Goal: Task Accomplishment & Management: Use online tool/utility

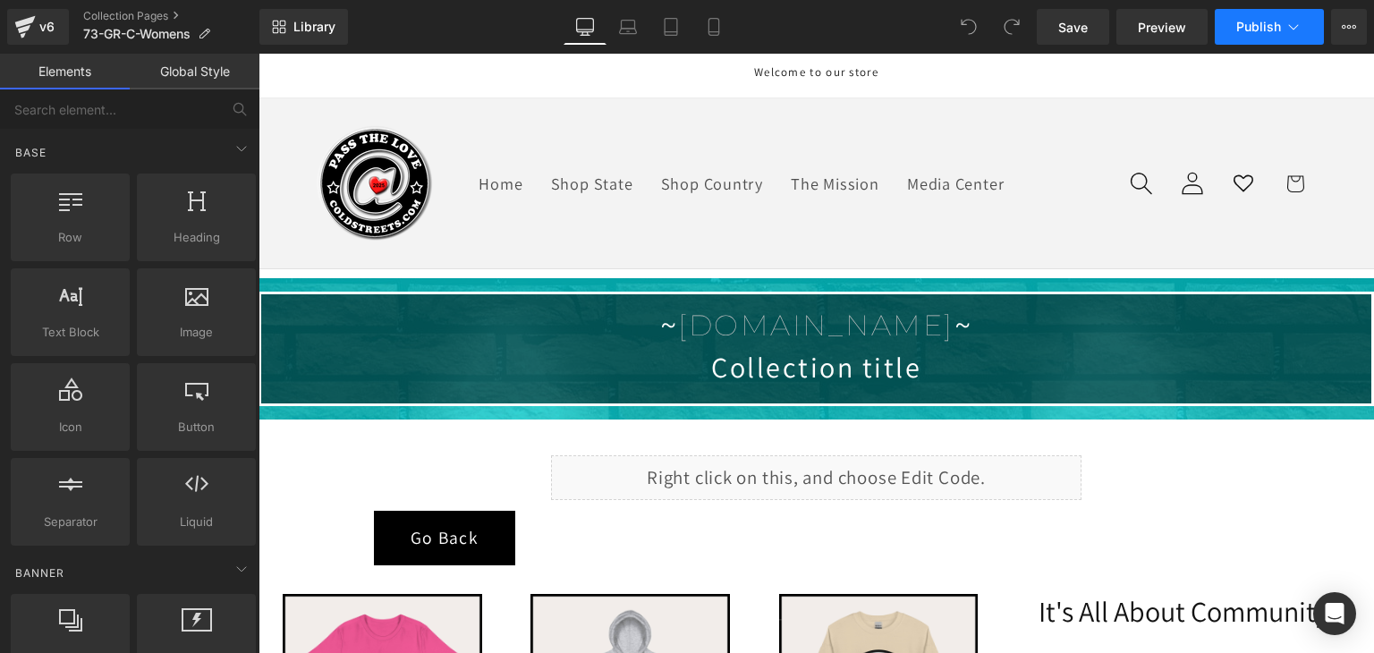
click at [1265, 27] on span "Publish" at bounding box center [1258, 27] width 45 height 14
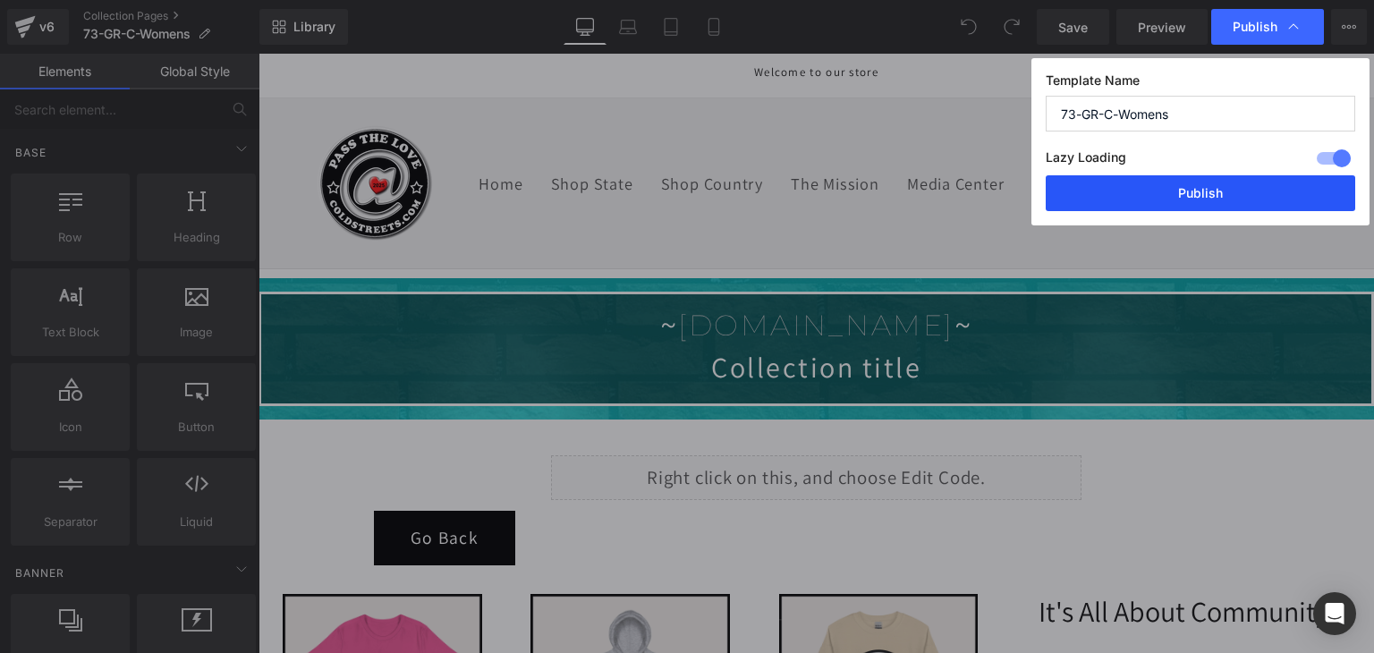
click at [1135, 200] on button "Publish" at bounding box center [1199, 193] width 309 height 36
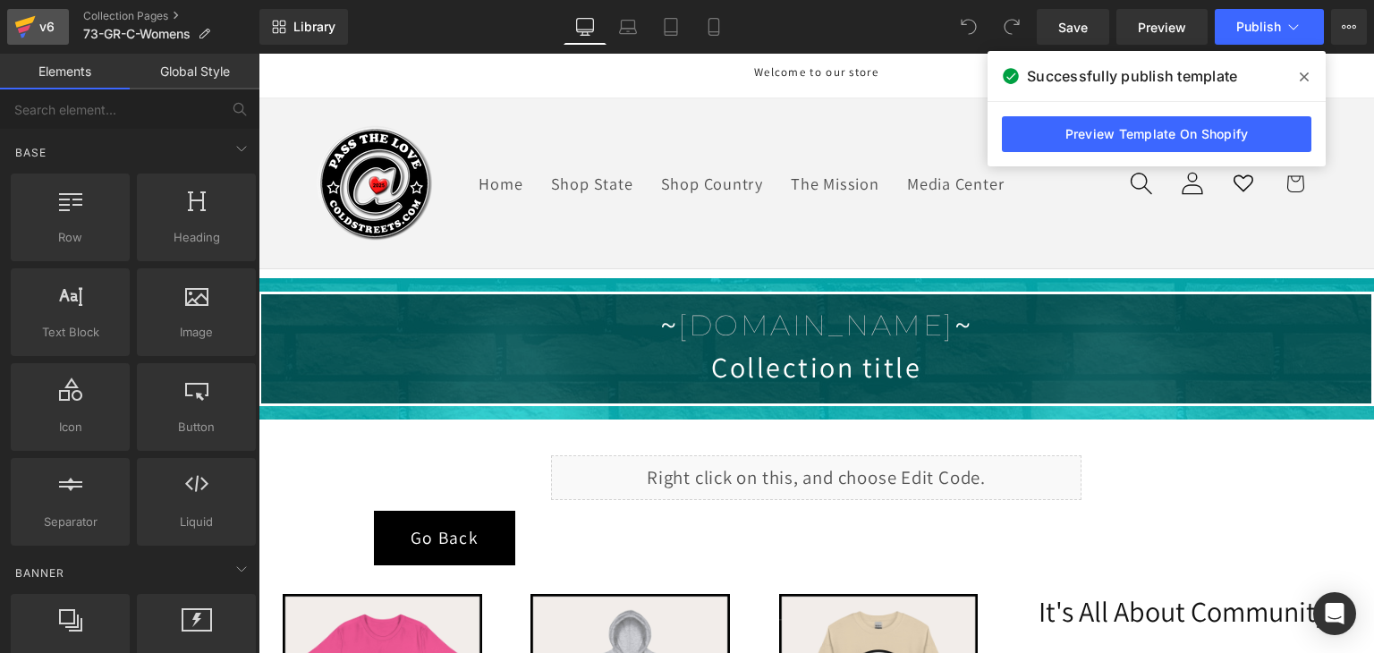
click at [29, 17] on icon at bounding box center [24, 26] width 21 height 45
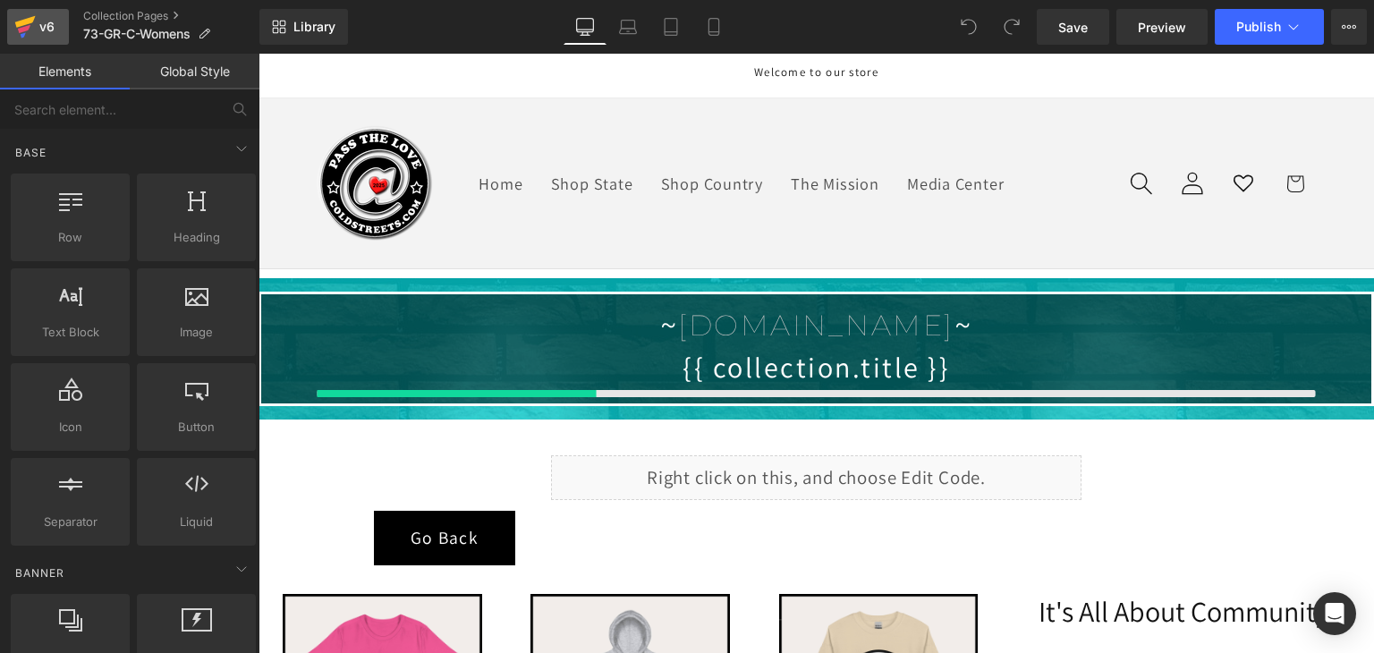
click at [29, 17] on icon at bounding box center [24, 26] width 21 height 45
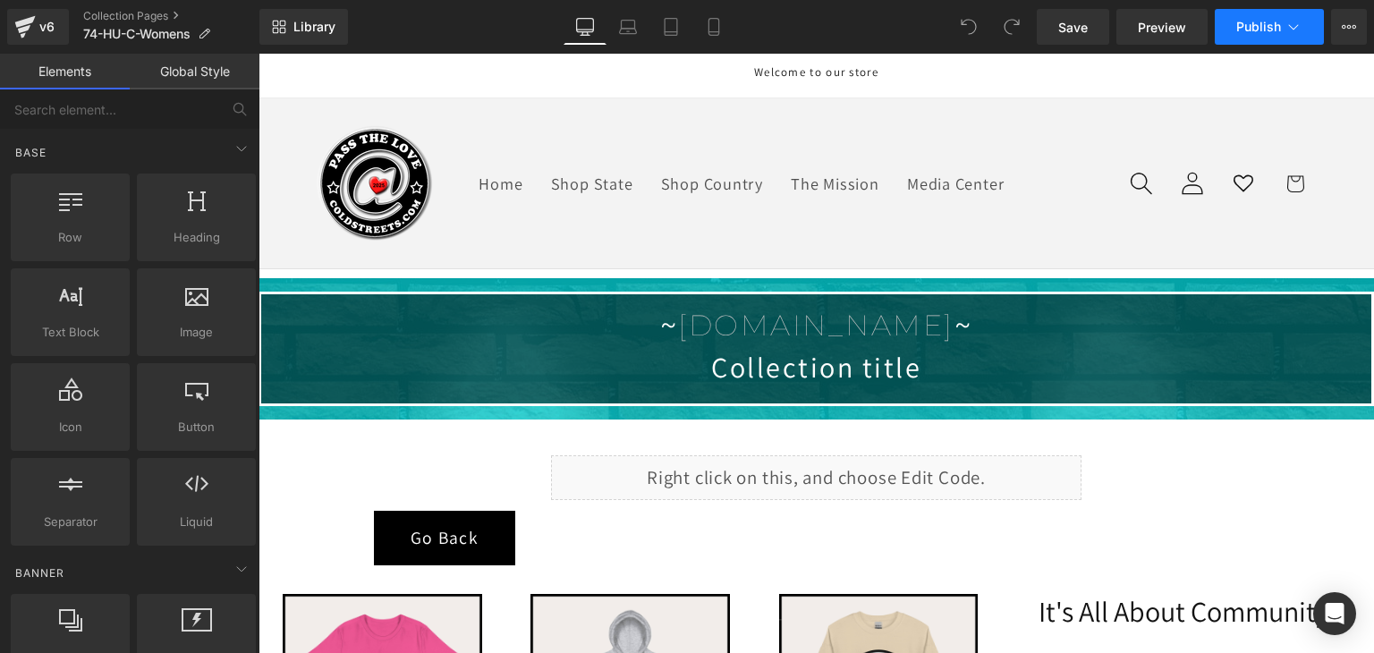
click at [1253, 23] on span "Publish" at bounding box center [1258, 27] width 45 height 14
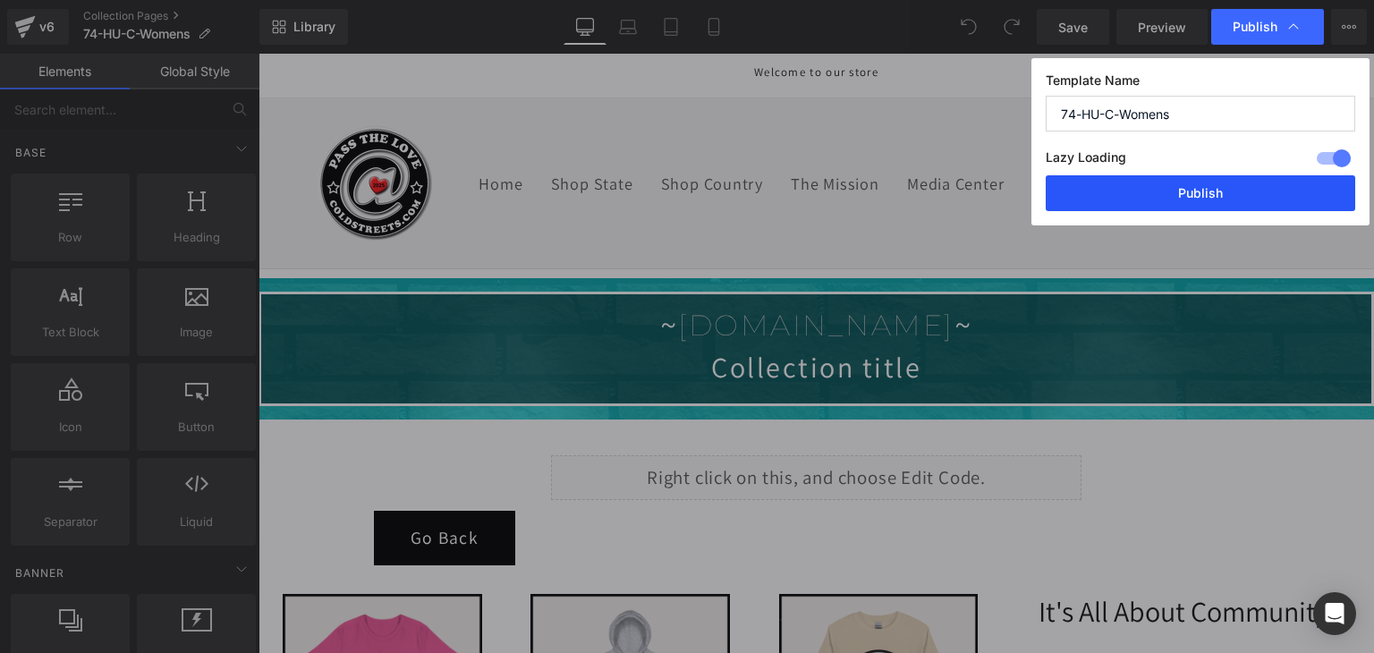
click at [1239, 182] on button "Publish" at bounding box center [1199, 193] width 309 height 36
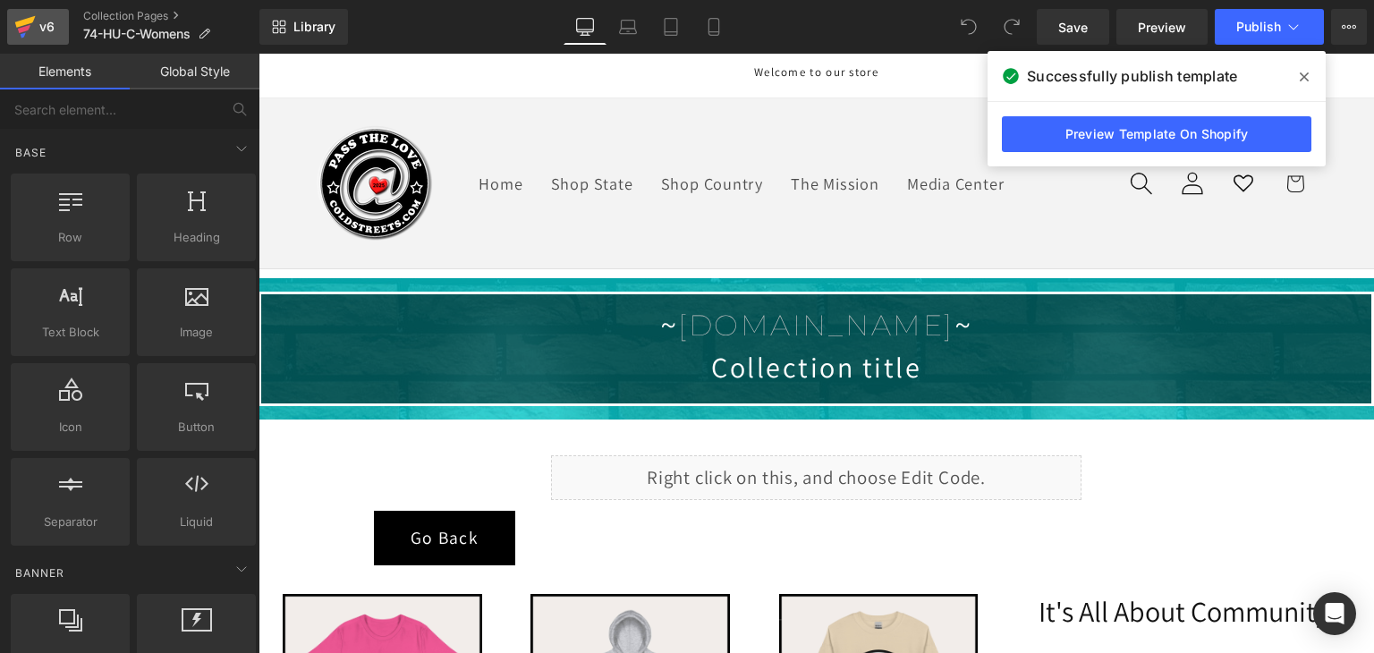
click at [47, 16] on div "v6" at bounding box center [47, 26] width 22 height 23
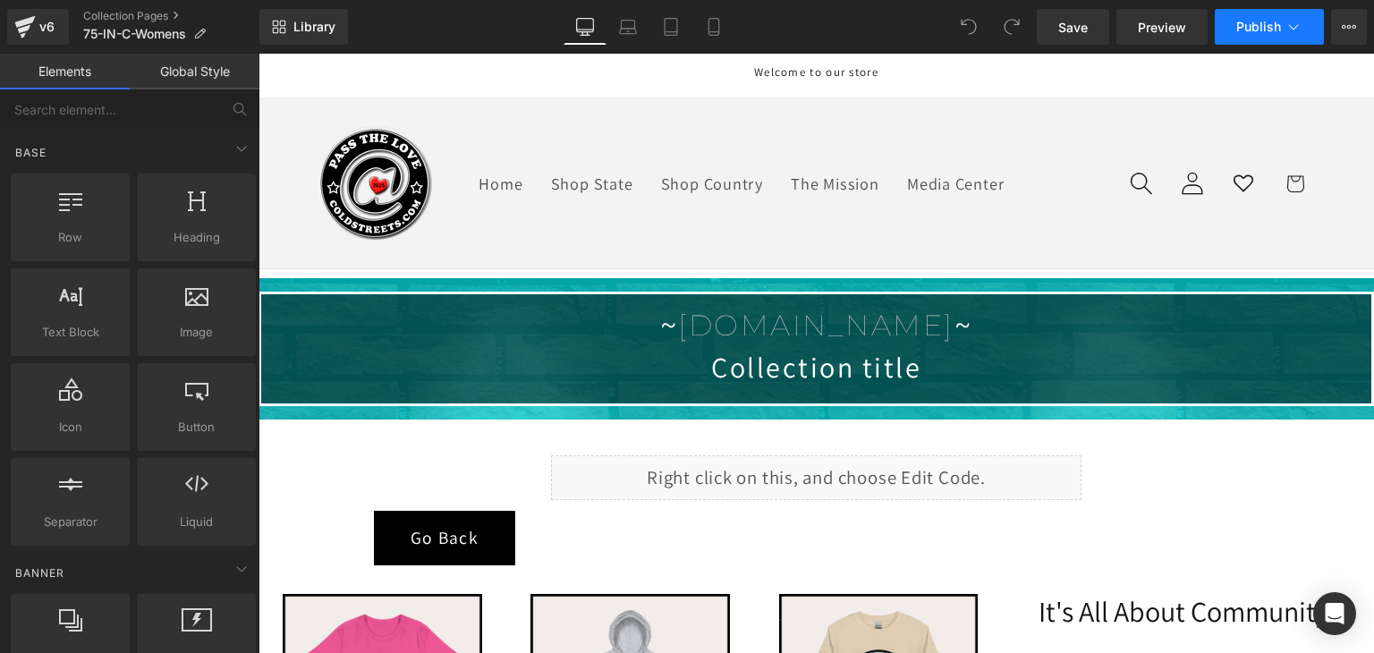
click at [1248, 28] on span "Publish" at bounding box center [1258, 27] width 45 height 14
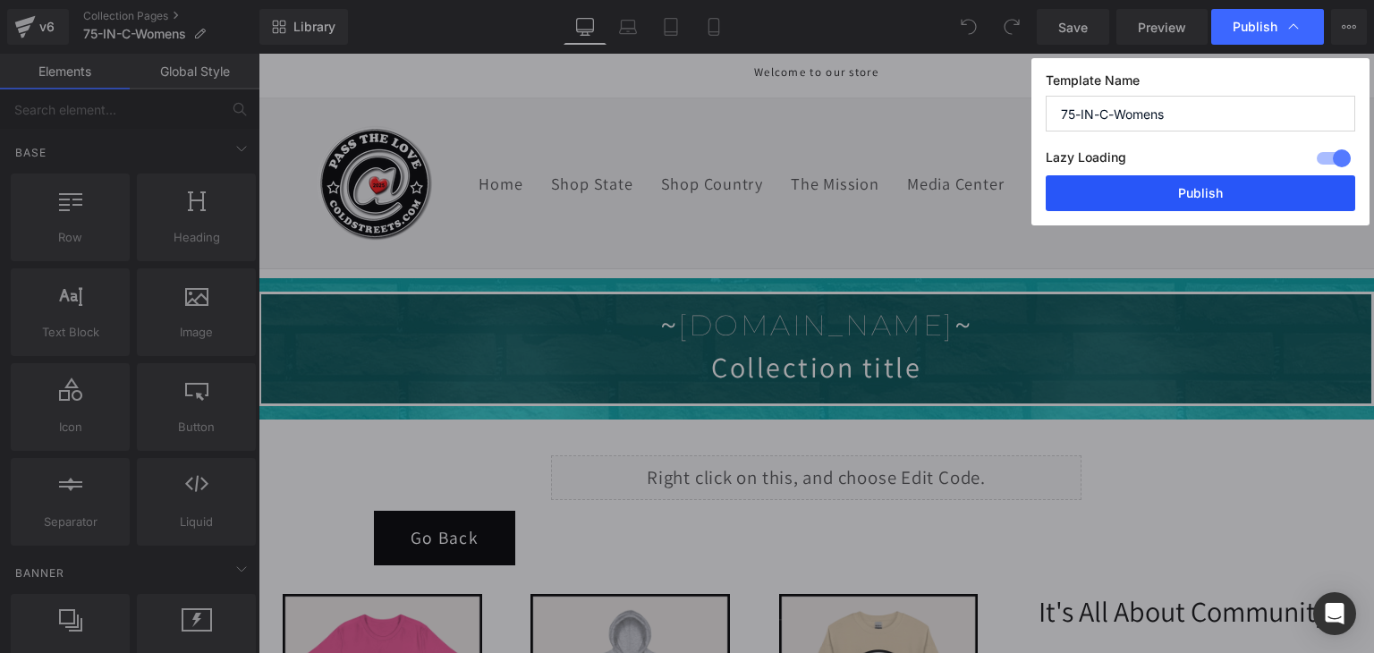
click at [1221, 188] on button "Publish" at bounding box center [1199, 193] width 309 height 36
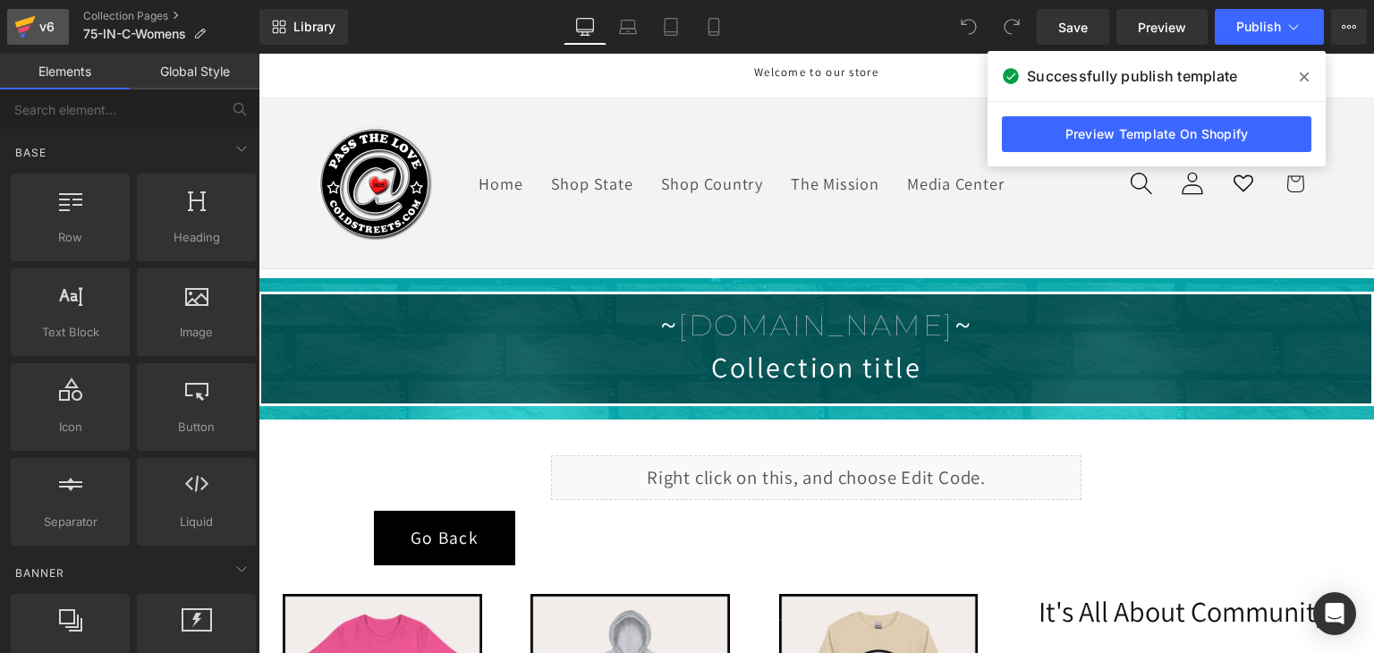
click at [32, 22] on icon at bounding box center [25, 22] width 21 height 12
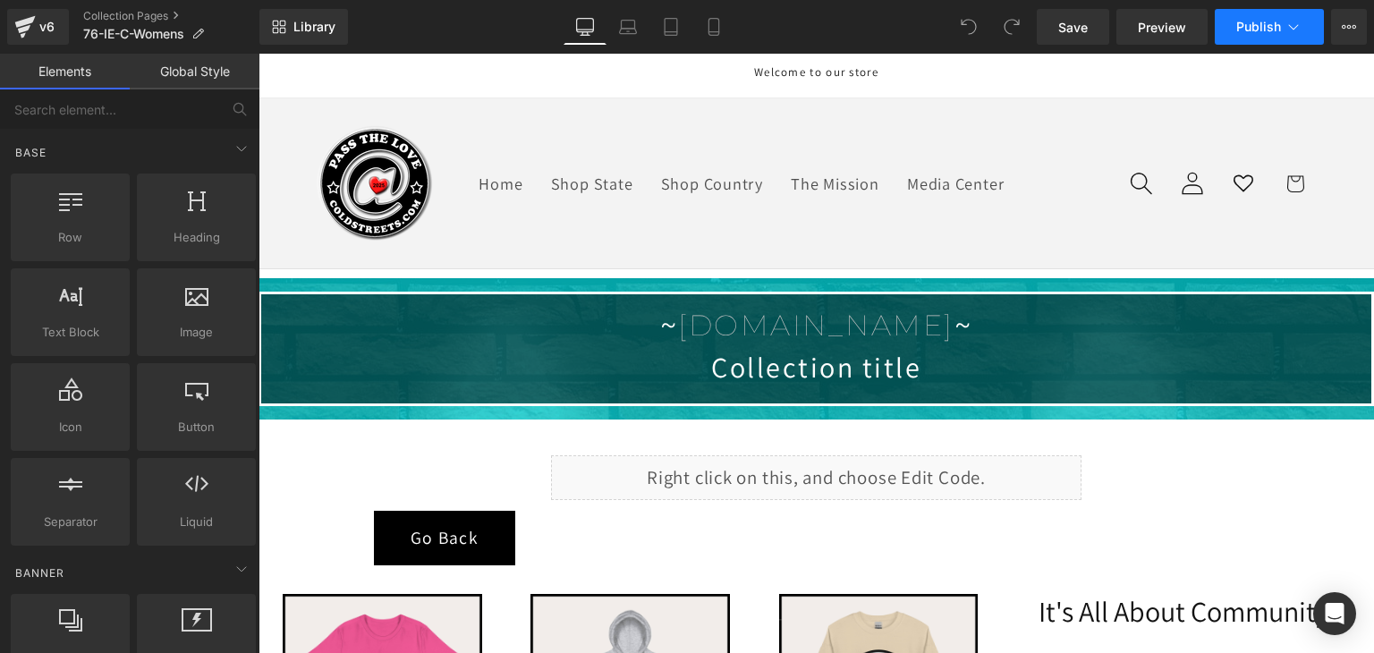
click at [1273, 30] on span "Publish" at bounding box center [1258, 27] width 45 height 14
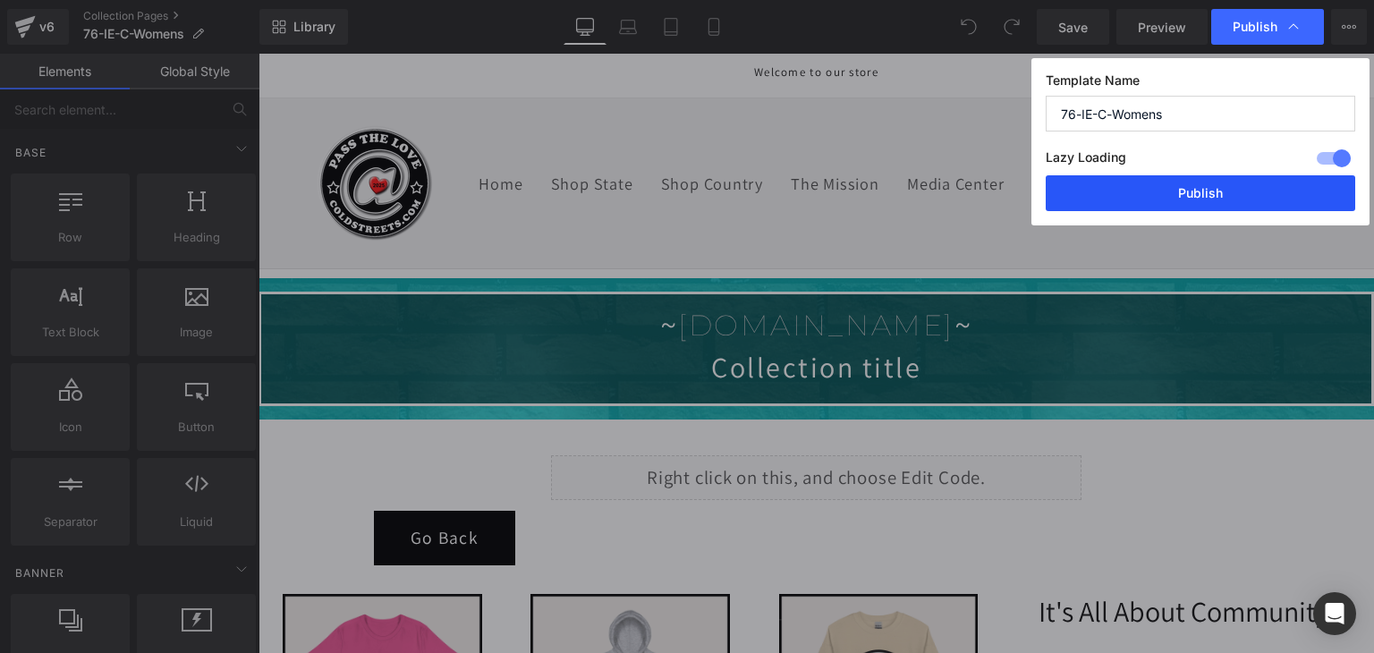
click at [1280, 190] on button "Publish" at bounding box center [1199, 193] width 309 height 36
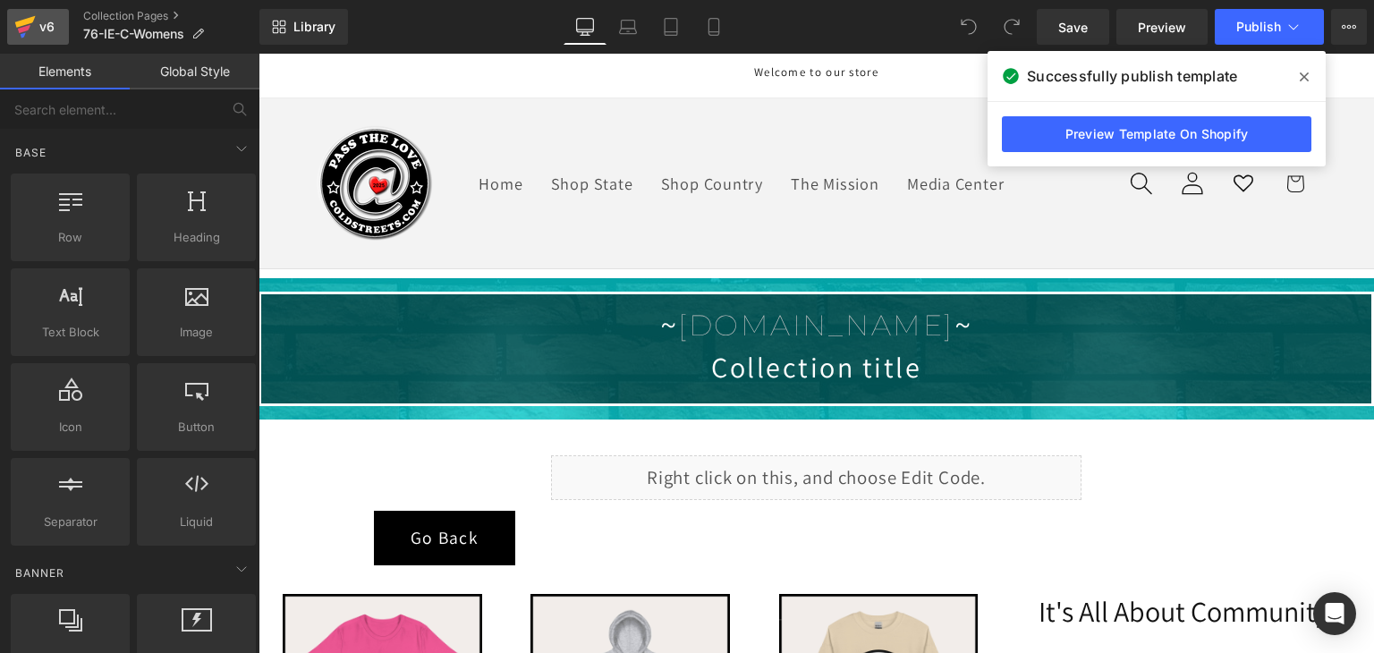
click at [29, 27] on icon at bounding box center [24, 29] width 13 height 8
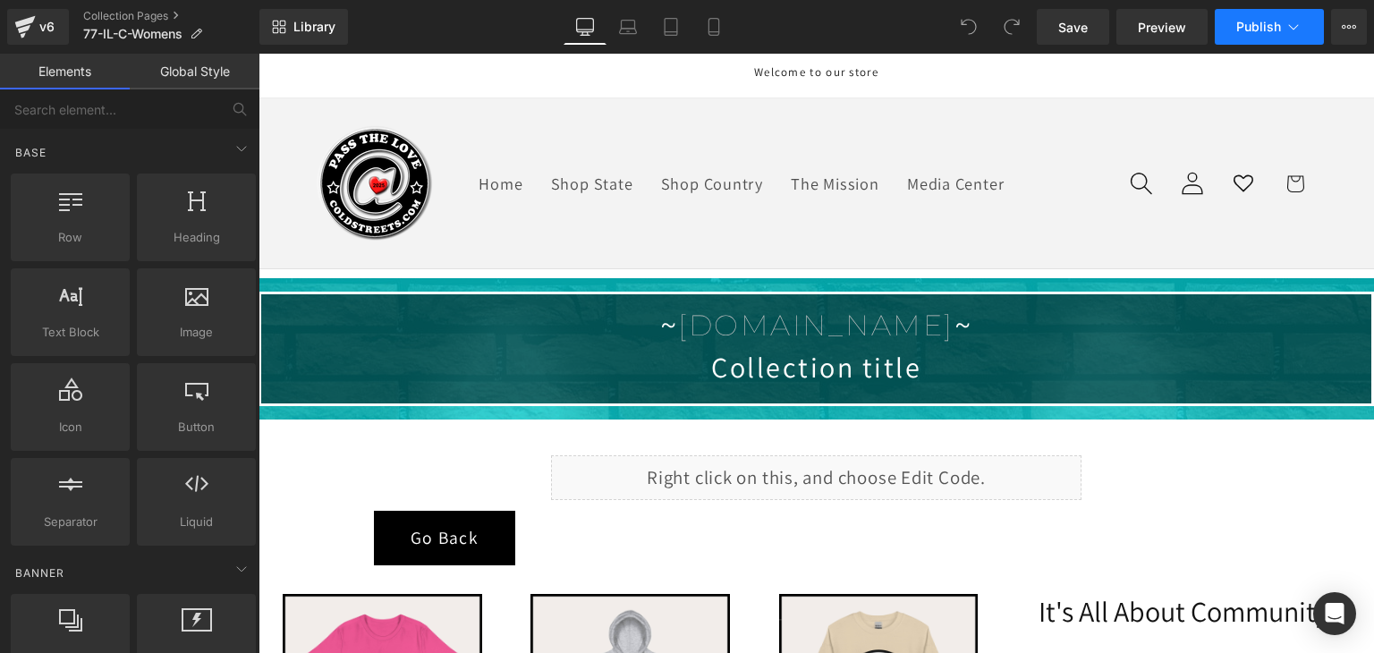
click at [1262, 38] on button "Publish" at bounding box center [1268, 27] width 109 height 36
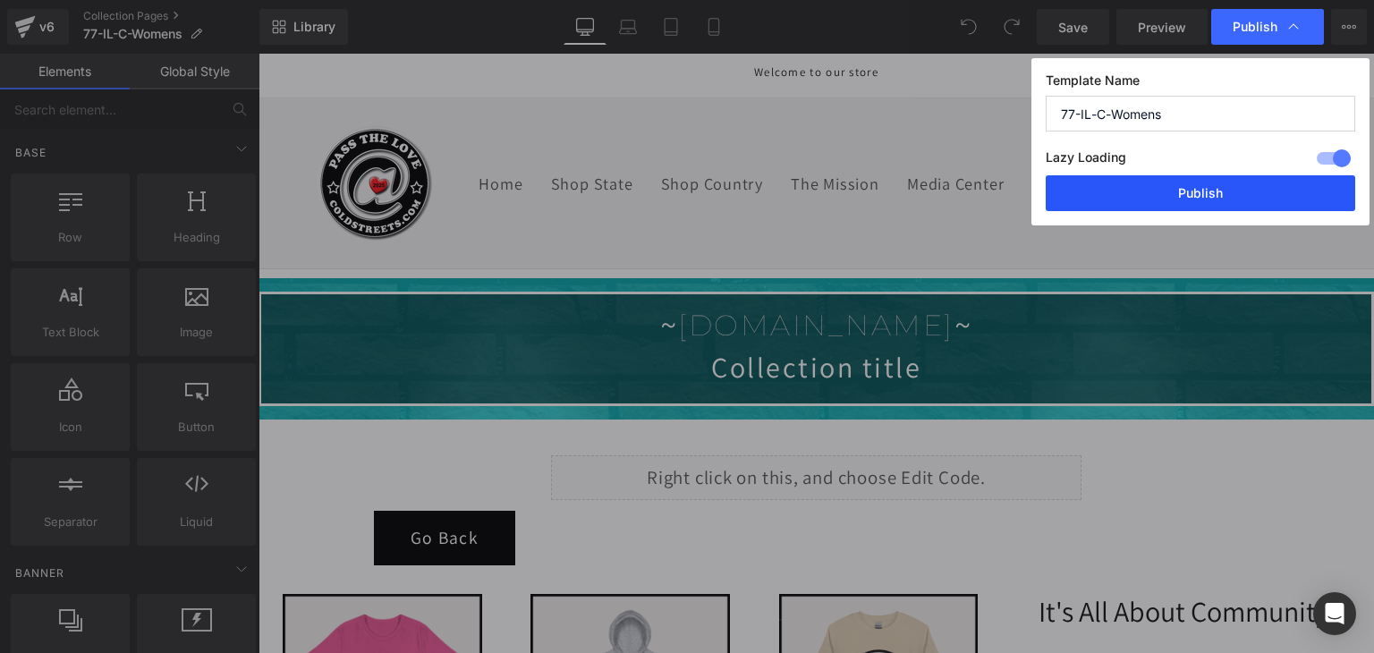
click at [1226, 198] on button "Publish" at bounding box center [1199, 193] width 309 height 36
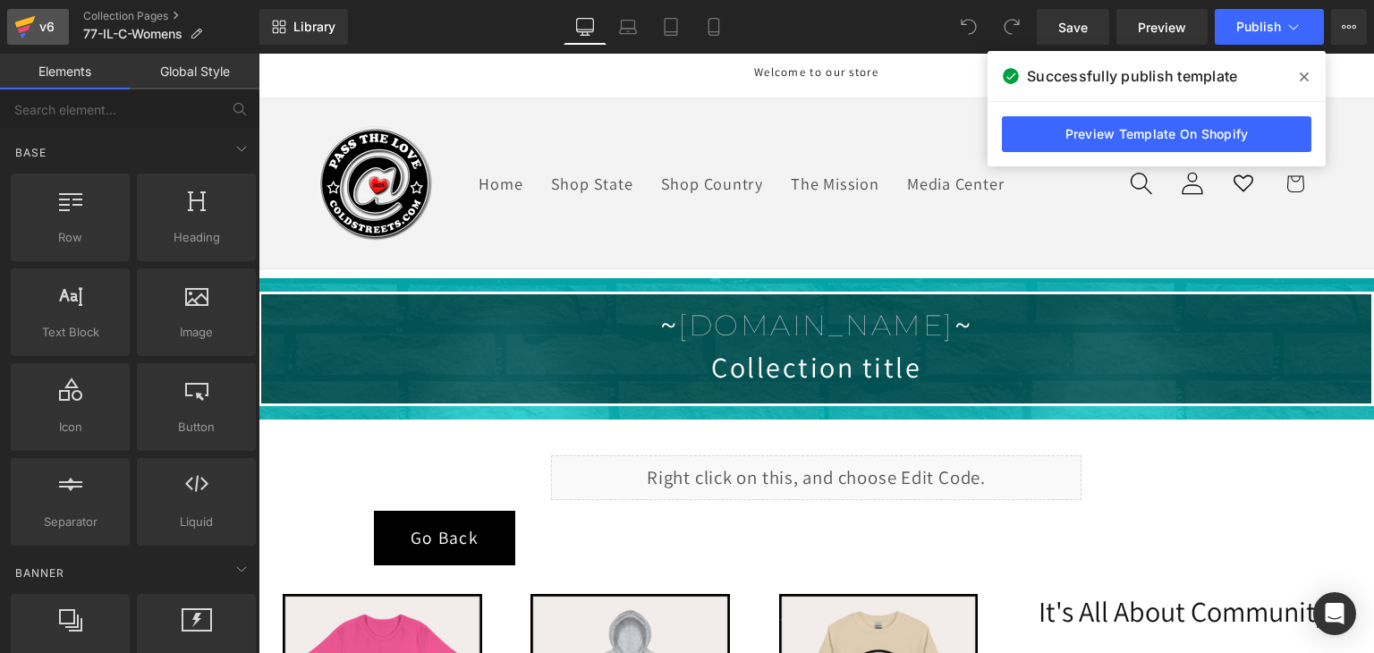
click at [22, 12] on icon at bounding box center [24, 26] width 21 height 45
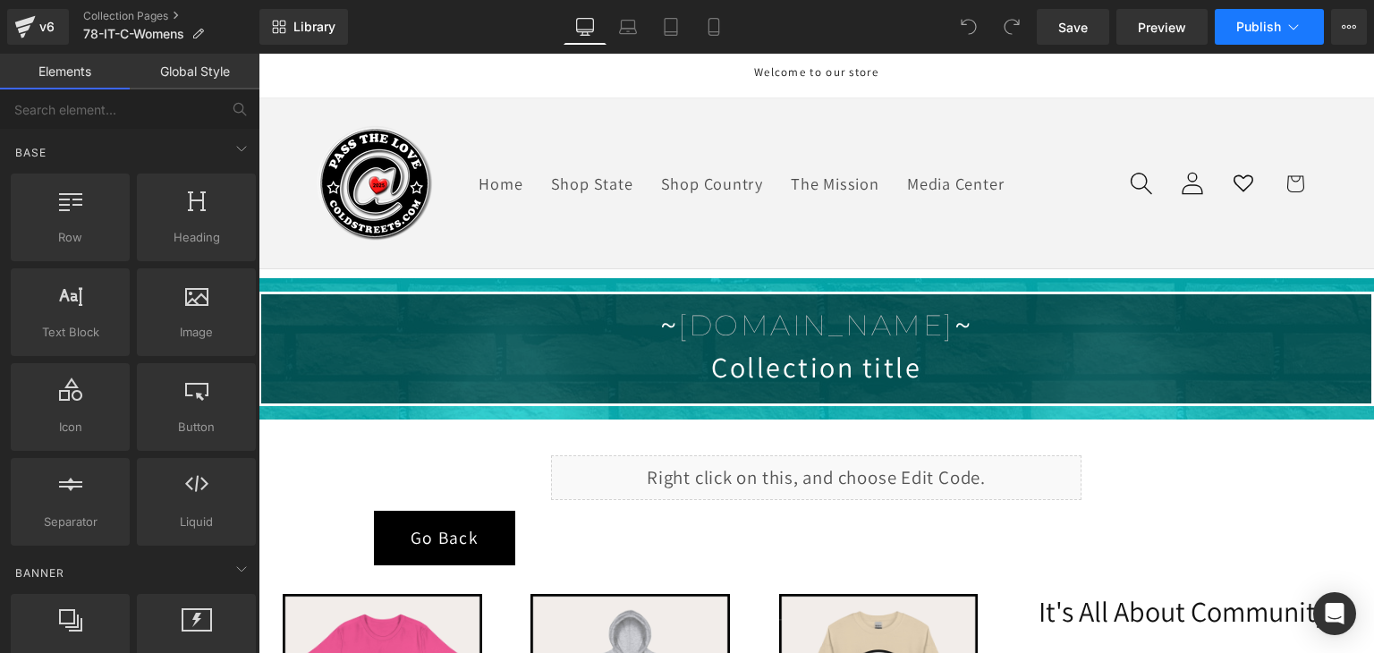
click at [1270, 20] on span "Publish" at bounding box center [1258, 27] width 45 height 14
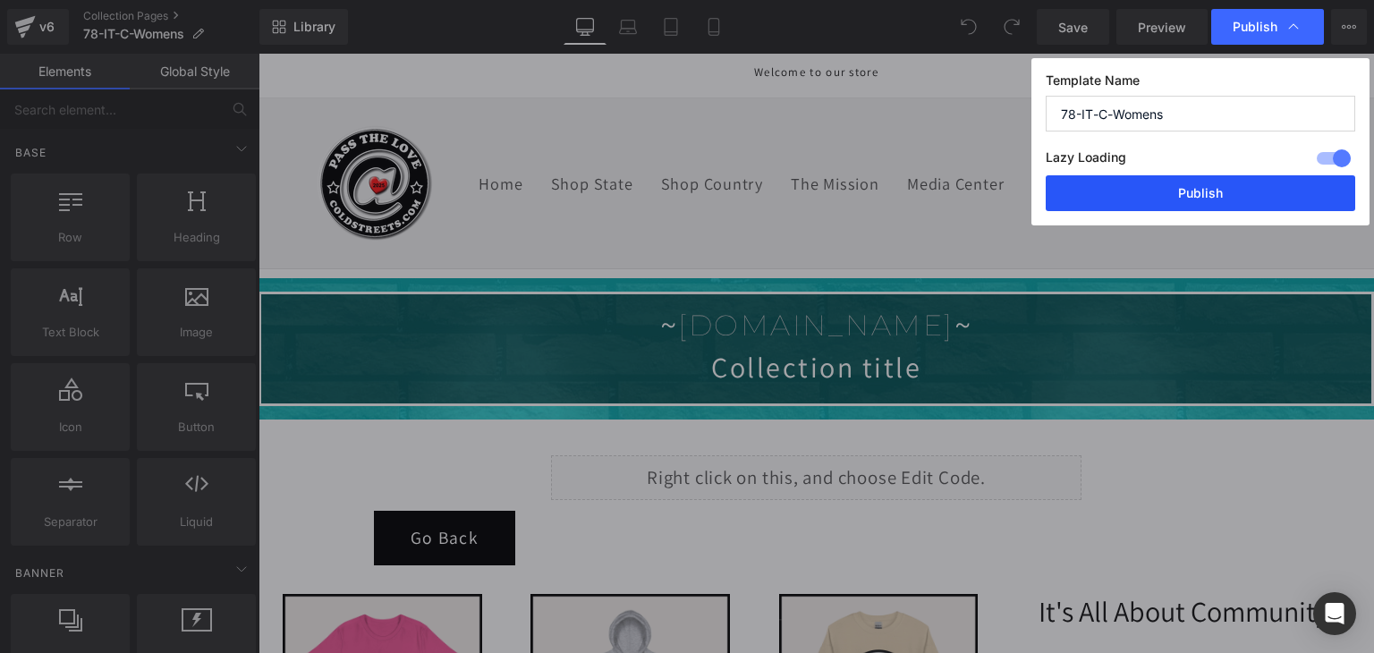
drag, startPoint x: 1171, startPoint y: 199, endPoint x: 840, endPoint y: 29, distance: 372.4
click at [1171, 199] on button "Publish" at bounding box center [1199, 193] width 309 height 36
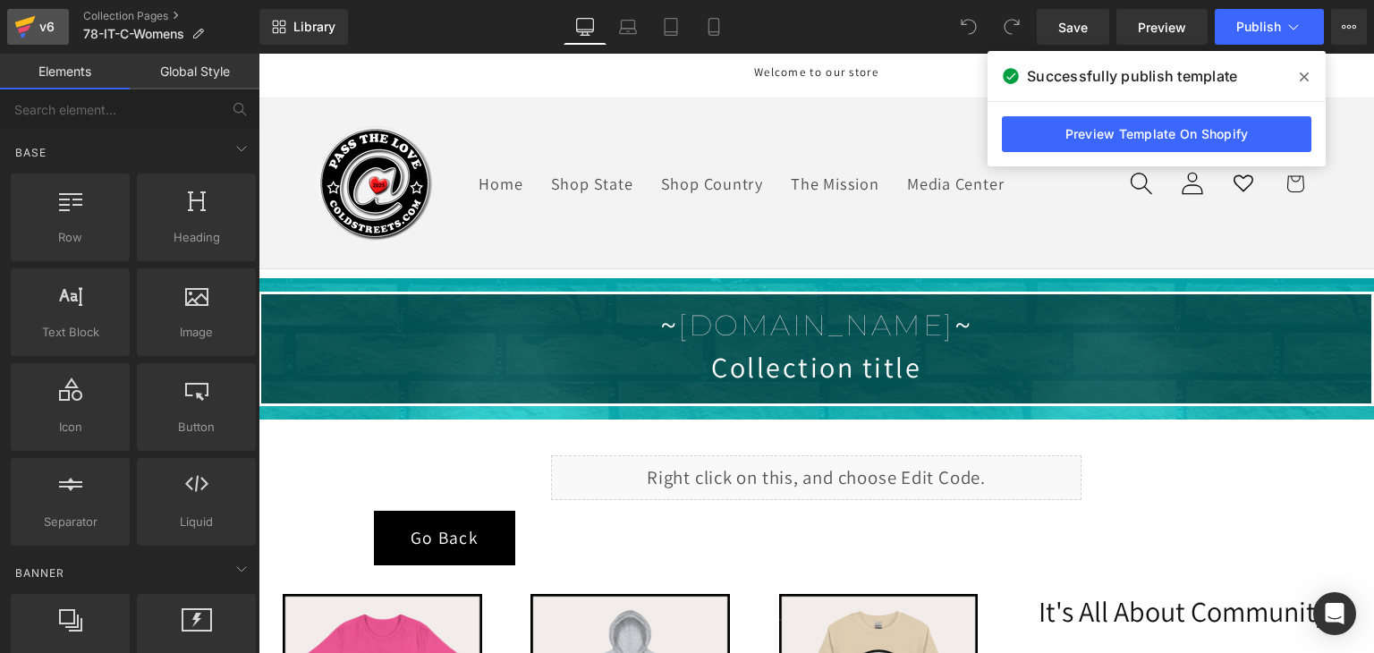
click at [27, 31] on icon at bounding box center [24, 26] width 21 height 45
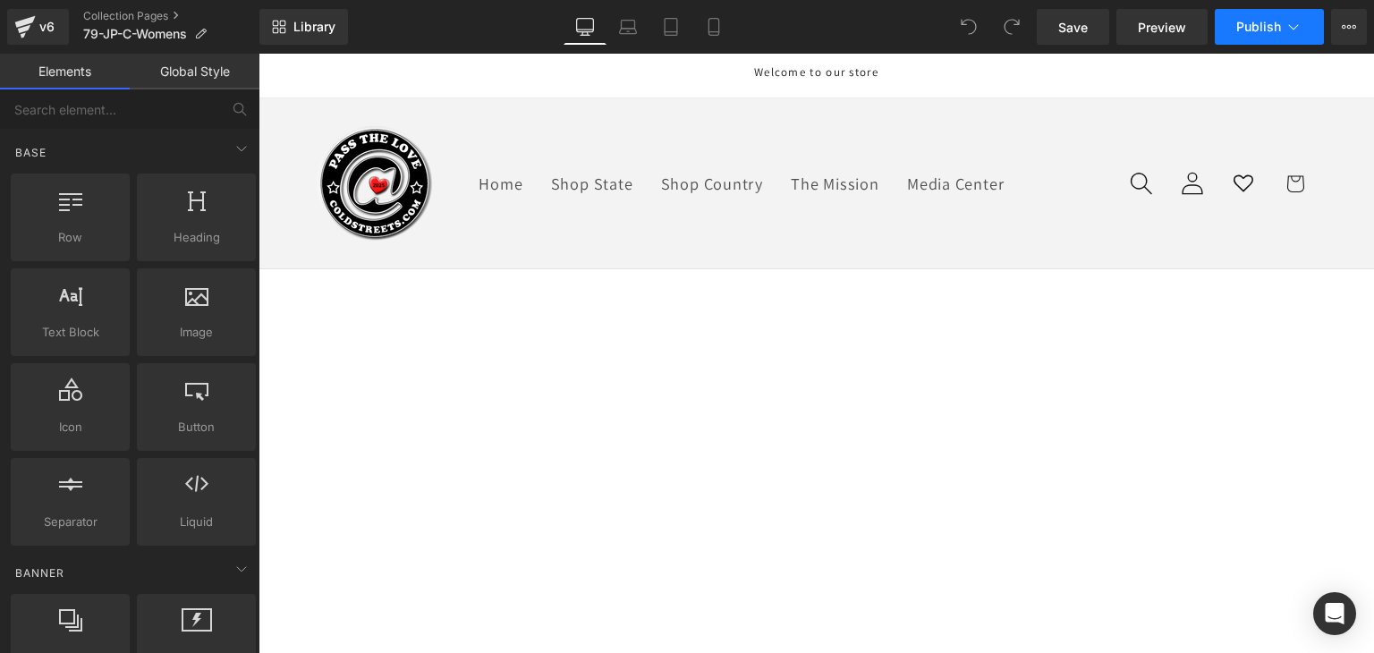
click at [1281, 33] on button "Publish" at bounding box center [1268, 27] width 109 height 36
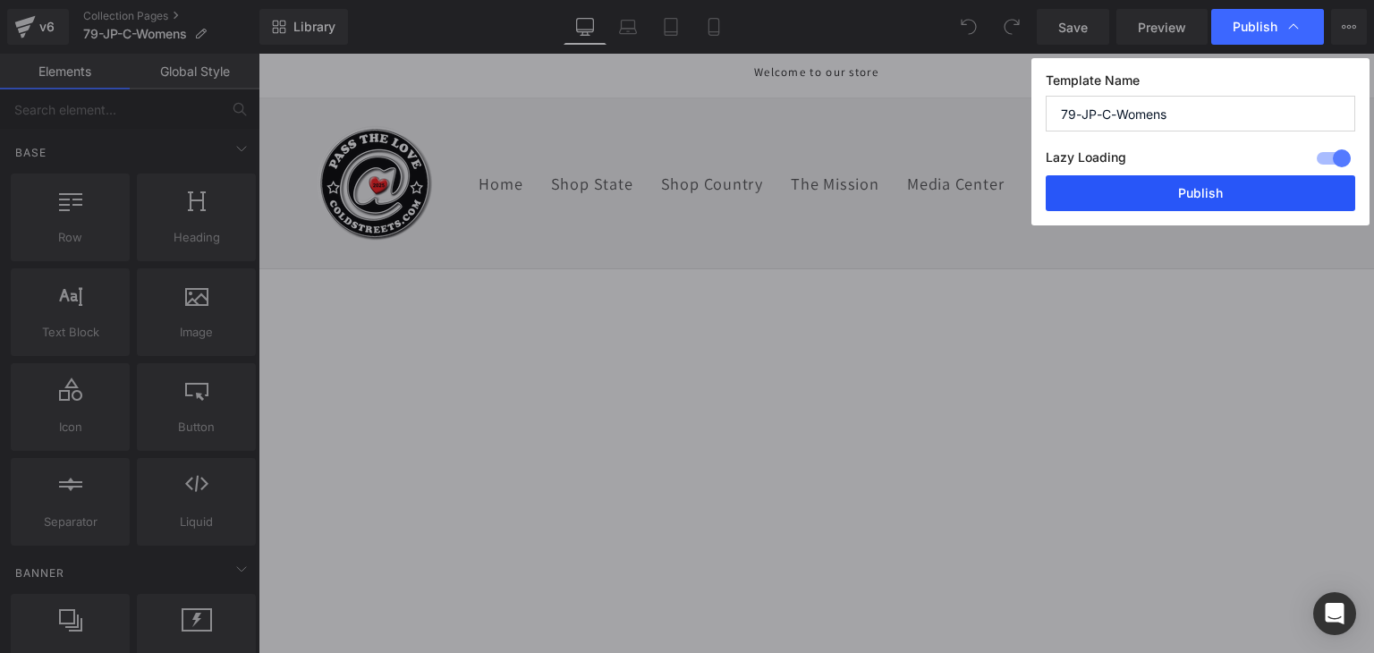
click at [1277, 197] on button "Publish" at bounding box center [1199, 193] width 309 height 36
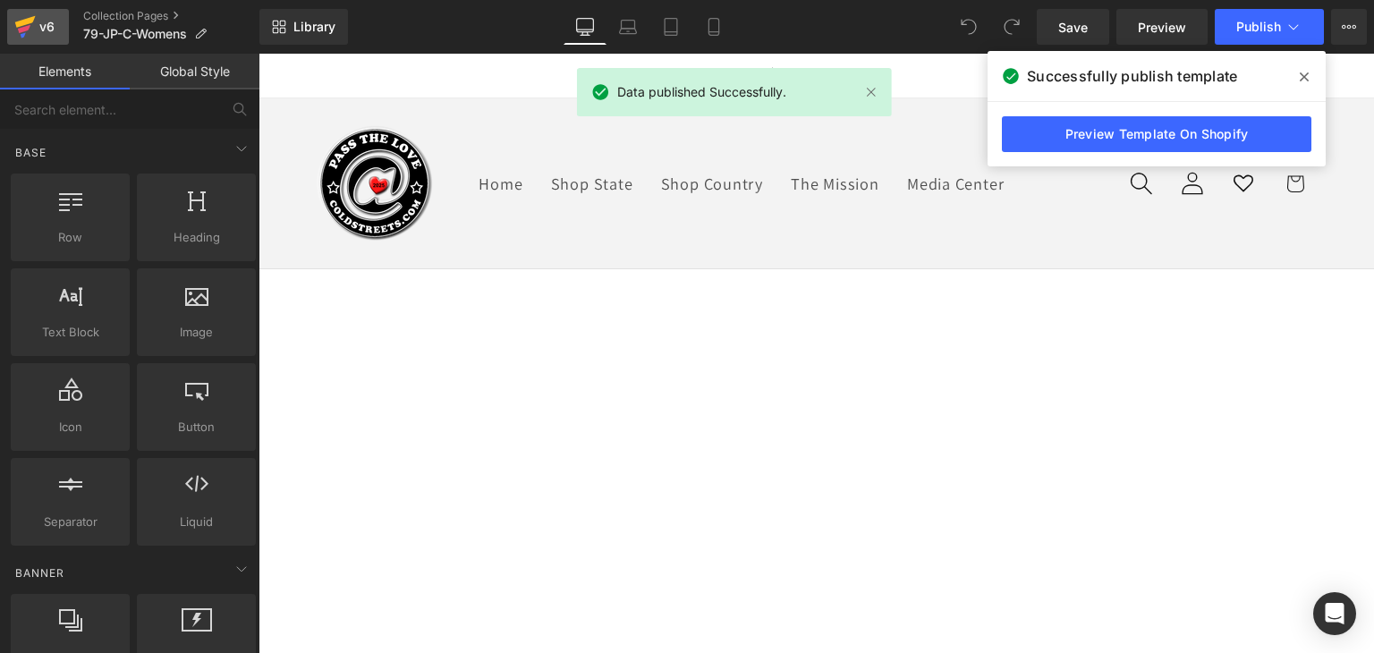
click at [40, 20] on div "v6" at bounding box center [47, 26] width 22 height 23
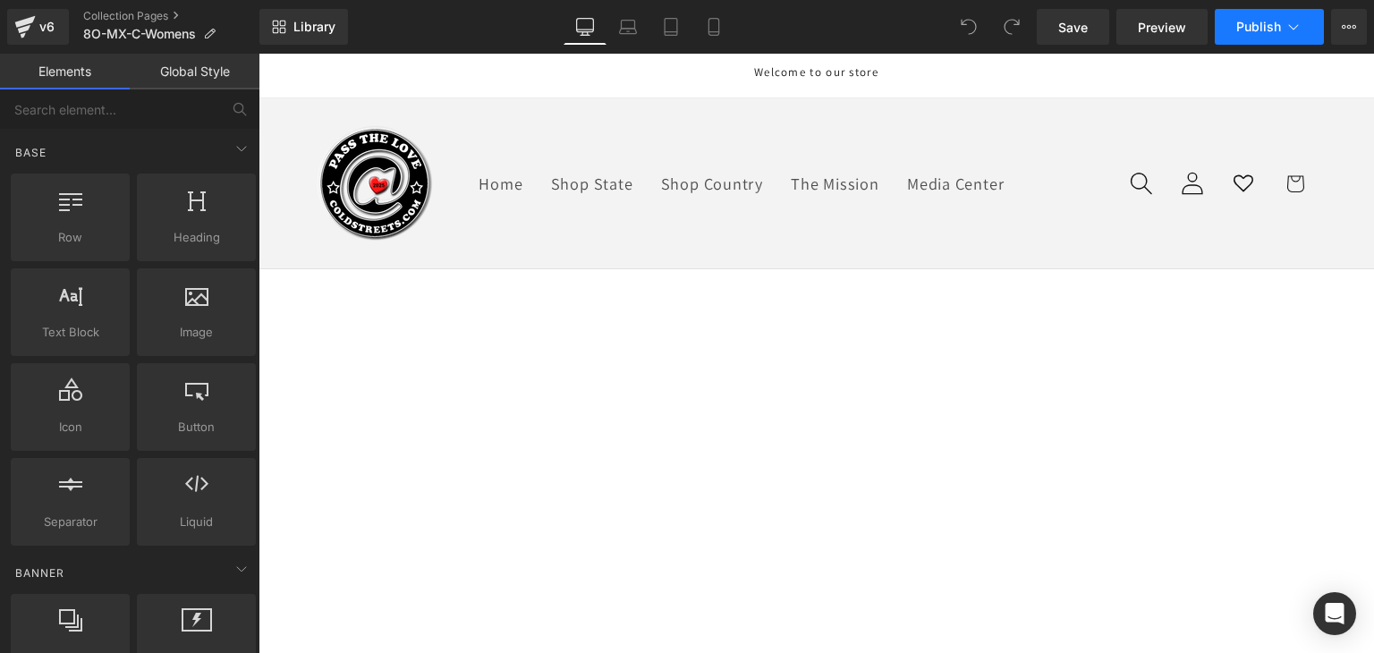
click at [1243, 23] on span "Publish" at bounding box center [1258, 27] width 45 height 14
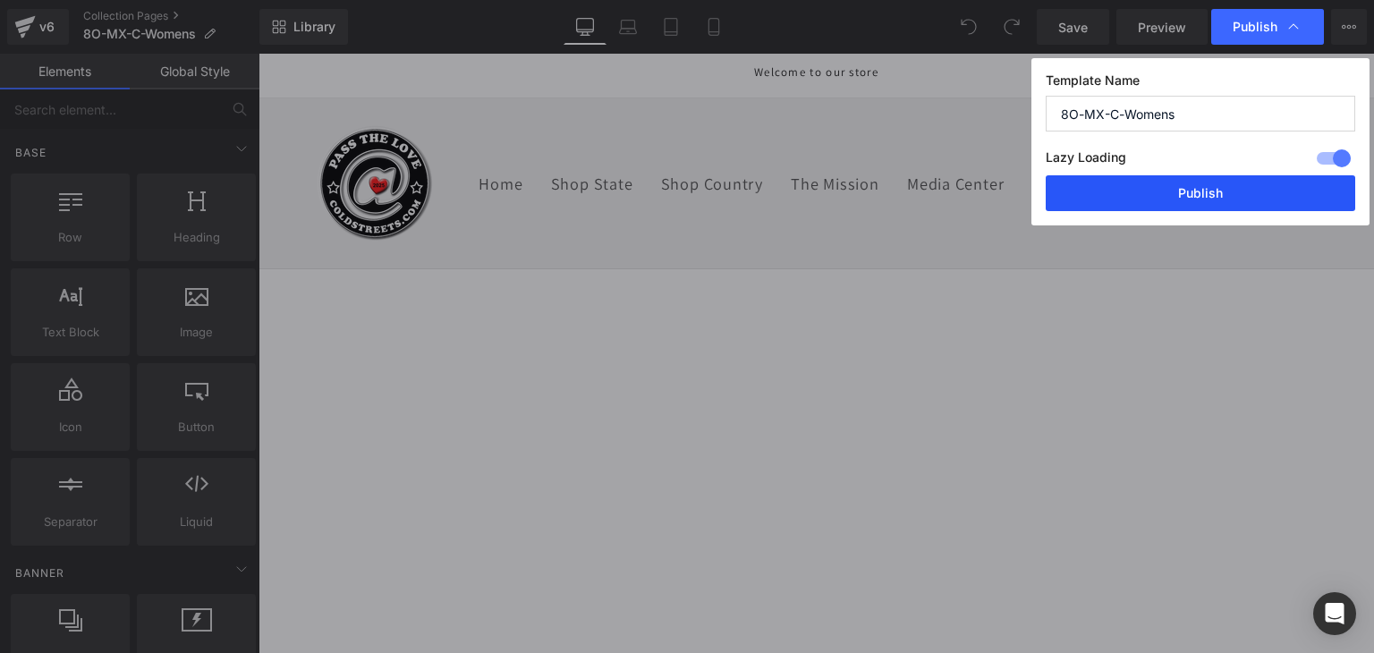
click at [1212, 204] on button "Publish" at bounding box center [1199, 193] width 309 height 36
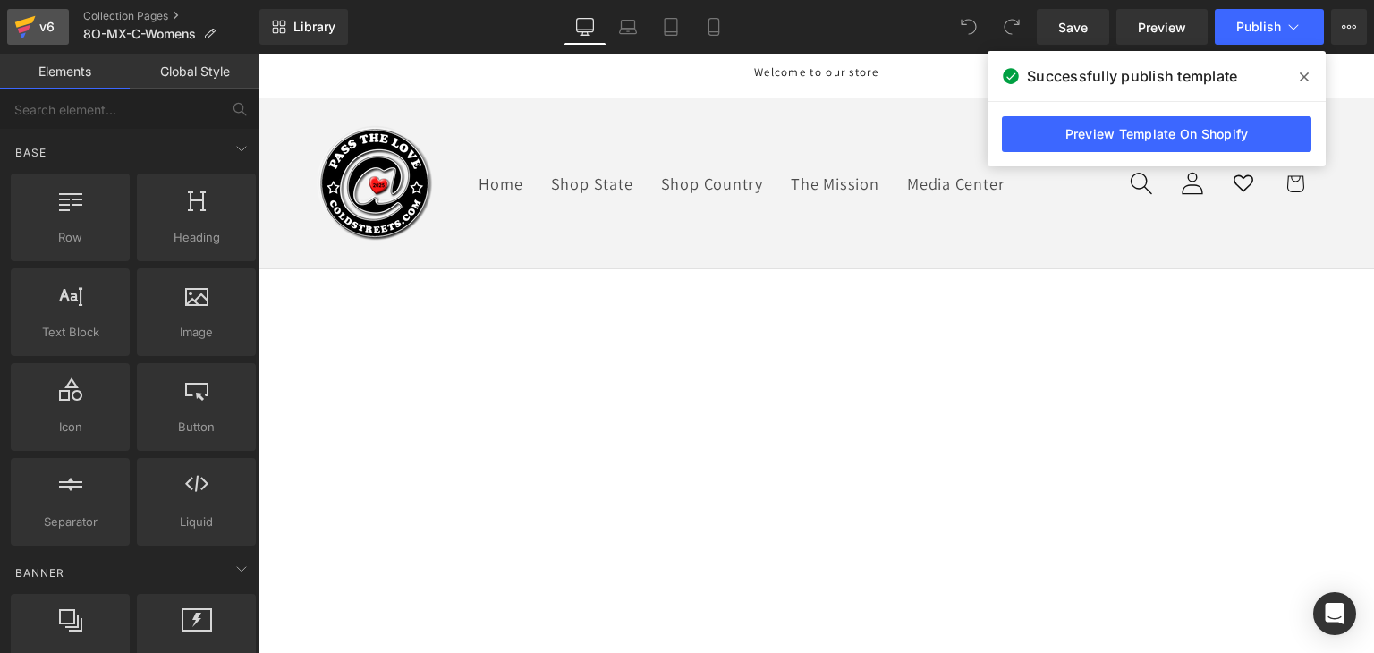
click at [27, 22] on icon at bounding box center [25, 22] width 21 height 12
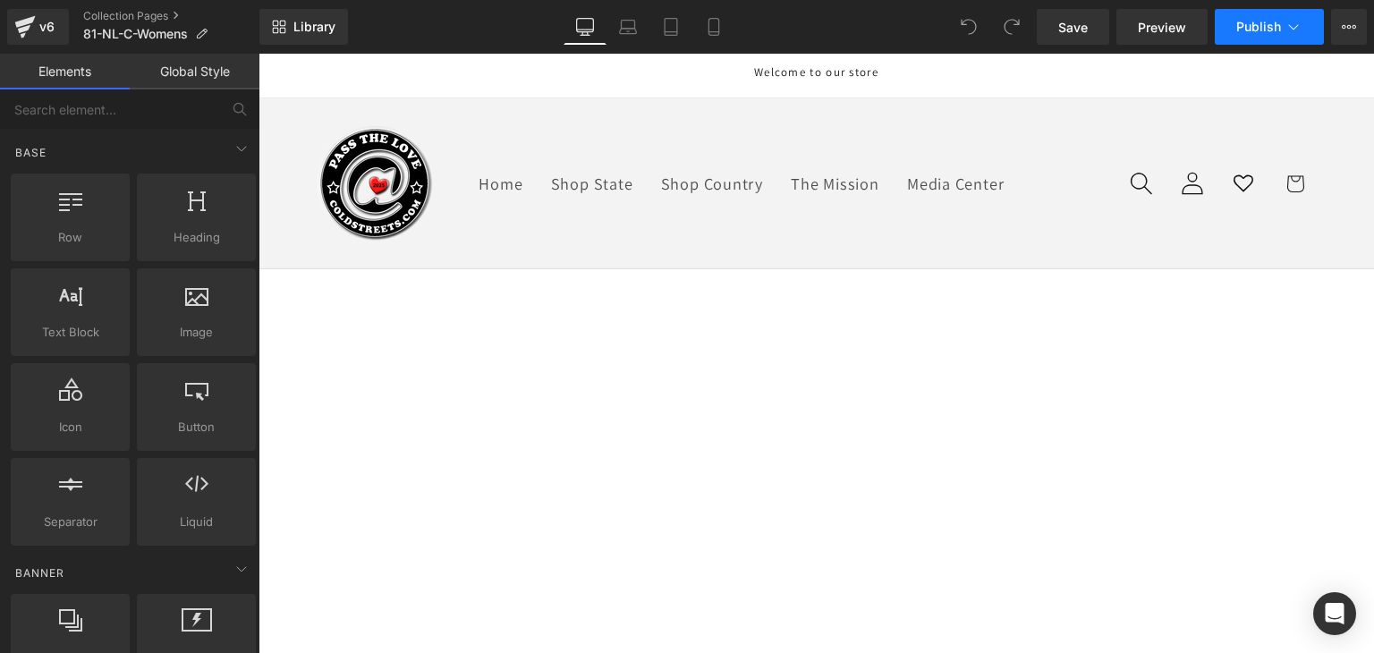
click at [1284, 21] on icon at bounding box center [1293, 27] width 18 height 18
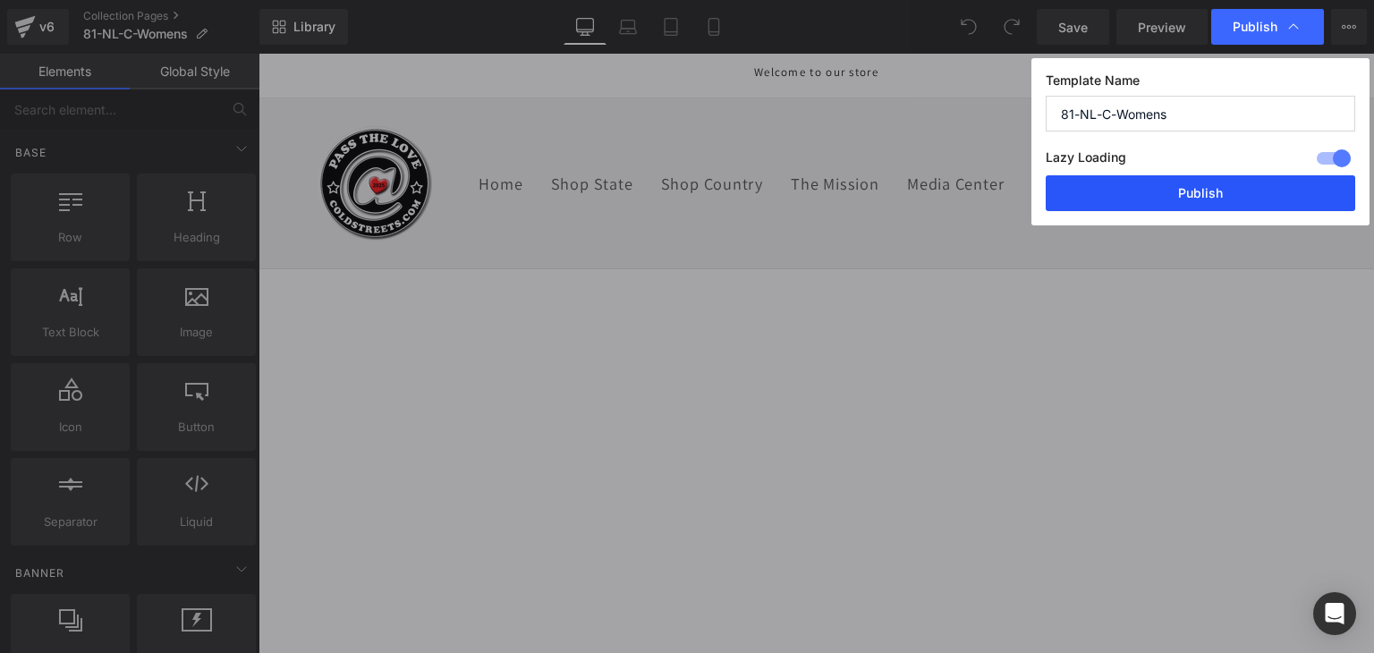
click at [1257, 184] on button "Publish" at bounding box center [1199, 193] width 309 height 36
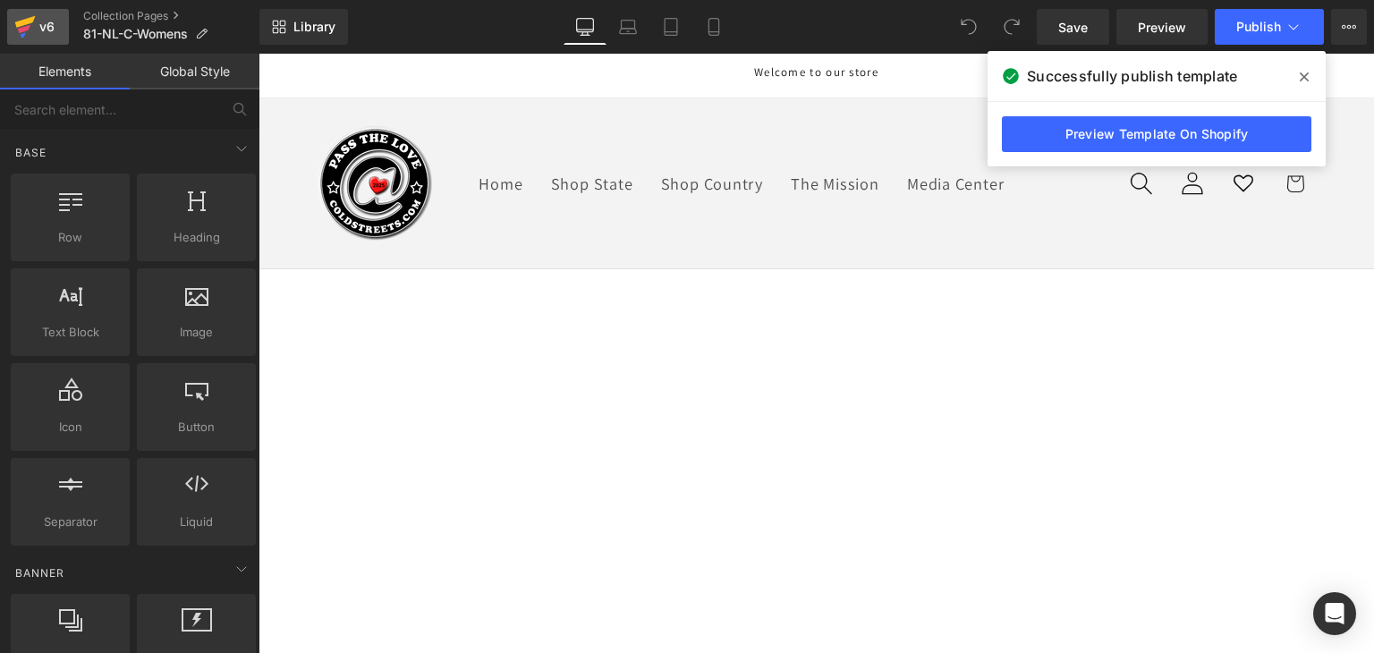
click at [25, 23] on icon at bounding box center [25, 22] width 21 height 12
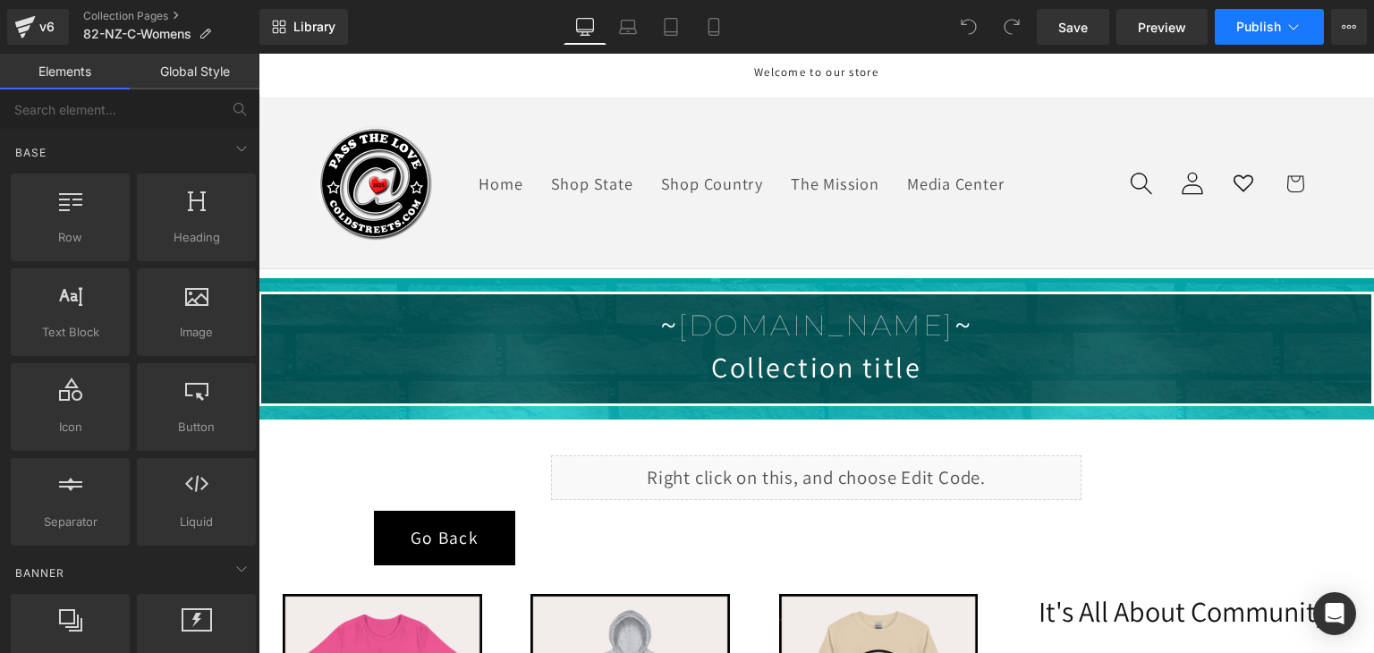
click at [1273, 30] on span "Publish" at bounding box center [1258, 27] width 45 height 14
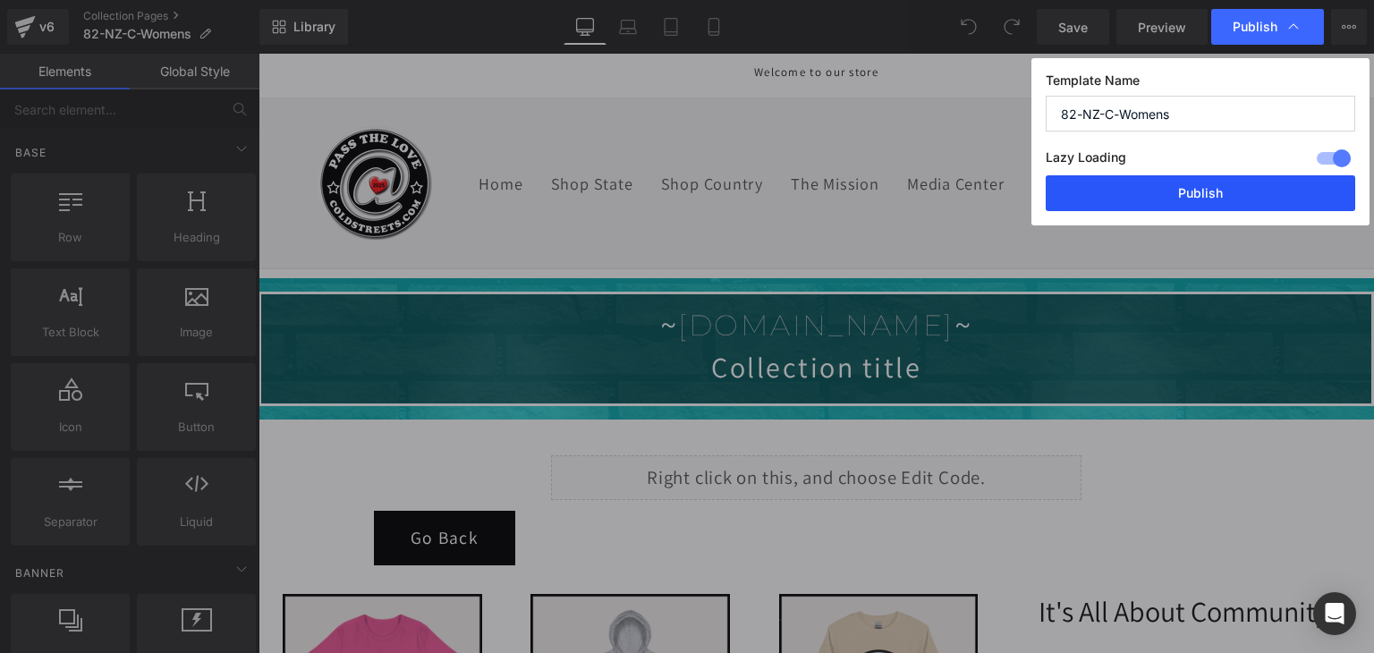
click at [1259, 199] on button "Publish" at bounding box center [1199, 193] width 309 height 36
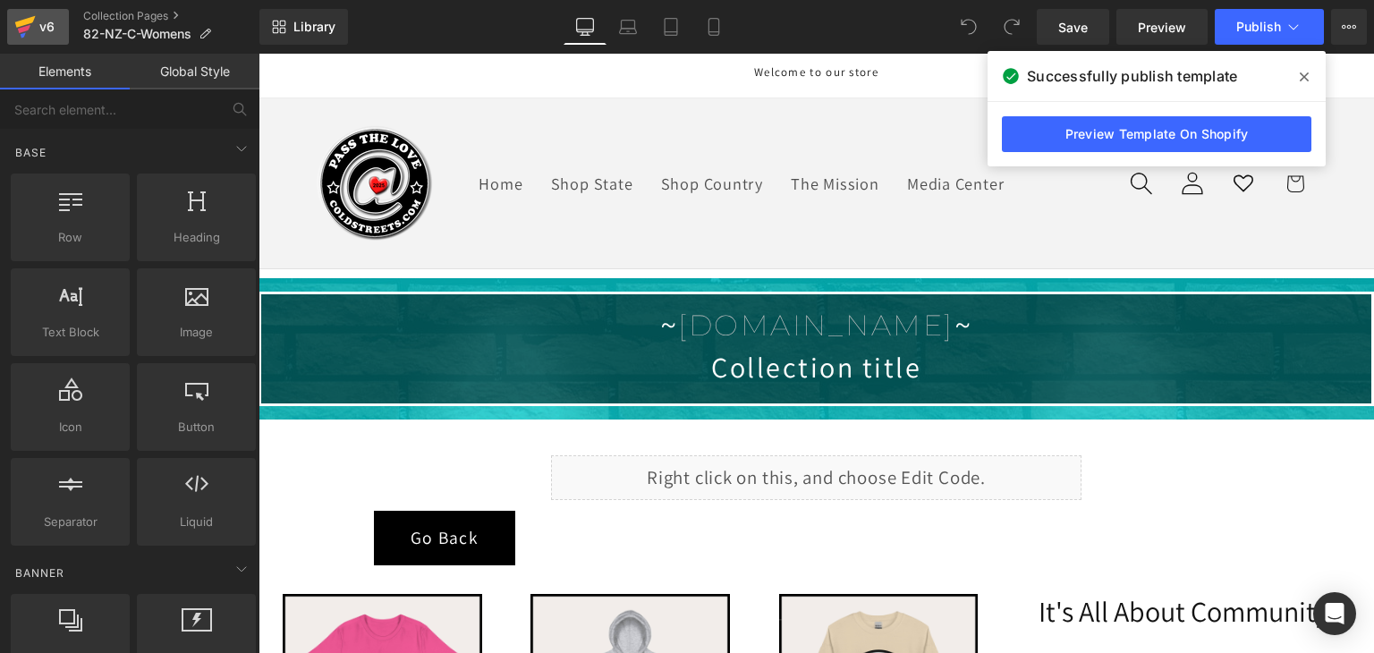
click at [30, 33] on icon at bounding box center [24, 26] width 21 height 45
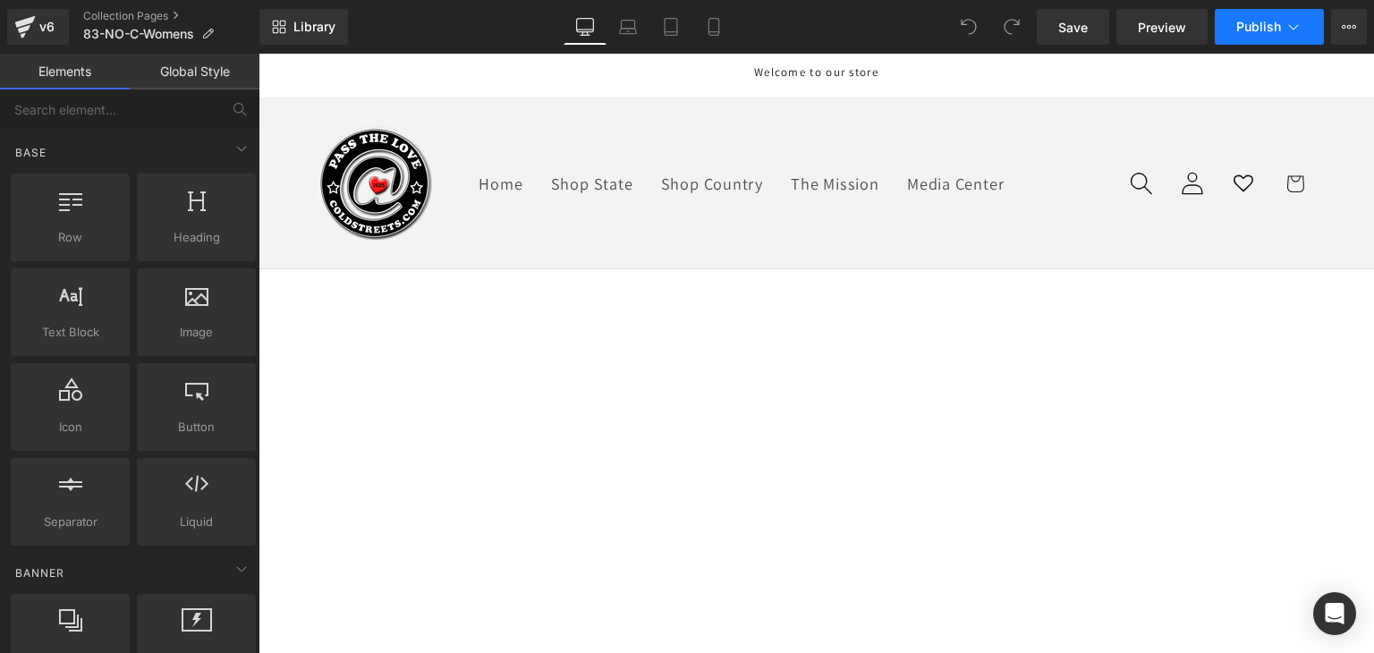
click at [1273, 29] on span "Publish" at bounding box center [1258, 27] width 45 height 14
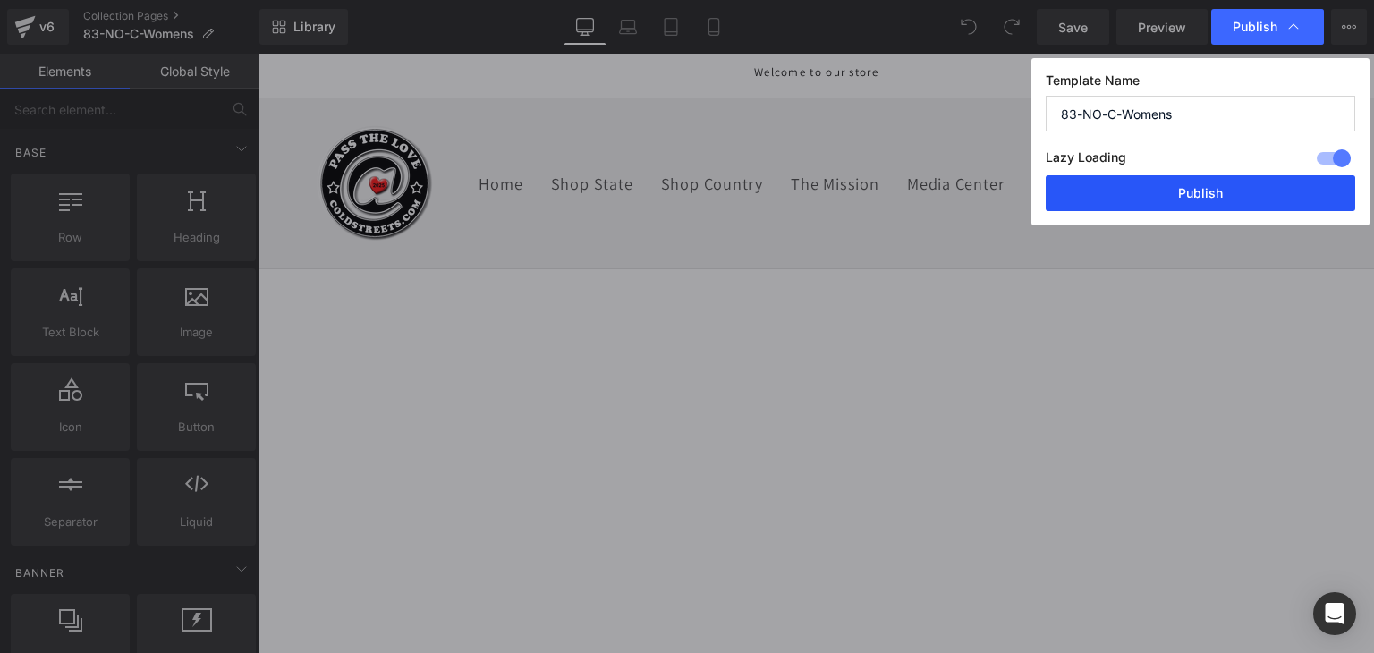
click at [1222, 194] on button "Publish" at bounding box center [1199, 193] width 309 height 36
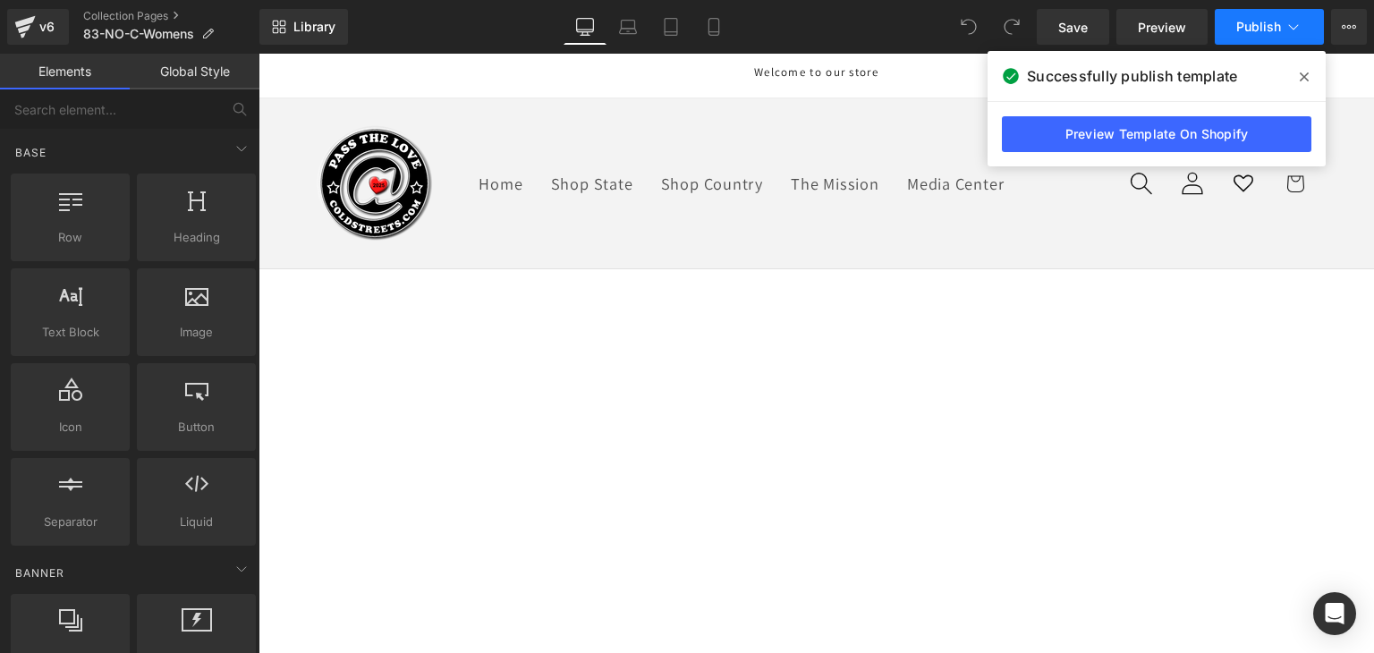
click at [1297, 29] on icon at bounding box center [1293, 27] width 18 height 18
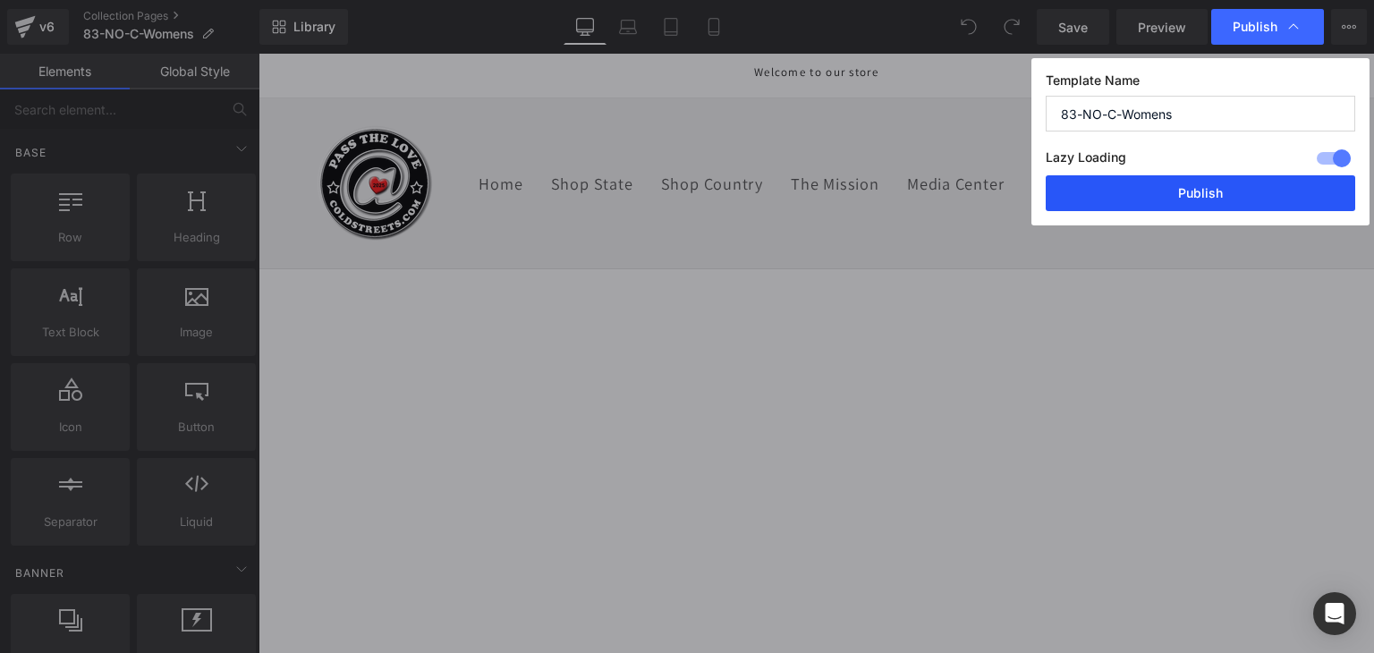
click at [1233, 185] on button "Publish" at bounding box center [1199, 193] width 309 height 36
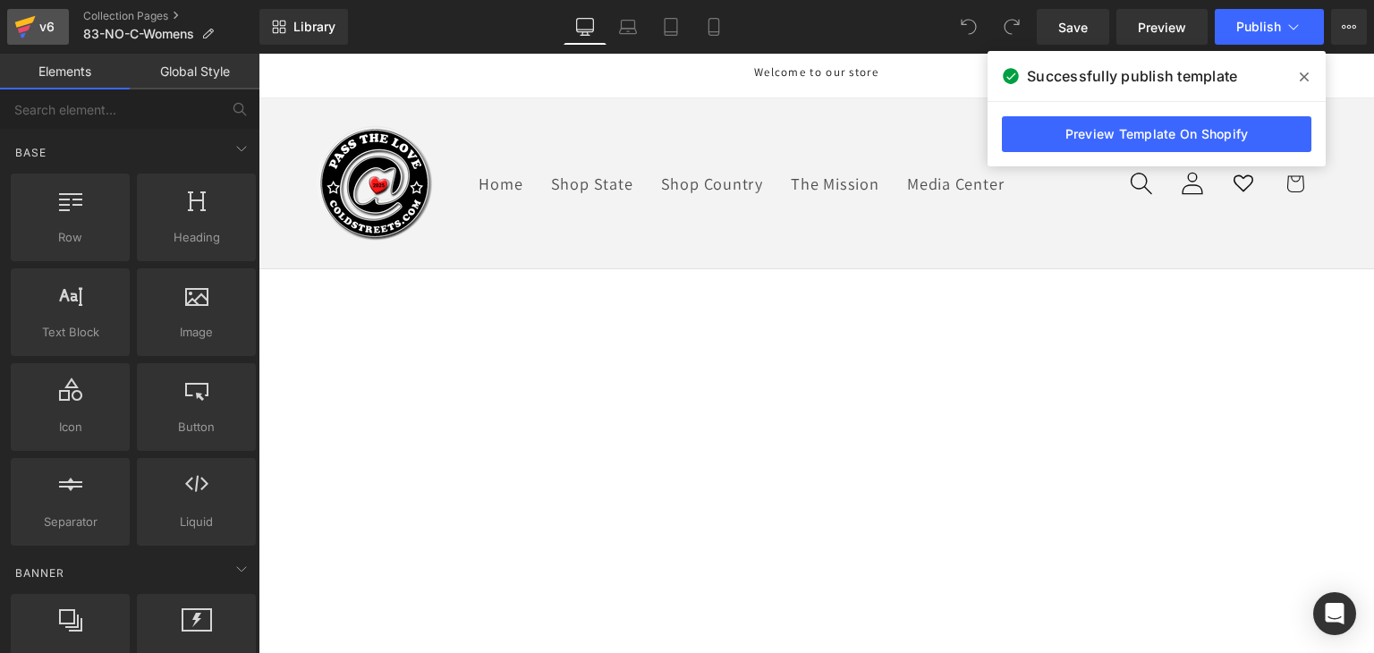
click at [47, 27] on div "v6" at bounding box center [47, 26] width 22 height 23
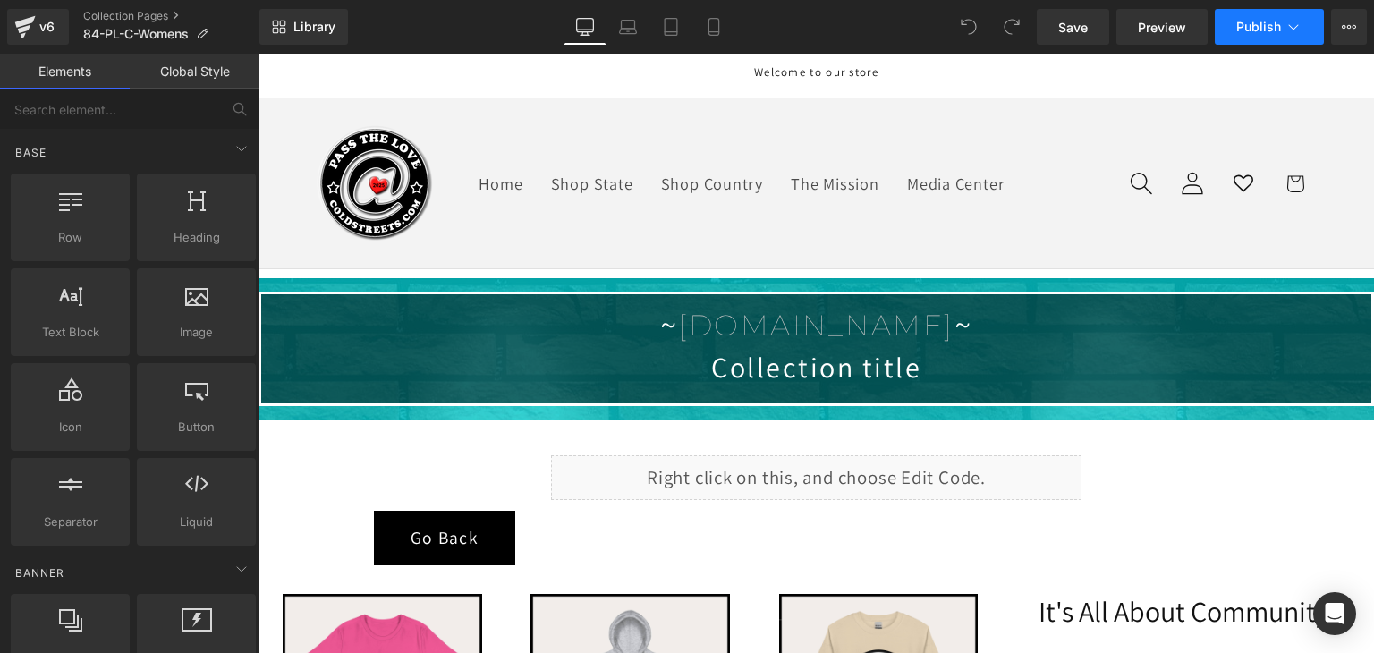
click at [1241, 35] on button "Publish" at bounding box center [1268, 27] width 109 height 36
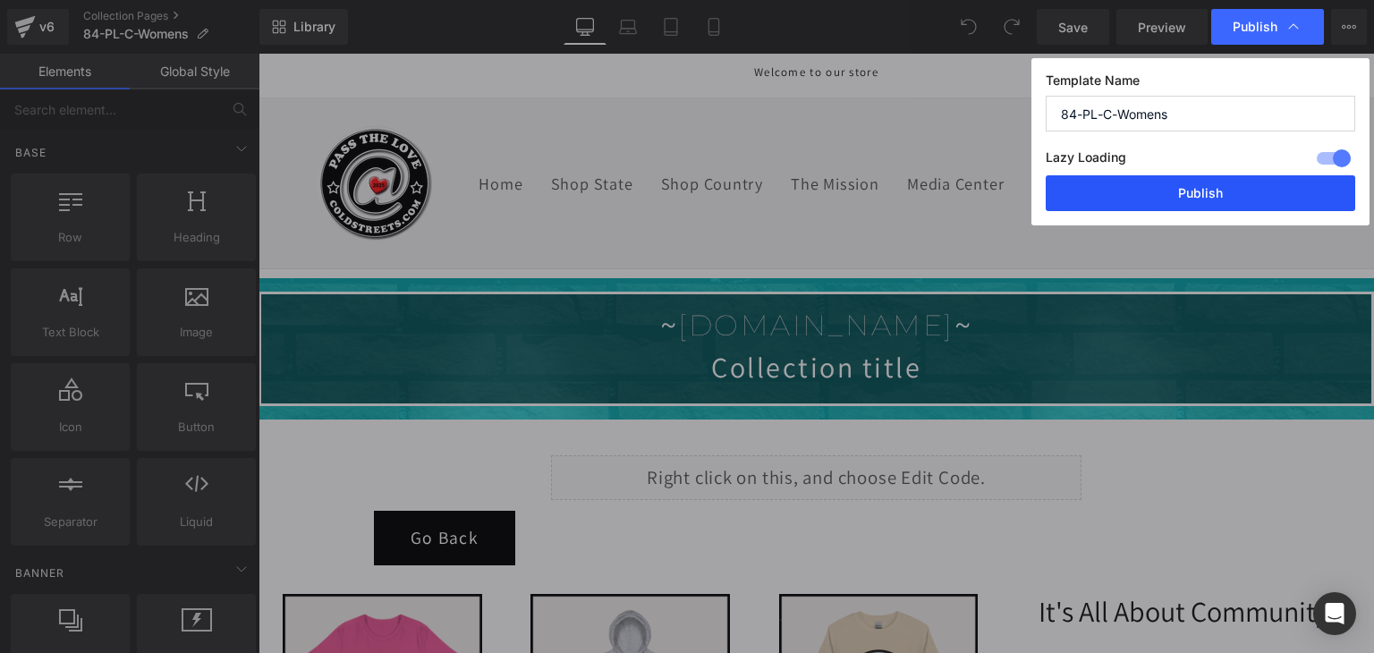
drag, startPoint x: 1257, startPoint y: 194, endPoint x: 668, endPoint y: 16, distance: 615.6
click at [1257, 194] on button "Publish" at bounding box center [1199, 193] width 309 height 36
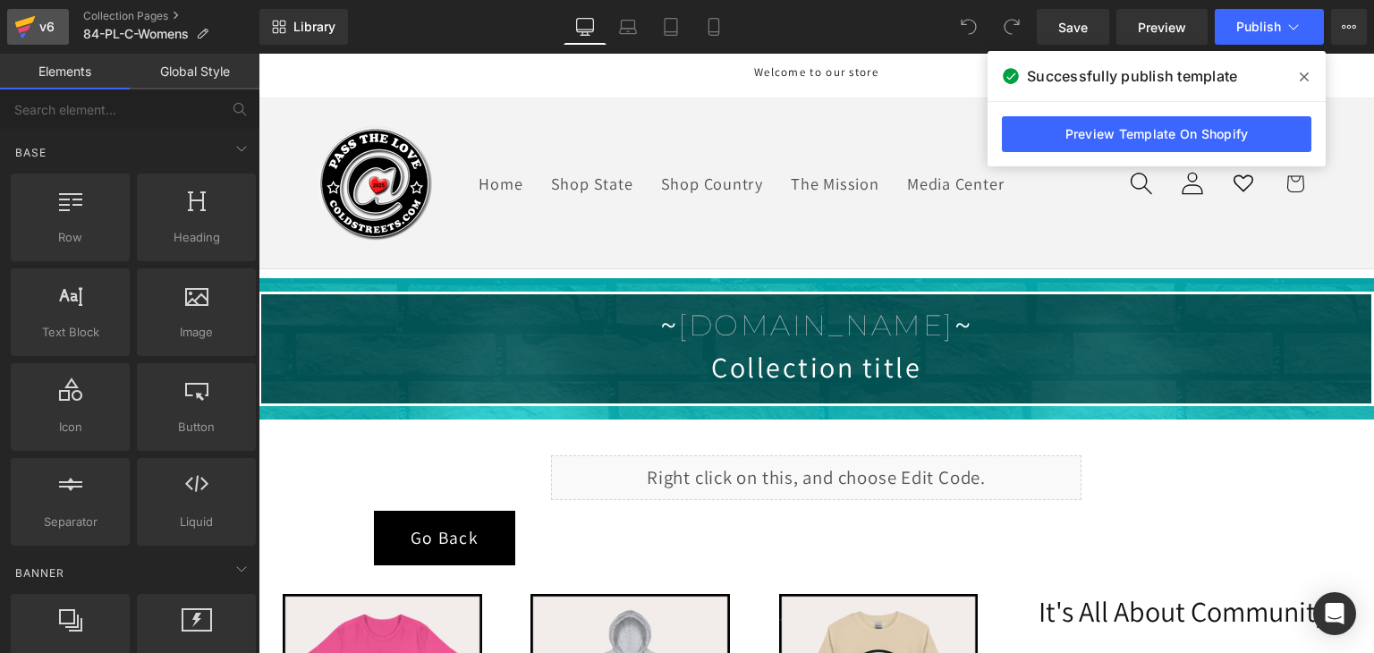
click at [16, 30] on icon at bounding box center [24, 26] width 21 height 45
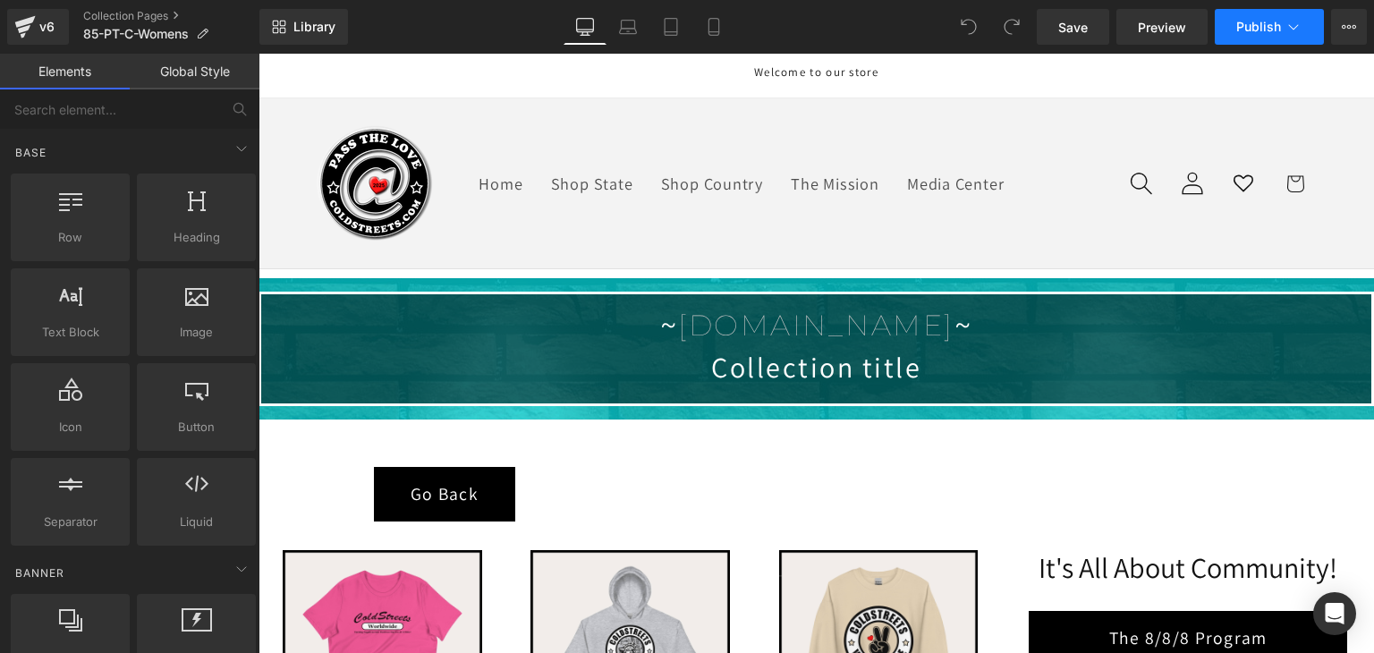
click at [1281, 30] on button "Publish" at bounding box center [1268, 27] width 109 height 36
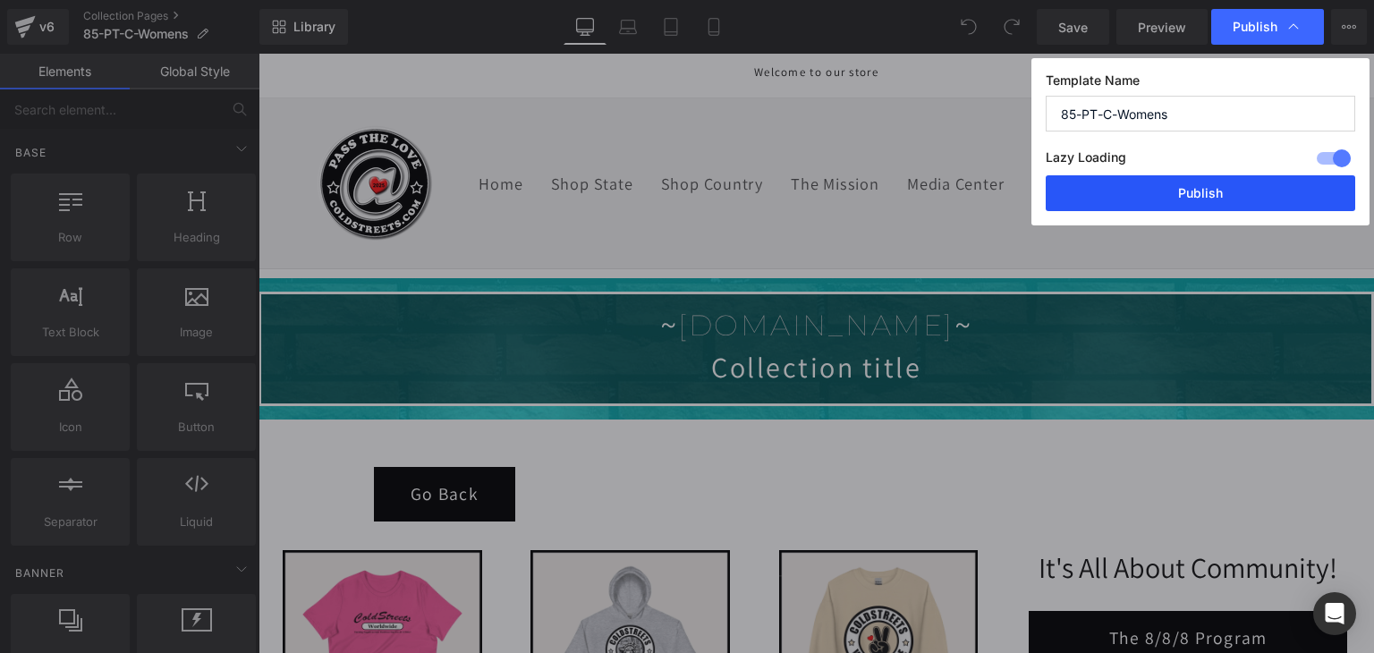
click at [1238, 194] on button "Publish" at bounding box center [1199, 193] width 309 height 36
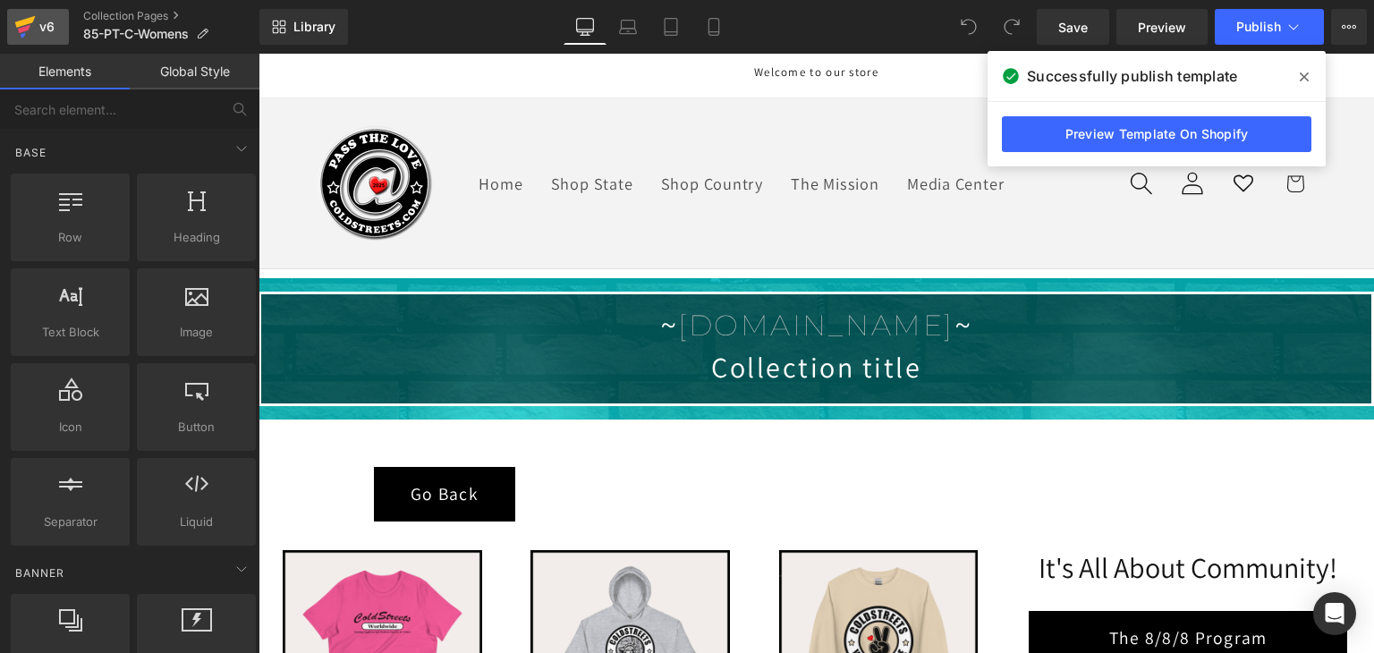
click at [38, 23] on div "v6" at bounding box center [47, 26] width 22 height 23
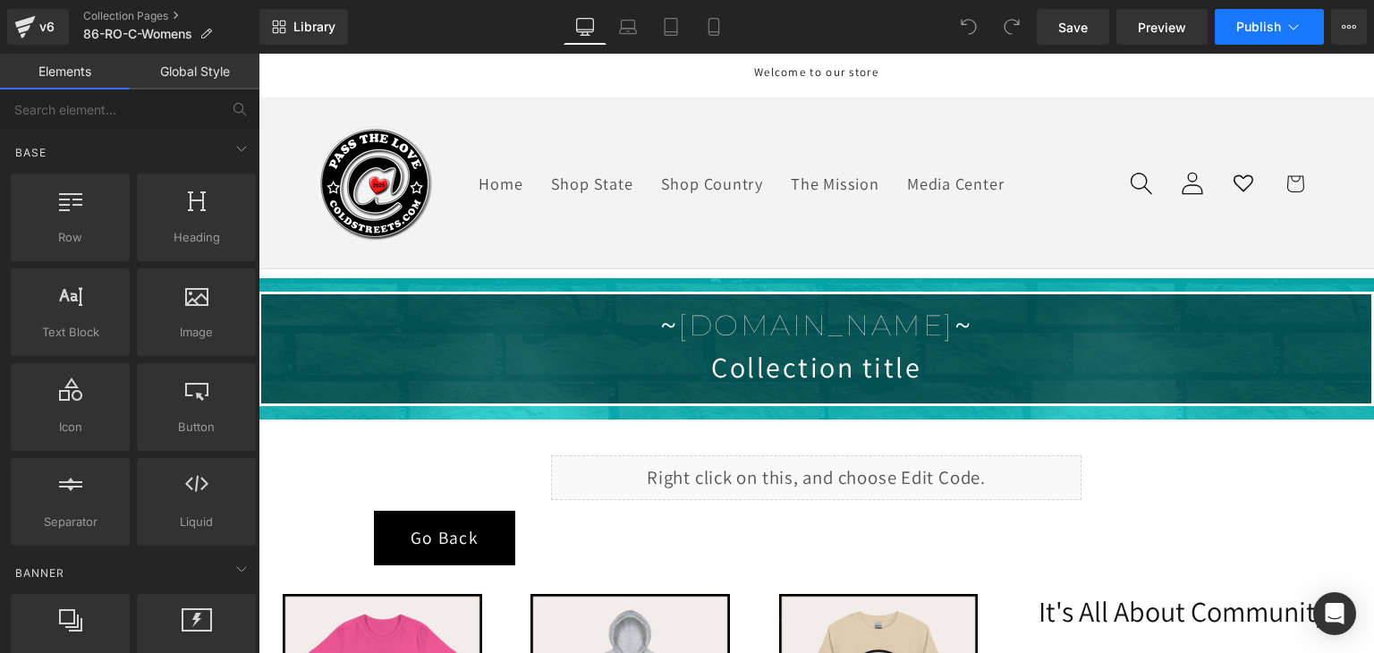
click at [1281, 30] on button "Publish" at bounding box center [1268, 27] width 109 height 36
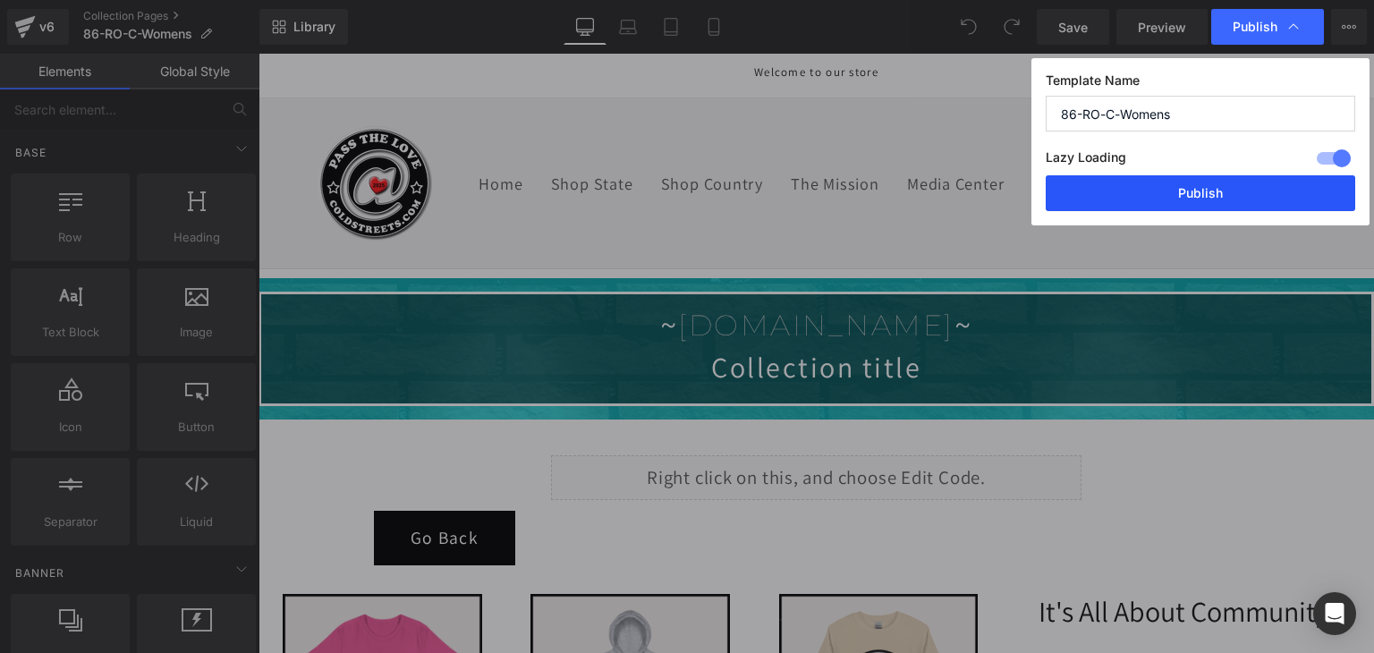
drag, startPoint x: 1206, startPoint y: 190, endPoint x: 501, endPoint y: 94, distance: 712.1
click at [1206, 190] on button "Publish" at bounding box center [1199, 193] width 309 height 36
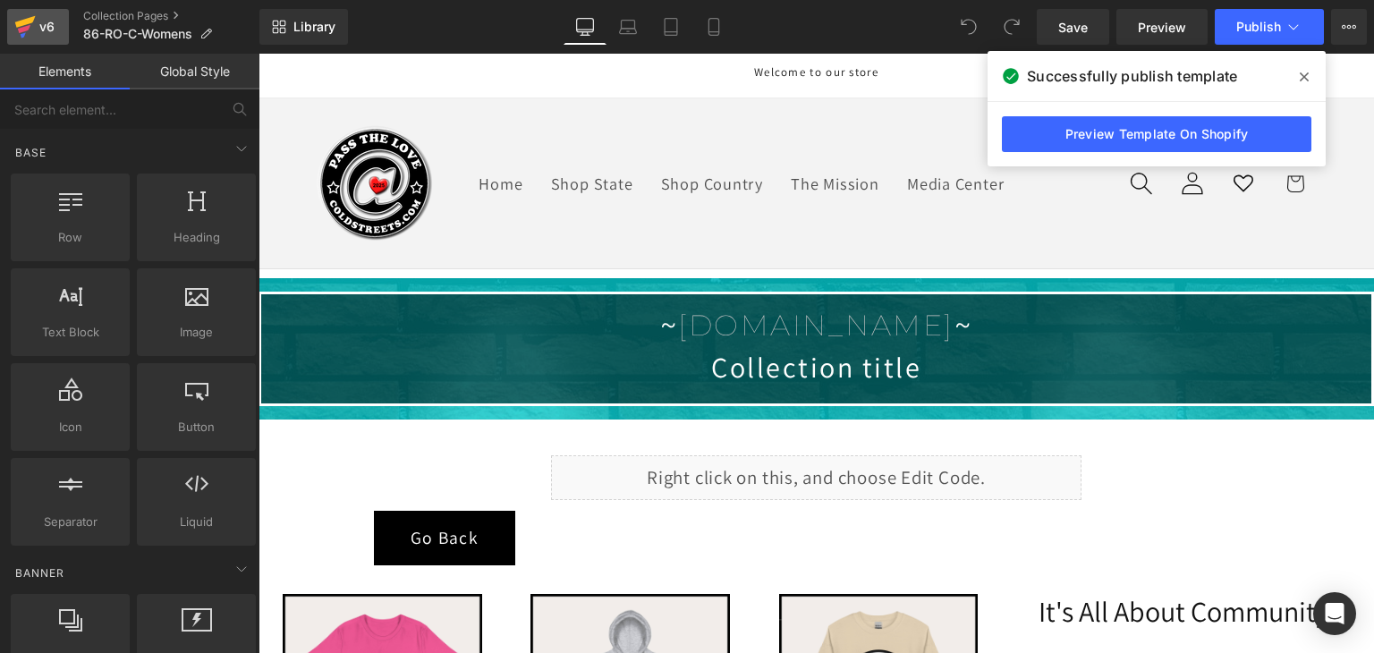
click at [21, 26] on icon at bounding box center [24, 26] width 21 height 45
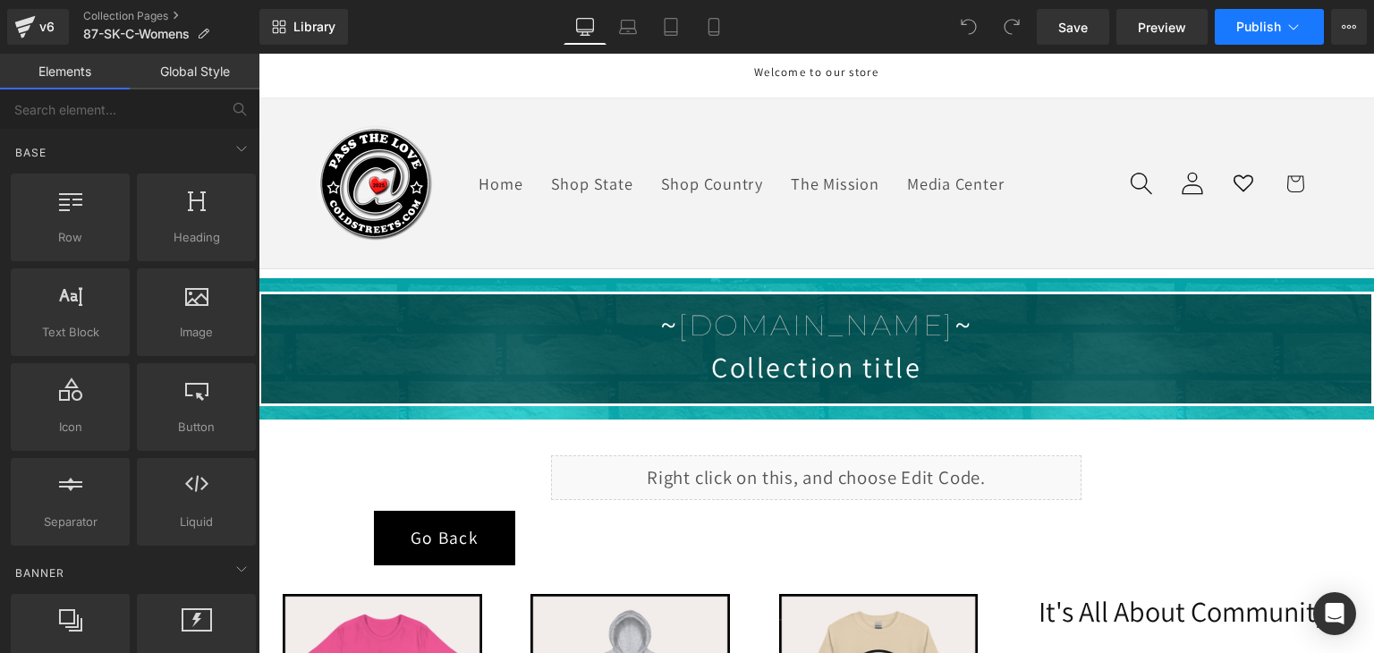
click at [1280, 28] on span "Publish" at bounding box center [1258, 27] width 45 height 14
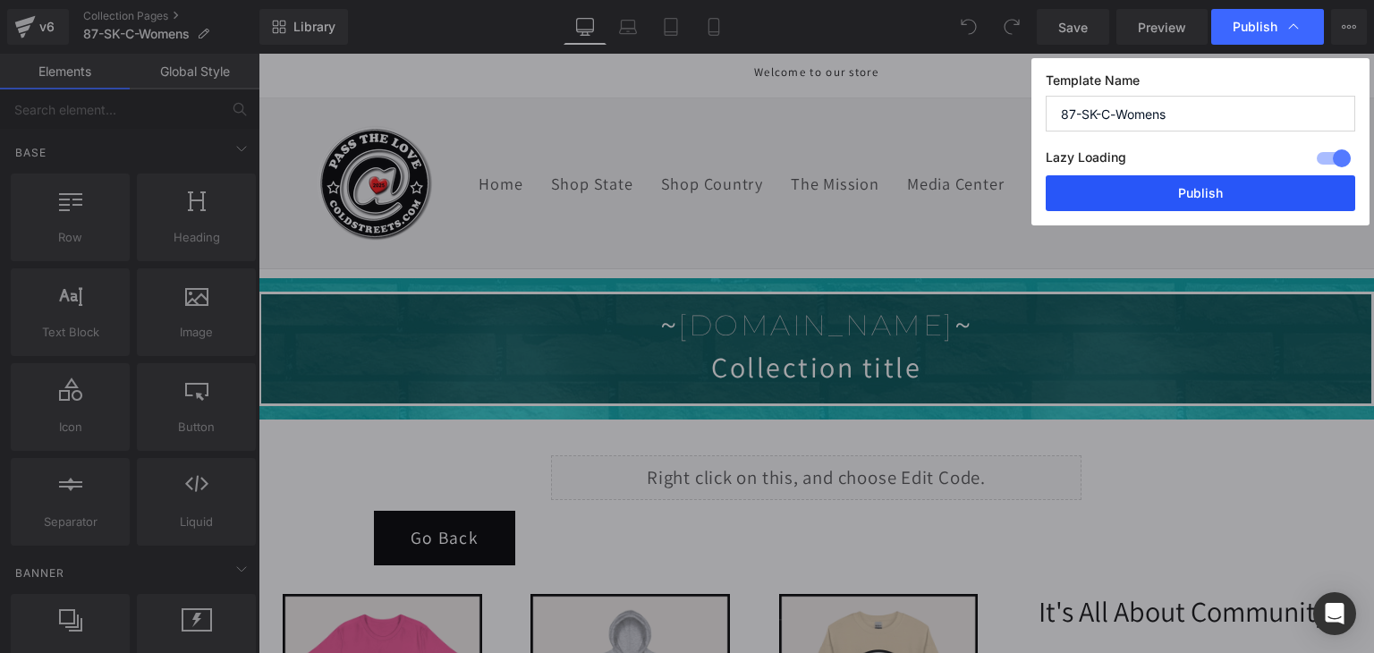
click at [1191, 186] on button "Publish" at bounding box center [1199, 193] width 309 height 36
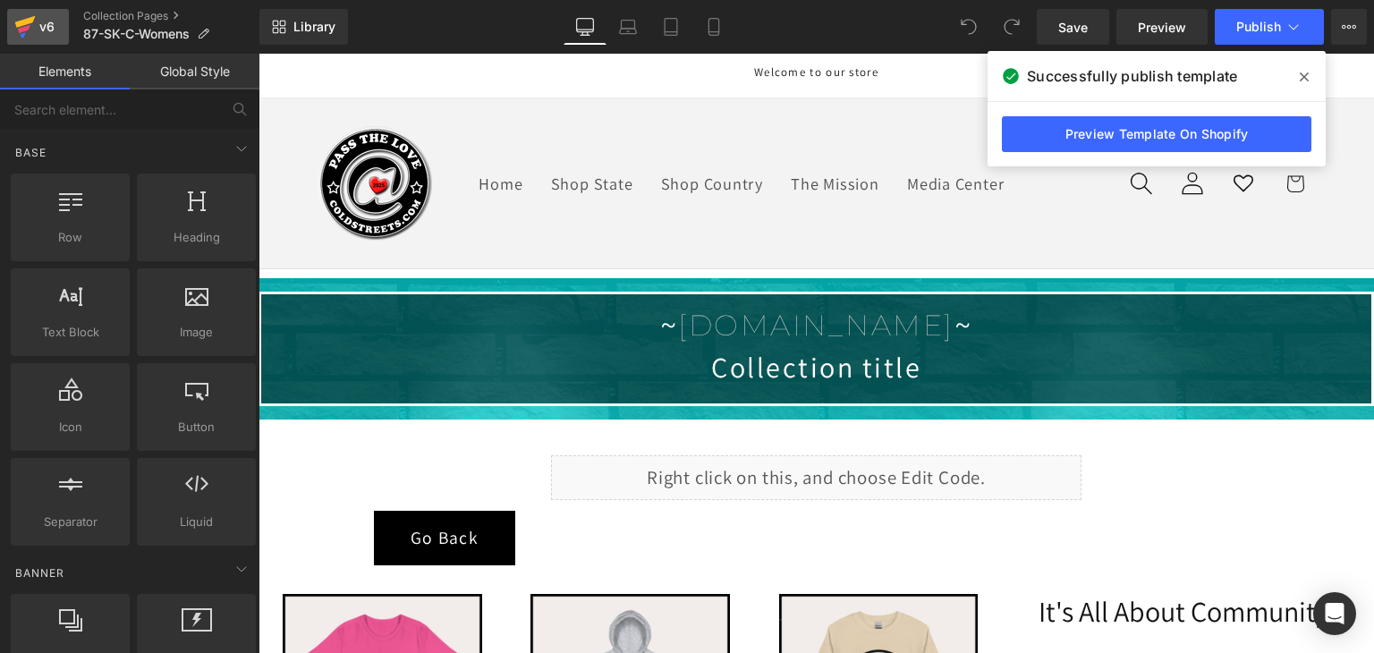
click at [29, 26] on icon at bounding box center [24, 29] width 13 height 8
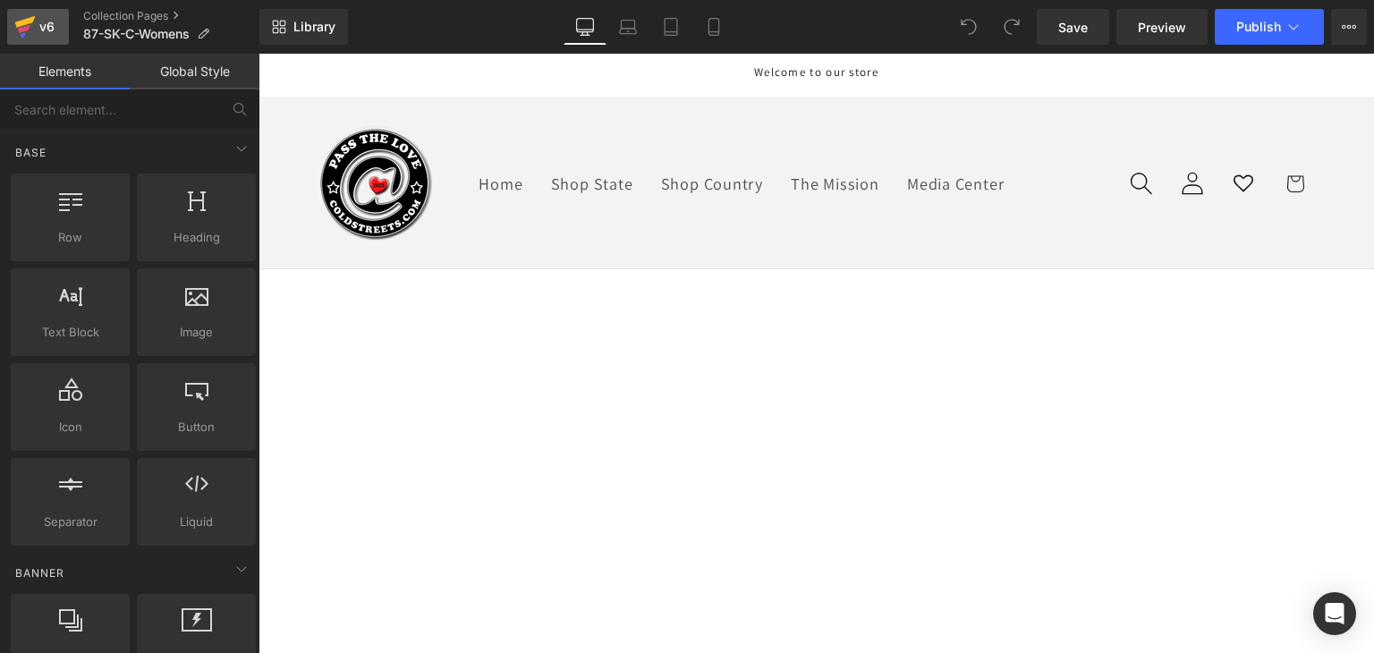
click at [24, 24] on icon at bounding box center [25, 22] width 21 height 12
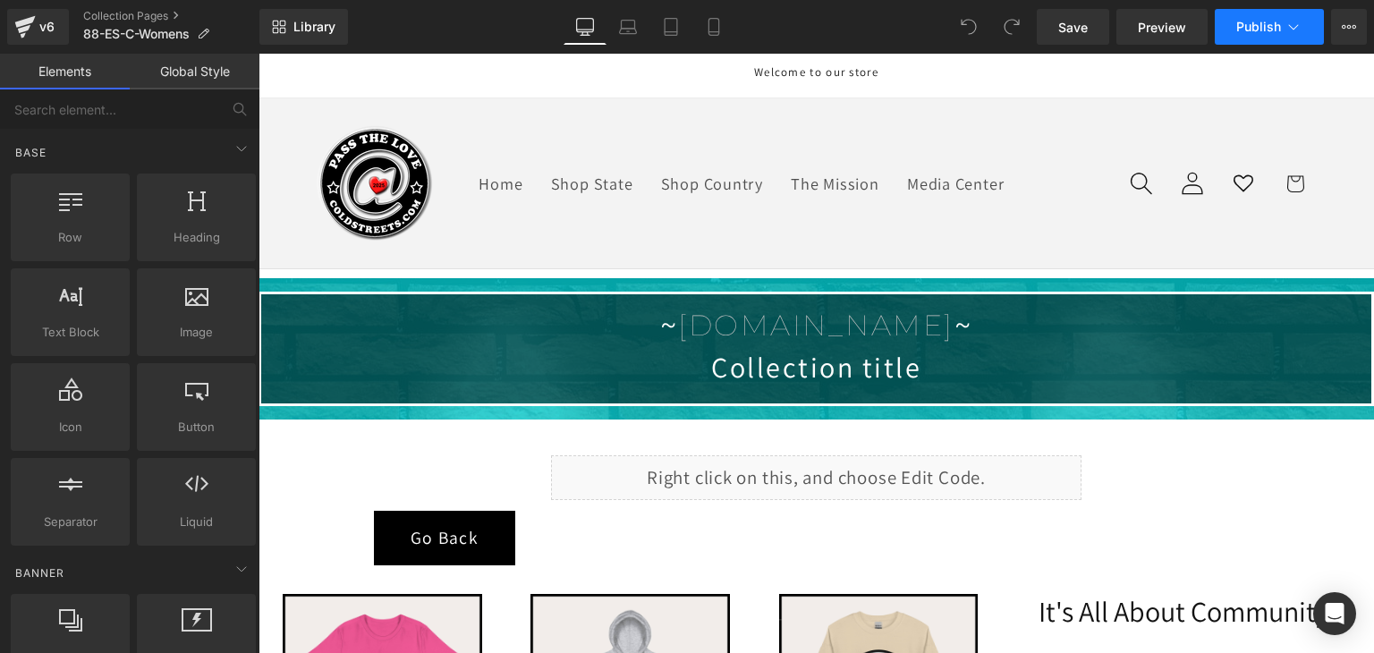
click at [1238, 28] on span "Publish" at bounding box center [1258, 27] width 45 height 14
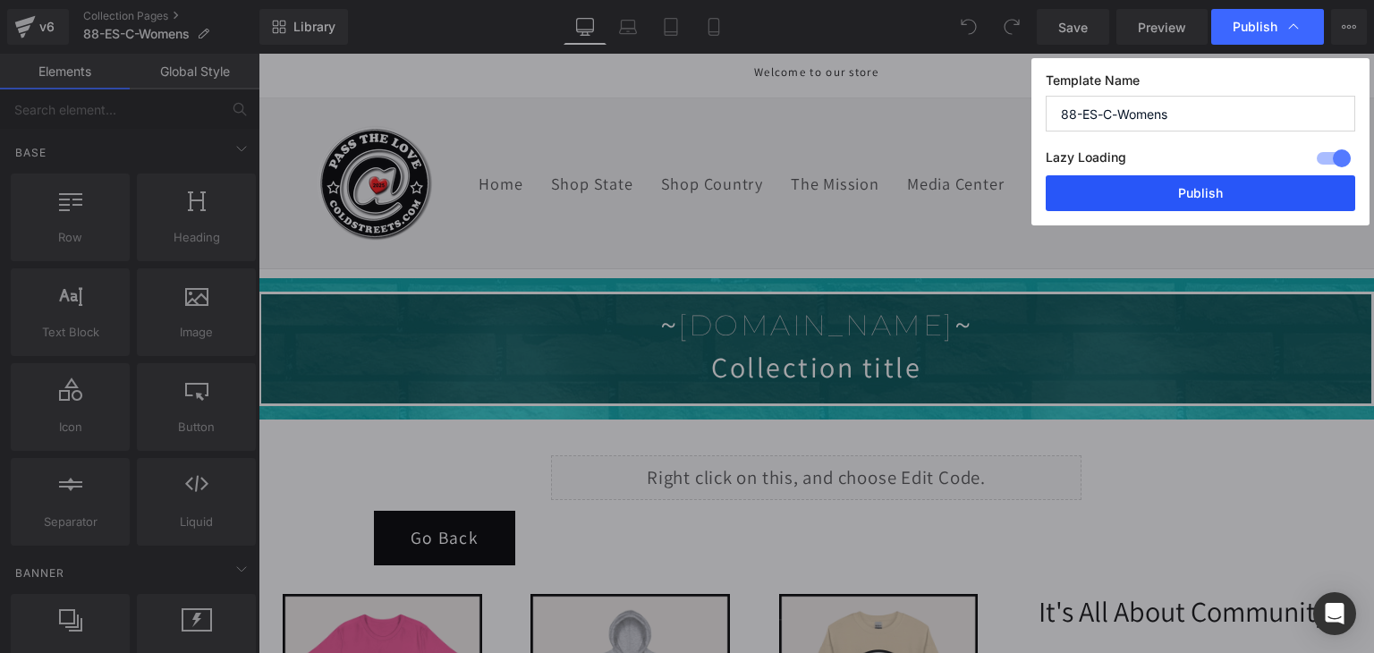
click at [1211, 181] on button "Publish" at bounding box center [1199, 193] width 309 height 36
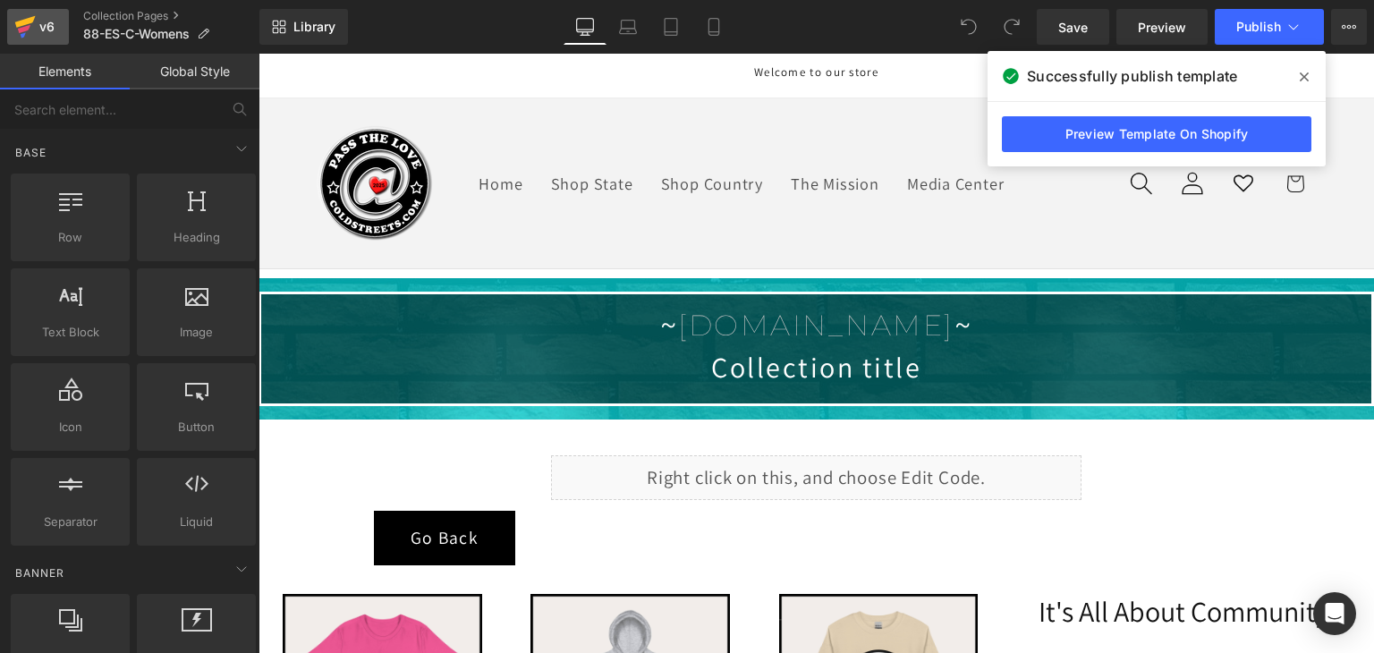
click at [30, 20] on icon at bounding box center [25, 22] width 21 height 12
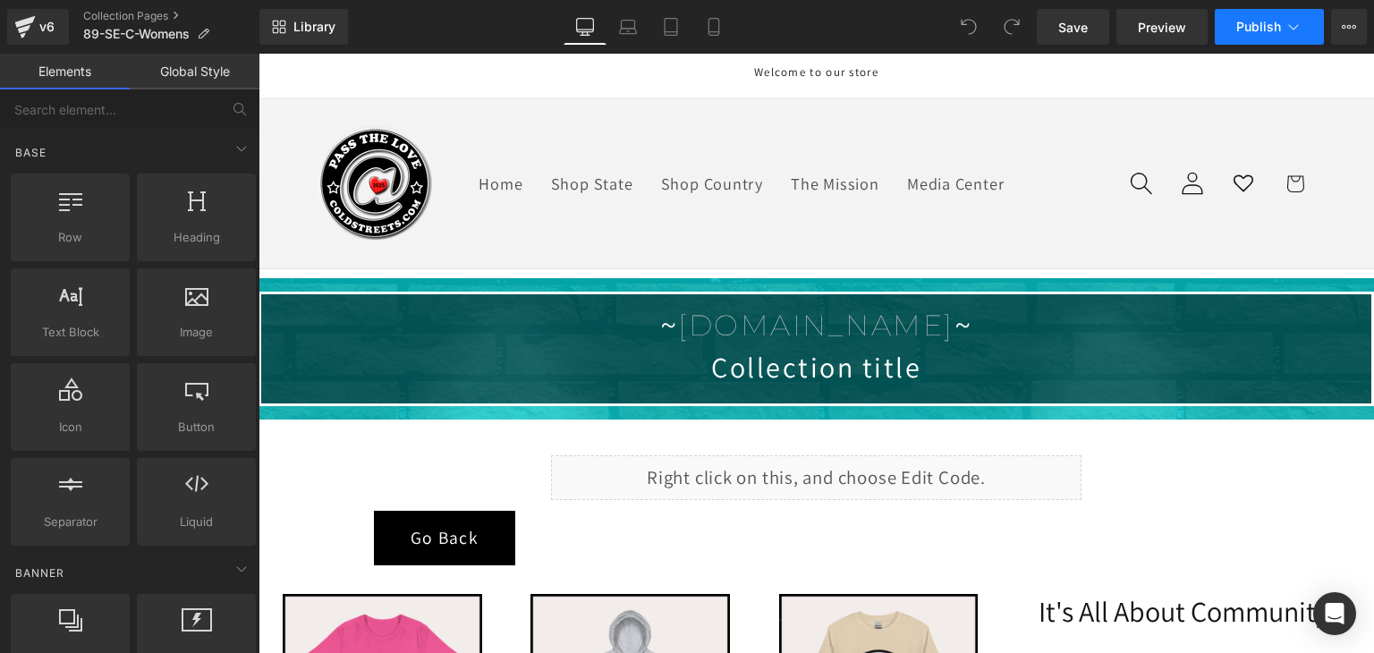
click at [1268, 15] on button "Publish" at bounding box center [1268, 27] width 109 height 36
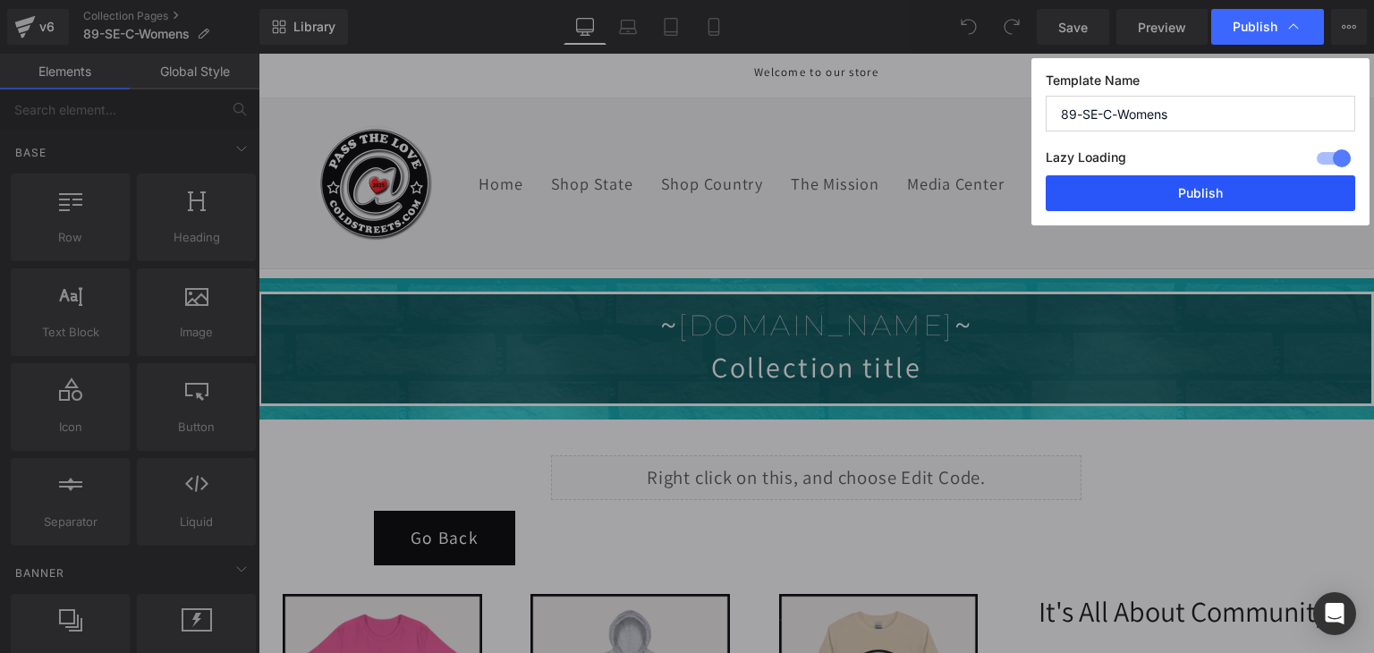
click at [1194, 183] on button "Publish" at bounding box center [1199, 193] width 309 height 36
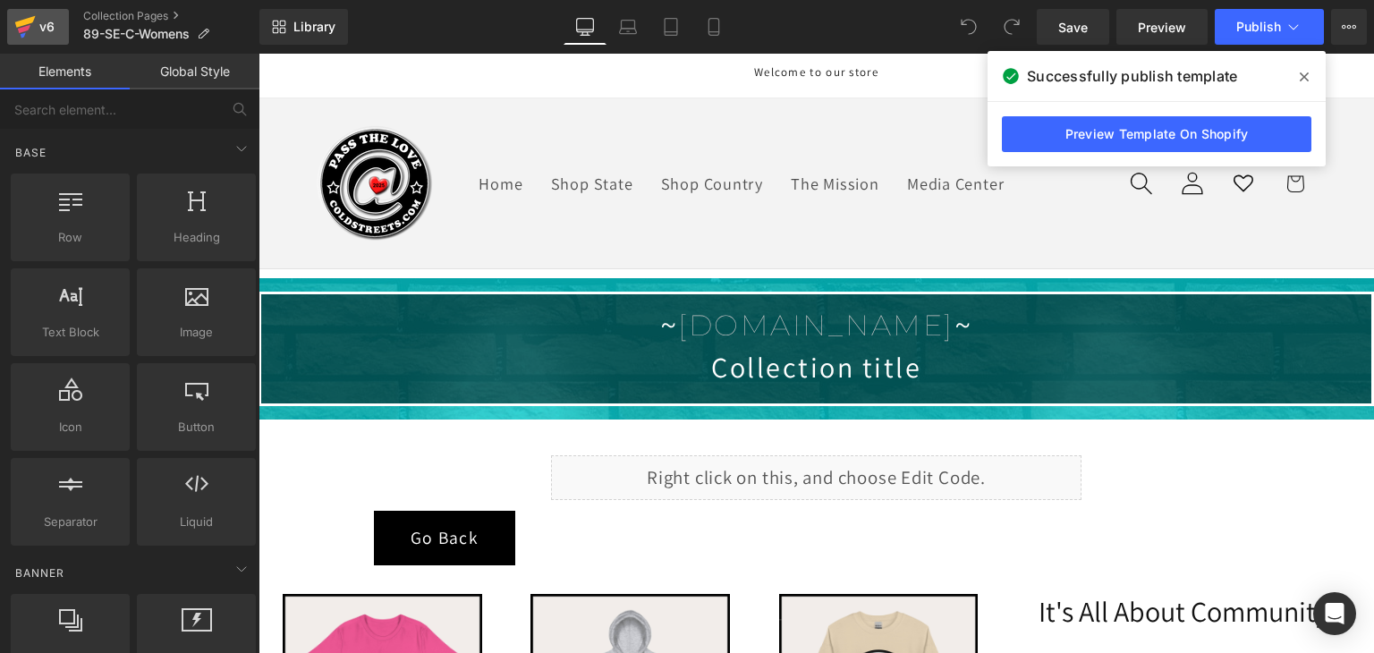
click at [28, 22] on icon at bounding box center [25, 22] width 21 height 12
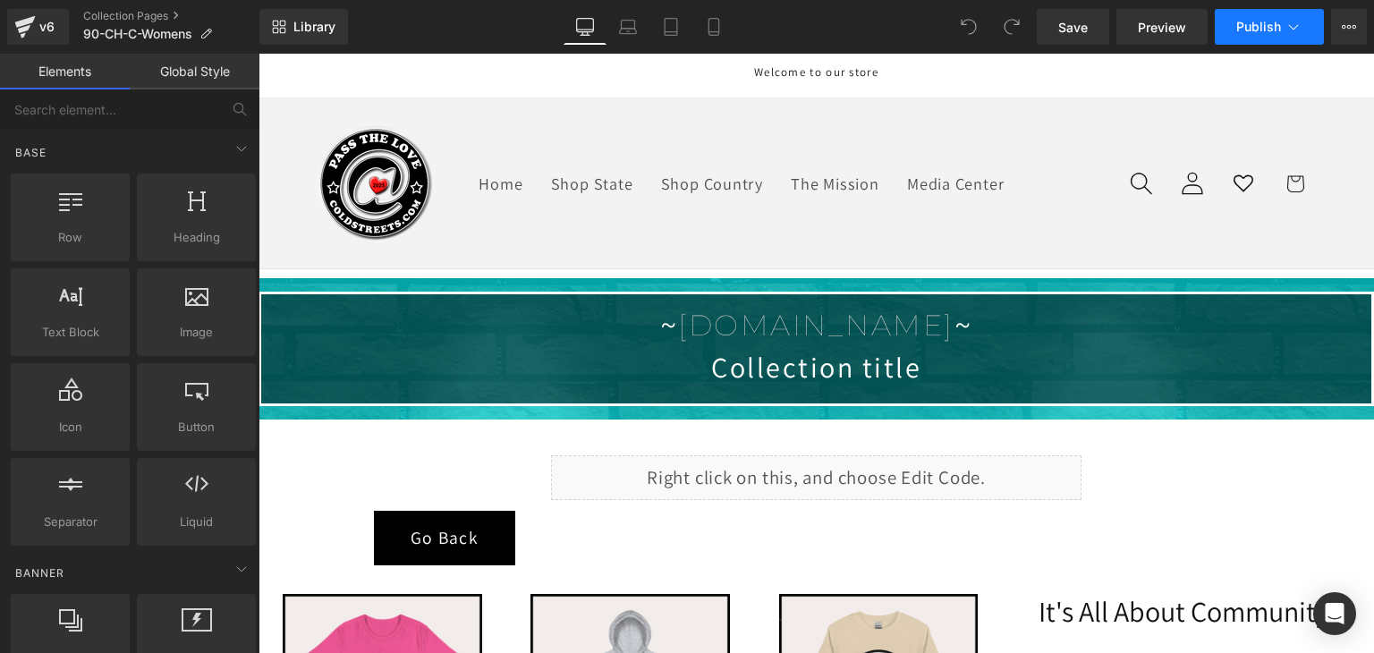
click at [1268, 37] on button "Publish" at bounding box center [1268, 27] width 109 height 36
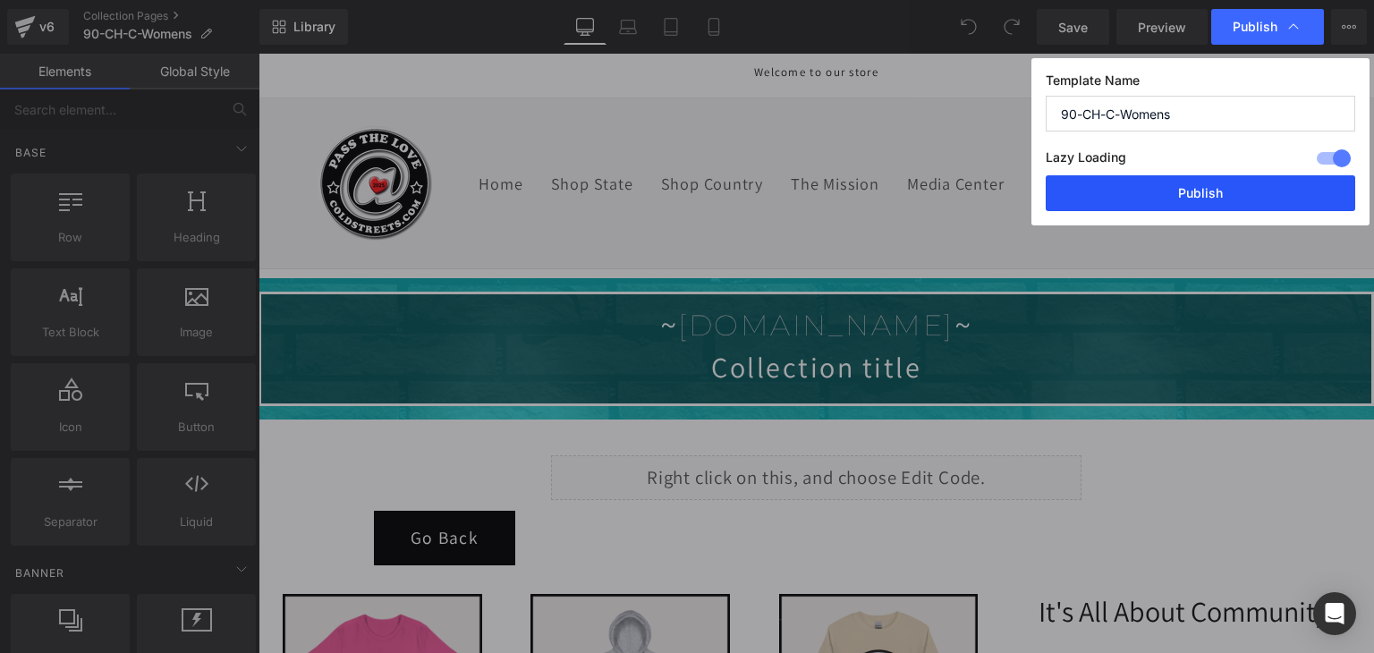
click at [1187, 199] on button "Publish" at bounding box center [1199, 193] width 309 height 36
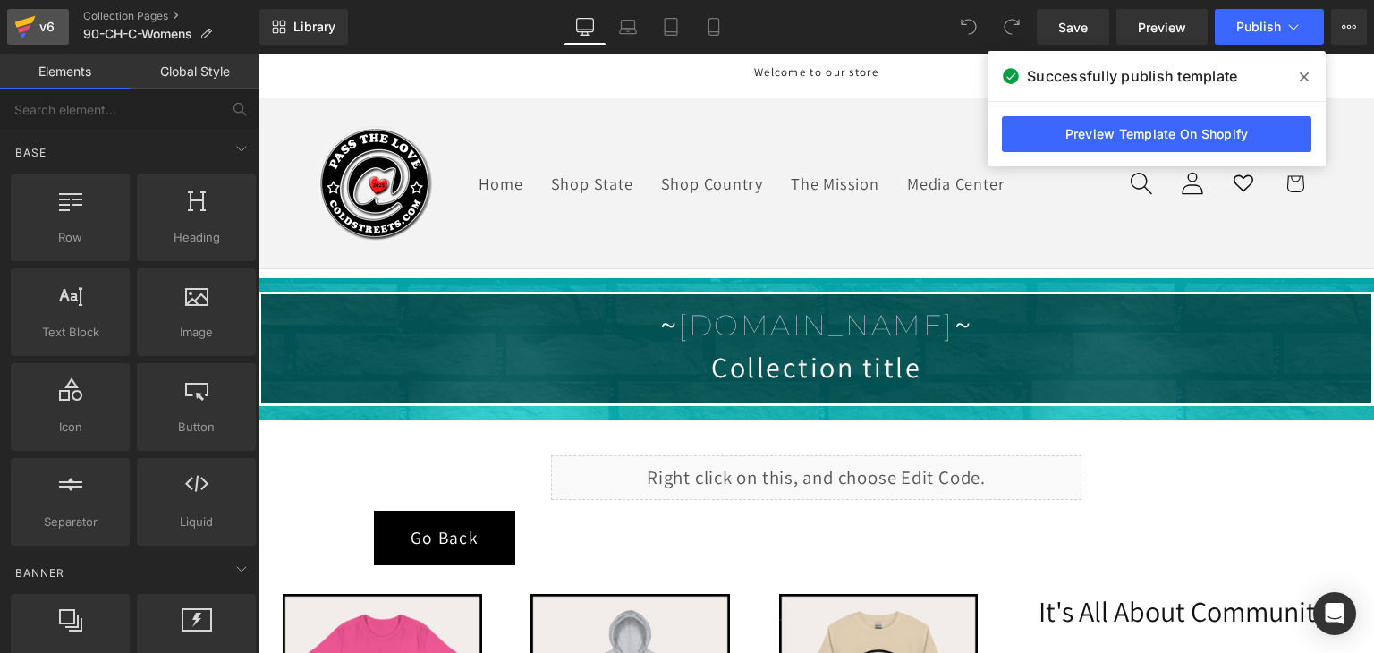
click at [47, 18] on div "v6" at bounding box center [47, 26] width 22 height 23
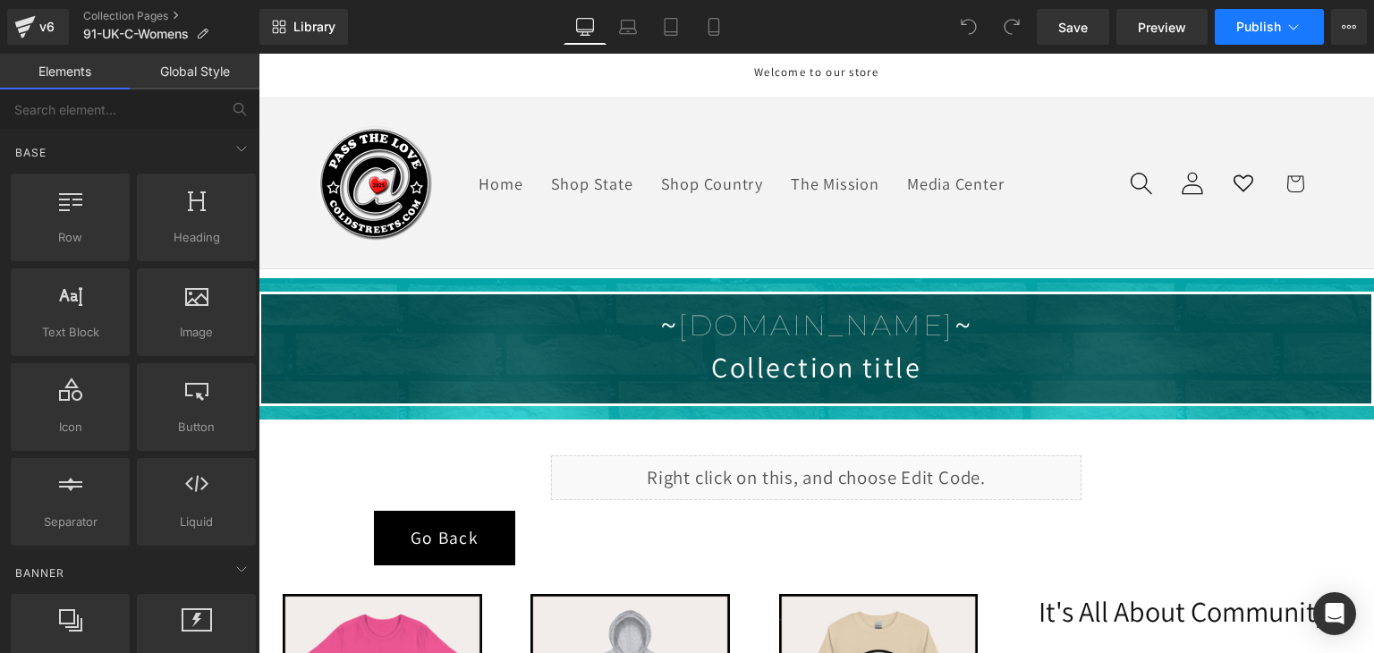
click at [1259, 30] on span "Publish" at bounding box center [1258, 27] width 45 height 14
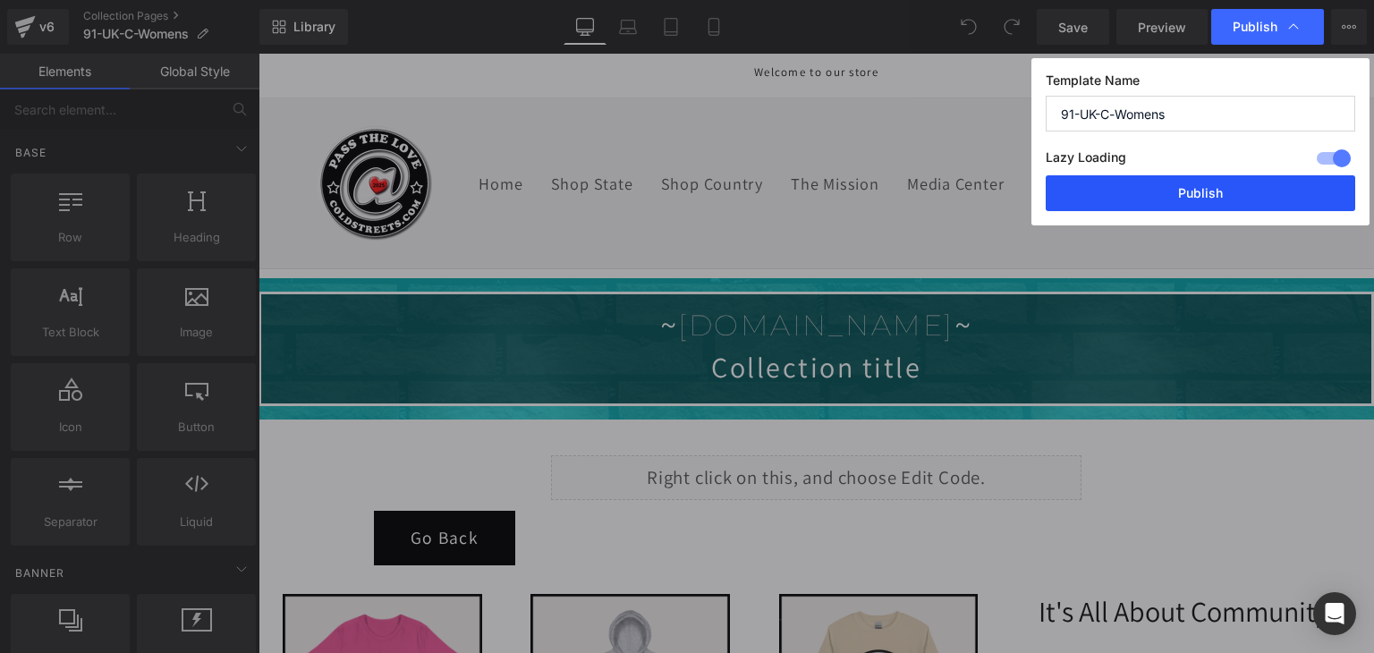
click at [1205, 191] on button "Publish" at bounding box center [1199, 193] width 309 height 36
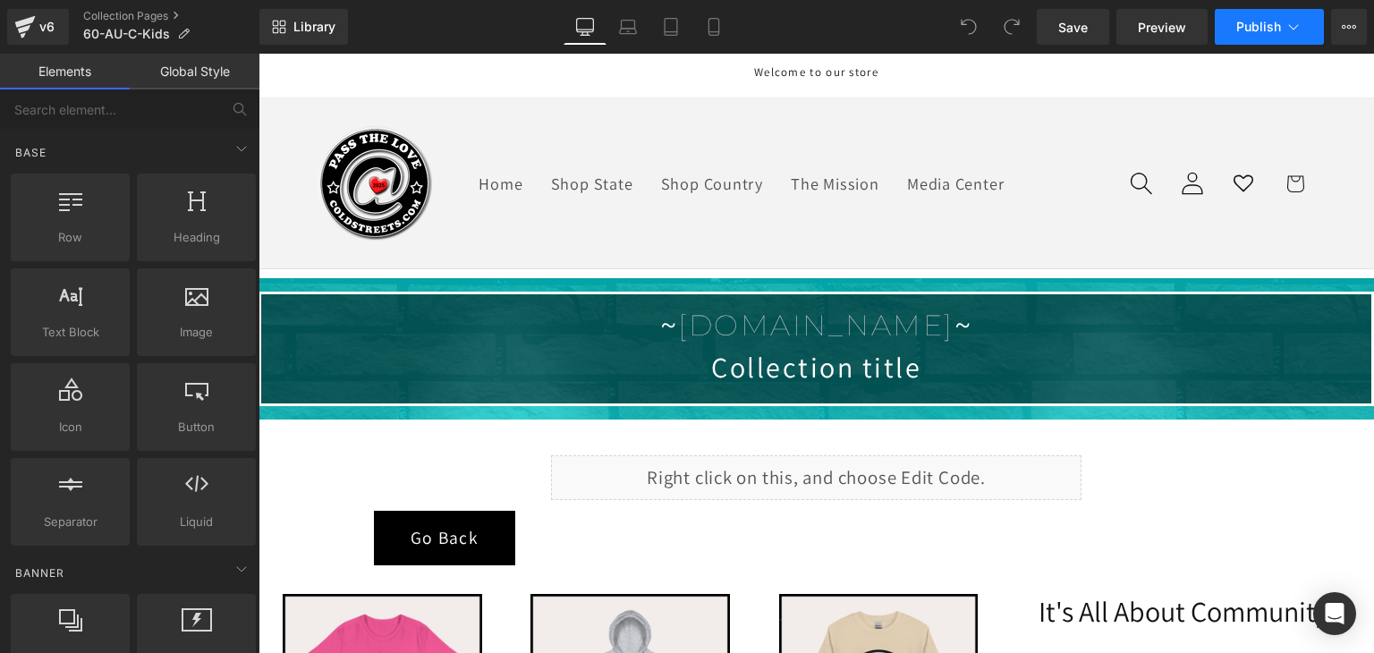
click at [1298, 22] on icon at bounding box center [1293, 27] width 18 height 18
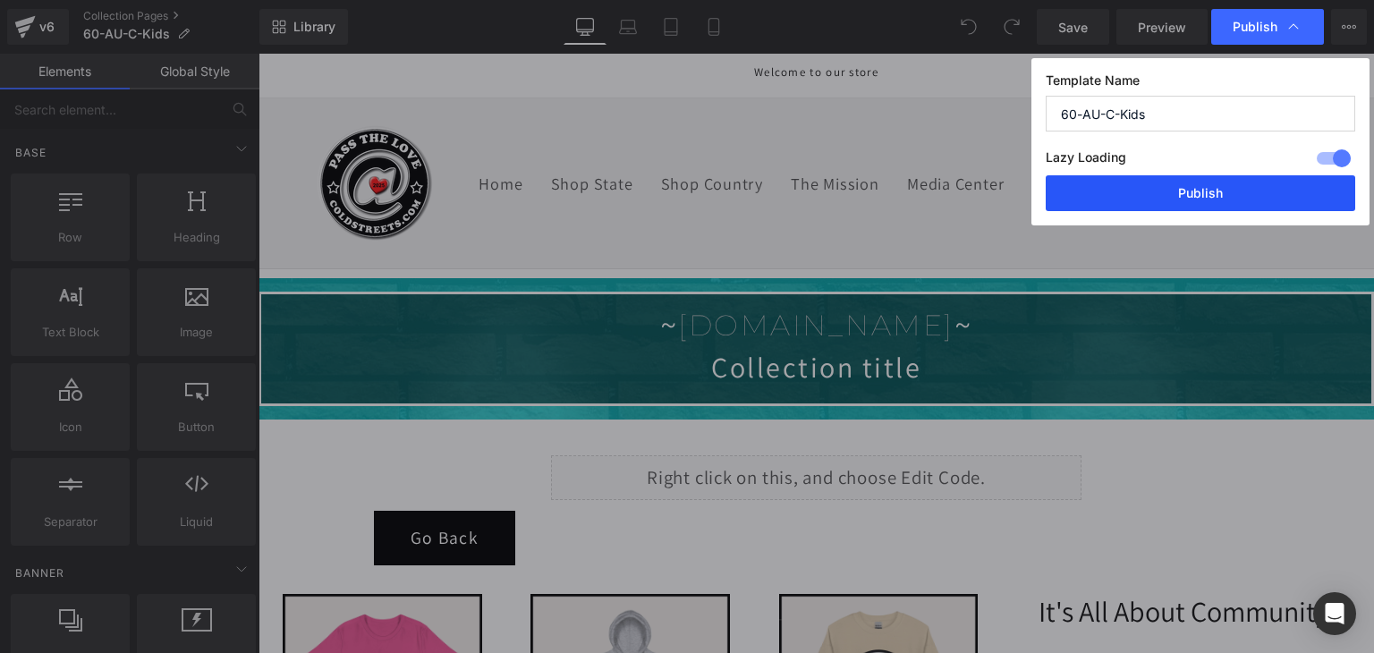
click at [1193, 198] on button "Publish" at bounding box center [1199, 193] width 309 height 36
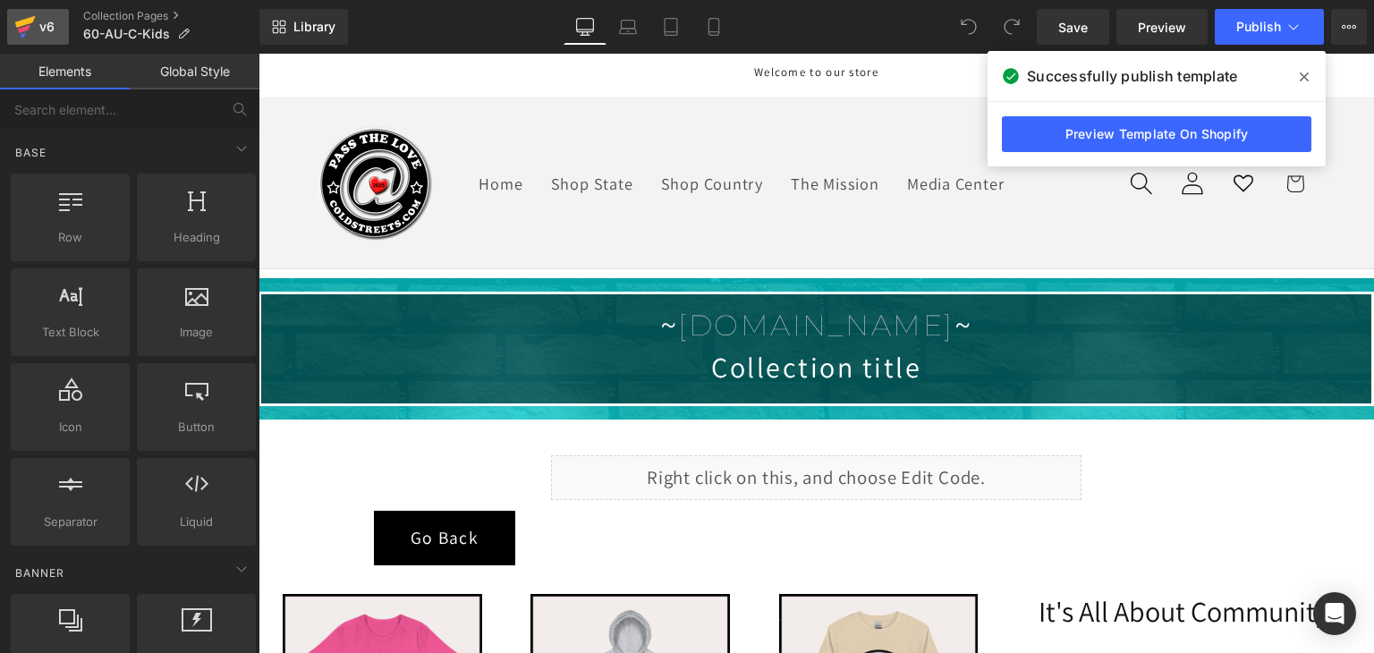
click at [21, 21] on icon at bounding box center [25, 22] width 21 height 12
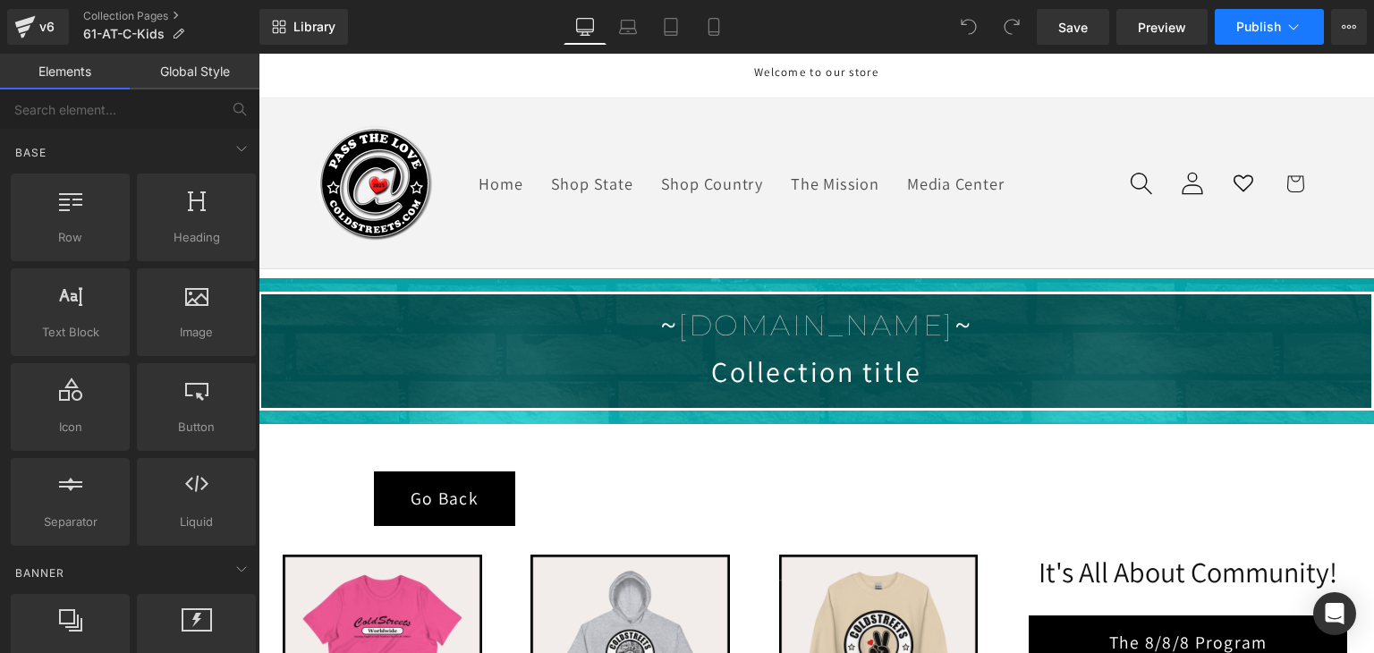
click at [1291, 19] on icon at bounding box center [1293, 27] width 18 height 18
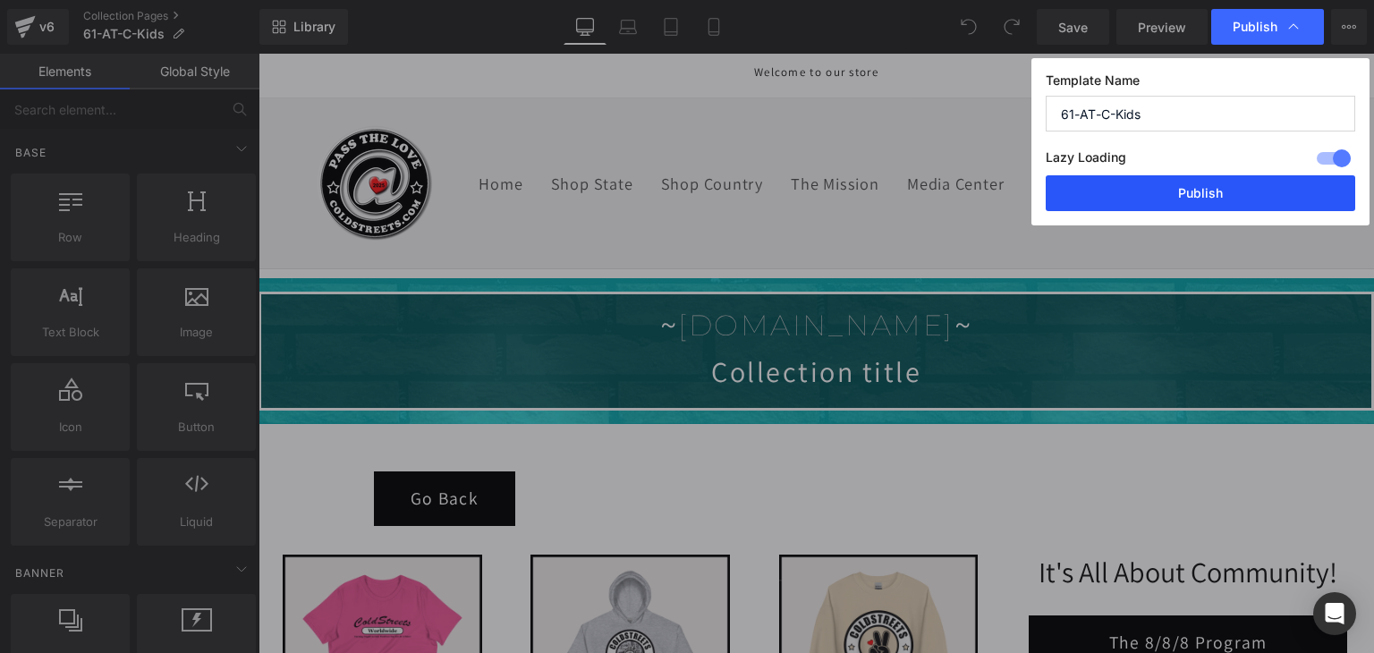
click at [1227, 190] on button "Publish" at bounding box center [1199, 193] width 309 height 36
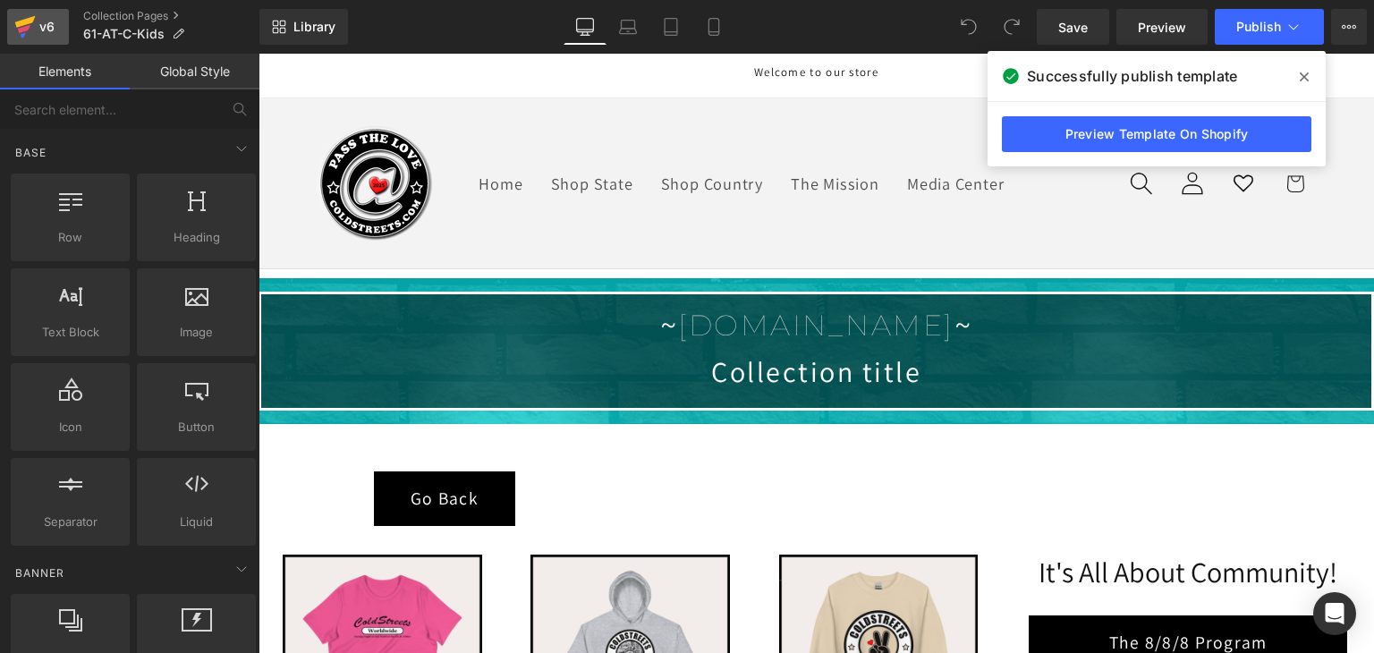
click at [27, 23] on icon at bounding box center [25, 22] width 21 height 12
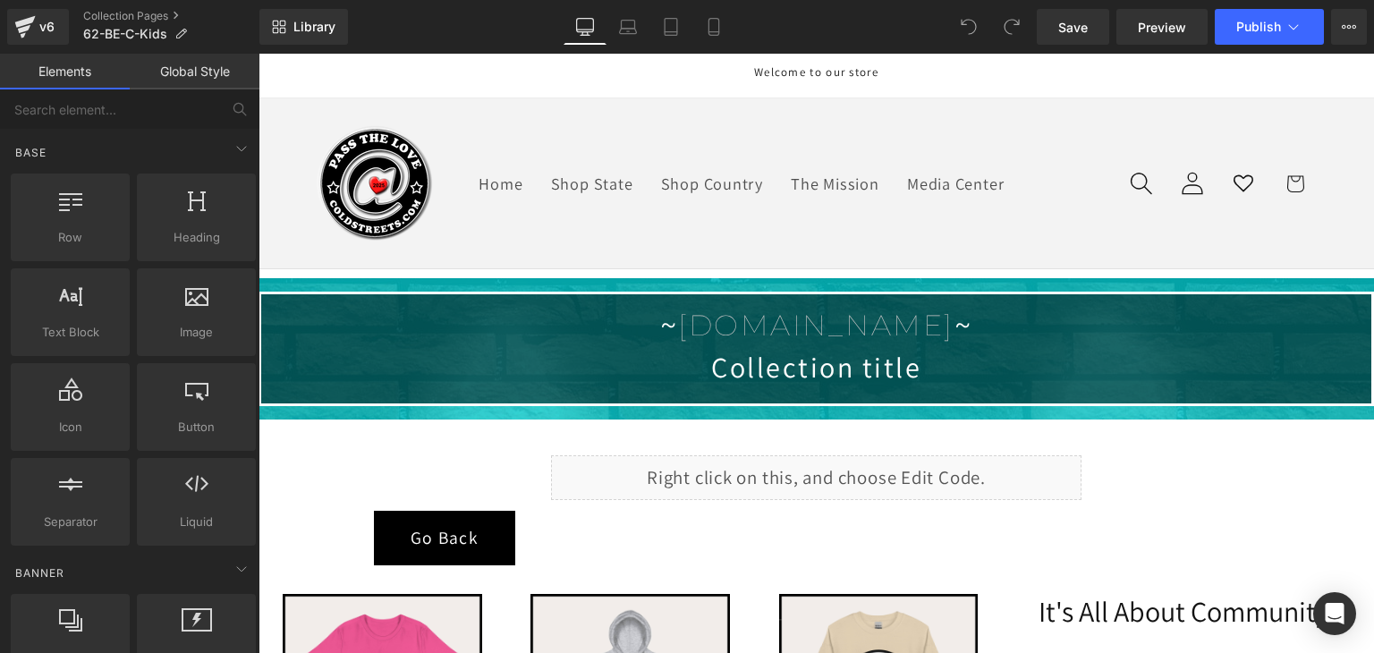
click at [1251, 2] on div "Library Desktop Desktop Laptop Tablet Mobile Save Preview Publish Scheduled Vie…" at bounding box center [816, 27] width 1114 height 54
click at [1251, 15] on button "Publish" at bounding box center [1268, 27] width 109 height 36
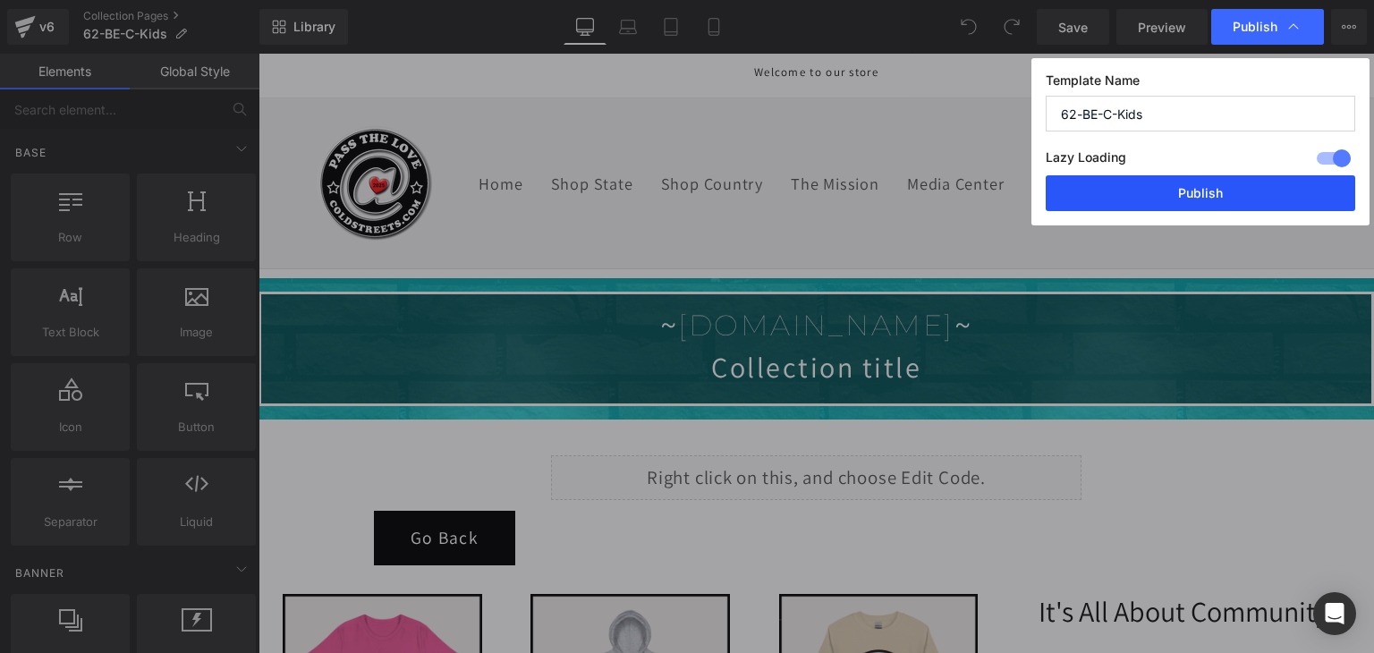
click at [1207, 193] on button "Publish" at bounding box center [1199, 193] width 309 height 36
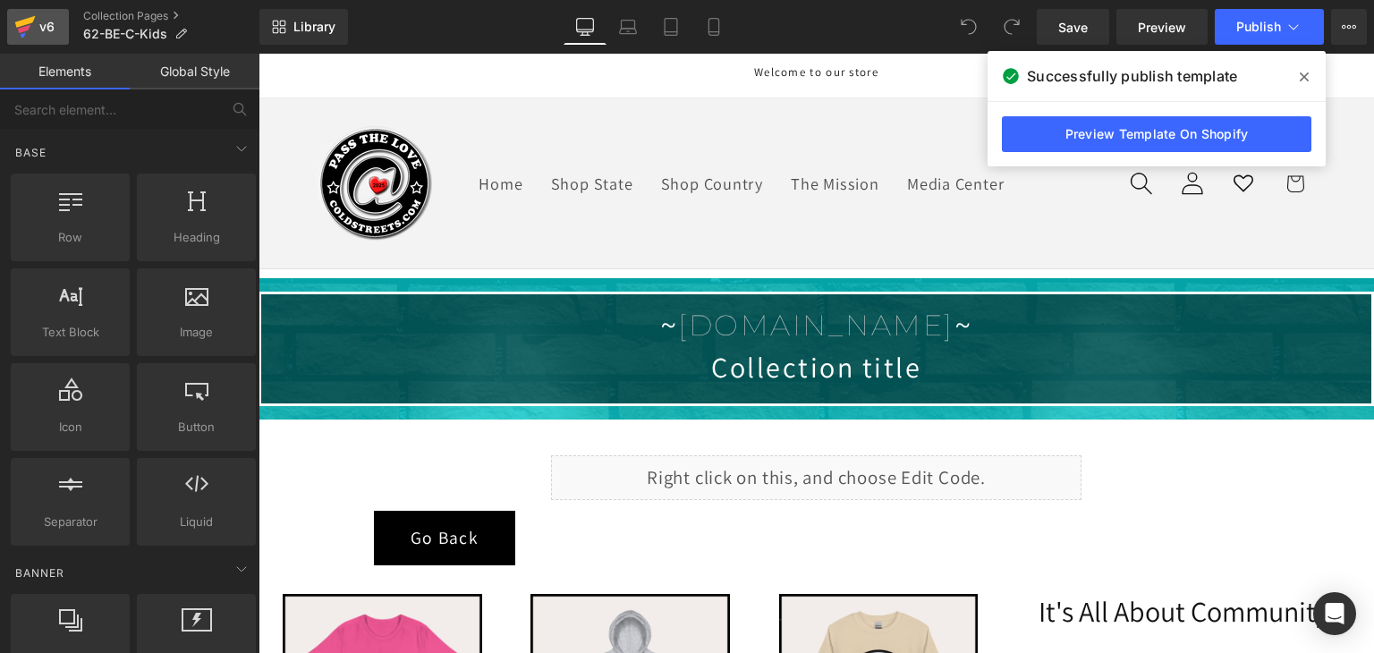
click at [25, 19] on icon at bounding box center [24, 26] width 21 height 45
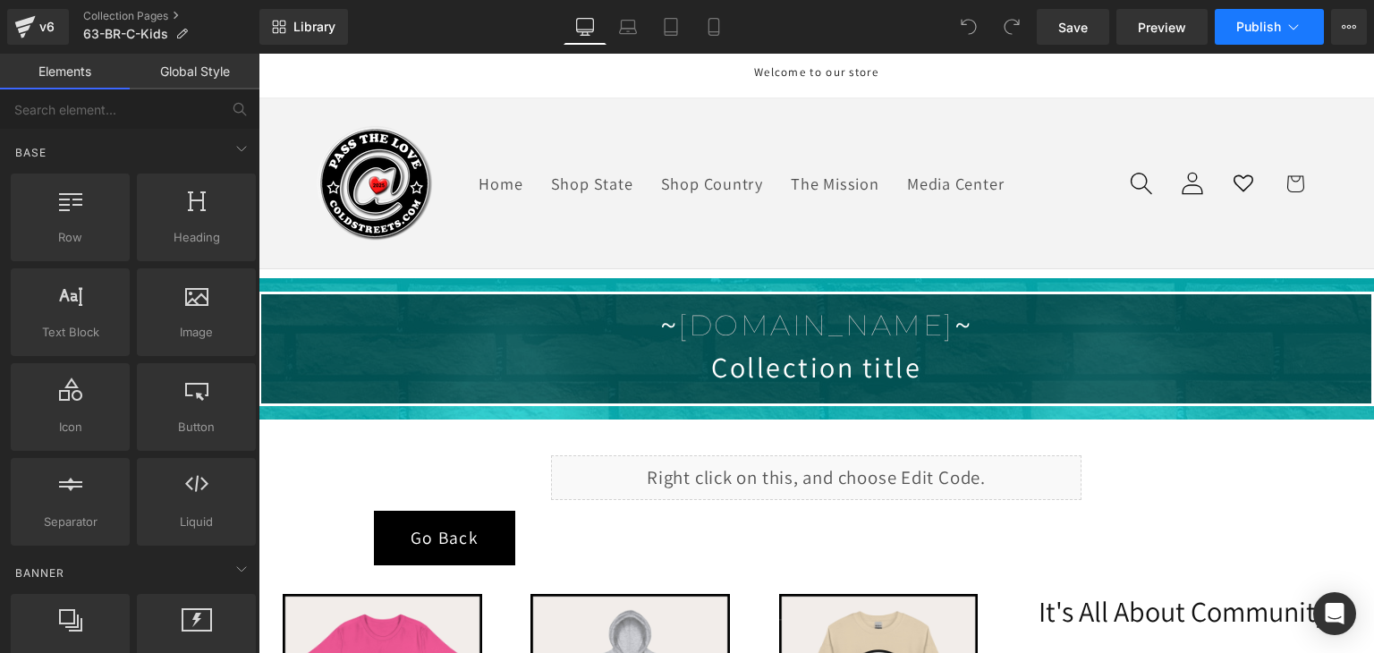
click at [1291, 23] on icon at bounding box center [1293, 27] width 18 height 18
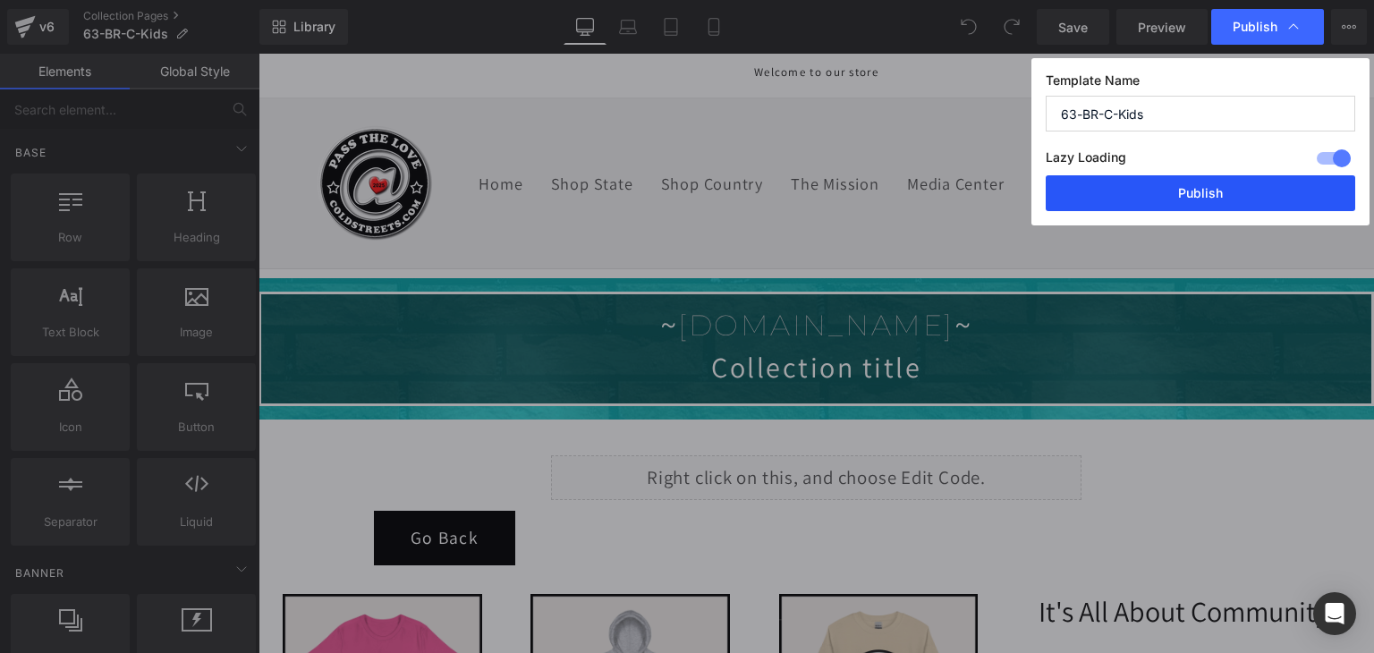
click at [1245, 181] on button "Publish" at bounding box center [1199, 193] width 309 height 36
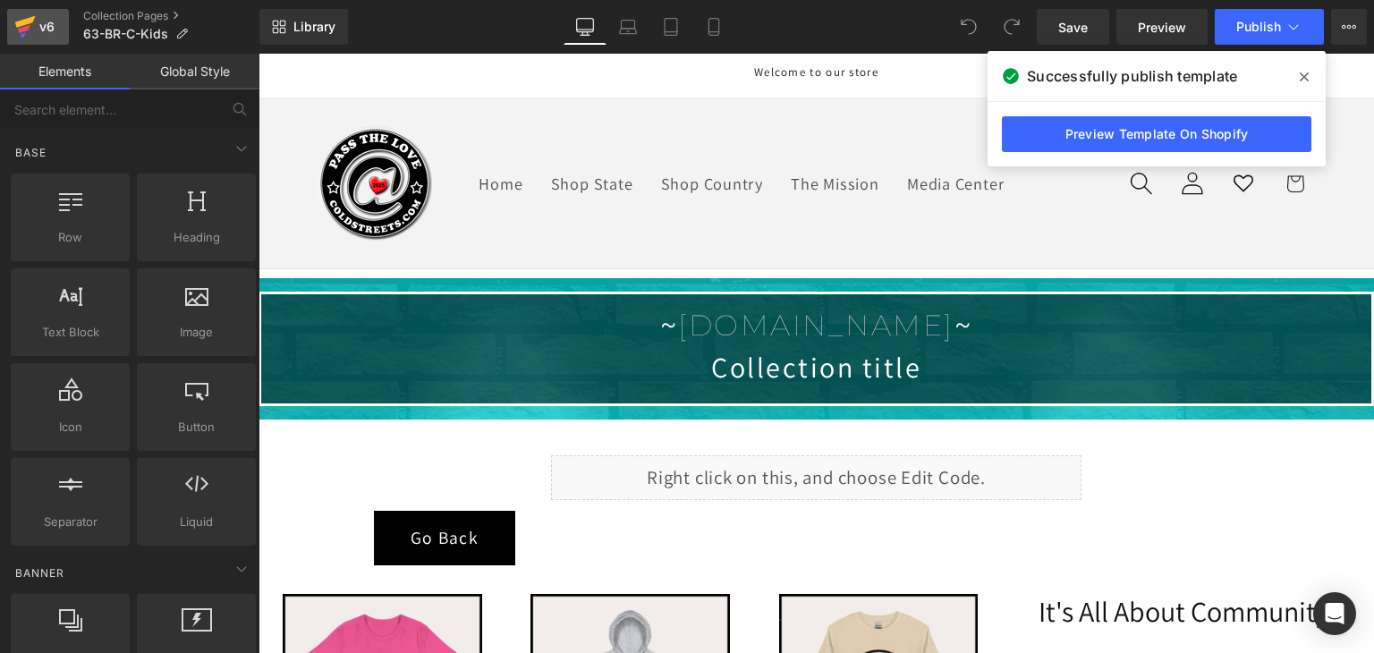
click at [21, 24] on icon at bounding box center [25, 22] width 21 height 12
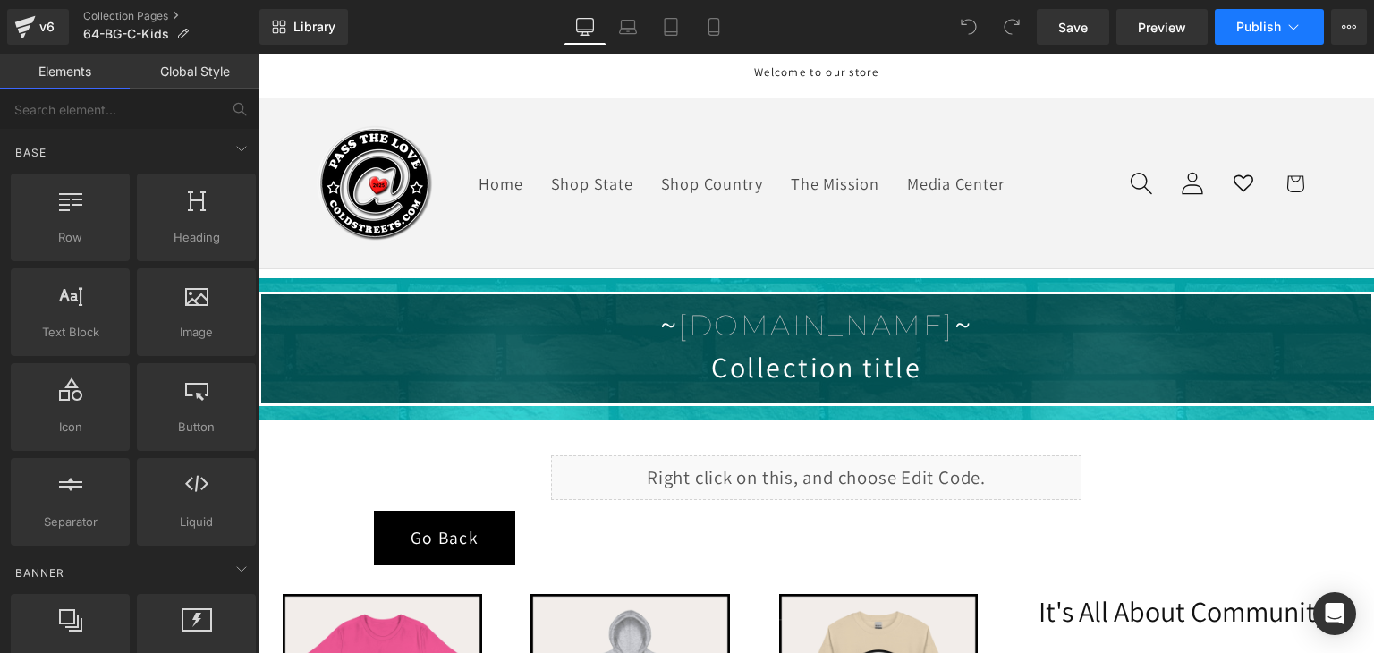
click at [1234, 27] on button "Publish" at bounding box center [1268, 27] width 109 height 36
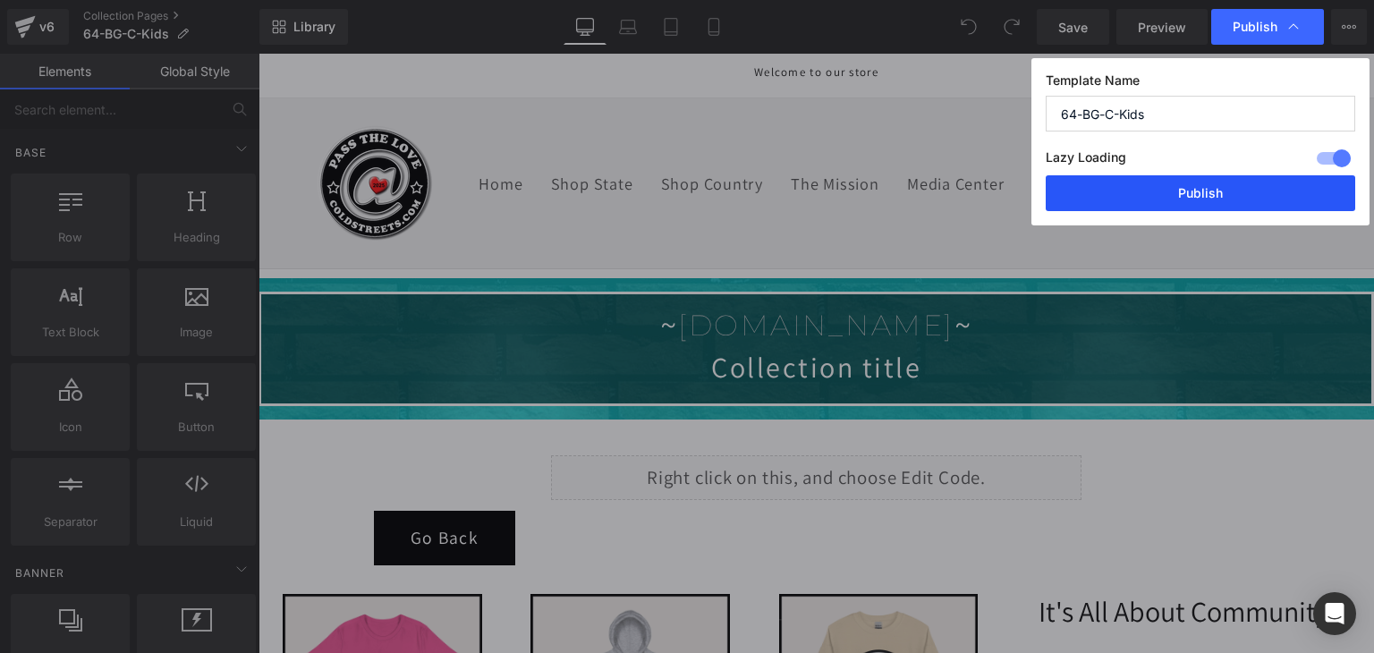
click at [1220, 185] on button "Publish" at bounding box center [1199, 193] width 309 height 36
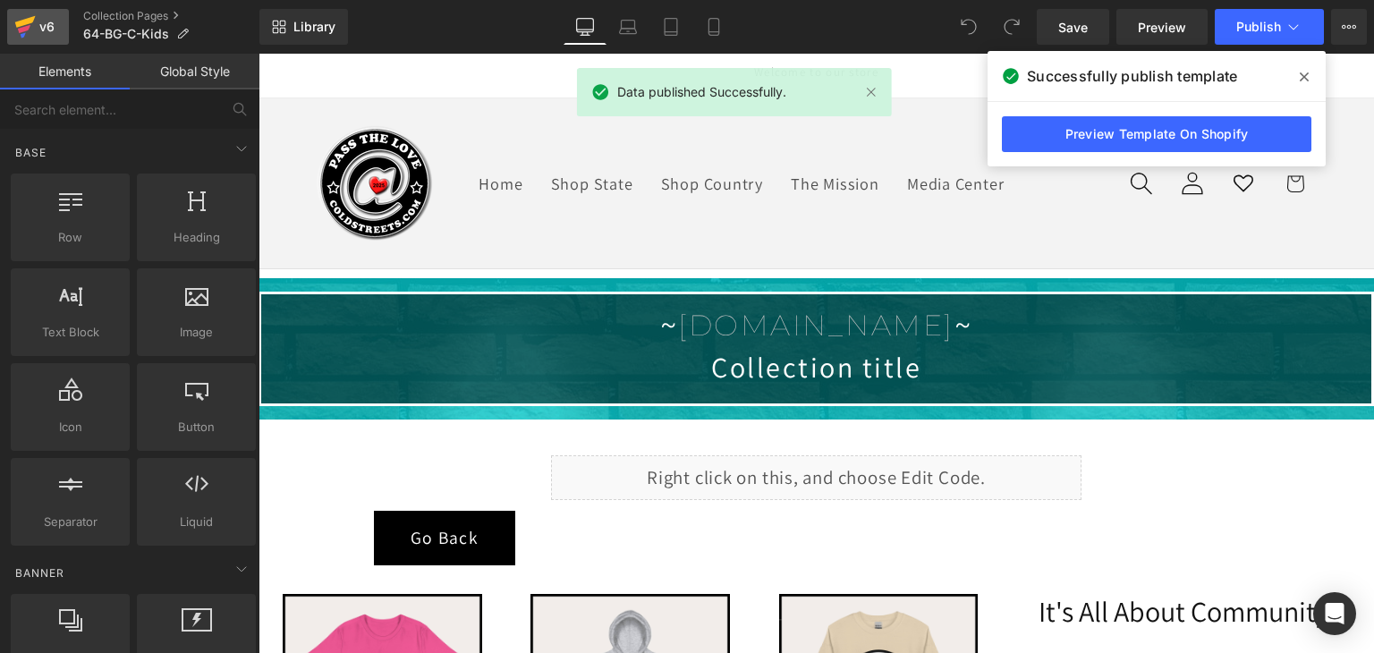
click at [15, 30] on icon at bounding box center [24, 26] width 21 height 45
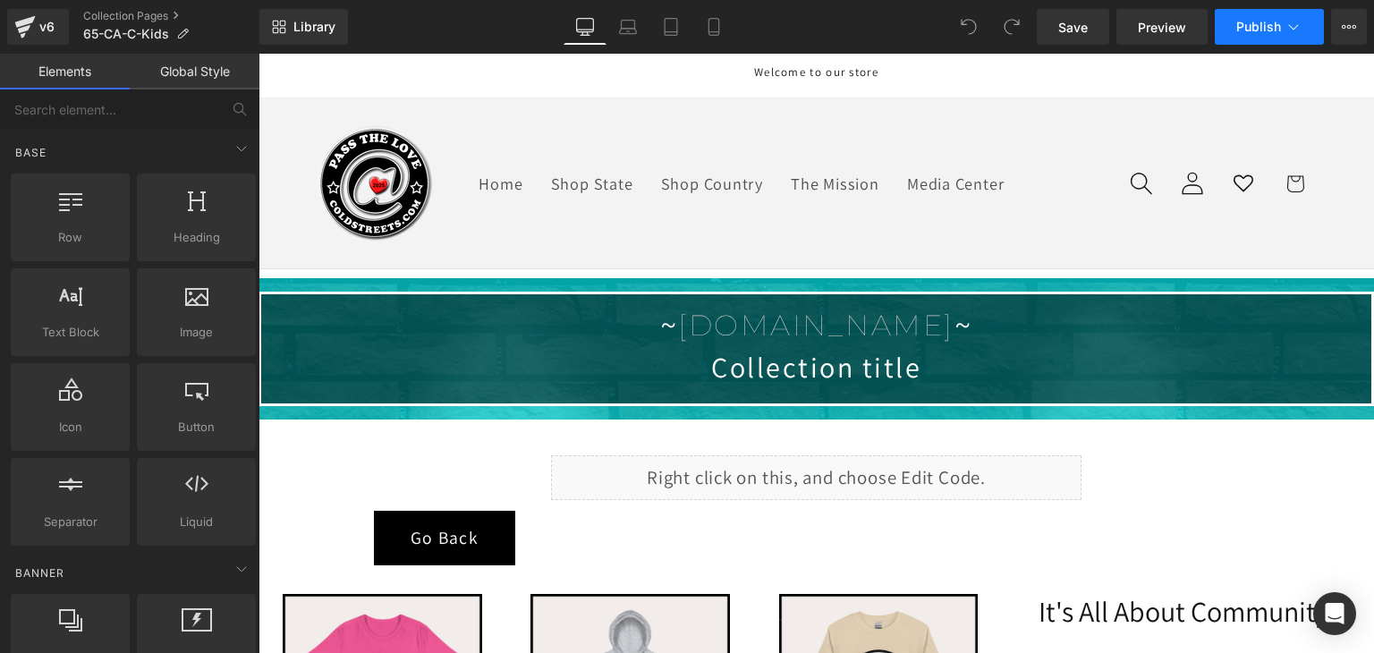
click at [1290, 29] on icon at bounding box center [1293, 27] width 18 height 18
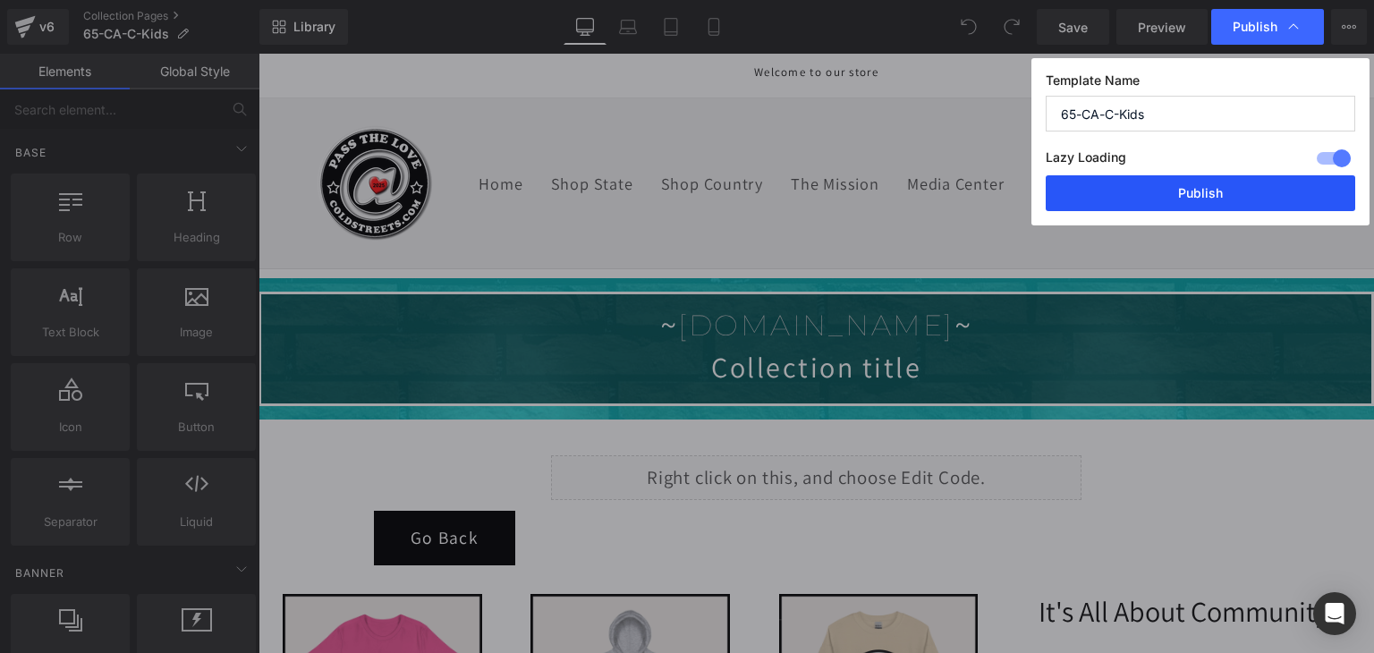
click at [1234, 196] on button "Publish" at bounding box center [1199, 193] width 309 height 36
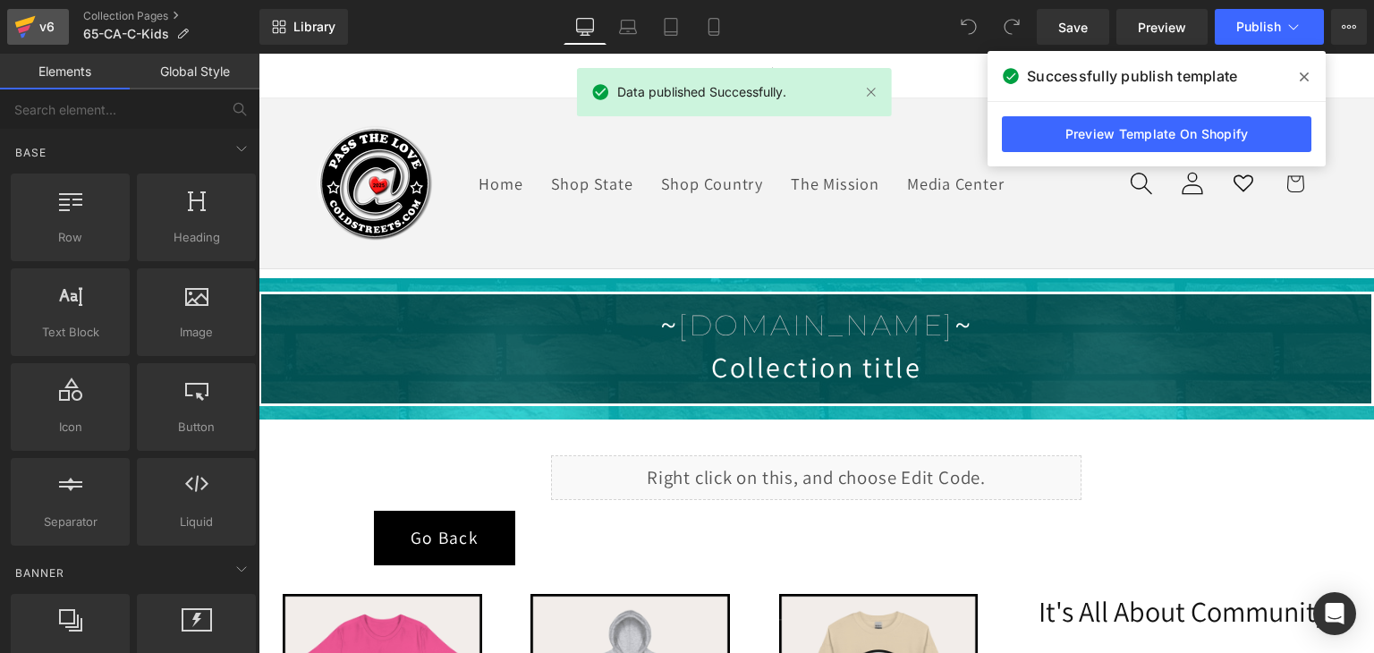
click at [31, 26] on icon at bounding box center [24, 26] width 21 height 45
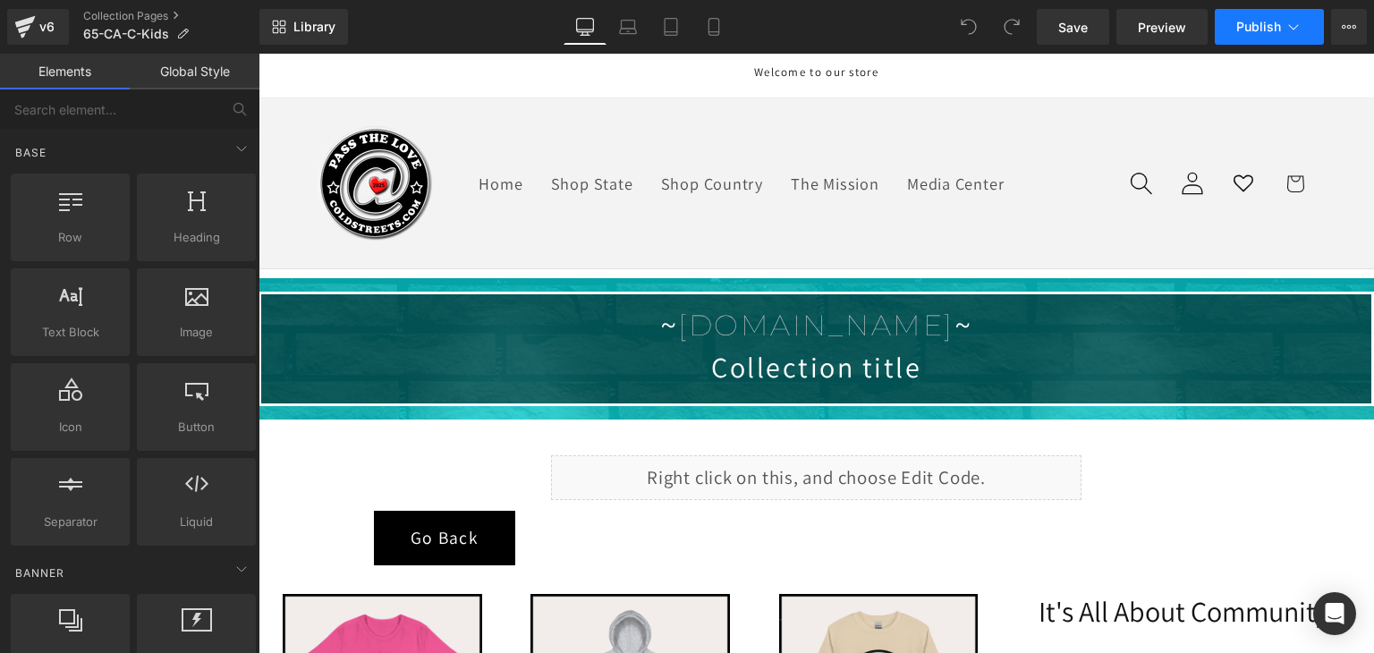
click at [1284, 25] on icon at bounding box center [1293, 27] width 18 height 18
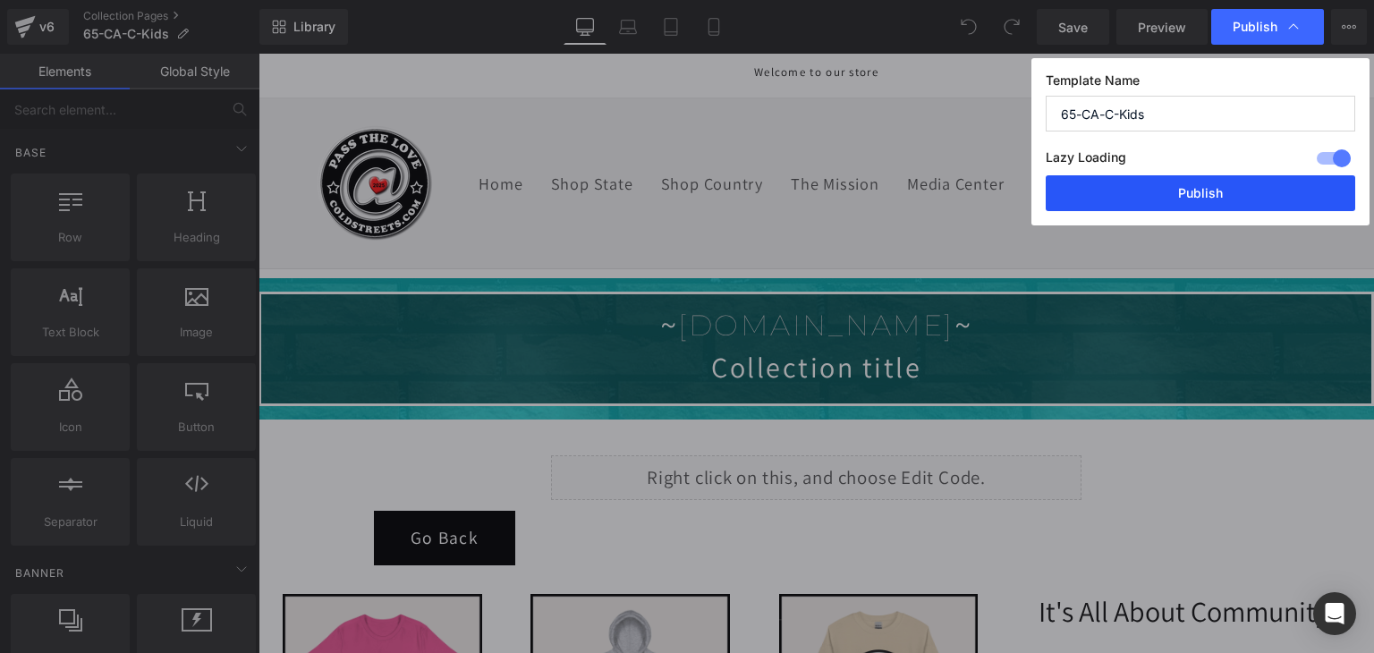
click at [1203, 184] on button "Publish" at bounding box center [1199, 193] width 309 height 36
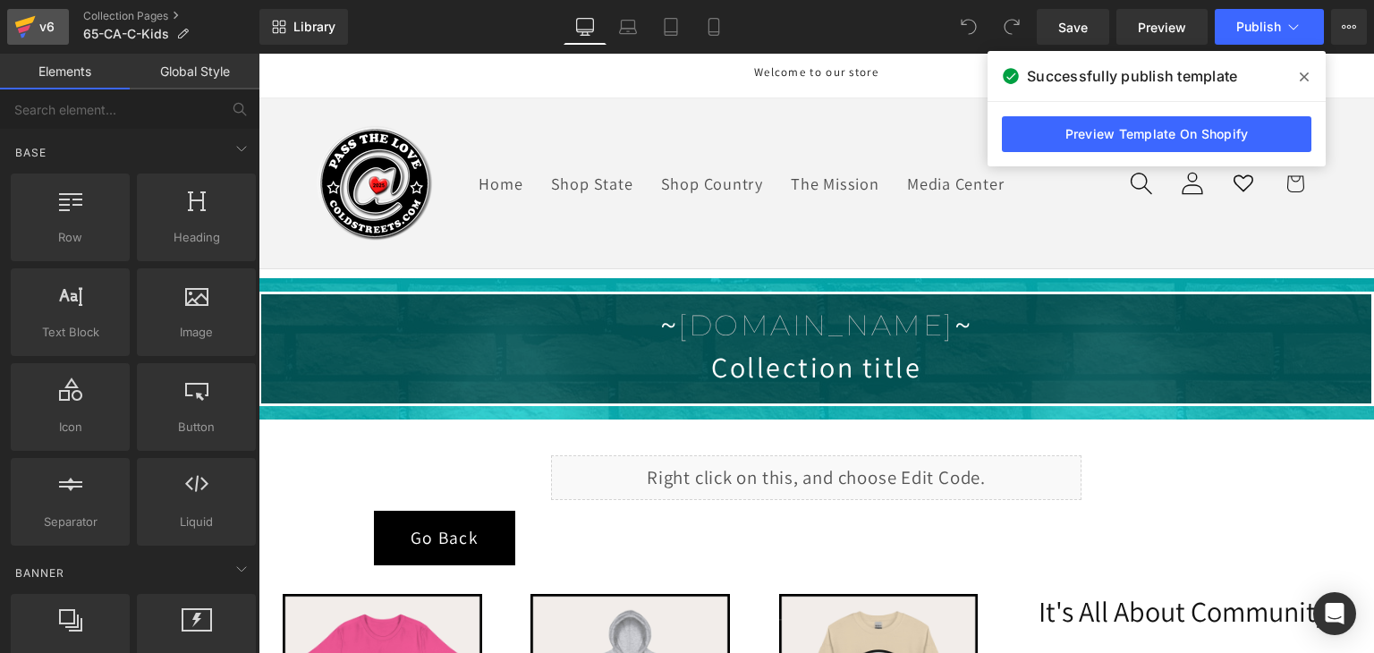
click at [21, 27] on icon at bounding box center [24, 26] width 21 height 45
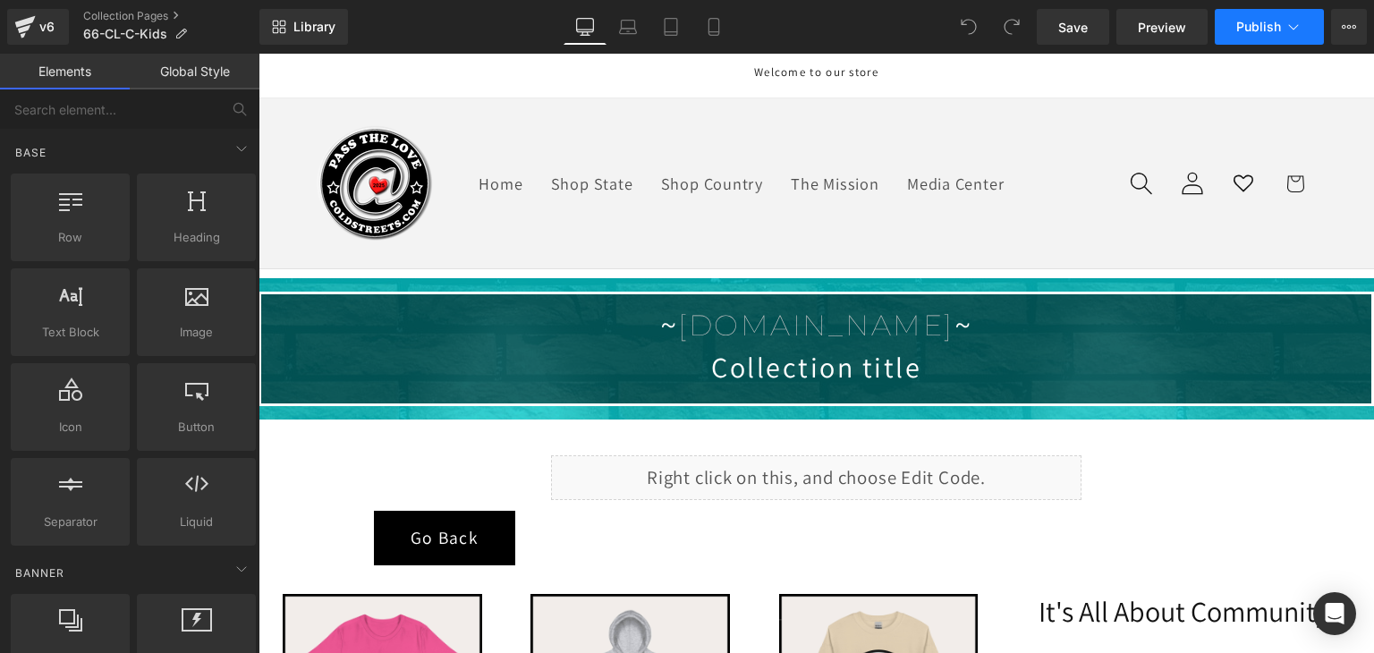
click at [1281, 30] on button "Publish" at bounding box center [1268, 27] width 109 height 36
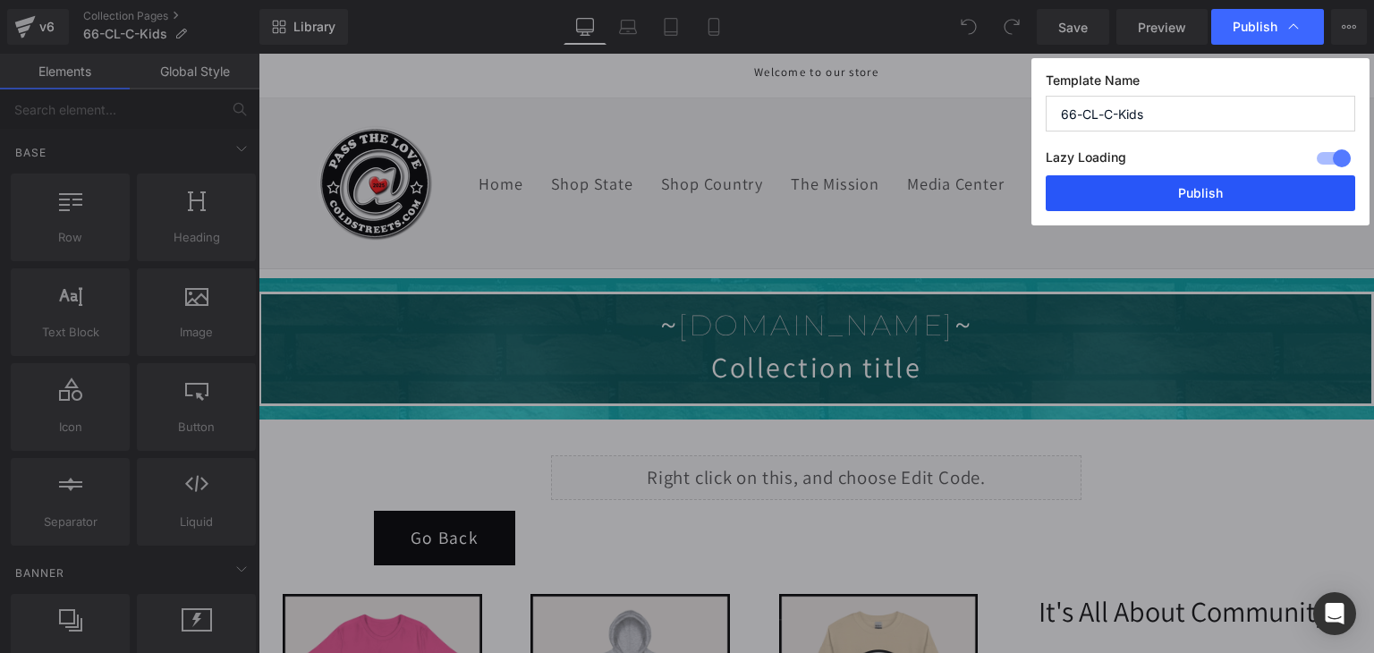
click at [1239, 187] on button "Publish" at bounding box center [1199, 193] width 309 height 36
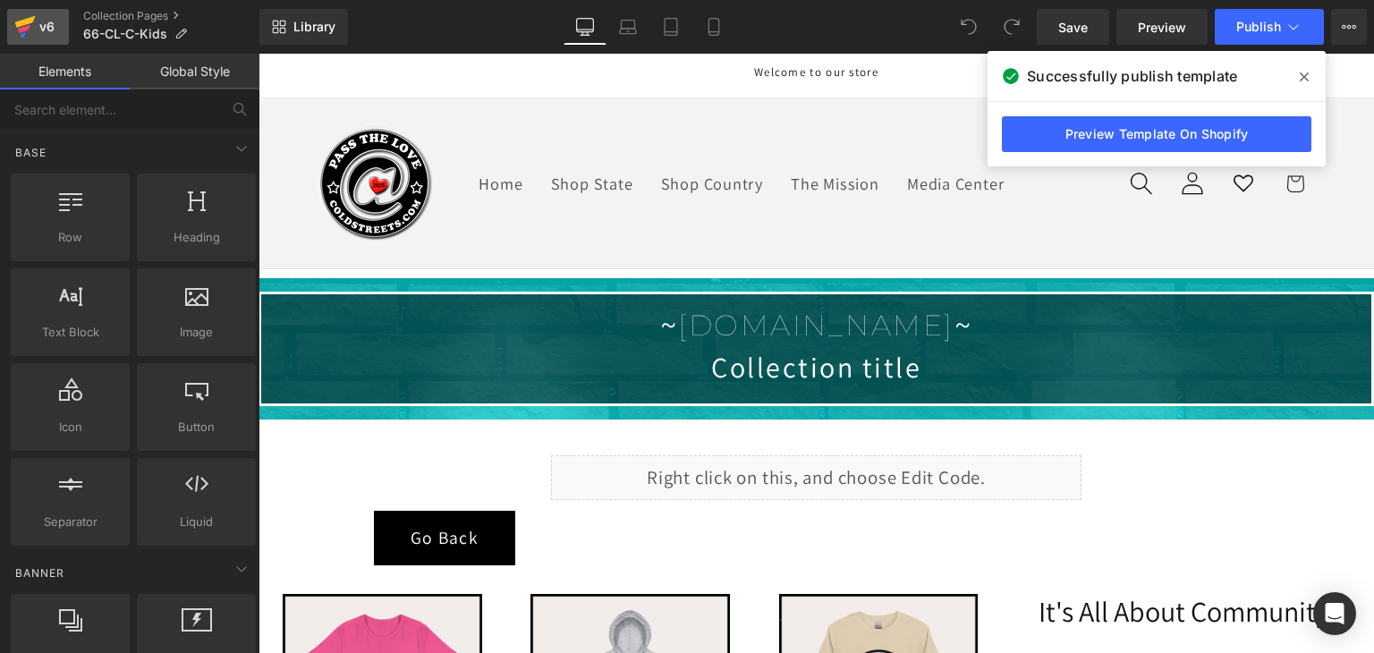
click at [21, 20] on icon at bounding box center [24, 26] width 21 height 45
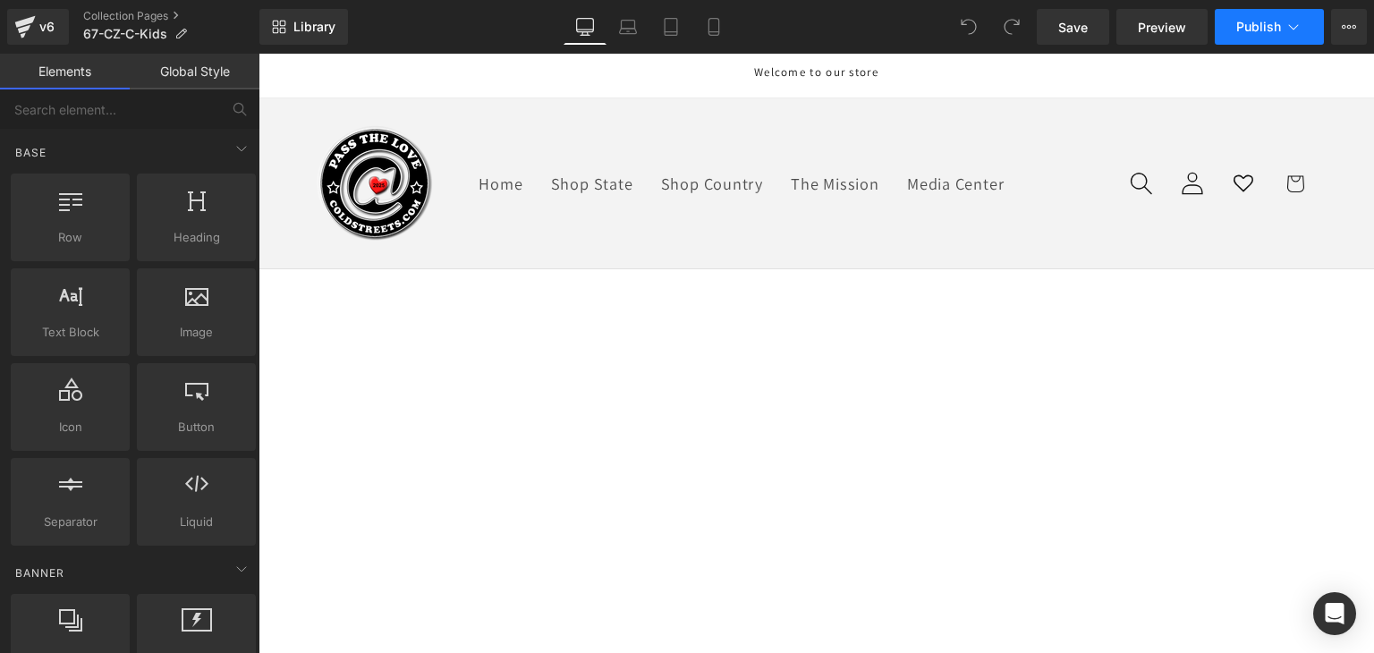
click at [1244, 37] on button "Publish" at bounding box center [1268, 27] width 109 height 36
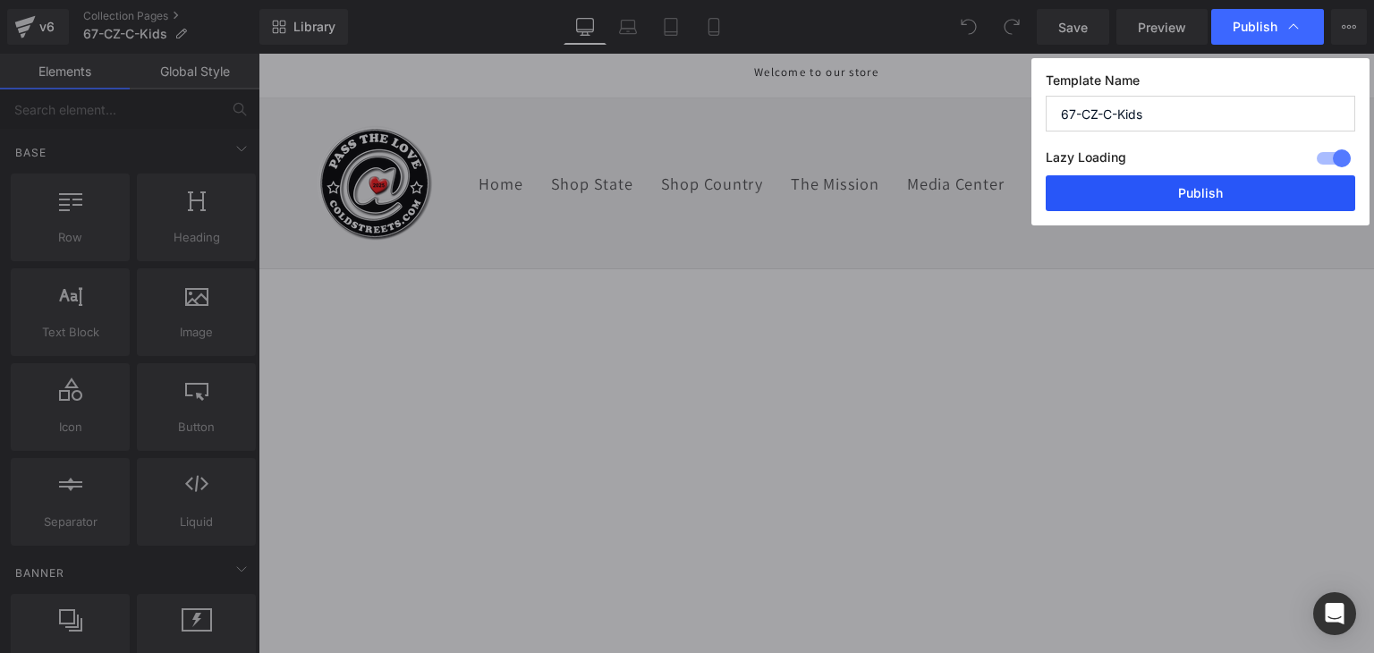
click at [1230, 188] on button "Publish" at bounding box center [1199, 193] width 309 height 36
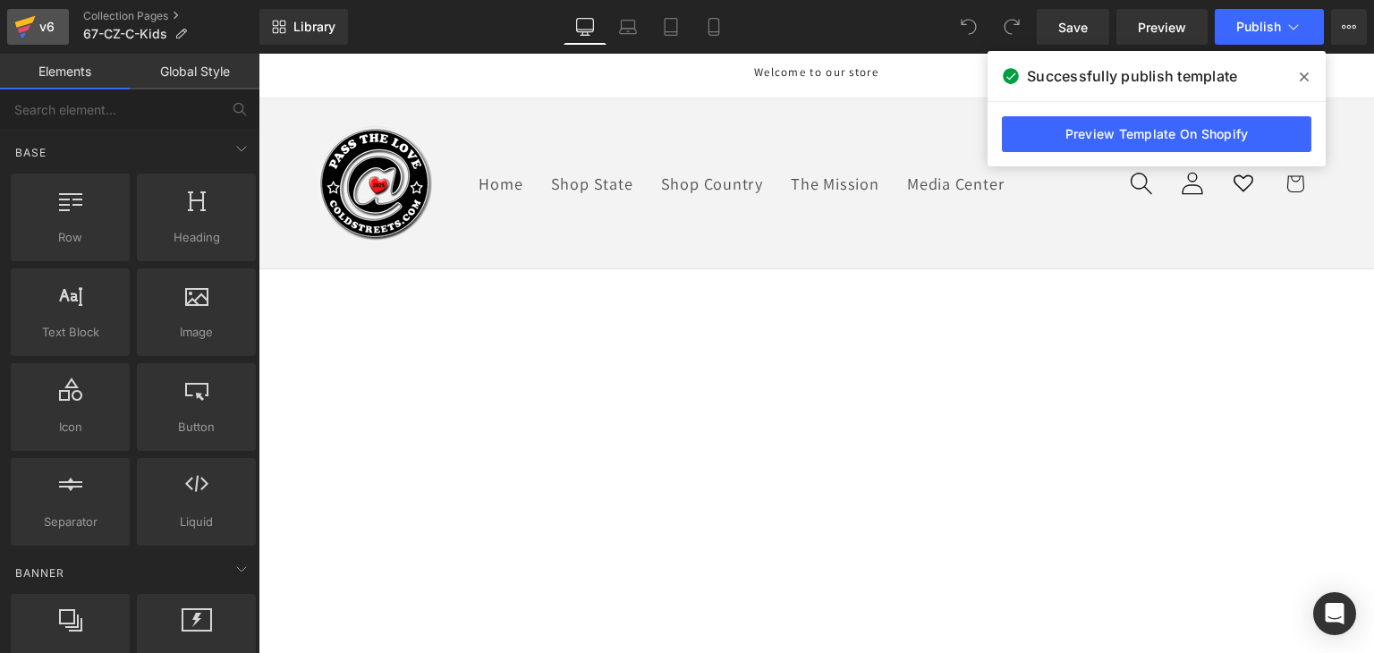
click at [29, 18] on icon at bounding box center [25, 22] width 21 height 12
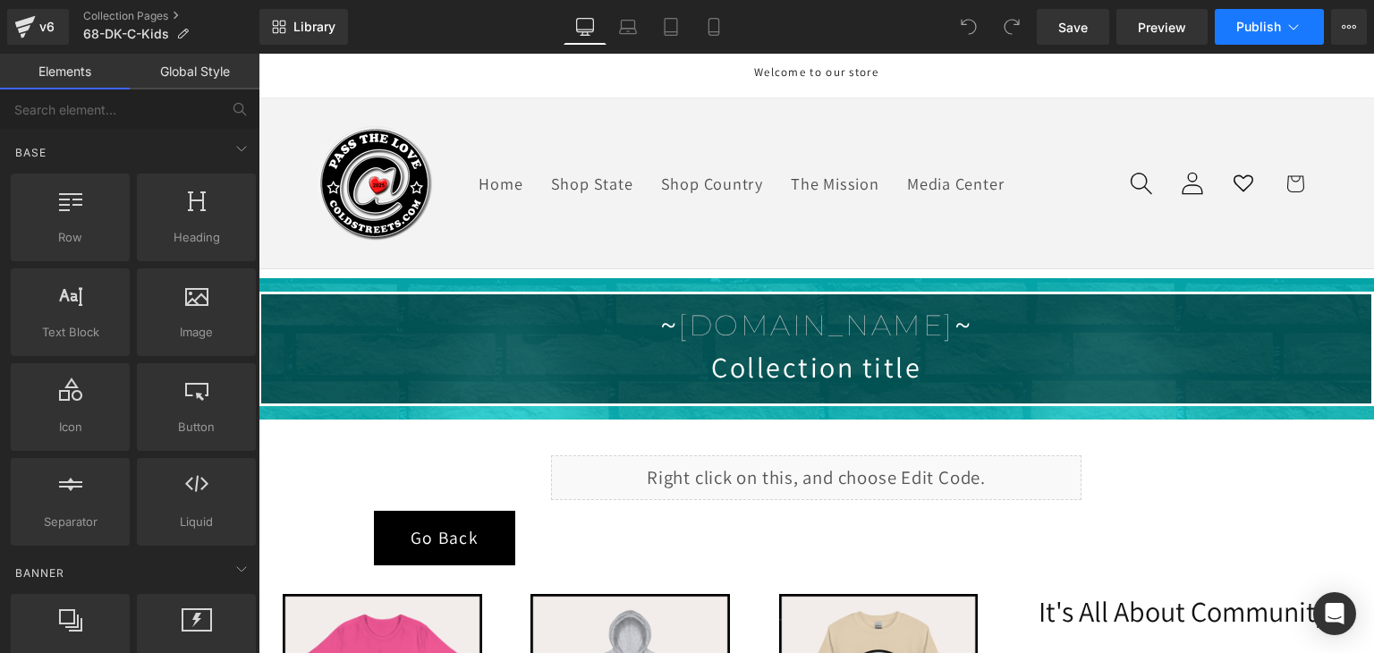
click at [1302, 21] on button "Publish" at bounding box center [1268, 27] width 109 height 36
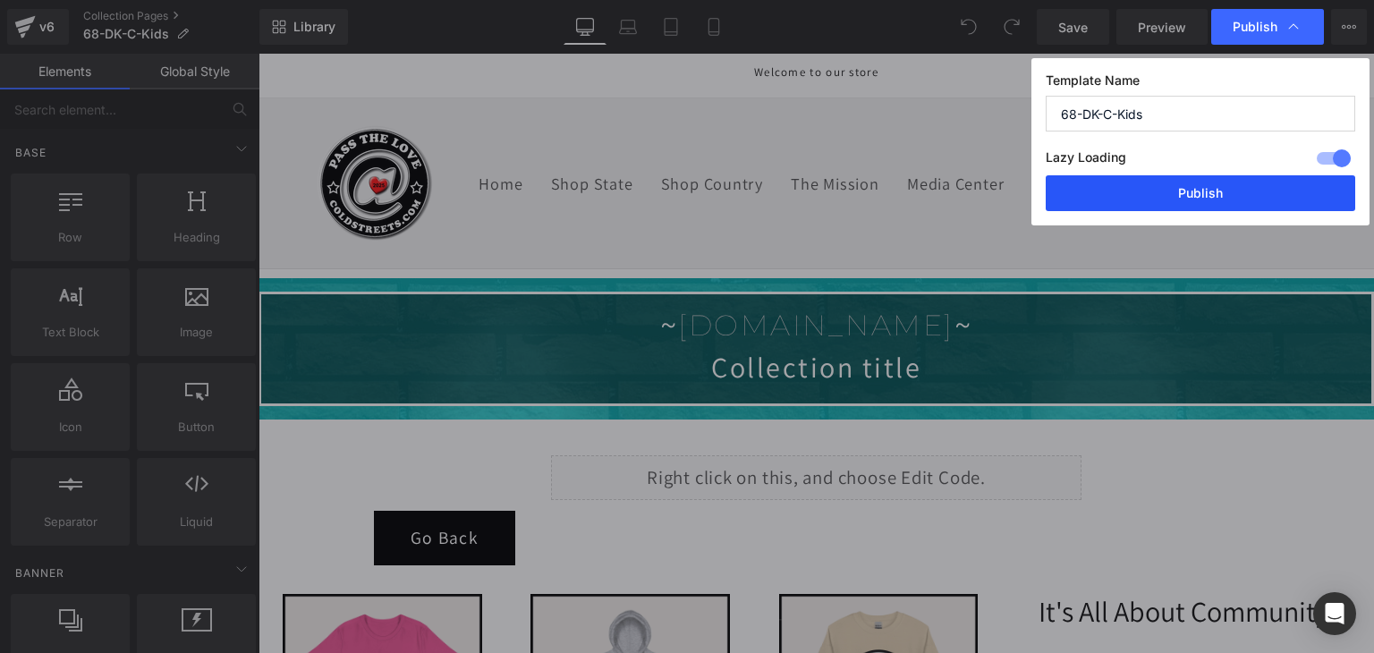
click at [1281, 191] on button "Publish" at bounding box center [1199, 193] width 309 height 36
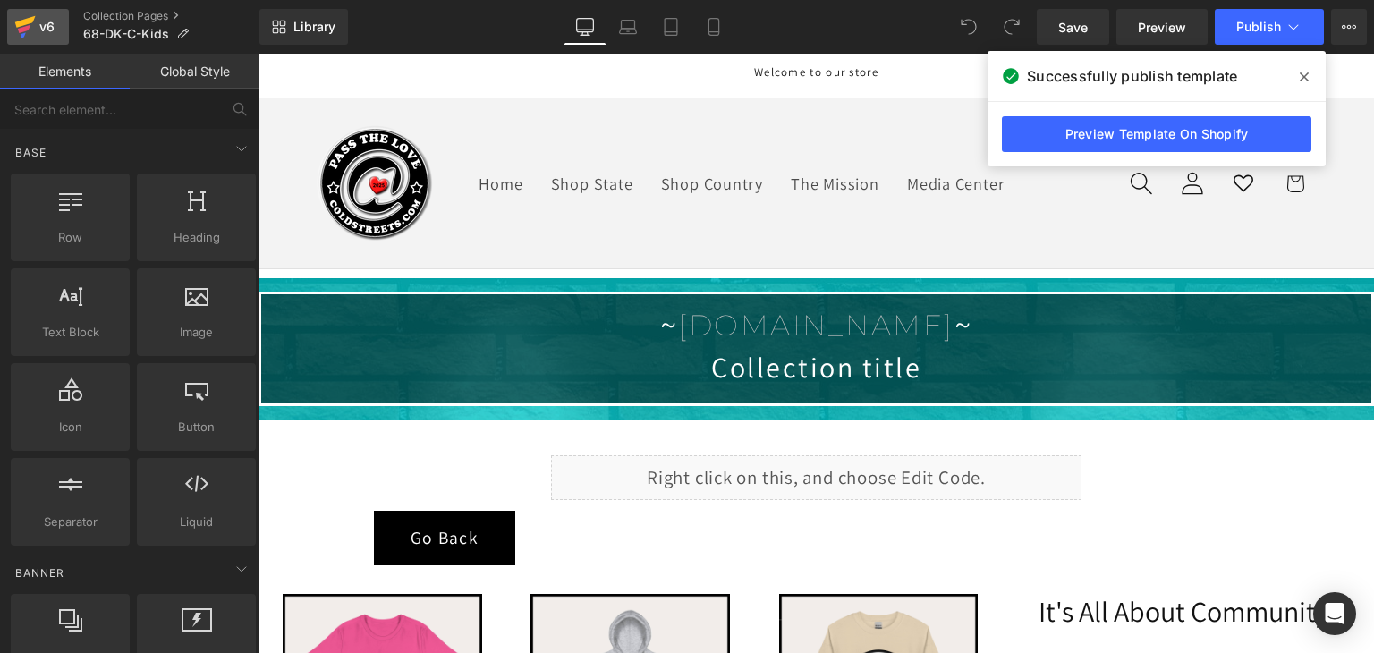
click at [31, 21] on icon at bounding box center [25, 22] width 21 height 12
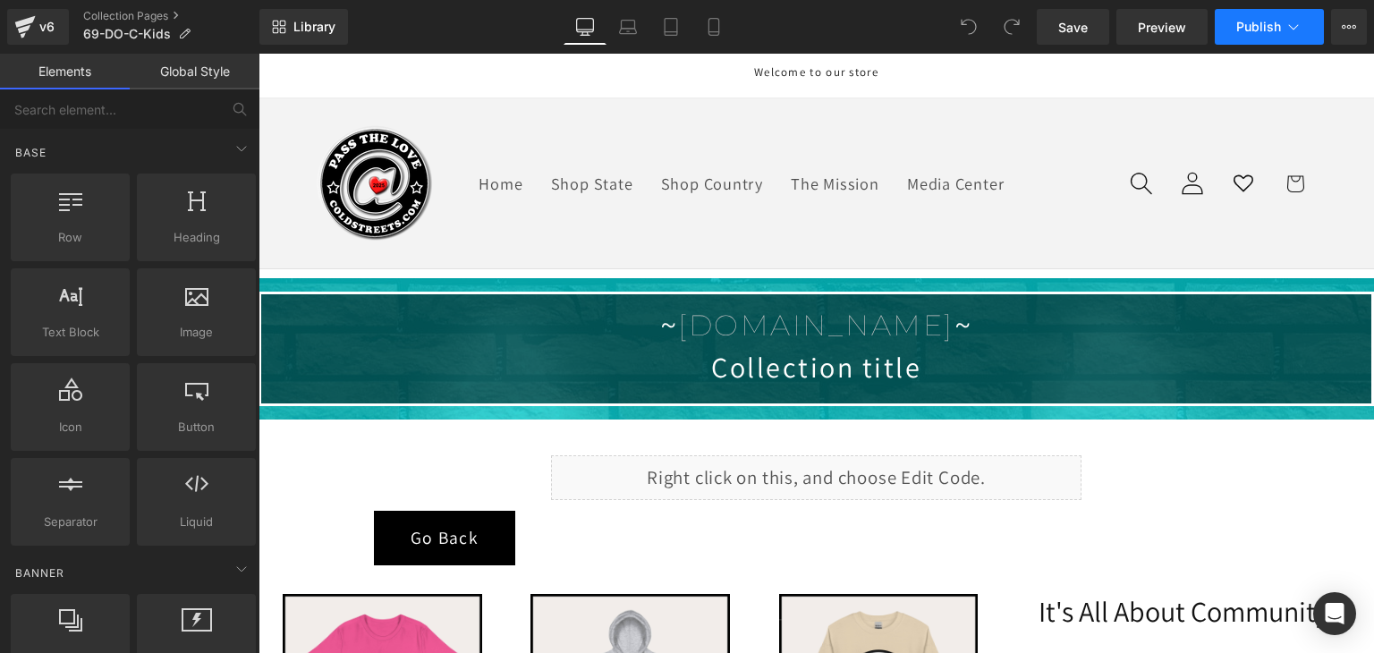
click at [1239, 15] on button "Publish" at bounding box center [1268, 27] width 109 height 36
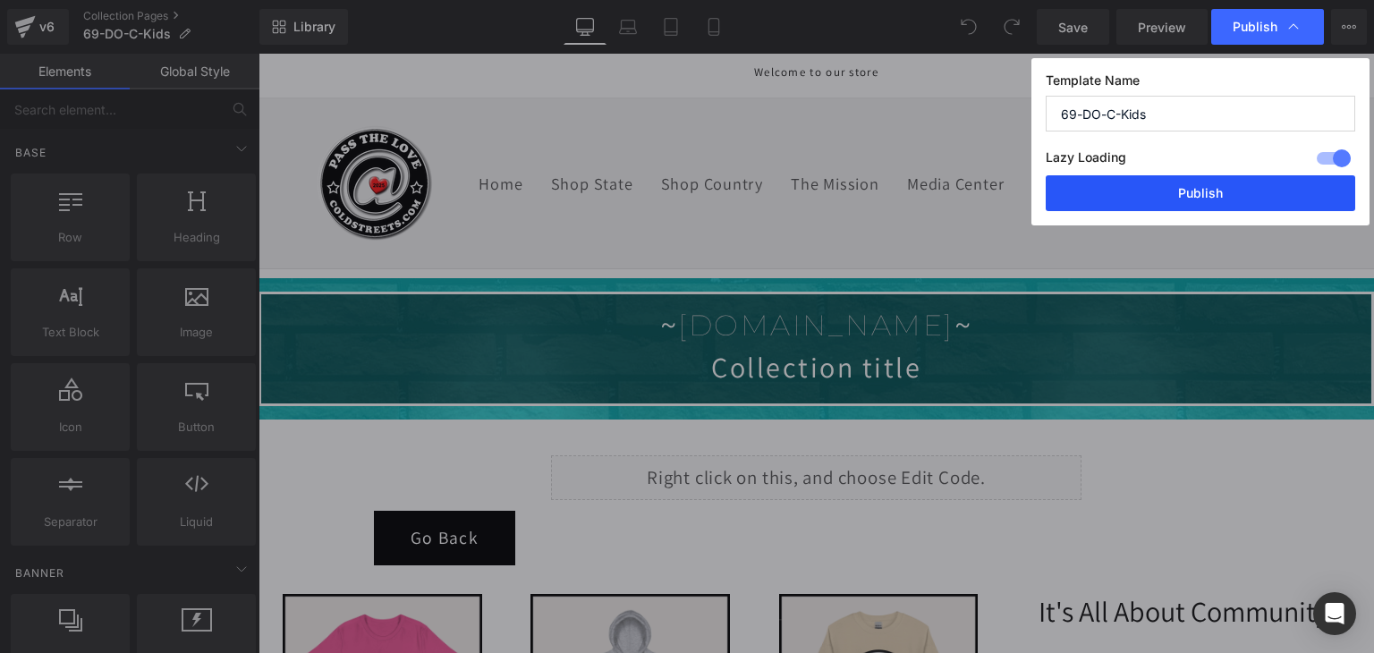
click at [1158, 182] on button "Publish" at bounding box center [1199, 193] width 309 height 36
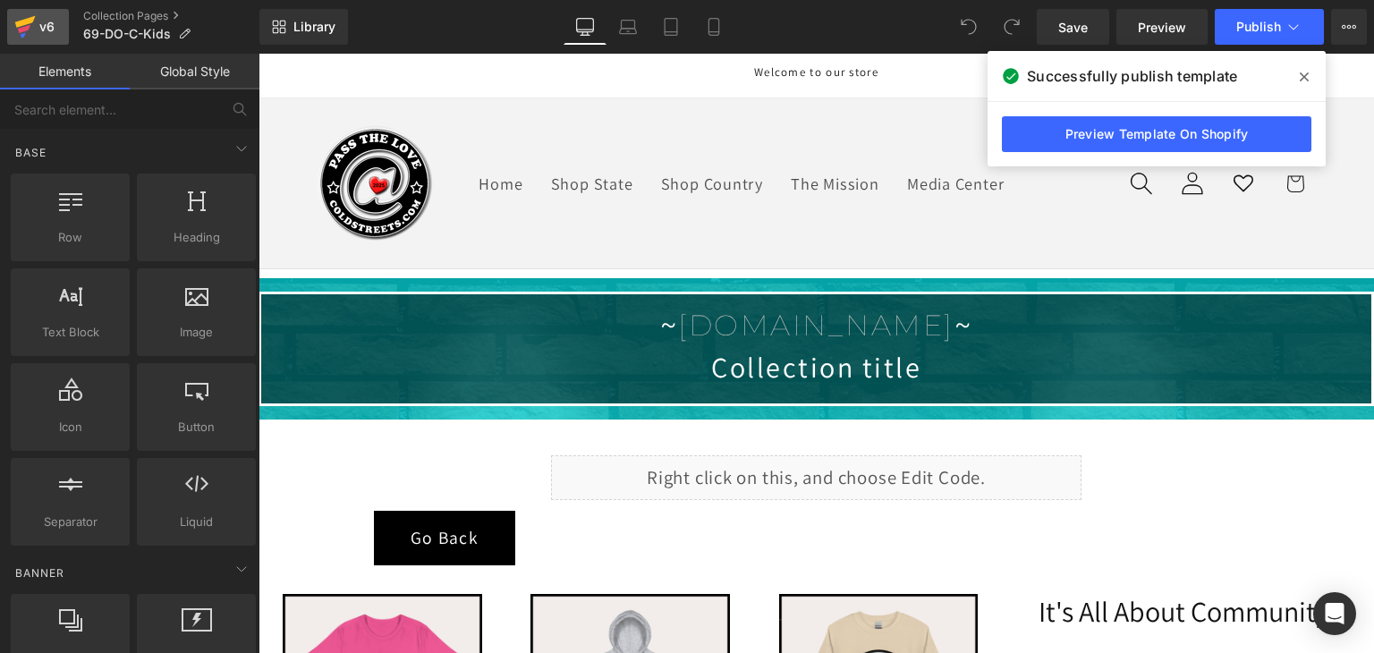
click at [29, 26] on icon at bounding box center [24, 29] width 13 height 8
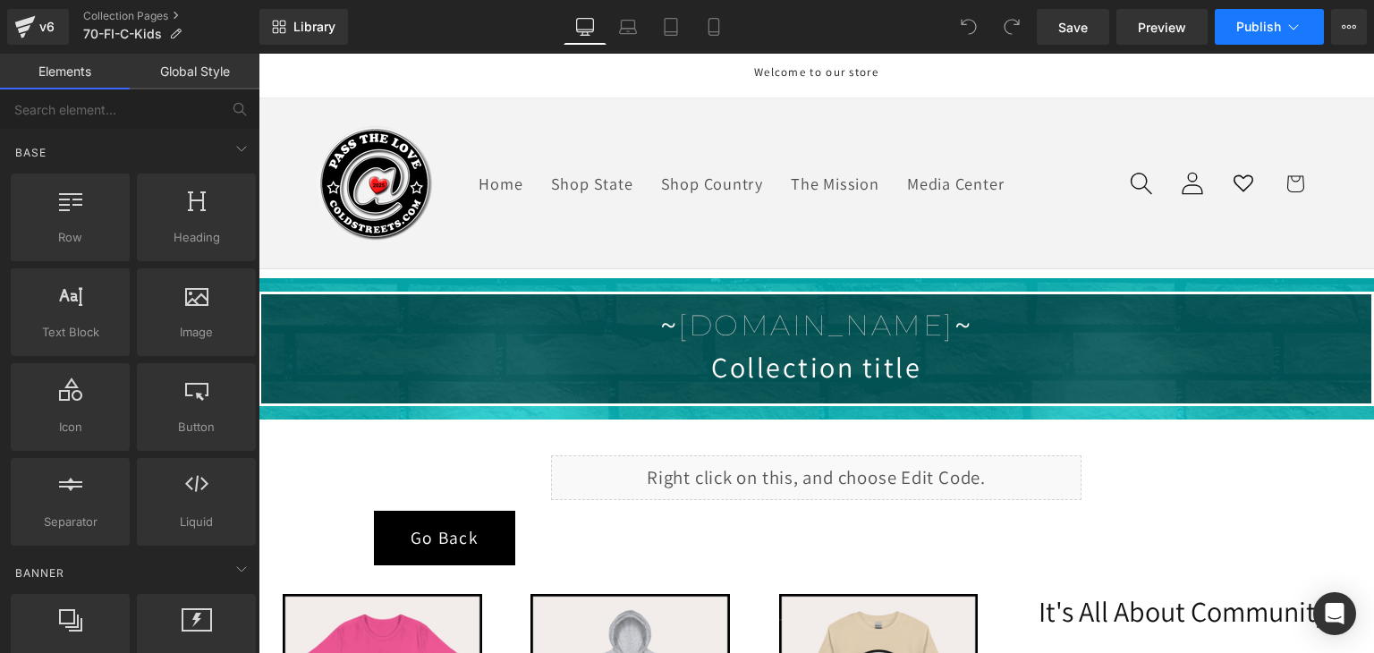
click at [1264, 30] on span "Publish" at bounding box center [1258, 27] width 45 height 14
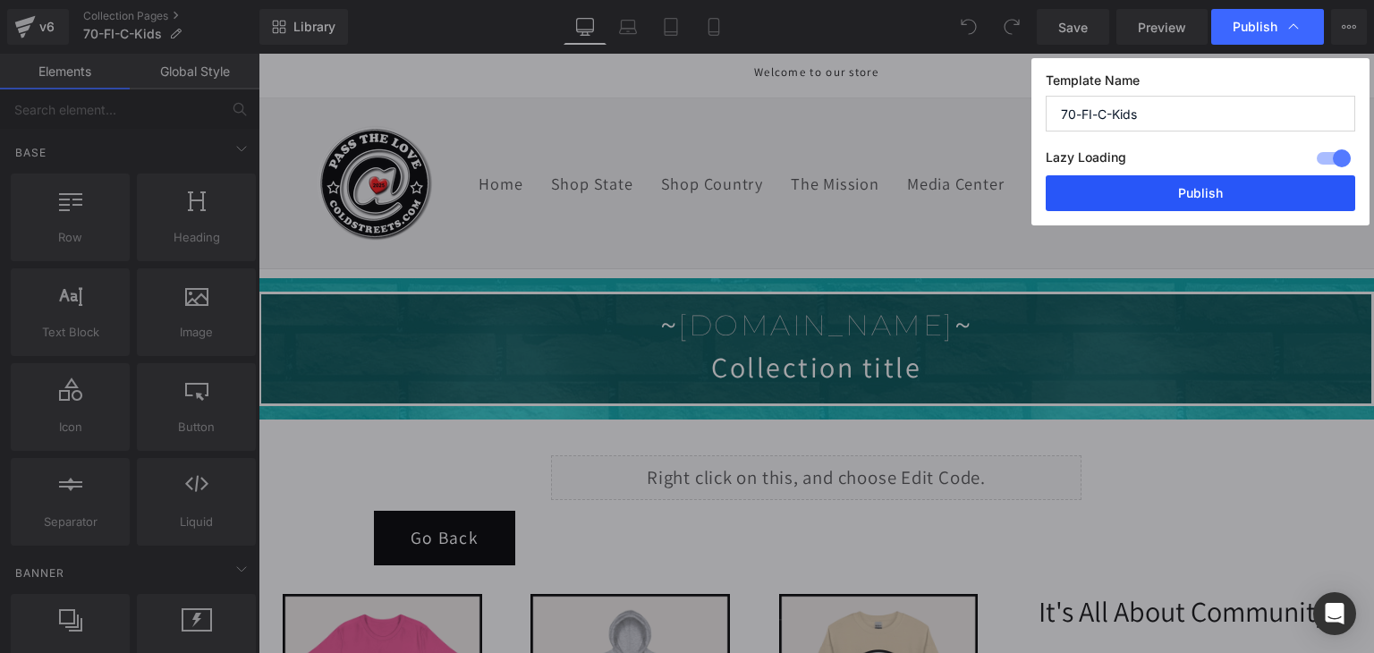
click at [1223, 185] on button "Publish" at bounding box center [1199, 193] width 309 height 36
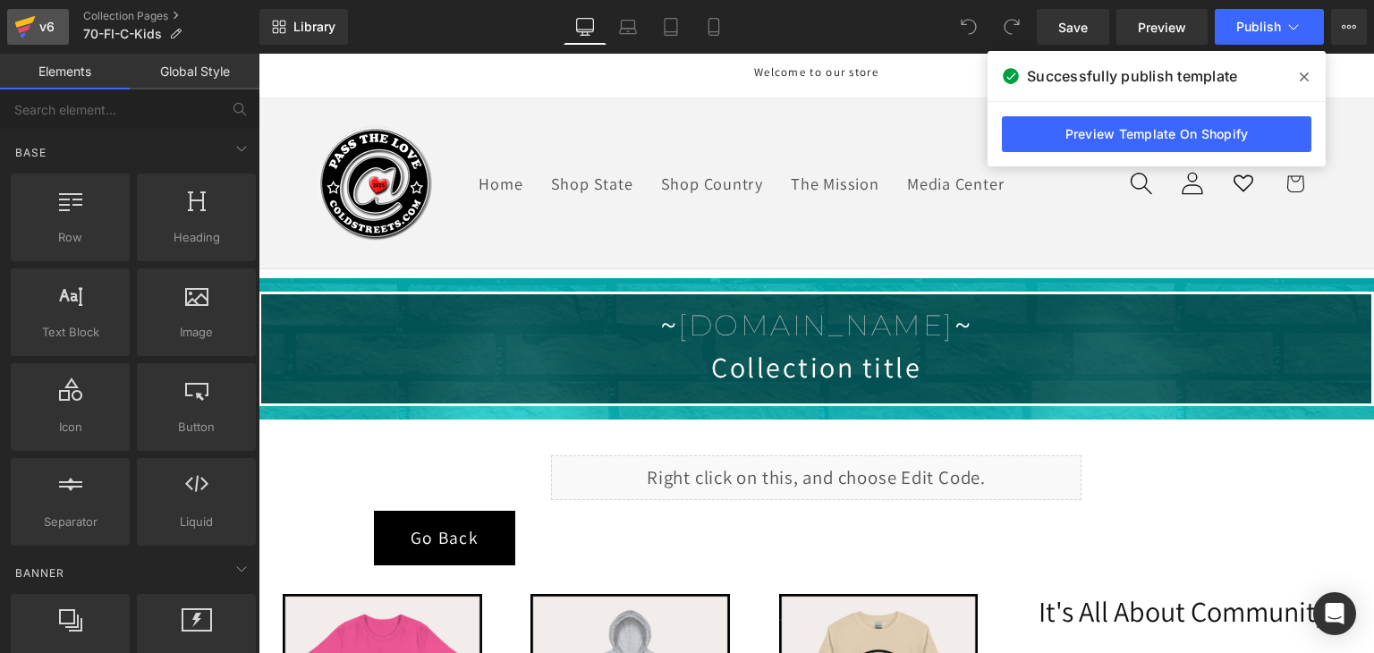
click at [54, 14] on link "v6" at bounding box center [38, 27] width 62 height 36
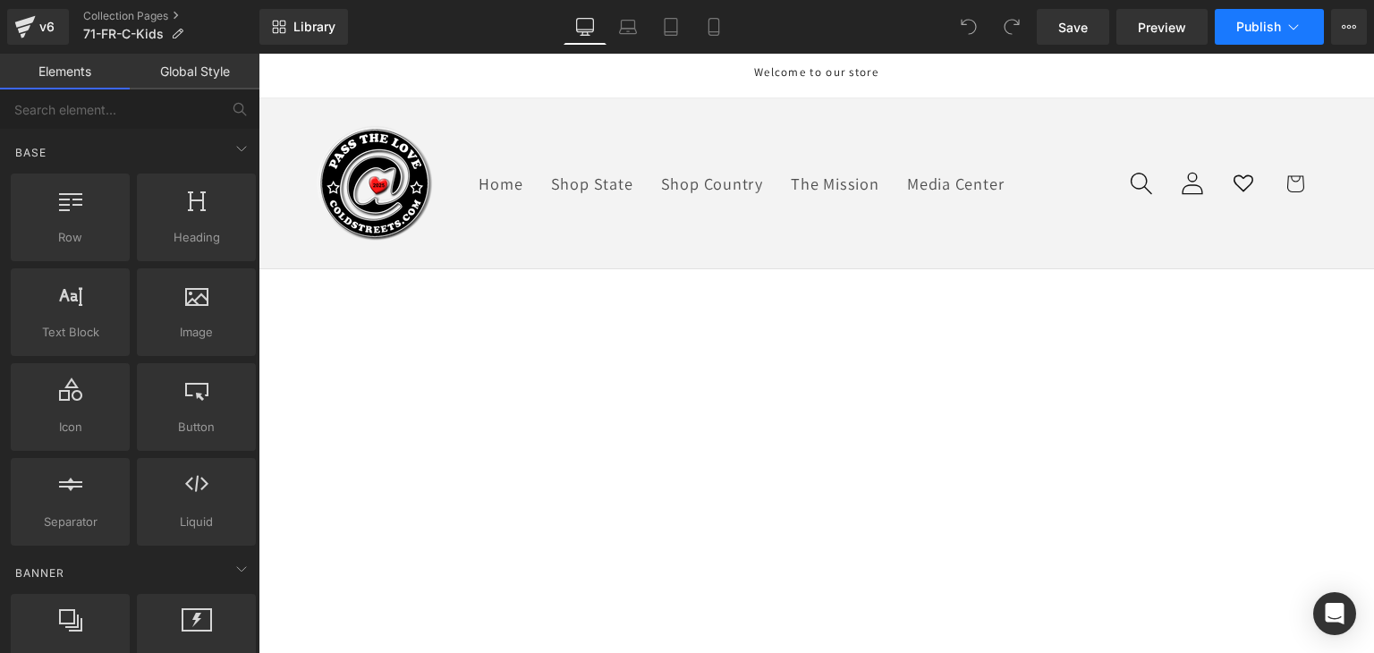
click at [1284, 33] on icon at bounding box center [1293, 27] width 18 height 18
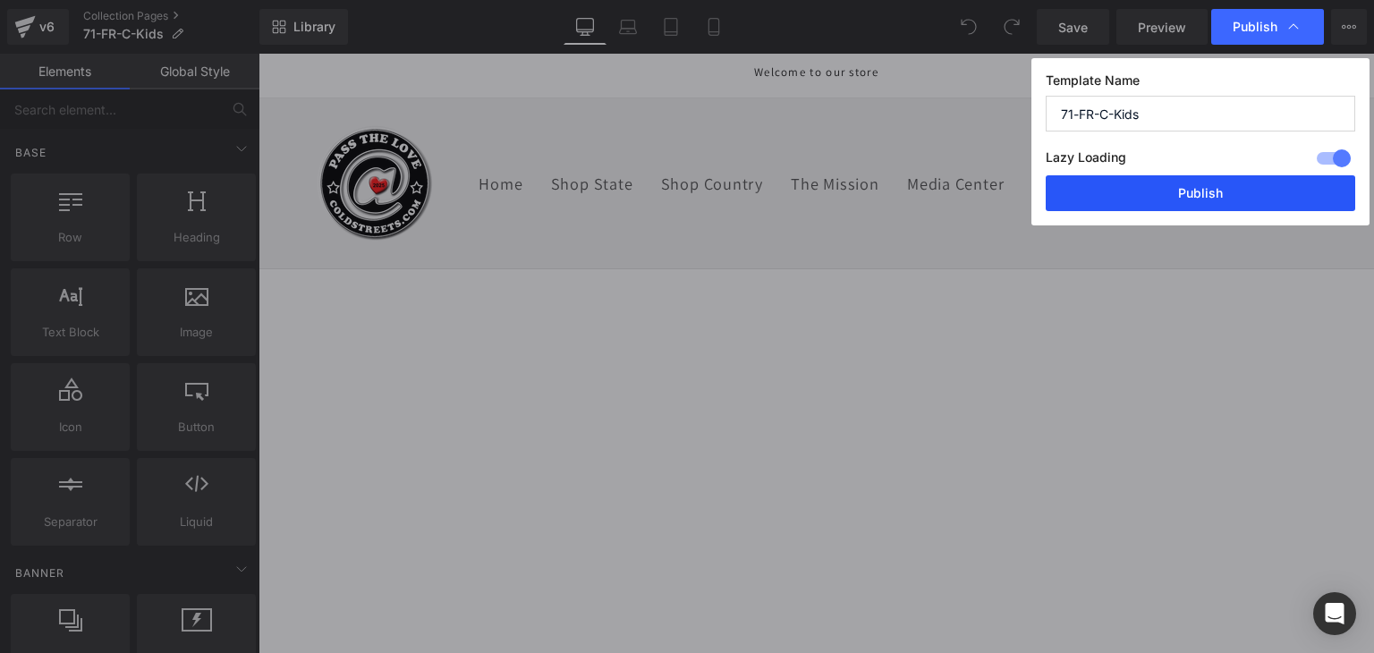
drag, startPoint x: 1273, startPoint y: 177, endPoint x: 890, endPoint y: 47, distance: 404.4
click at [1273, 177] on button "Publish" at bounding box center [1199, 193] width 309 height 36
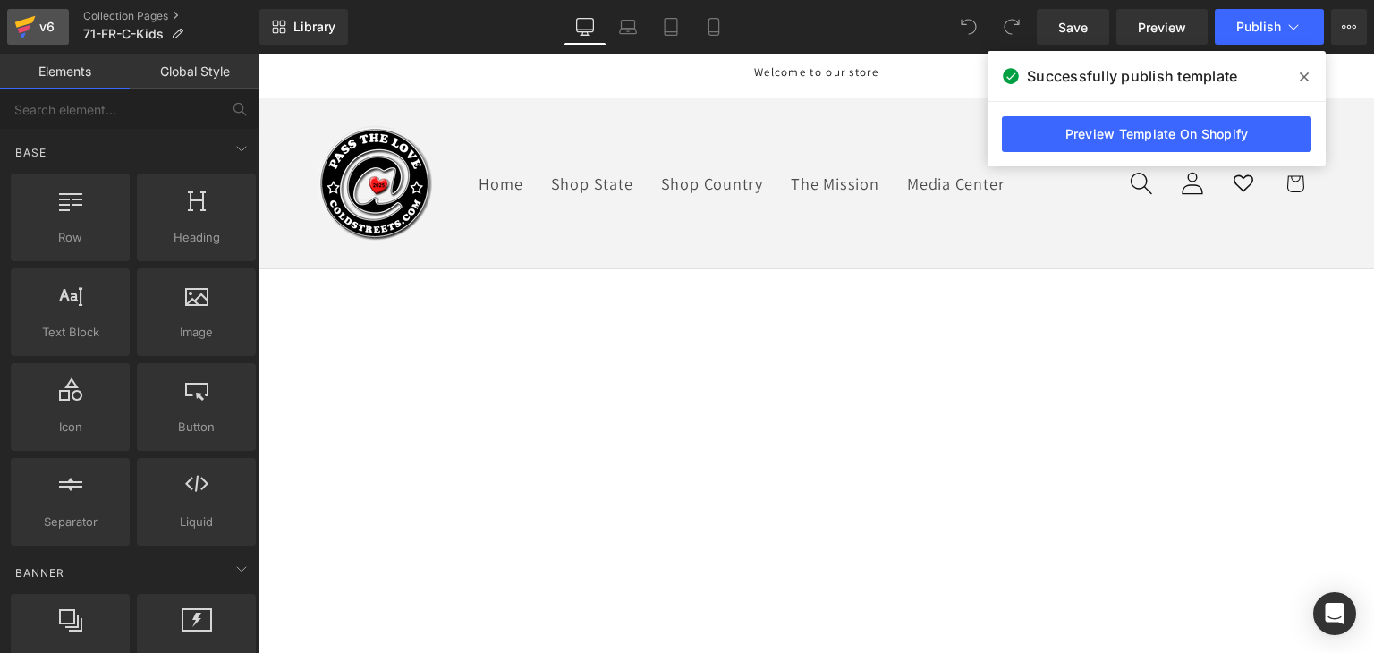
click at [19, 21] on icon at bounding box center [25, 22] width 21 height 12
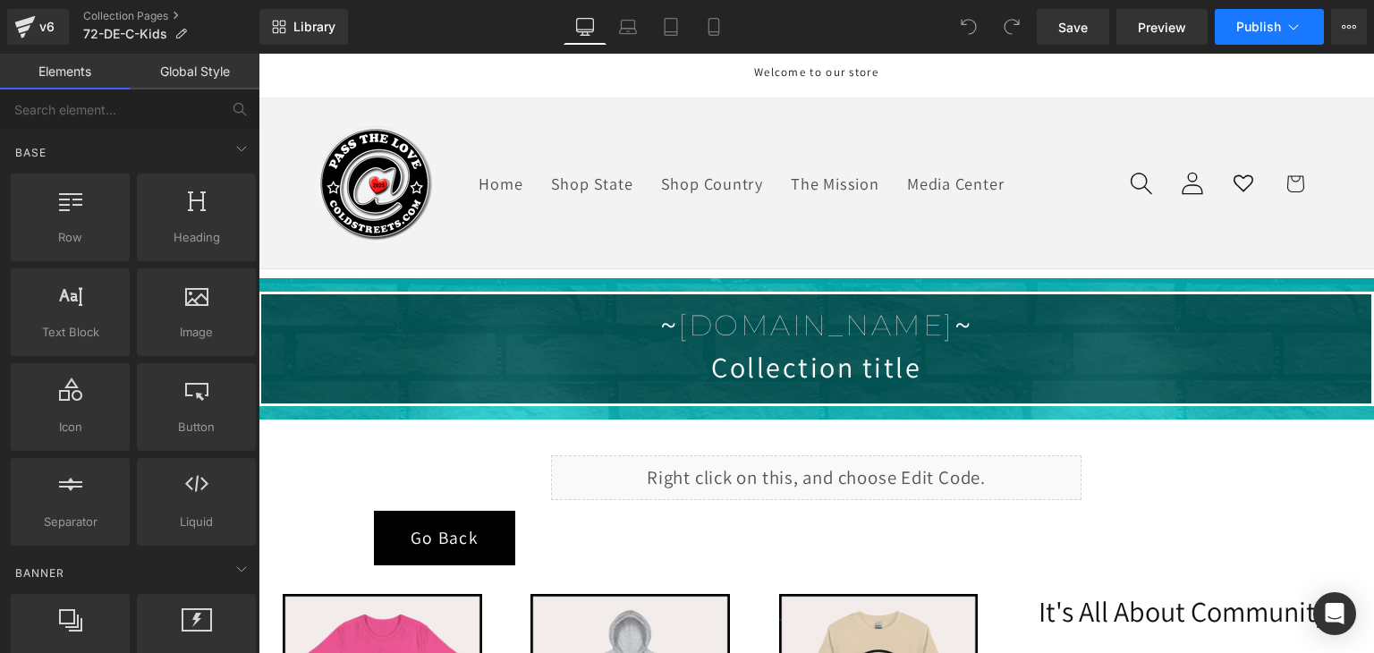
click at [1240, 32] on span "Publish" at bounding box center [1258, 27] width 45 height 14
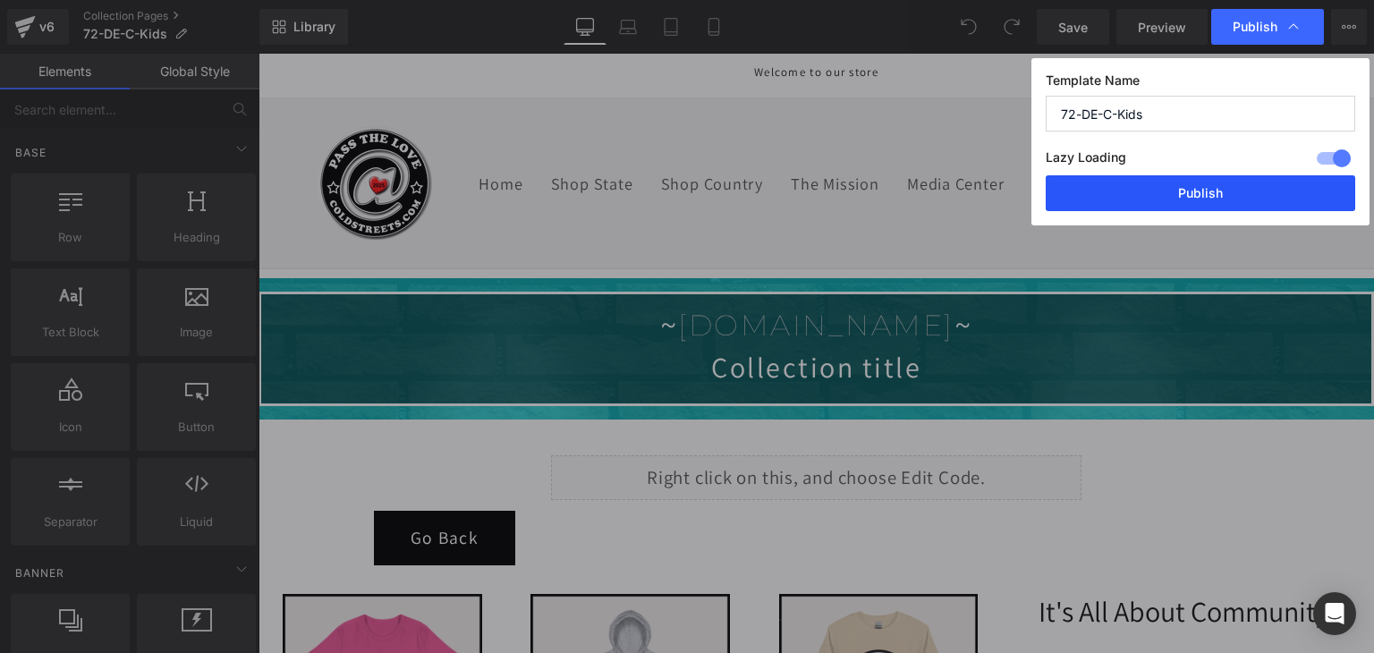
click at [1230, 189] on button "Publish" at bounding box center [1199, 193] width 309 height 36
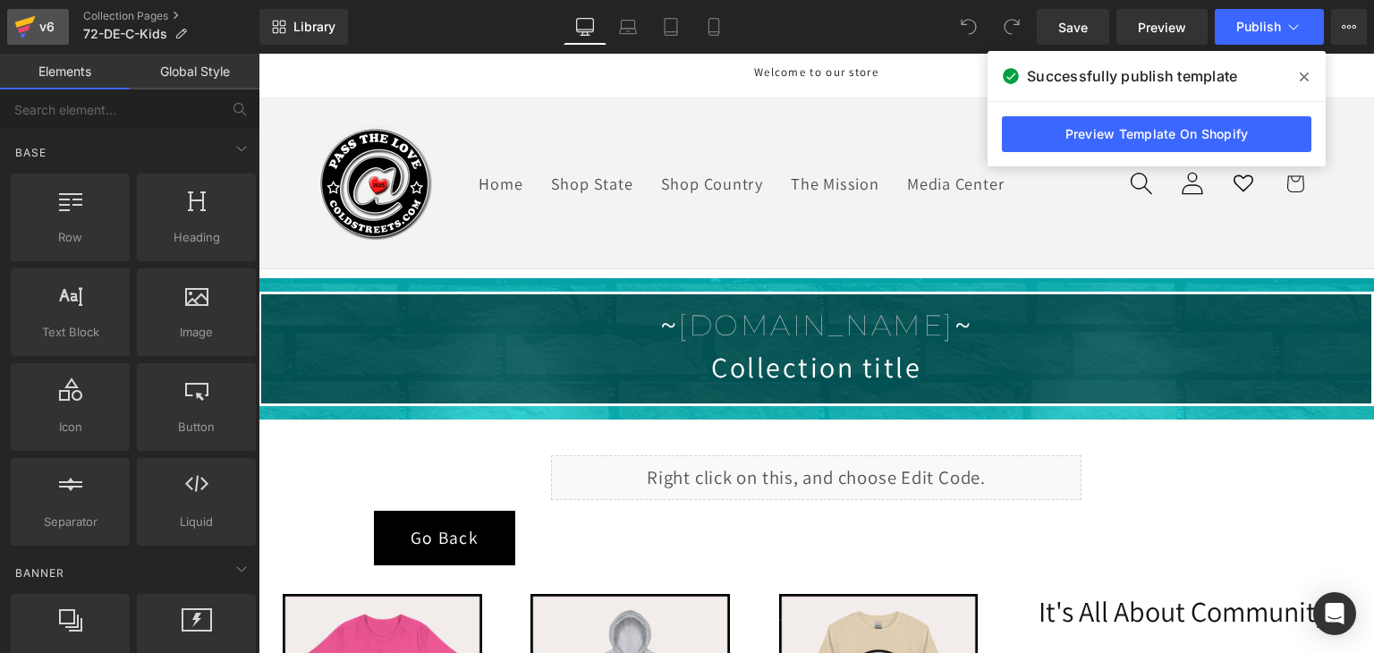
click at [36, 30] on div "v6" at bounding box center [47, 26] width 22 height 23
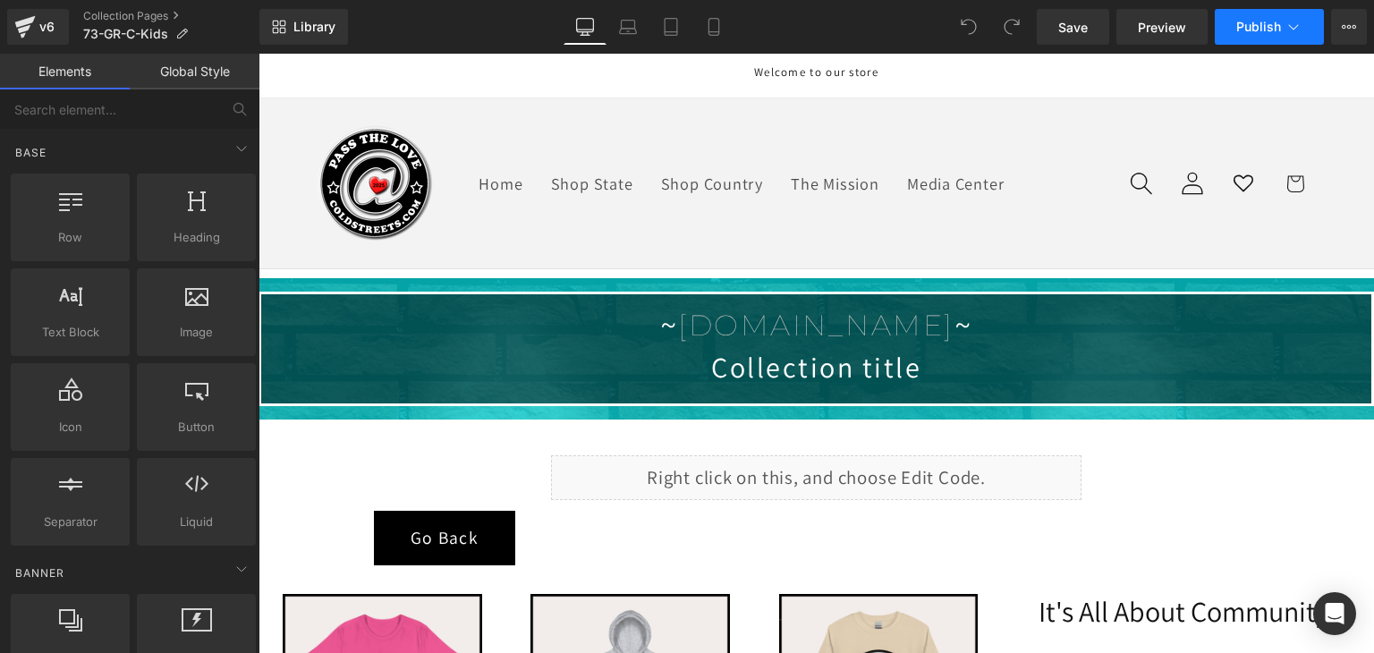
click at [1288, 26] on icon at bounding box center [1293, 27] width 18 height 18
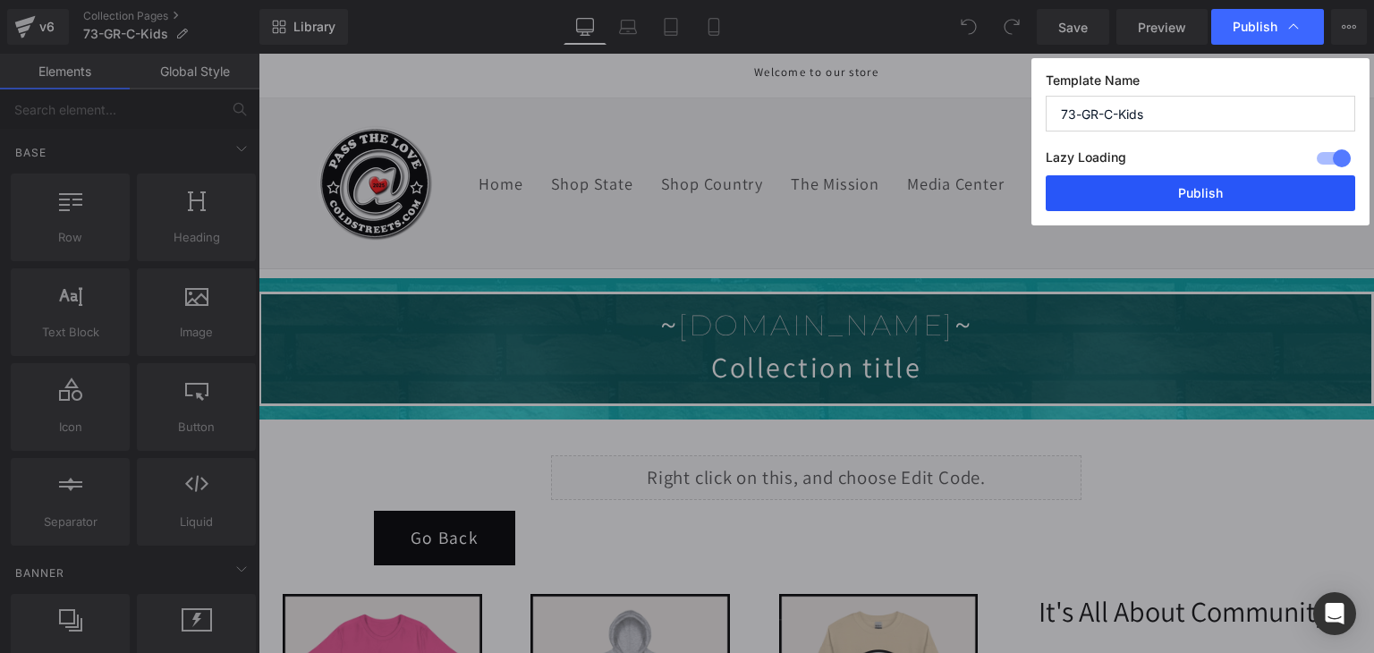
click at [1230, 195] on button "Publish" at bounding box center [1199, 193] width 309 height 36
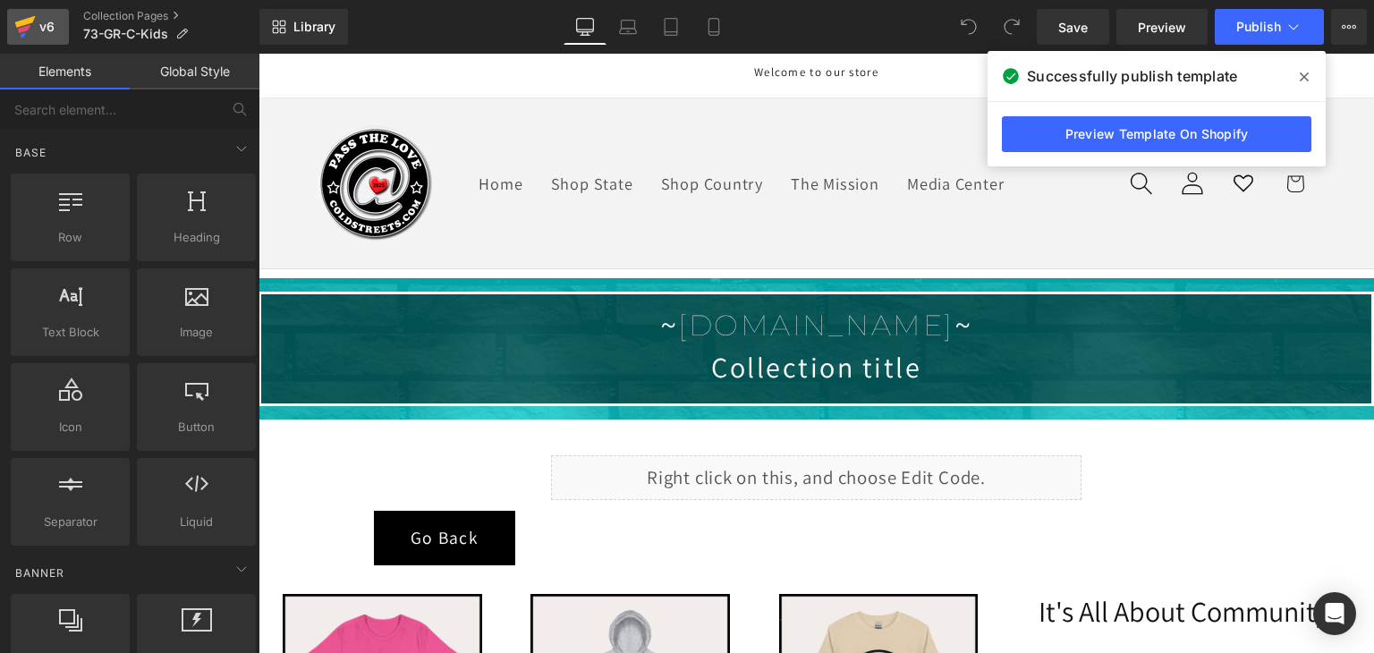
click at [18, 22] on icon at bounding box center [25, 22] width 21 height 12
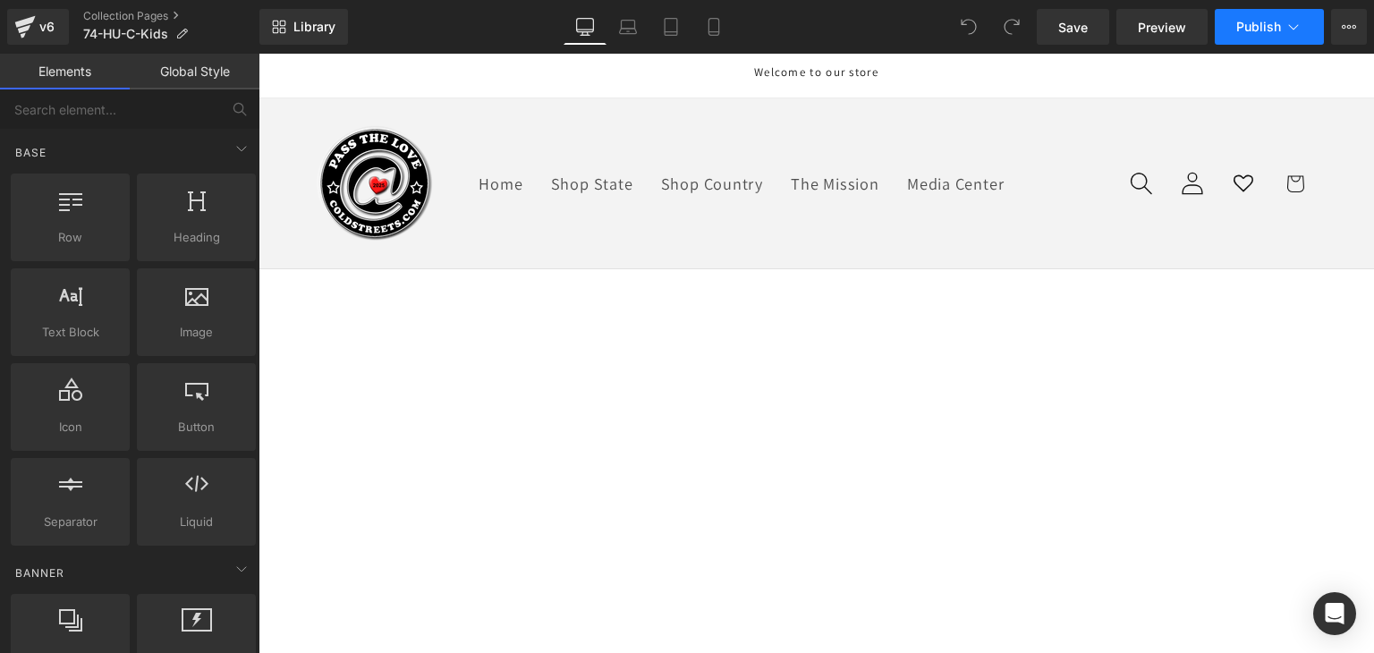
click at [1298, 30] on icon at bounding box center [1293, 27] width 18 height 18
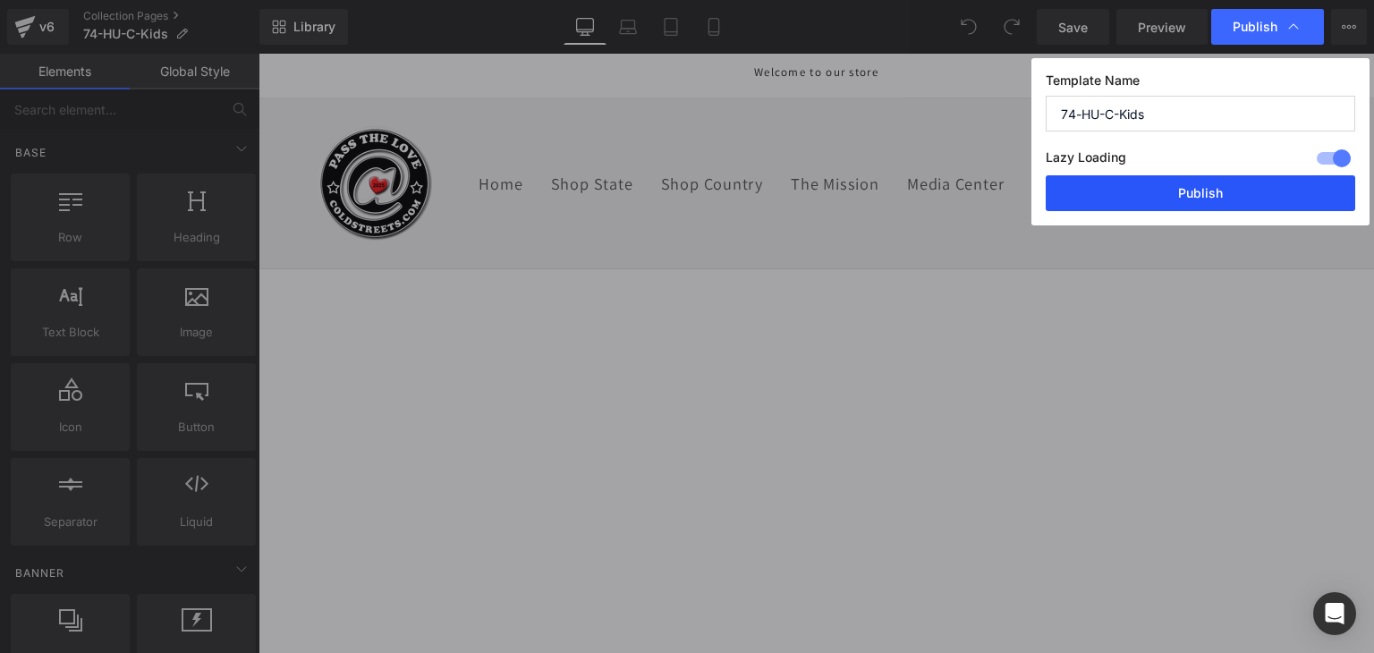
click at [1247, 182] on button "Publish" at bounding box center [1199, 193] width 309 height 36
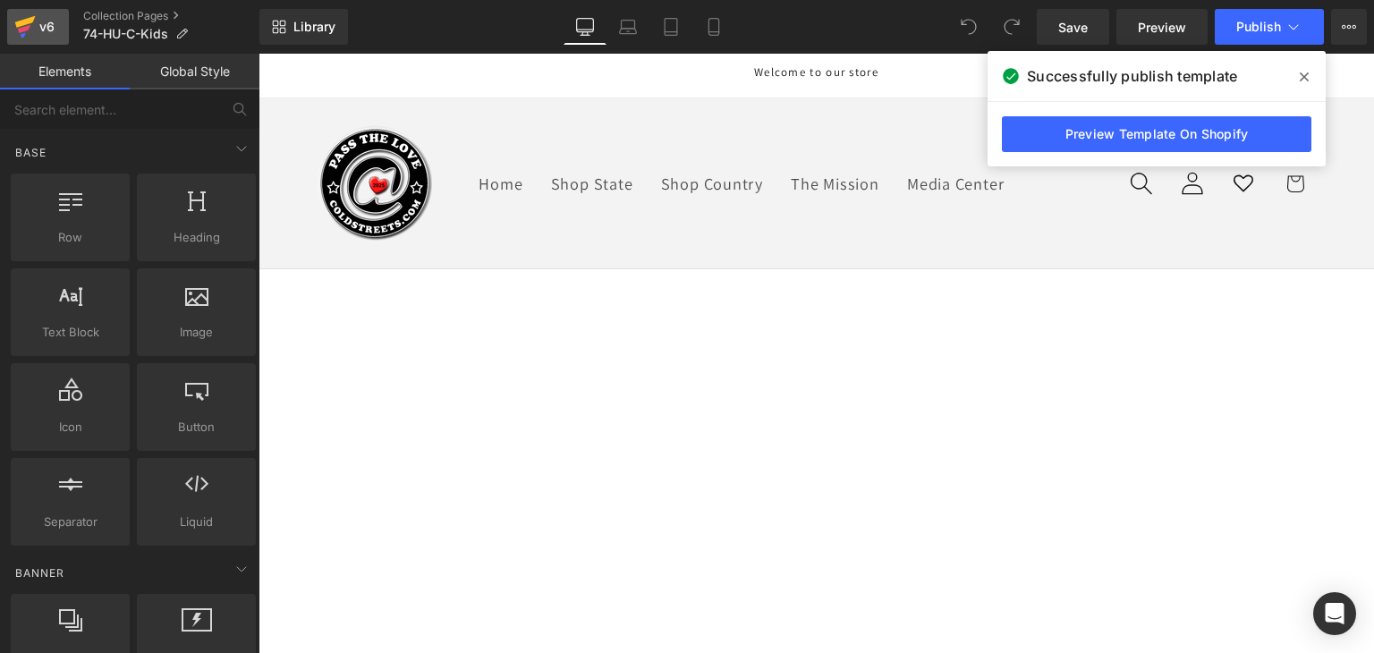
click at [36, 14] on link "v6" at bounding box center [38, 27] width 62 height 36
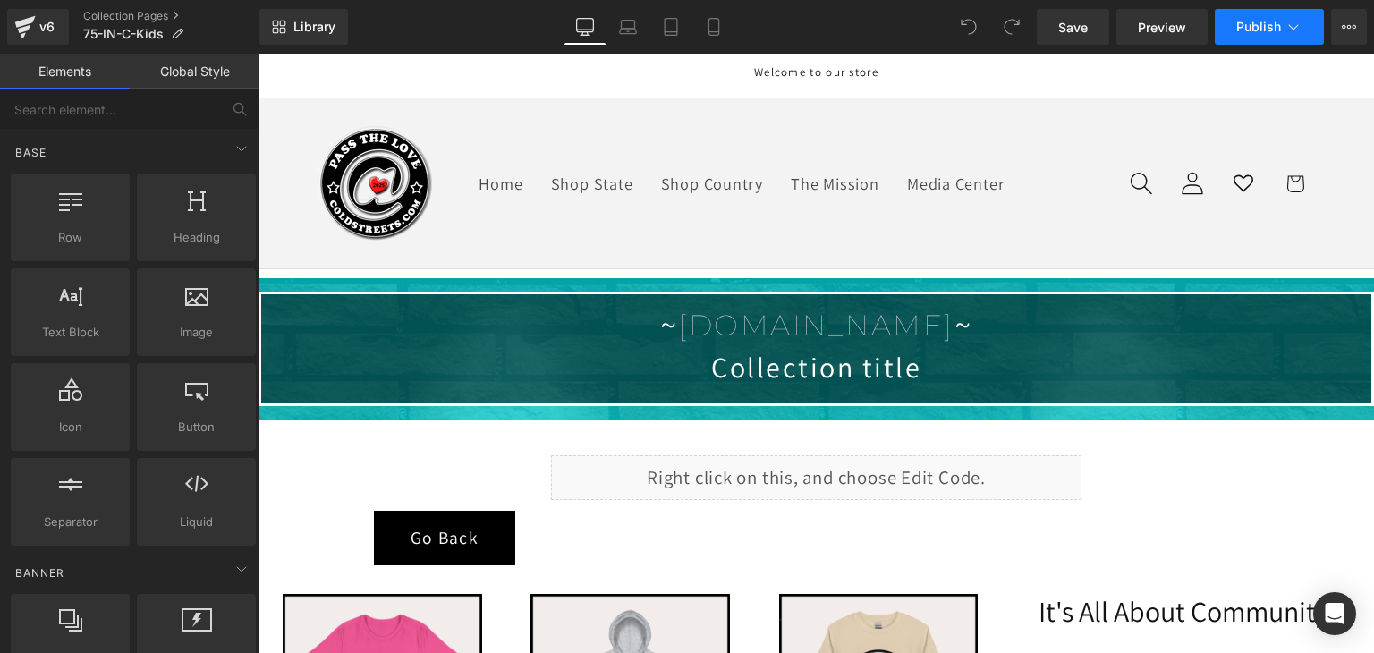
click at [1293, 30] on icon at bounding box center [1294, 26] width 10 height 5
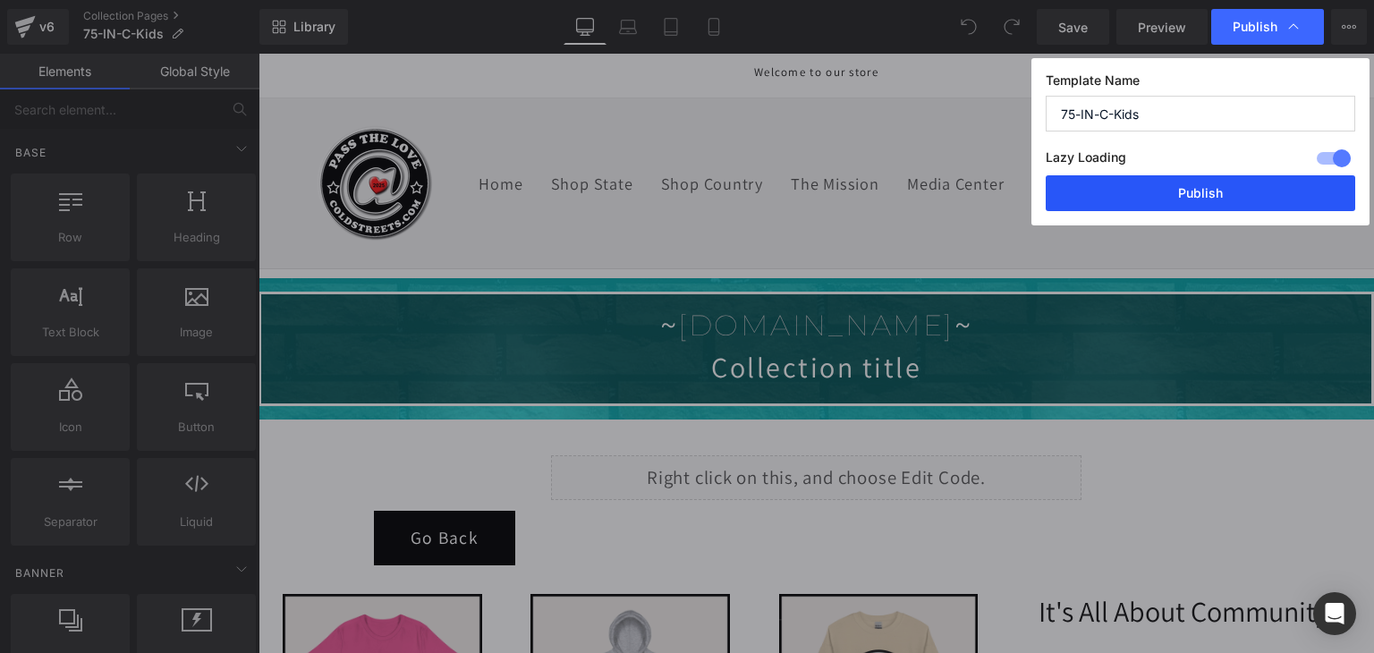
drag, startPoint x: 1247, startPoint y: 182, endPoint x: 940, endPoint y: 116, distance: 314.5
click at [1247, 182] on button "Publish" at bounding box center [1199, 193] width 309 height 36
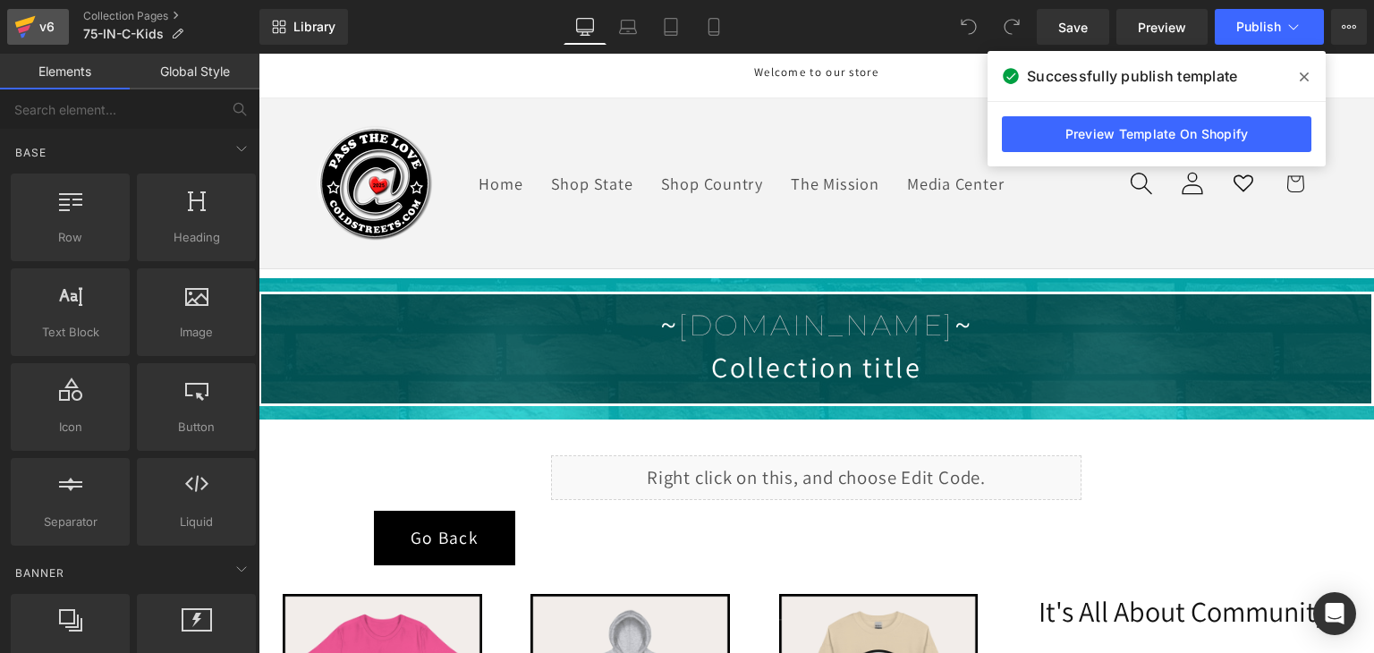
click at [21, 22] on icon at bounding box center [25, 22] width 21 height 12
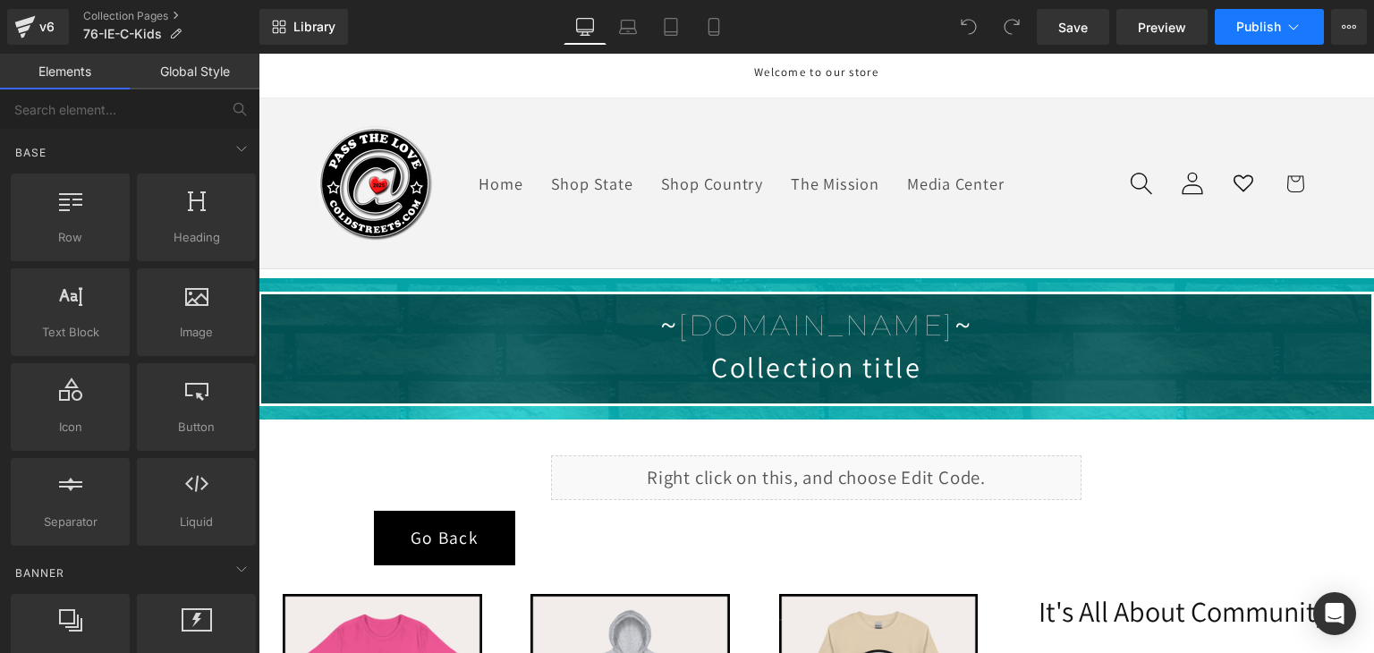
click at [1297, 18] on icon at bounding box center [1293, 27] width 18 height 18
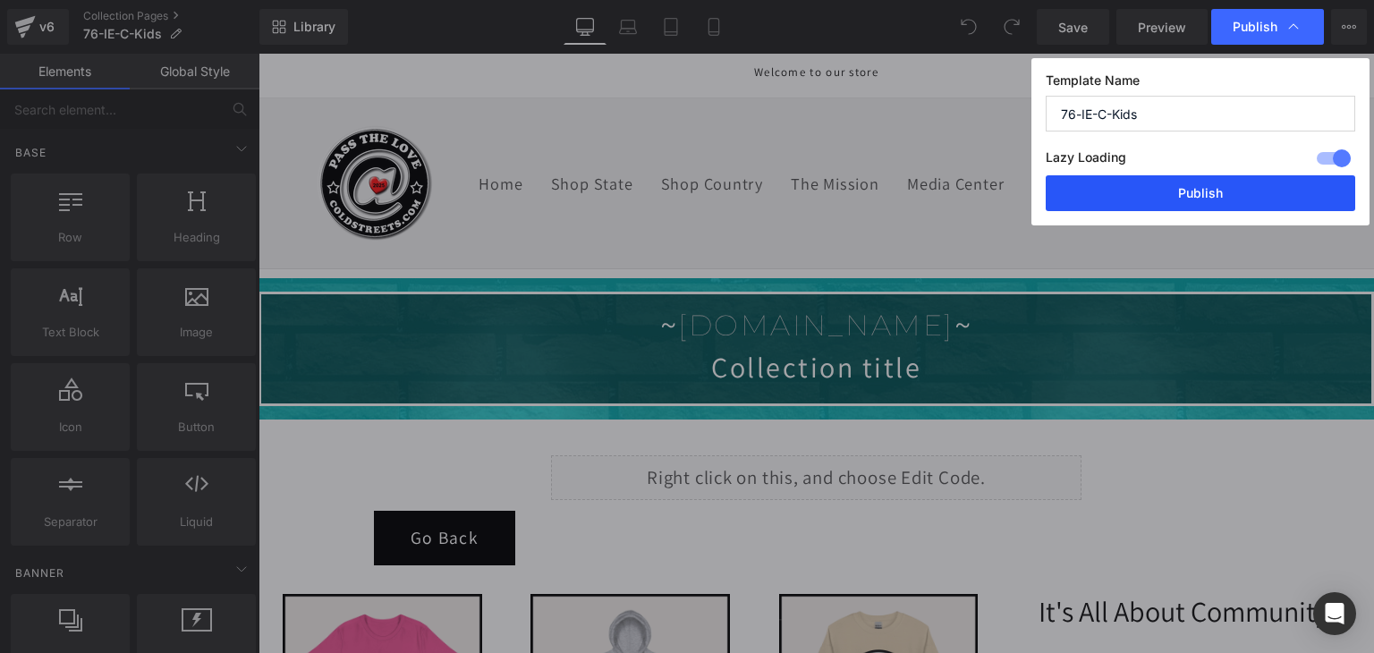
click at [1186, 205] on button "Publish" at bounding box center [1199, 193] width 309 height 36
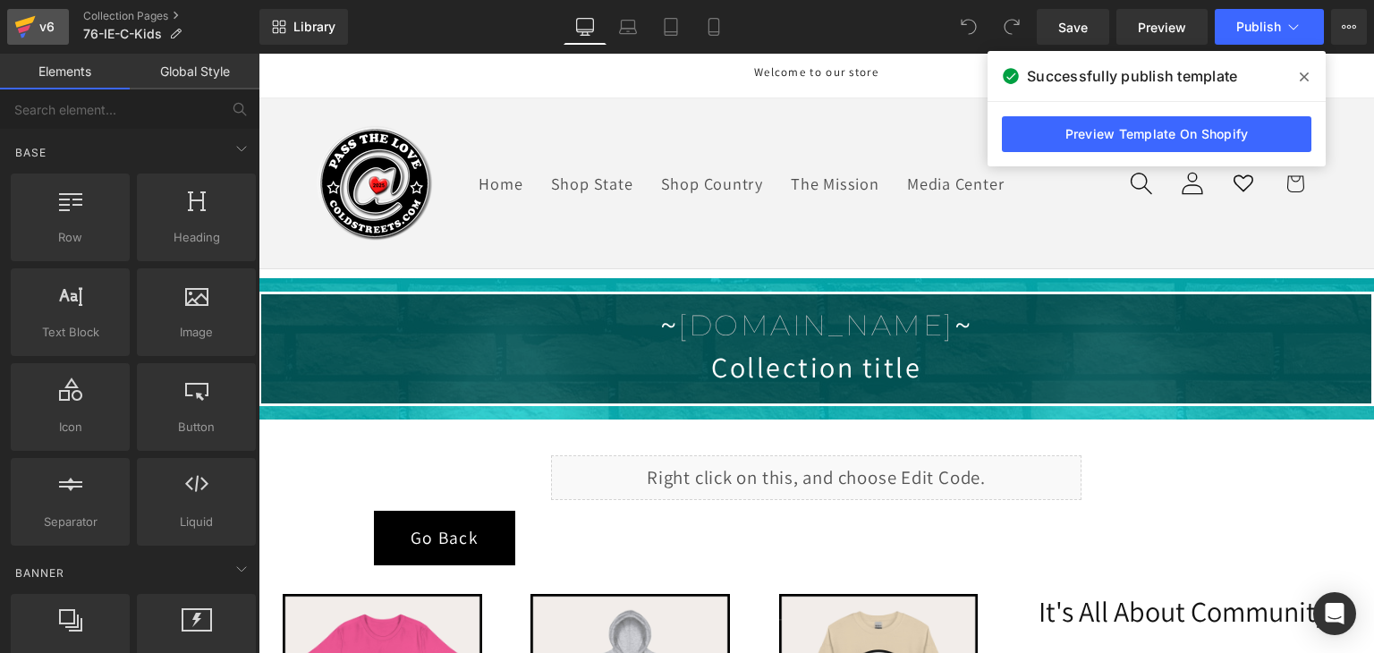
click at [30, 19] on icon at bounding box center [25, 22] width 21 height 12
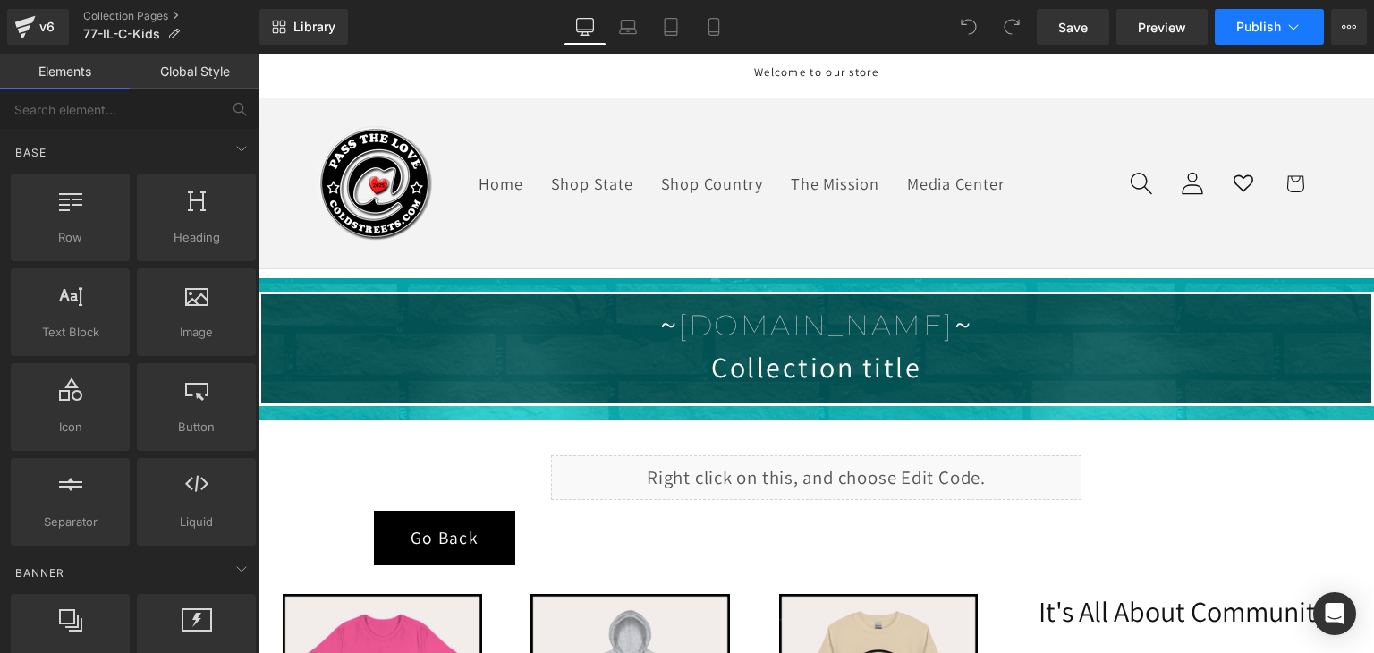
click at [1282, 29] on button "Publish" at bounding box center [1268, 27] width 109 height 36
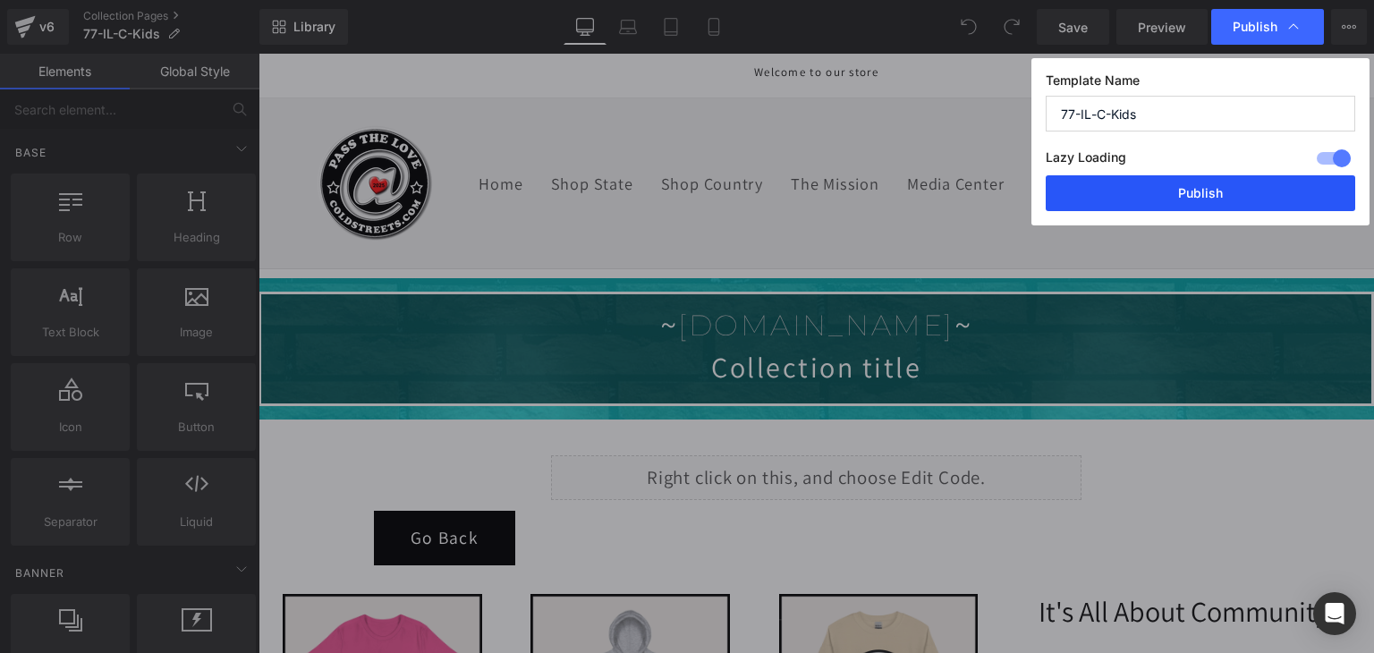
click at [1216, 198] on button "Publish" at bounding box center [1199, 193] width 309 height 36
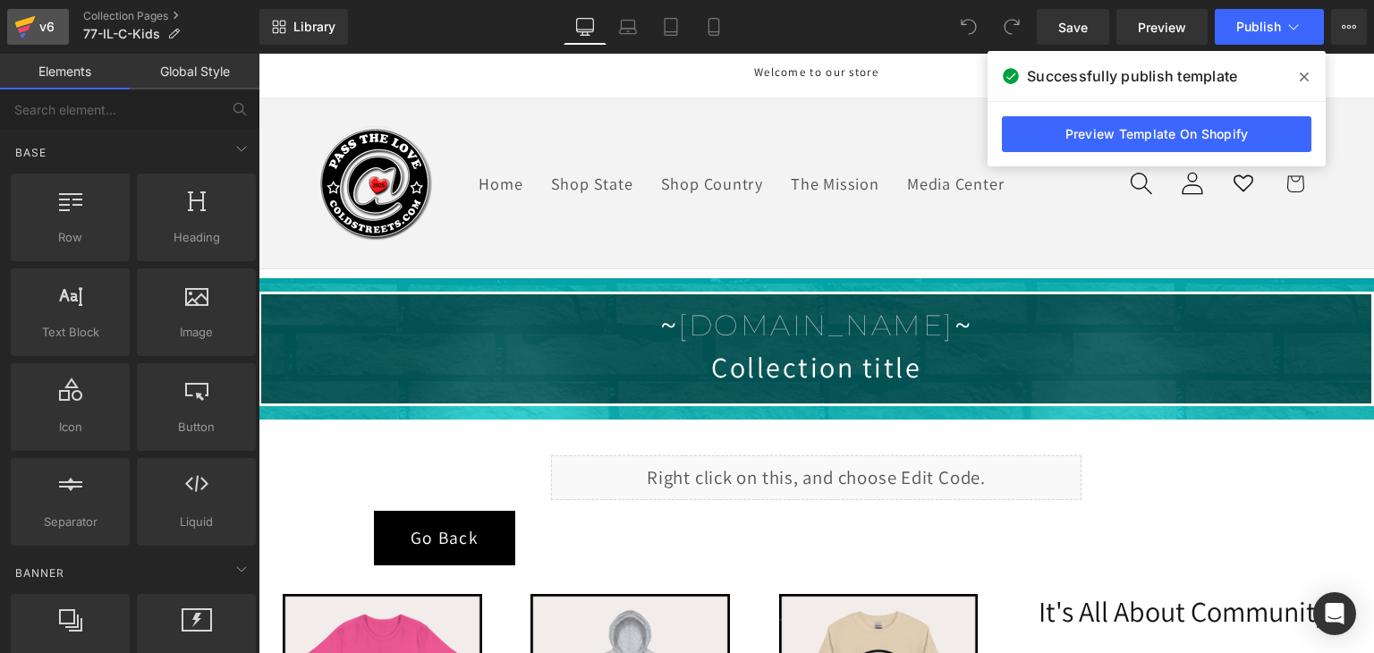
click at [47, 27] on div "v6" at bounding box center [47, 26] width 22 height 23
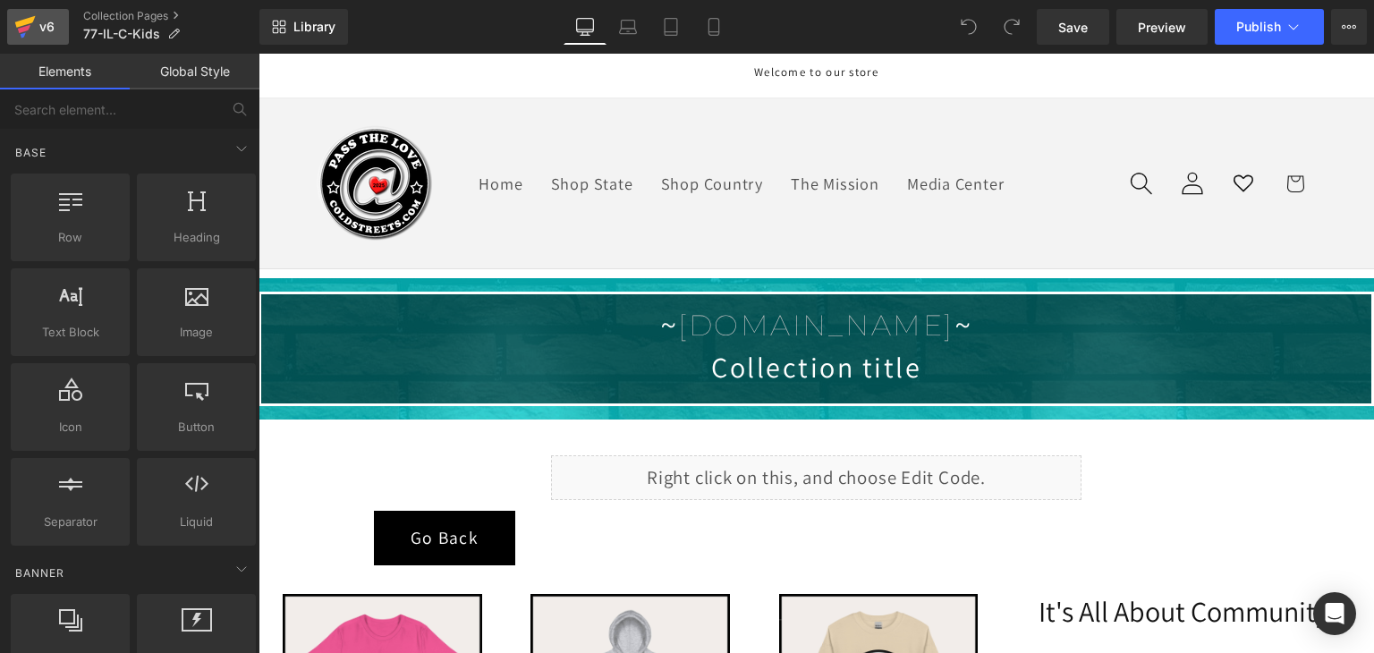
click at [27, 19] on icon at bounding box center [25, 22] width 21 height 12
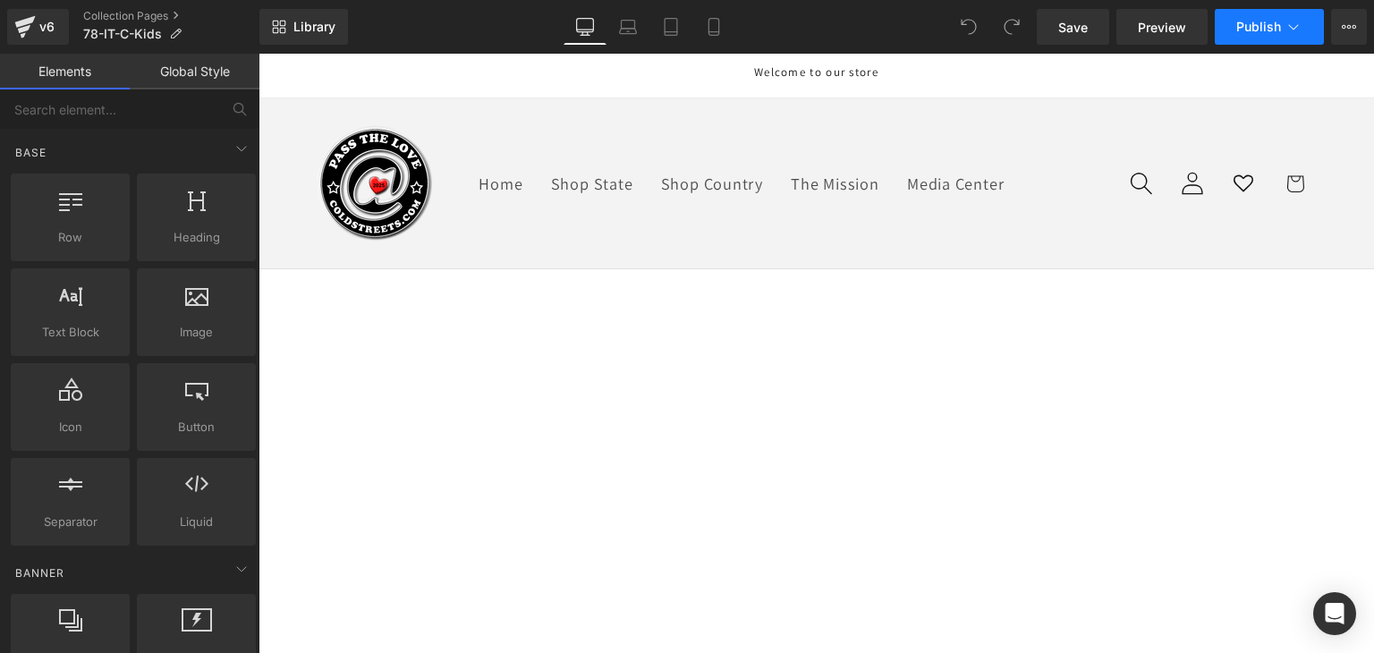
click at [1252, 32] on span "Publish" at bounding box center [1258, 27] width 45 height 14
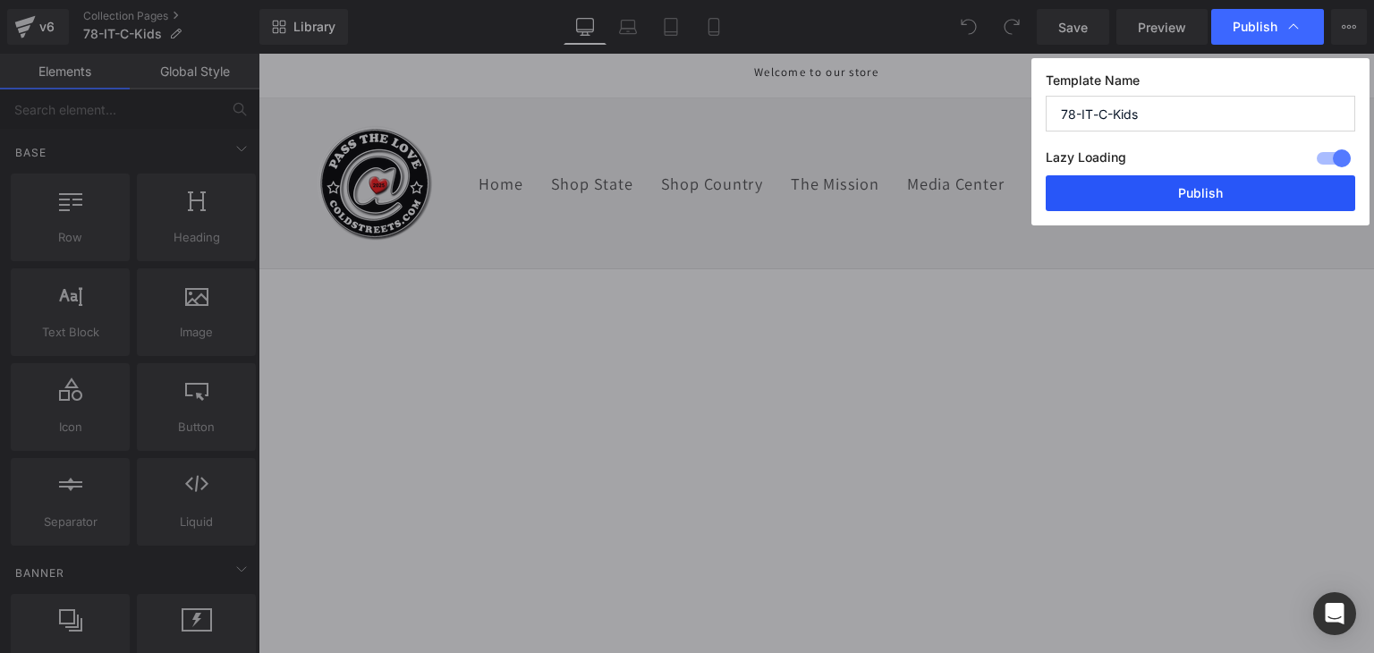
click at [1262, 194] on button "Publish" at bounding box center [1199, 193] width 309 height 36
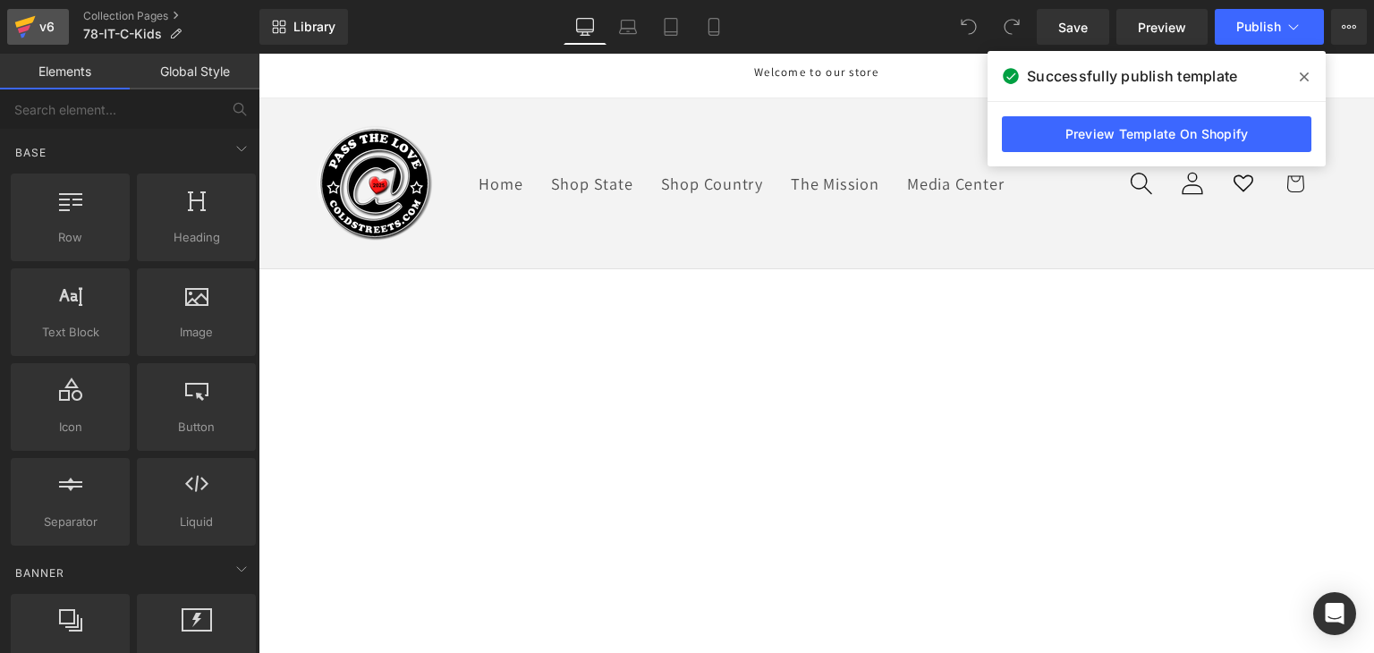
click at [55, 22] on div "v6" at bounding box center [47, 26] width 22 height 23
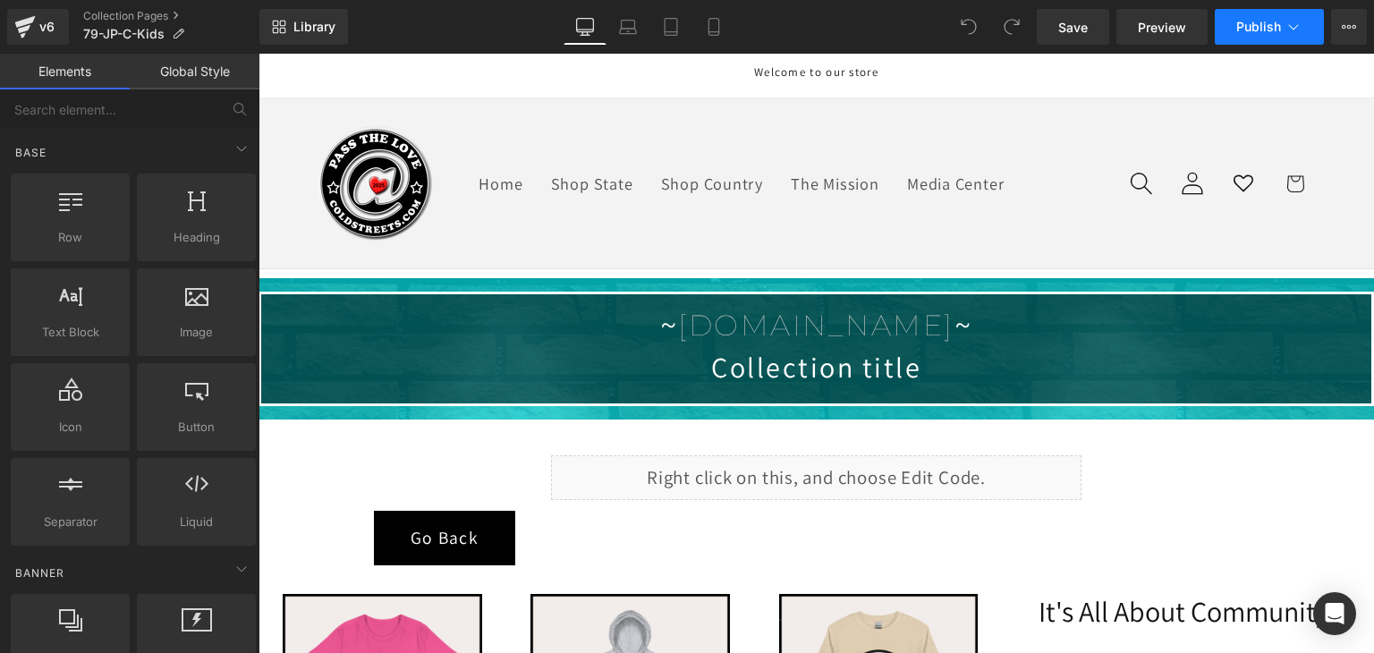
click at [1295, 19] on icon at bounding box center [1293, 27] width 18 height 18
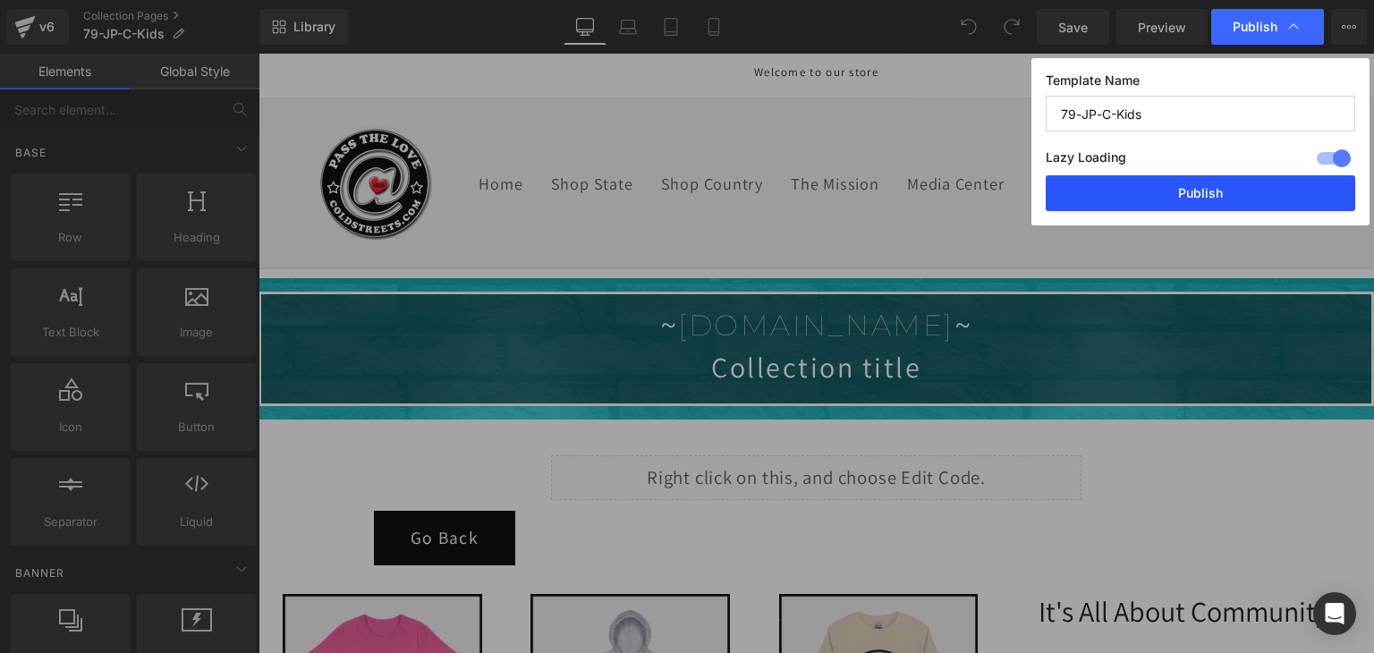
click at [1259, 184] on button "Publish" at bounding box center [1199, 193] width 309 height 36
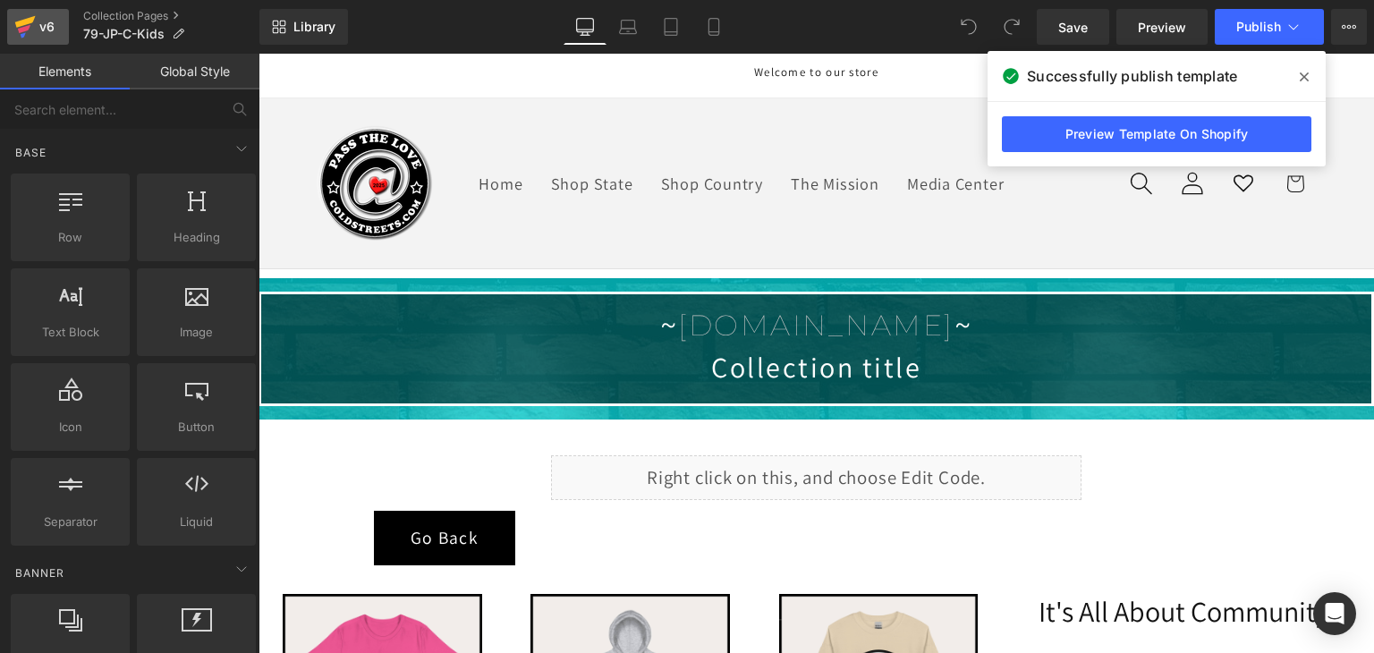
click at [33, 19] on icon at bounding box center [25, 22] width 21 height 12
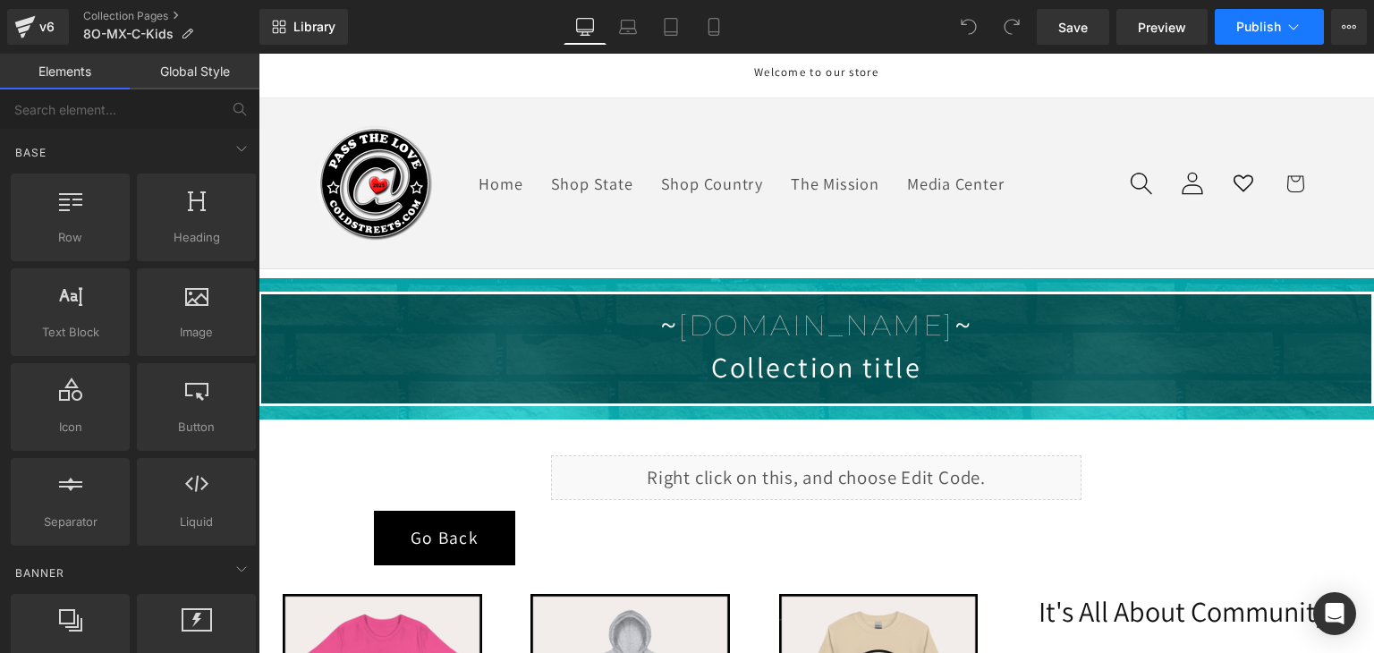
click at [1298, 30] on icon at bounding box center [1293, 27] width 18 height 18
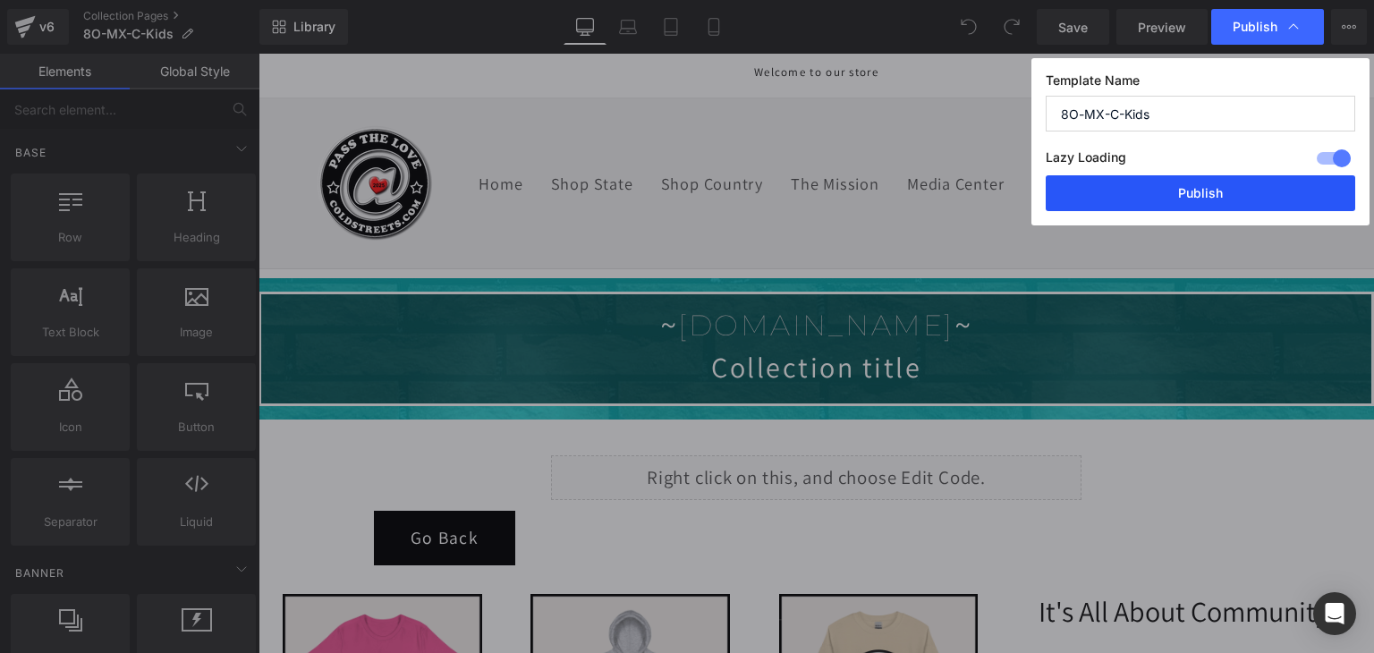
click at [1213, 201] on button "Publish" at bounding box center [1199, 193] width 309 height 36
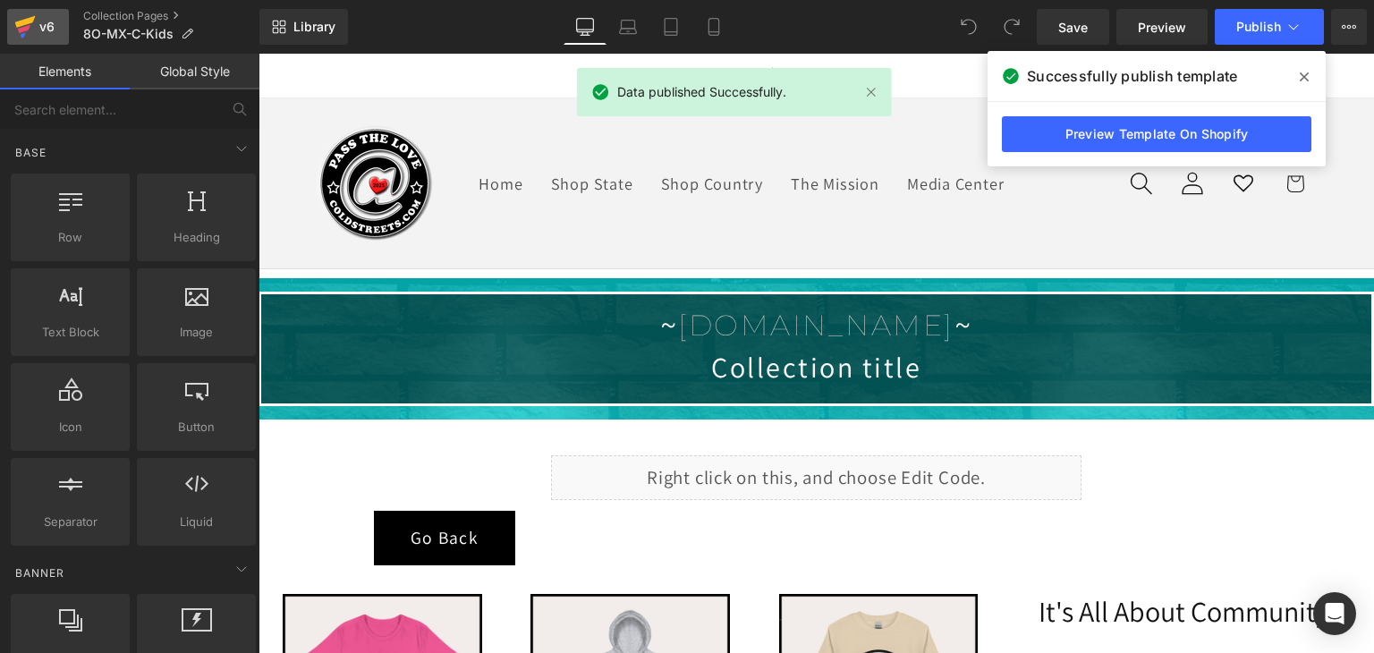
click at [29, 21] on icon at bounding box center [25, 22] width 21 height 12
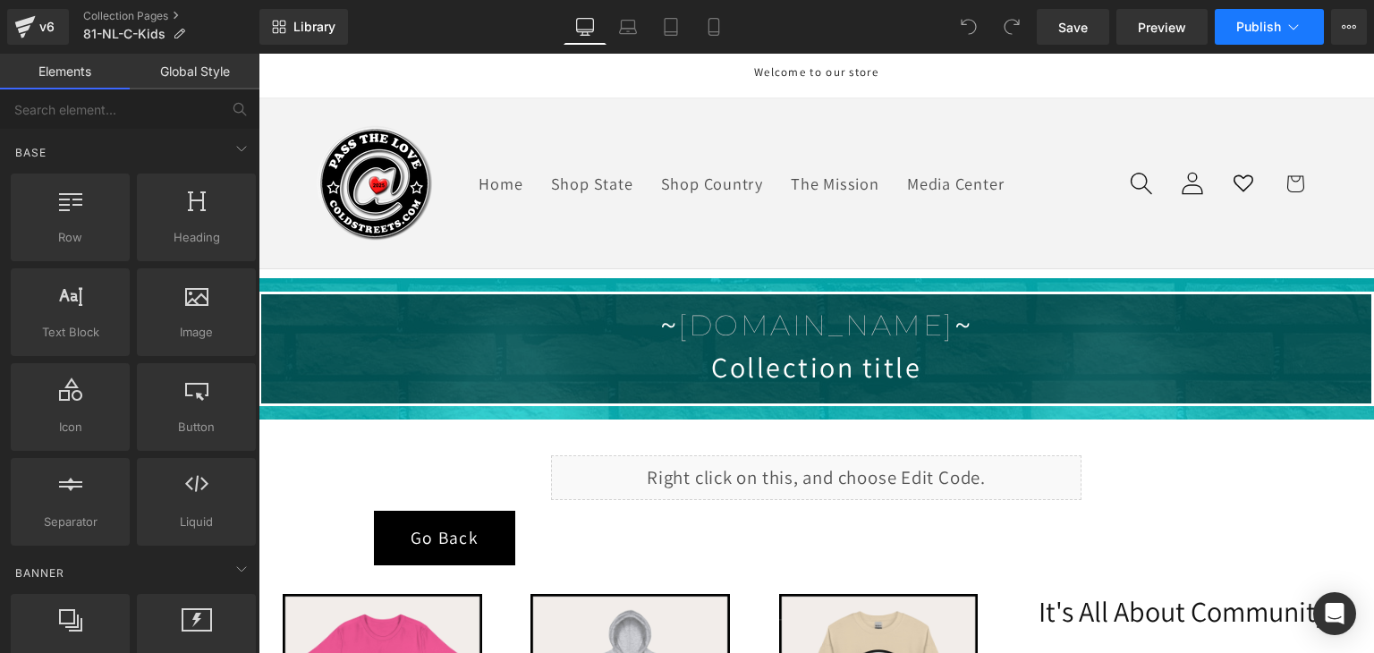
click at [1247, 27] on span "Publish" at bounding box center [1258, 27] width 45 height 14
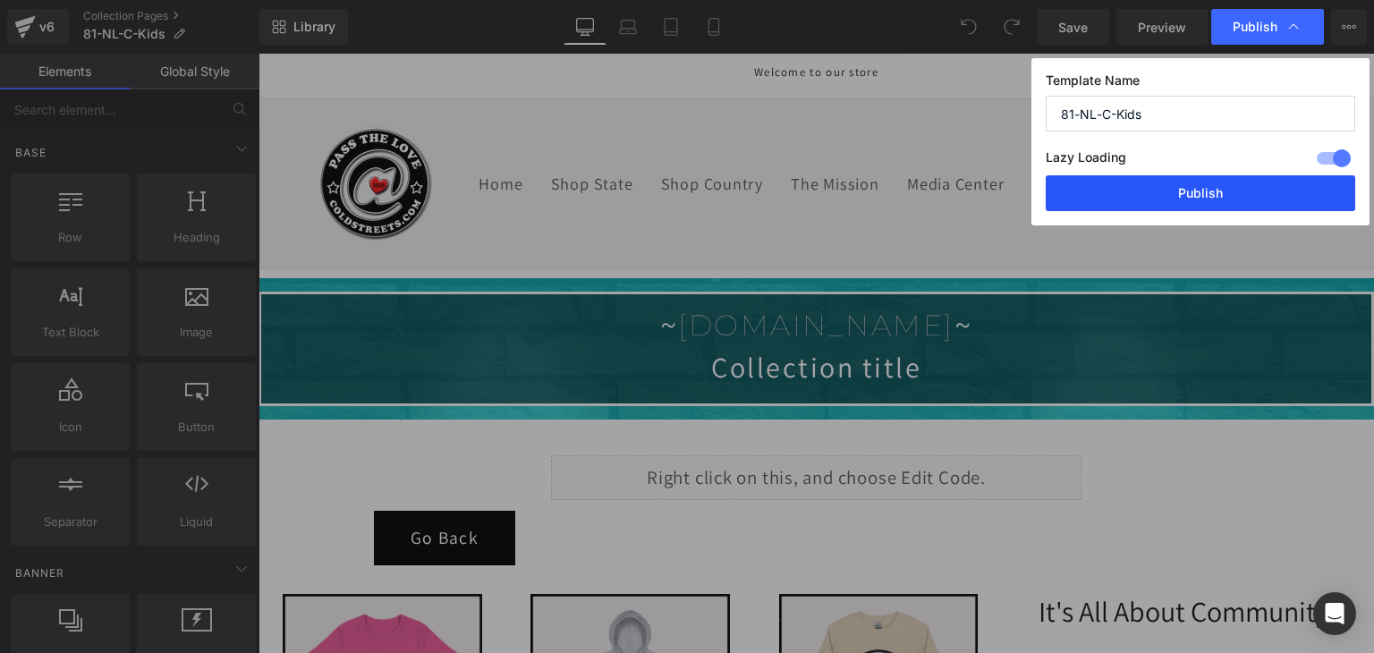
drag, startPoint x: 1241, startPoint y: 175, endPoint x: 942, endPoint y: 47, distance: 326.1
click at [1241, 175] on button "Publish" at bounding box center [1199, 193] width 309 height 36
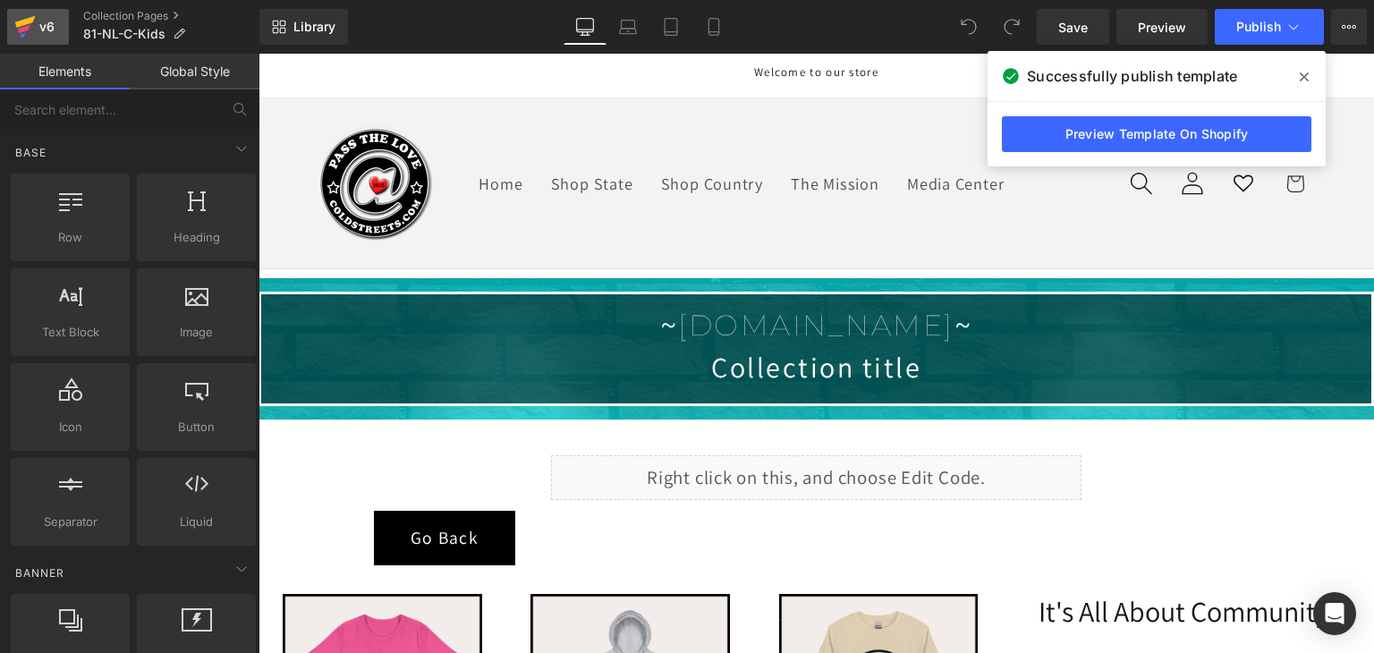
click at [31, 29] on icon at bounding box center [24, 26] width 21 height 45
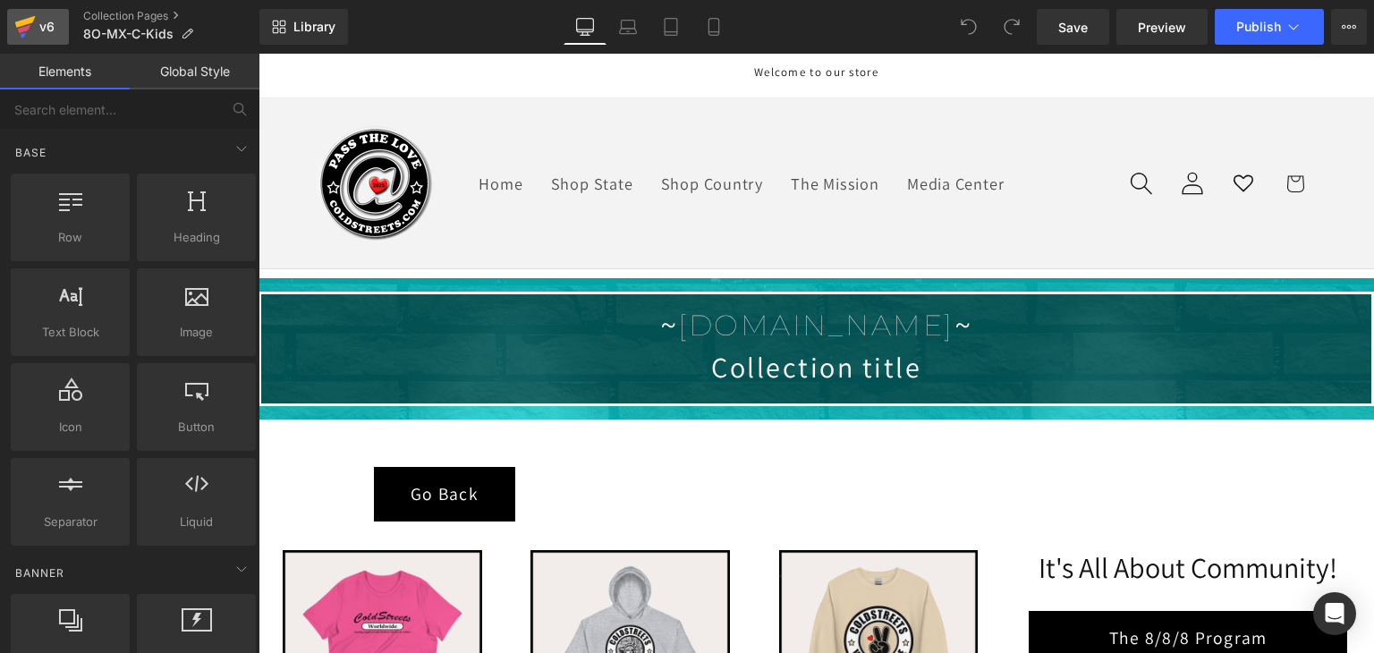
click at [23, 22] on icon at bounding box center [25, 22] width 21 height 12
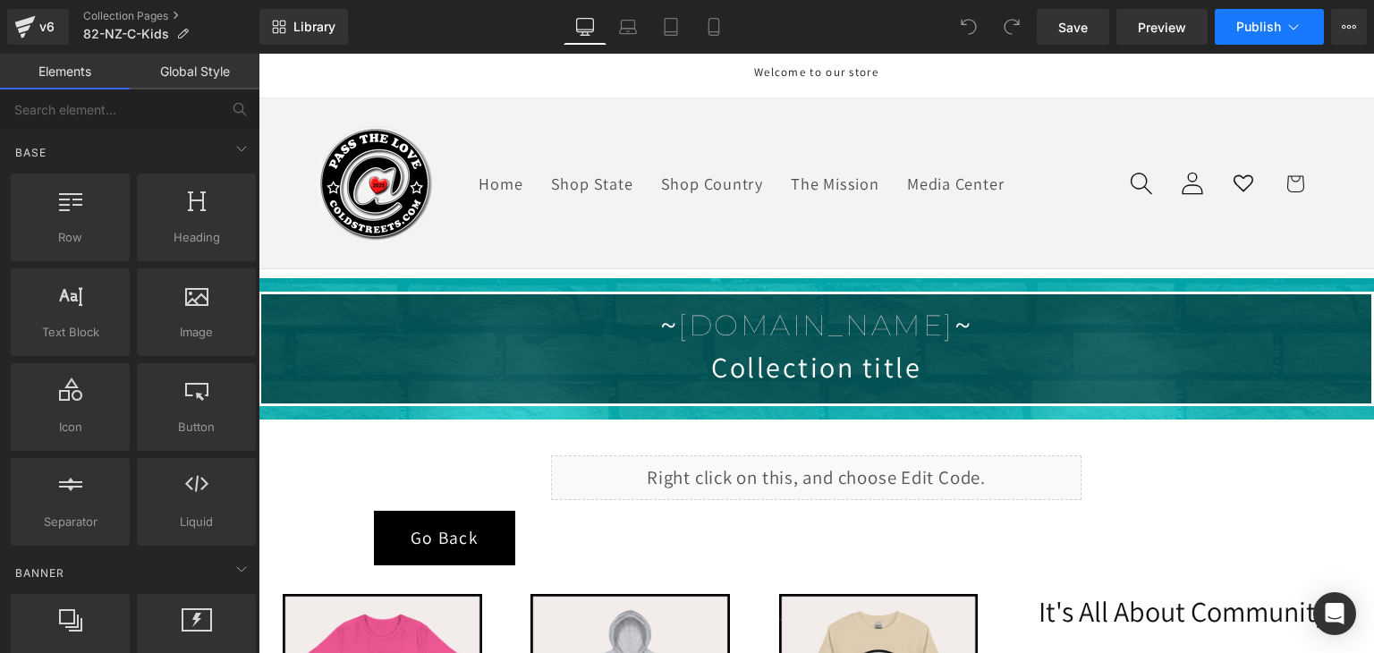
click at [1288, 33] on icon at bounding box center [1293, 27] width 18 height 18
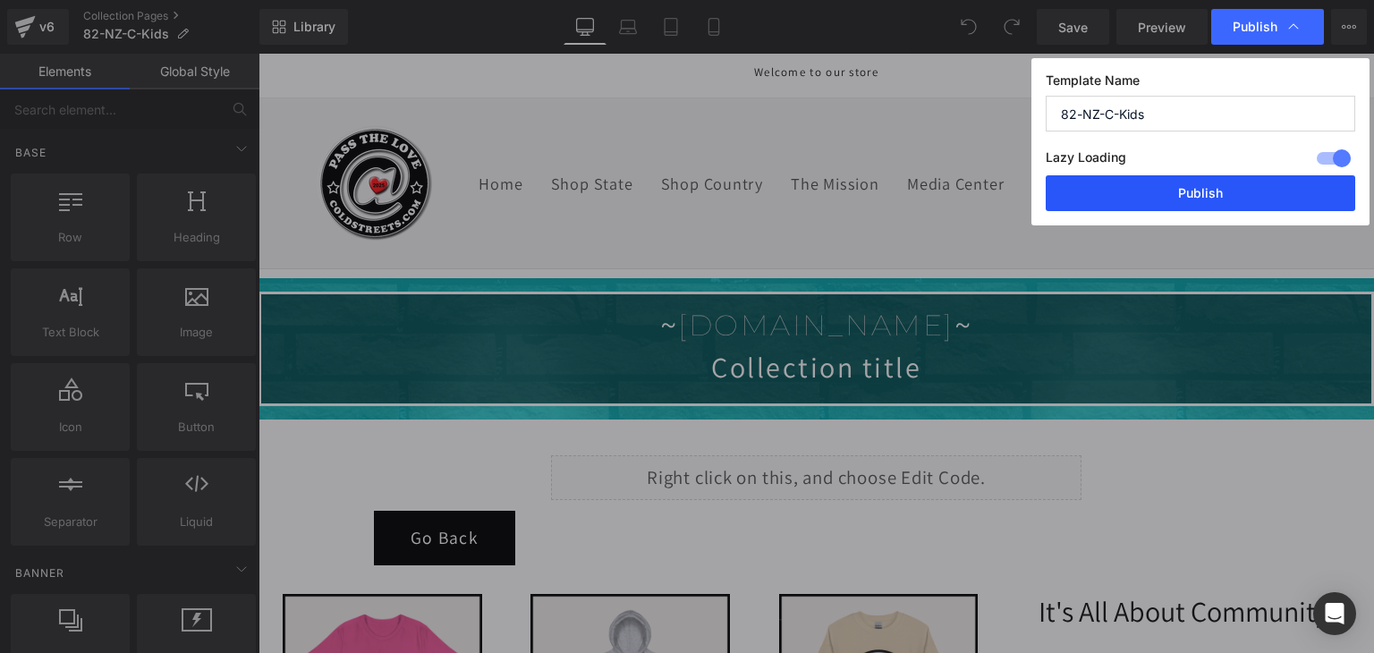
drag, startPoint x: 1245, startPoint y: 186, endPoint x: 421, endPoint y: 54, distance: 834.2
click at [1245, 186] on button "Publish" at bounding box center [1199, 193] width 309 height 36
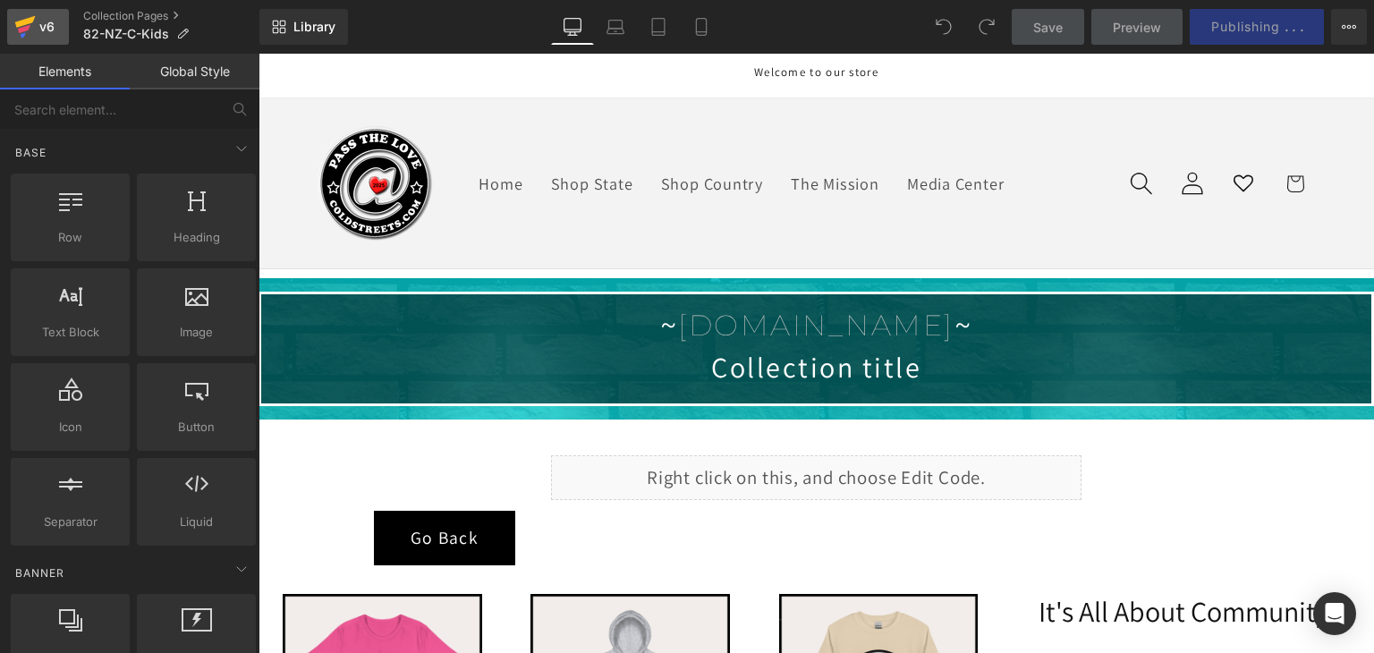
click at [31, 36] on icon at bounding box center [24, 26] width 21 height 45
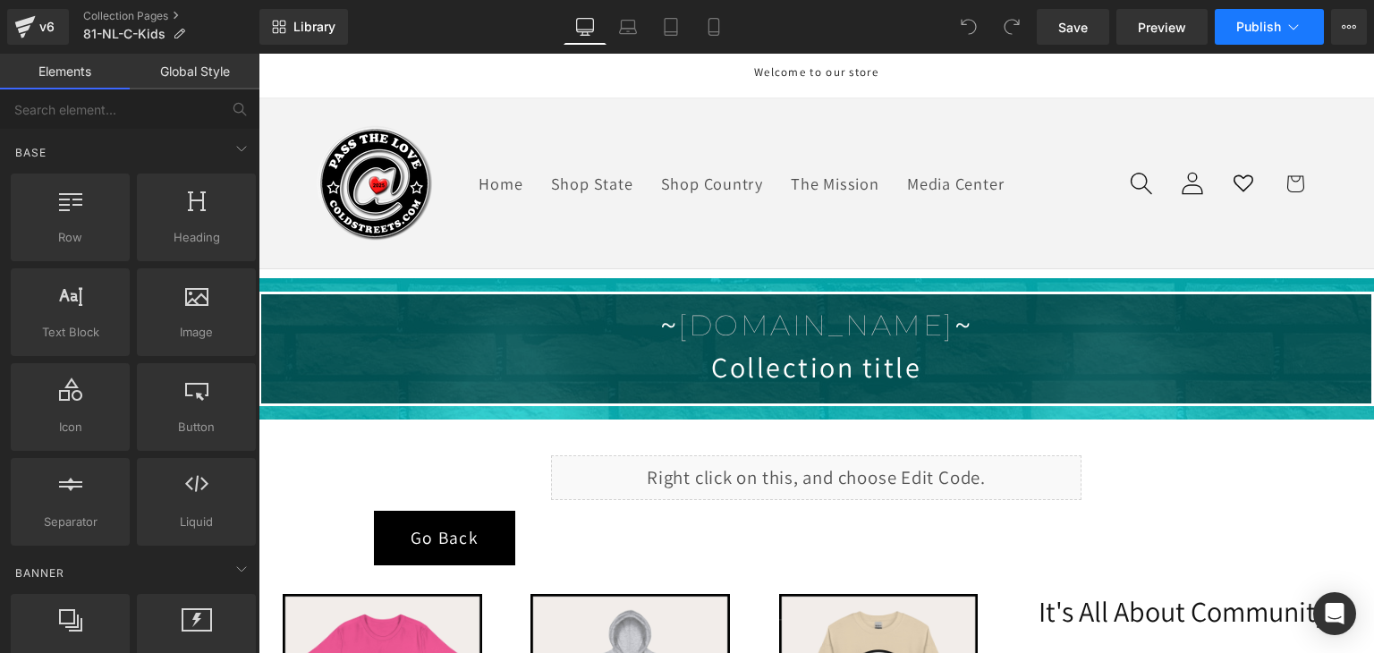
click at [1277, 22] on span "Publish" at bounding box center [1258, 27] width 45 height 14
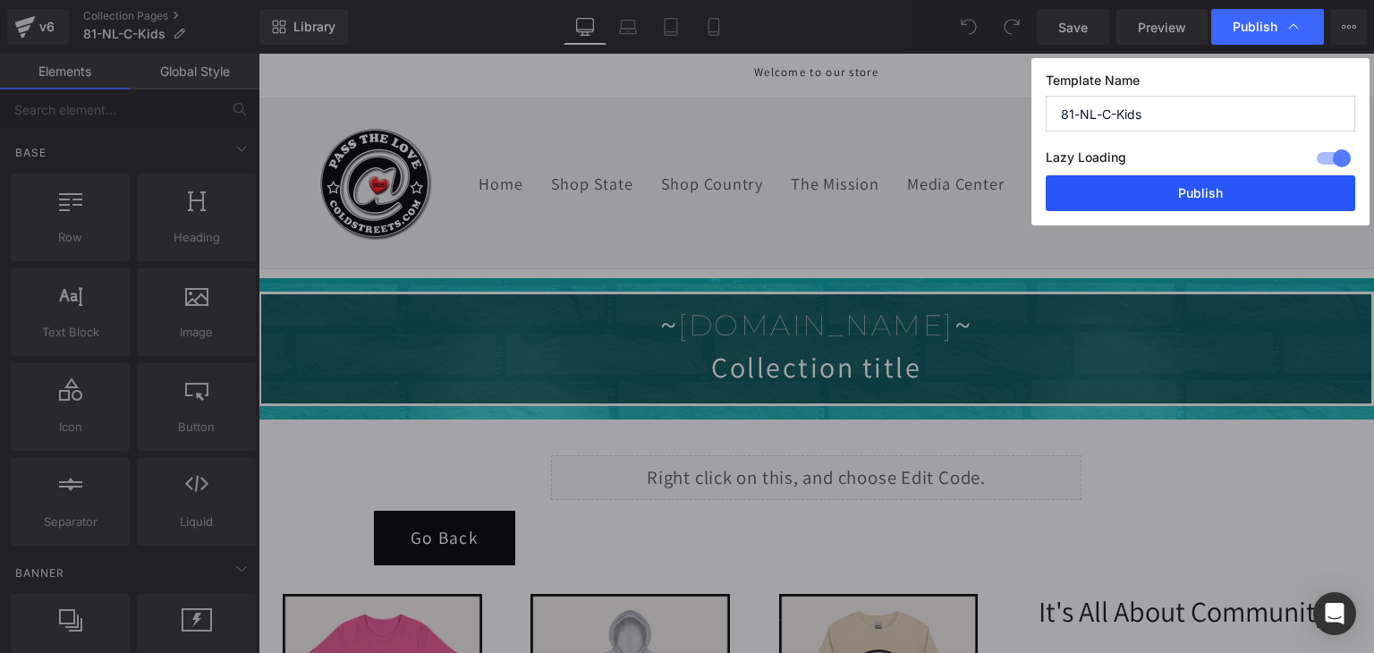
click at [1187, 187] on button "Publish" at bounding box center [1199, 193] width 309 height 36
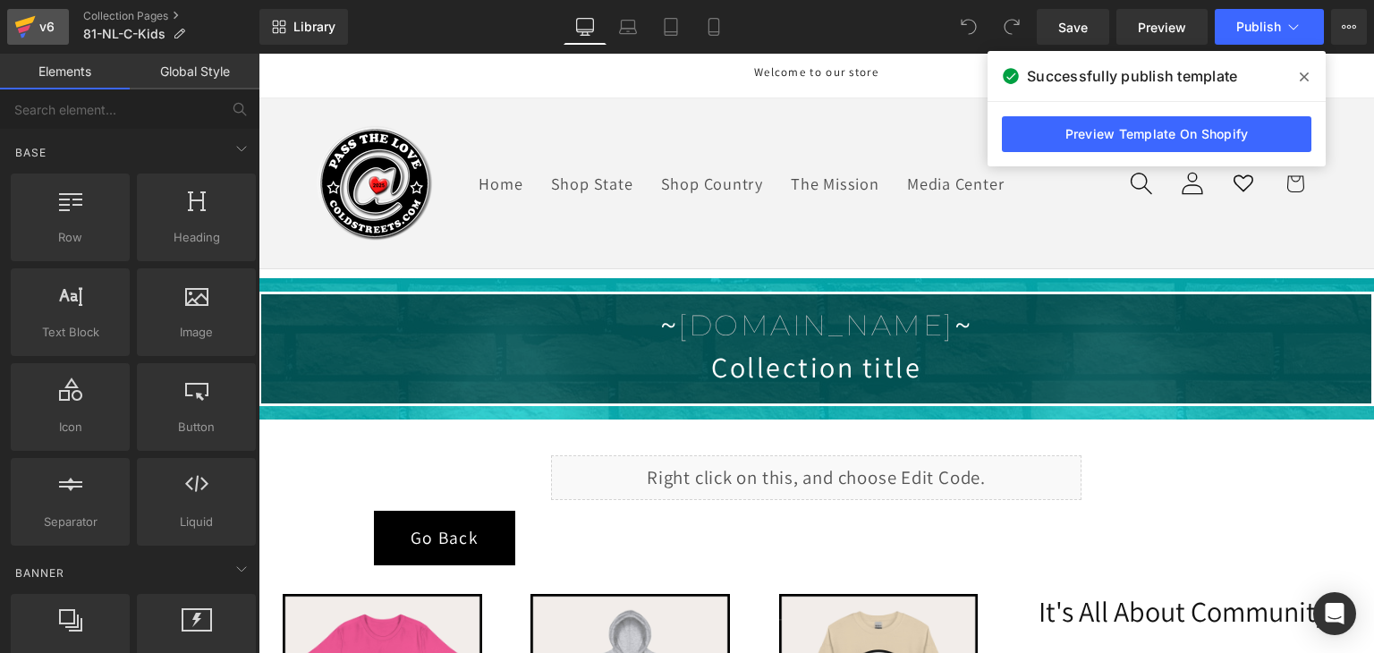
click at [21, 18] on icon at bounding box center [24, 26] width 21 height 45
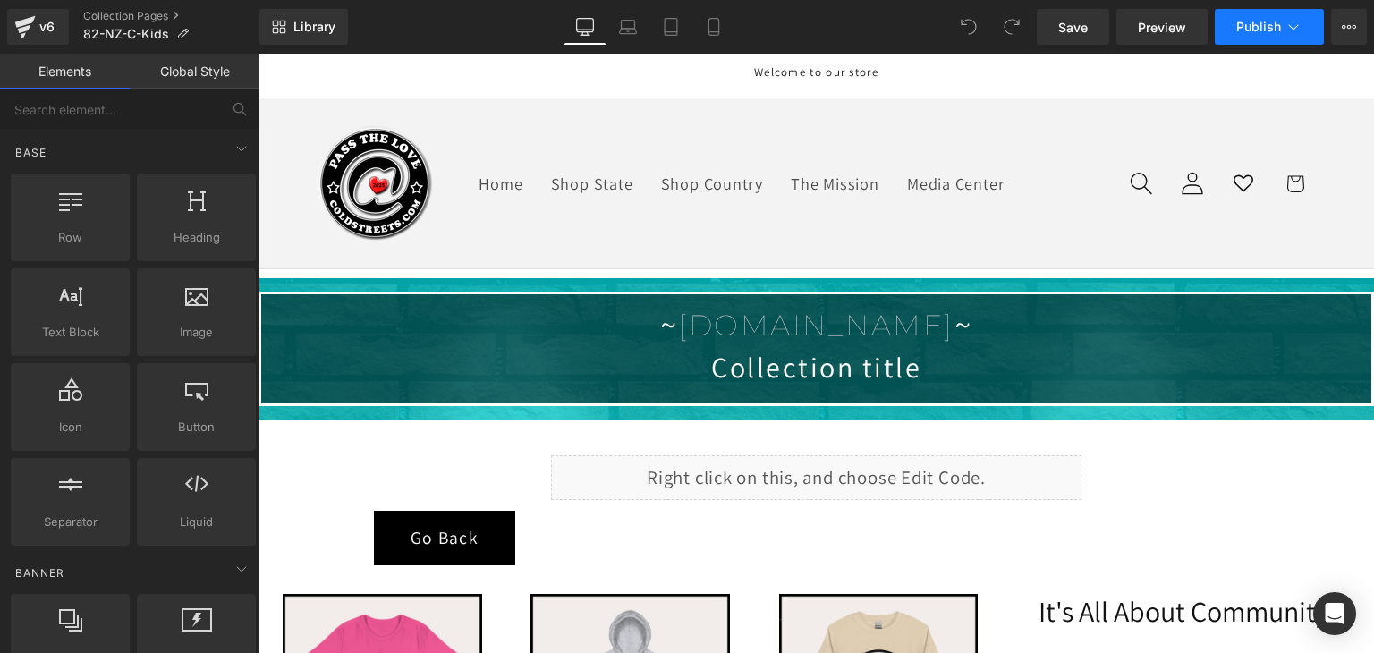
click at [1308, 22] on button "Publish" at bounding box center [1268, 27] width 109 height 36
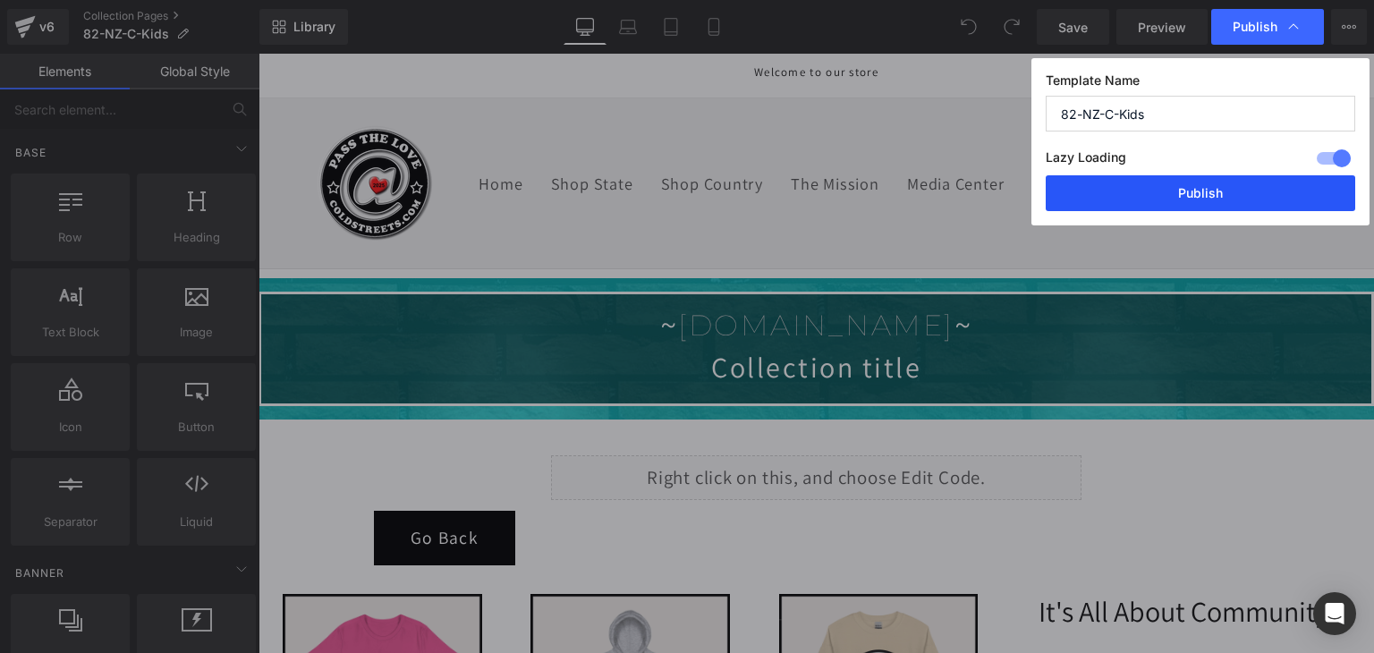
click at [1208, 182] on button "Publish" at bounding box center [1199, 193] width 309 height 36
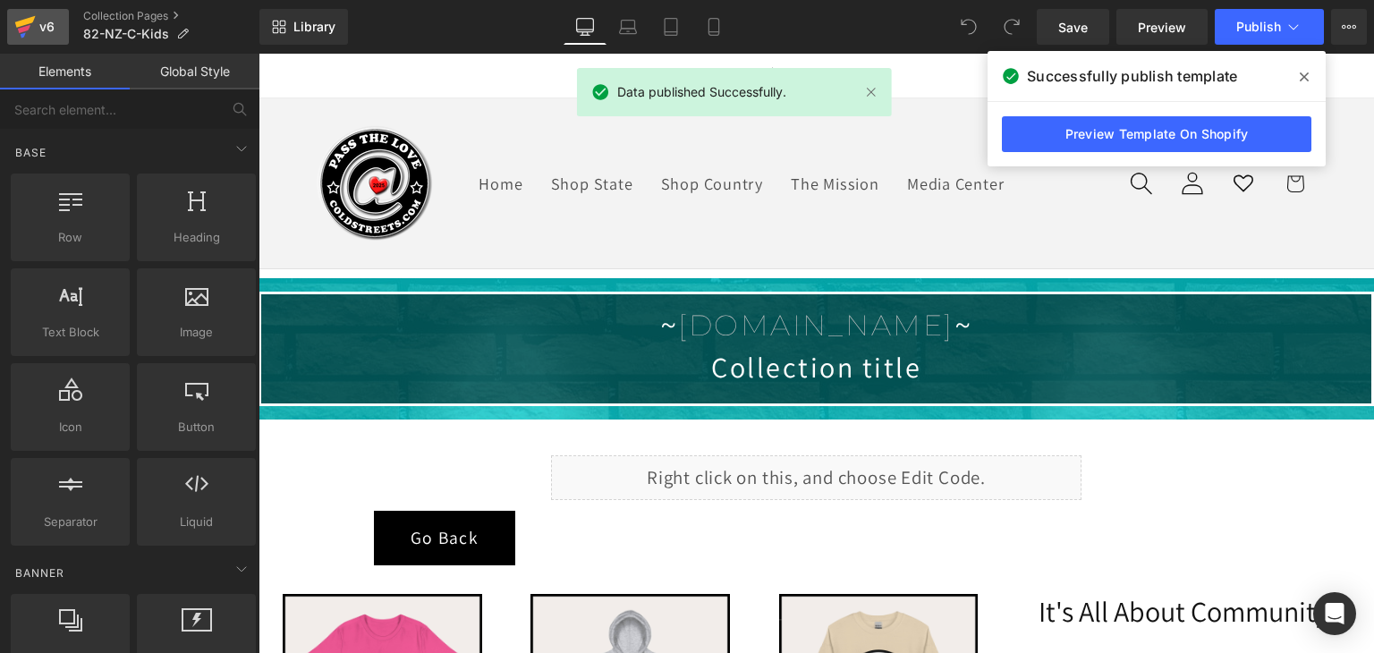
click at [21, 21] on icon at bounding box center [25, 22] width 21 height 12
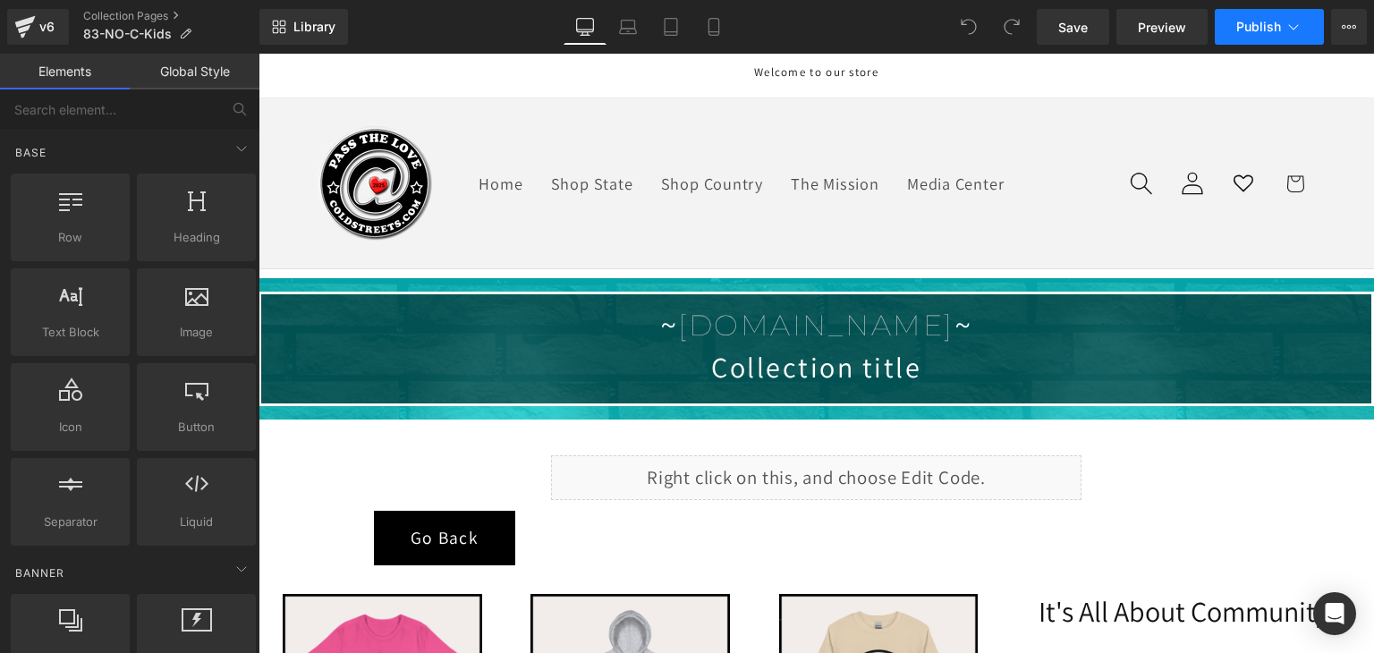
click at [1284, 21] on icon at bounding box center [1293, 27] width 18 height 18
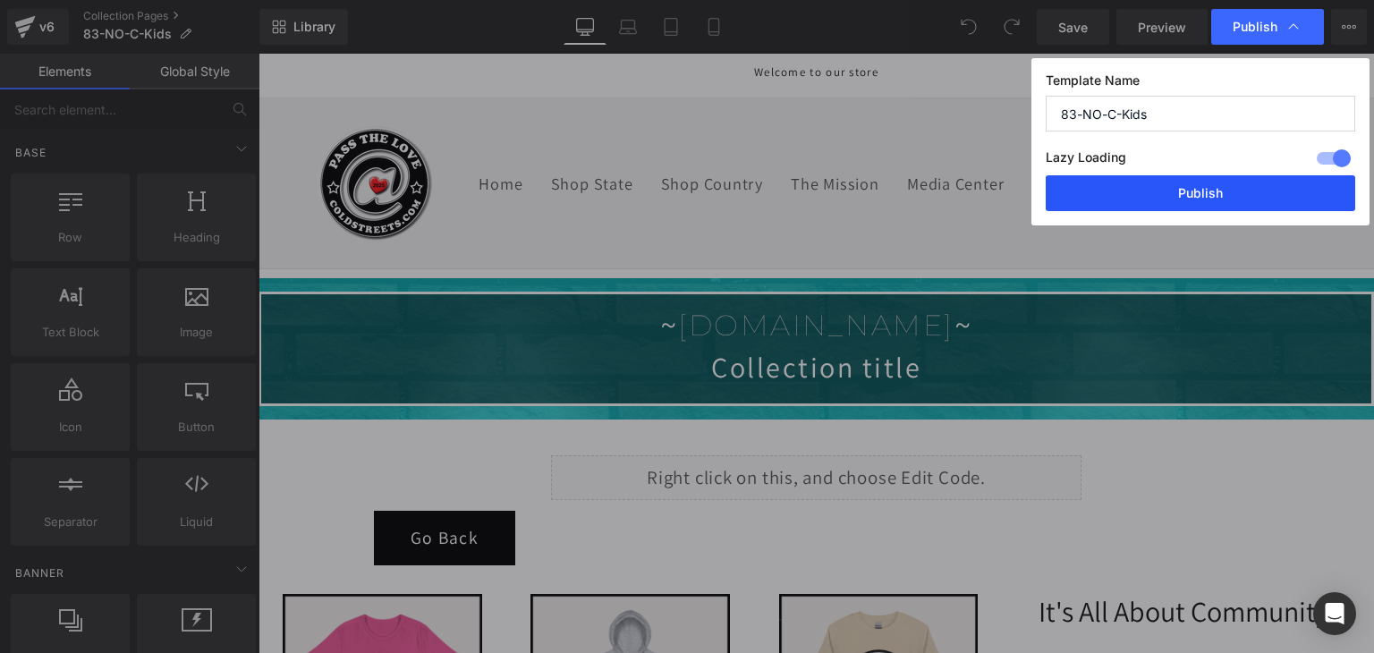
click at [1228, 192] on button "Publish" at bounding box center [1199, 193] width 309 height 36
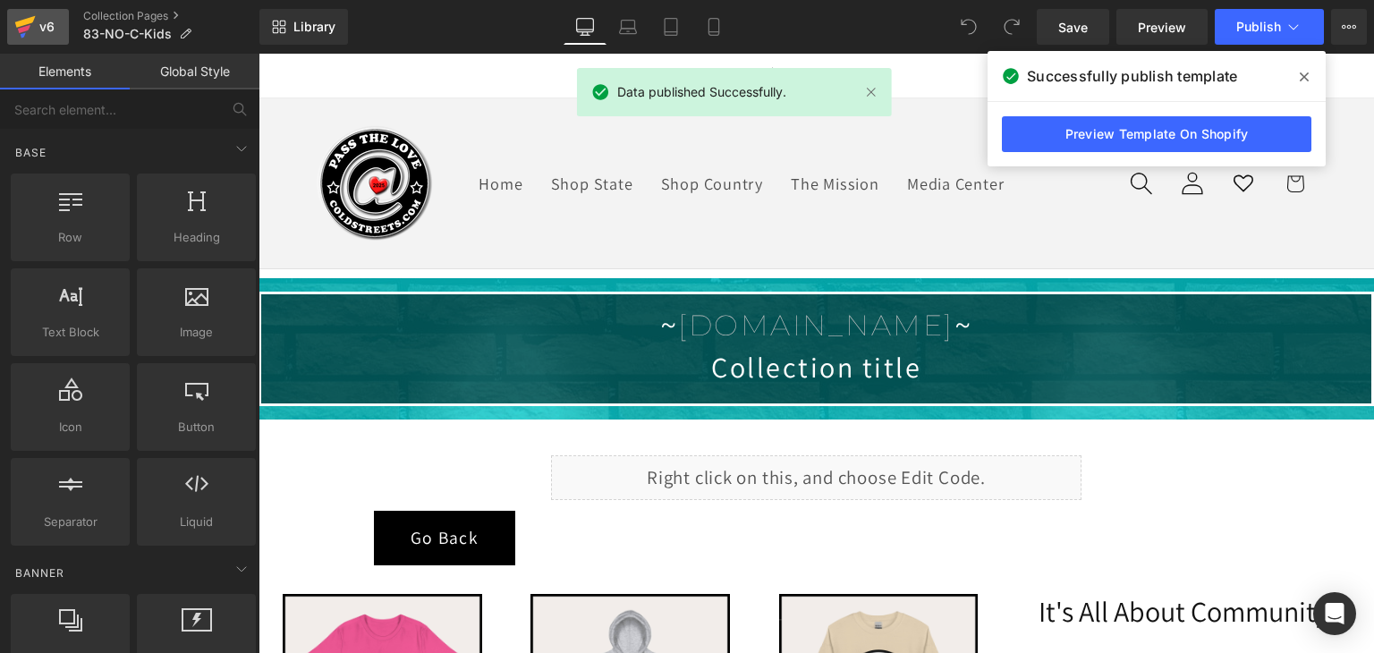
click at [16, 22] on icon at bounding box center [25, 22] width 21 height 12
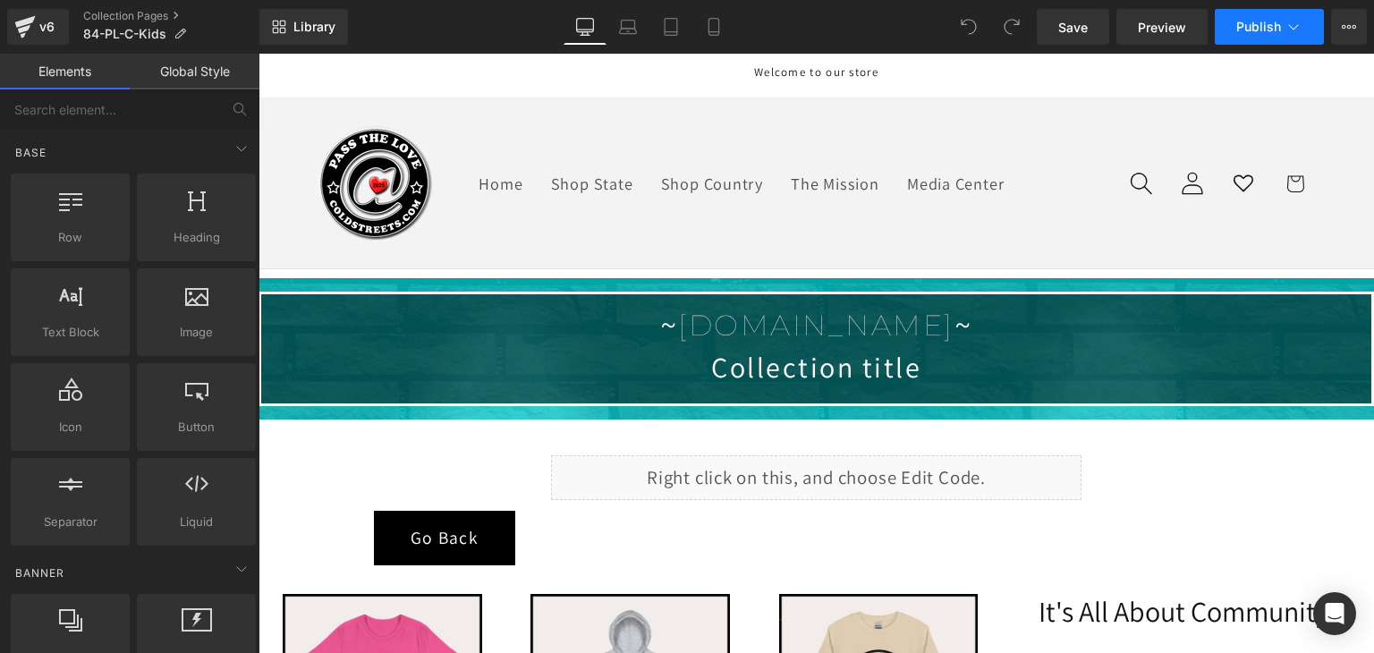
click at [1272, 44] on button "Publish" at bounding box center [1268, 27] width 109 height 36
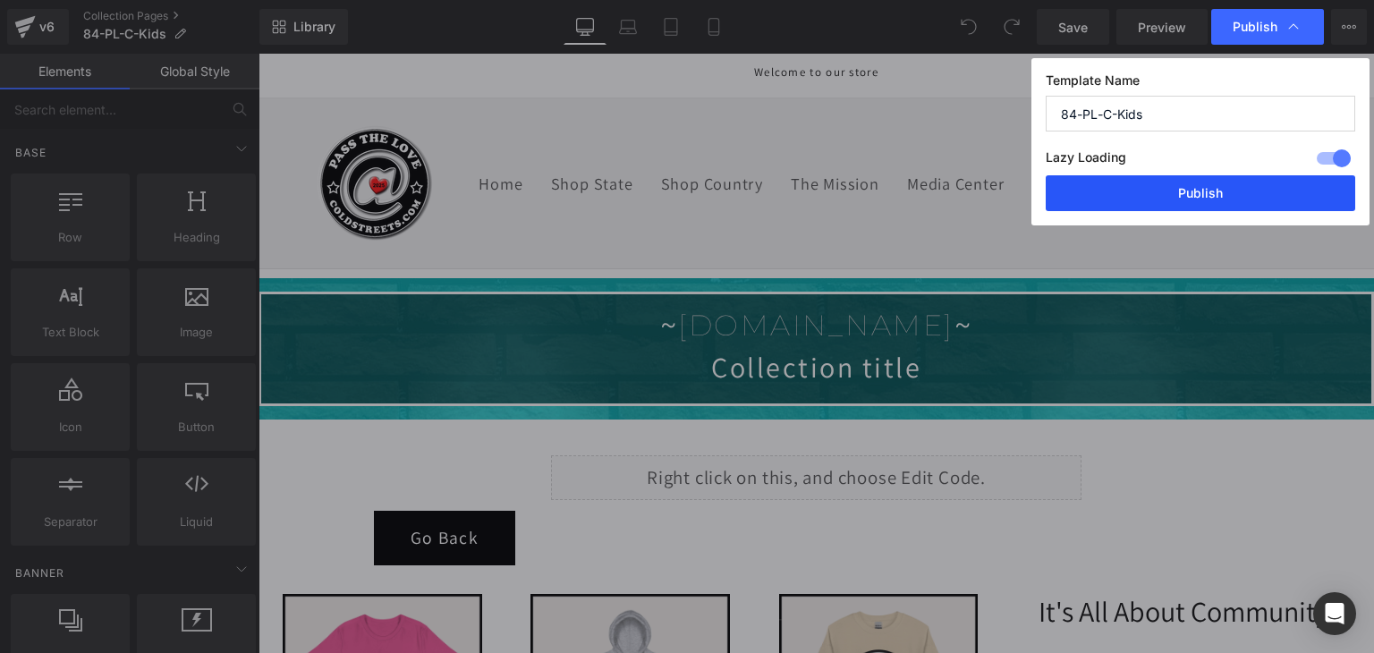
click at [1245, 190] on button "Publish" at bounding box center [1199, 193] width 309 height 36
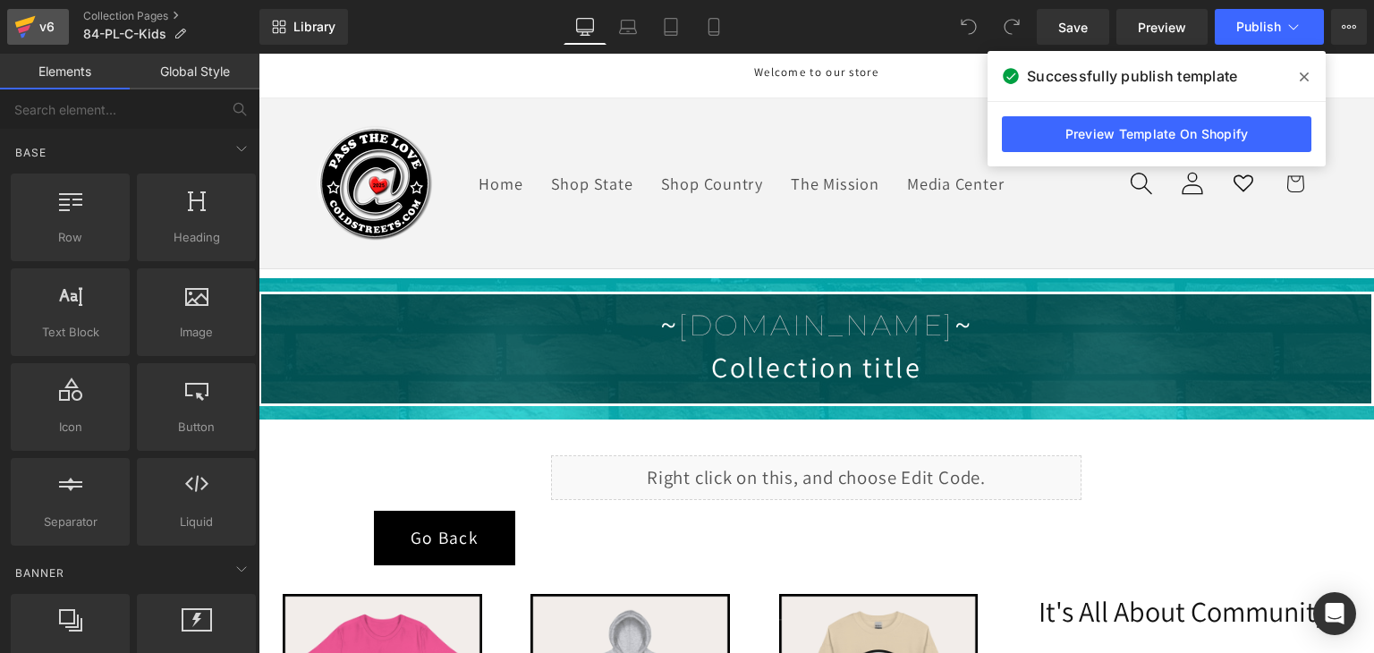
click at [32, 13] on icon at bounding box center [24, 26] width 21 height 45
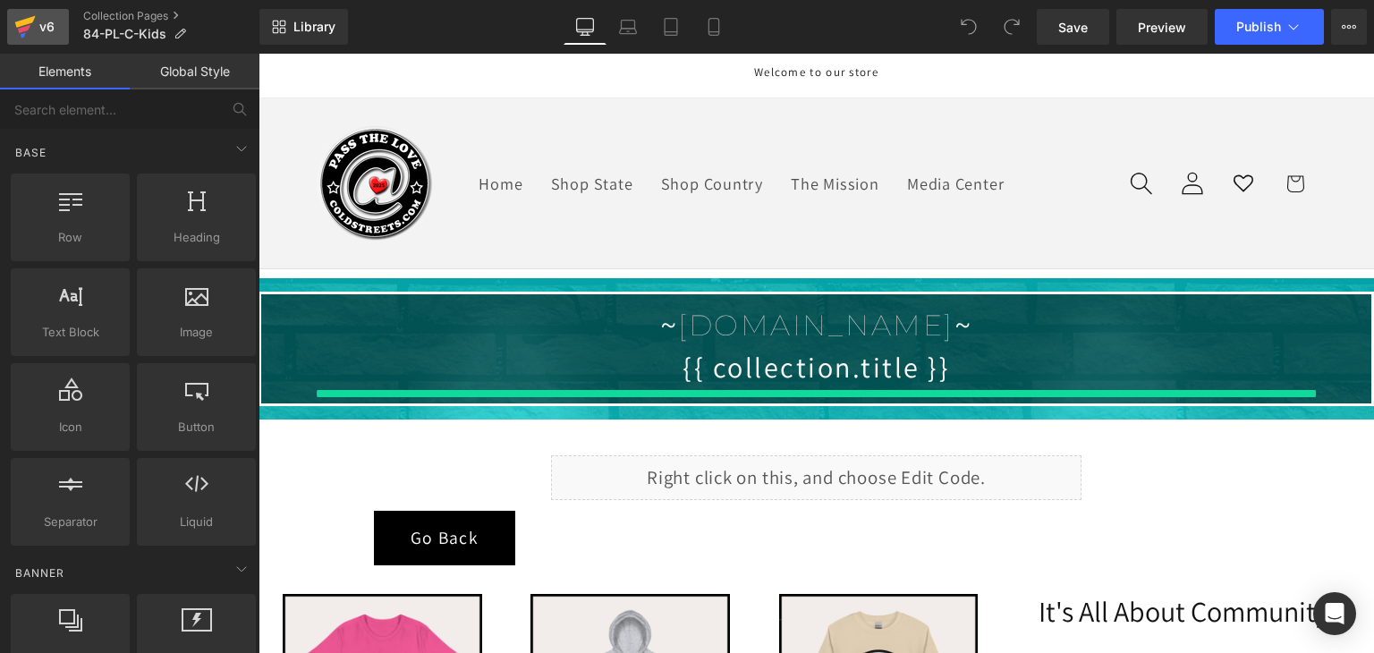
click at [23, 19] on icon at bounding box center [24, 26] width 21 height 45
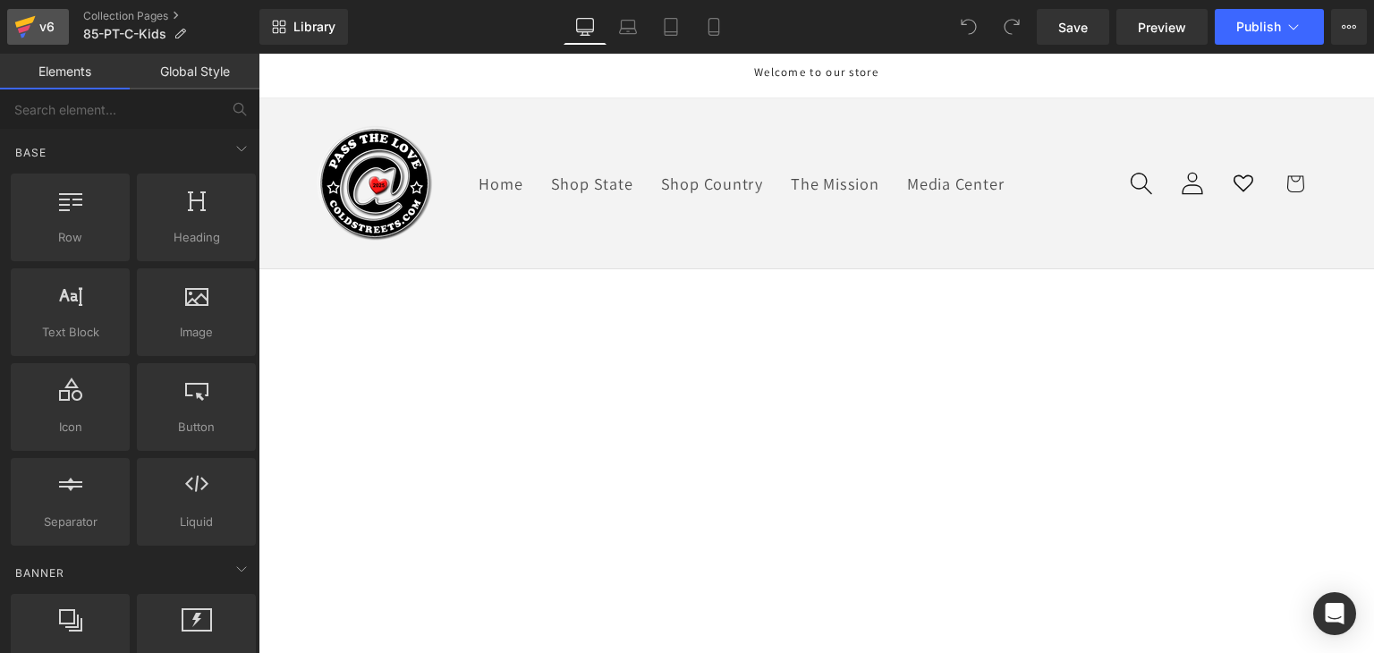
click at [27, 32] on icon at bounding box center [24, 26] width 21 height 45
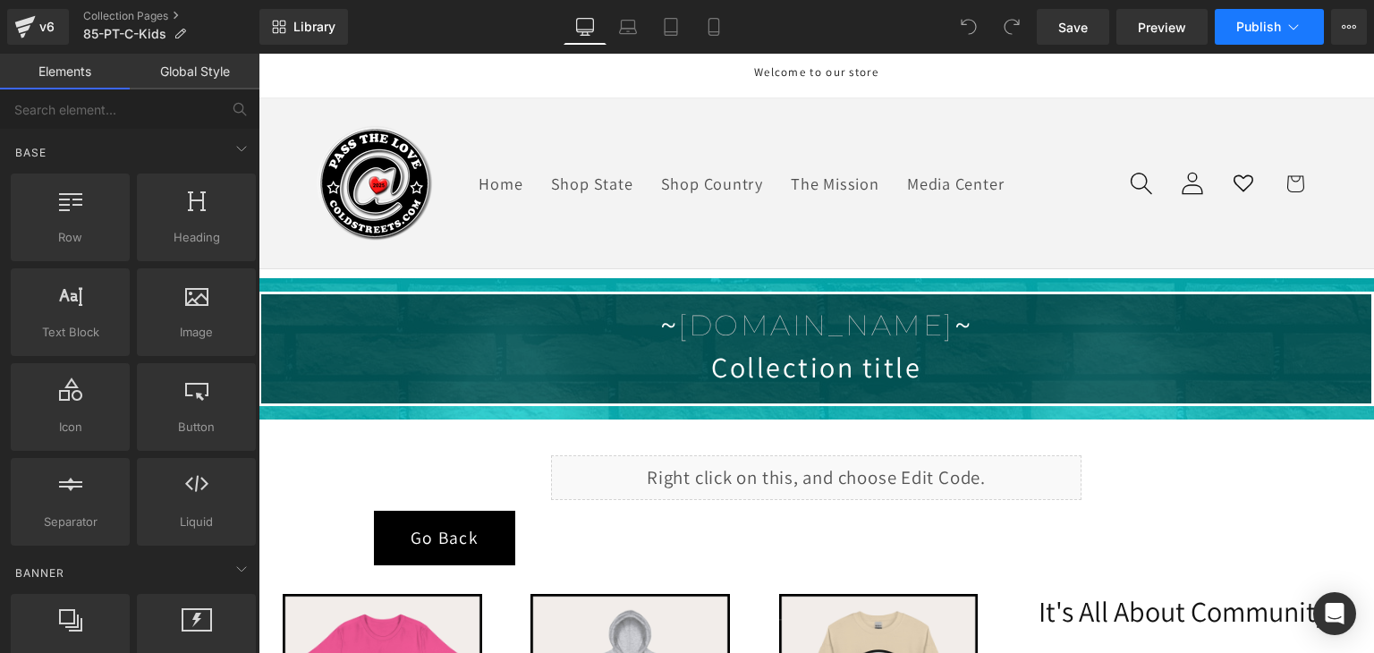
click at [1287, 28] on icon at bounding box center [1293, 27] width 18 height 18
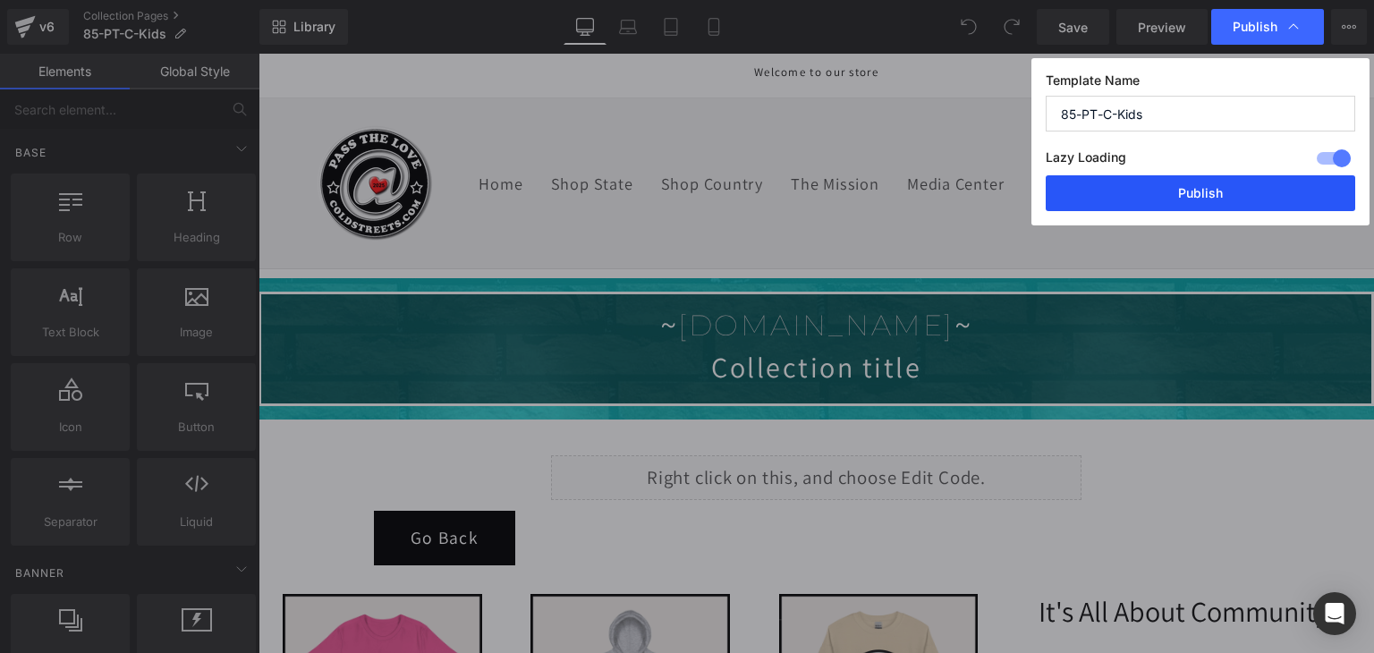
click at [1251, 190] on button "Publish" at bounding box center [1199, 193] width 309 height 36
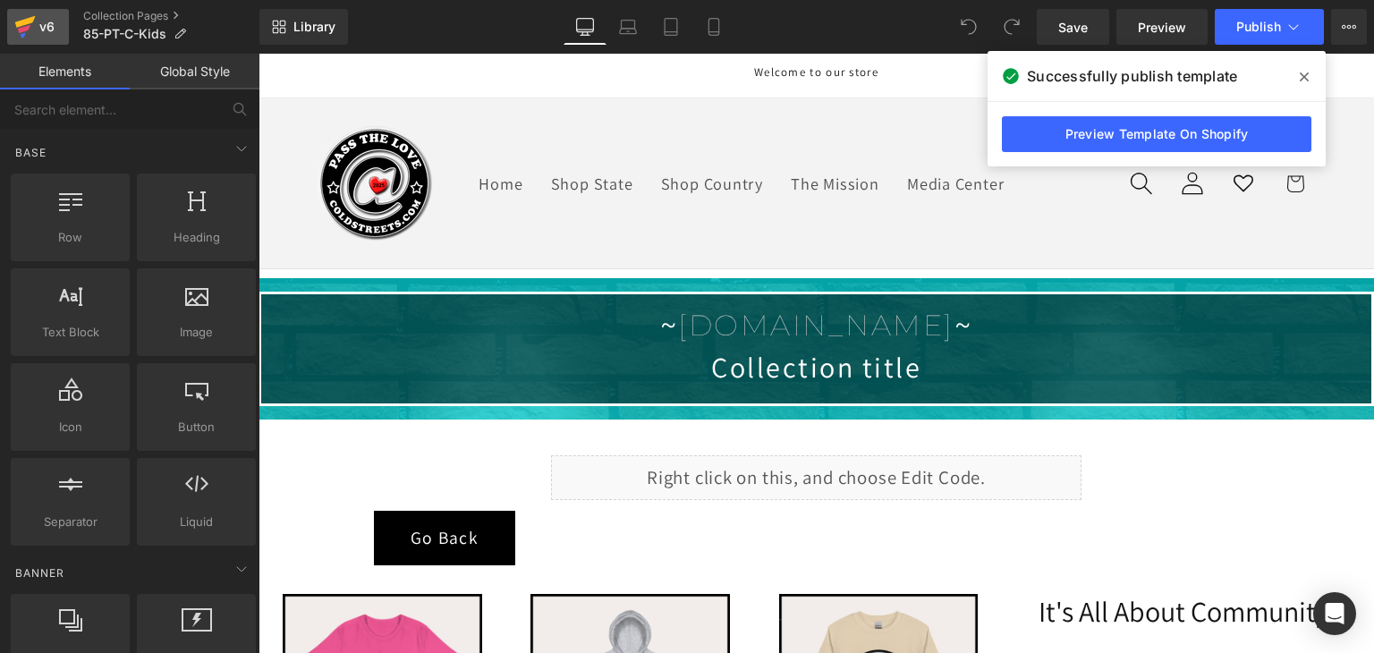
click at [26, 20] on icon at bounding box center [25, 22] width 21 height 12
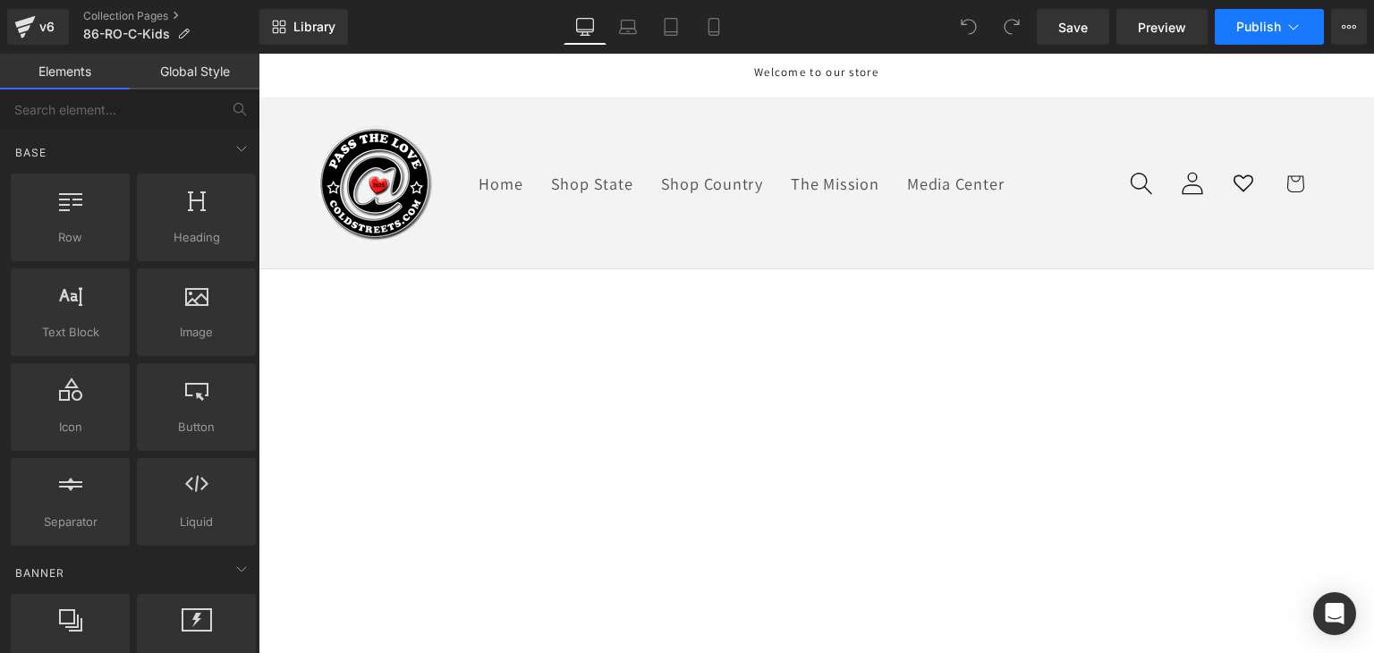
click at [1283, 23] on button "Publish" at bounding box center [1268, 27] width 109 height 36
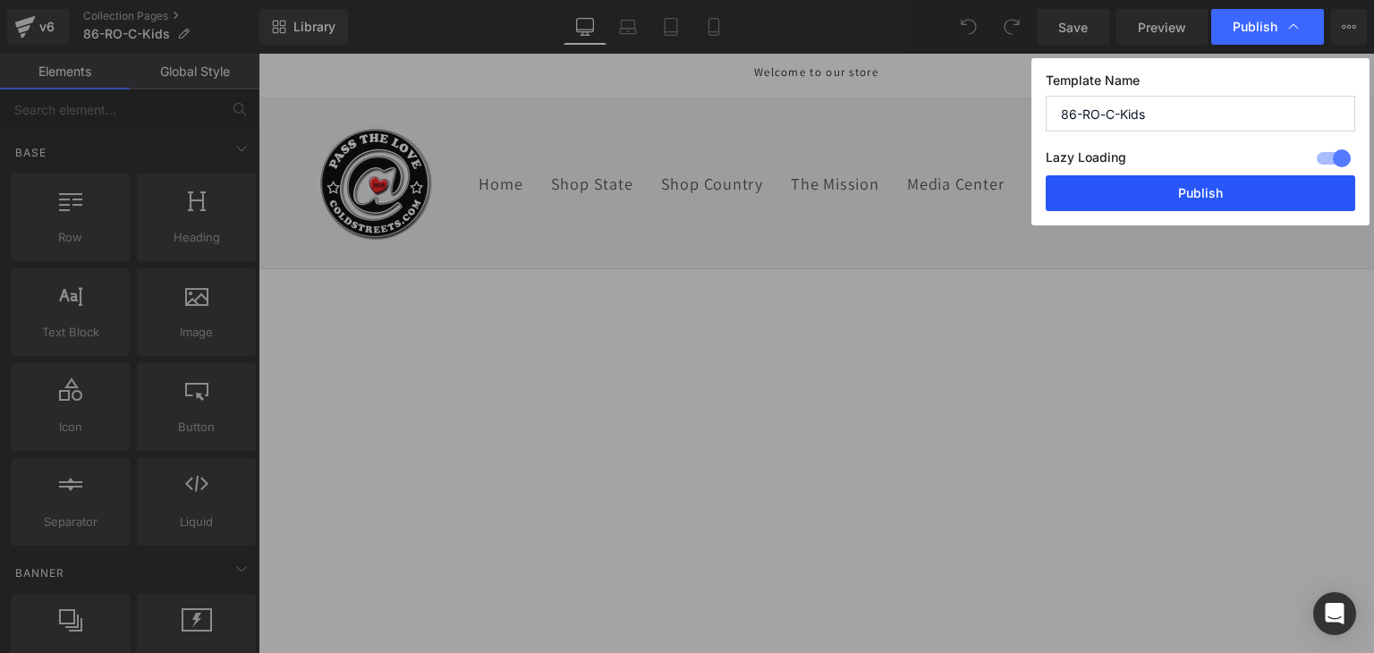
click at [1205, 178] on button "Publish" at bounding box center [1199, 193] width 309 height 36
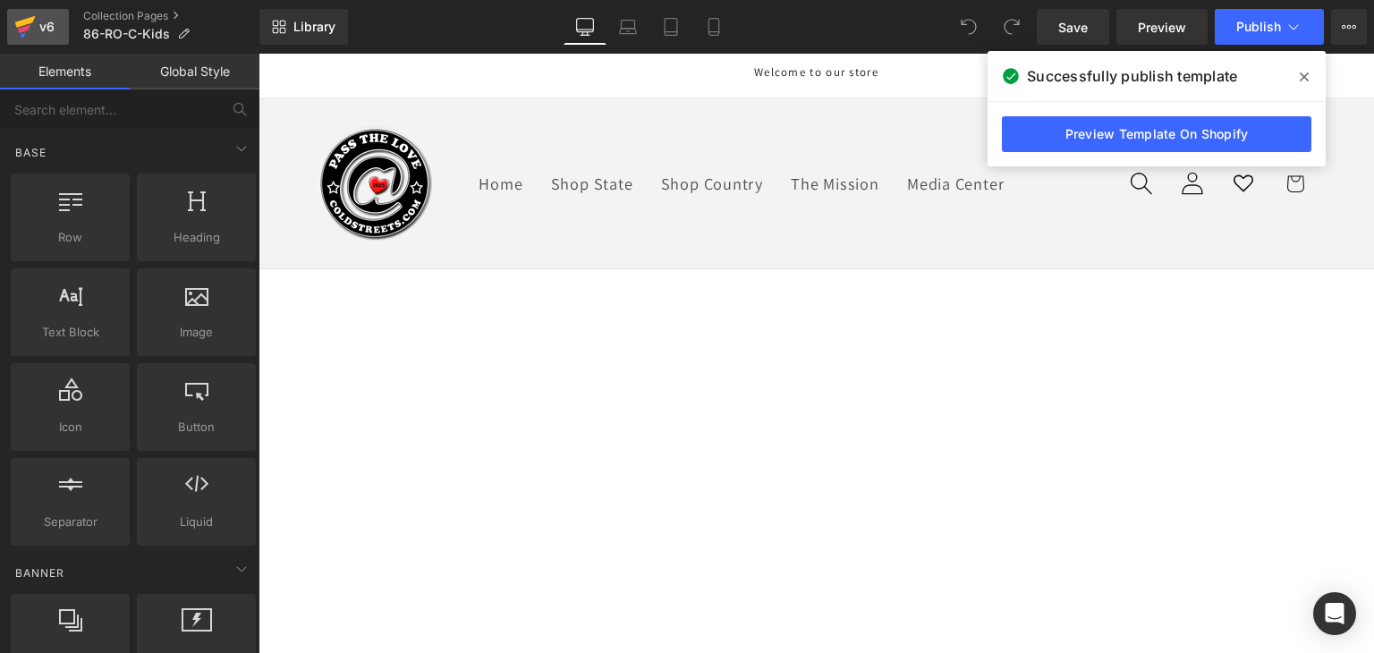
click at [27, 22] on icon at bounding box center [25, 22] width 21 height 12
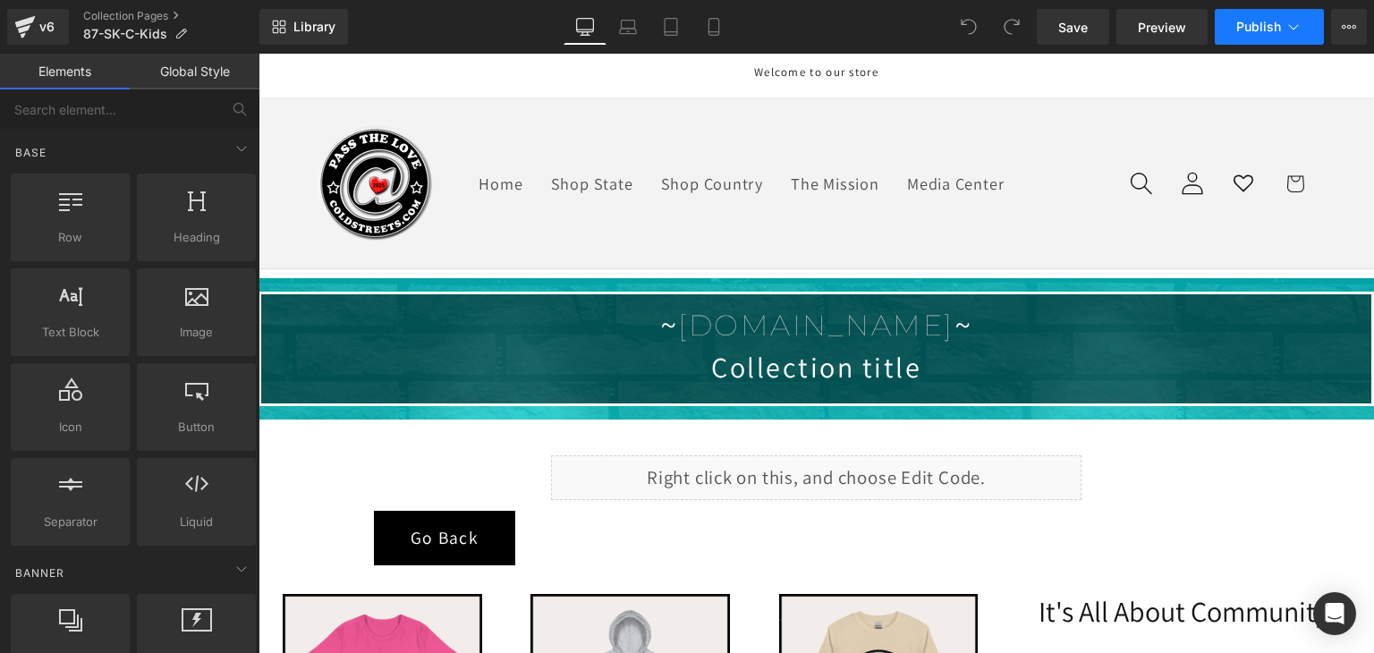
click at [1240, 37] on button "Publish" at bounding box center [1268, 27] width 109 height 36
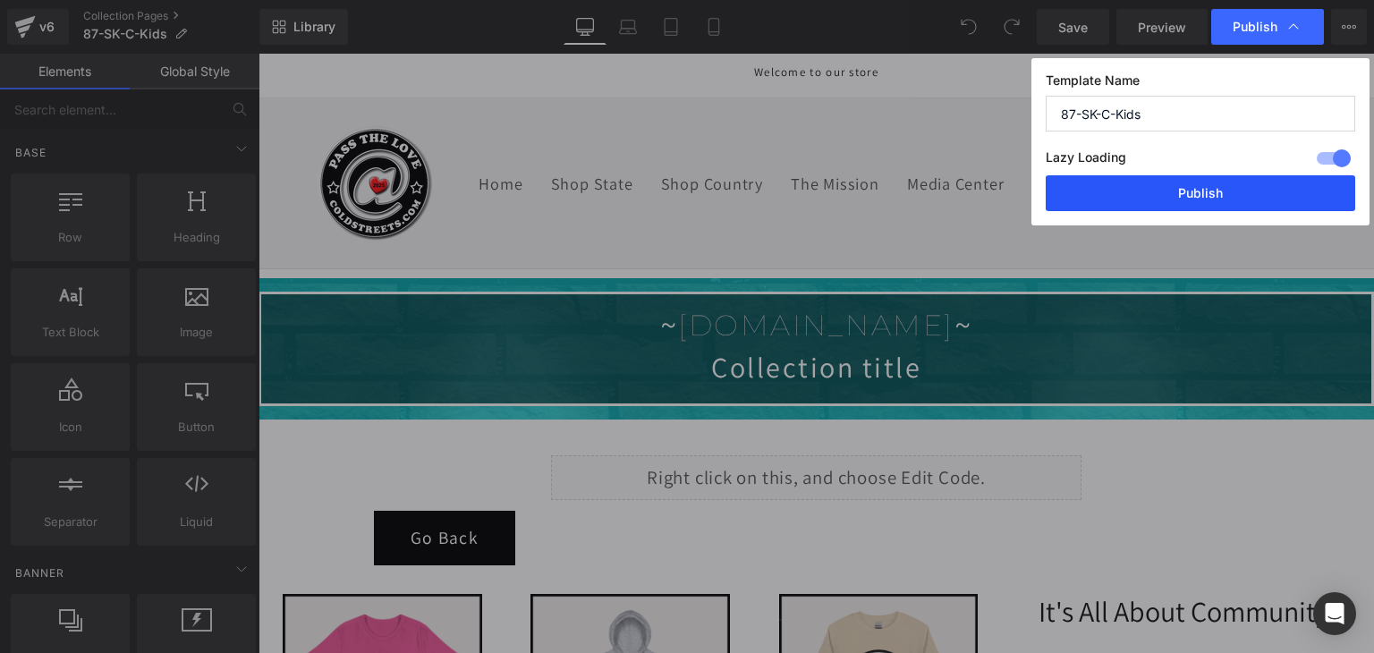
click at [1222, 183] on button "Publish" at bounding box center [1199, 193] width 309 height 36
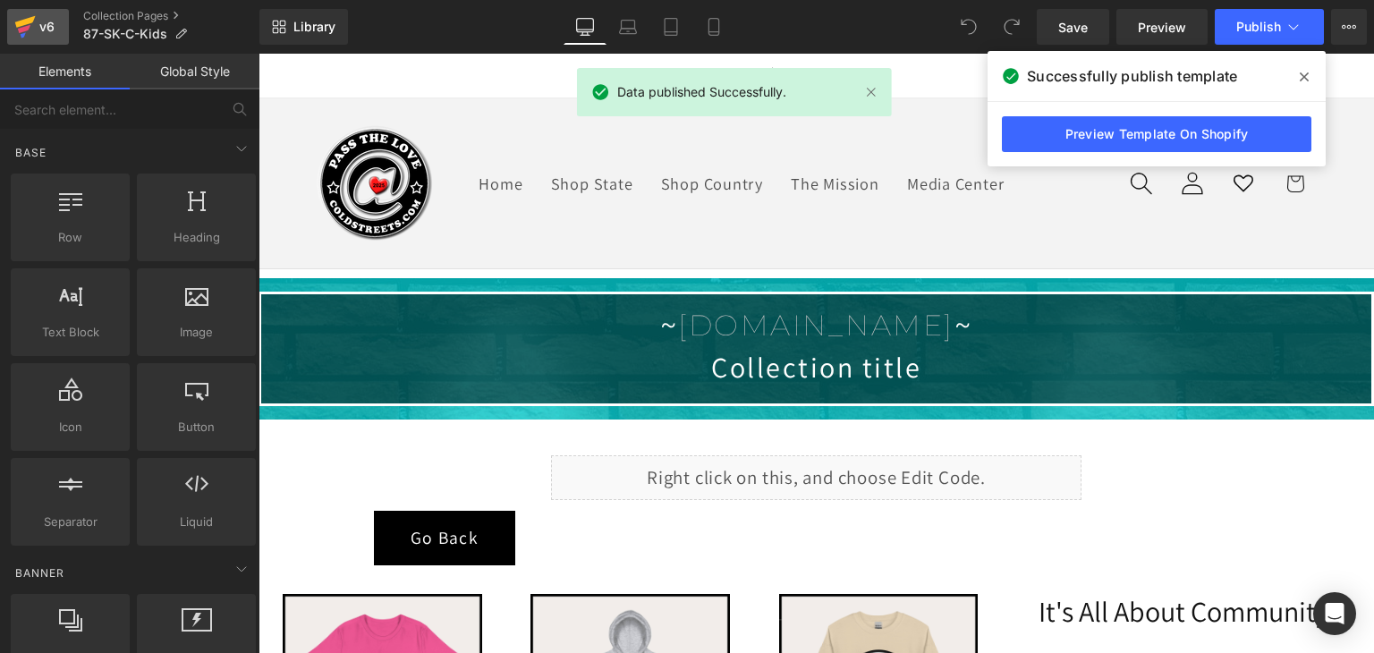
click at [27, 21] on icon at bounding box center [25, 22] width 21 height 12
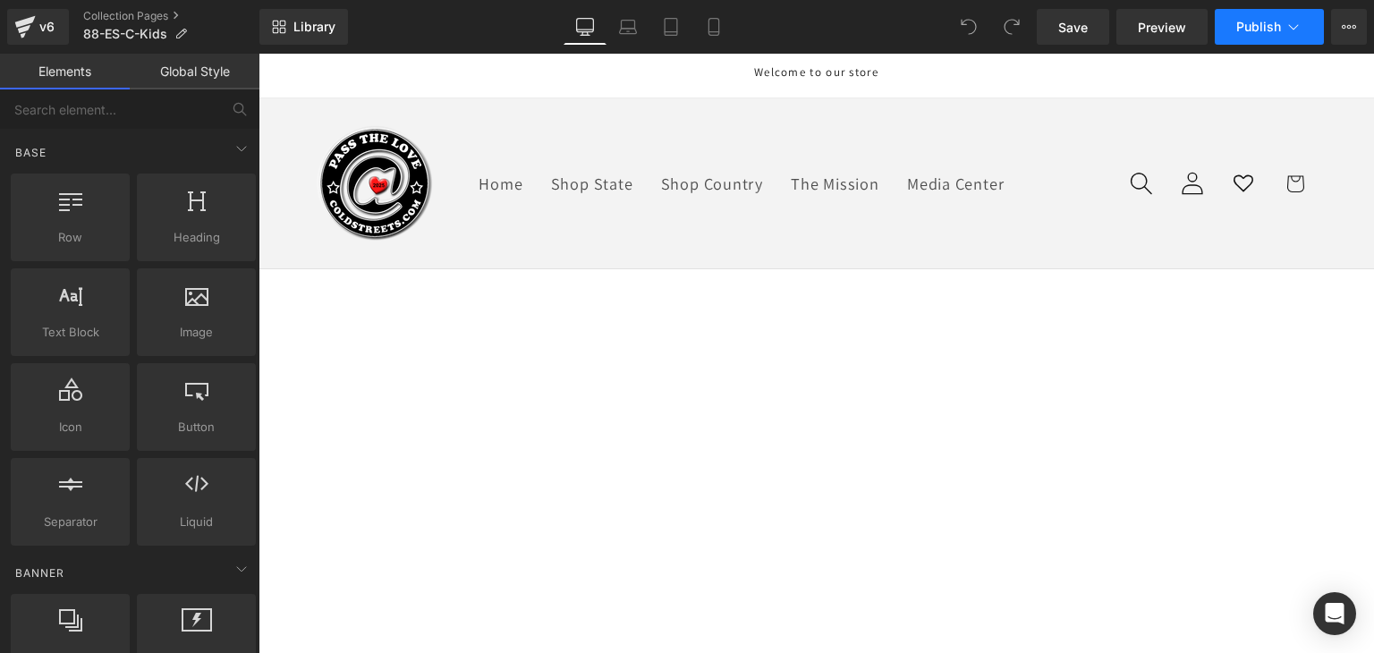
click at [1313, 23] on button "Publish" at bounding box center [1268, 27] width 109 height 36
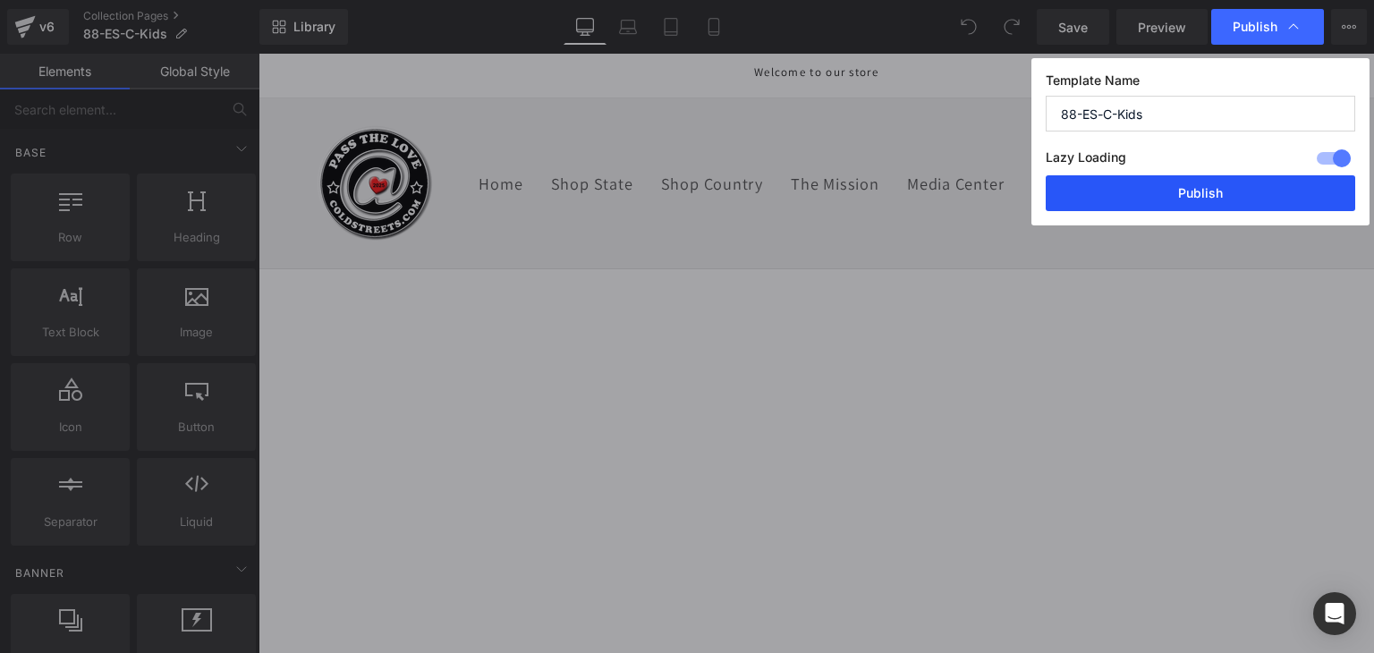
click at [1250, 198] on button "Publish" at bounding box center [1199, 193] width 309 height 36
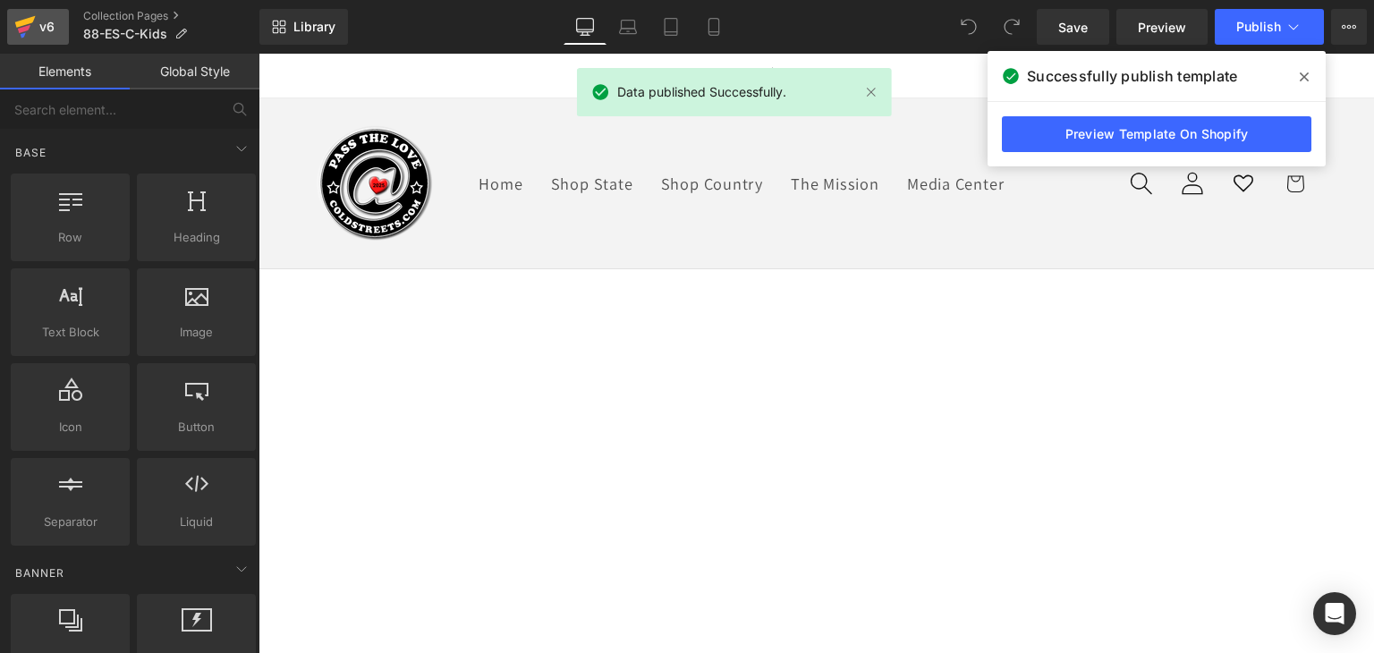
click at [30, 30] on icon at bounding box center [24, 26] width 21 height 45
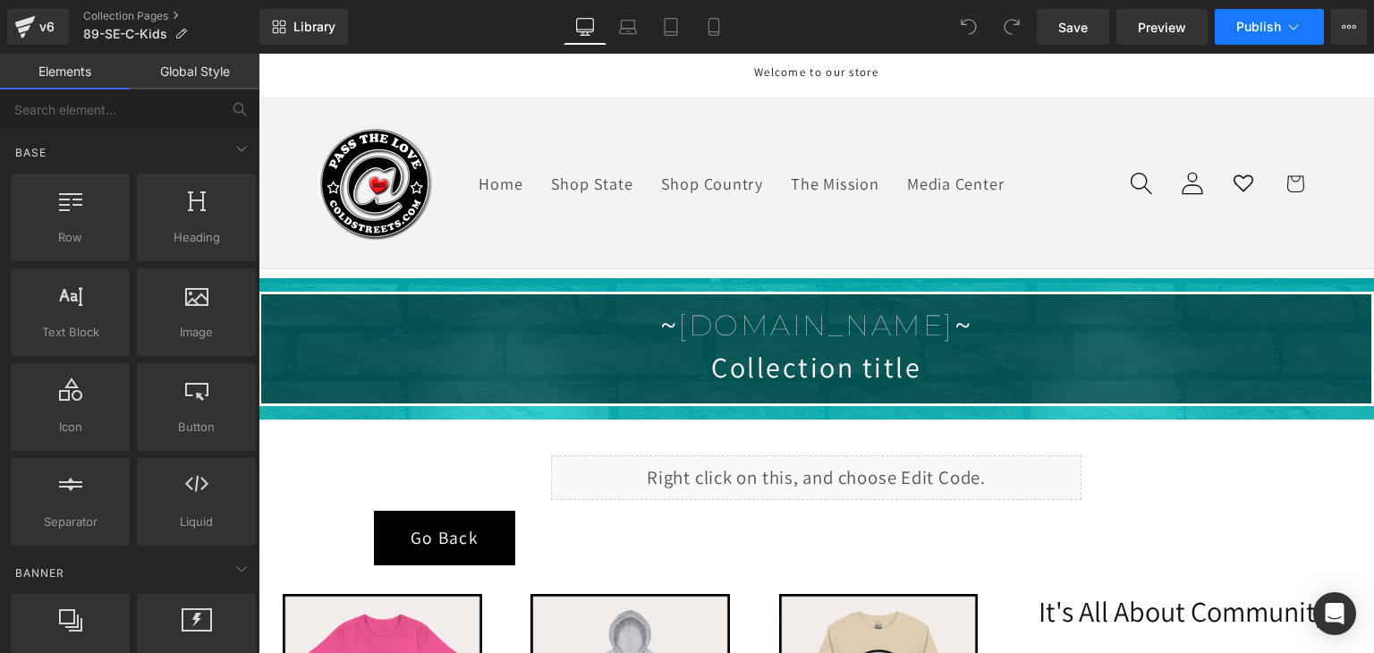
click at [1249, 24] on span "Publish" at bounding box center [1258, 27] width 45 height 14
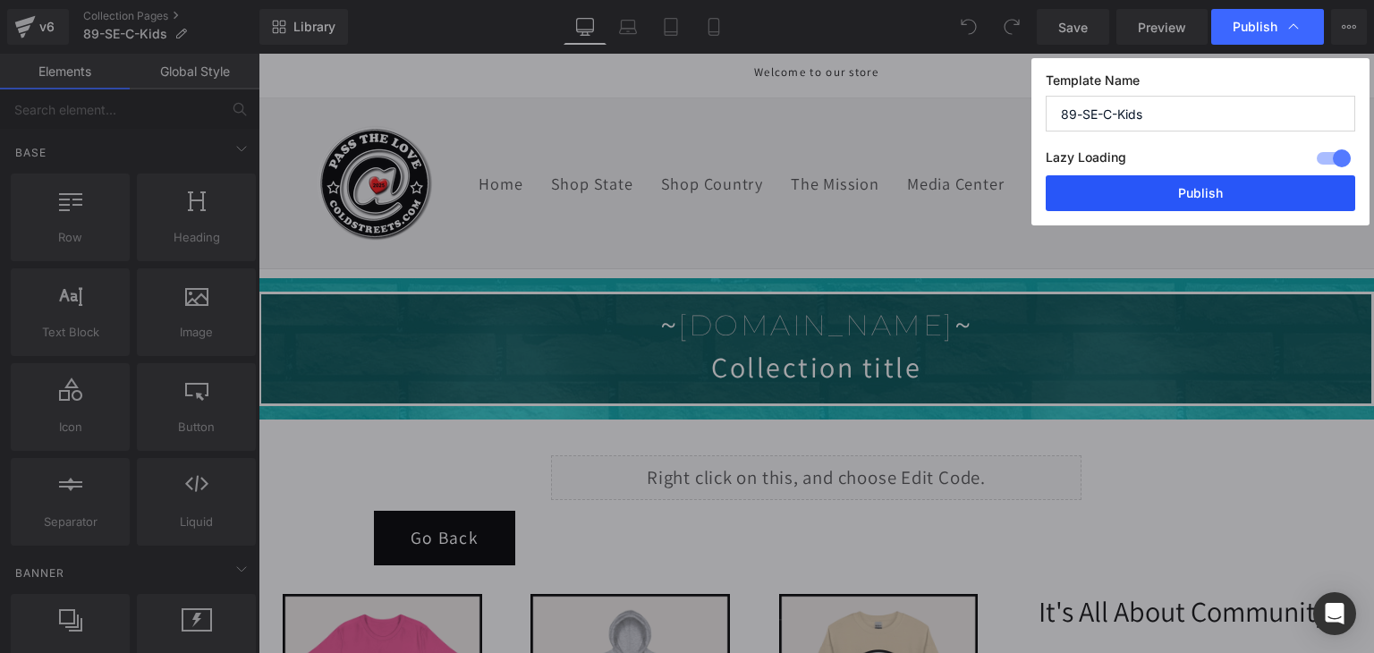
click at [1235, 198] on button "Publish" at bounding box center [1199, 193] width 309 height 36
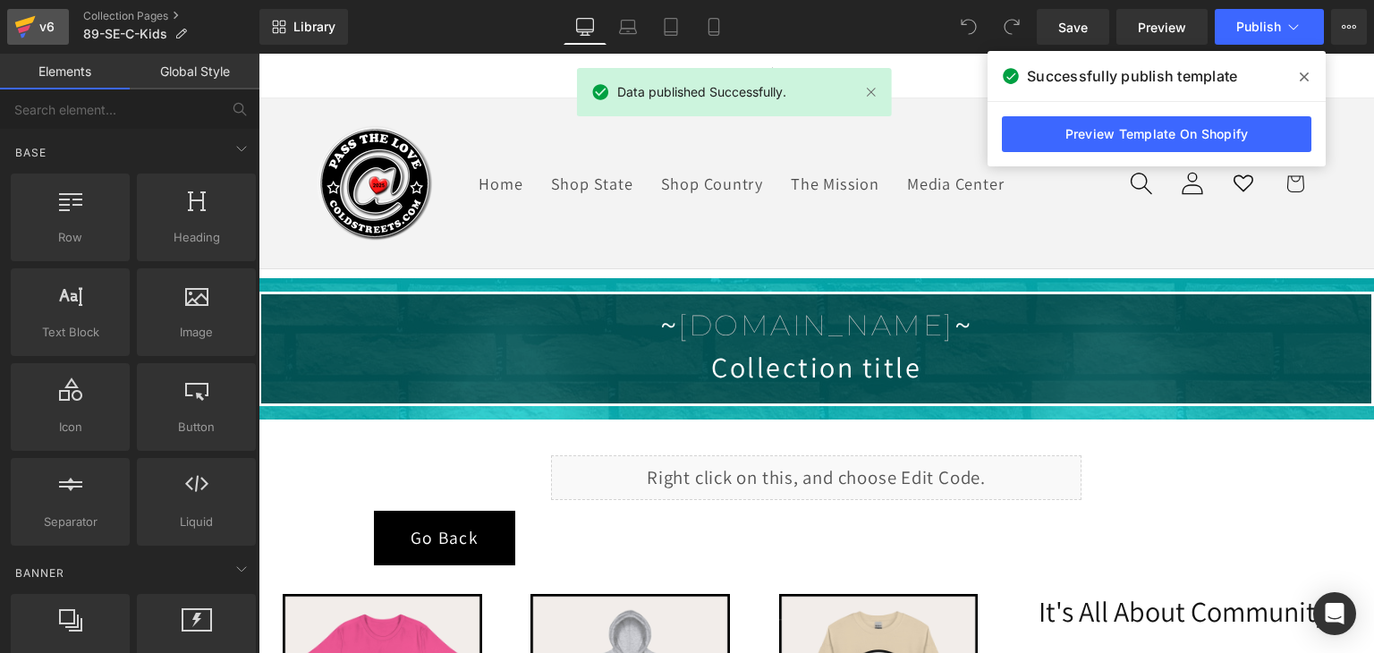
click at [21, 30] on icon at bounding box center [24, 29] width 13 height 8
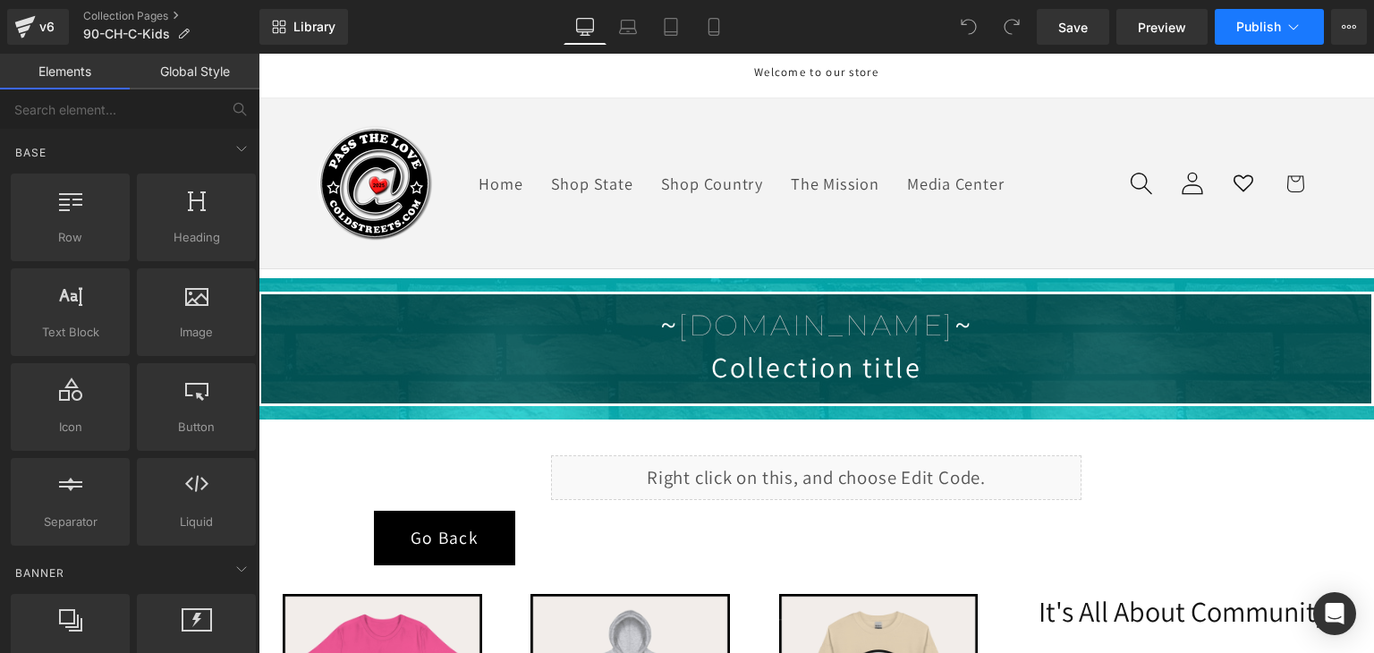
click at [1259, 27] on span "Publish" at bounding box center [1258, 27] width 45 height 14
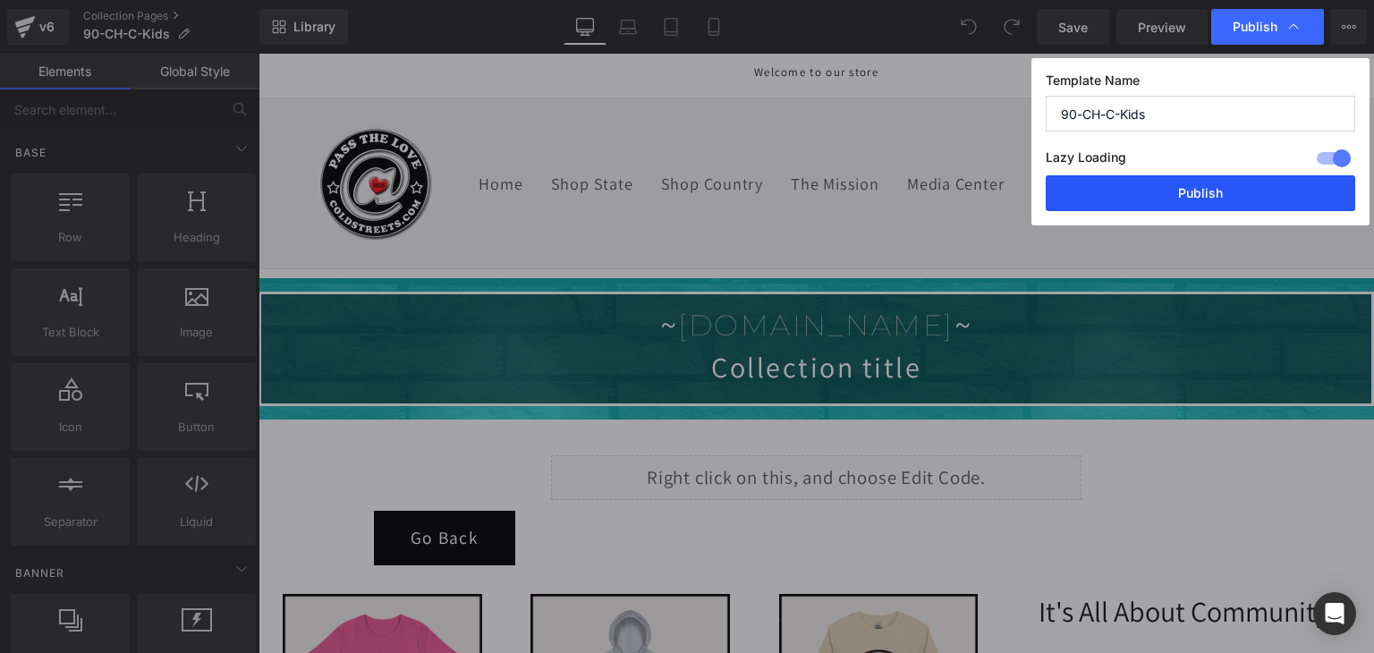
click at [1220, 194] on button "Publish" at bounding box center [1199, 193] width 309 height 36
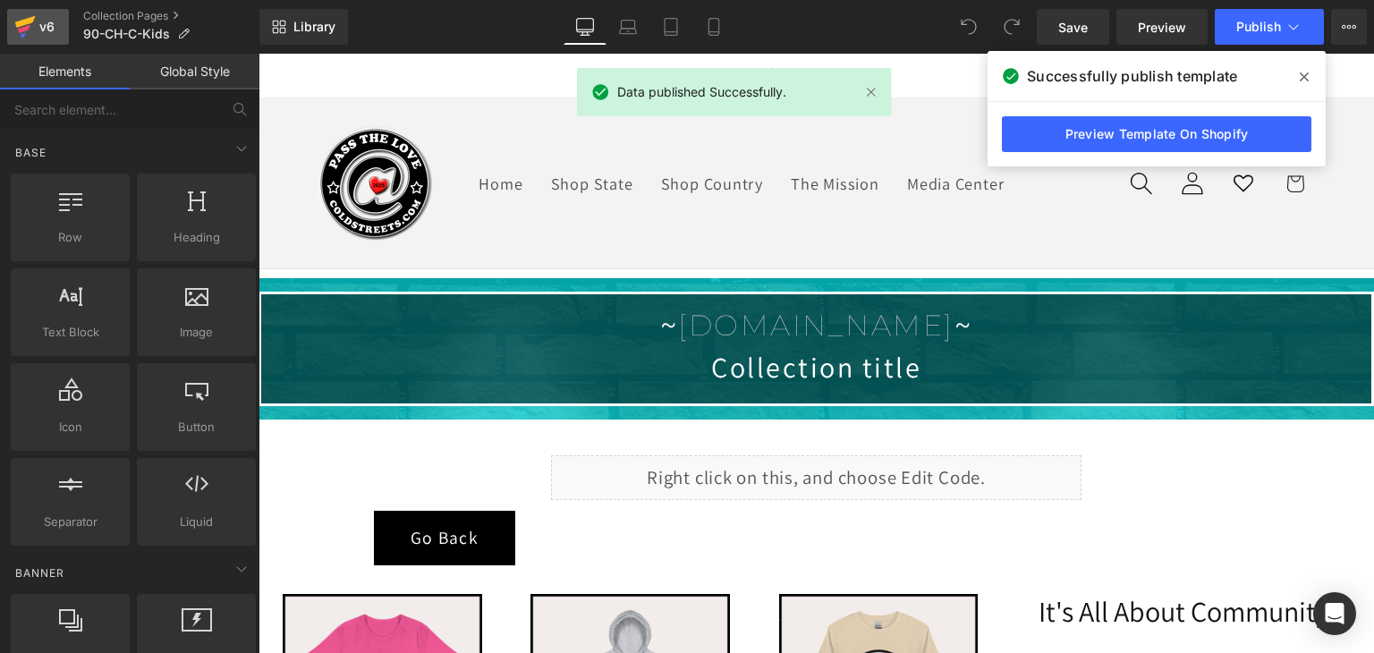
click at [47, 15] on div "v6" at bounding box center [47, 26] width 22 height 23
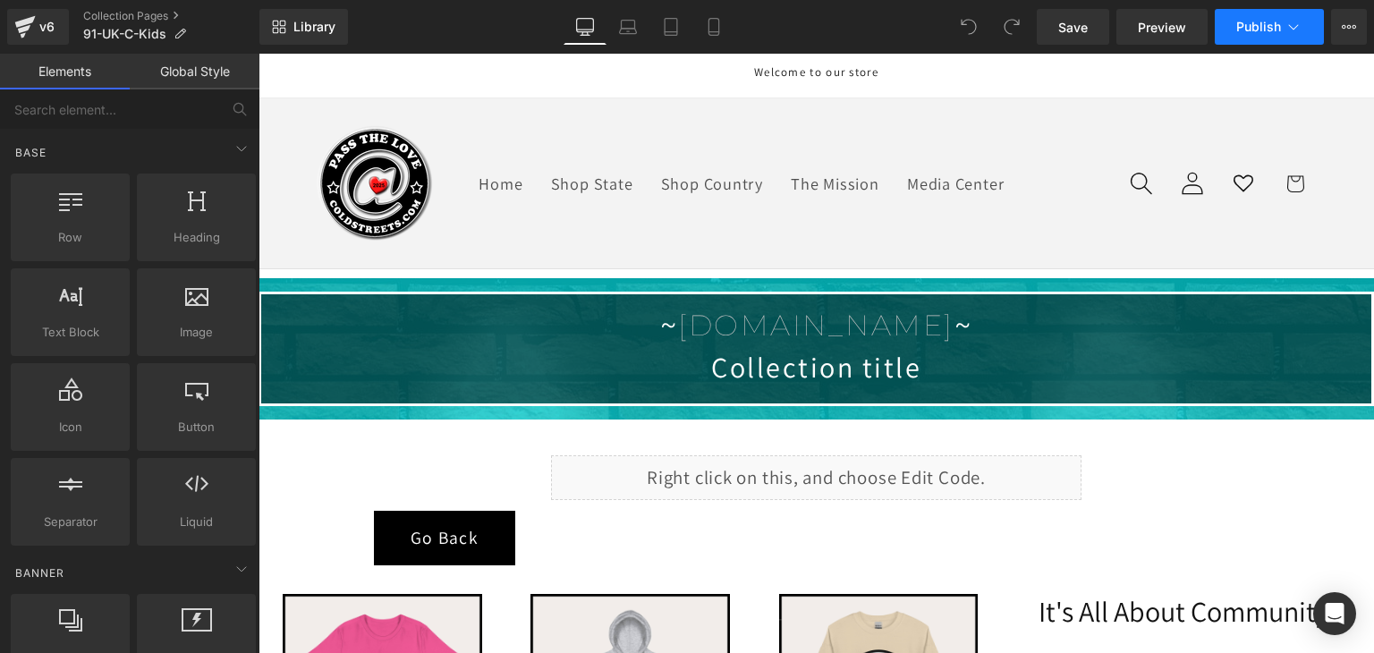
click at [1278, 33] on span "Publish" at bounding box center [1258, 27] width 45 height 14
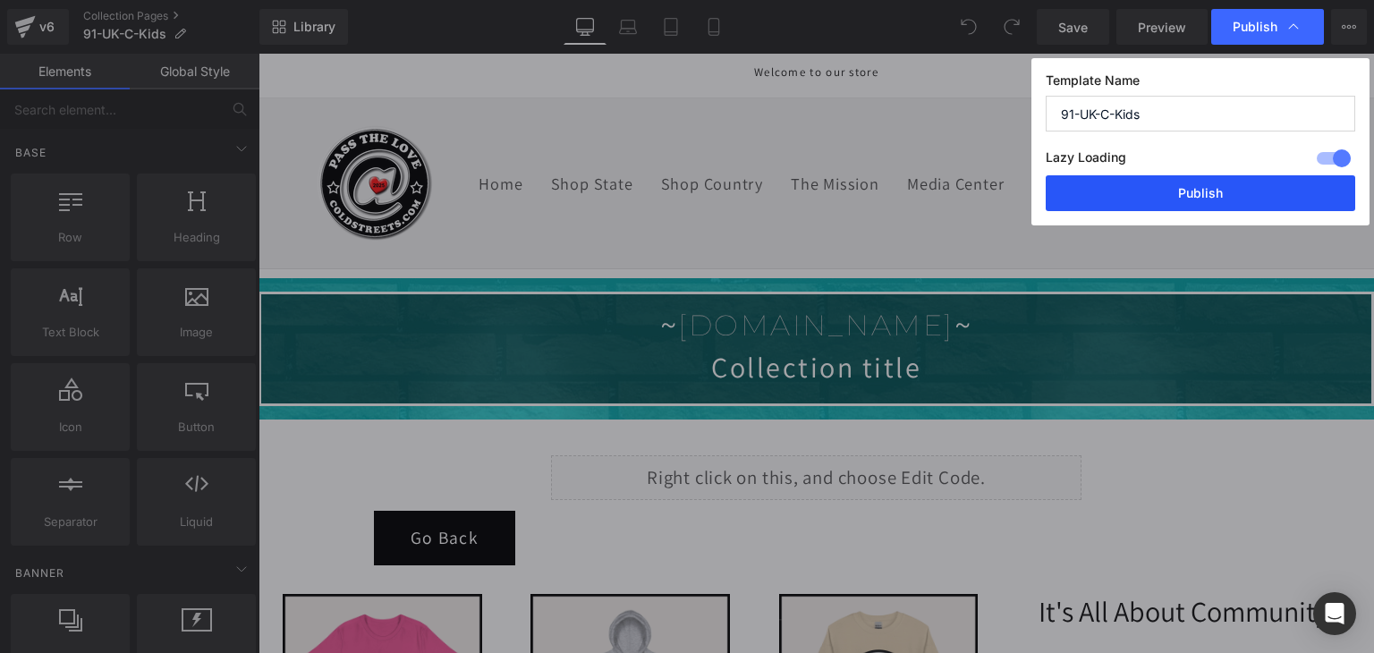
click at [1169, 200] on button "Publish" at bounding box center [1199, 193] width 309 height 36
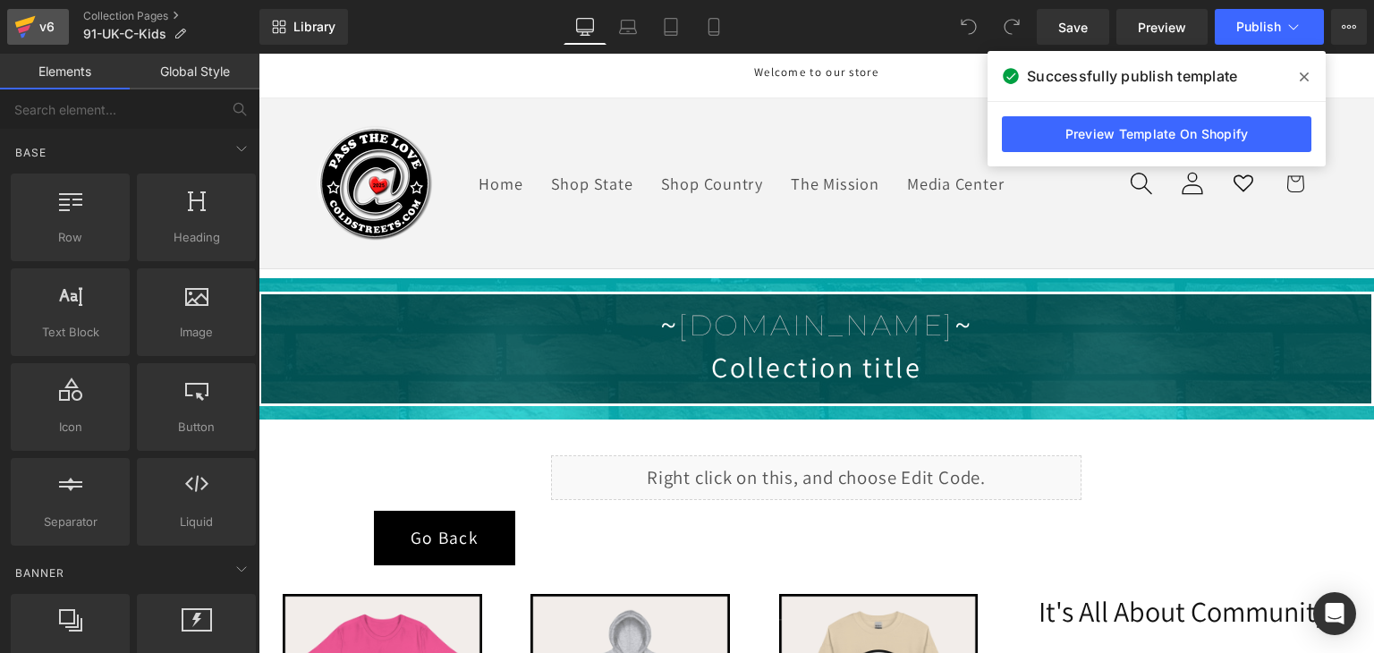
click at [29, 27] on icon at bounding box center [24, 29] width 13 height 8
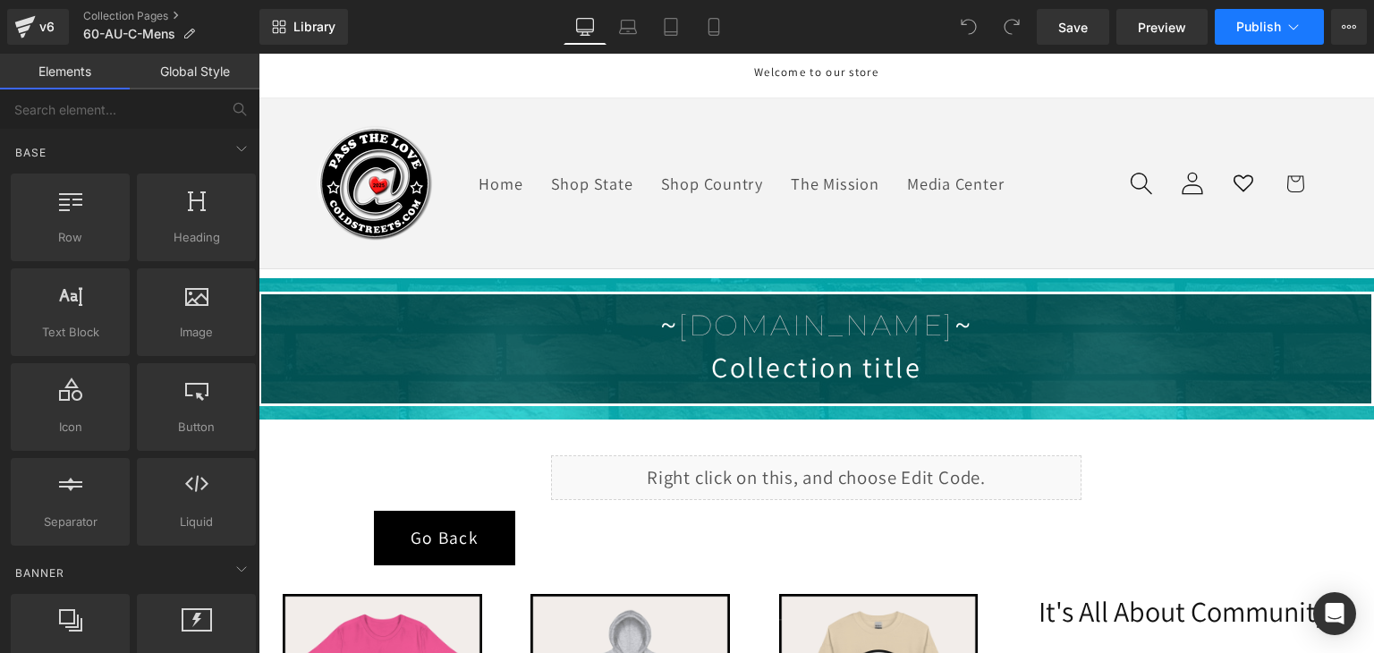
click at [1298, 13] on button "Publish" at bounding box center [1268, 27] width 109 height 36
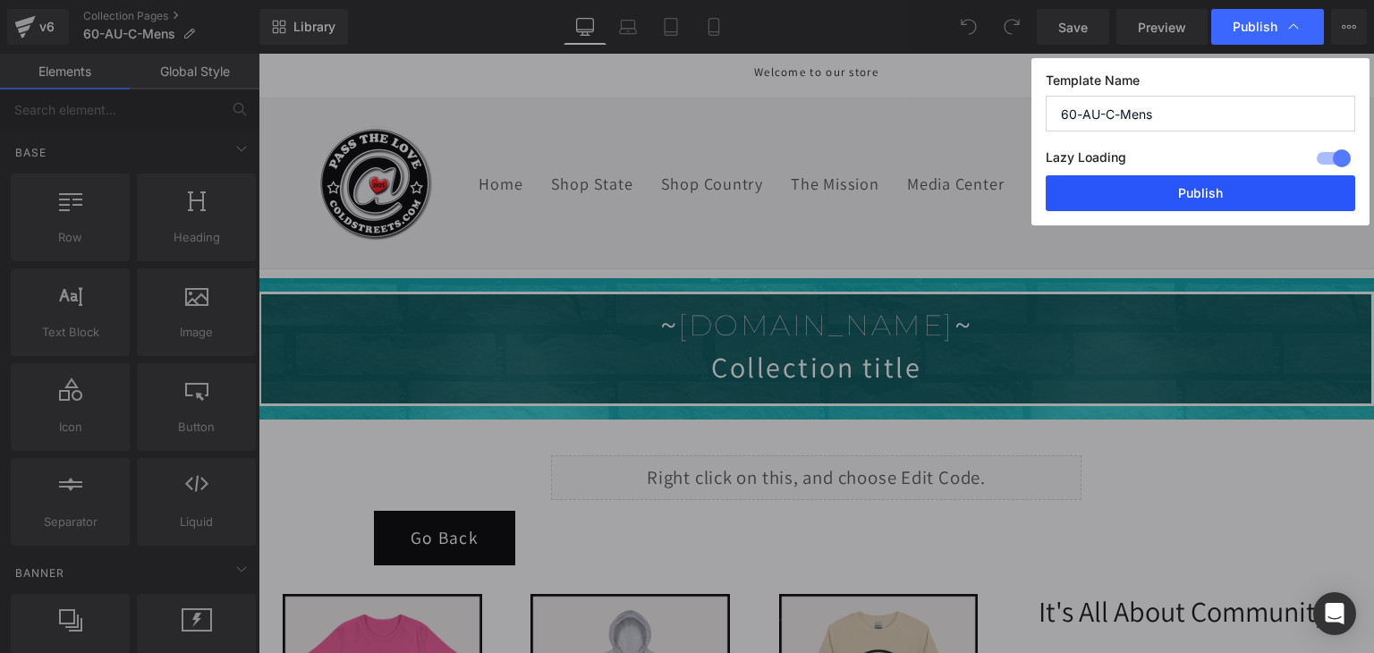
click at [1222, 186] on button "Publish" at bounding box center [1199, 193] width 309 height 36
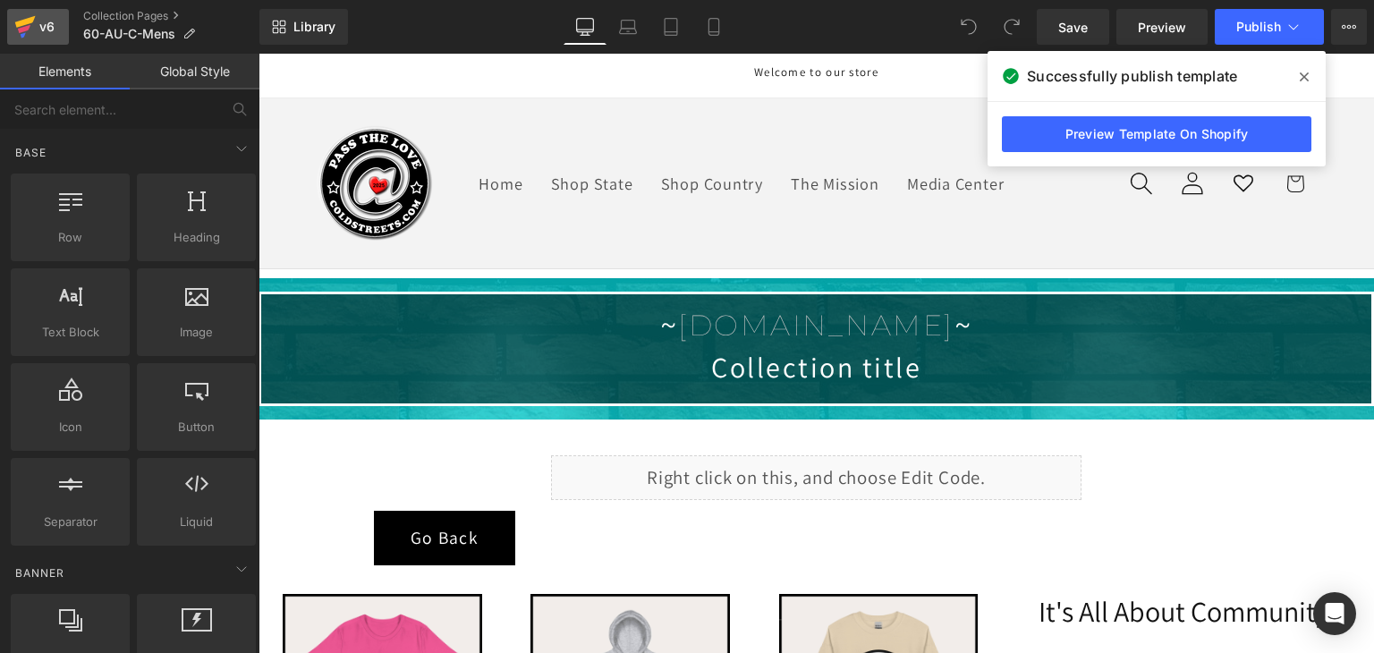
click at [37, 21] on div "v6" at bounding box center [47, 26] width 22 height 23
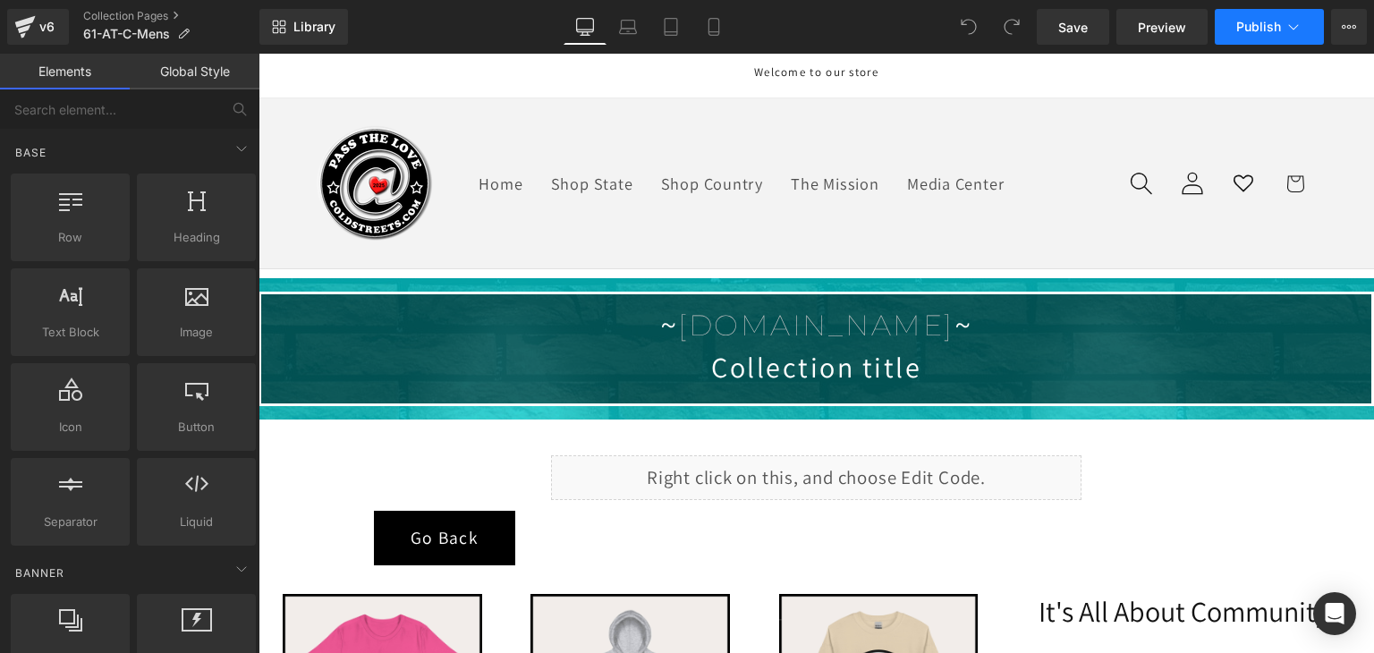
click at [1233, 31] on button "Publish" at bounding box center [1268, 27] width 109 height 36
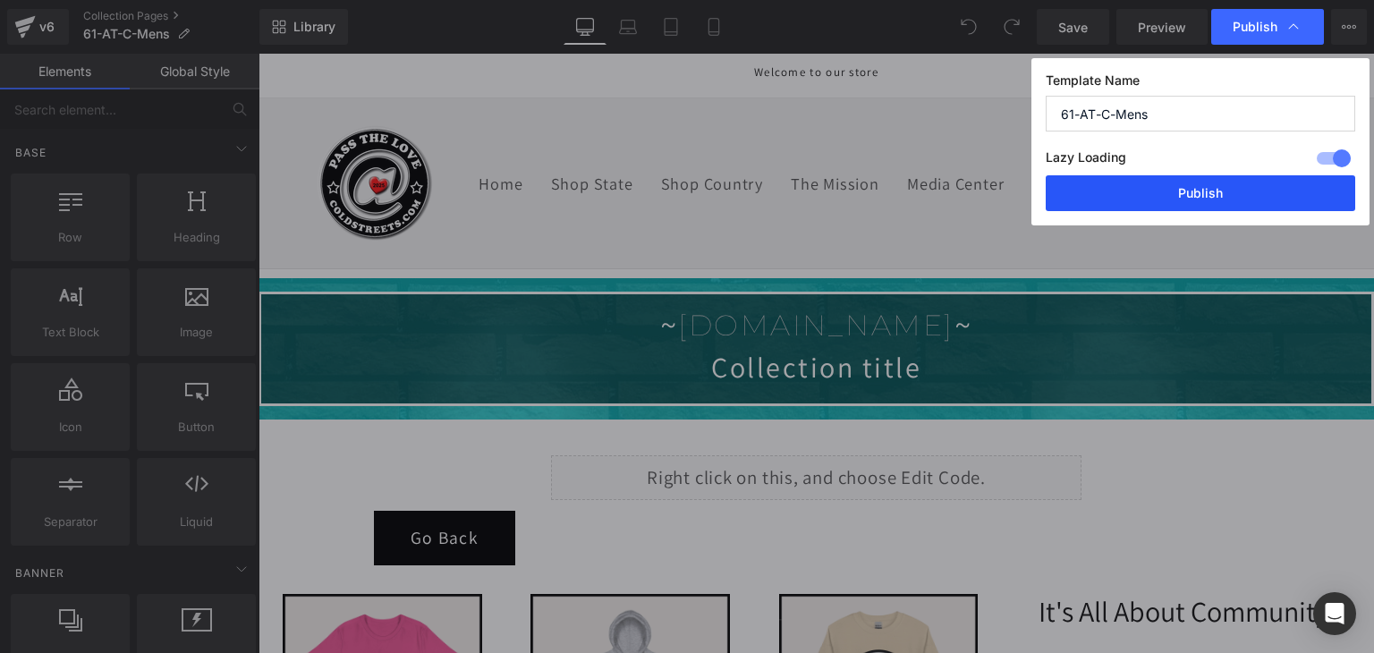
click at [1288, 195] on button "Publish" at bounding box center [1199, 193] width 309 height 36
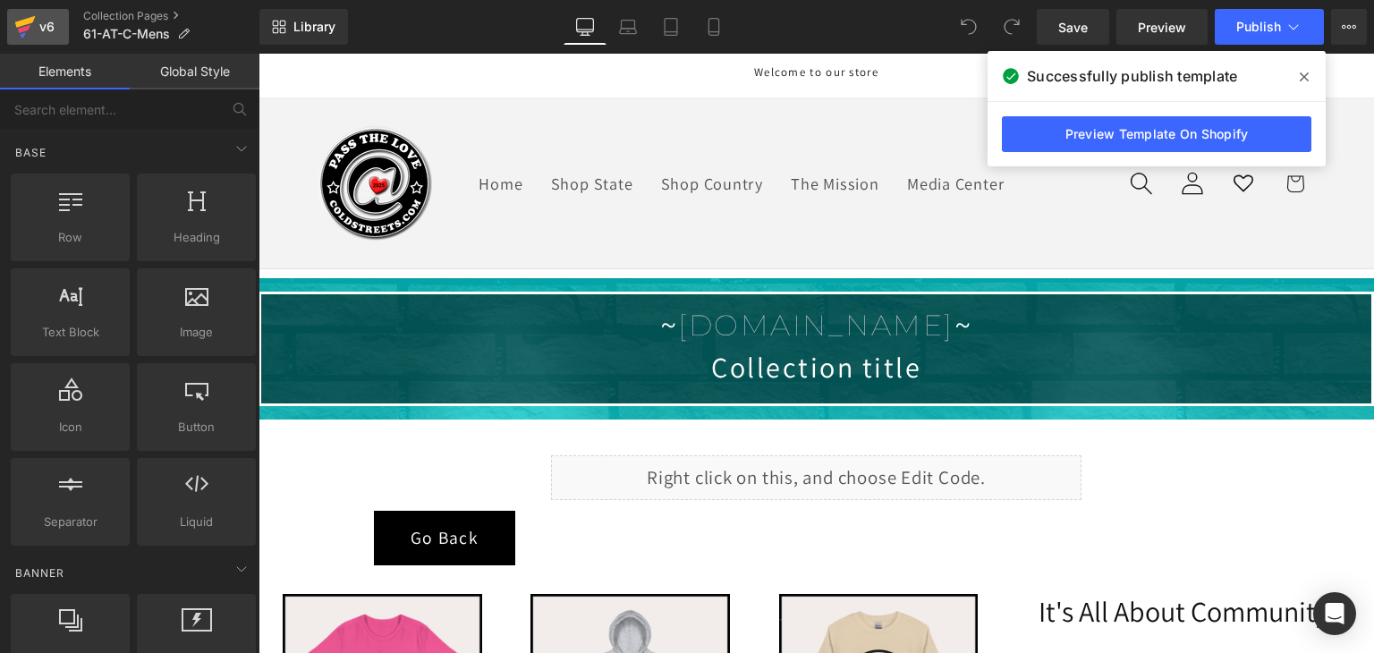
click at [30, 21] on icon at bounding box center [25, 22] width 21 height 12
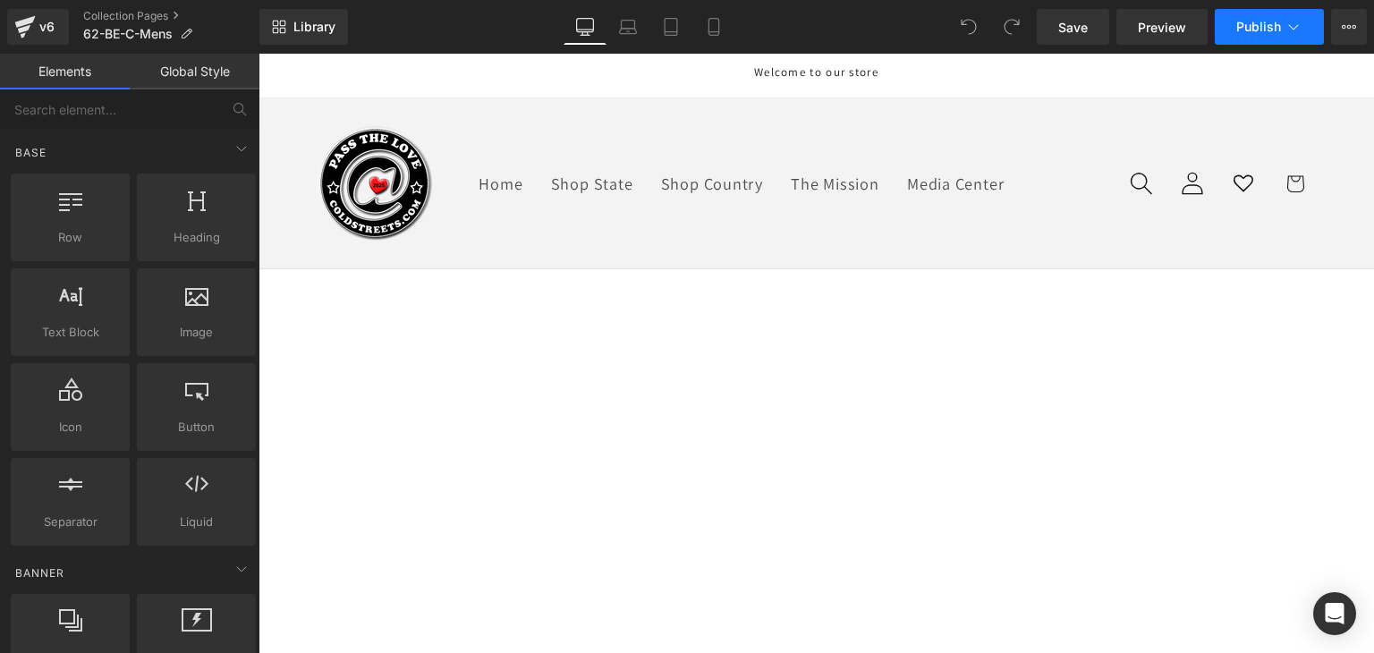
click at [1259, 24] on span "Publish" at bounding box center [1258, 27] width 45 height 14
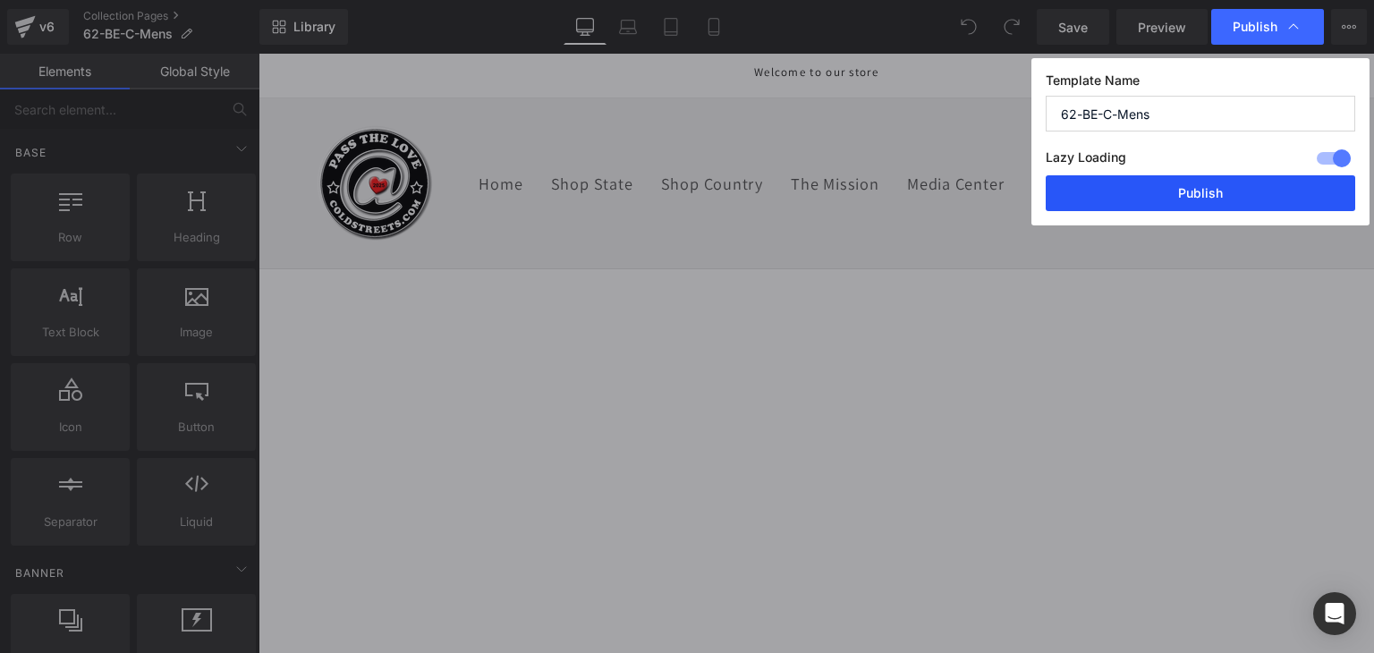
click at [1229, 188] on button "Publish" at bounding box center [1199, 193] width 309 height 36
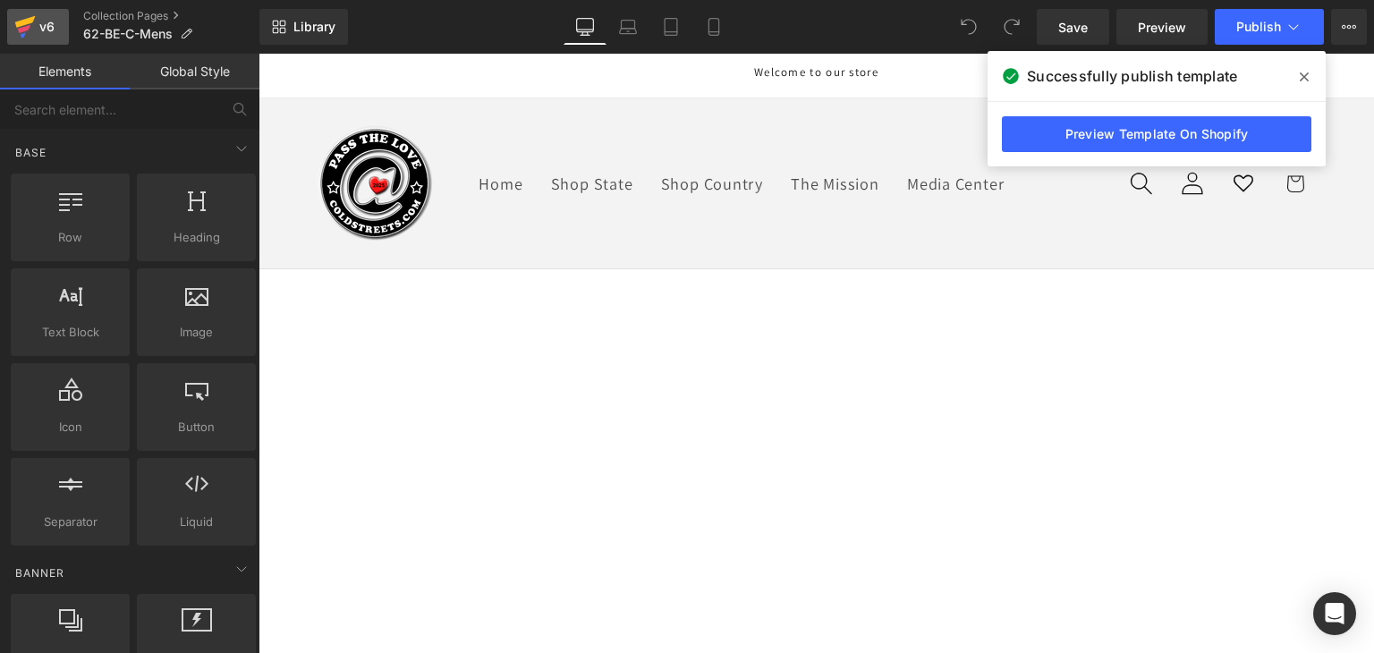
click at [29, 20] on icon at bounding box center [25, 22] width 21 height 12
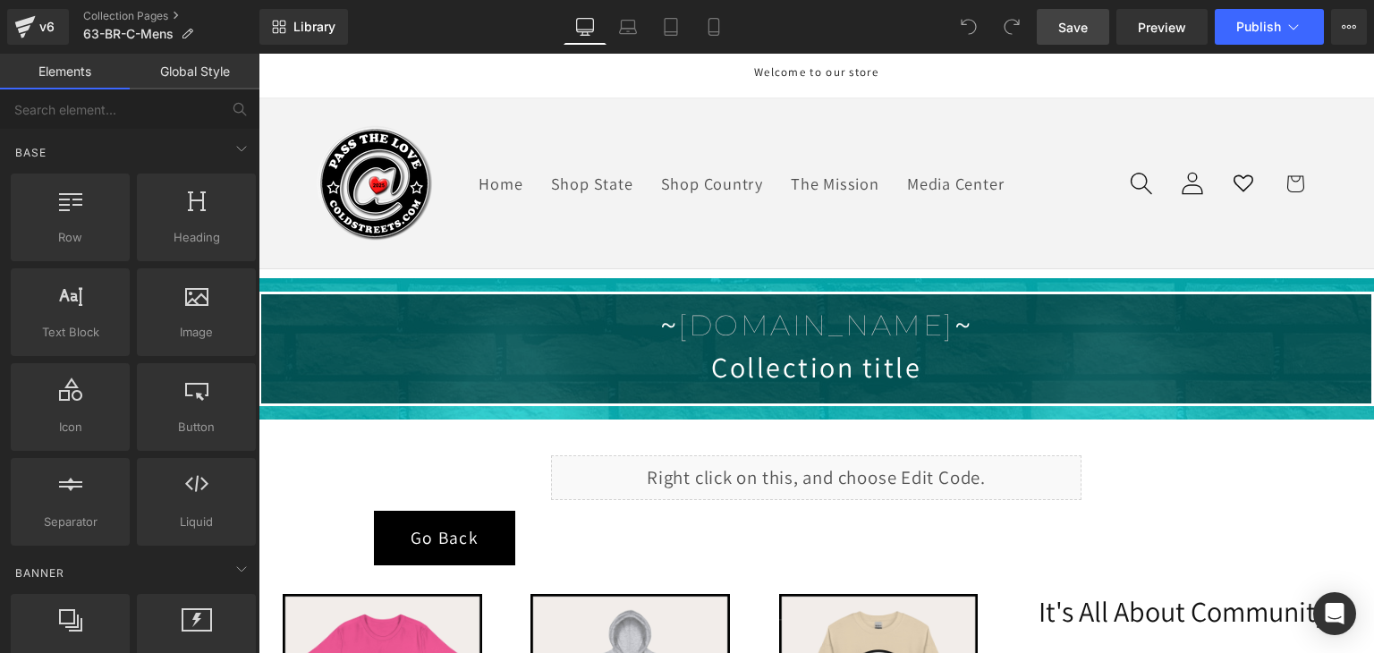
click at [1075, 26] on span "Save" at bounding box center [1073, 27] width 30 height 19
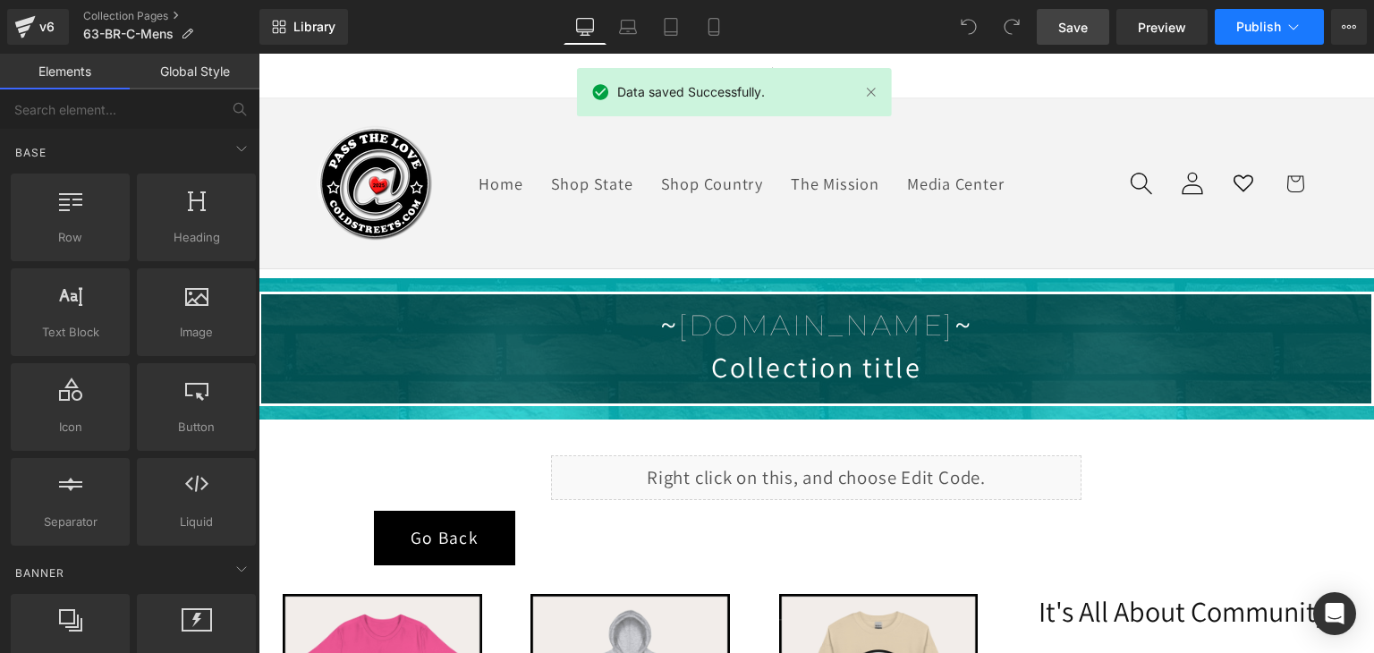
click at [1288, 14] on button "Publish" at bounding box center [1268, 27] width 109 height 36
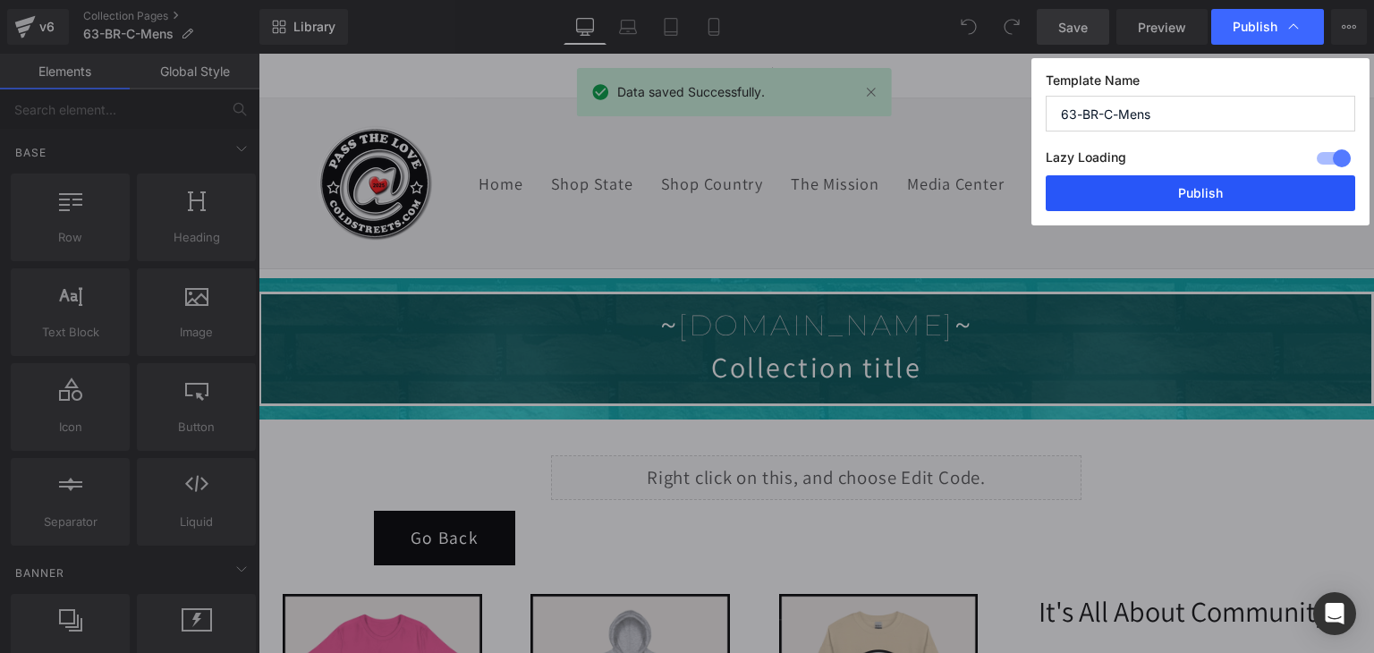
click at [1214, 193] on button "Publish" at bounding box center [1199, 193] width 309 height 36
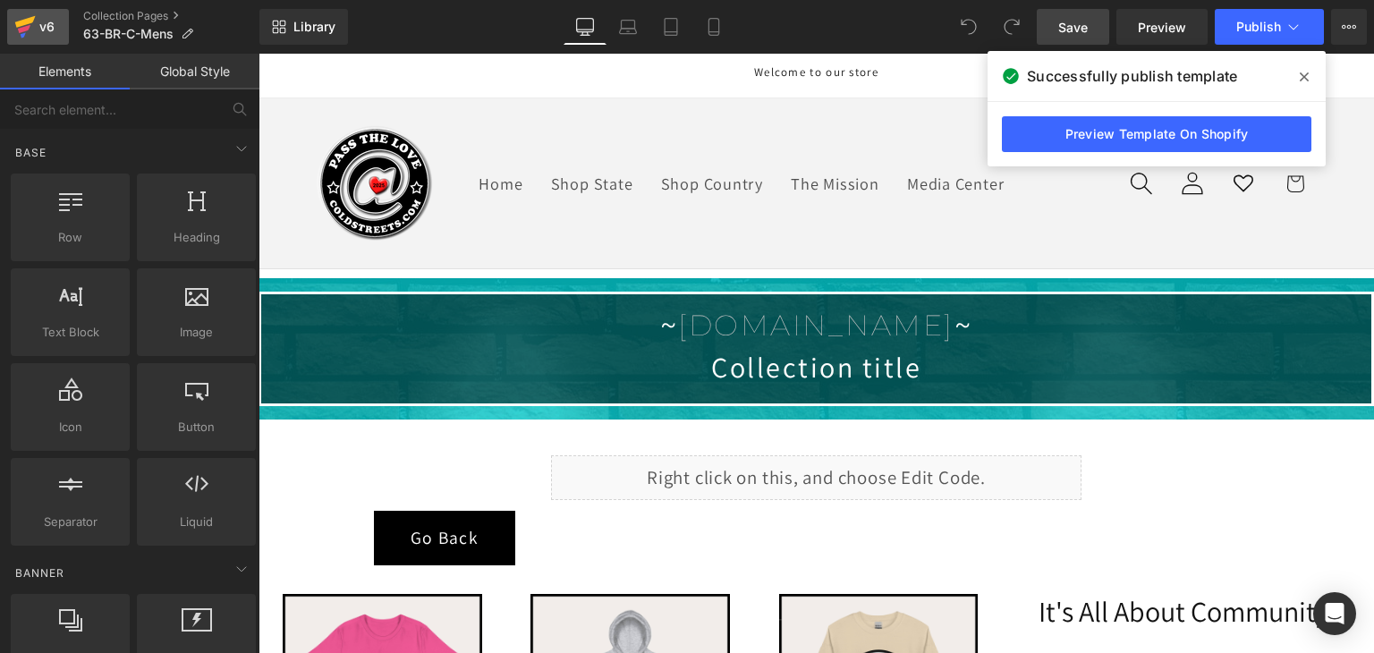
click at [25, 19] on icon at bounding box center [24, 26] width 21 height 45
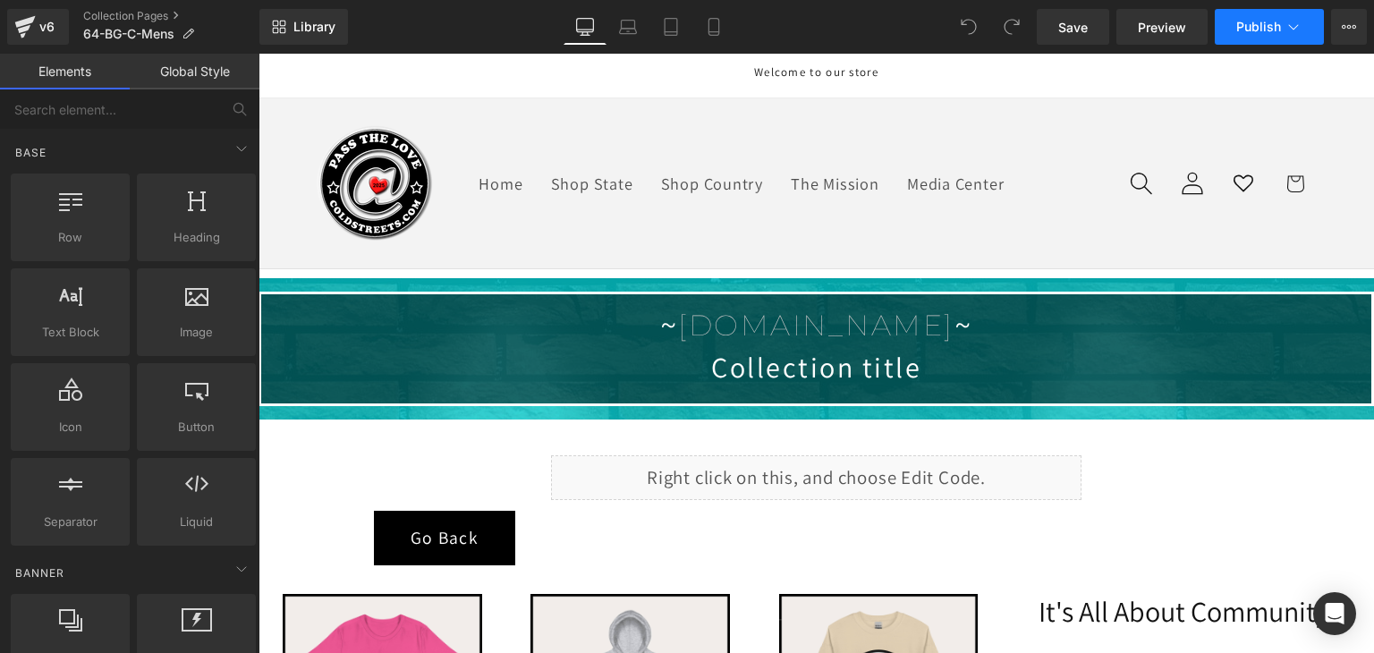
click at [1230, 26] on button "Publish" at bounding box center [1268, 27] width 109 height 36
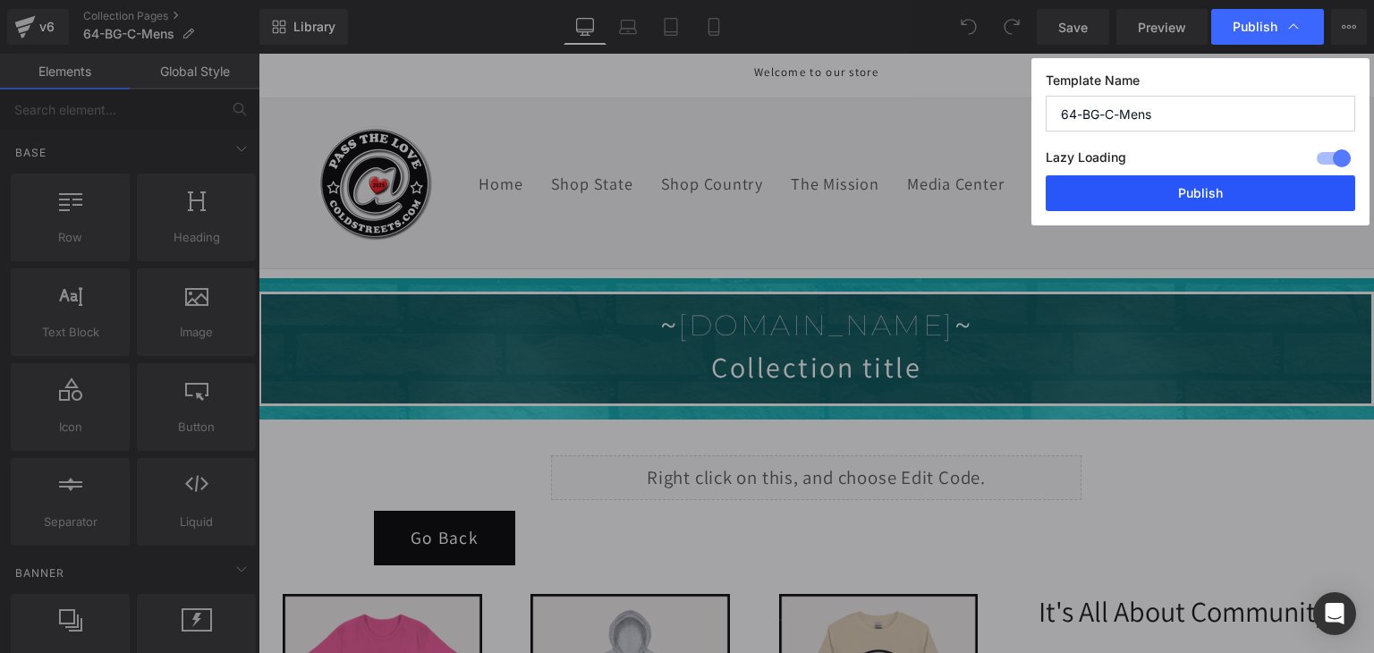
click at [1225, 201] on button "Publish" at bounding box center [1199, 193] width 309 height 36
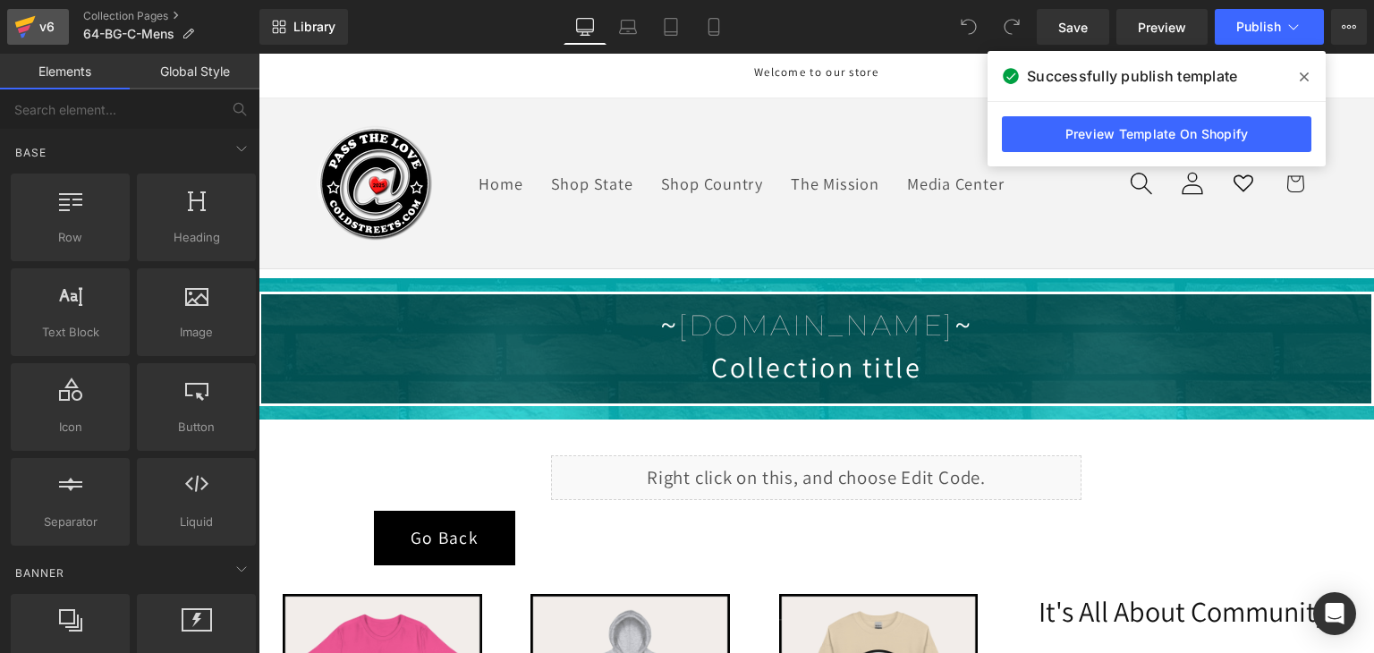
click at [20, 21] on icon at bounding box center [25, 22] width 21 height 12
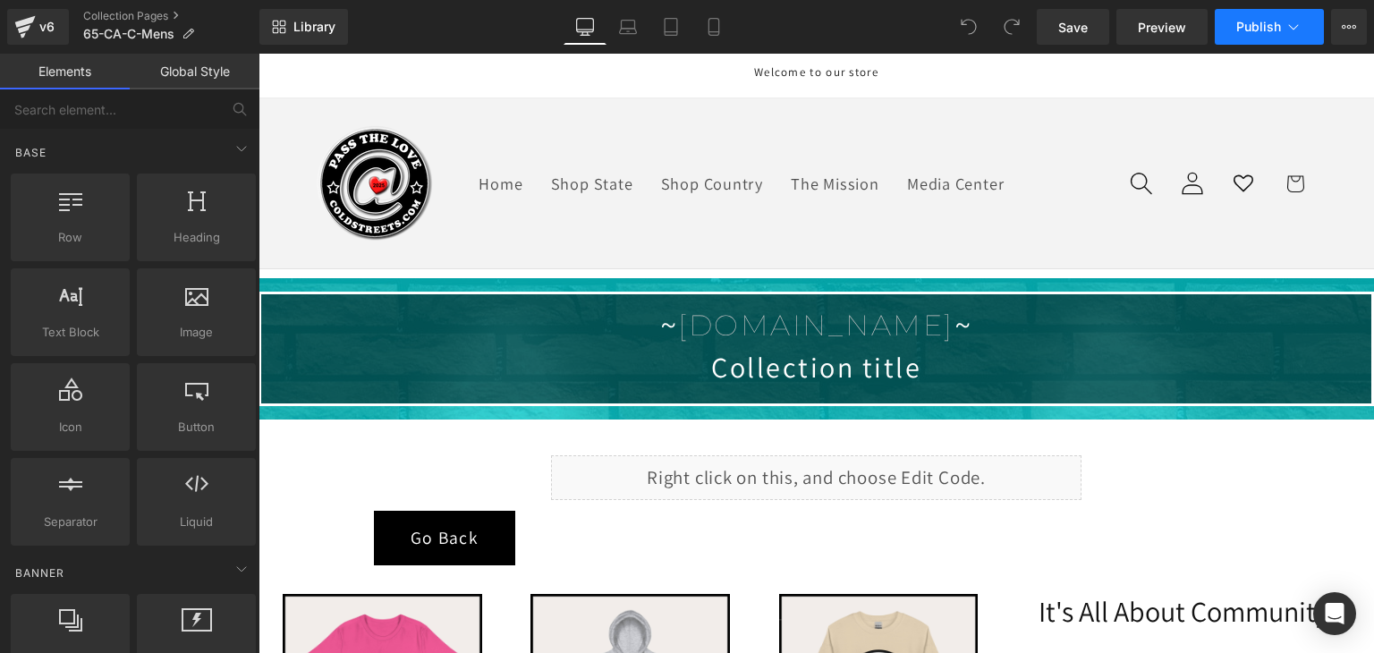
click at [1302, 30] on button "Publish" at bounding box center [1268, 27] width 109 height 36
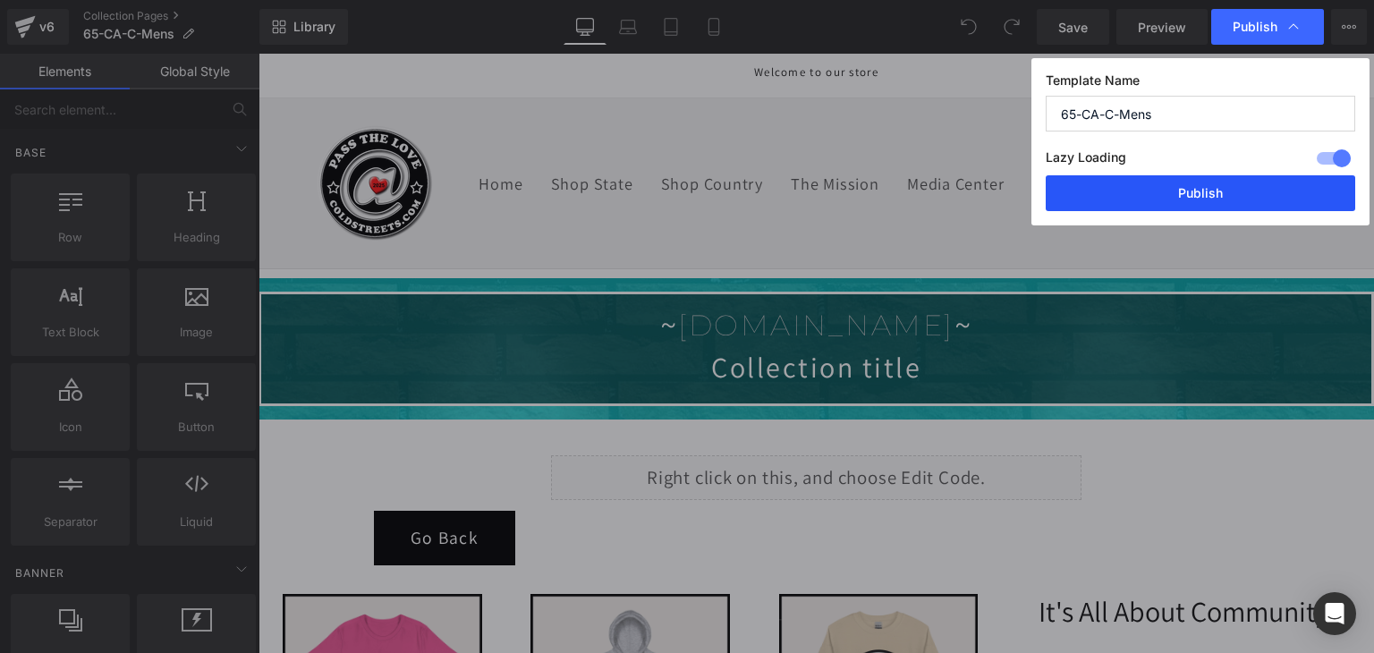
click at [1250, 185] on button "Publish" at bounding box center [1199, 193] width 309 height 36
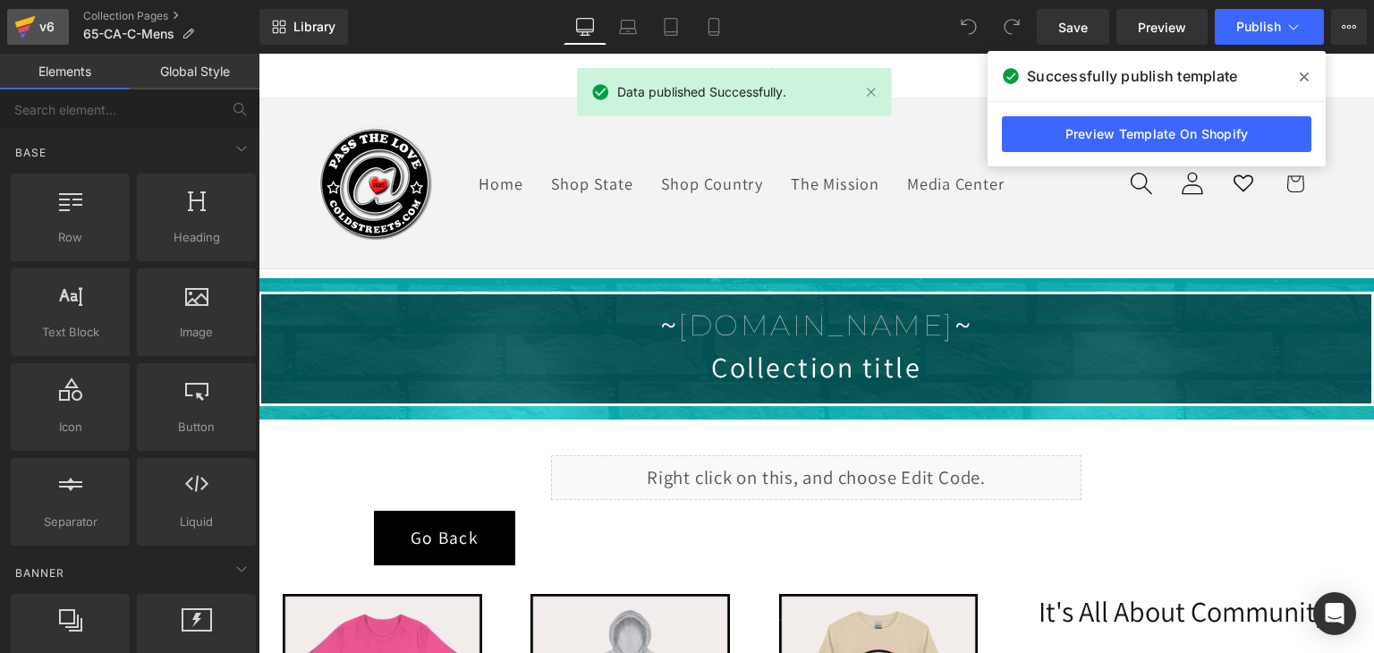
click at [20, 20] on icon at bounding box center [24, 26] width 21 height 45
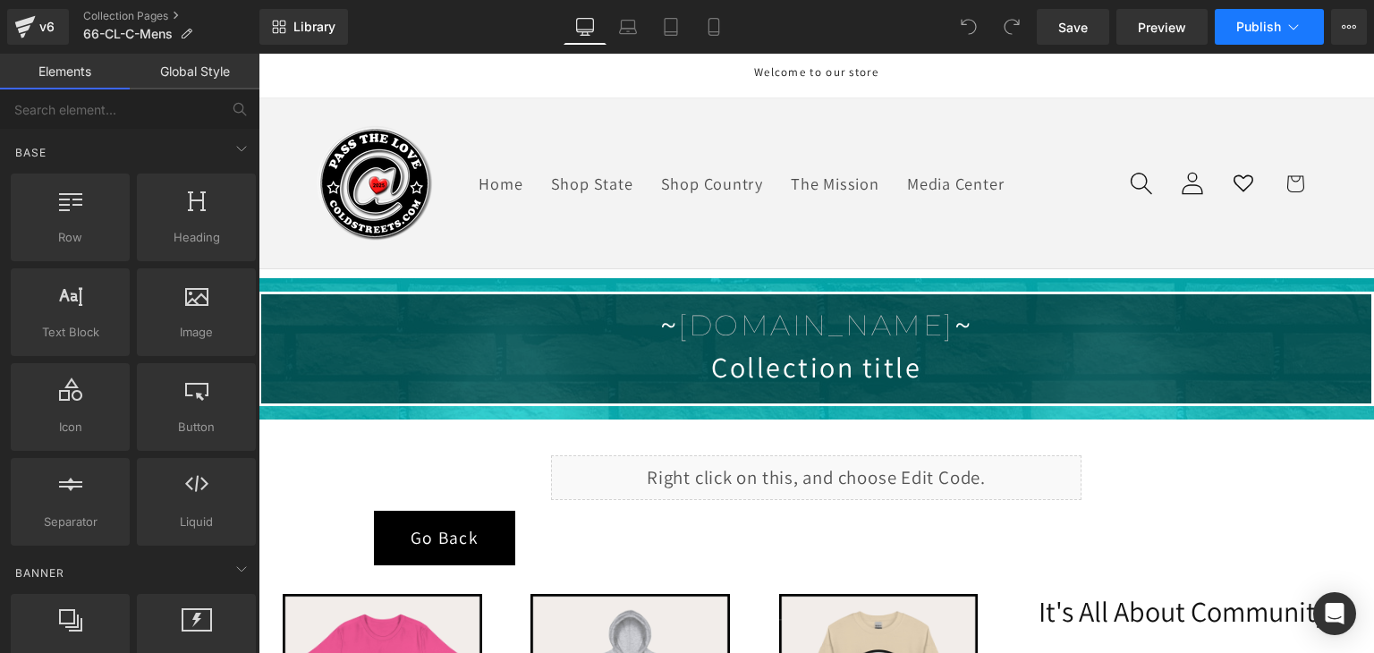
click at [1248, 20] on span "Publish" at bounding box center [1258, 27] width 45 height 14
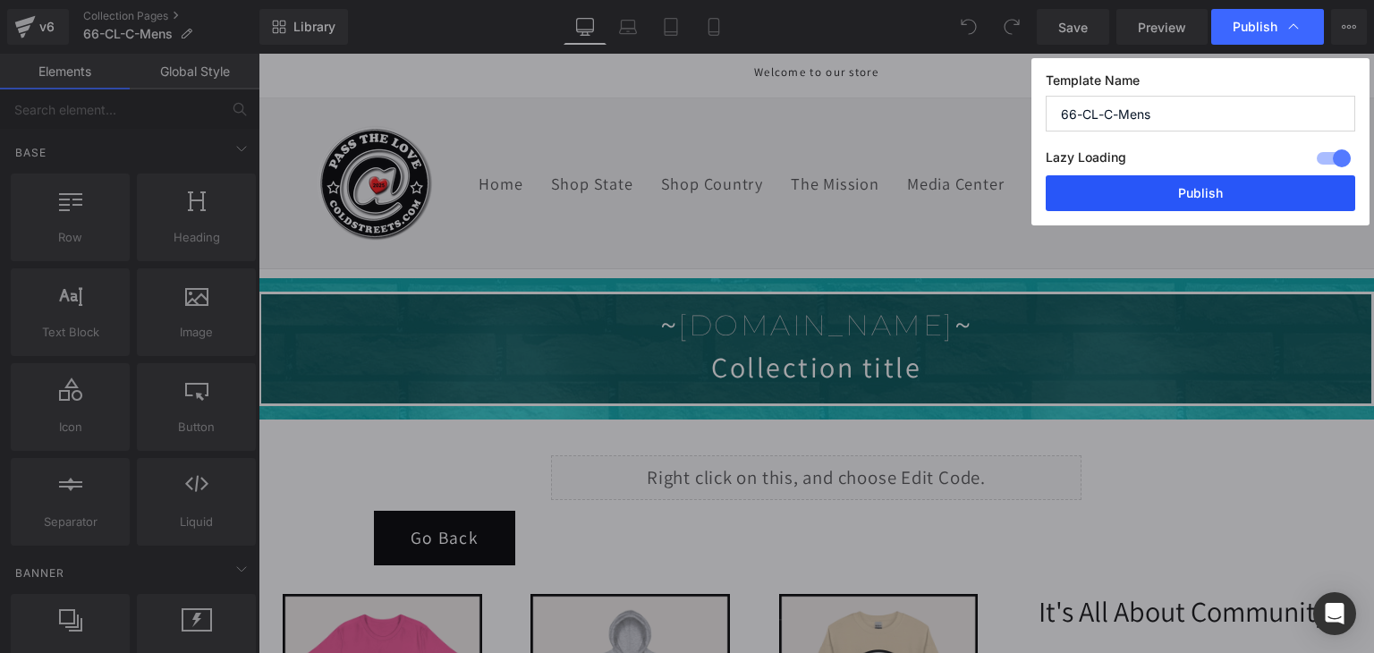
click at [1228, 198] on button "Publish" at bounding box center [1199, 193] width 309 height 36
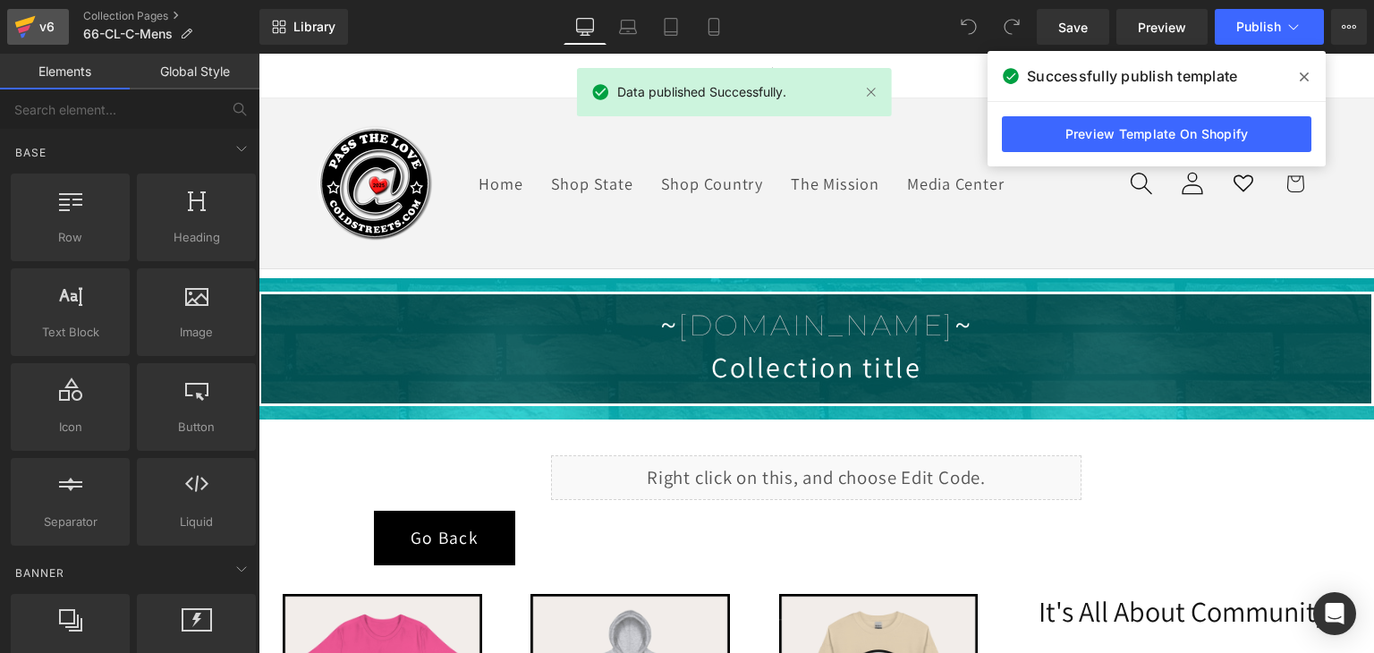
click at [21, 22] on icon at bounding box center [25, 22] width 21 height 12
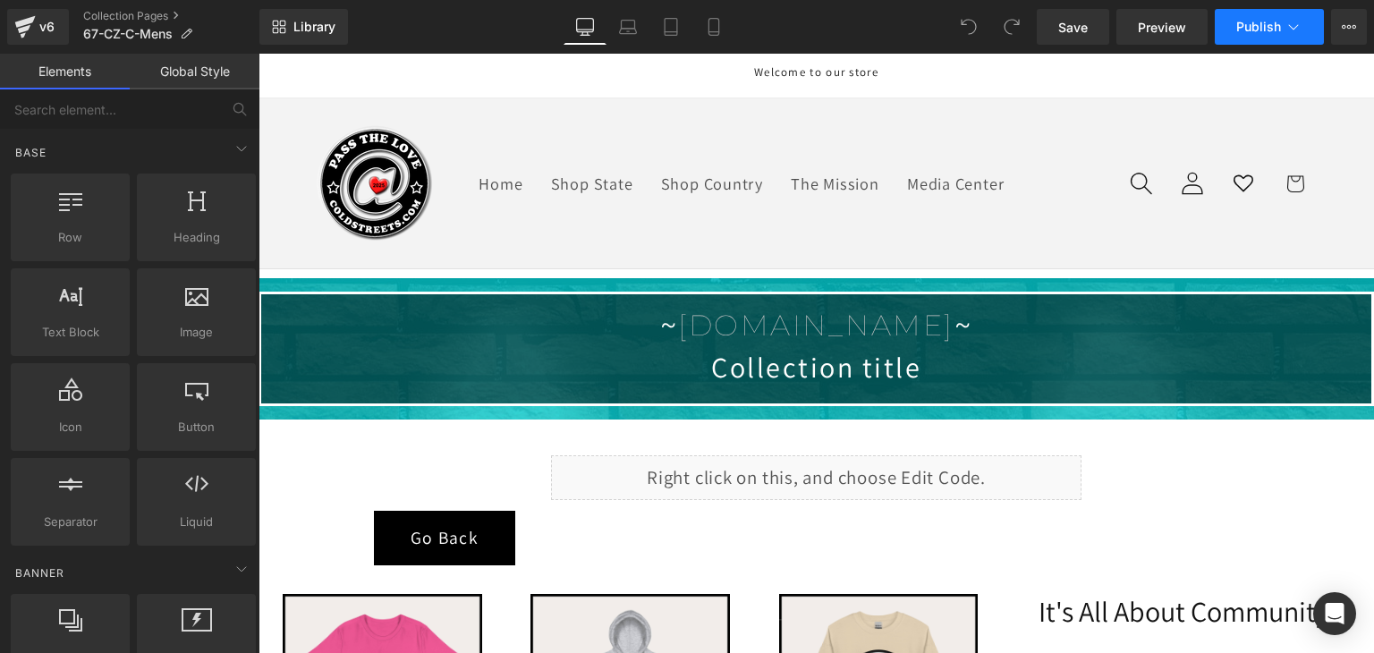
click at [1265, 33] on span "Publish" at bounding box center [1258, 27] width 45 height 14
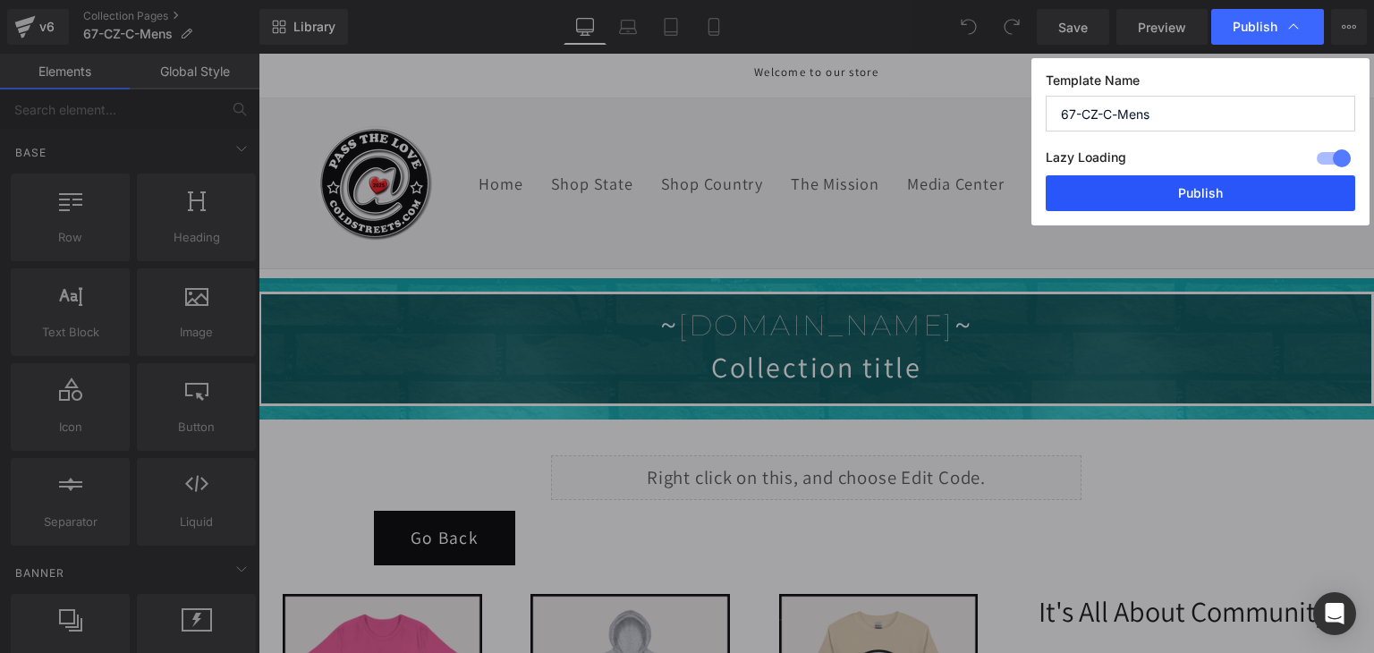
click at [1244, 199] on button "Publish" at bounding box center [1199, 193] width 309 height 36
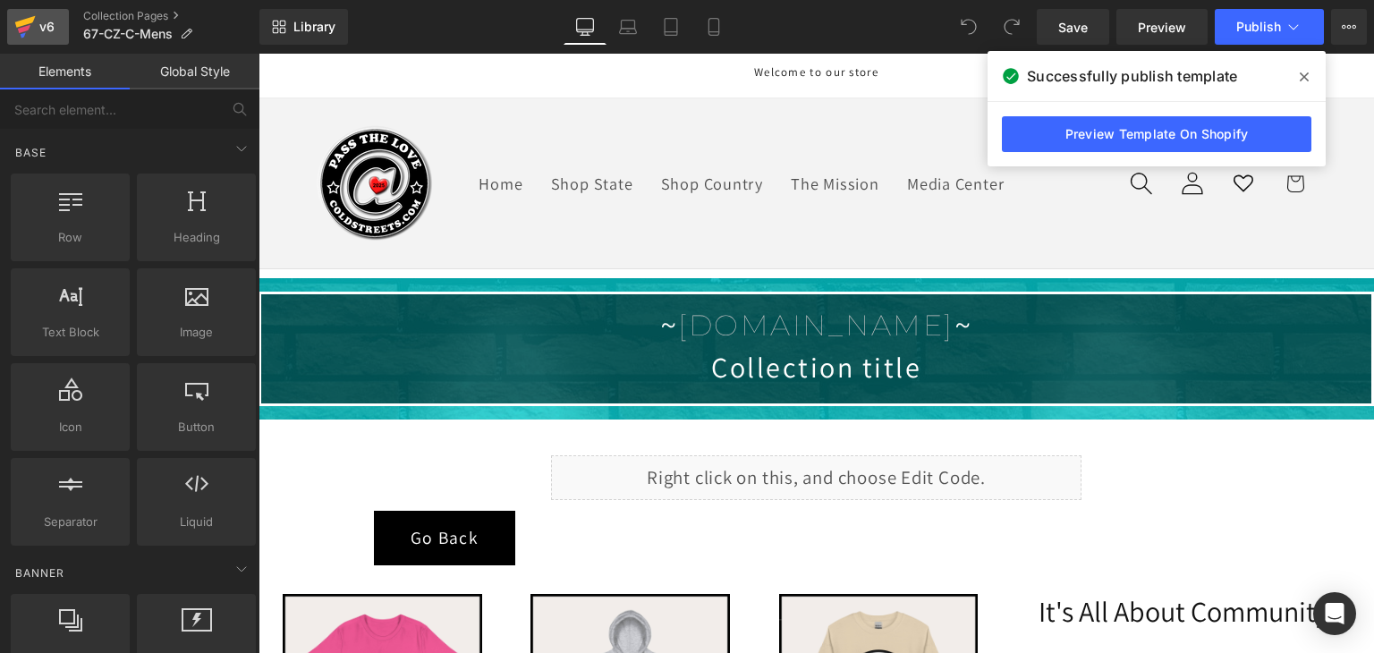
click at [13, 19] on link "v6" at bounding box center [38, 27] width 62 height 36
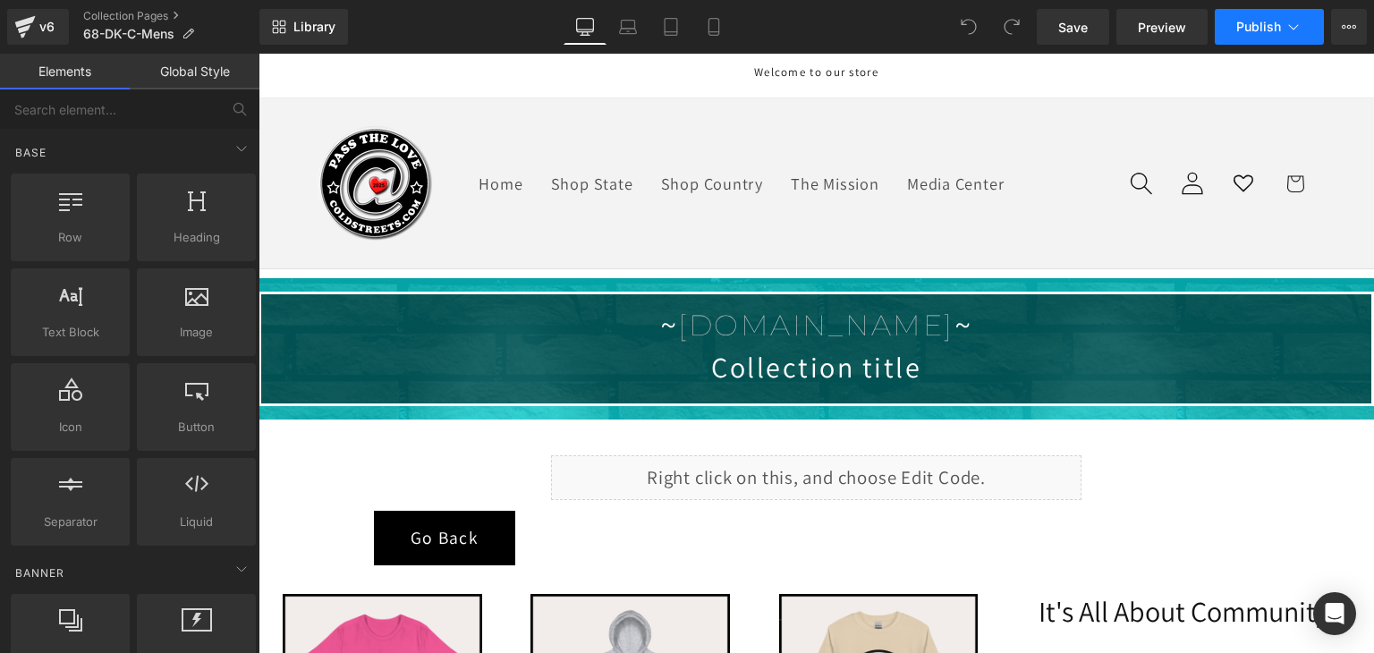
click at [1277, 32] on span "Publish" at bounding box center [1258, 27] width 45 height 14
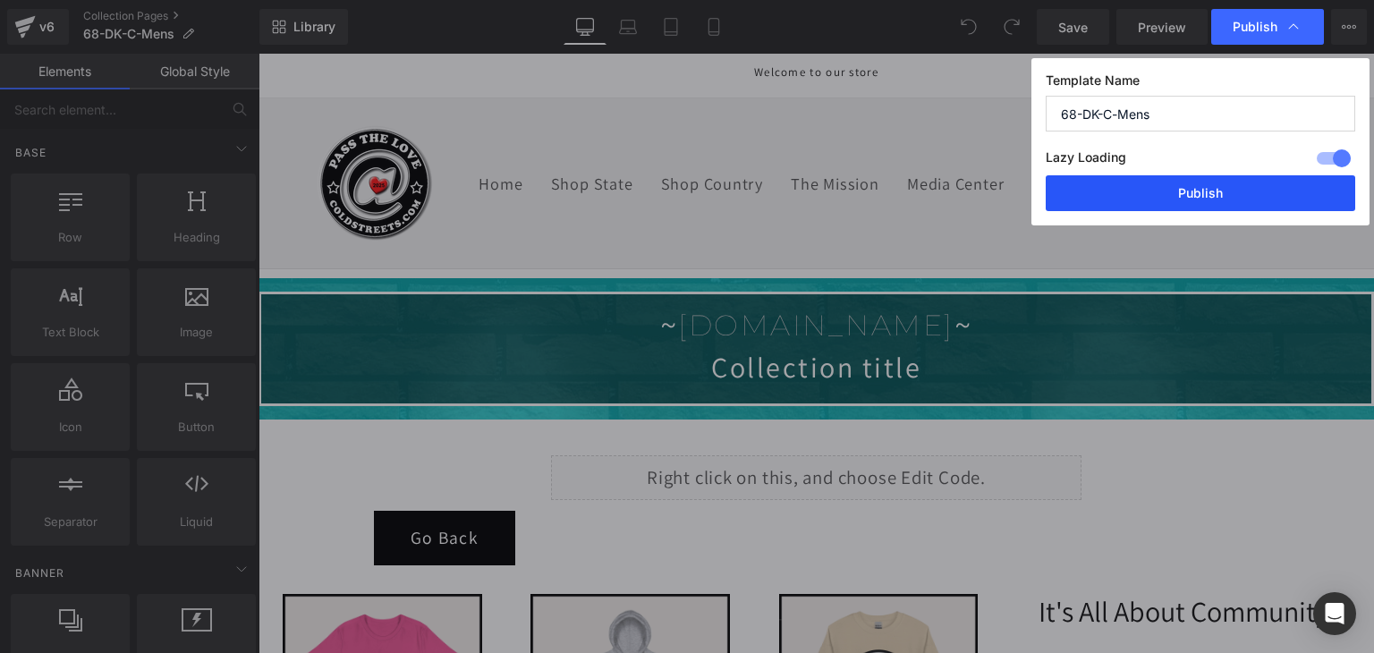
click at [1233, 188] on button "Publish" at bounding box center [1199, 193] width 309 height 36
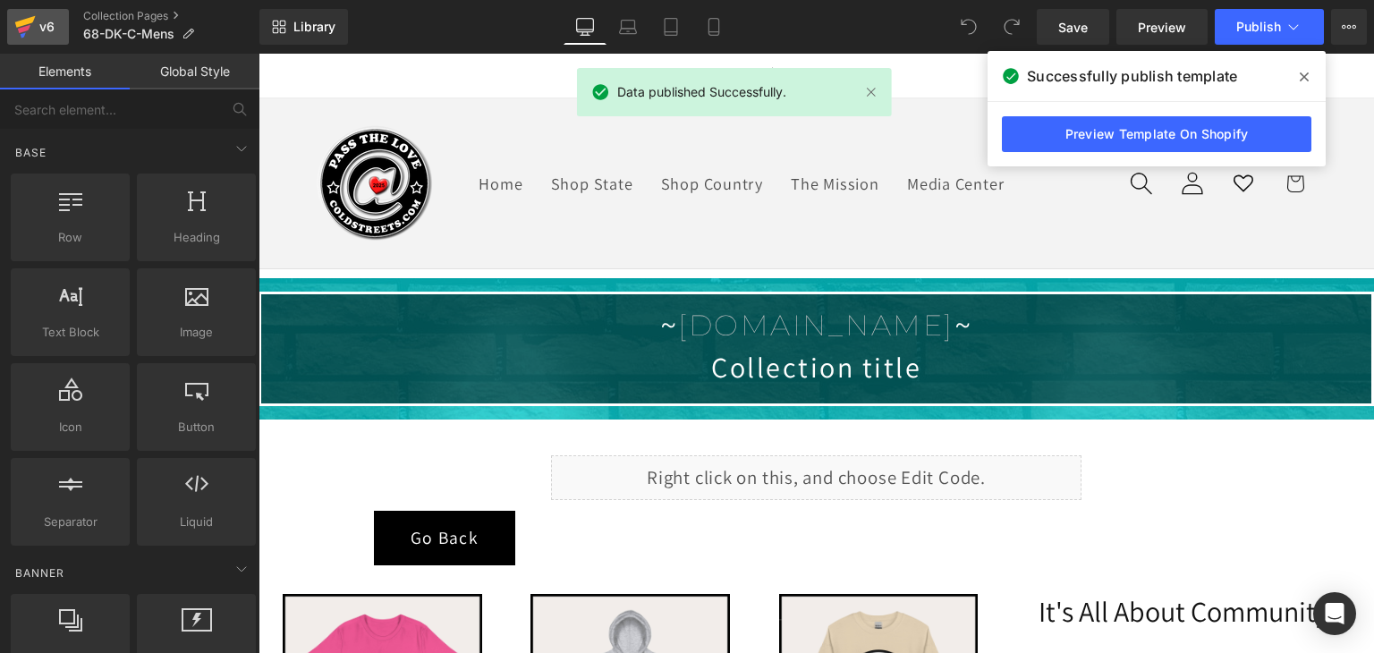
click at [29, 26] on icon at bounding box center [24, 29] width 13 height 8
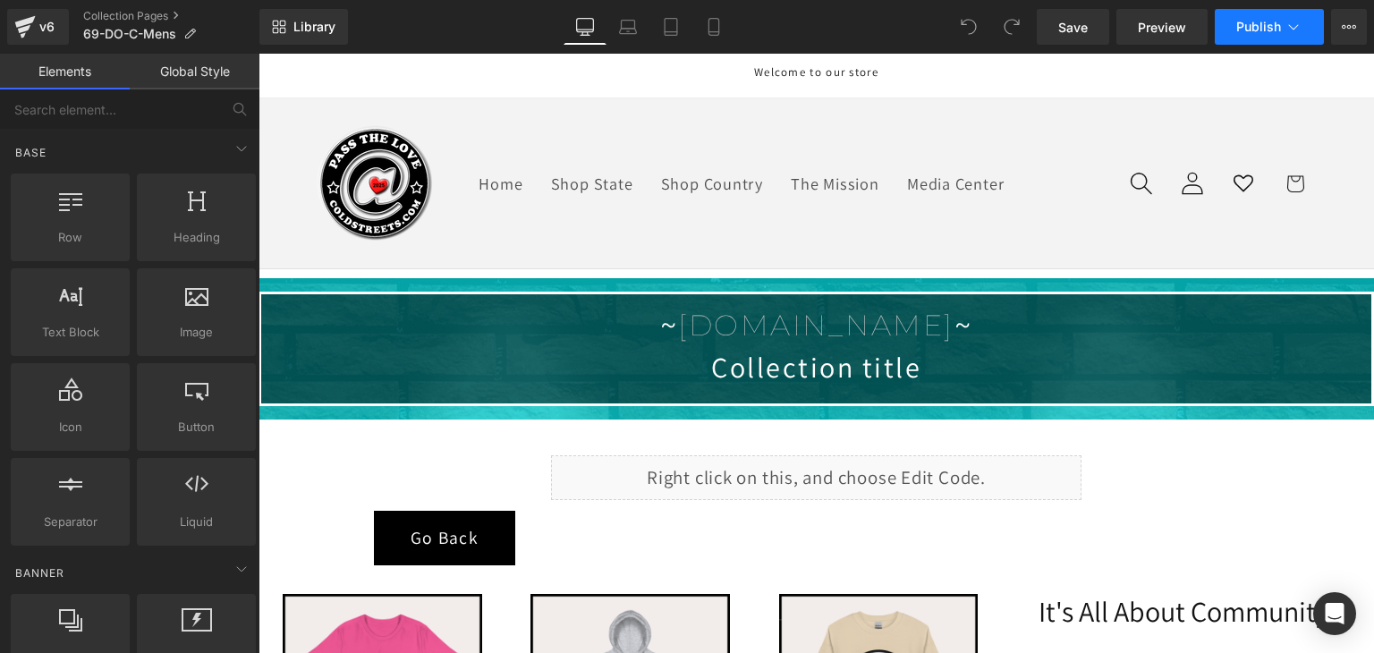
click at [1302, 22] on button "Publish" at bounding box center [1268, 27] width 109 height 36
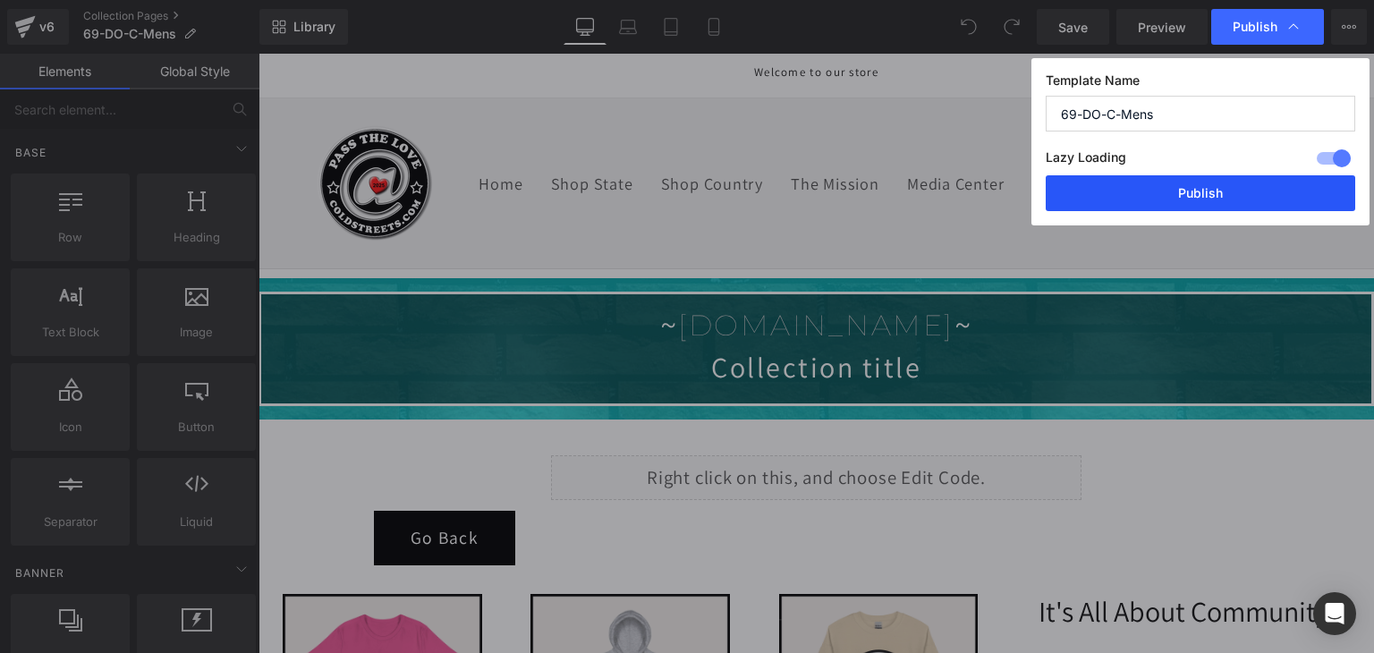
click at [1220, 187] on button "Publish" at bounding box center [1199, 193] width 309 height 36
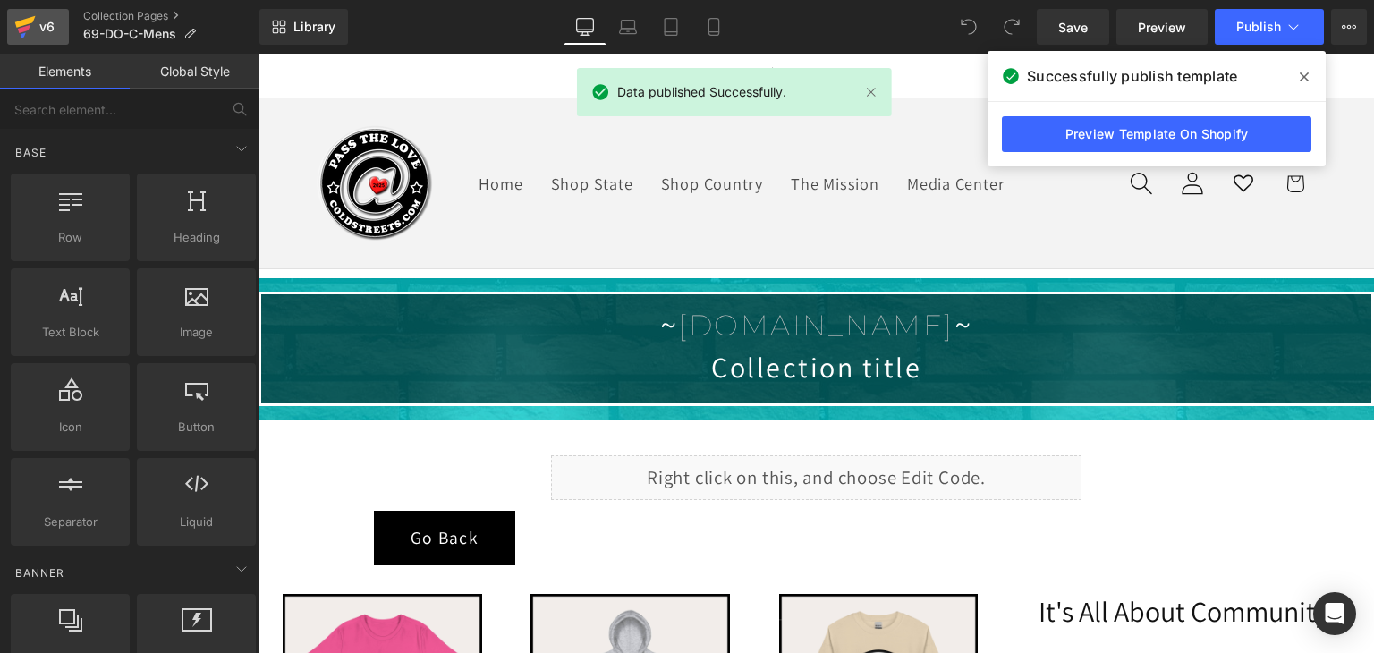
click at [20, 33] on icon at bounding box center [24, 26] width 21 height 45
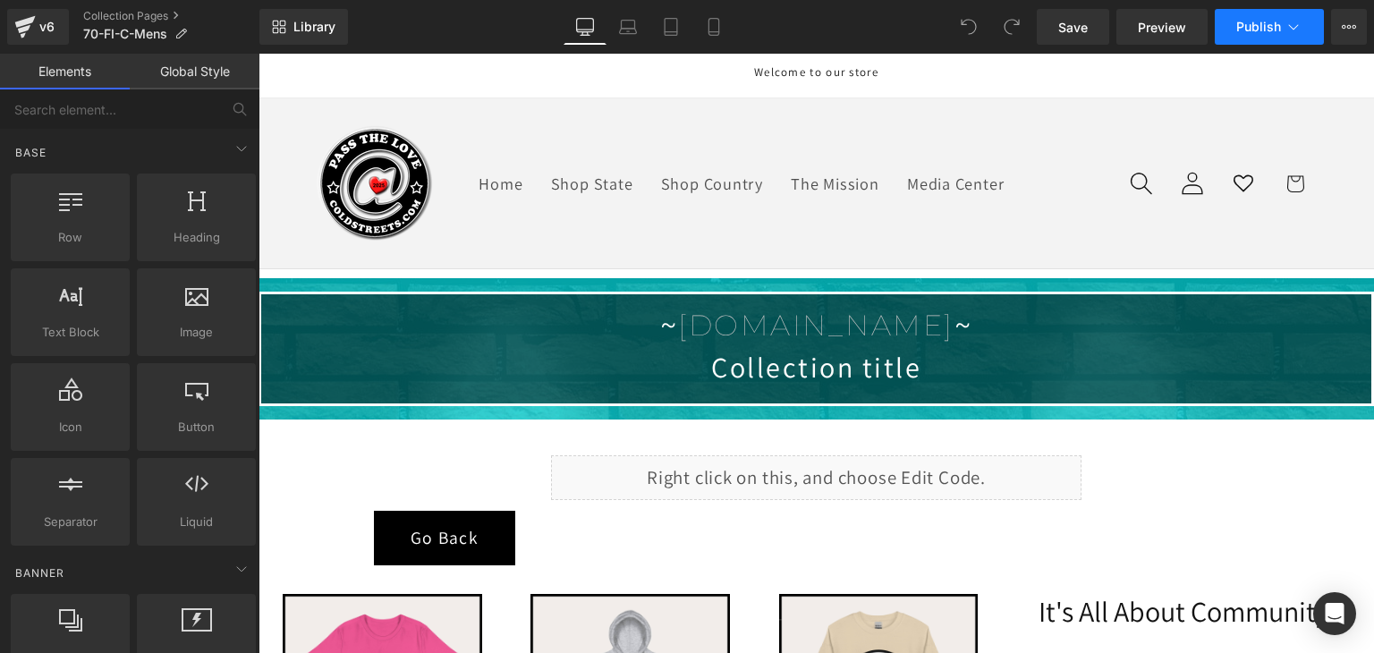
click at [1245, 26] on span "Publish" at bounding box center [1258, 27] width 45 height 14
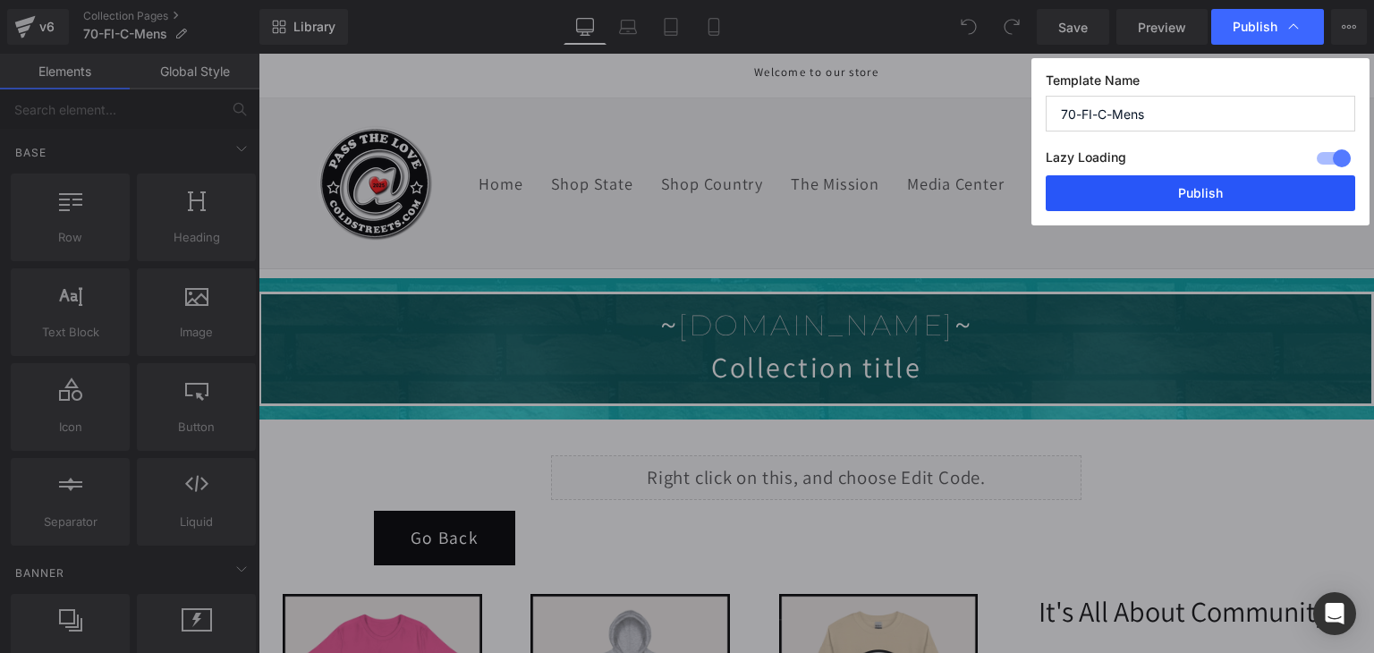
click at [1231, 183] on button "Publish" at bounding box center [1199, 193] width 309 height 36
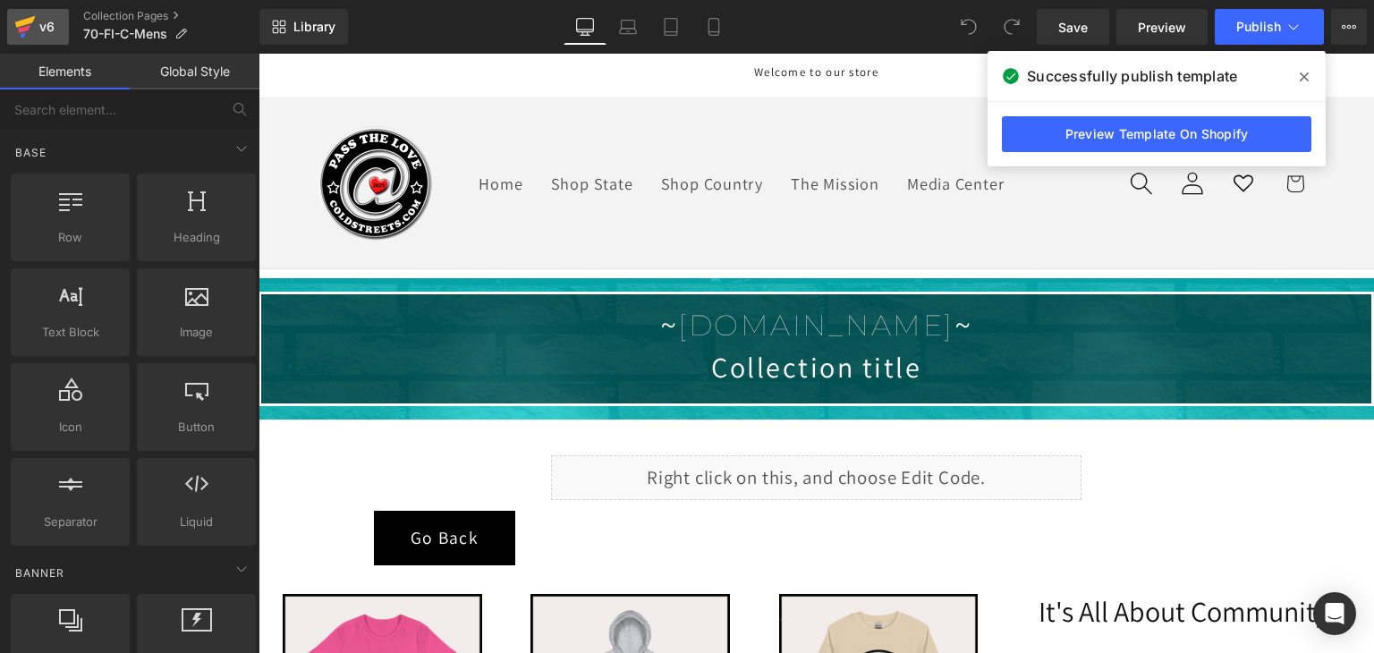
click at [25, 19] on icon at bounding box center [24, 26] width 21 height 45
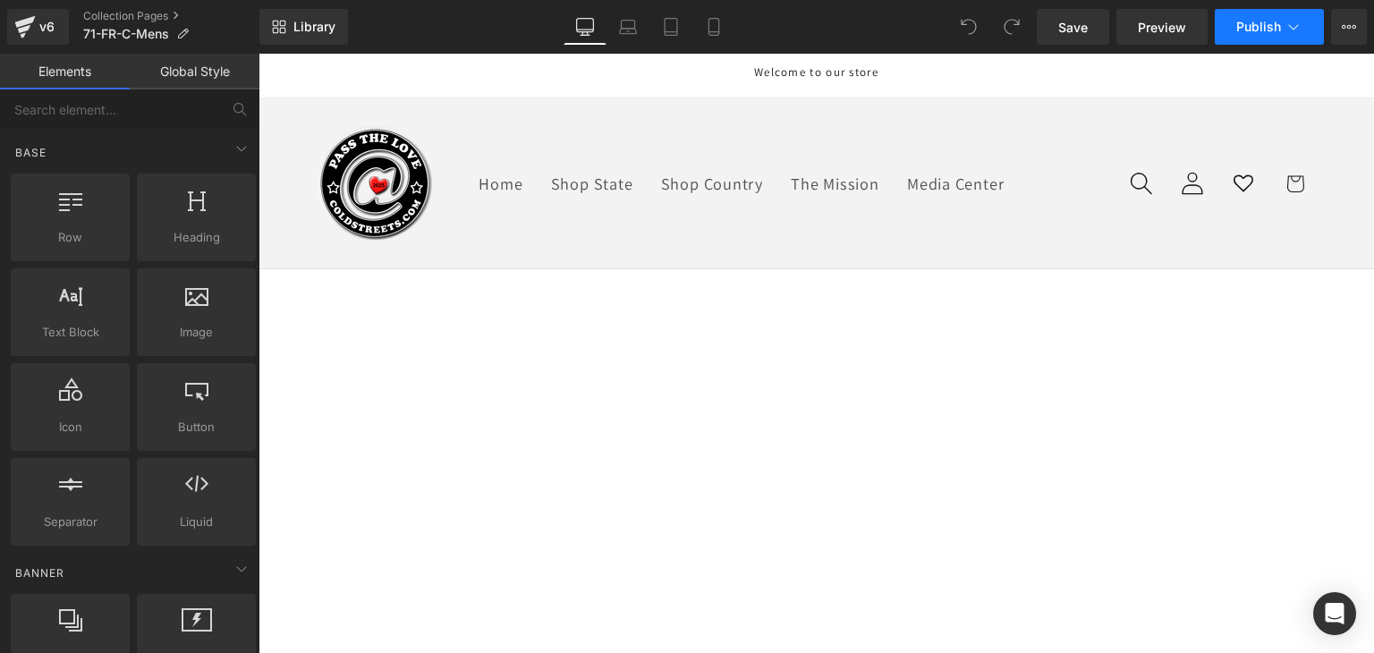
click at [1290, 15] on button "Publish" at bounding box center [1268, 27] width 109 height 36
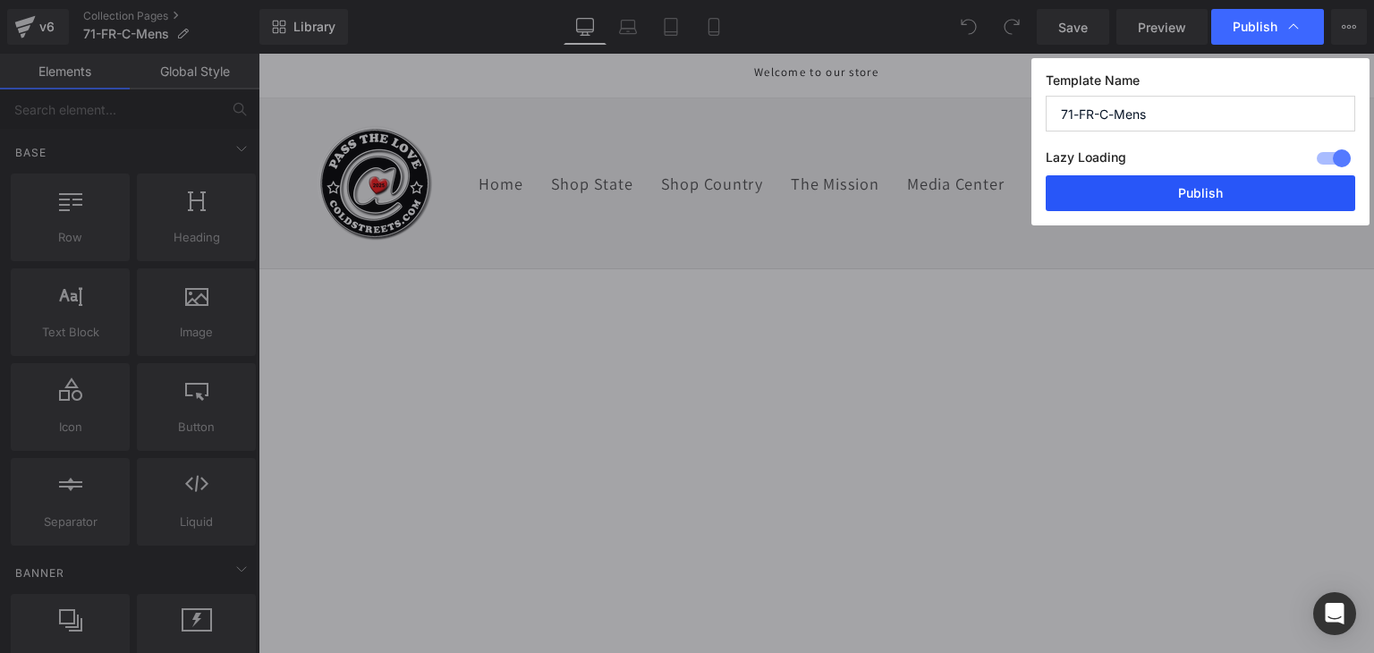
drag, startPoint x: 1216, startPoint y: 194, endPoint x: 707, endPoint y: 125, distance: 513.5
click at [1216, 194] on button "Publish" at bounding box center [1199, 193] width 309 height 36
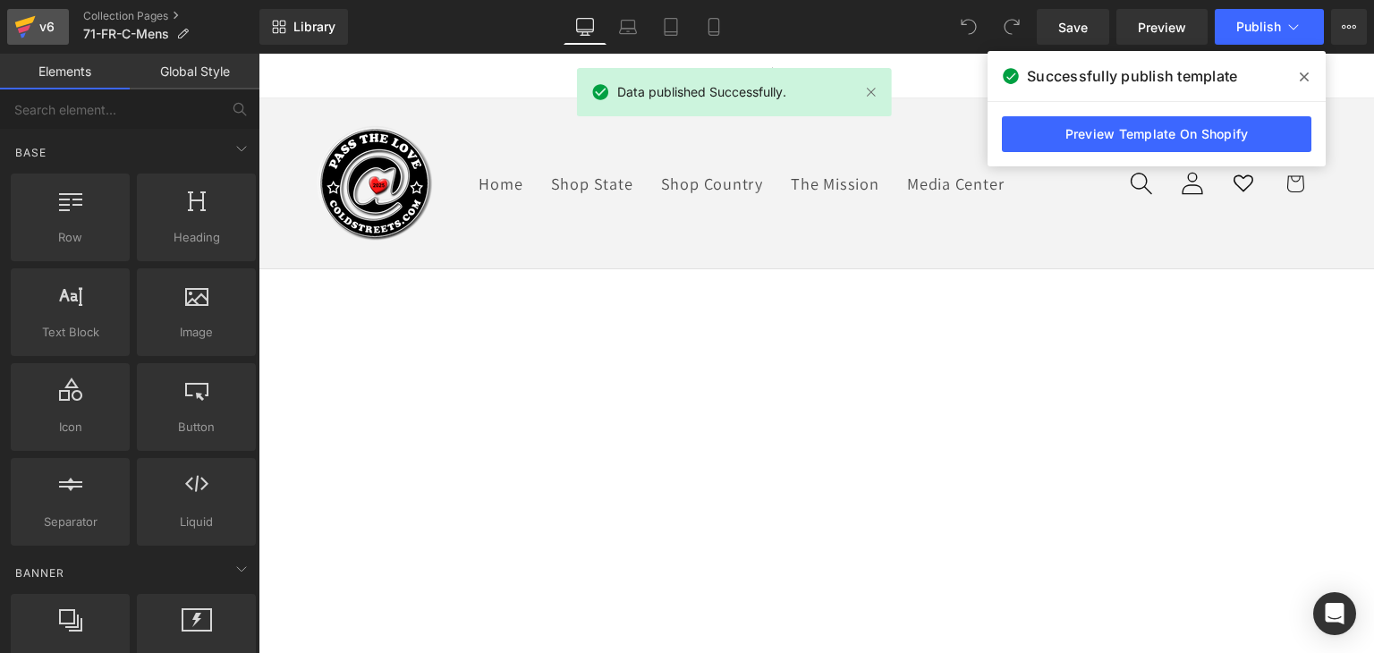
click at [21, 25] on icon at bounding box center [25, 22] width 21 height 12
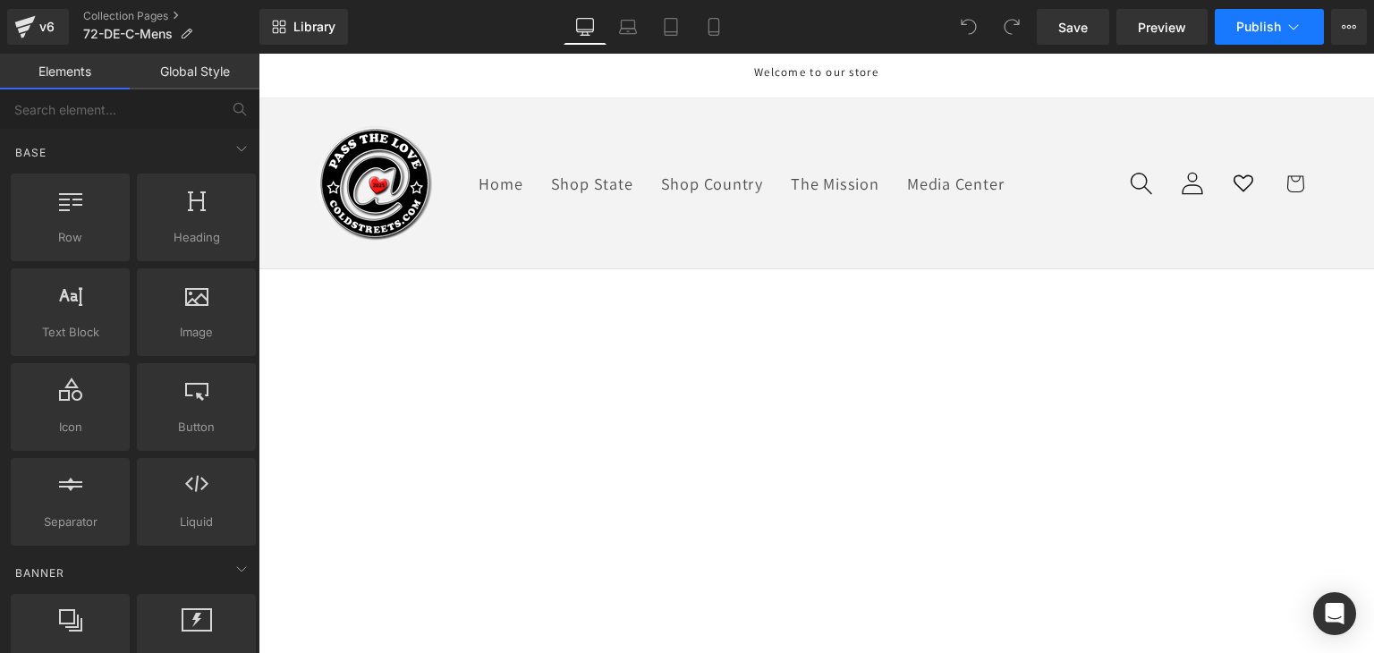
click at [1302, 18] on button "Publish" at bounding box center [1268, 27] width 109 height 36
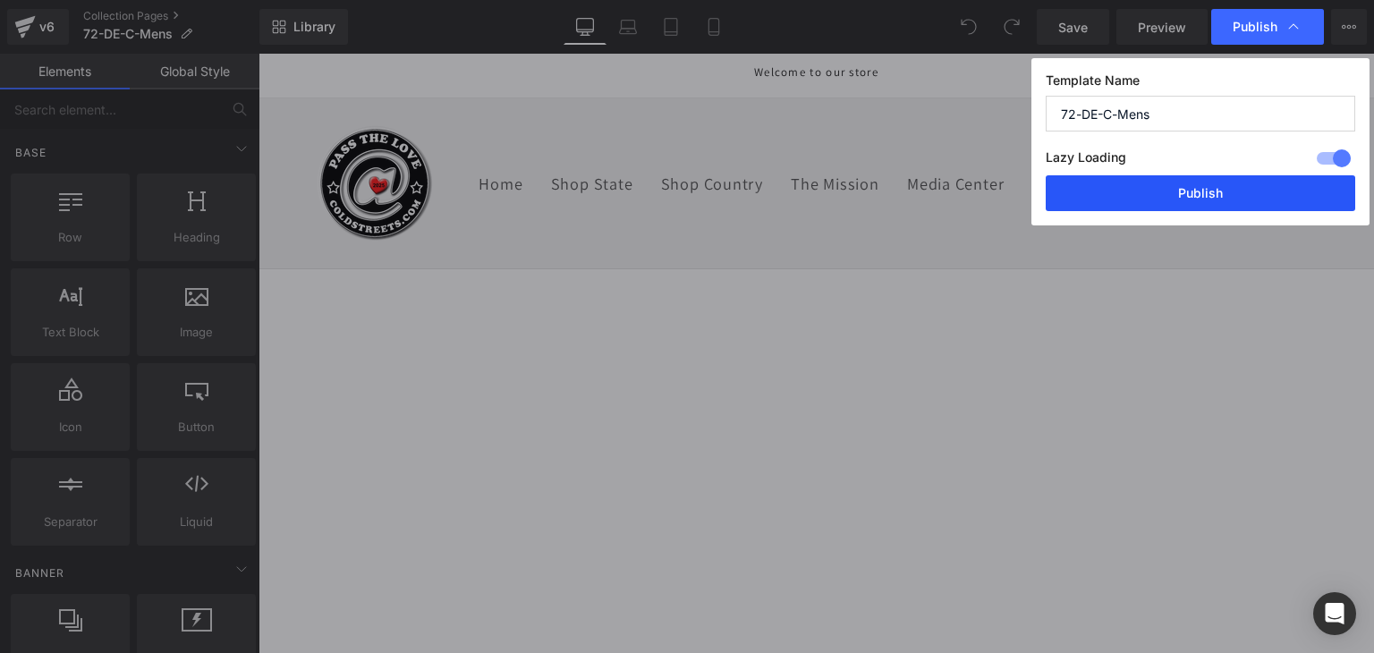
click at [1270, 181] on button "Publish" at bounding box center [1199, 193] width 309 height 36
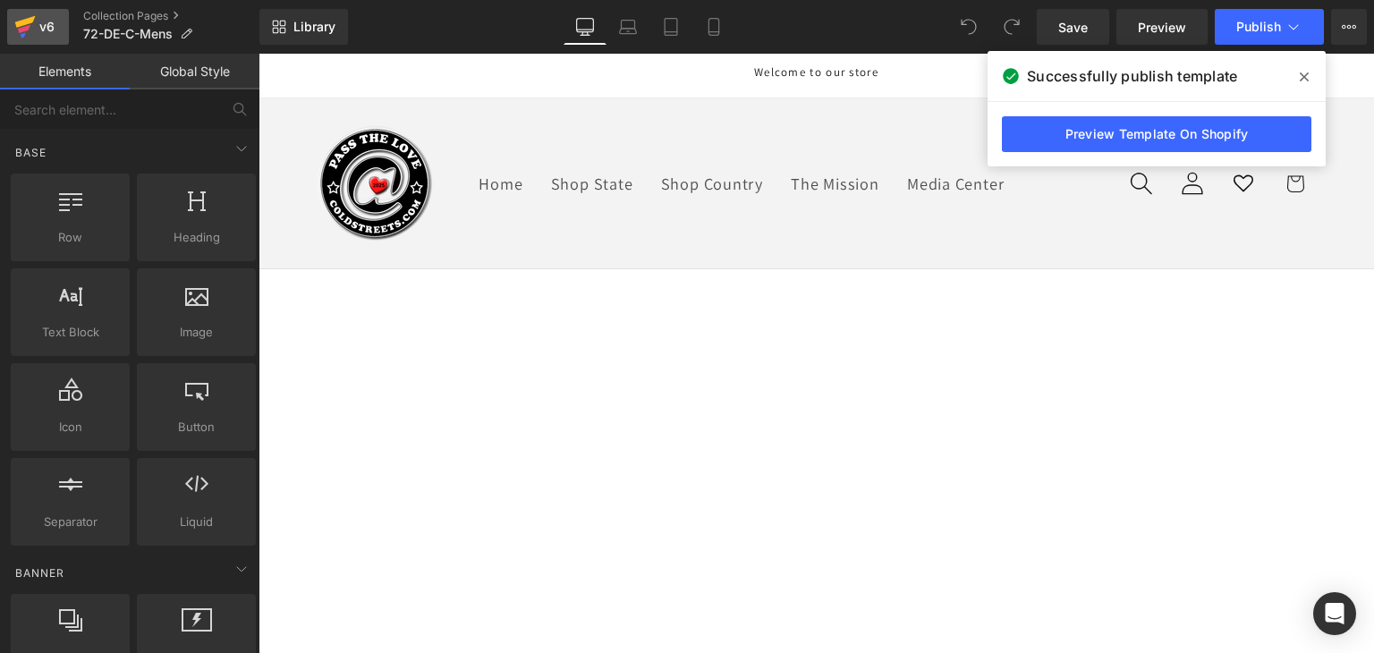
click at [29, 22] on icon at bounding box center [25, 22] width 21 height 12
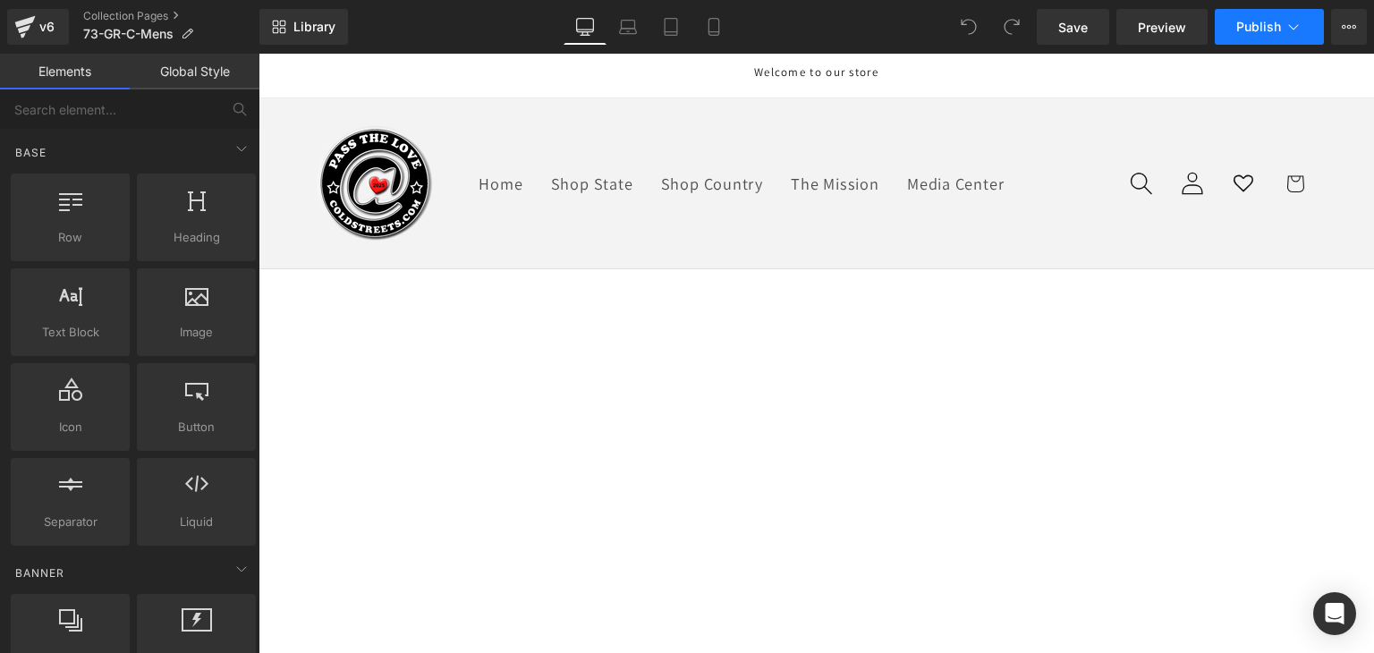
click at [1290, 16] on button "Publish" at bounding box center [1268, 27] width 109 height 36
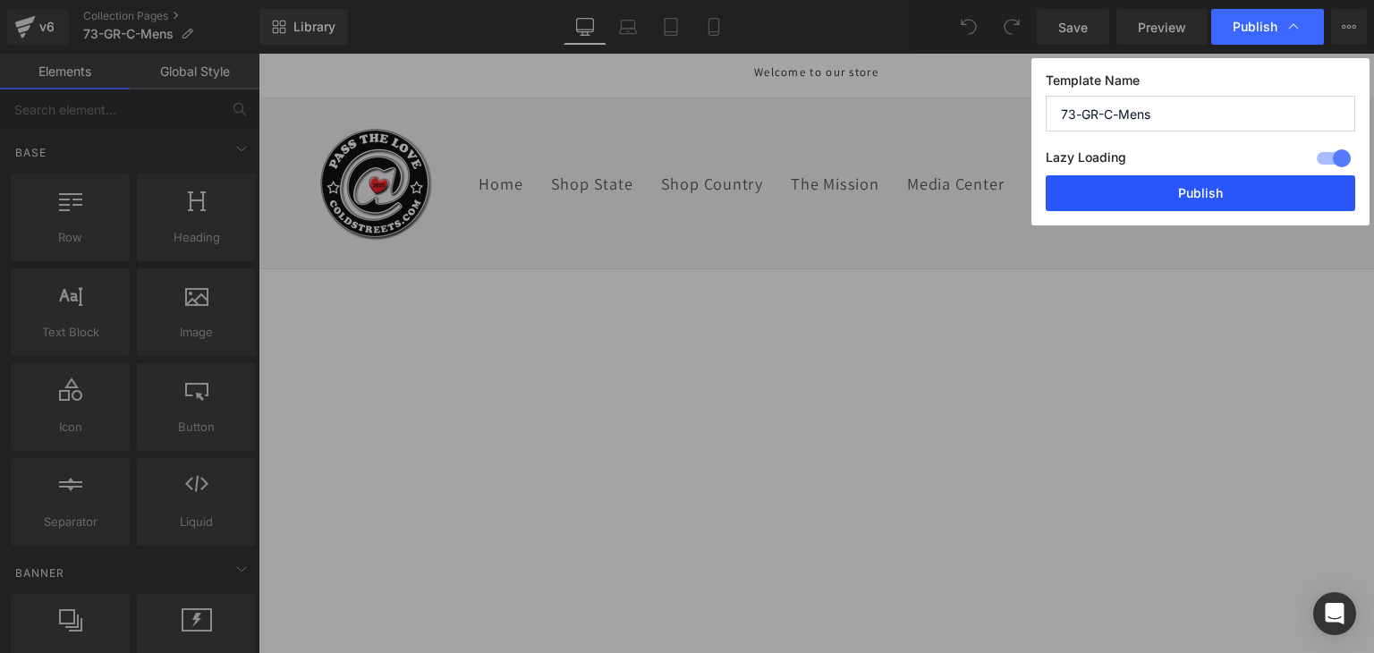
click at [1229, 185] on button "Publish" at bounding box center [1199, 193] width 309 height 36
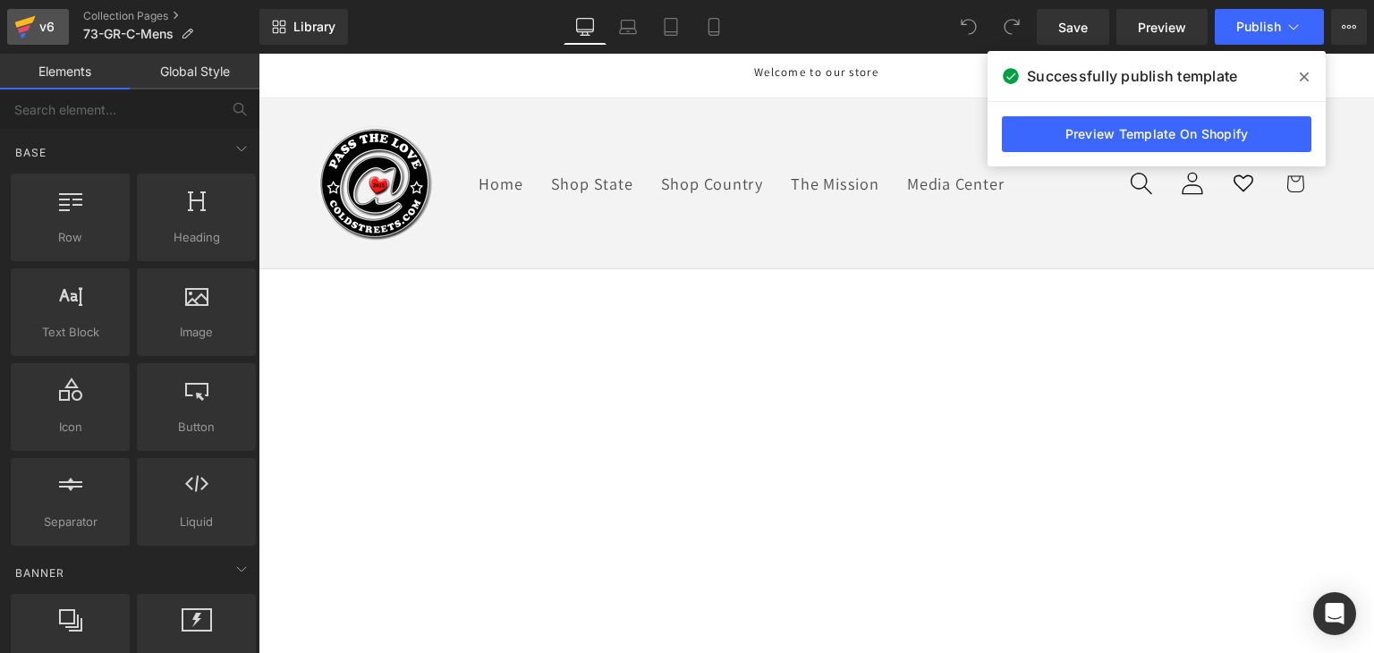
click at [37, 30] on div "v6" at bounding box center [47, 26] width 22 height 23
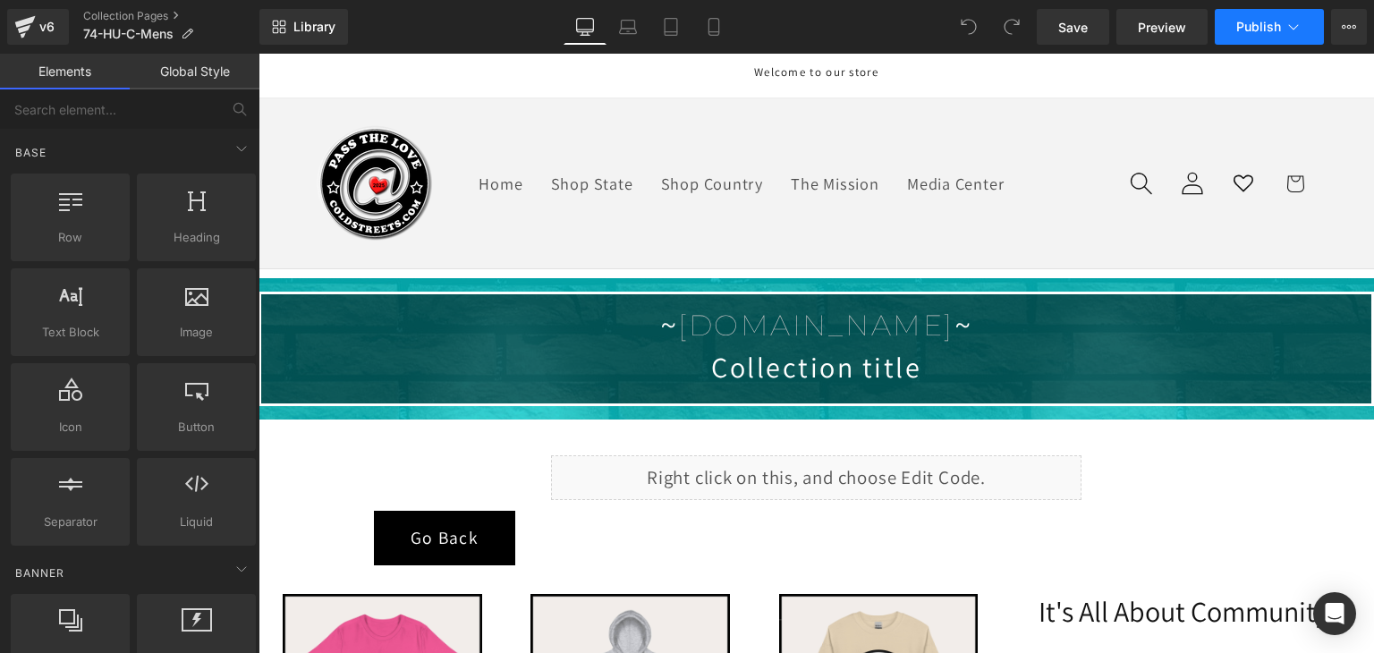
click at [1261, 23] on span "Publish" at bounding box center [1258, 27] width 45 height 14
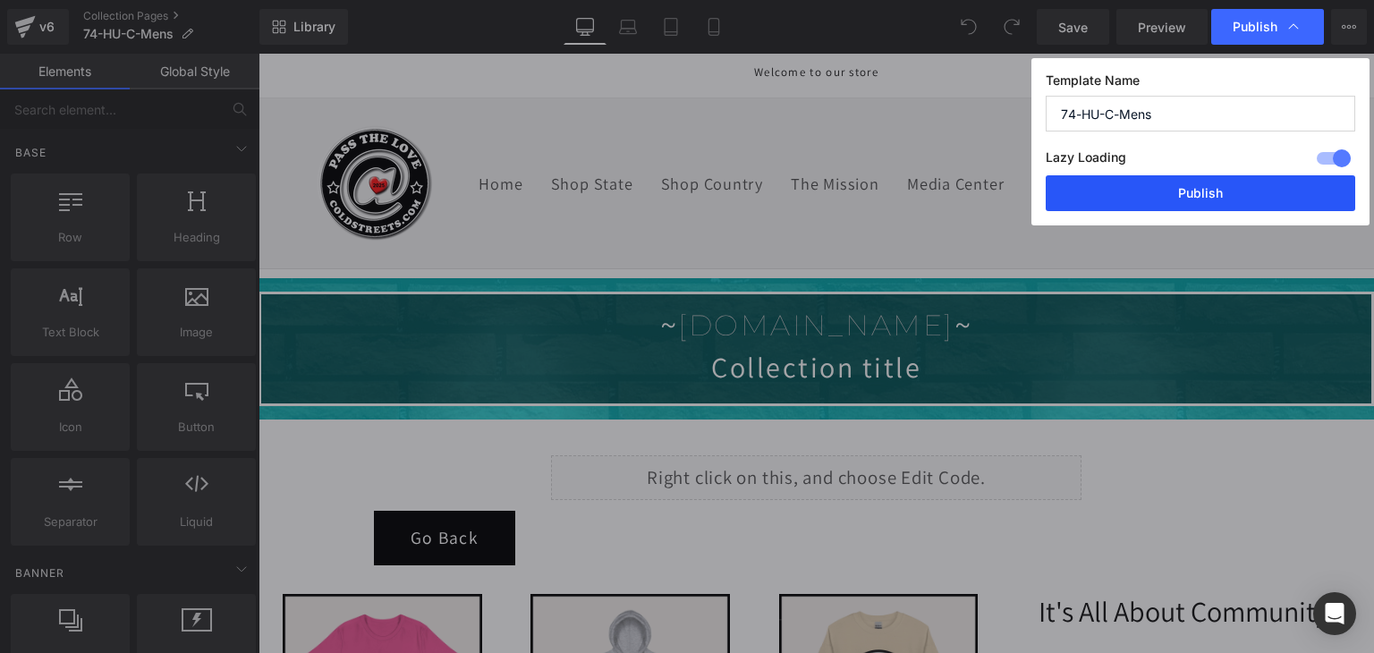
click at [1242, 193] on button "Publish" at bounding box center [1199, 193] width 309 height 36
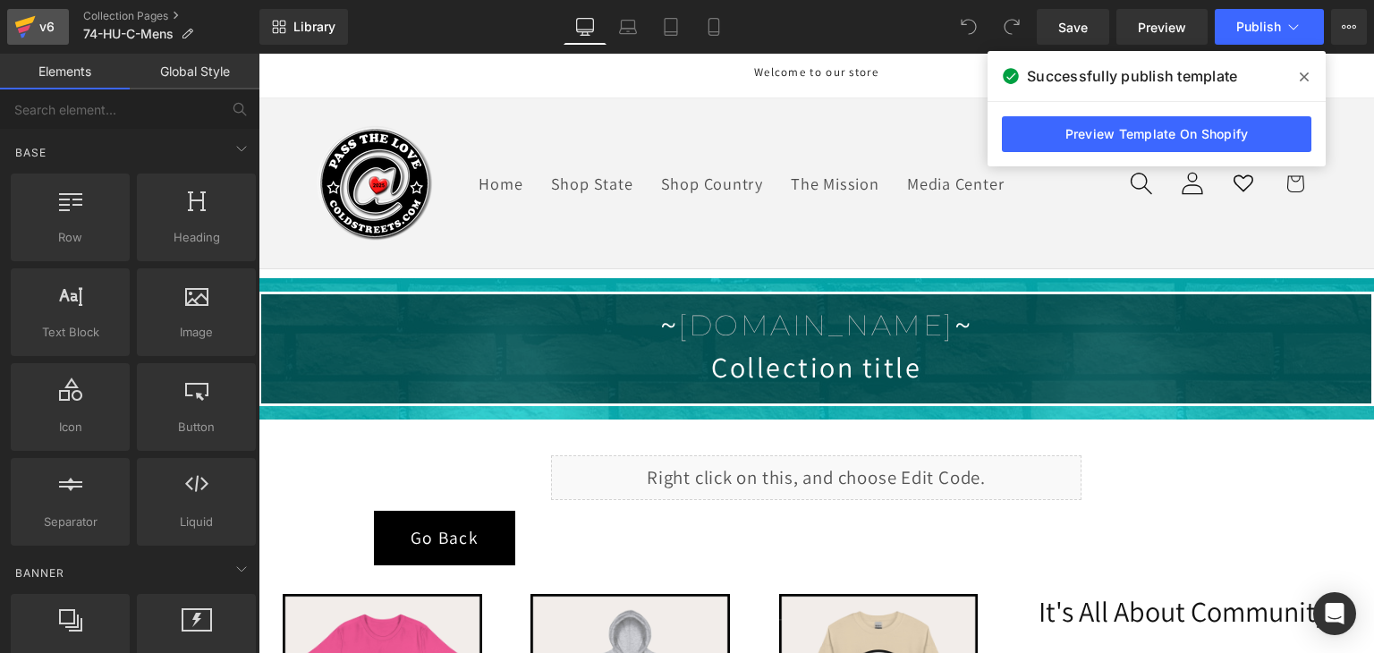
click at [29, 33] on icon at bounding box center [24, 26] width 21 height 45
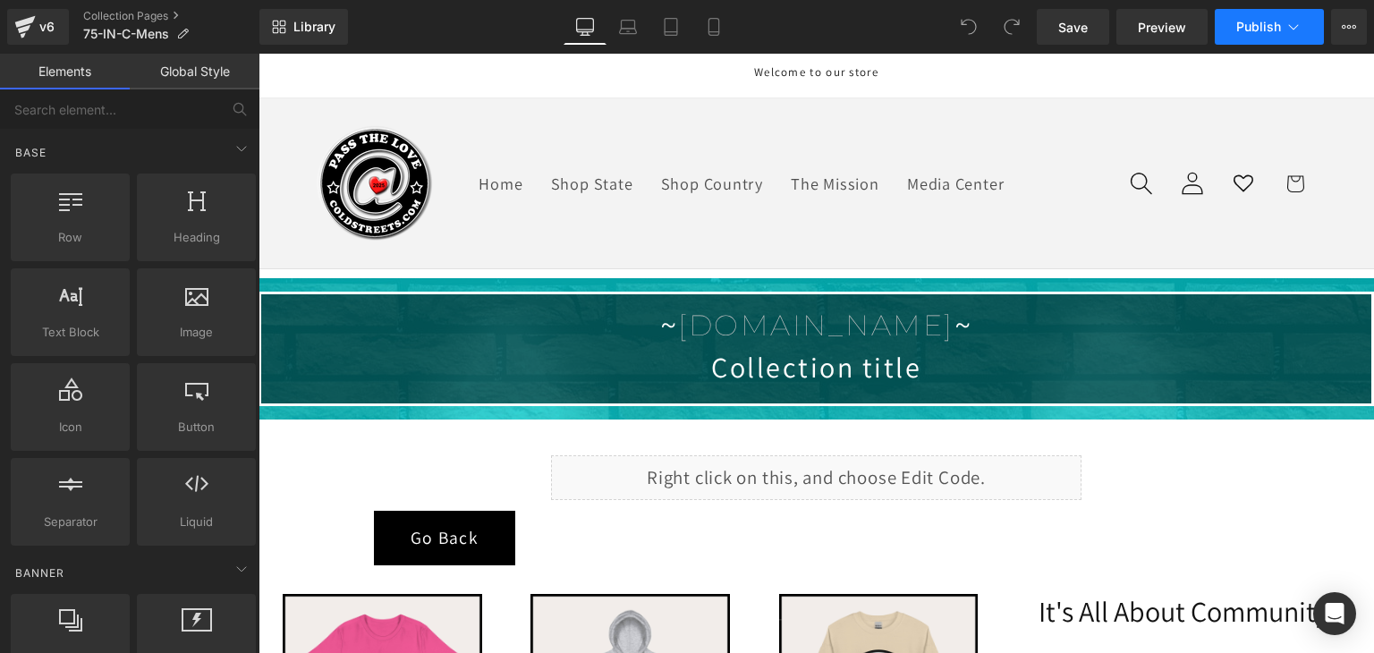
click at [1226, 30] on button "Publish" at bounding box center [1268, 27] width 109 height 36
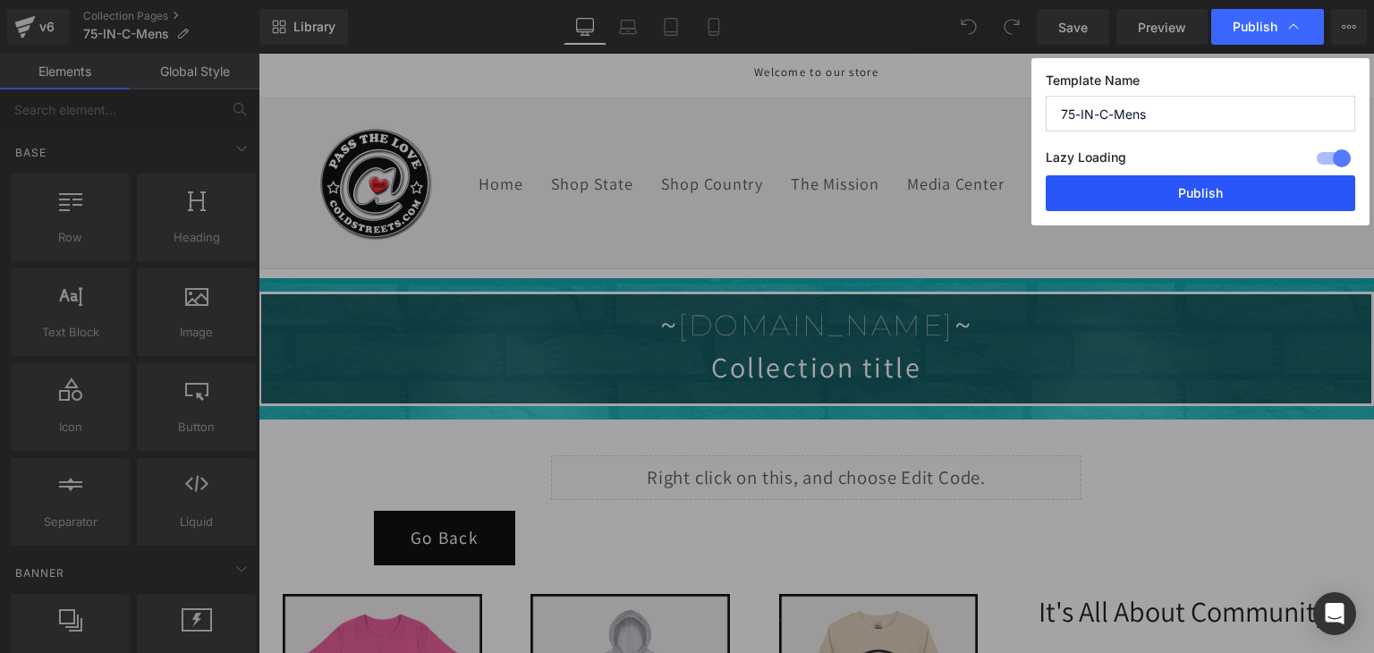
click at [1249, 196] on button "Publish" at bounding box center [1199, 193] width 309 height 36
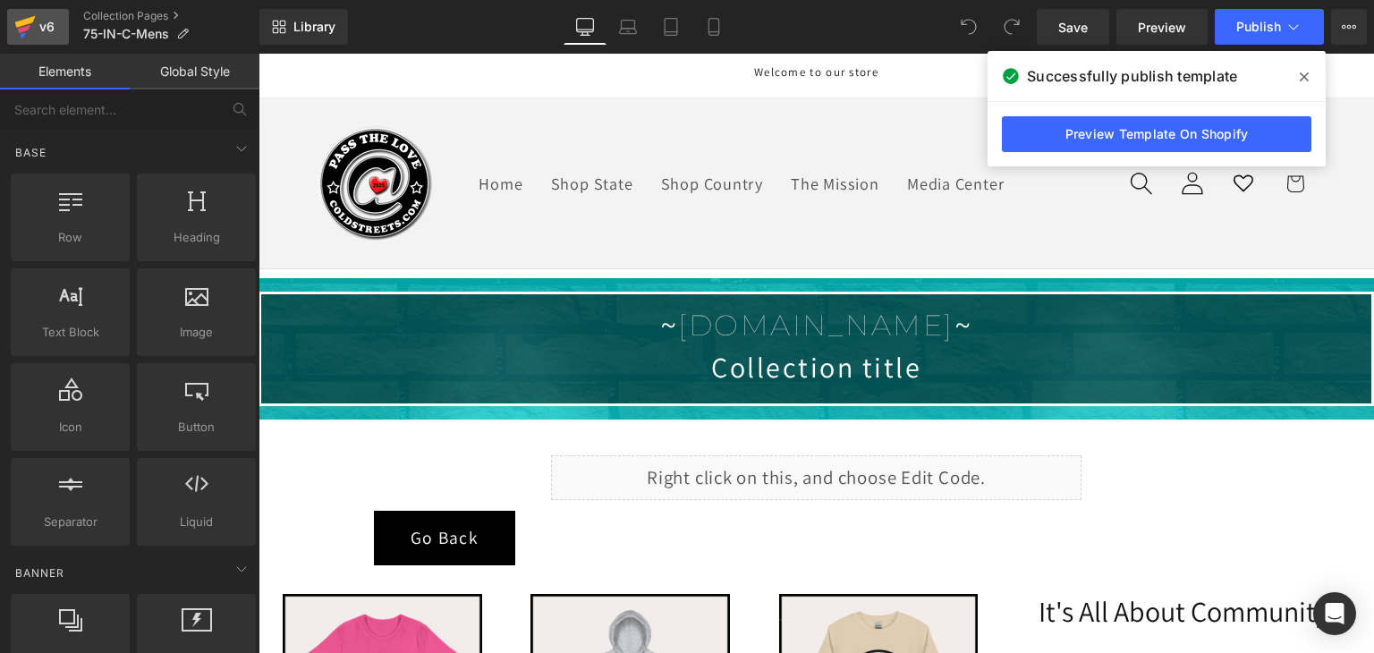
click at [25, 18] on icon at bounding box center [24, 26] width 21 height 45
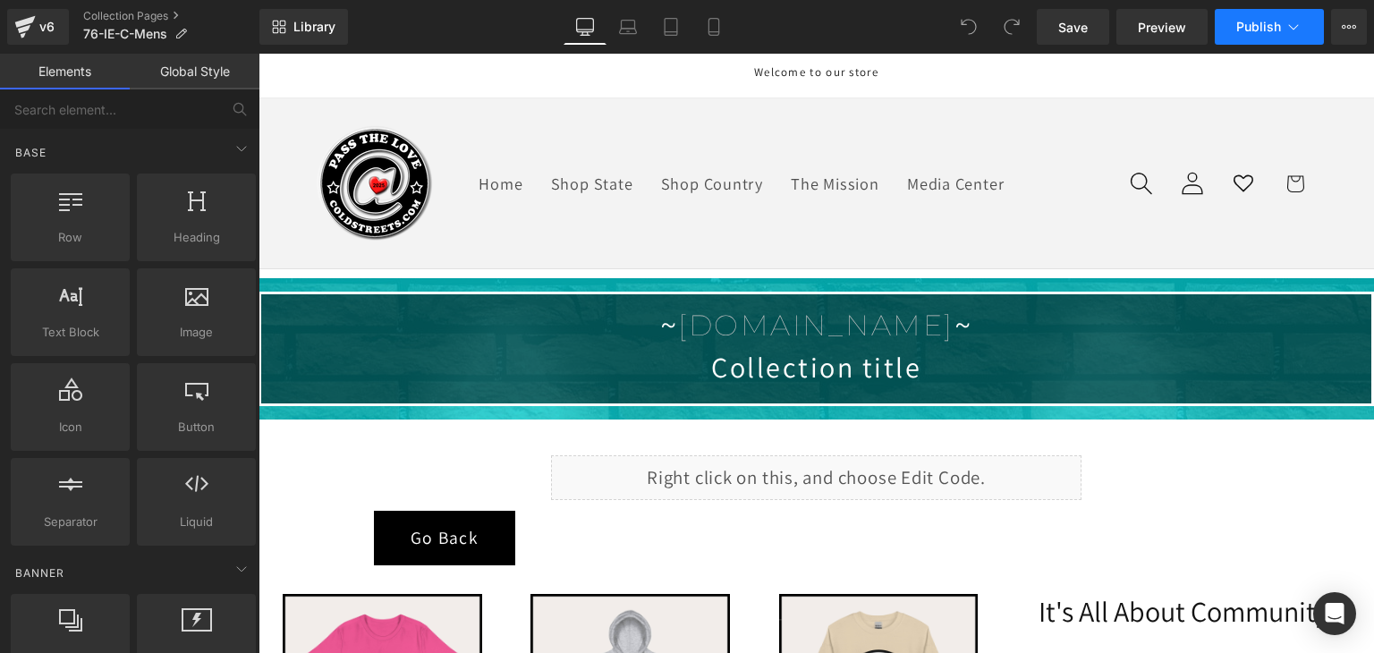
click at [1284, 27] on icon at bounding box center [1293, 27] width 18 height 18
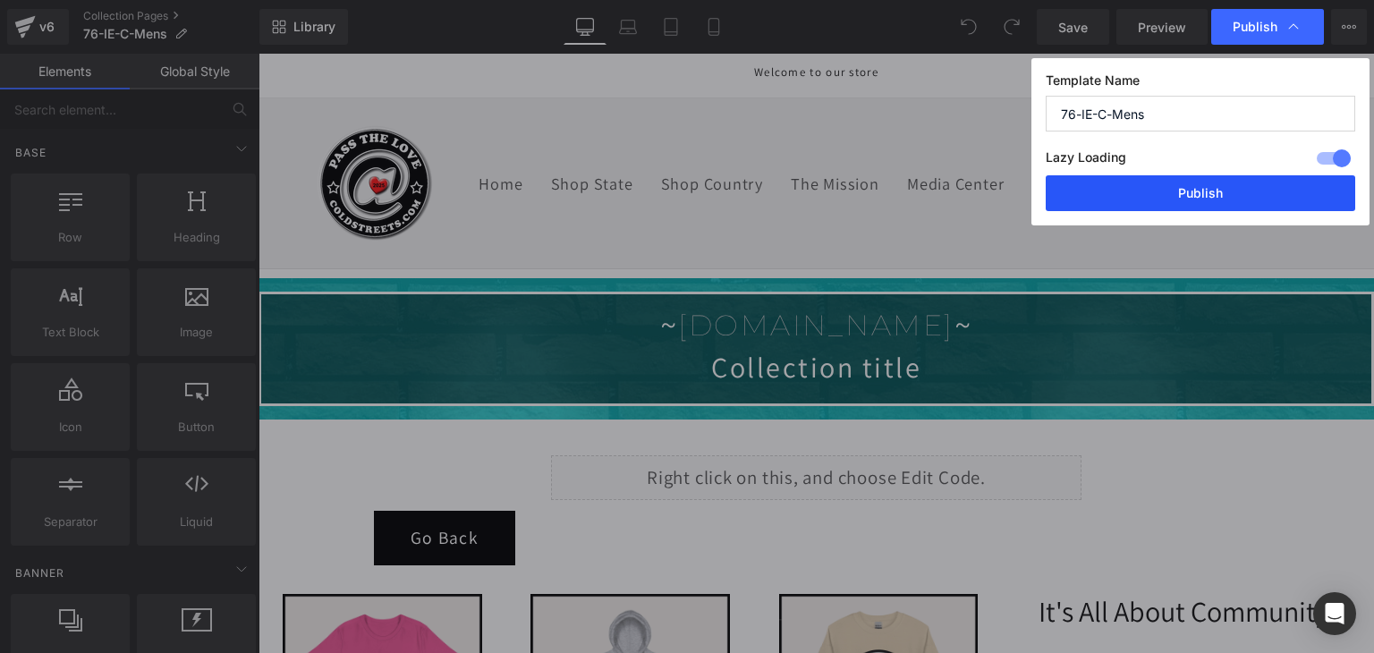
click at [1240, 189] on button "Publish" at bounding box center [1199, 193] width 309 height 36
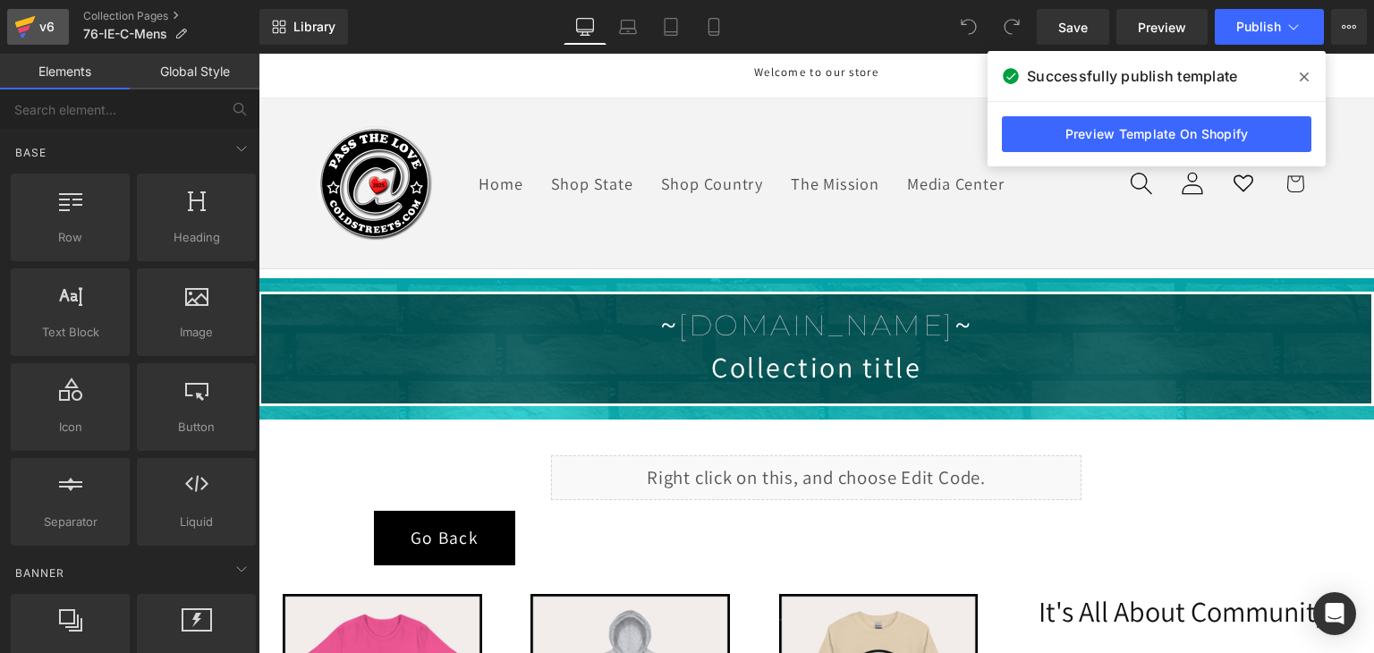
click at [32, 29] on icon at bounding box center [24, 26] width 21 height 45
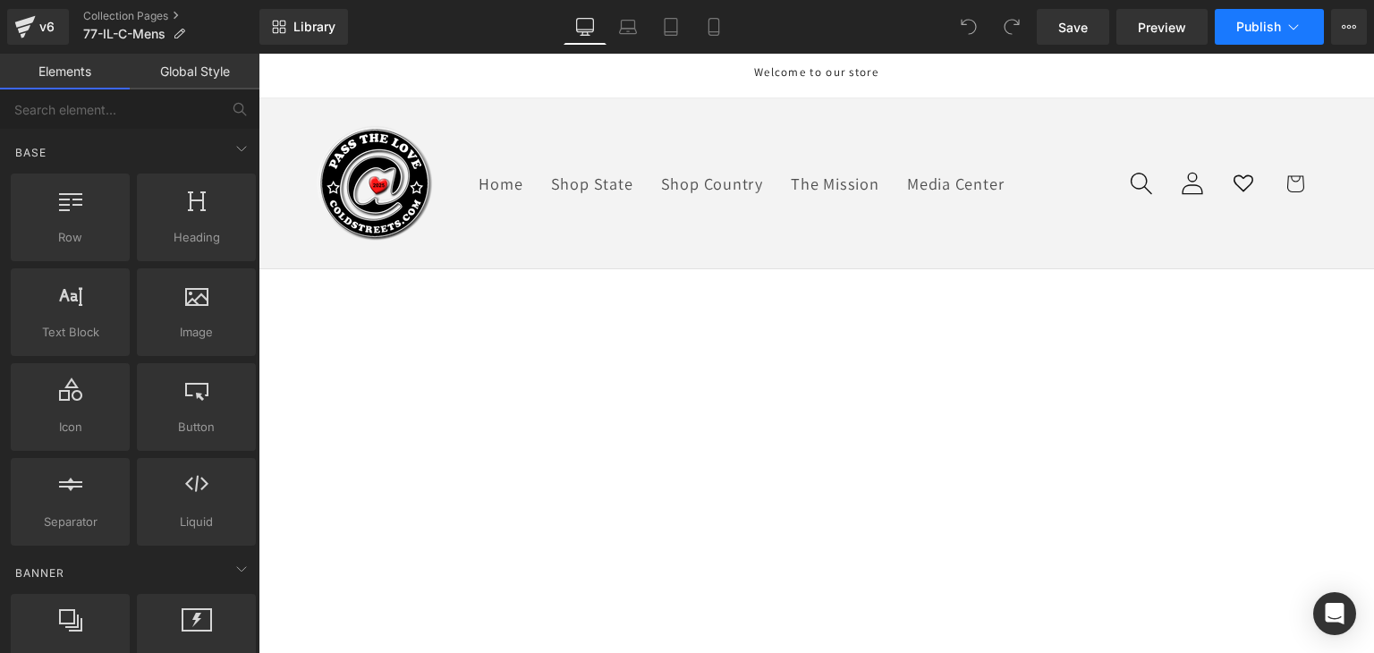
click at [1288, 34] on icon at bounding box center [1293, 27] width 18 height 18
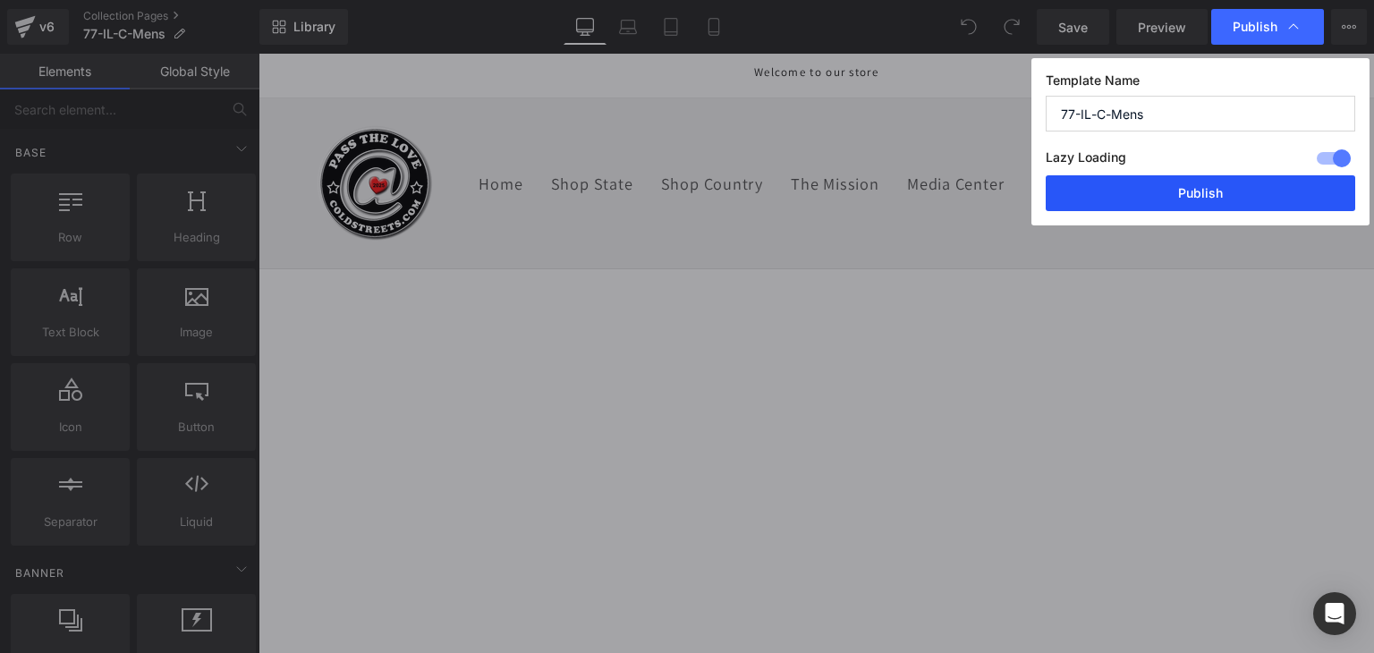
click at [1268, 178] on button "Publish" at bounding box center [1199, 193] width 309 height 36
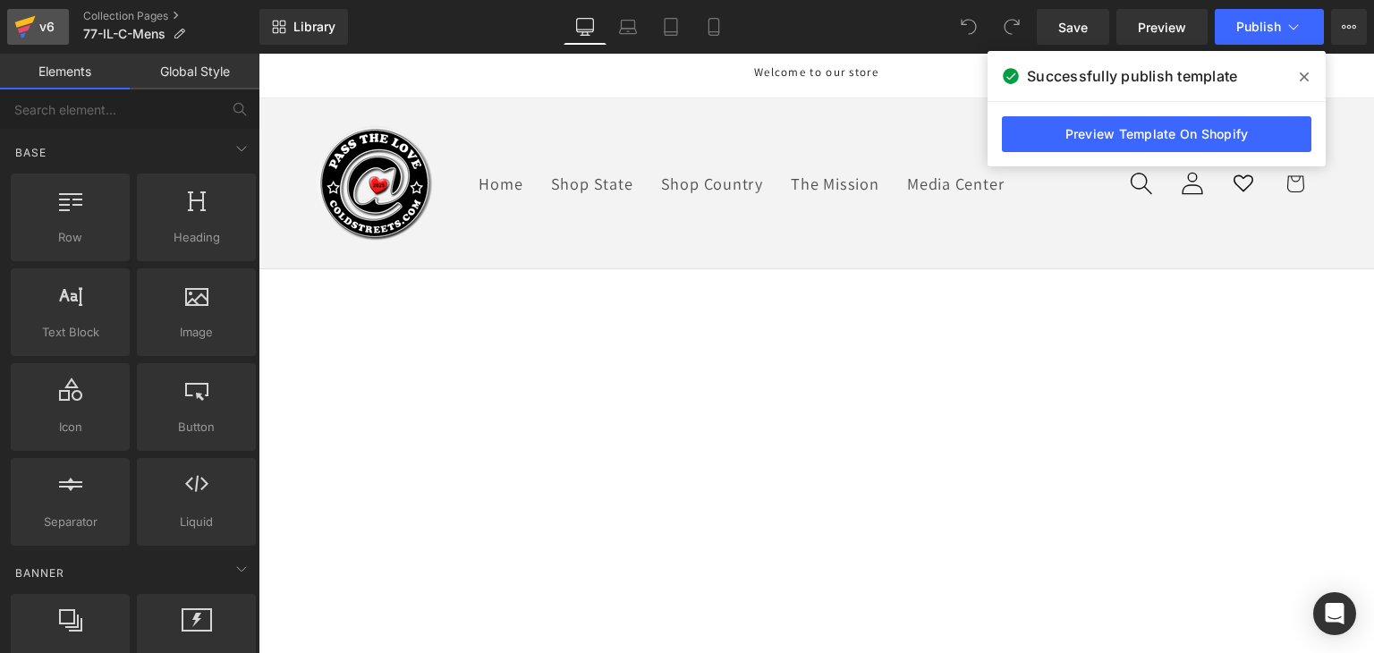
click at [30, 19] on icon at bounding box center [25, 22] width 21 height 12
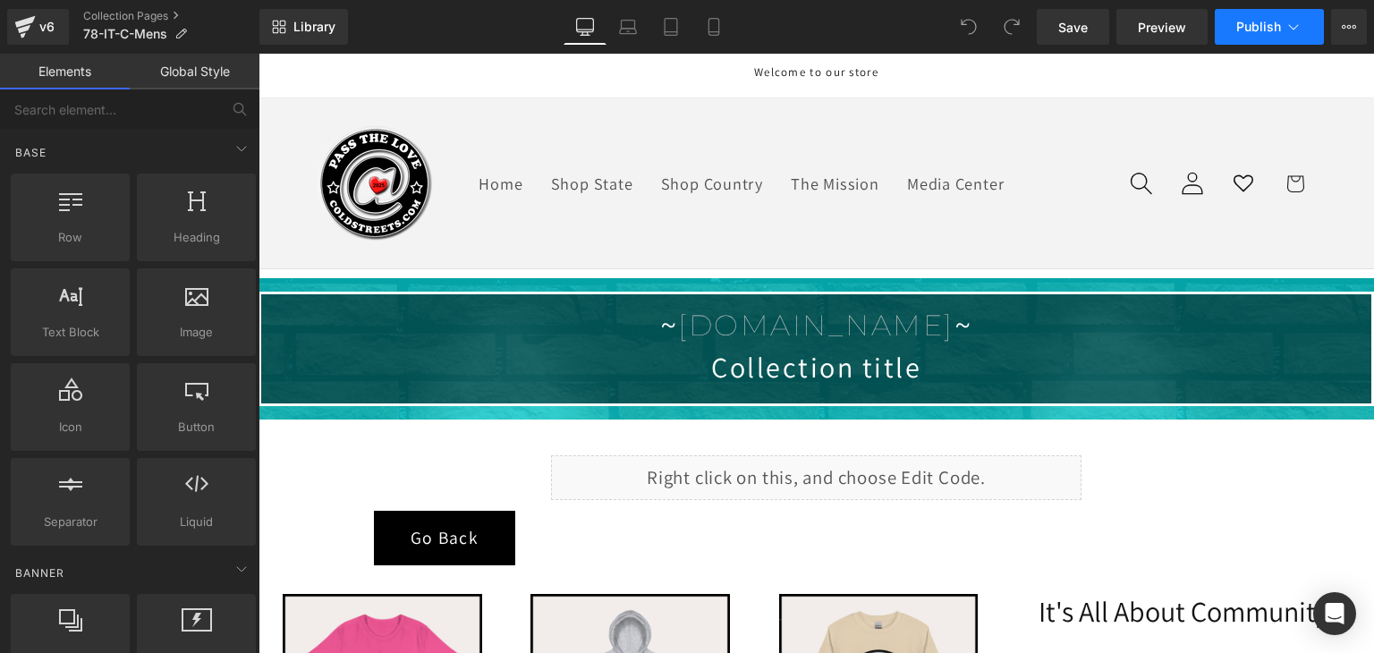
click at [1263, 22] on span "Publish" at bounding box center [1258, 27] width 45 height 14
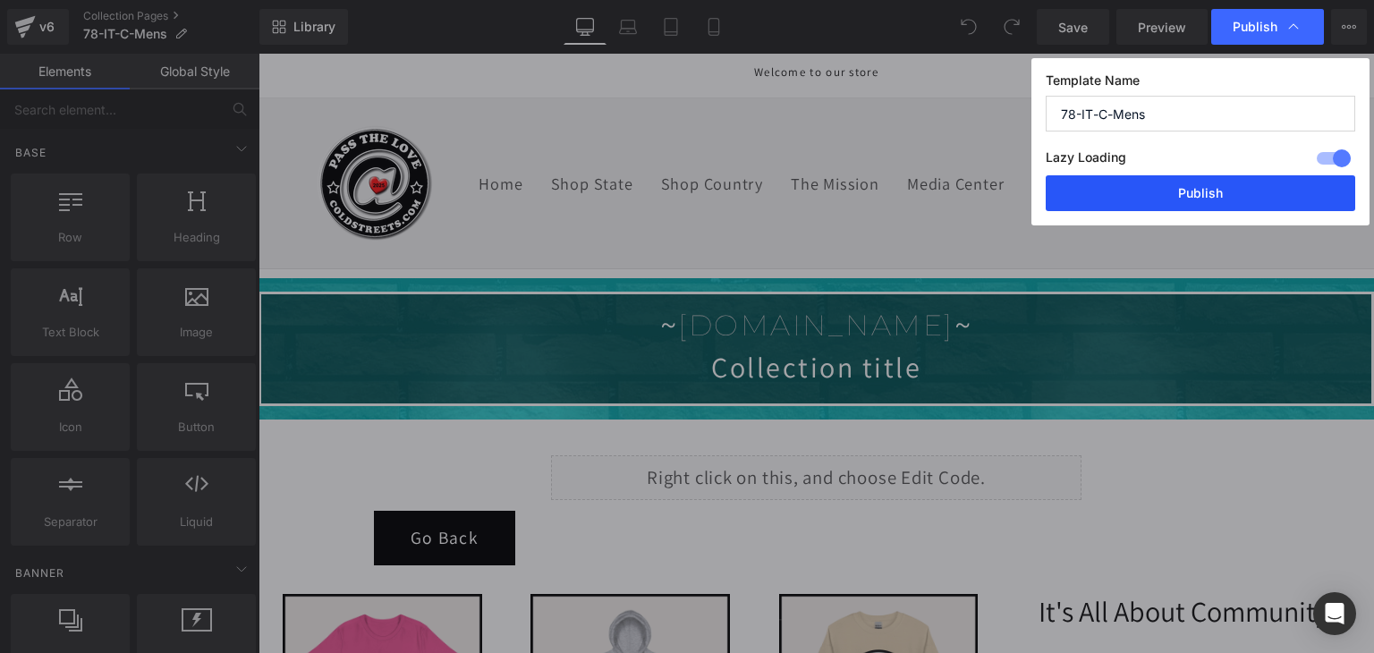
click at [1243, 188] on button "Publish" at bounding box center [1199, 193] width 309 height 36
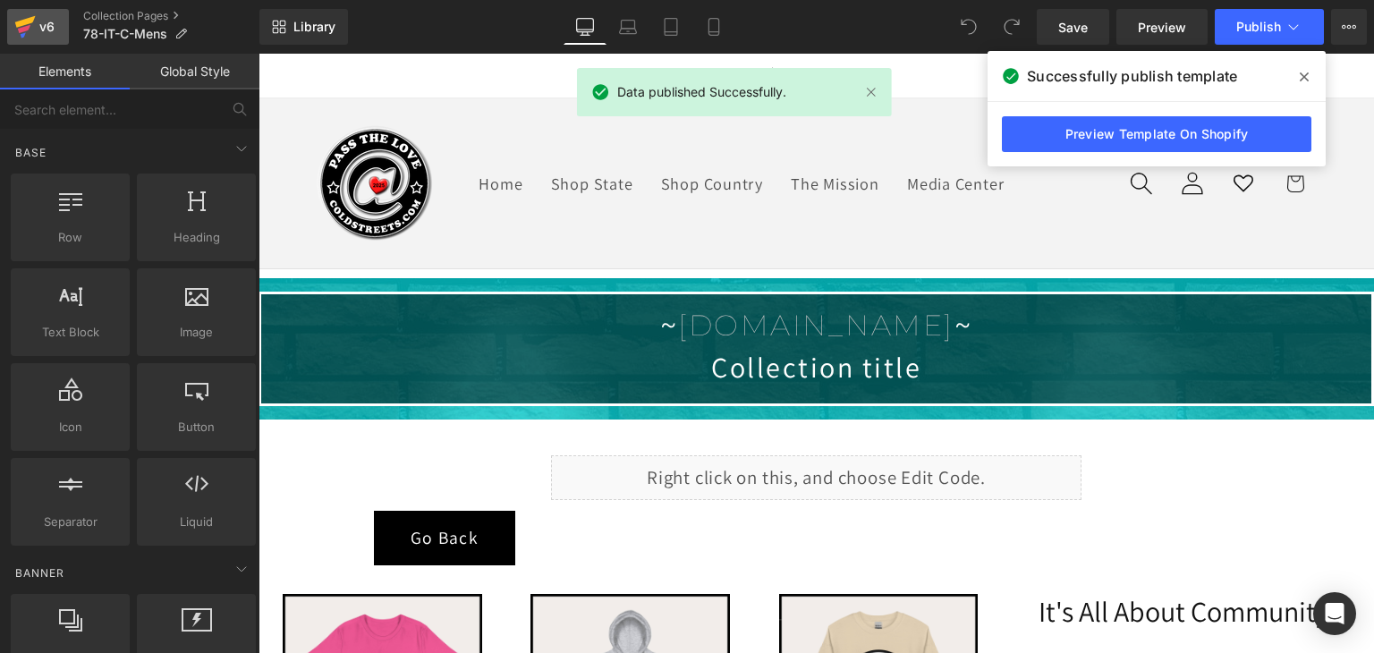
click at [29, 27] on icon at bounding box center [24, 29] width 13 height 8
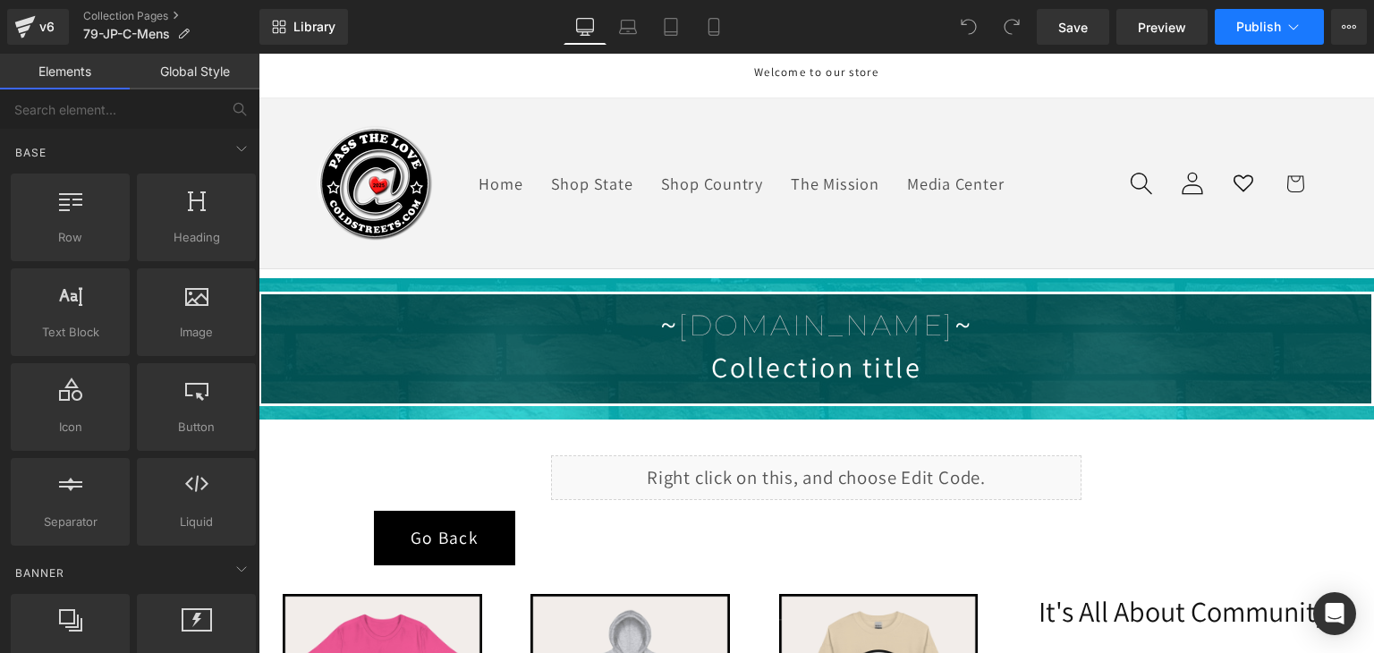
click at [1262, 30] on span "Publish" at bounding box center [1258, 27] width 45 height 14
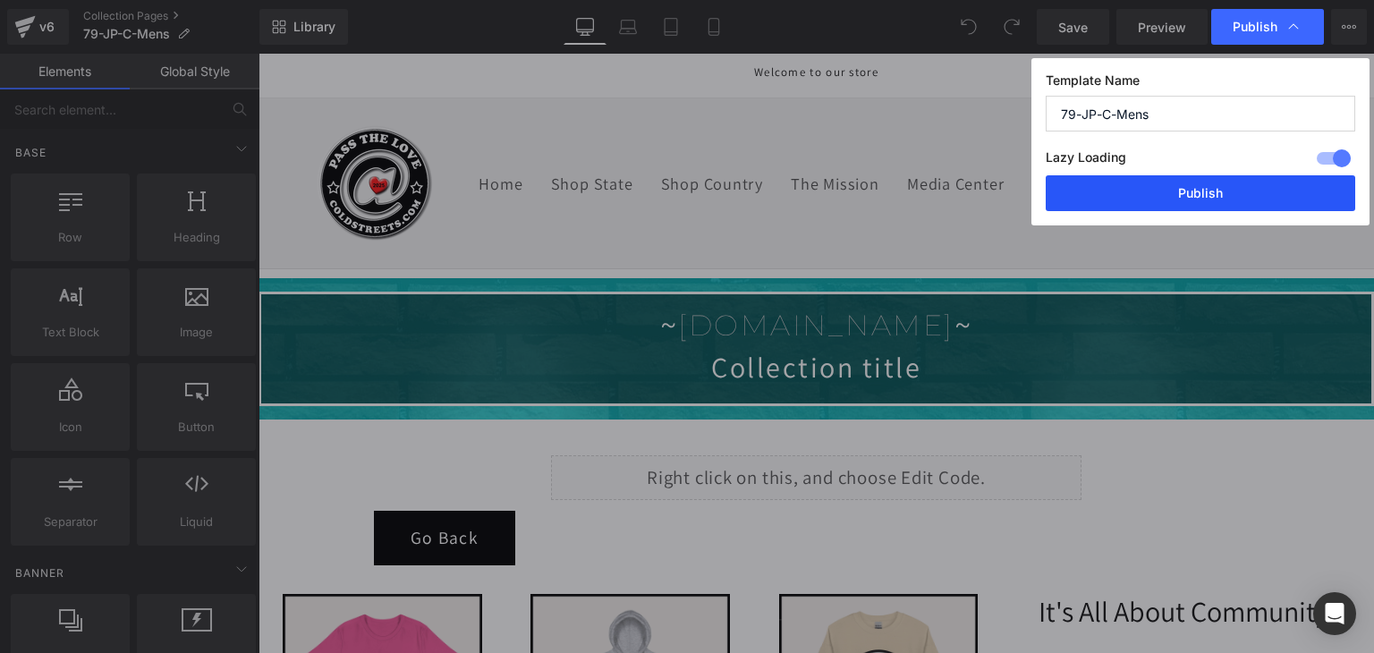
drag, startPoint x: 1239, startPoint y: 195, endPoint x: 644, endPoint y: 140, distance: 598.1
click at [1239, 195] on button "Publish" at bounding box center [1199, 193] width 309 height 36
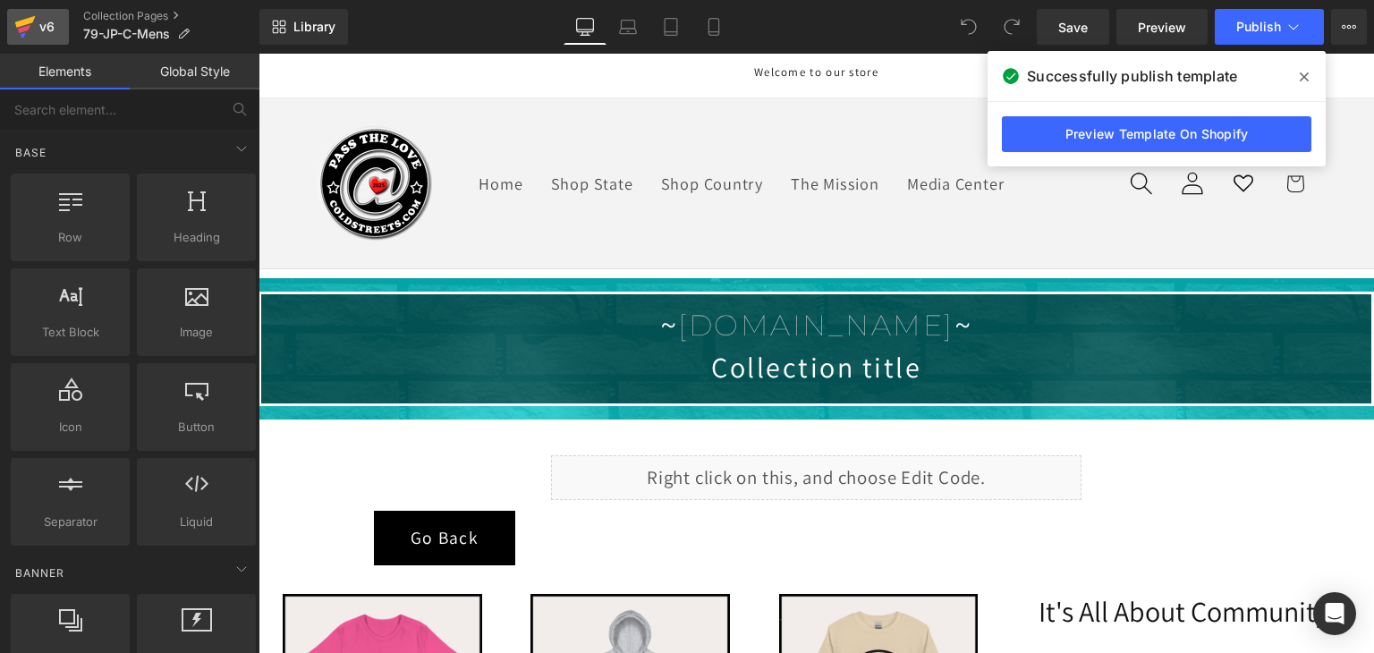
click at [17, 26] on icon at bounding box center [25, 22] width 21 height 12
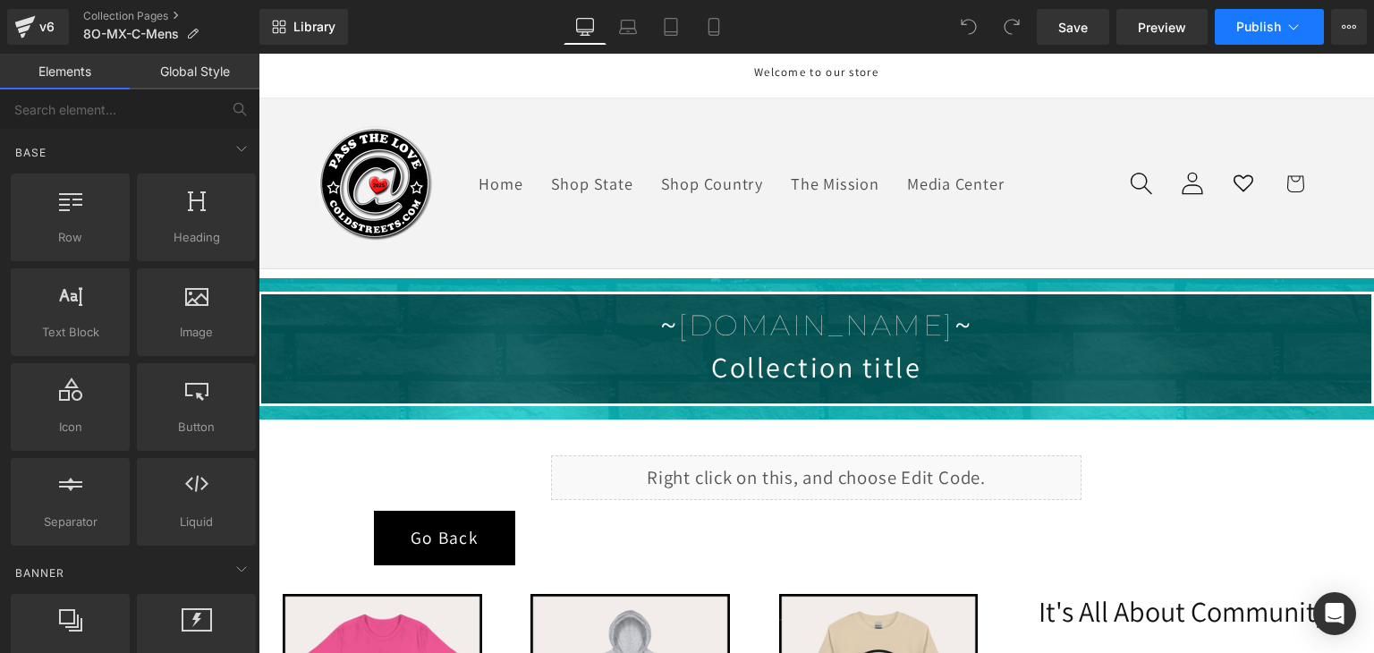
click at [1281, 30] on button "Publish" at bounding box center [1268, 27] width 109 height 36
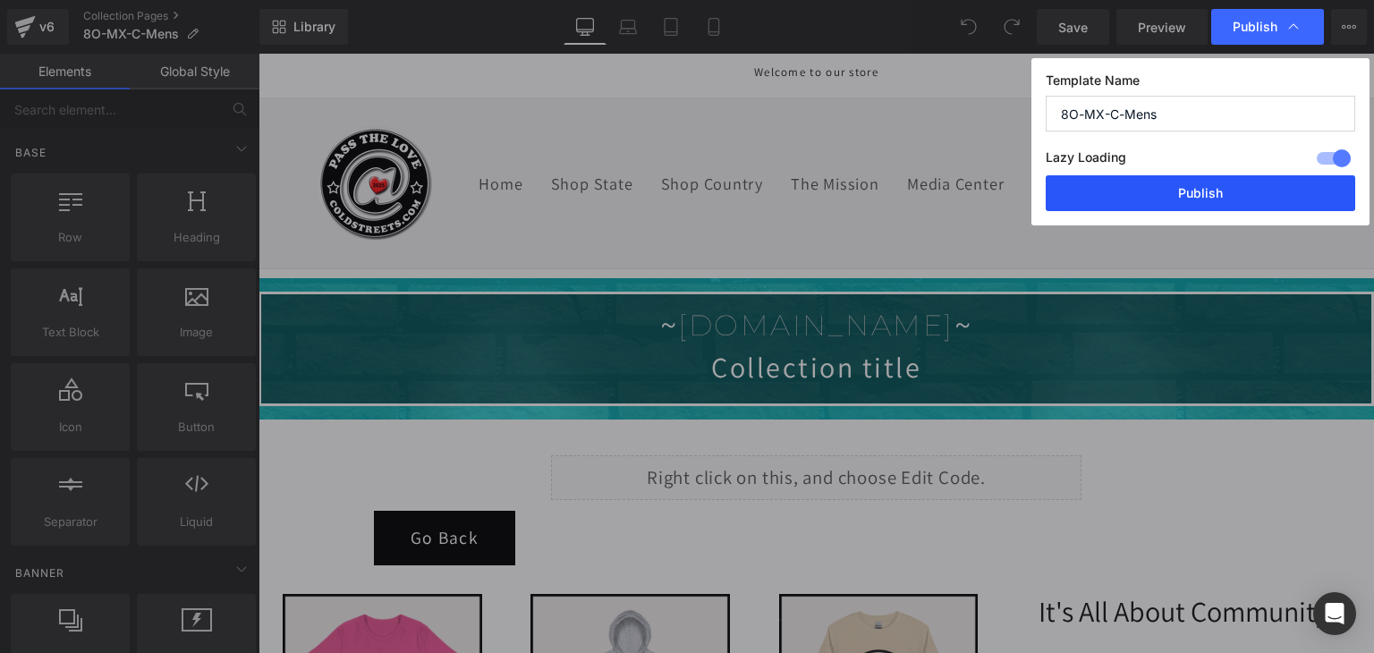
click at [1260, 190] on button "Publish" at bounding box center [1199, 193] width 309 height 36
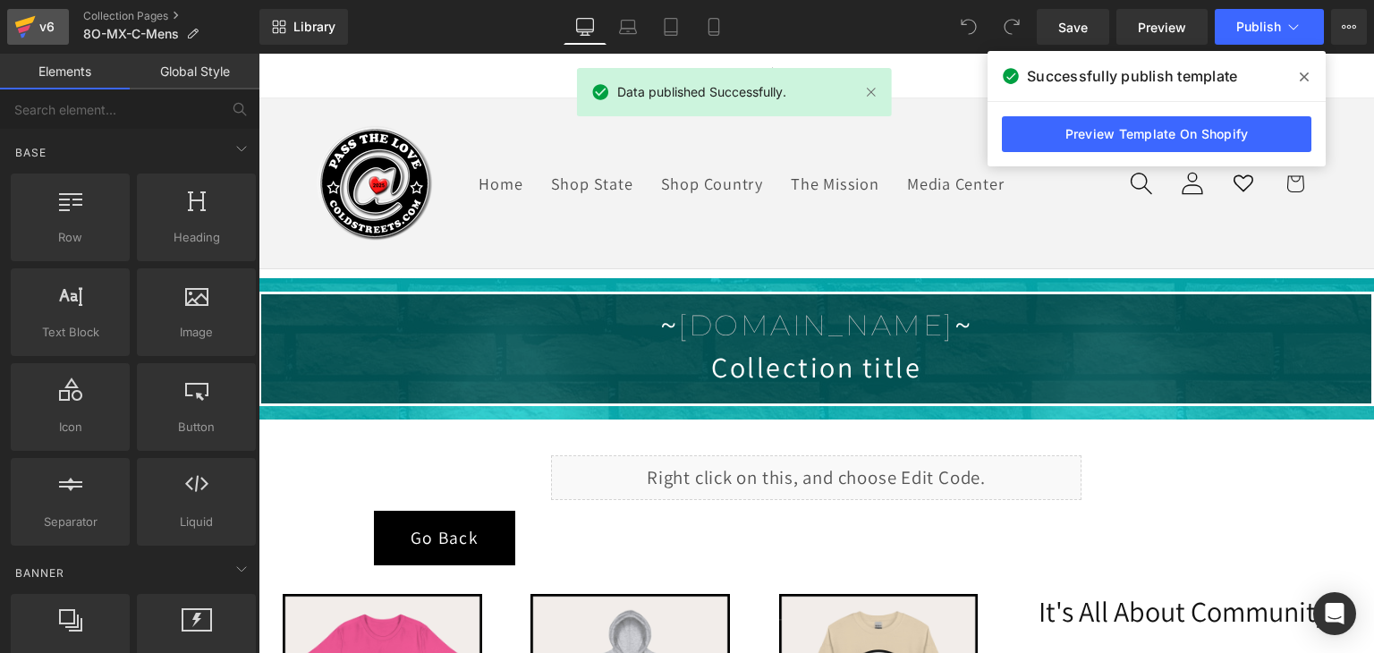
click at [26, 29] on icon at bounding box center [24, 29] width 13 height 8
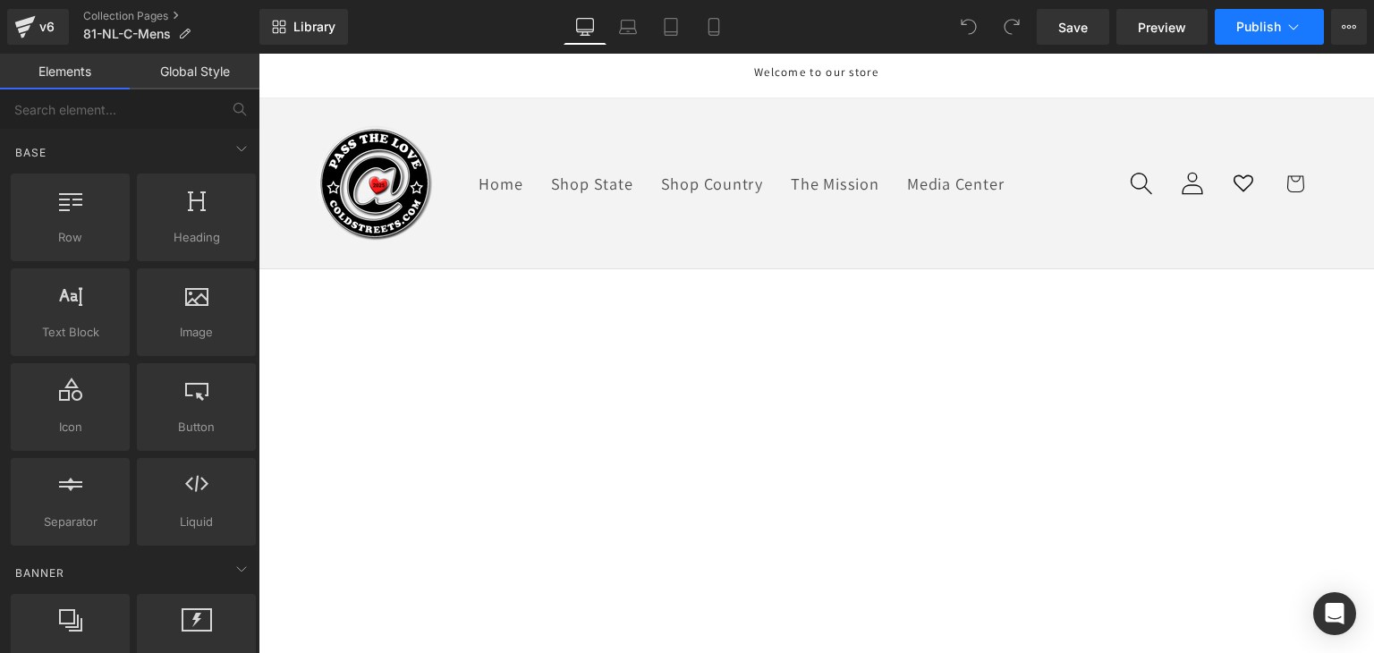
click at [1280, 24] on span "Publish" at bounding box center [1258, 27] width 45 height 14
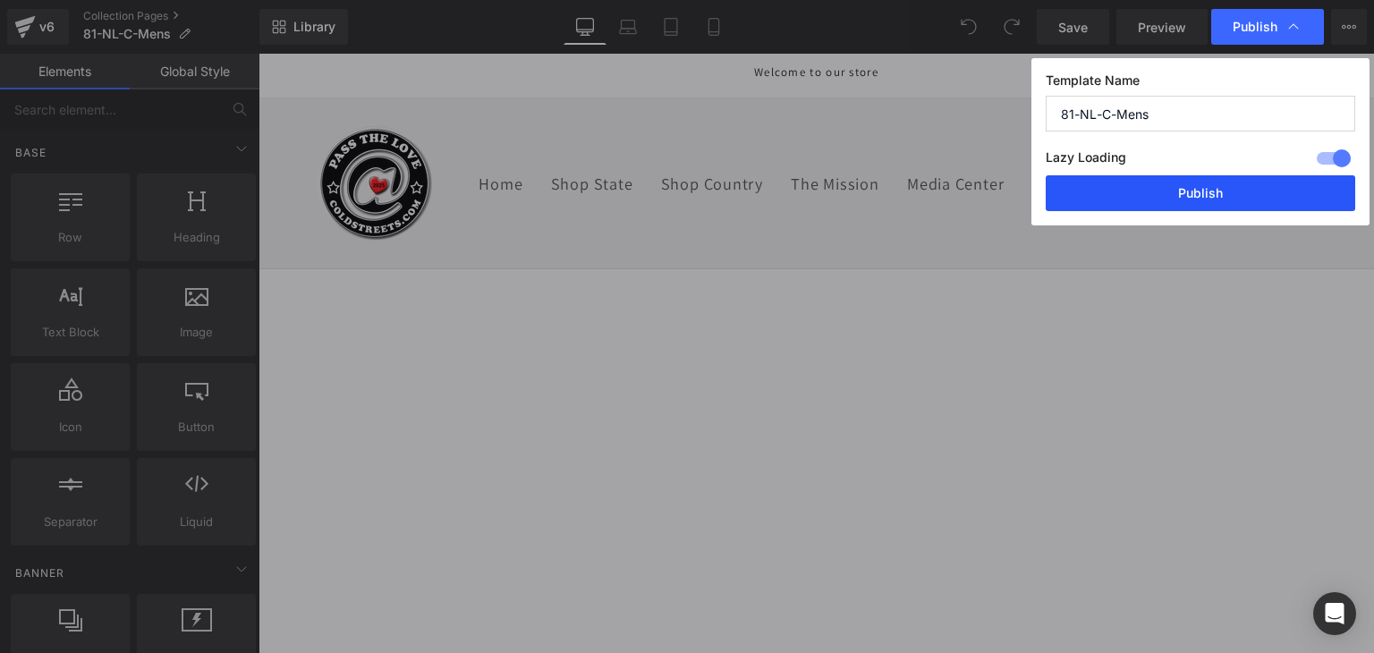
click at [1259, 201] on button "Publish" at bounding box center [1199, 193] width 309 height 36
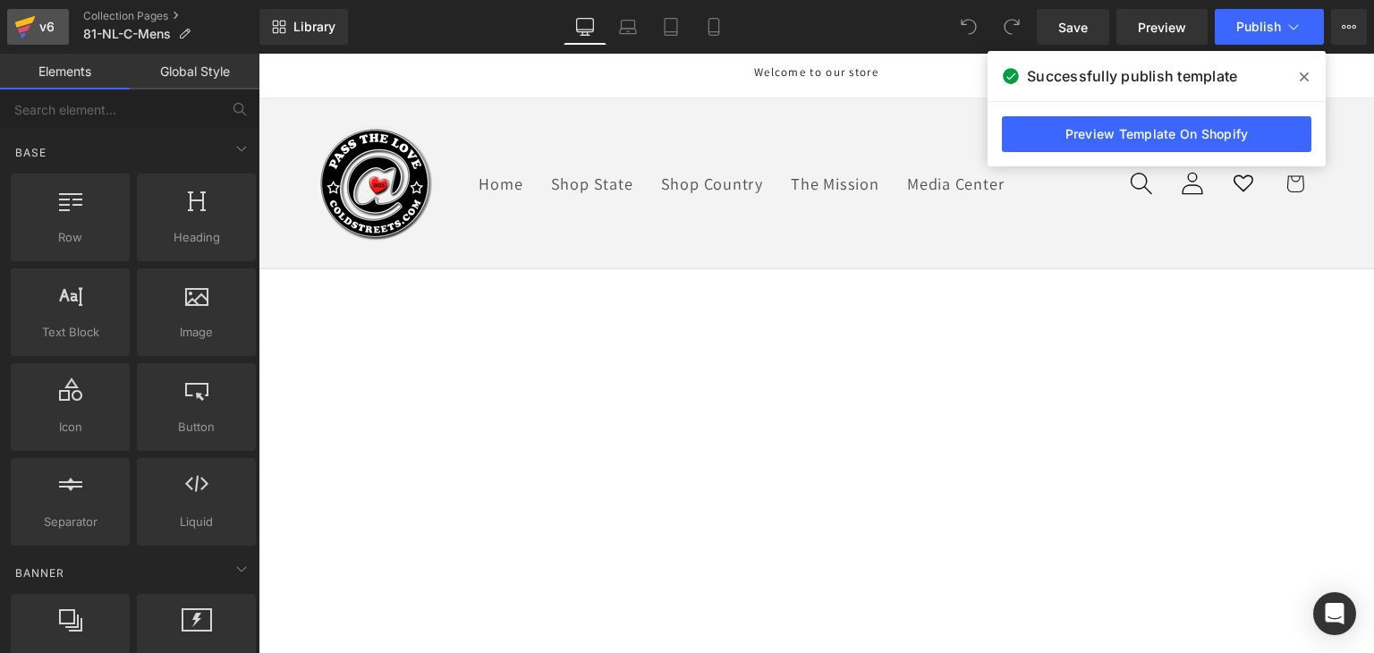
click at [25, 27] on icon at bounding box center [24, 29] width 13 height 8
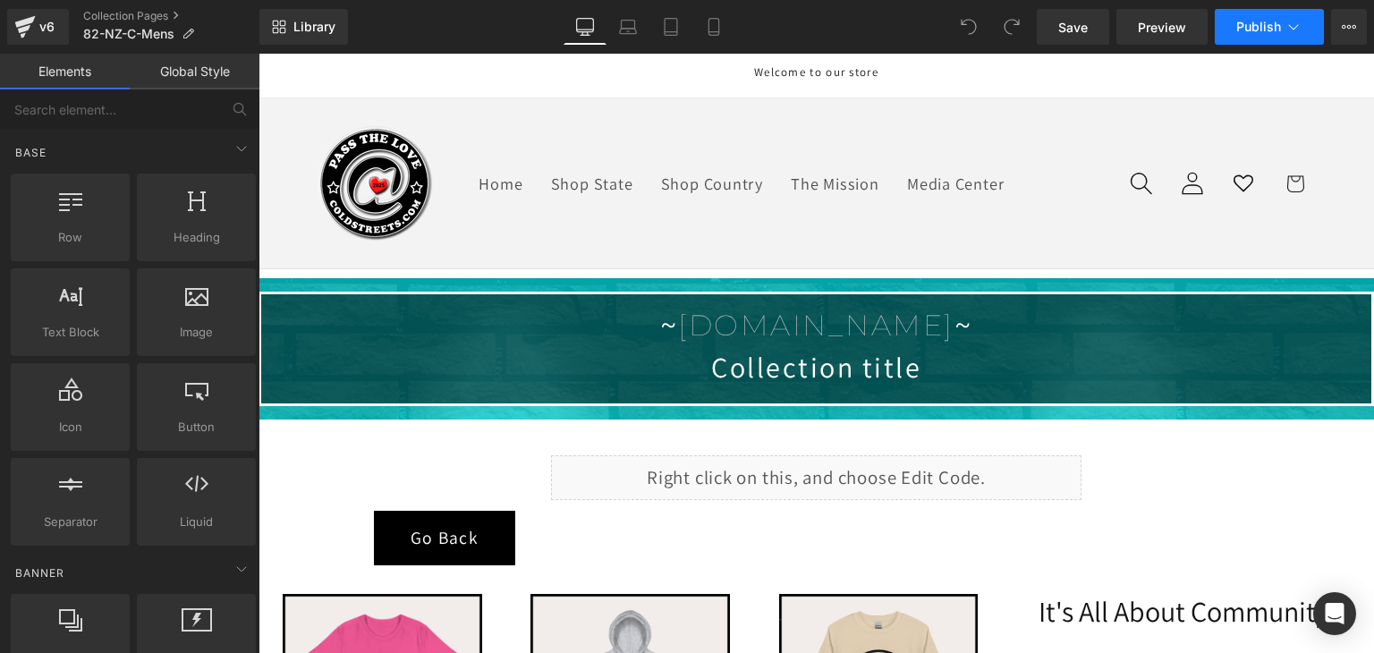
click at [1299, 36] on button "Publish" at bounding box center [1268, 27] width 109 height 36
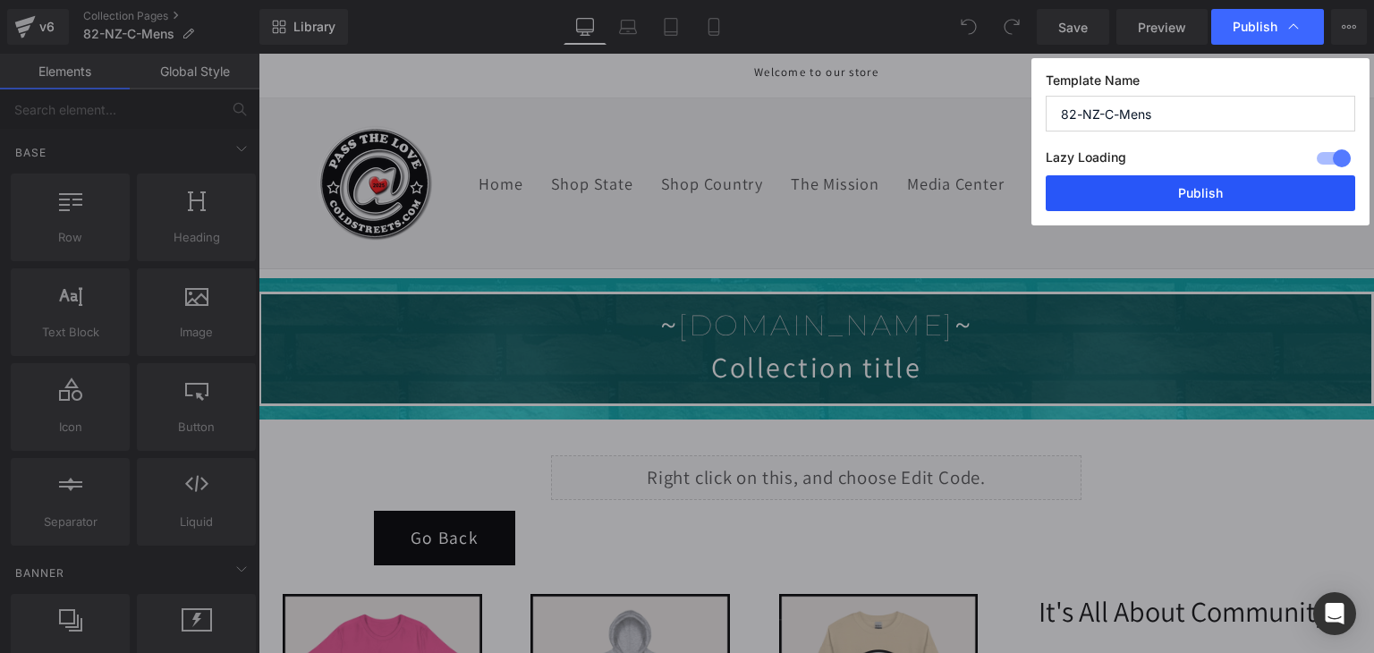
click at [1247, 201] on button "Publish" at bounding box center [1199, 193] width 309 height 36
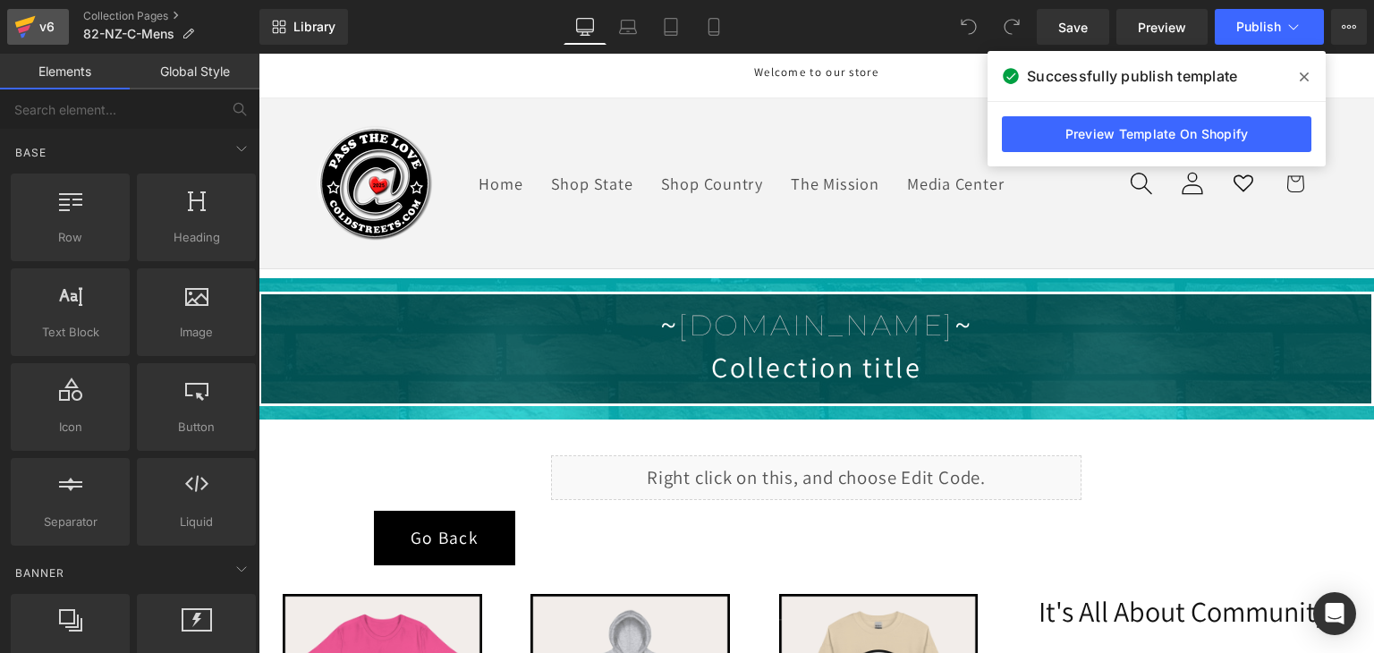
click at [23, 26] on icon at bounding box center [24, 26] width 21 height 45
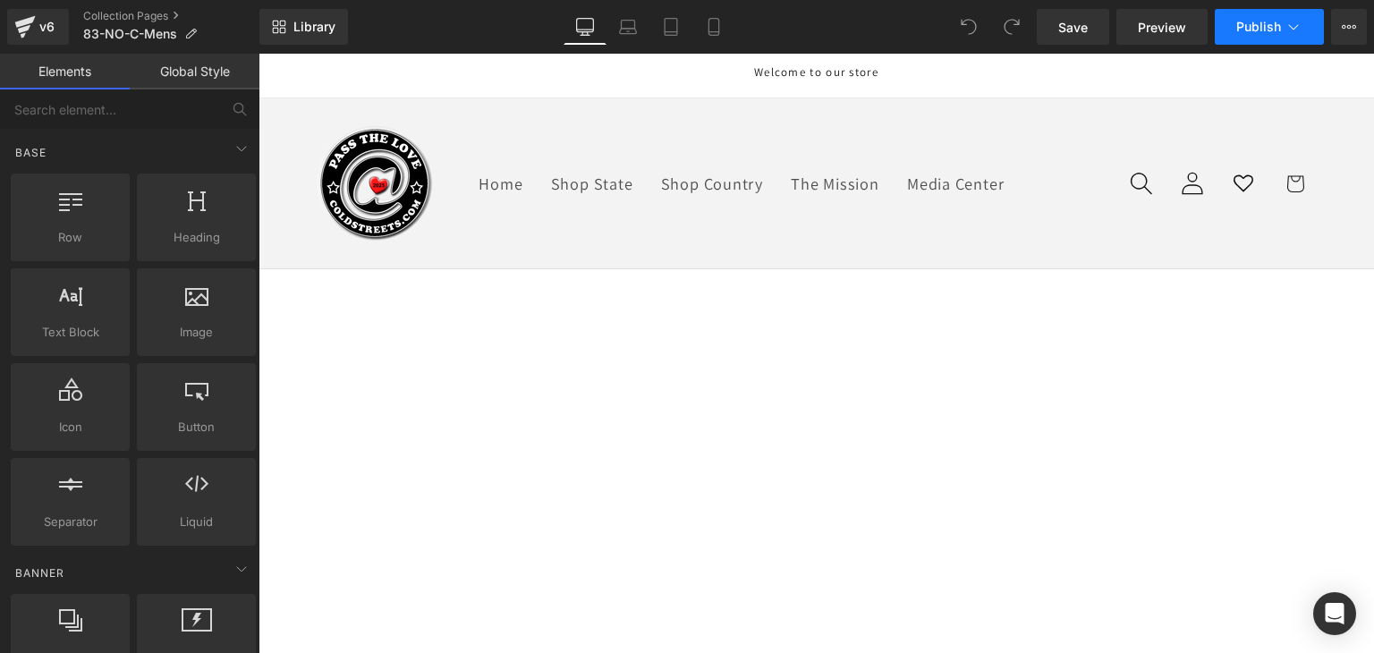
click at [1265, 24] on span "Publish" at bounding box center [1258, 27] width 45 height 14
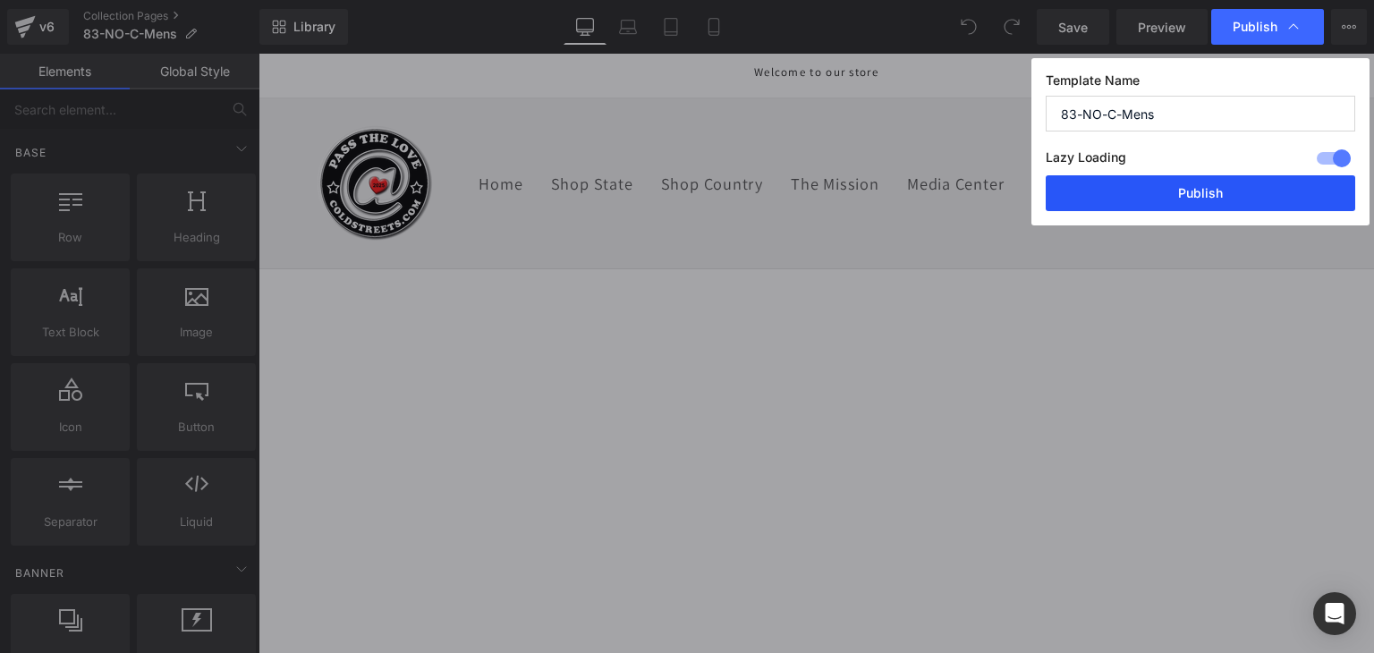
click at [1246, 203] on button "Publish" at bounding box center [1199, 193] width 309 height 36
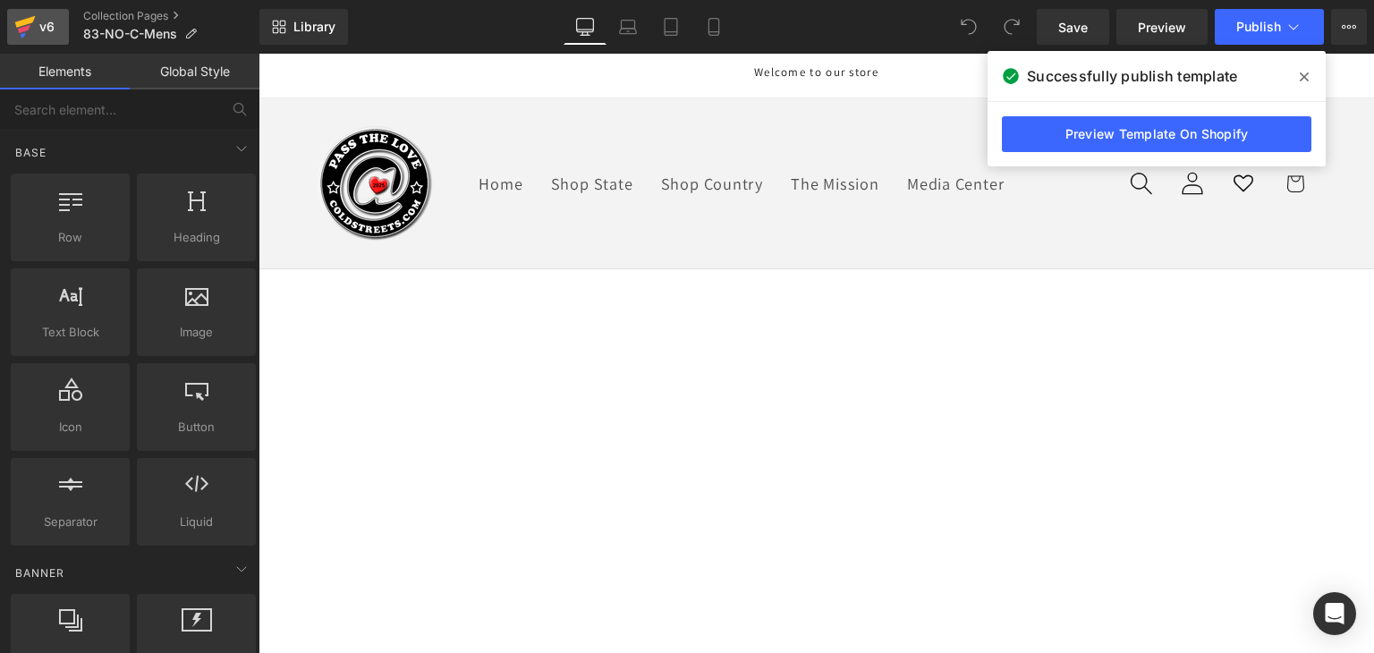
click at [31, 22] on icon at bounding box center [24, 26] width 21 height 45
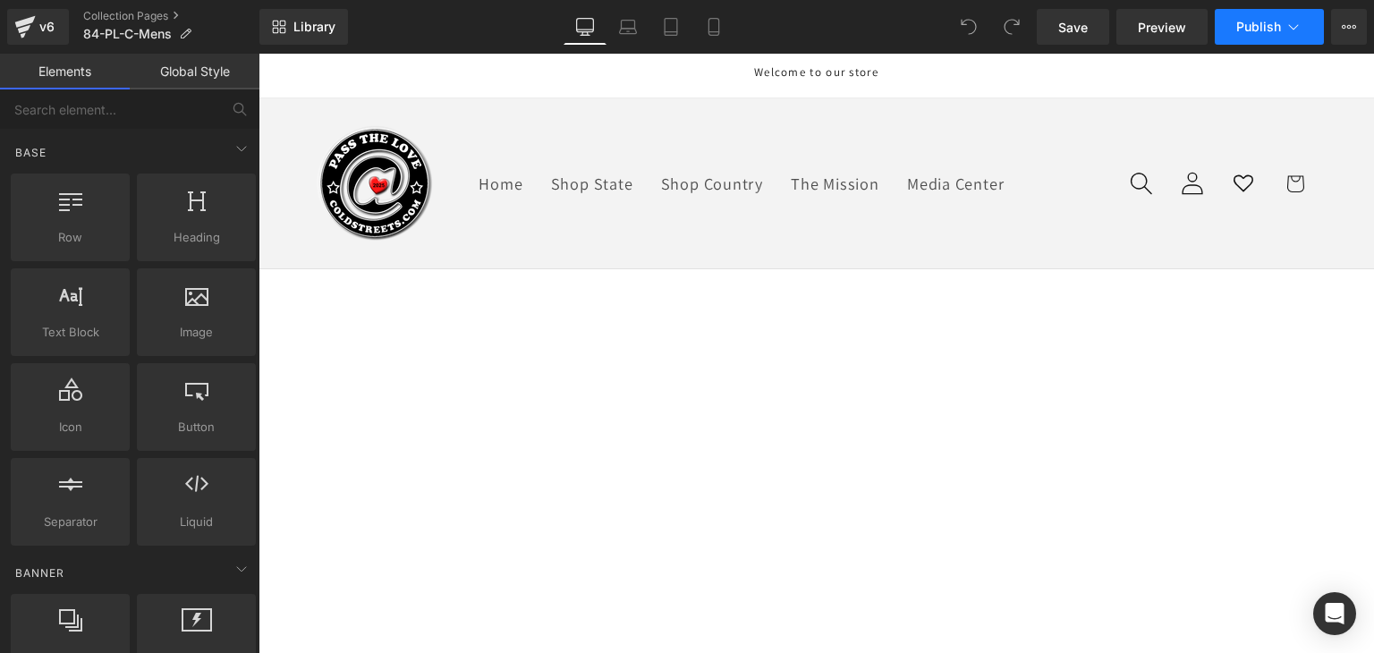
click at [1271, 21] on span "Publish" at bounding box center [1258, 27] width 45 height 14
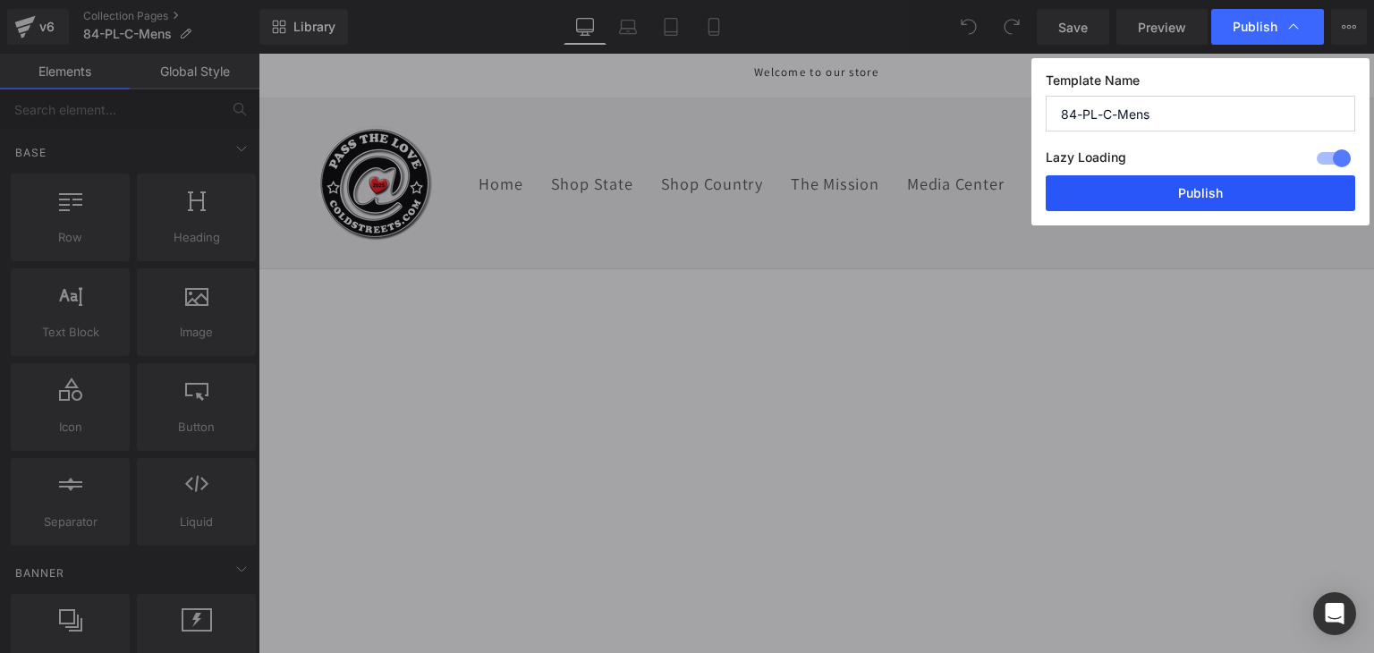
drag, startPoint x: 1237, startPoint y: 198, endPoint x: 841, endPoint y: 150, distance: 398.1
click at [1237, 198] on button "Publish" at bounding box center [1199, 193] width 309 height 36
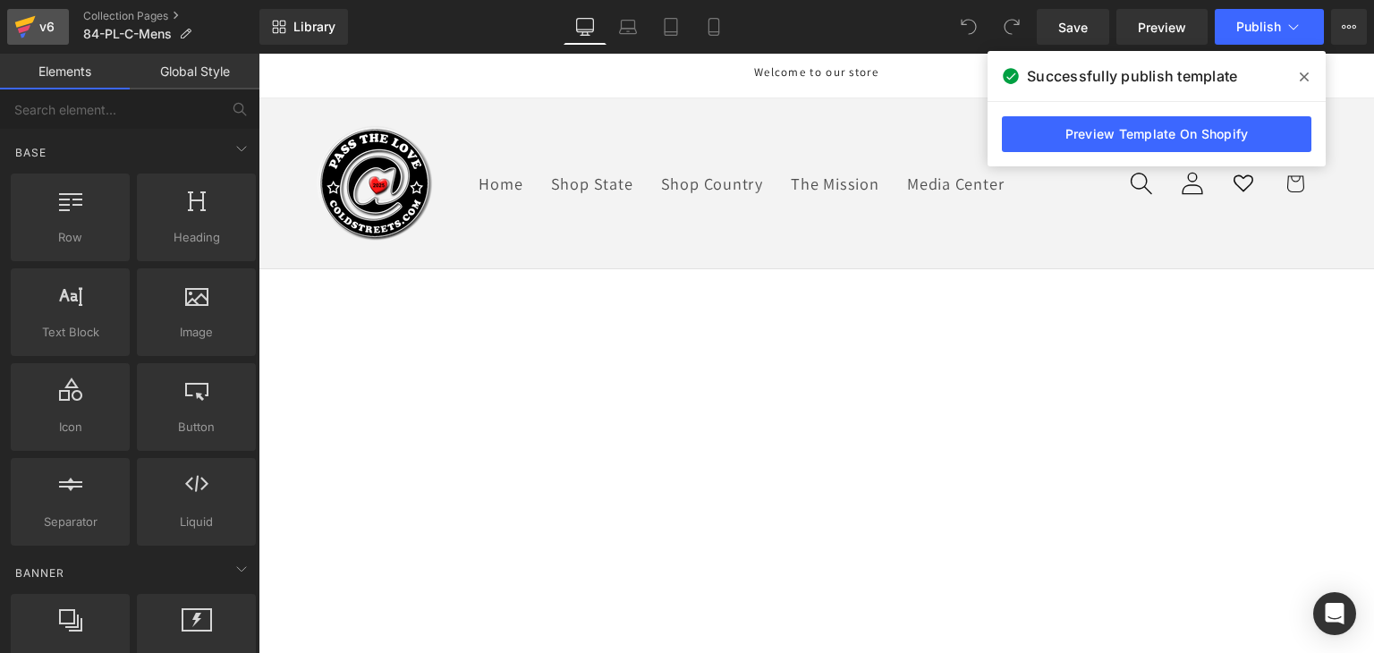
click at [21, 19] on icon at bounding box center [24, 26] width 21 height 45
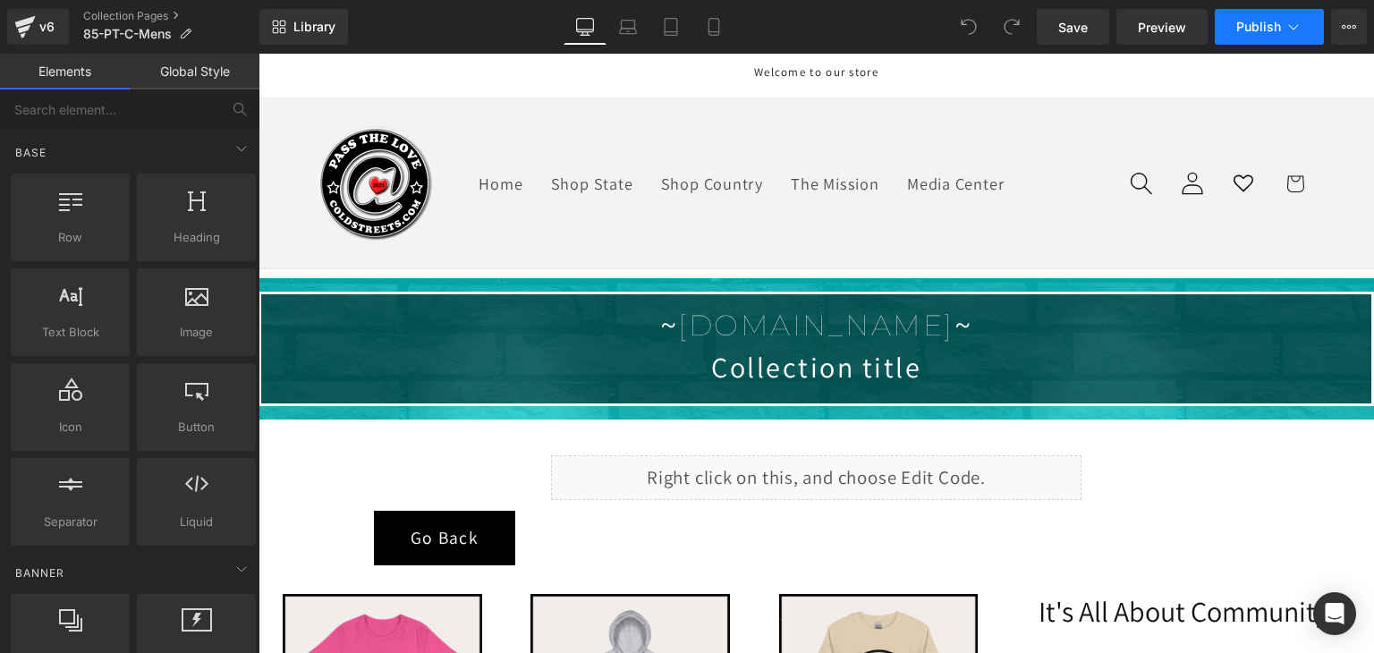
click at [1266, 28] on span "Publish" at bounding box center [1258, 27] width 45 height 14
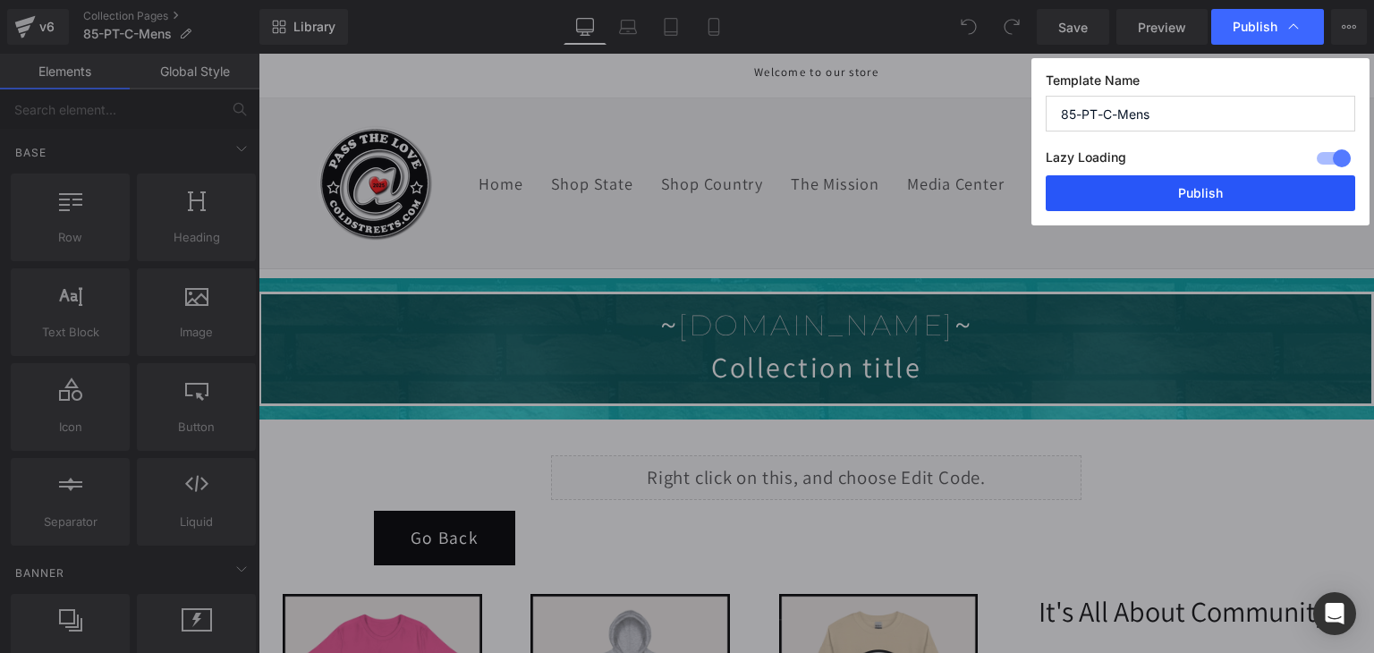
click at [1262, 194] on button "Publish" at bounding box center [1199, 193] width 309 height 36
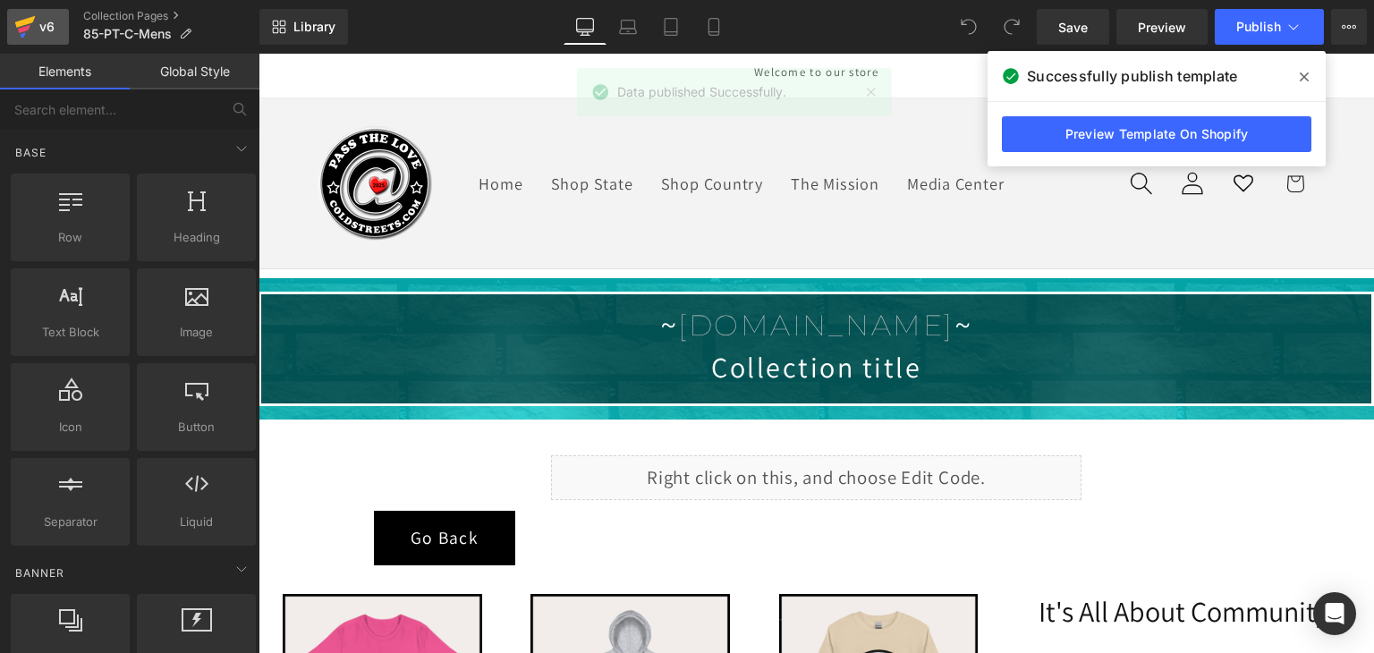
click at [32, 29] on icon at bounding box center [24, 26] width 21 height 45
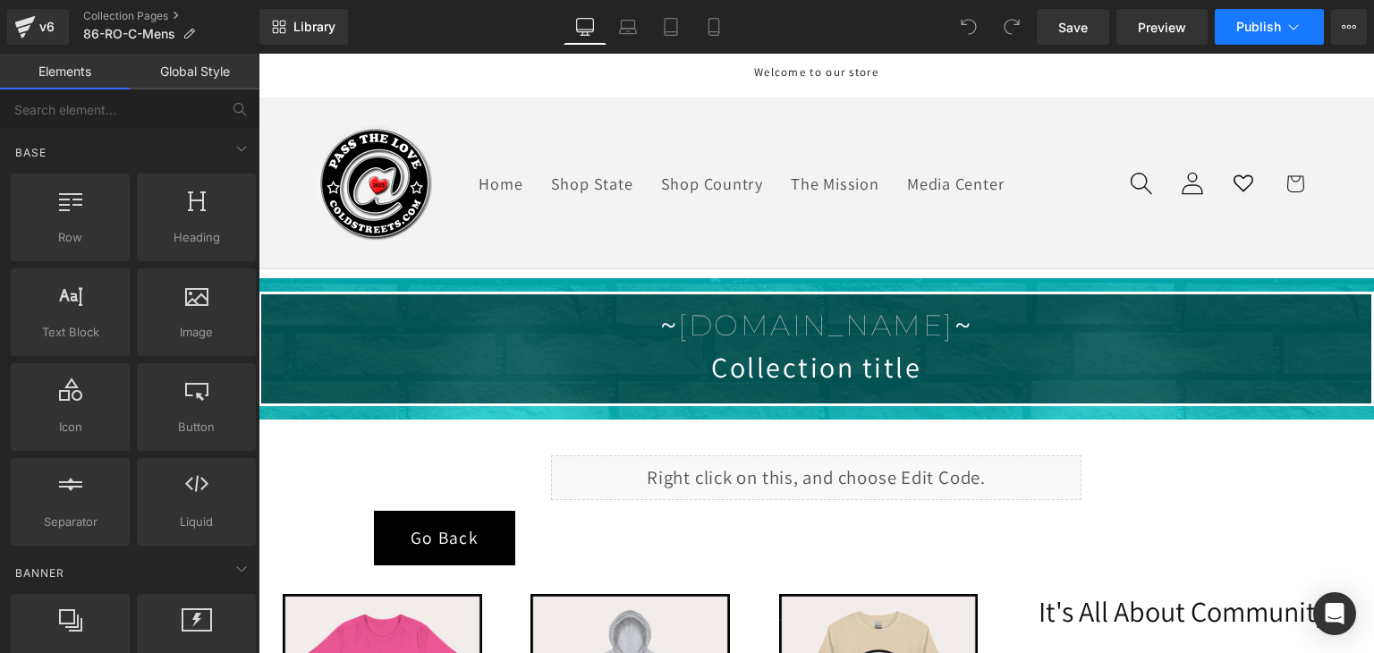
click at [1283, 35] on button "Publish" at bounding box center [1268, 27] width 109 height 36
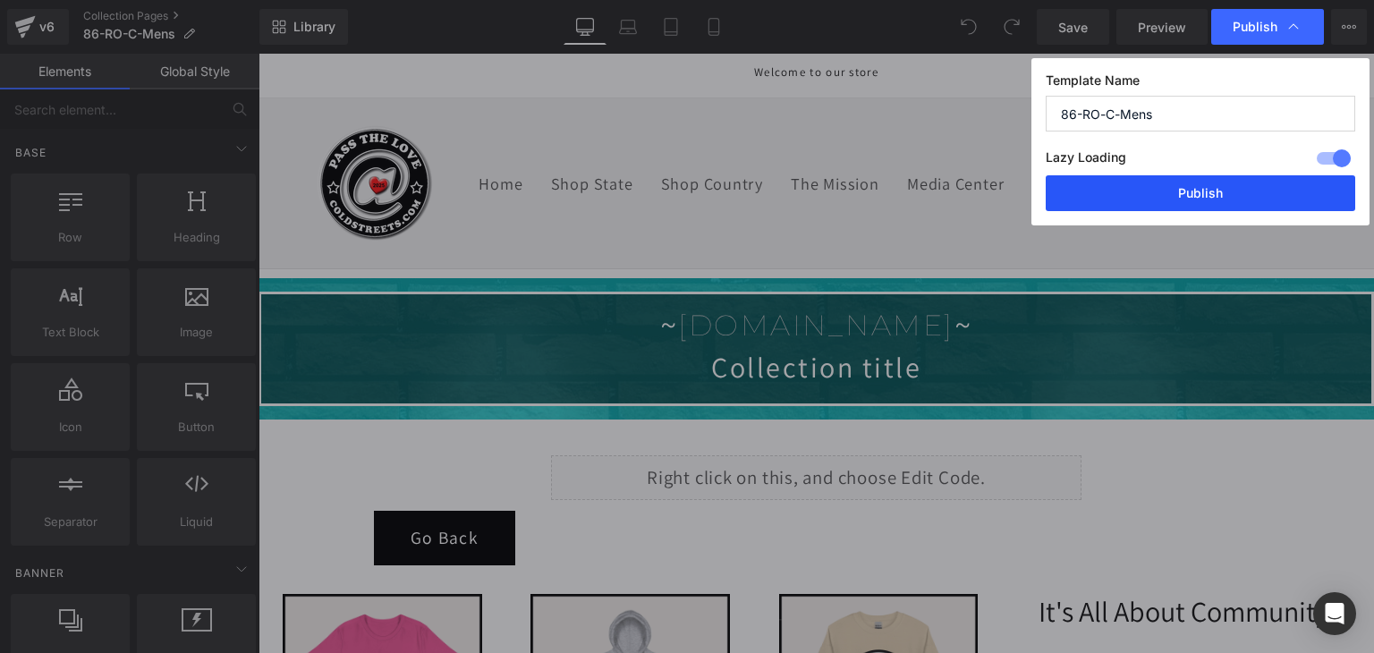
click at [1245, 190] on button "Publish" at bounding box center [1199, 193] width 309 height 36
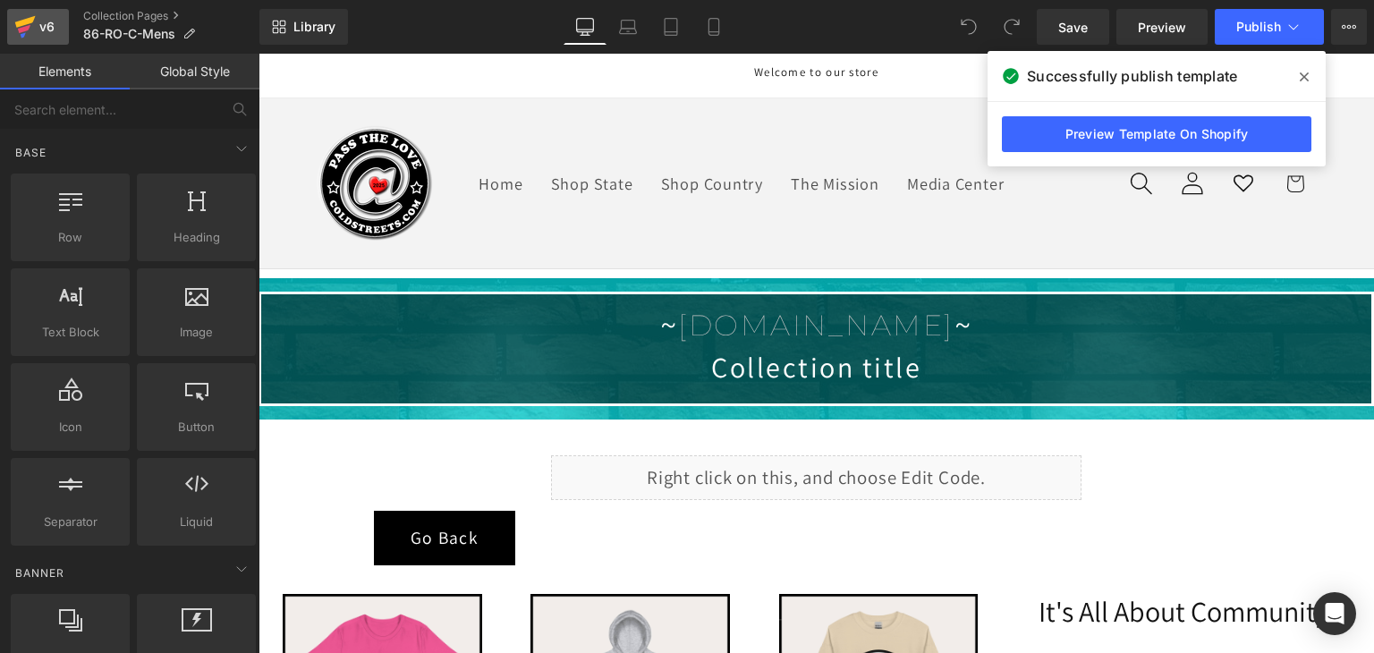
click at [31, 25] on icon at bounding box center [24, 26] width 21 height 45
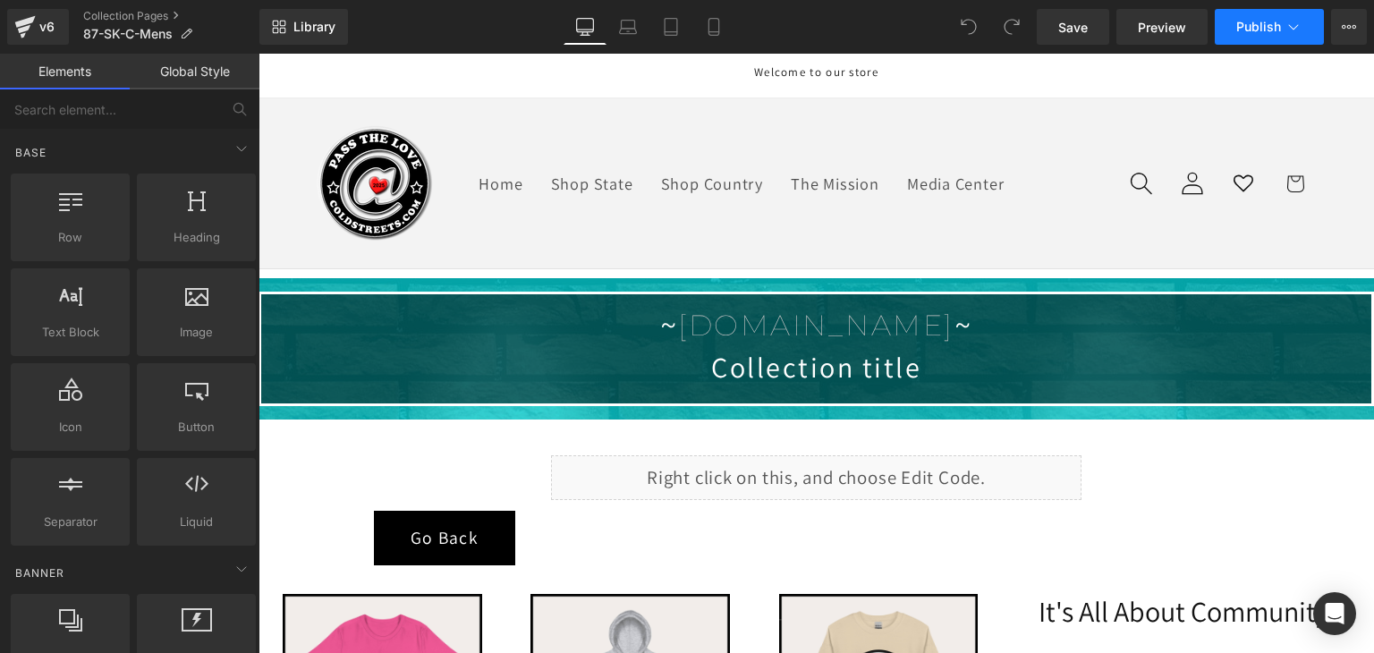
click at [1287, 28] on icon at bounding box center [1293, 27] width 18 height 18
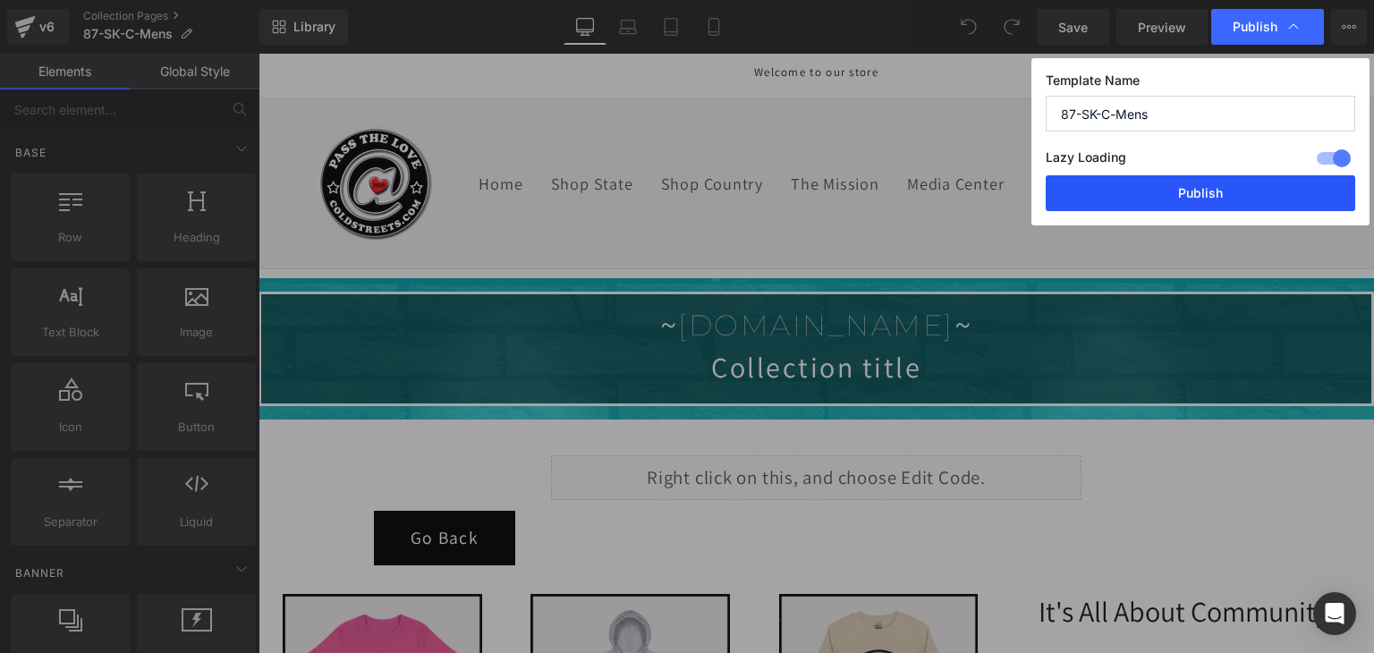
click at [1236, 185] on button "Publish" at bounding box center [1199, 193] width 309 height 36
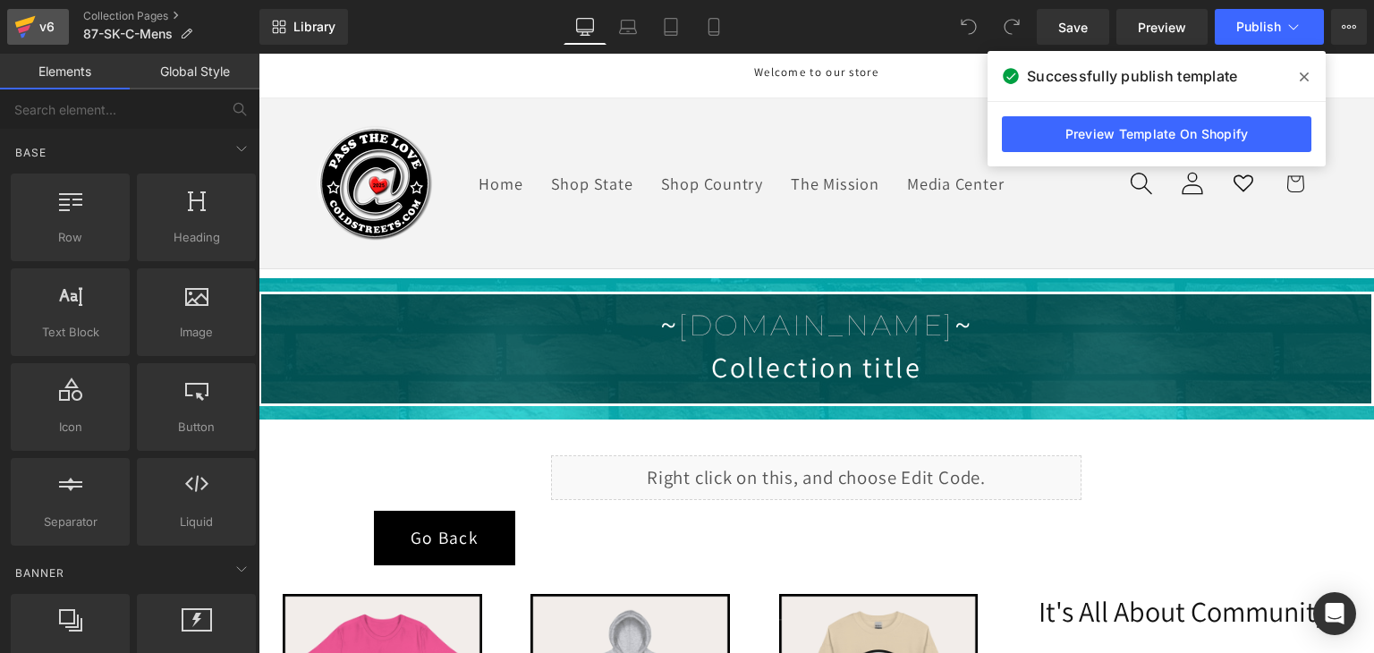
click at [29, 33] on icon at bounding box center [24, 26] width 21 height 45
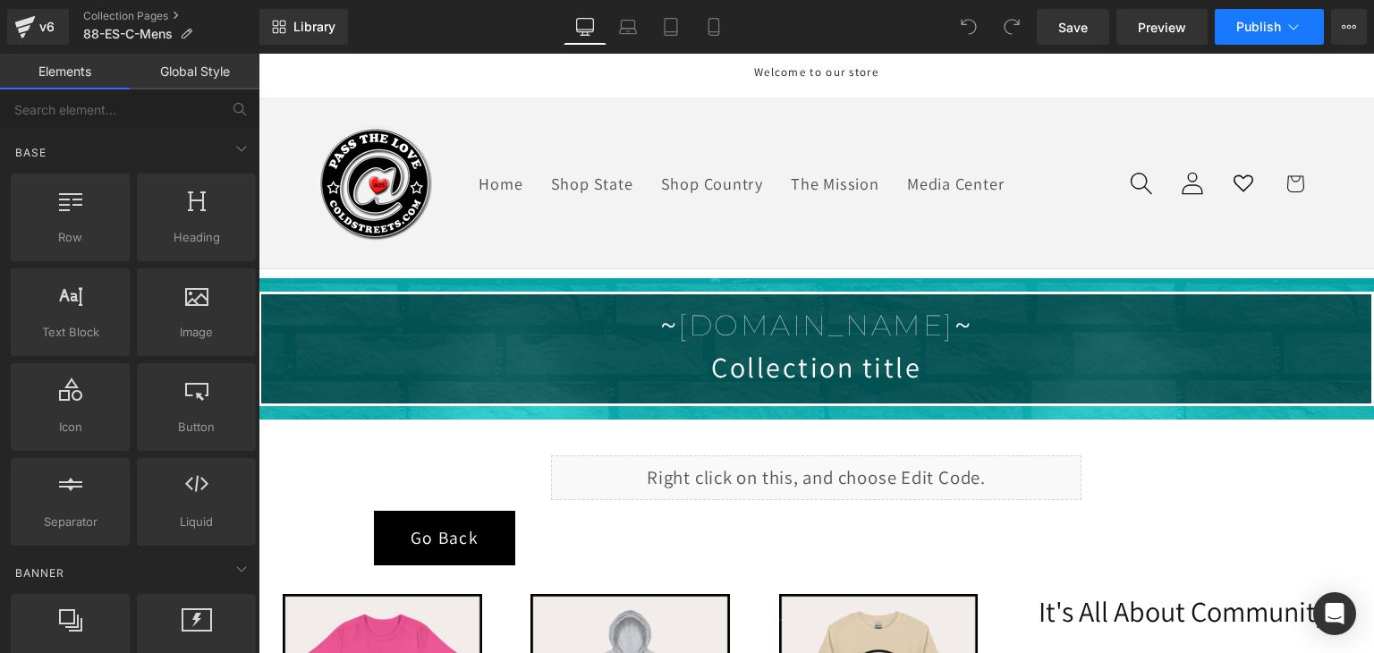
click at [1281, 21] on button "Publish" at bounding box center [1268, 27] width 109 height 36
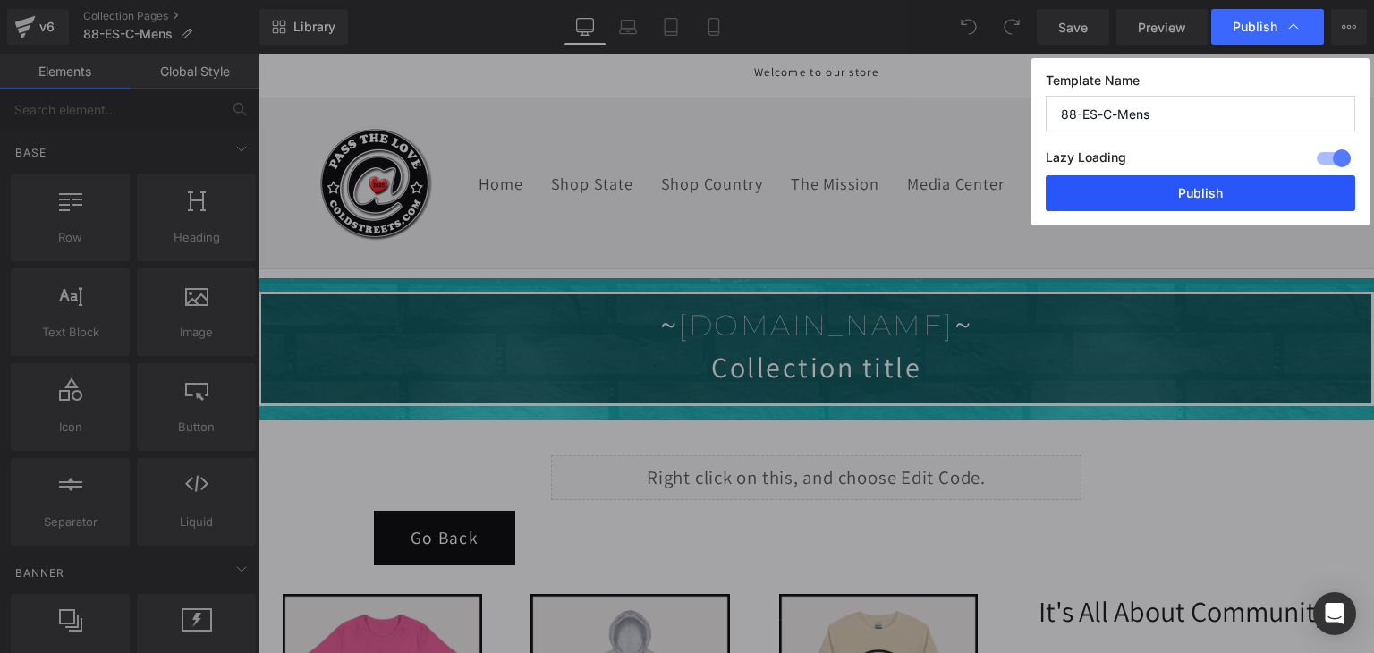
click at [1217, 192] on button "Publish" at bounding box center [1199, 193] width 309 height 36
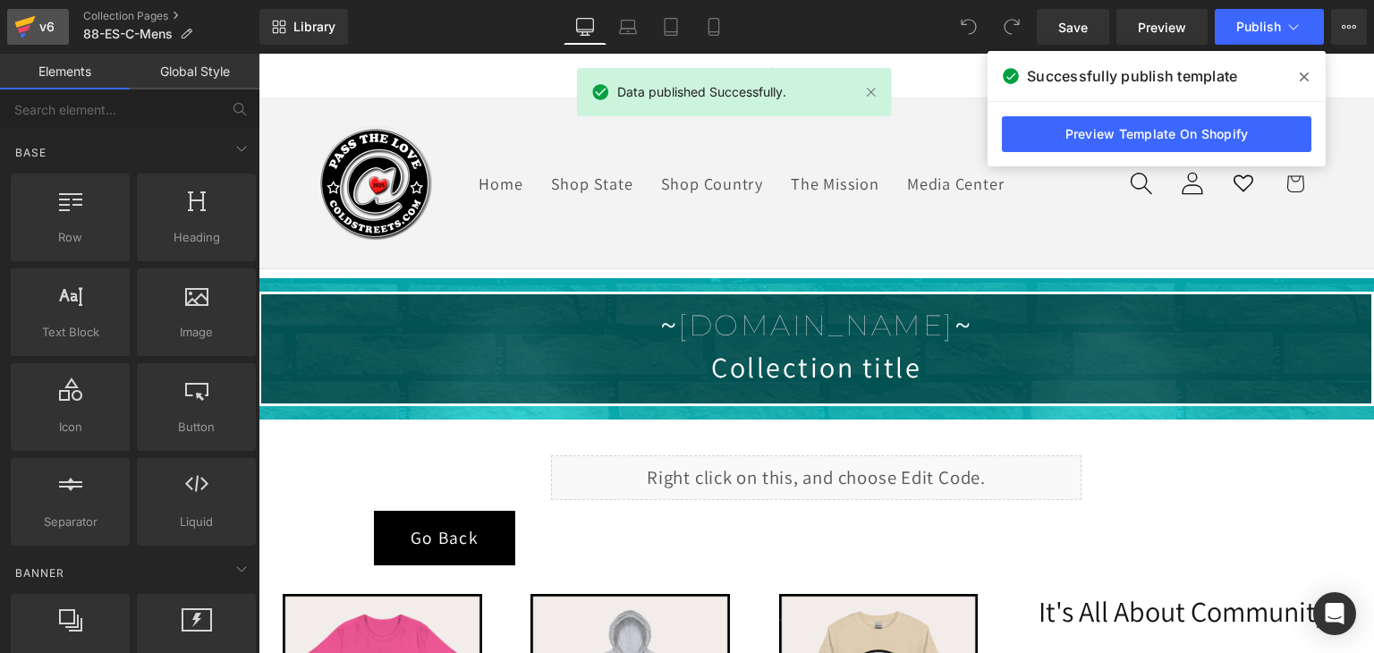
click at [14, 24] on icon at bounding box center [24, 26] width 21 height 45
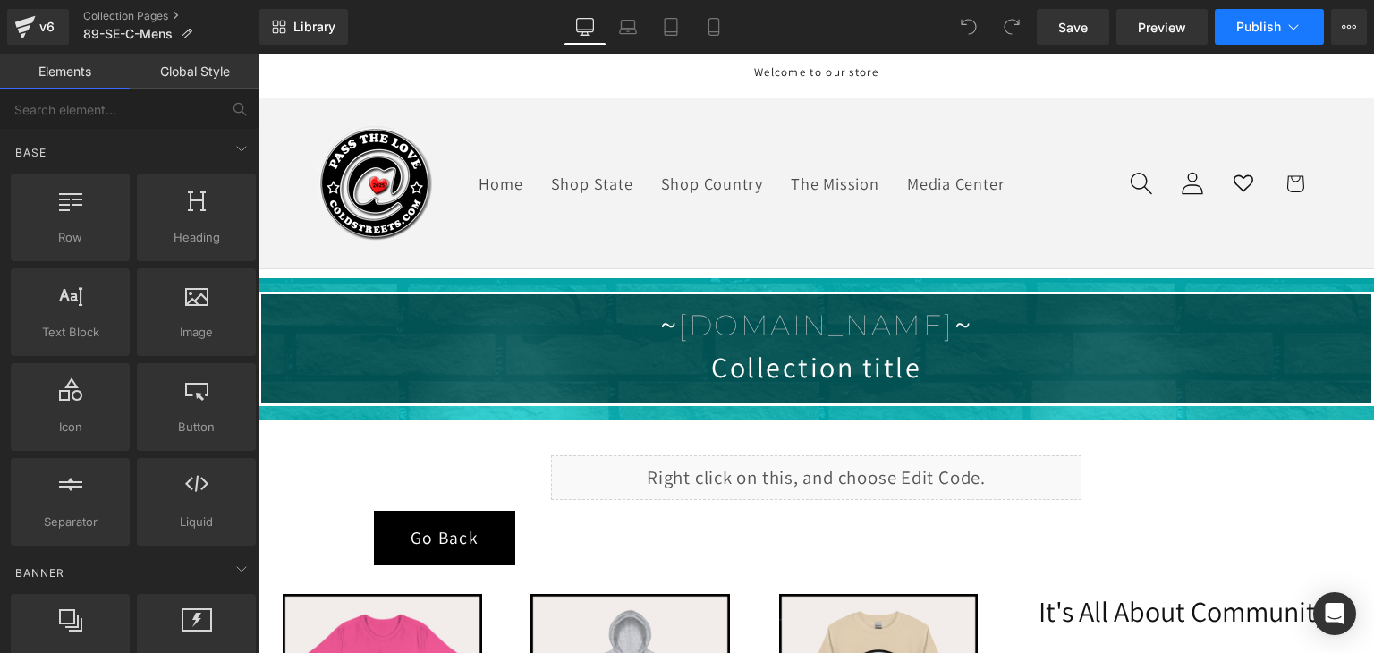
click at [1289, 25] on icon at bounding box center [1294, 26] width 10 height 5
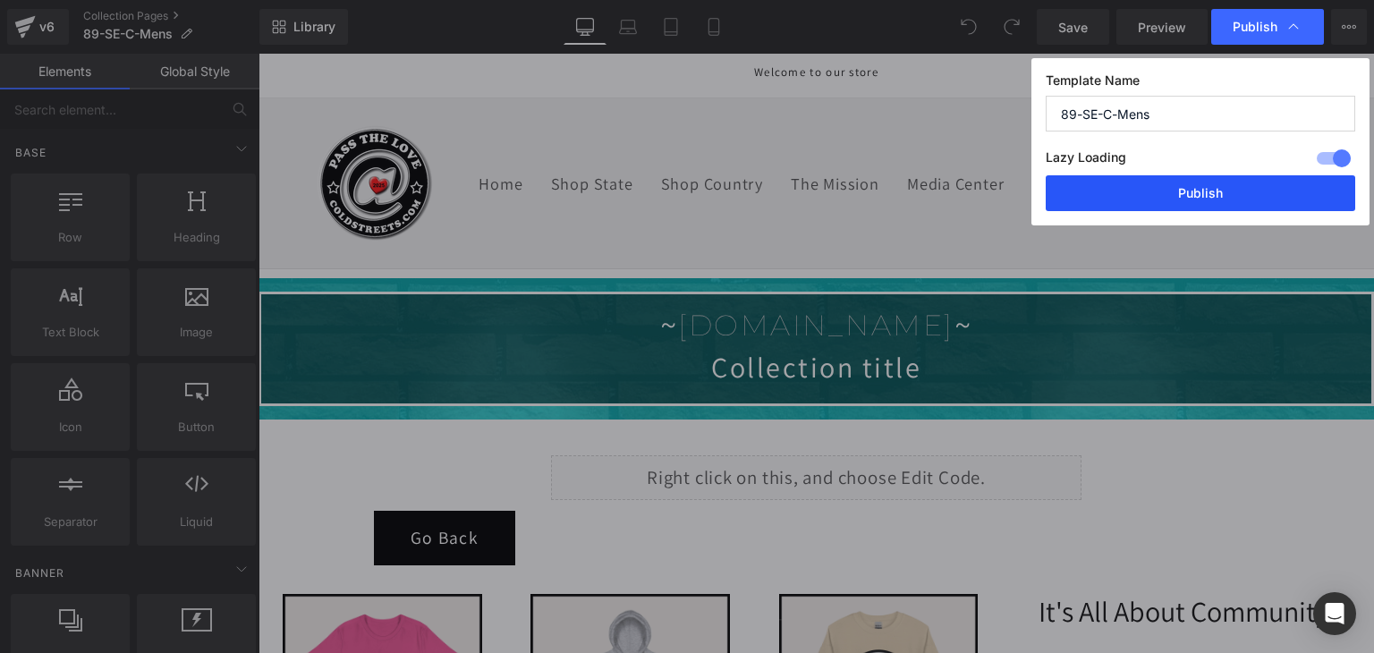
click at [1174, 198] on button "Publish" at bounding box center [1199, 193] width 309 height 36
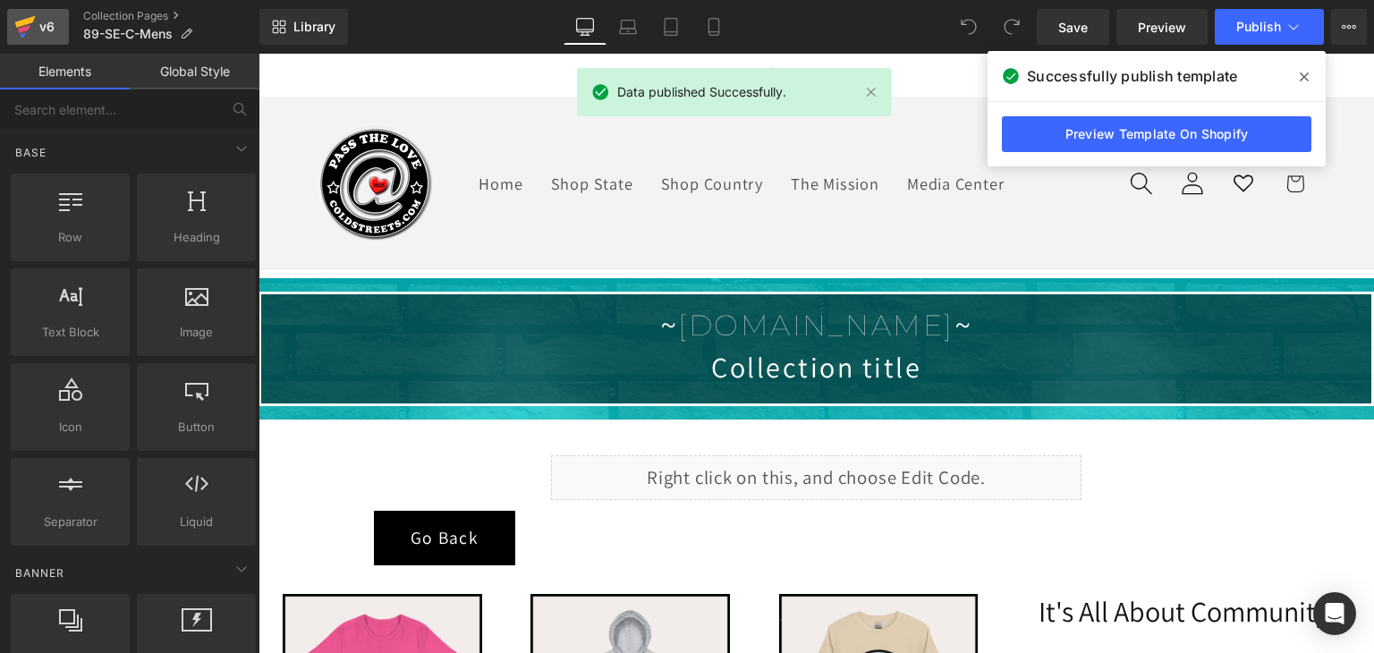
click at [32, 19] on icon at bounding box center [25, 22] width 21 height 12
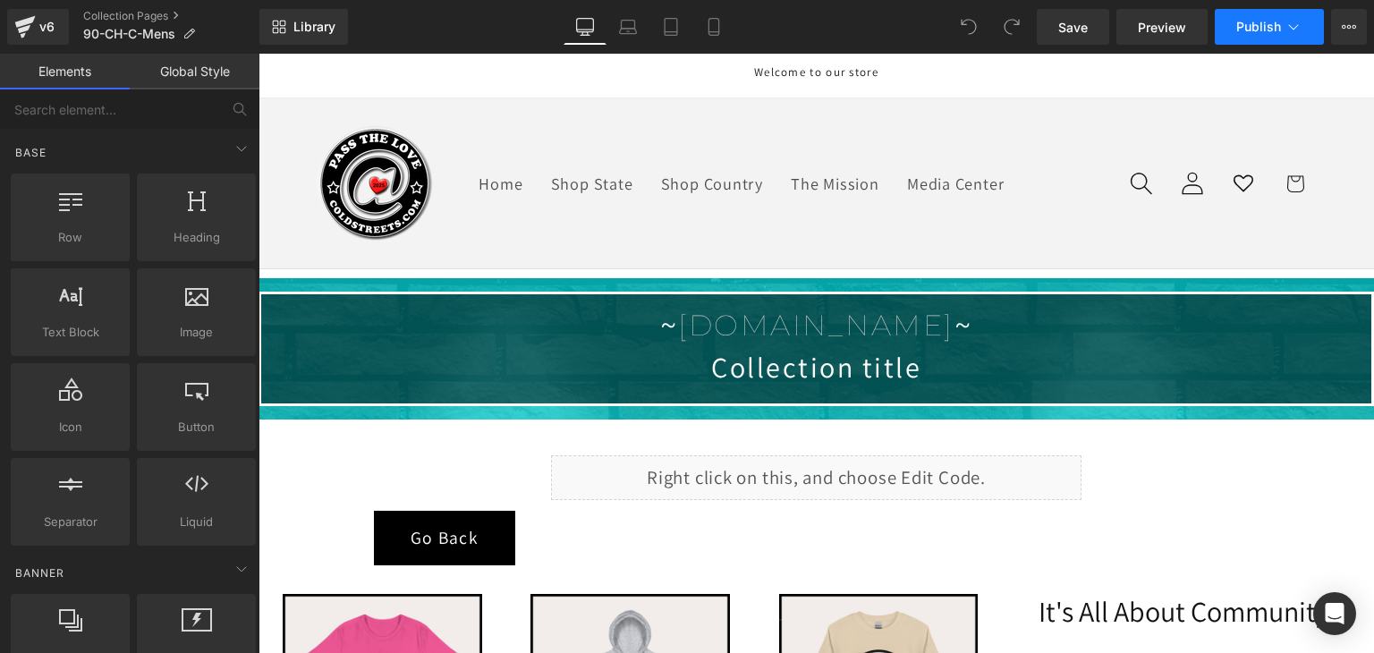
click at [1304, 22] on button "Publish" at bounding box center [1268, 27] width 109 height 36
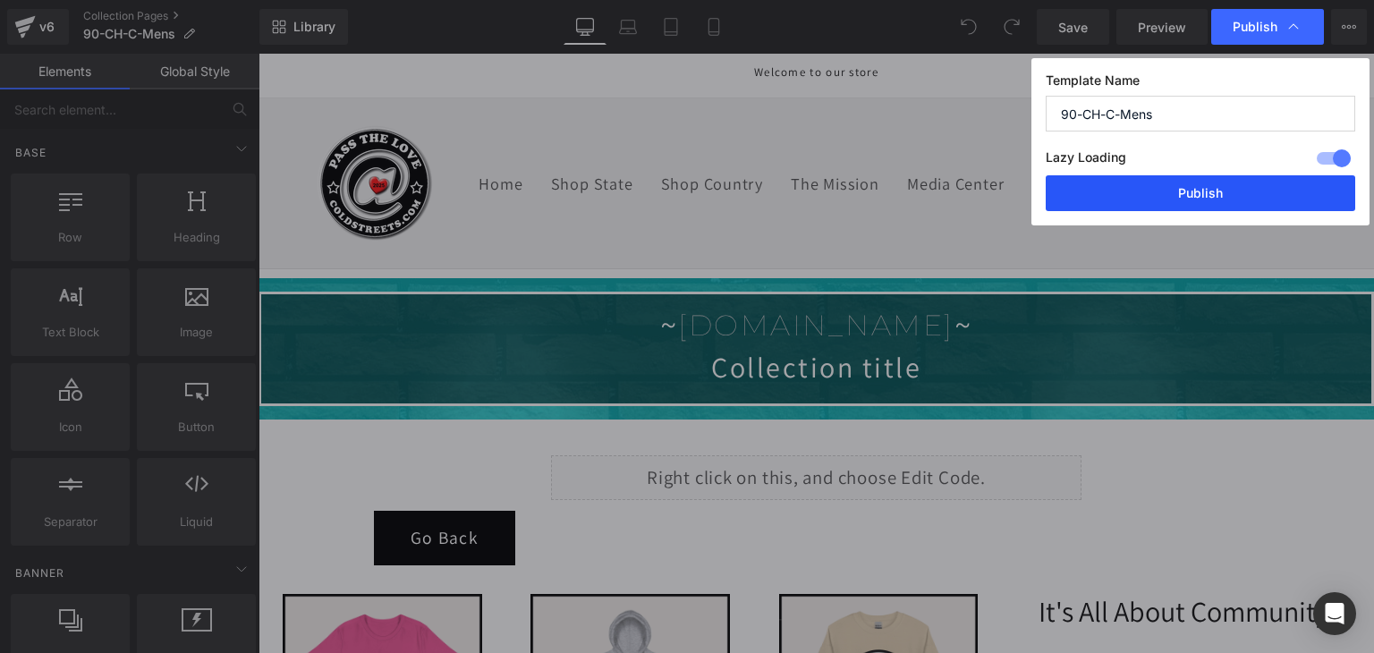
click at [1214, 194] on button "Publish" at bounding box center [1199, 193] width 309 height 36
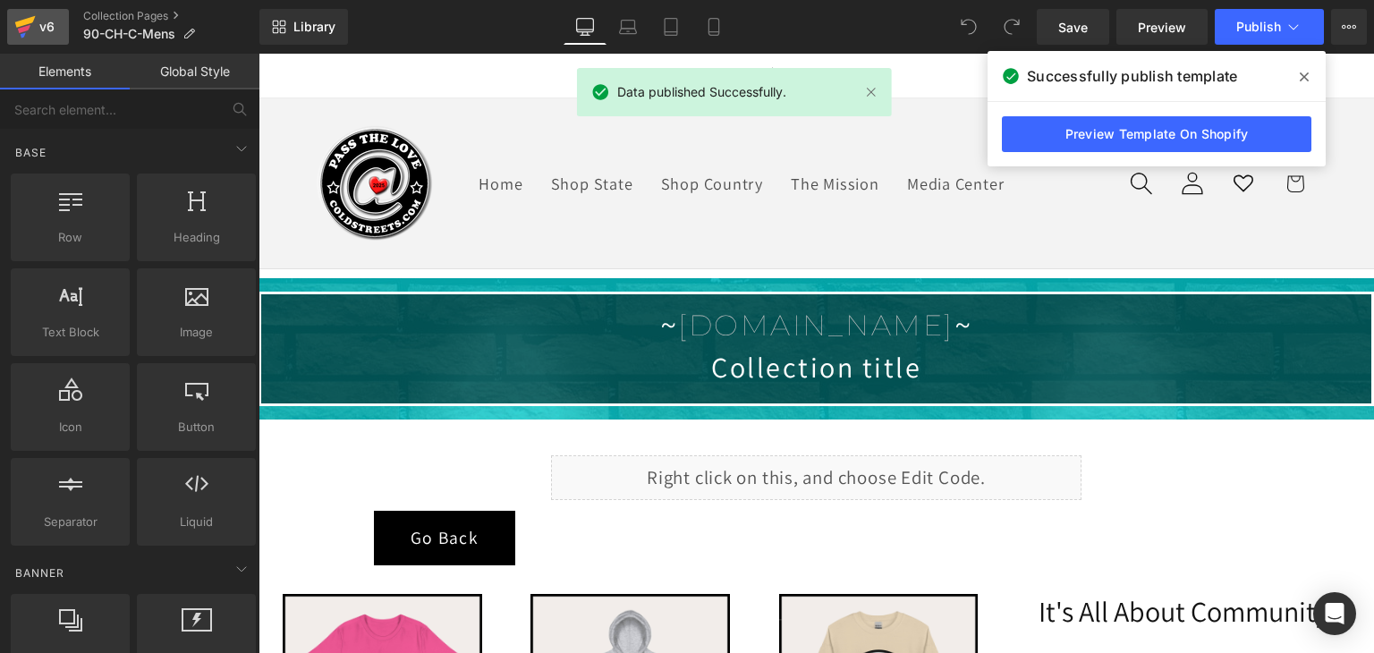
click at [24, 24] on icon at bounding box center [25, 22] width 21 height 12
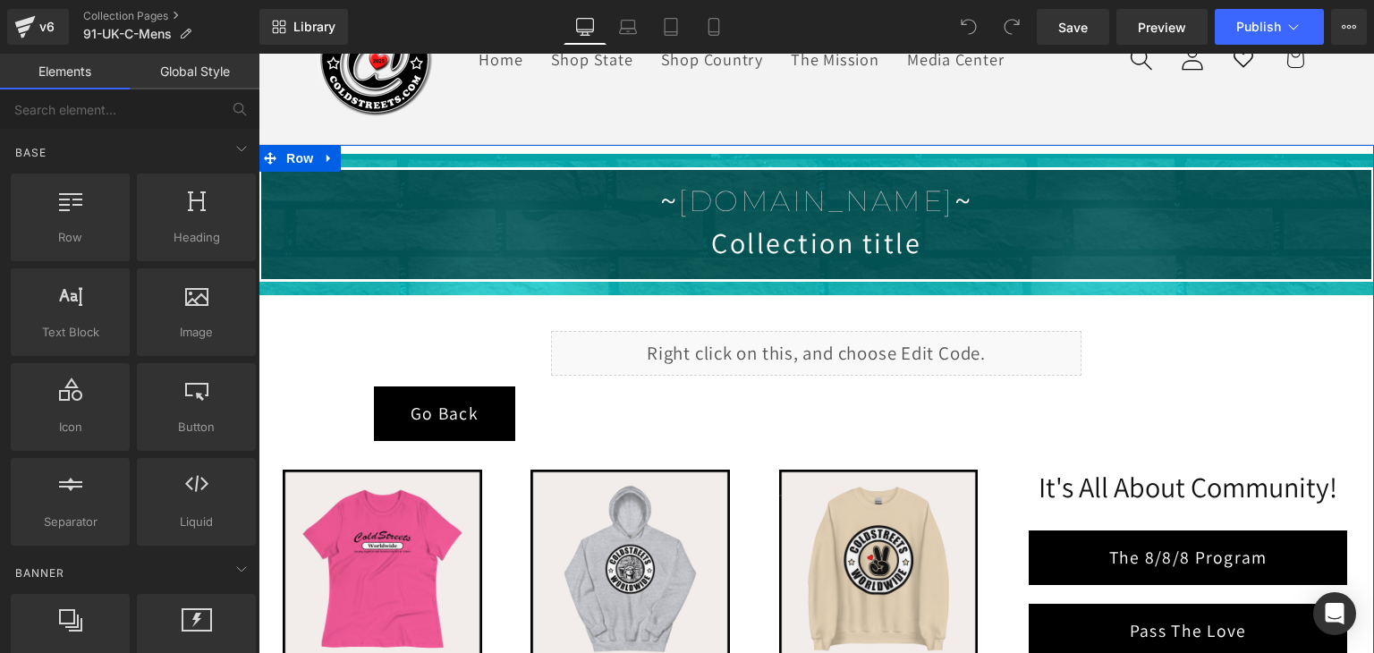
scroll to position [89, 0]
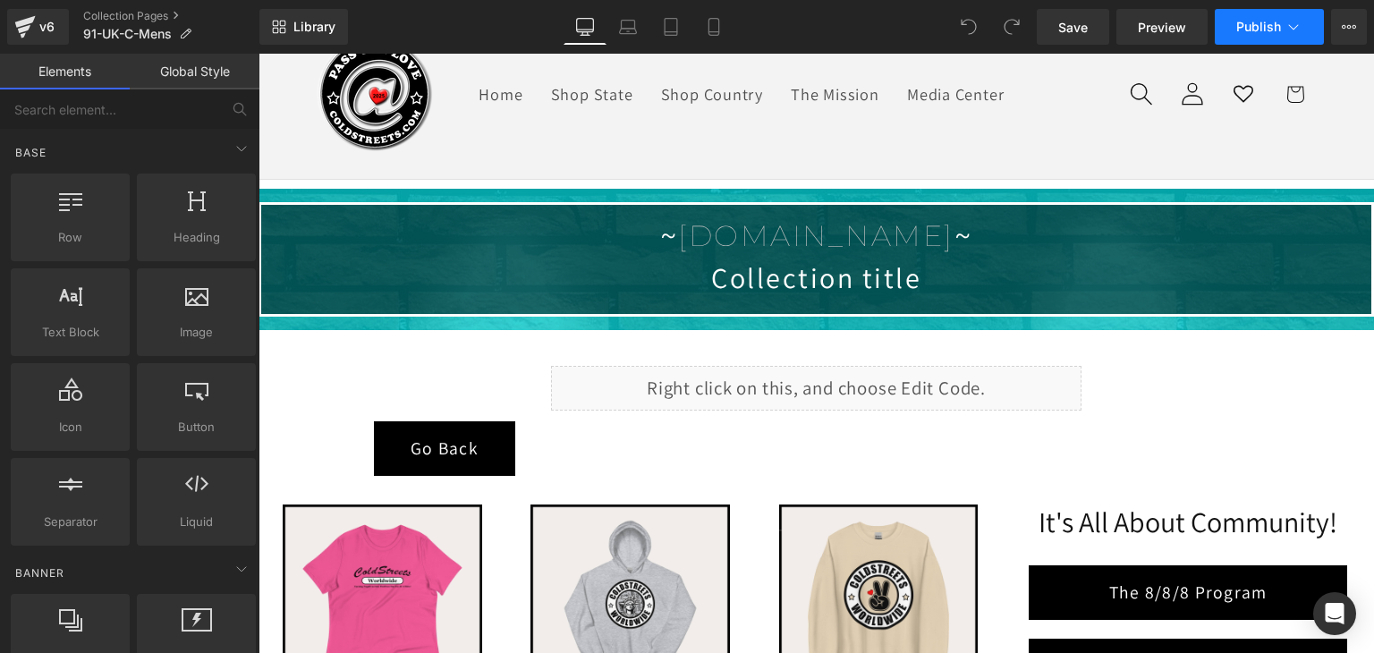
click at [1291, 30] on icon at bounding box center [1293, 27] width 18 height 18
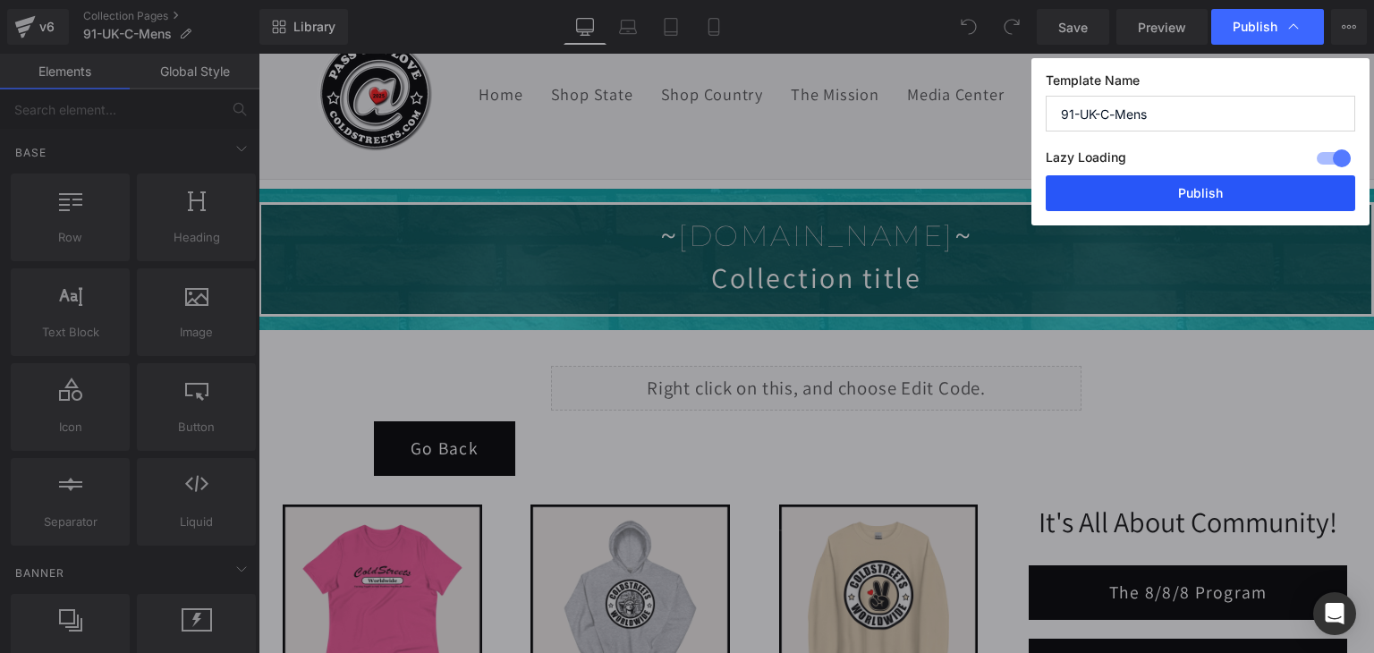
click at [1243, 186] on button "Publish" at bounding box center [1199, 193] width 309 height 36
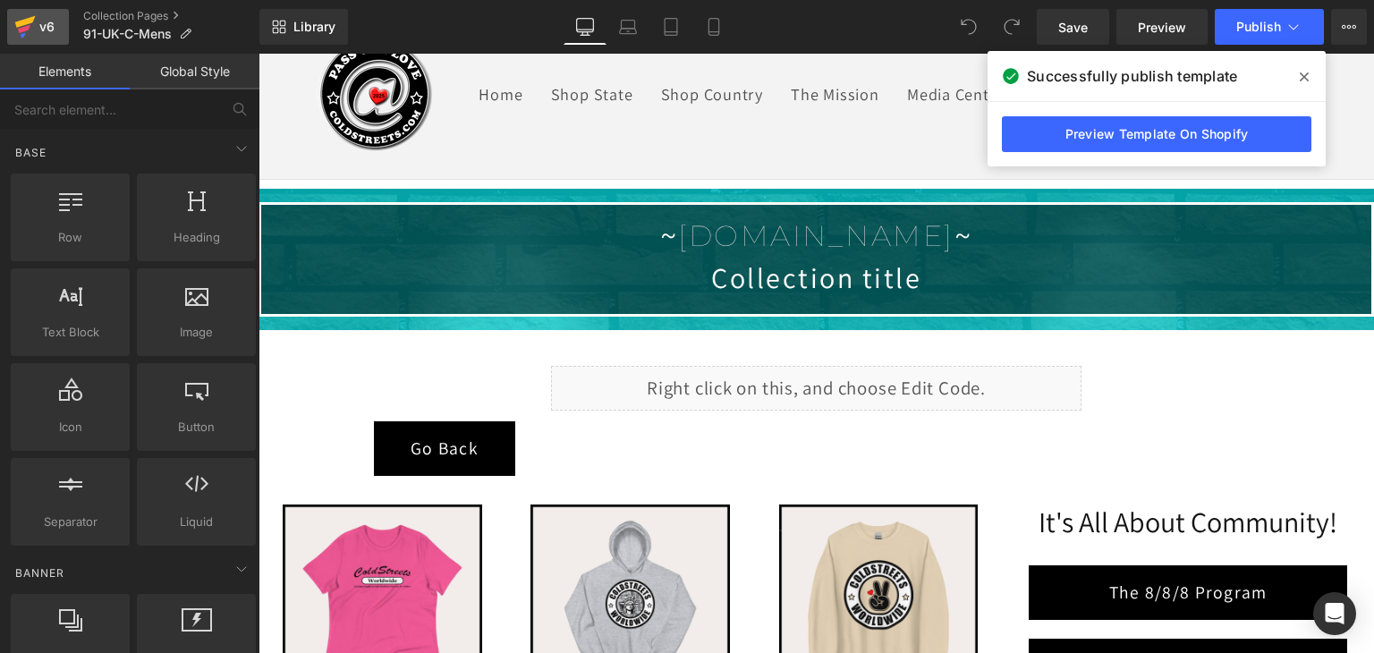
click at [25, 26] on icon at bounding box center [24, 26] width 21 height 45
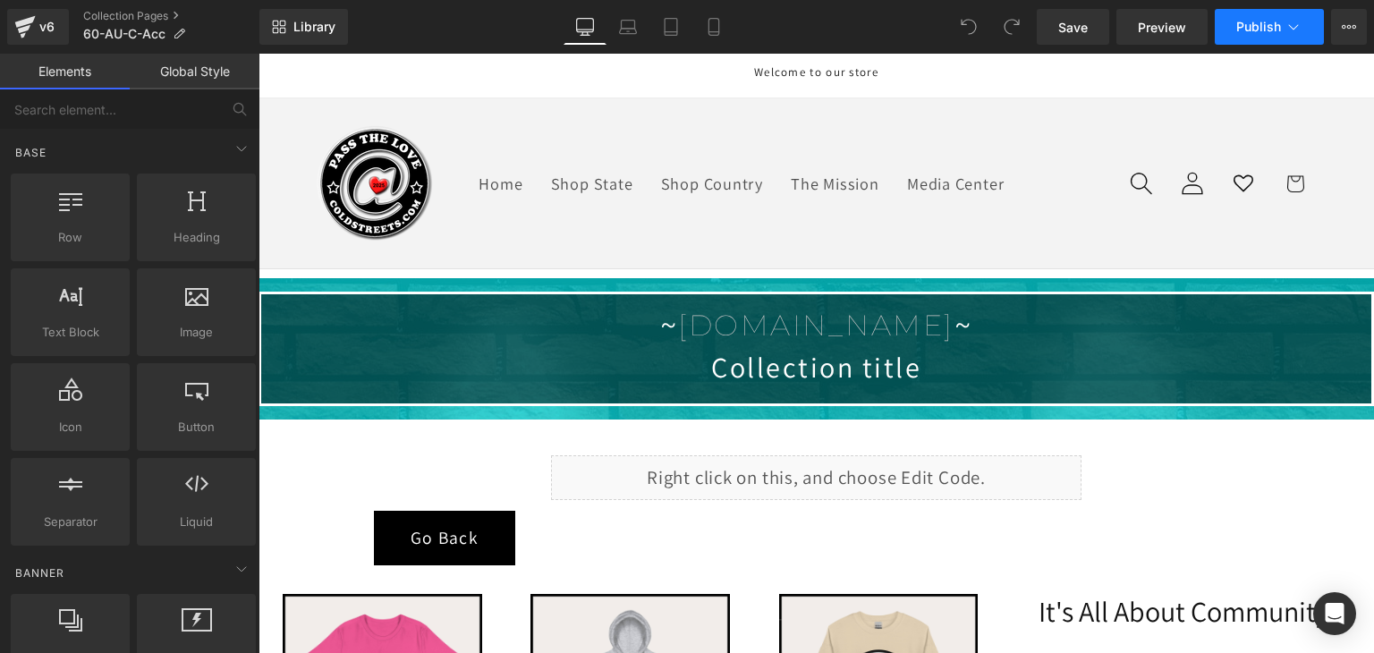
click at [1238, 29] on span "Publish" at bounding box center [1258, 27] width 45 height 14
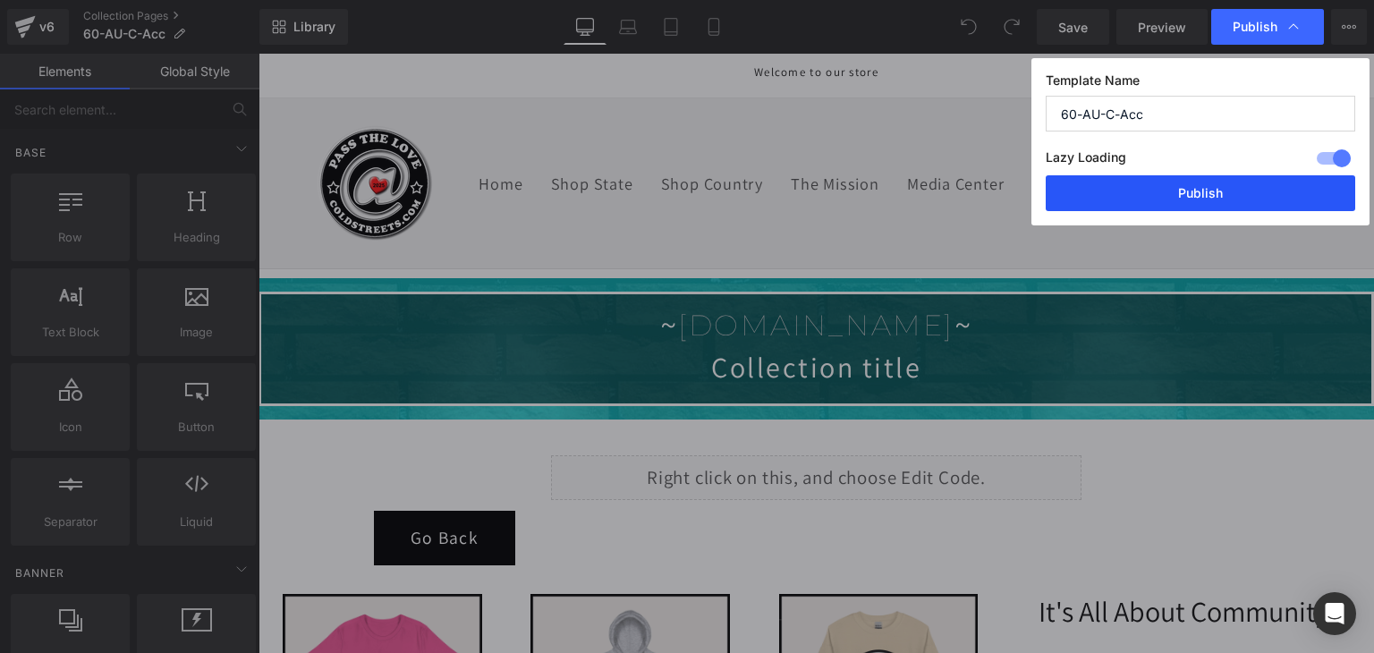
click at [1210, 187] on button "Publish" at bounding box center [1199, 193] width 309 height 36
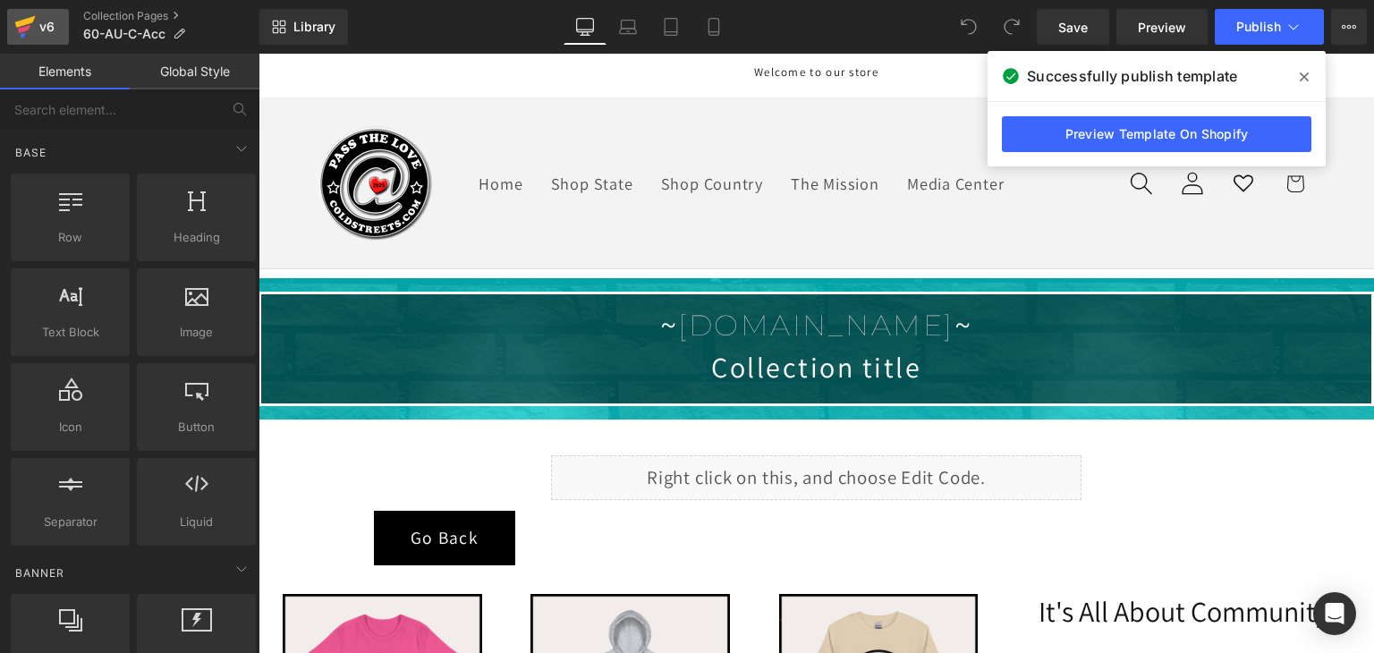
click at [19, 23] on icon at bounding box center [25, 22] width 21 height 12
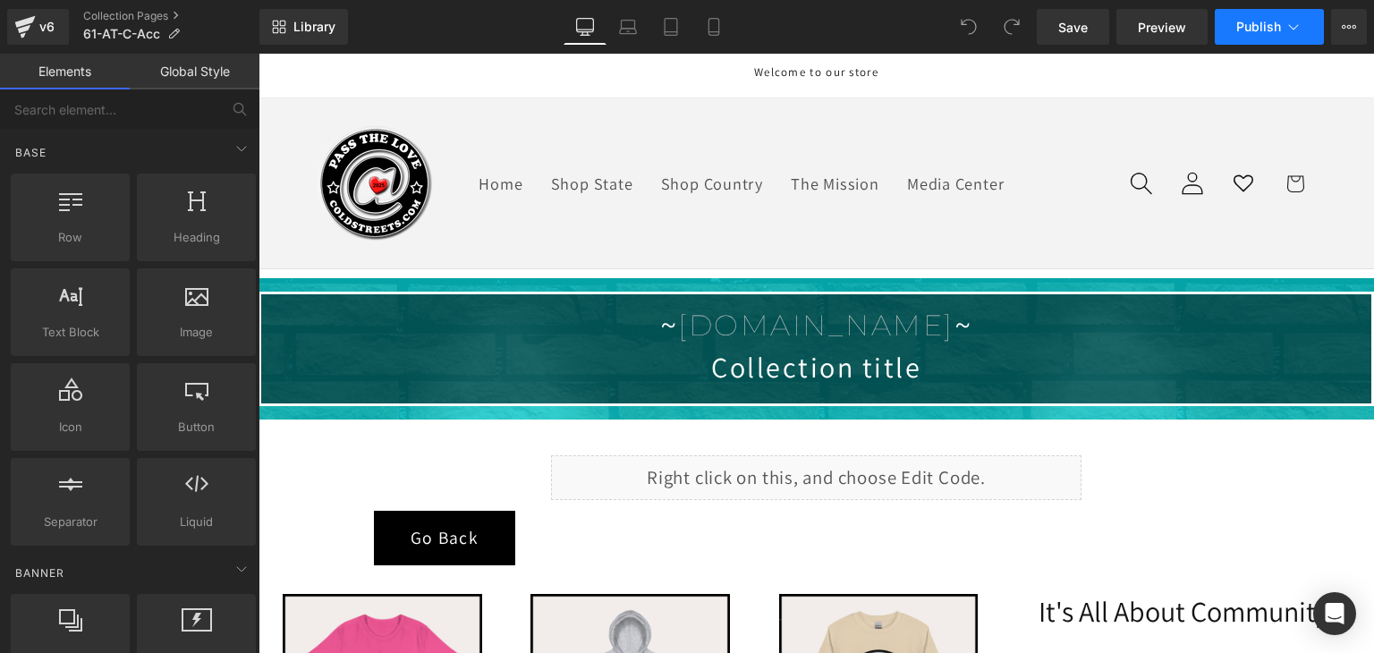
click at [1259, 33] on span "Publish" at bounding box center [1258, 27] width 45 height 14
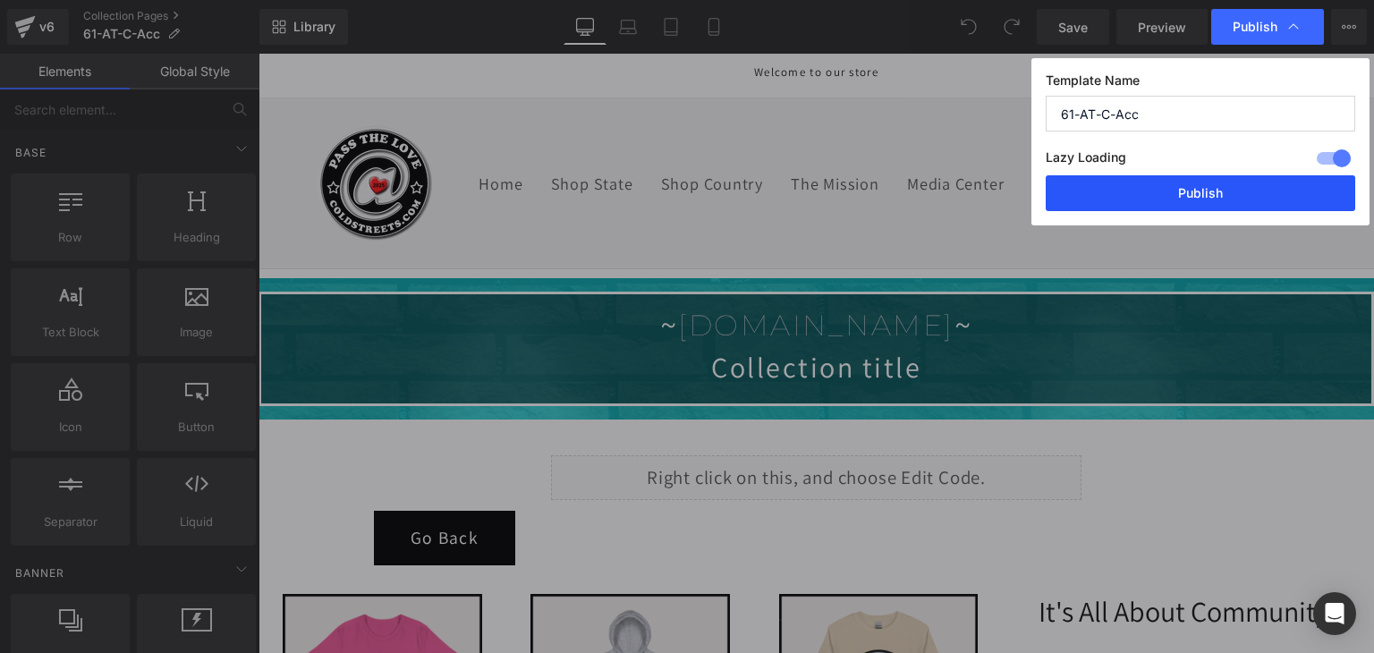
drag, startPoint x: 1180, startPoint y: 193, endPoint x: 915, endPoint y: 139, distance: 271.1
click at [1180, 193] on button "Publish" at bounding box center [1199, 193] width 309 height 36
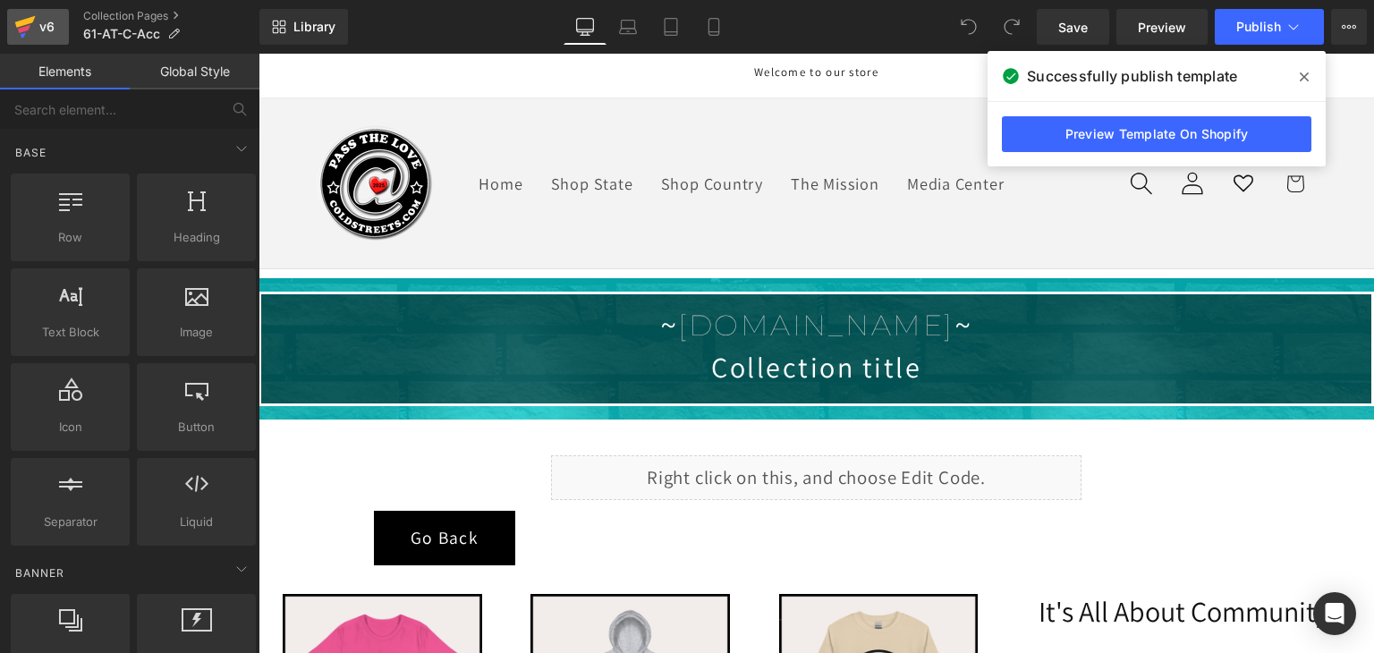
click at [28, 26] on icon at bounding box center [24, 29] width 13 height 8
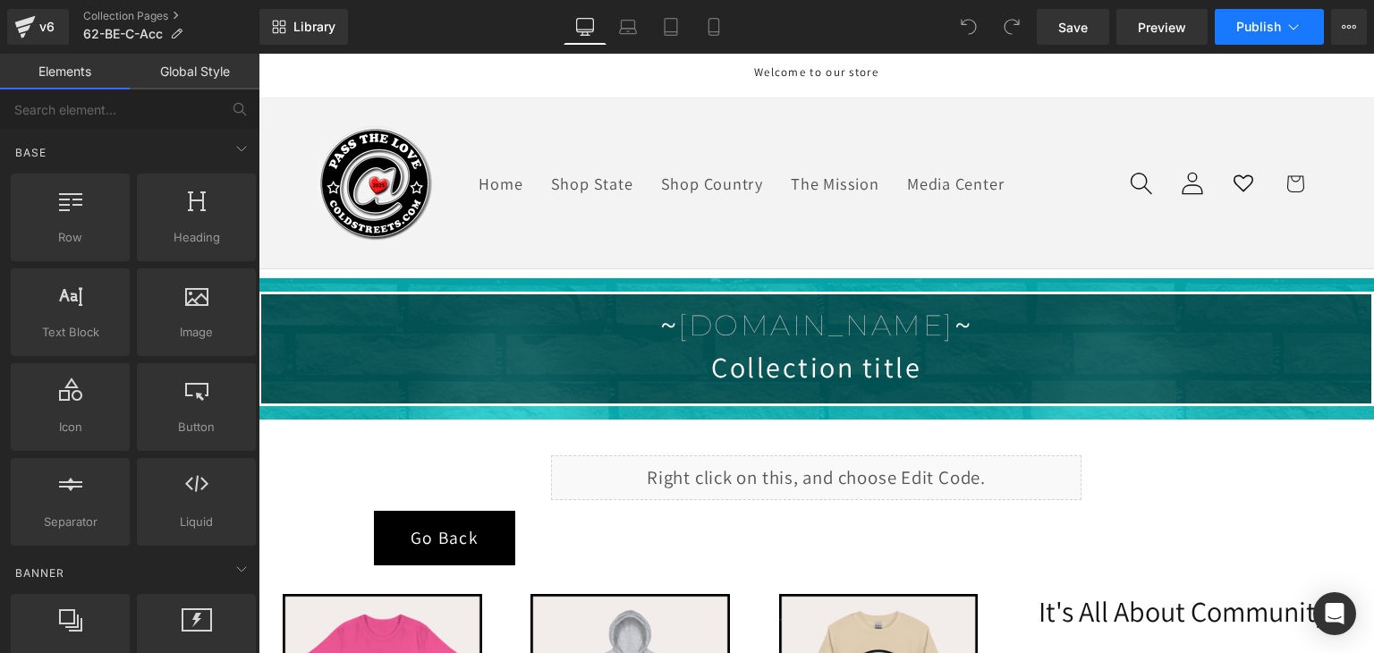
click at [1240, 26] on span "Publish" at bounding box center [1258, 27] width 45 height 14
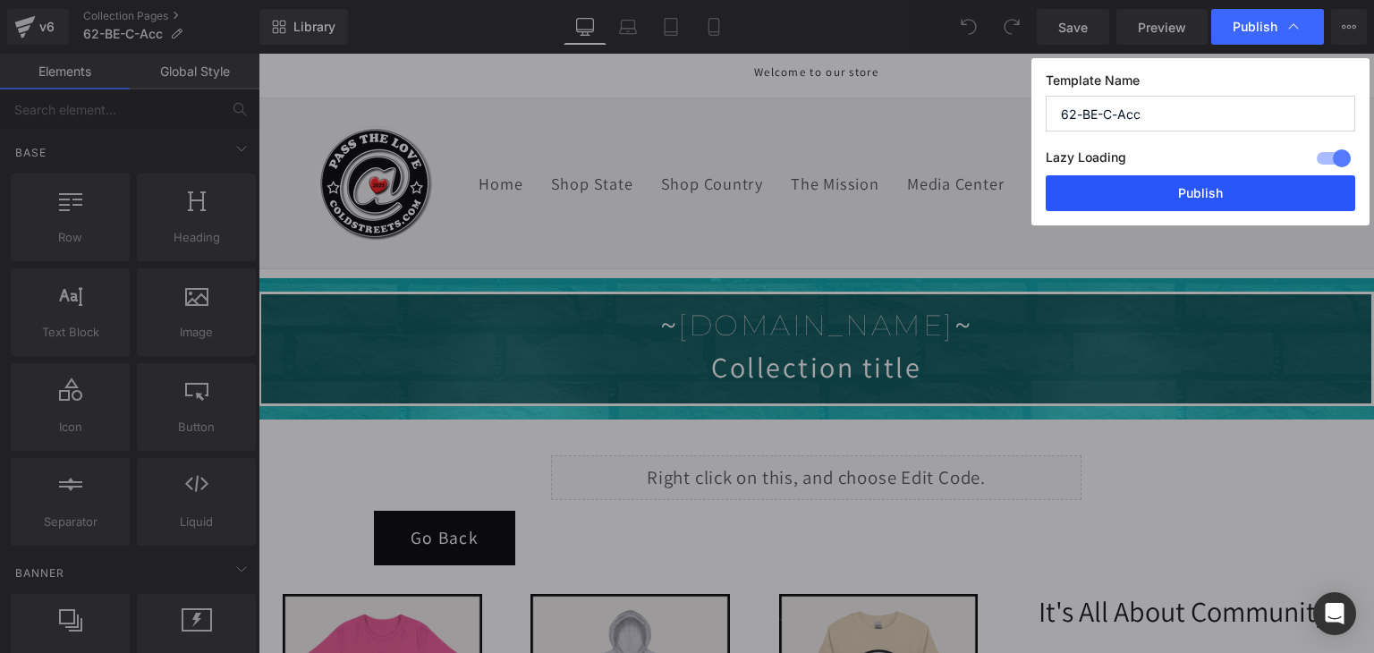
click at [1220, 190] on button "Publish" at bounding box center [1199, 193] width 309 height 36
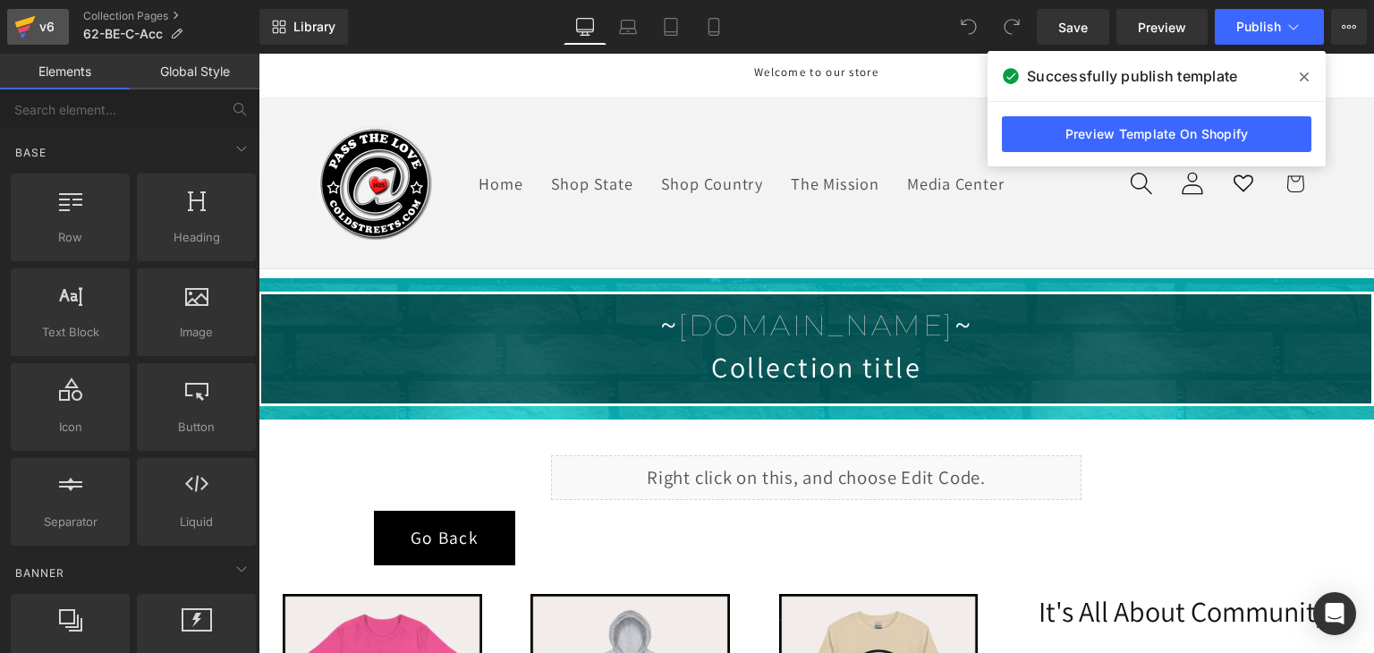
click at [21, 13] on icon at bounding box center [24, 26] width 21 height 45
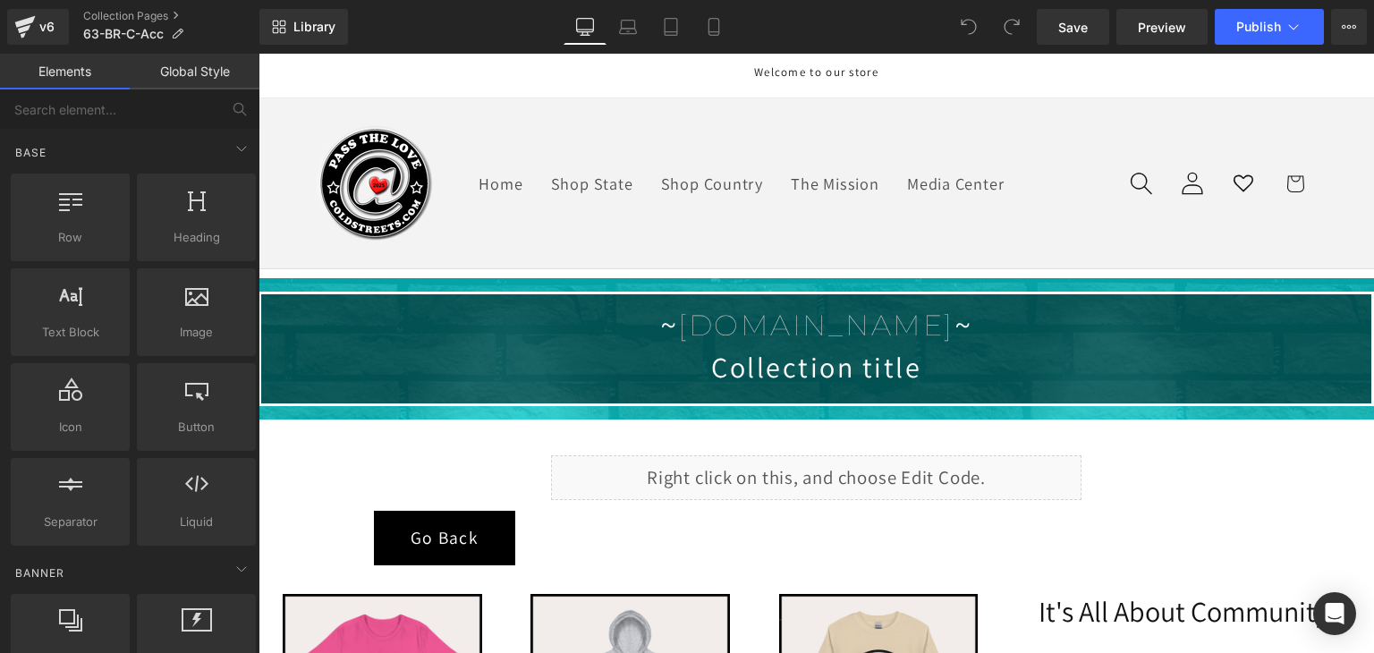
click at [1247, 47] on div "Library Desktop Desktop Laptop Tablet Mobile Save Preview Publish Scheduled Vie…" at bounding box center [816, 27] width 1114 height 54
click at [1248, 38] on button "Publish" at bounding box center [1268, 27] width 109 height 36
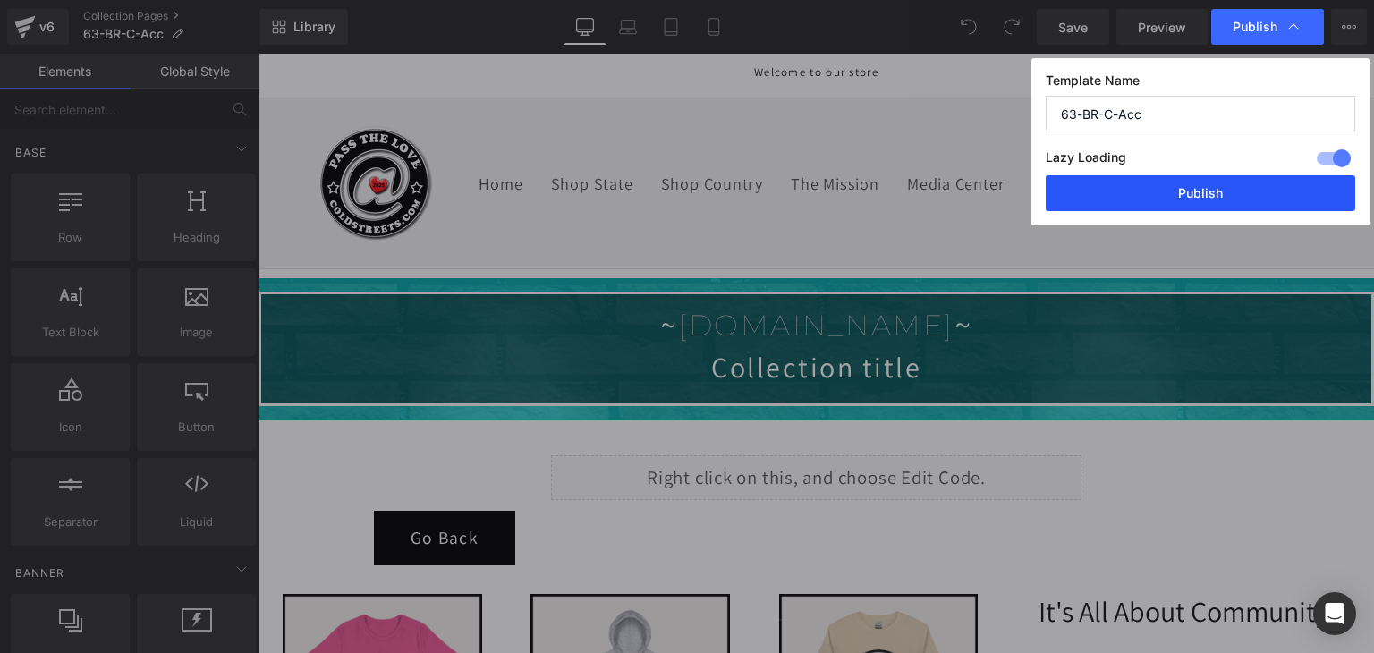
click at [1180, 195] on button "Publish" at bounding box center [1199, 193] width 309 height 36
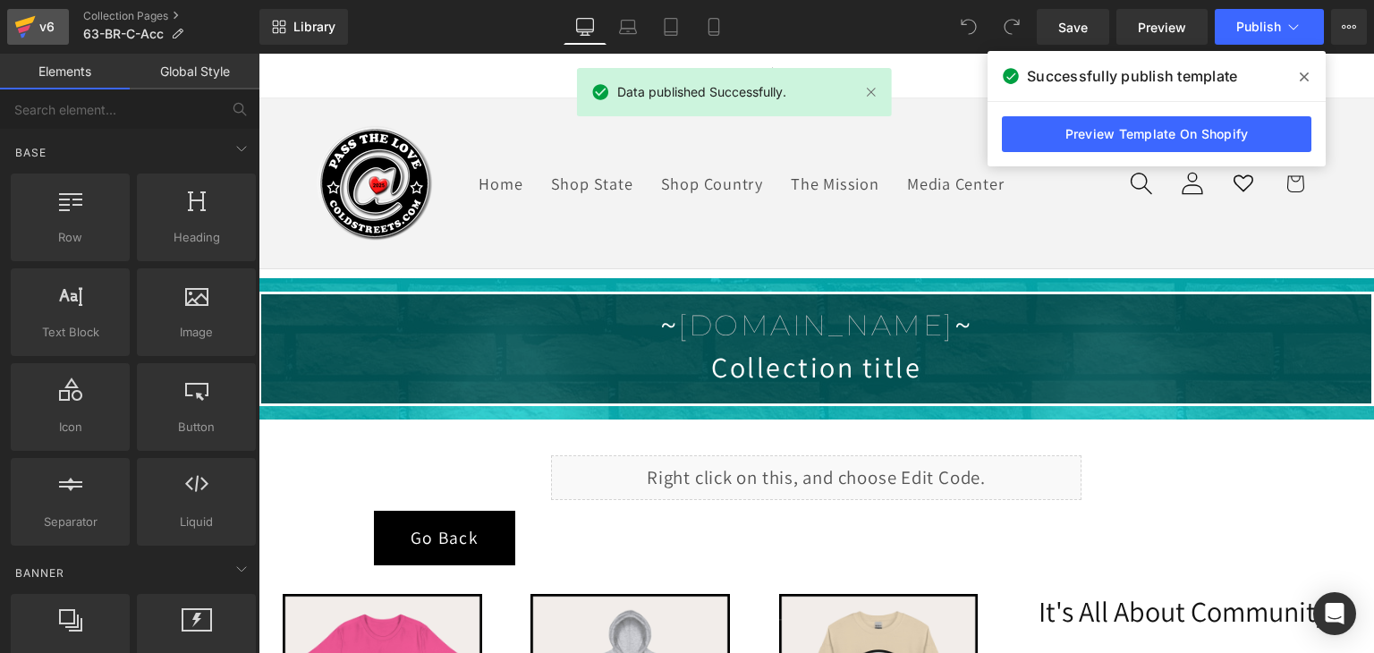
click at [29, 20] on icon at bounding box center [25, 22] width 21 height 12
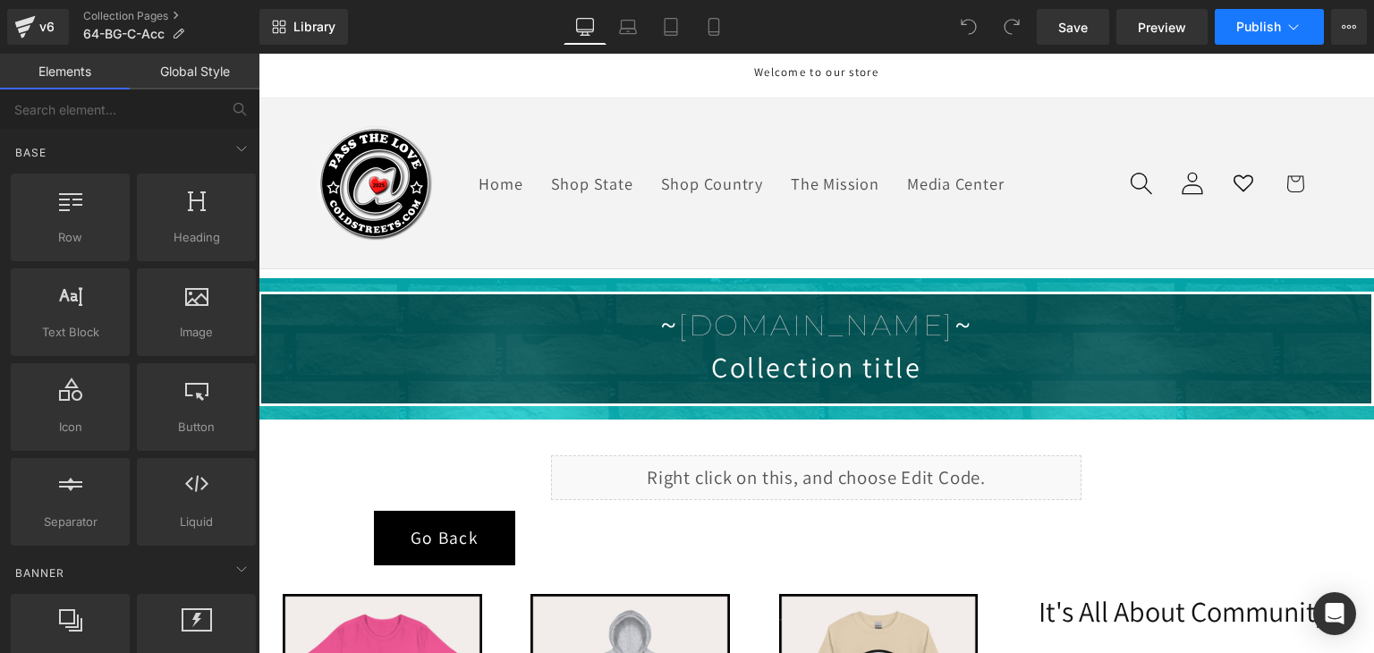
click at [1259, 23] on span "Publish" at bounding box center [1258, 27] width 45 height 14
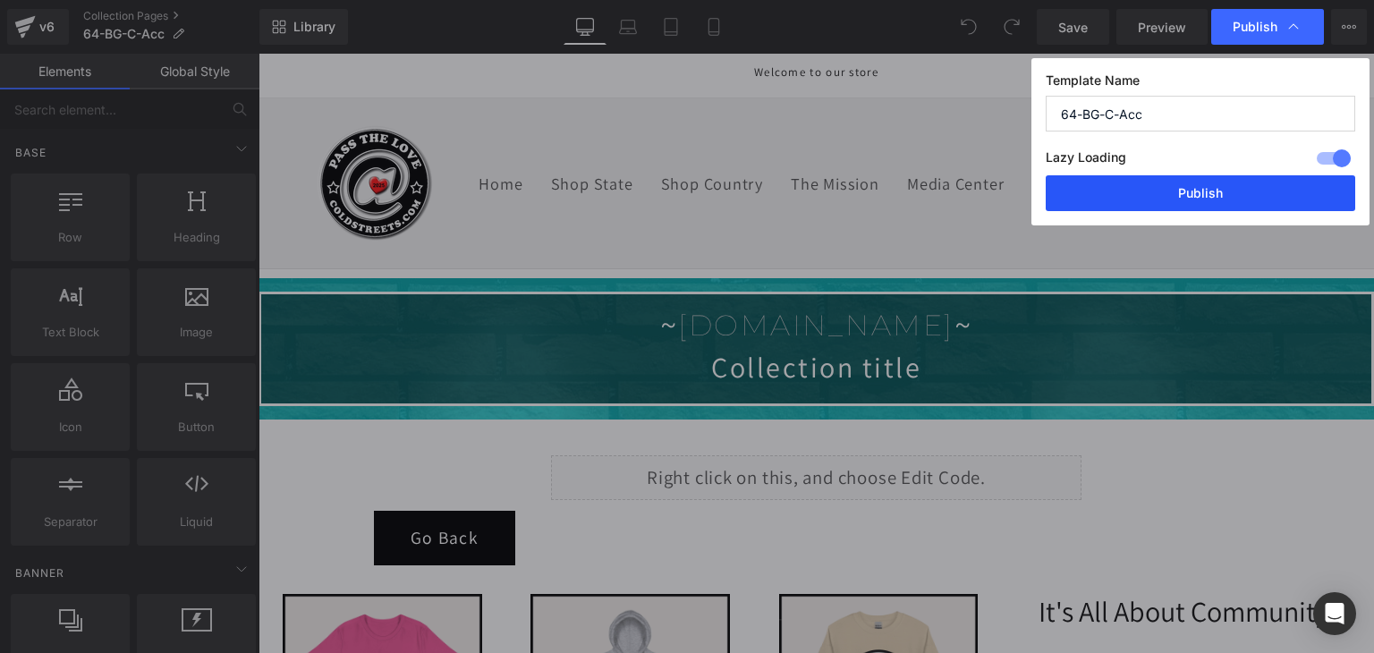
click at [1228, 185] on button "Publish" at bounding box center [1199, 193] width 309 height 36
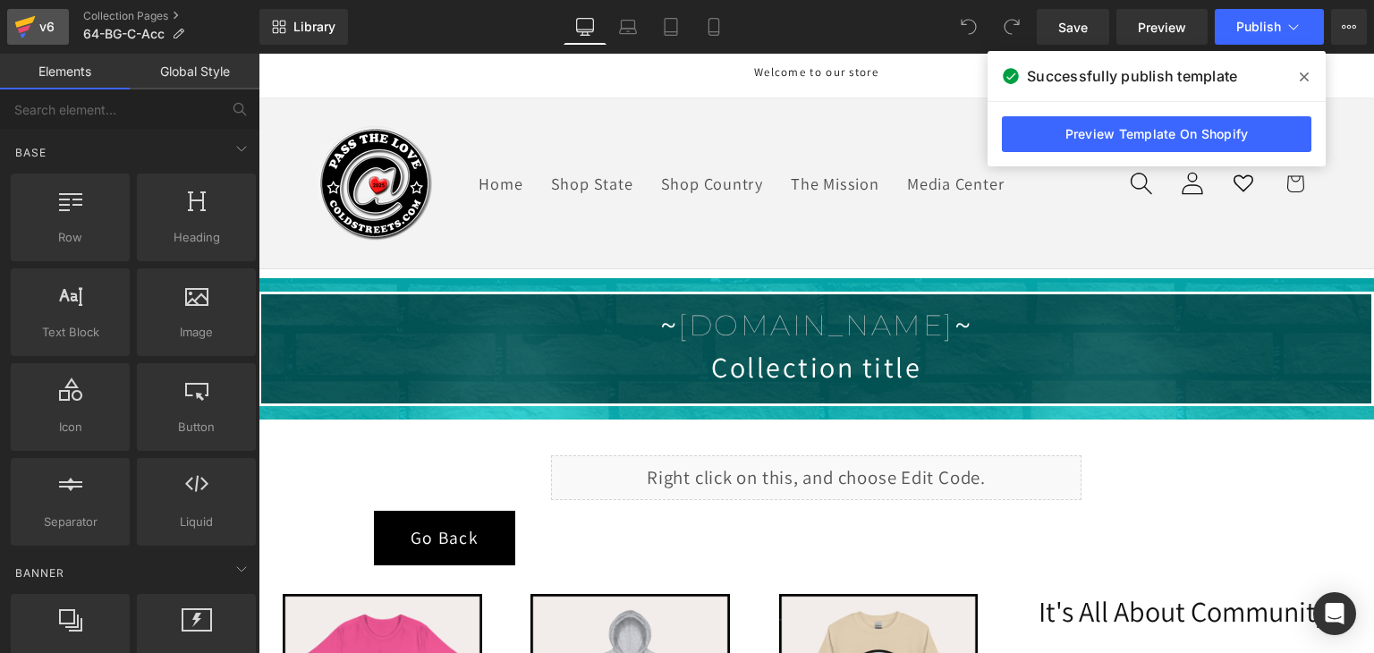
click at [42, 30] on div "v6" at bounding box center [47, 26] width 22 height 23
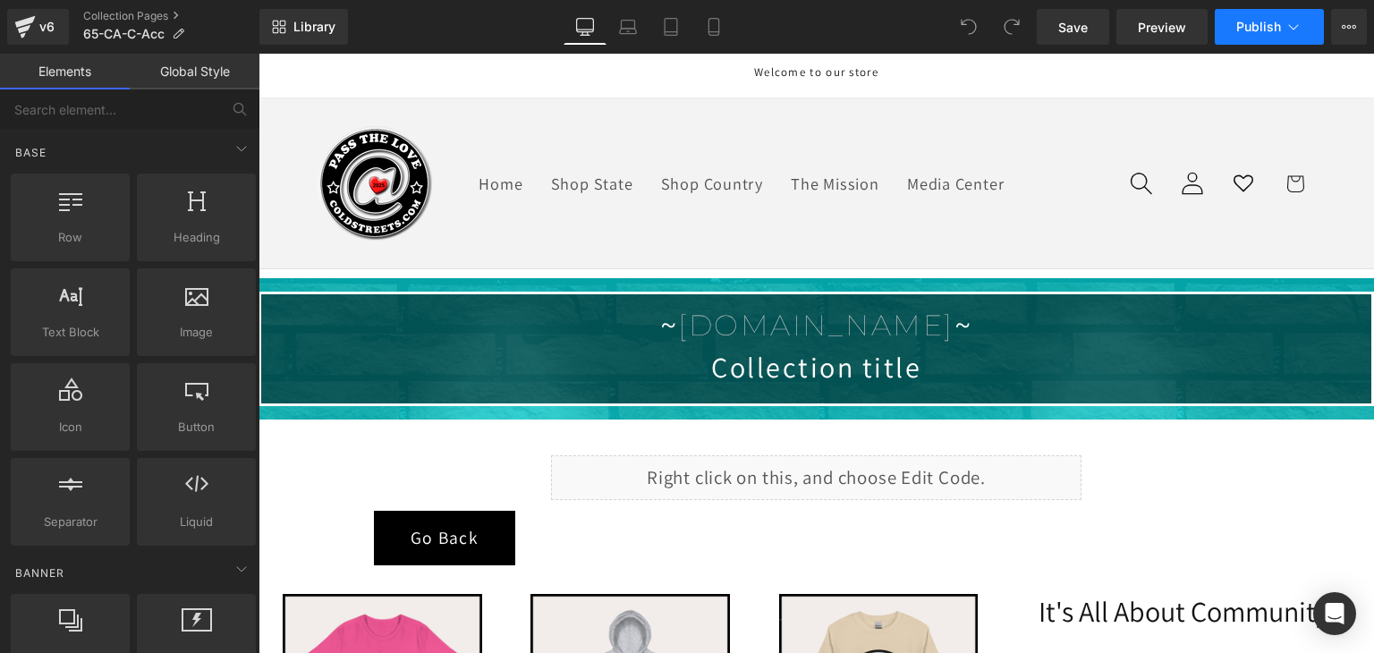
click at [1240, 33] on span "Publish" at bounding box center [1258, 27] width 45 height 14
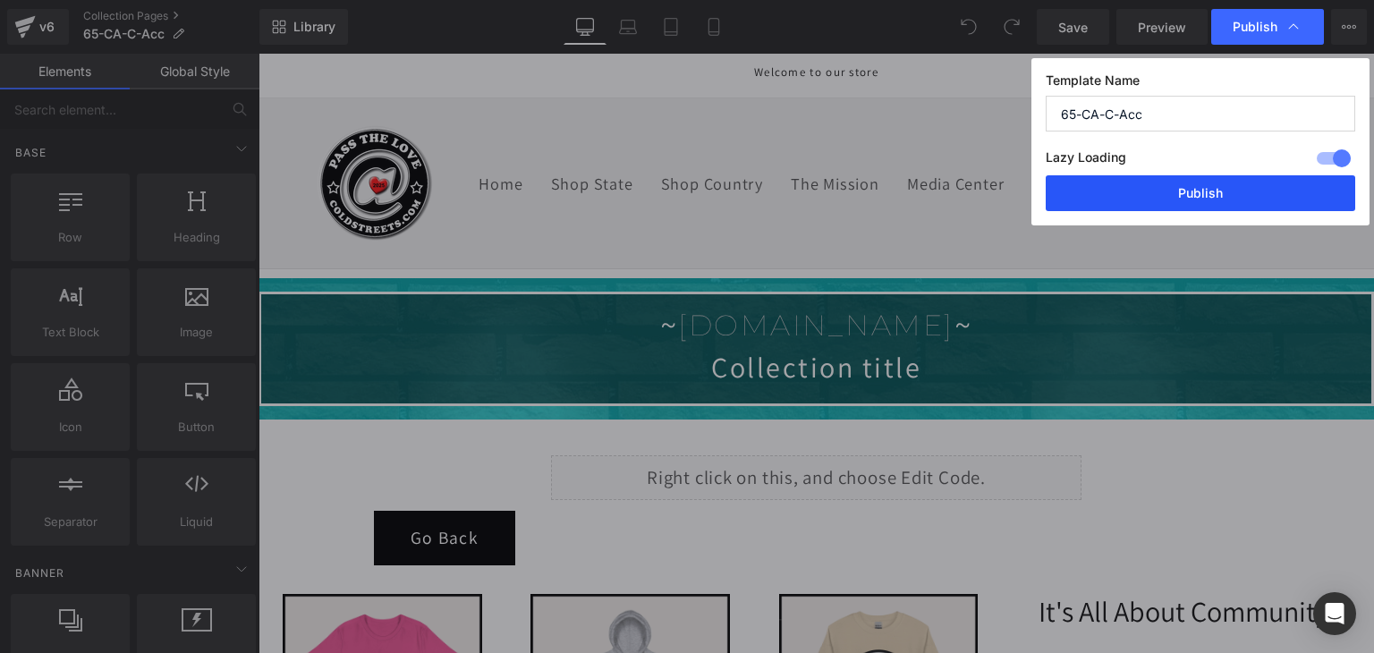
click at [1242, 181] on button "Publish" at bounding box center [1199, 193] width 309 height 36
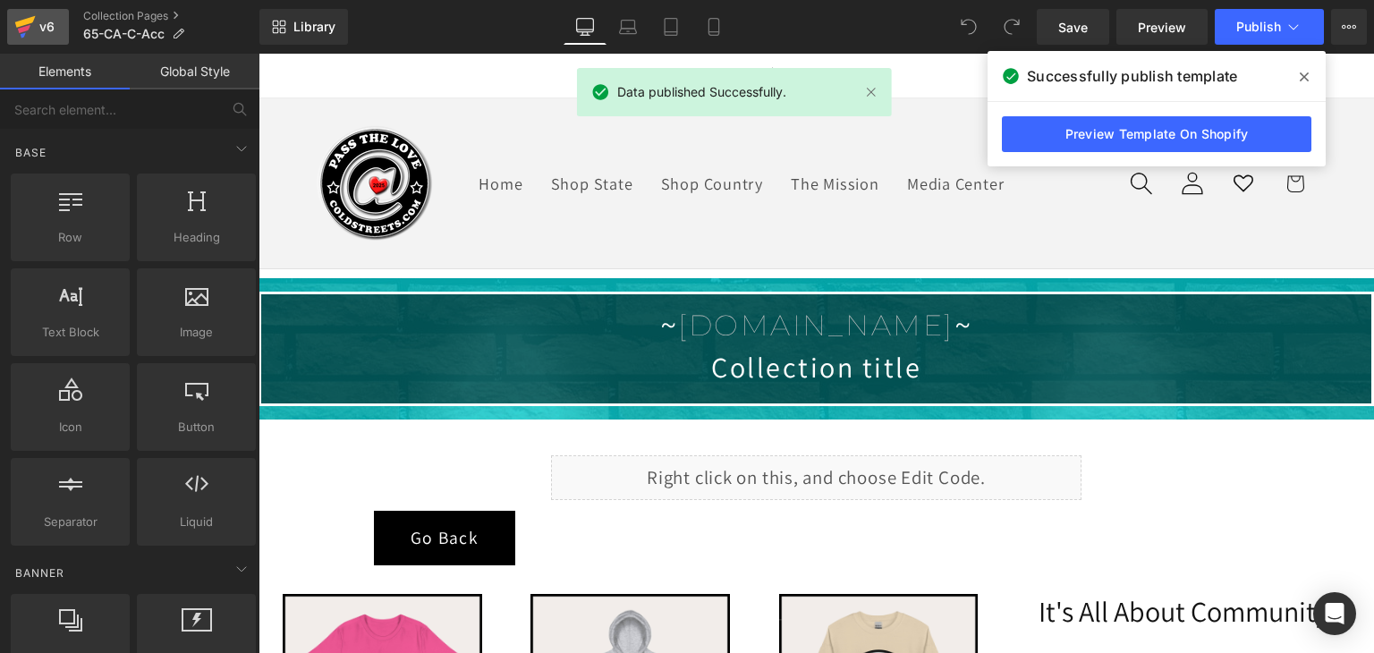
click at [37, 25] on div "v6" at bounding box center [47, 26] width 22 height 23
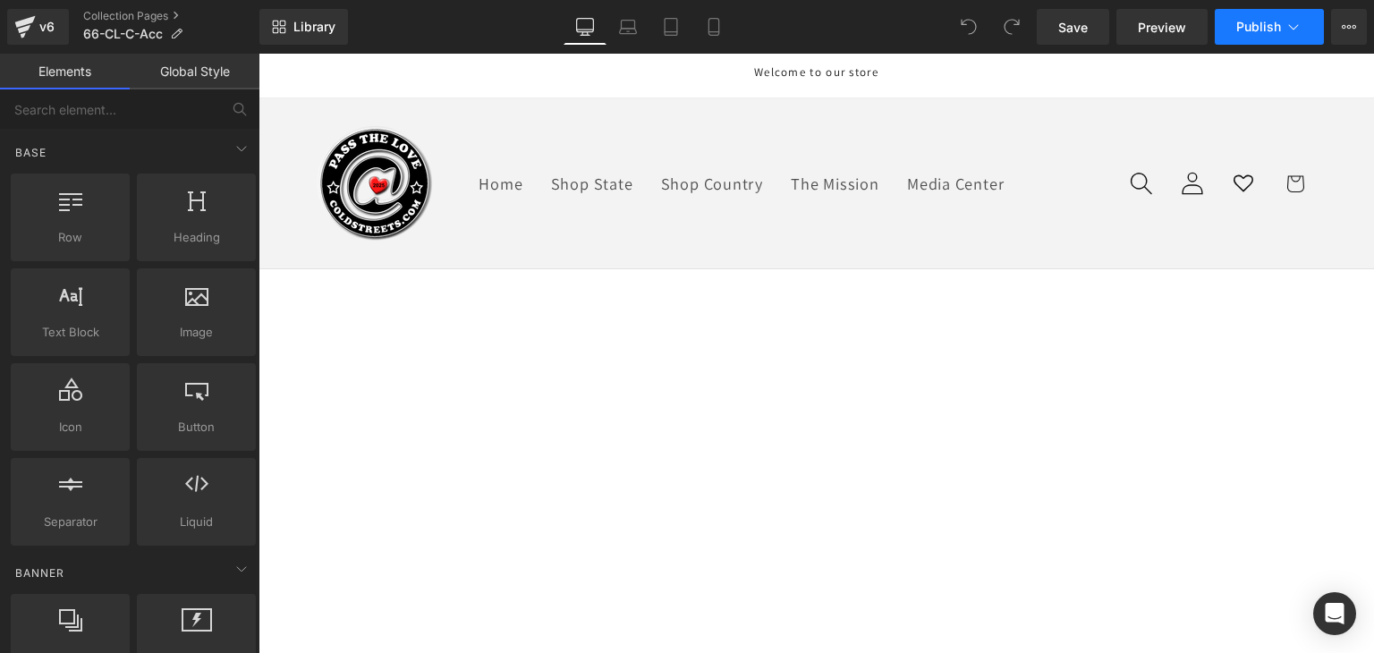
click at [1256, 25] on span "Publish" at bounding box center [1258, 27] width 45 height 14
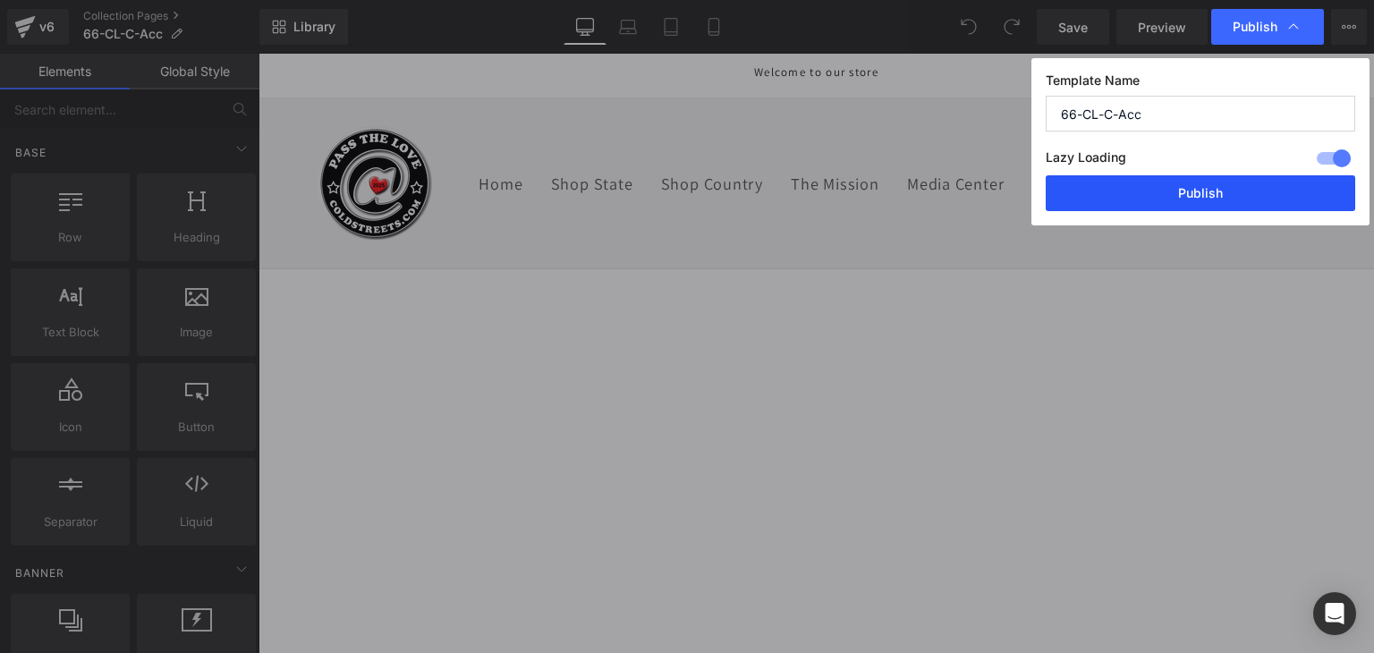
click at [1208, 190] on button "Publish" at bounding box center [1199, 193] width 309 height 36
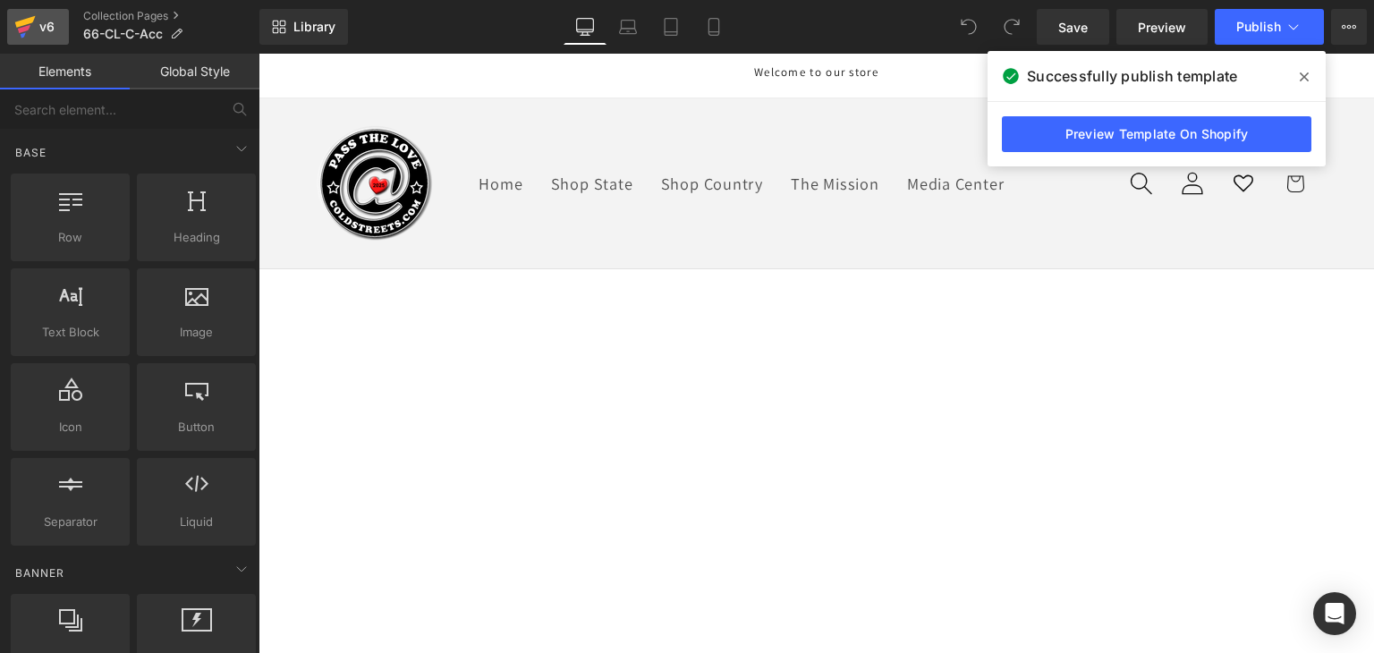
click at [38, 30] on div "v6" at bounding box center [47, 26] width 22 height 23
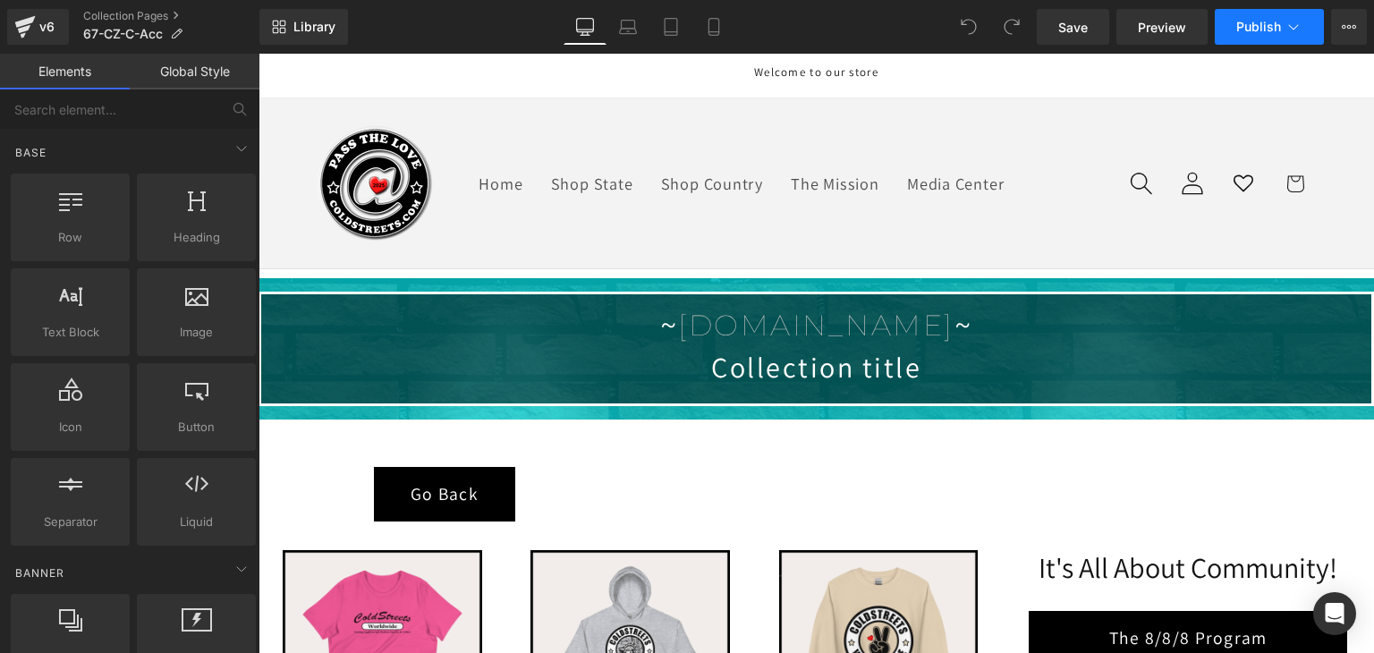
click at [1241, 34] on button "Publish" at bounding box center [1268, 27] width 109 height 36
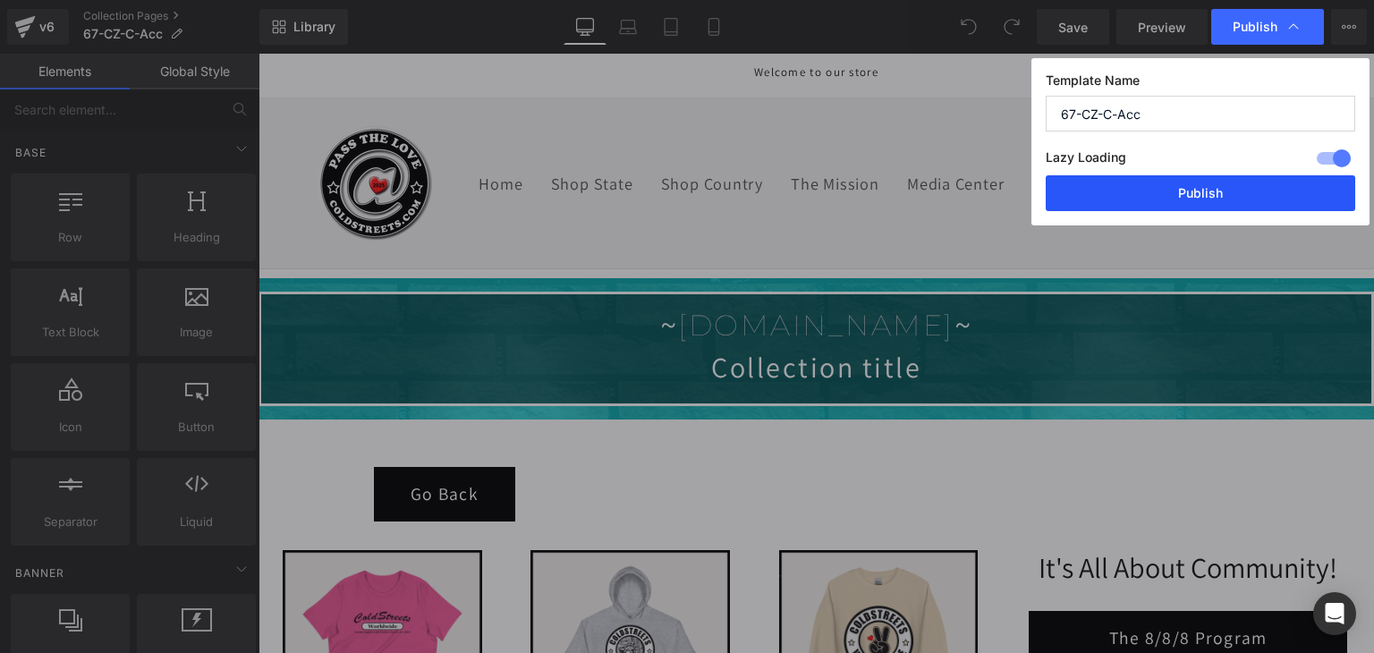
click at [1189, 184] on button "Publish" at bounding box center [1199, 193] width 309 height 36
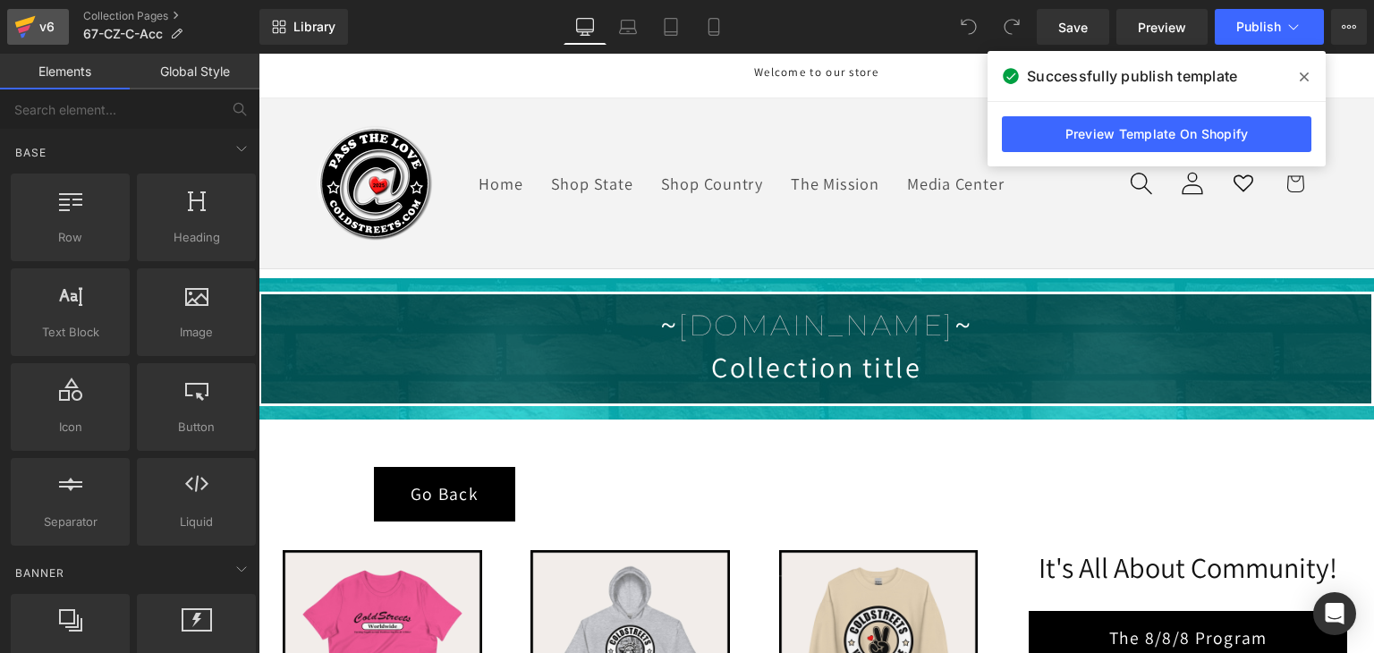
click at [22, 22] on icon at bounding box center [25, 22] width 21 height 12
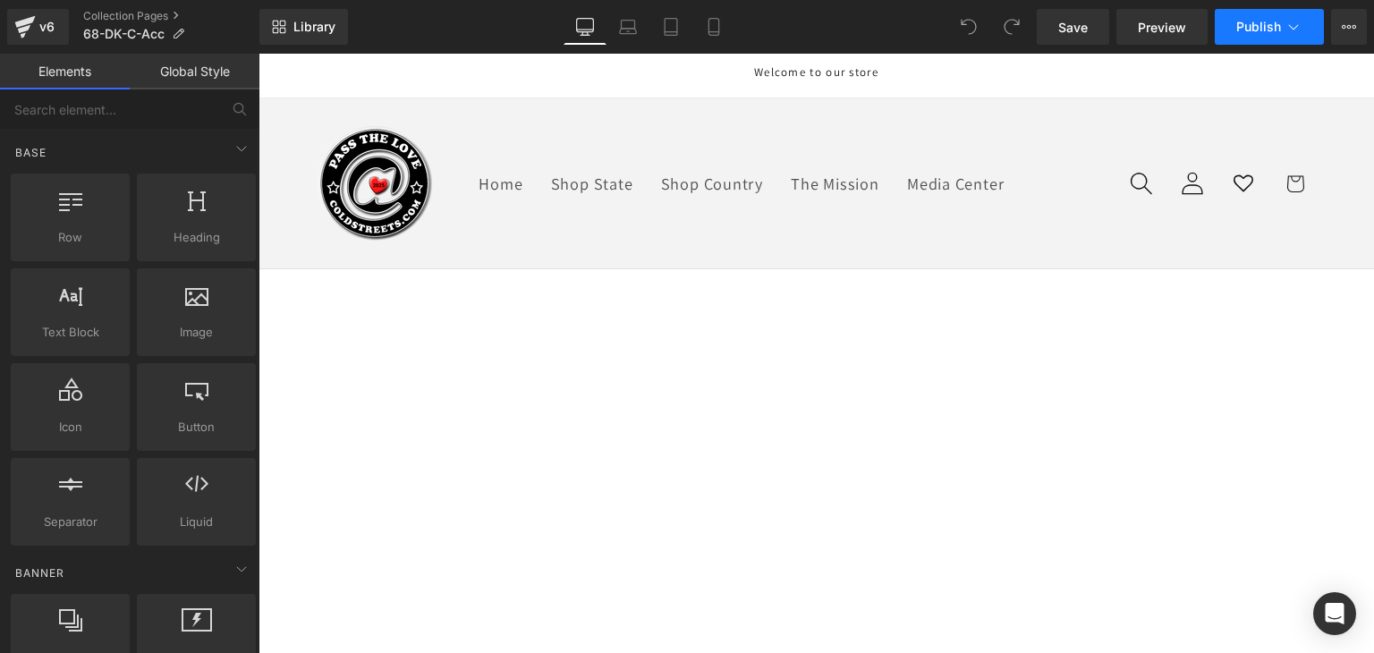
click at [1279, 30] on span "Publish" at bounding box center [1258, 27] width 45 height 14
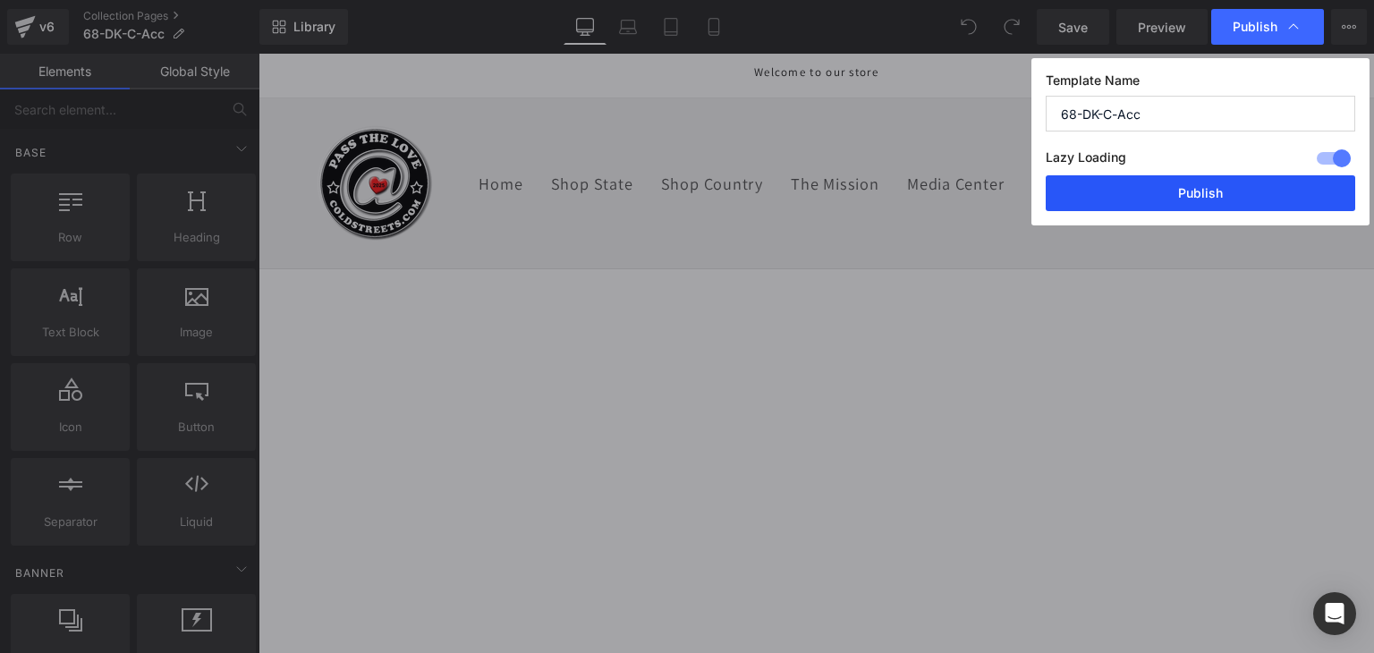
click at [1222, 190] on button "Publish" at bounding box center [1199, 193] width 309 height 36
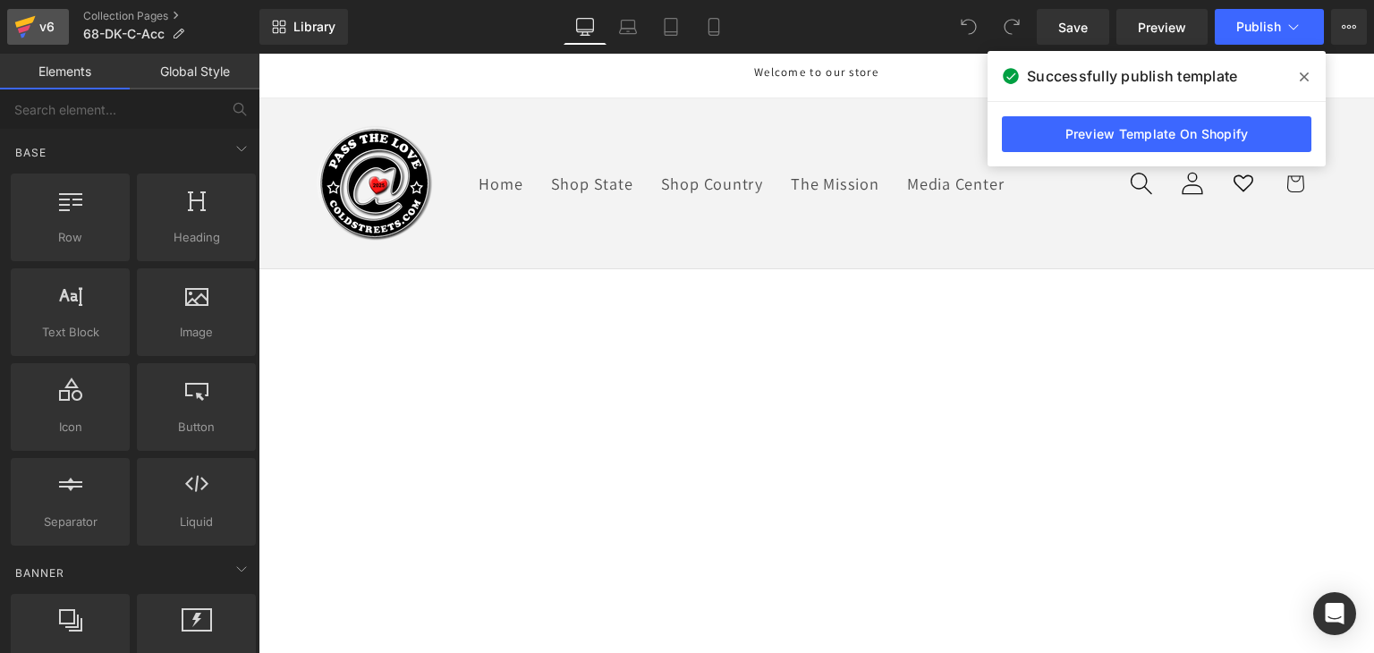
click at [22, 39] on icon at bounding box center [24, 26] width 21 height 45
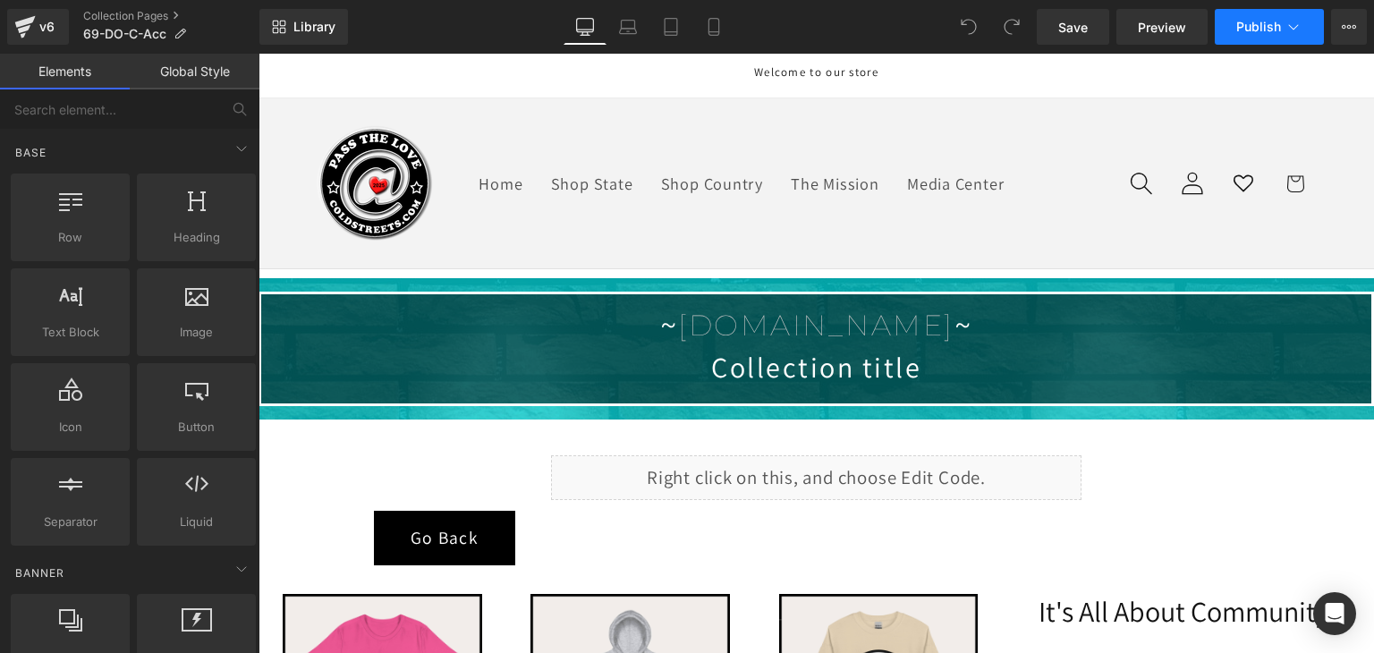
click at [1248, 29] on span "Publish" at bounding box center [1258, 27] width 45 height 14
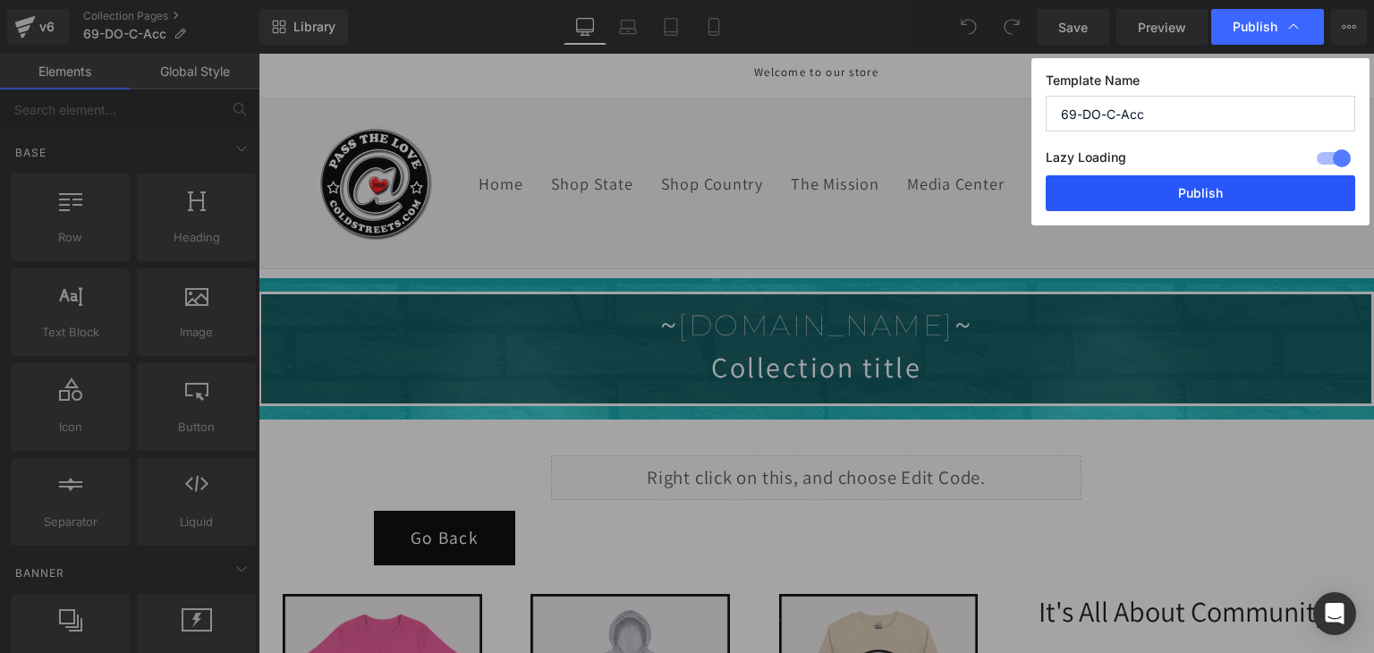
click at [1220, 194] on button "Publish" at bounding box center [1199, 193] width 309 height 36
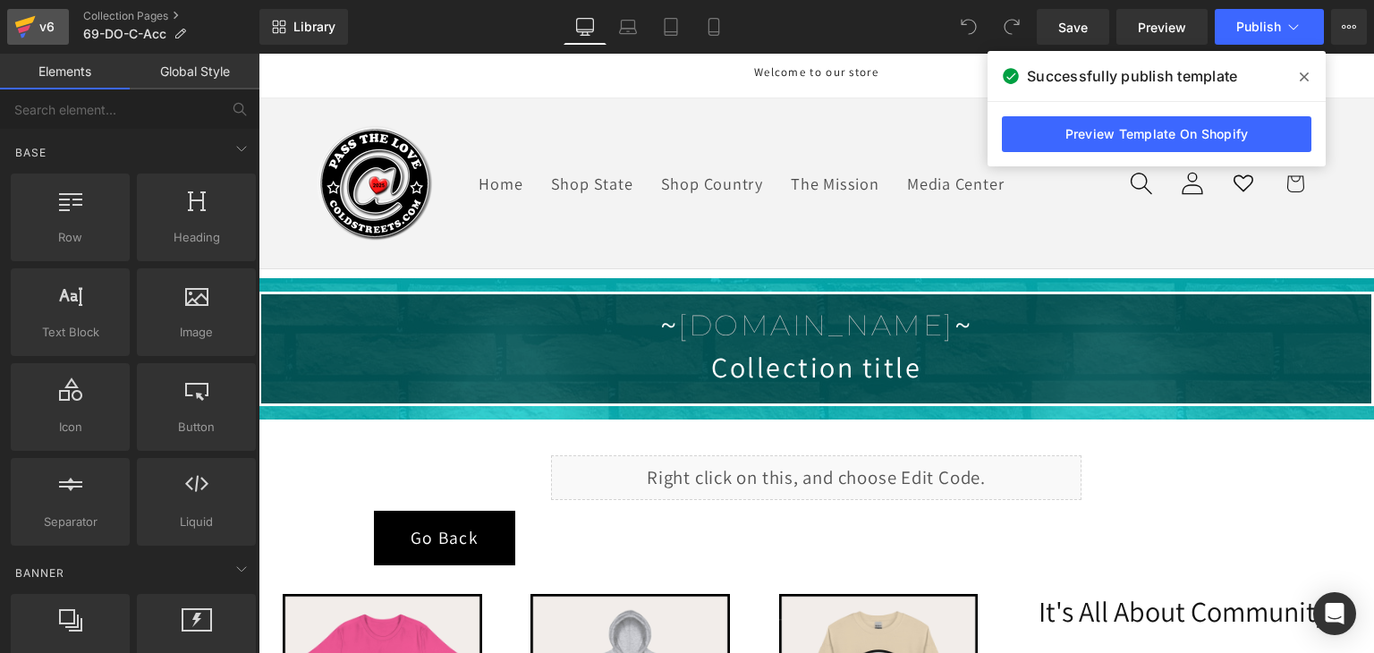
click at [28, 29] on icon at bounding box center [24, 29] width 13 height 8
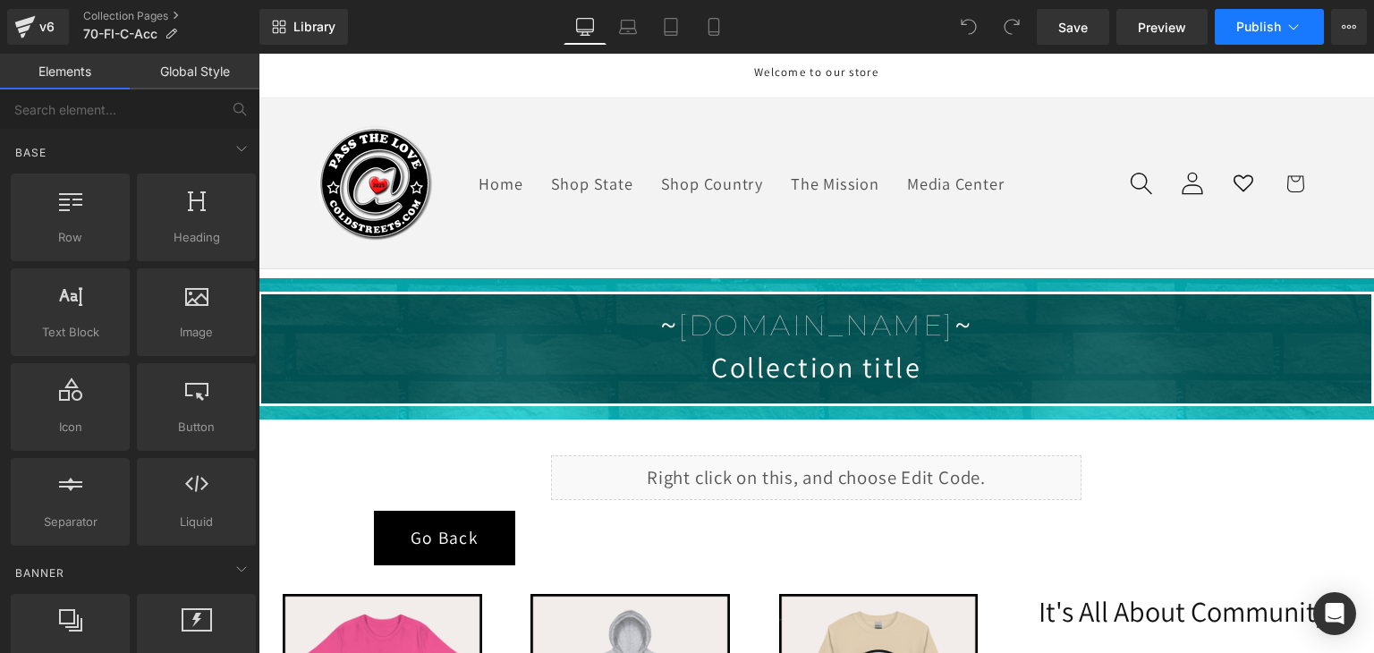
click at [1298, 24] on icon at bounding box center [1293, 27] width 18 height 18
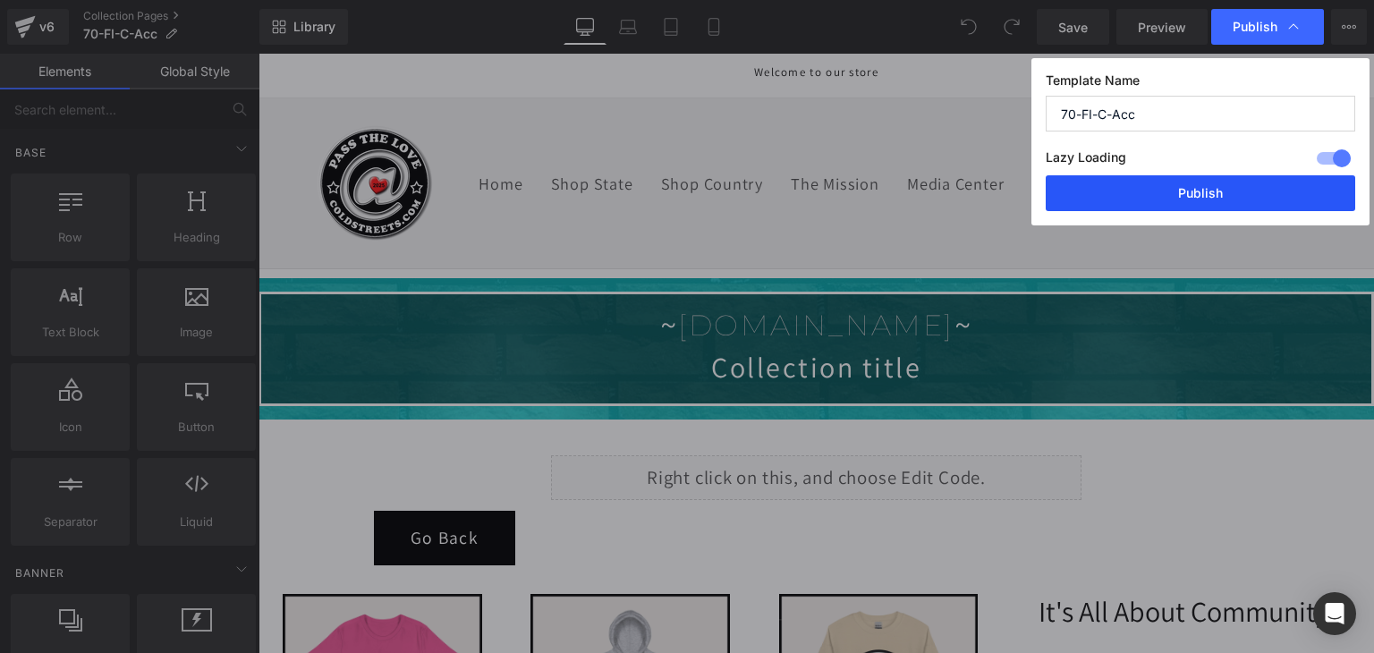
click at [1104, 183] on button "Publish" at bounding box center [1199, 193] width 309 height 36
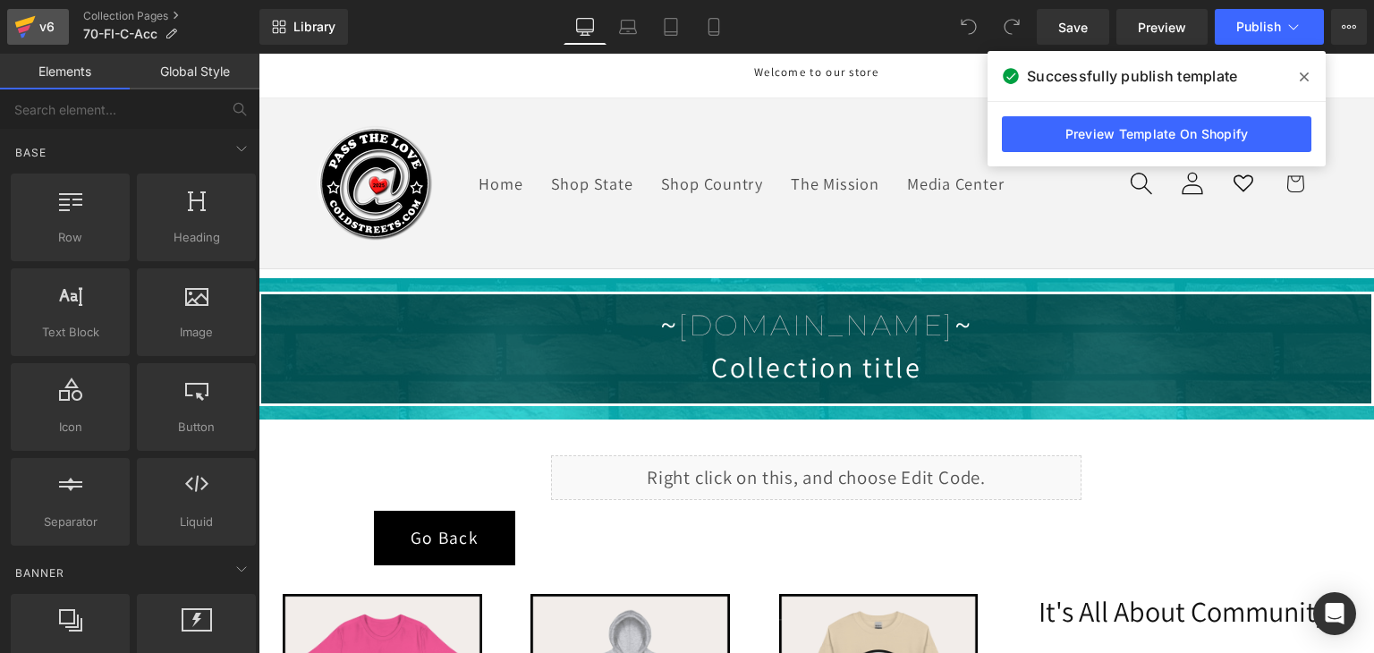
click at [38, 28] on div "v6" at bounding box center [47, 26] width 22 height 23
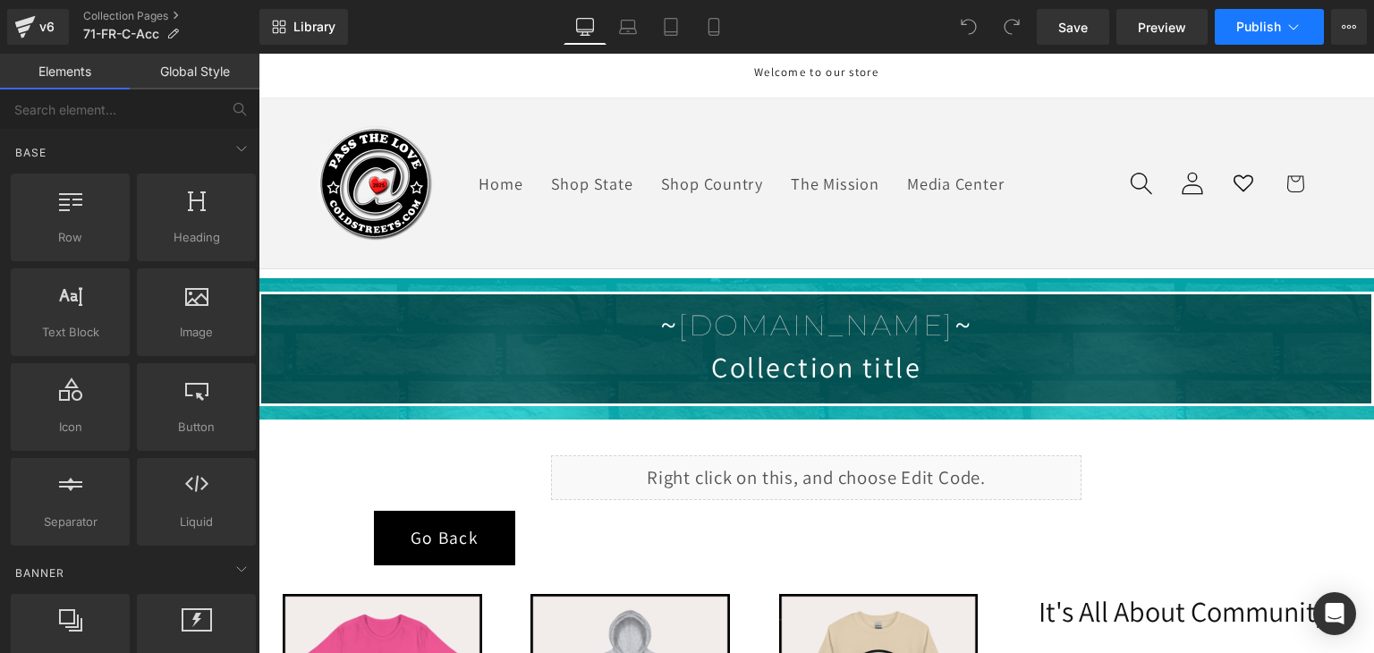
click at [1259, 18] on button "Publish" at bounding box center [1268, 27] width 109 height 36
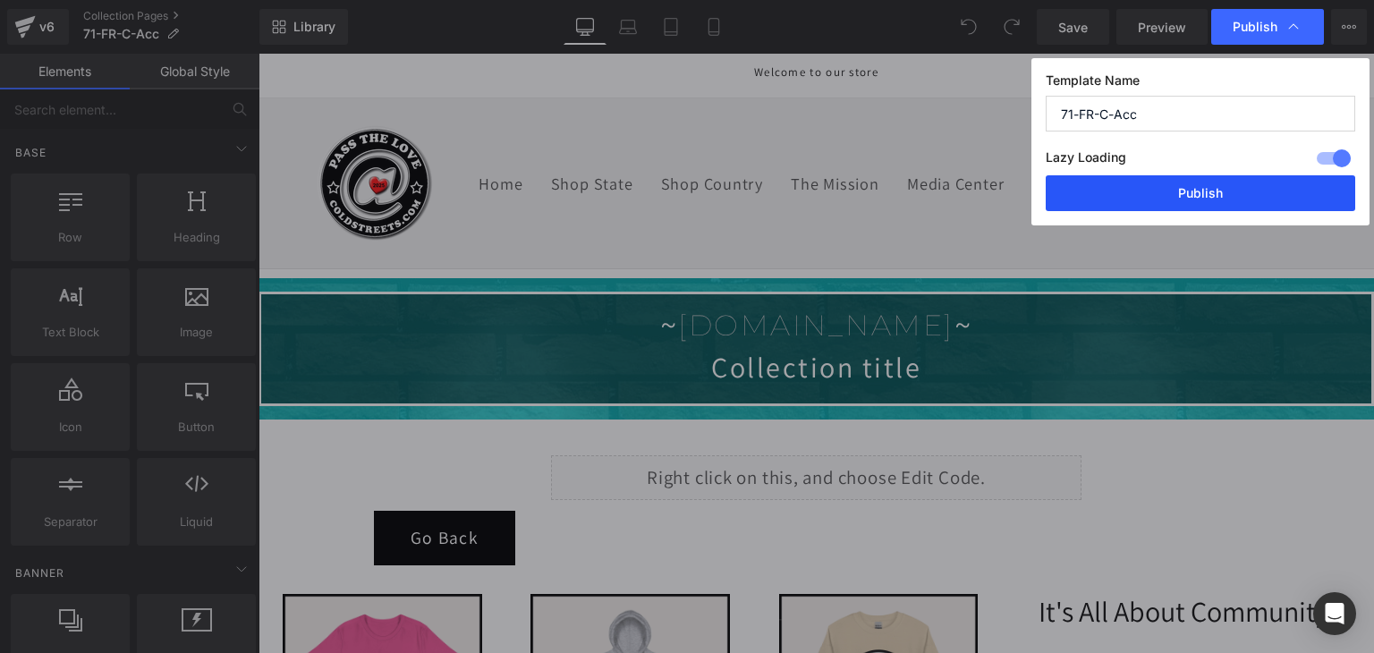
click at [1214, 190] on button "Publish" at bounding box center [1199, 193] width 309 height 36
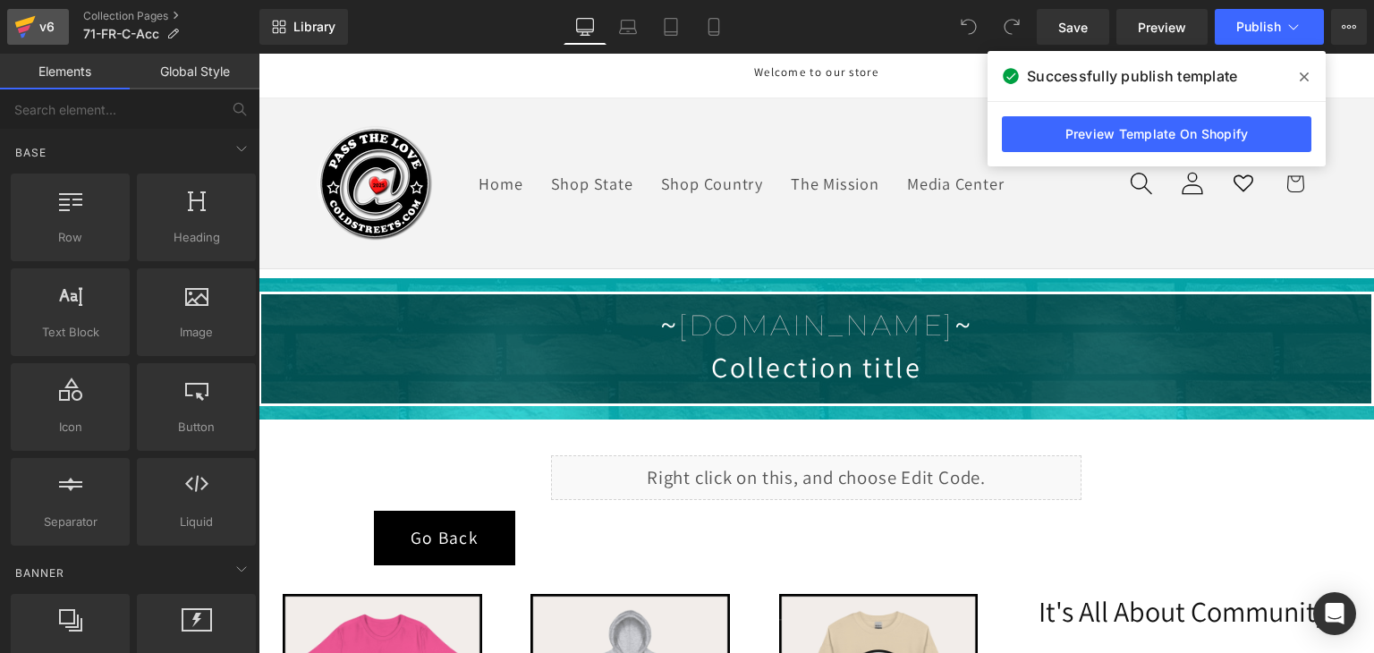
click at [32, 26] on icon at bounding box center [24, 26] width 21 height 45
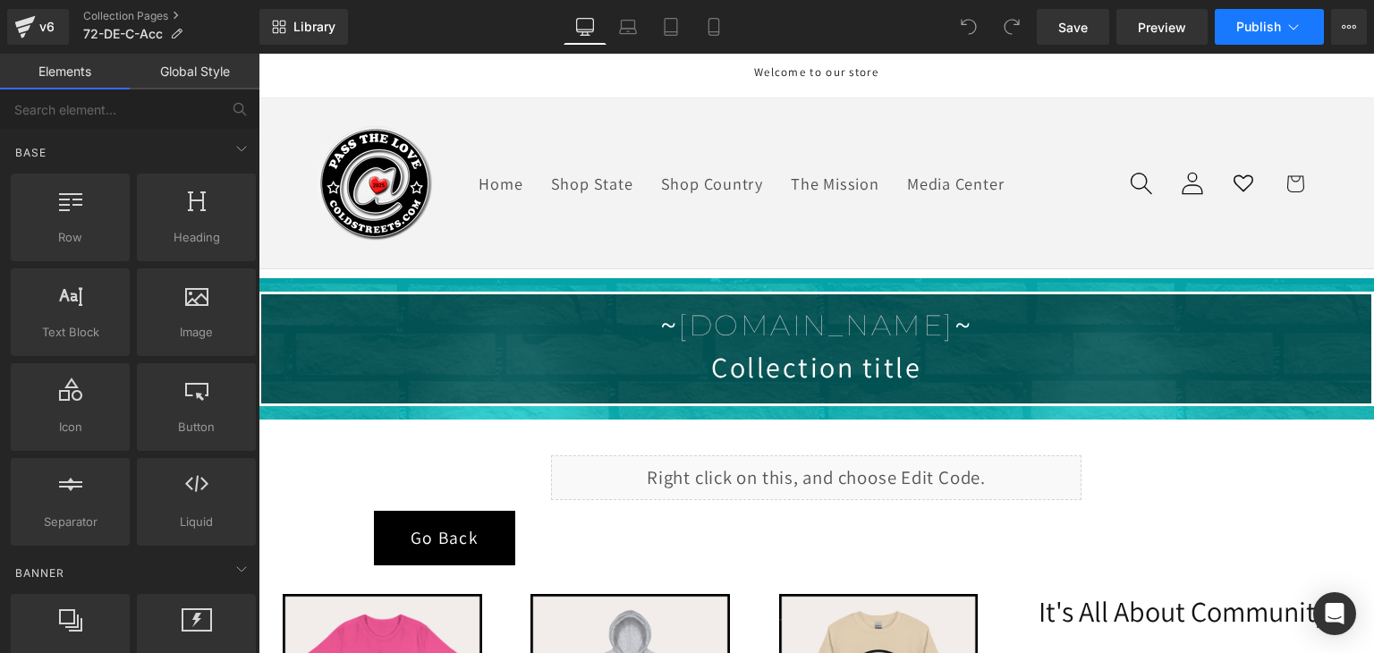
click at [1293, 30] on icon at bounding box center [1293, 27] width 18 height 18
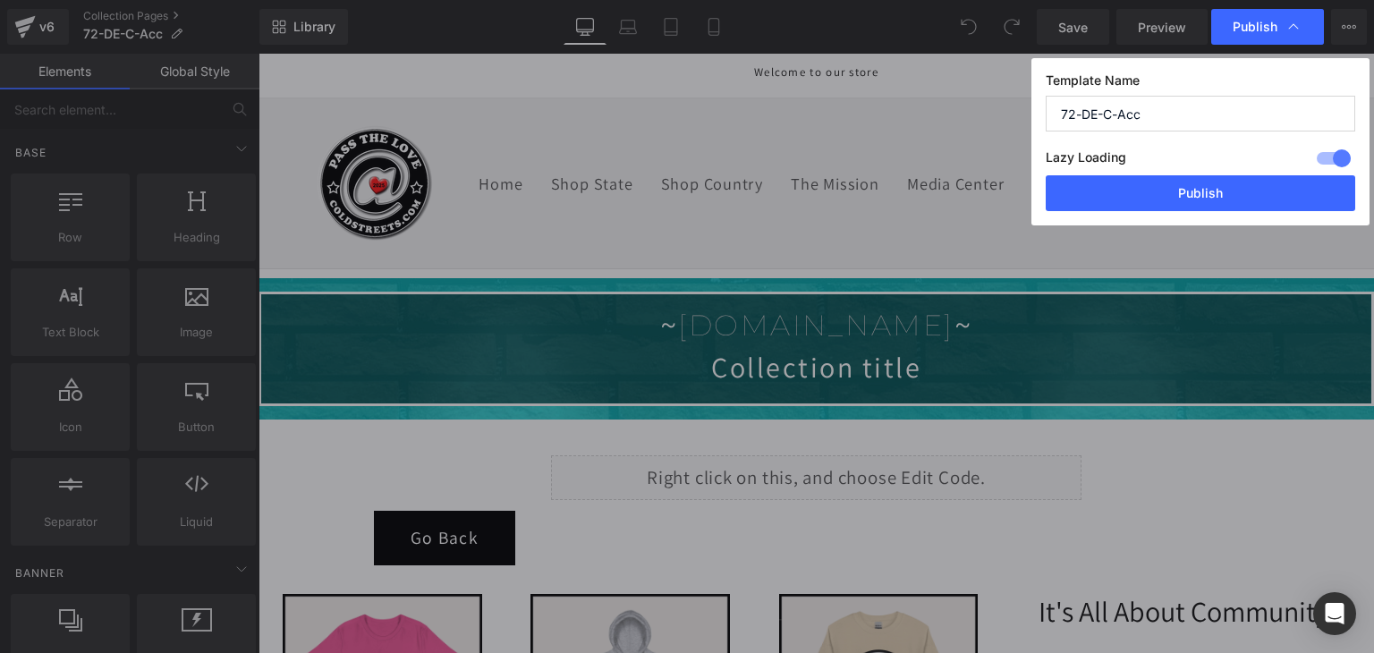
click at [1191, 213] on div "Template Name 72-DE-C-Acc Lazy Loading Build Upgrade plan to unlock Lazy loadin…" at bounding box center [1200, 141] width 338 height 167
click at [1191, 205] on button "Publish" at bounding box center [1199, 193] width 309 height 36
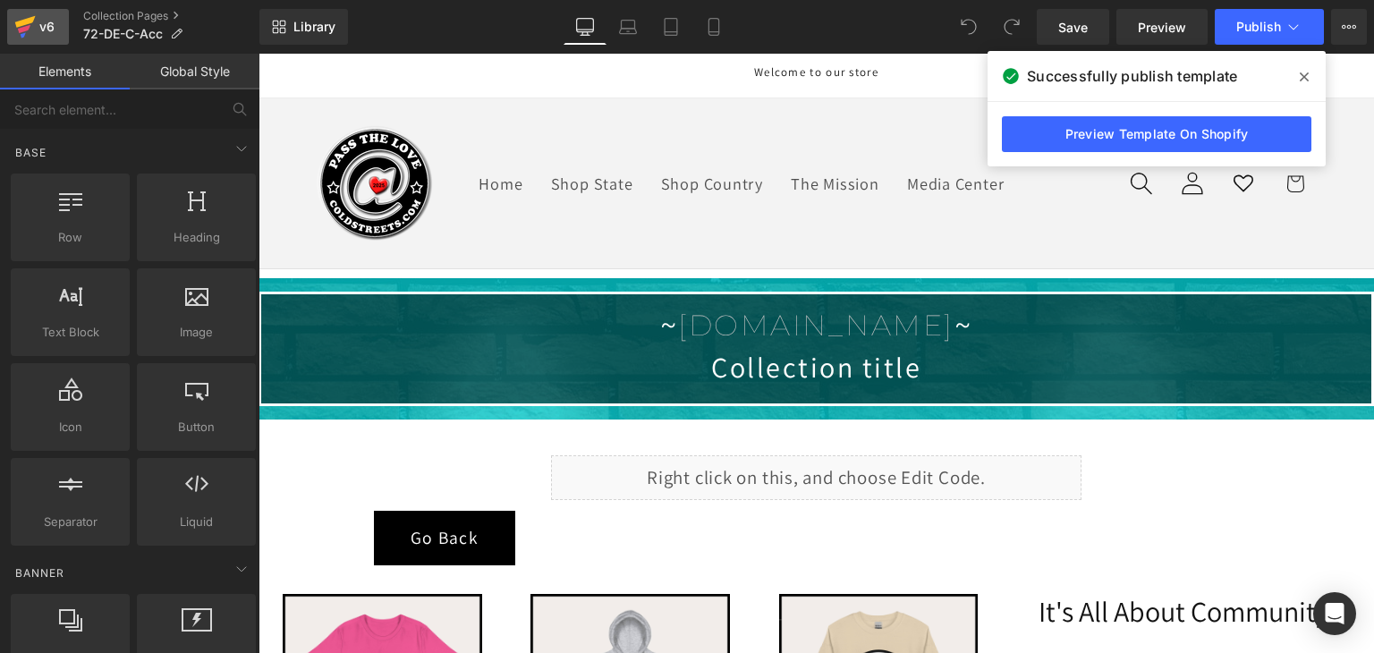
click at [32, 21] on icon at bounding box center [25, 22] width 21 height 12
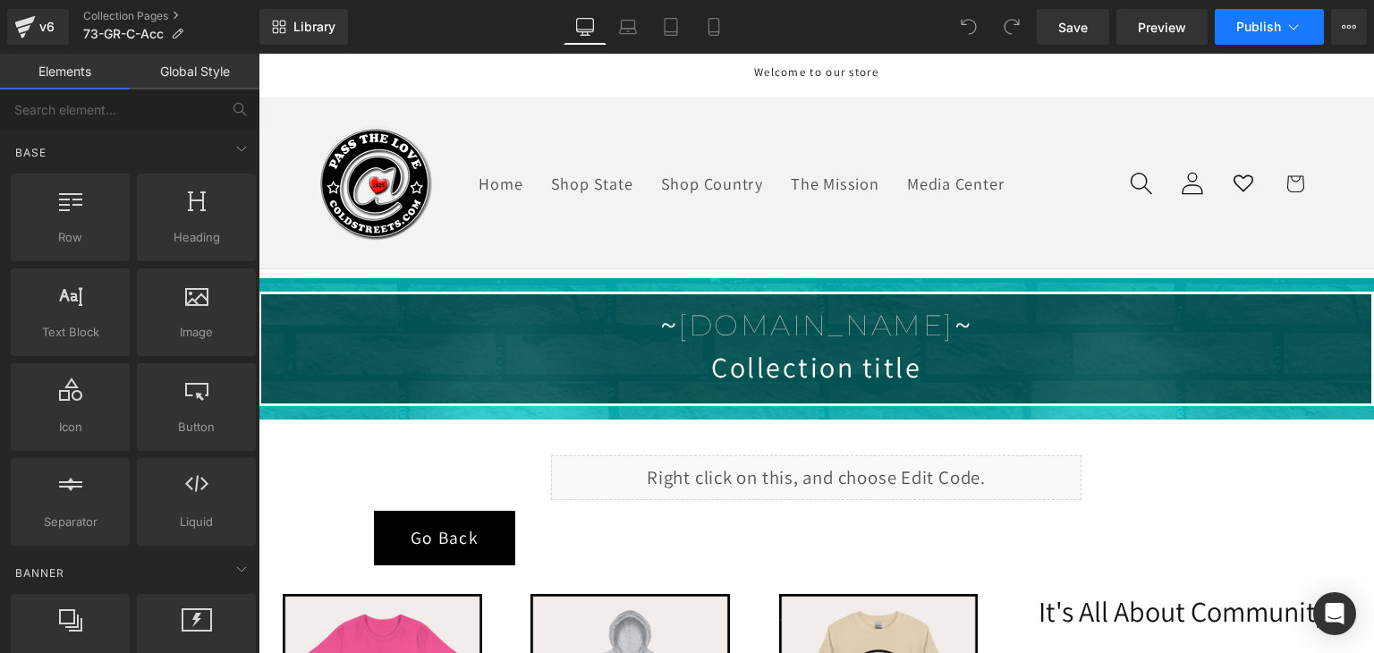
click at [1241, 22] on span "Publish" at bounding box center [1258, 27] width 45 height 14
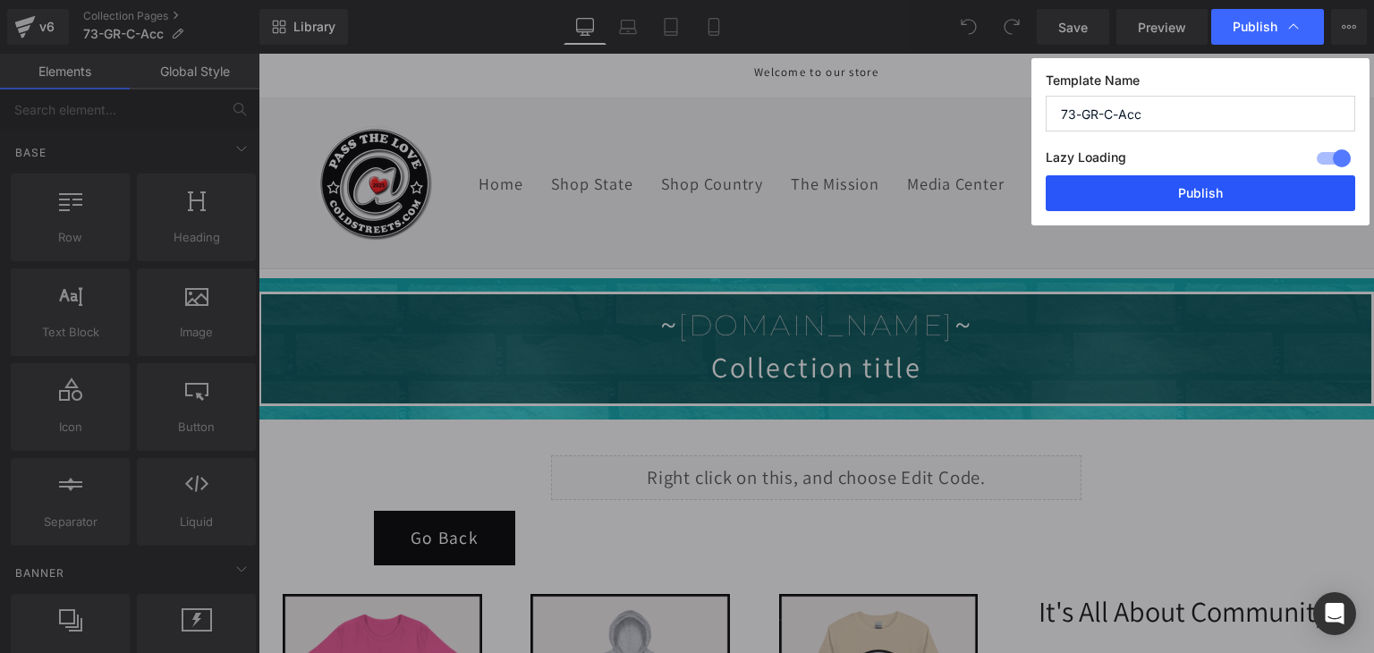
click at [1191, 183] on button "Publish" at bounding box center [1199, 193] width 309 height 36
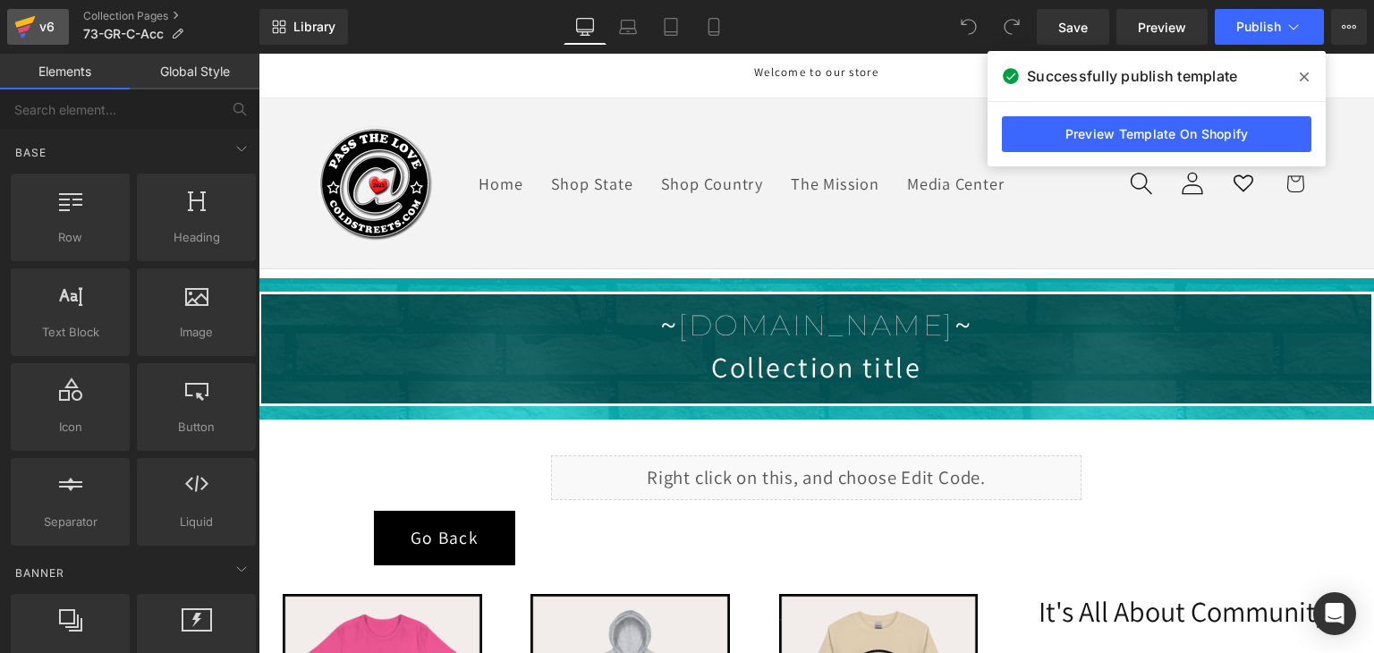
click at [21, 26] on icon at bounding box center [25, 22] width 21 height 12
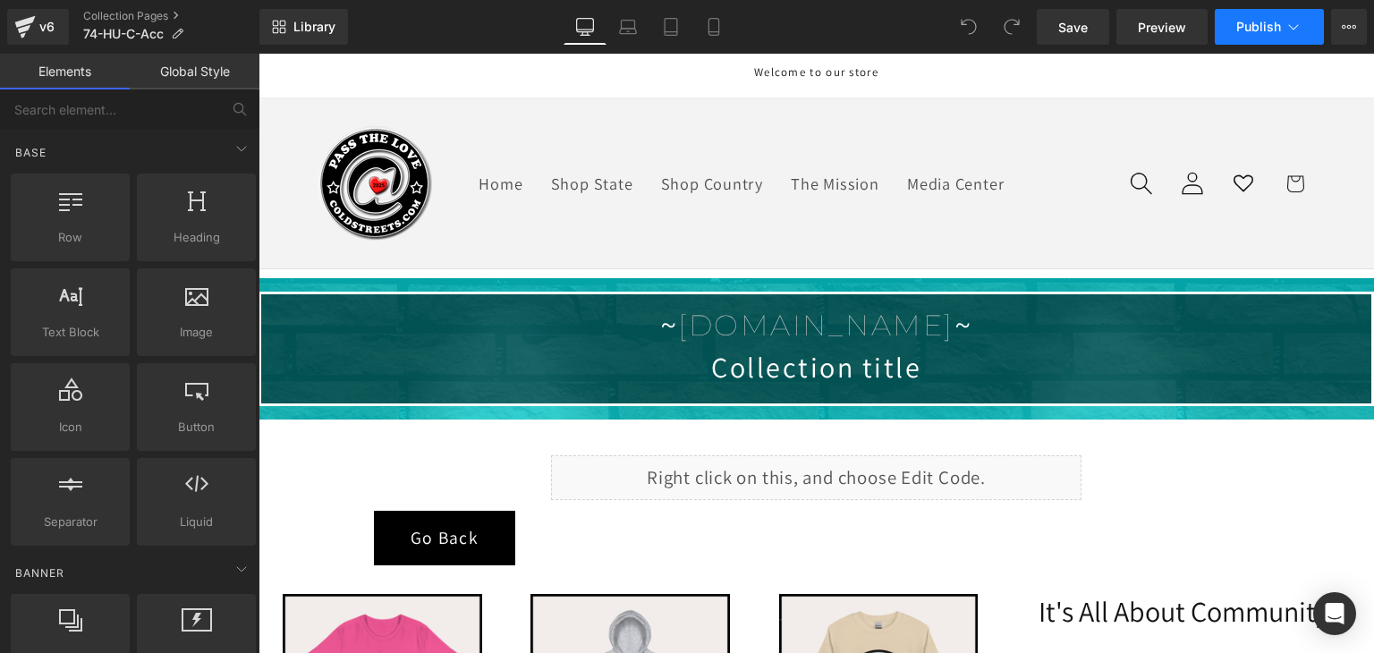
click at [1281, 21] on button "Publish" at bounding box center [1268, 27] width 109 height 36
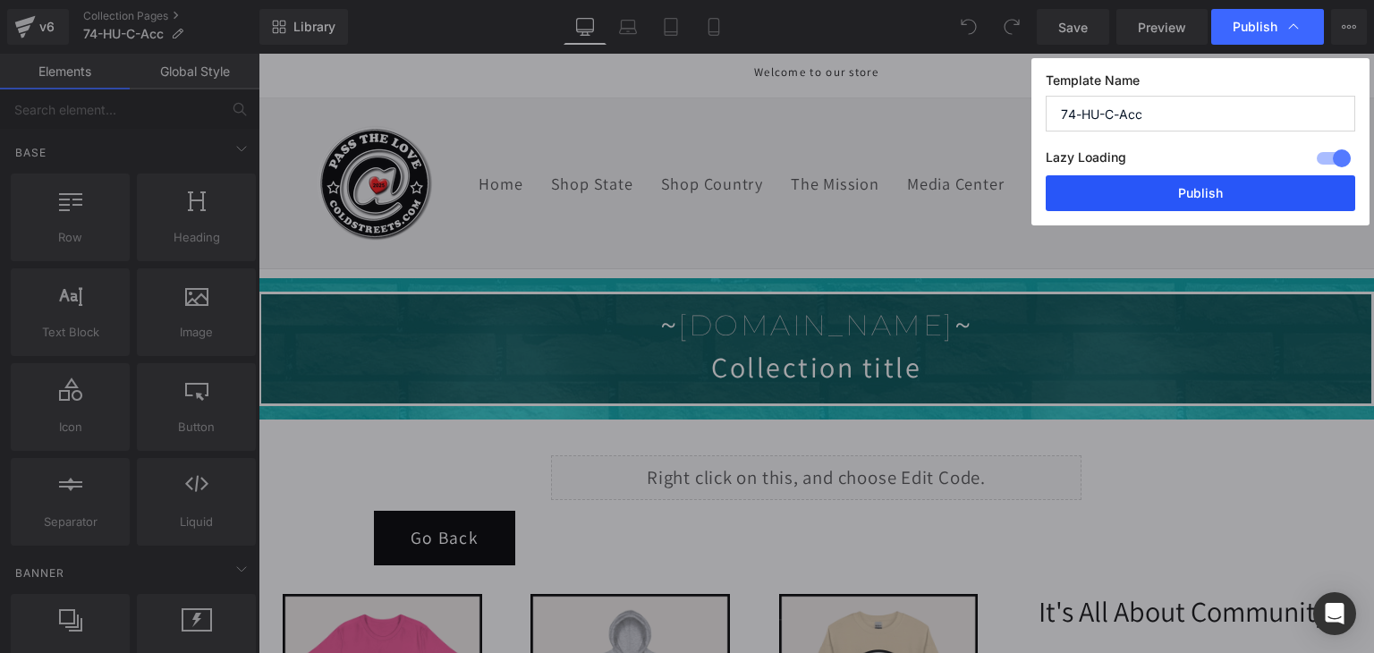
click at [1170, 194] on button "Publish" at bounding box center [1199, 193] width 309 height 36
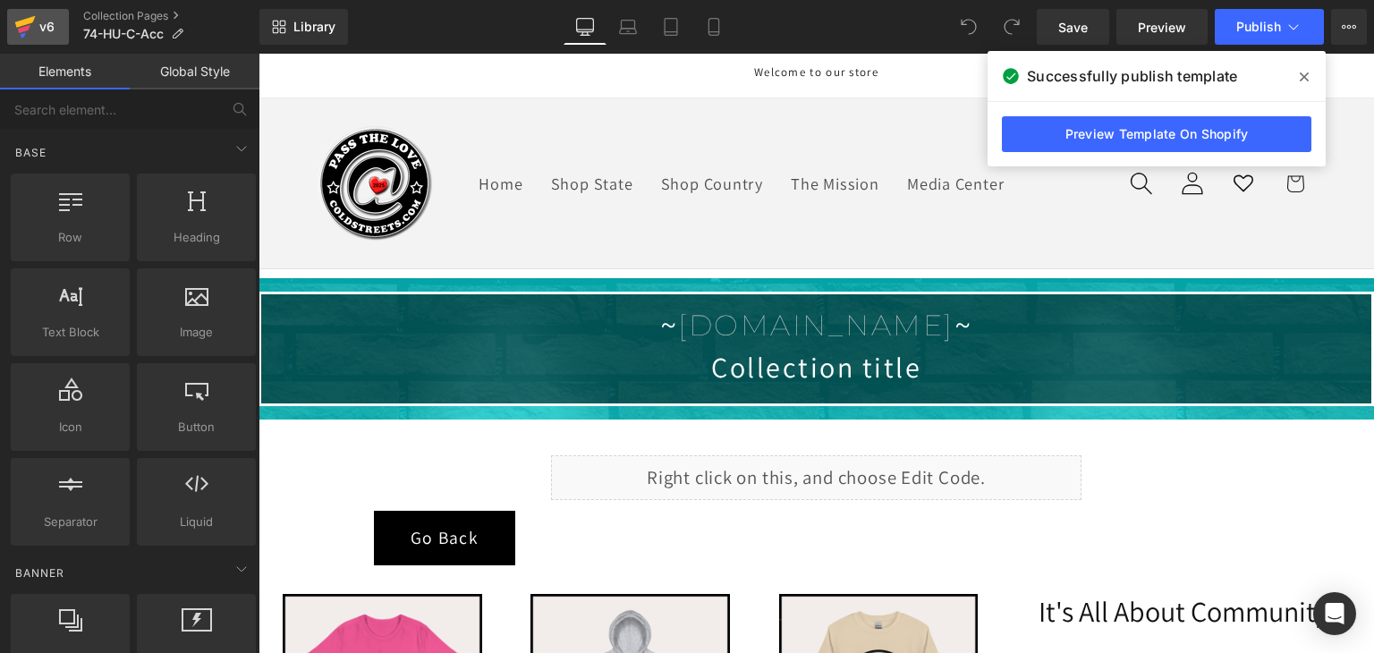
click at [32, 29] on icon at bounding box center [24, 26] width 21 height 45
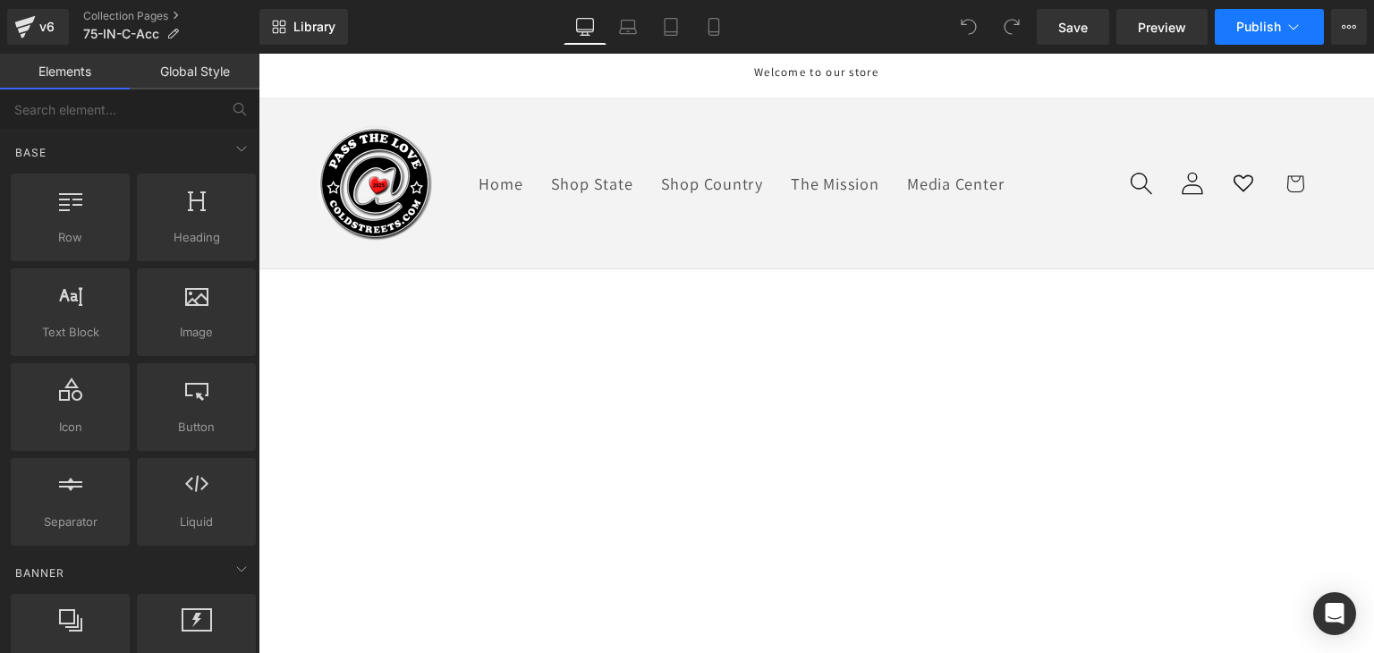
click at [1273, 29] on span "Publish" at bounding box center [1258, 27] width 45 height 14
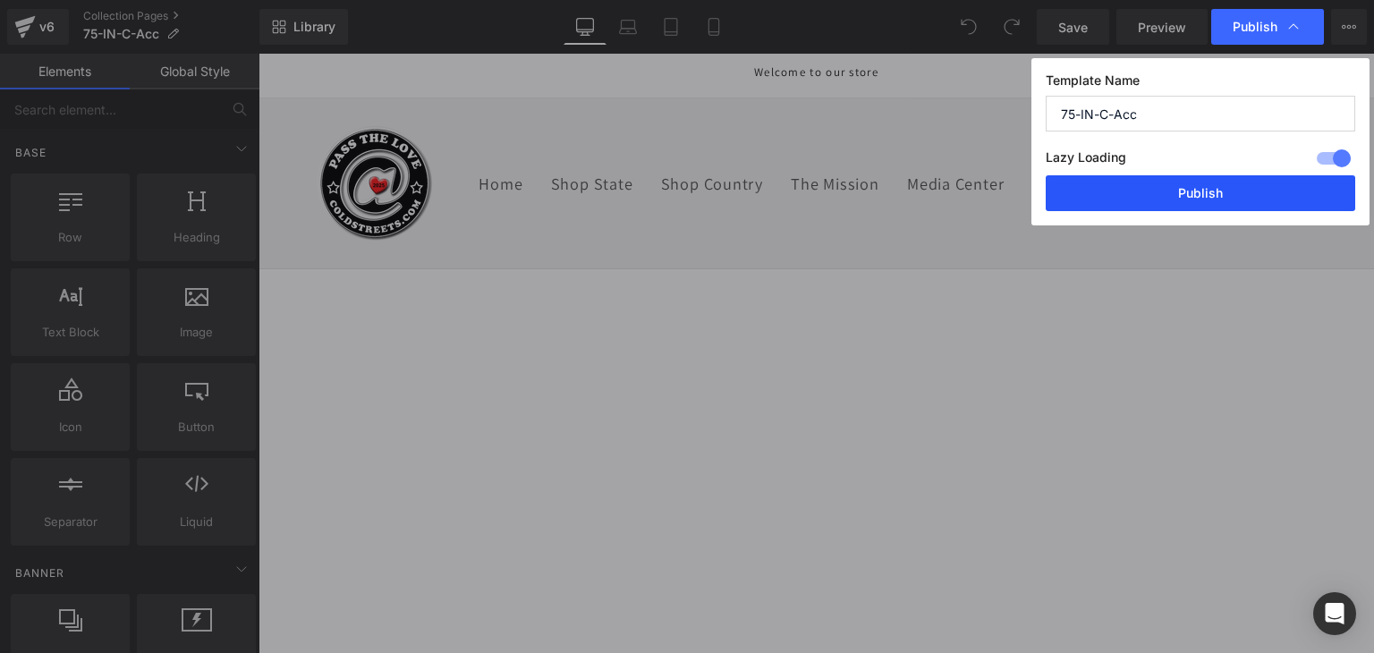
click at [1207, 198] on button "Publish" at bounding box center [1199, 193] width 309 height 36
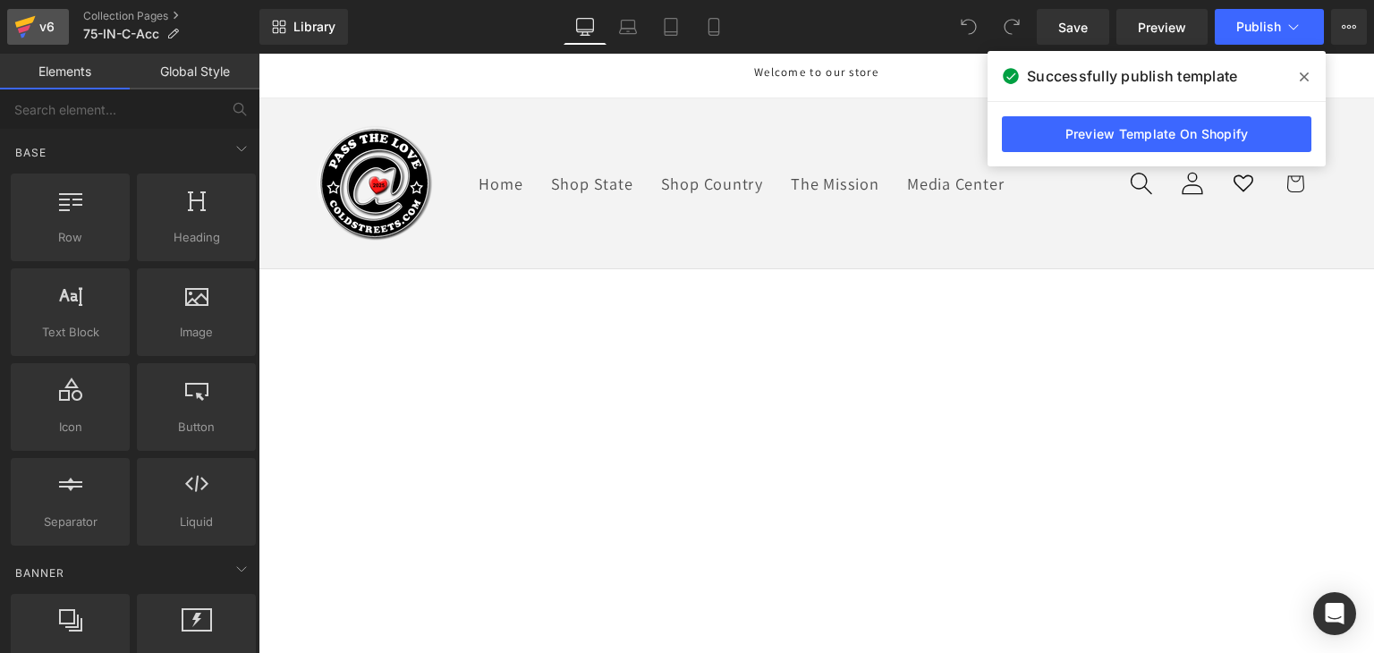
click at [36, 26] on div "v6" at bounding box center [47, 26] width 22 height 23
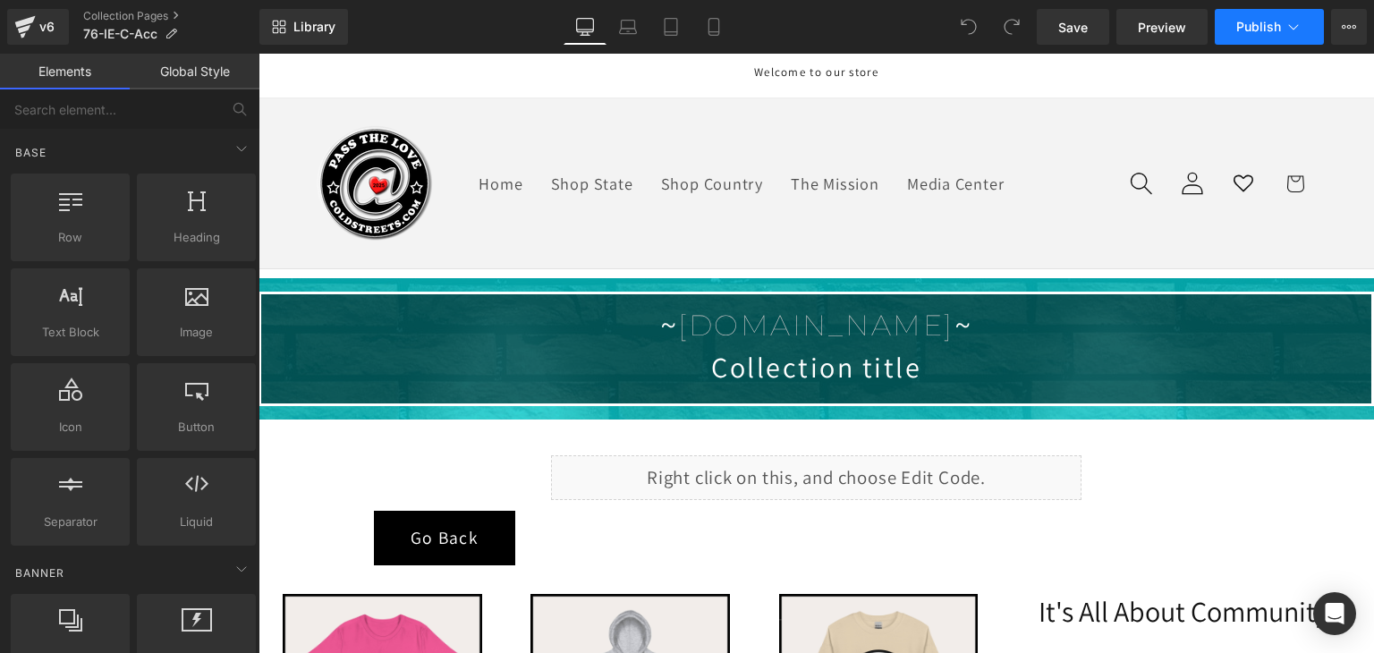
click at [1258, 24] on span "Publish" at bounding box center [1258, 27] width 45 height 14
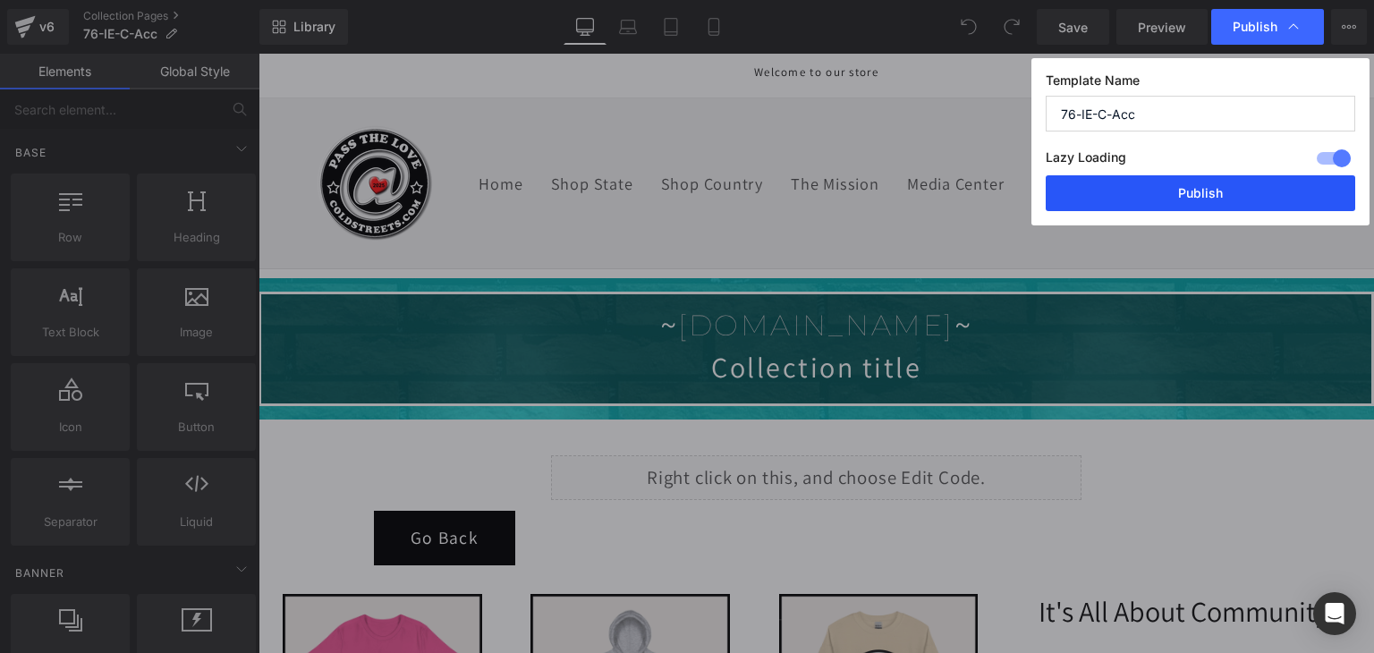
click at [1231, 202] on button "Publish" at bounding box center [1199, 193] width 309 height 36
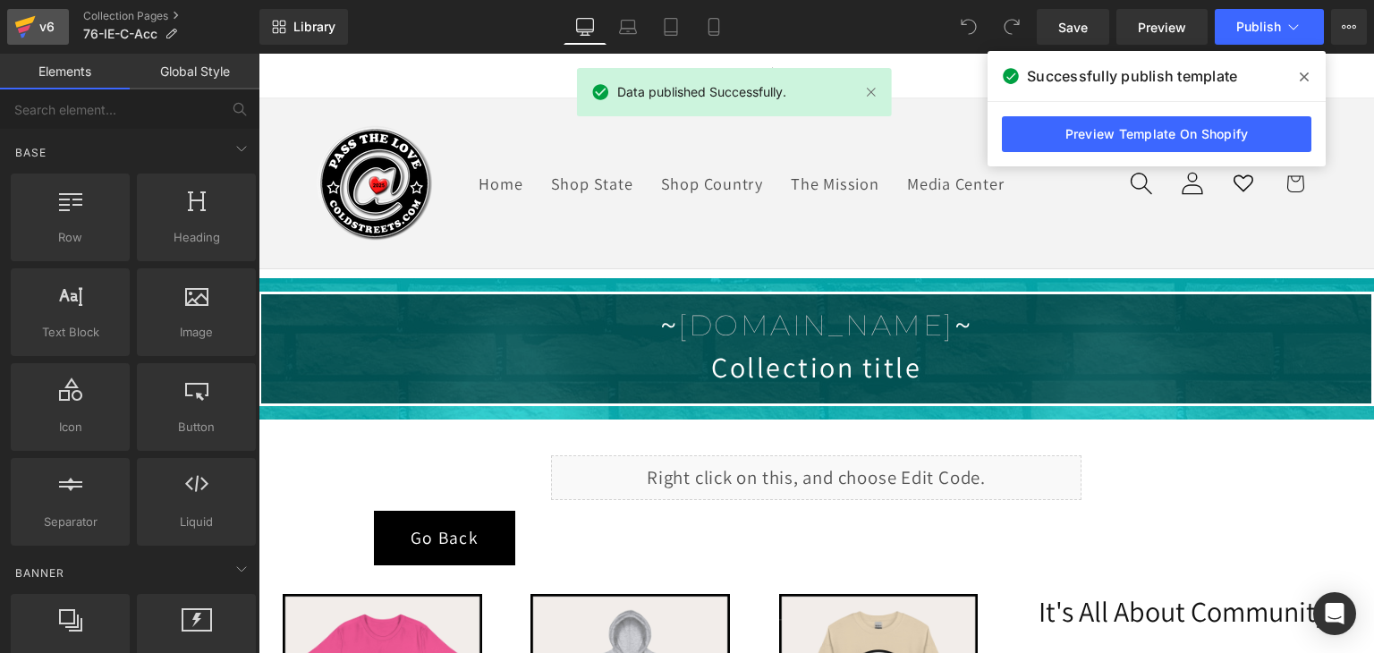
click at [36, 25] on div "v6" at bounding box center [47, 26] width 22 height 23
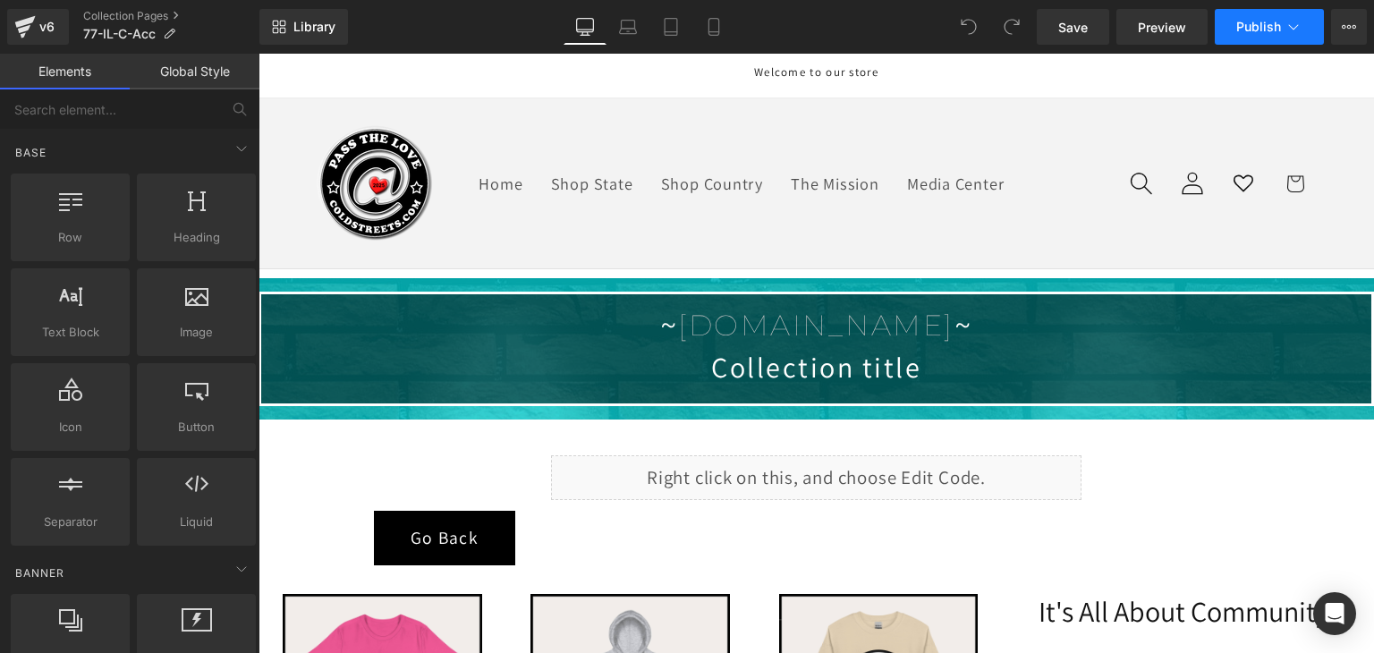
click at [1290, 18] on icon at bounding box center [1293, 27] width 18 height 18
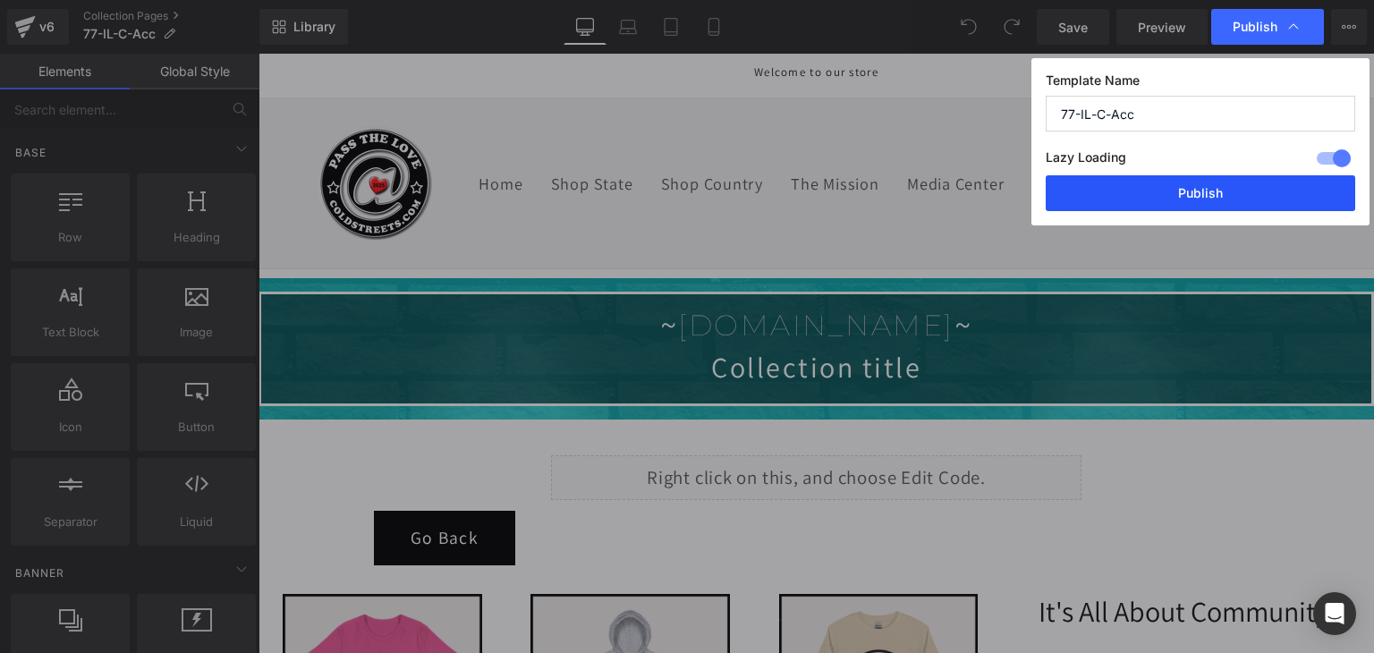
click at [1264, 183] on button "Publish" at bounding box center [1199, 193] width 309 height 36
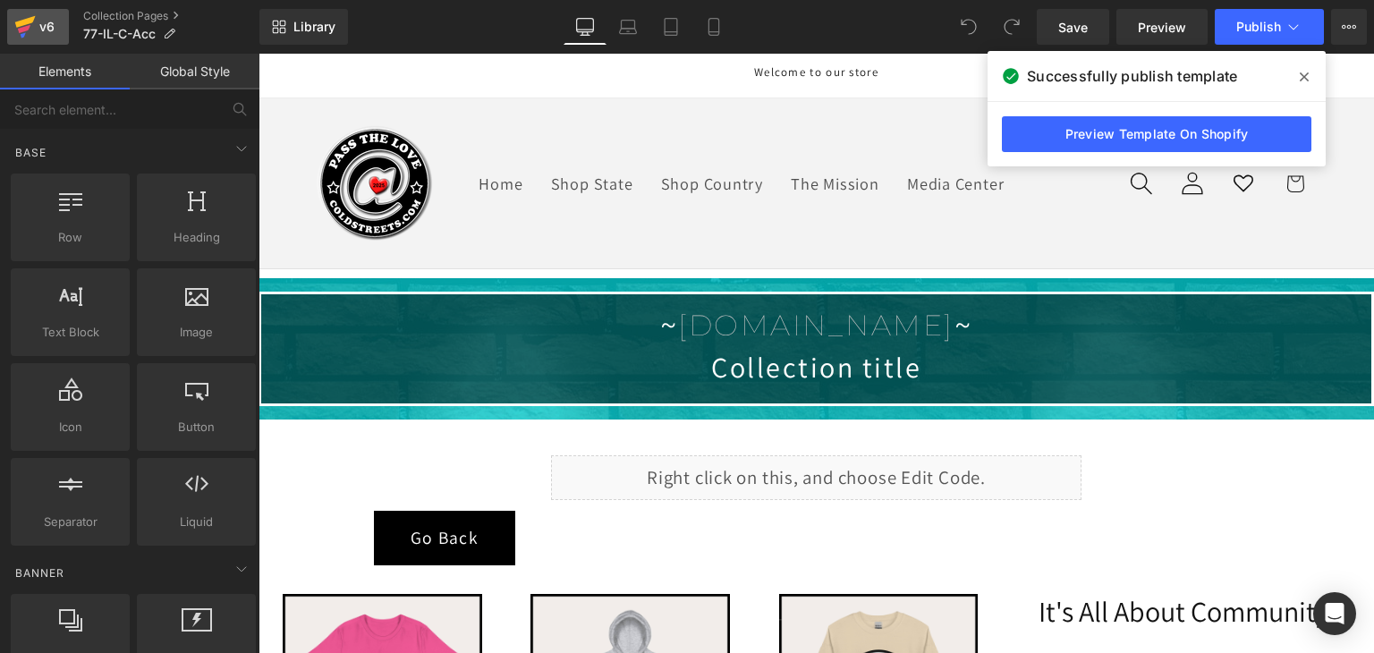
click at [28, 24] on icon at bounding box center [24, 26] width 21 height 45
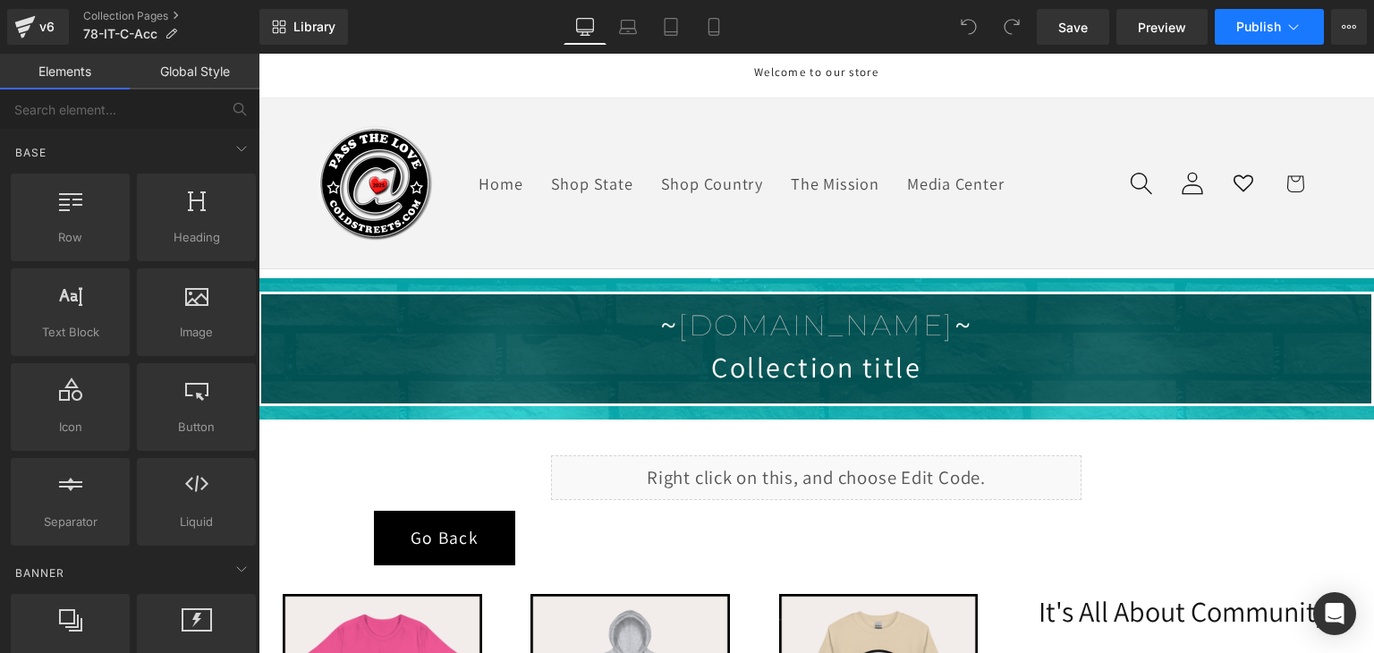
click at [1276, 21] on span "Publish" at bounding box center [1258, 27] width 45 height 14
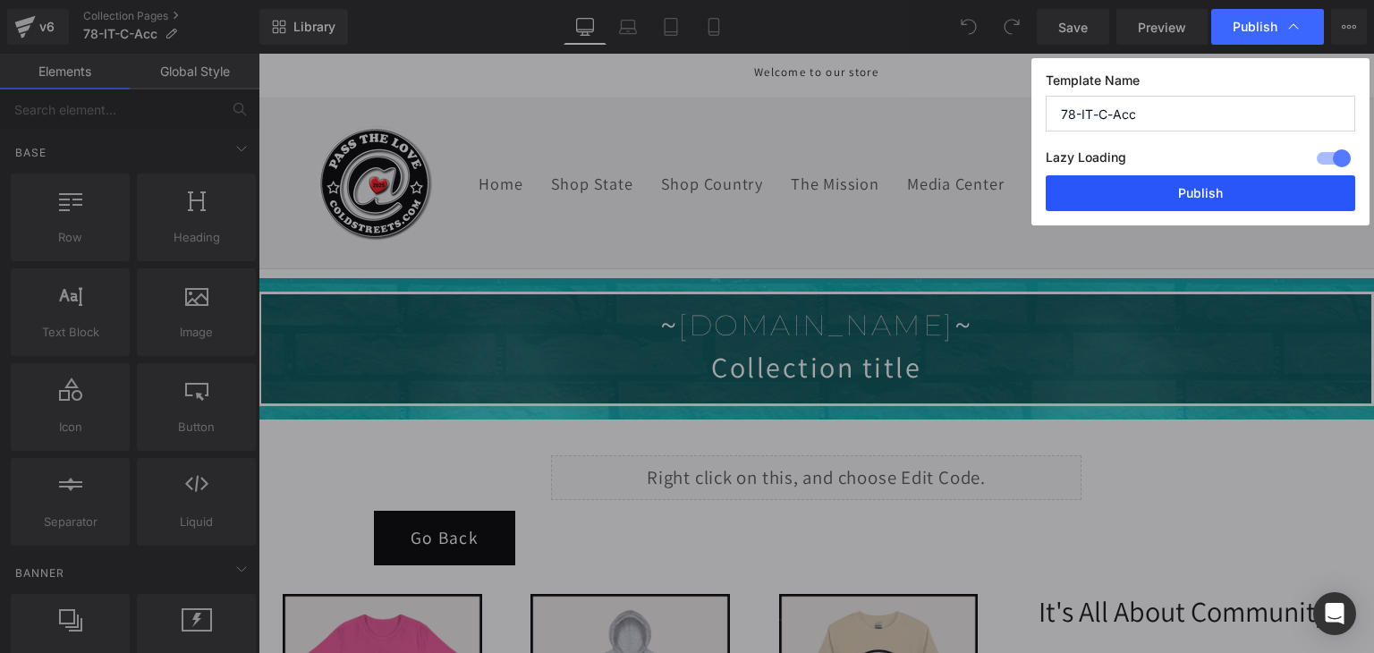
click at [1238, 201] on button "Publish" at bounding box center [1199, 193] width 309 height 36
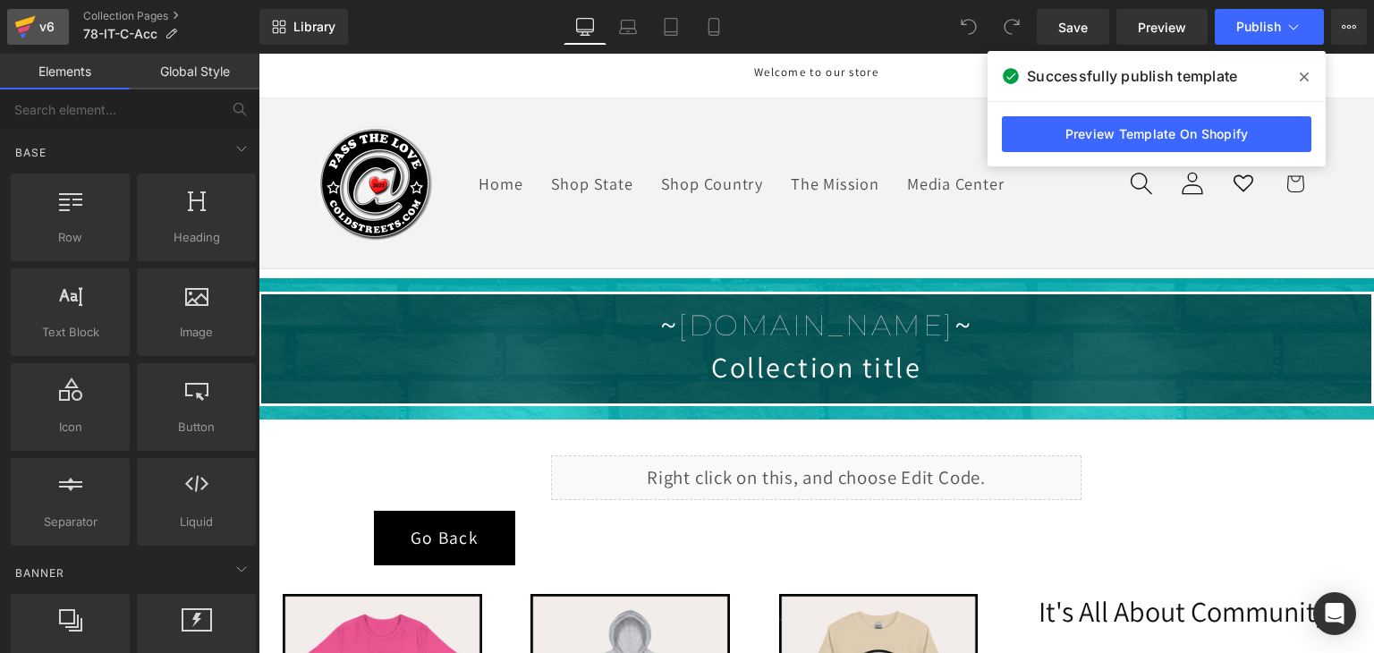
click at [46, 22] on div "v6" at bounding box center [47, 26] width 22 height 23
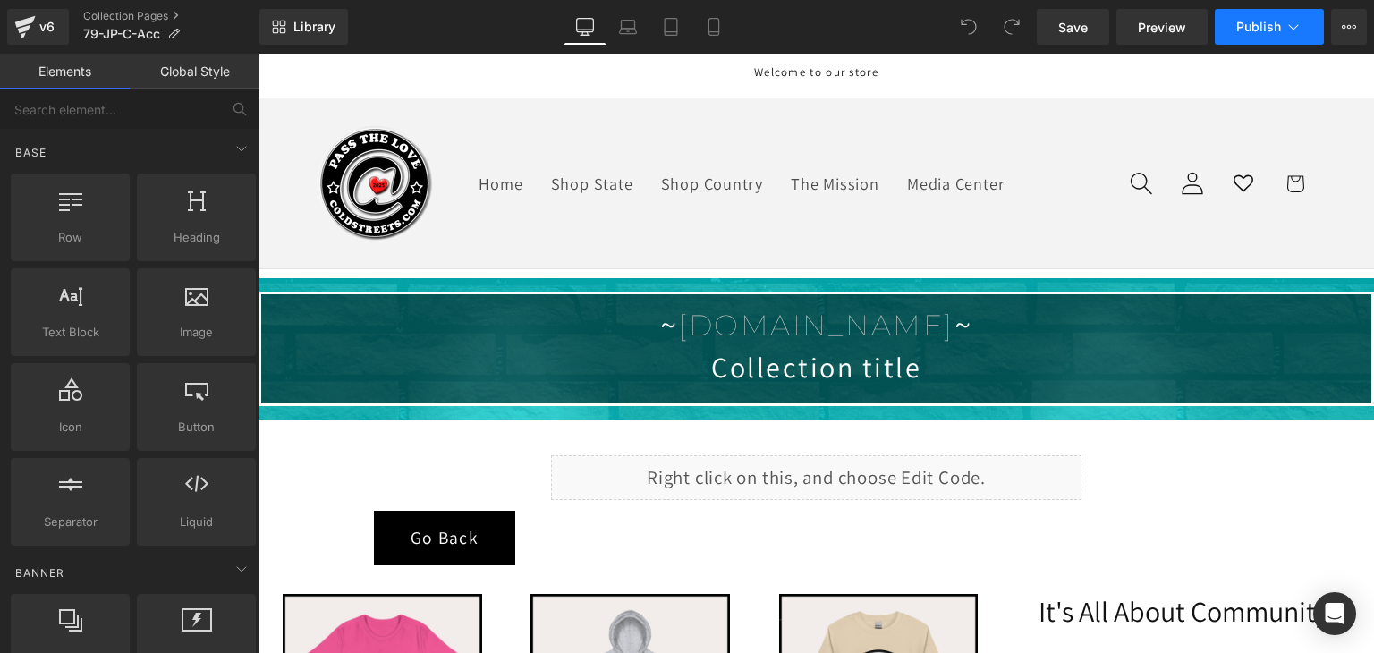
click at [1282, 30] on button "Publish" at bounding box center [1268, 27] width 109 height 36
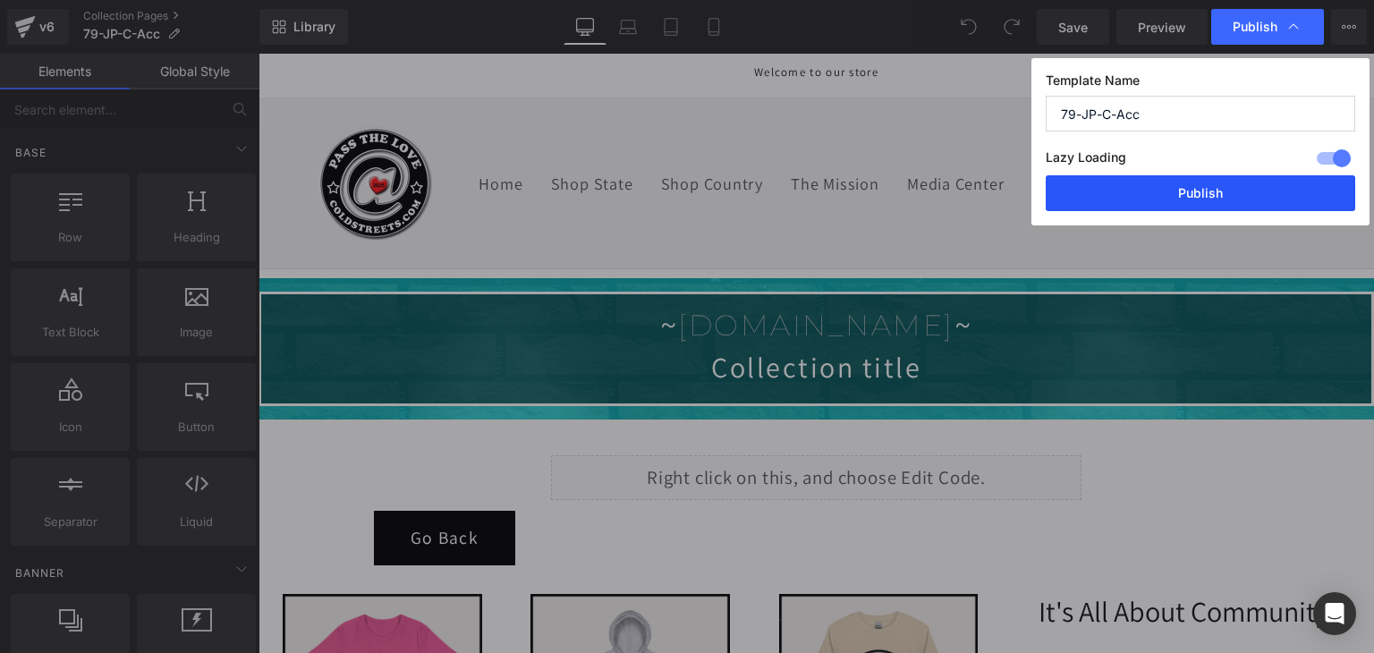
click at [1252, 185] on button "Publish" at bounding box center [1199, 193] width 309 height 36
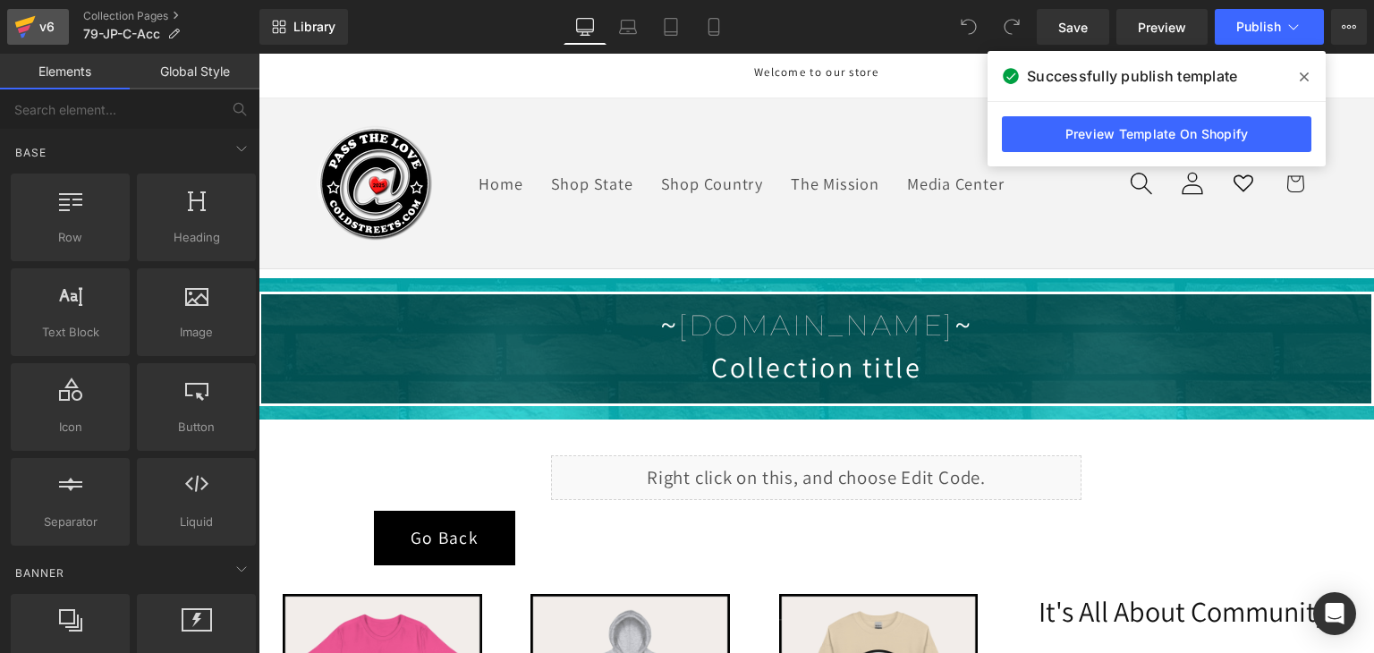
click at [34, 18] on icon at bounding box center [25, 22] width 21 height 12
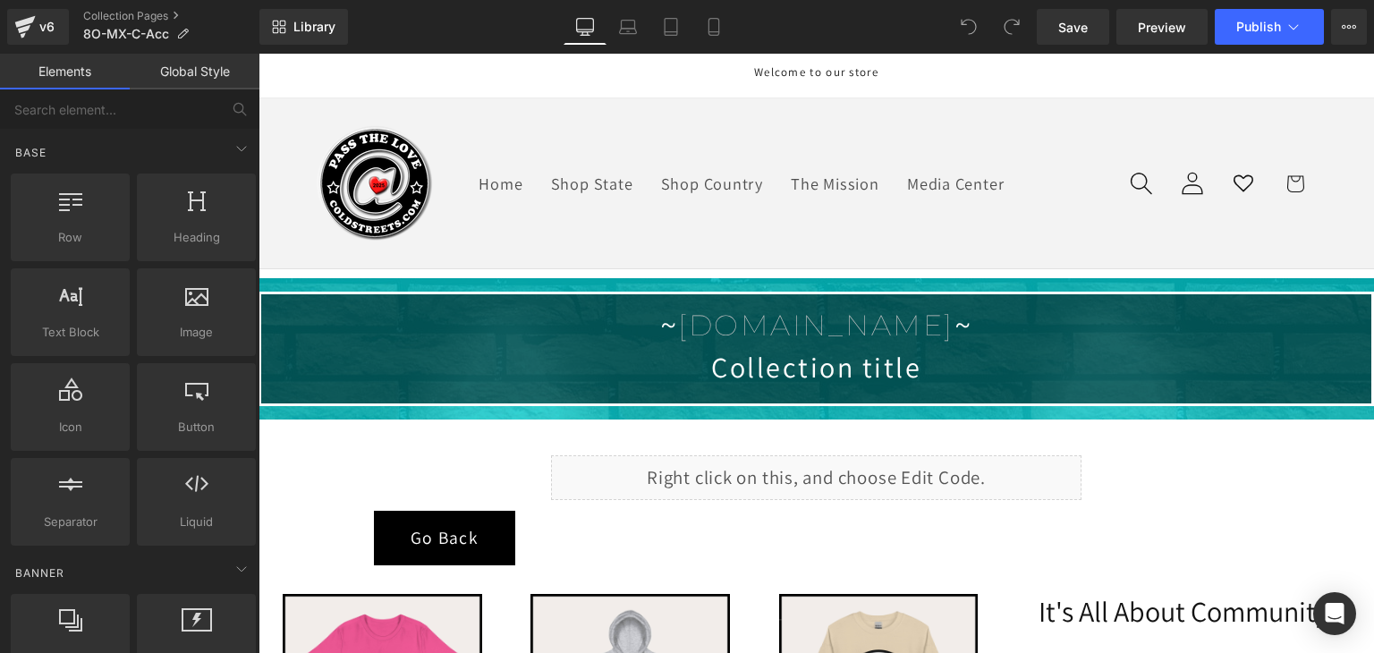
click at [1148, 86] on div "Welcome to our store" at bounding box center [816, 76] width 999 height 44
click at [1247, 8] on div "Library Desktop Desktop Laptop Tablet Mobile Save Preview Publish Scheduled Vie…" at bounding box center [816, 27] width 1114 height 54
click at [1247, 26] on span "Publish" at bounding box center [1258, 27] width 45 height 14
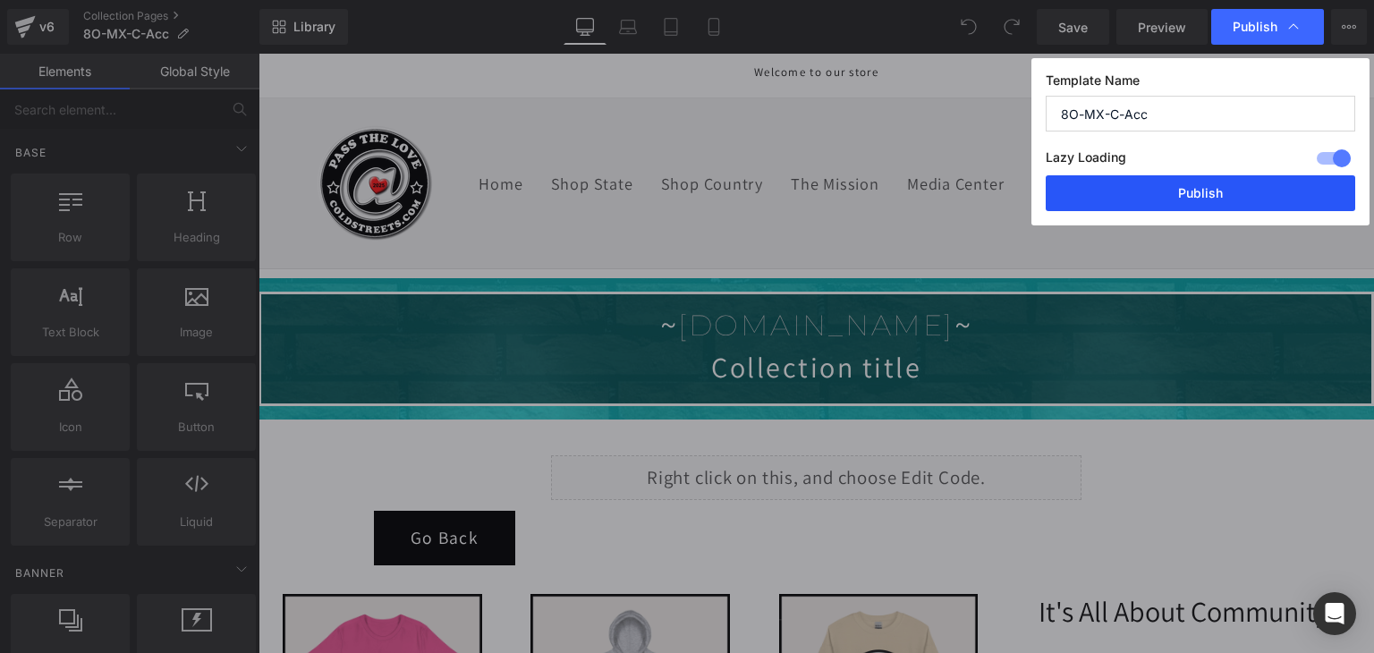
click at [1200, 187] on button "Publish" at bounding box center [1199, 193] width 309 height 36
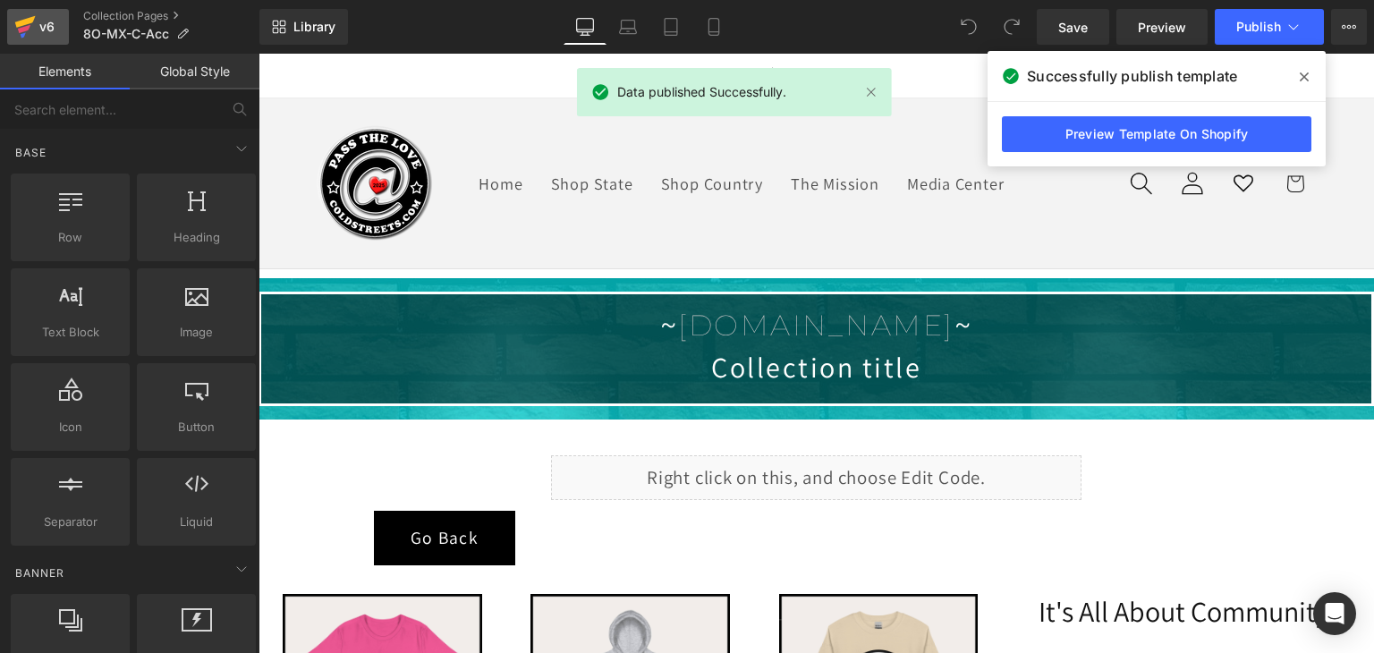
click at [30, 23] on icon at bounding box center [24, 26] width 21 height 45
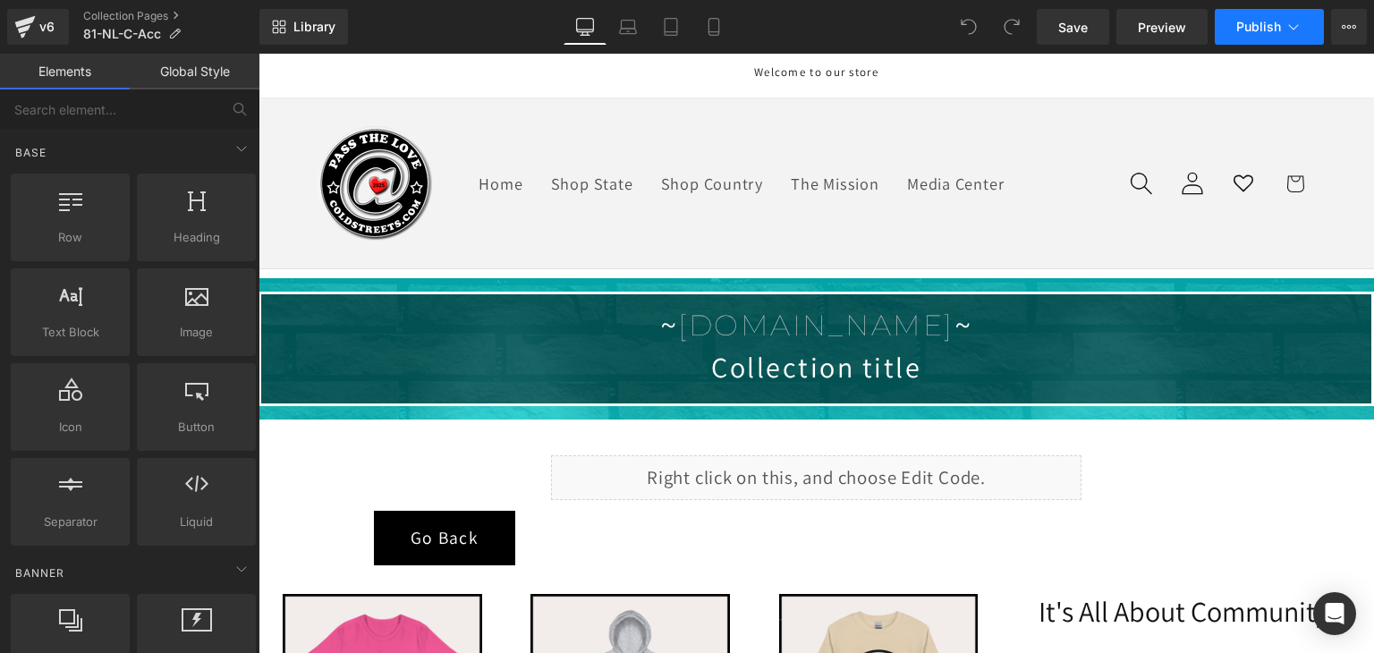
click at [1235, 14] on button "Publish" at bounding box center [1268, 27] width 109 height 36
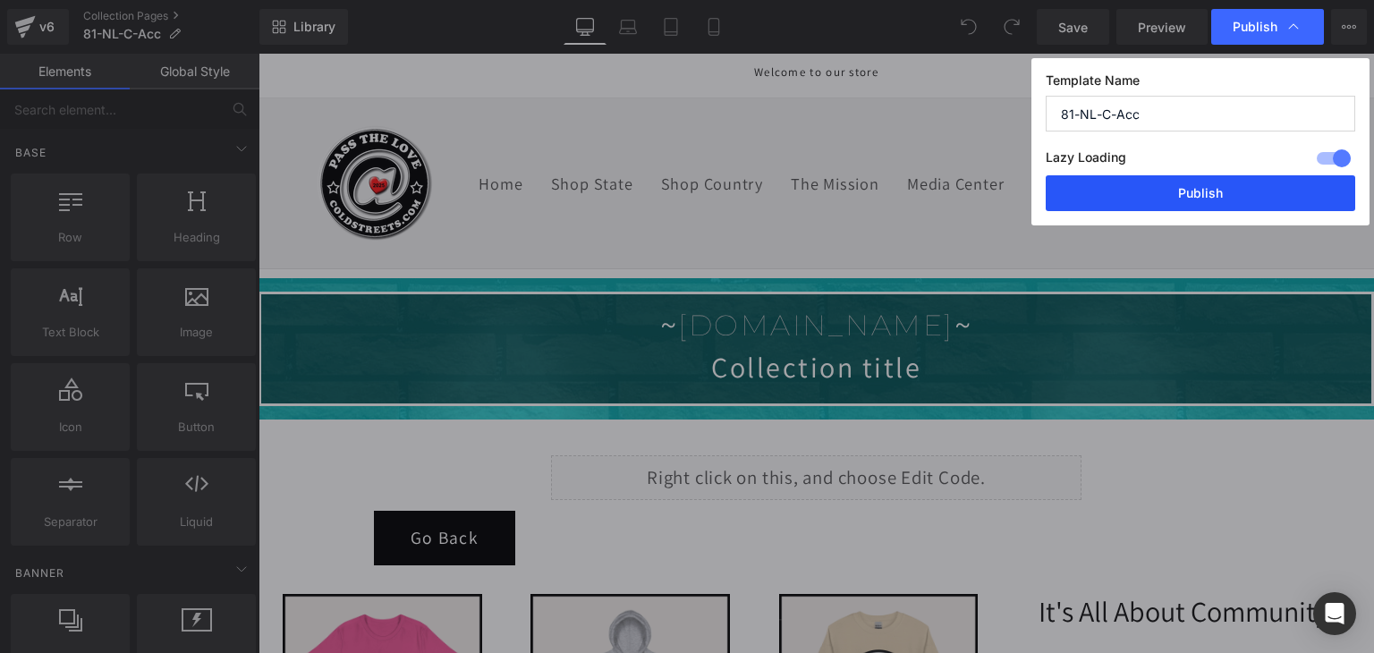
click at [1237, 183] on button "Publish" at bounding box center [1199, 193] width 309 height 36
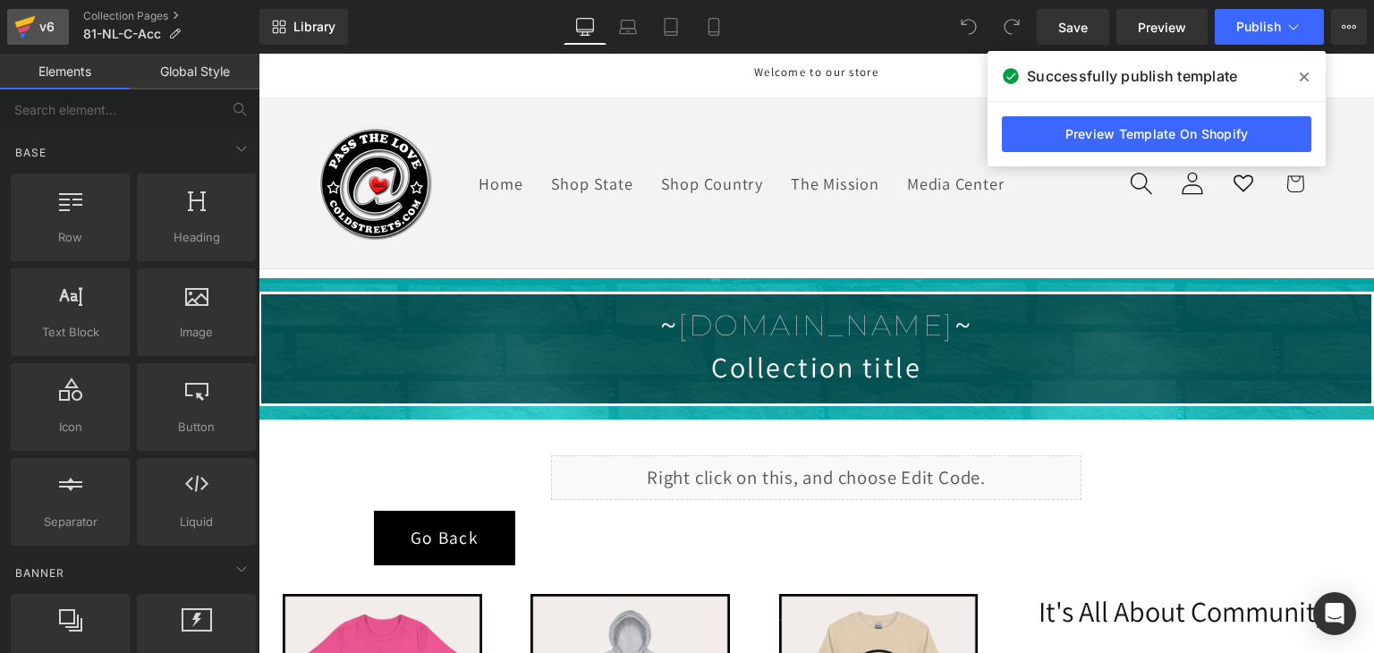
click at [26, 31] on icon at bounding box center [24, 26] width 21 height 45
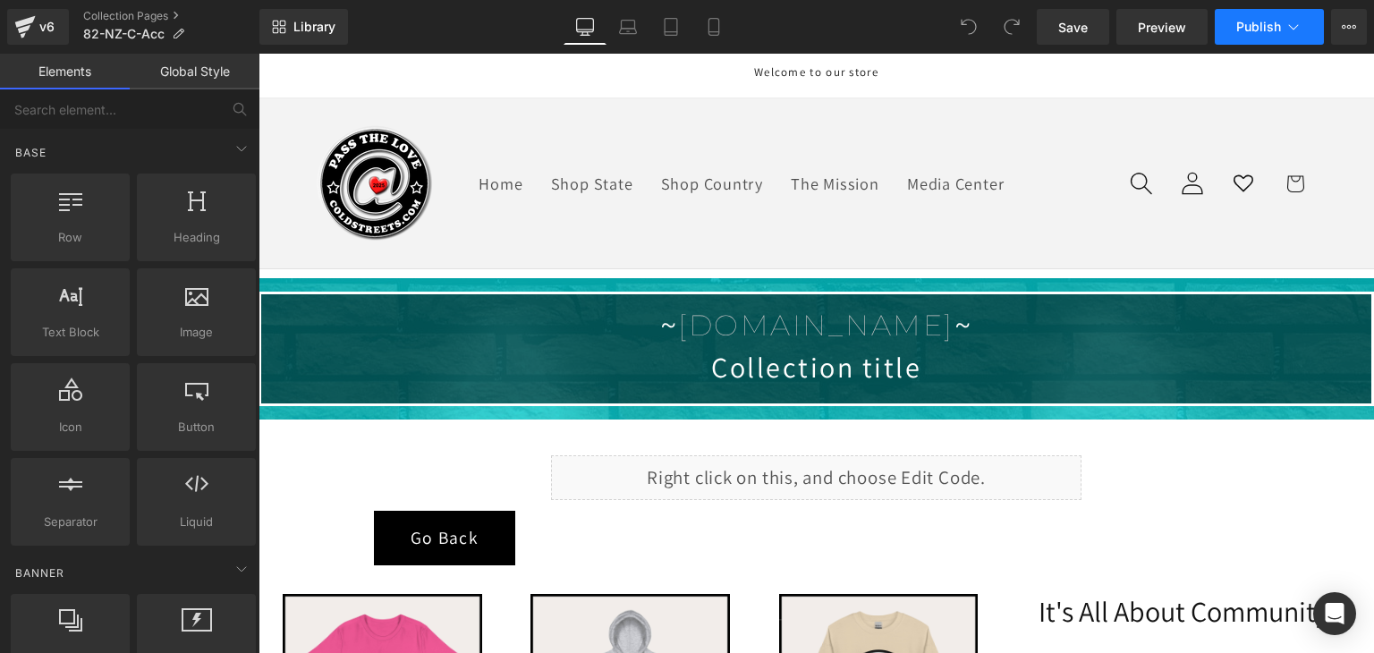
click at [1282, 30] on button "Publish" at bounding box center [1268, 27] width 109 height 36
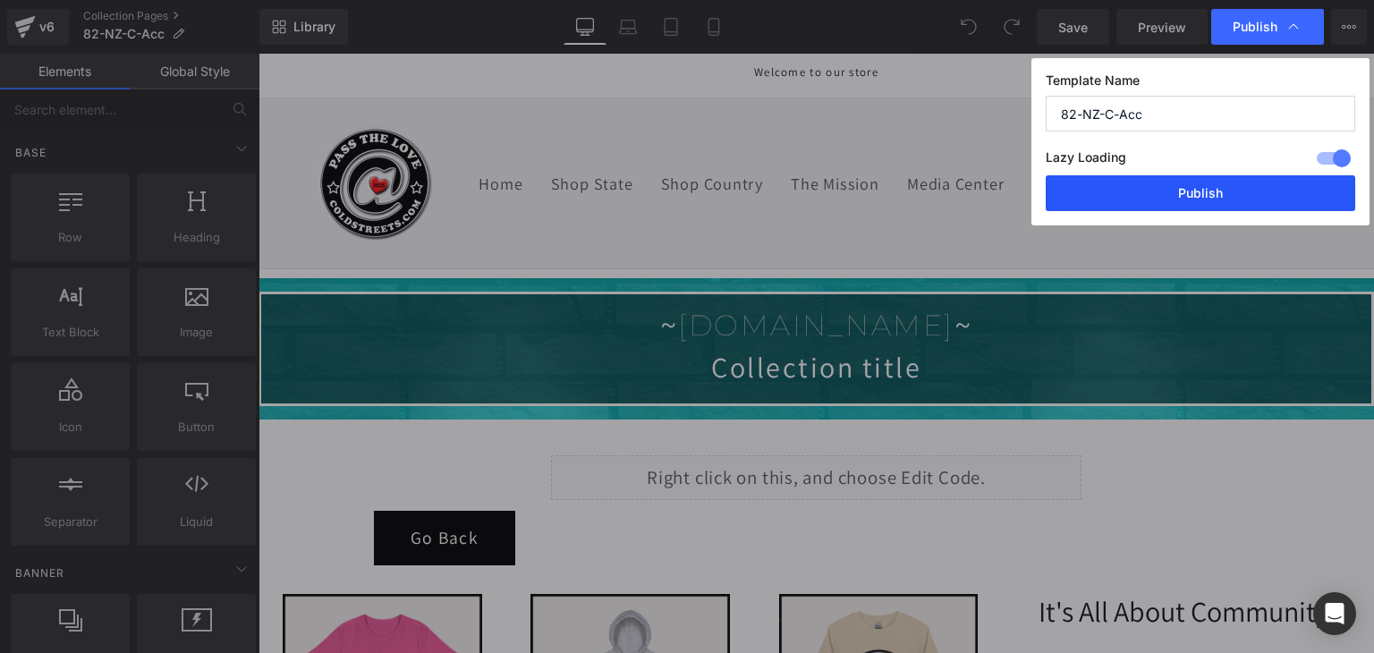
click at [1263, 188] on button "Publish" at bounding box center [1199, 193] width 309 height 36
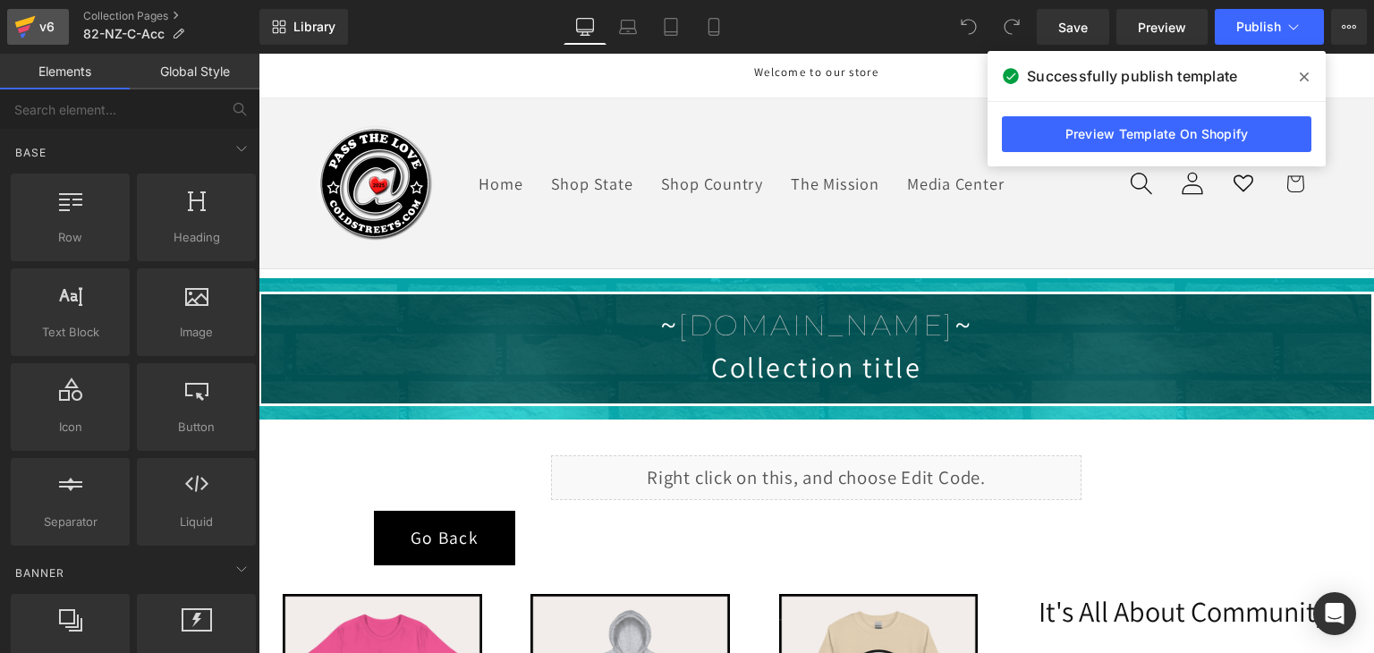
click at [28, 25] on icon at bounding box center [24, 26] width 21 height 45
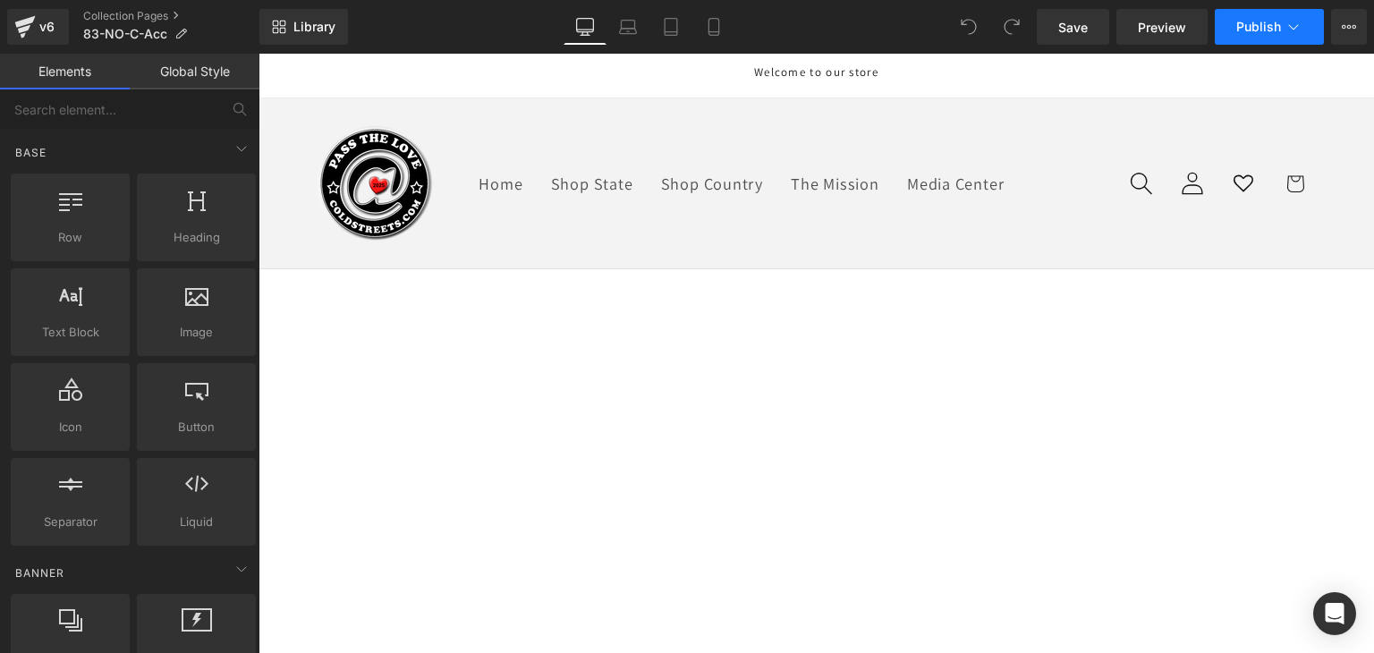
click at [1273, 22] on span "Publish" at bounding box center [1258, 27] width 45 height 14
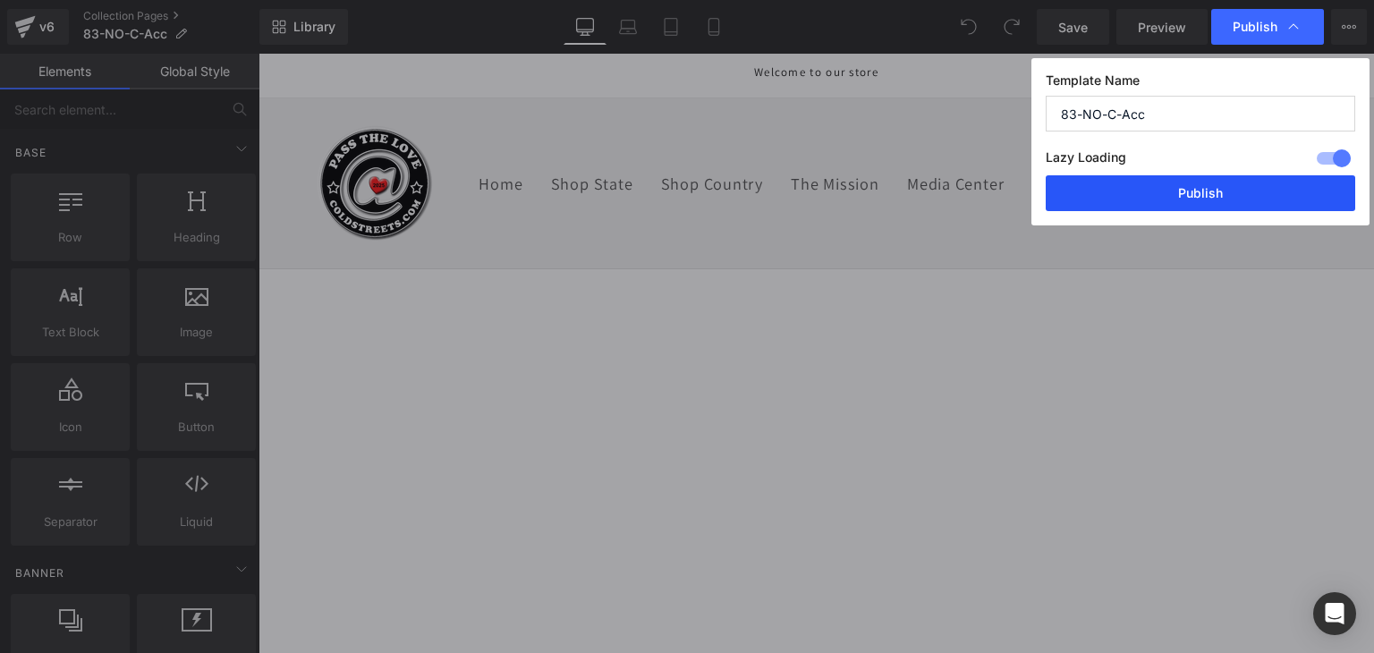
click at [1203, 184] on button "Publish" at bounding box center [1199, 193] width 309 height 36
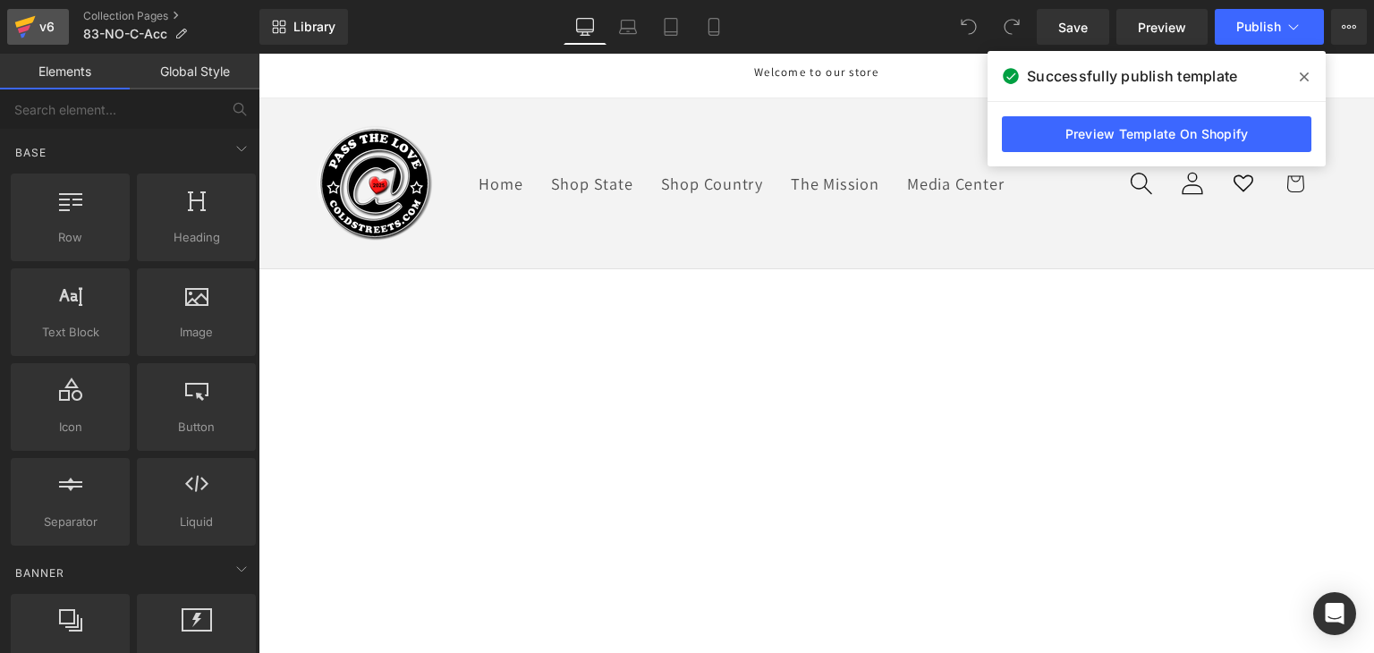
click at [29, 29] on icon at bounding box center [24, 29] width 13 height 8
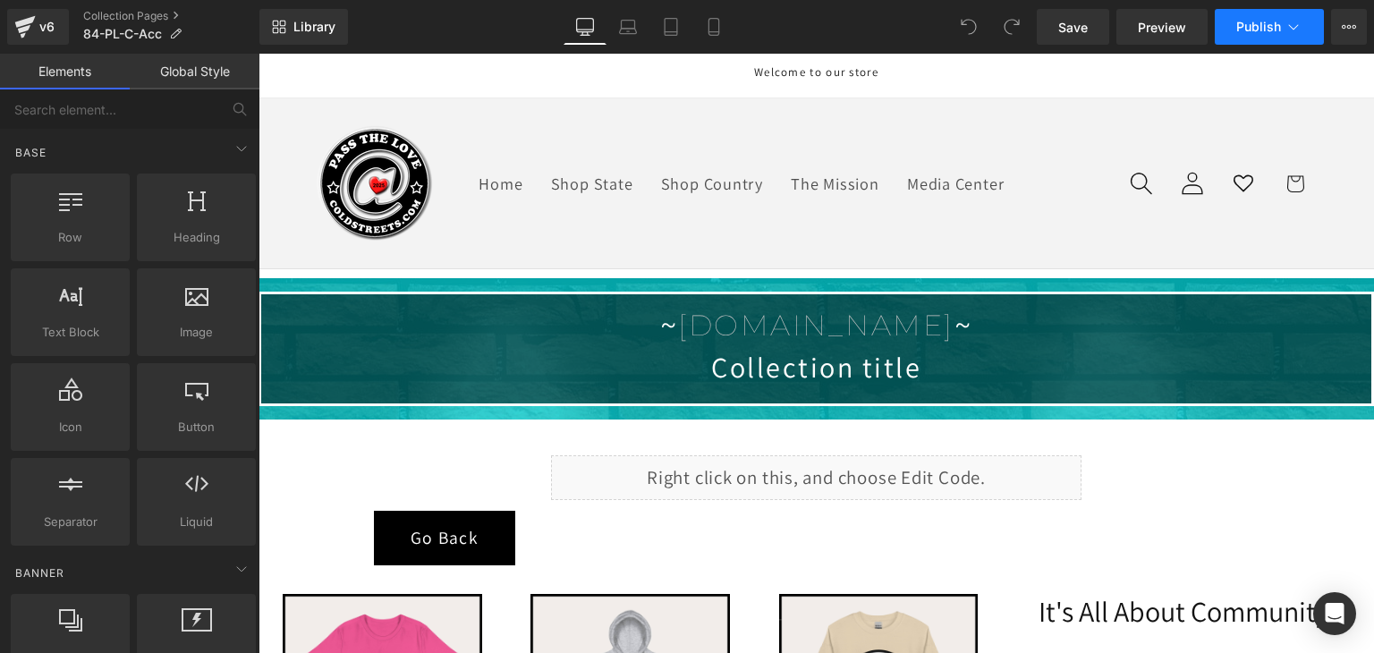
click at [1284, 30] on icon at bounding box center [1293, 27] width 18 height 18
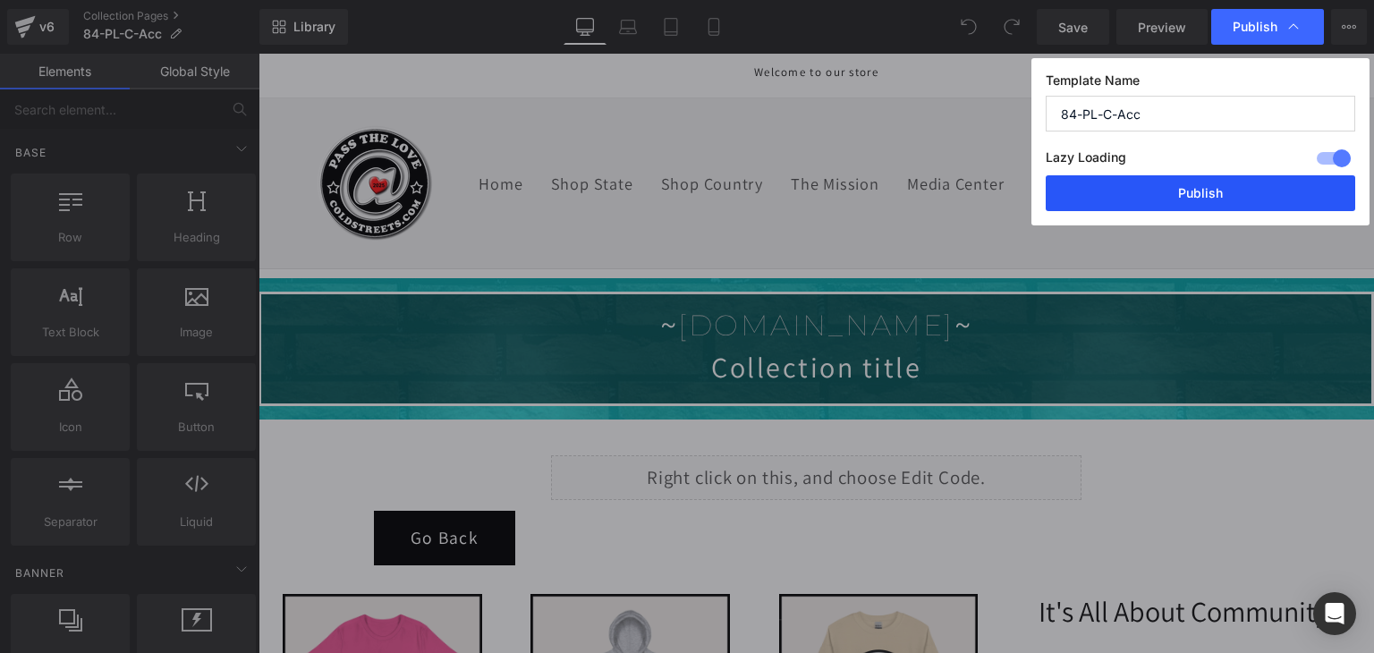
click at [1216, 182] on button "Publish" at bounding box center [1199, 193] width 309 height 36
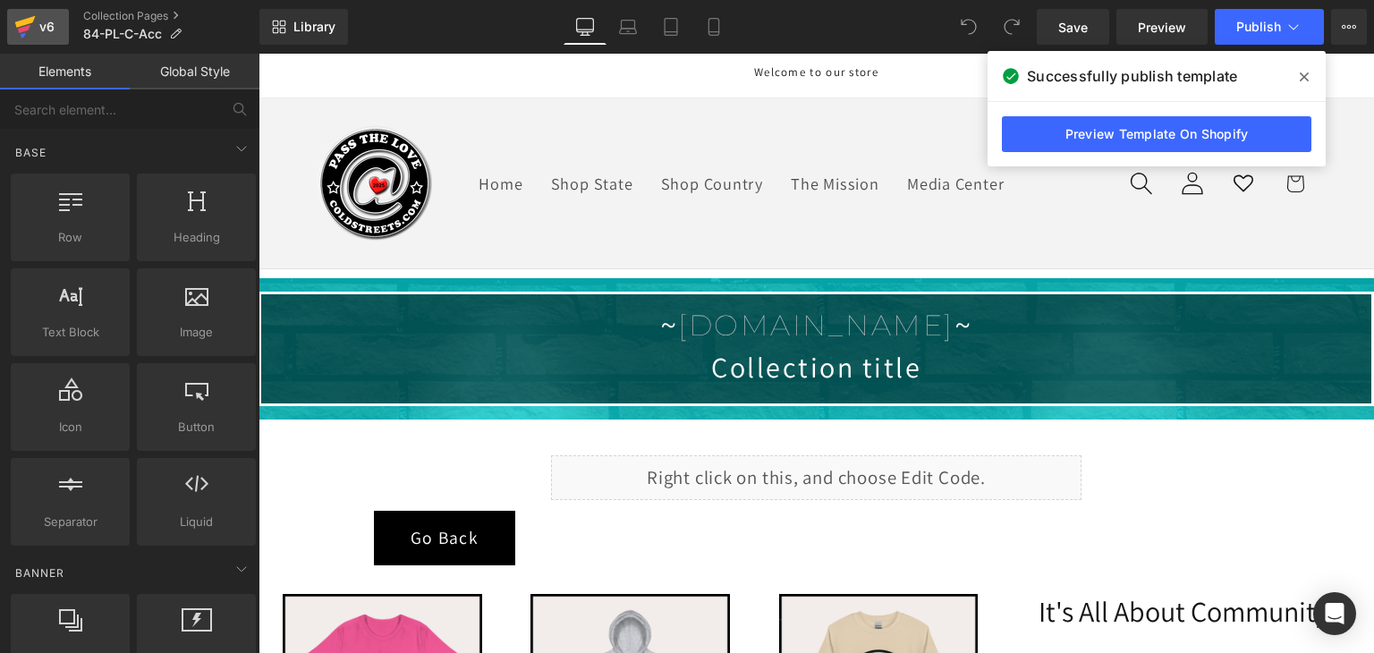
click at [28, 22] on icon at bounding box center [25, 22] width 21 height 12
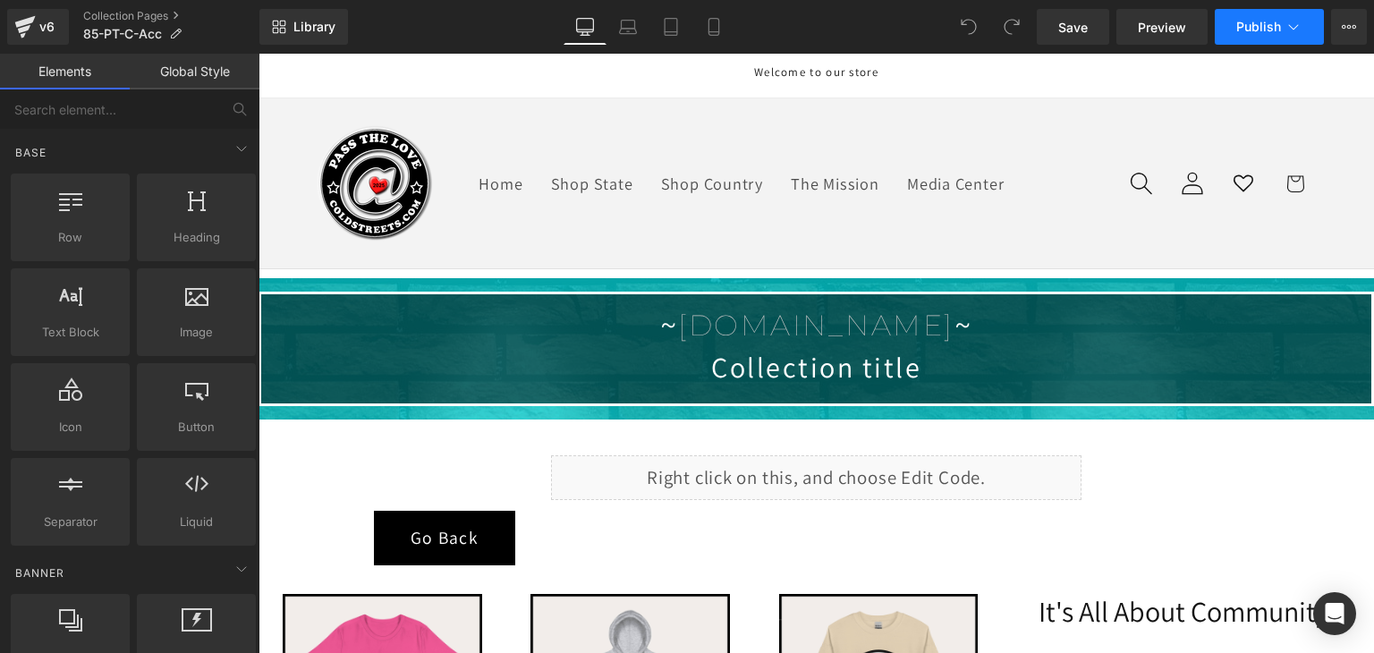
click at [1241, 26] on span "Publish" at bounding box center [1258, 27] width 45 height 14
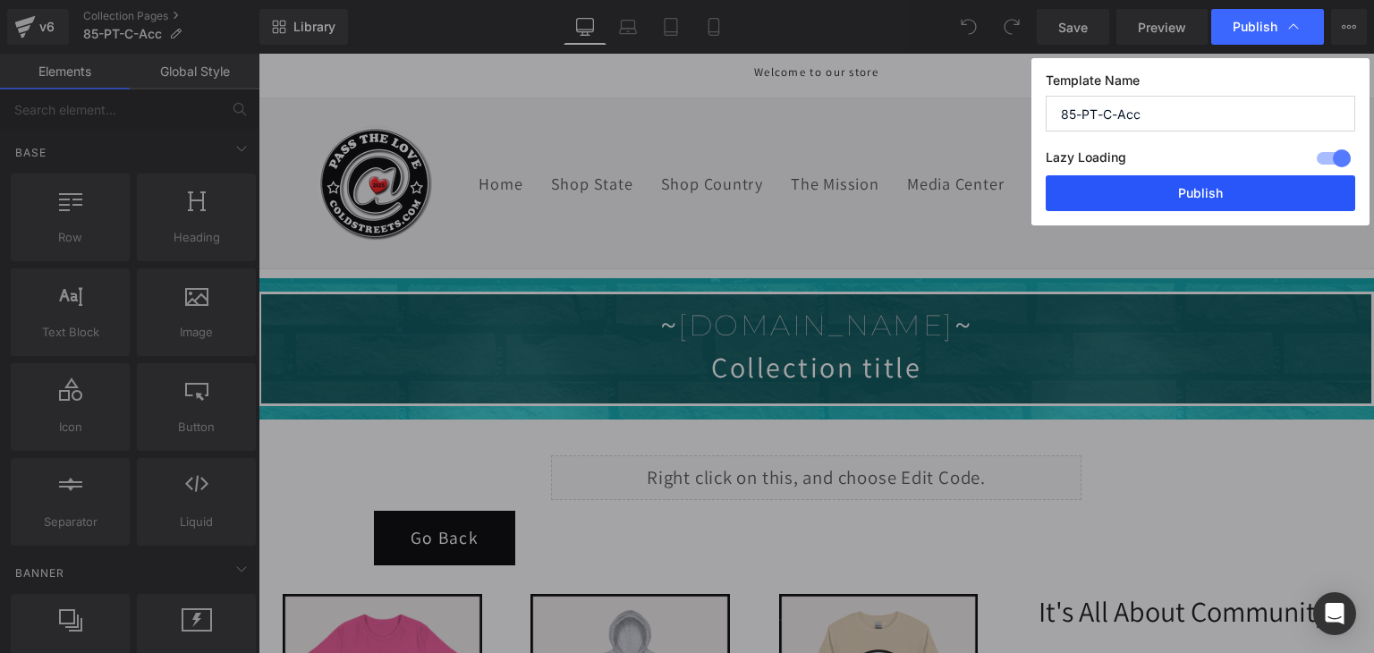
click at [1235, 194] on button "Publish" at bounding box center [1199, 193] width 309 height 36
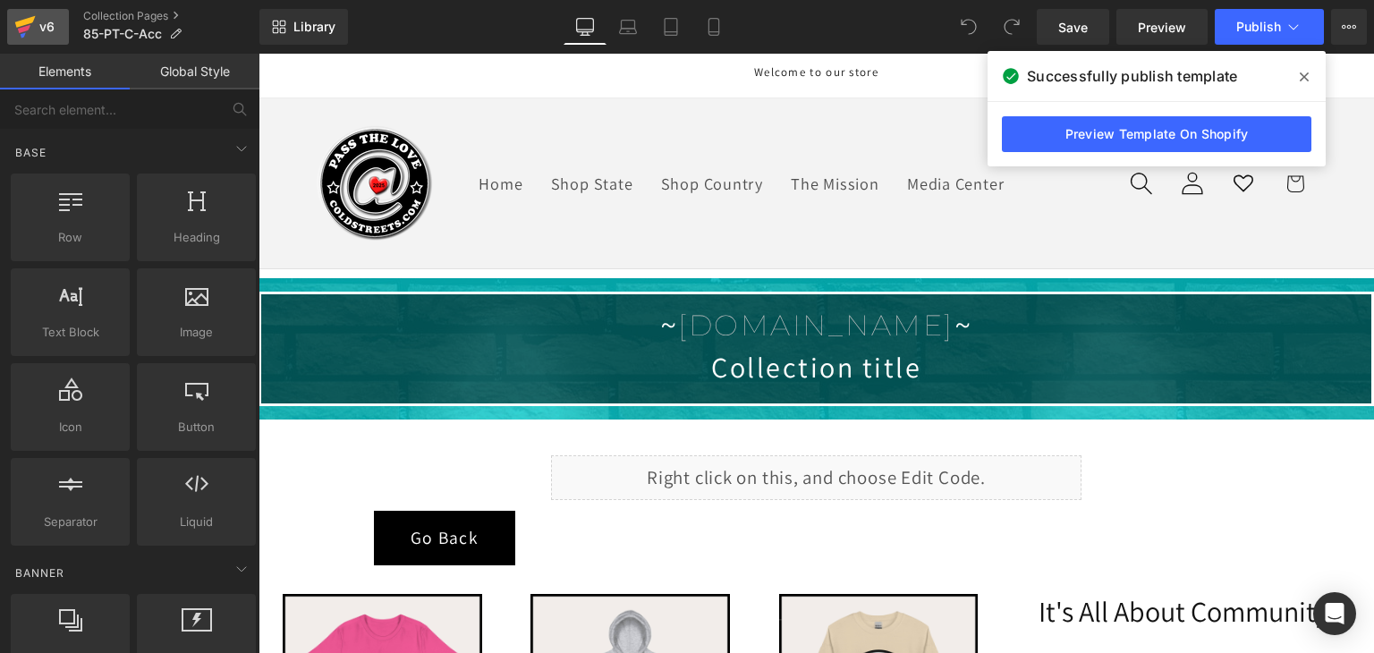
click at [31, 30] on icon at bounding box center [24, 26] width 21 height 45
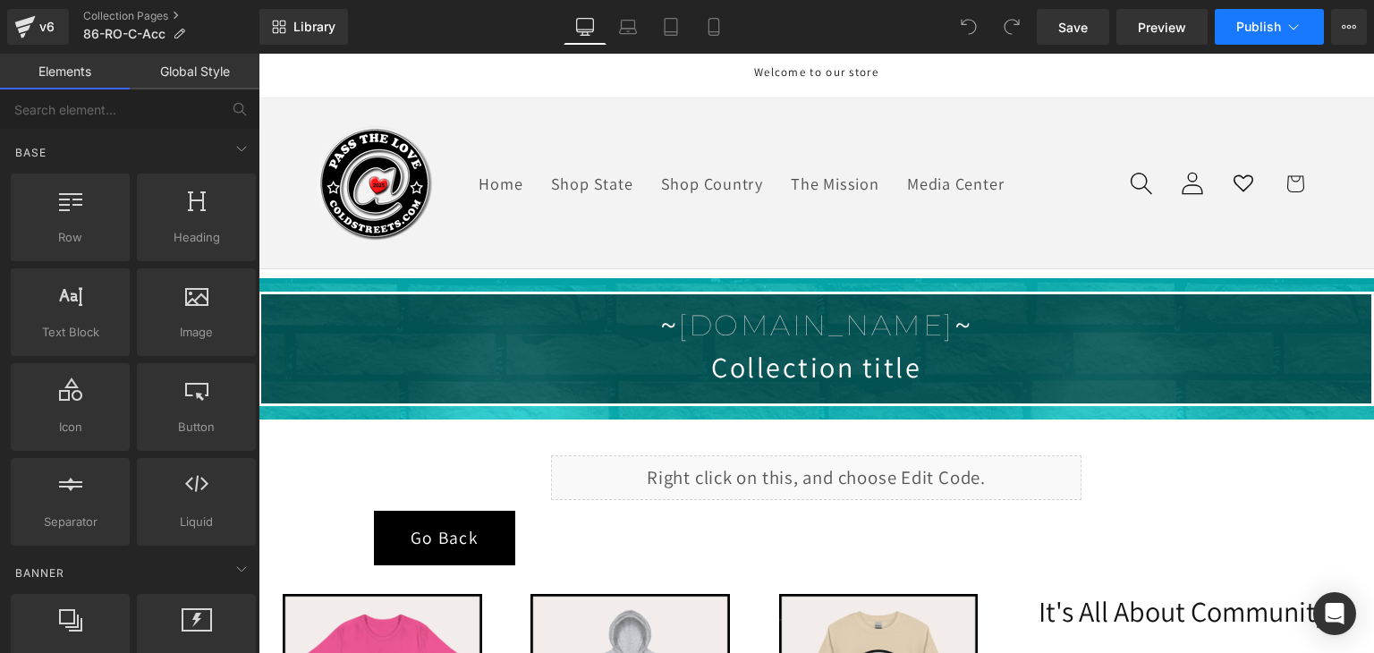
click at [1287, 29] on icon at bounding box center [1293, 27] width 18 height 18
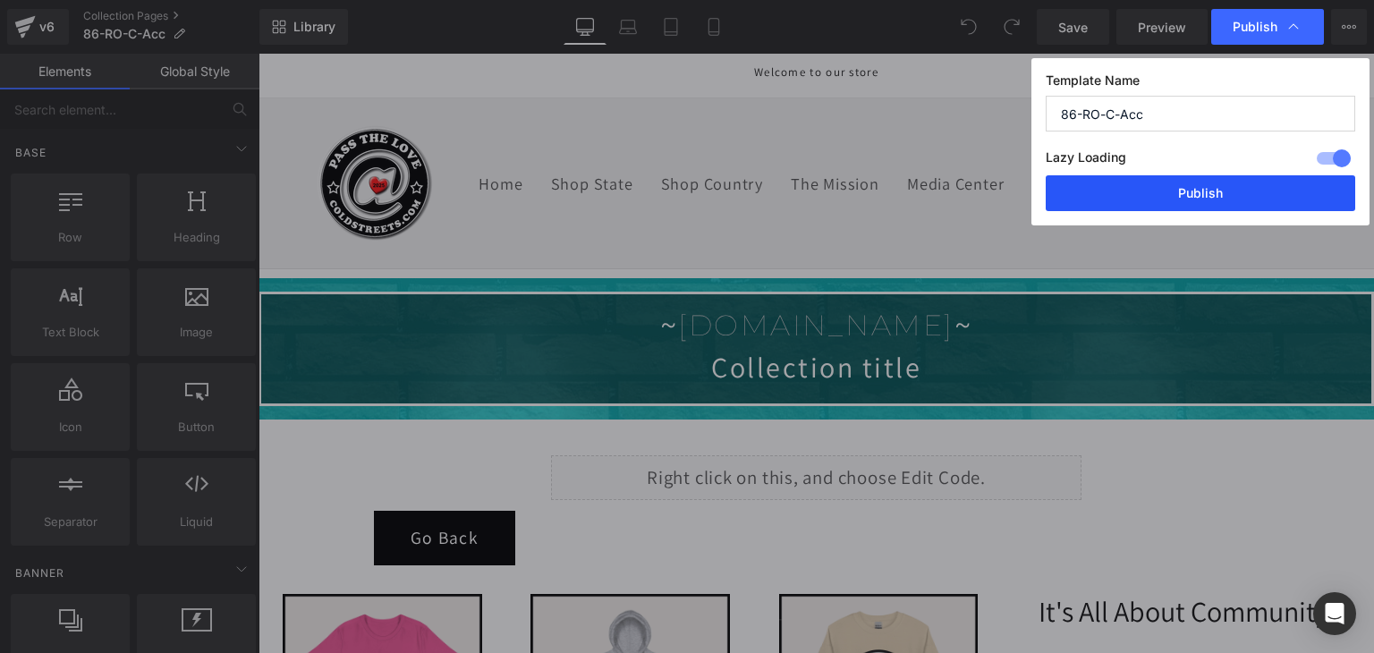
click at [1137, 197] on button "Publish" at bounding box center [1199, 193] width 309 height 36
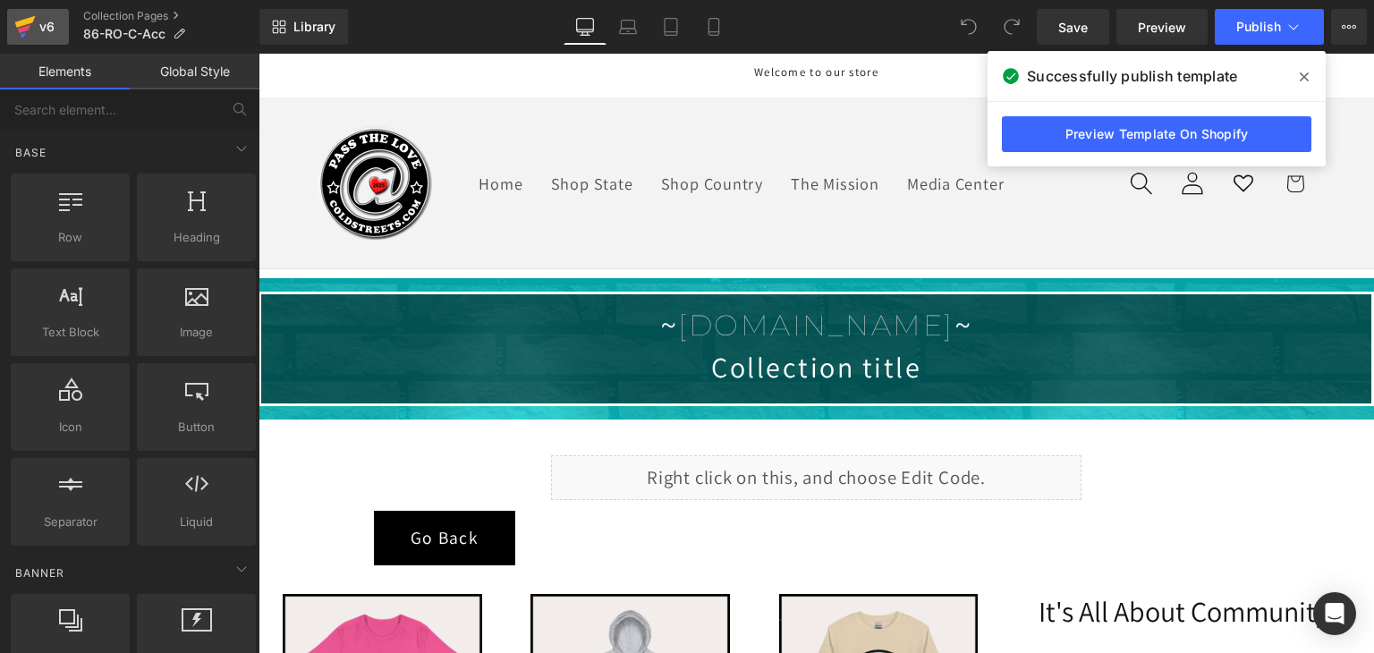
click at [30, 30] on icon at bounding box center [24, 26] width 21 height 45
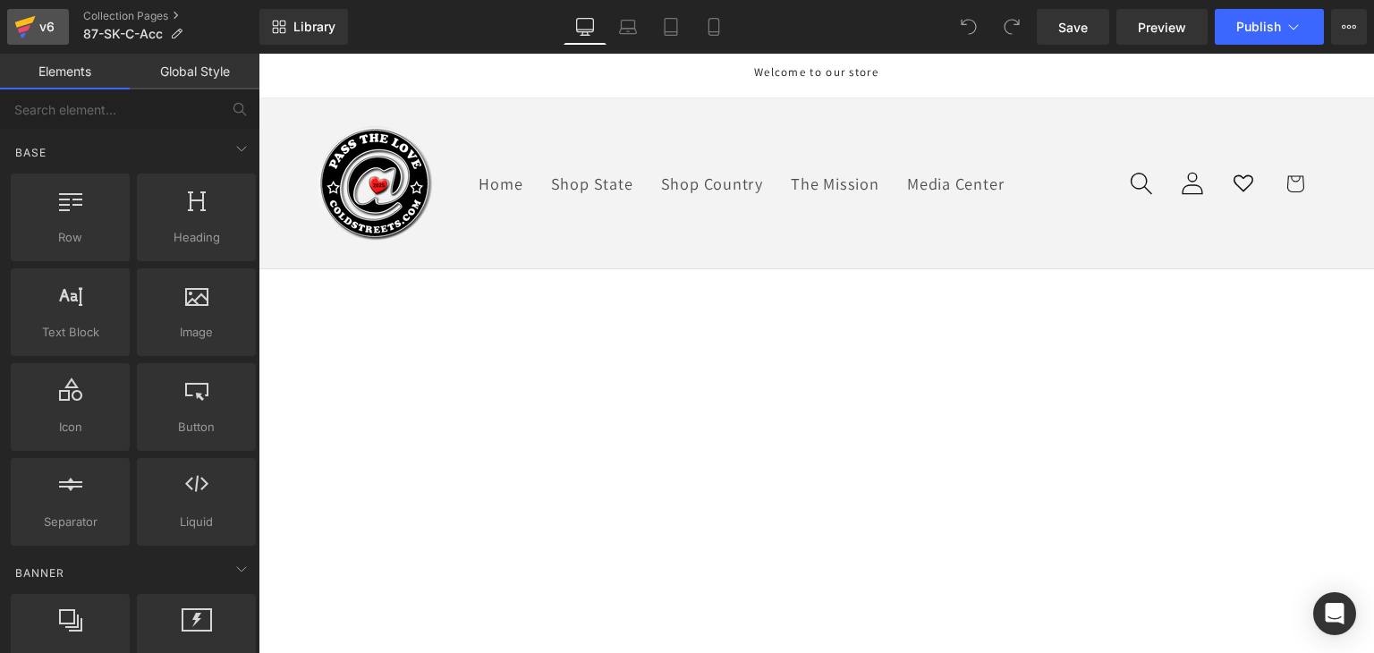
click at [30, 22] on icon at bounding box center [25, 22] width 21 height 12
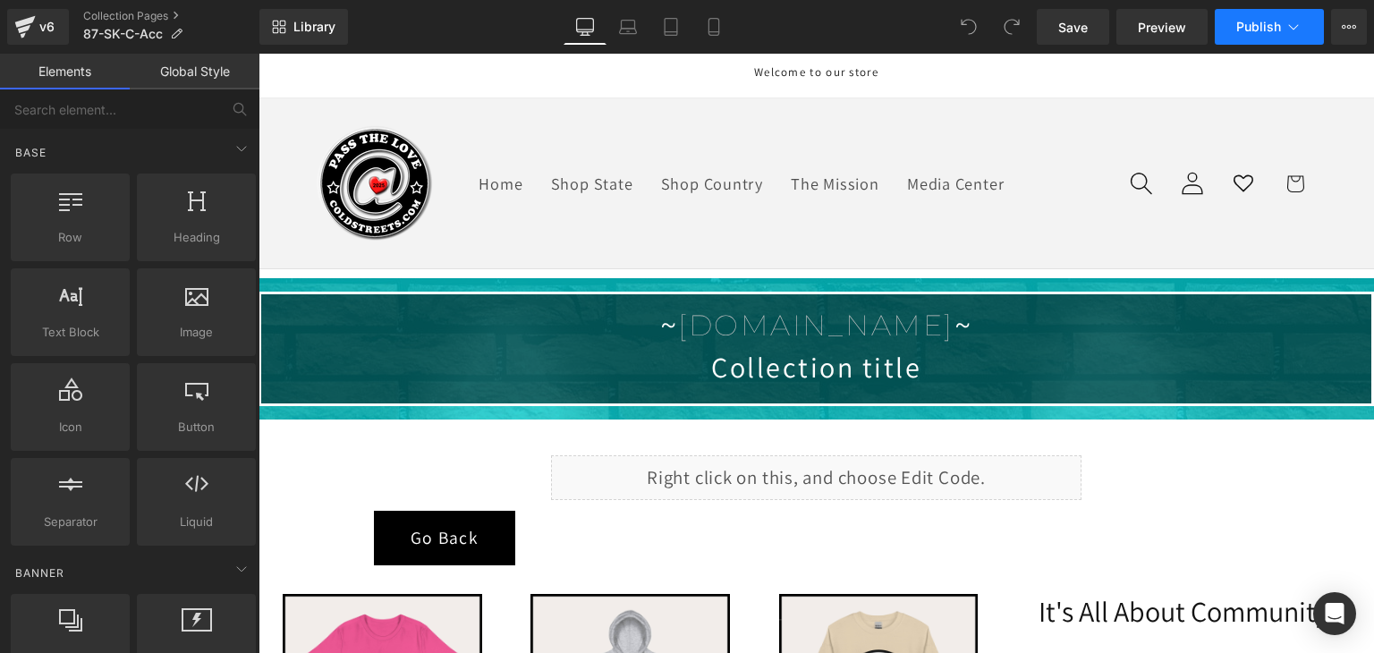
click at [1280, 23] on span "Publish" at bounding box center [1258, 27] width 45 height 14
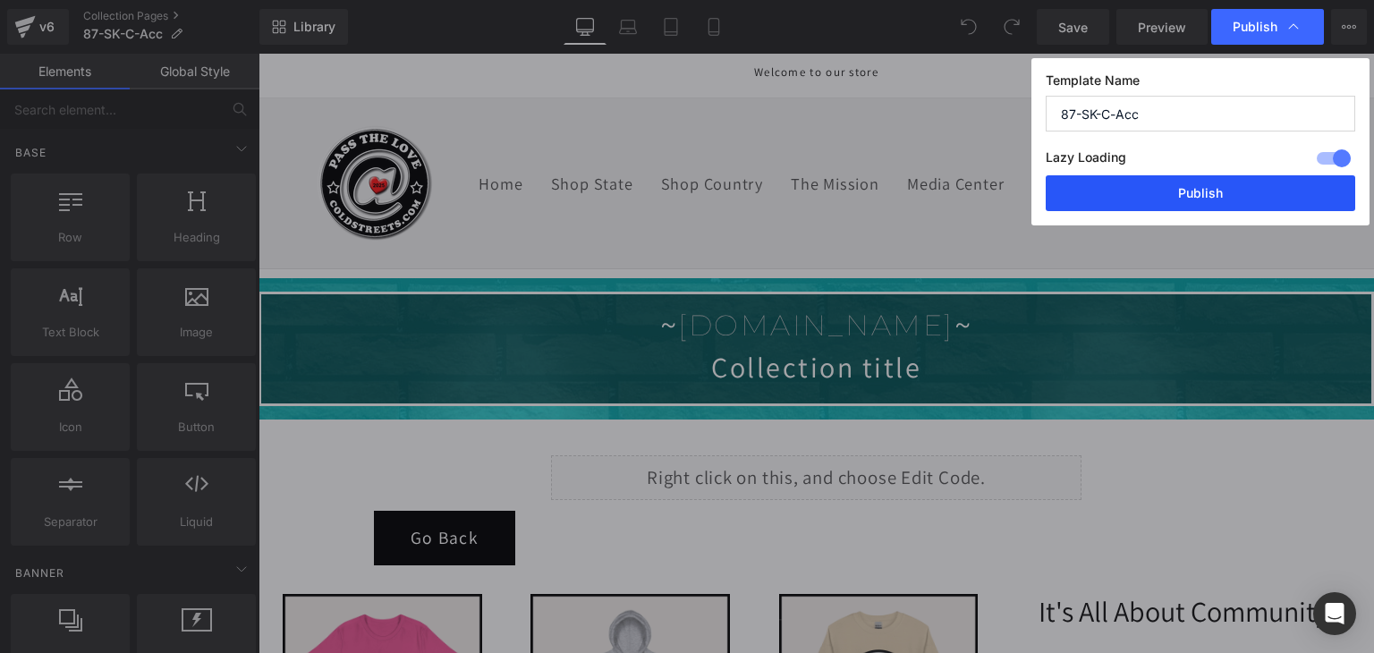
click at [1202, 194] on button "Publish" at bounding box center [1199, 193] width 309 height 36
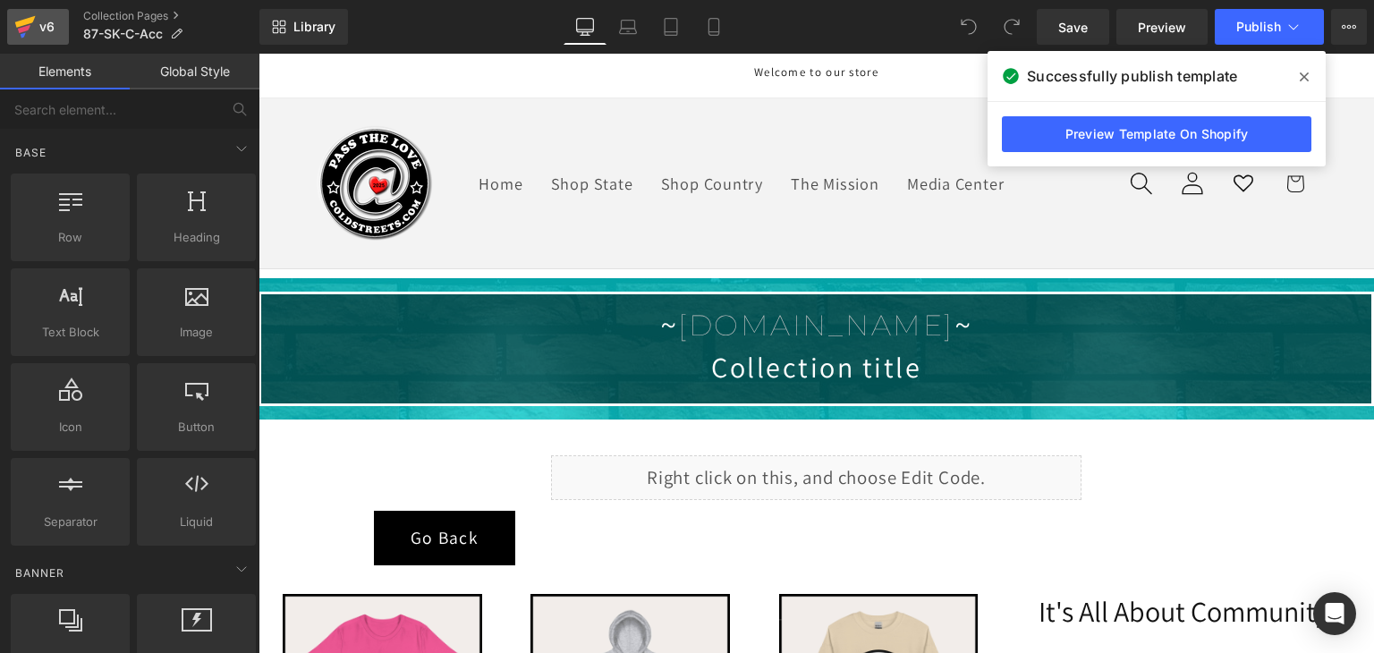
click at [16, 22] on icon at bounding box center [25, 22] width 21 height 12
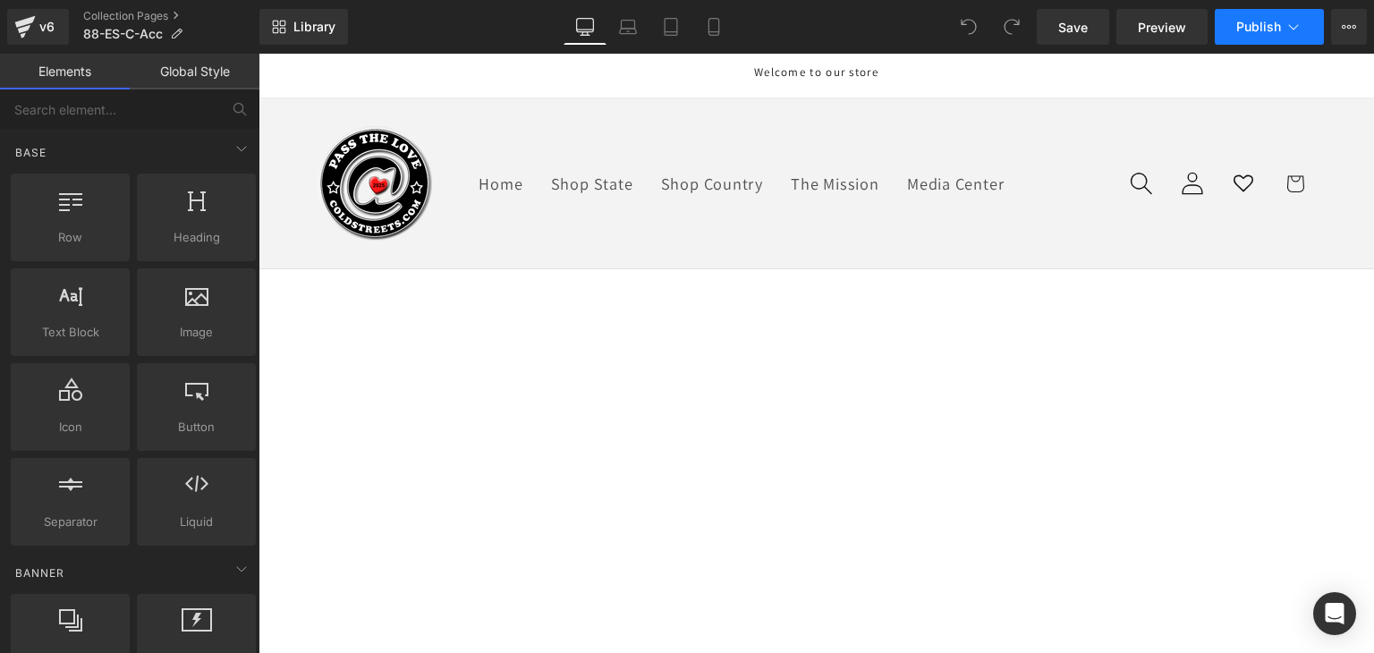
click at [1298, 19] on icon at bounding box center [1293, 27] width 18 height 18
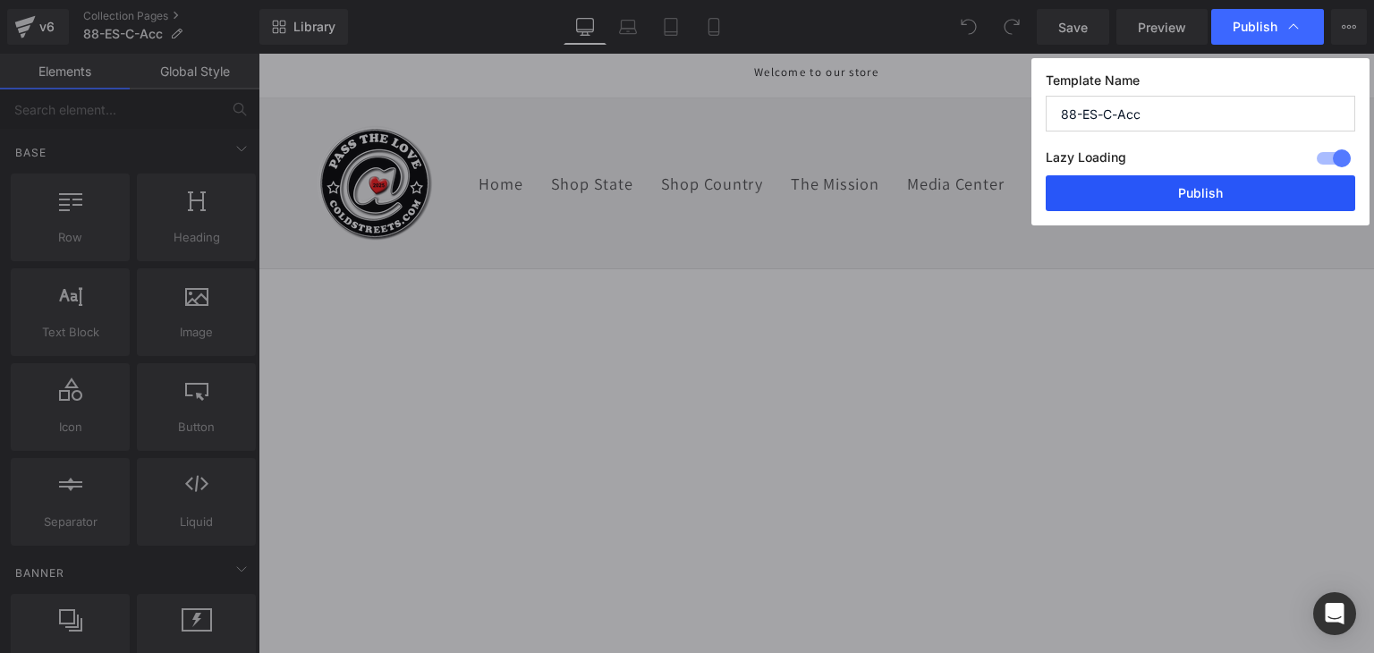
click at [1242, 190] on button "Publish" at bounding box center [1199, 193] width 309 height 36
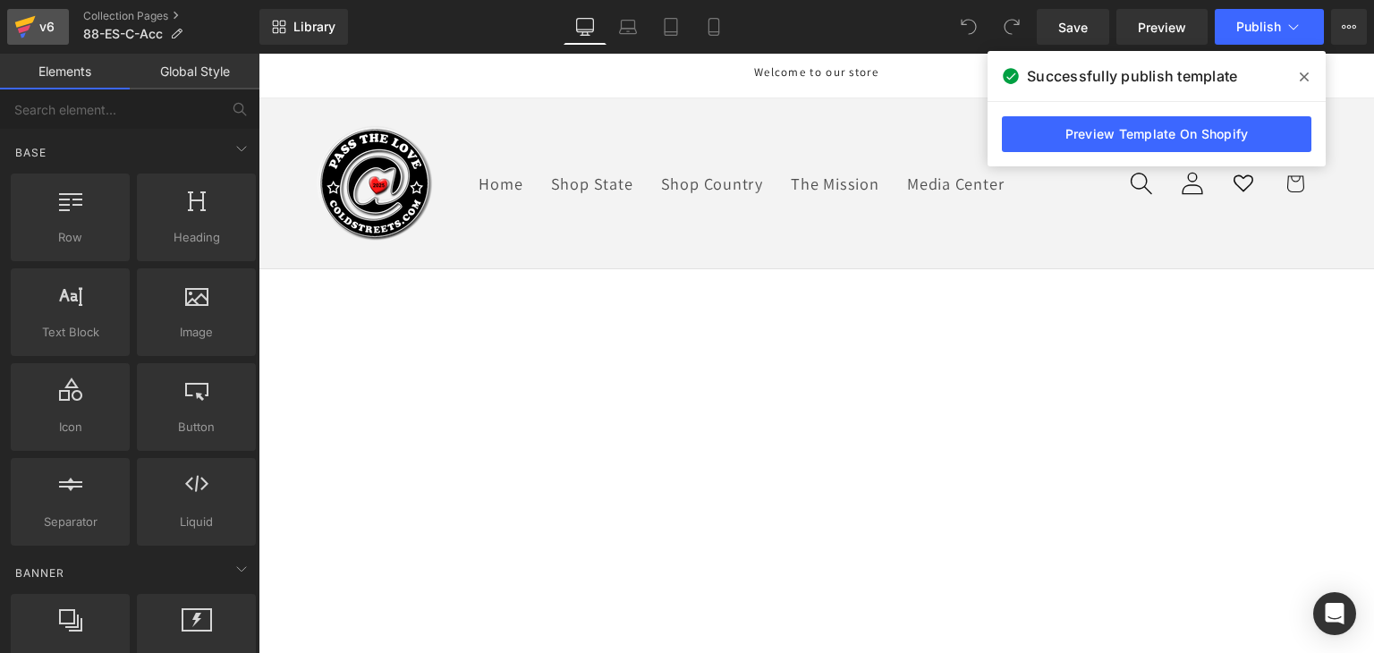
click at [11, 21] on link "v6" at bounding box center [38, 27] width 62 height 36
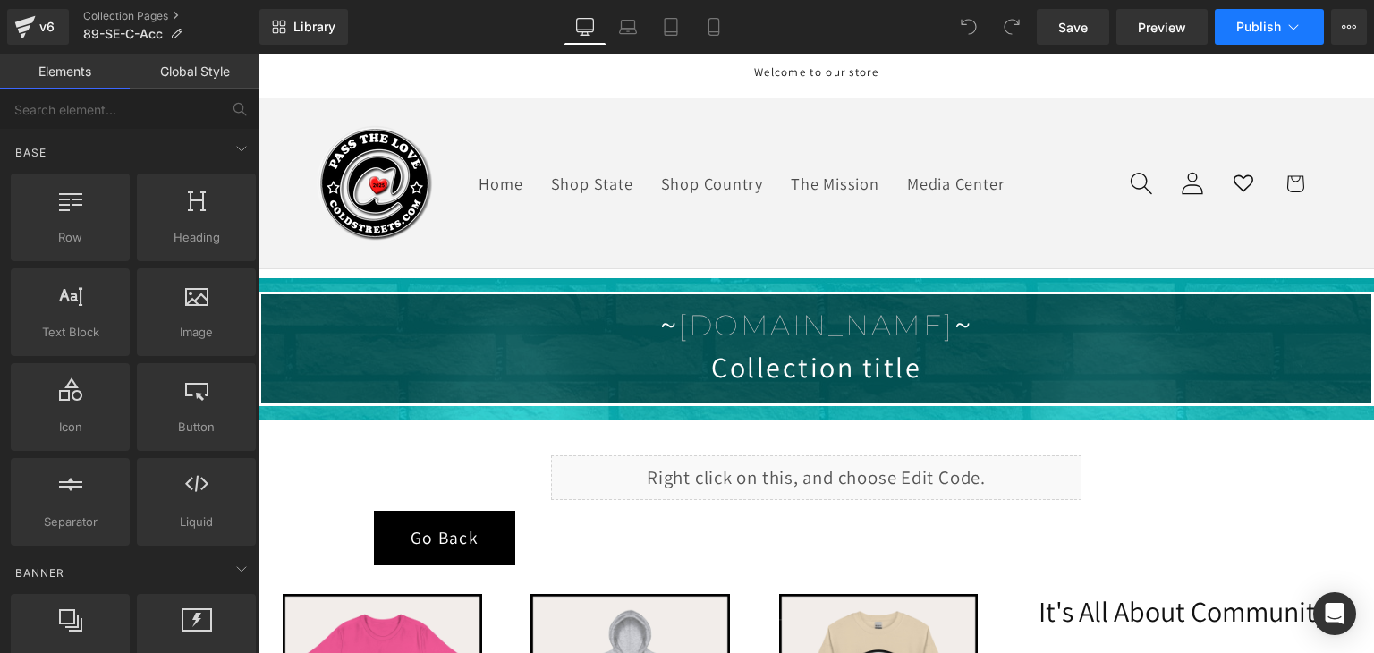
click at [1297, 21] on icon at bounding box center [1293, 27] width 18 height 18
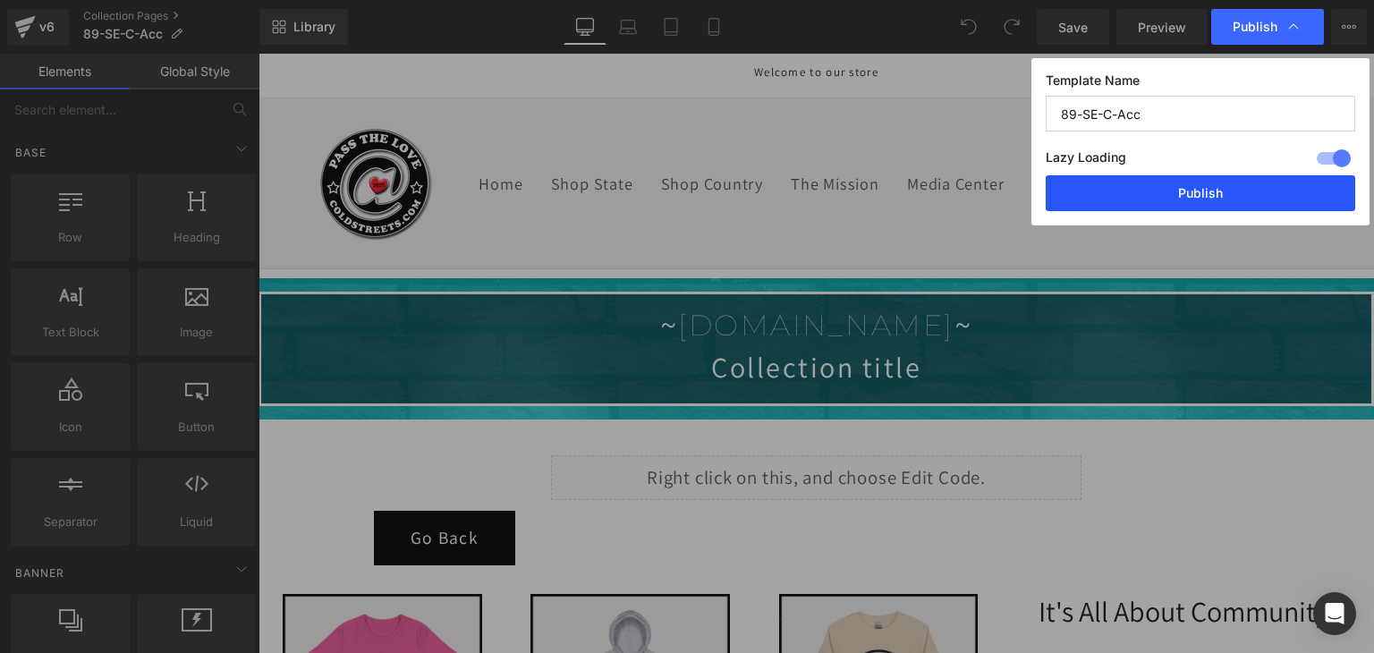
click at [1219, 201] on button "Publish" at bounding box center [1199, 193] width 309 height 36
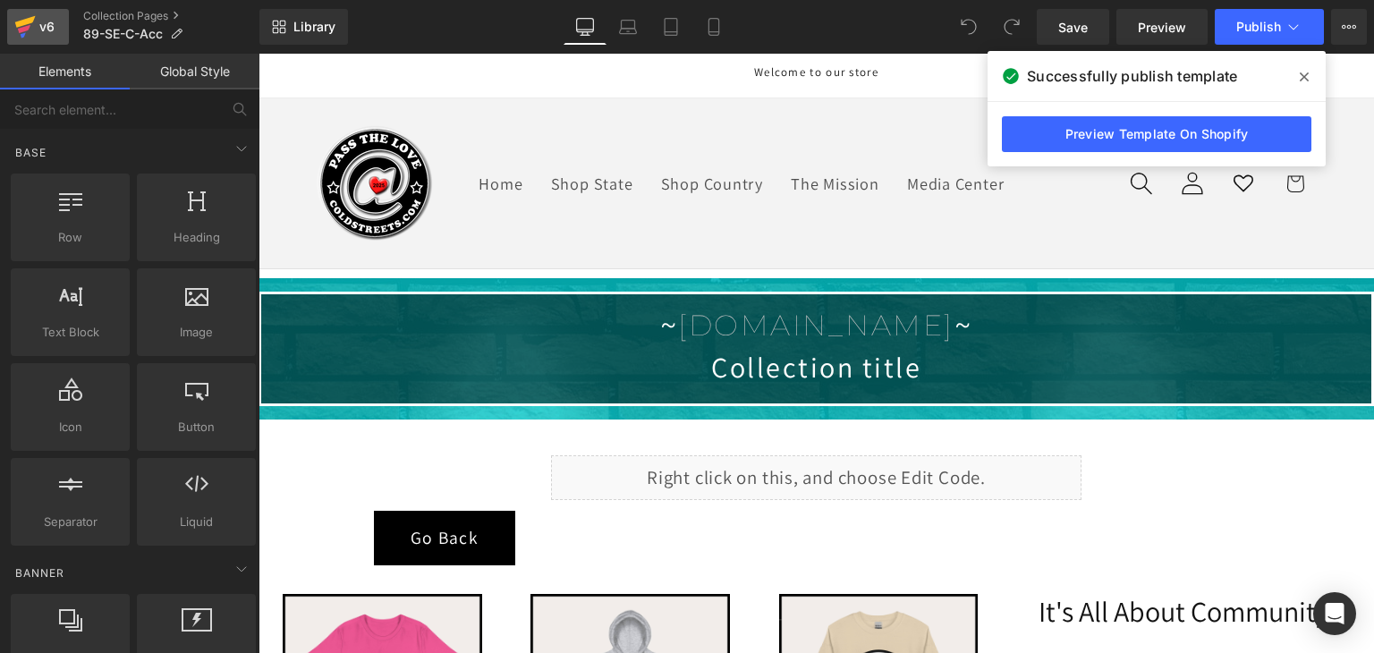
click at [22, 16] on icon at bounding box center [24, 26] width 21 height 45
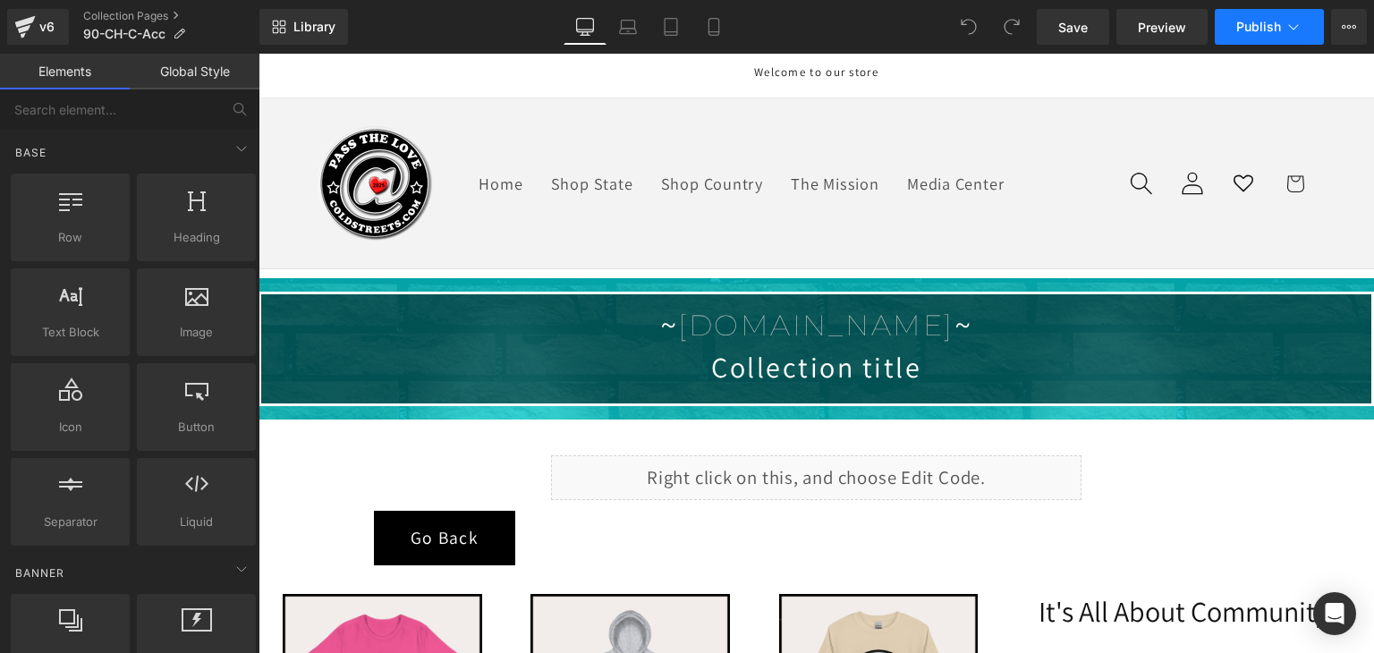
click at [1245, 33] on span "Publish" at bounding box center [1258, 27] width 45 height 14
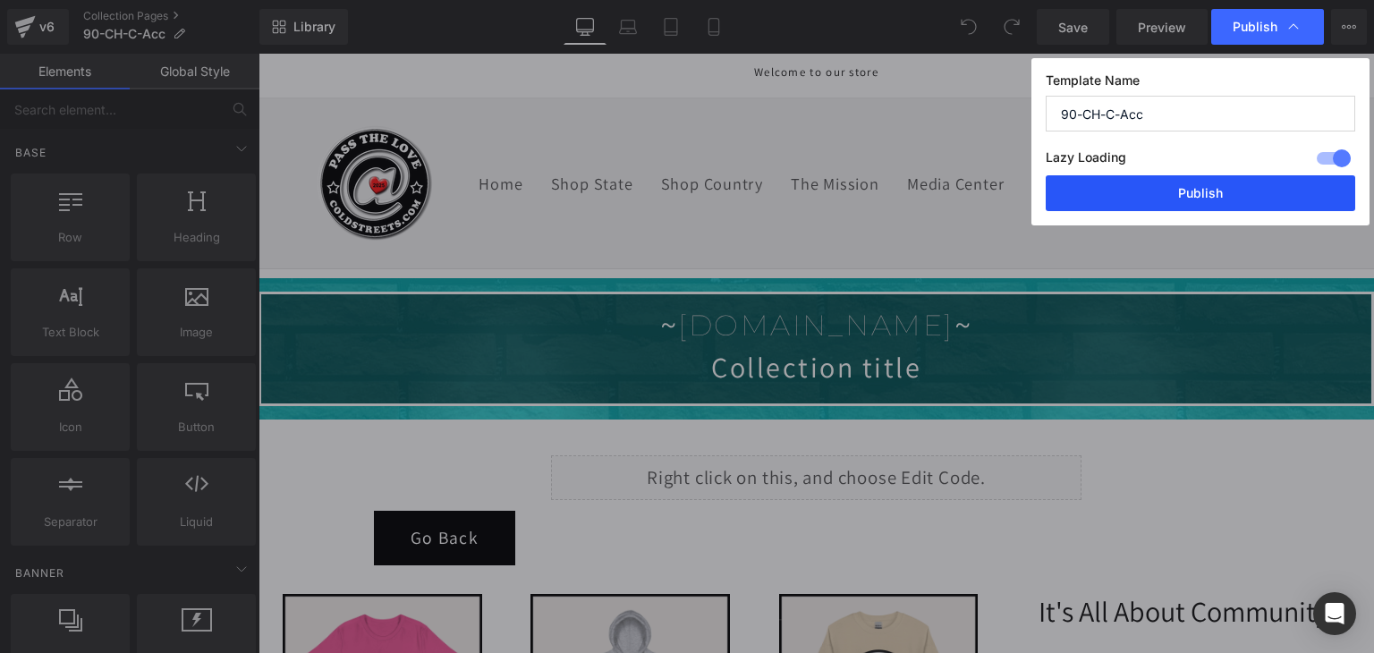
click at [1247, 188] on button "Publish" at bounding box center [1199, 193] width 309 height 36
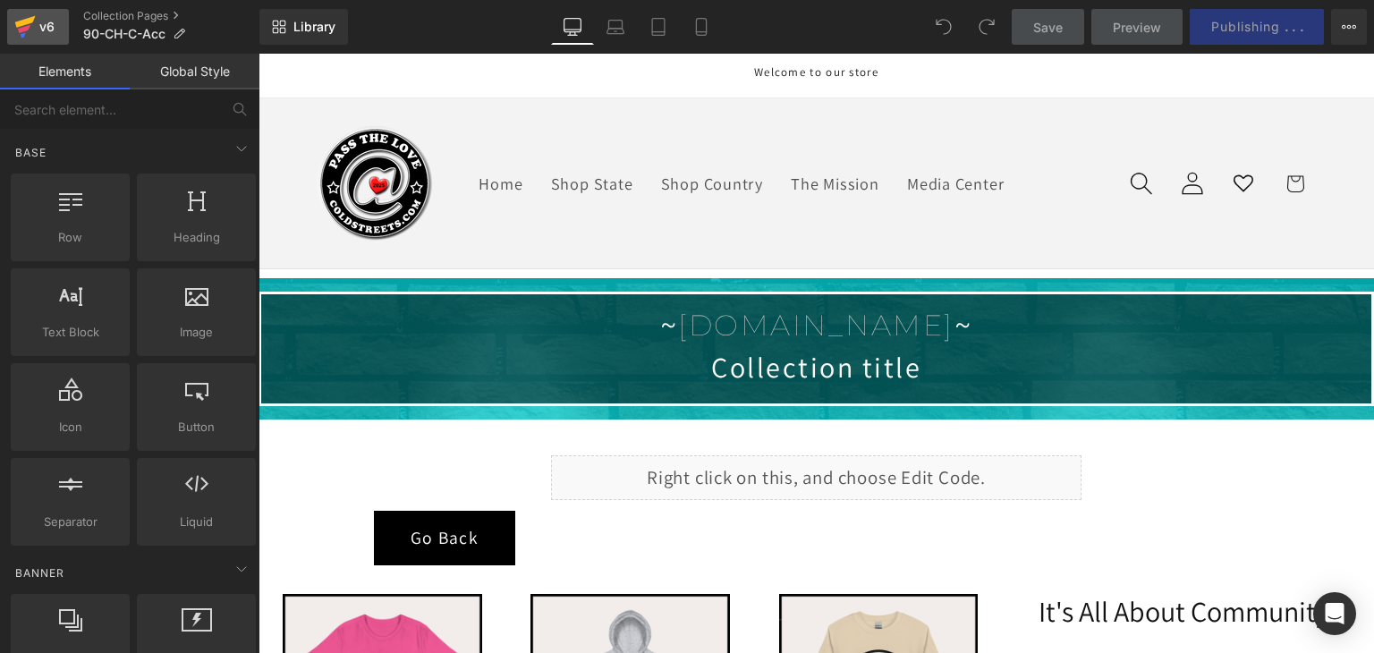
click at [21, 26] on icon at bounding box center [24, 26] width 21 height 45
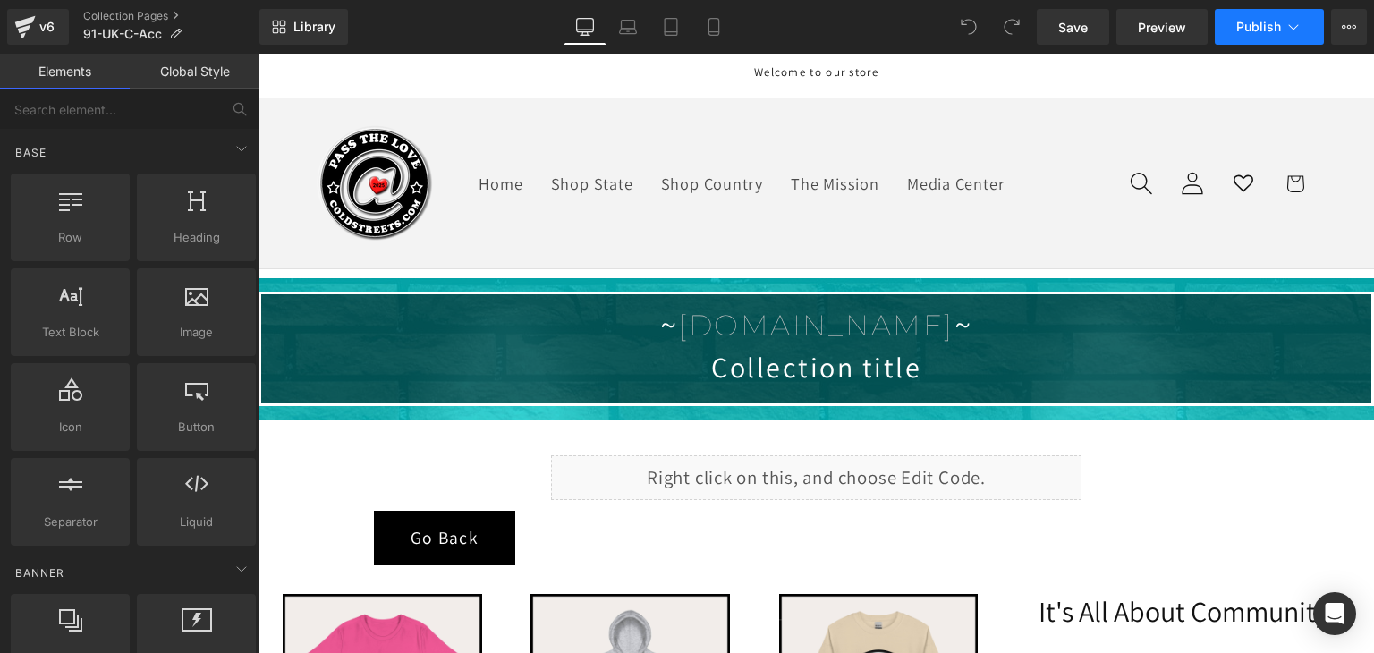
click at [1302, 26] on button "Publish" at bounding box center [1268, 27] width 109 height 36
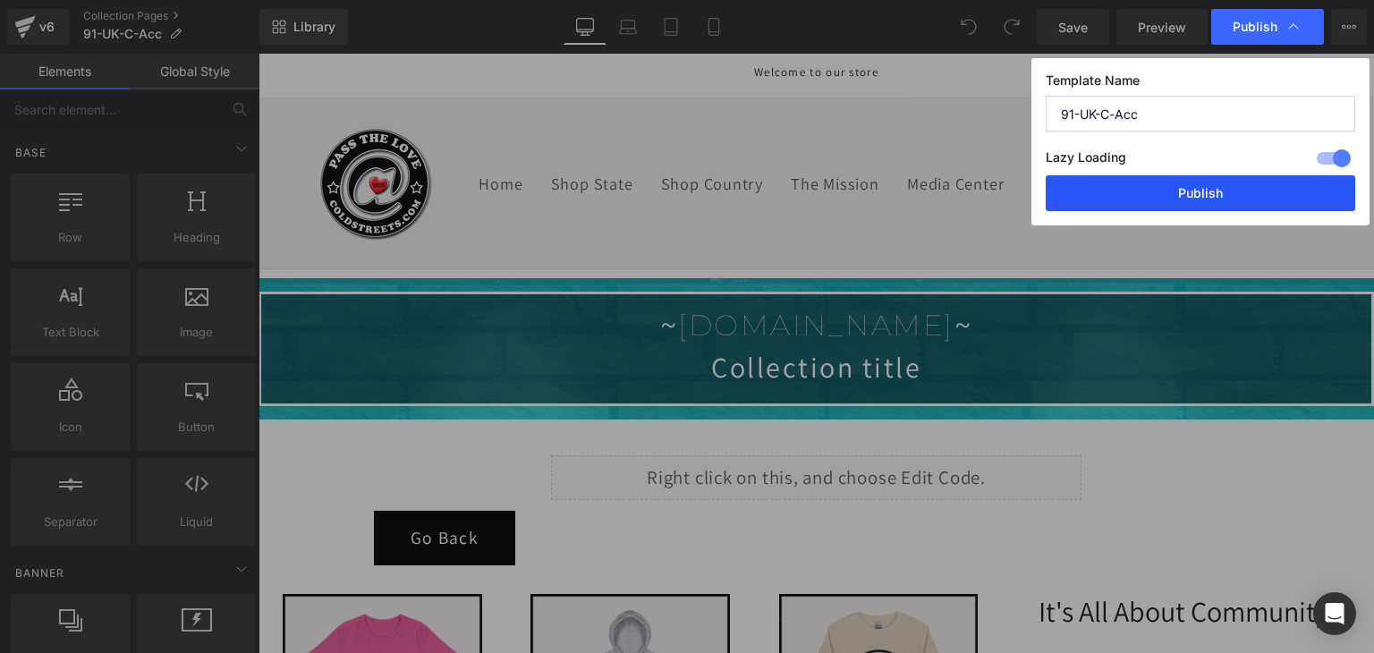
click at [1239, 201] on button "Publish" at bounding box center [1199, 193] width 309 height 36
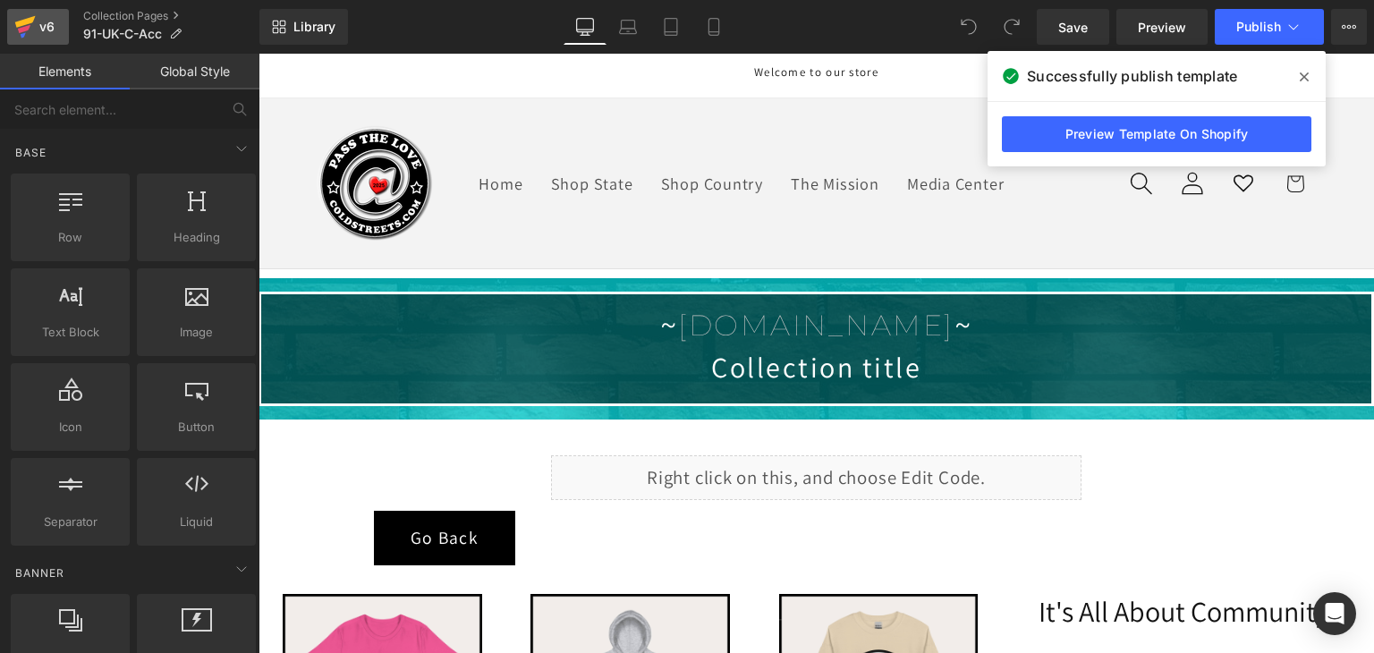
click at [32, 21] on icon at bounding box center [25, 22] width 21 height 12
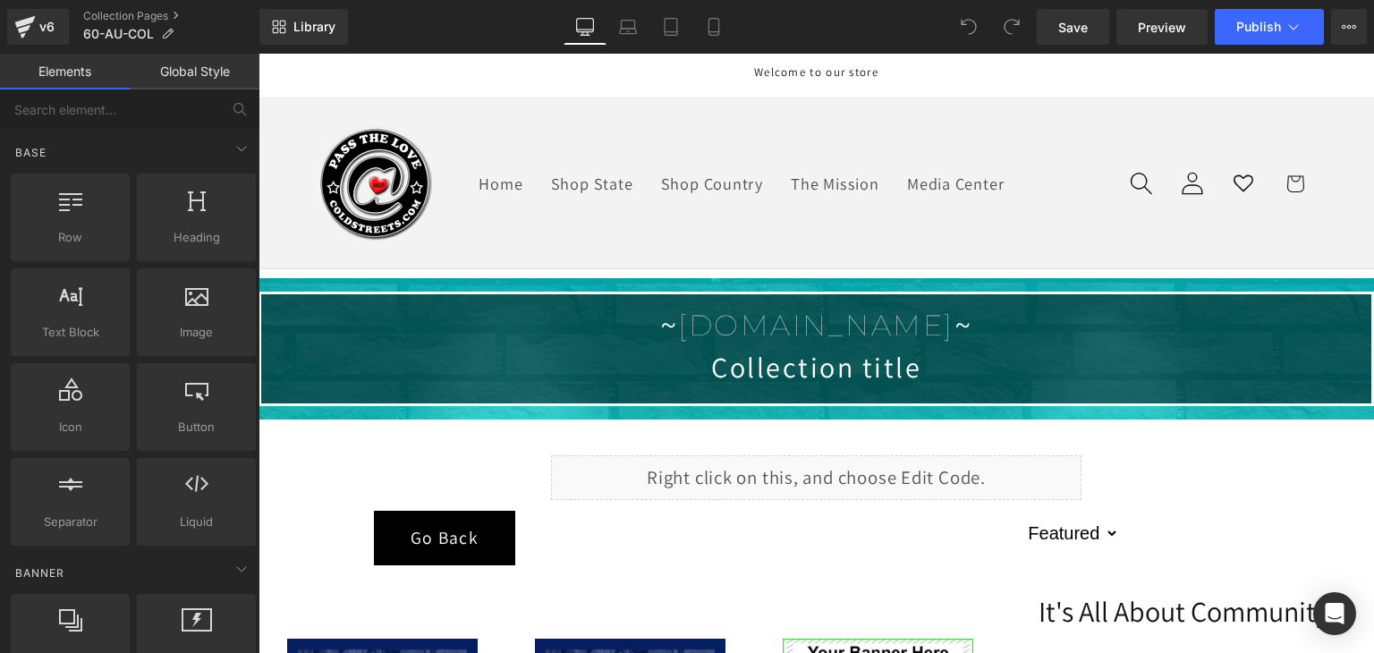
click at [1155, 60] on div "Welcome to our store" at bounding box center [816, 76] width 999 height 44
click at [1070, 21] on span "Save" at bounding box center [1073, 27] width 30 height 19
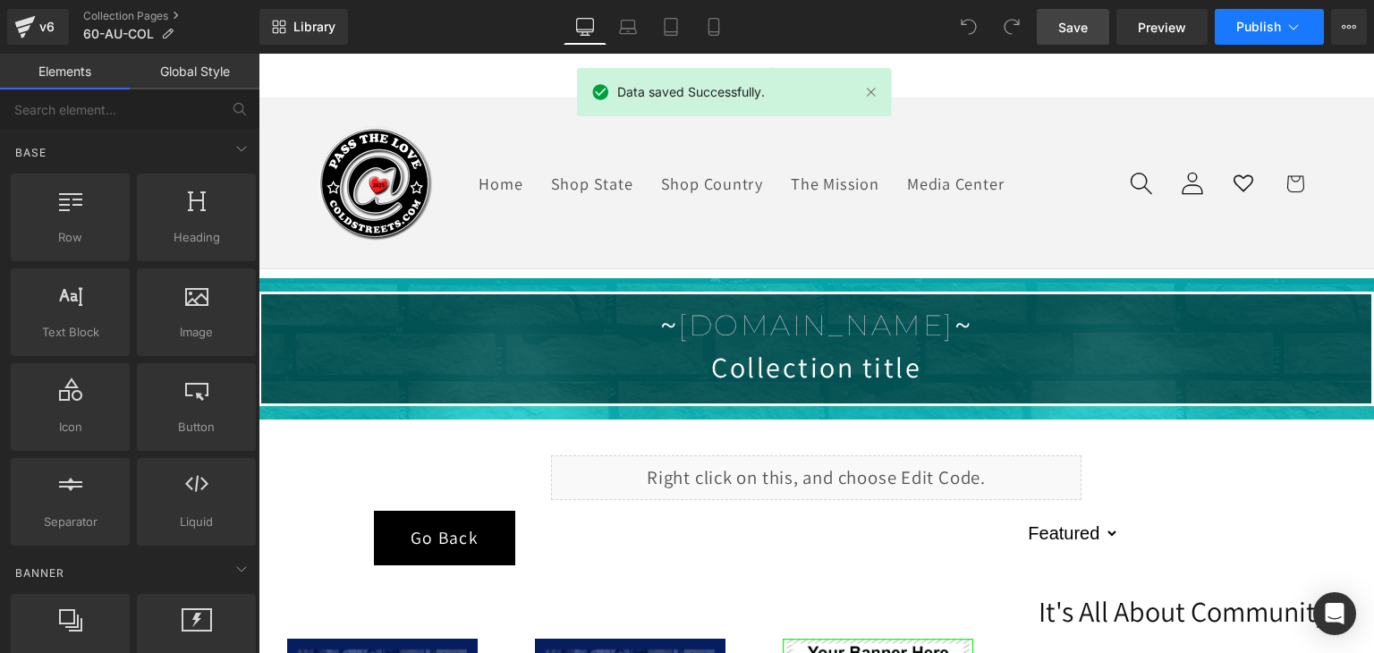
click at [1295, 28] on icon at bounding box center [1293, 27] width 18 height 18
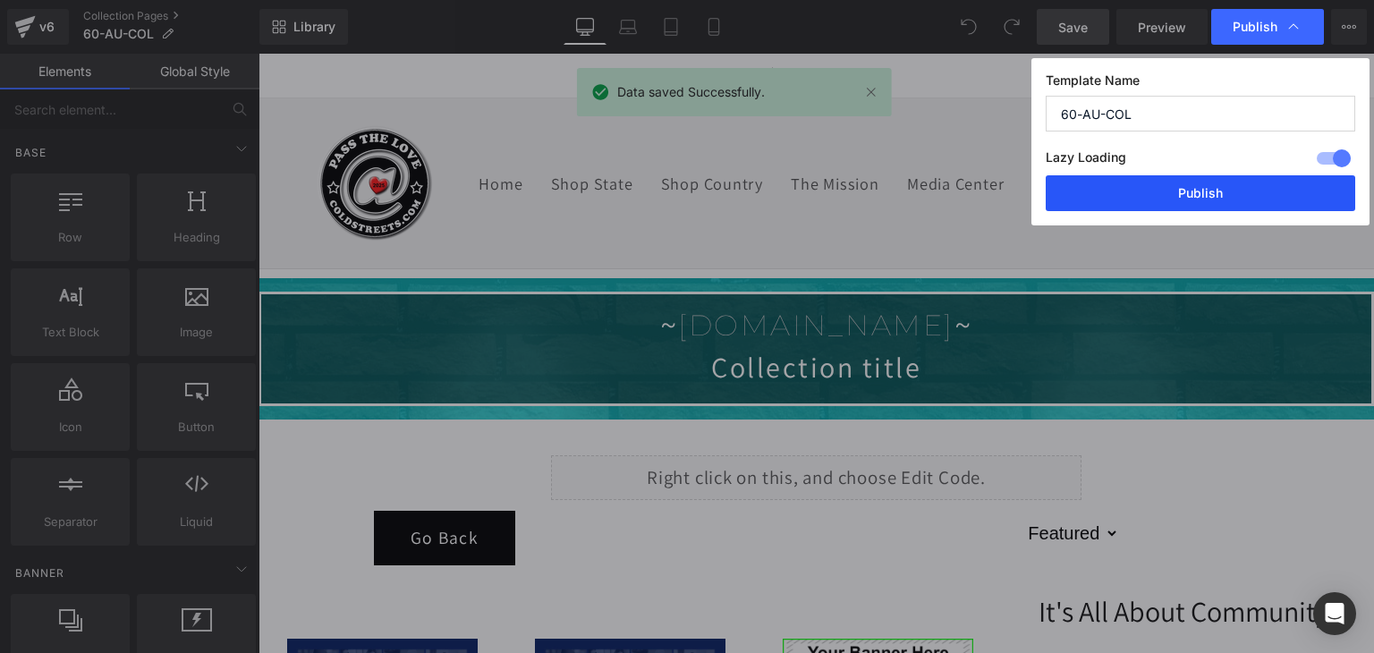
click at [1220, 186] on button "Publish" at bounding box center [1199, 193] width 309 height 36
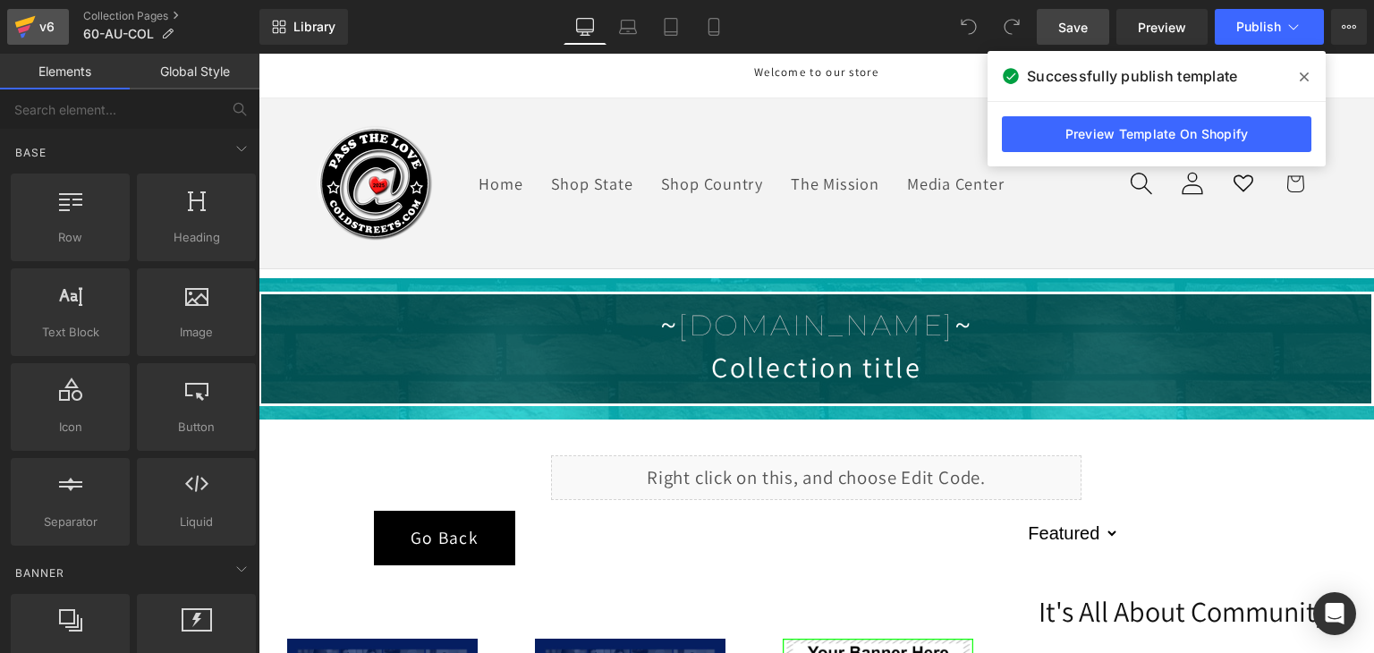
click at [38, 17] on div "v6" at bounding box center [47, 26] width 22 height 23
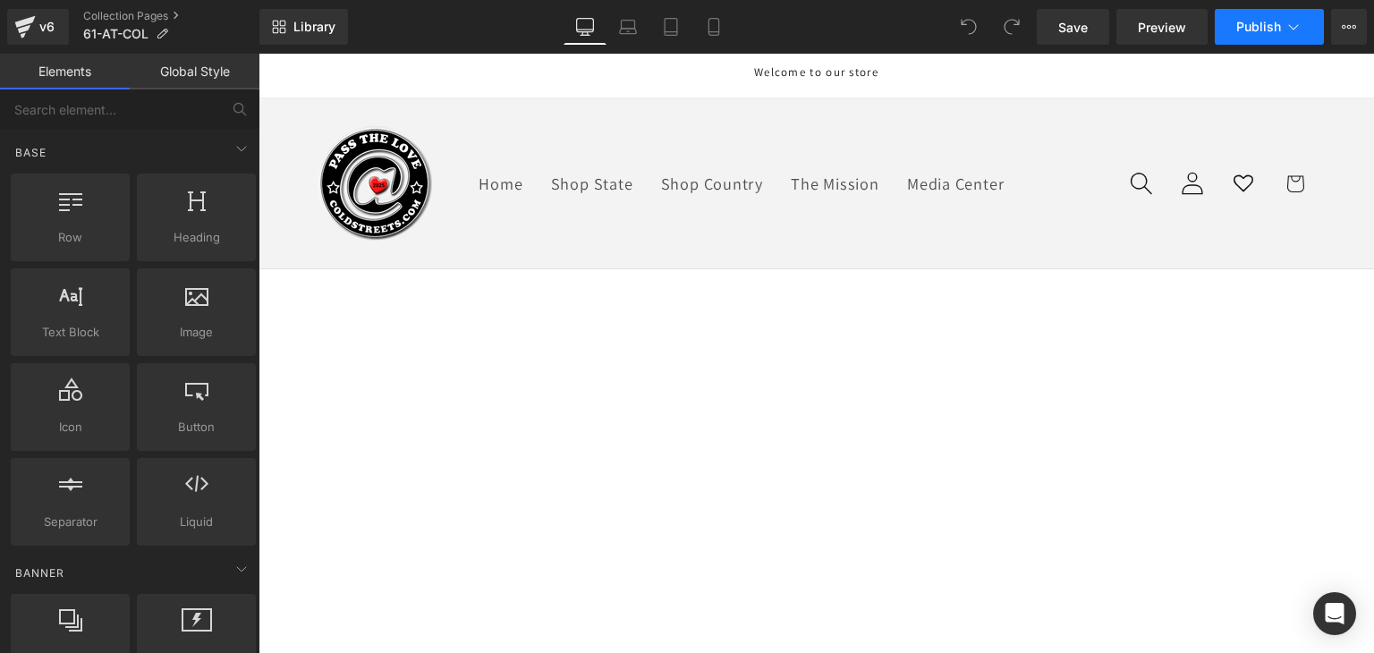
click at [1266, 33] on span "Publish" at bounding box center [1258, 27] width 45 height 14
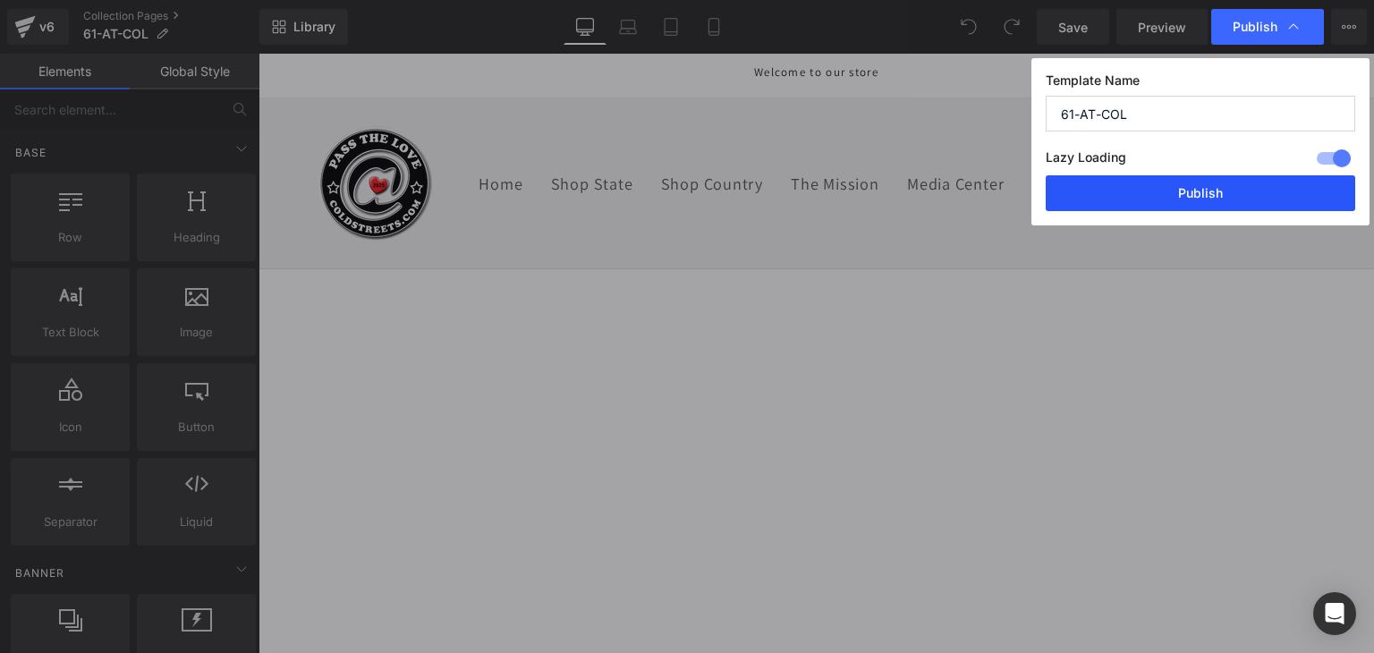
click at [1247, 192] on button "Publish" at bounding box center [1199, 193] width 309 height 36
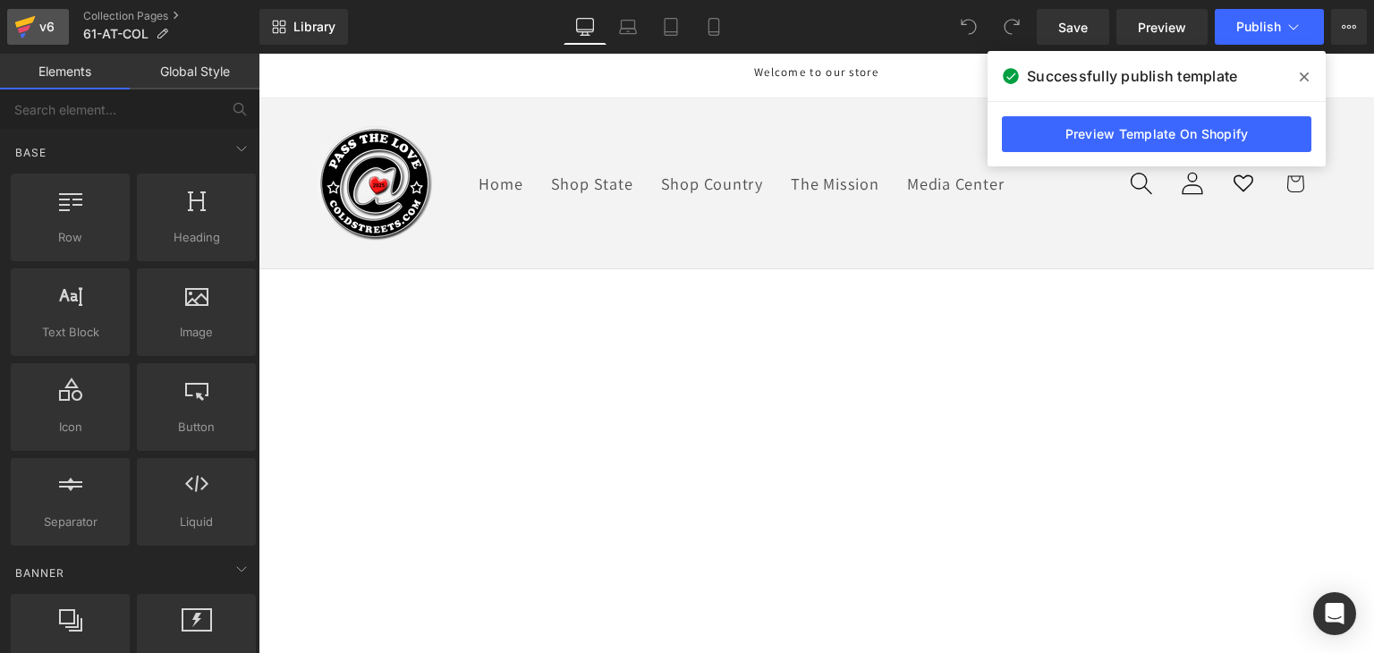
click at [34, 24] on icon at bounding box center [24, 26] width 21 height 45
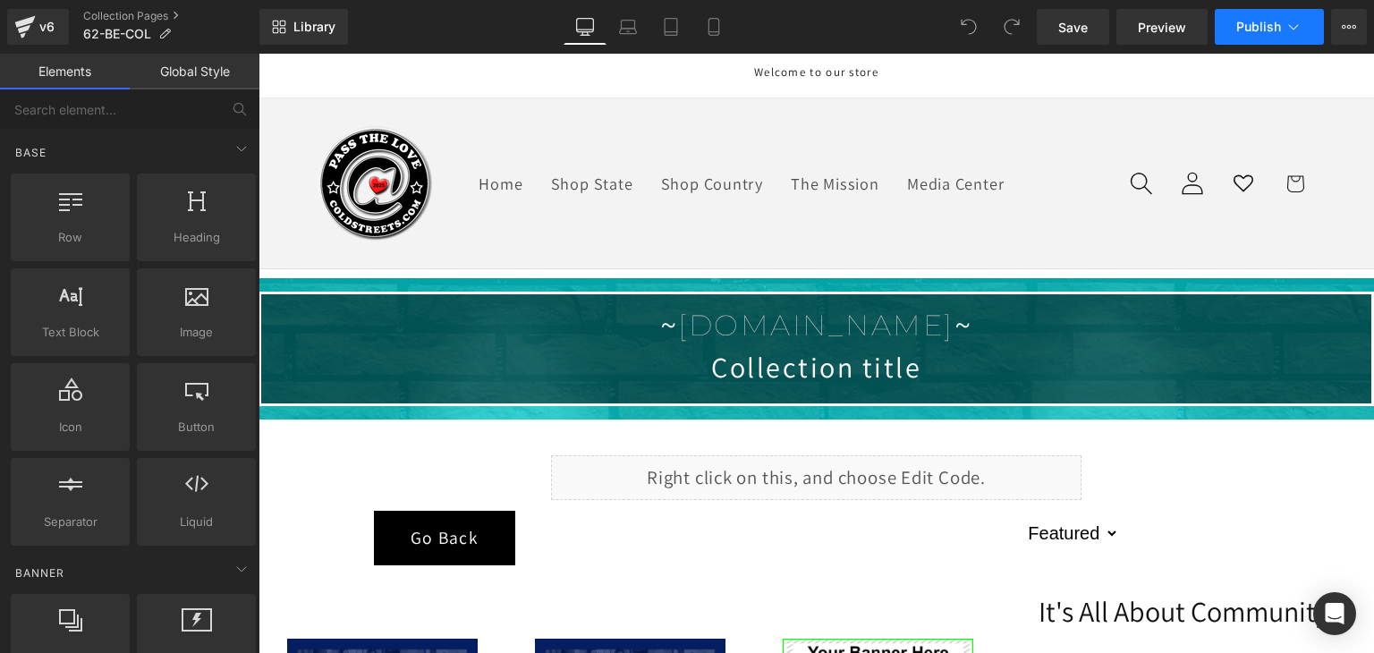
click at [1290, 32] on icon at bounding box center [1293, 27] width 18 height 18
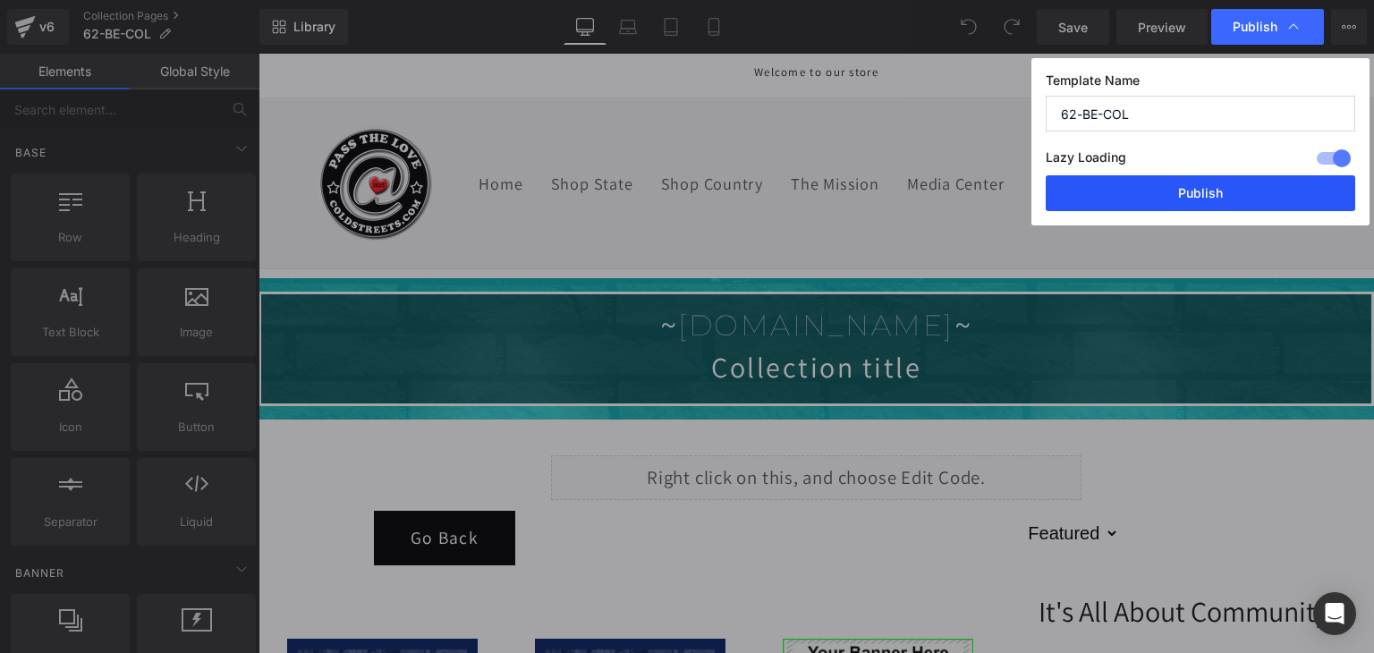
click at [1254, 183] on button "Publish" at bounding box center [1199, 193] width 309 height 36
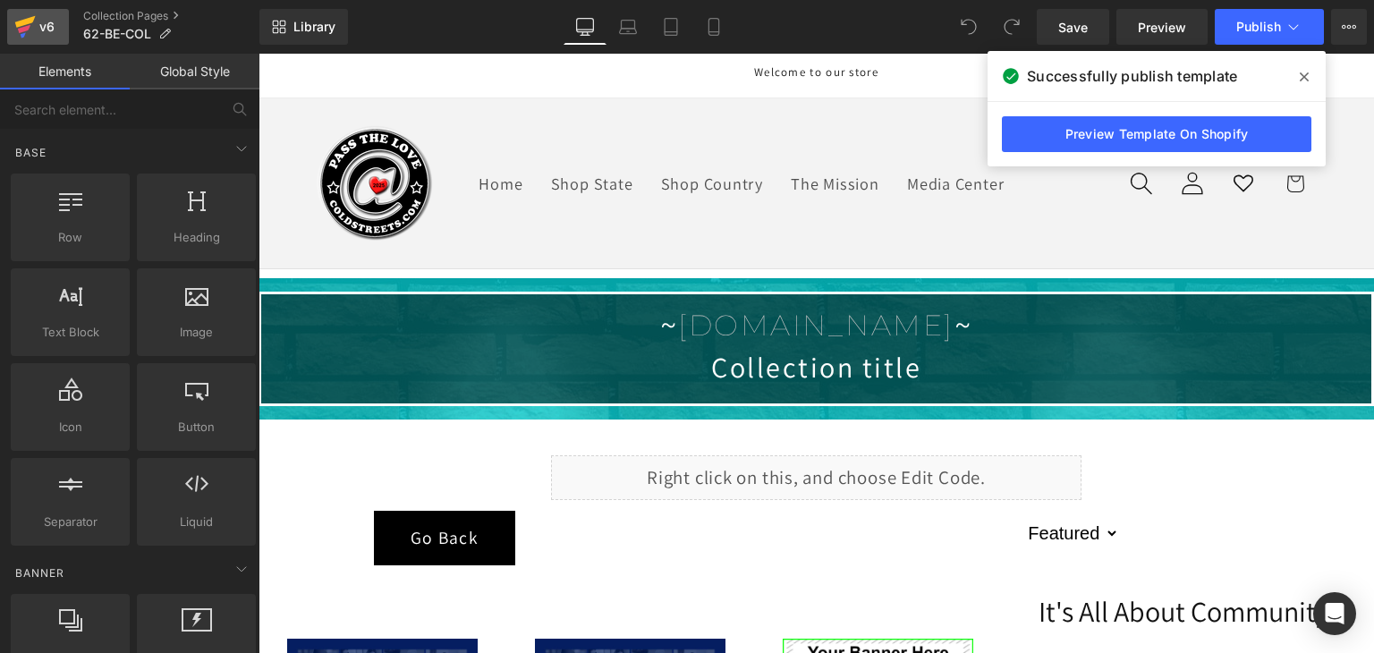
click at [26, 21] on icon at bounding box center [25, 22] width 21 height 12
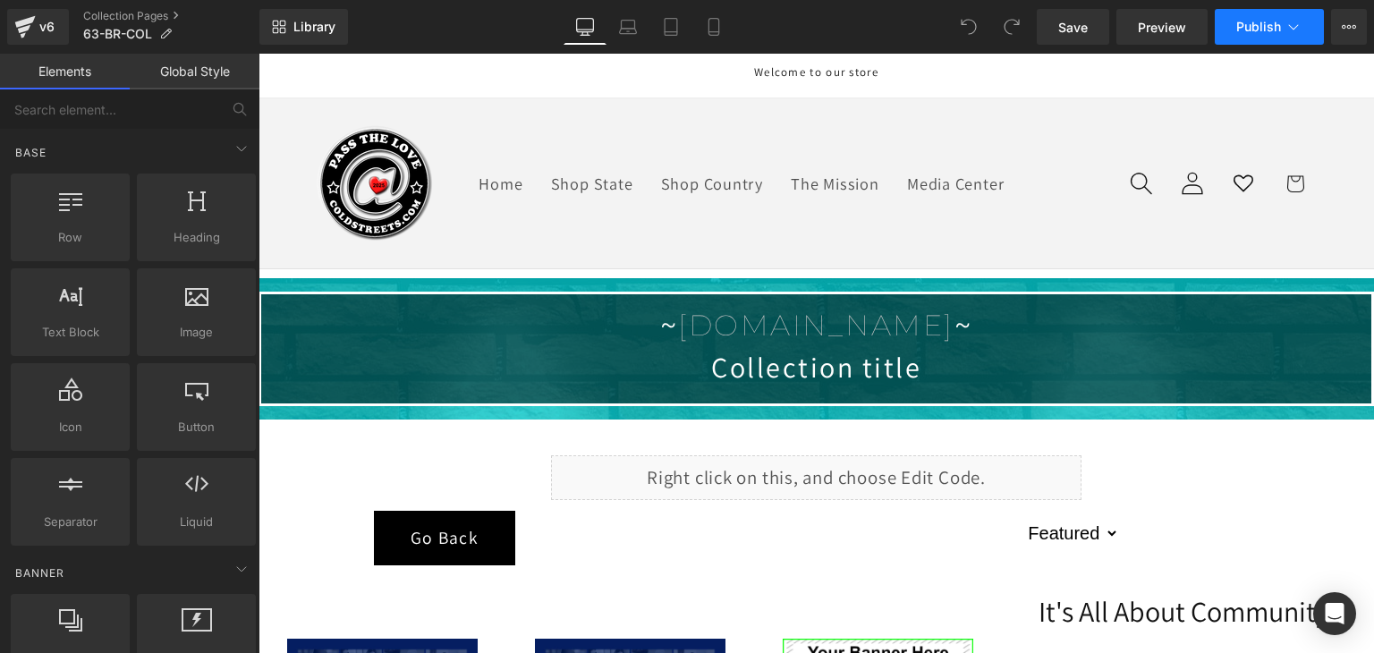
click at [1277, 30] on span "Publish" at bounding box center [1258, 27] width 45 height 14
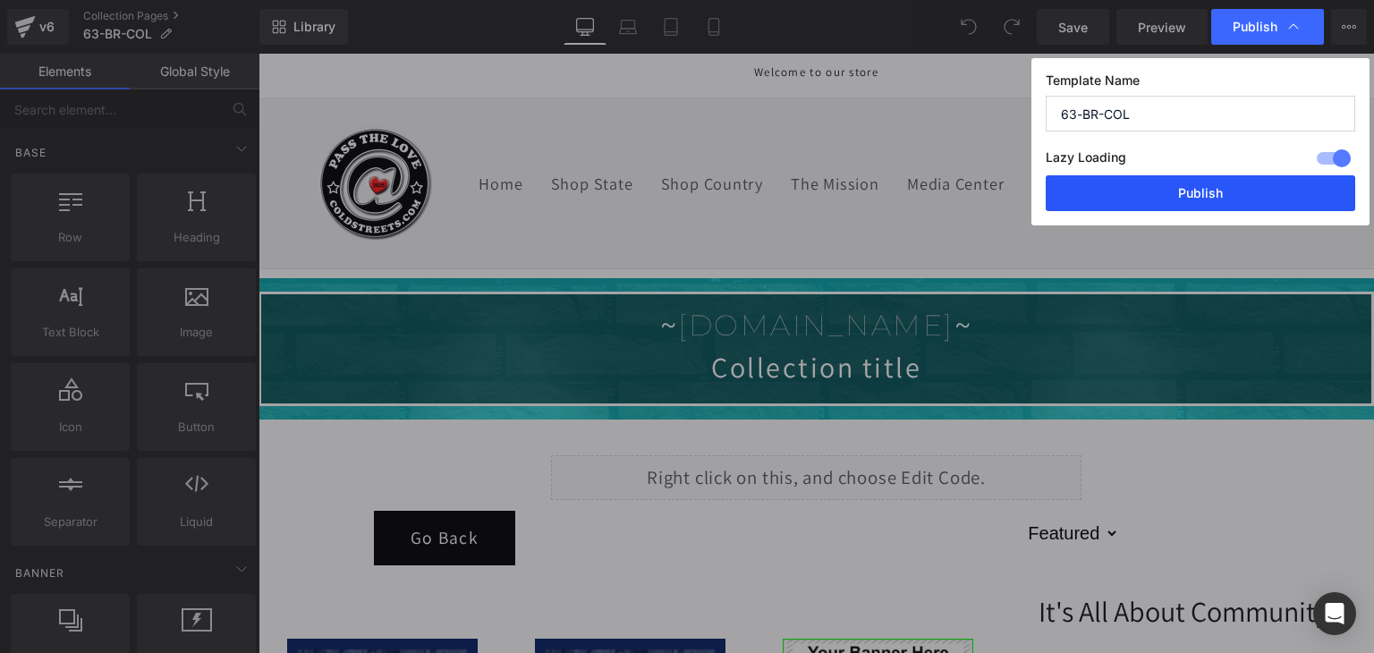
click at [1263, 190] on button "Publish" at bounding box center [1199, 193] width 309 height 36
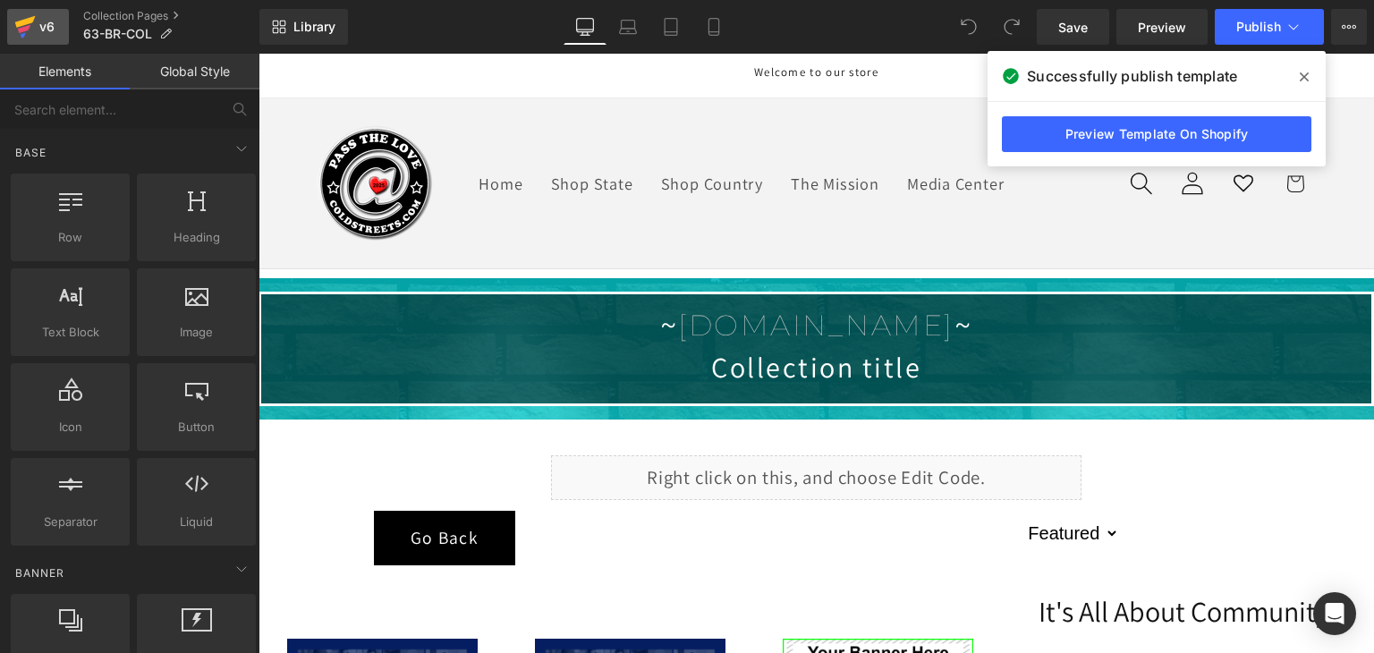
click at [25, 21] on icon at bounding box center [25, 22] width 21 height 12
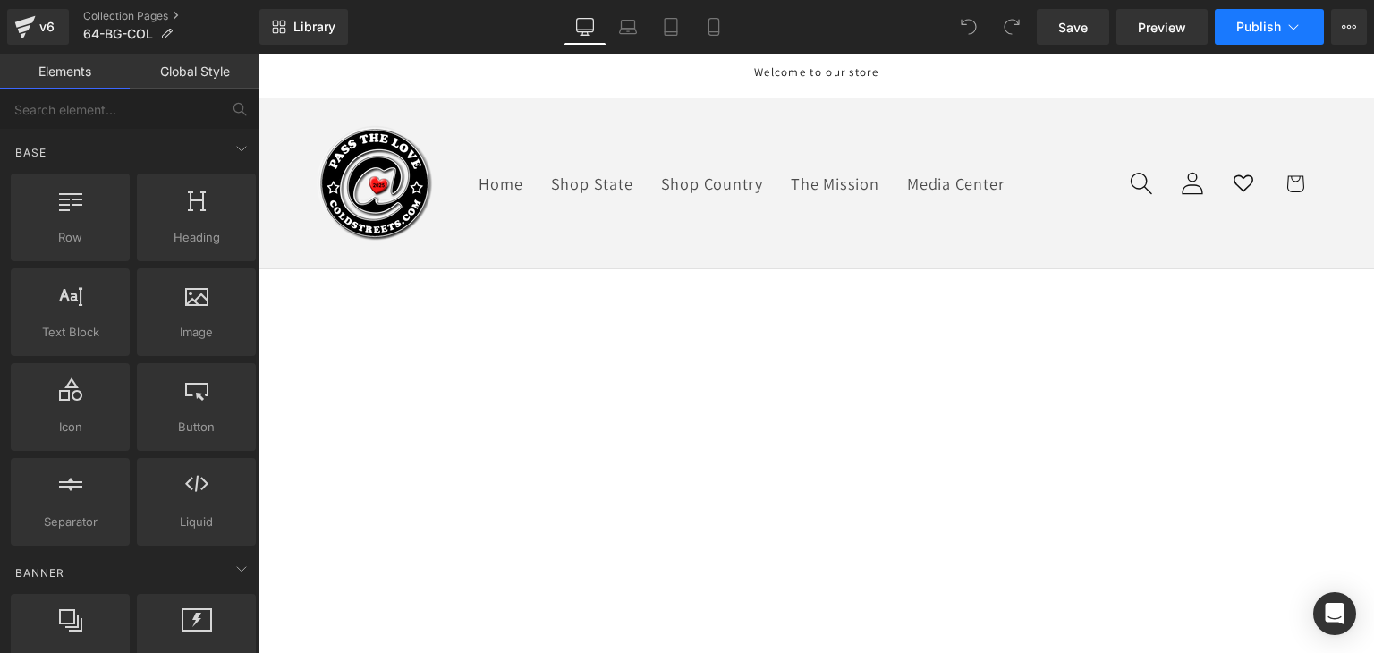
click at [1286, 24] on icon at bounding box center [1293, 27] width 18 height 18
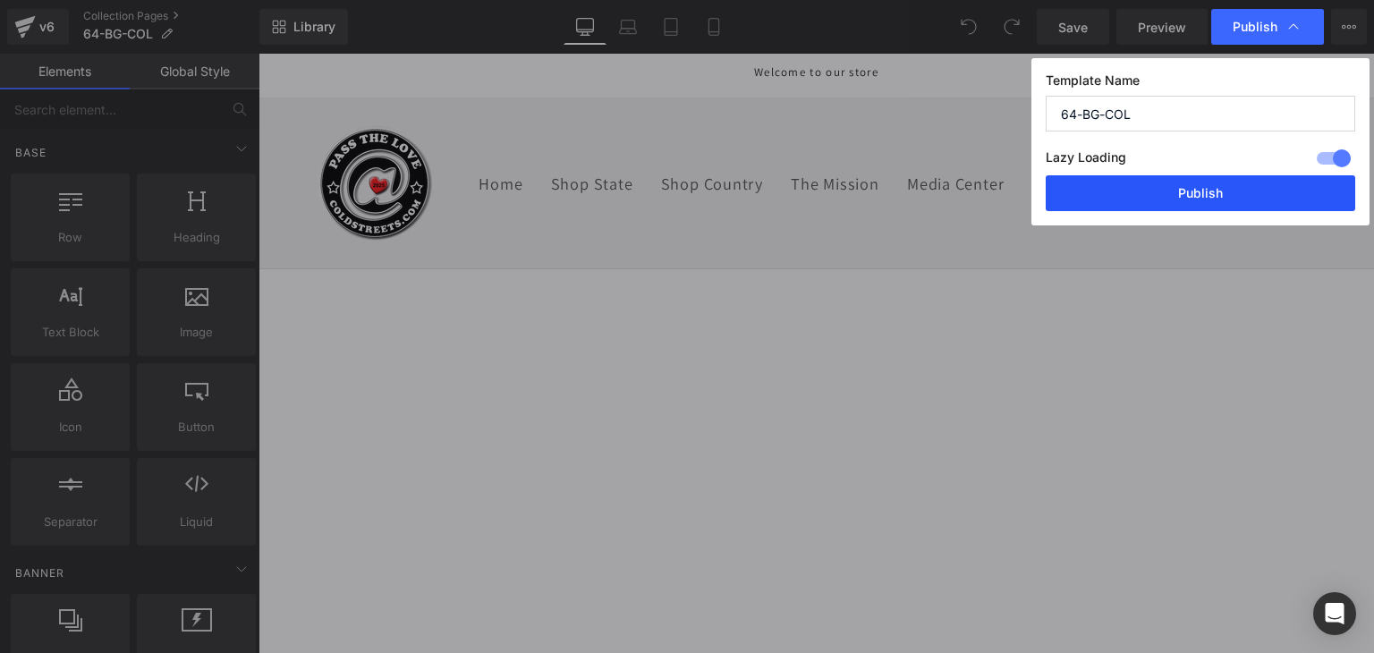
click at [1252, 192] on button "Publish" at bounding box center [1199, 193] width 309 height 36
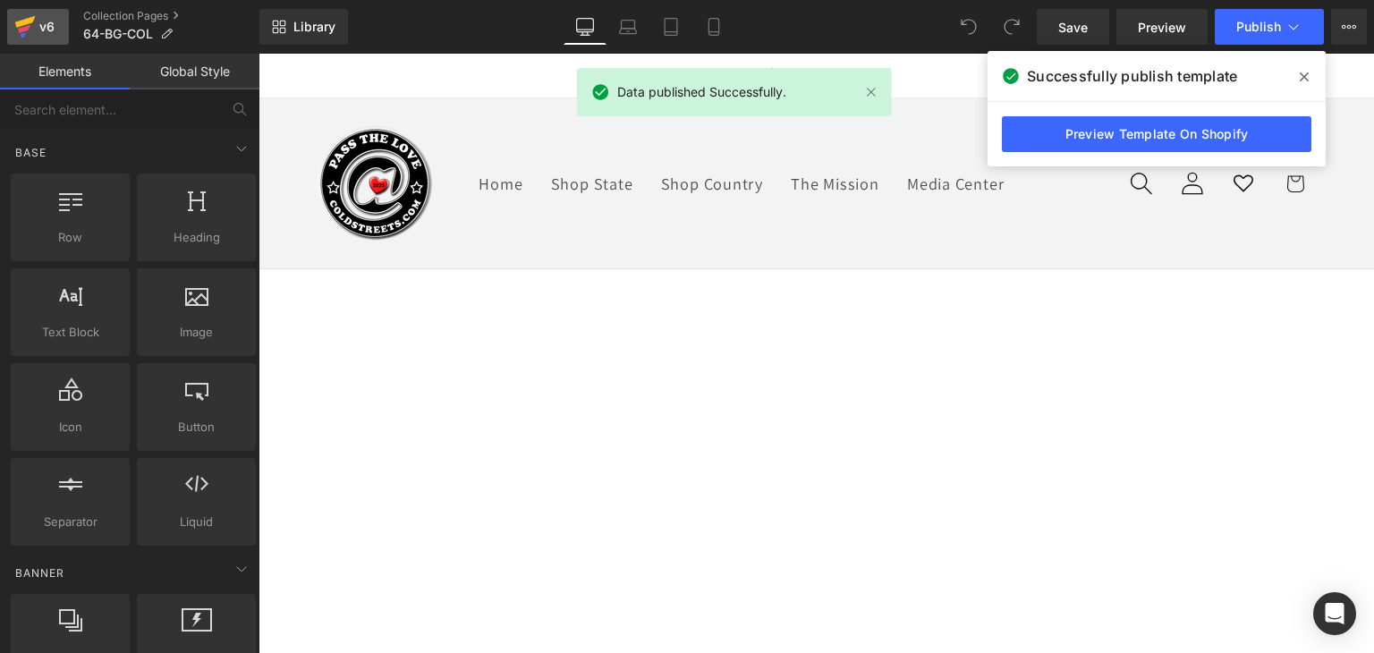
click at [30, 21] on icon at bounding box center [25, 22] width 21 height 12
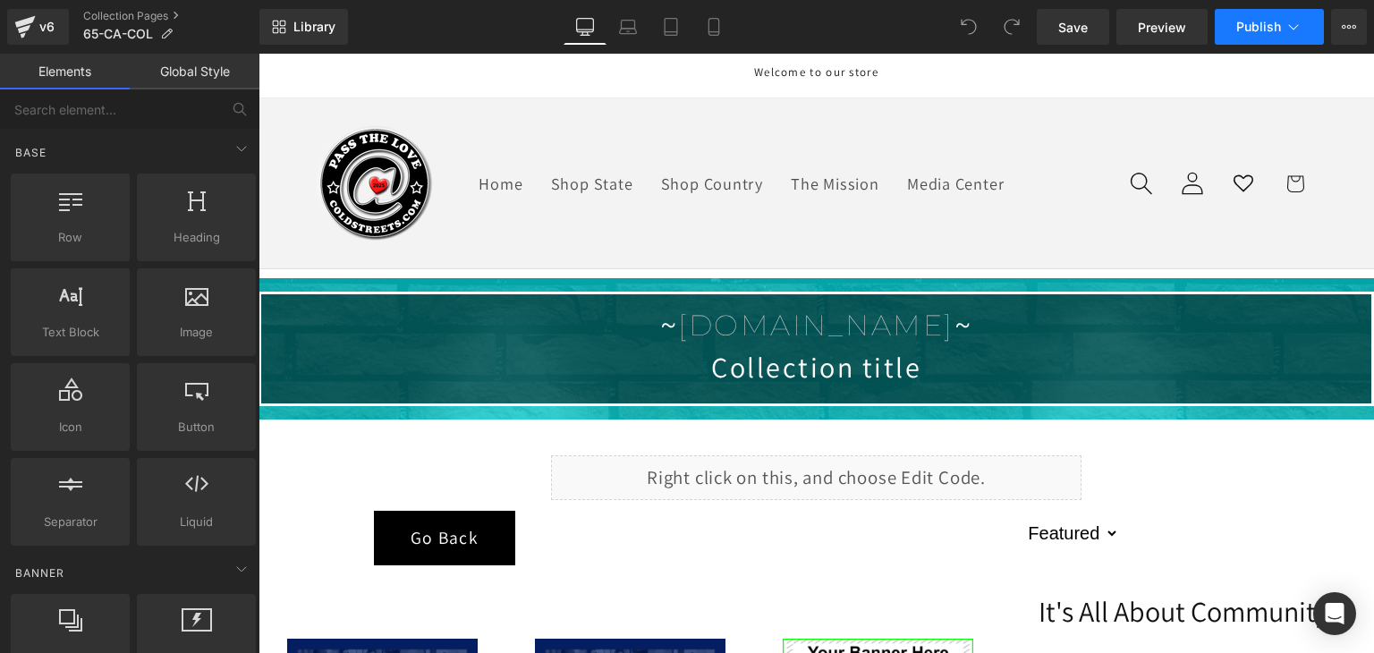
click at [1257, 37] on button "Publish" at bounding box center [1268, 27] width 109 height 36
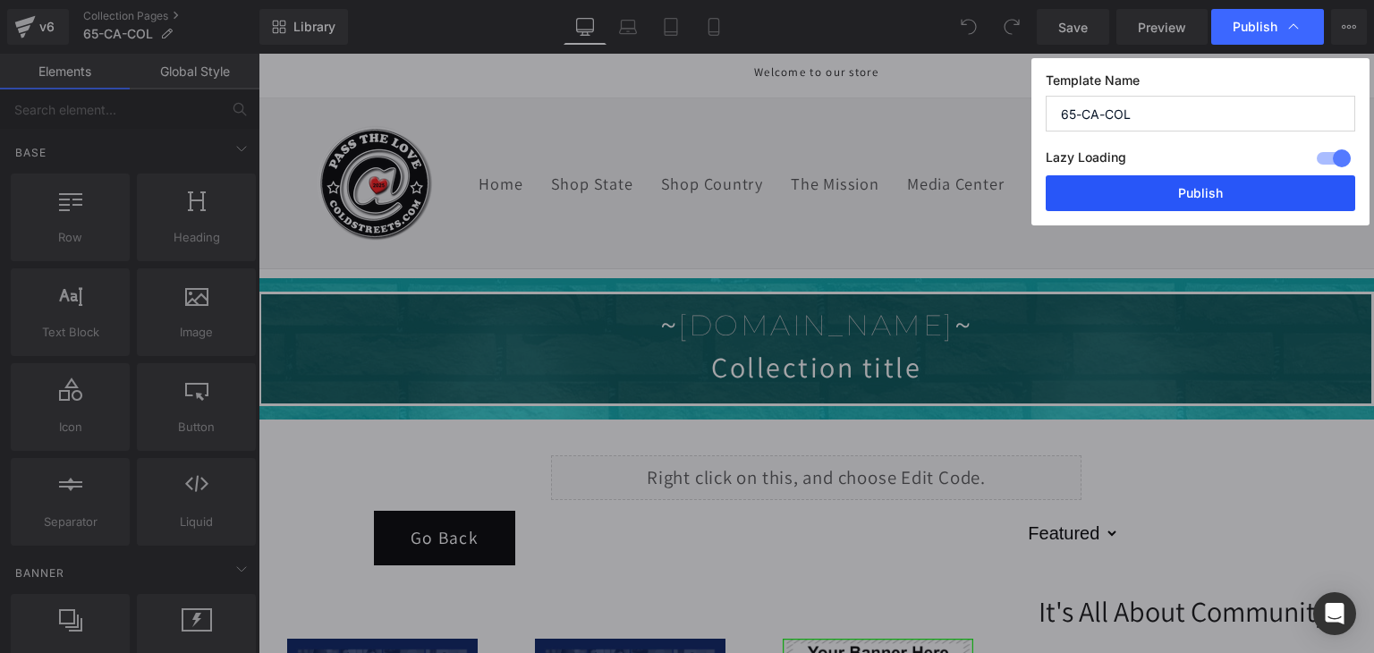
click at [1243, 186] on button "Publish" at bounding box center [1199, 193] width 309 height 36
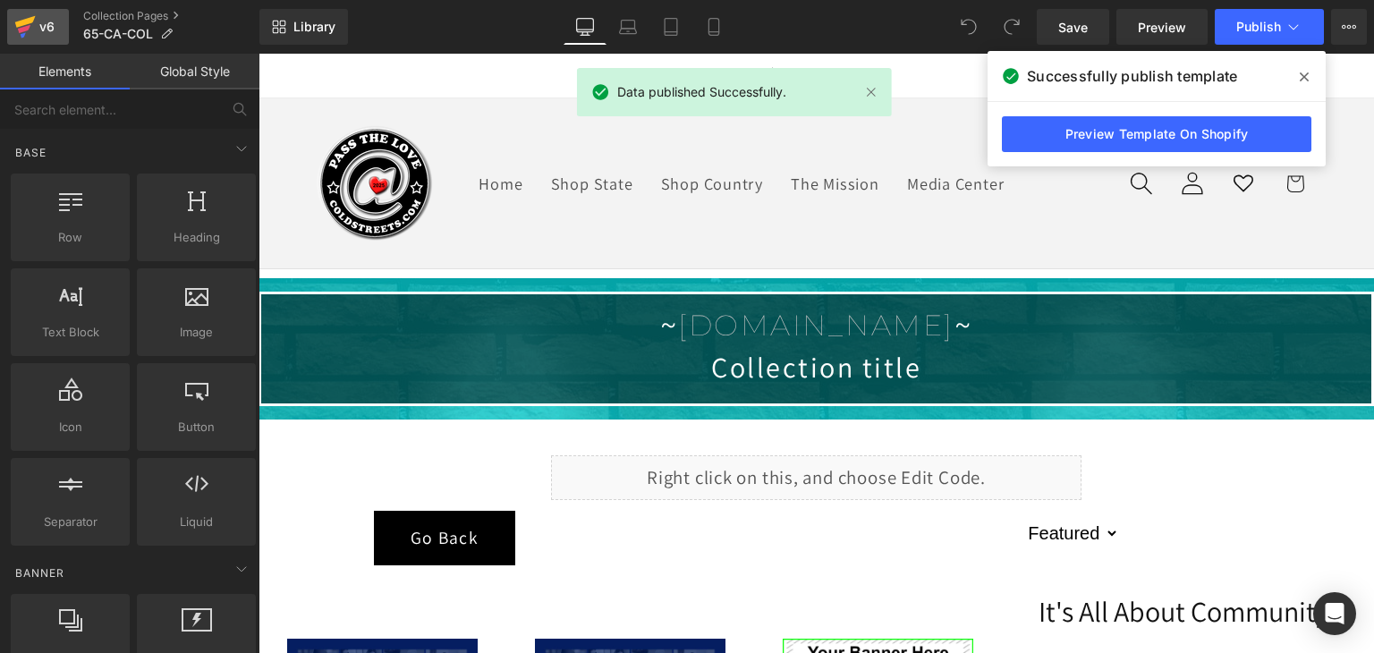
click at [22, 21] on icon at bounding box center [25, 22] width 21 height 12
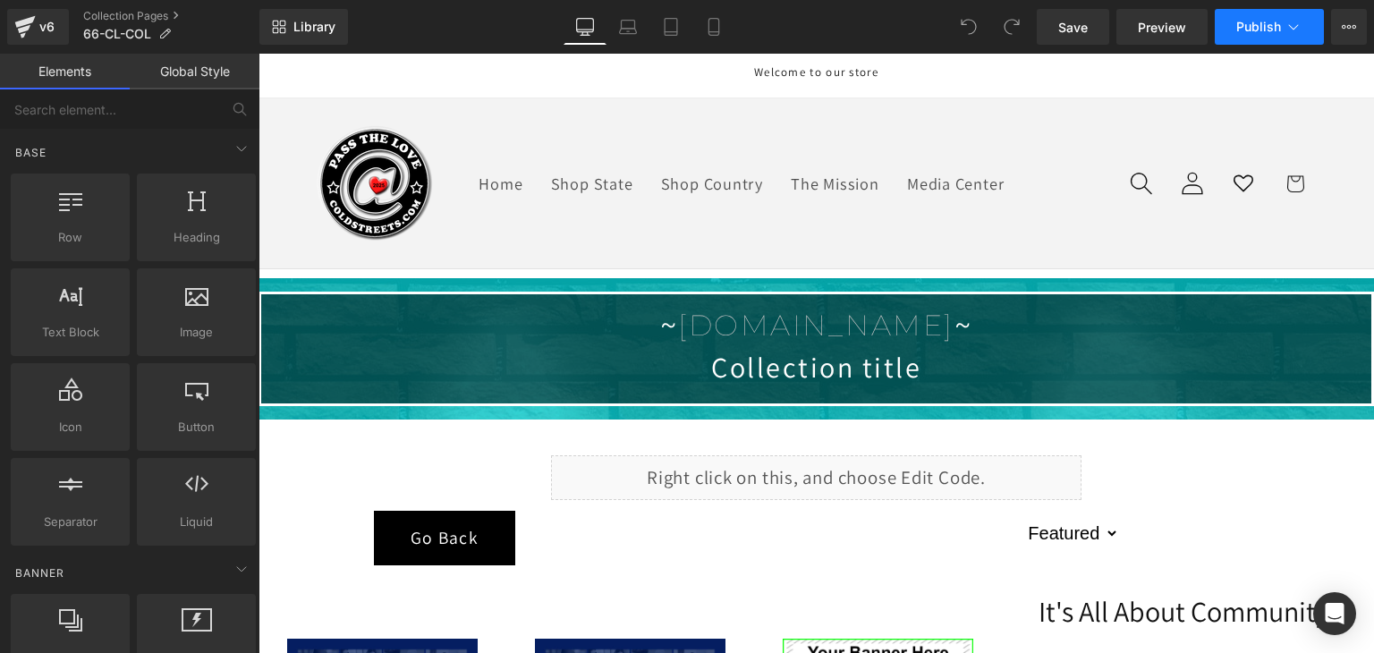
click at [1265, 29] on span "Publish" at bounding box center [1258, 27] width 45 height 14
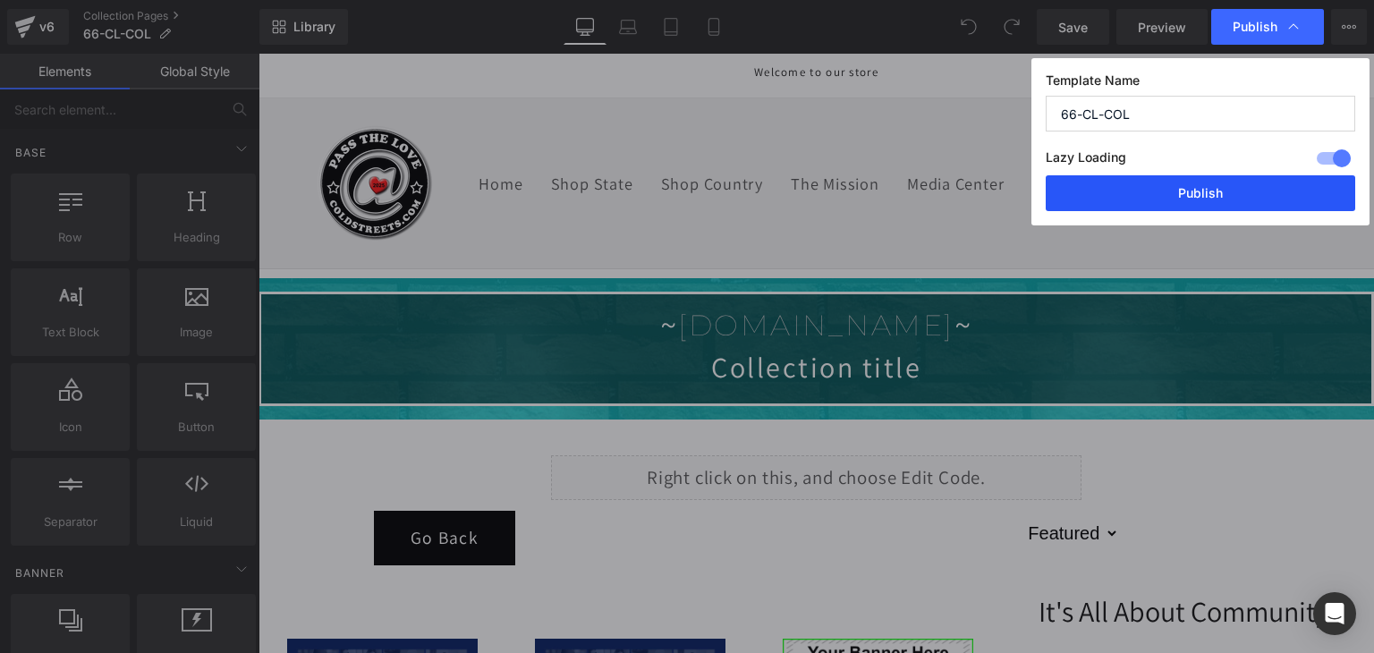
click at [1229, 192] on button "Publish" at bounding box center [1199, 193] width 309 height 36
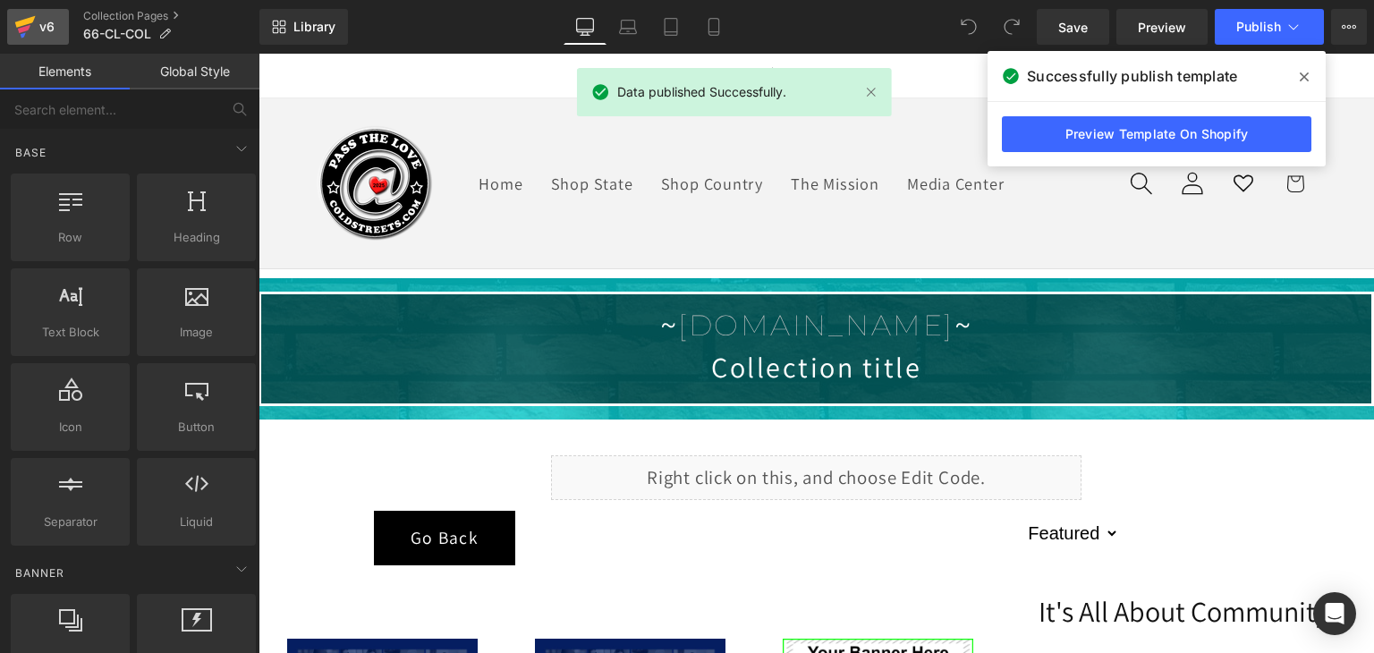
click at [19, 28] on icon at bounding box center [24, 26] width 21 height 45
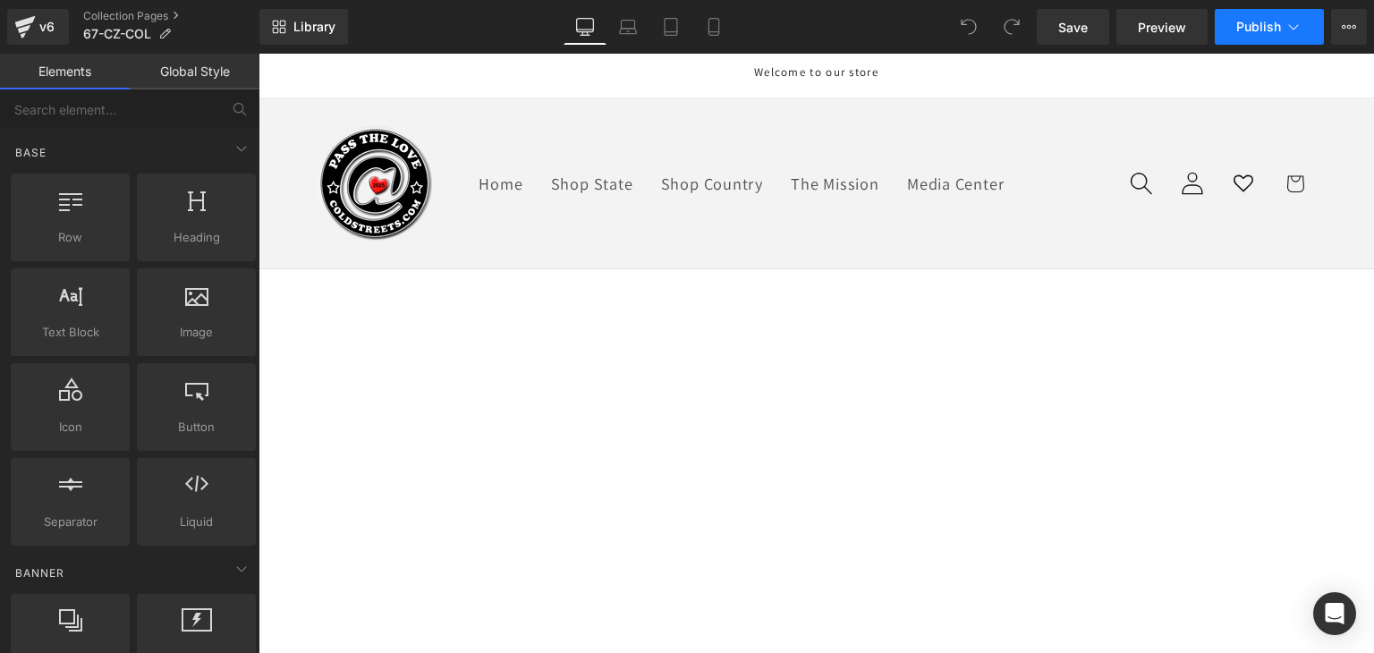
click at [1269, 12] on button "Publish" at bounding box center [1268, 27] width 109 height 36
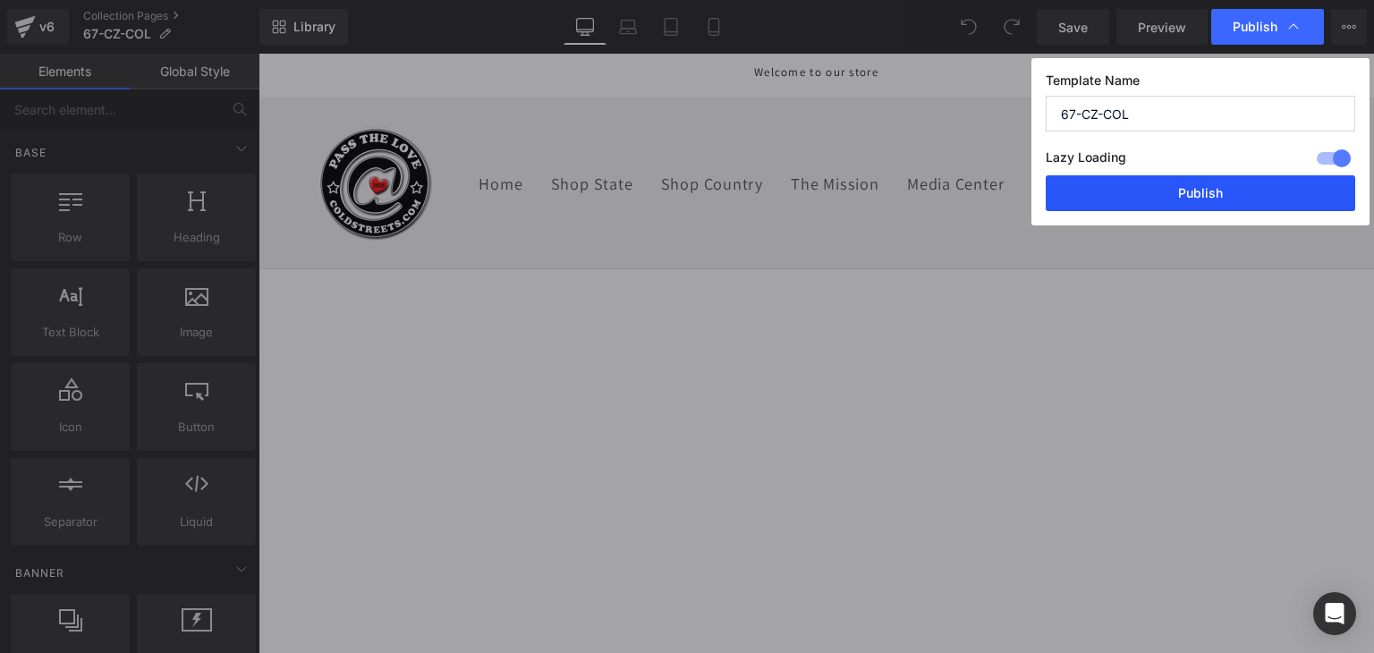
click at [1260, 199] on button "Publish" at bounding box center [1199, 193] width 309 height 36
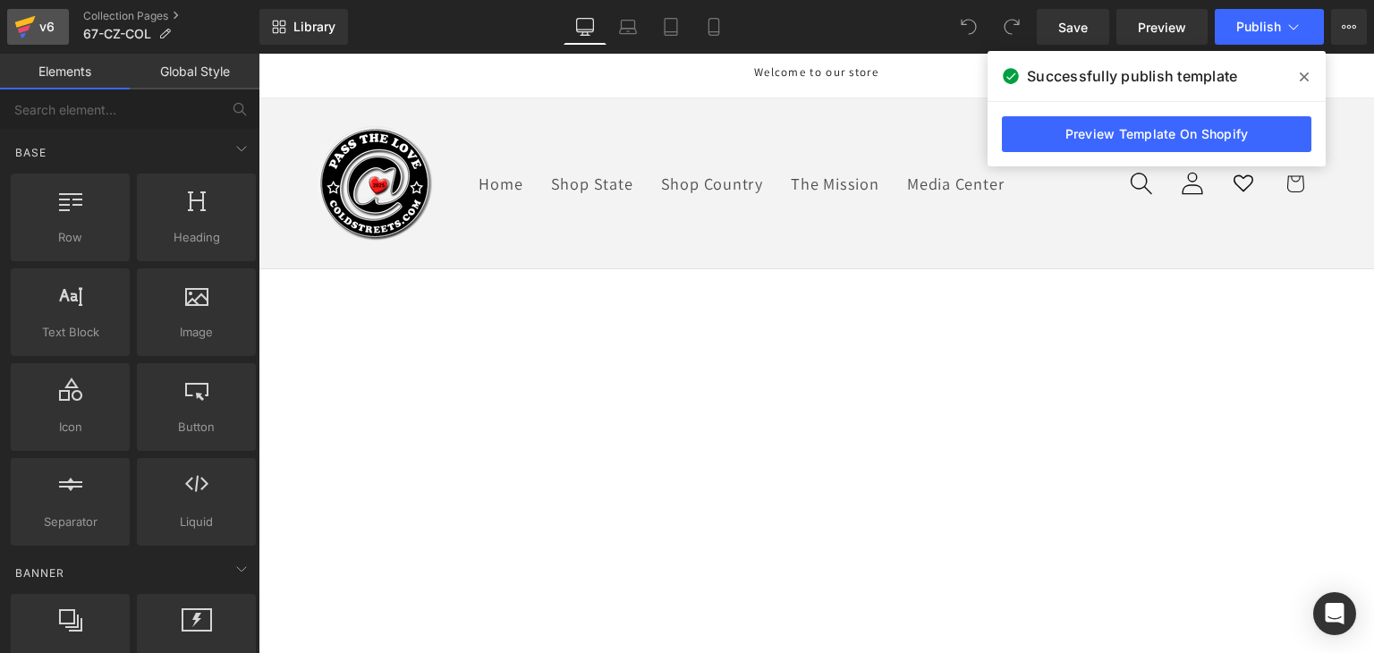
click at [24, 25] on icon at bounding box center [24, 26] width 21 height 45
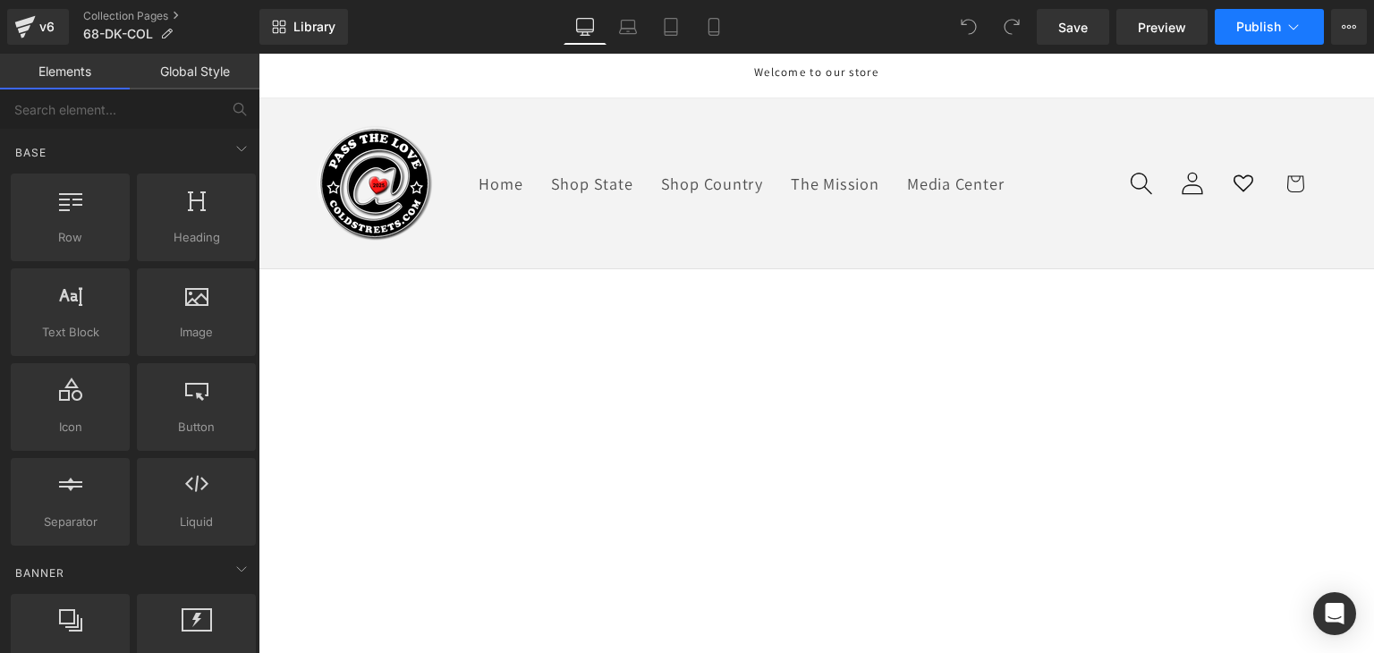
click at [1298, 25] on icon at bounding box center [1293, 27] width 18 height 18
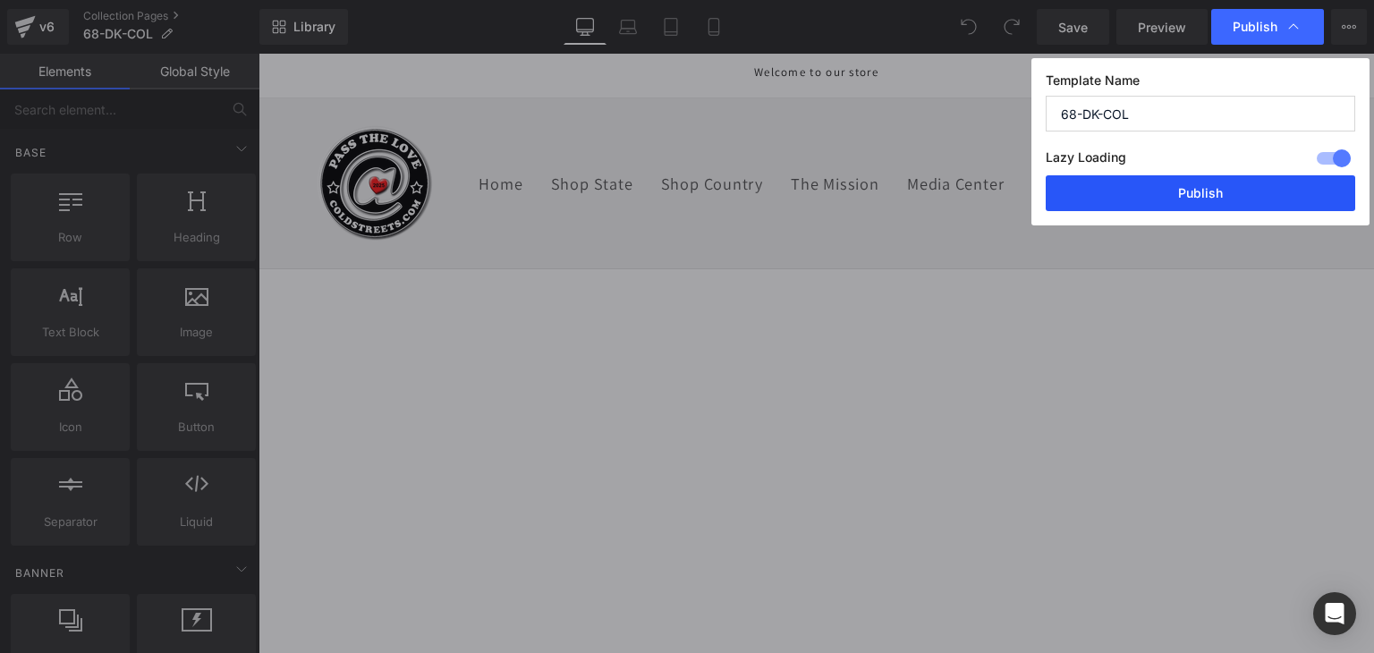
click at [1264, 182] on button "Publish" at bounding box center [1199, 193] width 309 height 36
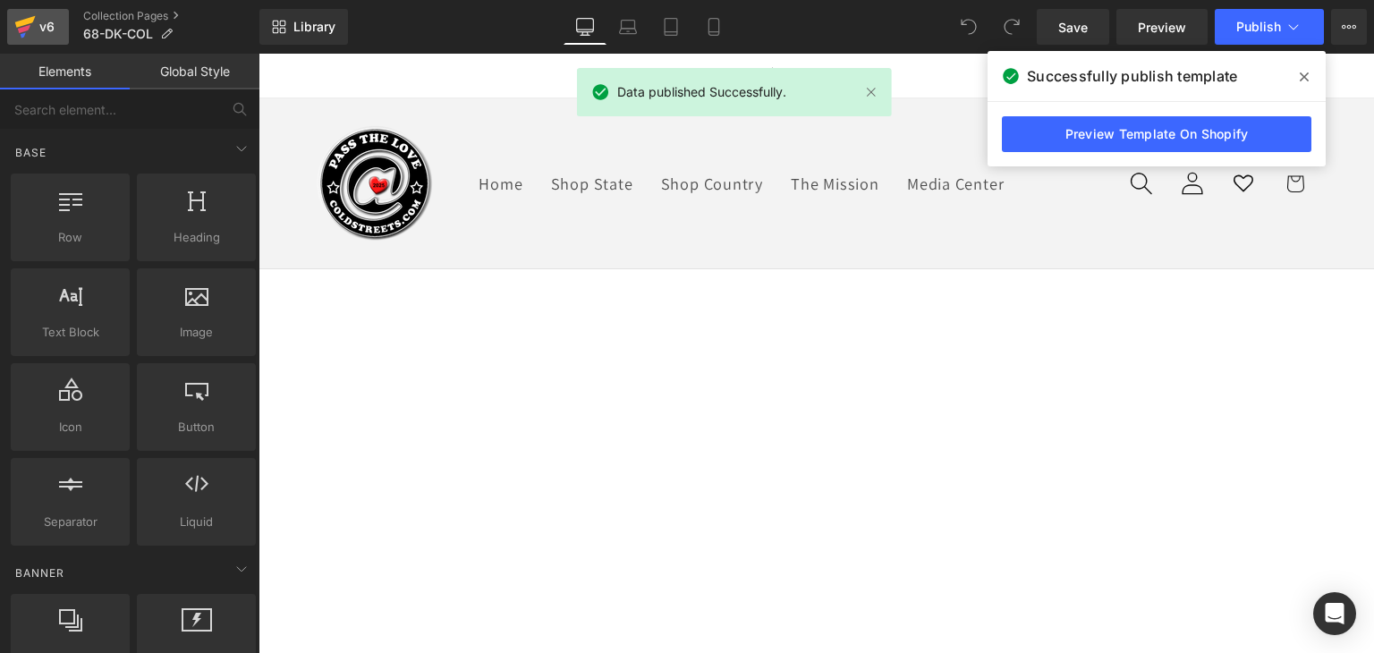
click at [19, 23] on icon at bounding box center [25, 22] width 21 height 12
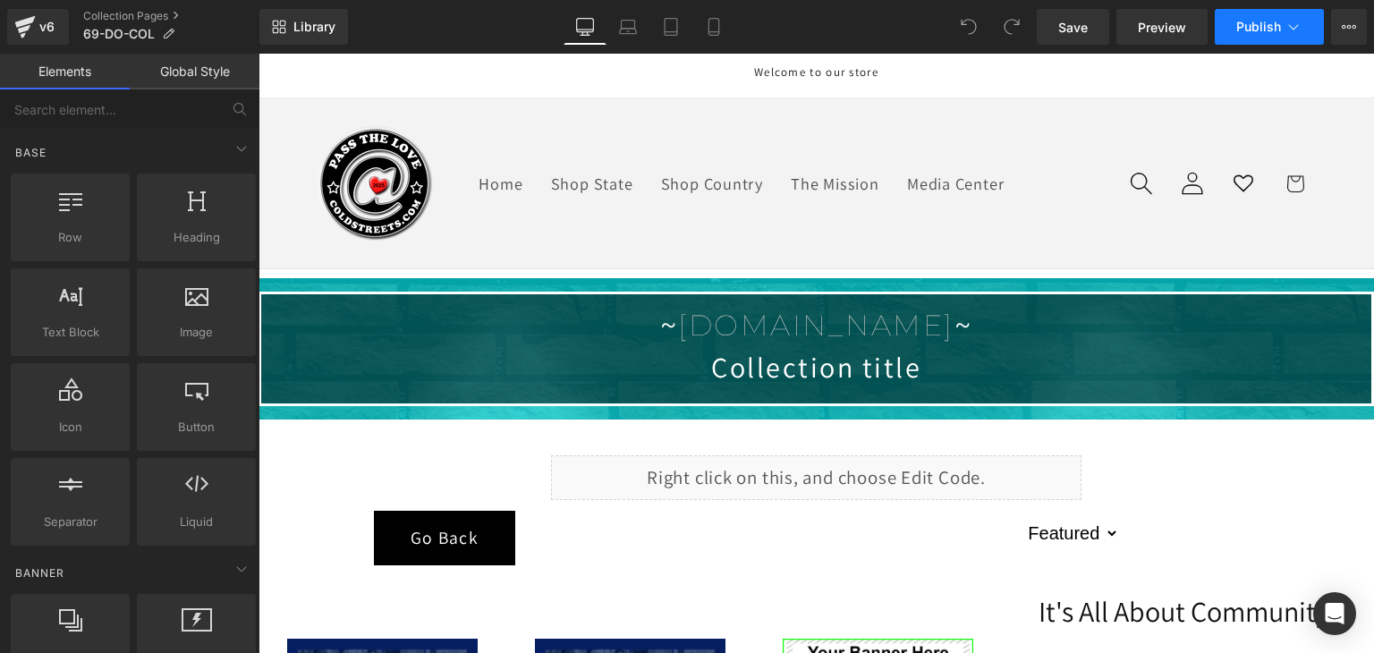
click at [1251, 38] on button "Publish" at bounding box center [1268, 27] width 109 height 36
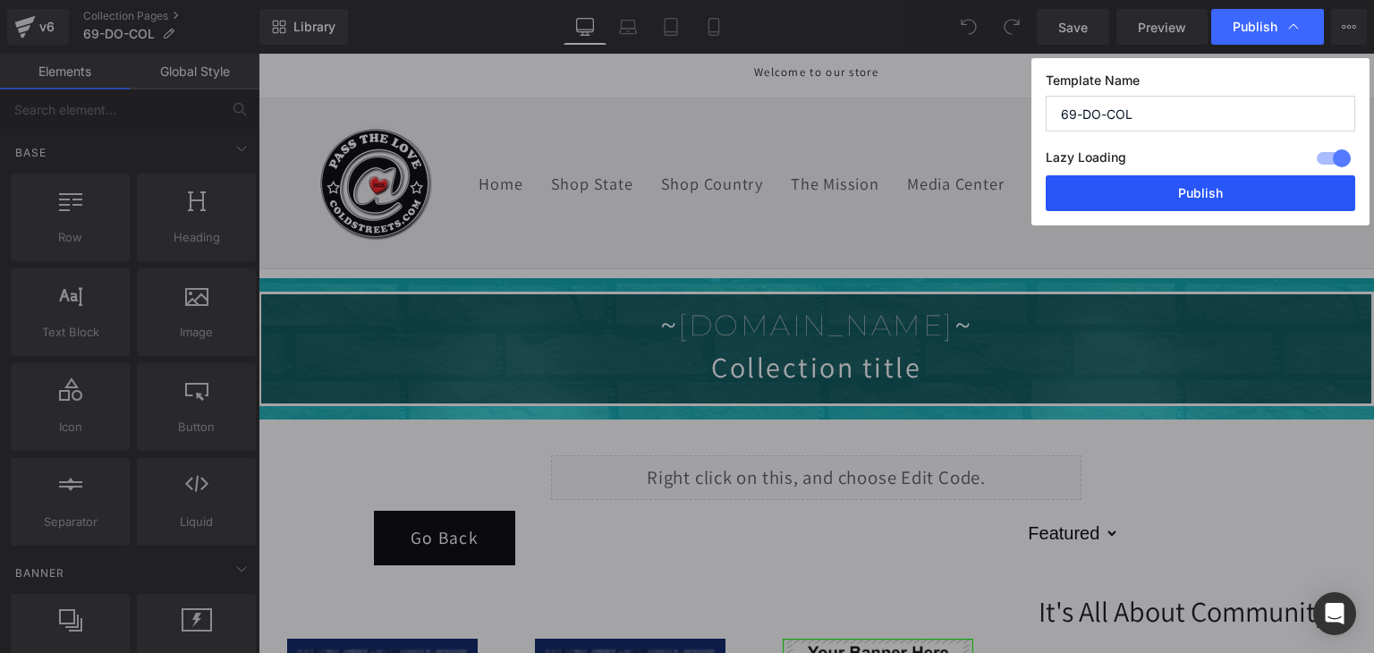
click at [1238, 190] on button "Publish" at bounding box center [1199, 193] width 309 height 36
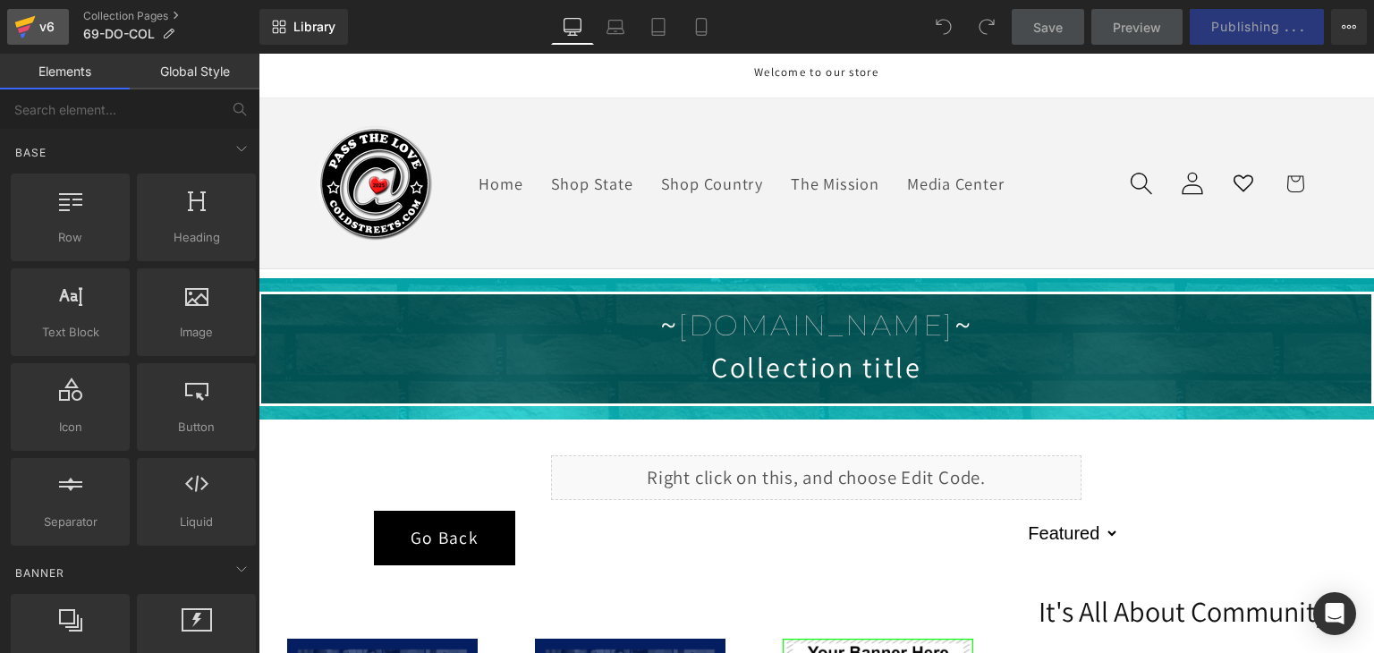
click at [21, 21] on icon at bounding box center [25, 22] width 21 height 12
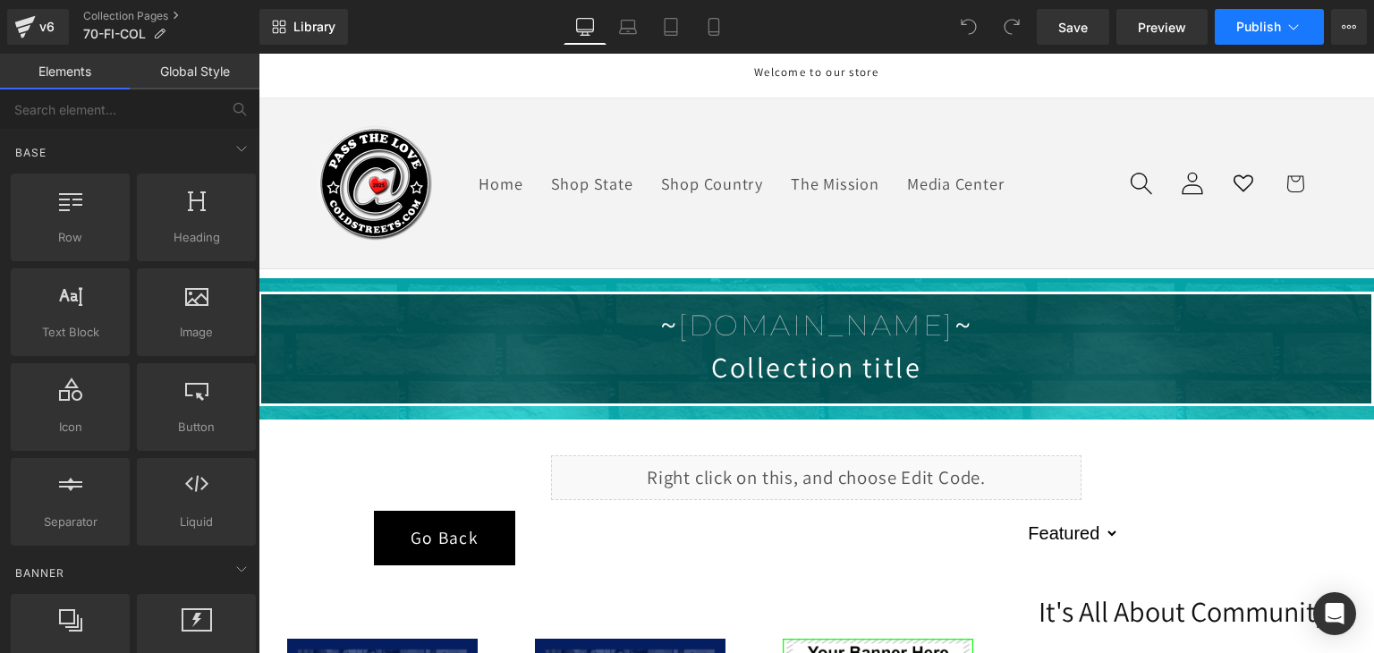
click at [1287, 27] on icon at bounding box center [1293, 27] width 18 height 18
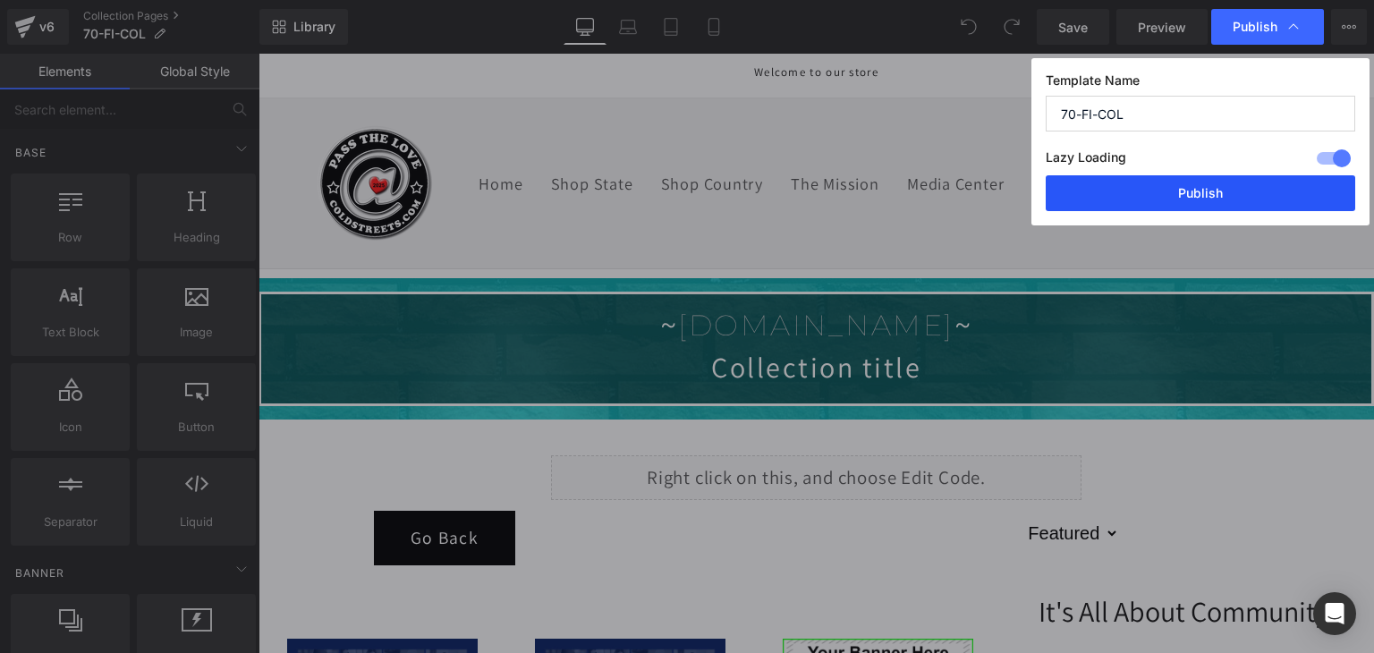
click at [1235, 194] on button "Publish" at bounding box center [1199, 193] width 309 height 36
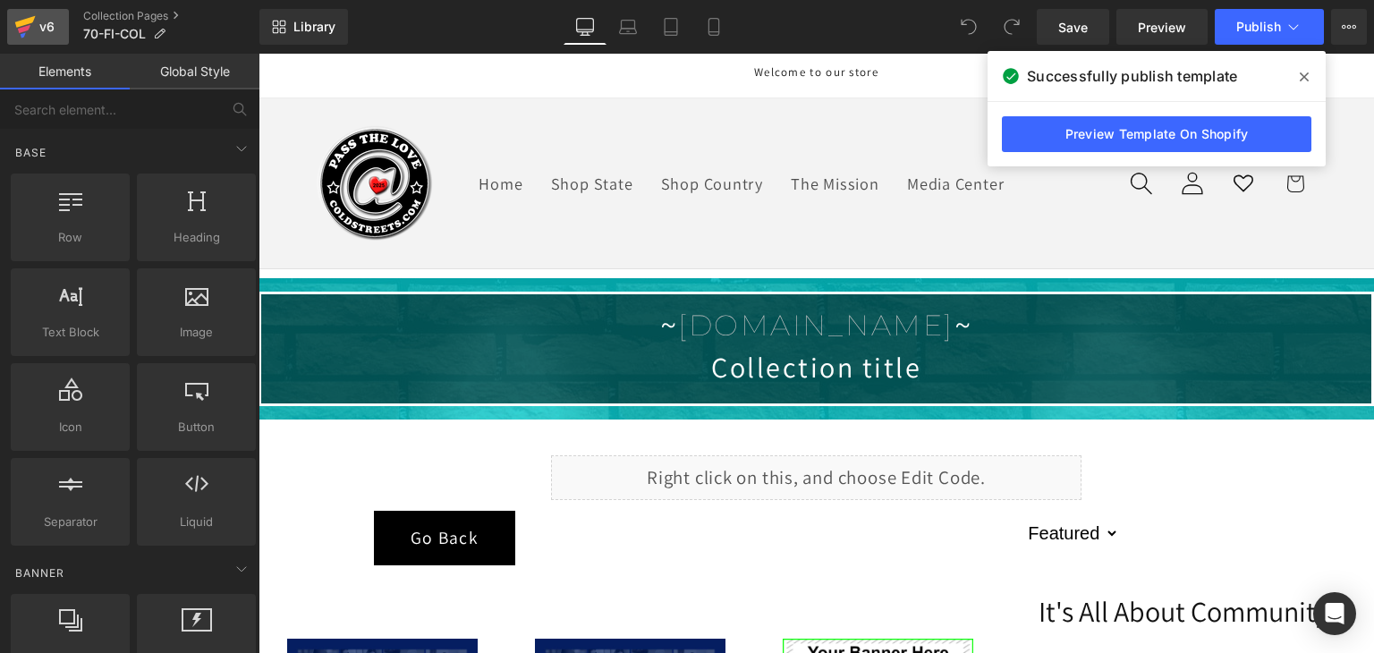
click at [28, 29] on icon at bounding box center [24, 29] width 13 height 8
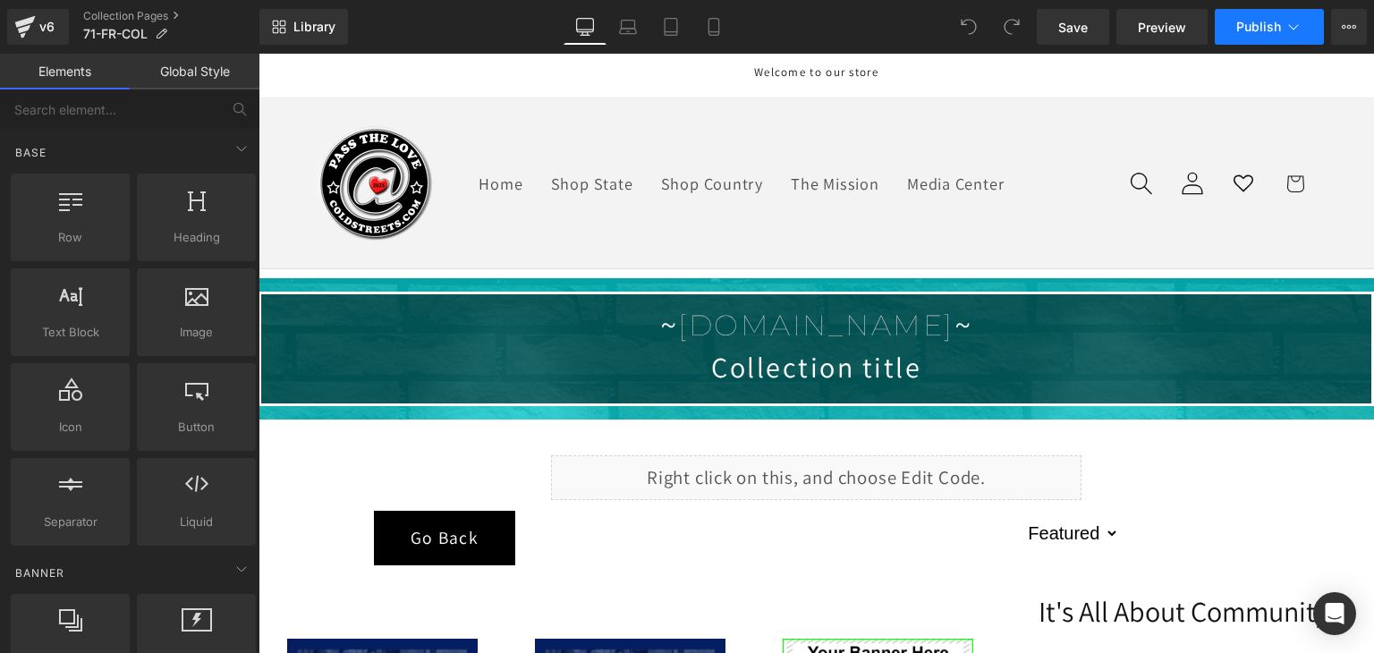
click at [1270, 34] on button "Publish" at bounding box center [1268, 27] width 109 height 36
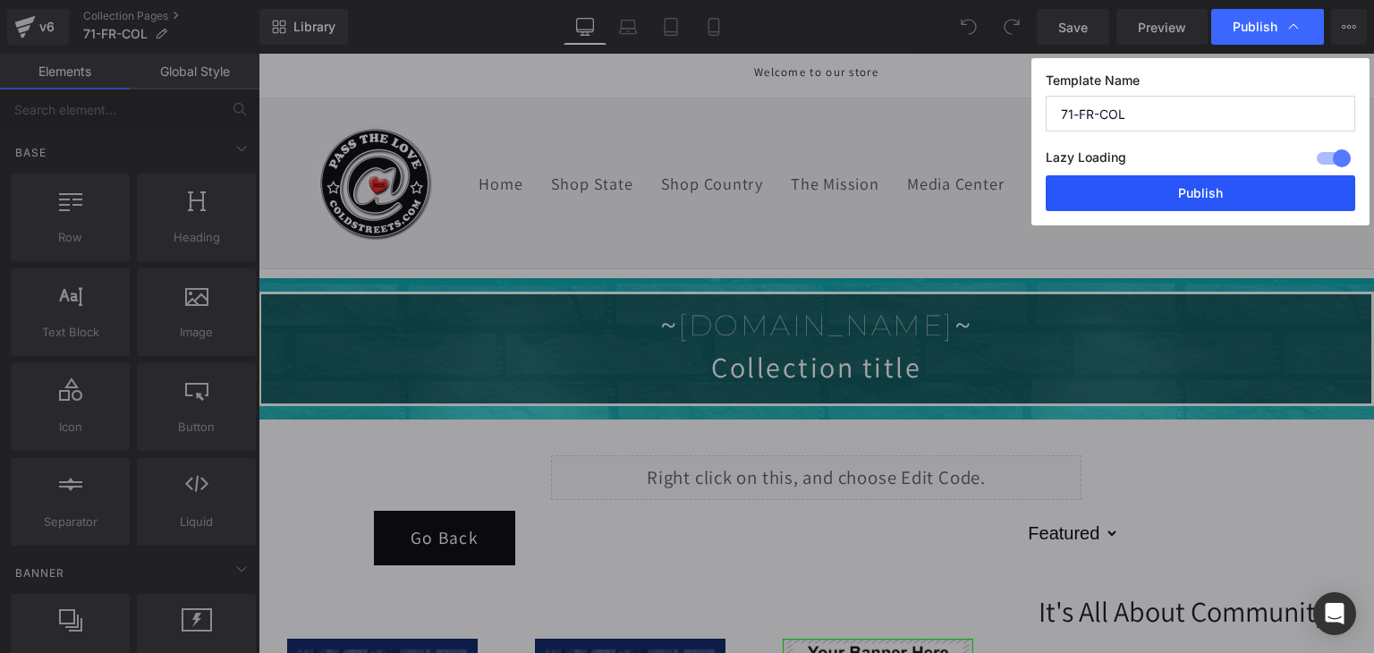
click at [1244, 186] on button "Publish" at bounding box center [1199, 193] width 309 height 36
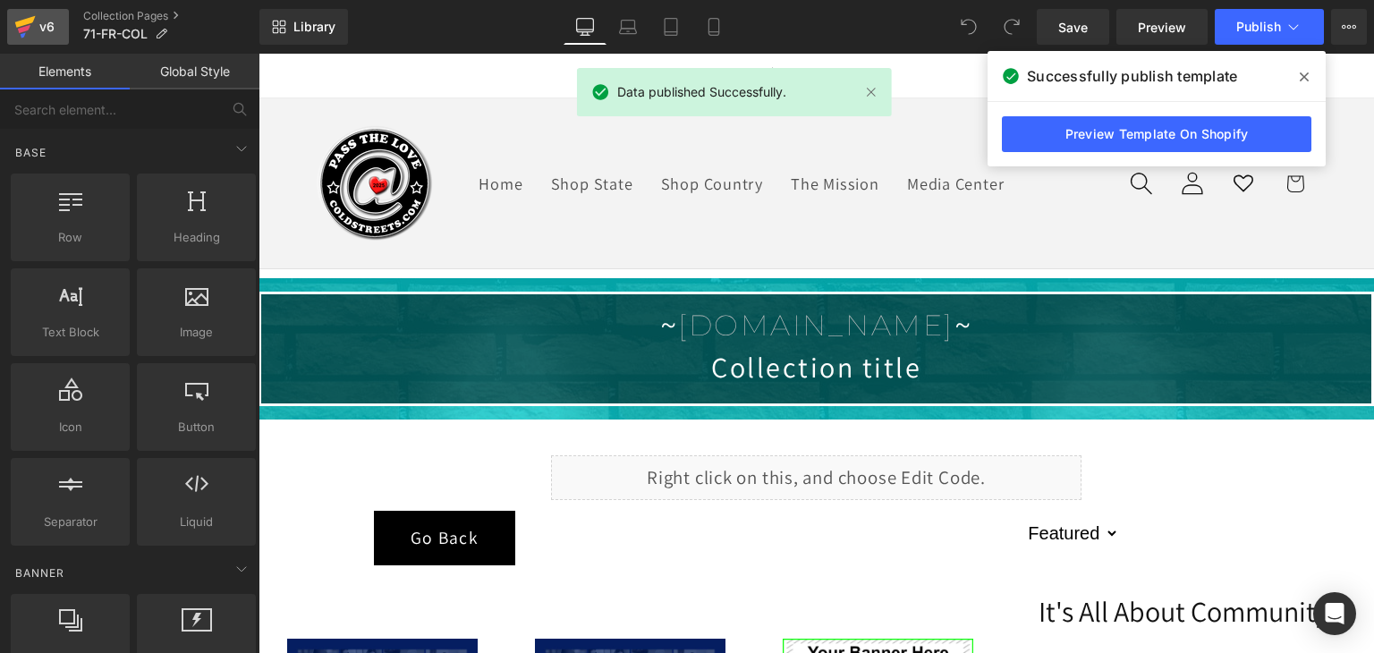
click at [31, 18] on icon at bounding box center [25, 22] width 21 height 12
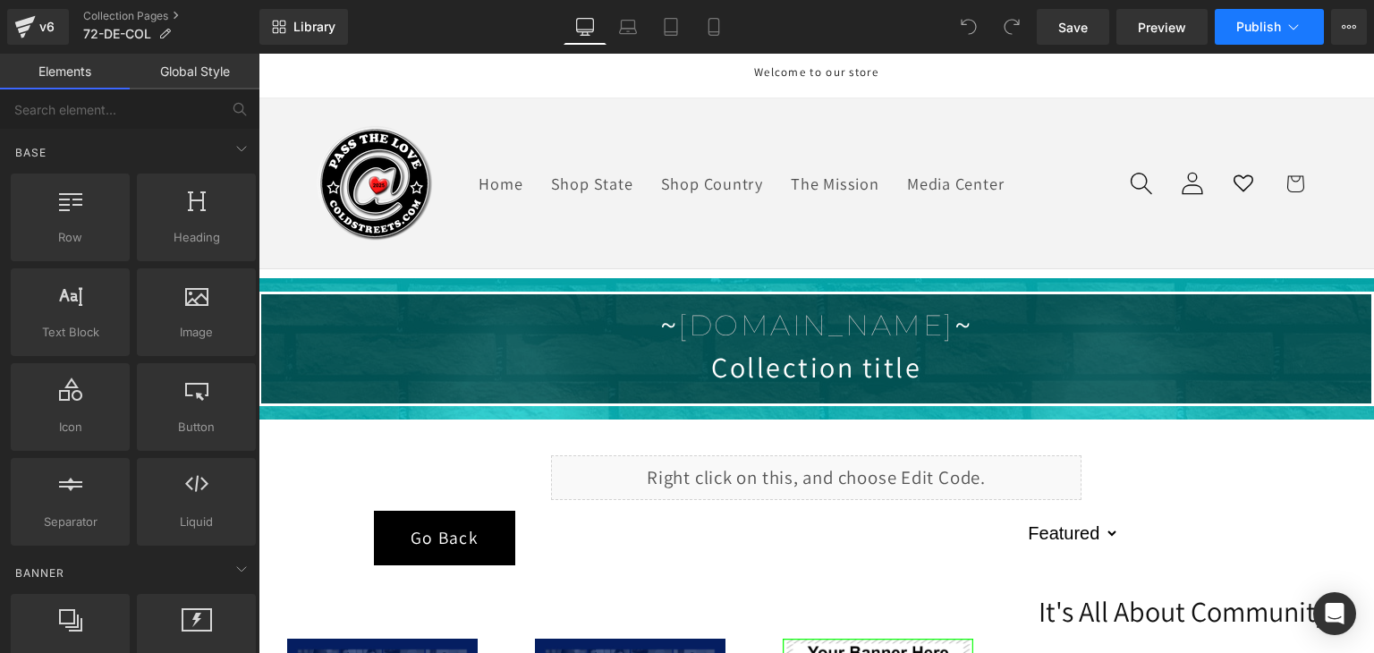
click at [1256, 28] on span "Publish" at bounding box center [1258, 27] width 45 height 14
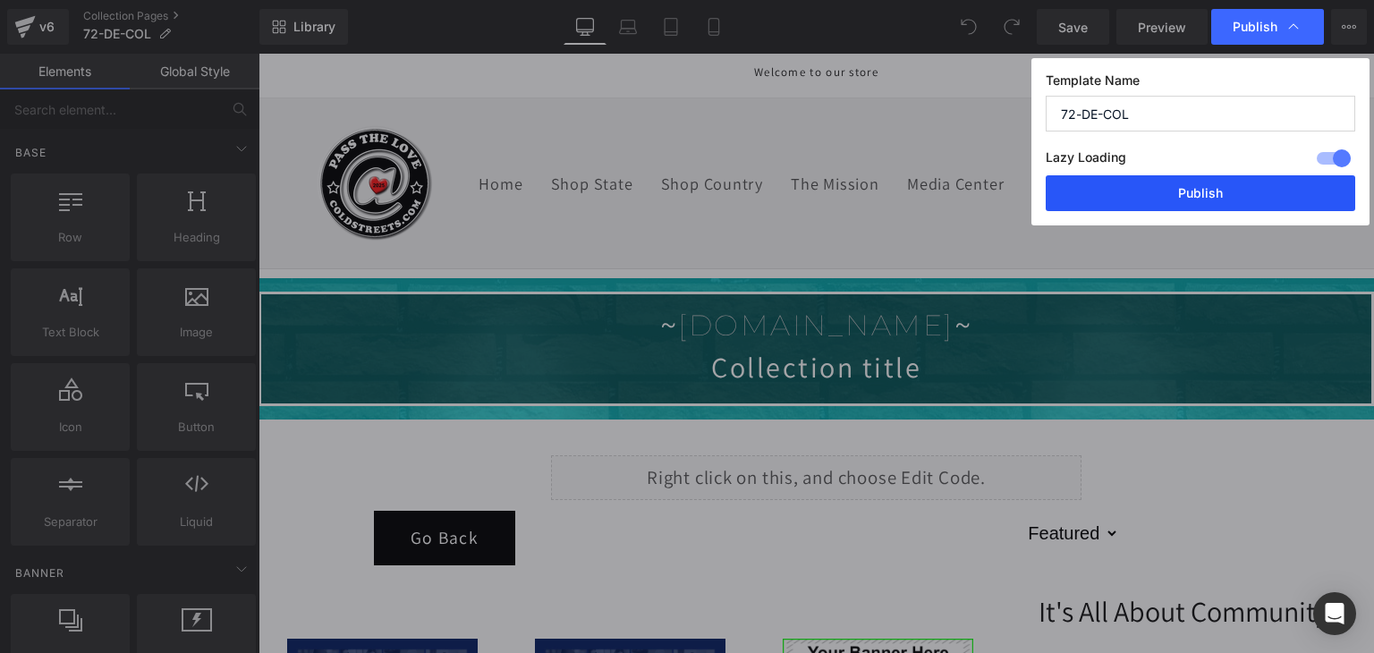
click at [1227, 190] on button "Publish" at bounding box center [1199, 193] width 309 height 36
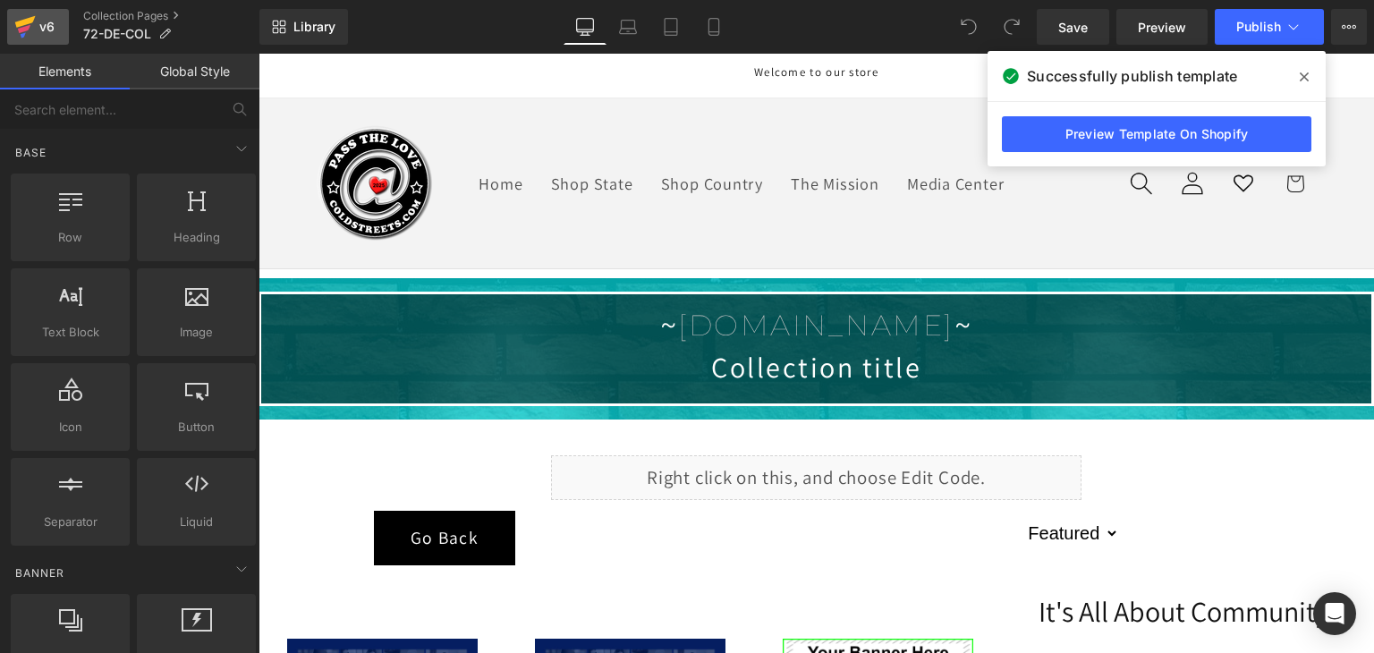
click at [25, 18] on icon at bounding box center [24, 26] width 21 height 45
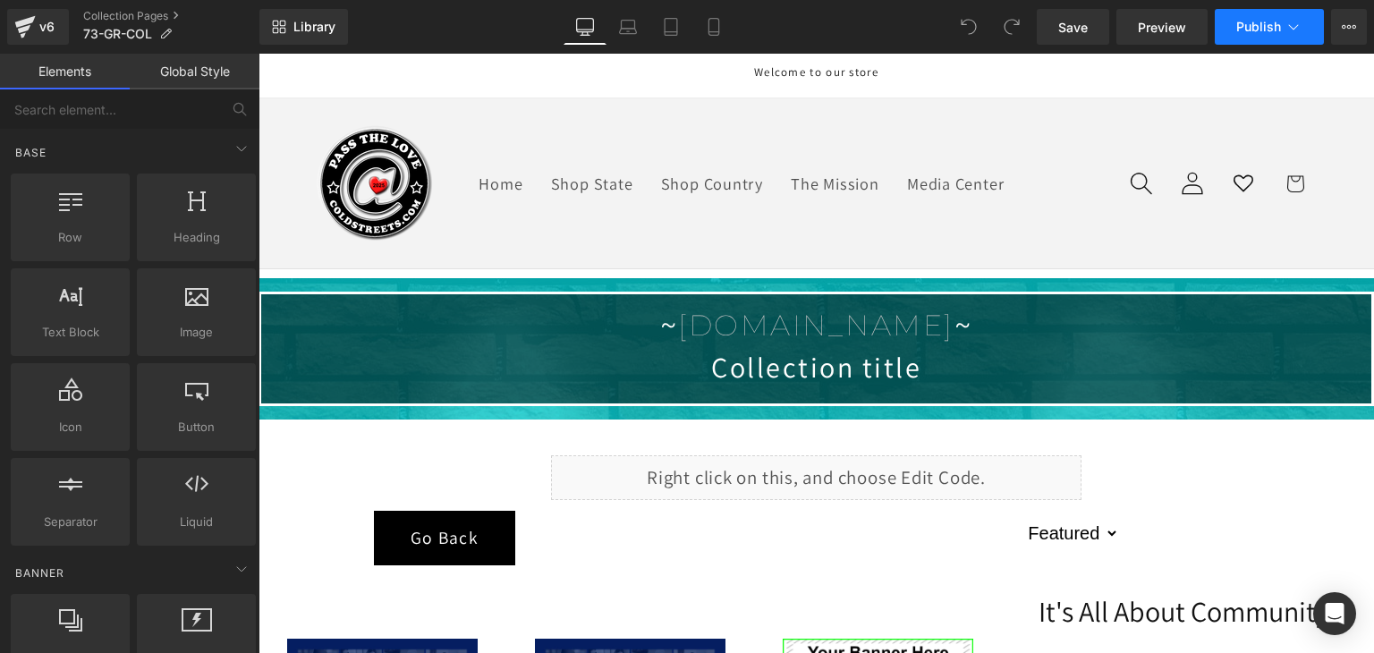
click at [1299, 23] on icon at bounding box center [1293, 27] width 18 height 18
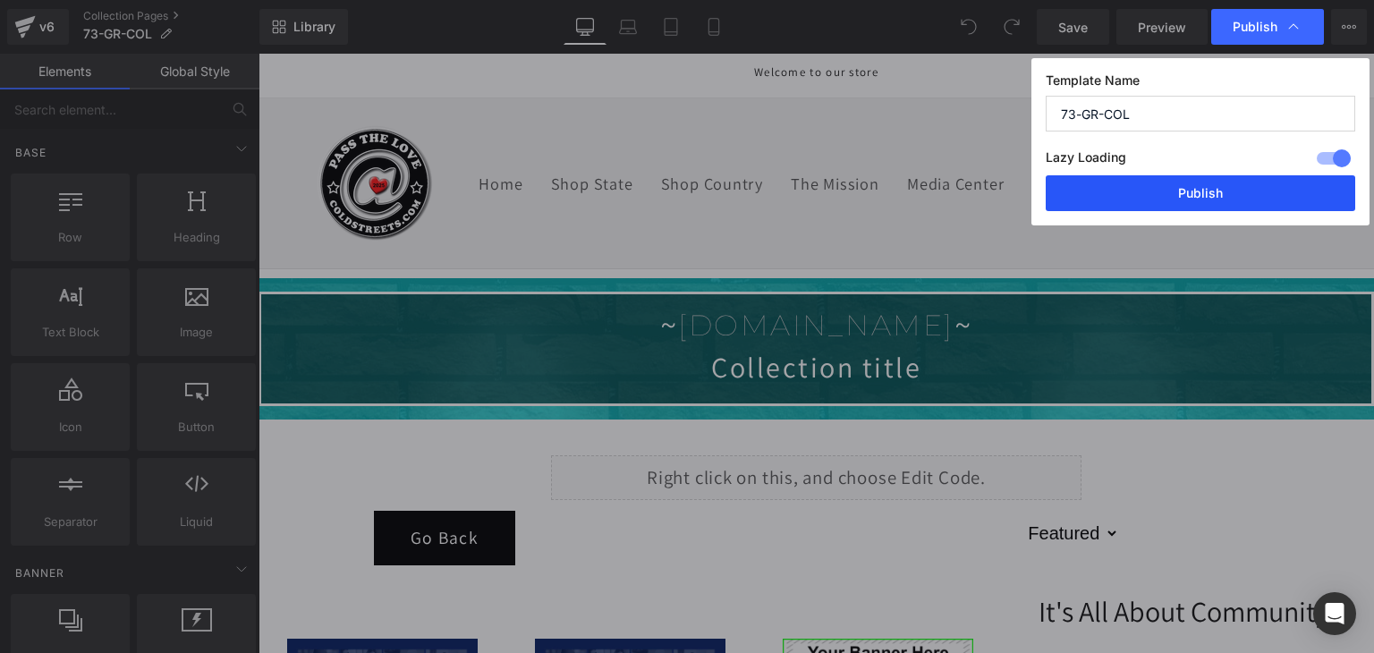
click at [1235, 187] on button "Publish" at bounding box center [1199, 193] width 309 height 36
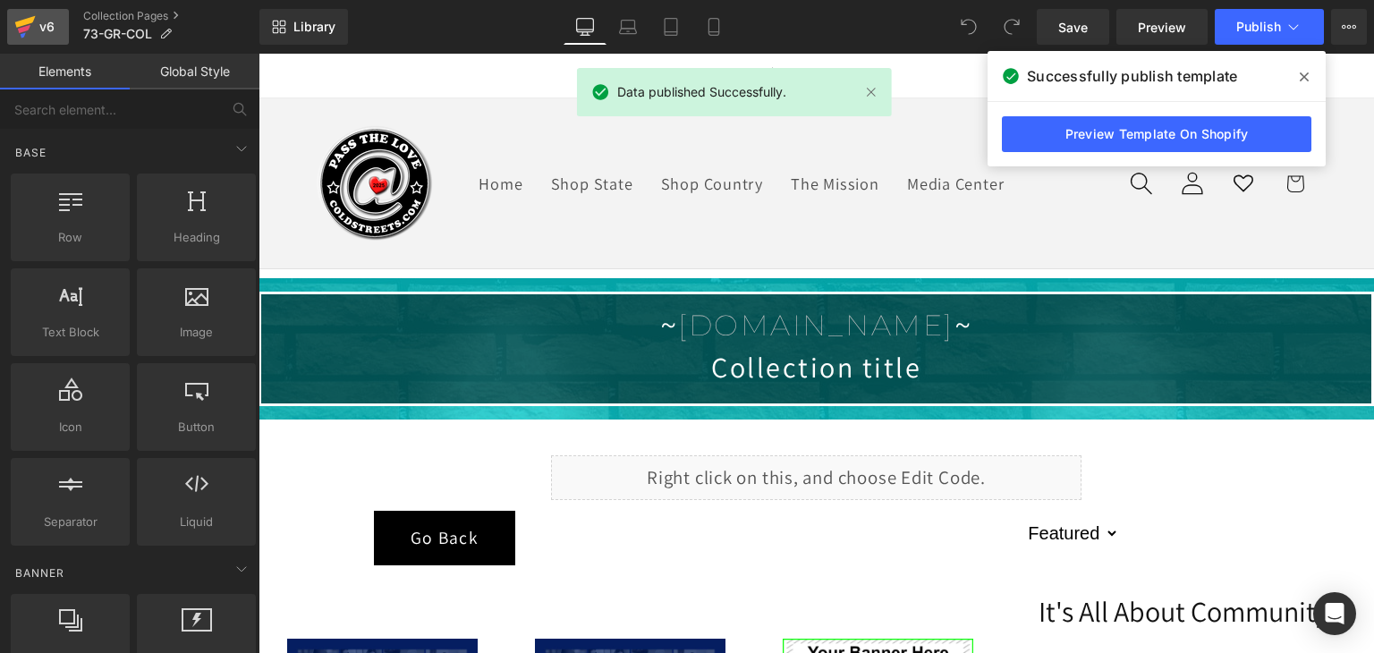
click at [32, 20] on icon at bounding box center [25, 22] width 21 height 12
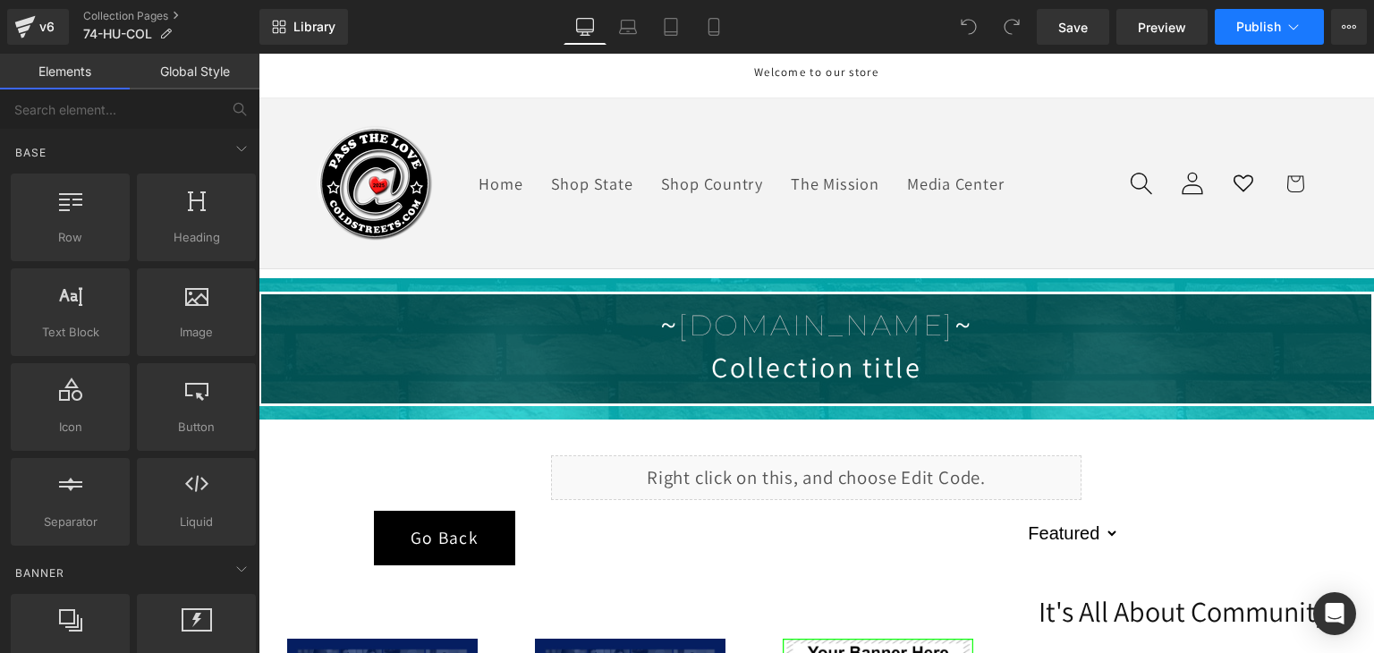
click at [1246, 40] on button "Publish" at bounding box center [1268, 27] width 109 height 36
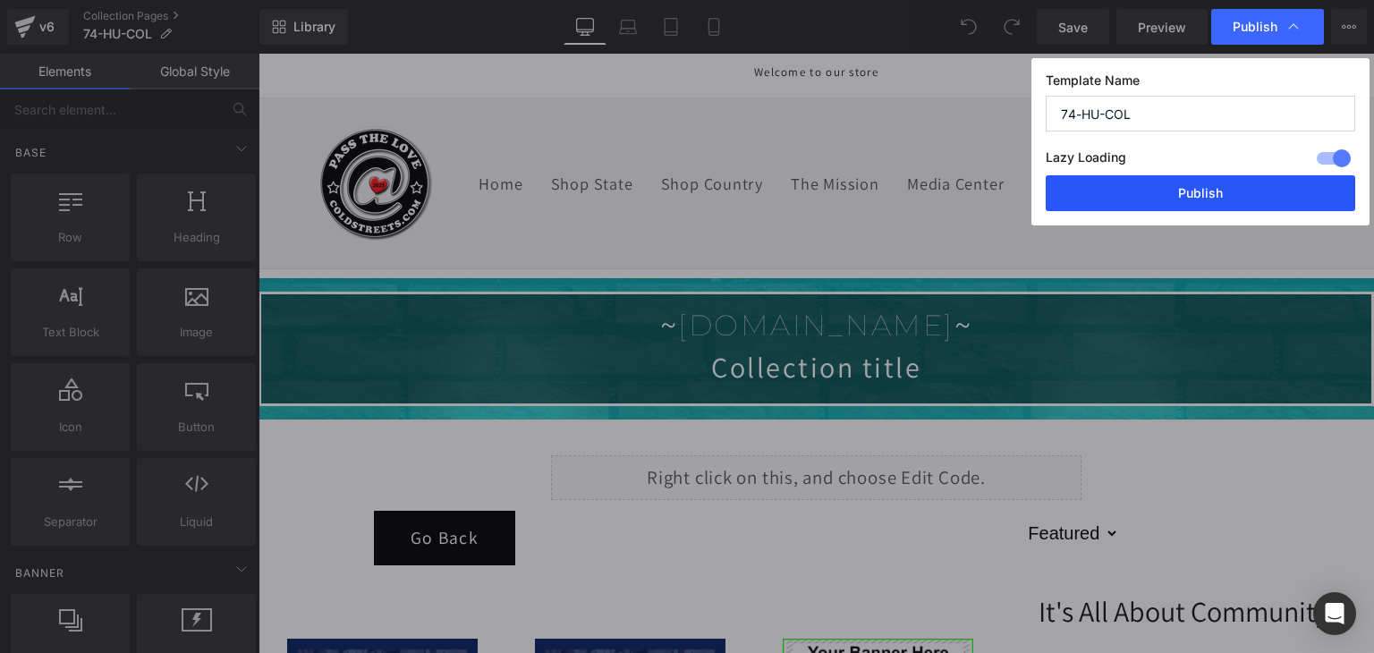
click at [1238, 176] on button "Publish" at bounding box center [1199, 193] width 309 height 36
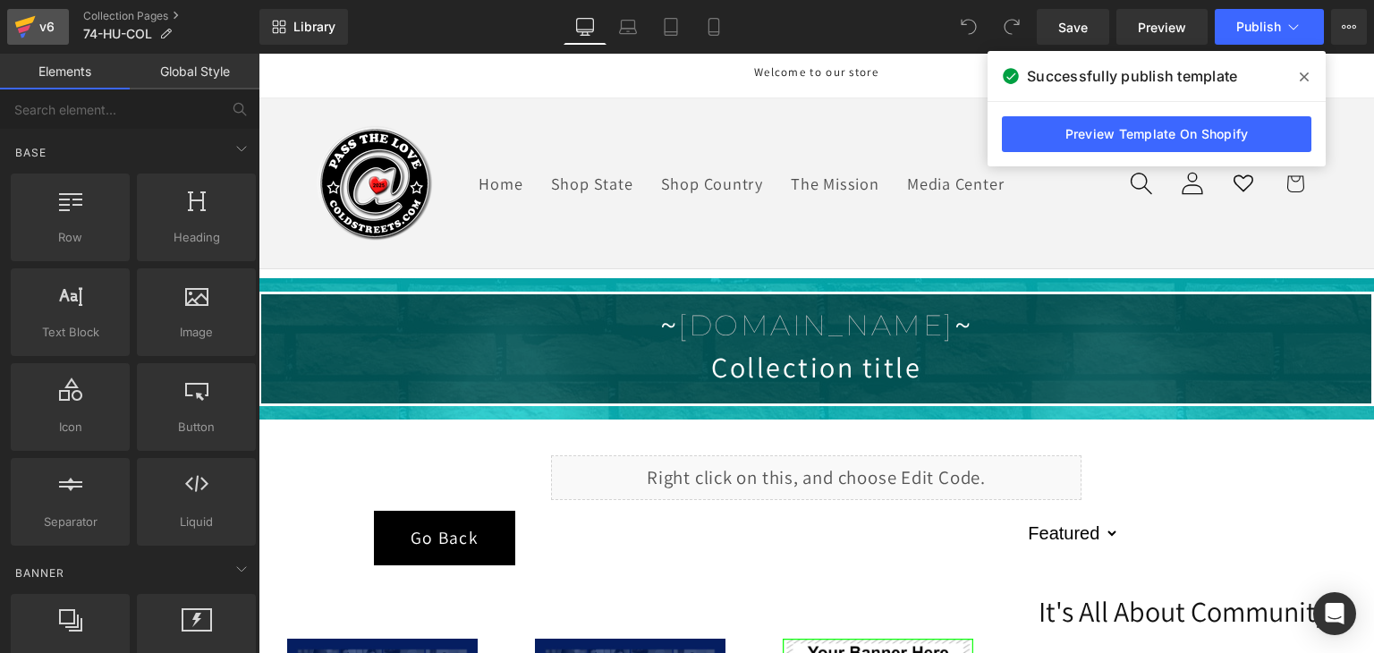
click at [28, 21] on icon at bounding box center [25, 22] width 21 height 12
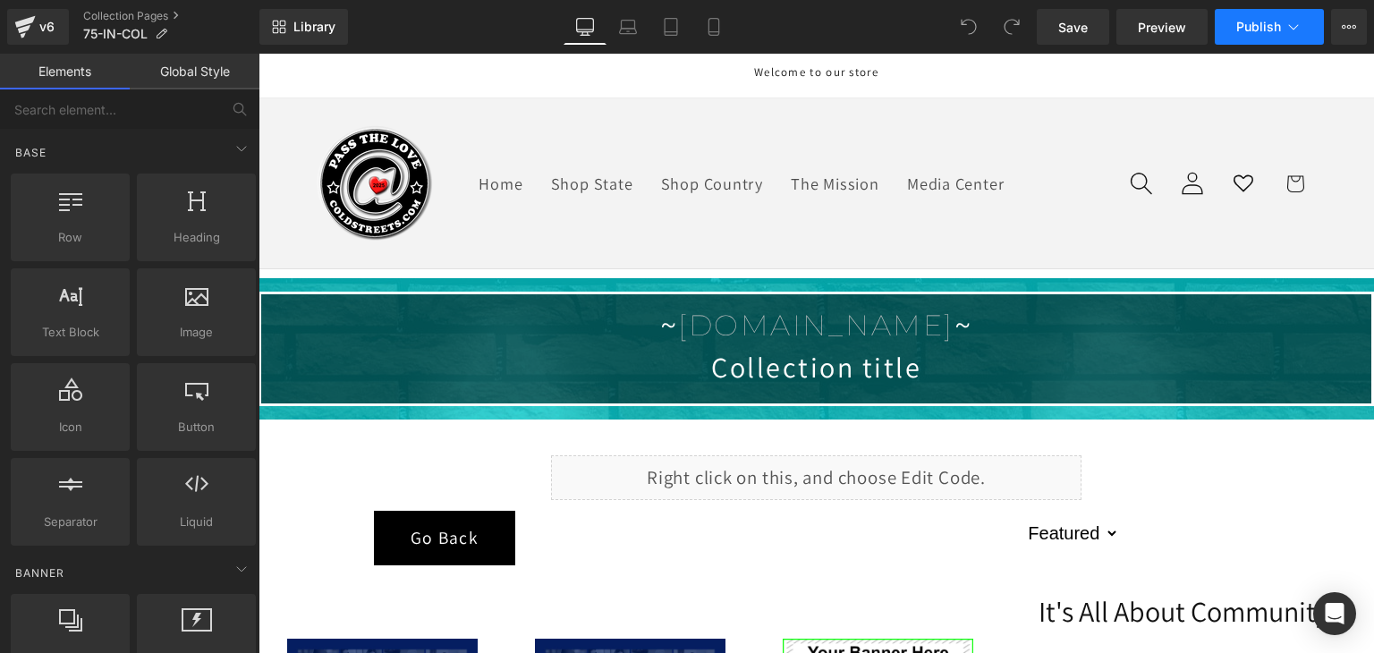
click at [1283, 20] on button "Publish" at bounding box center [1268, 27] width 109 height 36
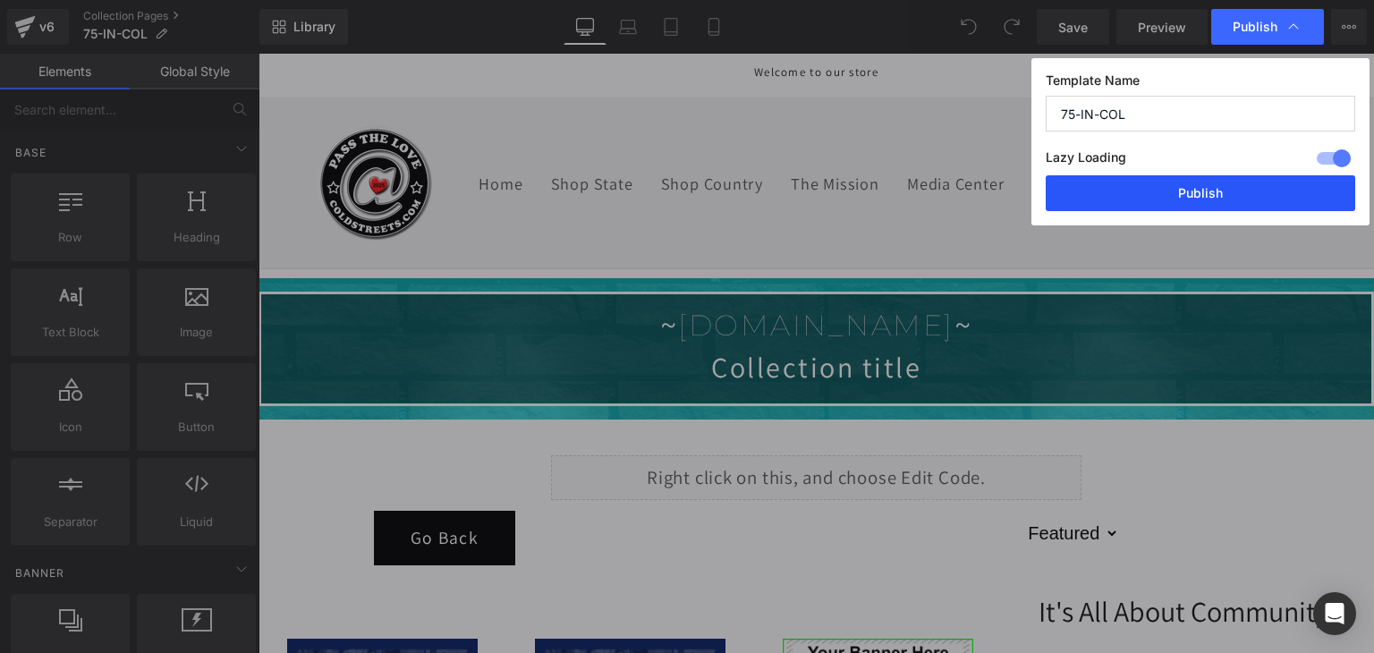
click at [1199, 199] on button "Publish" at bounding box center [1199, 193] width 309 height 36
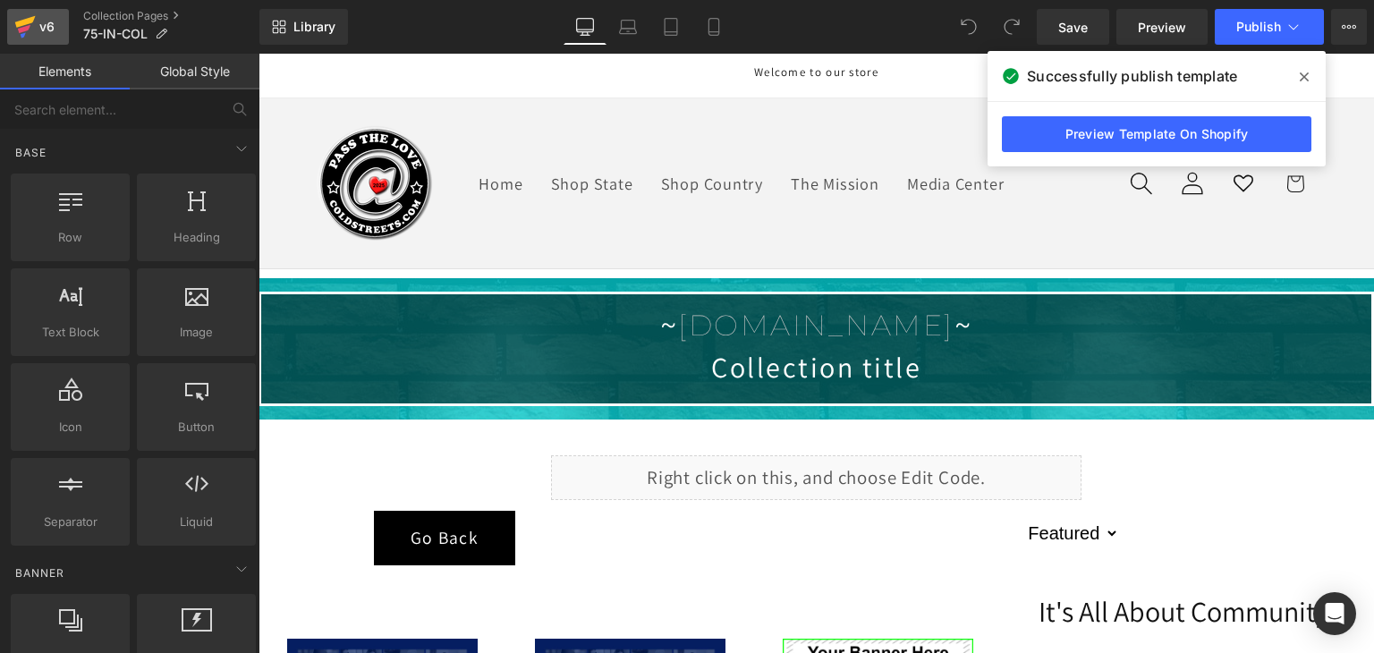
click at [29, 28] on icon at bounding box center [24, 29] width 13 height 8
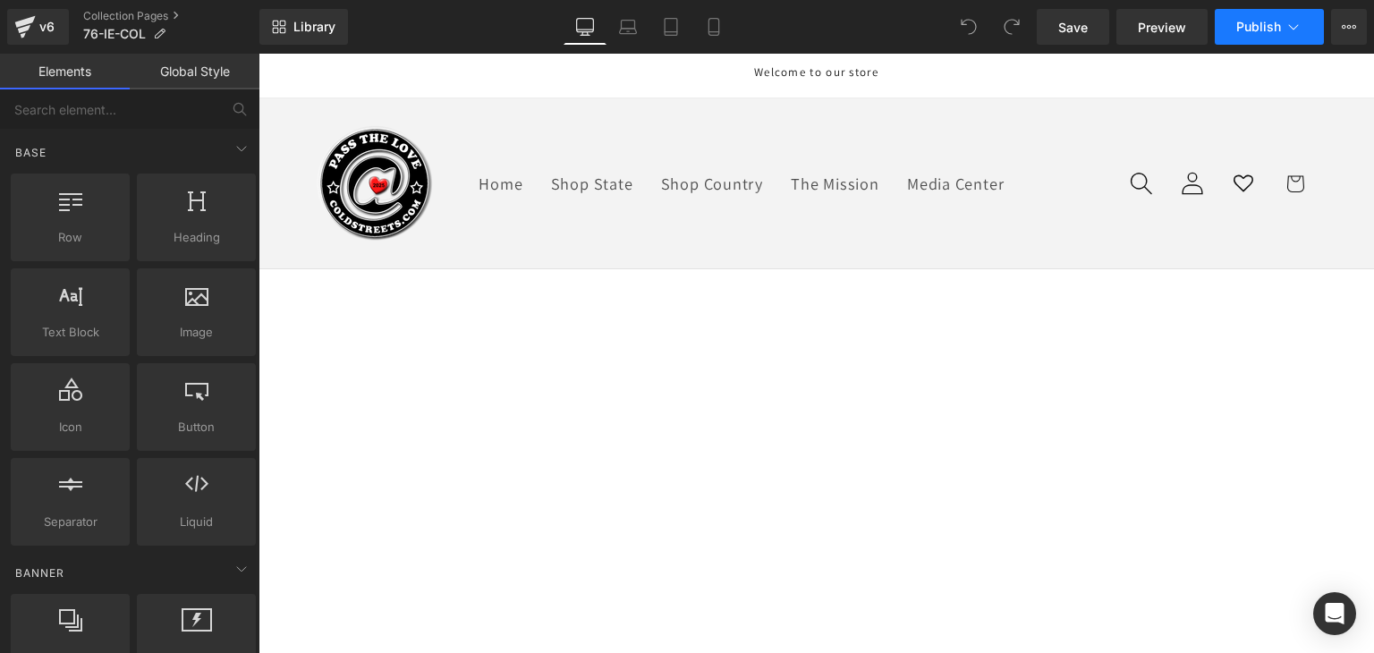
click at [1250, 28] on span "Publish" at bounding box center [1258, 27] width 45 height 14
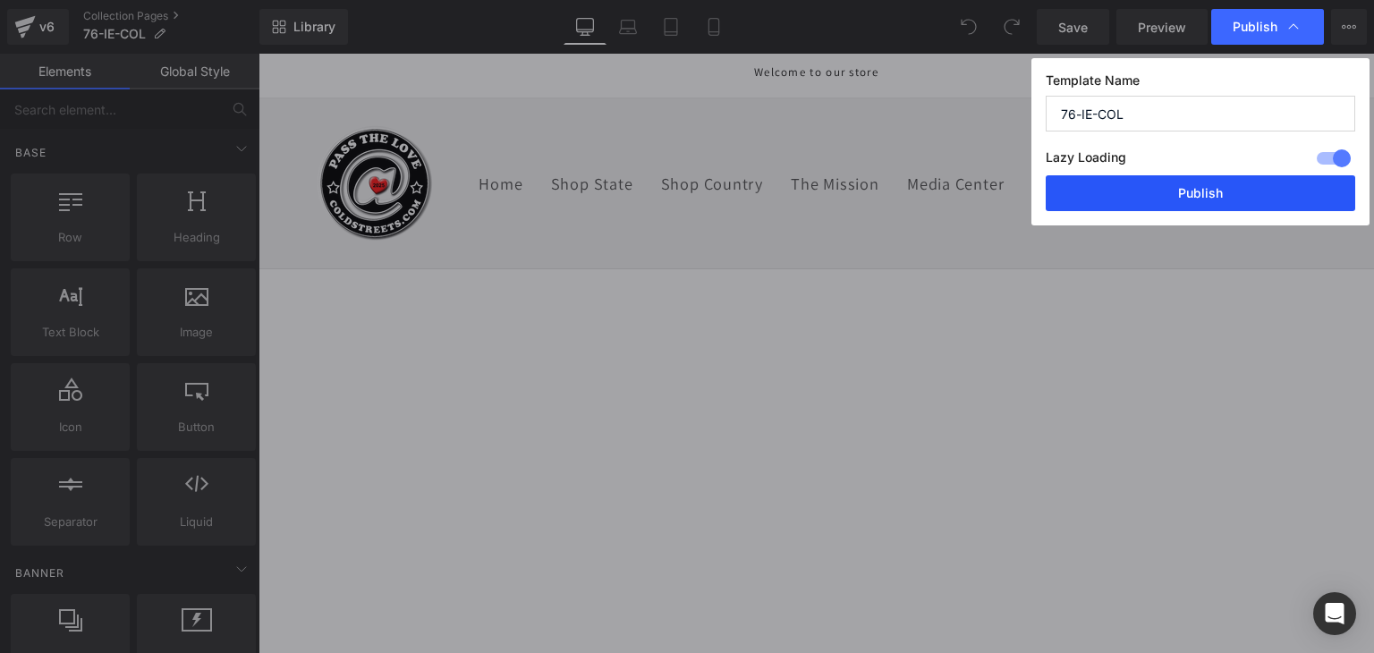
click at [1211, 195] on button "Publish" at bounding box center [1199, 193] width 309 height 36
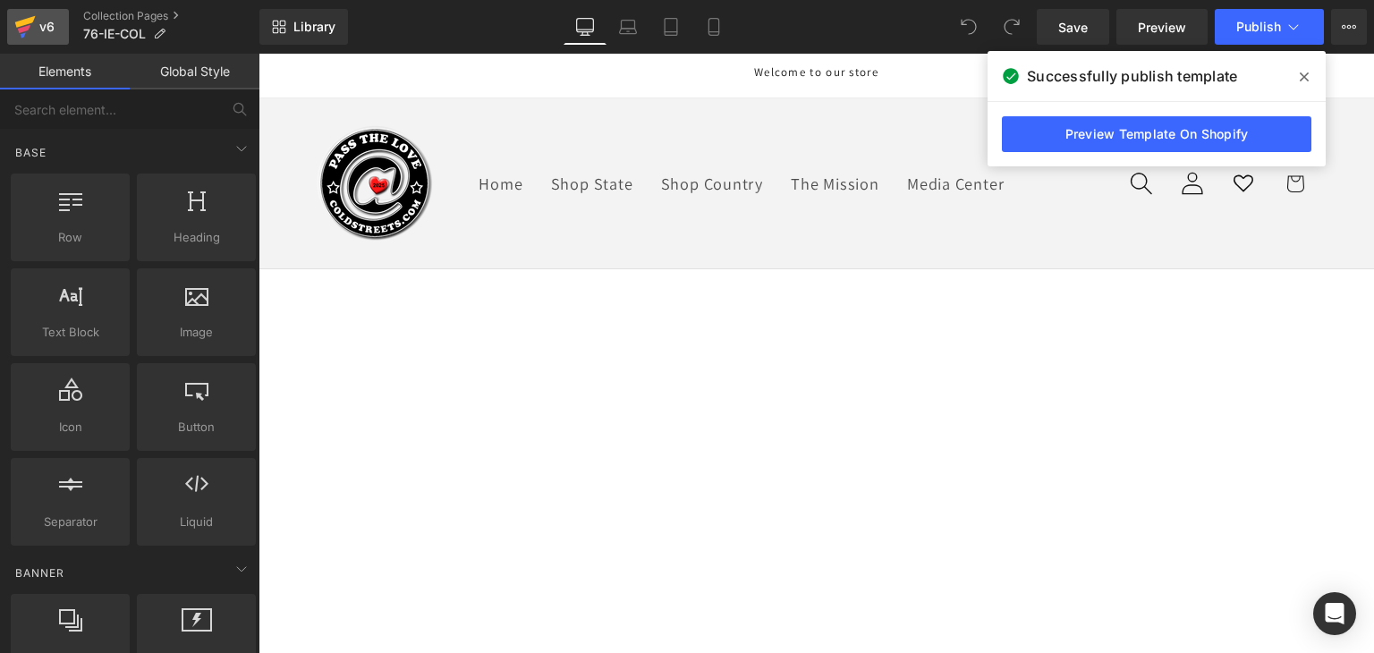
click at [51, 25] on div "v6" at bounding box center [47, 26] width 22 height 23
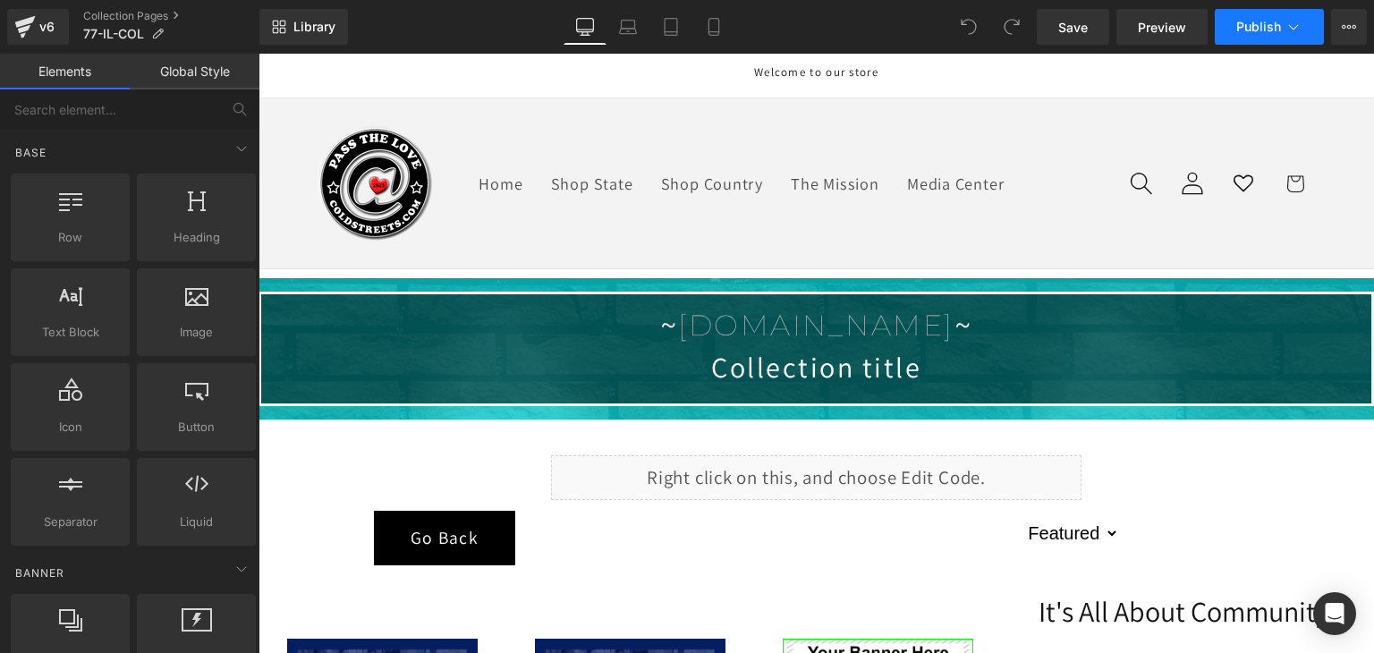
click at [1281, 12] on button "Publish" at bounding box center [1268, 27] width 109 height 36
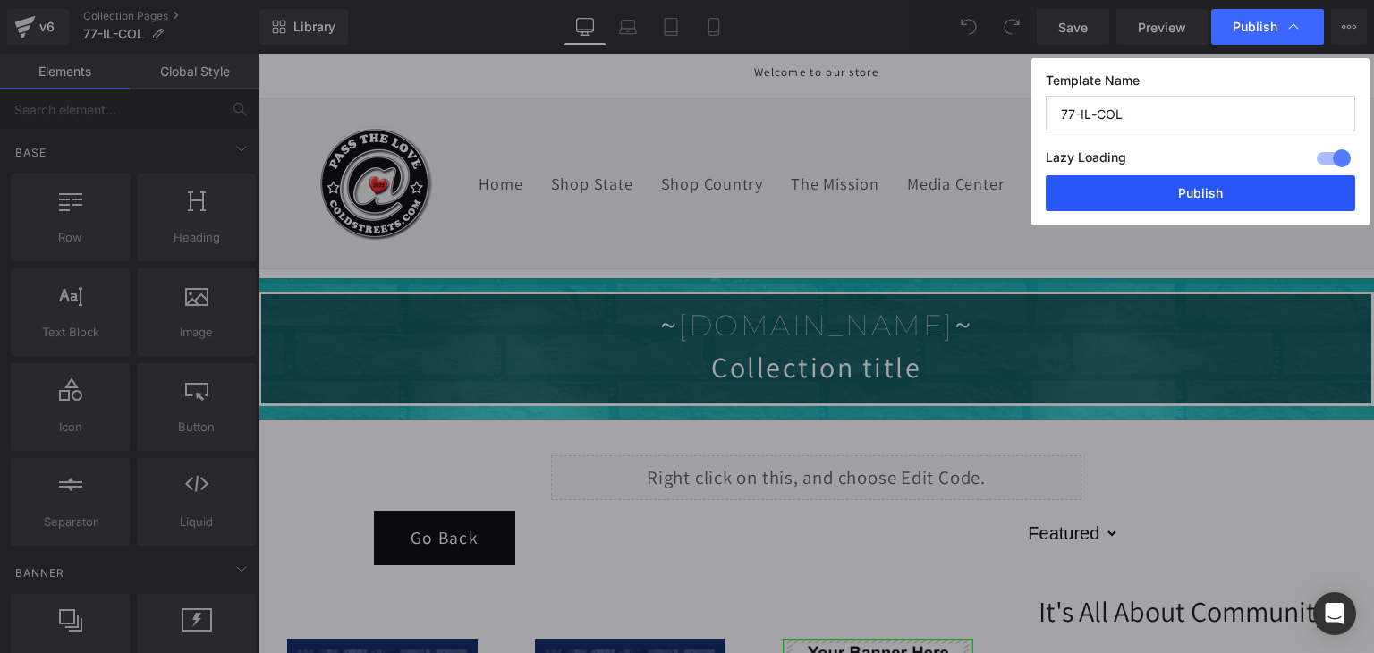
click at [1188, 200] on button "Publish" at bounding box center [1199, 193] width 309 height 36
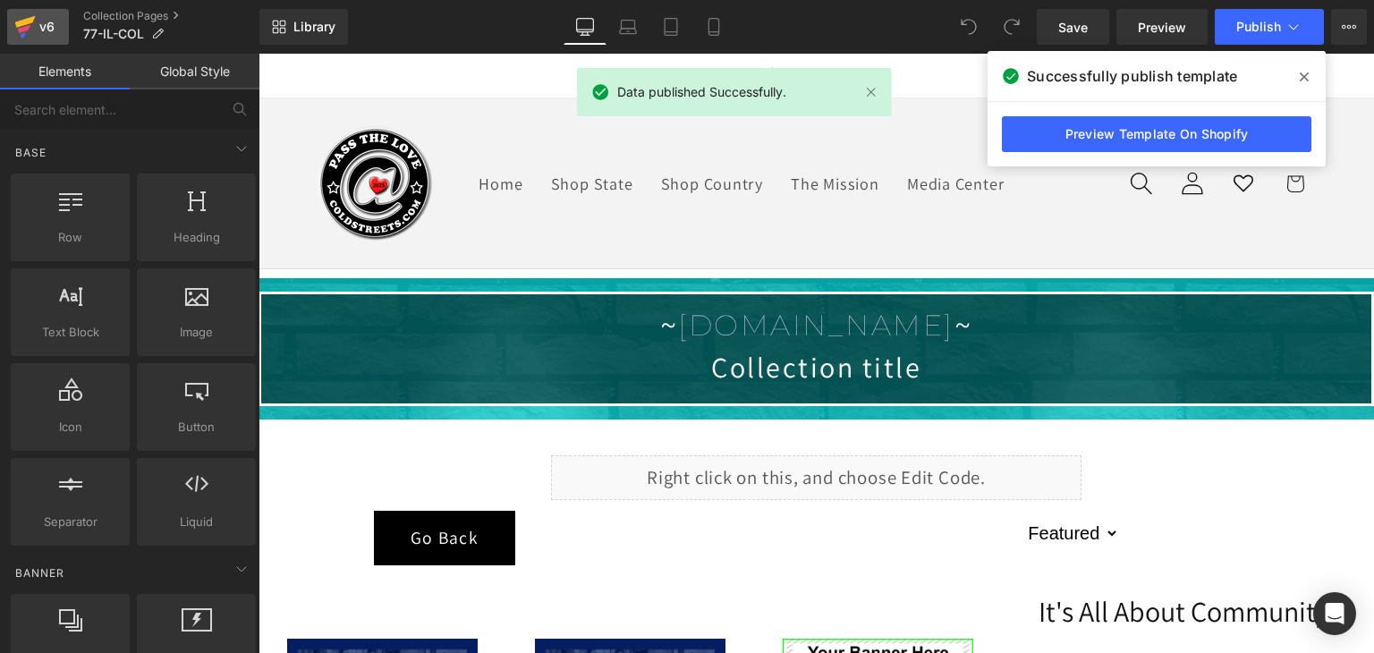
click at [24, 20] on icon at bounding box center [25, 22] width 21 height 12
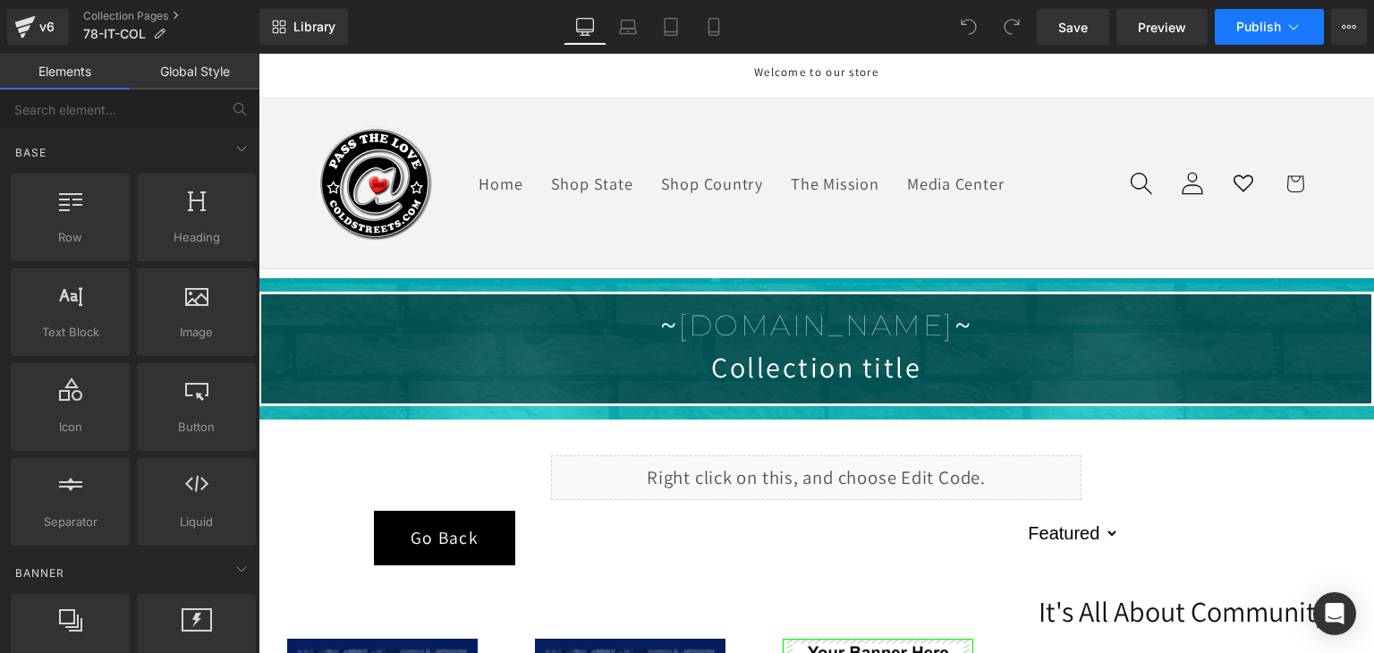
click at [1244, 30] on span "Publish" at bounding box center [1258, 27] width 45 height 14
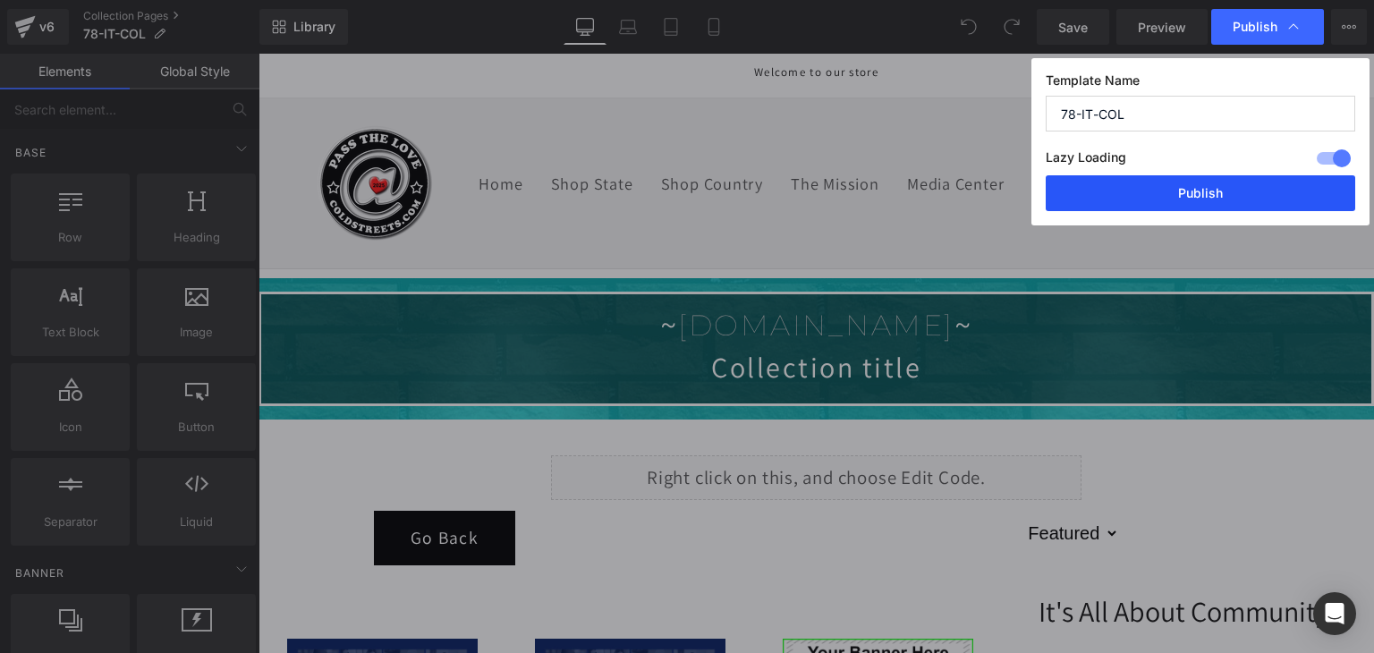
drag, startPoint x: 1244, startPoint y: 192, endPoint x: 760, endPoint y: 102, distance: 492.2
click at [1244, 192] on button "Publish" at bounding box center [1199, 193] width 309 height 36
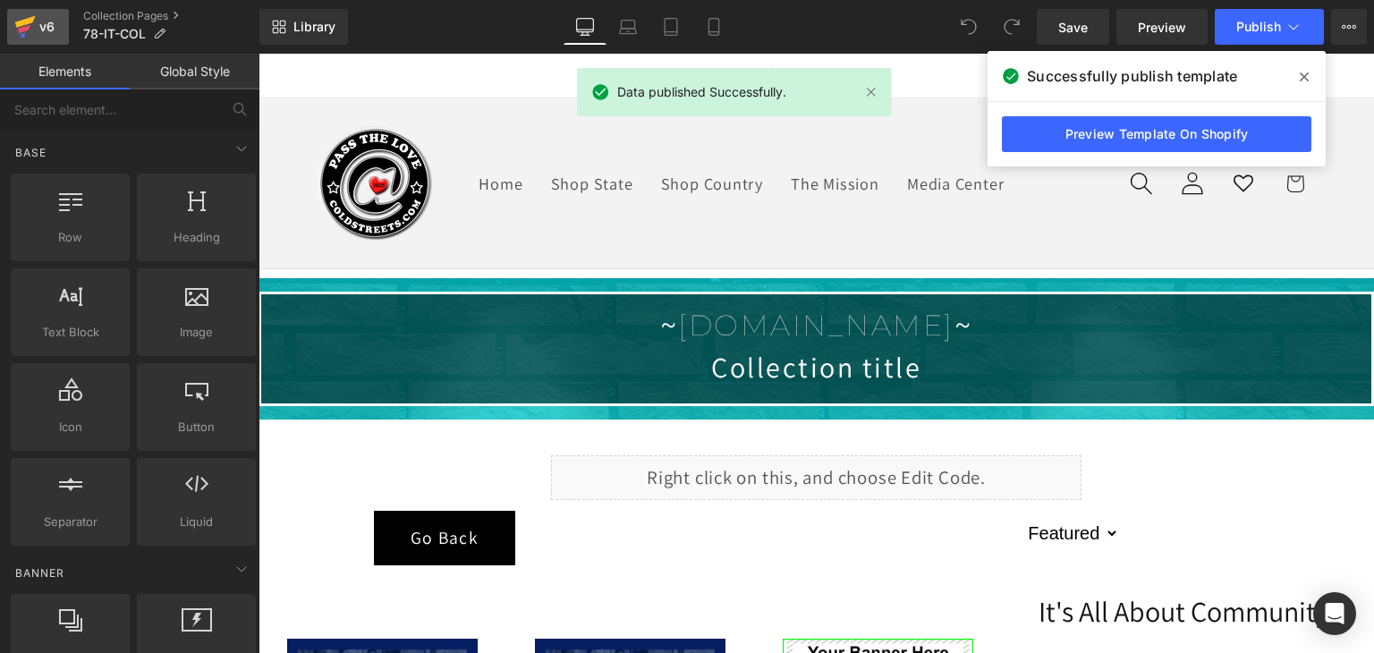
click at [22, 27] on icon at bounding box center [24, 29] width 13 height 8
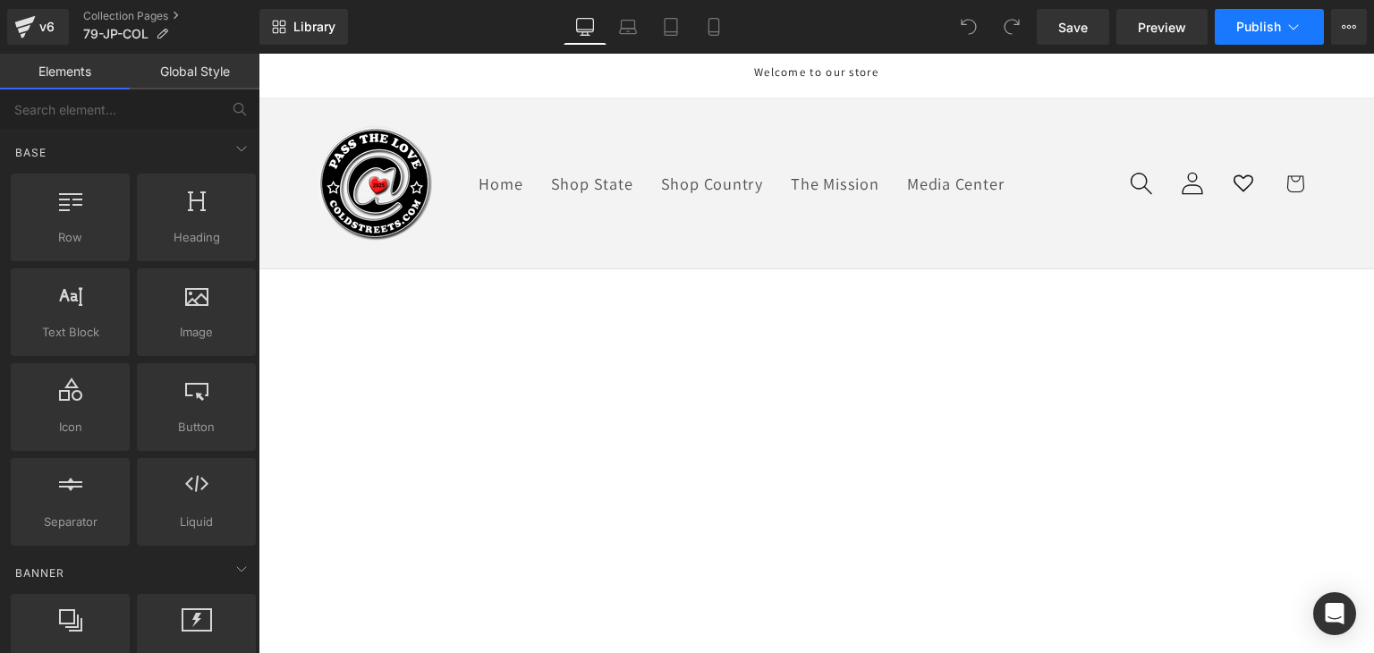
click at [1286, 26] on icon at bounding box center [1293, 27] width 18 height 18
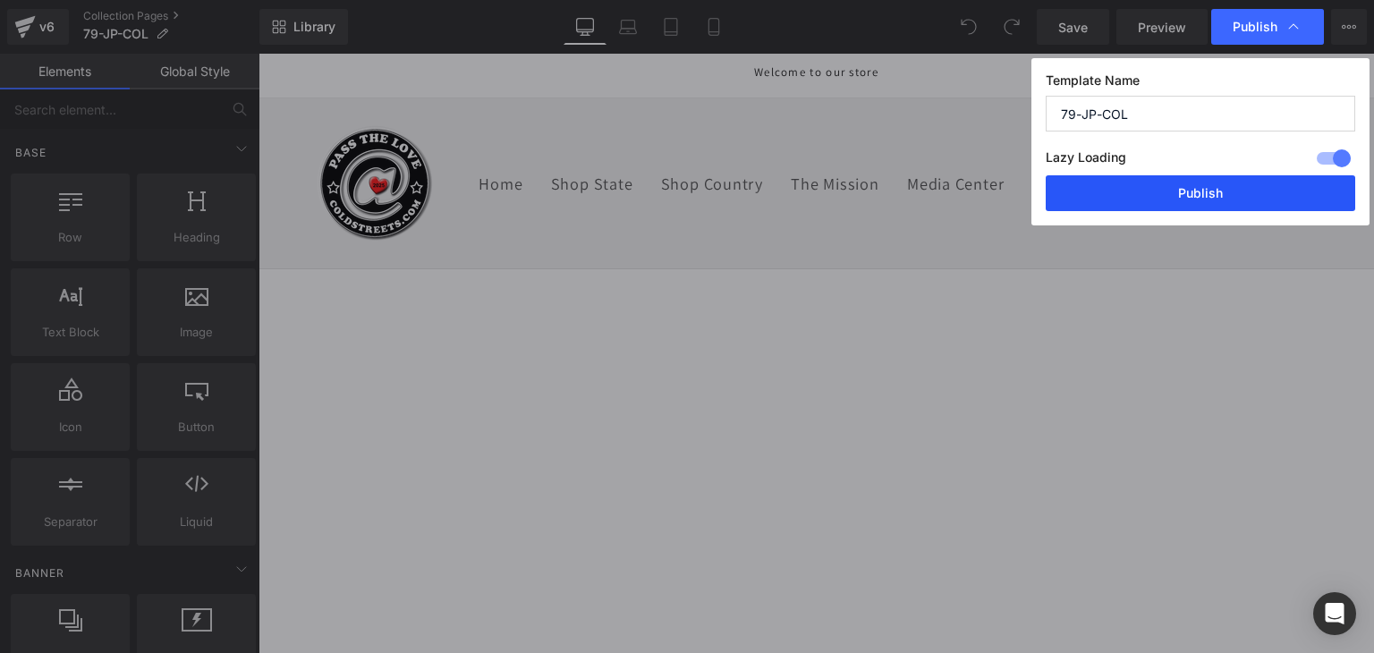
click at [1232, 178] on button "Publish" at bounding box center [1199, 193] width 309 height 36
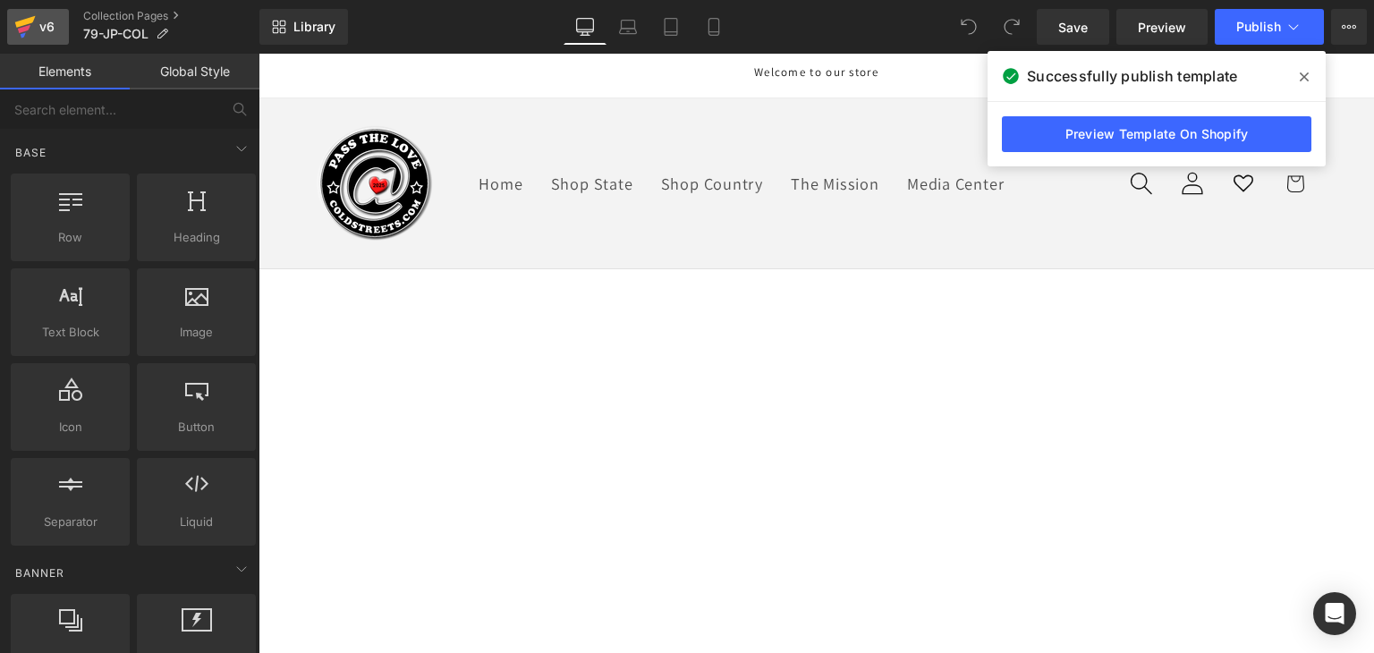
click at [36, 17] on div "v6" at bounding box center [47, 26] width 22 height 23
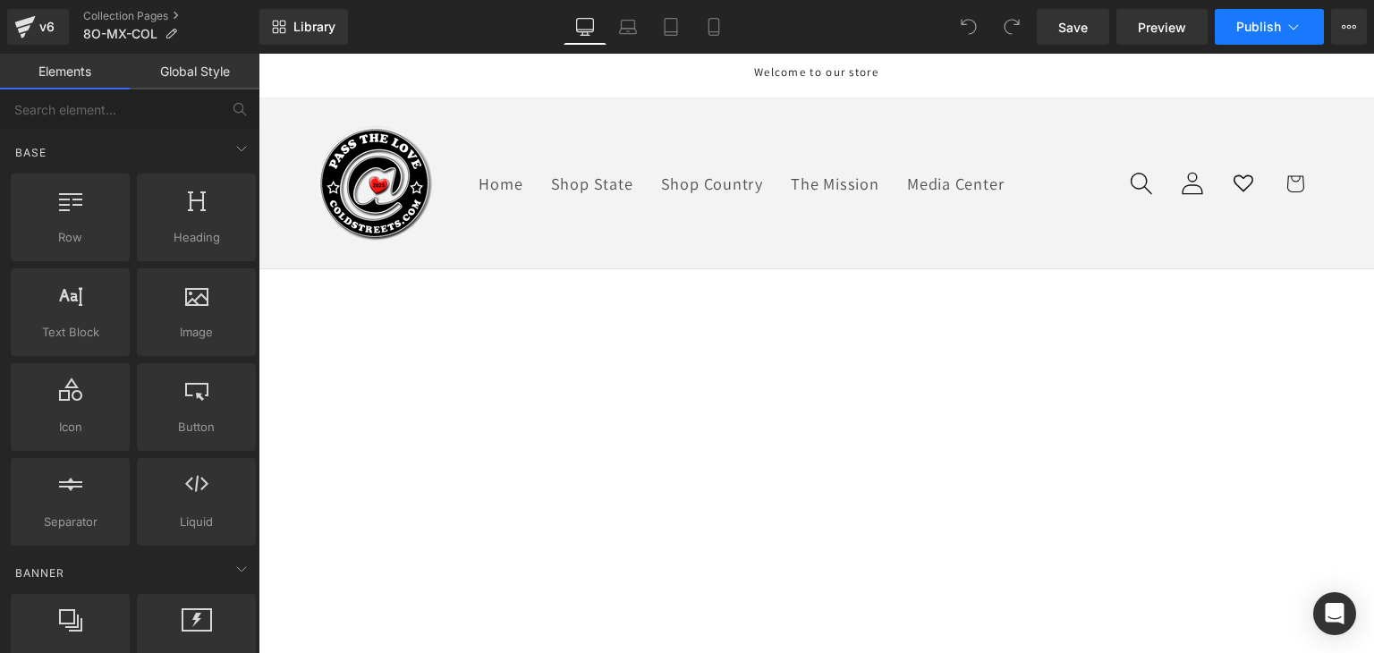
click at [1288, 30] on icon at bounding box center [1293, 27] width 18 height 18
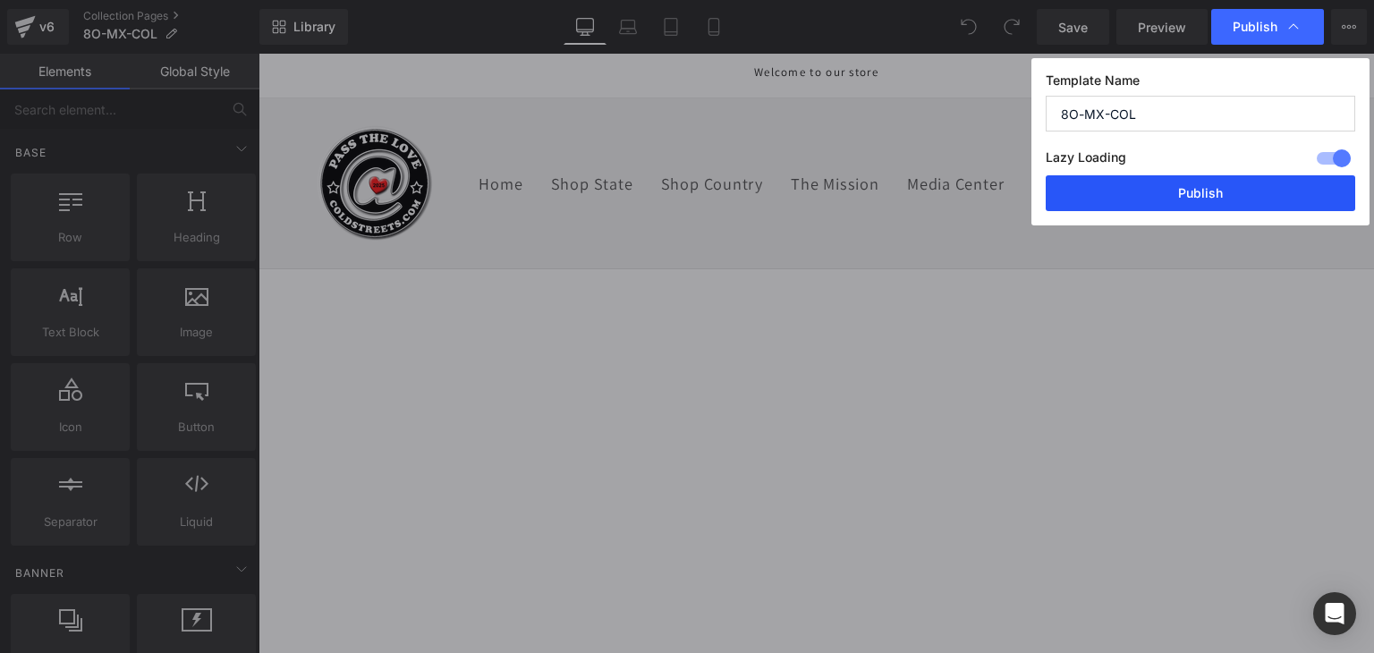
click at [1197, 182] on button "Publish" at bounding box center [1199, 193] width 309 height 36
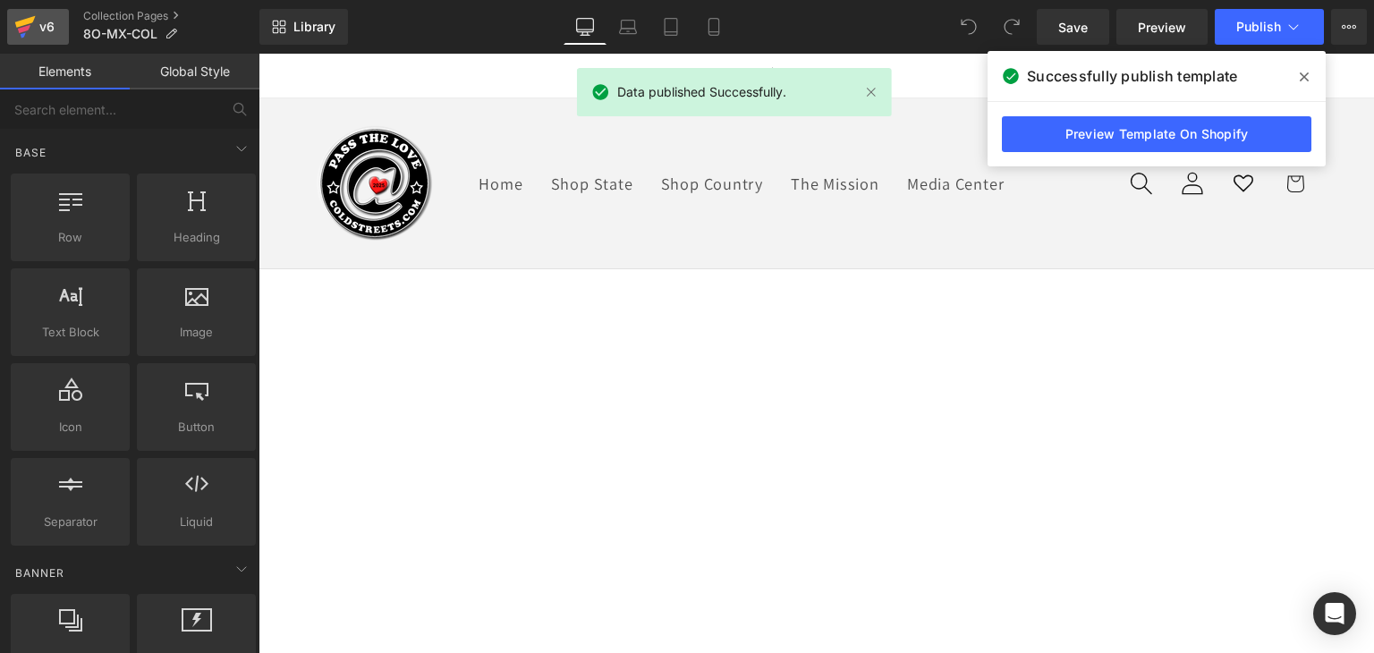
click at [51, 15] on div "v6" at bounding box center [47, 26] width 22 height 23
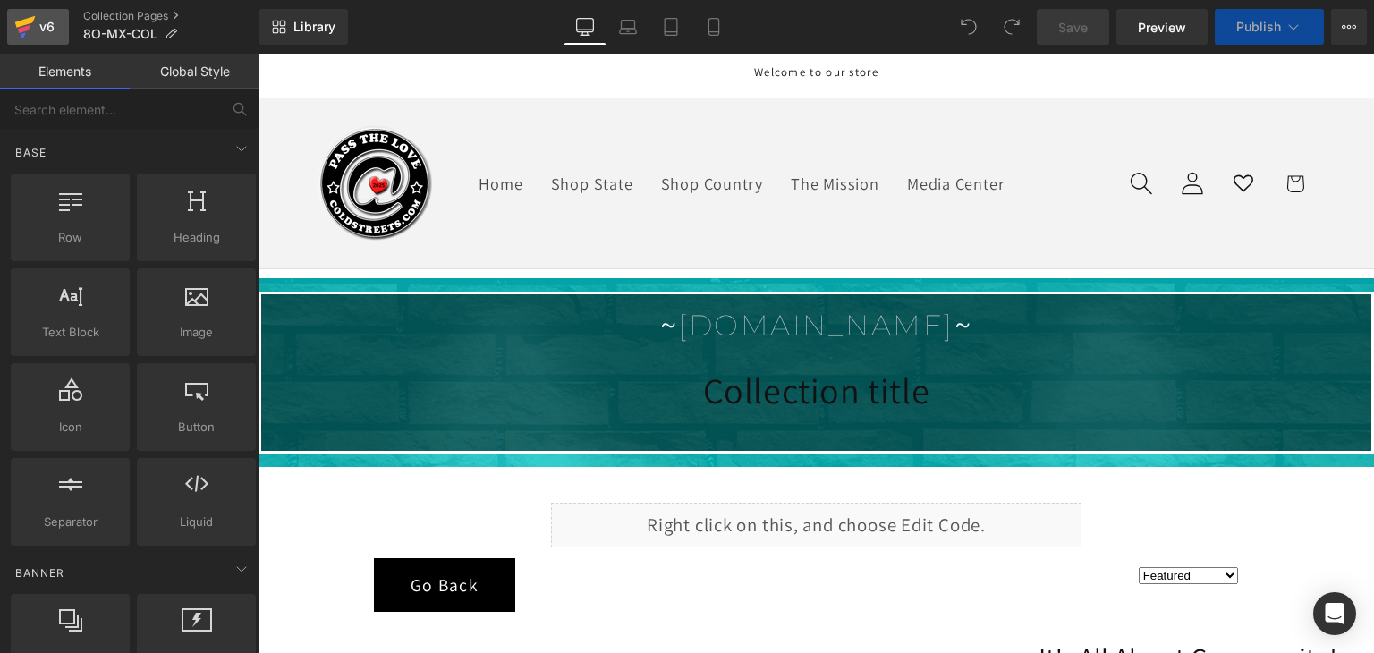
click at [13, 25] on link "v6" at bounding box center [38, 27] width 62 height 36
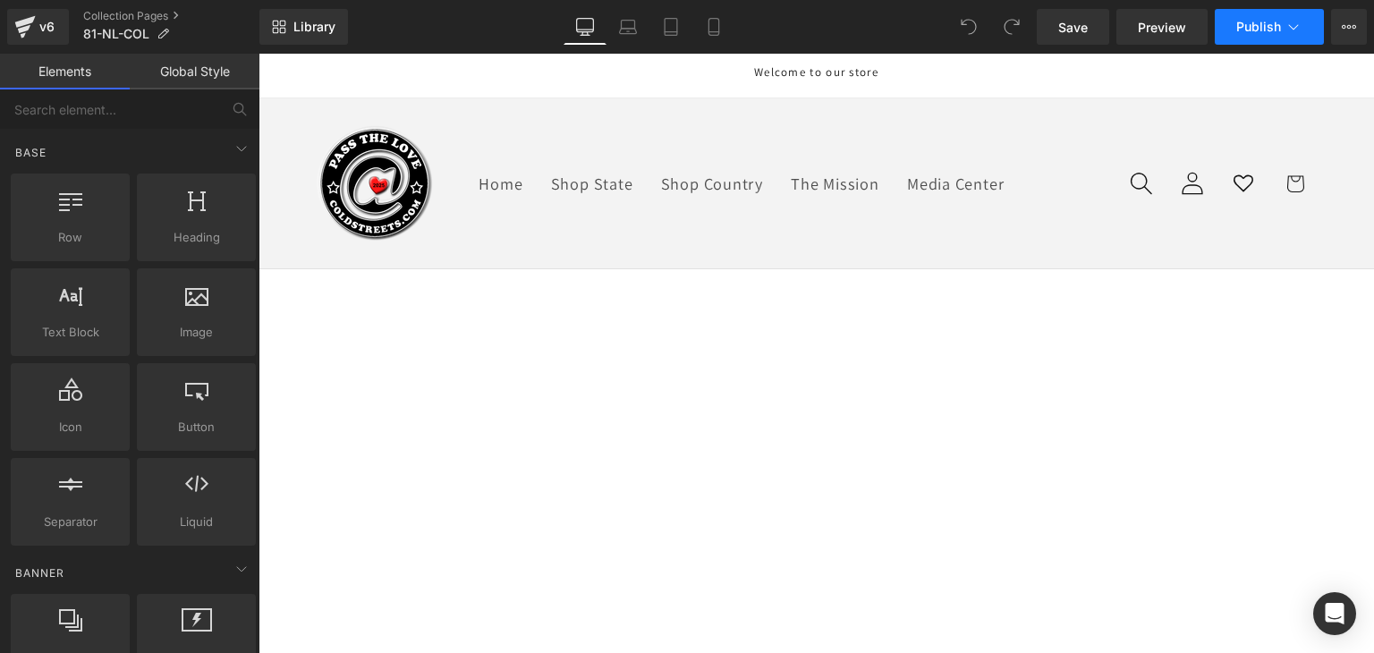
click at [1248, 29] on span "Publish" at bounding box center [1258, 27] width 45 height 14
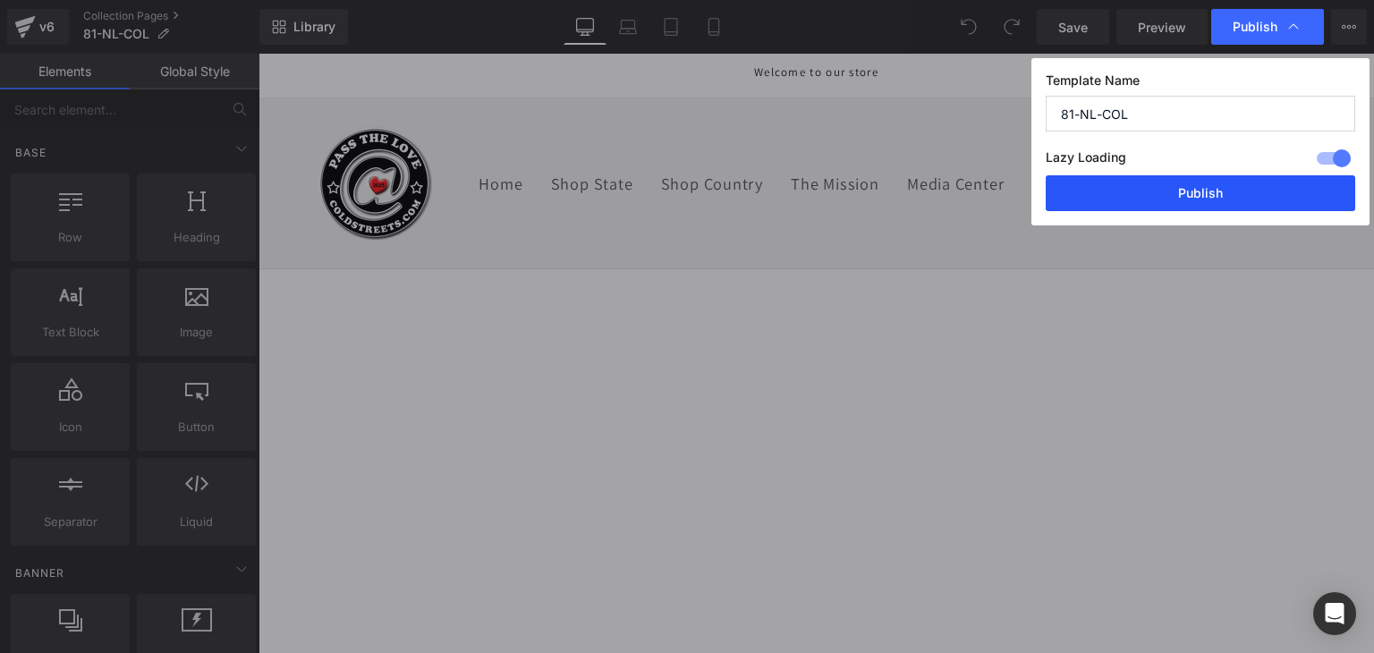
click at [1212, 179] on button "Publish" at bounding box center [1199, 193] width 309 height 36
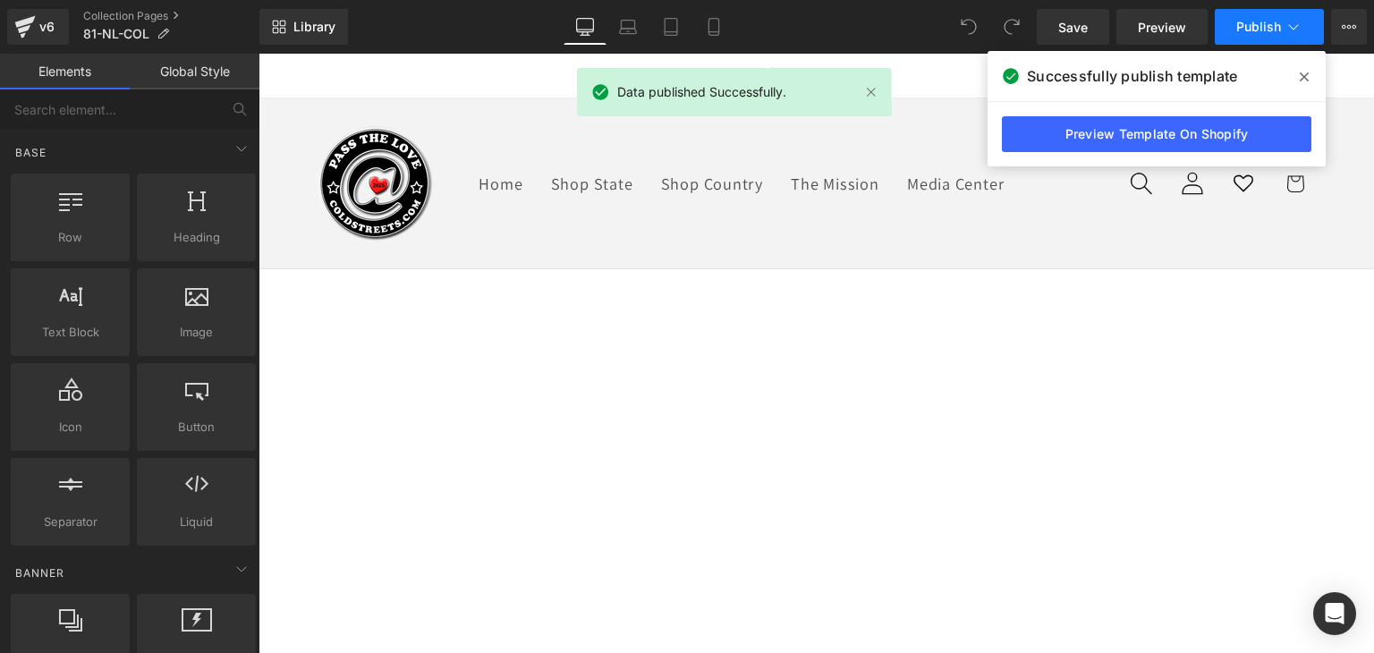
click at [1298, 32] on icon at bounding box center [1293, 27] width 18 height 18
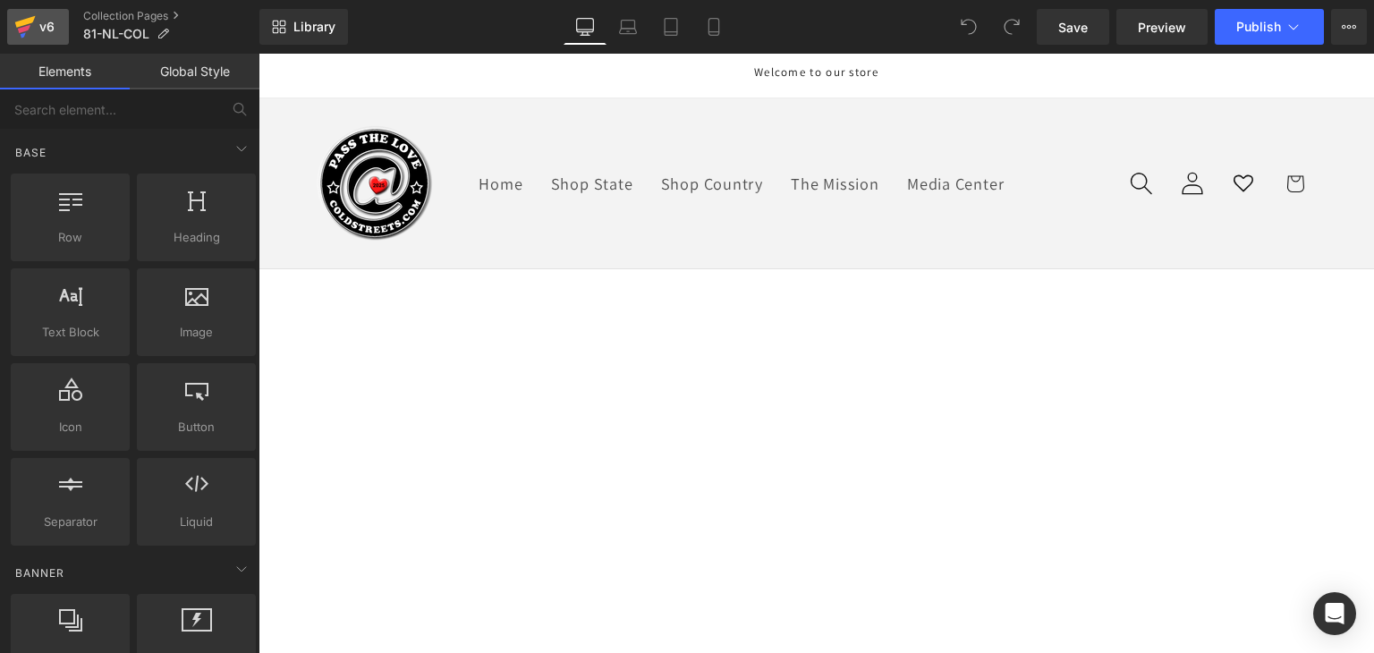
click at [18, 30] on icon at bounding box center [24, 26] width 21 height 45
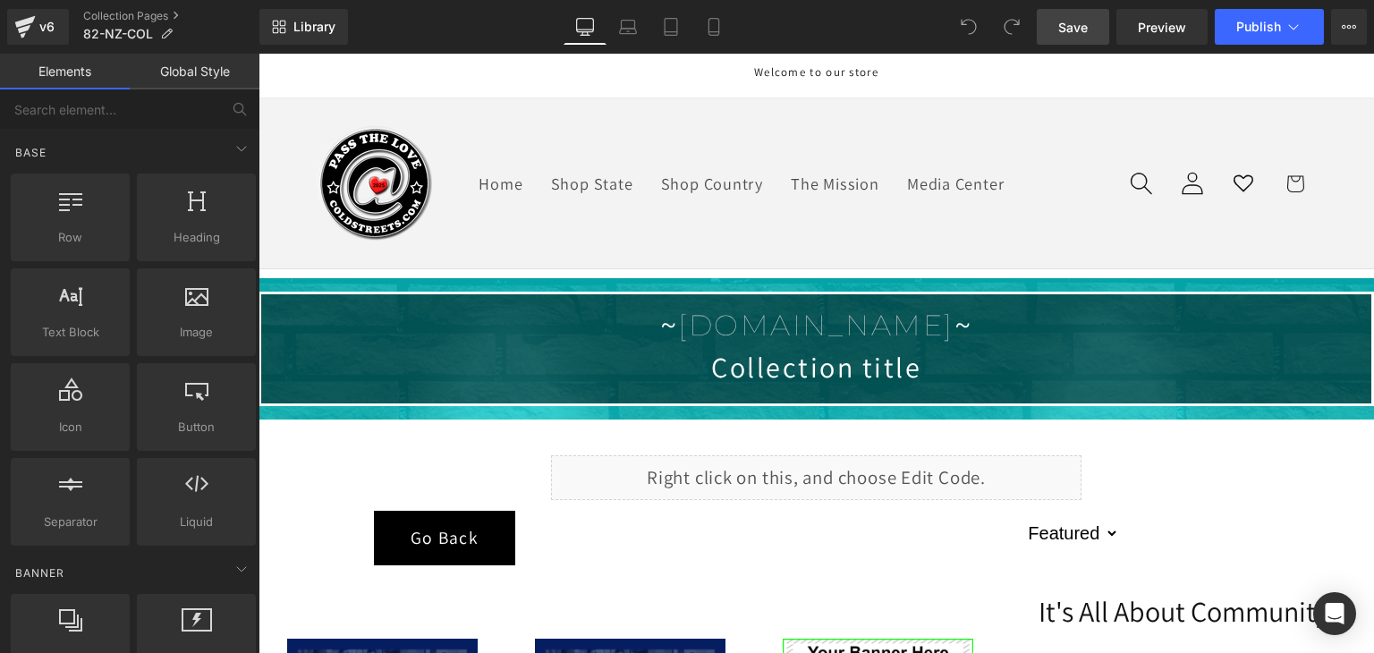
click at [1087, 22] on span "Save" at bounding box center [1073, 27] width 30 height 19
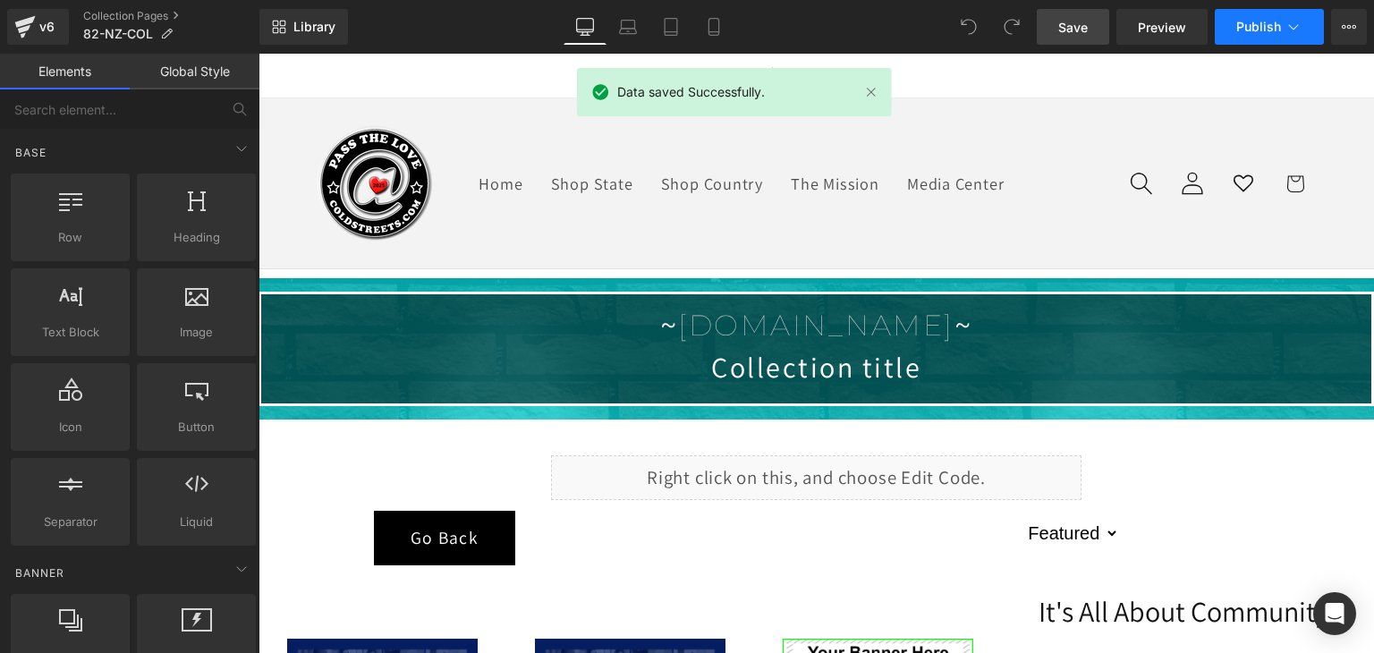
click at [1295, 26] on icon at bounding box center [1294, 26] width 10 height 5
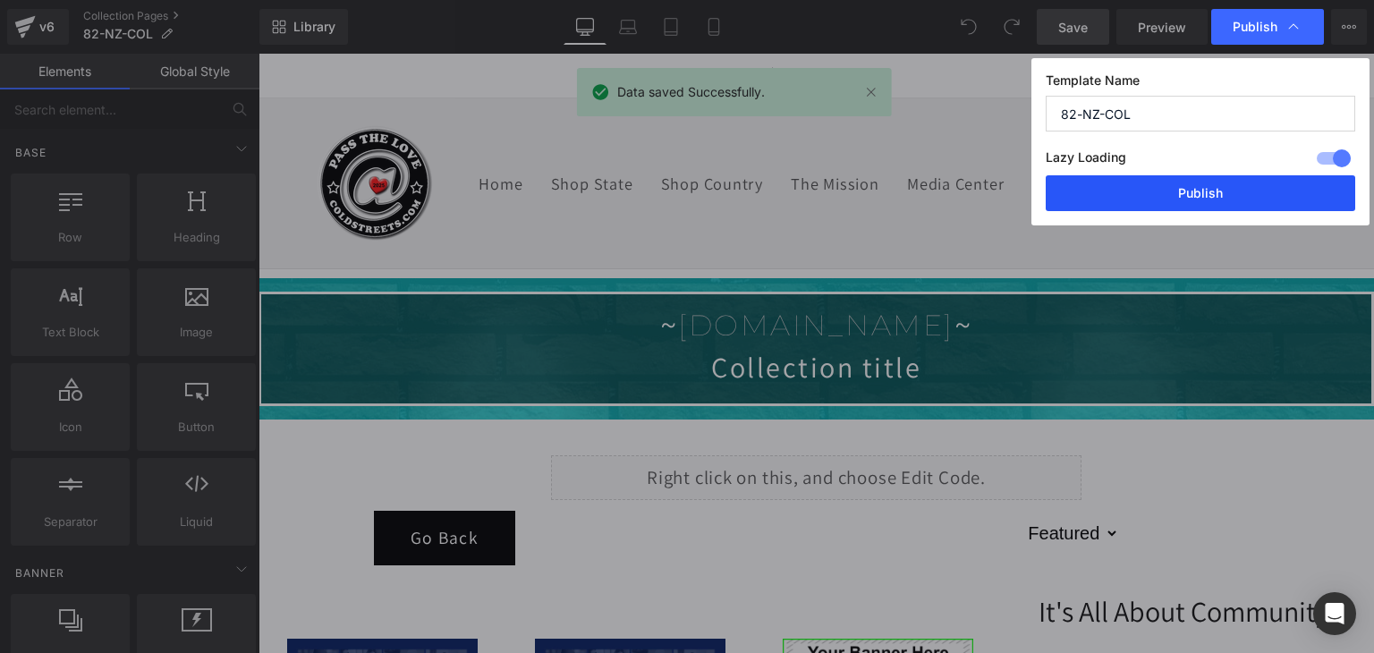
click at [1182, 187] on button "Publish" at bounding box center [1199, 193] width 309 height 36
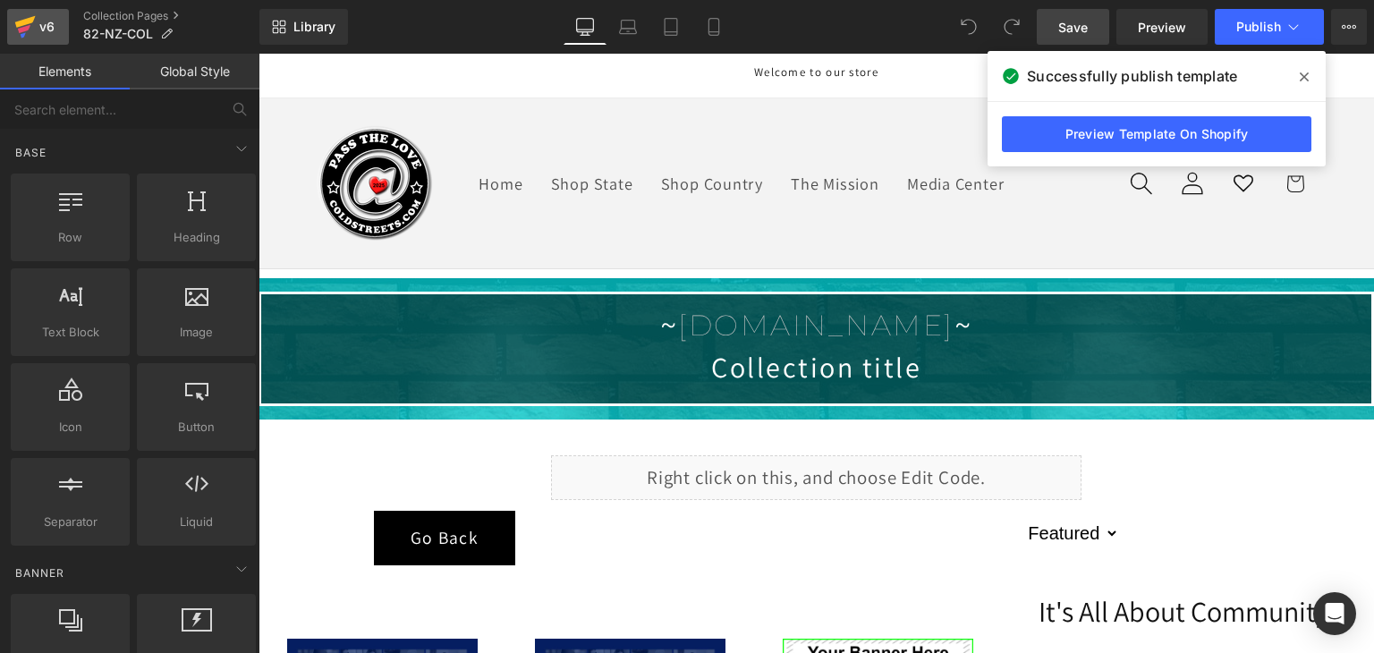
click at [36, 31] on div "v6" at bounding box center [47, 26] width 22 height 23
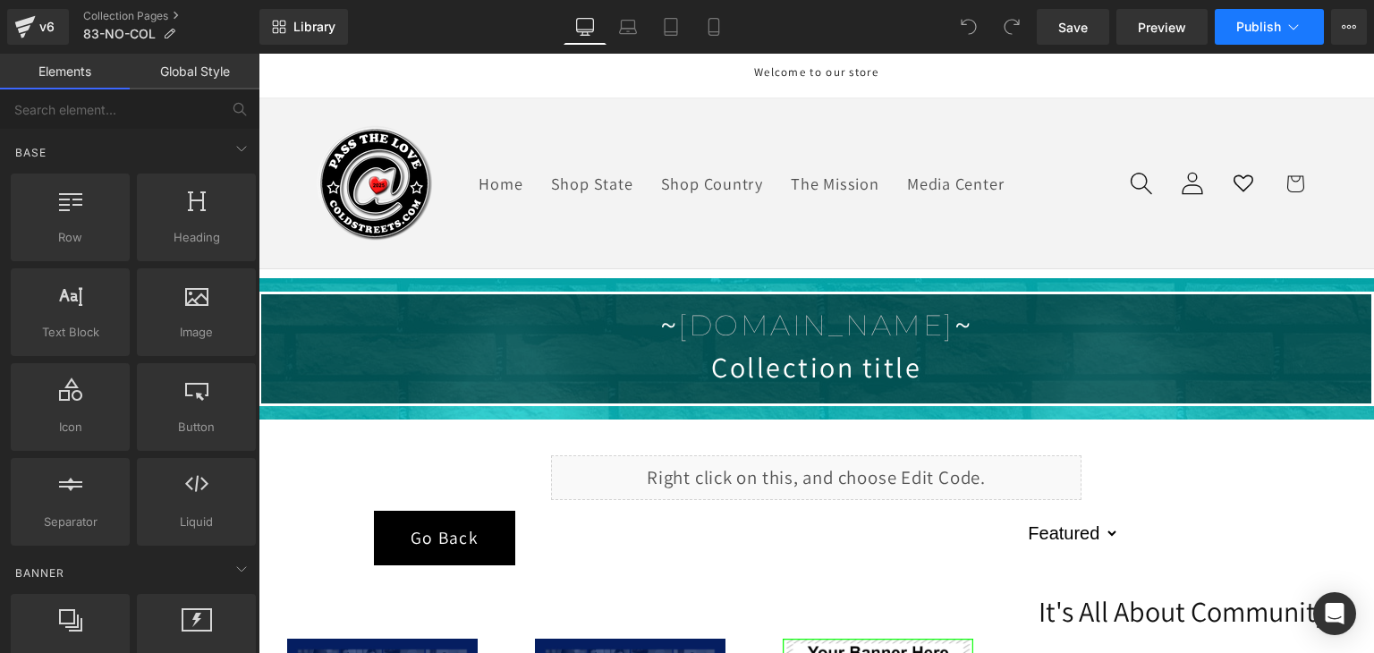
click at [1270, 20] on span "Publish" at bounding box center [1258, 27] width 45 height 14
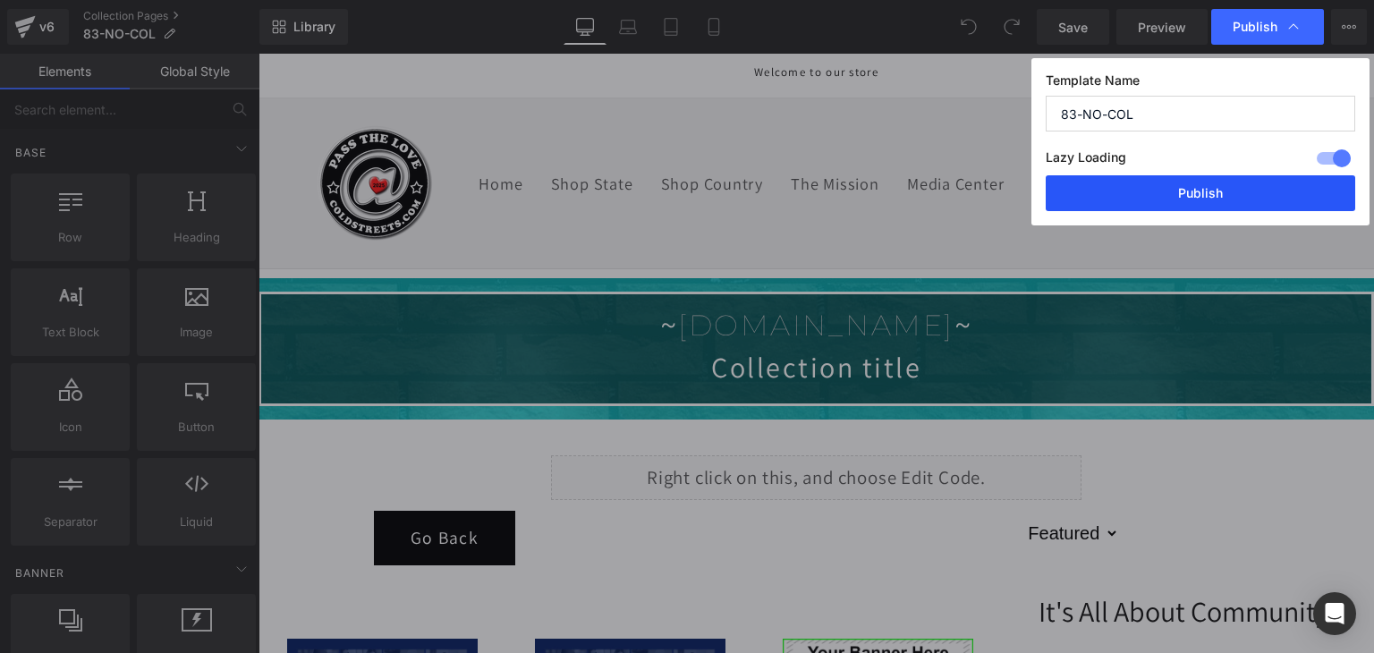
click at [1239, 187] on button "Publish" at bounding box center [1199, 193] width 309 height 36
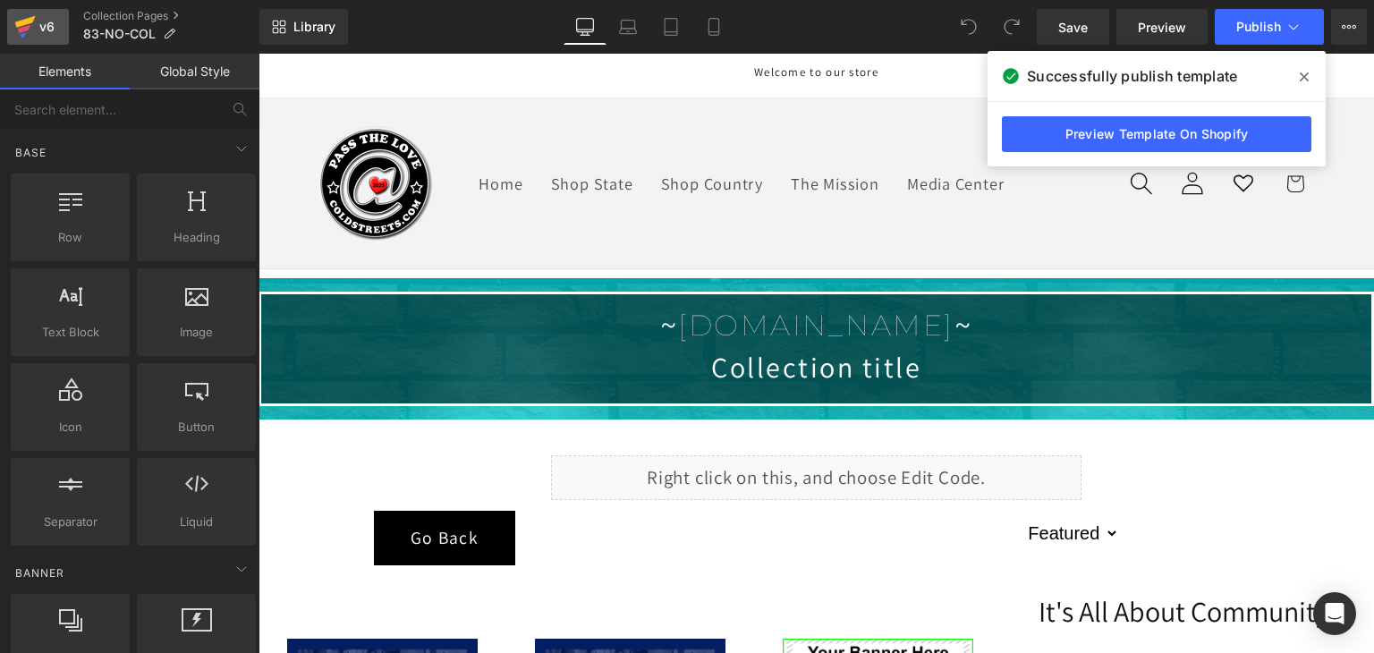
click at [18, 26] on icon at bounding box center [25, 22] width 21 height 12
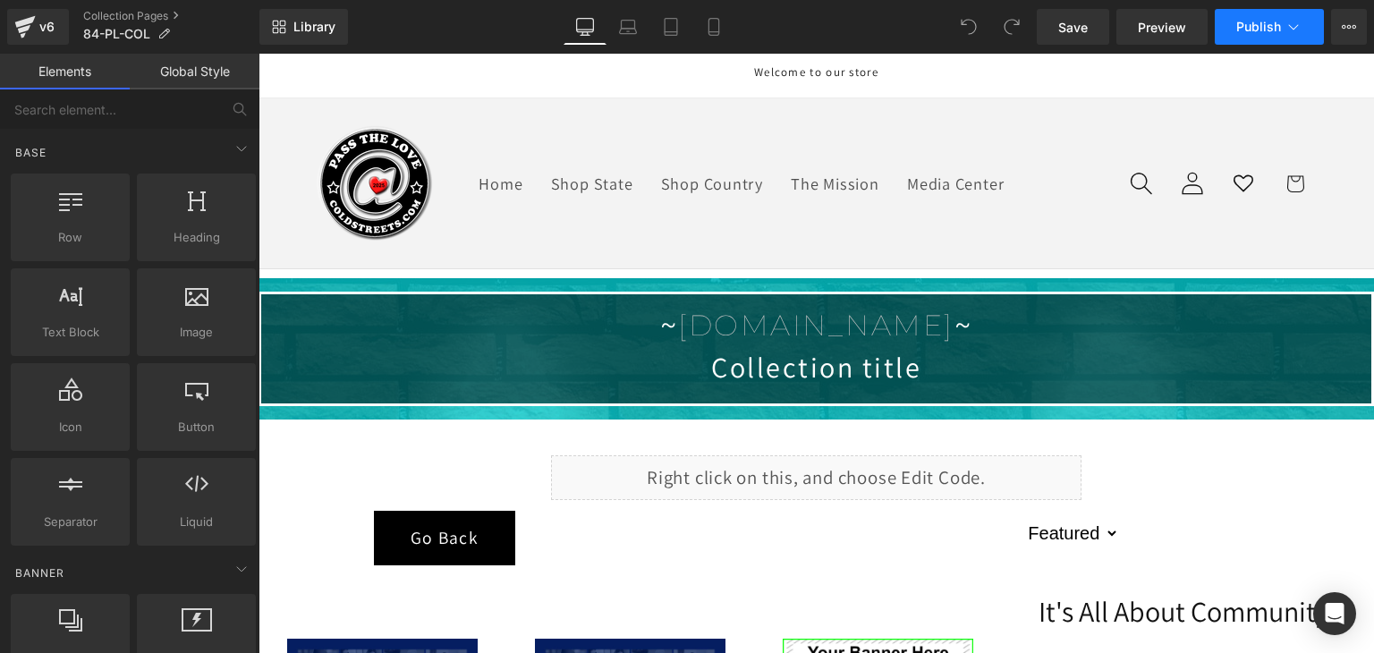
click at [1298, 28] on icon at bounding box center [1293, 27] width 18 height 18
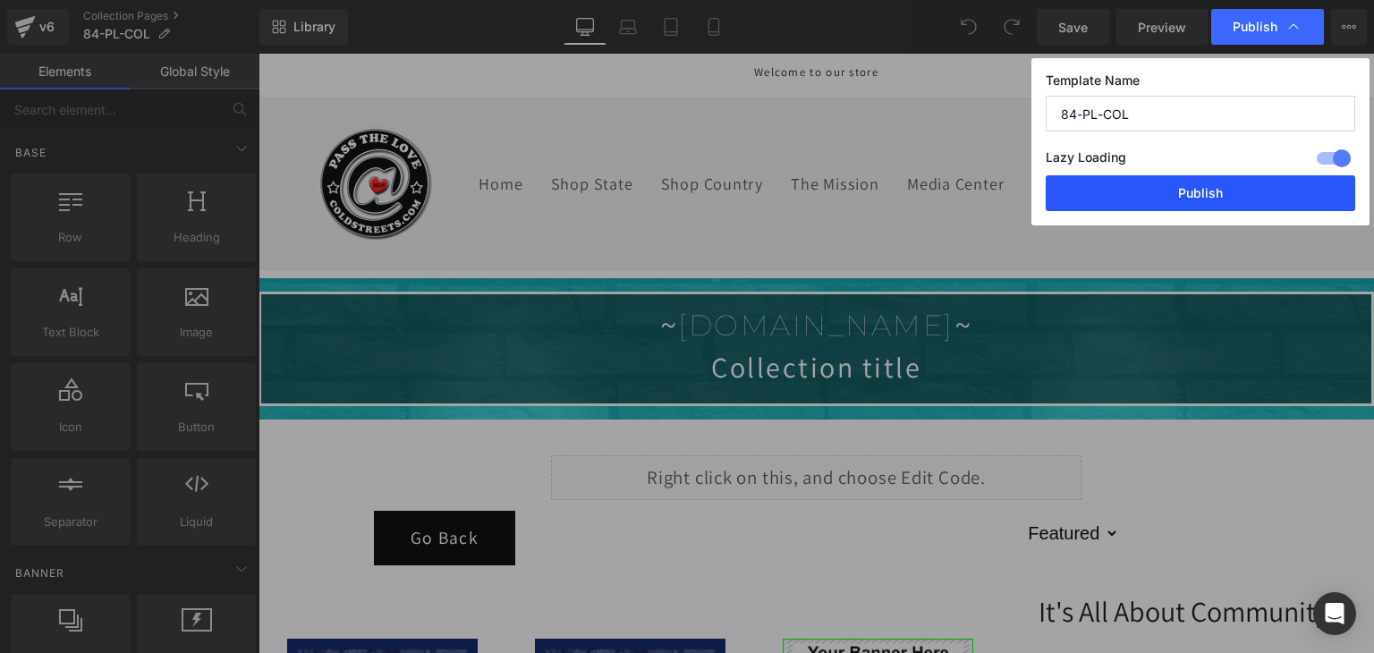
click at [1234, 182] on button "Publish" at bounding box center [1199, 193] width 309 height 36
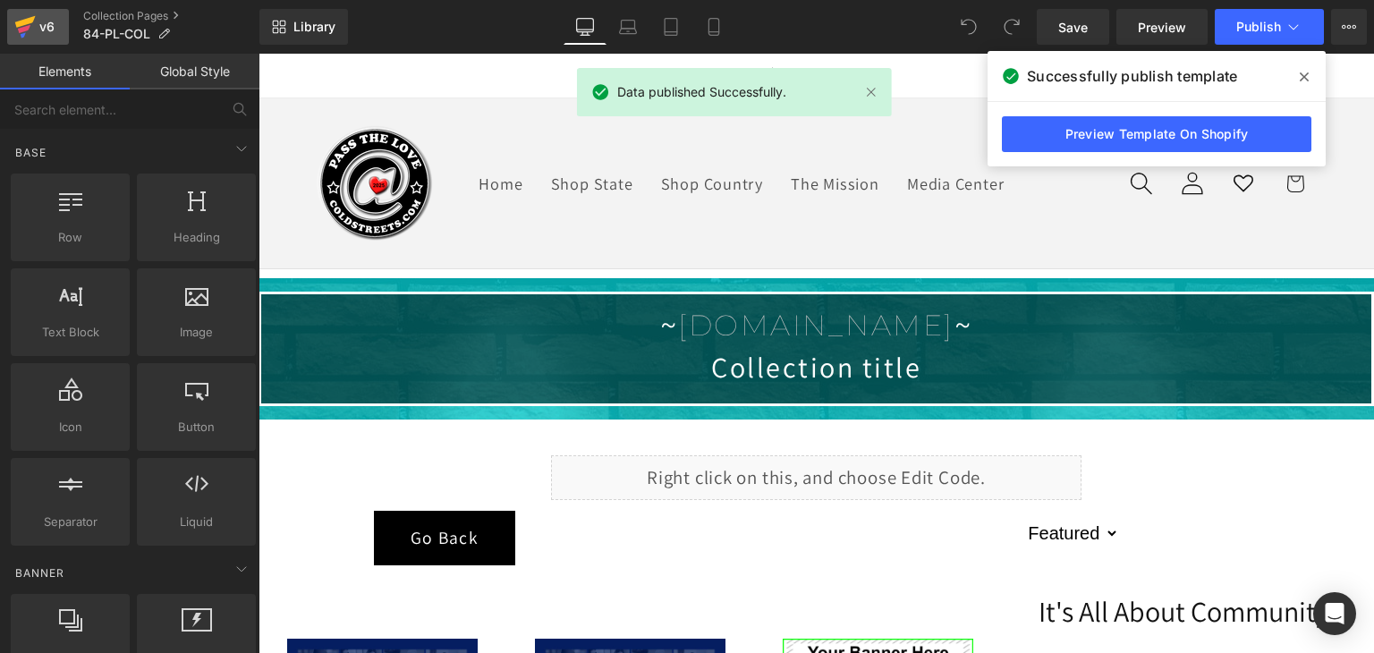
click at [13, 30] on link "v6" at bounding box center [38, 27] width 62 height 36
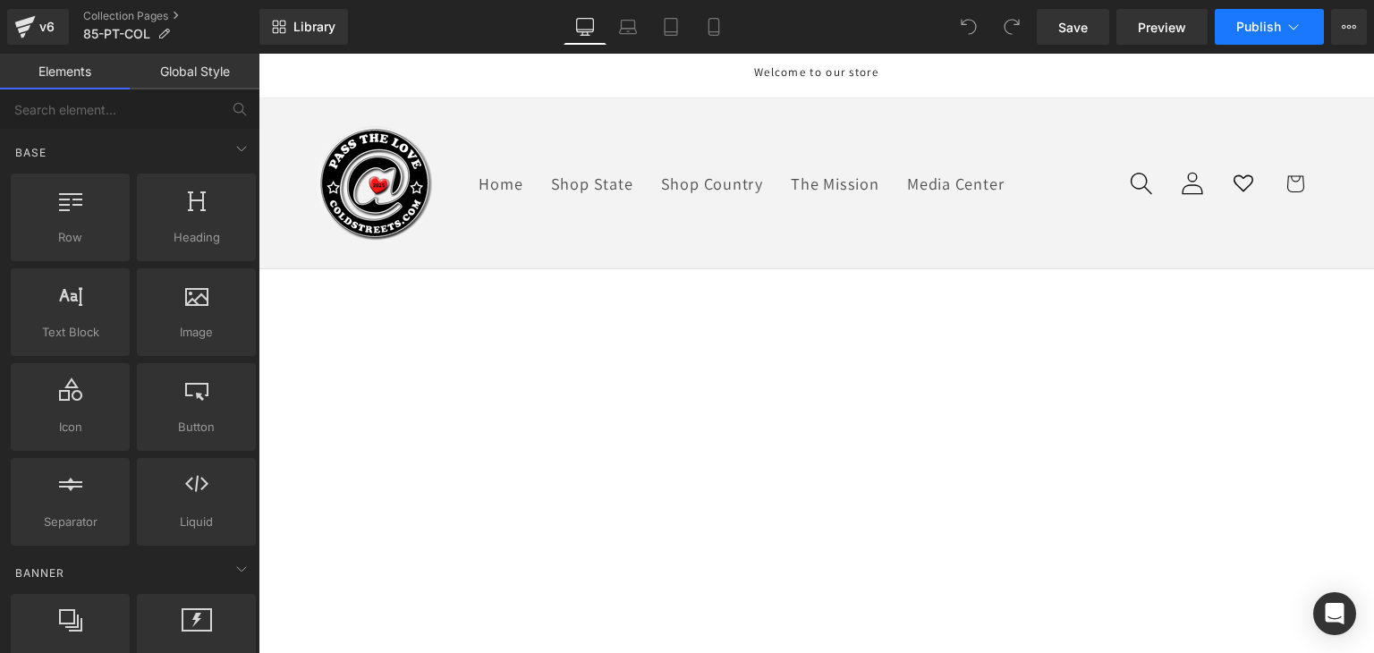
click at [1281, 29] on button "Publish" at bounding box center [1268, 27] width 109 height 36
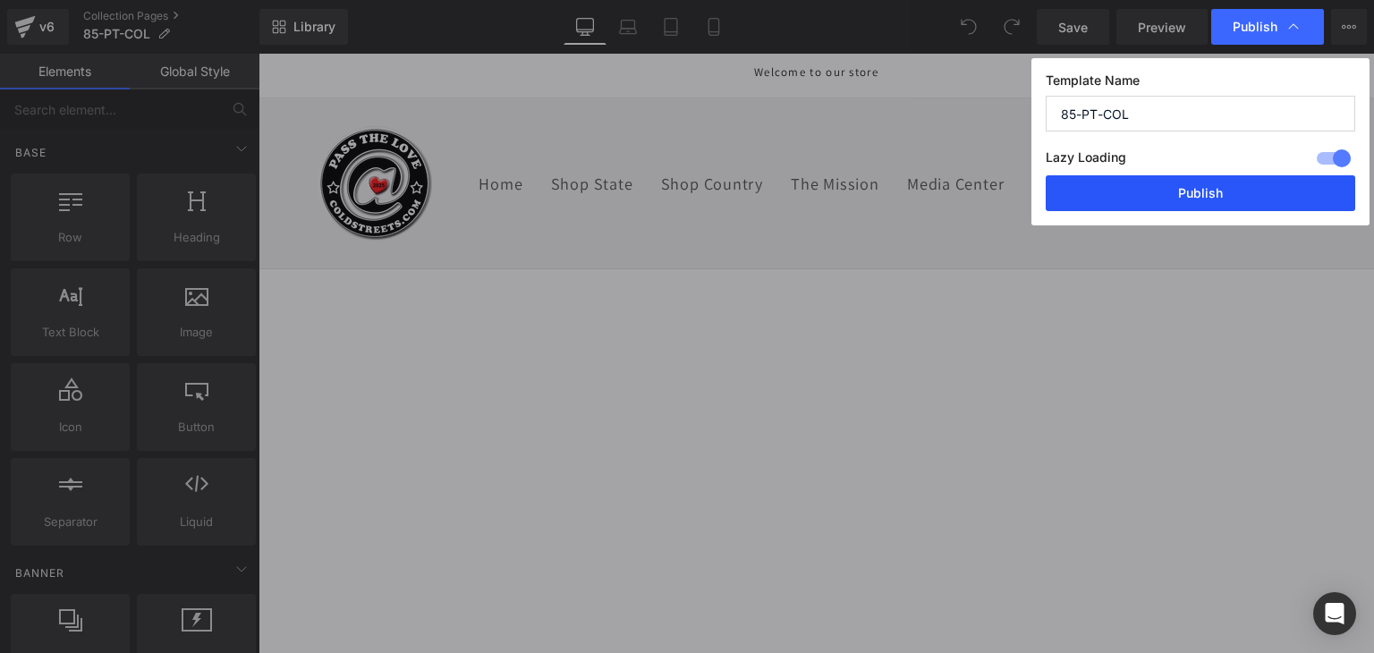
click at [1215, 194] on button "Publish" at bounding box center [1199, 193] width 309 height 36
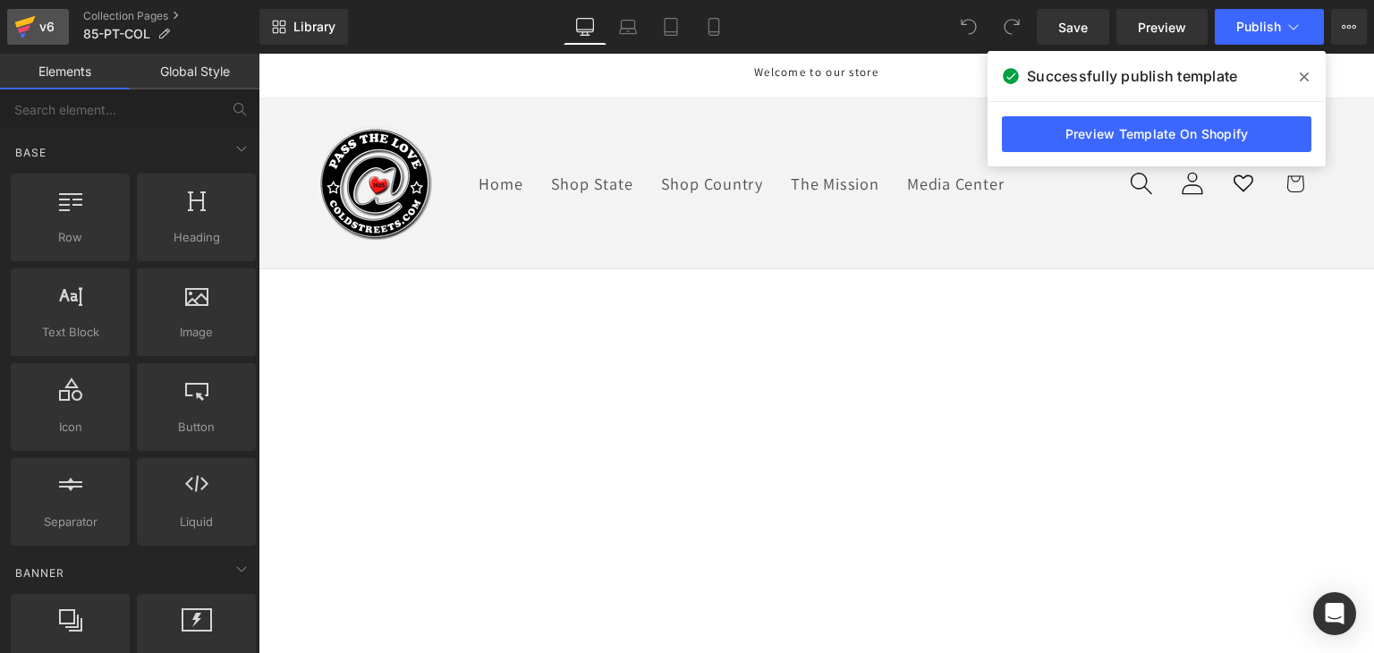
click at [41, 29] on div "v6" at bounding box center [47, 26] width 22 height 23
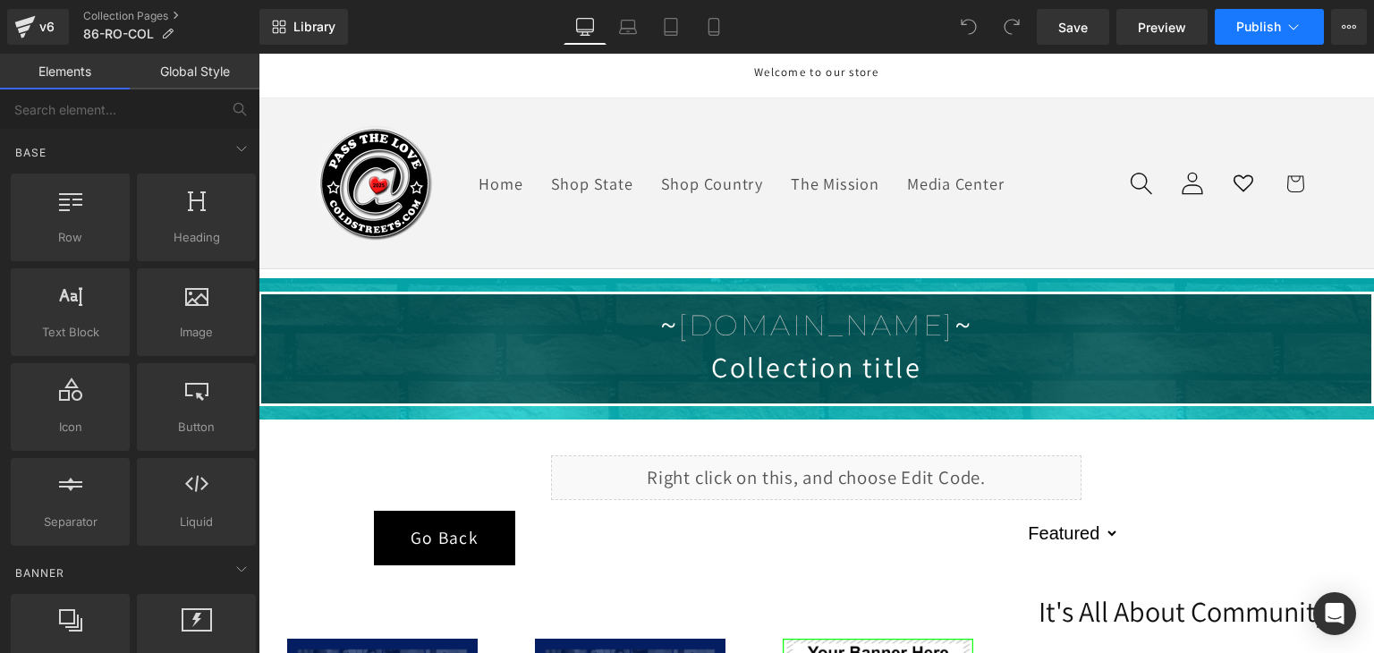
click at [1264, 22] on span "Publish" at bounding box center [1258, 27] width 45 height 14
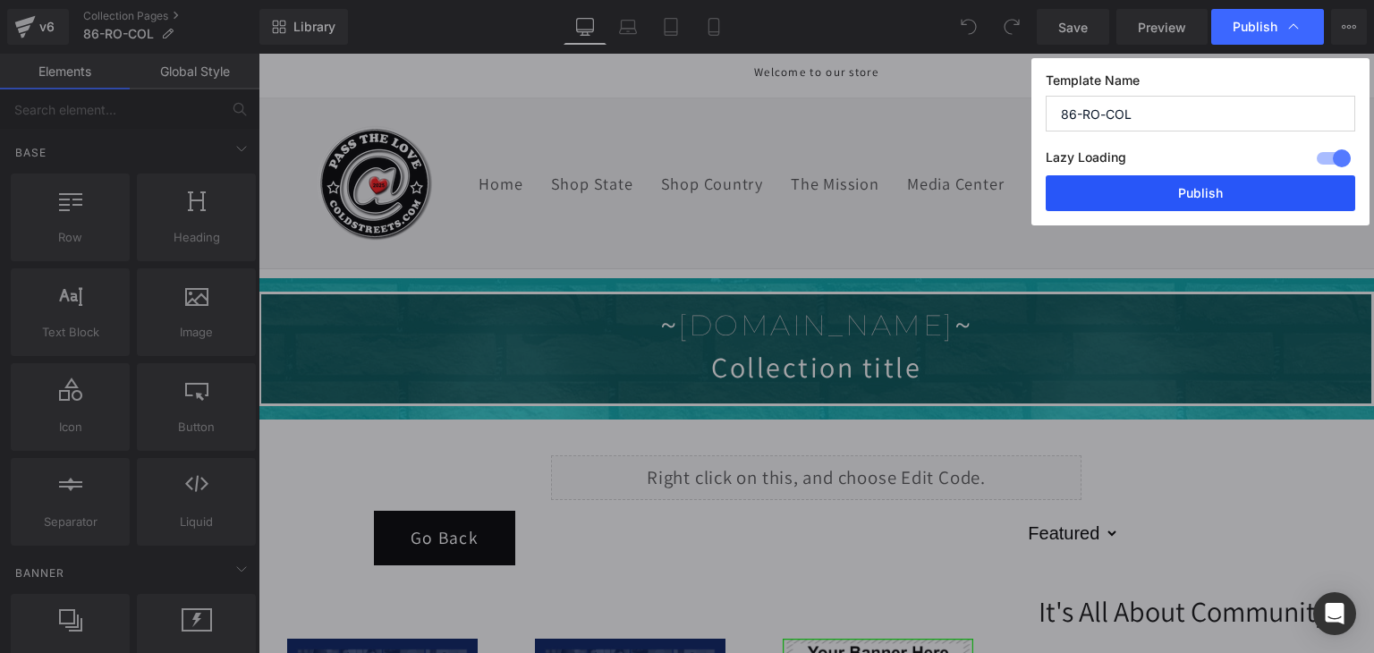
click at [1248, 200] on button "Publish" at bounding box center [1199, 193] width 309 height 36
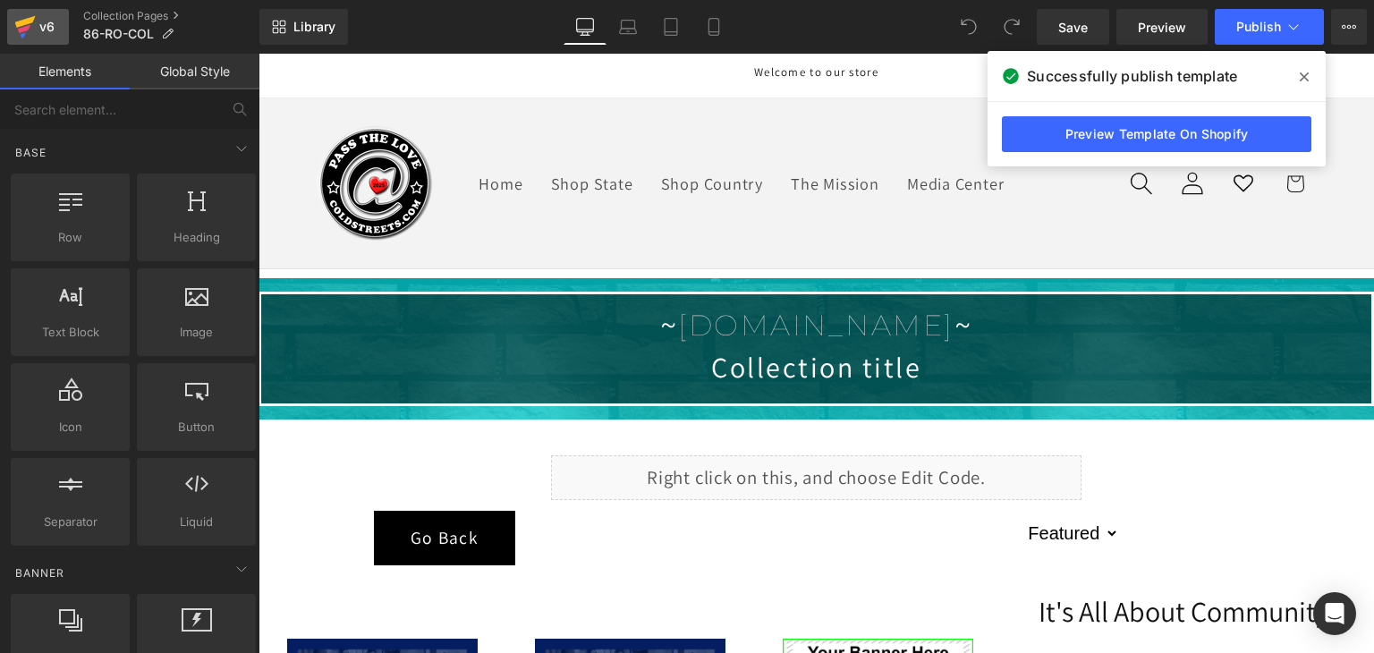
click at [30, 20] on icon at bounding box center [25, 22] width 21 height 12
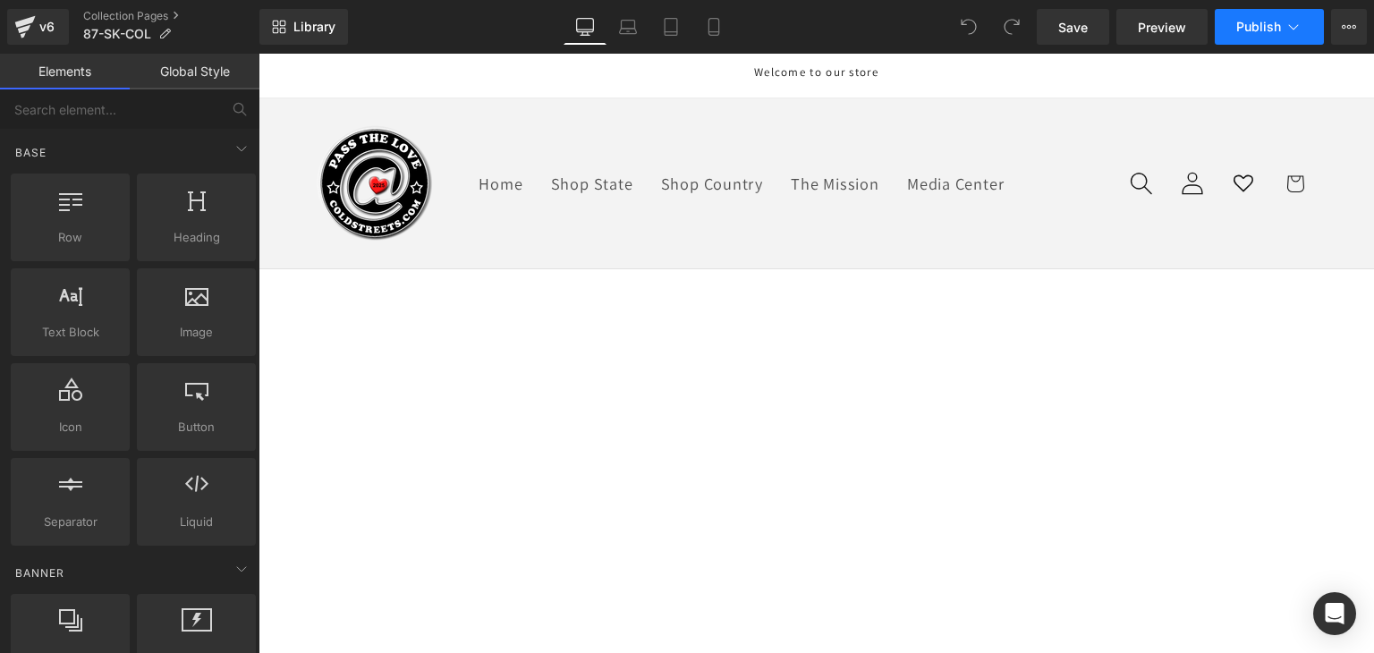
click at [1243, 33] on span "Publish" at bounding box center [1258, 27] width 45 height 14
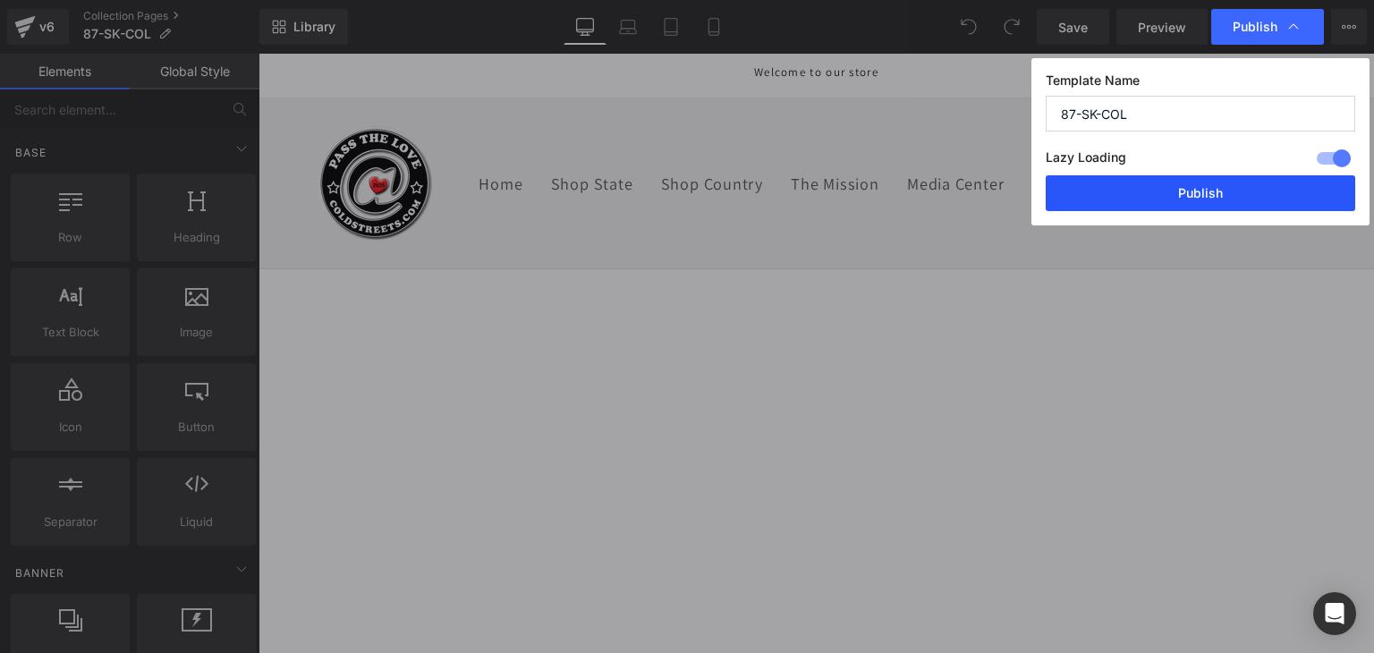
click at [1229, 189] on button "Publish" at bounding box center [1199, 193] width 309 height 36
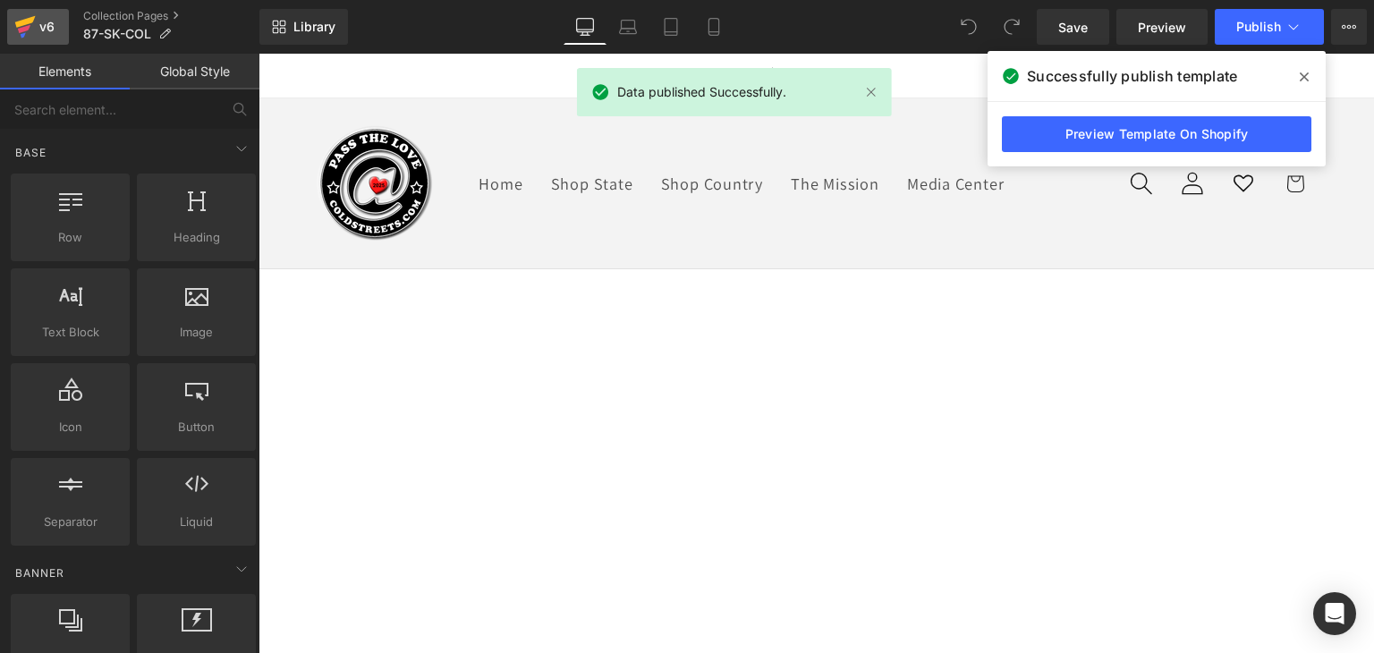
click at [45, 19] on div "v6" at bounding box center [47, 26] width 22 height 23
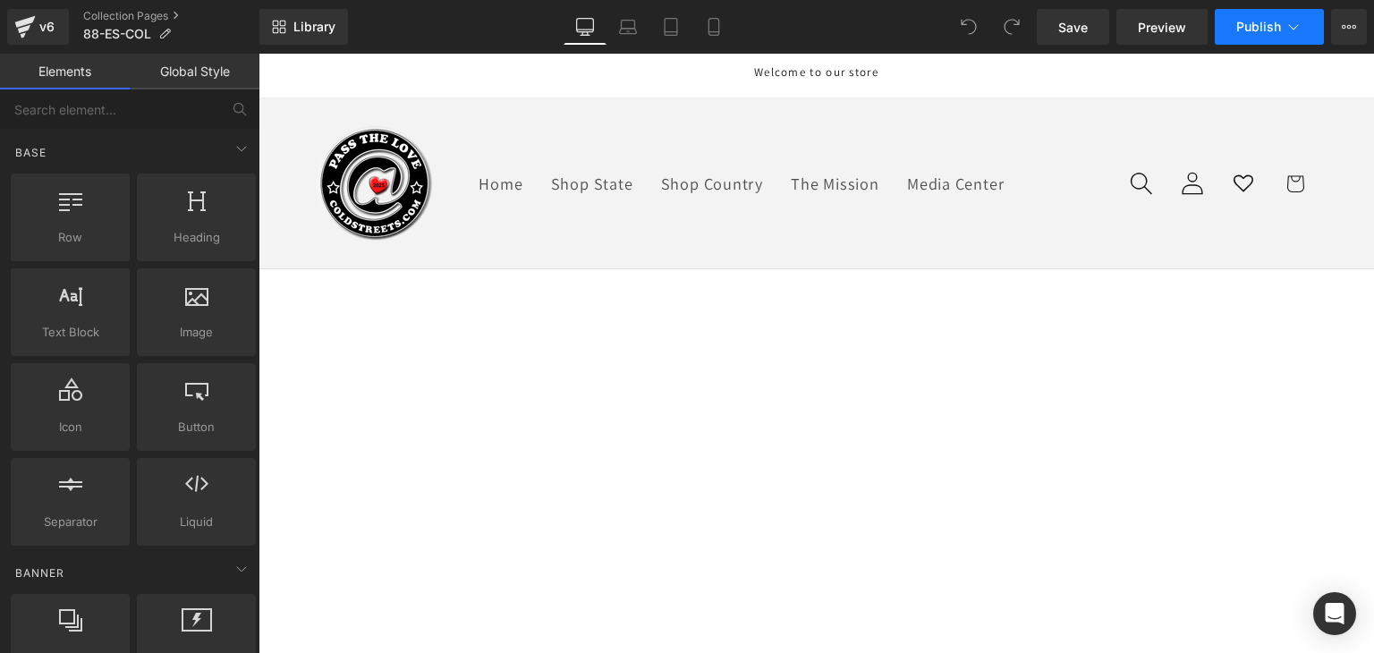
click at [1240, 20] on span "Publish" at bounding box center [1258, 27] width 45 height 14
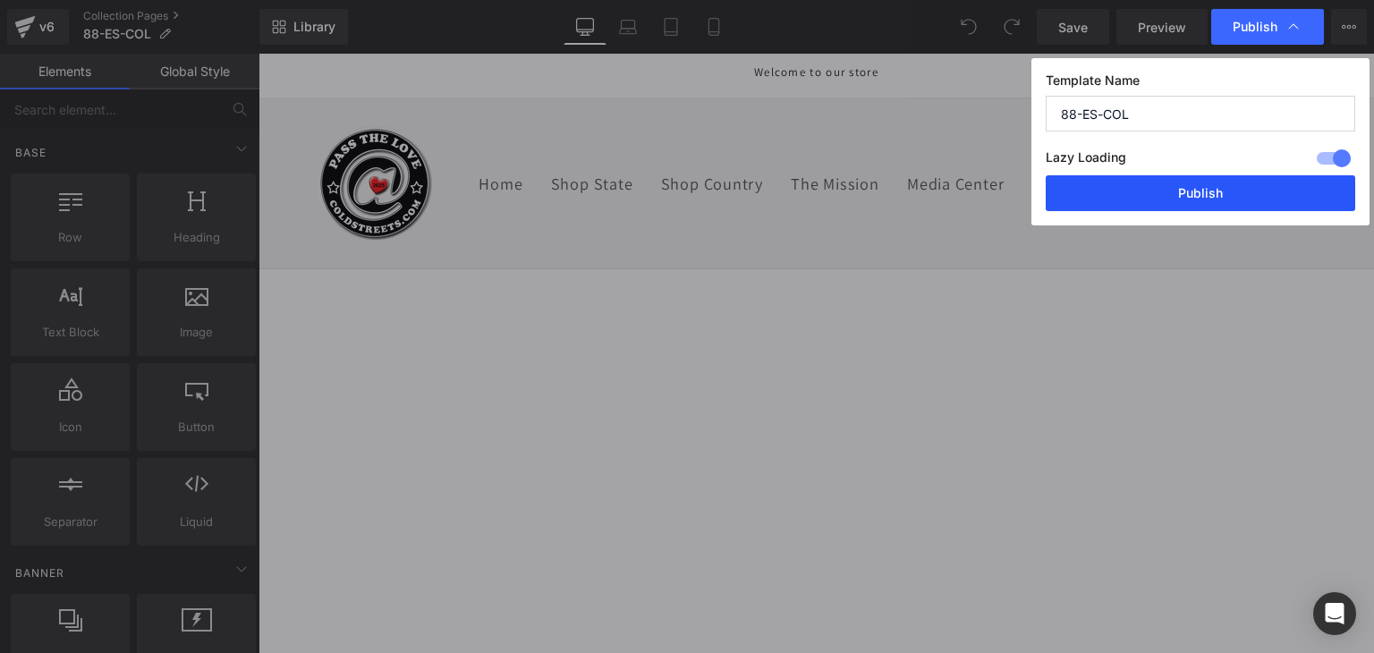
click at [1230, 182] on button "Publish" at bounding box center [1199, 193] width 309 height 36
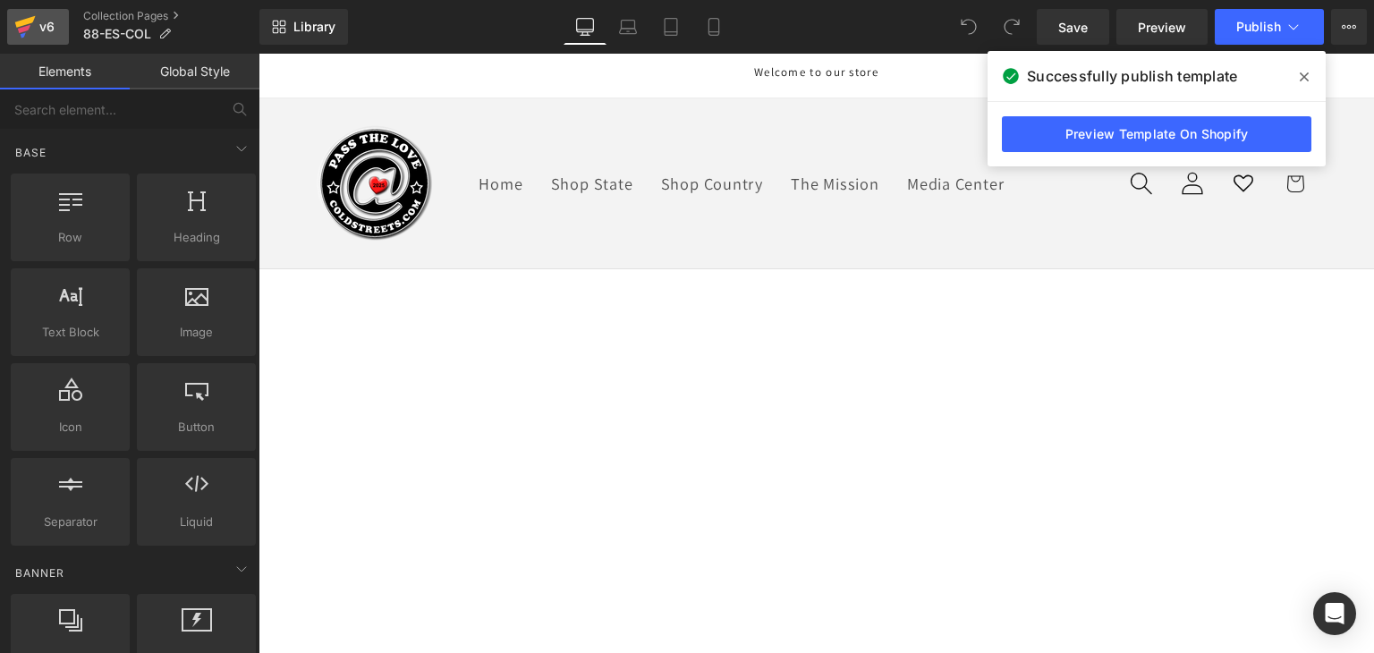
click at [50, 25] on div "v6" at bounding box center [47, 26] width 22 height 23
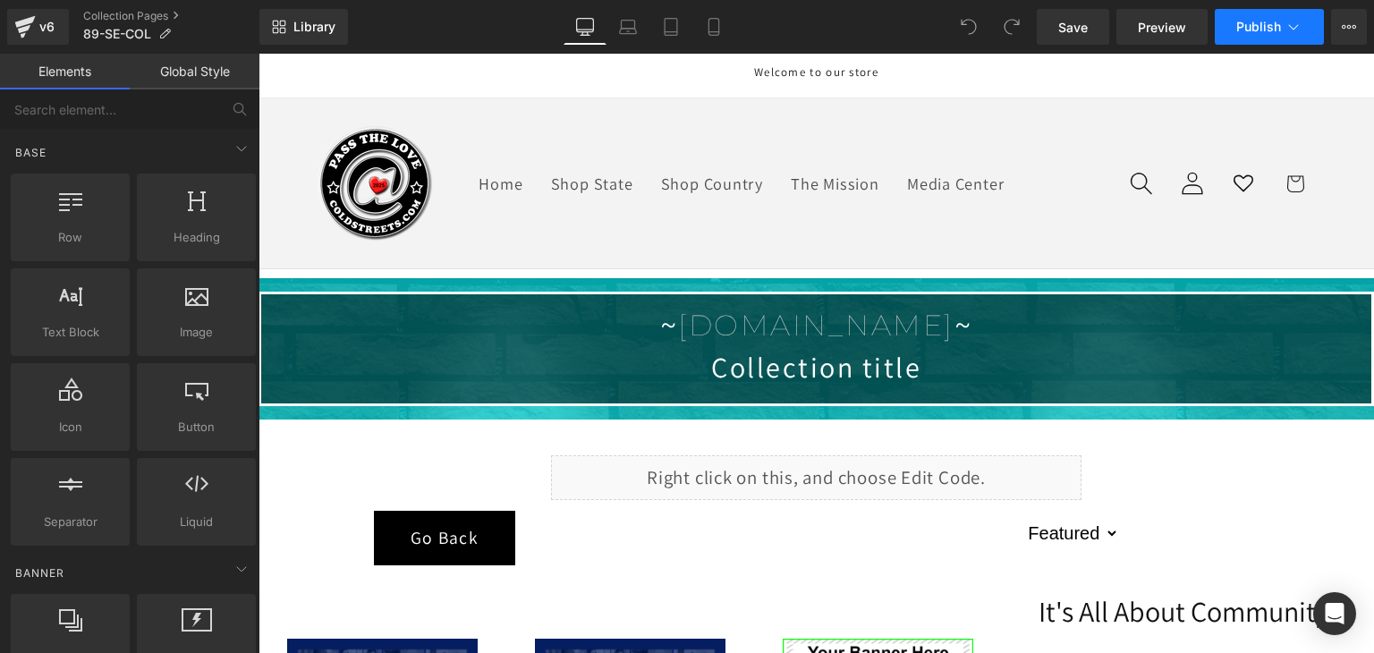
click at [1252, 33] on span "Publish" at bounding box center [1258, 27] width 45 height 14
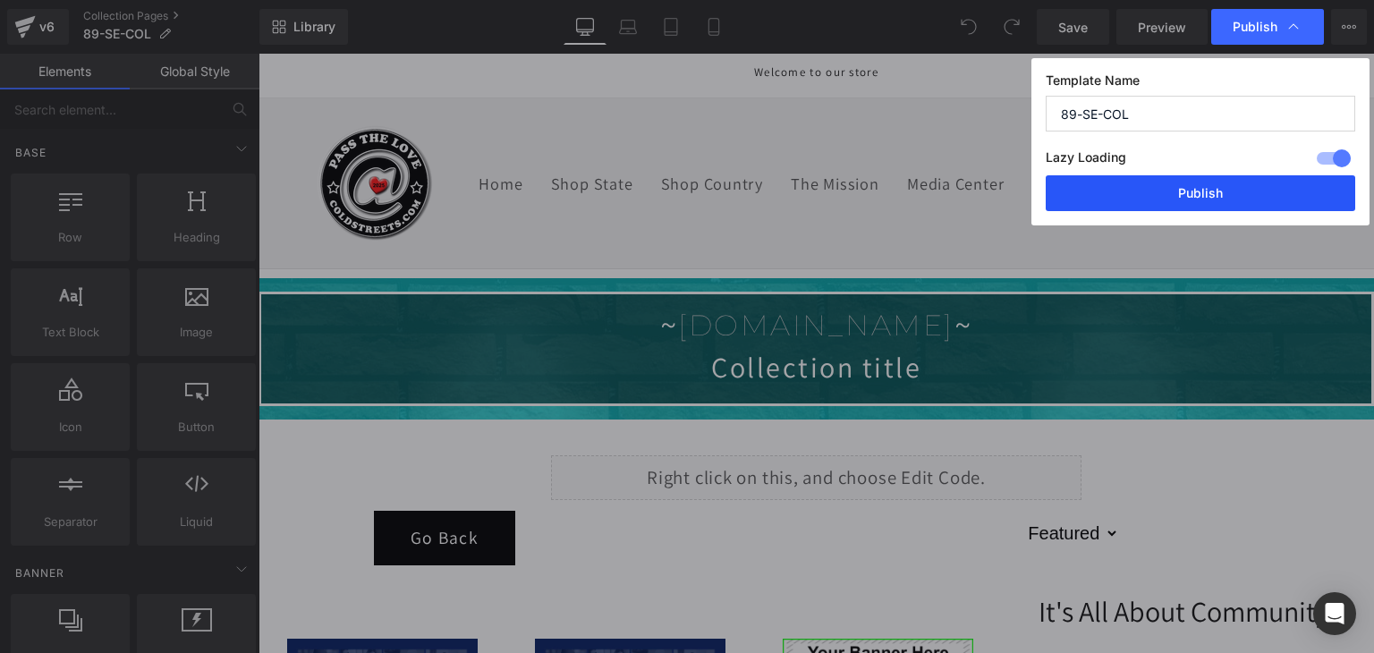
click at [1191, 193] on button "Publish" at bounding box center [1199, 193] width 309 height 36
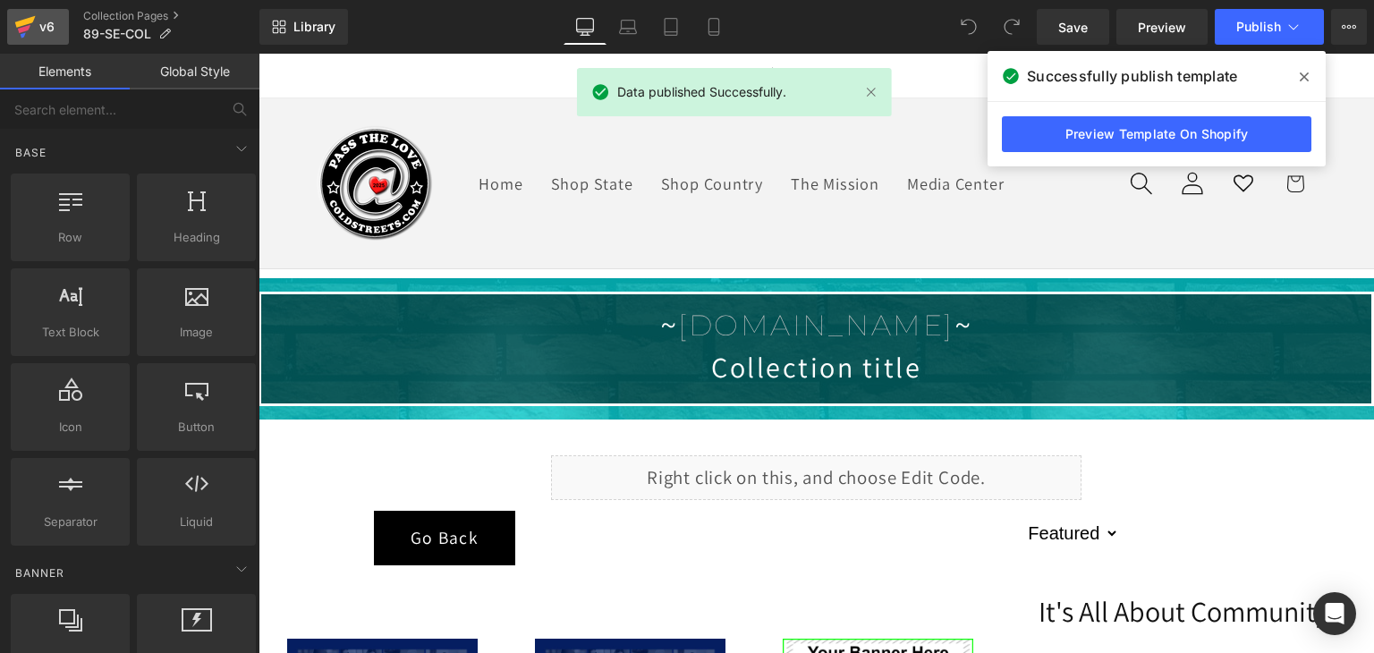
click at [36, 19] on div "v6" at bounding box center [47, 26] width 22 height 23
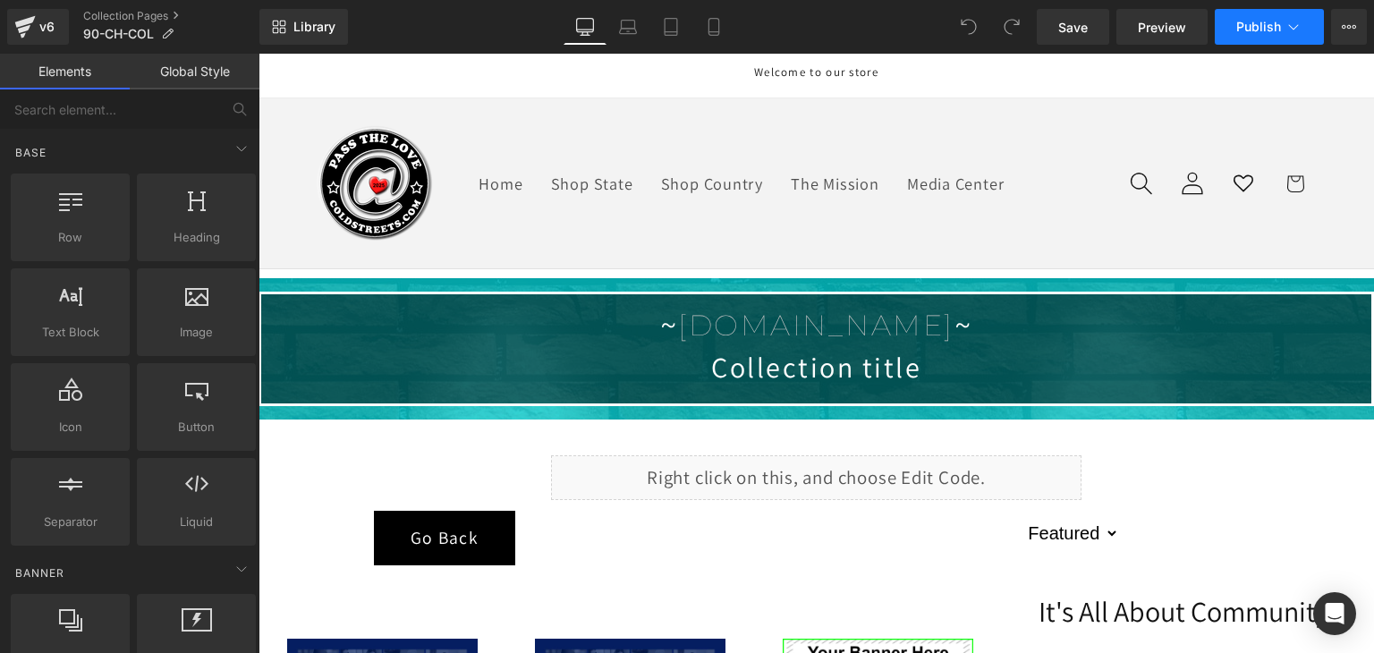
click at [1243, 24] on span "Publish" at bounding box center [1258, 27] width 45 height 14
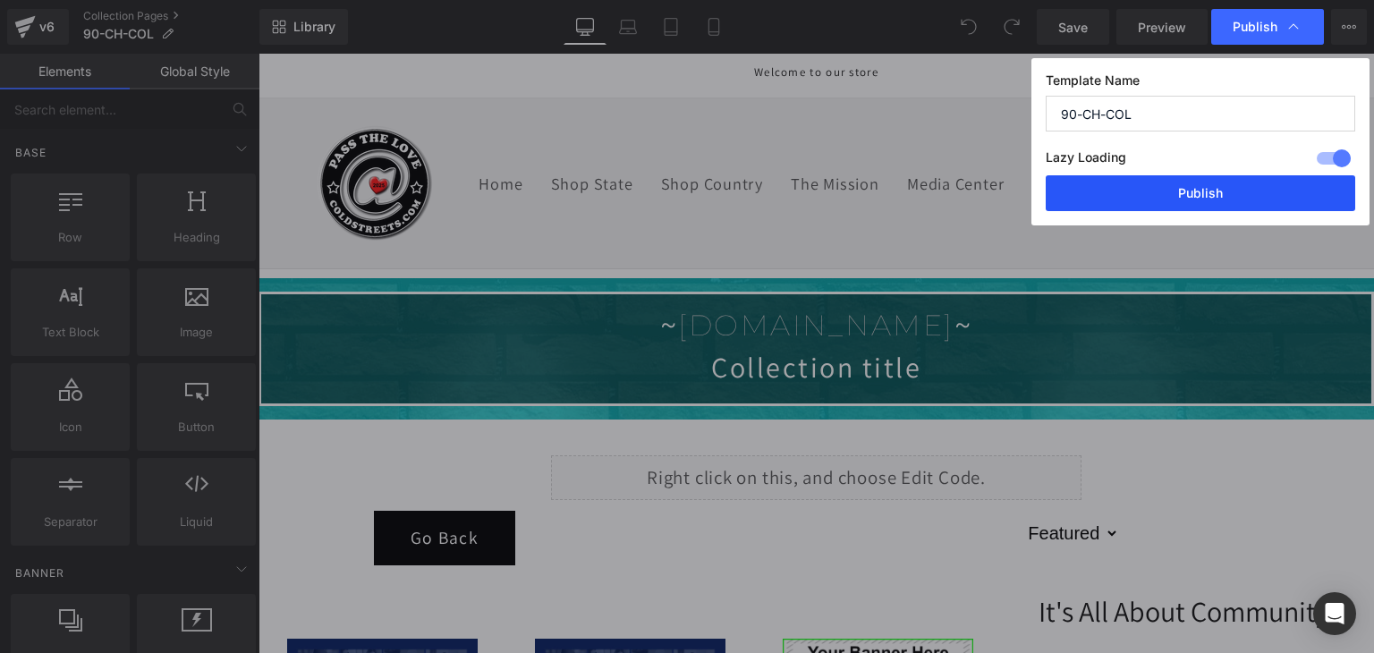
click at [1235, 199] on button "Publish" at bounding box center [1199, 193] width 309 height 36
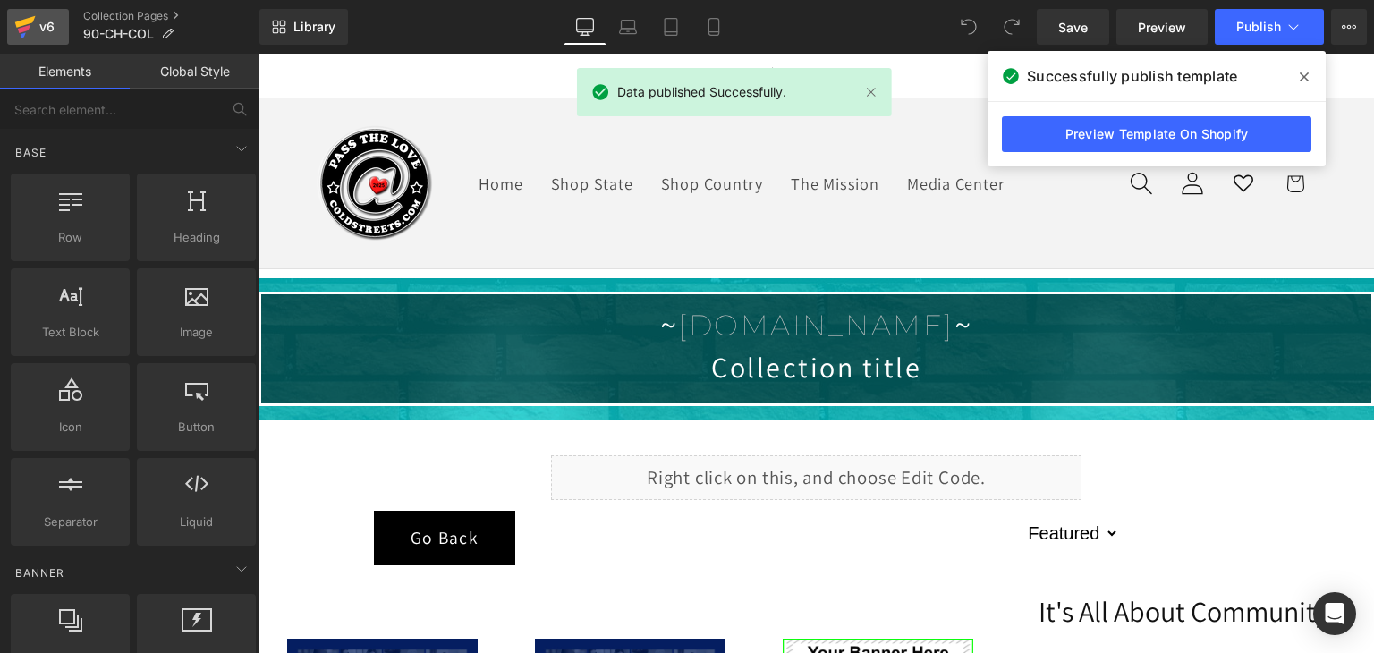
click at [18, 22] on icon at bounding box center [25, 22] width 21 height 12
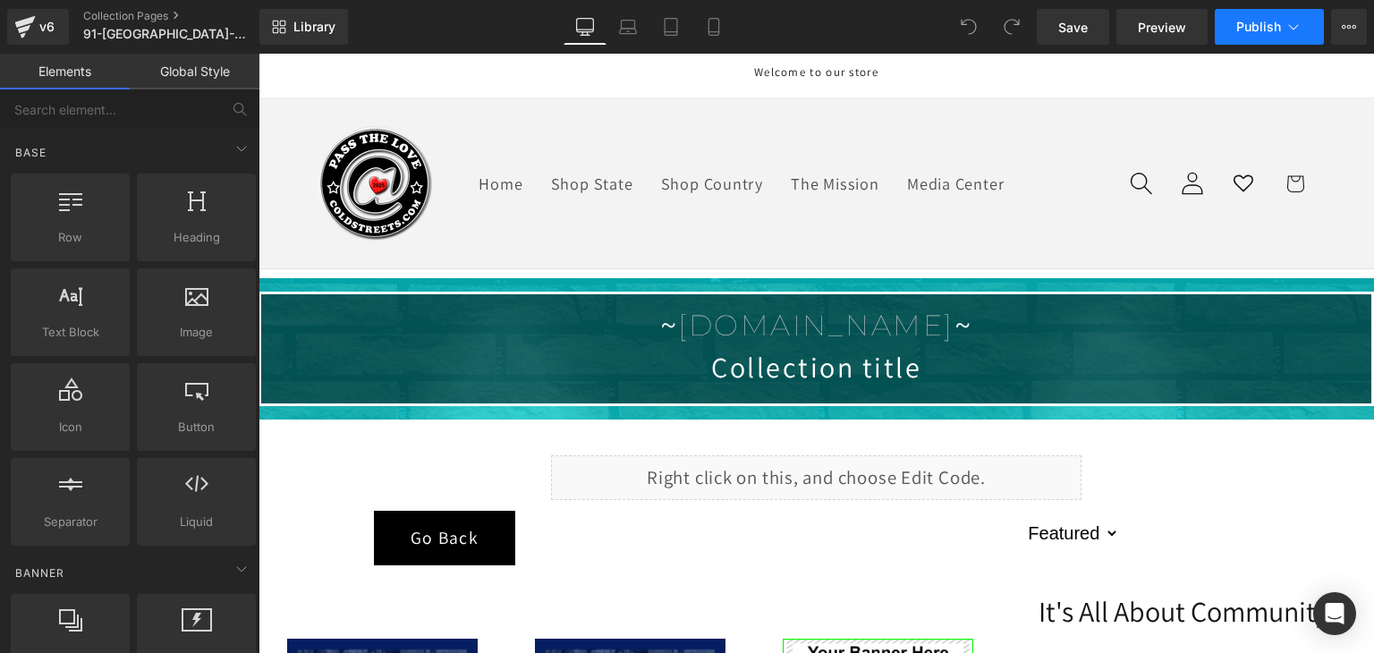
click at [1280, 34] on button "Publish" at bounding box center [1268, 27] width 109 height 36
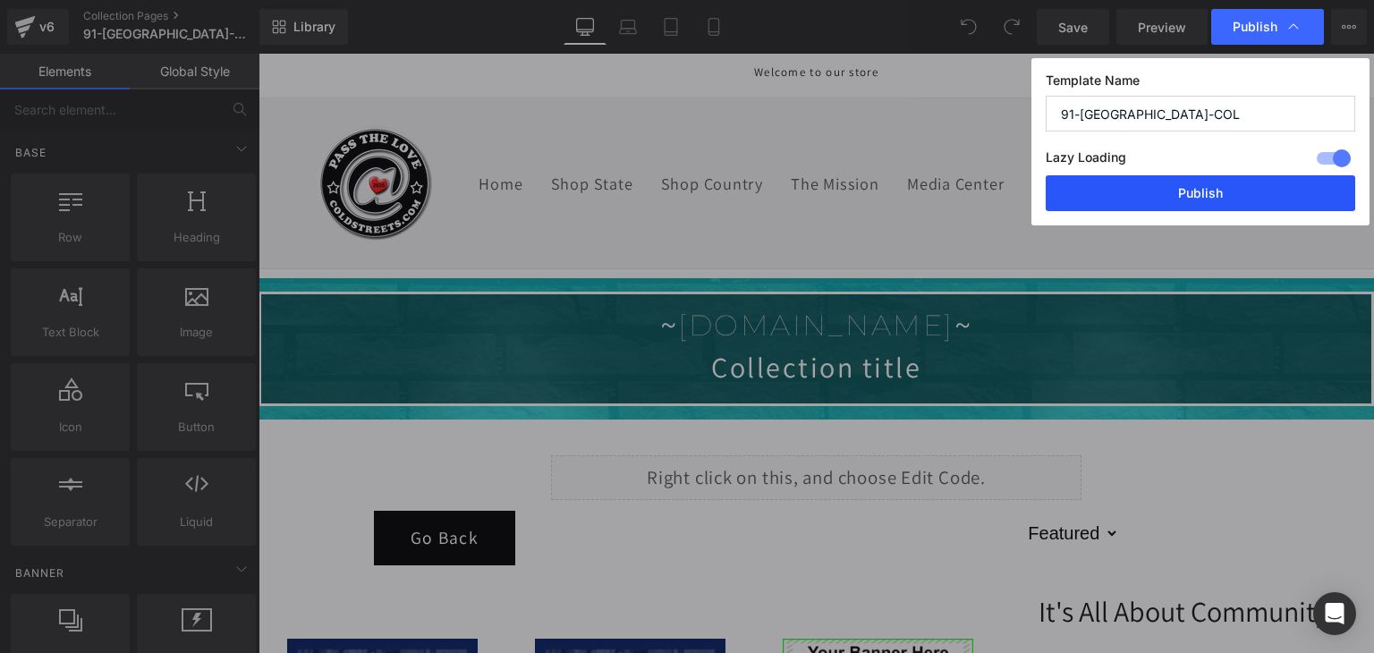
click at [1236, 198] on button "Publish" at bounding box center [1199, 193] width 309 height 36
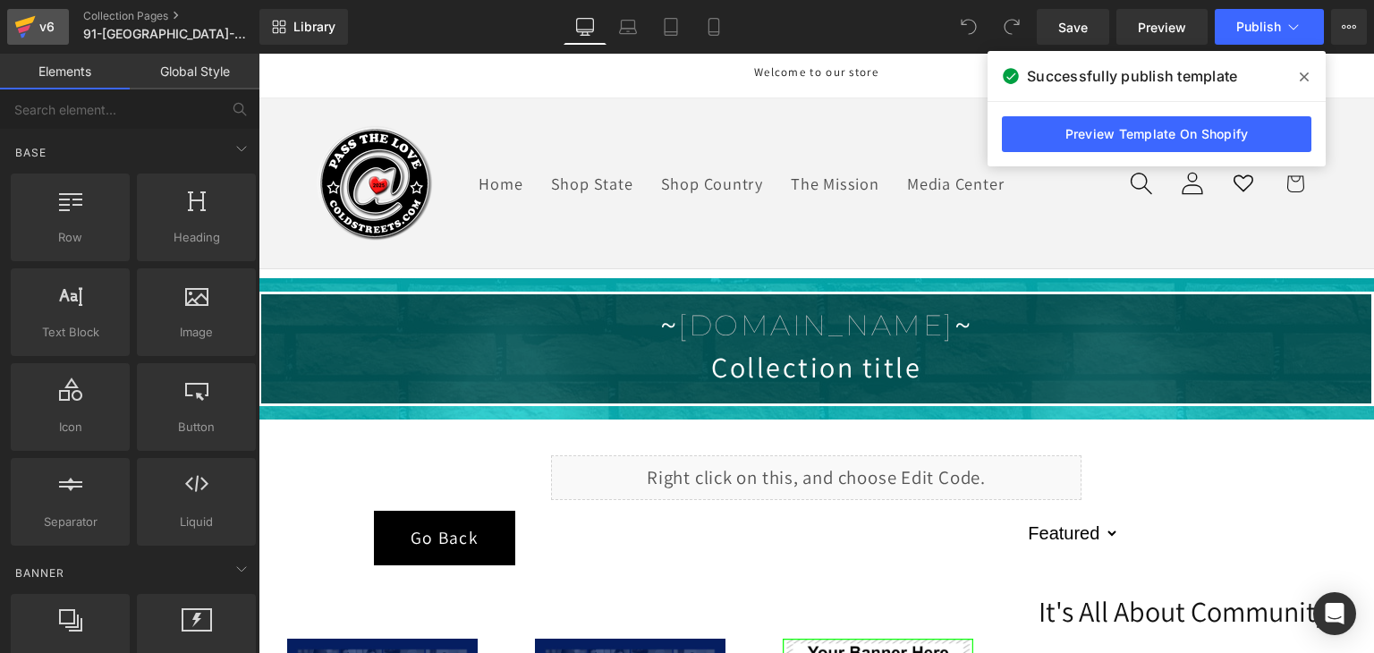
click at [50, 26] on div "v6" at bounding box center [47, 26] width 22 height 23
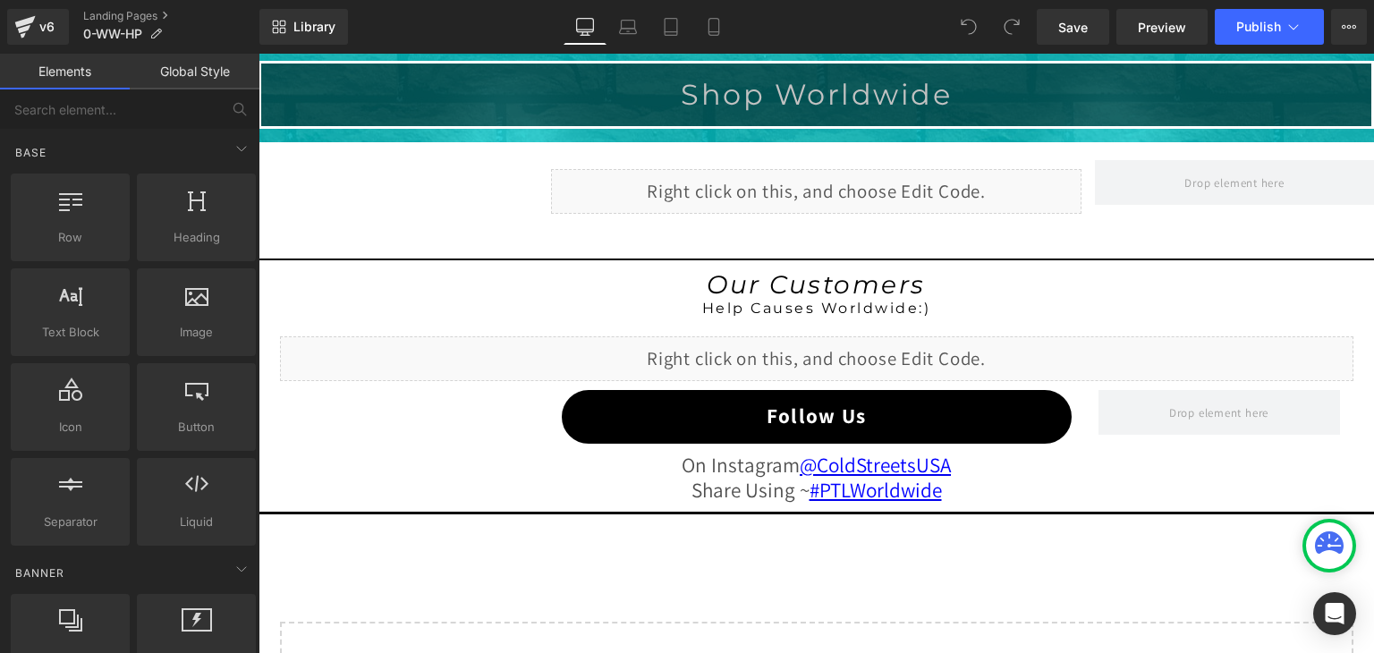
scroll to position [1520, 0]
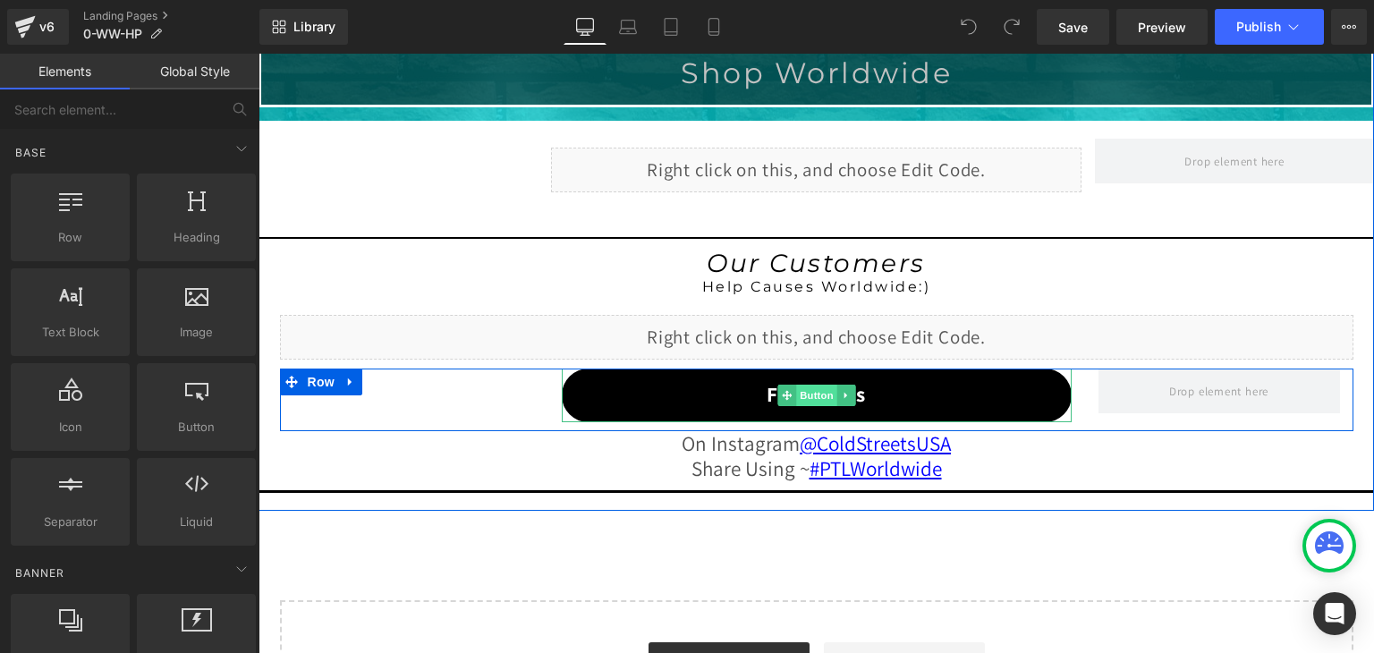
click at [816, 394] on span "Button" at bounding box center [816, 395] width 41 height 21
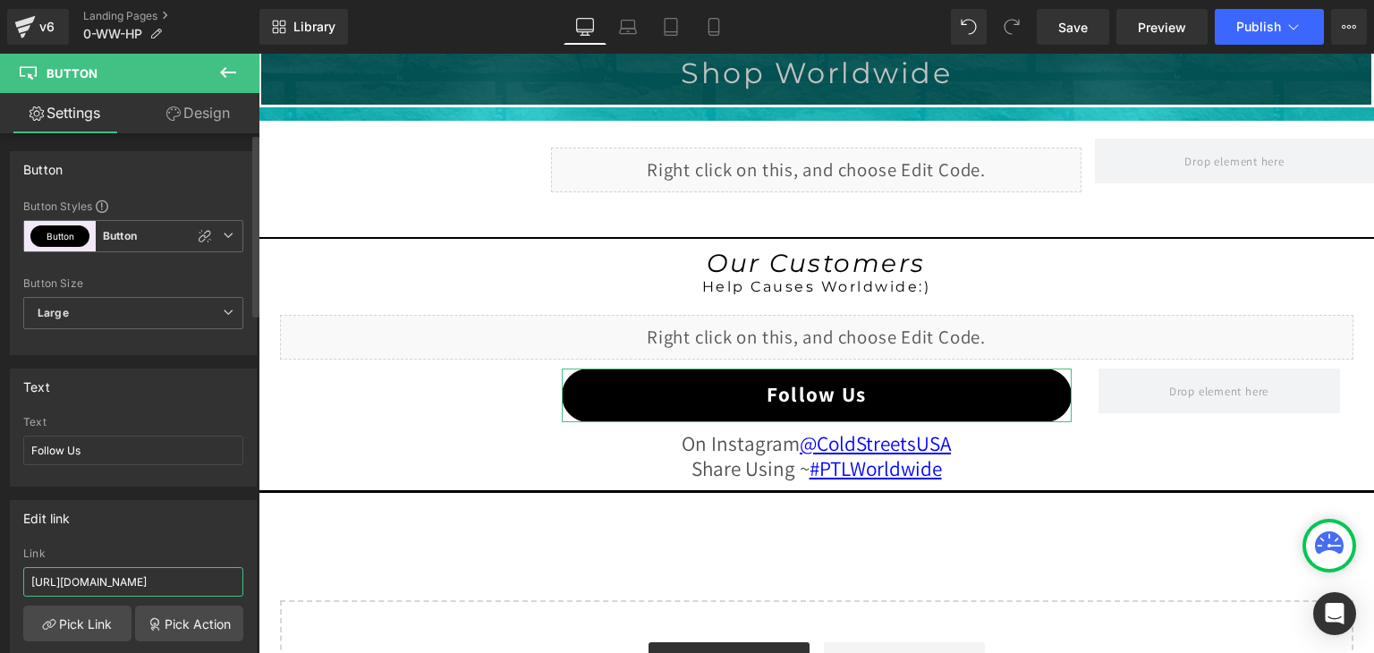
scroll to position [0, 25]
drag, startPoint x: 171, startPoint y: 584, endPoint x: 235, endPoint y: 580, distance: 64.5
click at [235, 580] on input "https://www.instagram.com/coldstreetsusa/" at bounding box center [133, 582] width 220 height 30
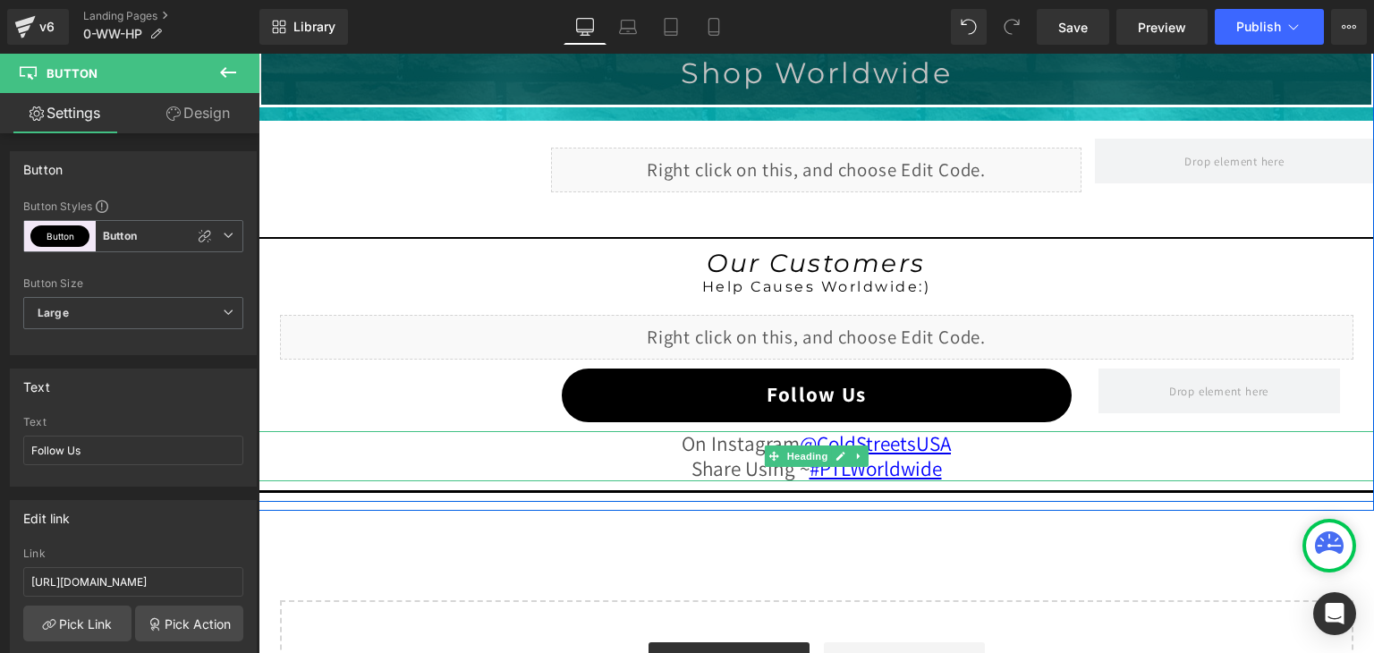
click at [664, 453] on div "On Instagram @ColdStreetsUSA Share Using ~ #PTLWorldwide" at bounding box center [815, 456] width 1115 height 50
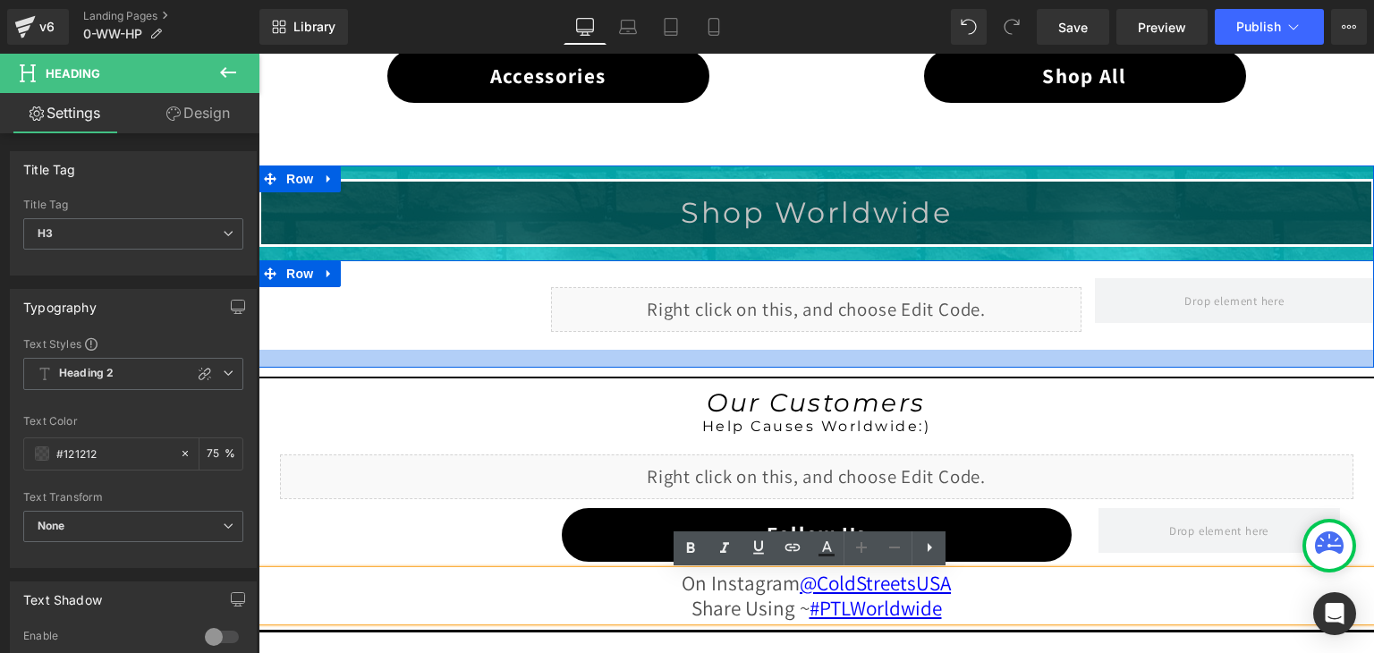
scroll to position [1341, 0]
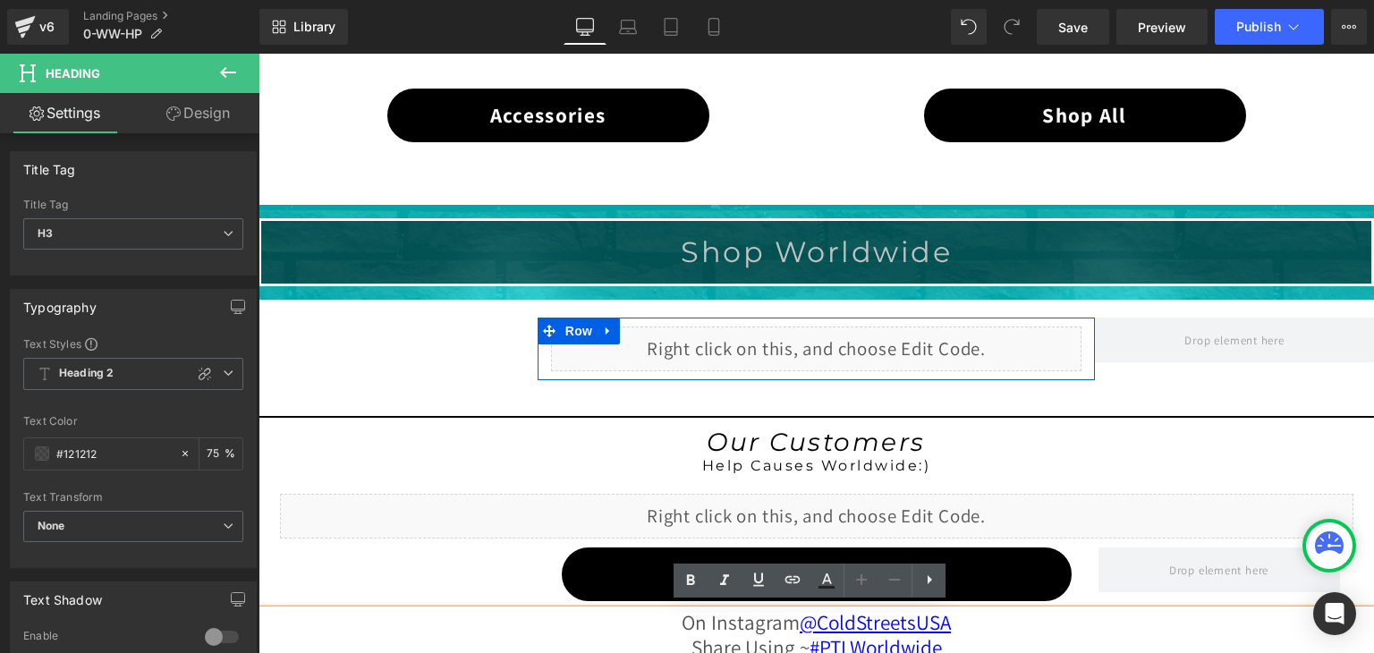
click at [830, 341] on div "Liquid" at bounding box center [816, 348] width 531 height 45
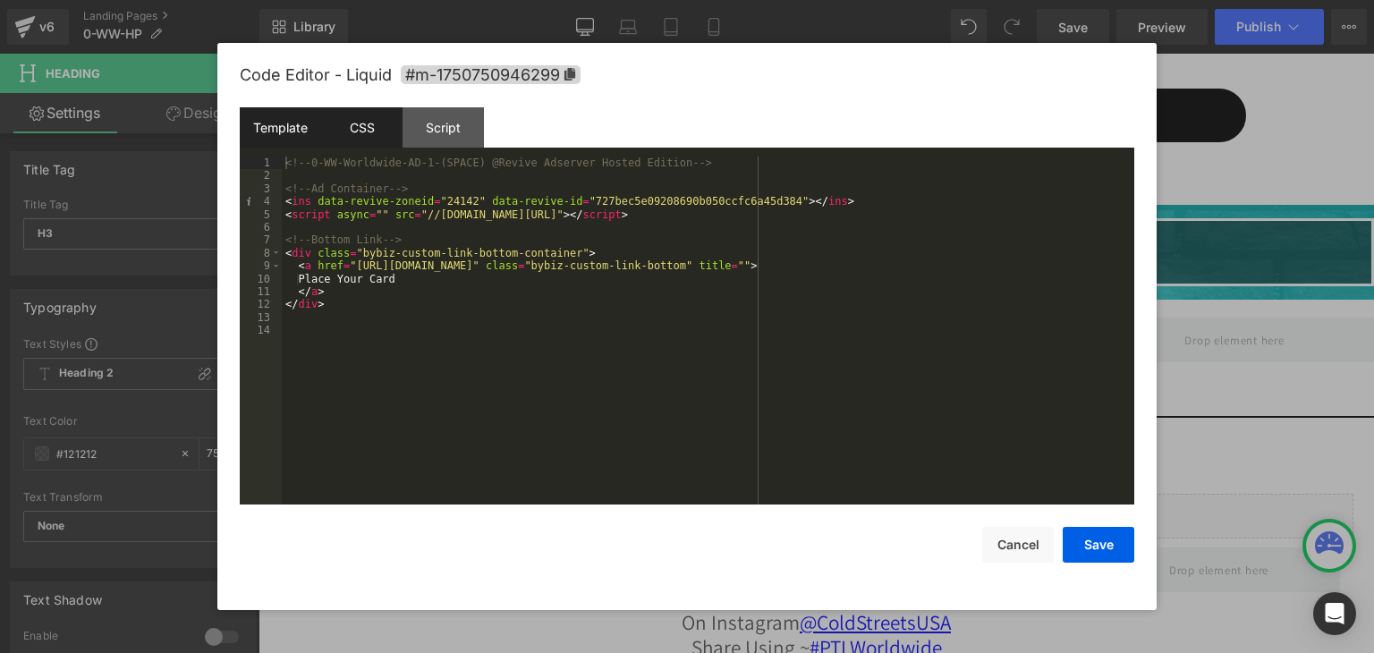
click at [361, 119] on div "CSS" at bounding box center [361, 127] width 81 height 40
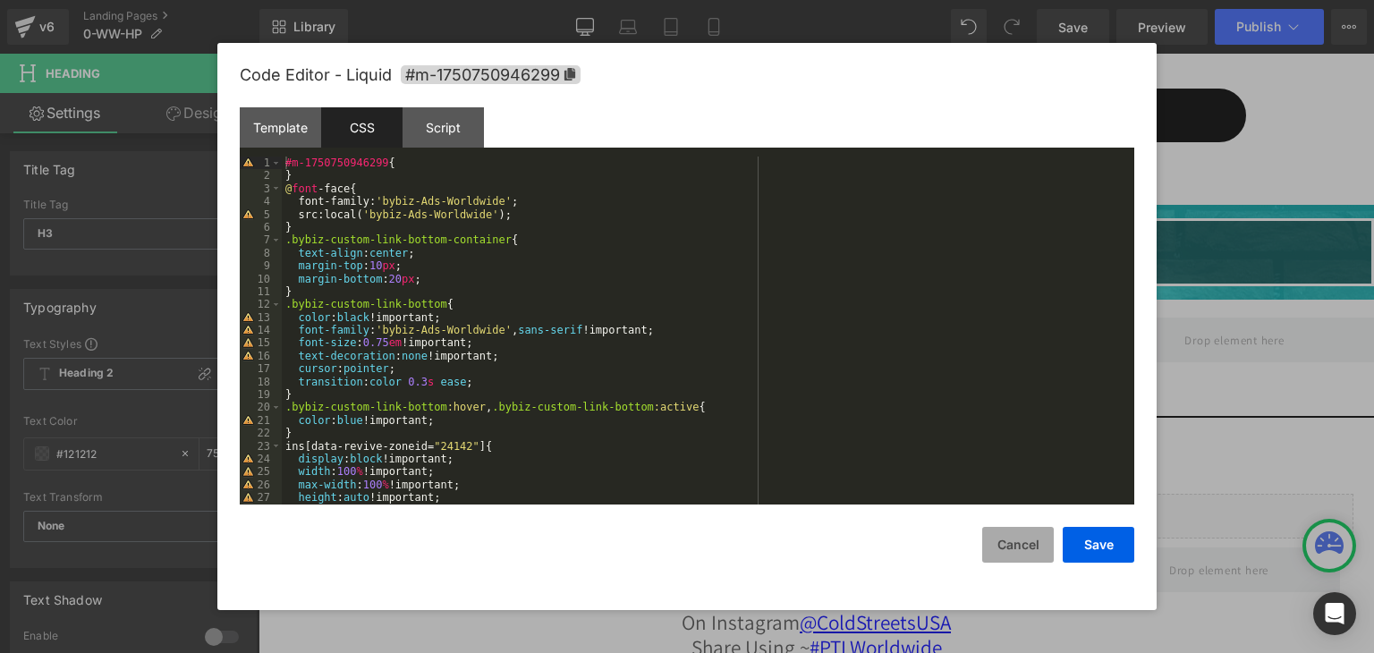
click at [1019, 545] on button "Cancel" at bounding box center [1018, 545] width 72 height 36
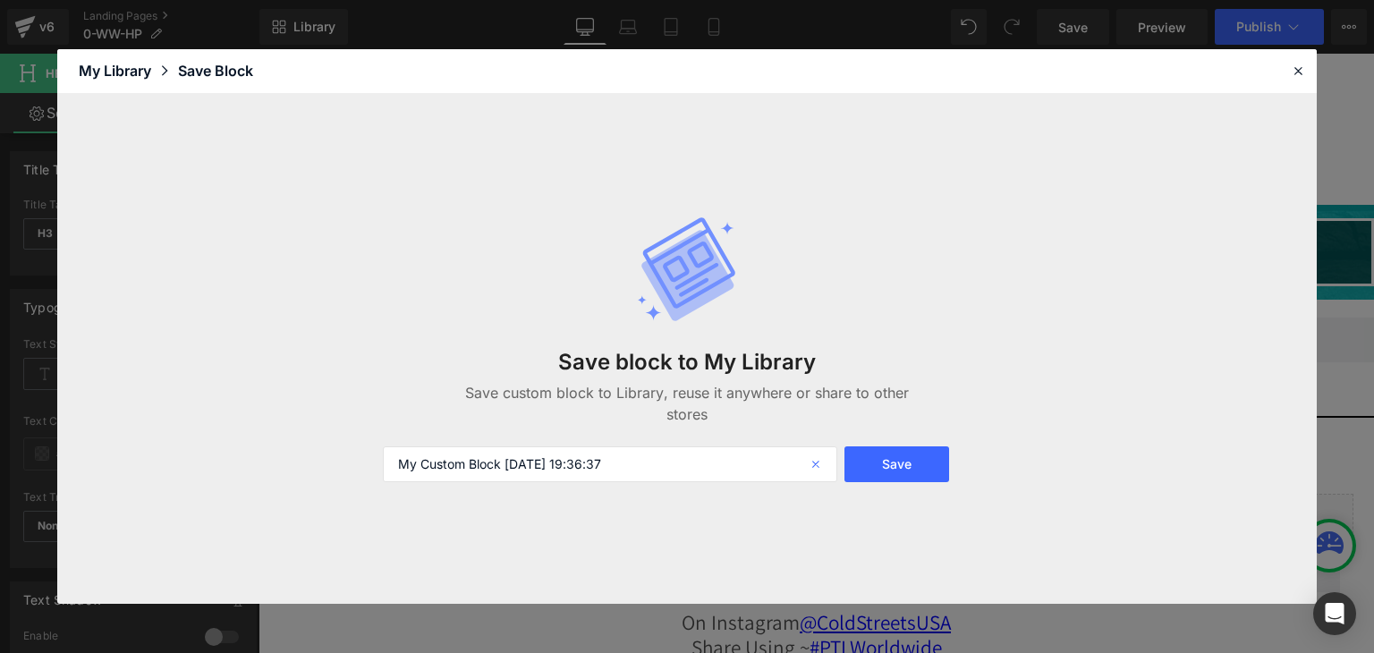
click at [819, 466] on icon at bounding box center [817, 464] width 39 height 36
drag, startPoint x: 436, startPoint y: 466, endPoint x: 383, endPoint y: 467, distance: 53.7
click at [383, 467] on input "1-AL-" at bounding box center [610, 464] width 454 height 36
click at [436, 461] on input "Paste Worldwide" at bounding box center [610, 464] width 454 height 36
click at [434, 463] on input "Paste Shop Worldwide" at bounding box center [610, 464] width 454 height 36
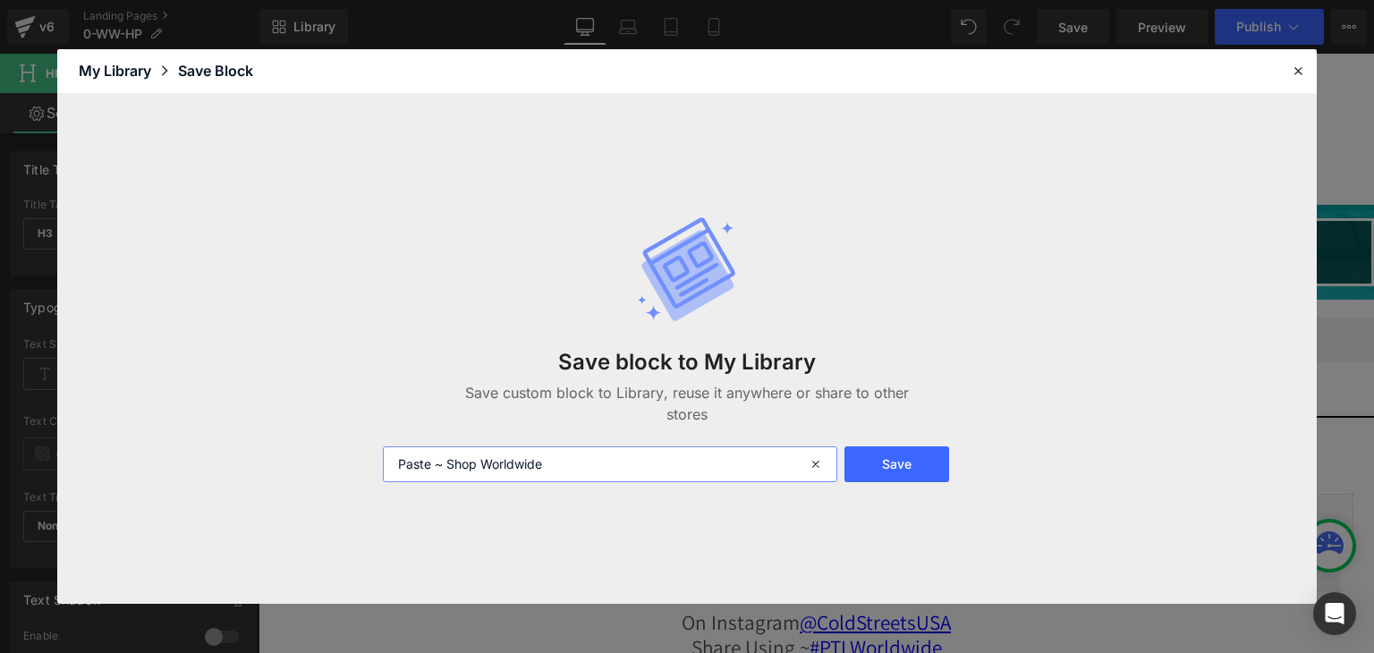
click at [436, 462] on input "Paste ~ Shop Worldwide" at bounding box center [610, 464] width 454 height 36
drag, startPoint x: 567, startPoint y: 467, endPoint x: 388, endPoint y: 465, distance: 178.9
click at [388, 465] on input "Paste 1 ~ Shop Worldwide" at bounding box center [610, 464] width 454 height 36
type input "Paste 1 ~ Shop Worldwide"
click at [812, 464] on icon at bounding box center [817, 464] width 39 height 36
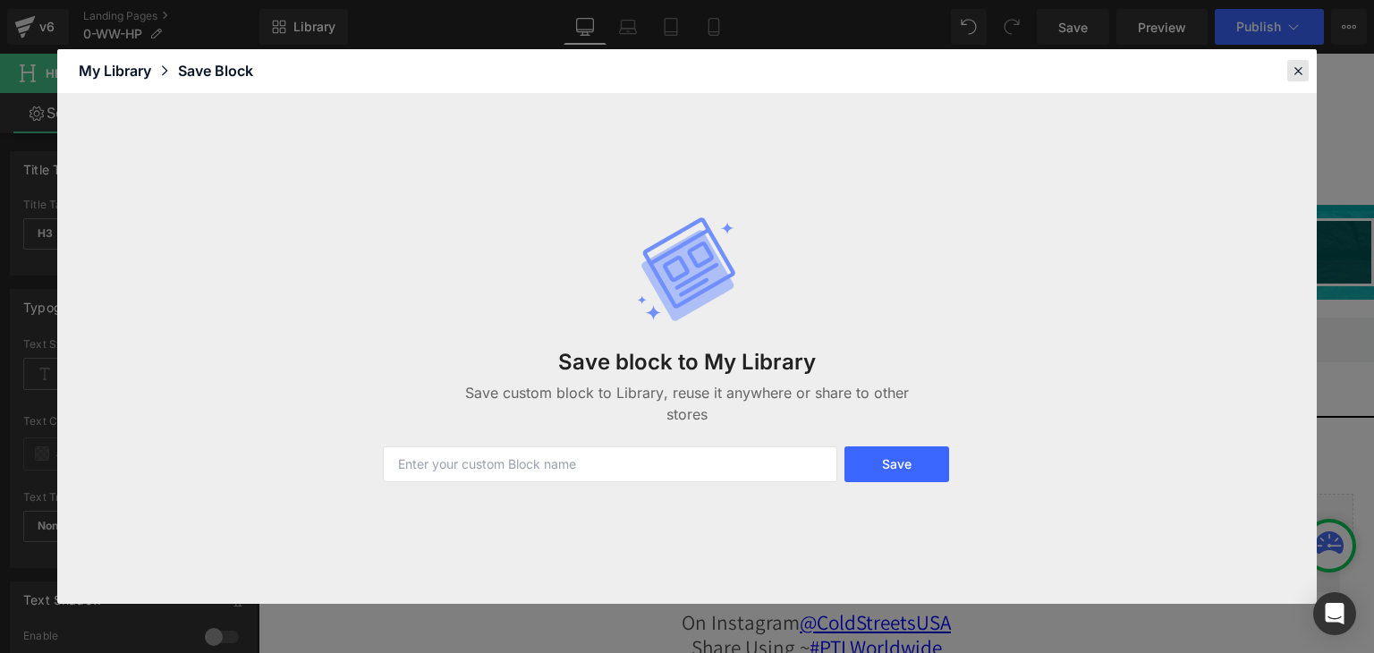
click at [1290, 72] on icon at bounding box center [1298, 71] width 16 height 16
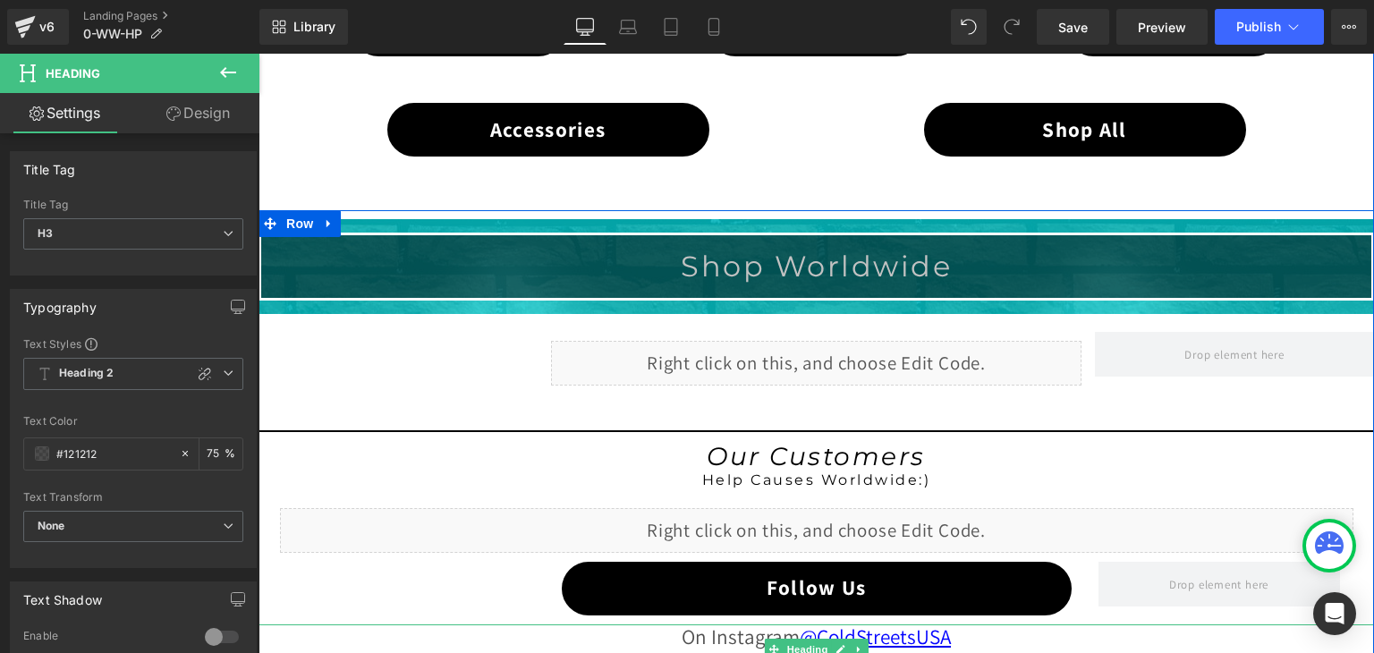
scroll to position [1252, 0]
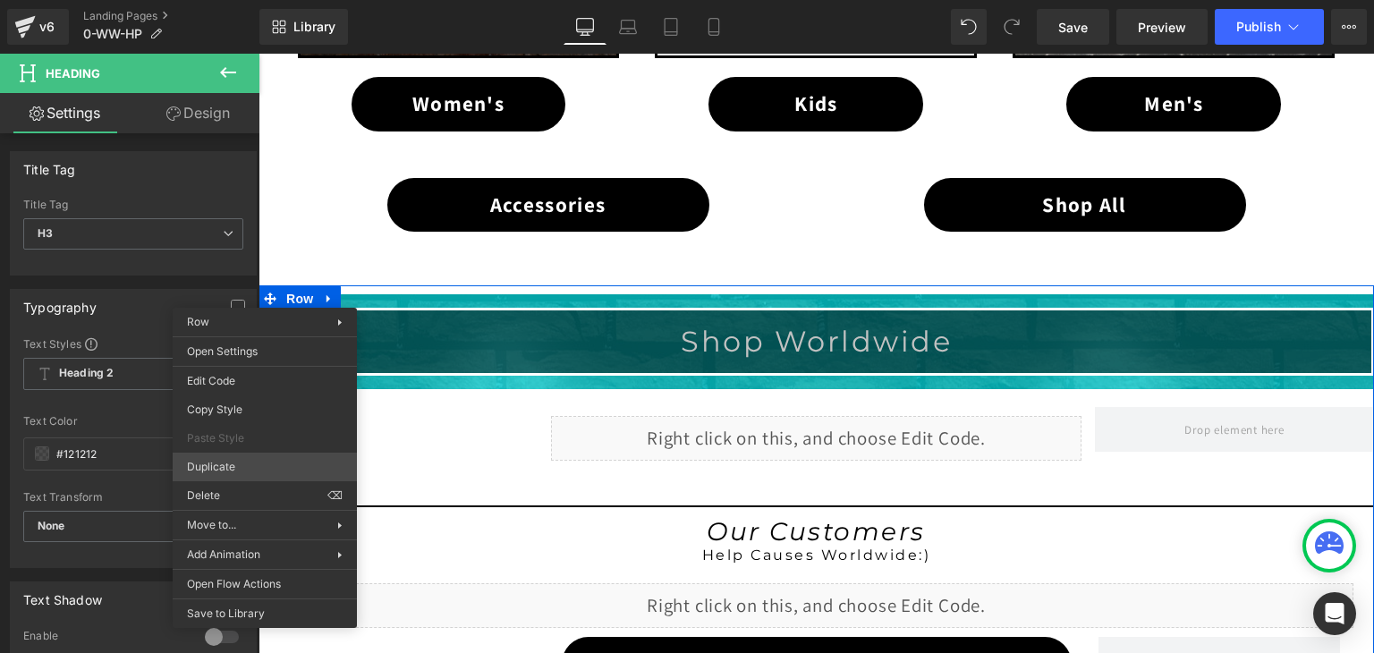
click at [211, 463] on div "Button You are previewing how the will restyle your page. You can not edit Elem…" at bounding box center [687, 341] width 1374 height 683
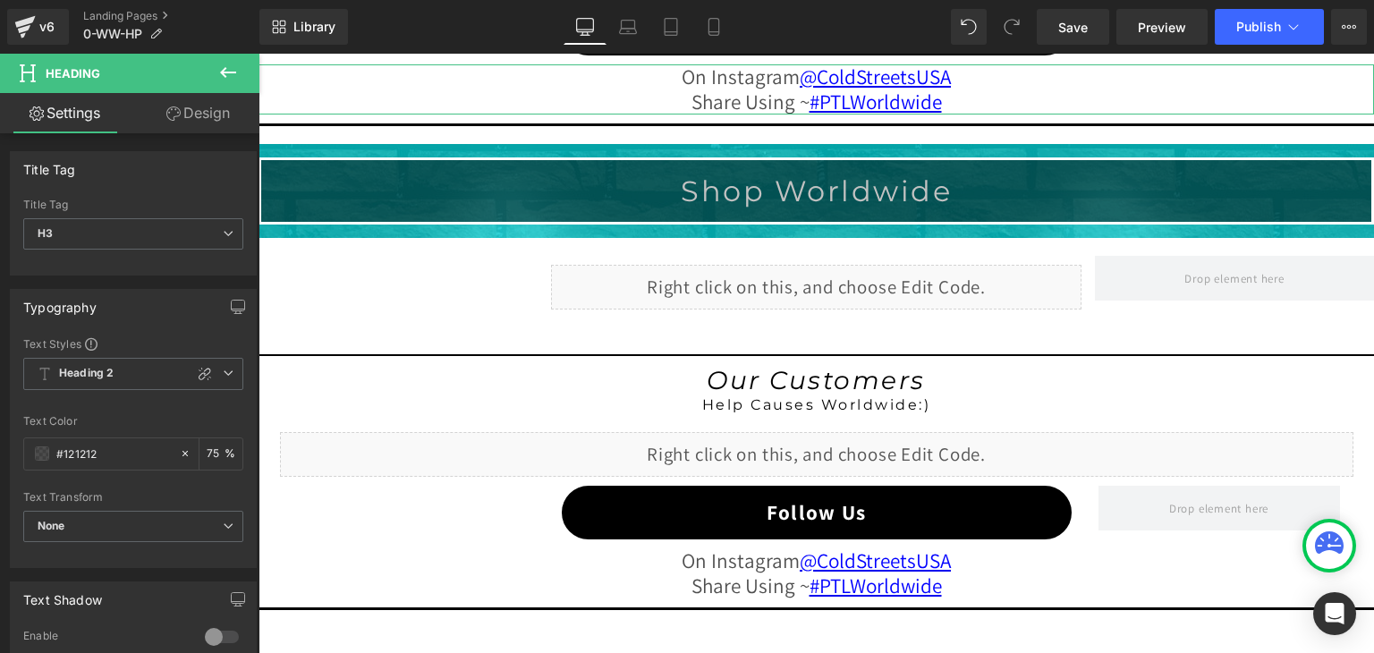
scroll to position [1890, 0]
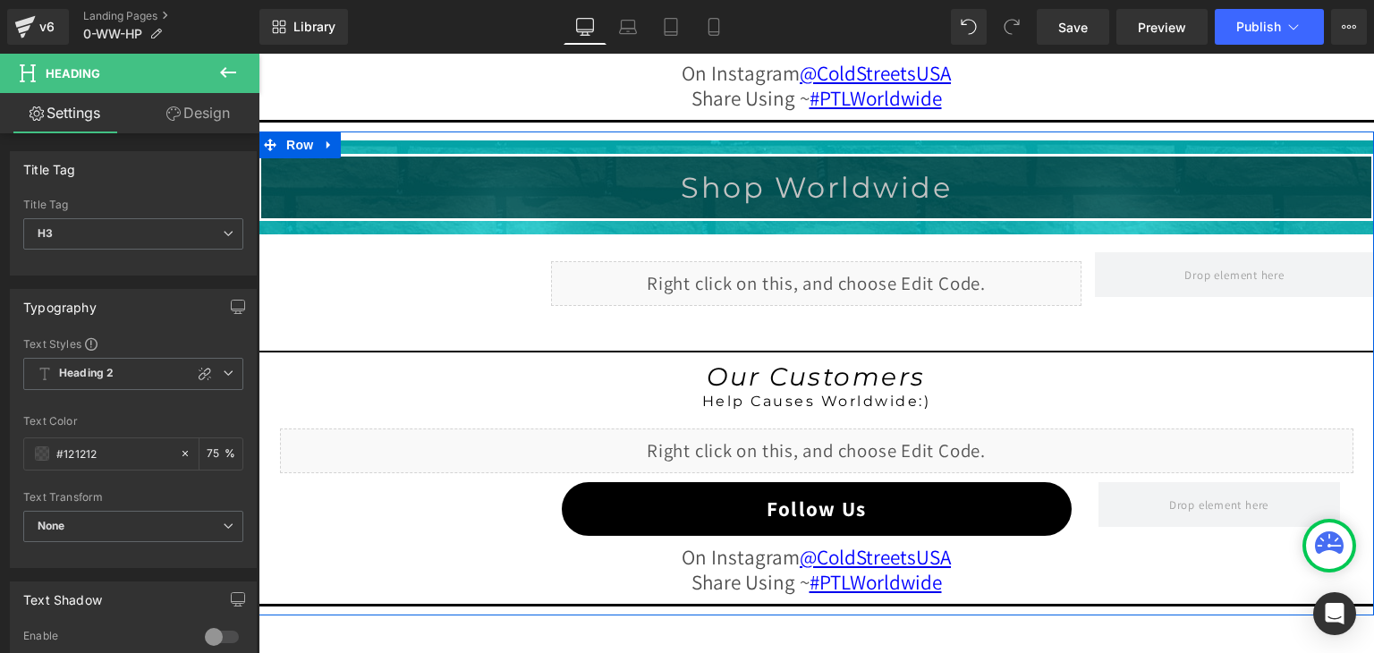
click at [235, 455] on div "Button You are previewing how the will restyle your page. You can not edit Elem…" at bounding box center [687, 341] width 1374 height 683
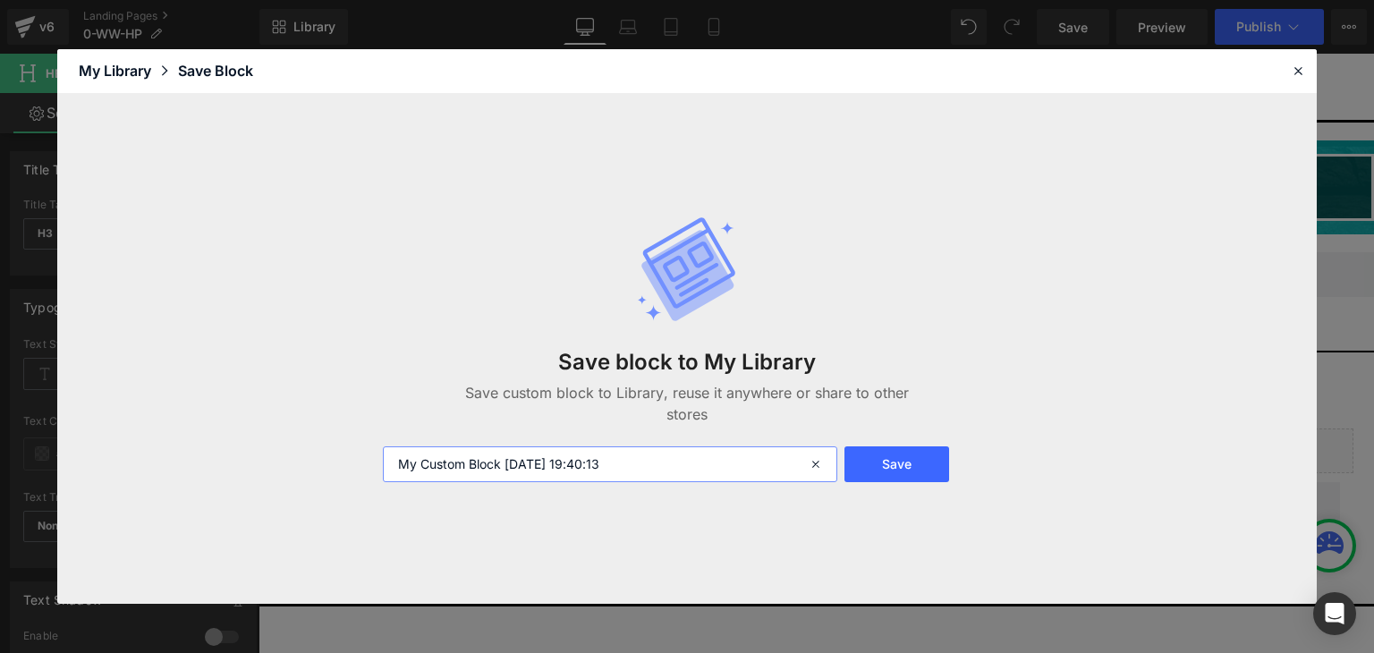
drag, startPoint x: 626, startPoint y: 461, endPoint x: 383, endPoint y: 462, distance: 243.2
click at [383, 462] on input "My Custom Block 2025-08-11 19:40:13" at bounding box center [610, 464] width 454 height 36
paste input "Paste 1 ~ Shop Worldwide"
click at [436, 462] on input "Paste 1 ~ Shop Worldwide" at bounding box center [610, 464] width 454 height 36
click at [440, 462] on input "Paste 1 ~ Shop Worldwide" at bounding box center [610, 464] width 454 height 36
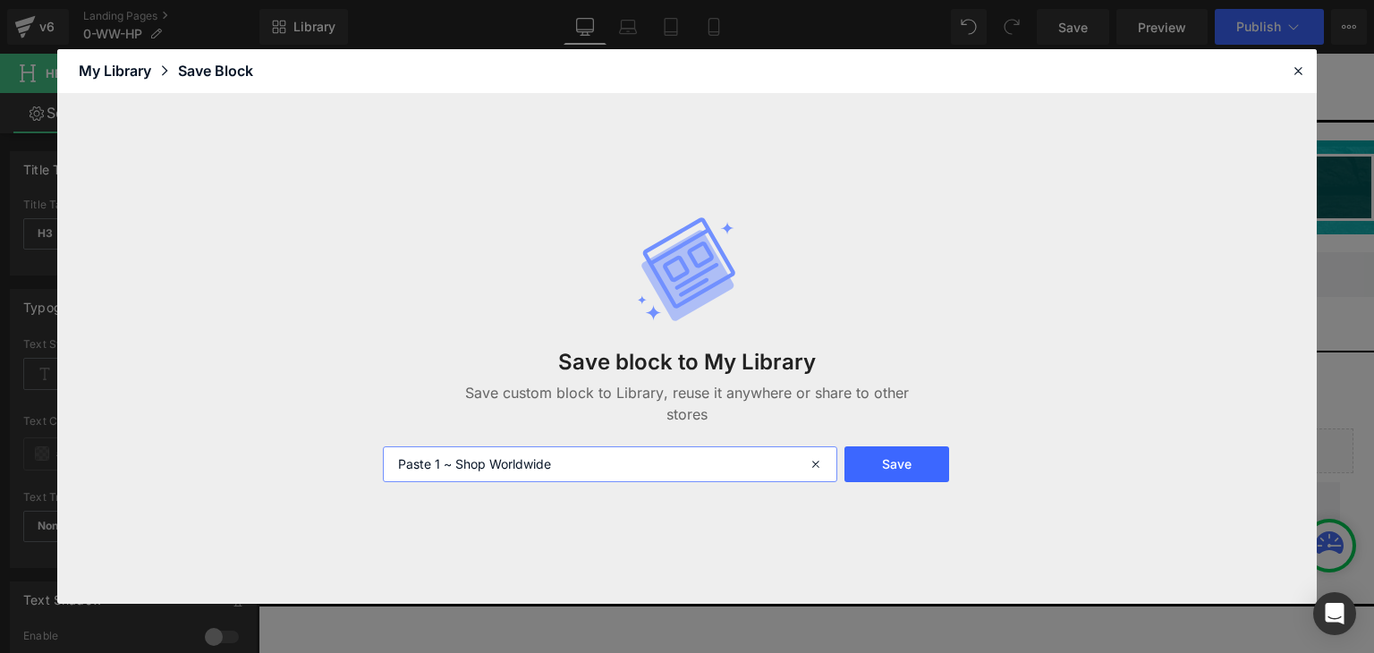
click at [434, 463] on input "Paste 1 ~ Shop Worldwide" at bounding box center [610, 464] width 454 height 36
click at [438, 463] on input "Paste 1 ~ Shop Worldwide" at bounding box center [610, 464] width 454 height 36
type input "Paste 1-HP ~ Shop Worldwide"
click at [906, 458] on button "Save" at bounding box center [896, 464] width 105 height 36
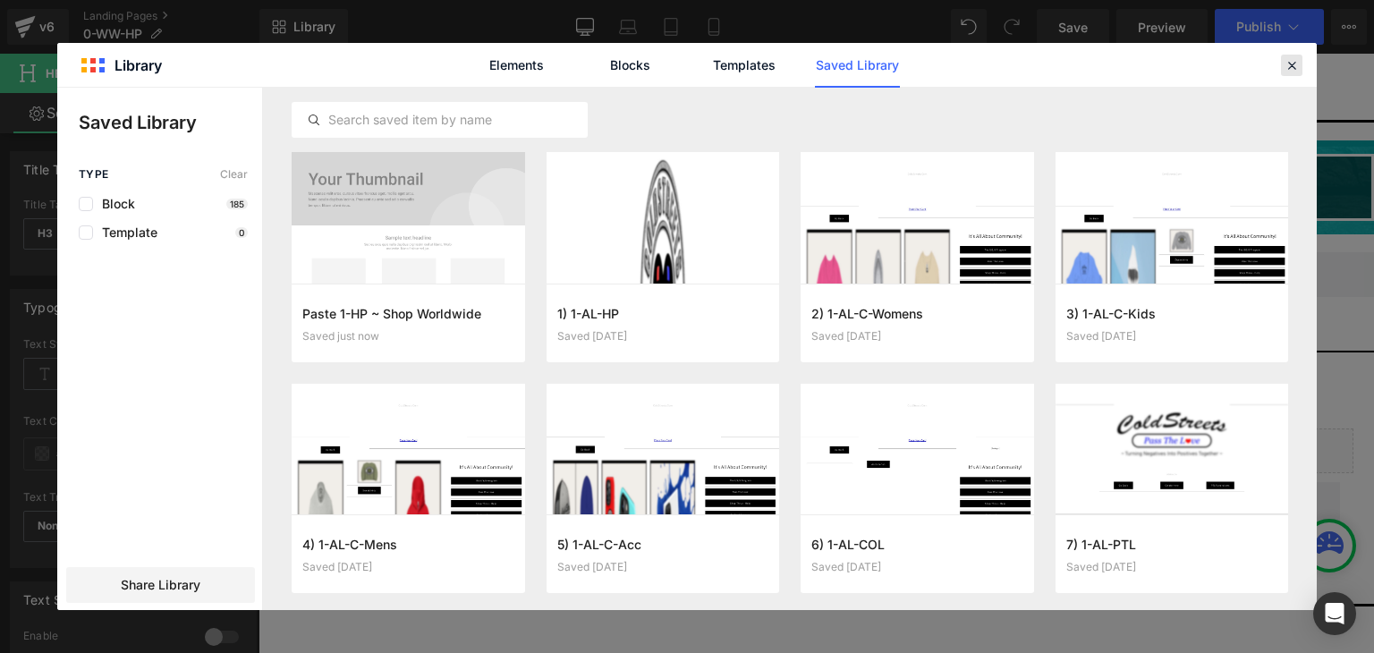
click at [1288, 62] on icon at bounding box center [1291, 65] width 16 height 16
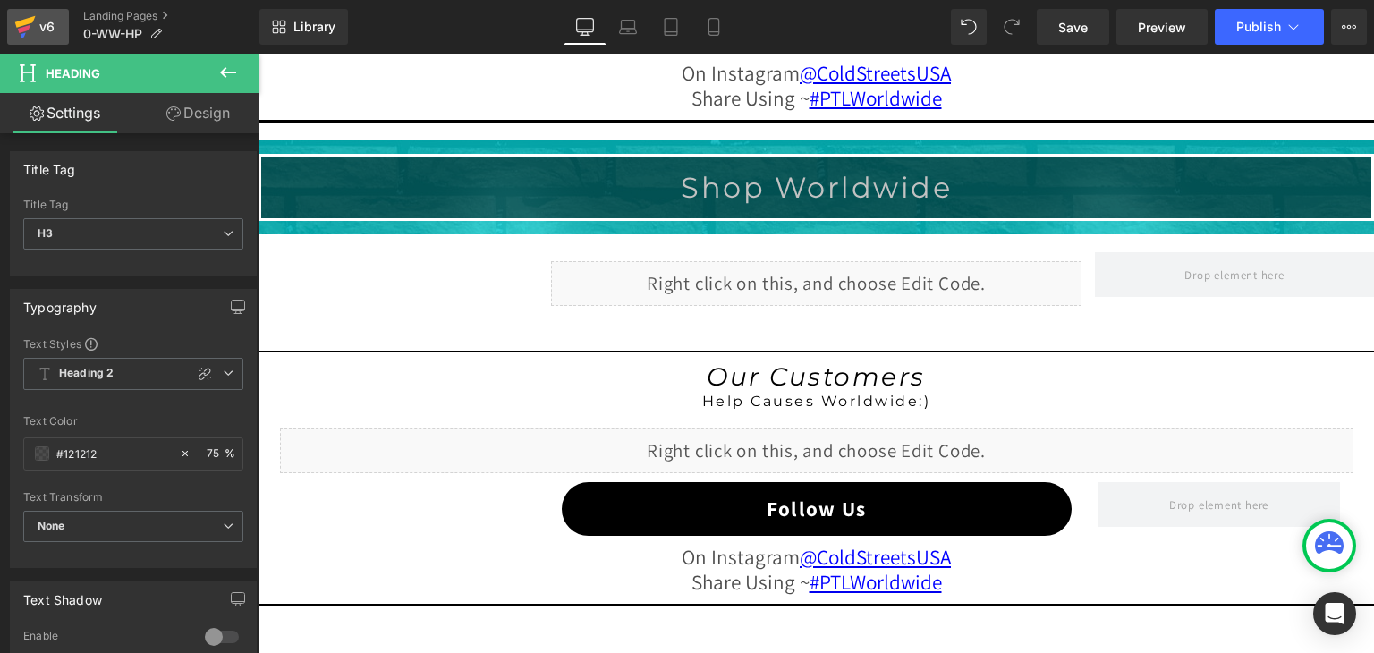
click at [21, 28] on icon at bounding box center [24, 29] width 13 height 8
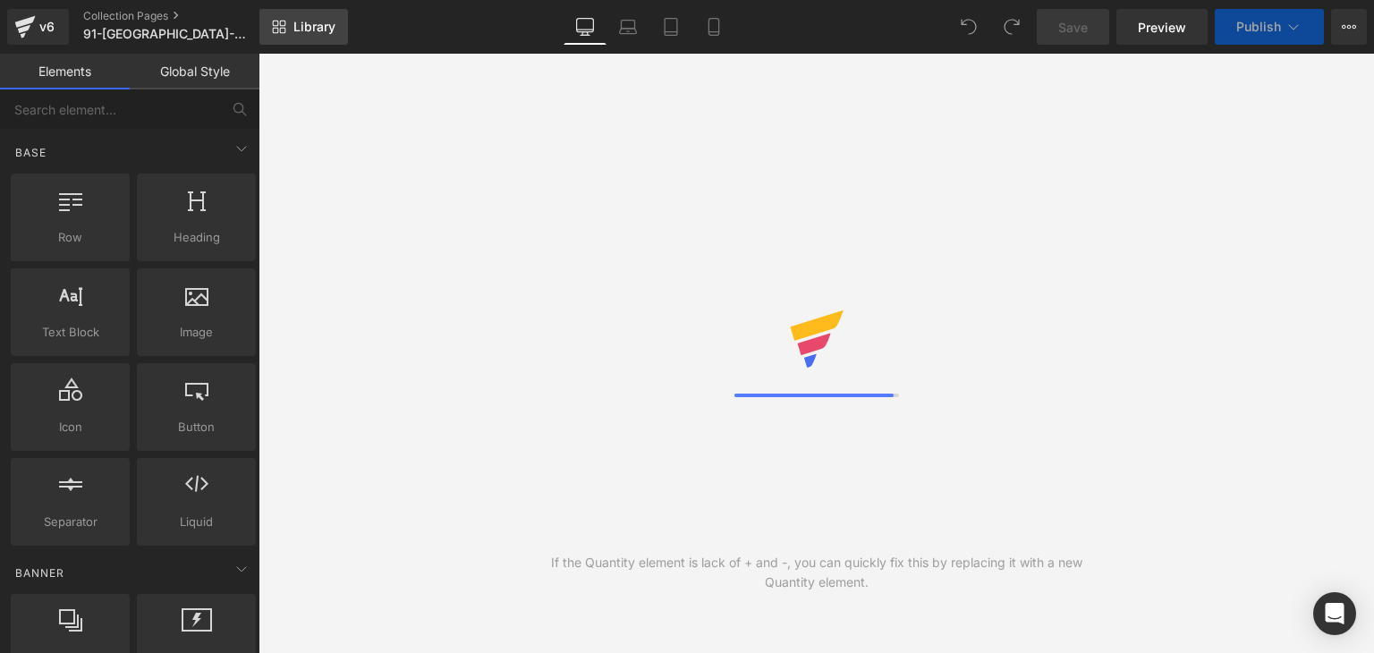
click at [311, 21] on span "Library" at bounding box center [314, 27] width 42 height 16
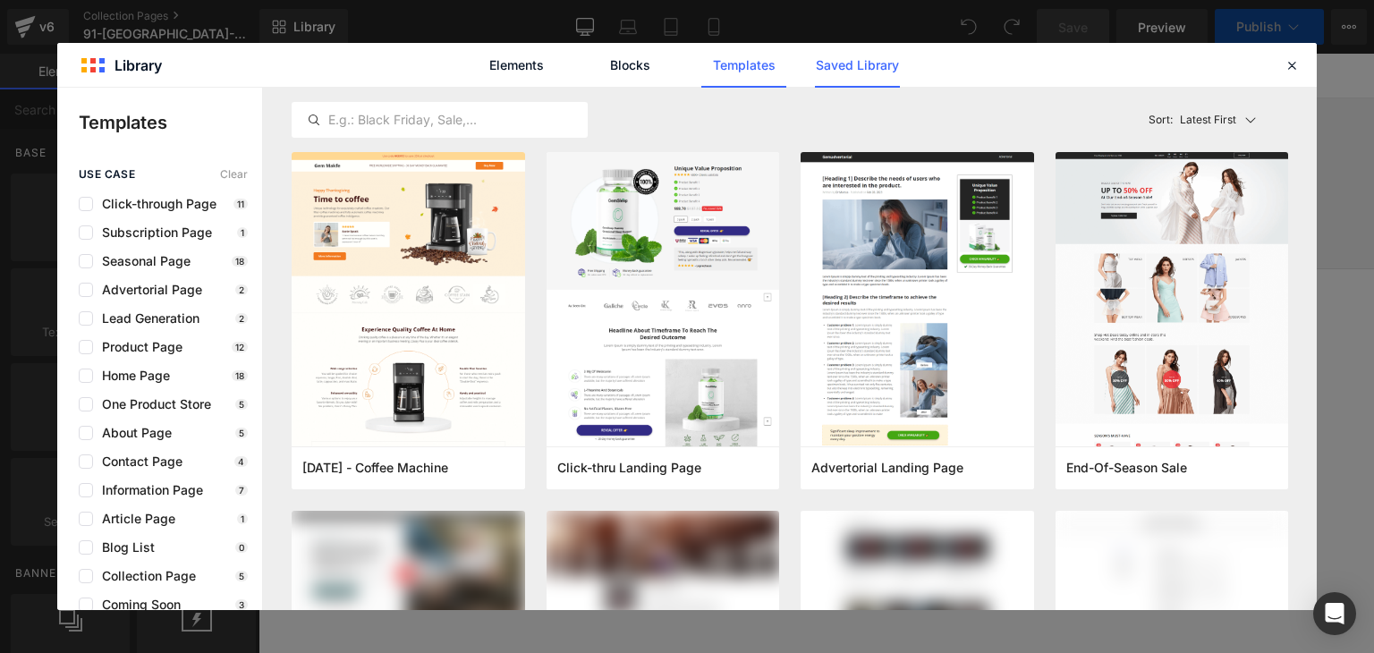
click at [874, 58] on link "Saved Library" at bounding box center [857, 65] width 85 height 45
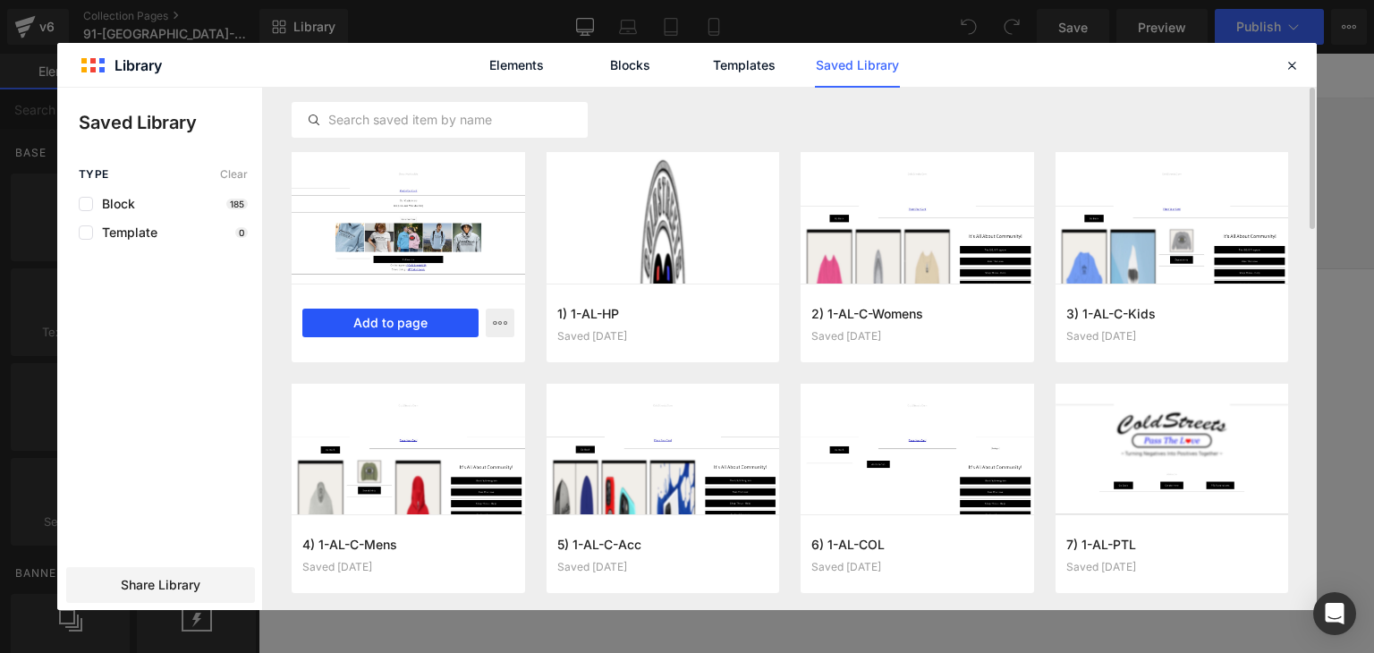
click at [415, 325] on button "Add to page" at bounding box center [390, 323] width 176 height 29
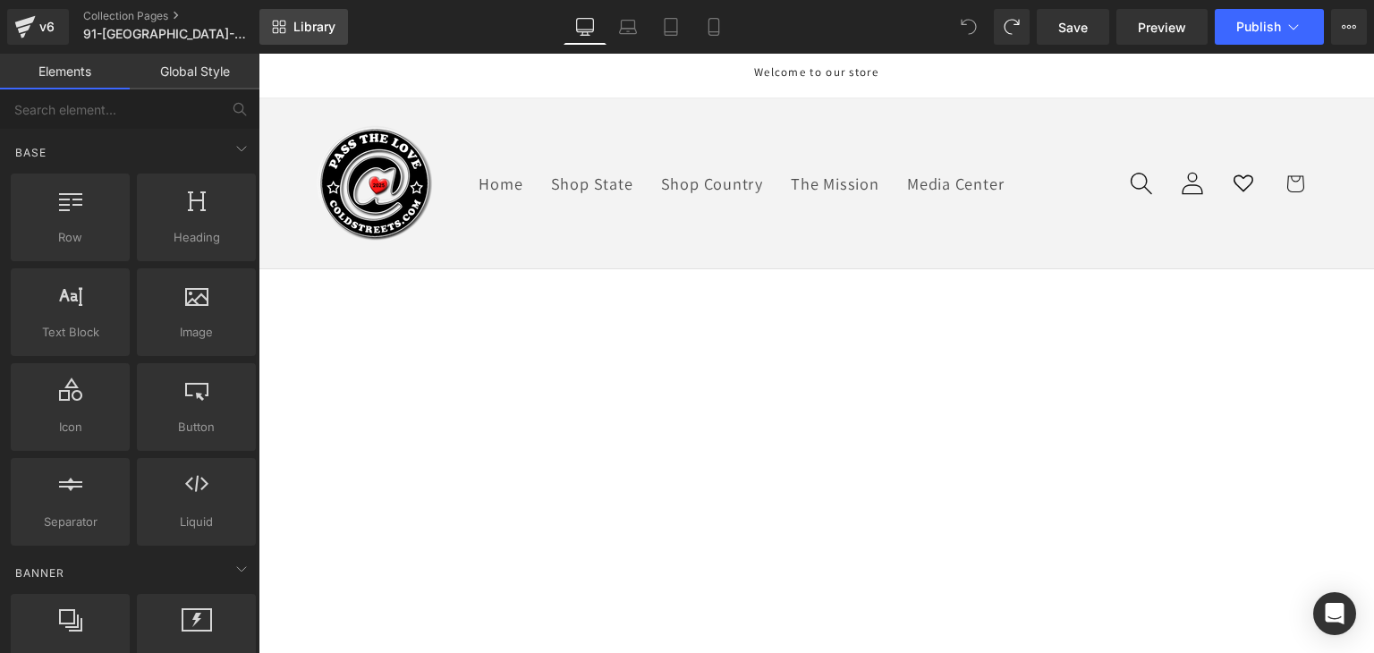
click at [323, 30] on span "Library" at bounding box center [314, 27] width 42 height 16
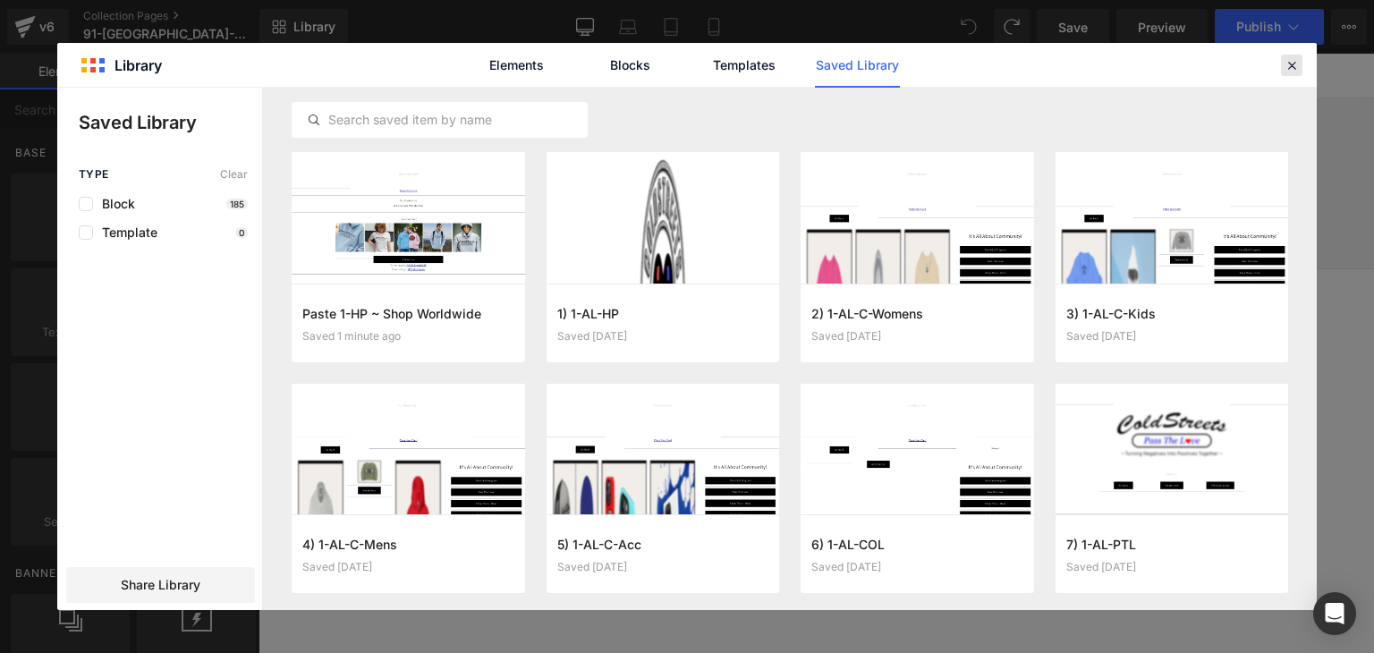
click at [1286, 62] on icon at bounding box center [1291, 65] width 16 height 16
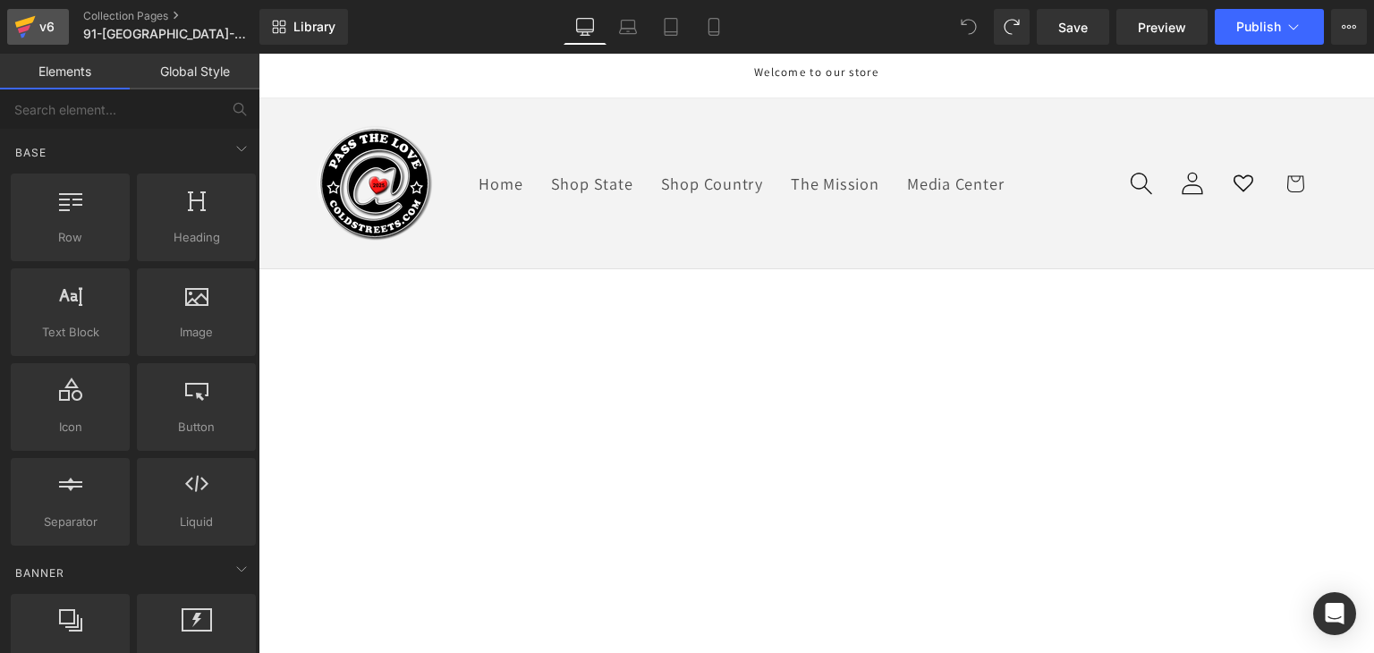
click at [21, 21] on icon at bounding box center [25, 22] width 21 height 12
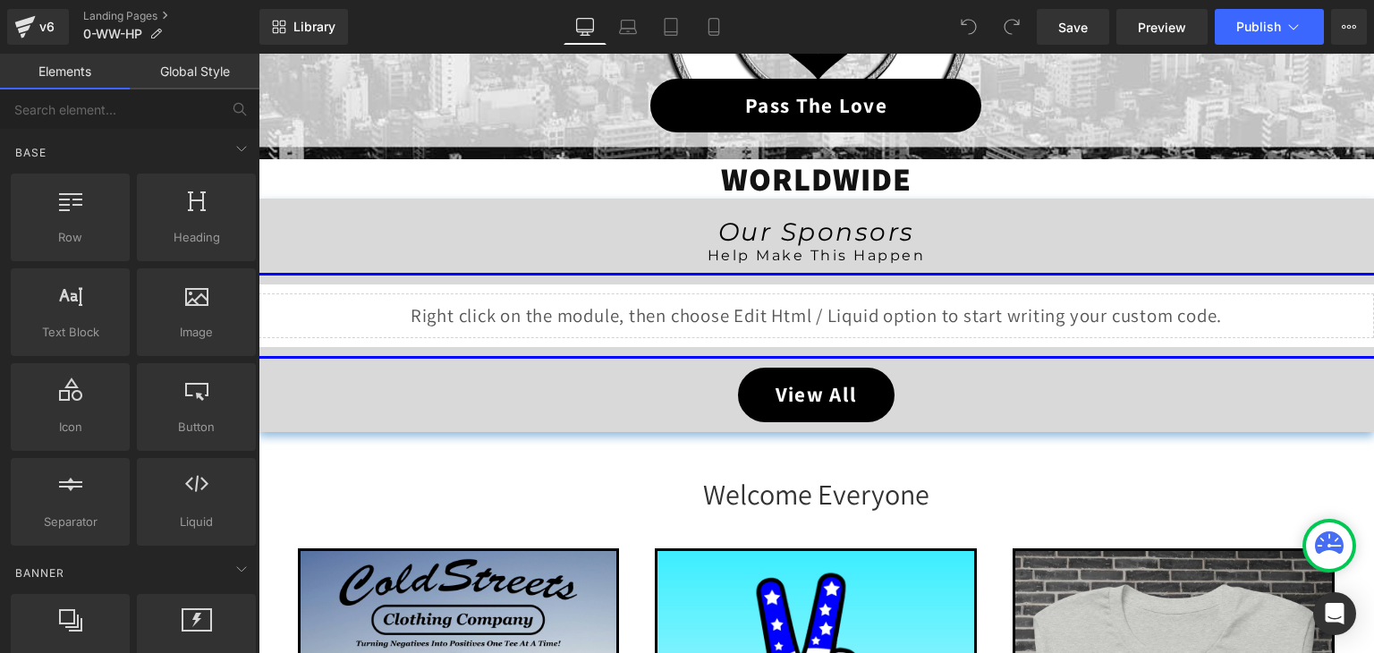
scroll to position [447, 0]
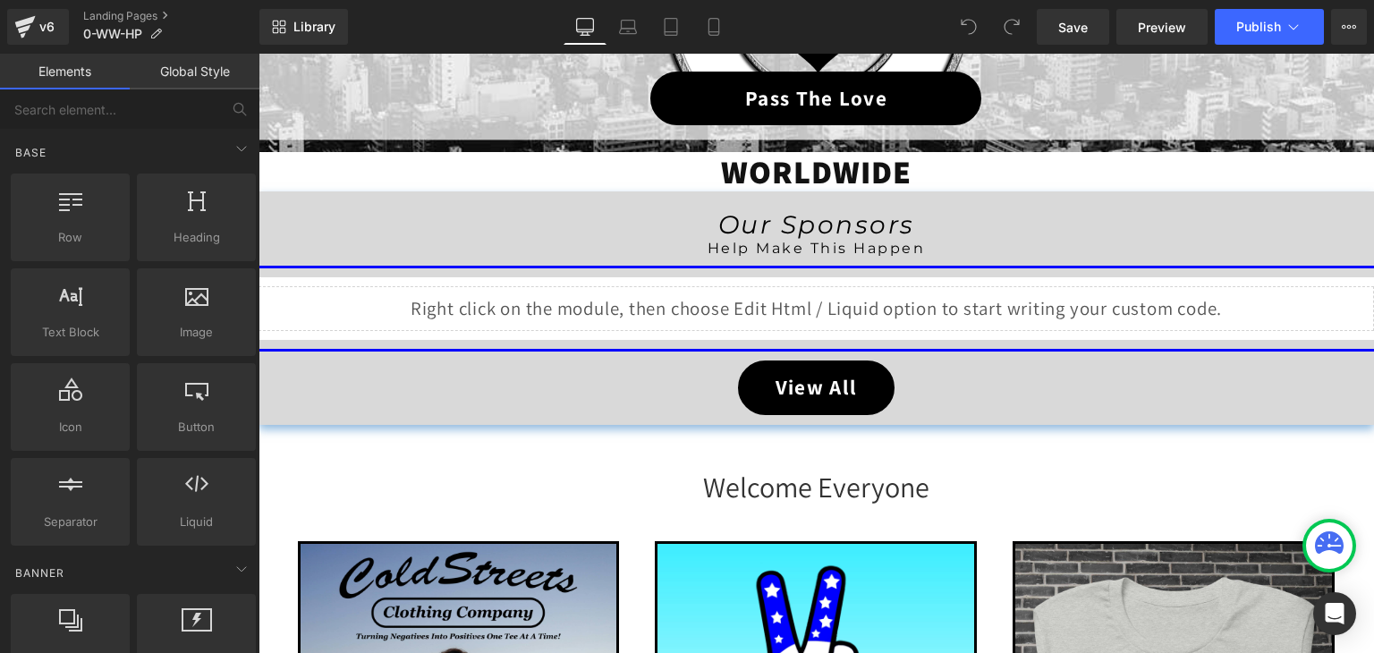
click at [816, 295] on div "Liquid" at bounding box center [815, 308] width 1115 height 45
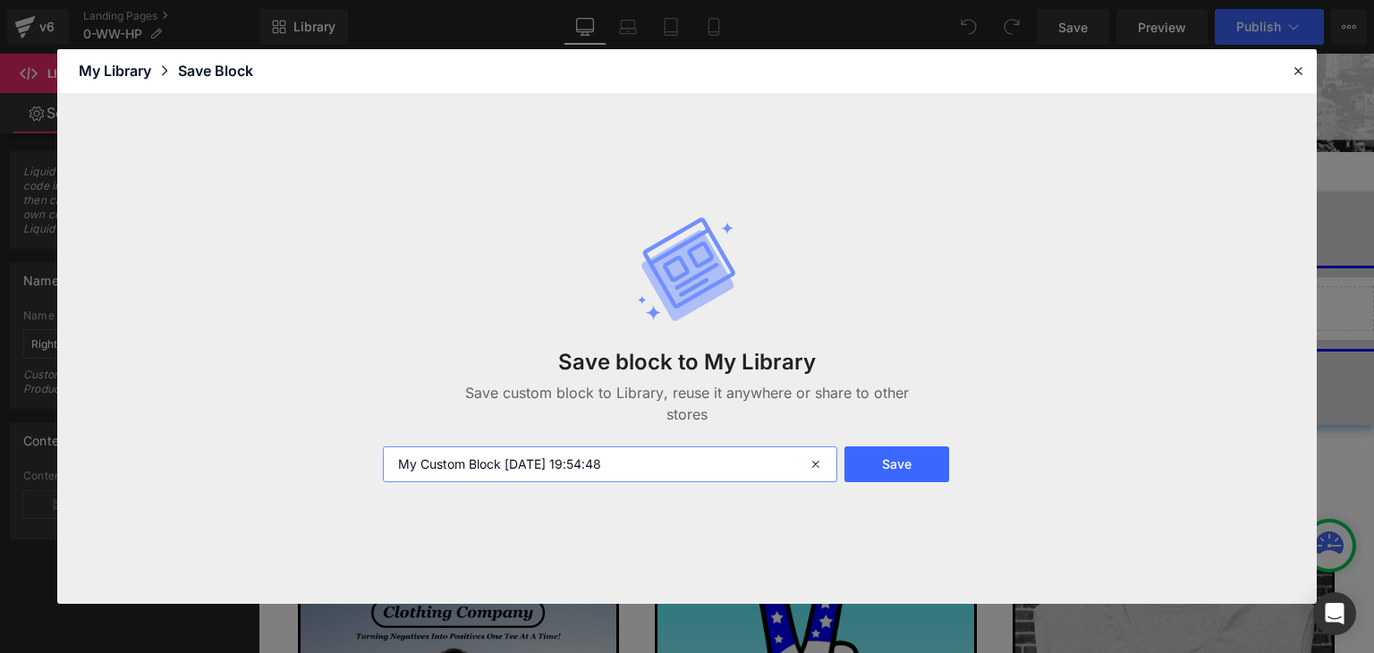
drag, startPoint x: 633, startPoint y: 463, endPoint x: 376, endPoint y: 465, distance: 257.6
click at [376, 465] on div "My Custom Block 2025-08-11 19:54:48" at bounding box center [608, 464] width 472 height 36
click at [816, 459] on icon at bounding box center [817, 464] width 39 height 36
paste input "Paste 1-HP ~ Shop Worldwide"
click at [479, 462] on input "Paste 1-HP ~ Shop Worldwide" at bounding box center [610, 464] width 454 height 36
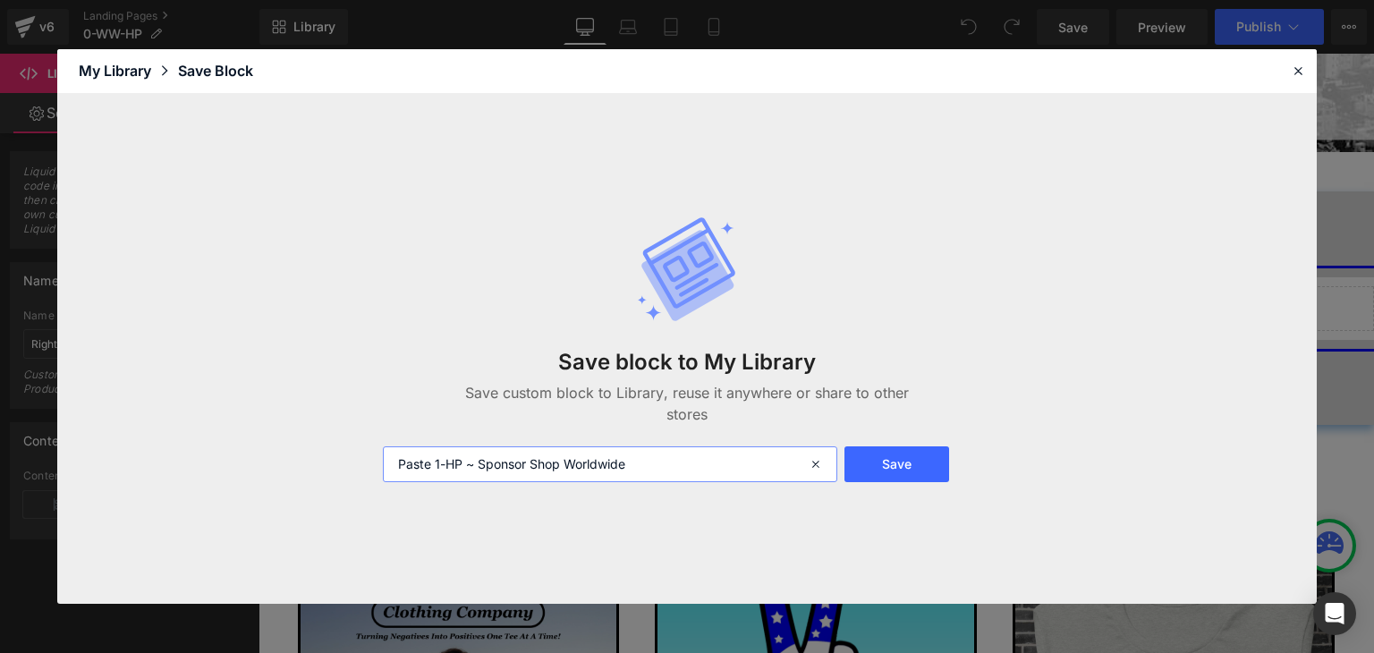
click at [477, 461] on input "Paste 1-HP ~ Sponsor Shop Worldwide" at bounding box center [610, 464] width 454 height 36
click at [492, 464] on input "Paste 1-HP ~ 1) Sponsor Shop Worldwide" at bounding box center [610, 464] width 454 height 36
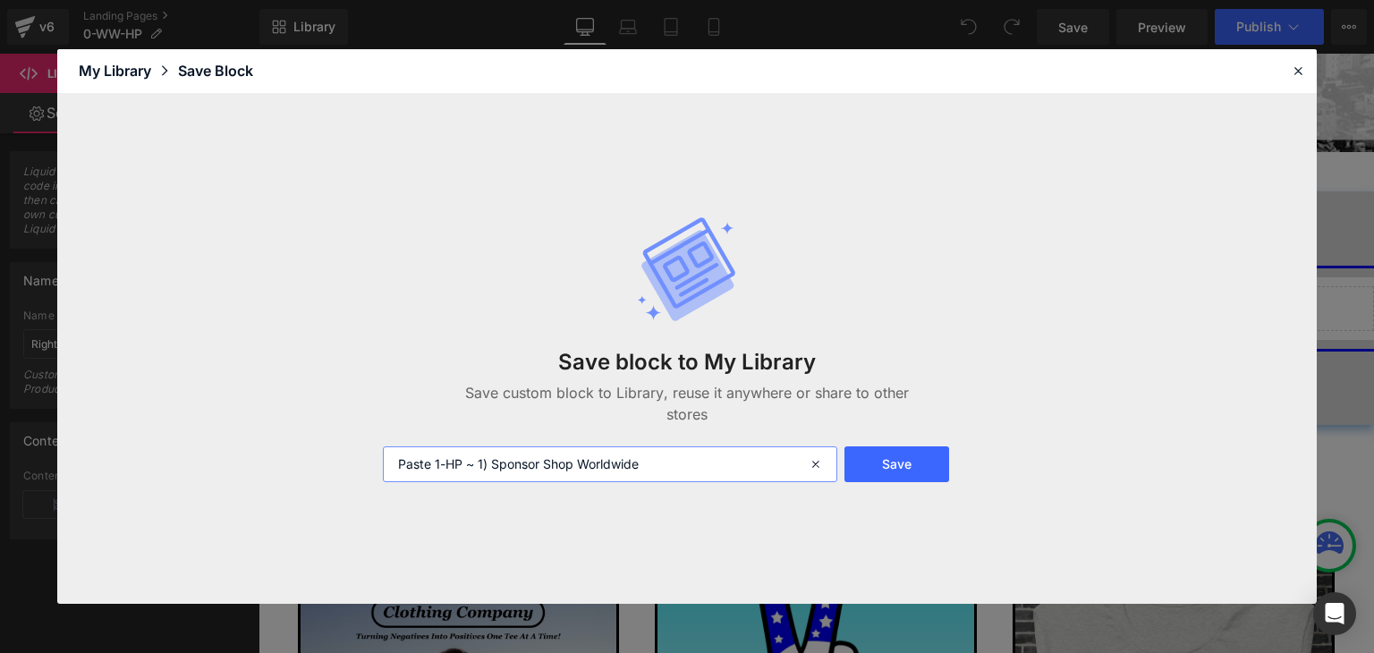
drag, startPoint x: 492, startPoint y: 464, endPoint x: 419, endPoint y: 462, distance: 73.4
click at [419, 462] on input "Paste 1-HP ~ 1) Sponsor Shop Worldwide" at bounding box center [610, 464] width 454 height 36
click at [465, 465] on input "Paste 1-HP ~ 1) Sponsor Shop Worldwide" at bounding box center [610, 464] width 454 height 36
drag, startPoint x: 476, startPoint y: 464, endPoint x: 351, endPoint y: 458, distance: 125.4
click at [351, 458] on div "Save block to My Library Save custom block to Library, reuse it anywhere or sha…" at bounding box center [686, 349] width 1259 height 511
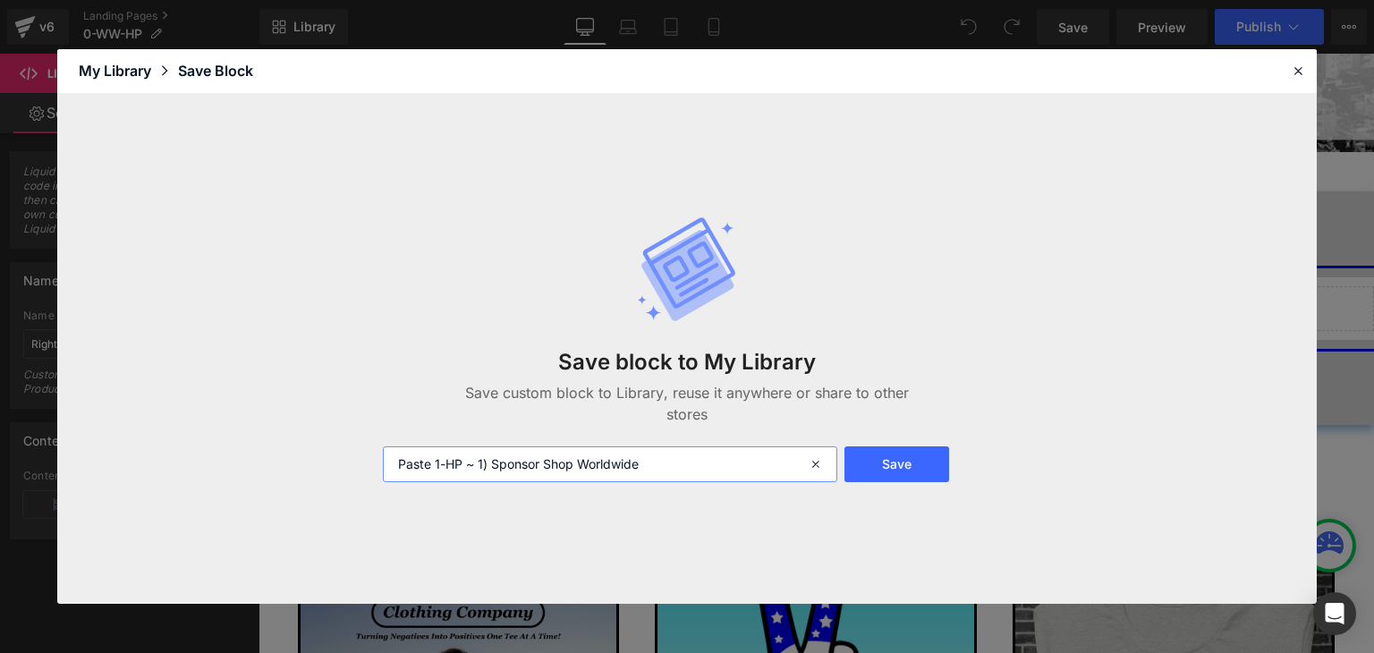
click at [663, 461] on input "Paste 1-HP ~ 1) Sponsor Shop Worldwide" at bounding box center [610, 464] width 454 height 36
type input "Paste 1-HP ~ 1) Sponsor Shop Worldwide"
click at [910, 454] on button "Save" at bounding box center [896, 464] width 105 height 36
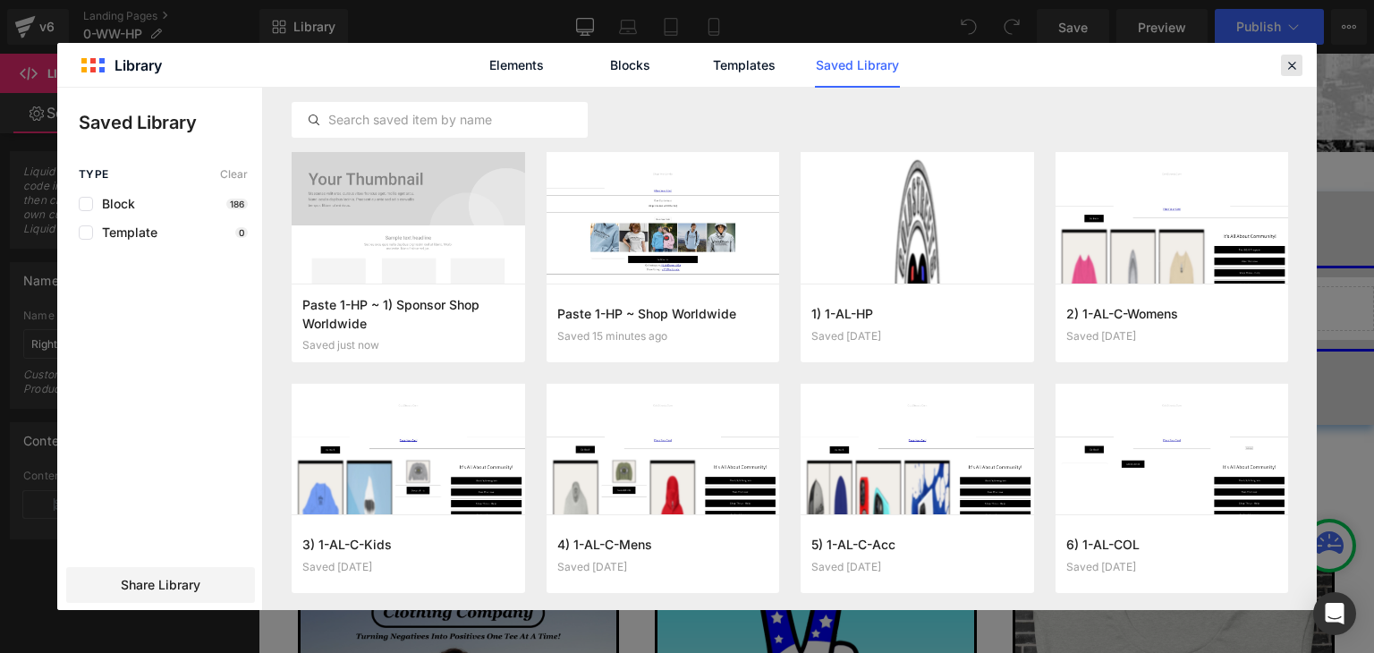
click at [1284, 62] on icon at bounding box center [1291, 65] width 16 height 16
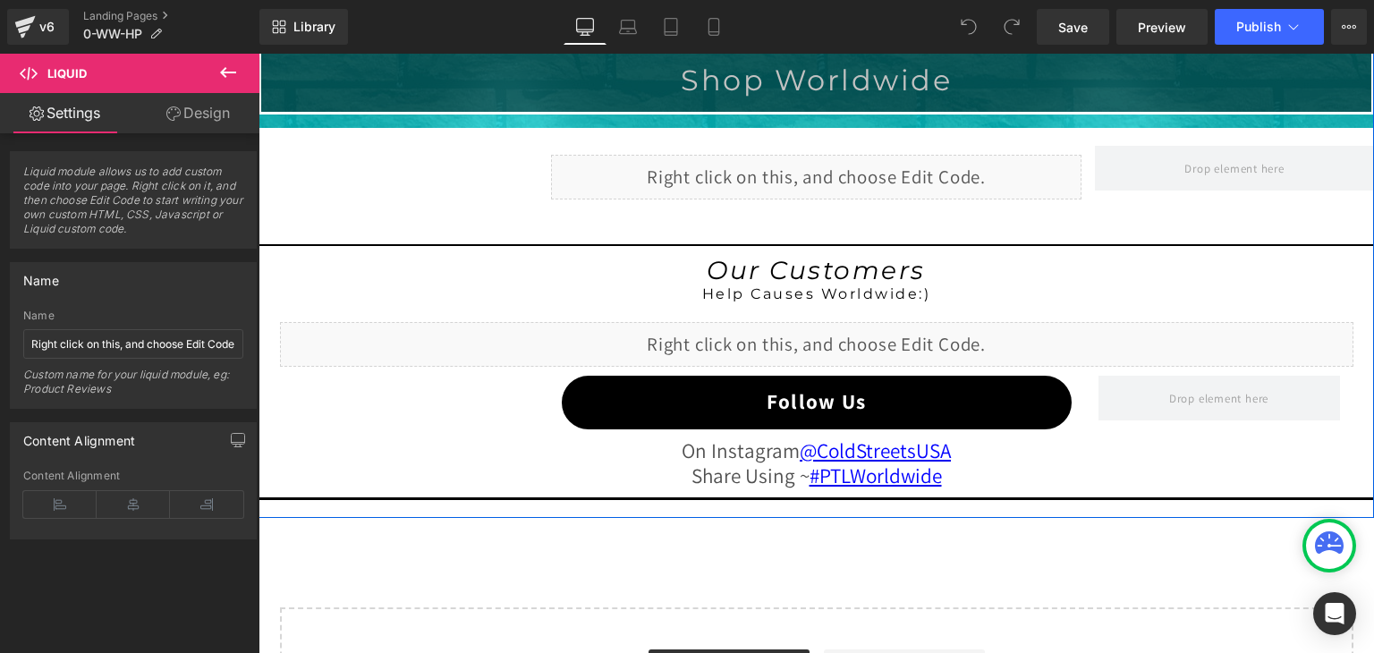
scroll to position [1520, 0]
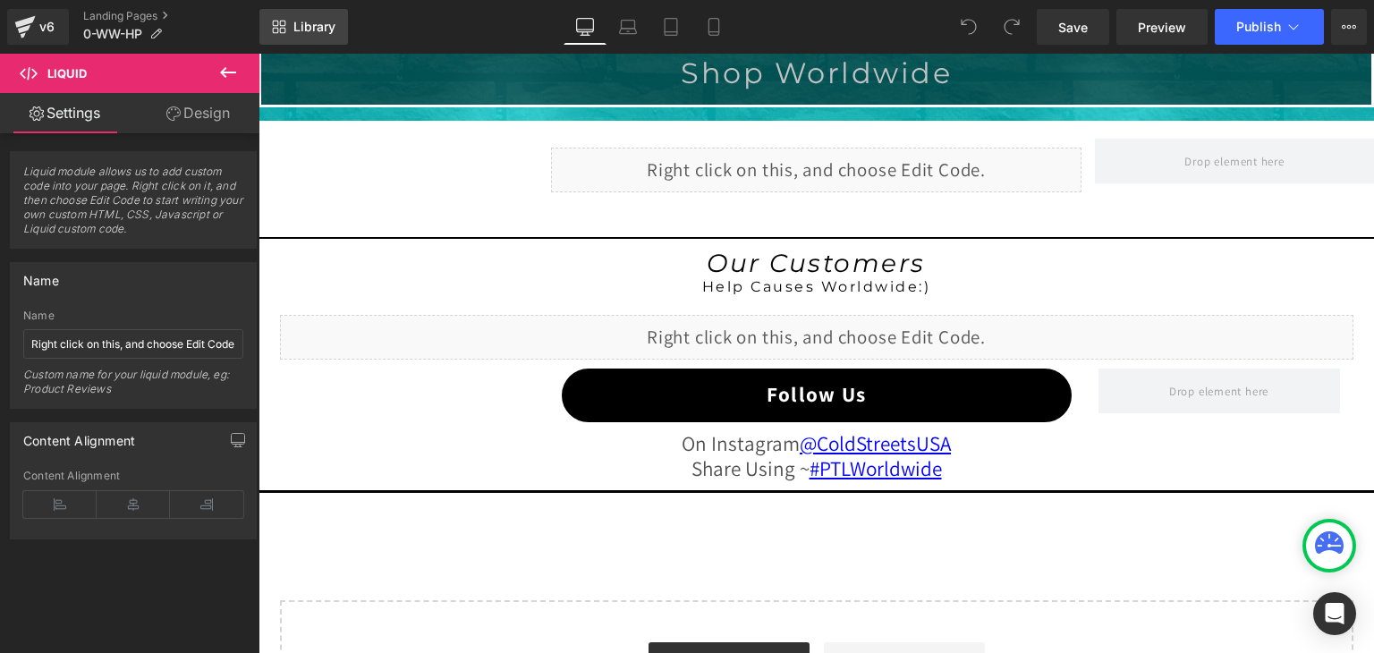
click at [318, 16] on link "Library" at bounding box center [303, 27] width 89 height 36
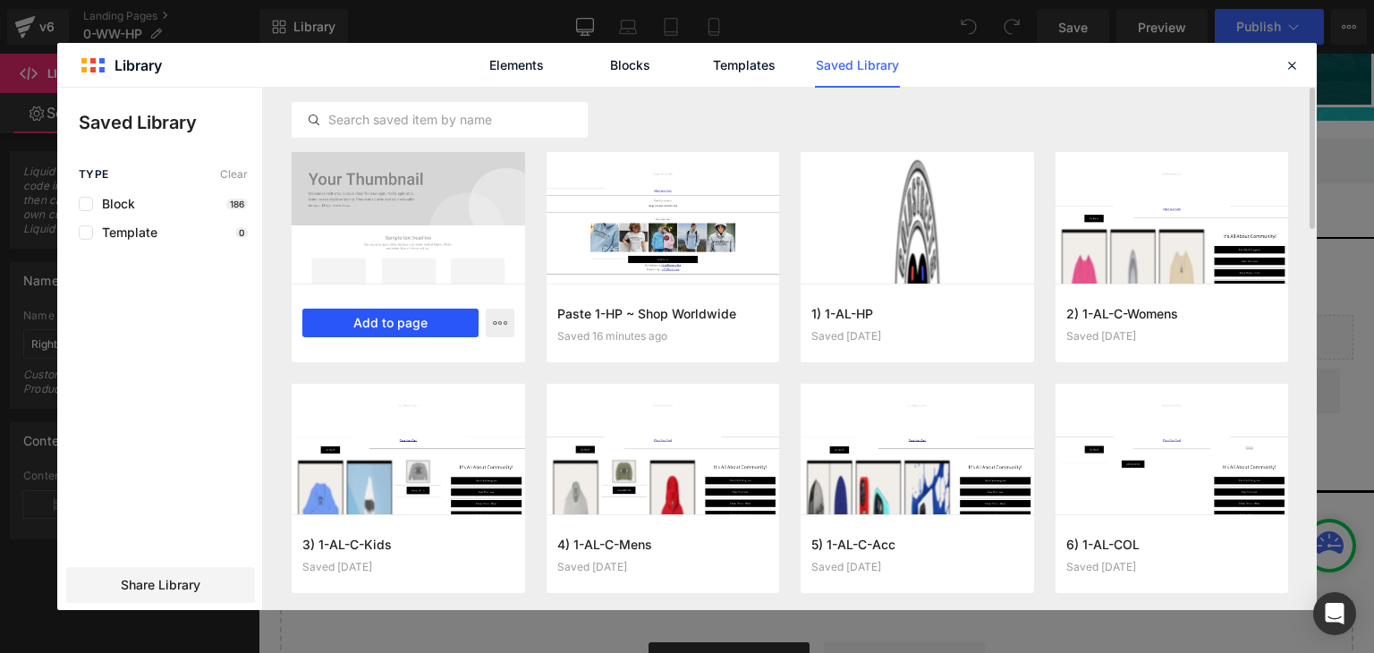
click at [436, 322] on button "Add to page" at bounding box center [390, 323] width 176 height 29
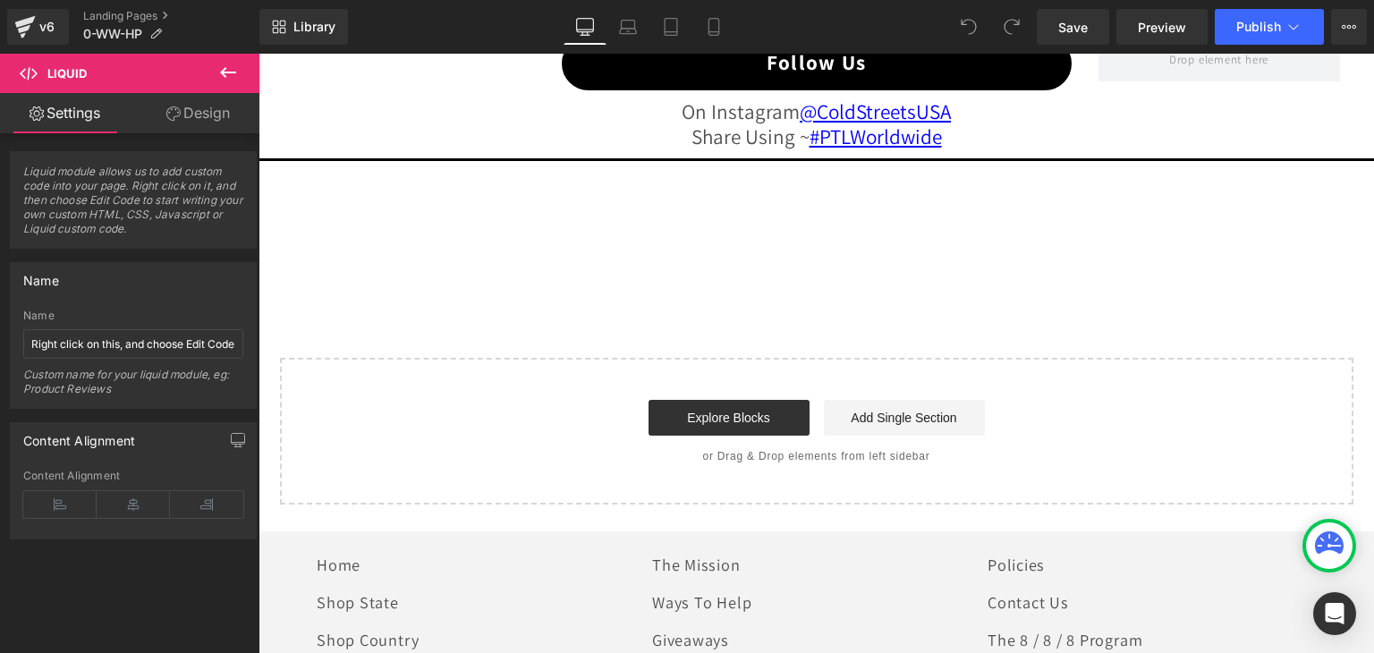
scroll to position [1882, 0]
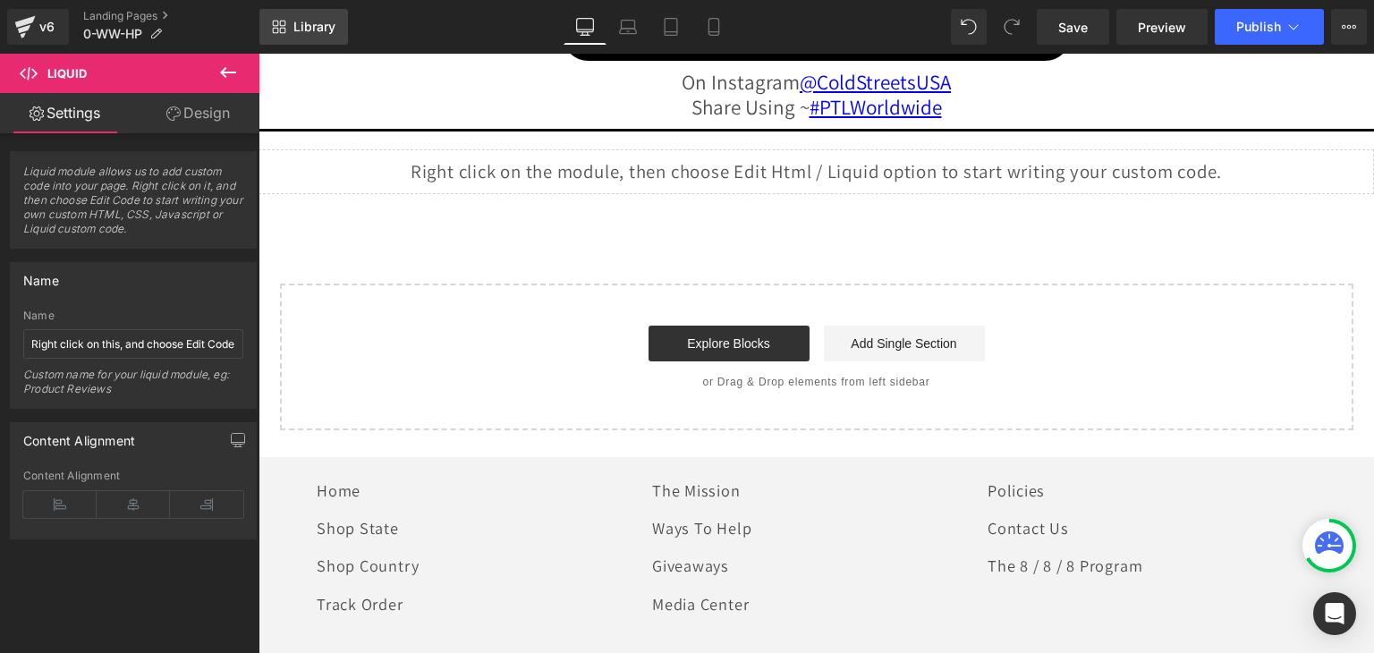
click at [323, 11] on link "Library" at bounding box center [303, 27] width 89 height 36
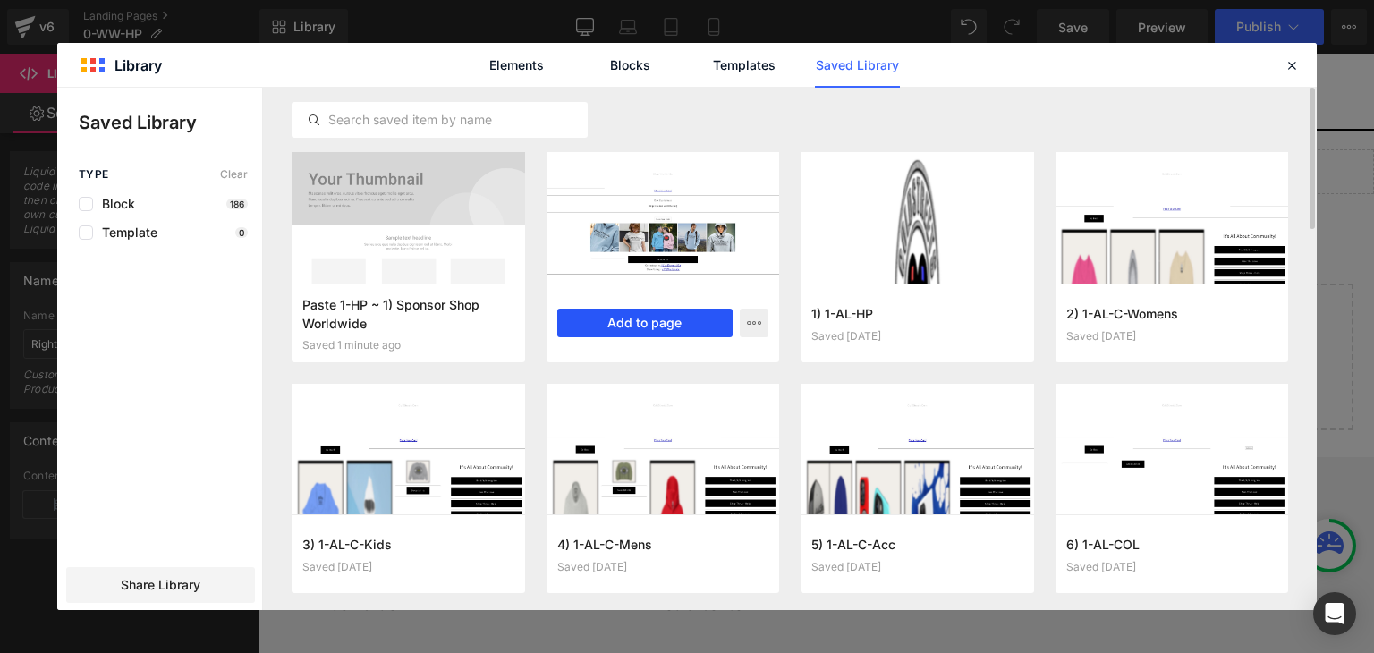
click at [662, 320] on button "Add to page" at bounding box center [645, 323] width 176 height 29
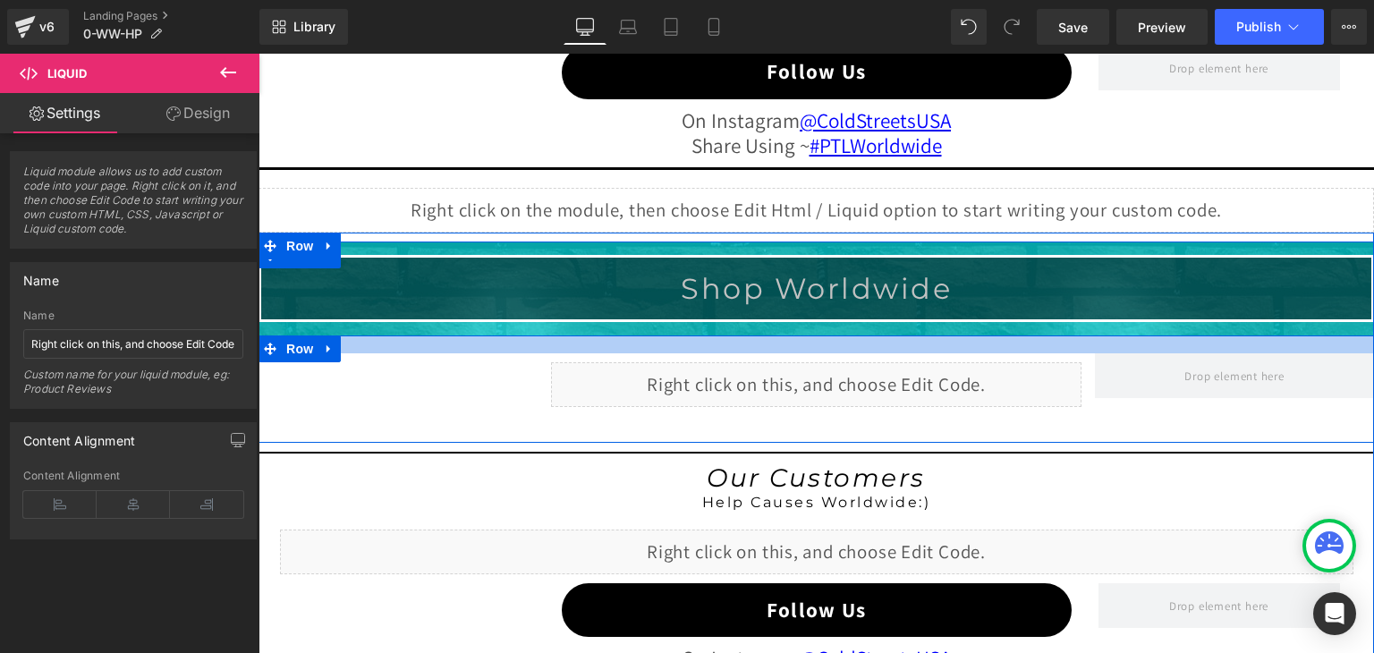
scroll to position [1837, 0]
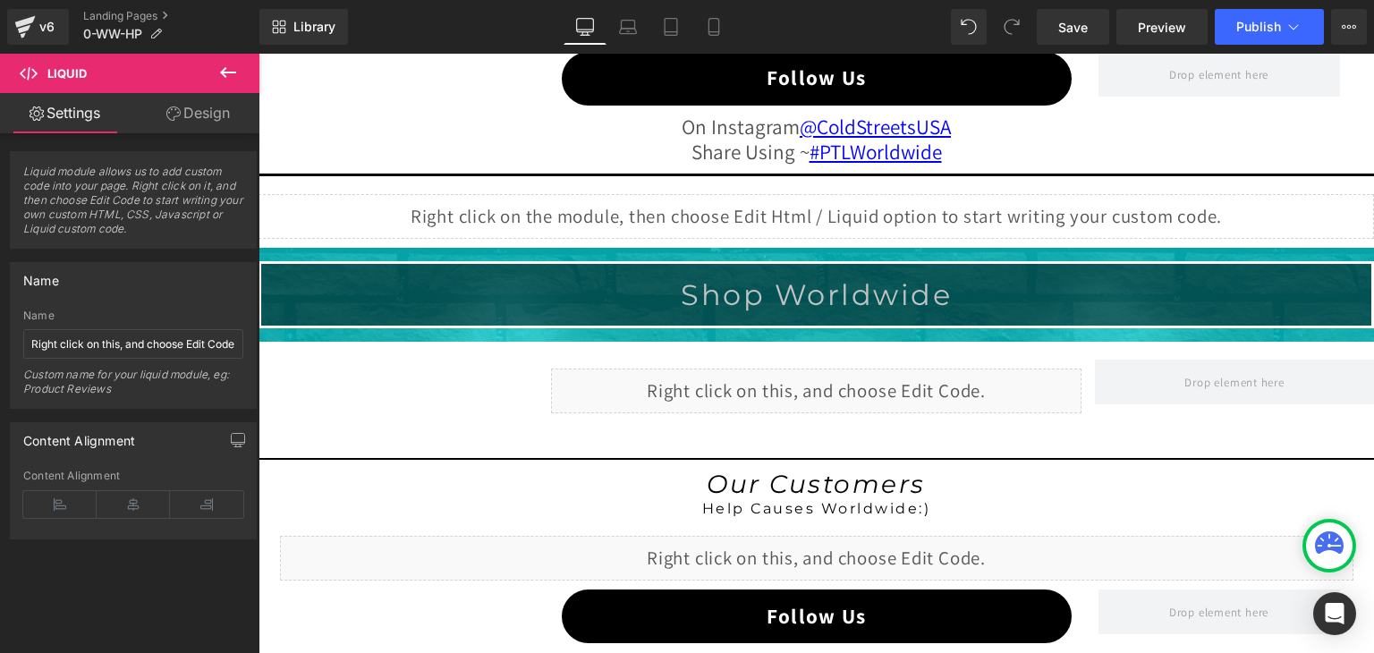
click at [218, 71] on icon at bounding box center [227, 72] width 21 height 21
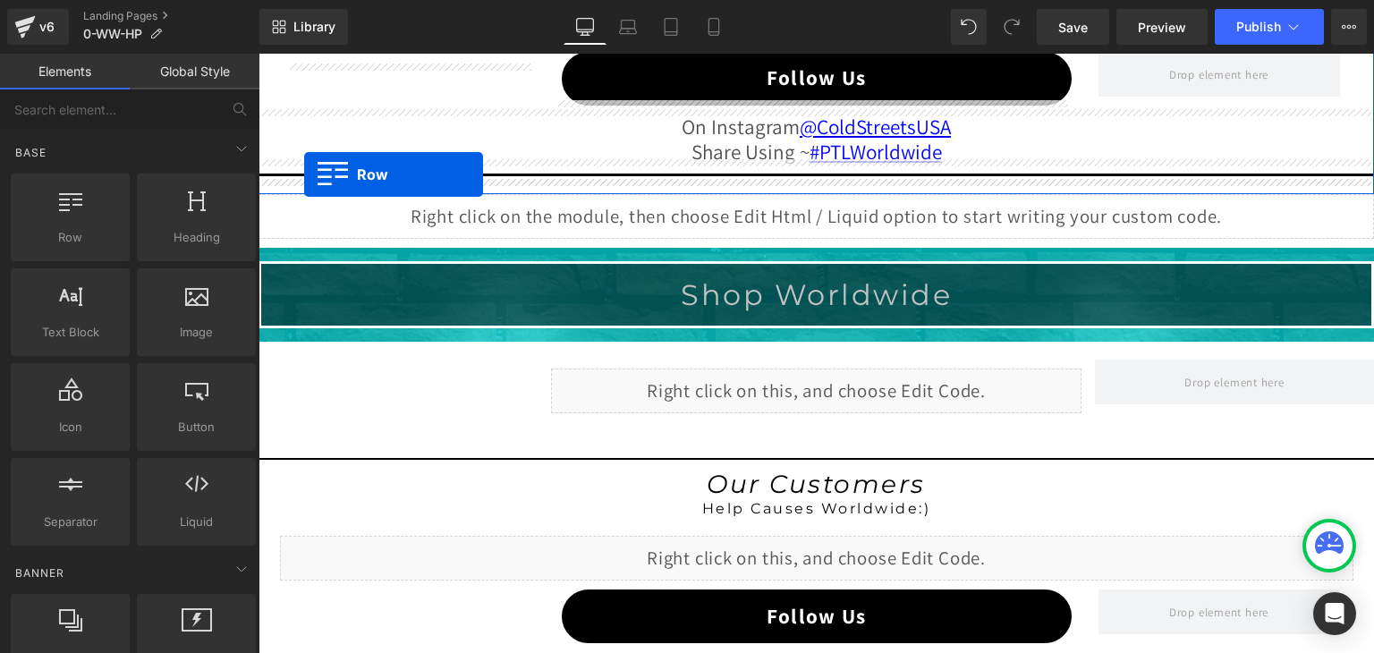
drag, startPoint x: 341, startPoint y: 249, endPoint x: 304, endPoint y: 174, distance: 83.6
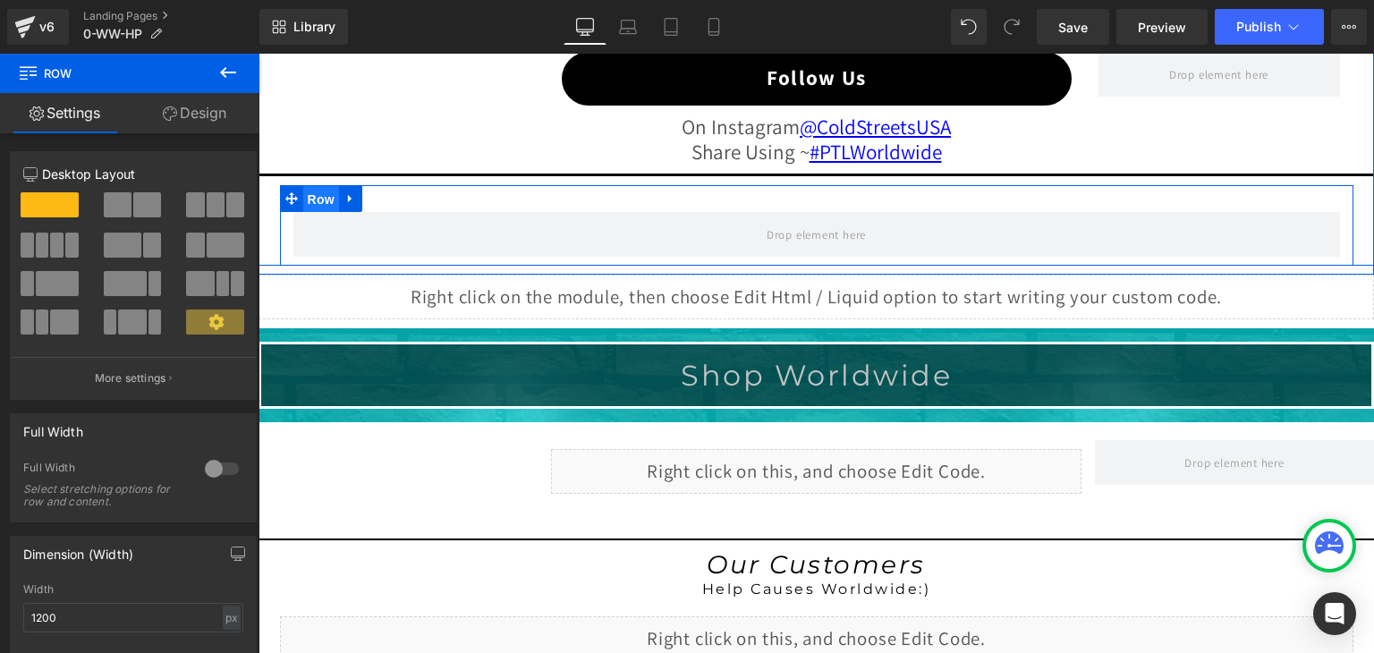
click at [308, 190] on span "Row" at bounding box center [321, 199] width 36 height 27
click at [315, 192] on span "Row" at bounding box center [321, 199] width 36 height 27
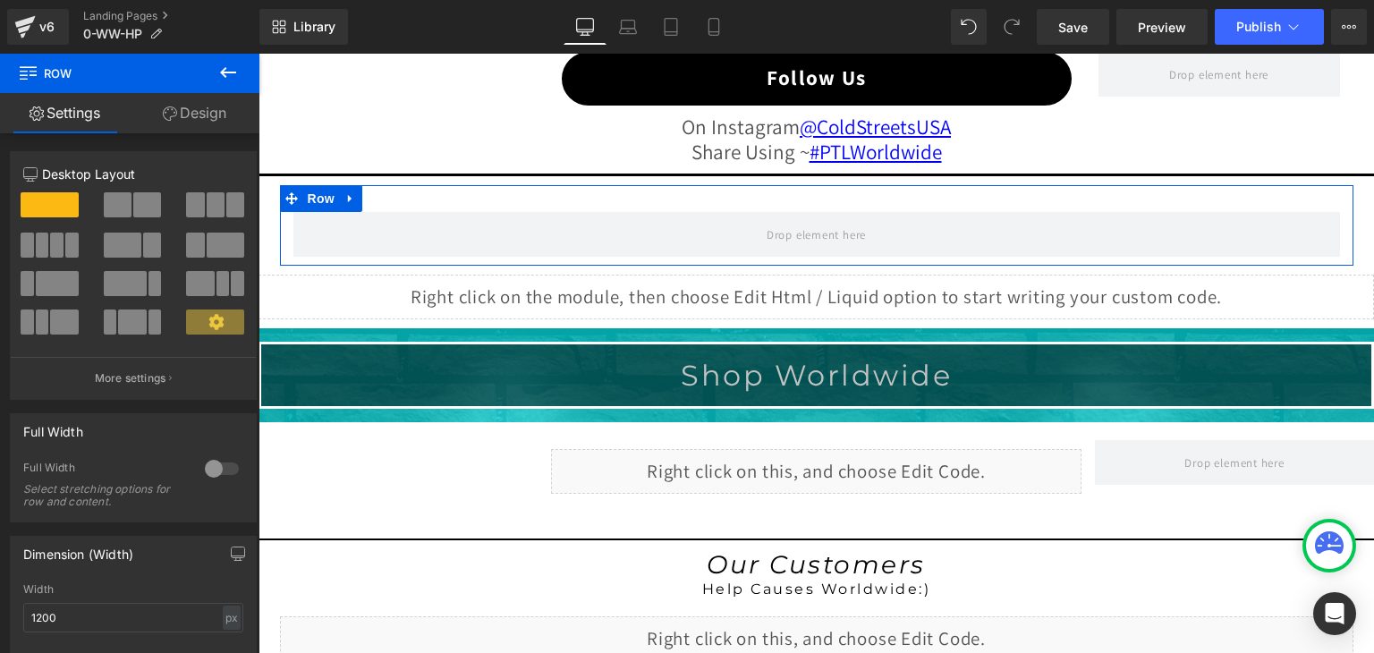
click at [211, 107] on link "Design" at bounding box center [195, 113] width 130 height 40
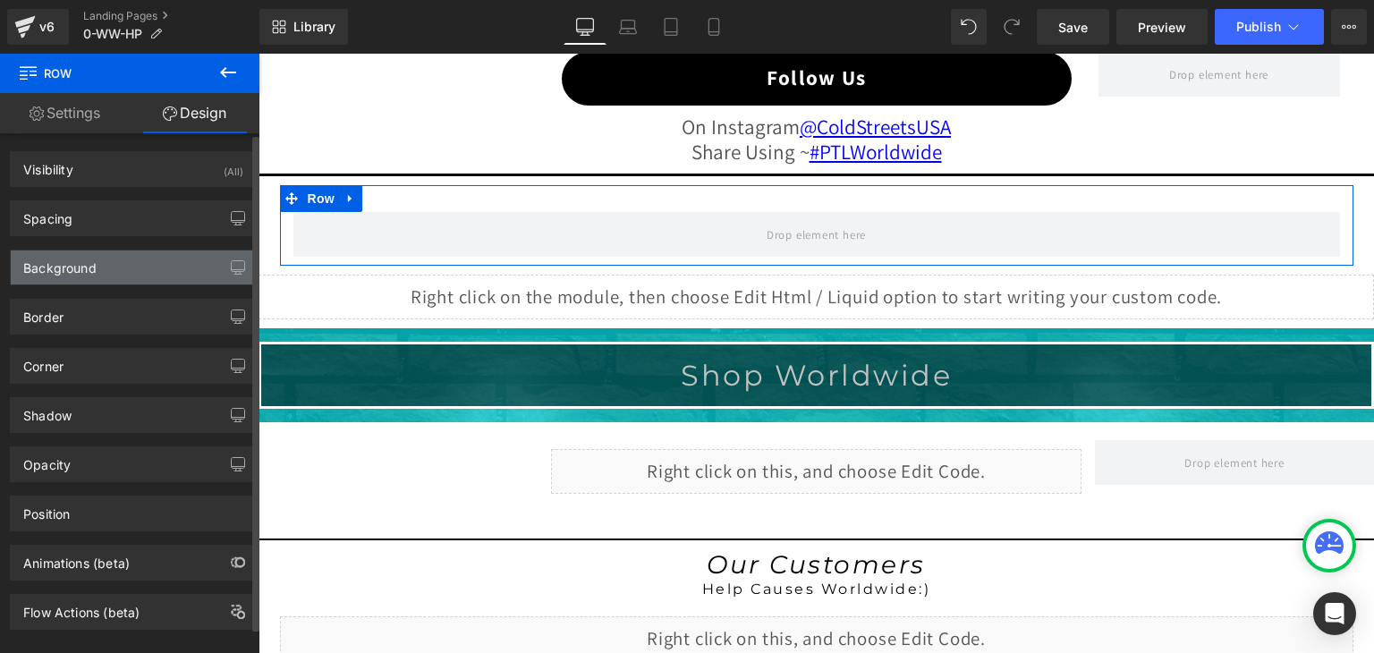
click at [95, 266] on div "Background" at bounding box center [59, 262] width 73 height 25
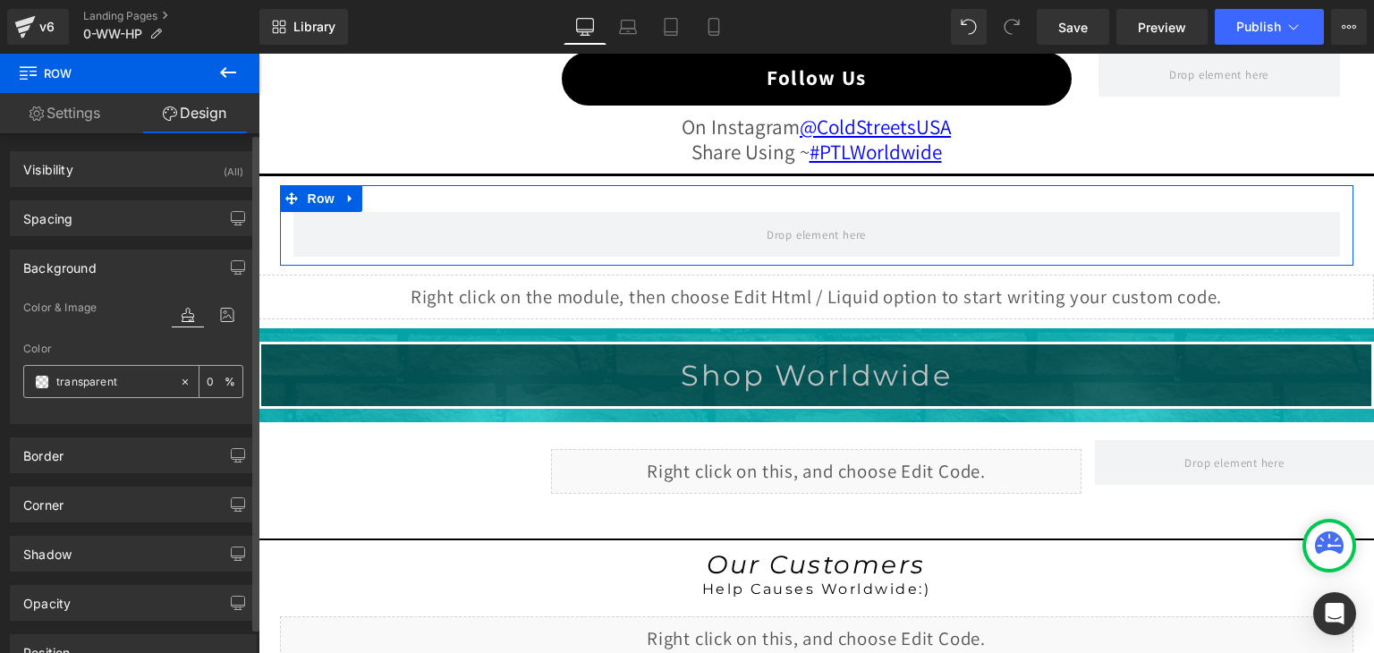
click at [37, 380] on span at bounding box center [42, 382] width 14 height 14
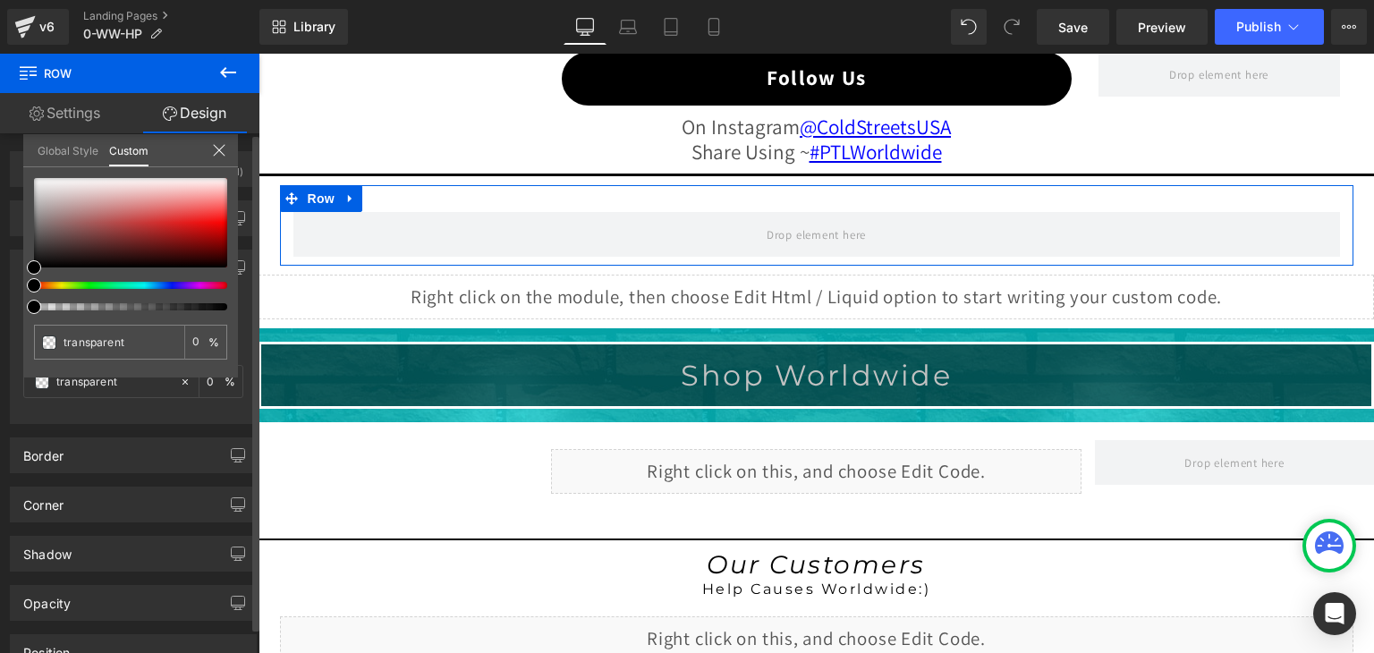
type input "#000000"
type input "100"
type input "#000000"
type input "100"
click at [98, 285] on div at bounding box center [123, 285] width 193 height 7
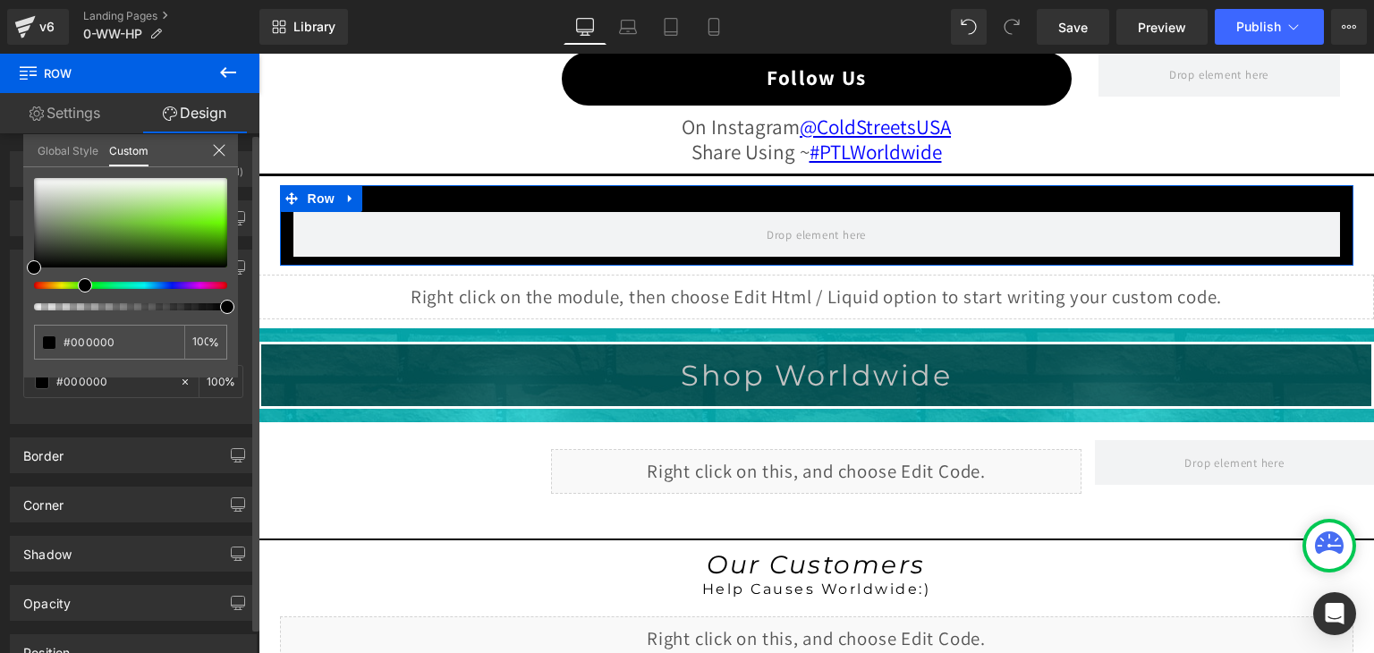
click at [78, 282] on div at bounding box center [123, 285] width 193 height 7
type input "#73fb12"
click at [222, 219] on div at bounding box center [130, 222] width 193 height 89
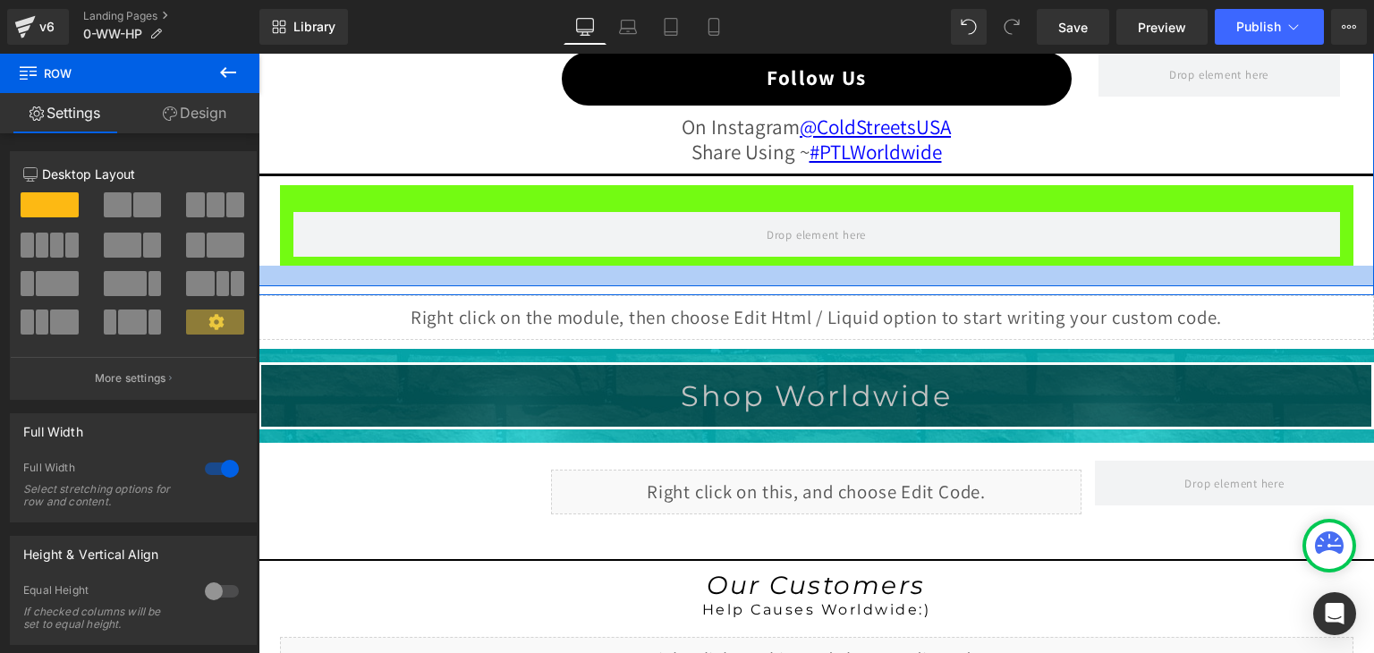
drag, startPoint x: 633, startPoint y: 257, endPoint x: 633, endPoint y: 276, distance: 19.7
click at [633, 276] on div at bounding box center [815, 276] width 1115 height 21
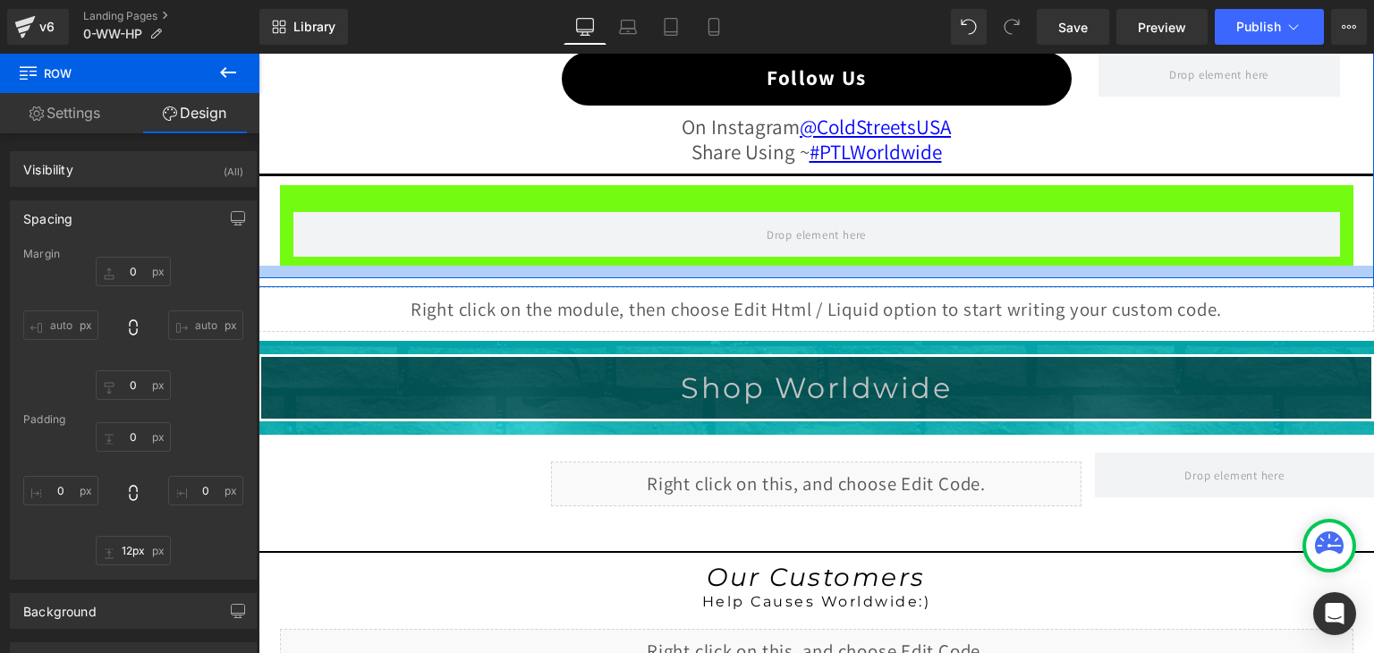
type input "11px"
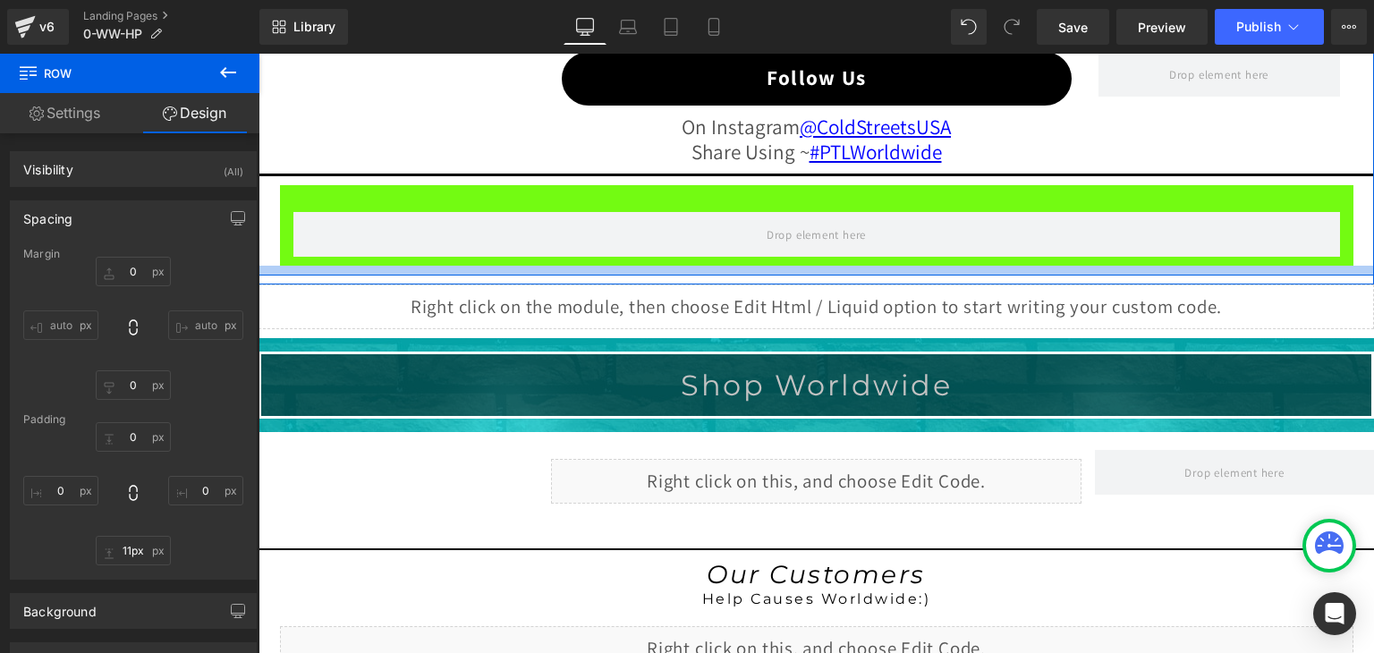
drag, startPoint x: 633, startPoint y: 276, endPoint x: 629, endPoint y: 267, distance: 10.0
click at [630, 266] on div at bounding box center [815, 271] width 1115 height 10
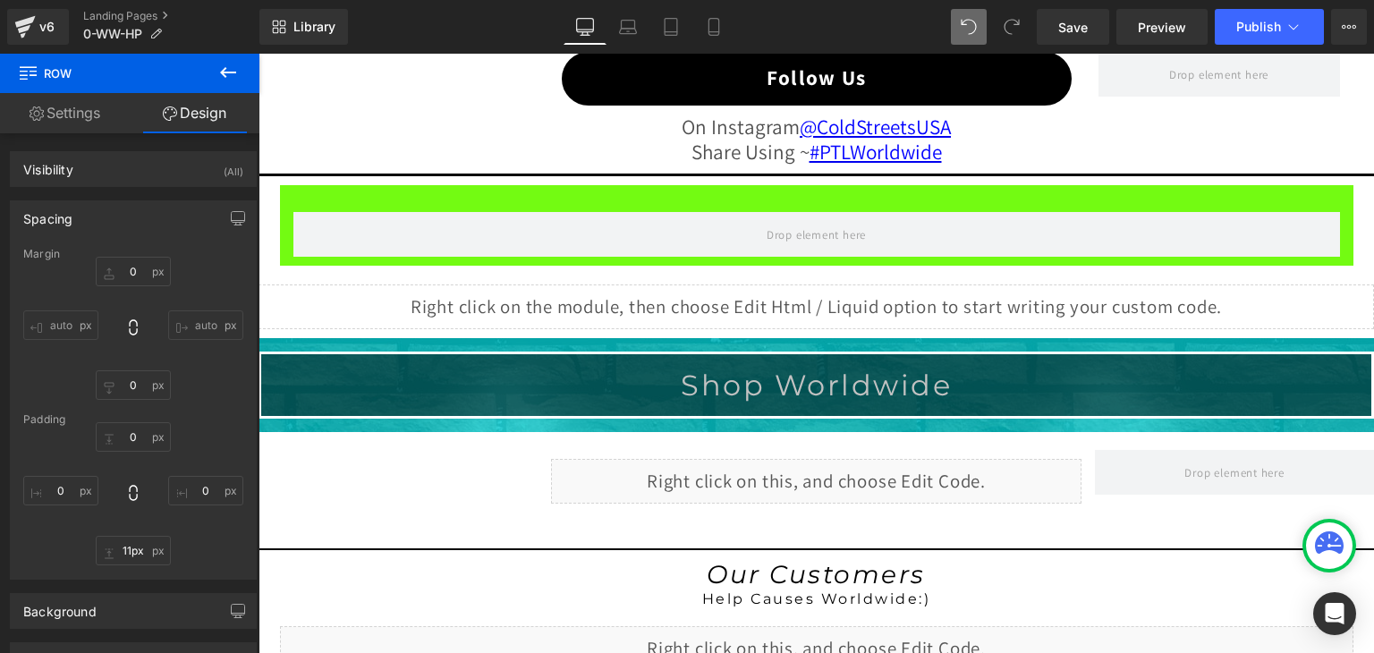
type input "0"
type input "23"
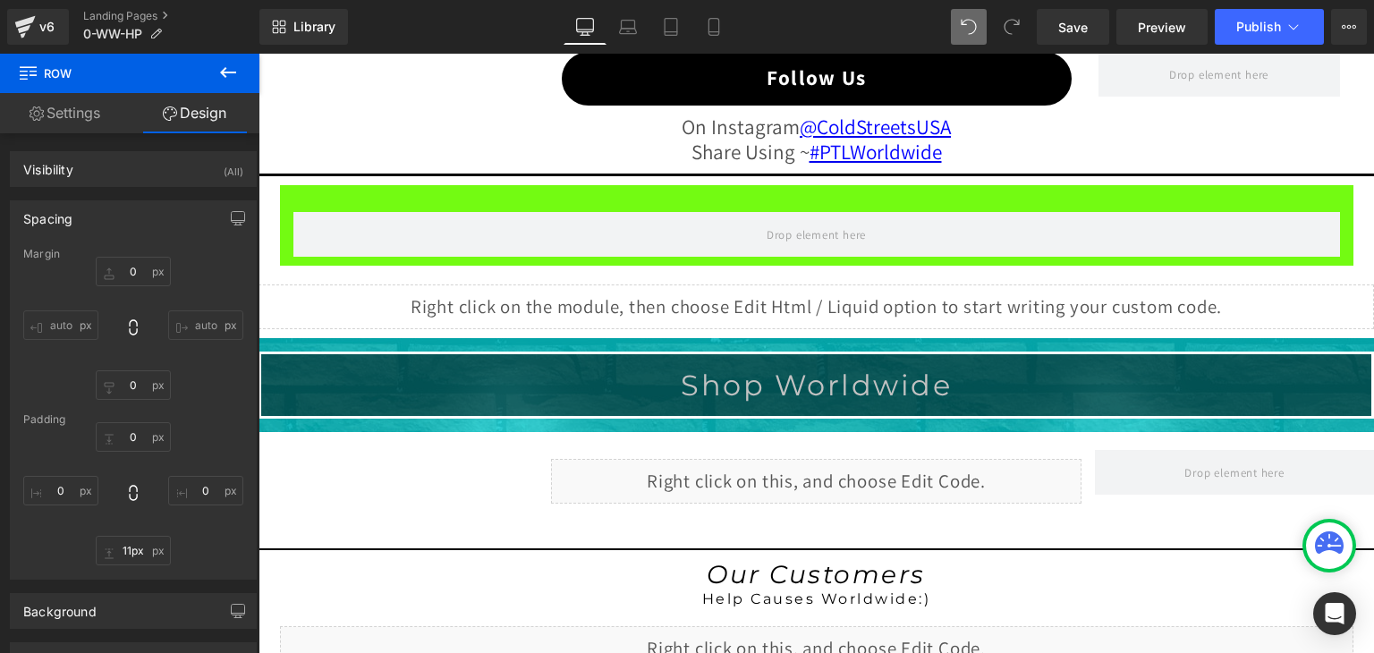
type input "0"
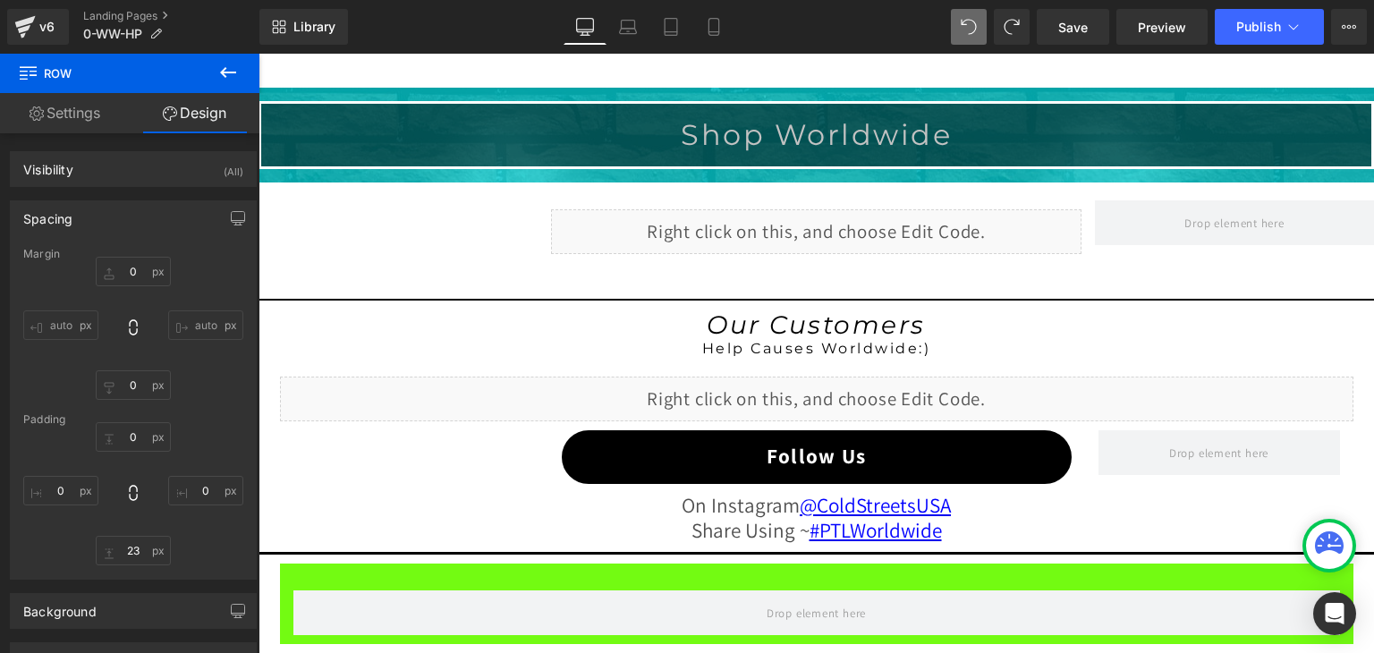
type input "0"
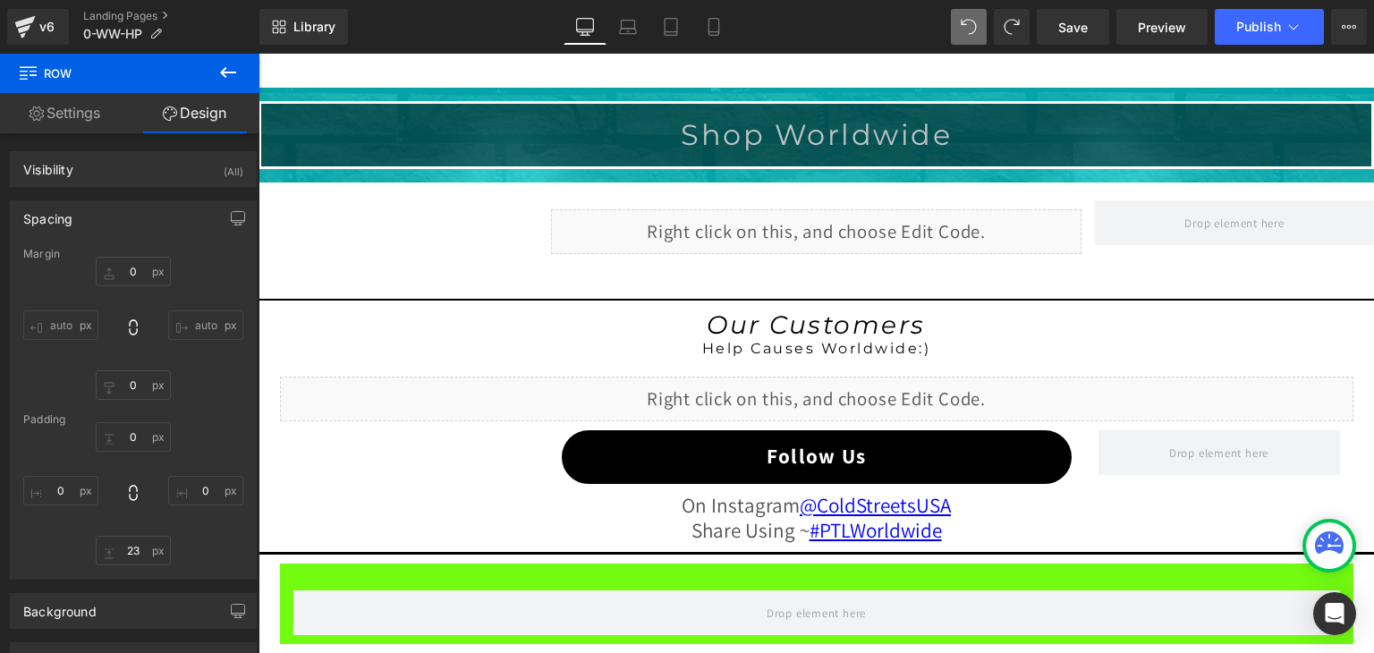
type input "0"
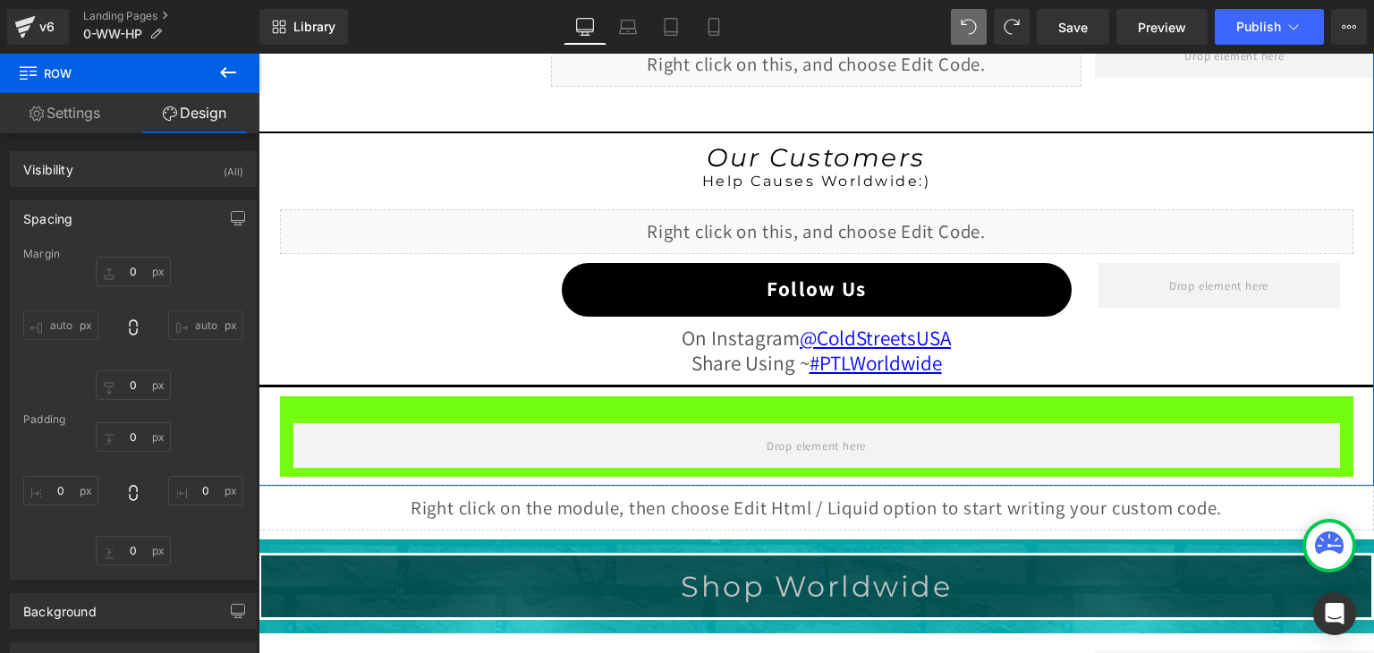
scroll to position [1636, 0]
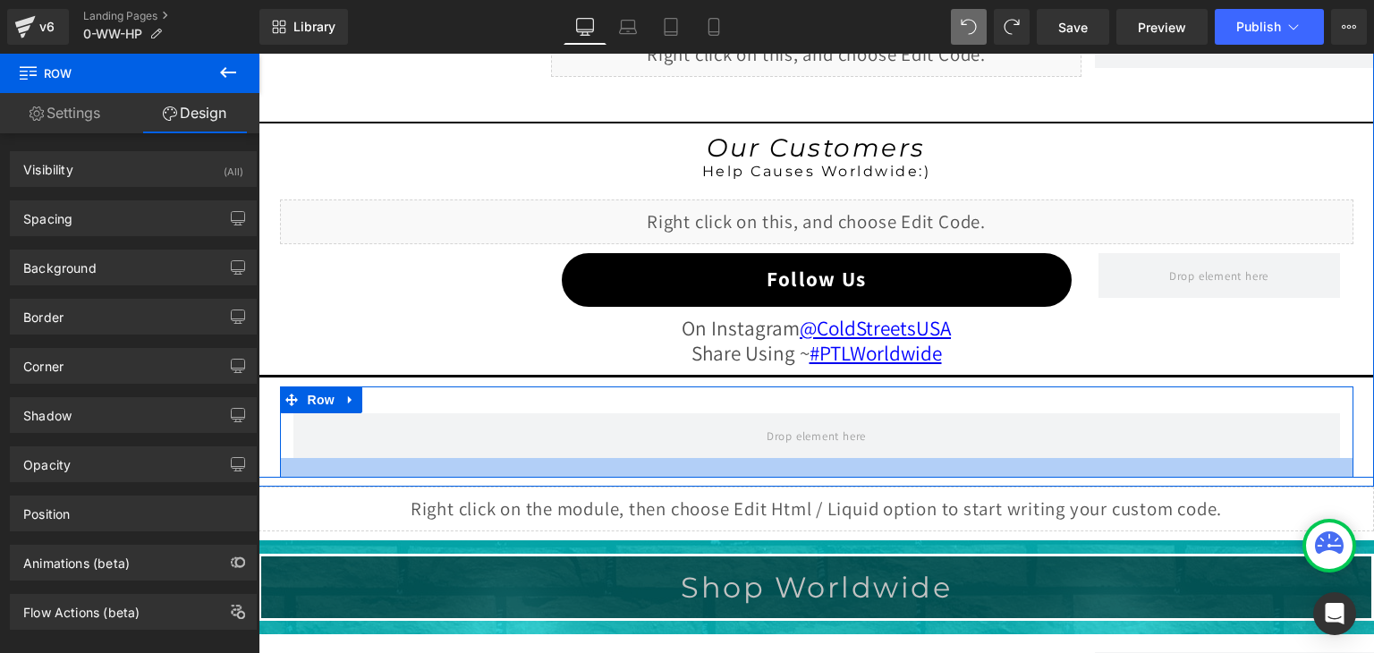
drag, startPoint x: 604, startPoint y: 452, endPoint x: 602, endPoint y: 462, distance: 10.9
click at [602, 462] on div at bounding box center [816, 468] width 1073 height 20
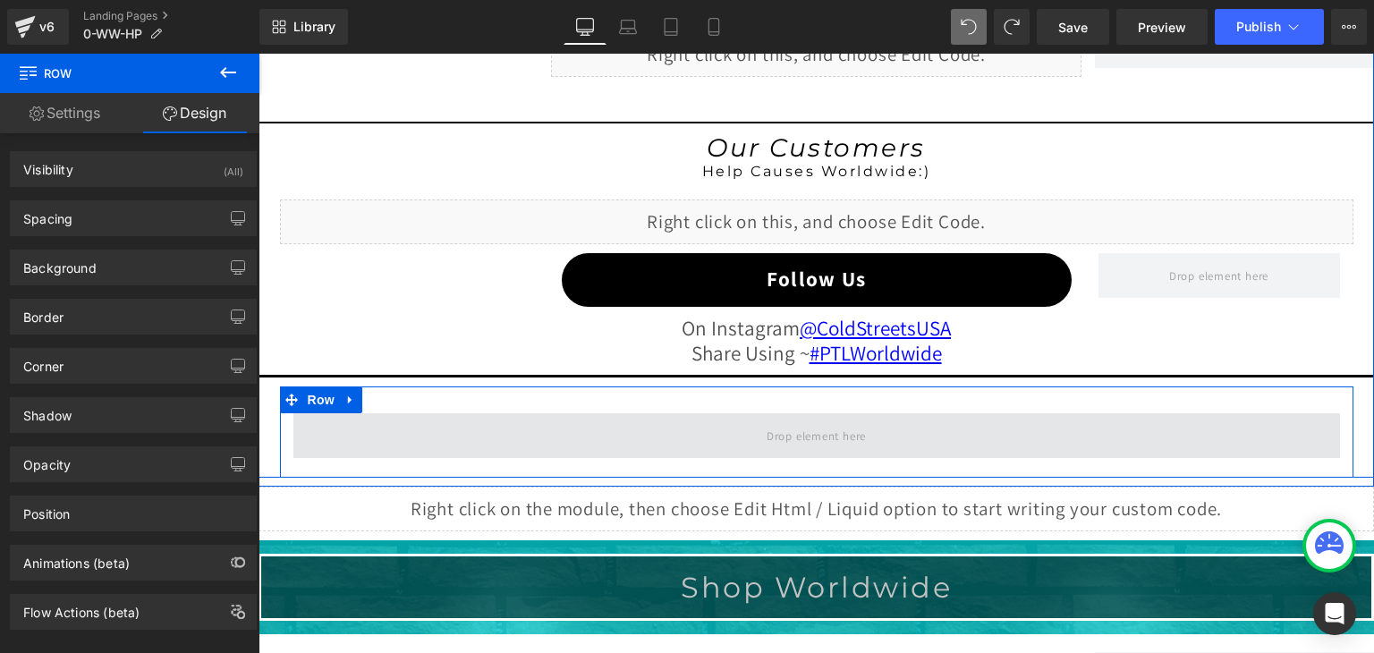
click at [569, 429] on span at bounding box center [816, 435] width 1046 height 45
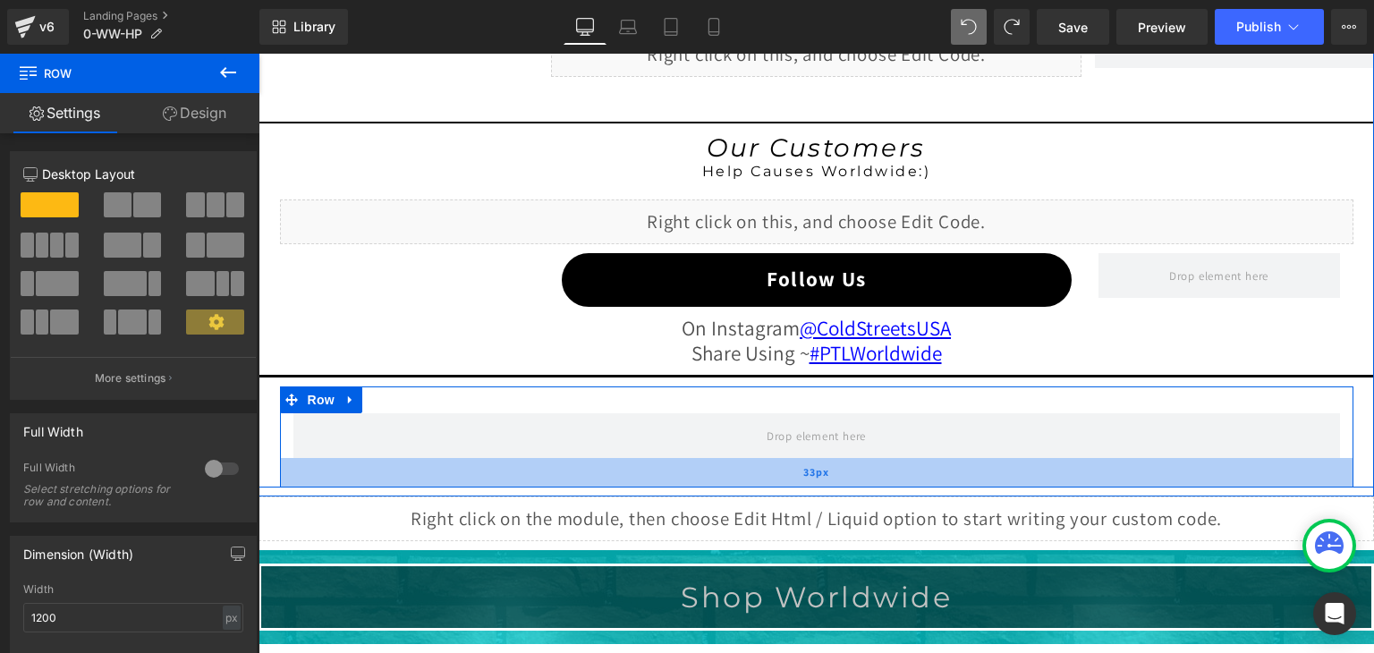
drag, startPoint x: 563, startPoint y: 453, endPoint x: 562, endPoint y: 462, distance: 9.0
click at [562, 462] on div "33px" at bounding box center [816, 473] width 1073 height 30
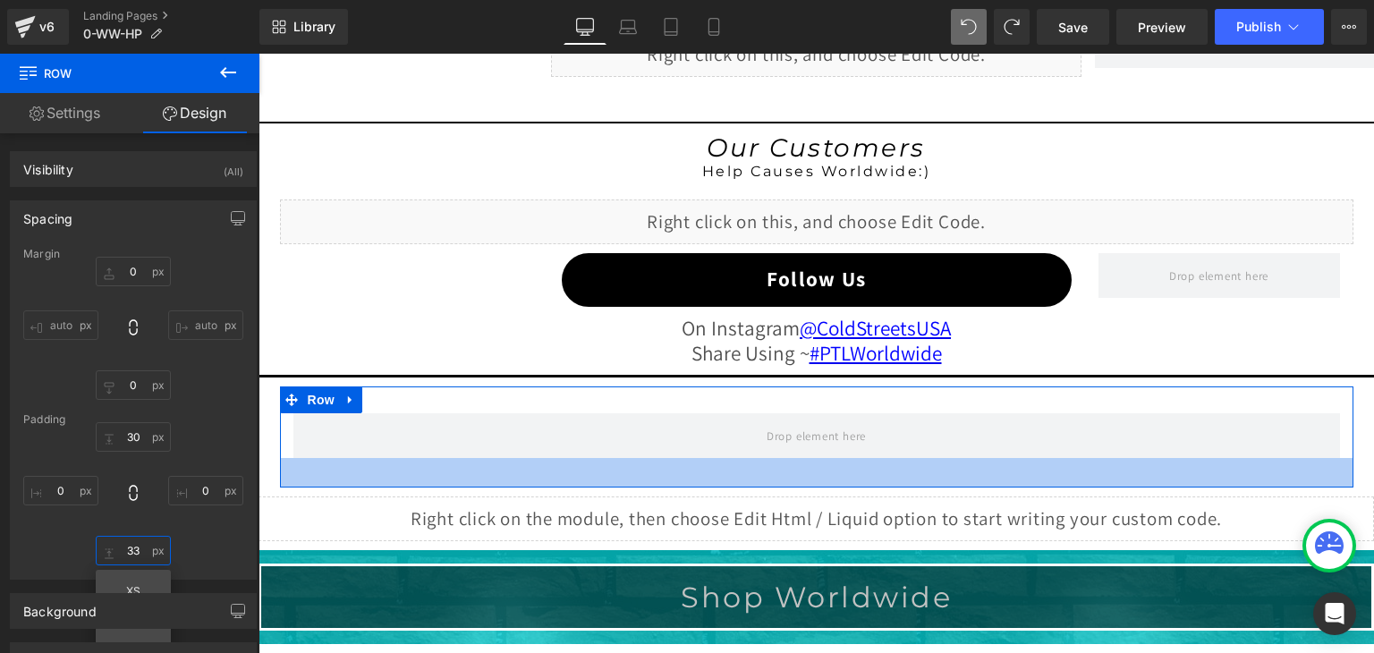
click at [140, 549] on input "33" at bounding box center [133, 551] width 75 height 30
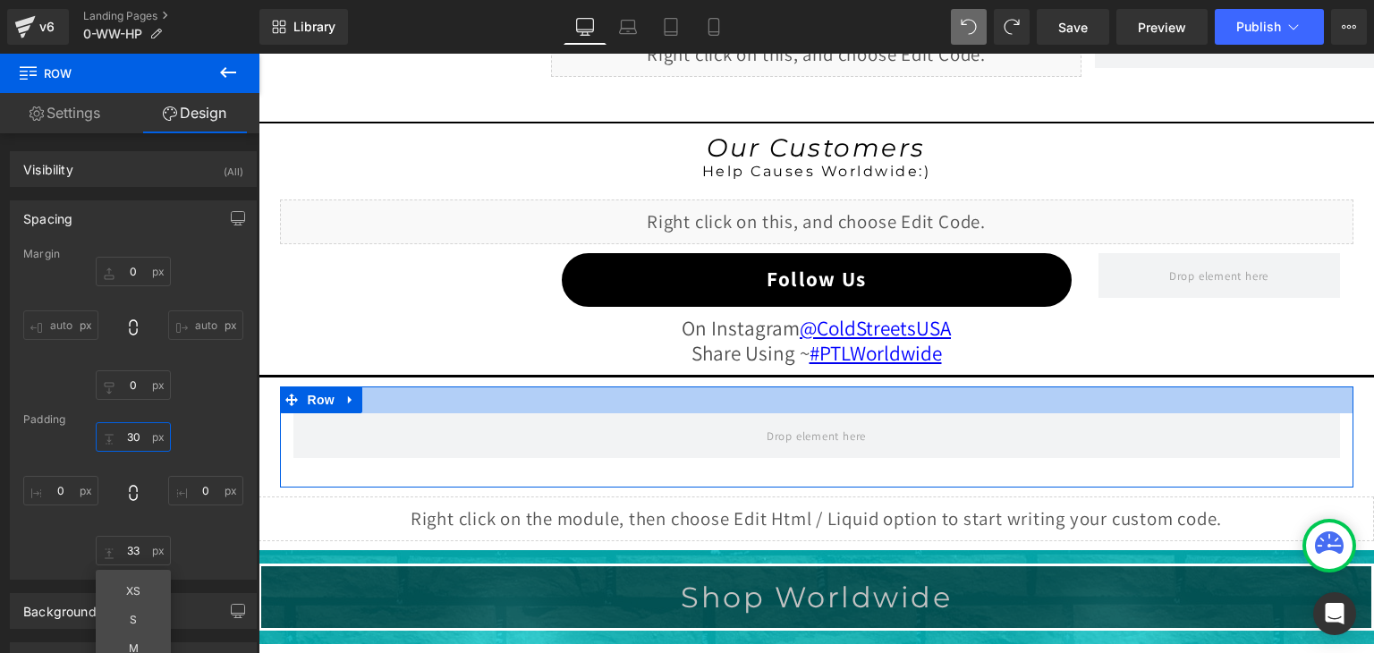
click at [133, 429] on input "30" at bounding box center [133, 437] width 75 height 30
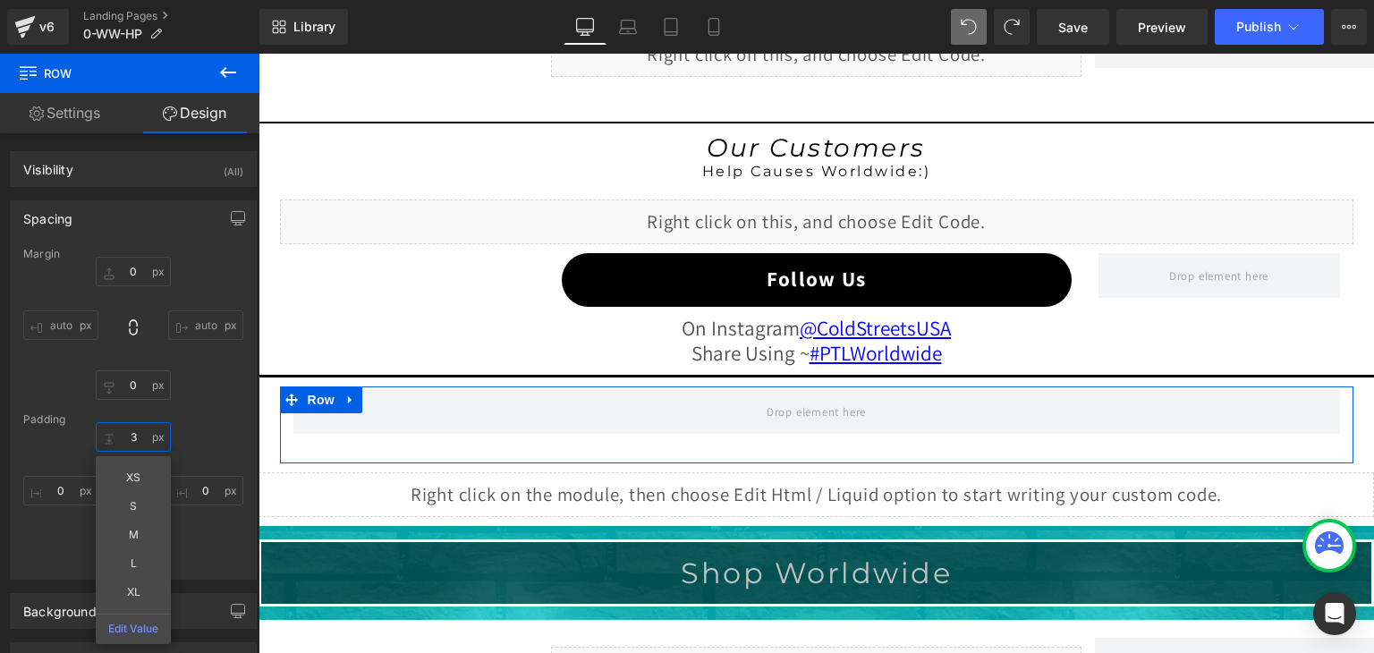
type input "33"
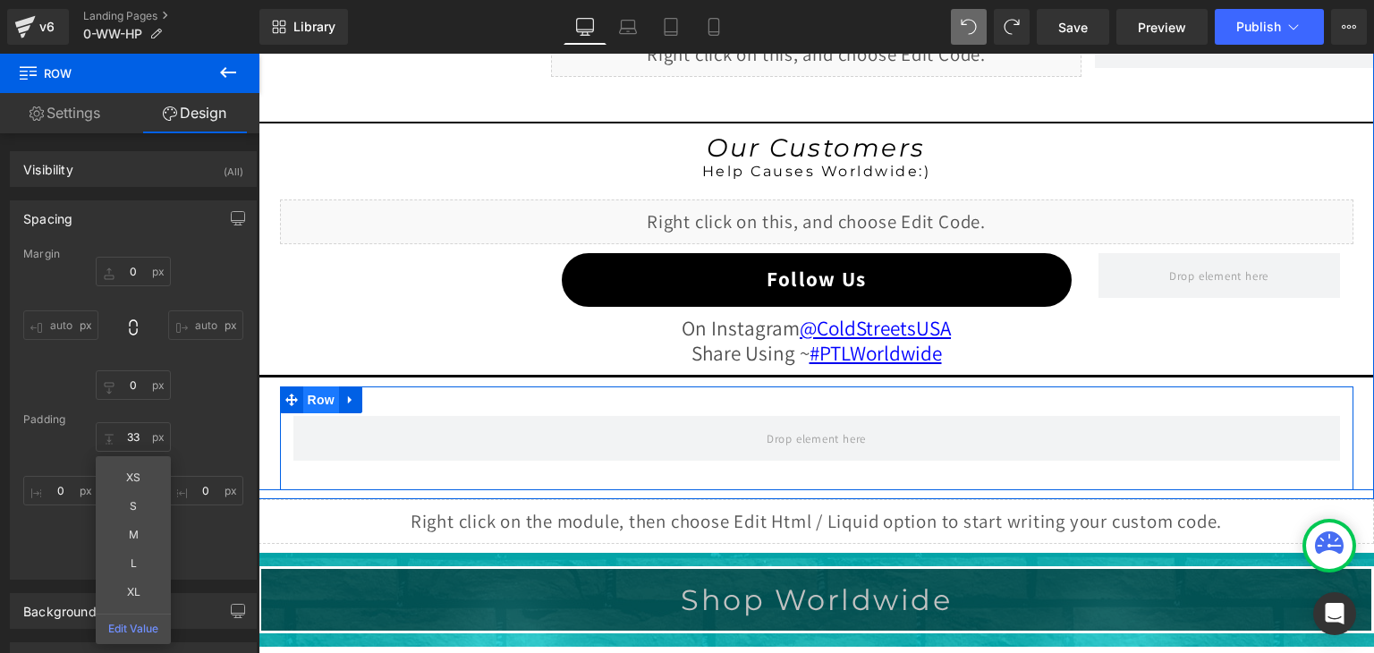
click at [311, 394] on span "Row" at bounding box center [321, 399] width 36 height 27
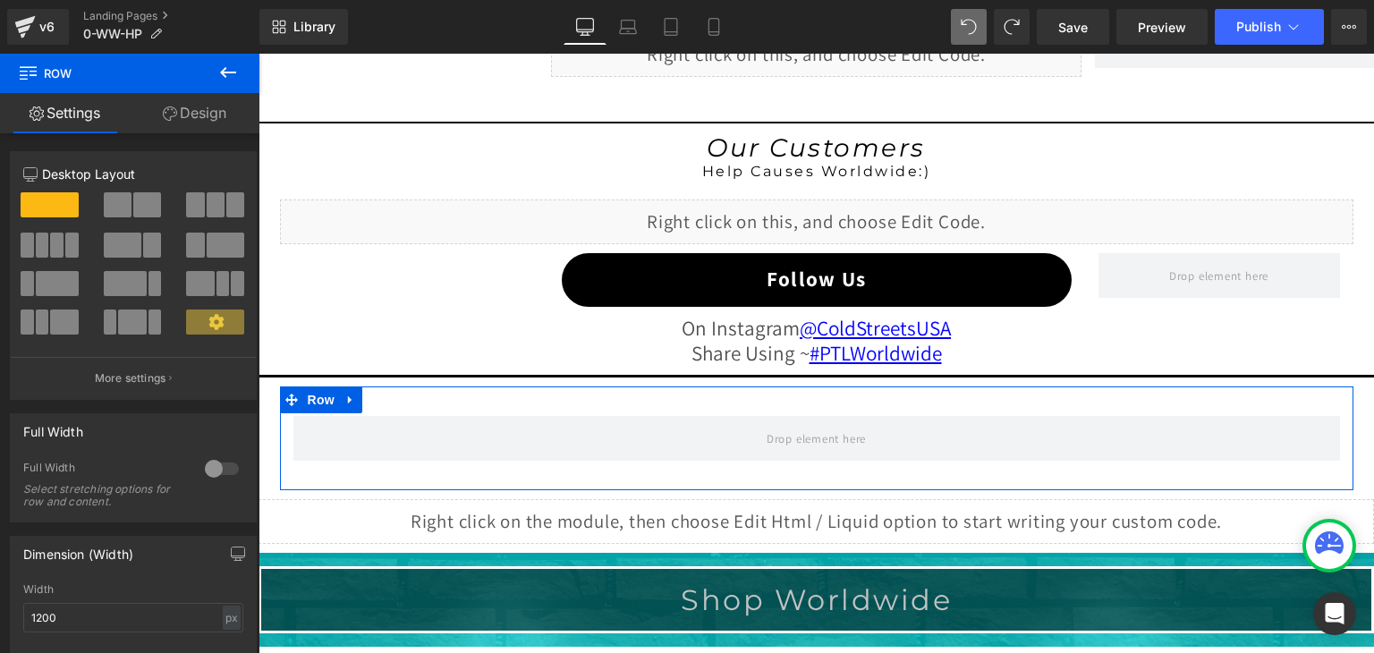
click at [225, 465] on div at bounding box center [221, 468] width 43 height 29
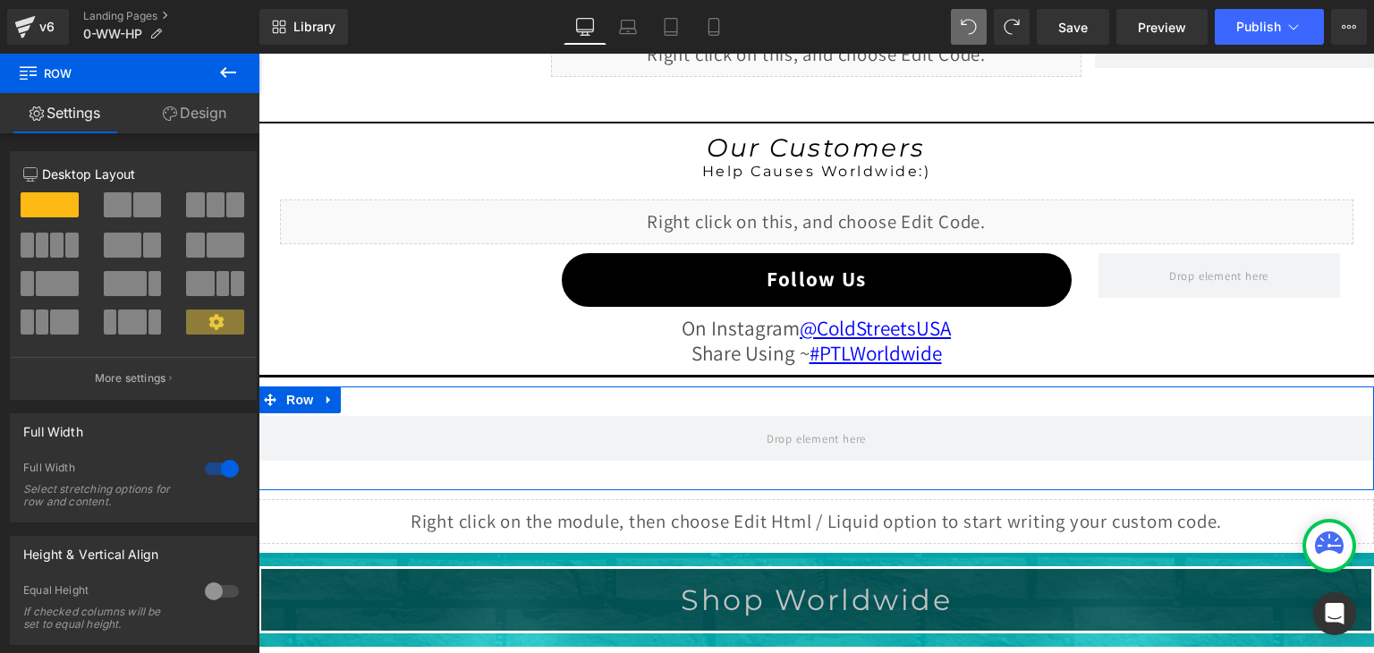
click at [202, 461] on div at bounding box center [221, 468] width 43 height 29
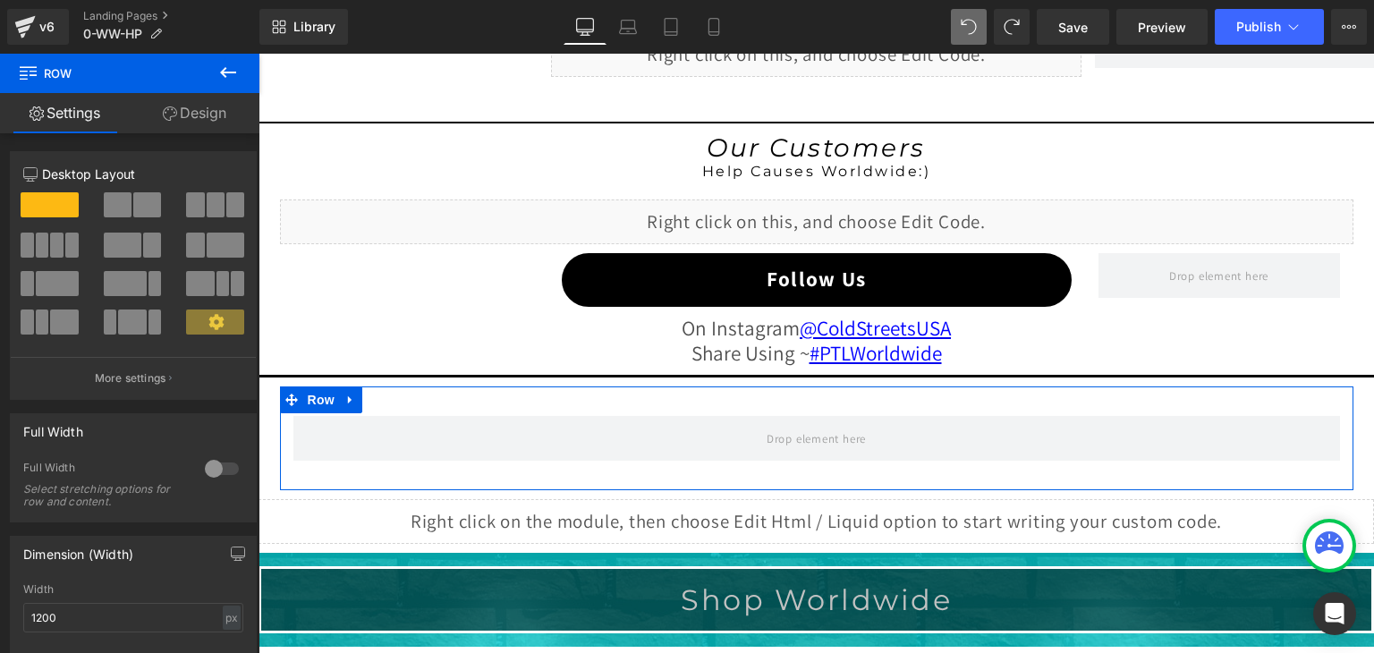
click at [192, 105] on link "Design" at bounding box center [195, 113] width 130 height 40
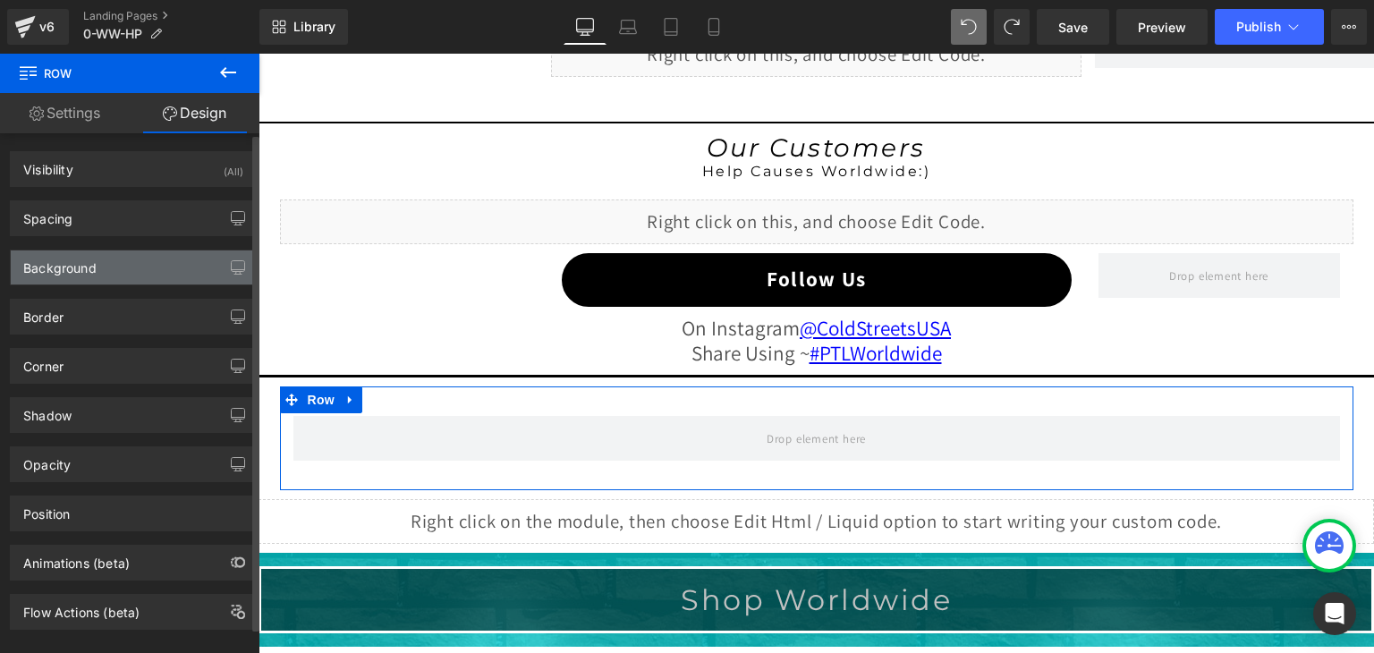
click at [80, 266] on div "Background" at bounding box center [59, 262] width 73 height 25
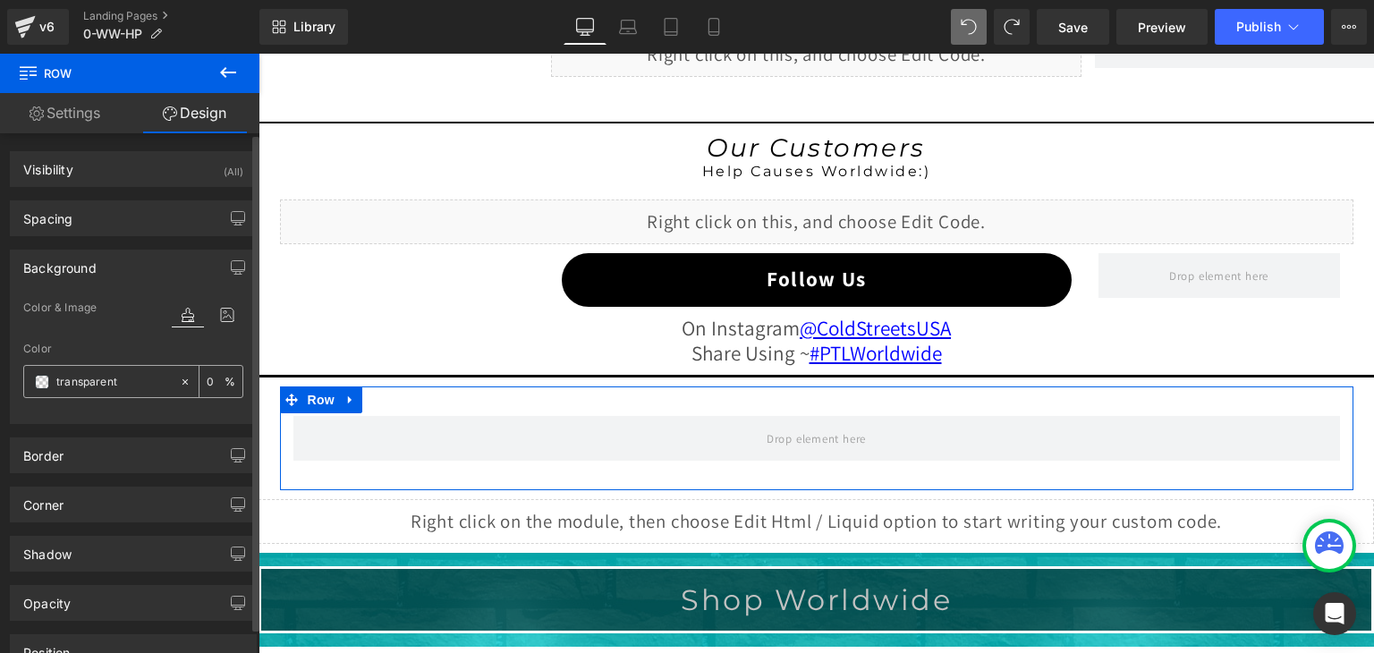
click at [38, 376] on span at bounding box center [42, 382] width 14 height 14
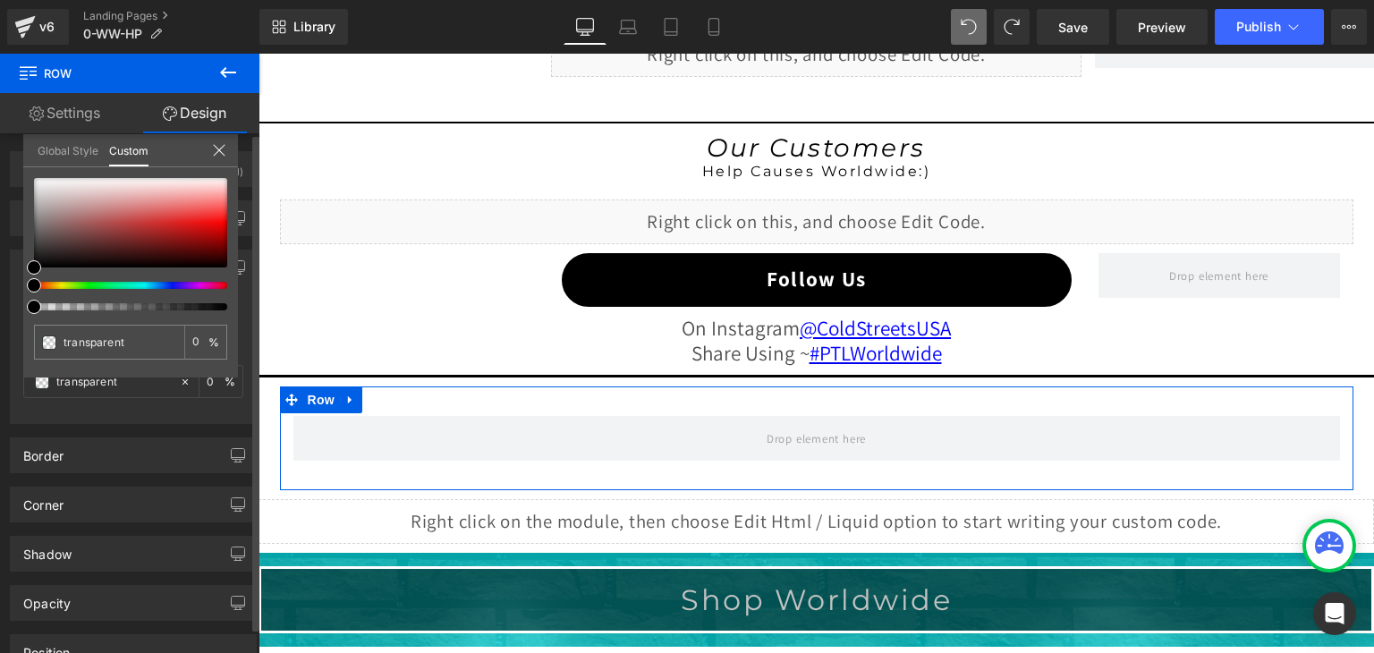
type input "#000000"
type input "100"
type input "#000000"
type input "100"
click at [95, 282] on div at bounding box center [123, 285] width 193 height 7
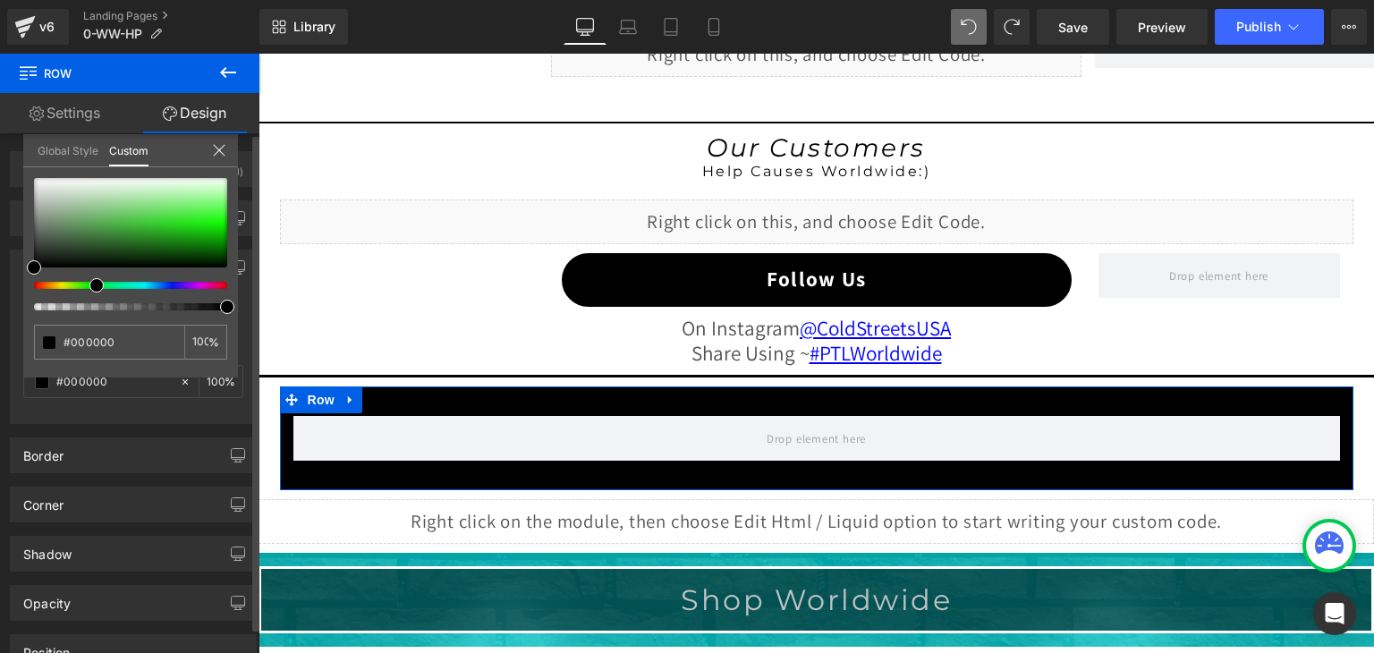
click at [89, 282] on div at bounding box center [123, 285] width 193 height 7
type input "#a0fc9b"
click at [218, 195] on div at bounding box center [130, 222] width 193 height 89
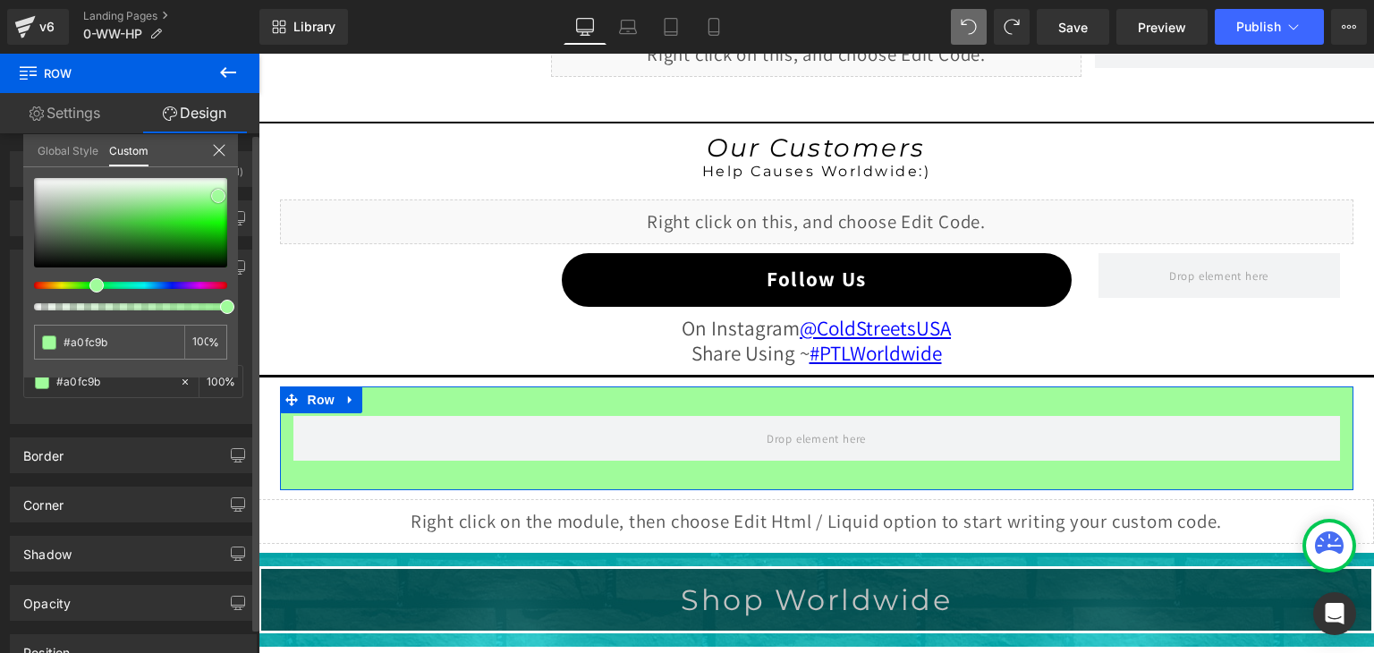
type input "#57fd4e"
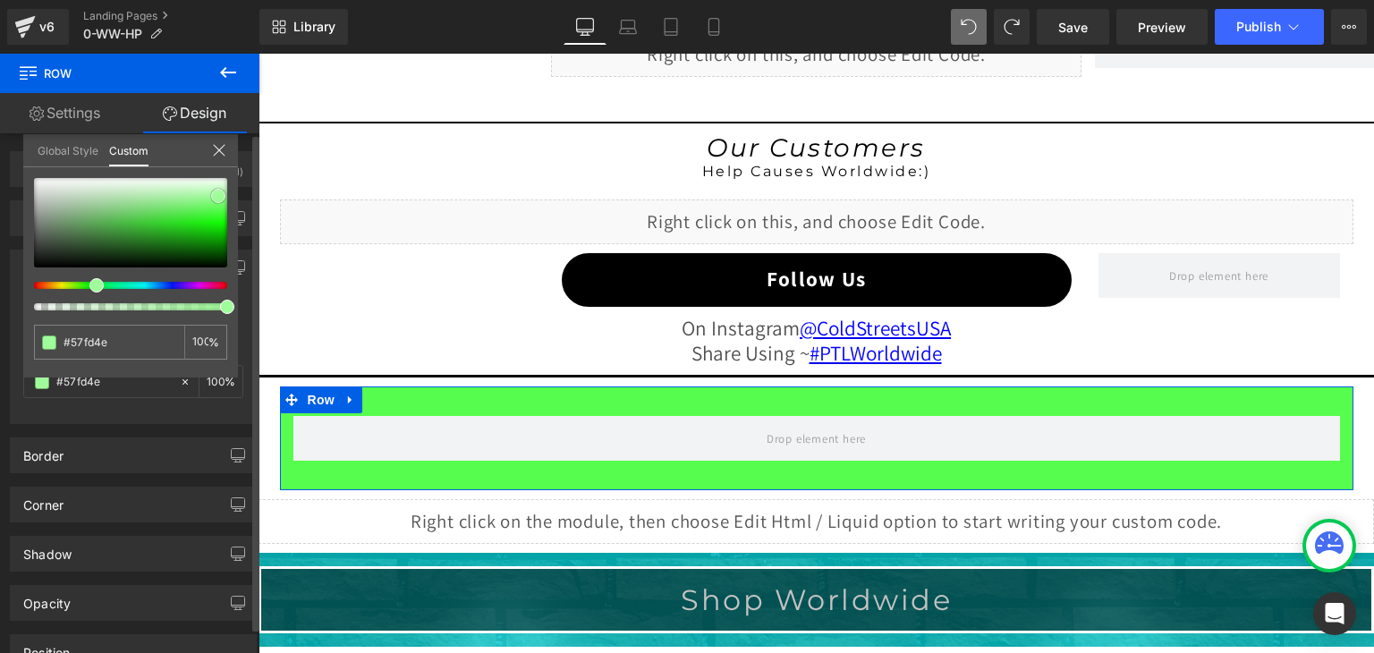
click at [225, 208] on div at bounding box center [130, 222] width 193 height 89
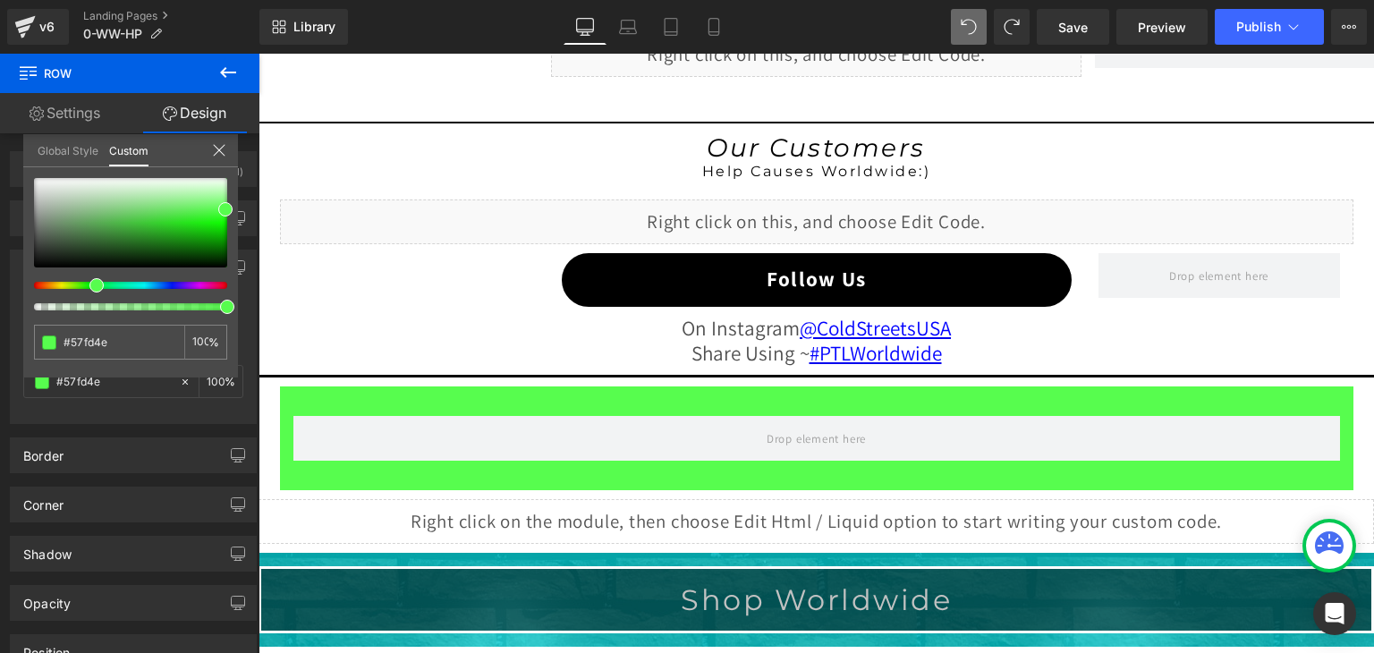
click at [393, 391] on body "Skip to content Welcome to our store Home Shop State Shop Country The Mission M…" at bounding box center [815, 99] width 1115 height 3362
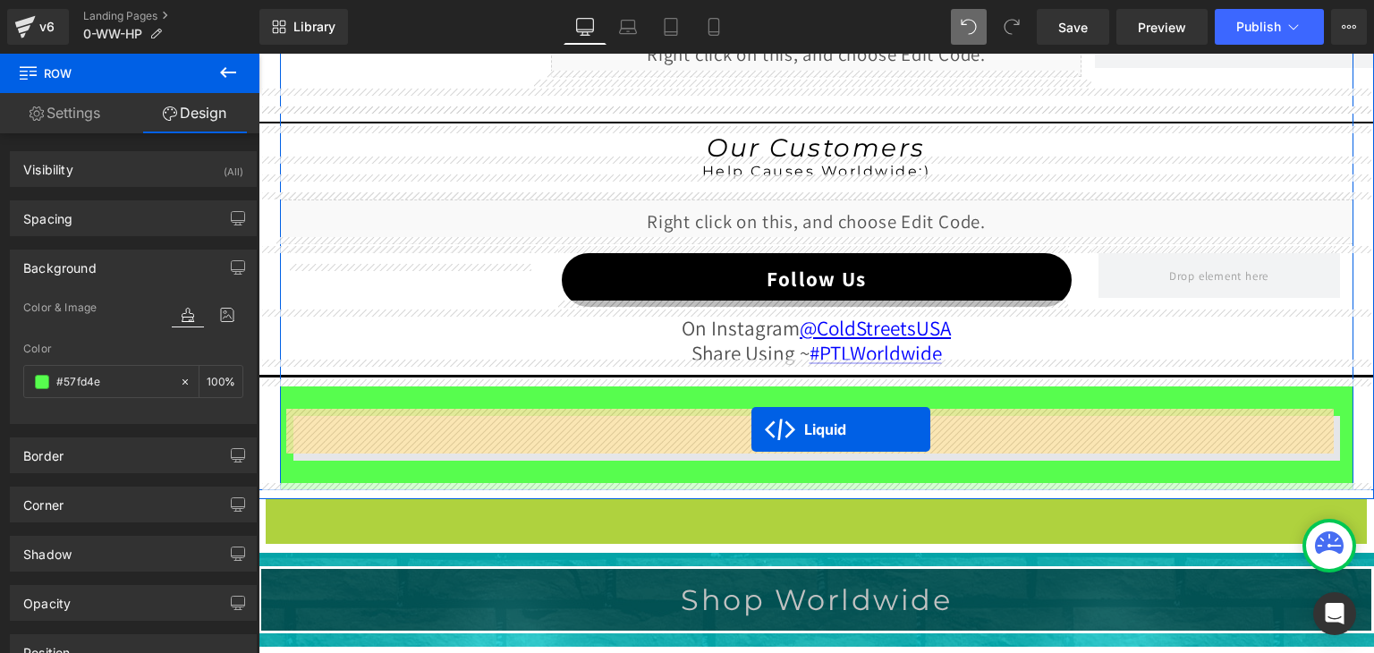
drag, startPoint x: 759, startPoint y: 505, endPoint x: 750, endPoint y: 430, distance: 75.6
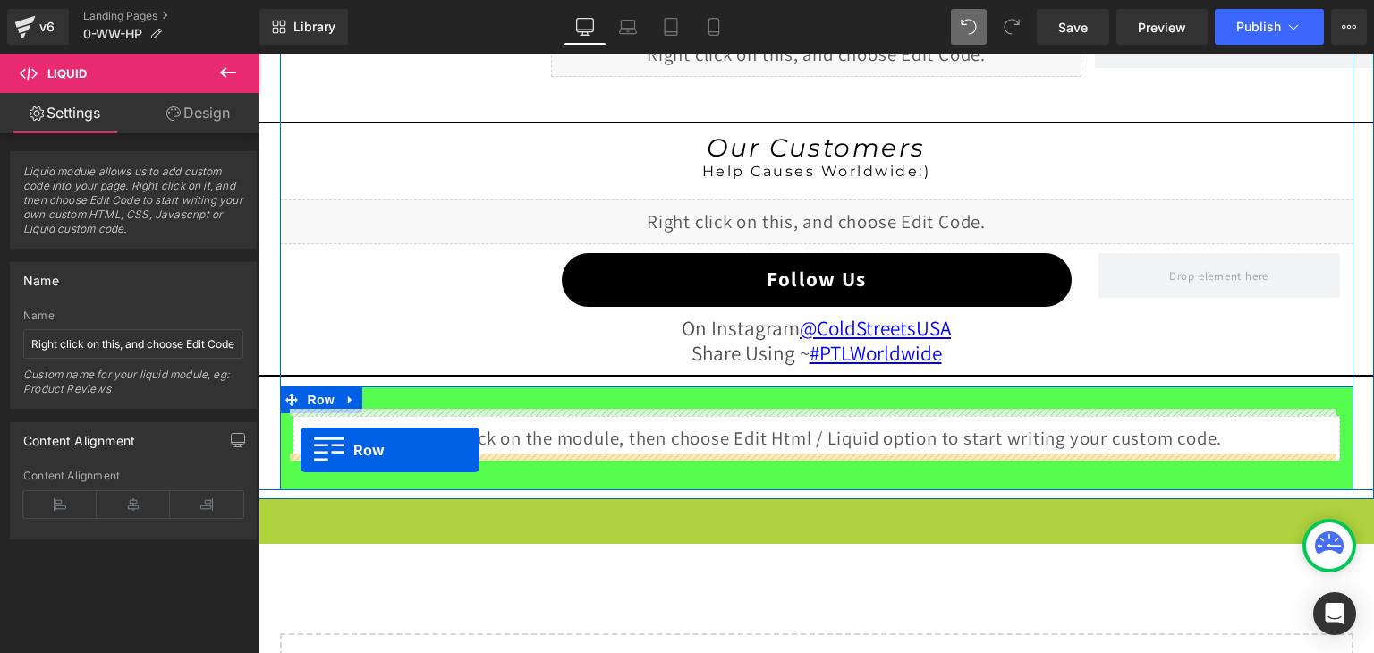
drag, startPoint x: 265, startPoint y: 502, endPoint x: 300, endPoint y: 451, distance: 62.3
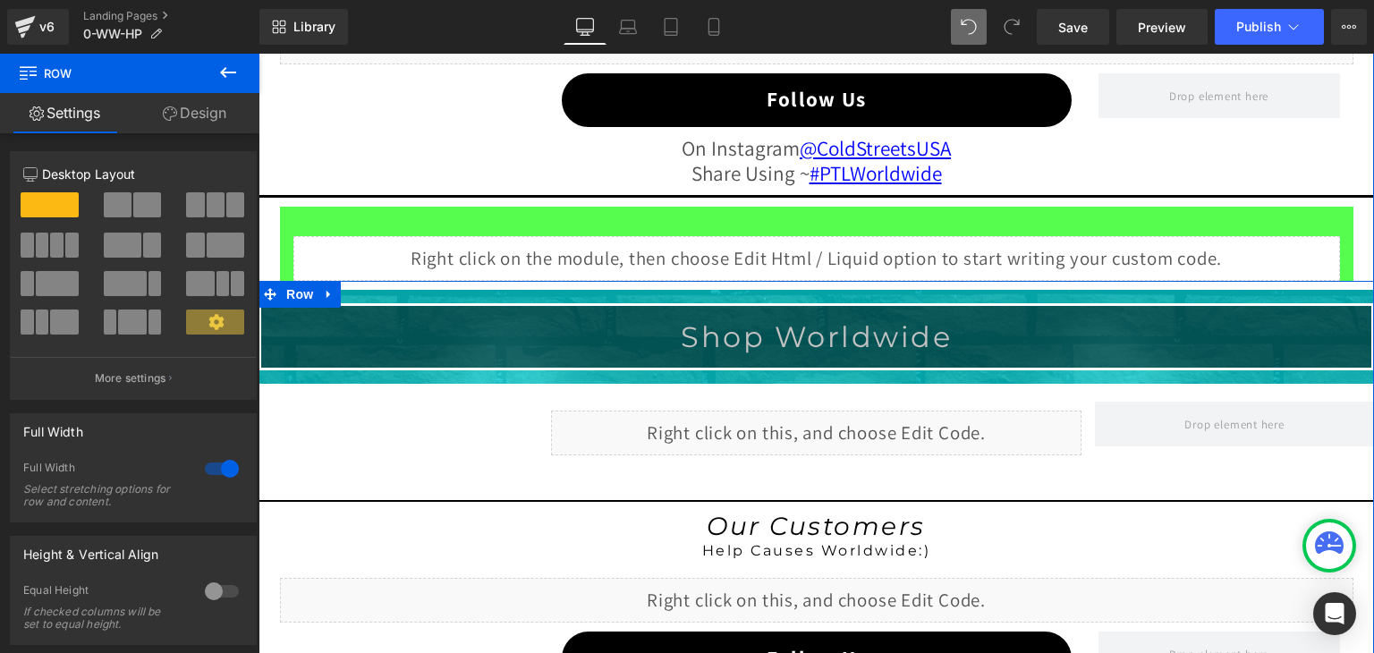
scroll to position [1814, 0]
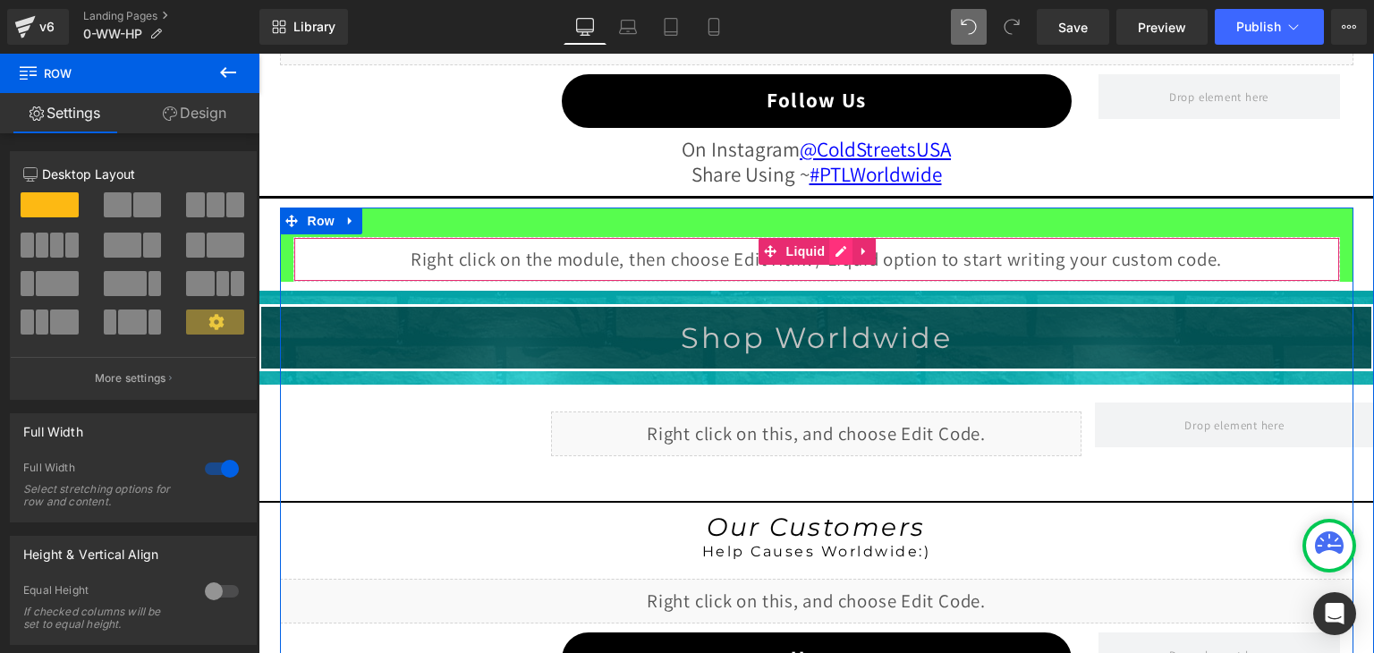
click at [830, 246] on div "Liquid" at bounding box center [816, 259] width 1046 height 45
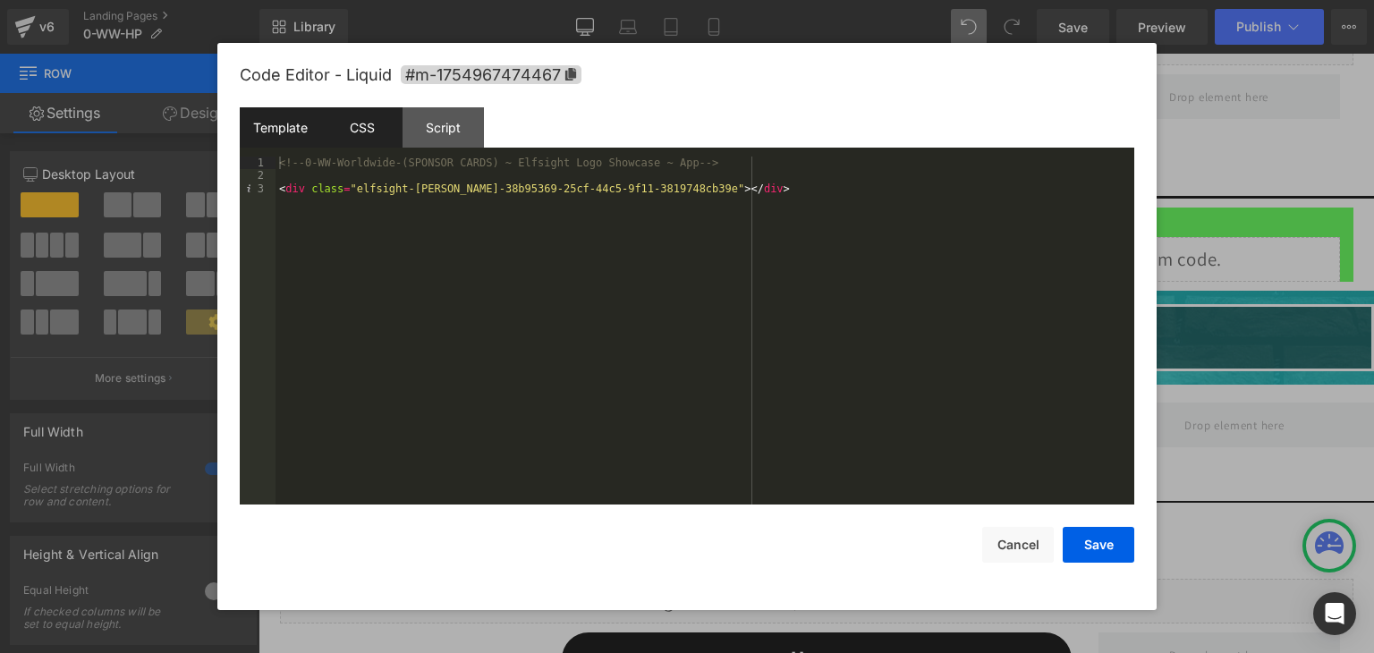
click at [343, 131] on div "CSS" at bounding box center [361, 127] width 81 height 40
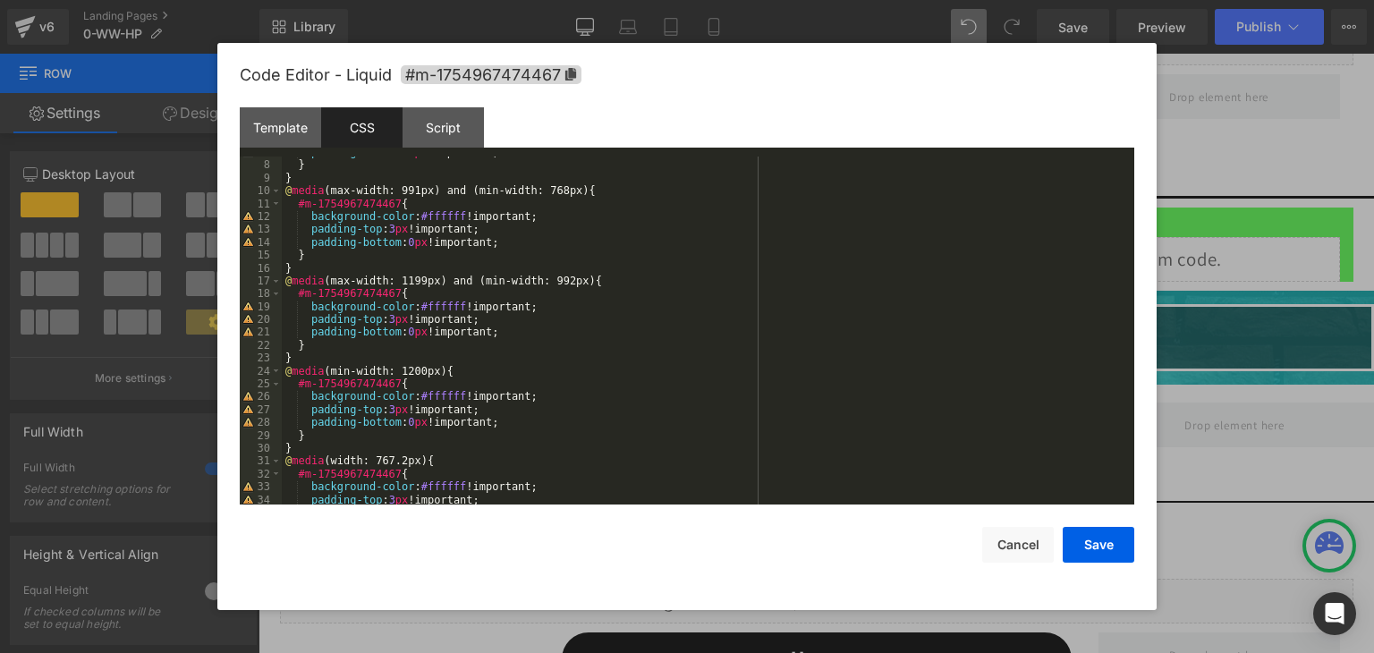
scroll to position [0, 0]
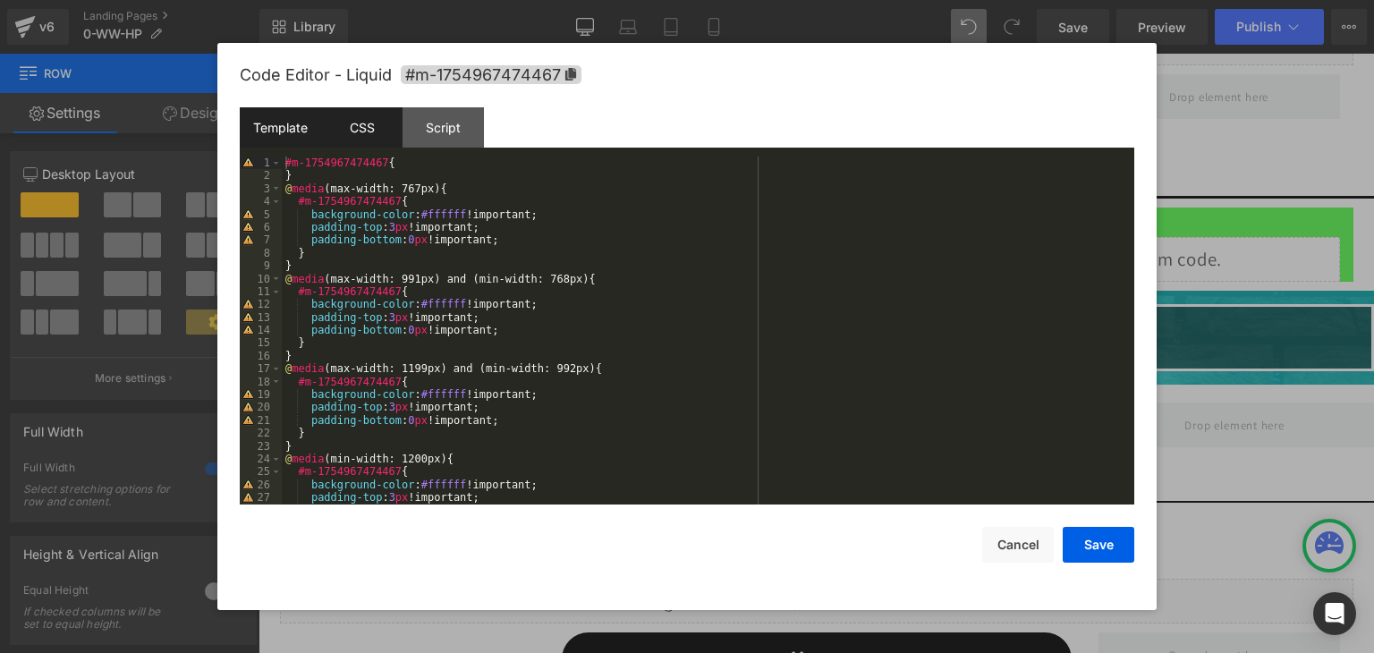
click at [276, 131] on div "Template" at bounding box center [280, 127] width 81 height 40
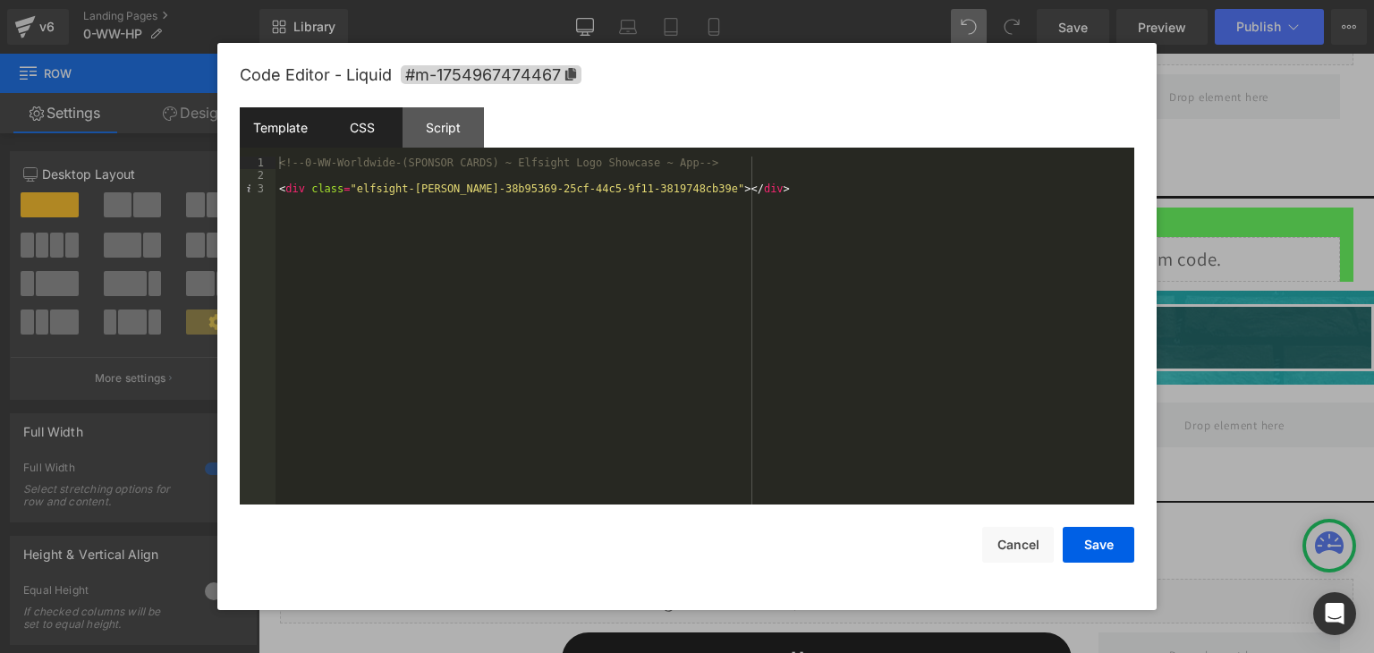
click at [351, 121] on div "CSS" at bounding box center [361, 127] width 81 height 40
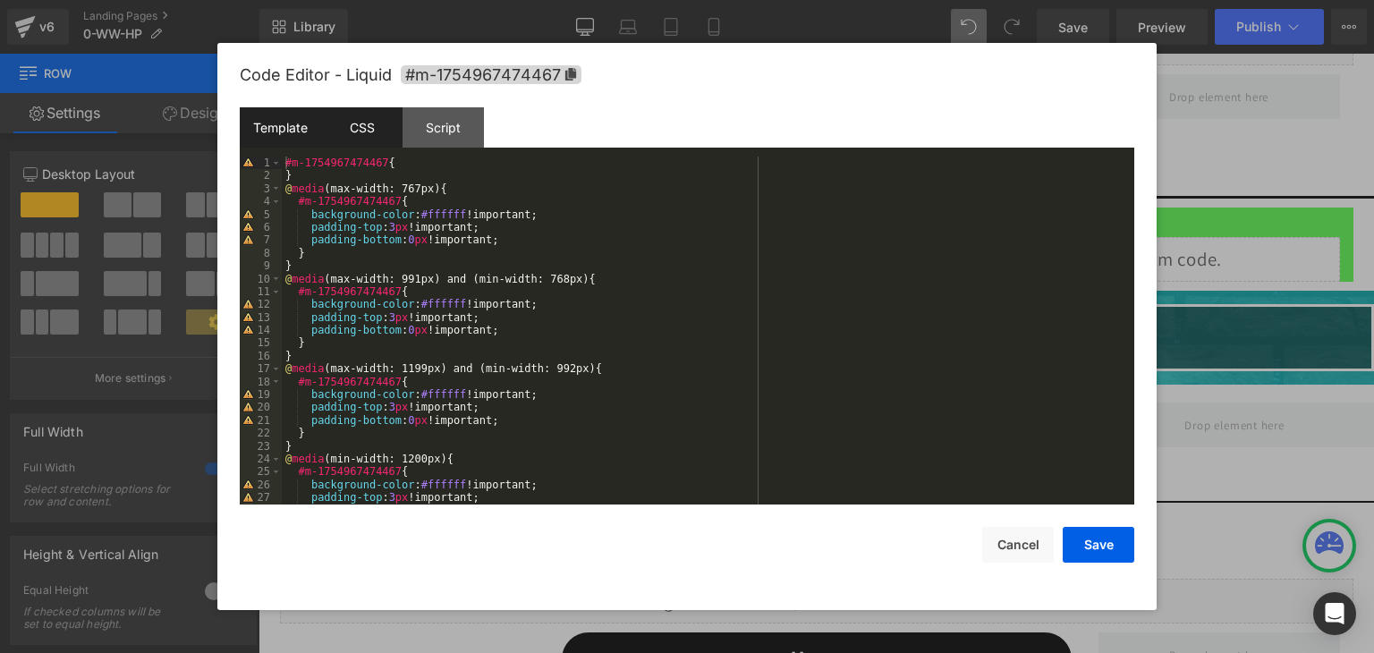
click at [297, 125] on div "Template" at bounding box center [280, 127] width 81 height 40
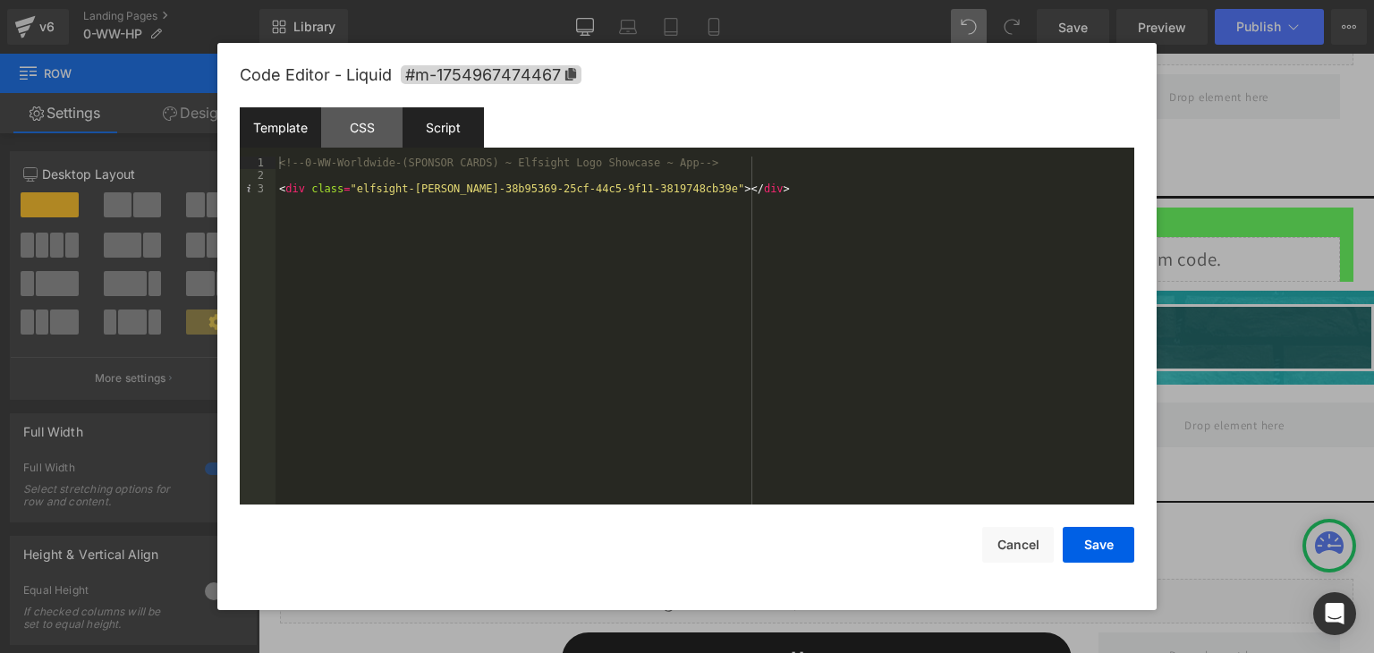
click at [438, 126] on div "Script" at bounding box center [442, 127] width 81 height 40
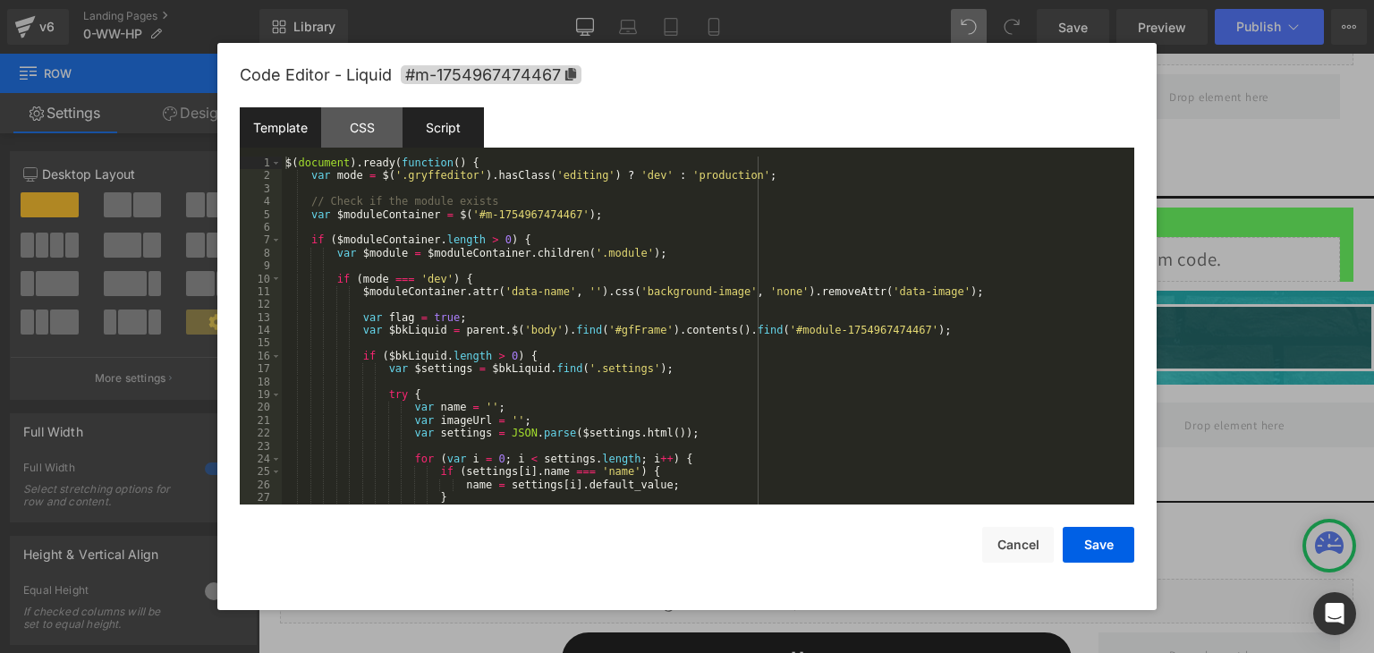
click at [286, 139] on div "Template" at bounding box center [280, 127] width 81 height 40
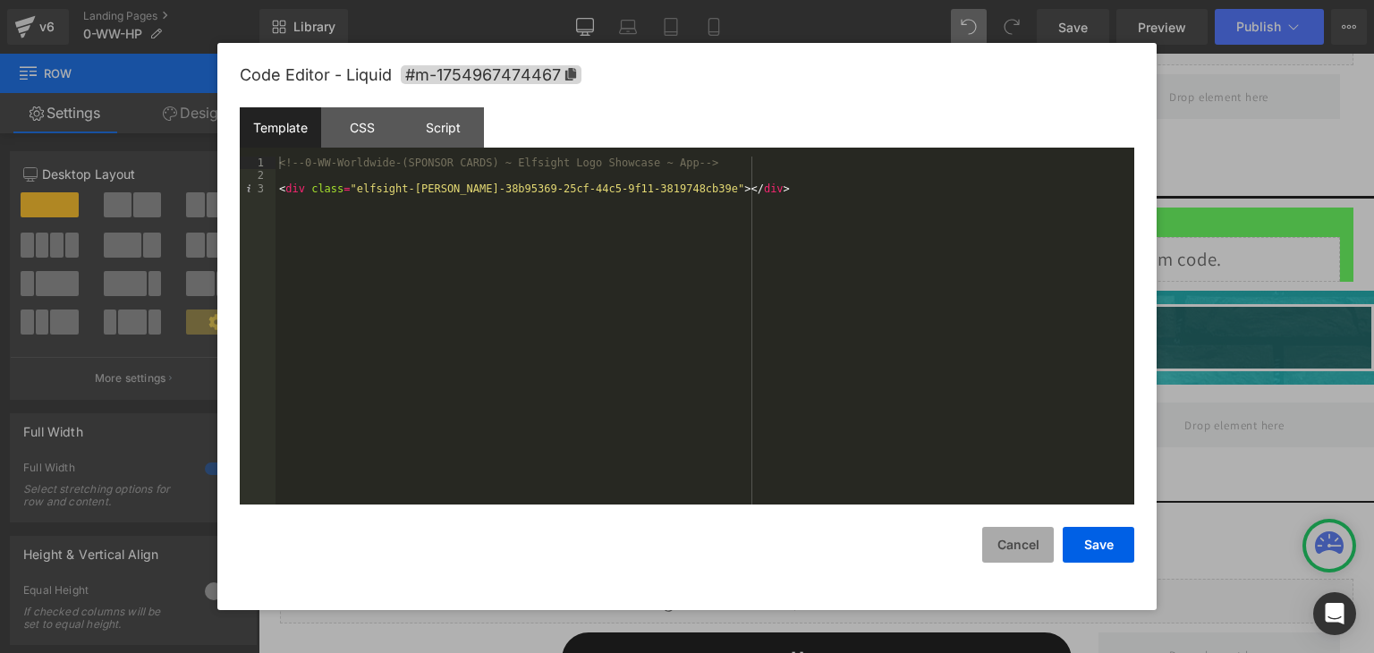
click at [1027, 546] on button "Cancel" at bounding box center [1018, 545] width 72 height 36
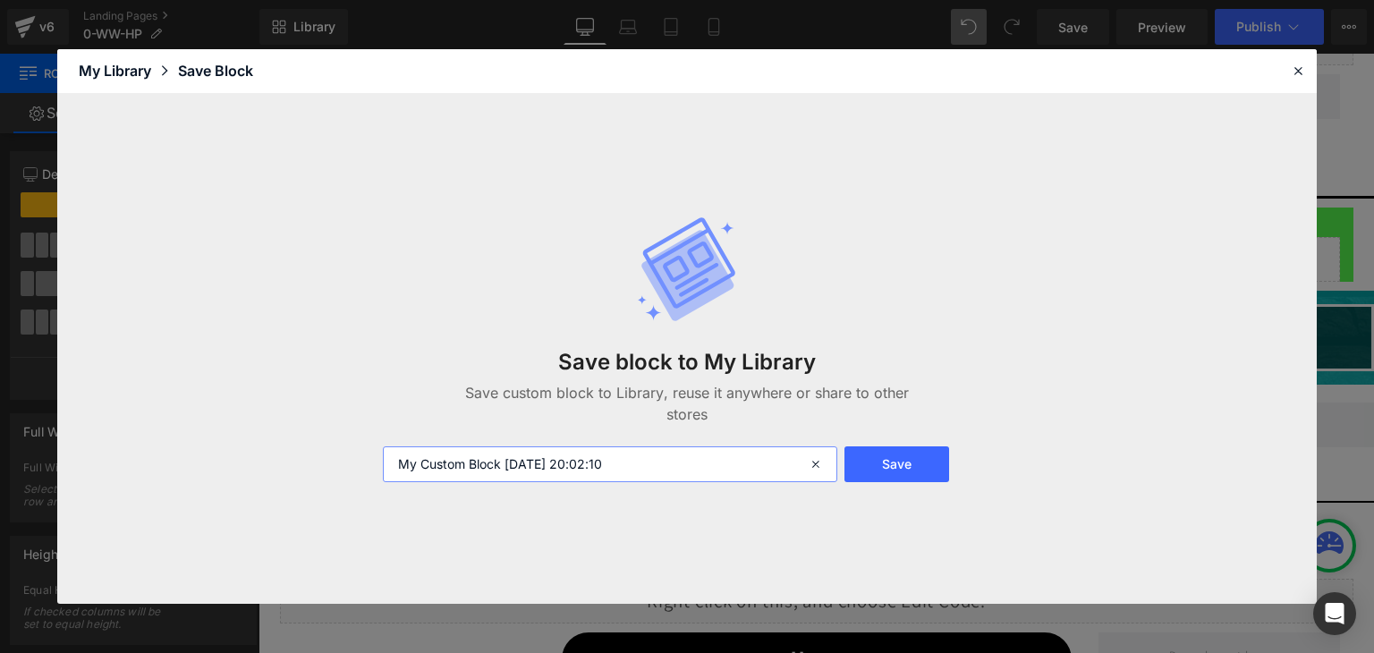
drag, startPoint x: 669, startPoint y: 461, endPoint x: 384, endPoint y: 462, distance: 285.3
click at [384, 462] on input "My Custom Block 2025-08-11 20:02:10" at bounding box center [610, 464] width 454 height 36
click at [816, 461] on icon at bounding box center [817, 464] width 39 height 36
paste input "Paste 1-HP ~ Shop Worldwide"
drag, startPoint x: 436, startPoint y: 462, endPoint x: 363, endPoint y: 462, distance: 73.3
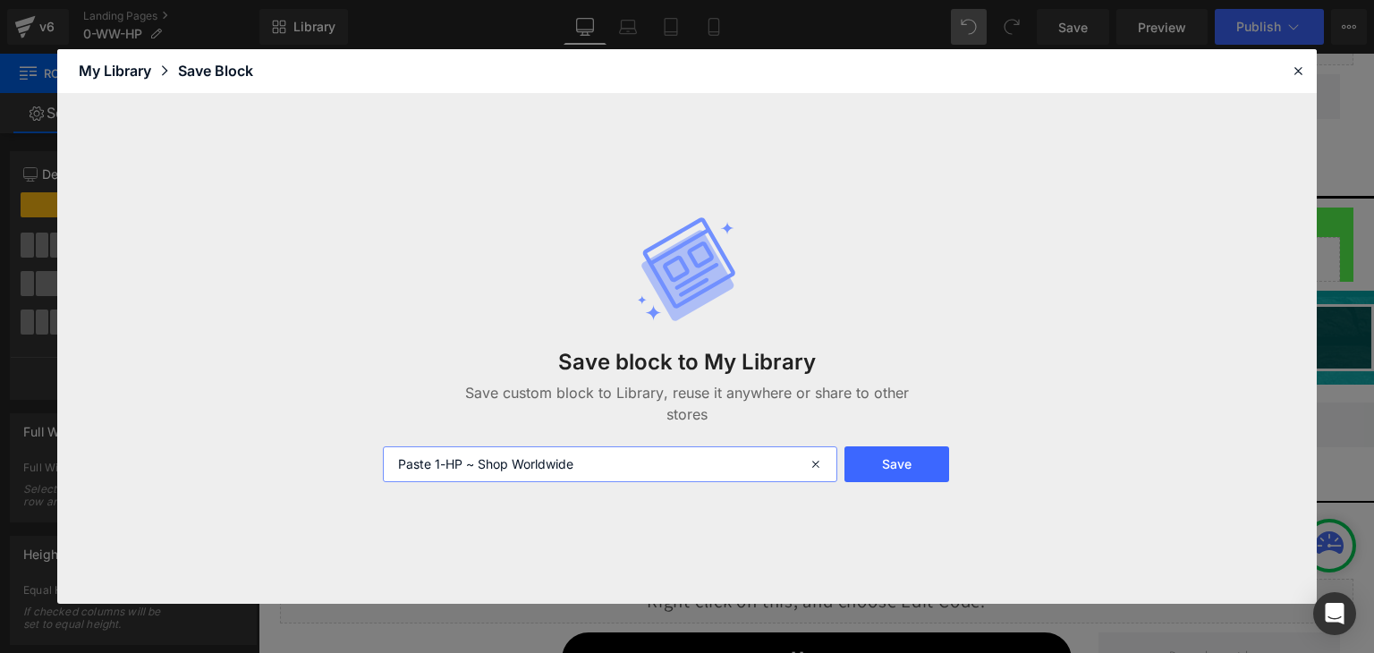
click at [363, 462] on div "Save block to My Library Save custom block to Library, reuse it anywhere or sha…" at bounding box center [686, 349] width 1259 height 511
click at [442, 465] on input "1-HP ~ Shop Worldwide" at bounding box center [610, 464] width 454 height 36
click at [671, 464] on input "1-HP ~ Sponsor Worldwide ~ Shop Worldwide" at bounding box center [610, 464] width 454 height 36
click at [678, 466] on input "1-HP ~ Sponsor Worldwide ~ Shop Worldwide banner" at bounding box center [610, 464] width 454 height 36
click at [738, 462] on input "1-HP ~ Sponsor Worldwide ~ Shop Worldwide Banner" at bounding box center [610, 464] width 454 height 36
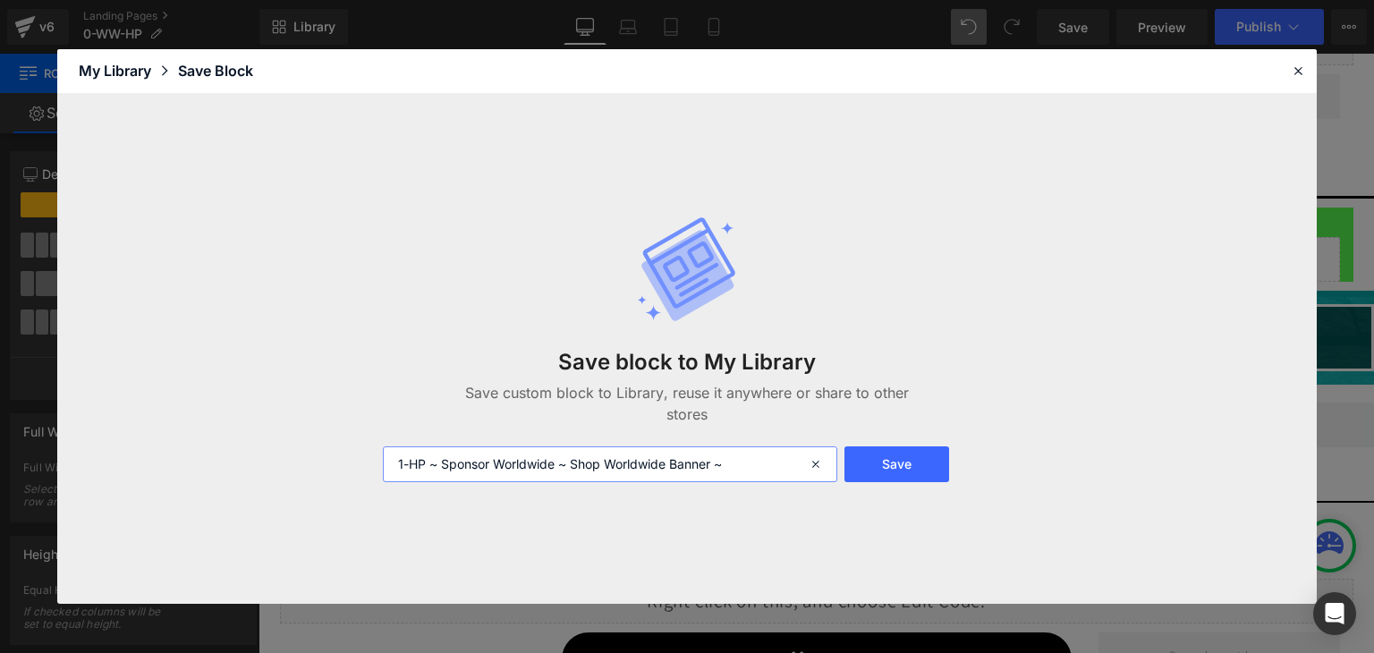
drag, startPoint x: 737, startPoint y: 463, endPoint x: 385, endPoint y: 466, distance: 351.5
click at [385, 466] on input "1-HP ~ Sponsor Worldwide ~ Shop Worldwide Banner ~" at bounding box center [610, 464] width 454 height 36
type input "1-HP ~ Sponsor Worldwide ~ Shop Worldwide Banner ~"
click at [1299, 65] on icon at bounding box center [1298, 71] width 16 height 16
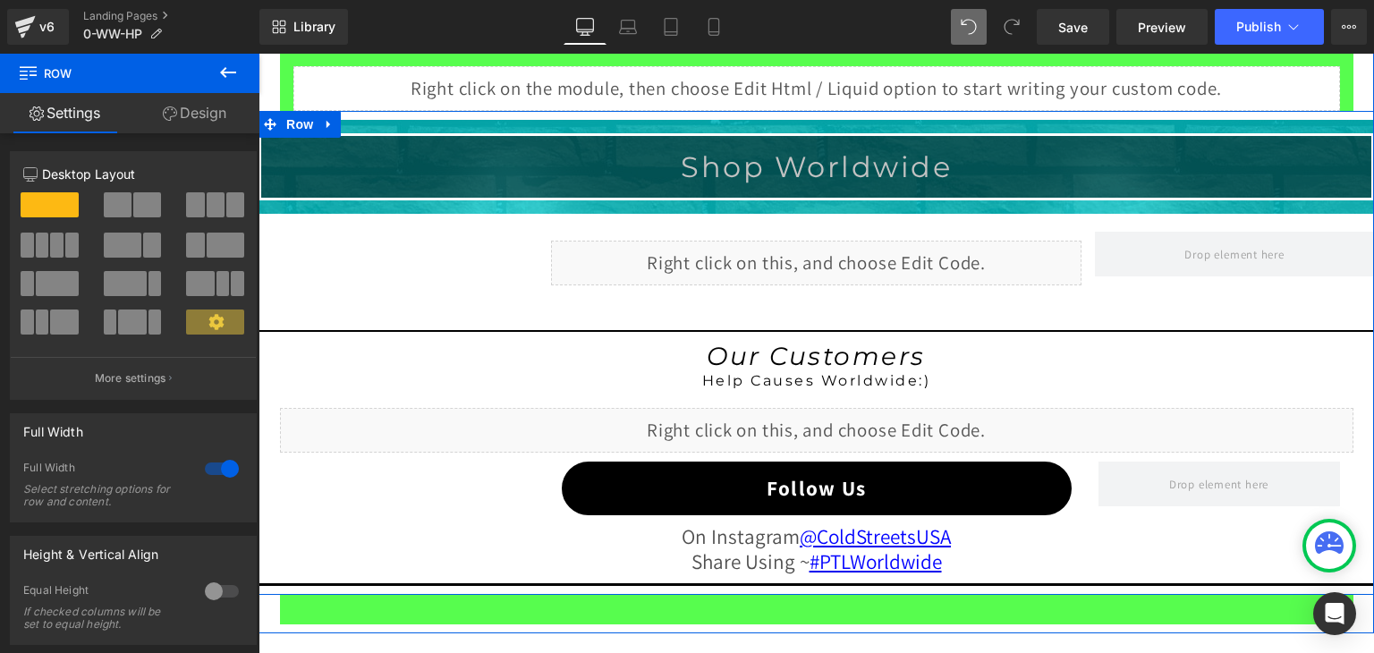
scroll to position [1993, 0]
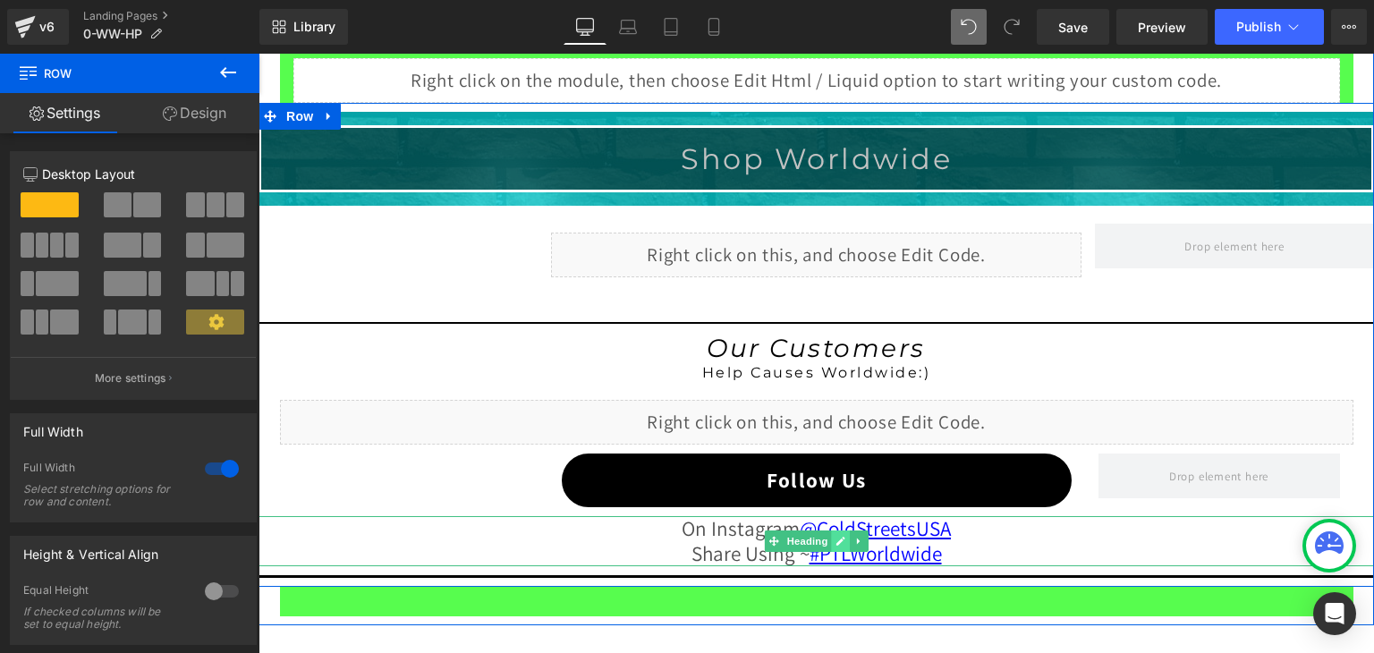
click at [836, 537] on icon at bounding box center [840, 541] width 9 height 9
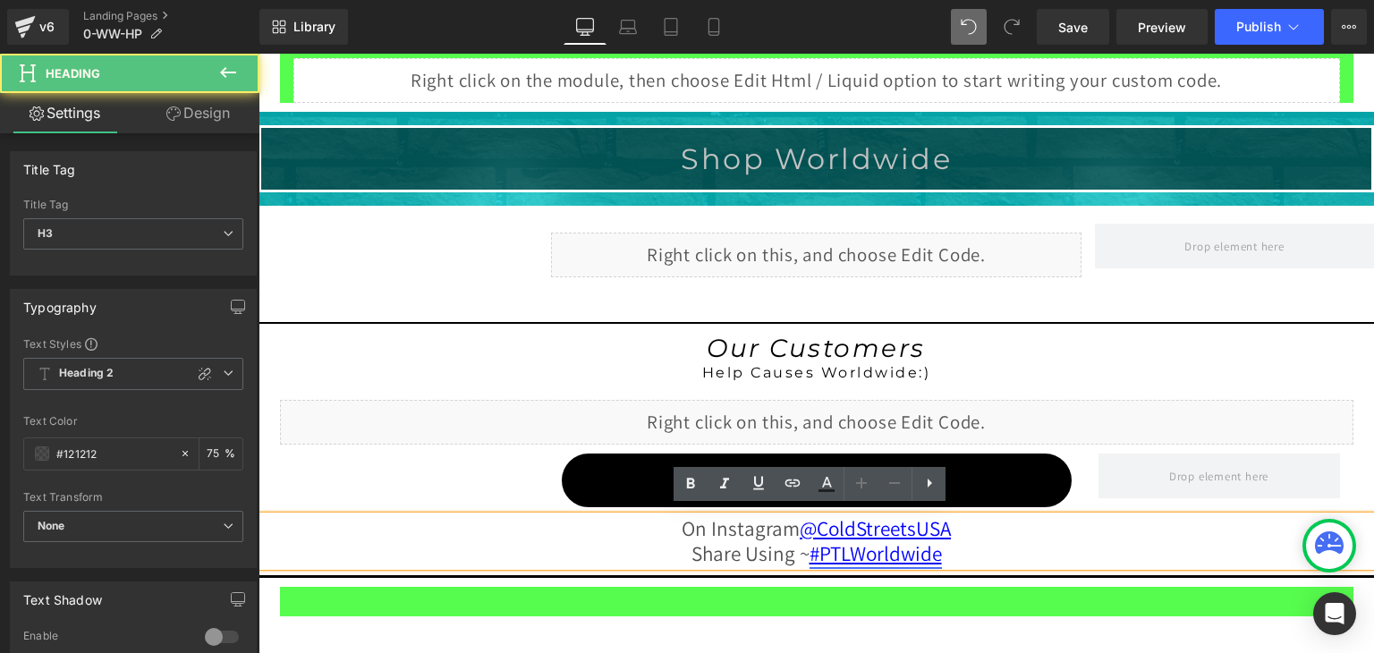
click at [844, 547] on font "#PTLWorldwide" at bounding box center [875, 553] width 132 height 28
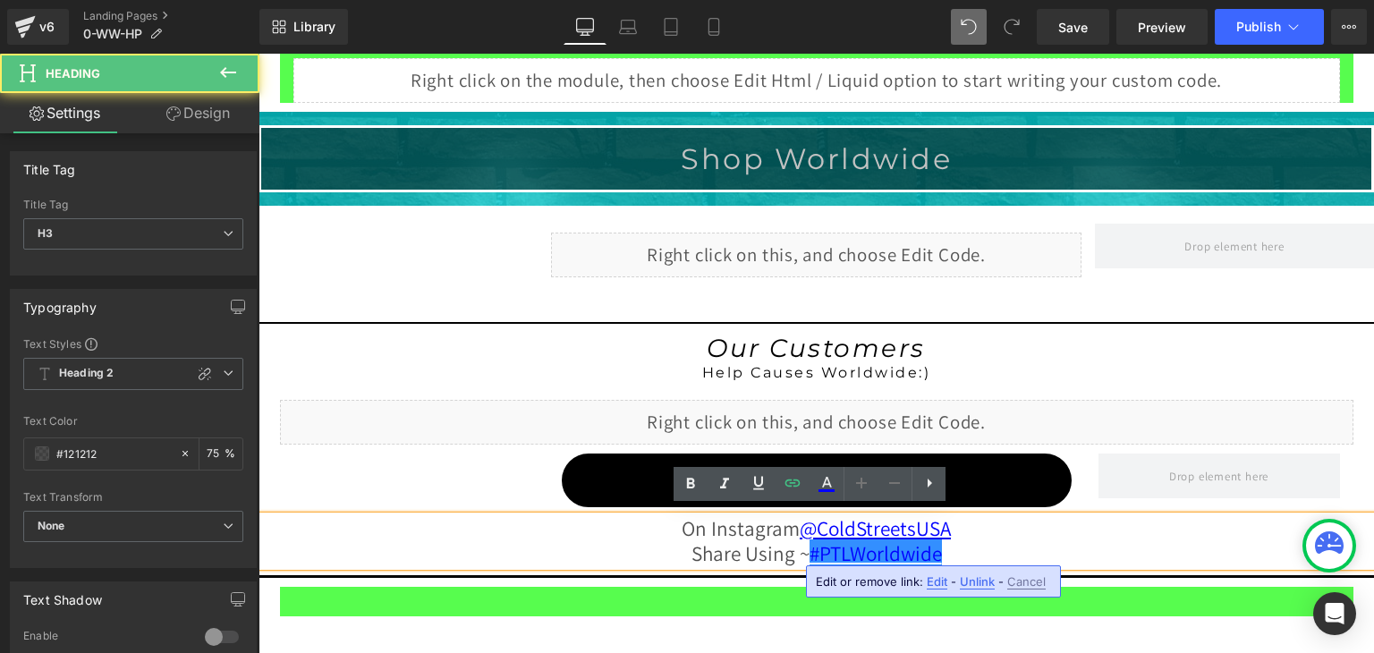
click at [844, 547] on font "#PTLWorldwide" at bounding box center [875, 553] width 132 height 28
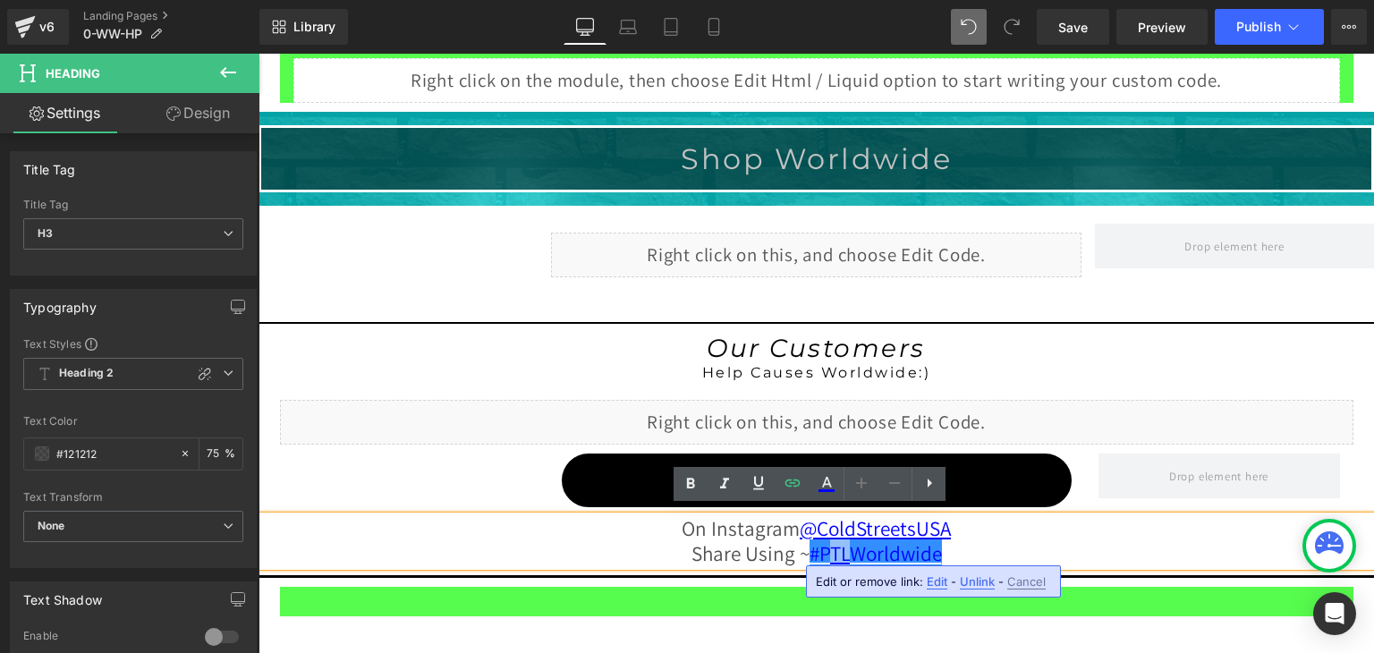
drag, startPoint x: 844, startPoint y: 547, endPoint x: 821, endPoint y: 545, distance: 23.3
click at [821, 545] on font "#PTLWorldwide" at bounding box center [875, 553] width 132 height 28
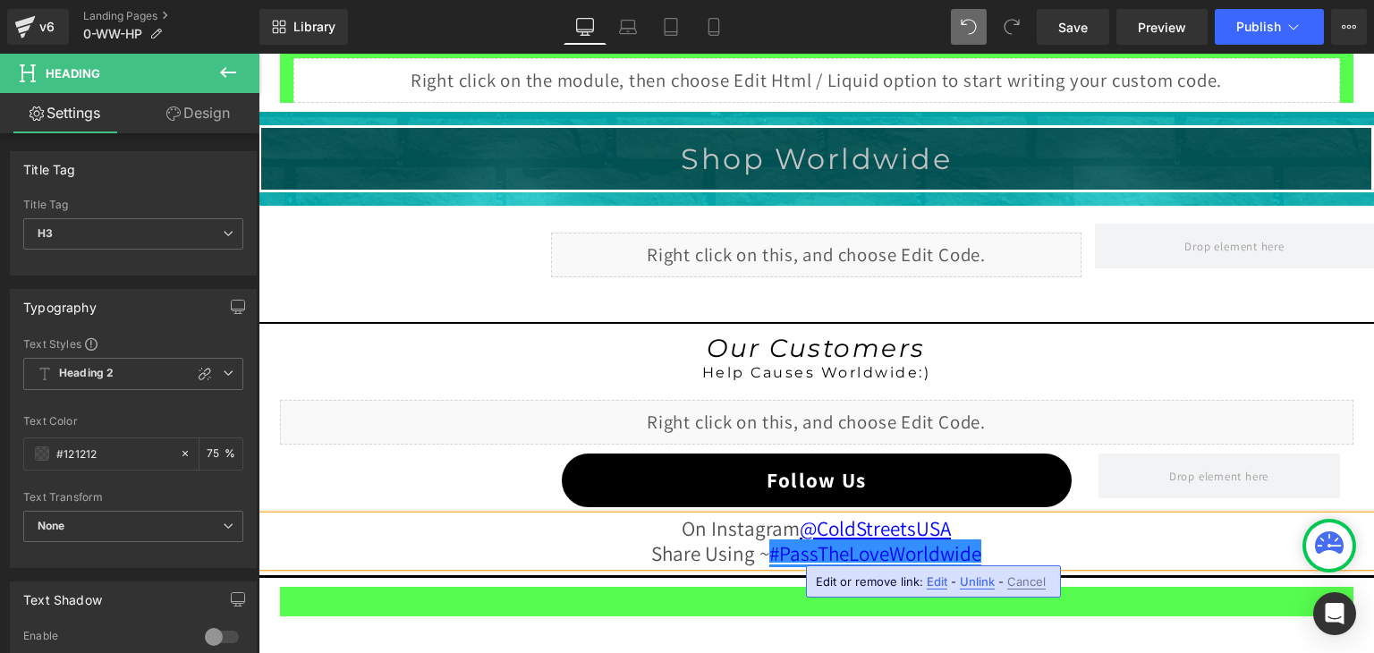
click at [977, 545] on div "On Instagram @ColdStreetsUSA Share Using ~ #PassTheLoveWorldwide" at bounding box center [815, 541] width 1115 height 50
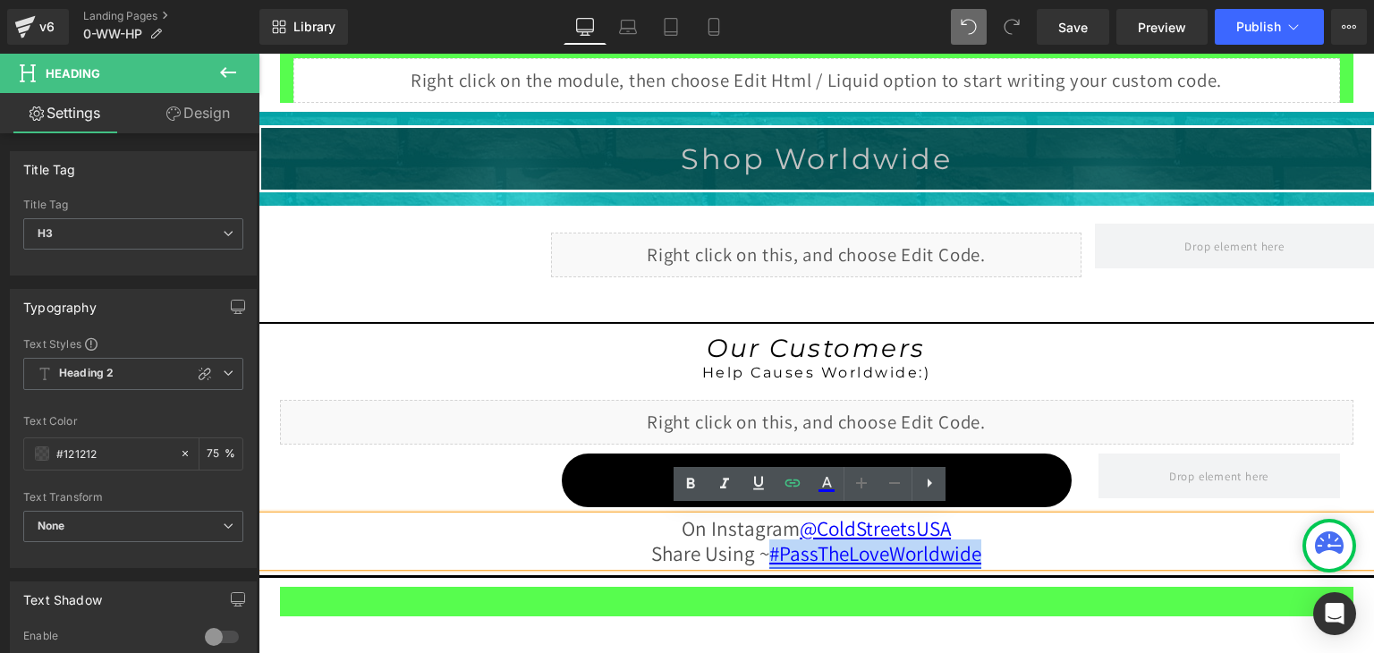
drag, startPoint x: 977, startPoint y: 545, endPoint x: 764, endPoint y: 545, distance: 212.8
click at [764, 545] on div "On Instagram @ColdStreetsUSA Share Using ~ #PassTheLoveWorldwide" at bounding box center [815, 541] width 1115 height 50
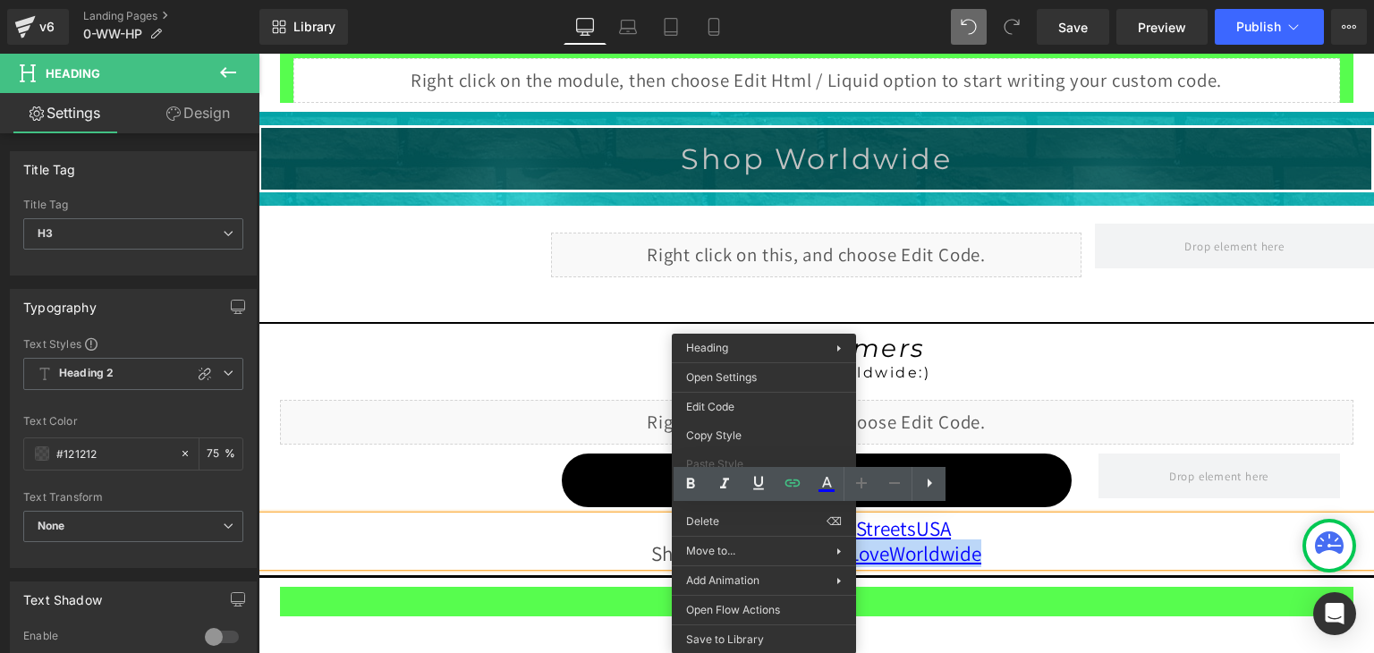
click at [1019, 537] on div "On Instagram @ColdStreetsUSA Share Using ~ #PassTheLoveWorldwide" at bounding box center [815, 541] width 1115 height 50
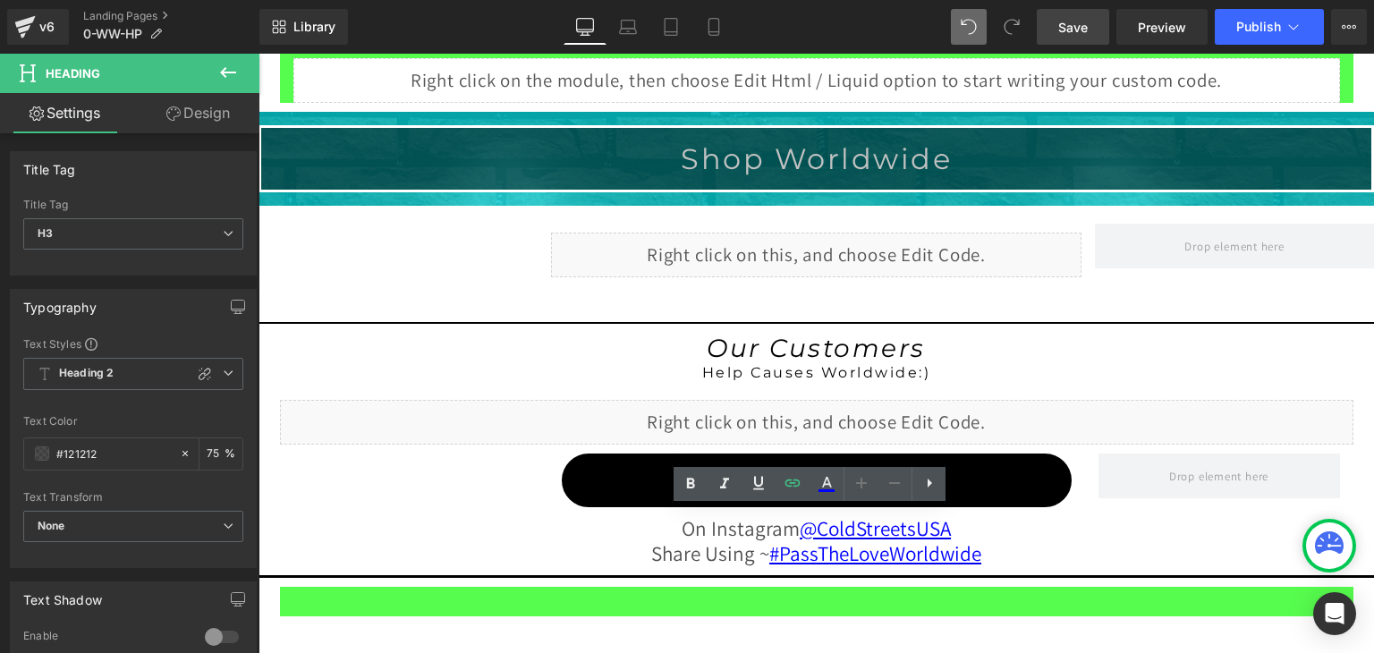
click at [1082, 29] on span "Save" at bounding box center [1073, 27] width 30 height 19
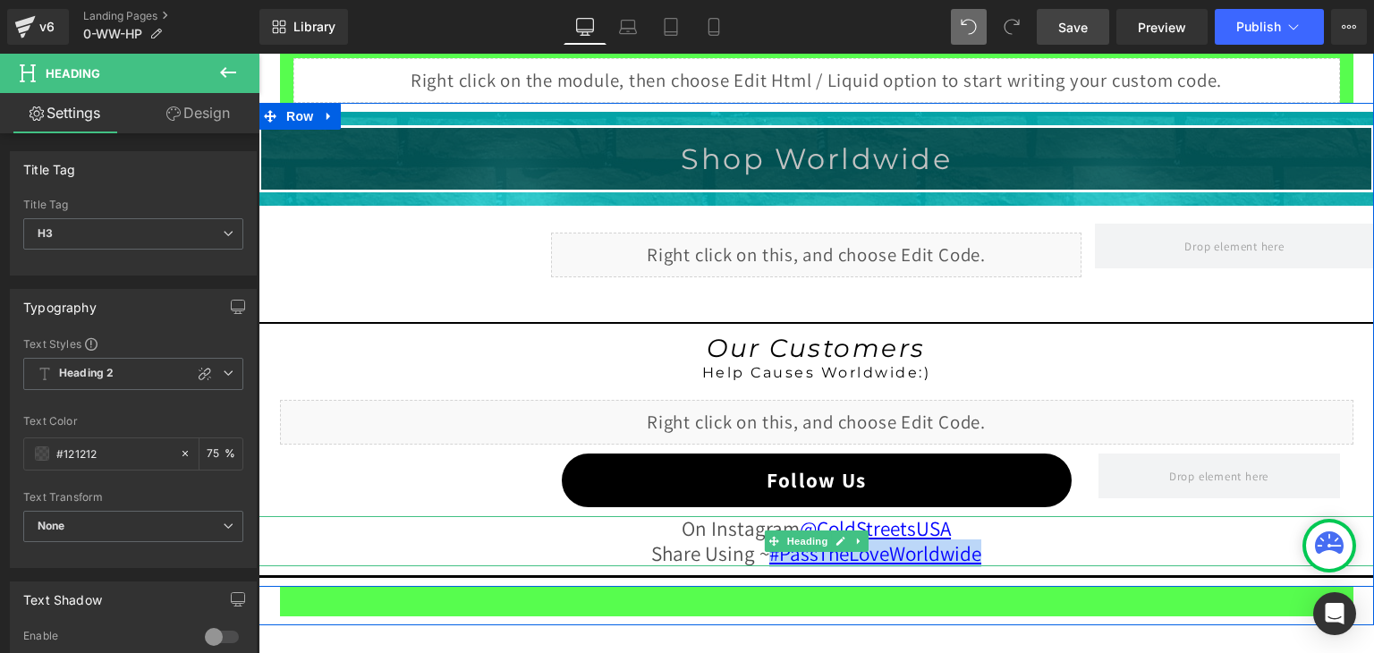
drag, startPoint x: 987, startPoint y: 543, endPoint x: 762, endPoint y: 545, distance: 225.4
click at [762, 545] on div "On Instagram @ColdStreetsUSA Share Using ~ #PassTheLoveWorldwide" at bounding box center [815, 541] width 1115 height 50
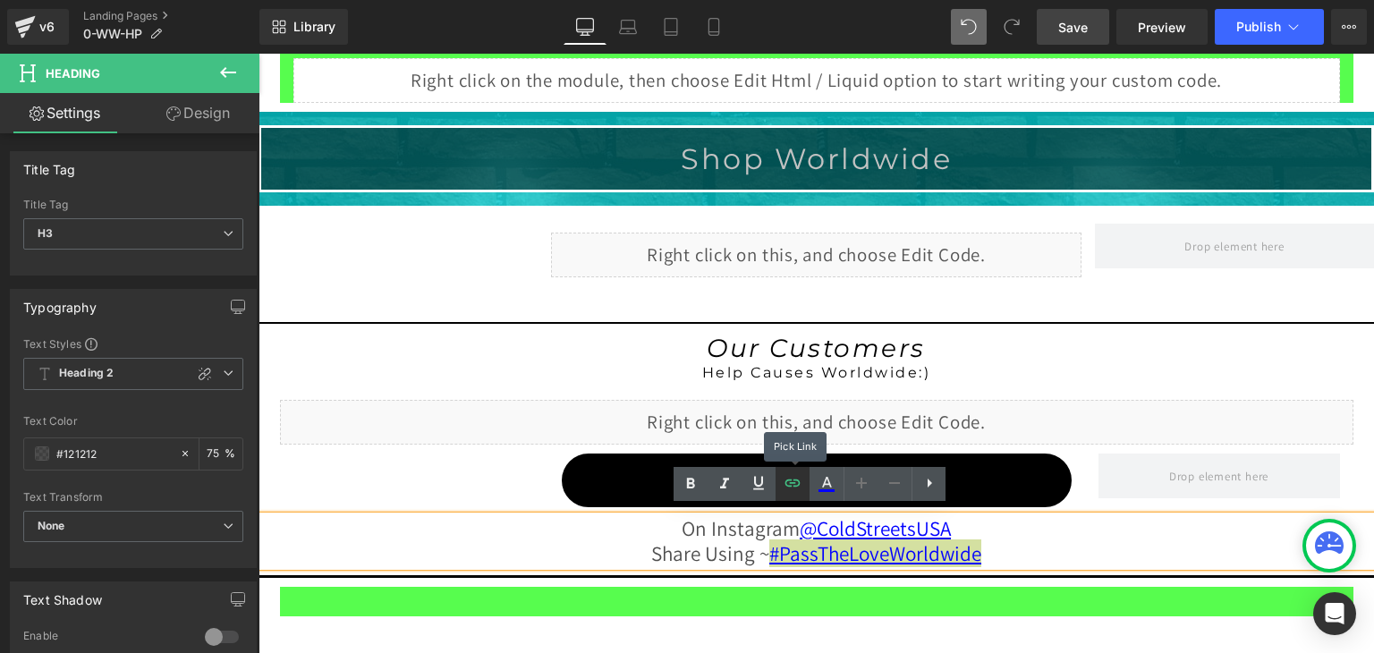
click at [794, 485] on icon at bounding box center [792, 482] width 21 height 21
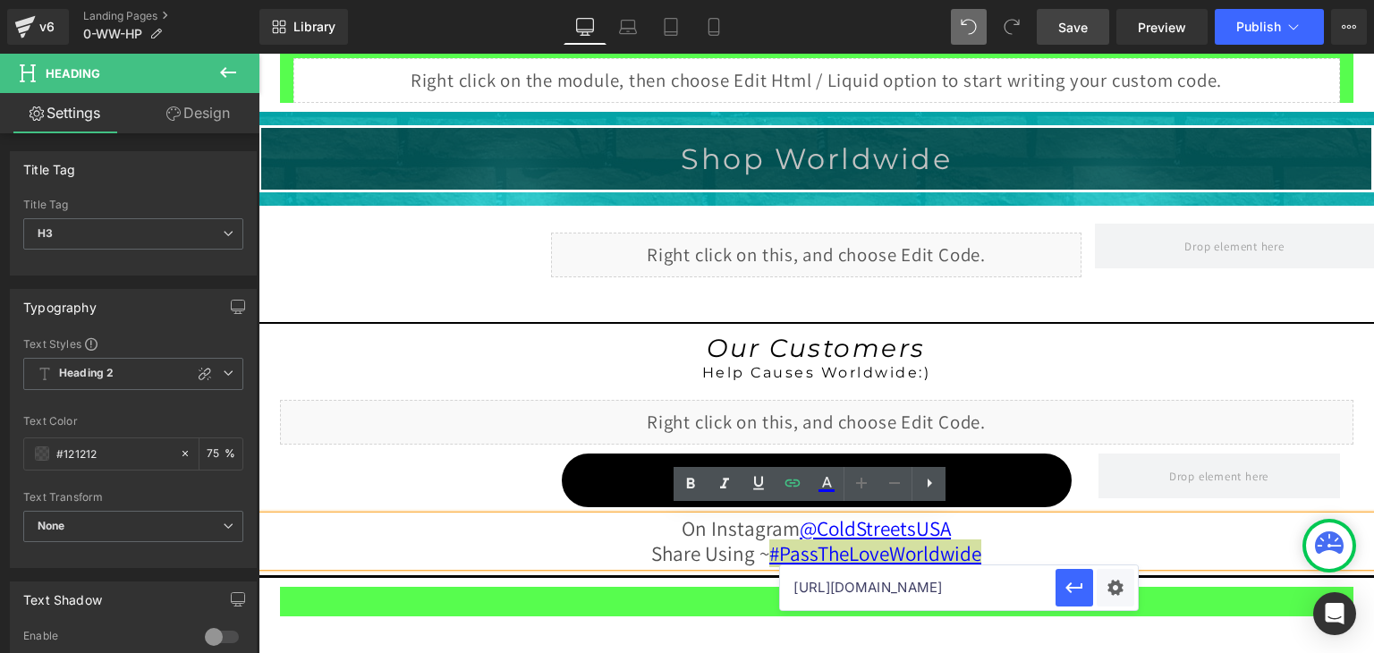
scroll to position [0, 117]
drag, startPoint x: 968, startPoint y: 588, endPoint x: 1048, endPoint y: 583, distance: 80.7
click at [1048, 583] on input "https://www.instagram.com/explore/tags/ptlworldwide/" at bounding box center [917, 587] width 275 height 45
click at [959, 591] on input "https://www.instagram.com/explore/tags/ptlworldwide/" at bounding box center [917, 587] width 275 height 45
click at [987, 588] on input "https://www.instagram.com/explore/tags/passtlworldwide/" at bounding box center [917, 587] width 275 height 45
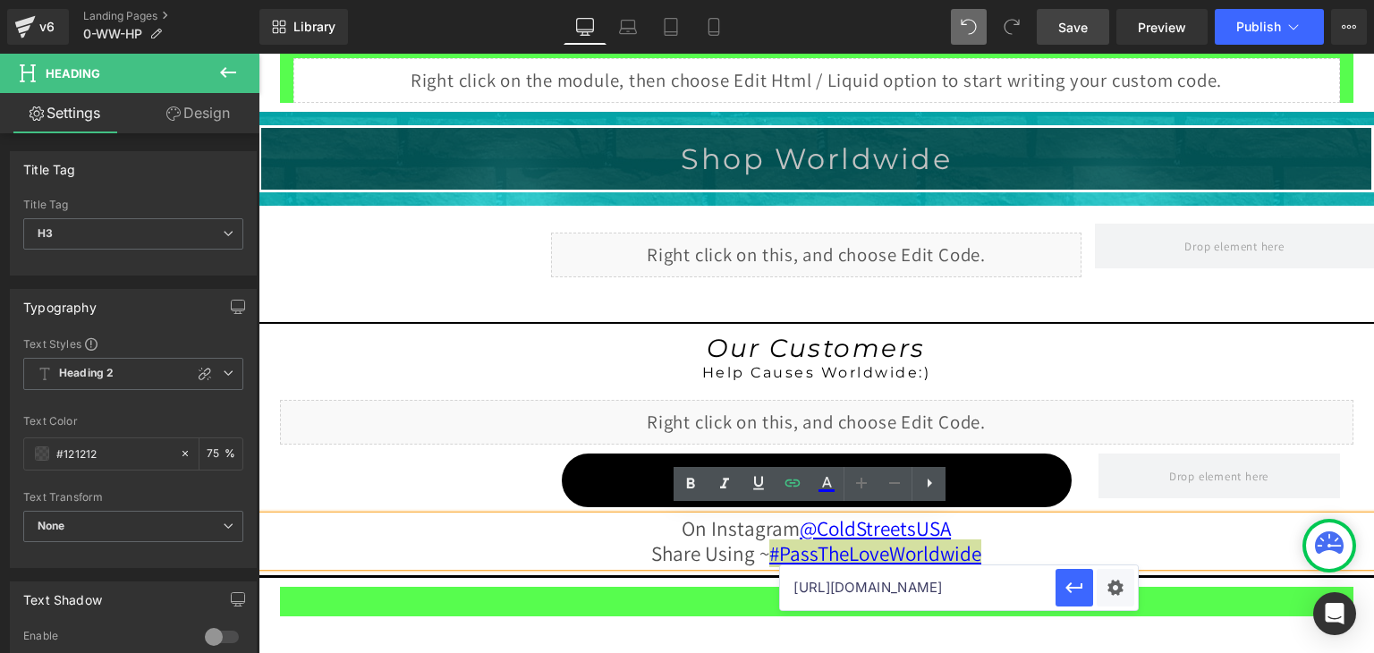
click at [1009, 584] on input "https://www.instagram.com/explore/tags/passthelworldwide/" at bounding box center [917, 587] width 275 height 45
click at [1044, 583] on input "https://www.instagram.com/explore/tags/passtheloveworldwide/" at bounding box center [917, 587] width 275 height 45
type input "https://www.instagram.com/explore/tags/passtheloveworldwide"
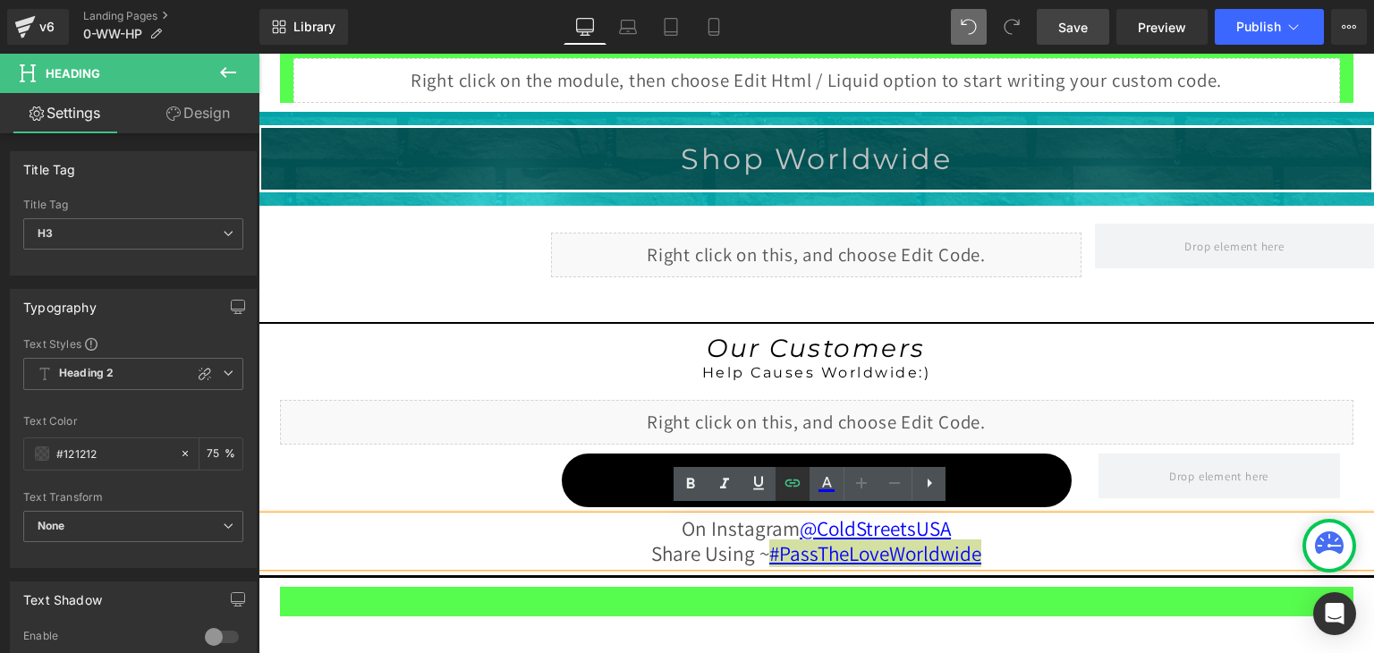
click at [793, 480] on icon at bounding box center [792, 482] width 21 height 21
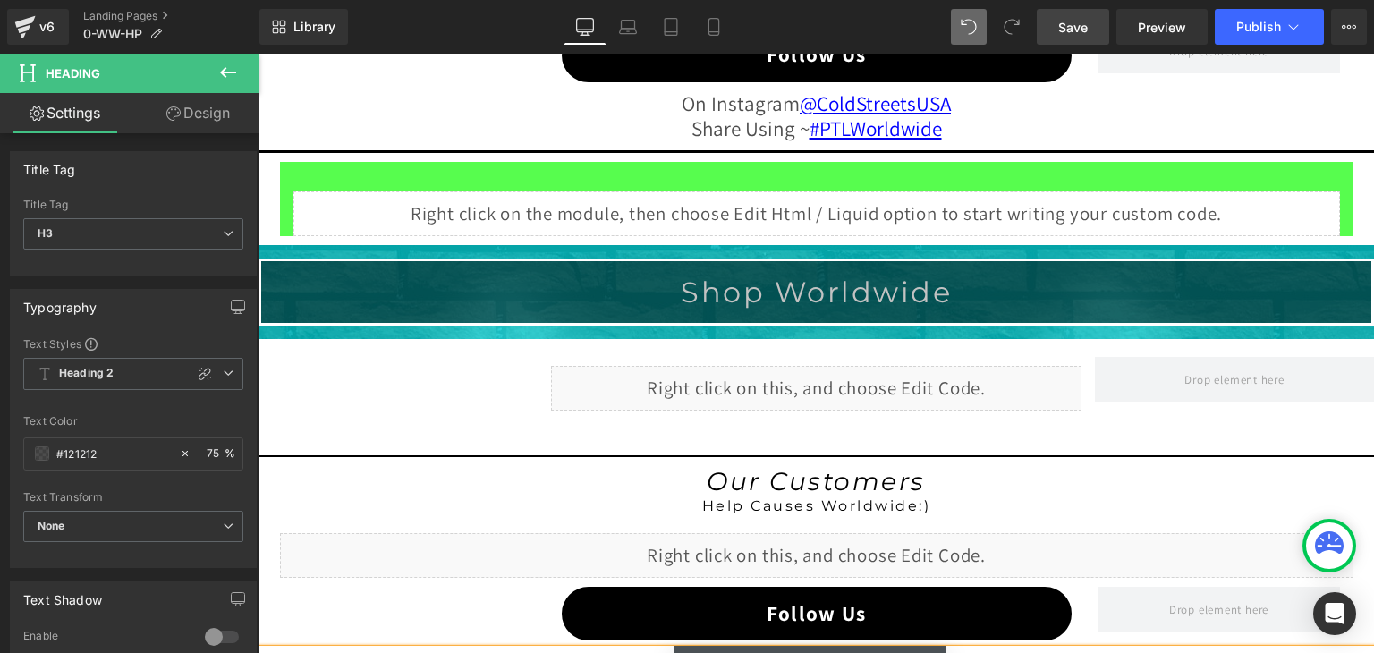
scroll to position [1814, 0]
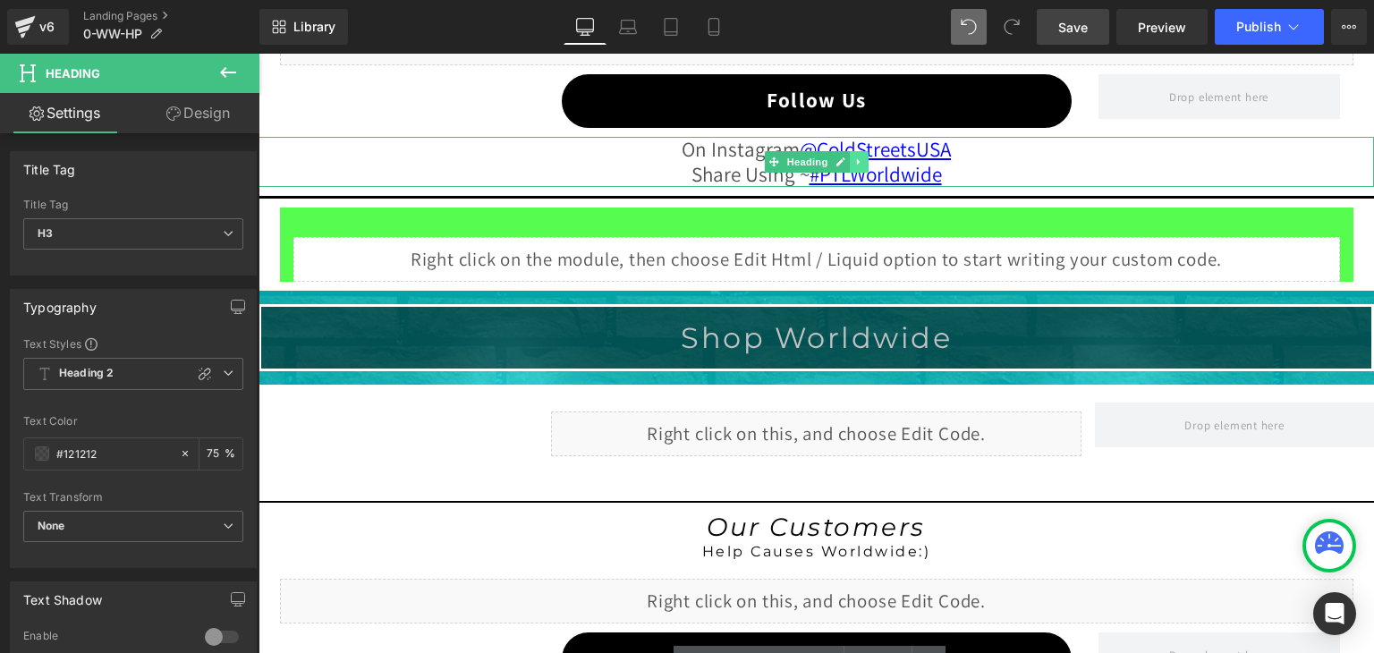
click at [854, 158] on icon at bounding box center [859, 161] width 10 height 11
click at [844, 156] on icon at bounding box center [849, 161] width 10 height 10
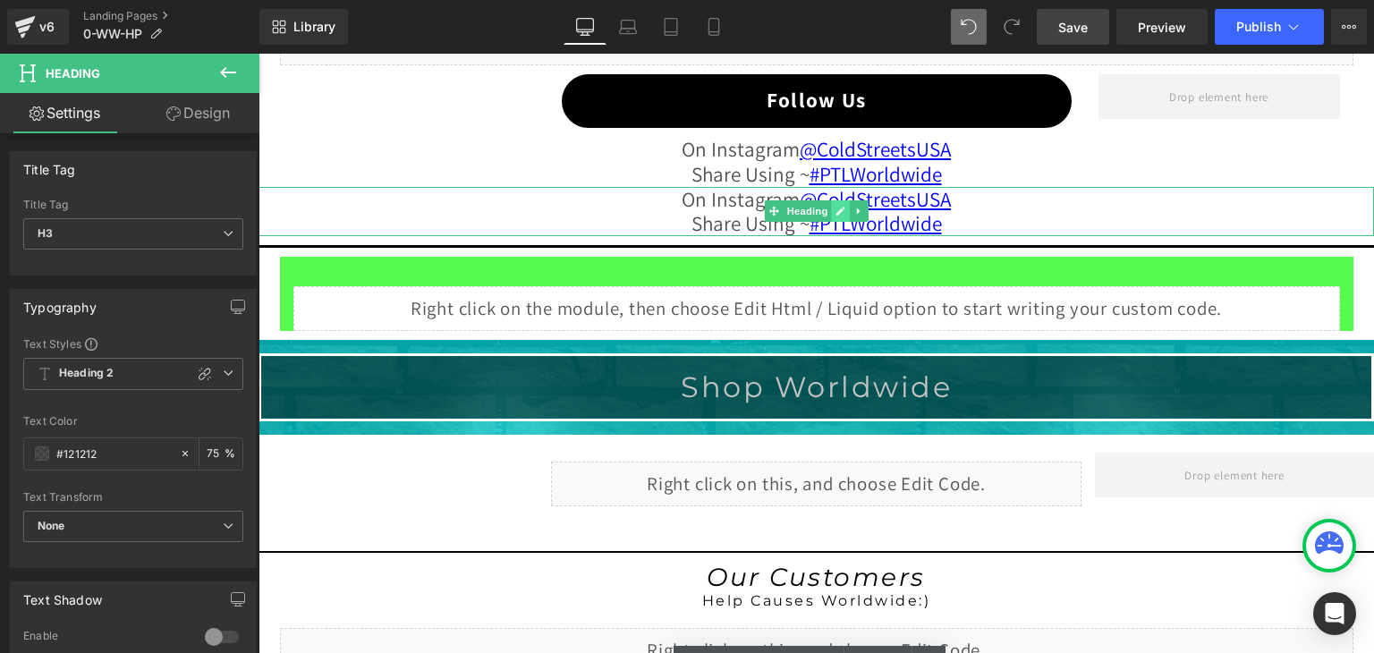
click at [835, 206] on icon at bounding box center [840, 211] width 10 height 11
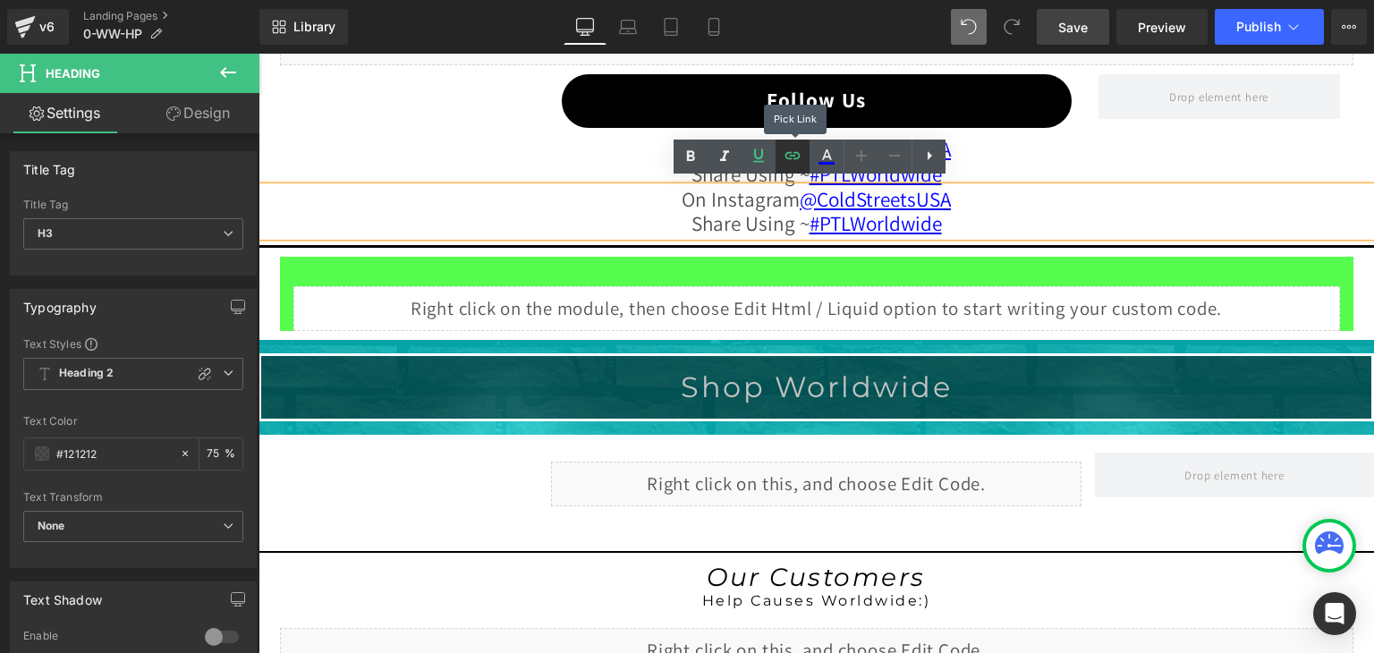
click at [786, 151] on icon at bounding box center [792, 155] width 21 height 21
click at [796, 159] on icon at bounding box center [792, 155] width 15 height 7
click at [792, 151] on icon at bounding box center [792, 155] width 21 height 21
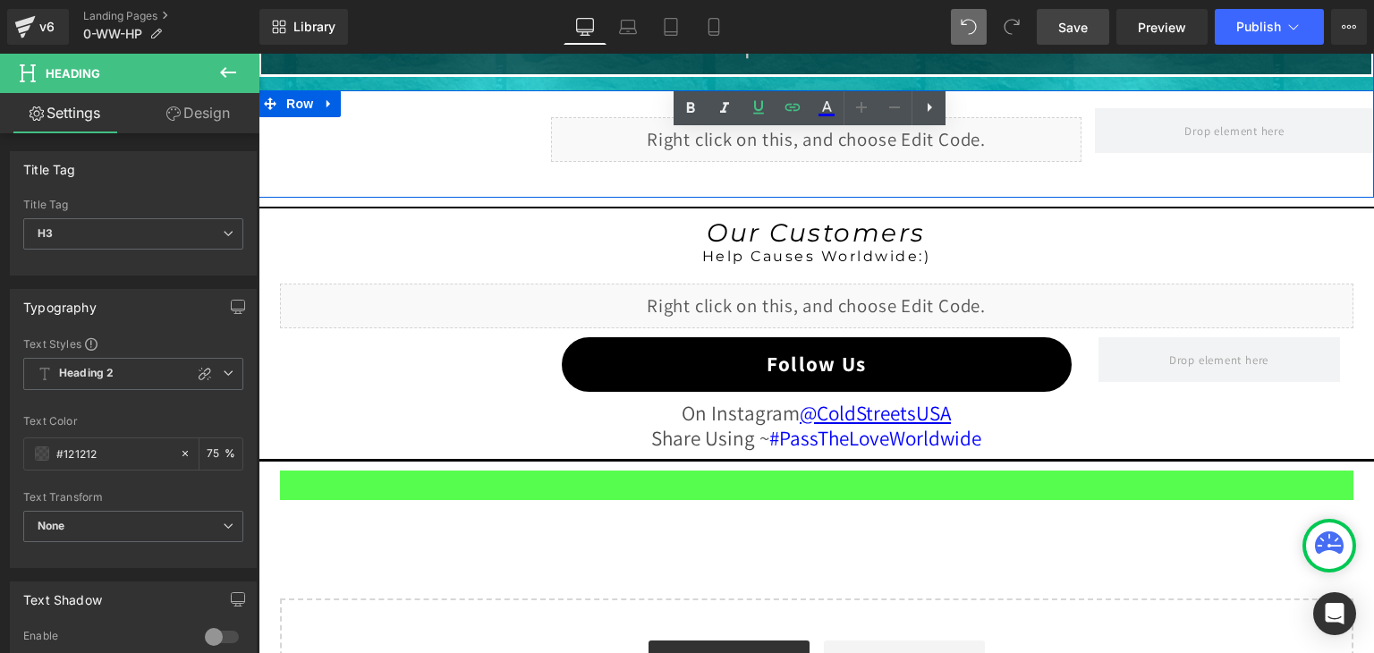
scroll to position [2172, 0]
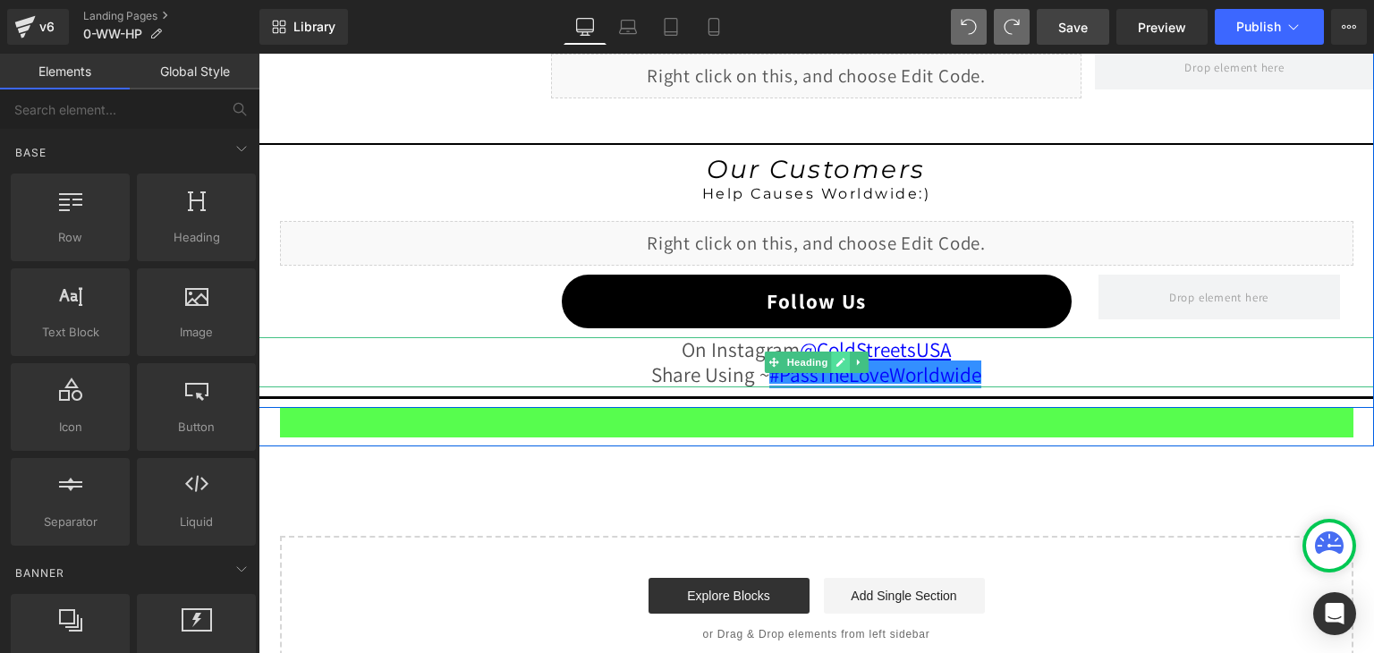
click at [836, 358] on icon at bounding box center [840, 362] width 9 height 9
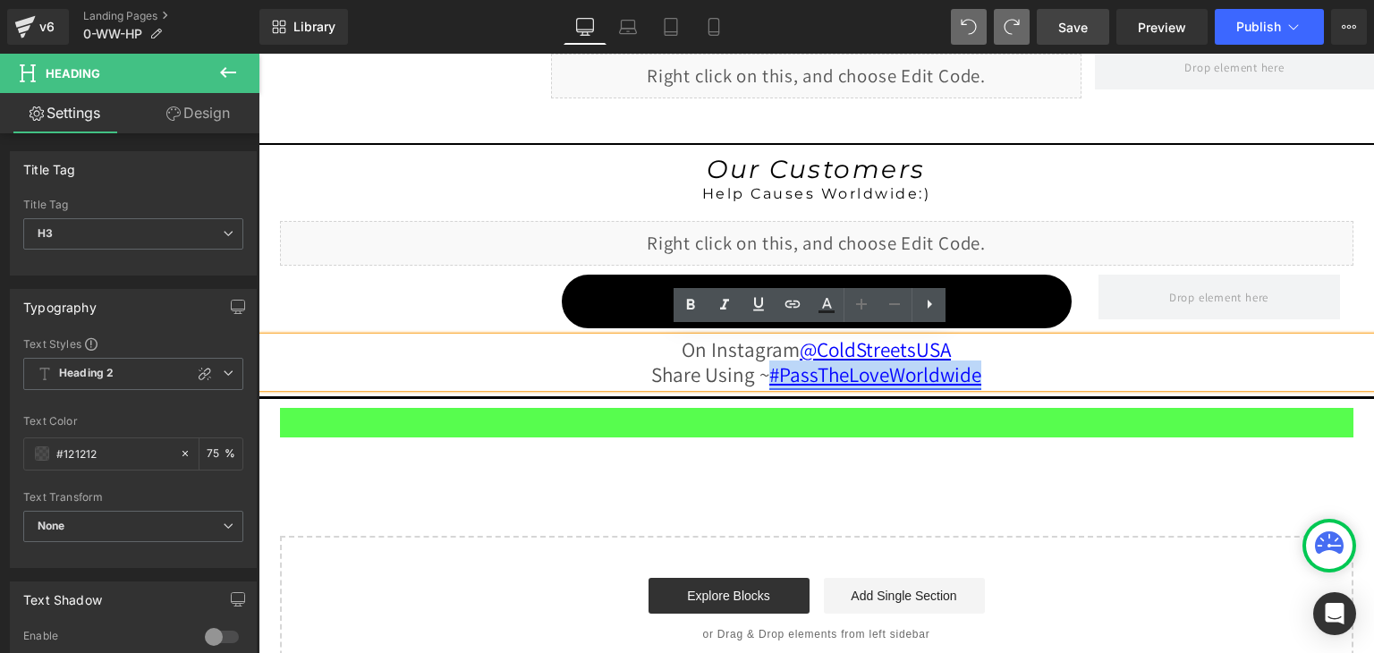
drag, startPoint x: 978, startPoint y: 370, endPoint x: 763, endPoint y: 363, distance: 215.6
click at [763, 363] on div "On Instagram @ColdStreetsUSA Share Using ~ #PassTheLoveWorldwide" at bounding box center [815, 362] width 1115 height 50
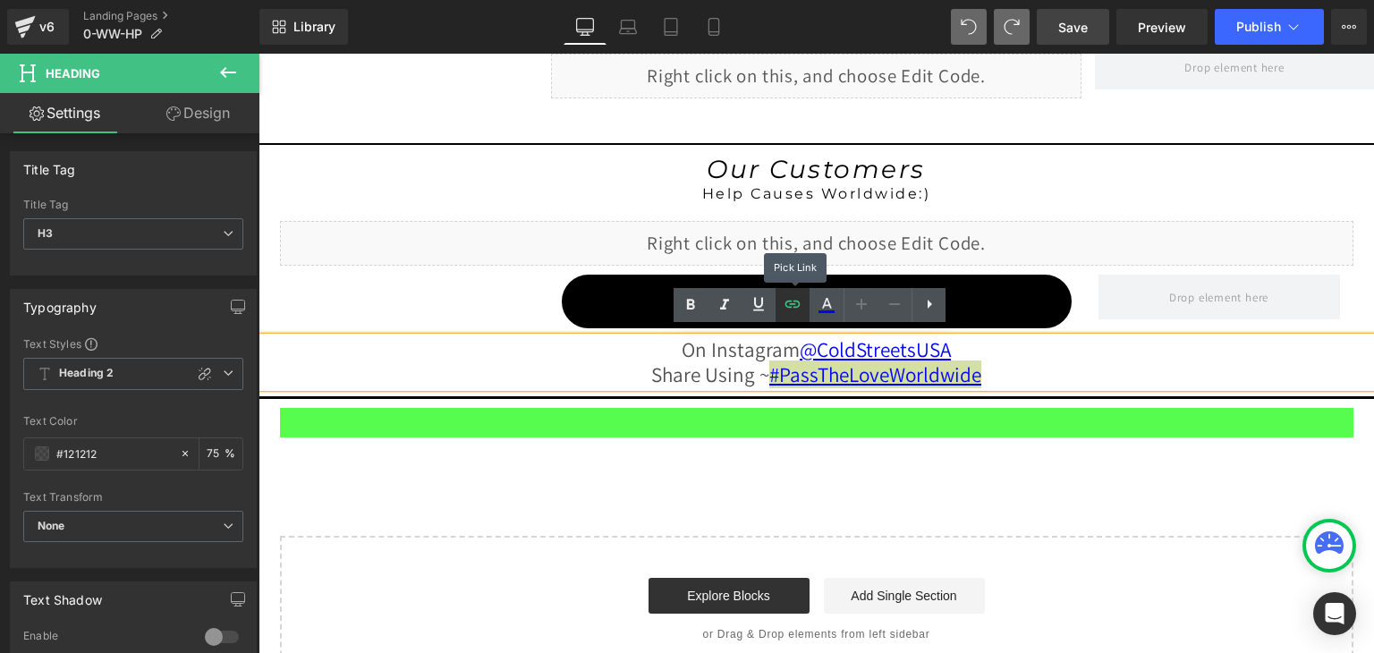
click at [789, 299] on icon at bounding box center [792, 303] width 21 height 21
type input "https://www.instagram.com/explore/tags/ptlworldwide/"
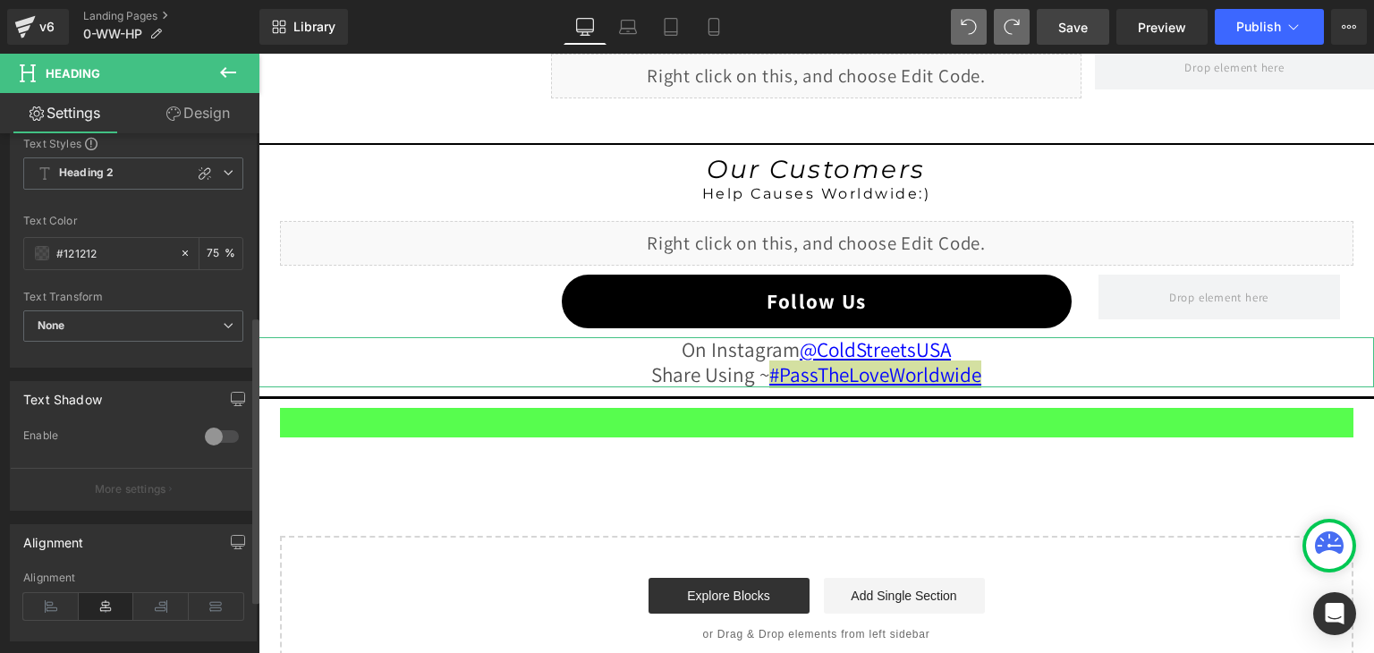
scroll to position [179, 0]
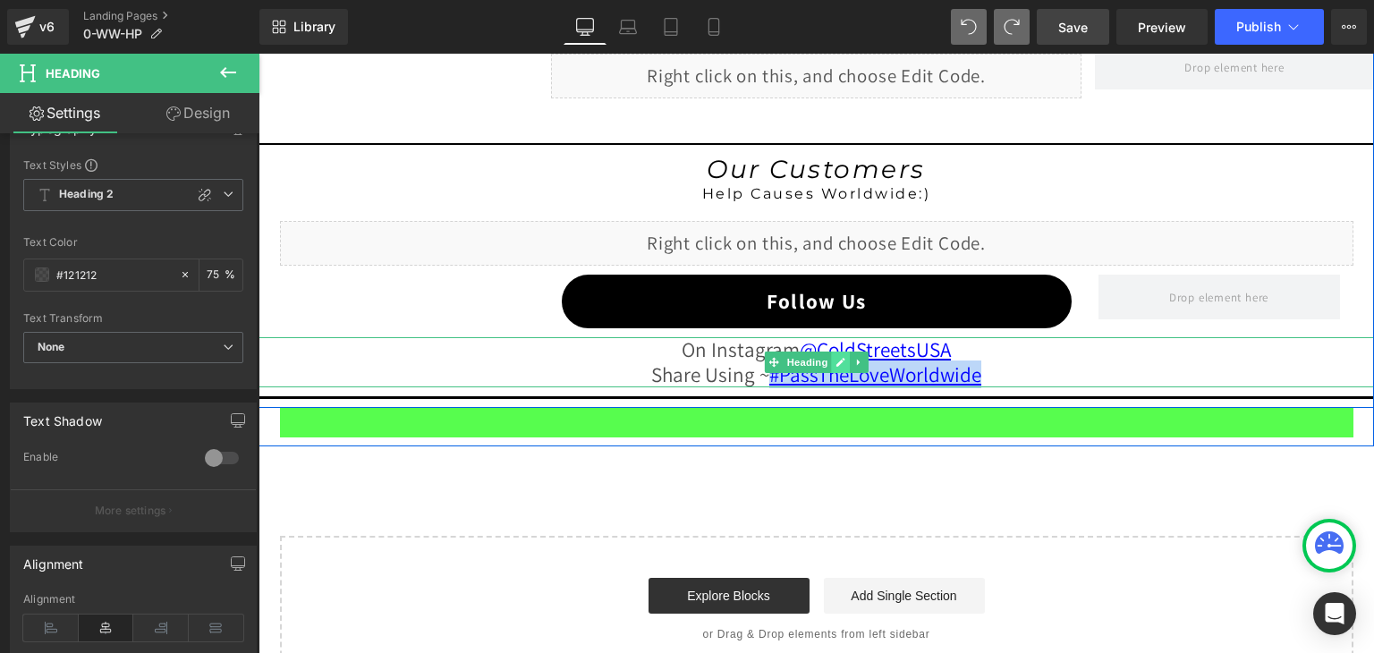
click at [836, 358] on icon at bounding box center [840, 362] width 9 height 9
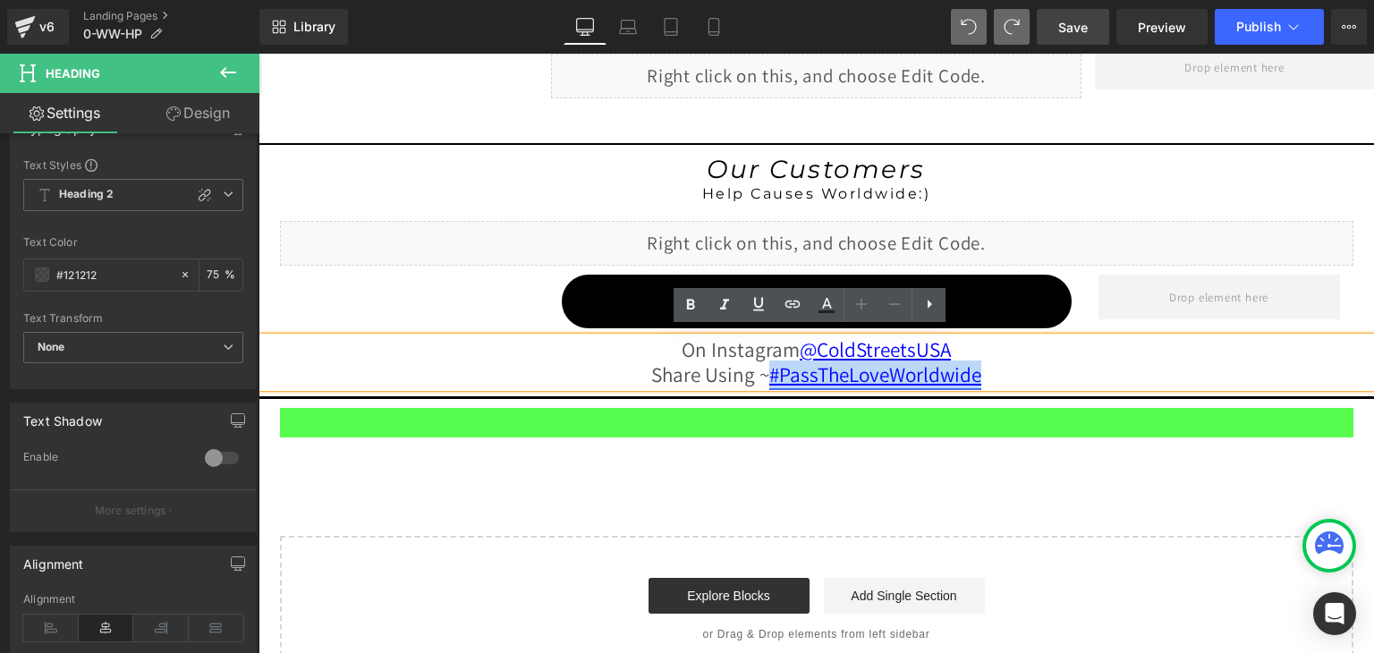
click at [769, 365] on font "#PassTheLoveWorldwide" at bounding box center [875, 374] width 212 height 28
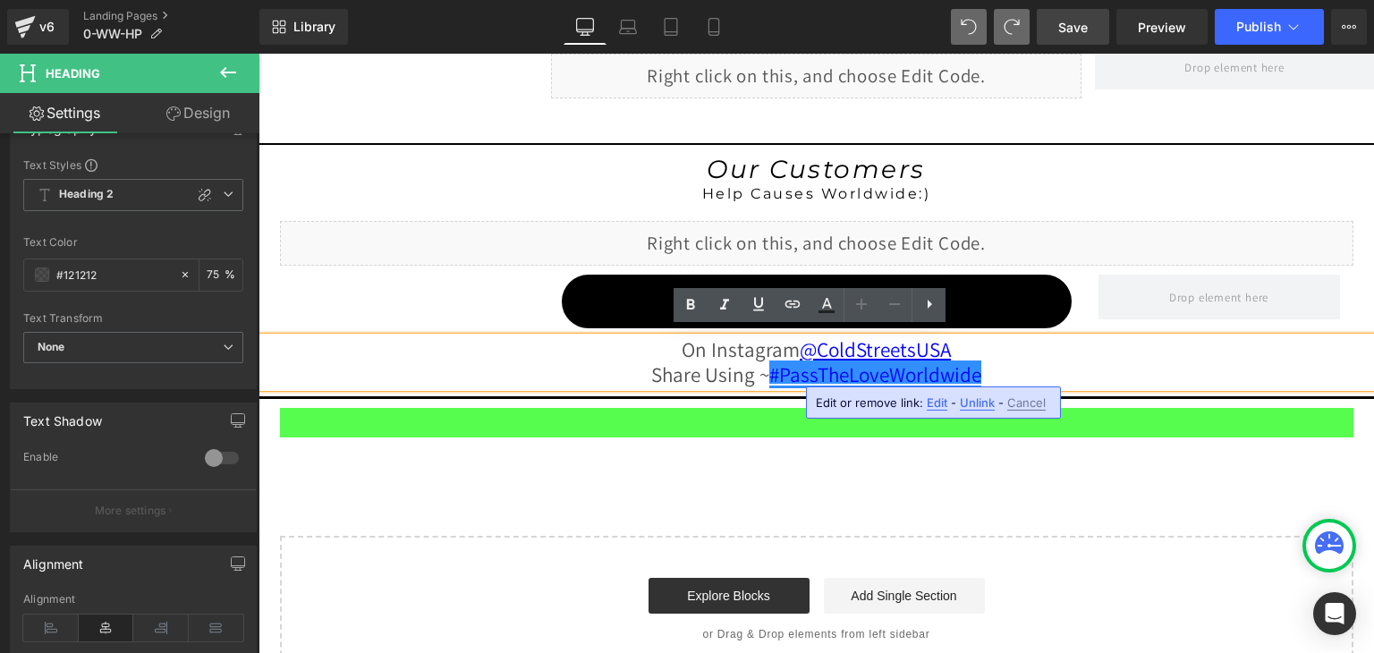
click at [937, 402] on span "Edit" at bounding box center [936, 402] width 21 height 15
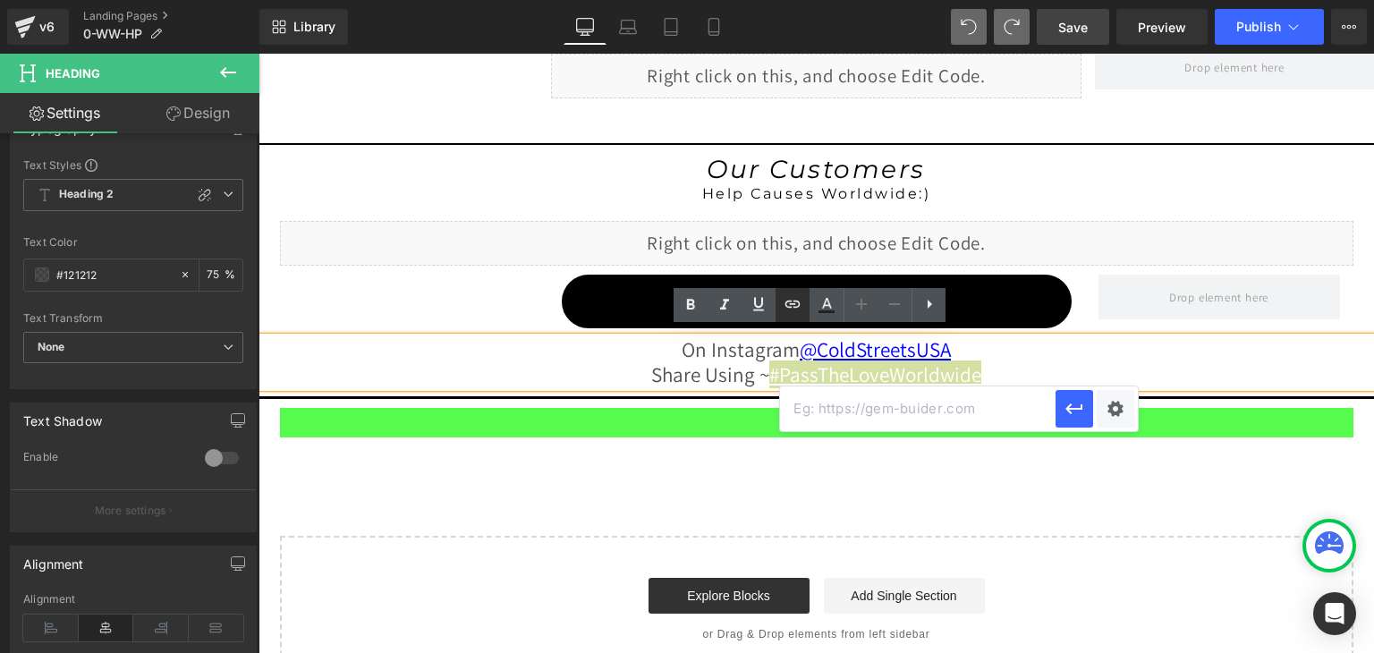
click at [791, 306] on icon at bounding box center [792, 303] width 21 height 21
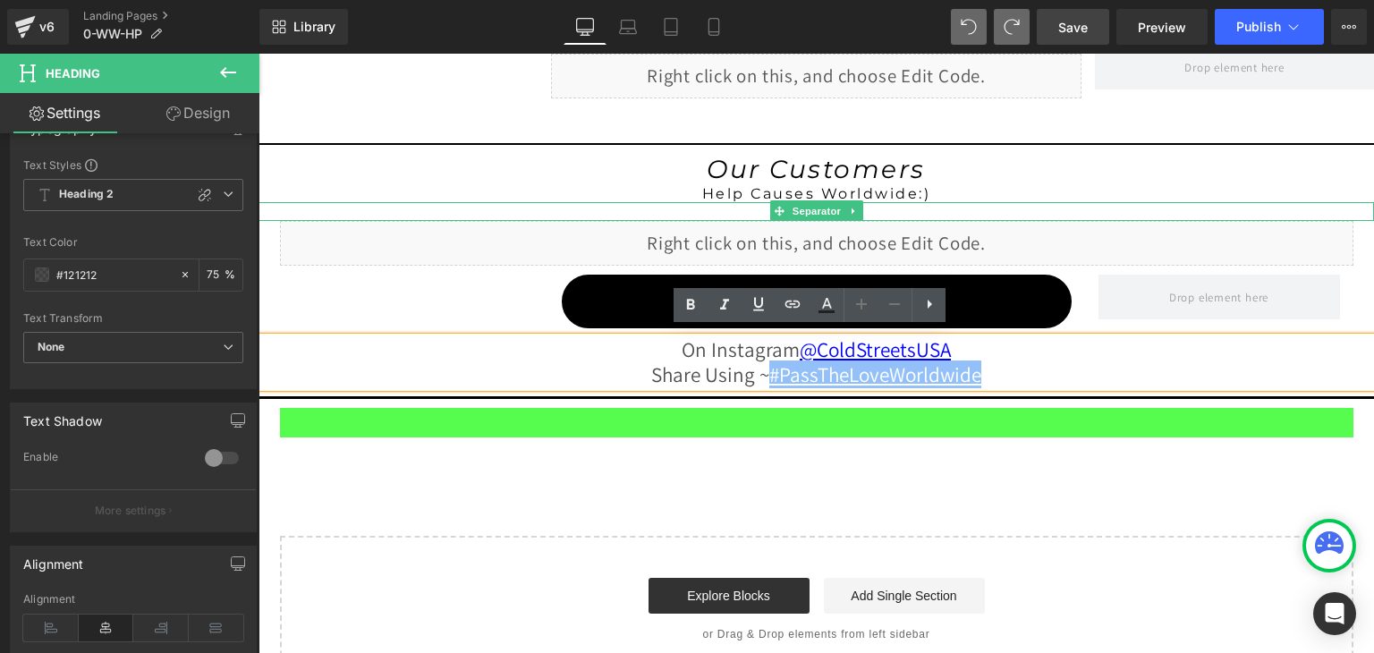
click at [698, 204] on div at bounding box center [815, 211] width 1115 height 19
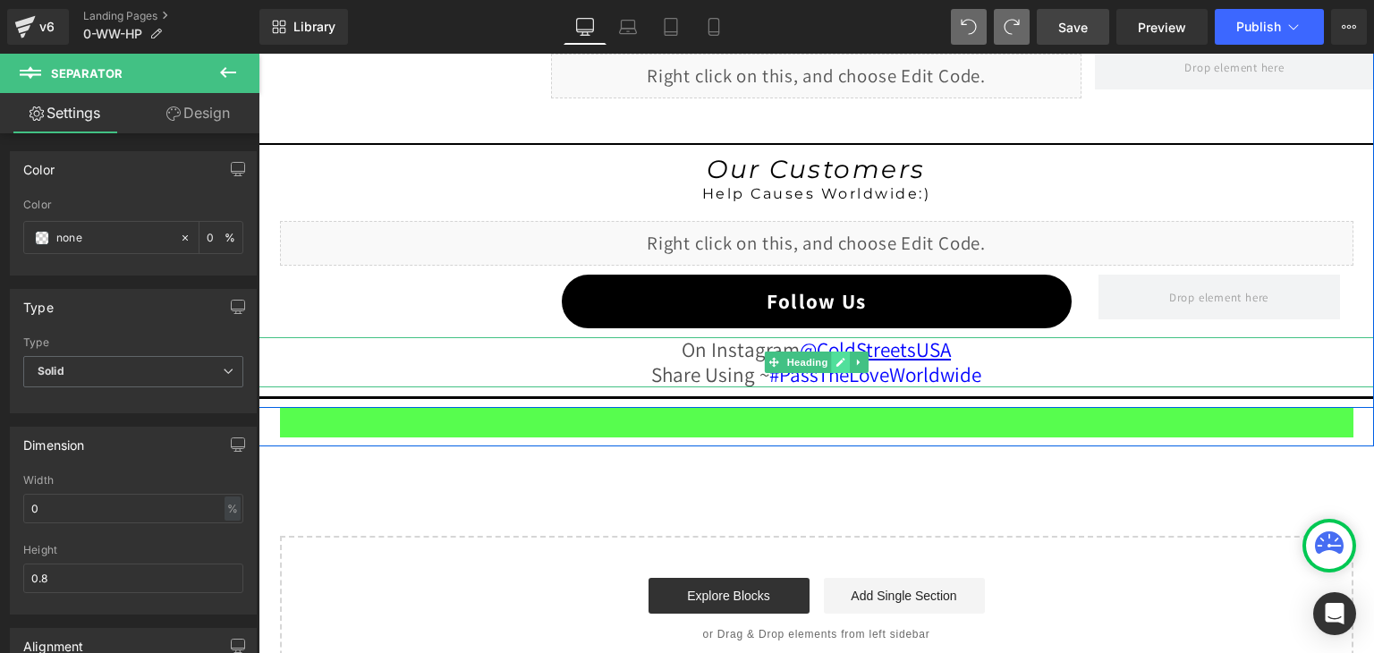
click at [836, 358] on icon at bounding box center [840, 362] width 9 height 9
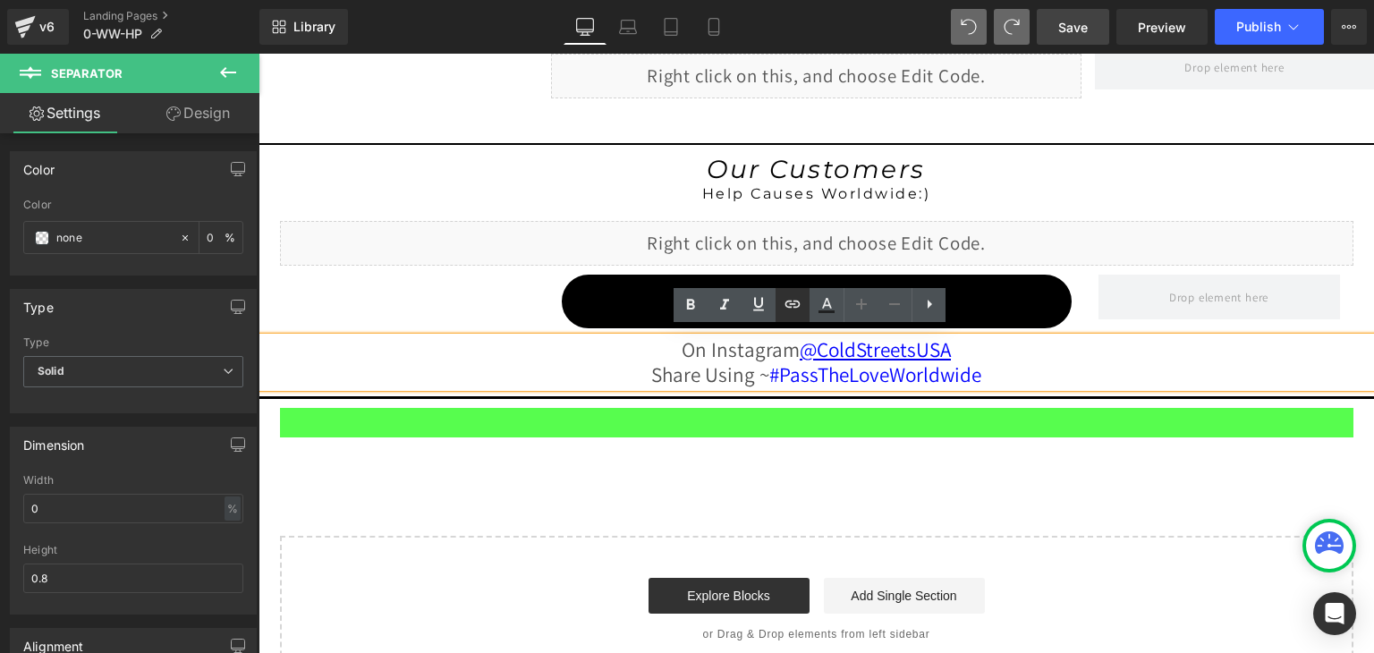
click at [798, 309] on icon at bounding box center [792, 303] width 21 height 21
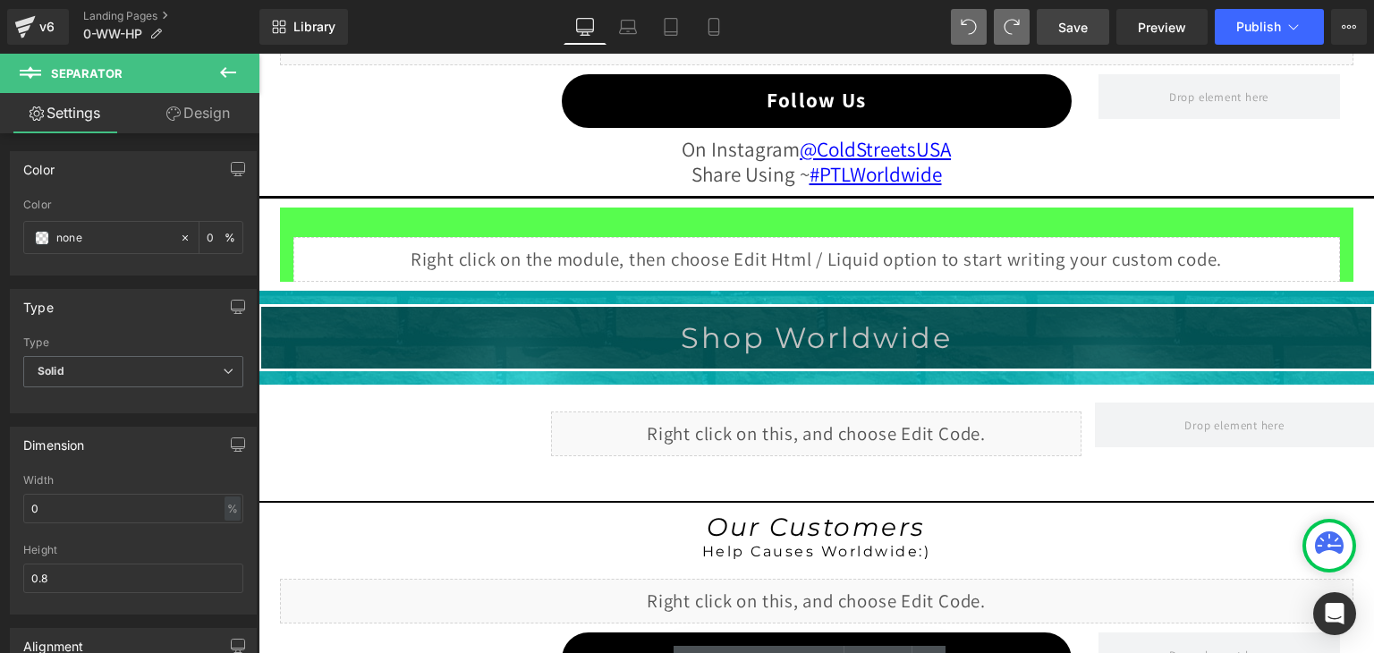
scroll to position [2172, 0]
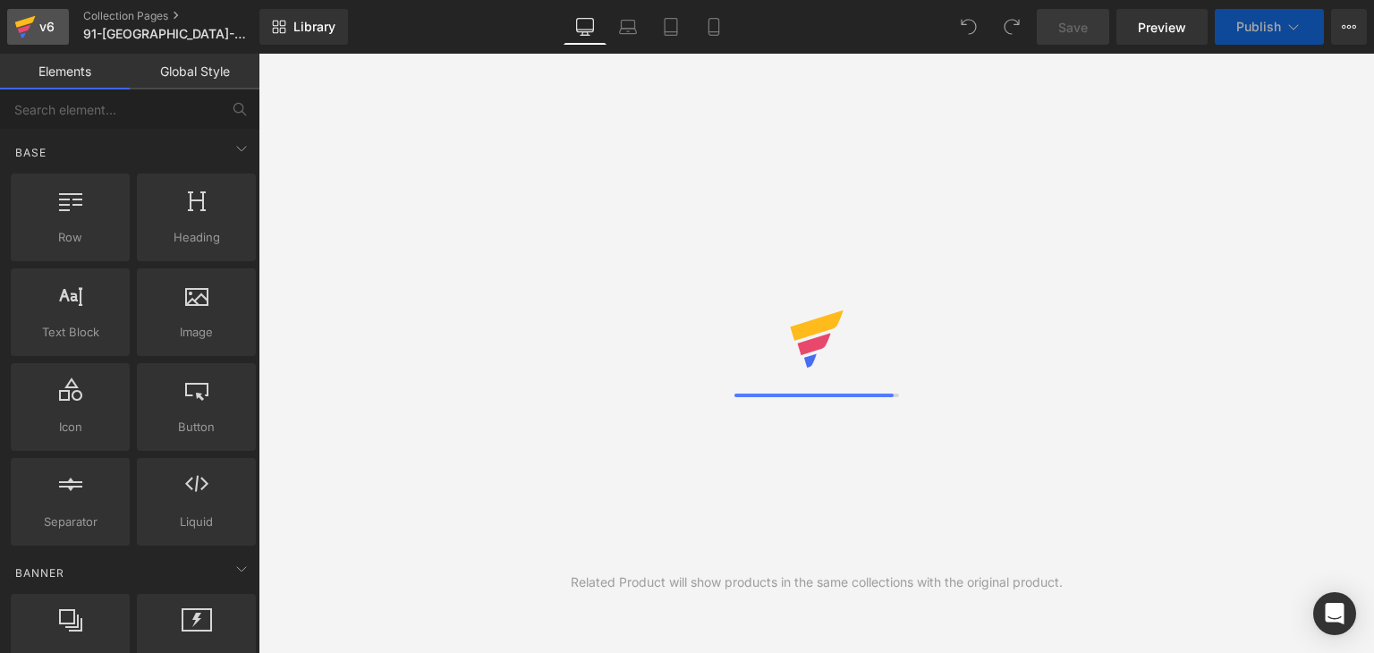
click at [17, 33] on icon at bounding box center [24, 26] width 21 height 45
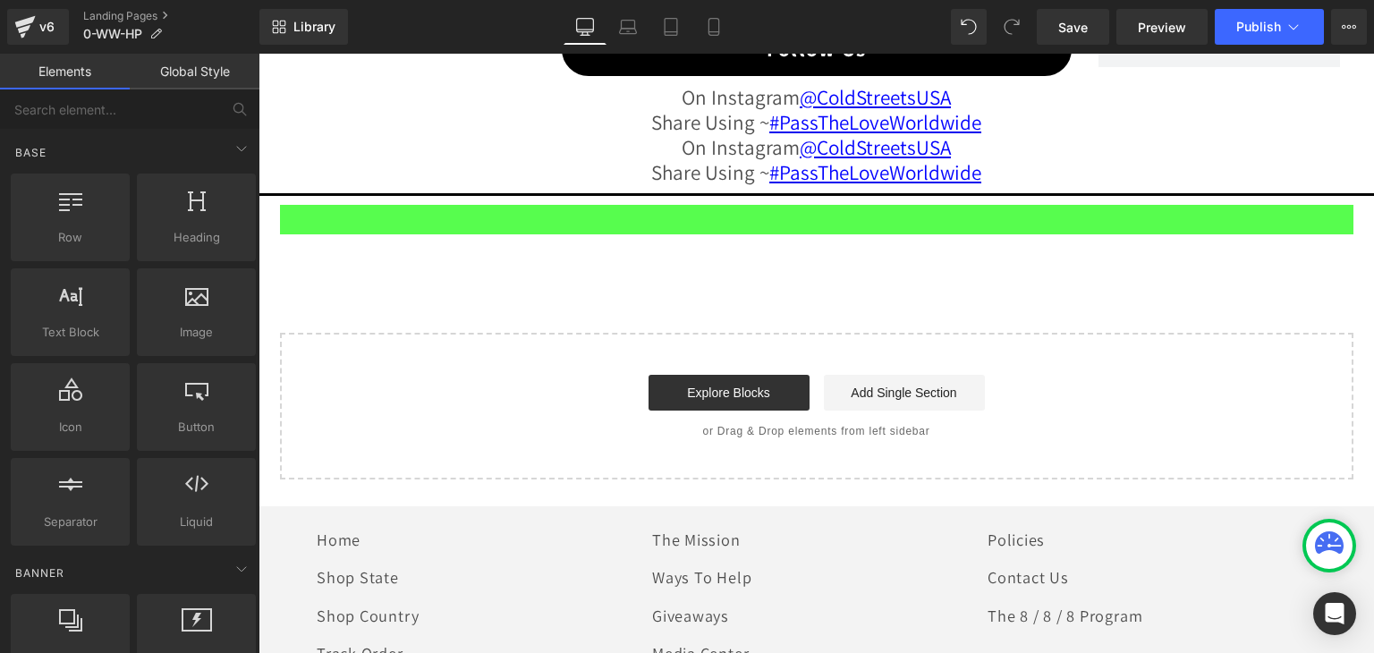
scroll to position [2426, 0]
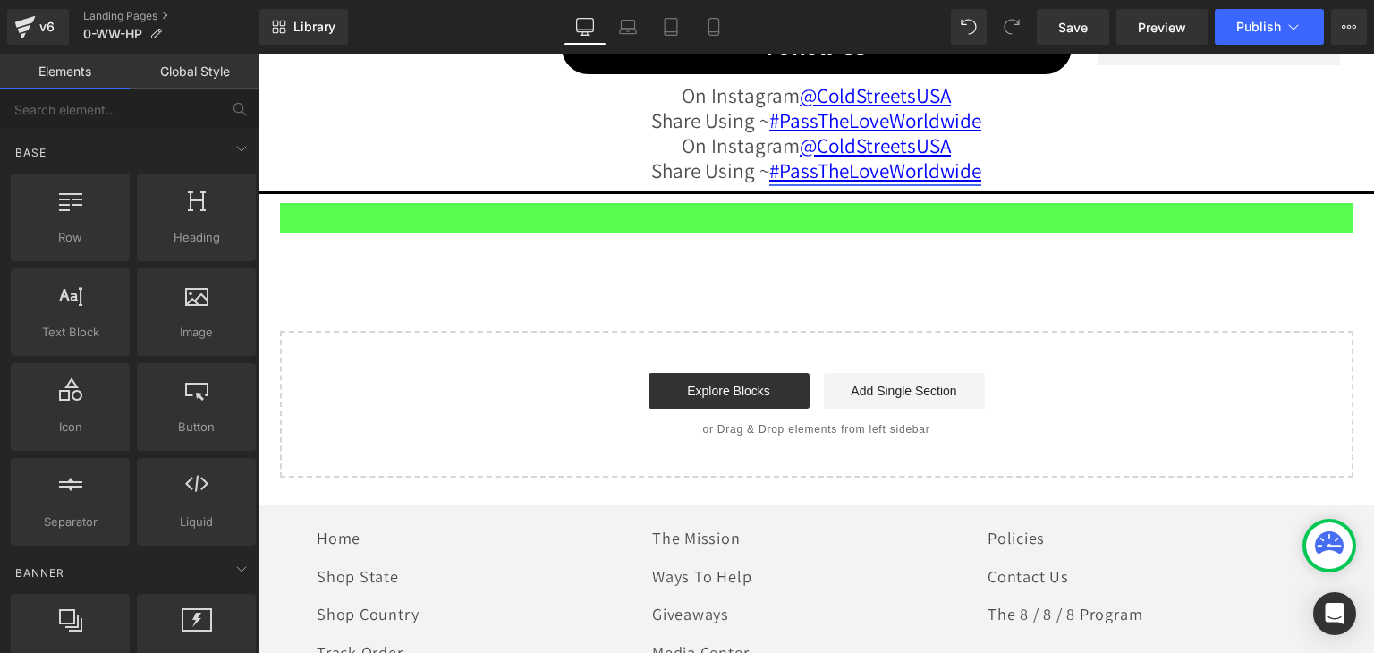
click at [882, 163] on font "#PassTheLoveWorldwide" at bounding box center [875, 170] width 212 height 28
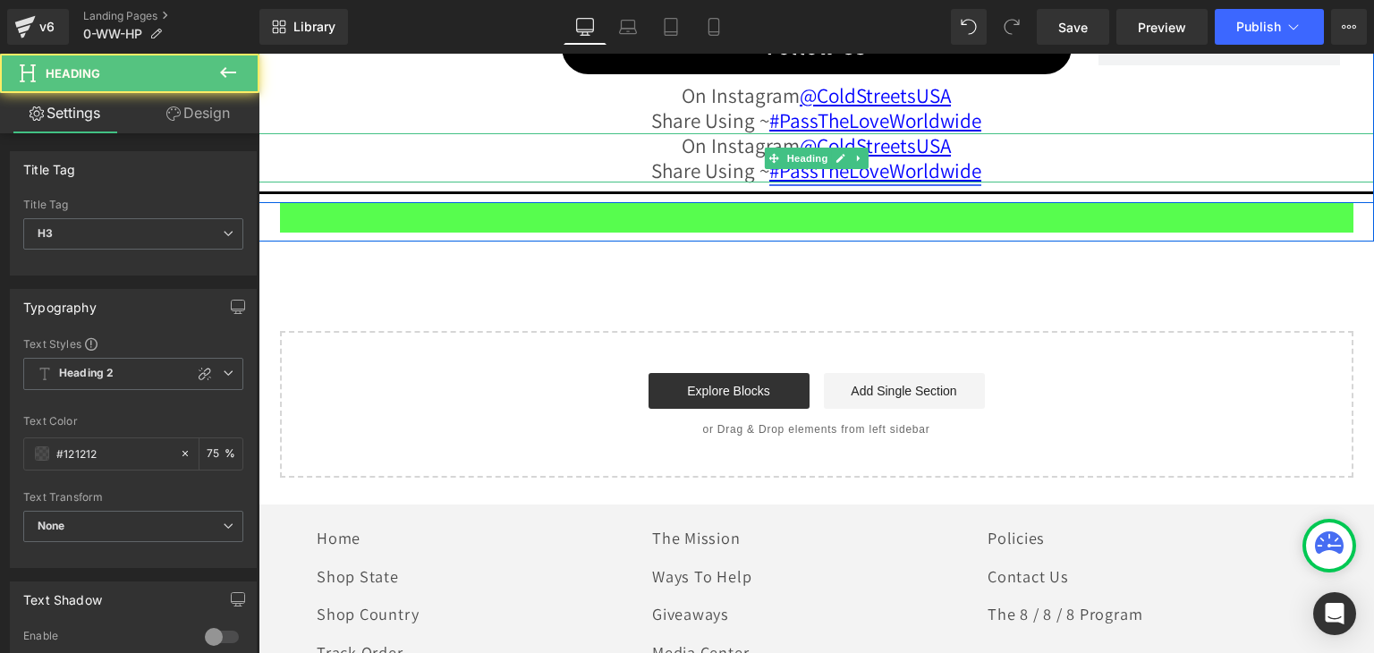
click at [881, 162] on font "#PassTheLoveWorldwide" at bounding box center [875, 170] width 212 height 28
click at [850, 165] on font "#PassTheLoveWorldwide" at bounding box center [875, 170] width 212 height 28
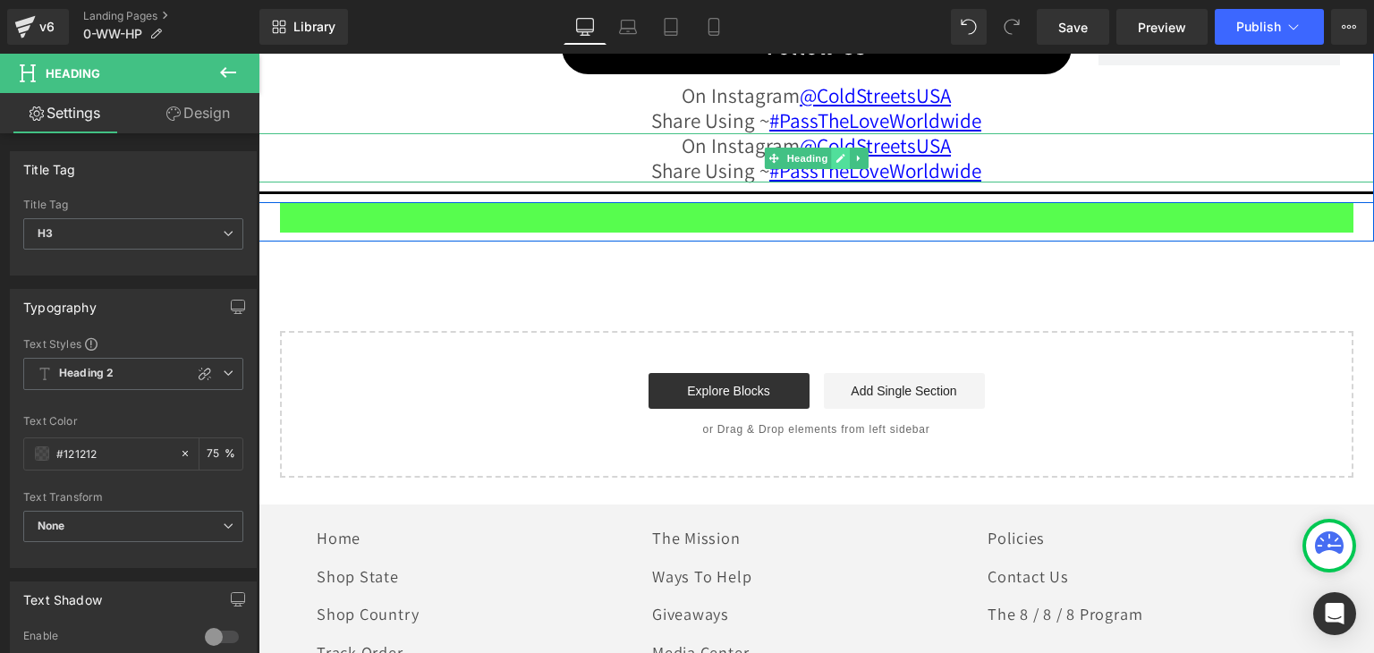
click at [836, 154] on icon at bounding box center [840, 158] width 9 height 9
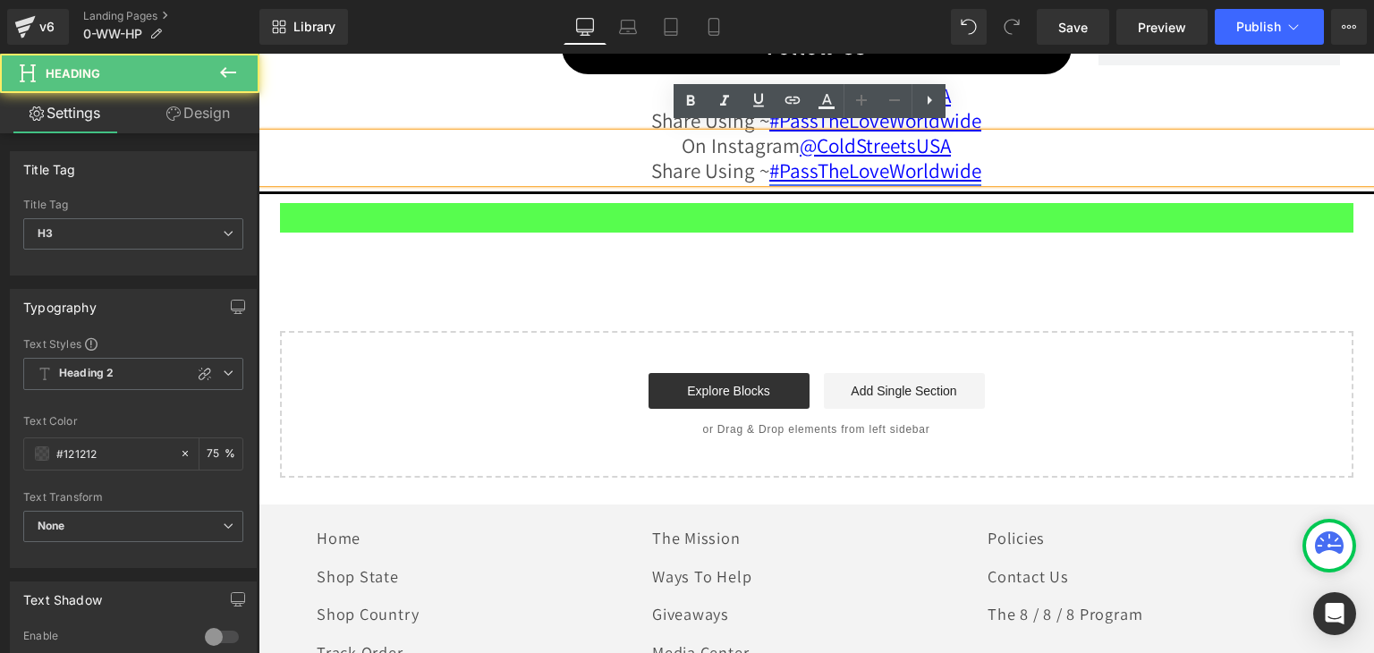
click at [841, 172] on font "#PassTheLoveWorldwide" at bounding box center [875, 170] width 212 height 28
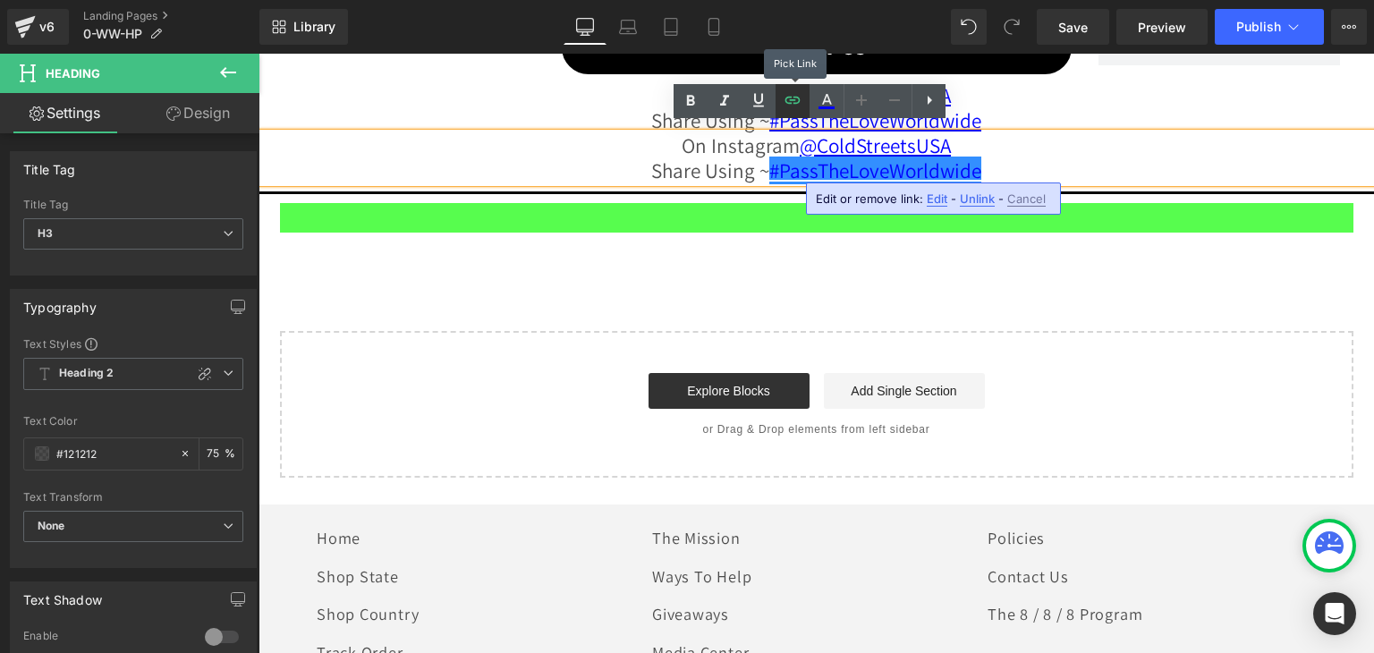
click at [791, 100] on icon at bounding box center [792, 100] width 15 height 7
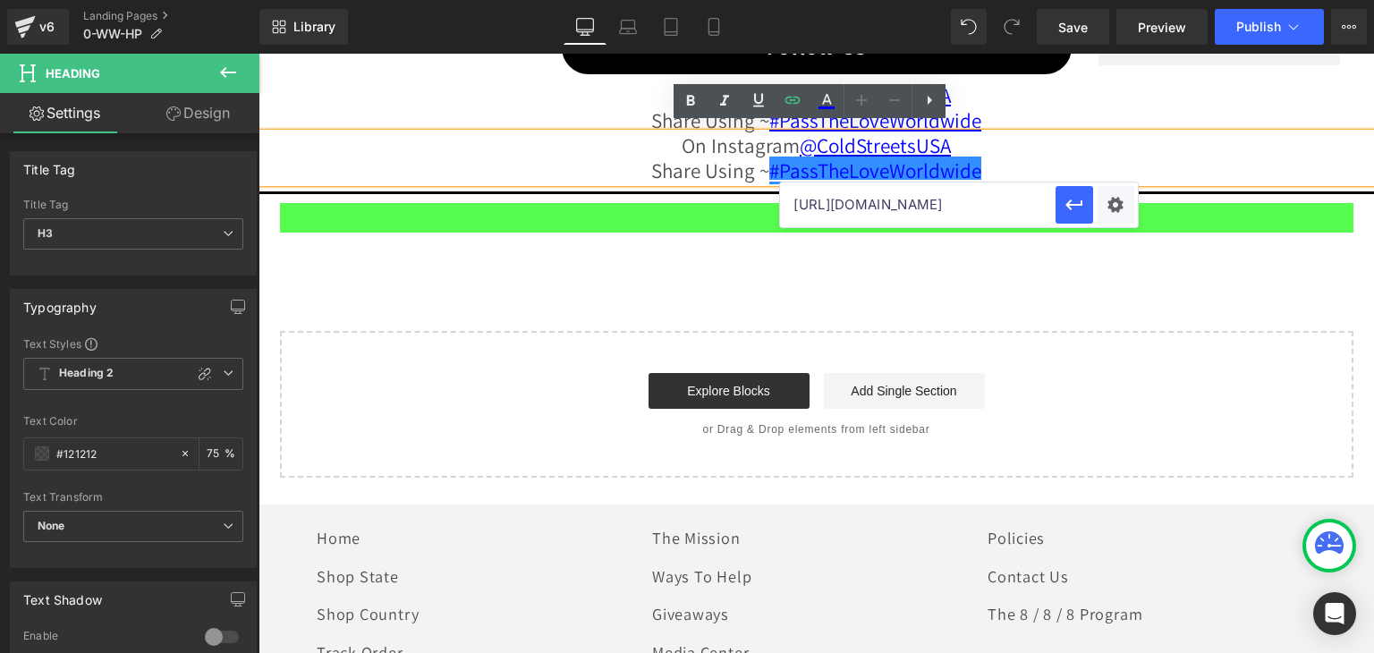
scroll to position [0, 117]
drag, startPoint x: 793, startPoint y: 200, endPoint x: 1057, endPoint y: 204, distance: 263.8
click at [1057, 204] on div "https://www.instagram.com/explore/tags/ptlworldwide/" at bounding box center [959, 204] width 358 height 45
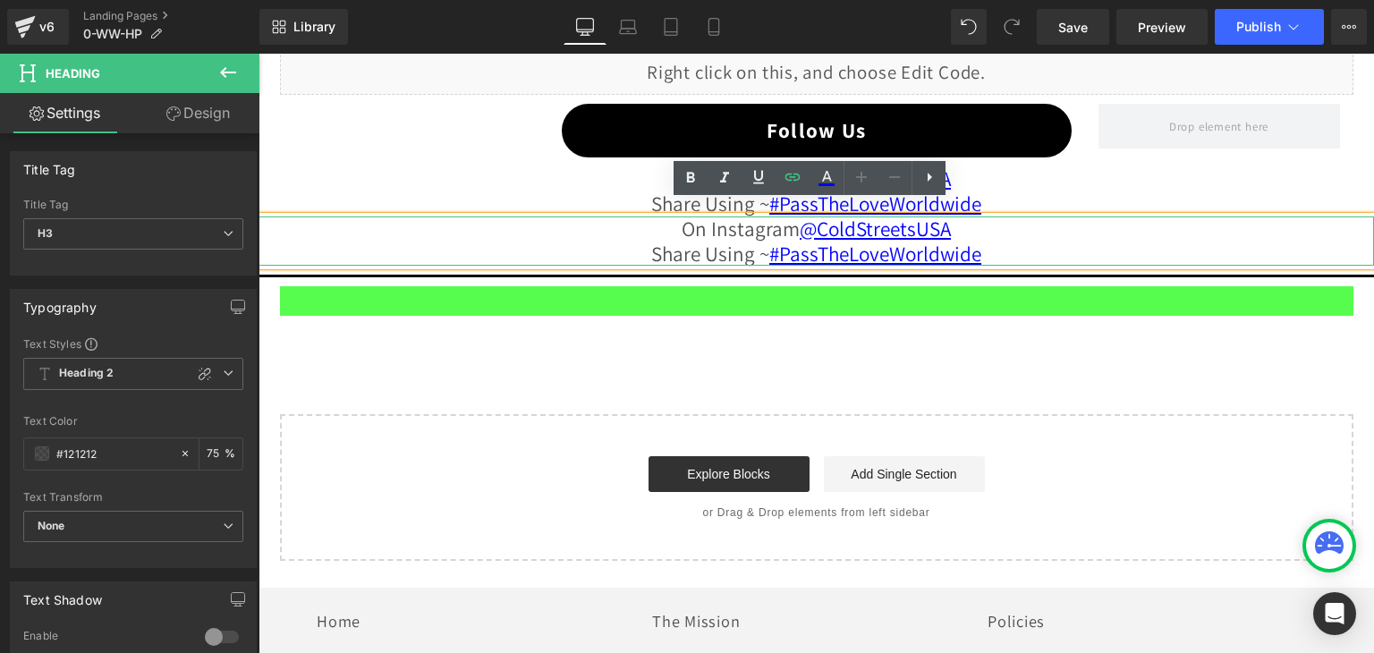
scroll to position [2337, 0]
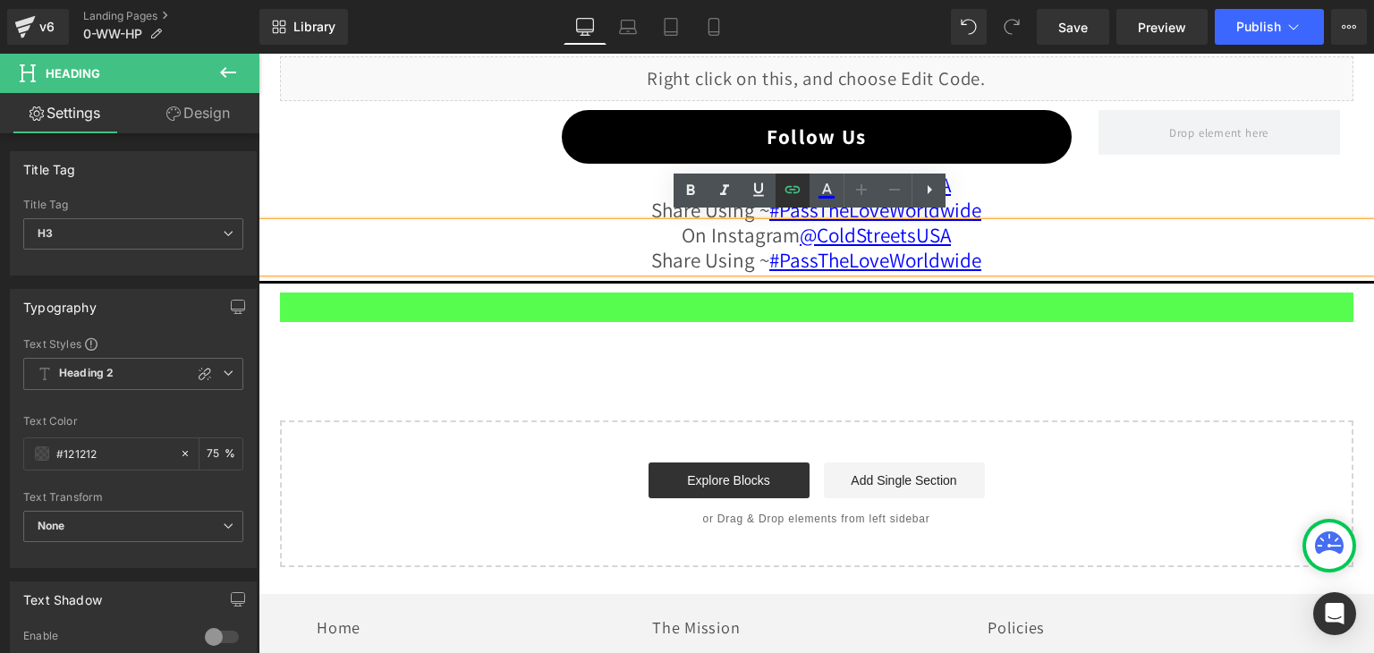
click at [793, 193] on icon at bounding box center [792, 189] width 21 height 21
click at [793, 192] on icon at bounding box center [792, 189] width 15 height 7
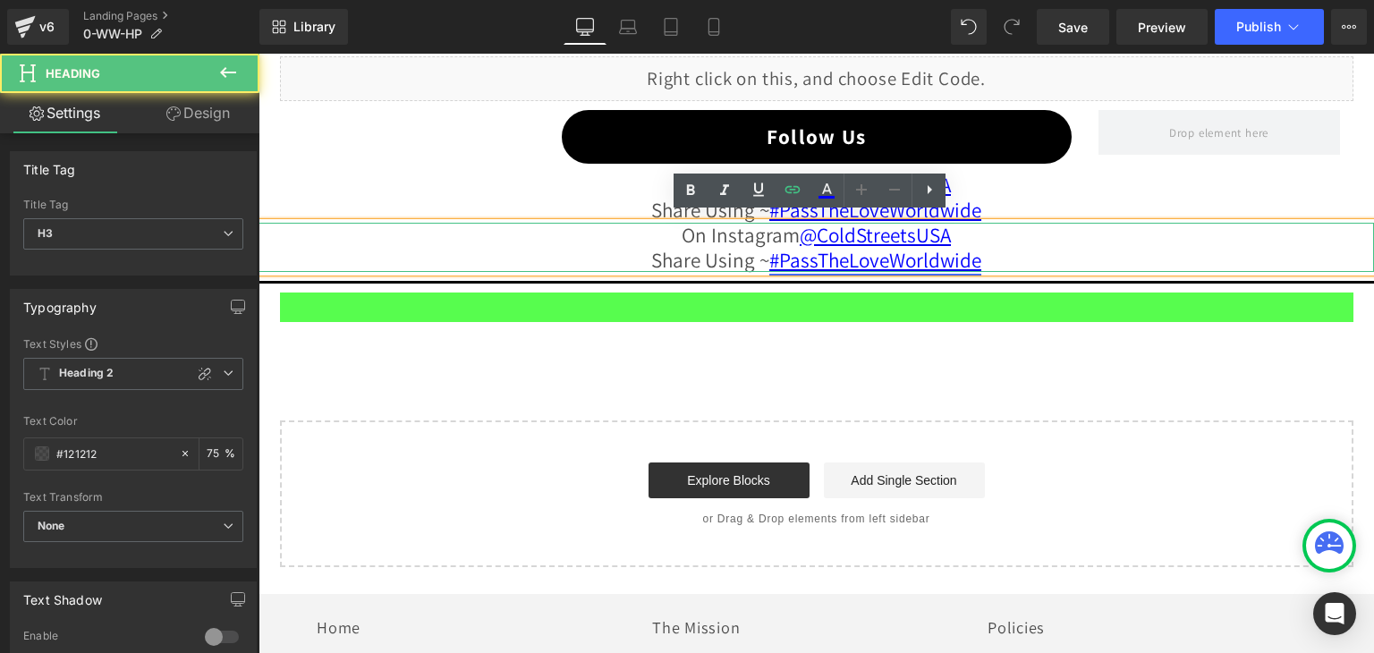
click at [832, 257] on font "#PassTheLoveWorldwide" at bounding box center [875, 260] width 212 height 28
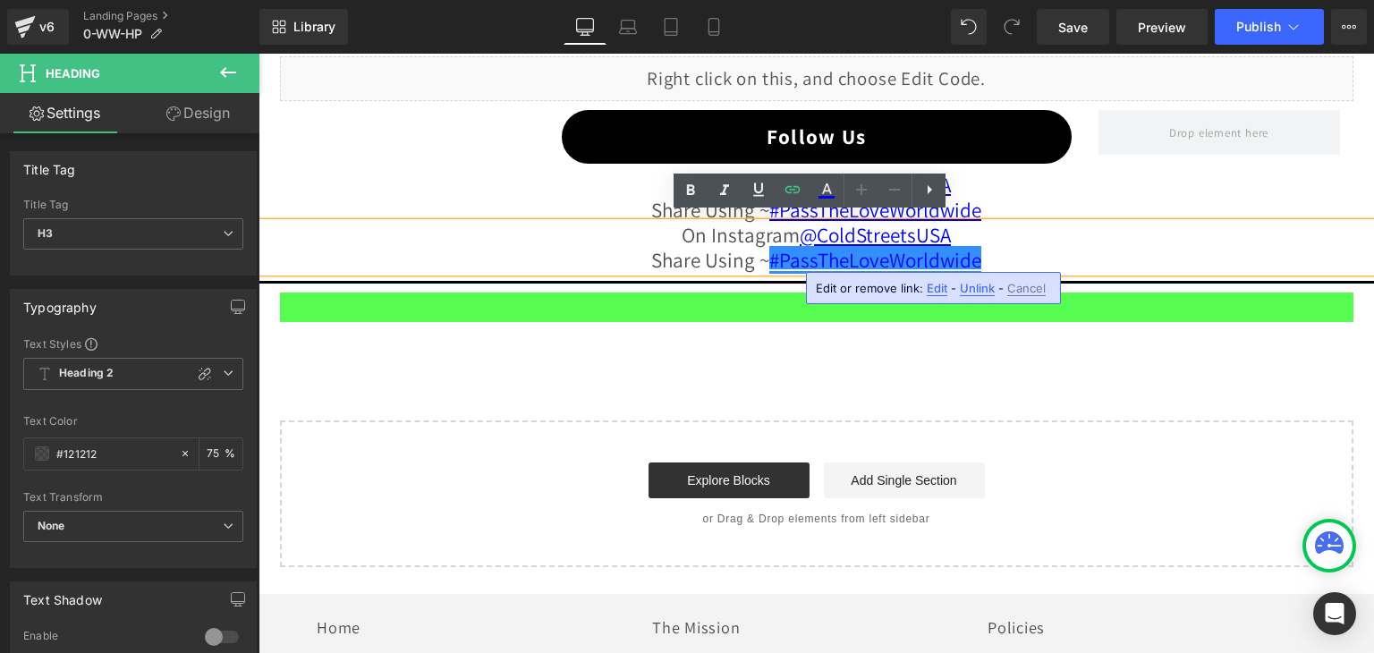
click at [936, 287] on span "Edit" at bounding box center [936, 288] width 21 height 15
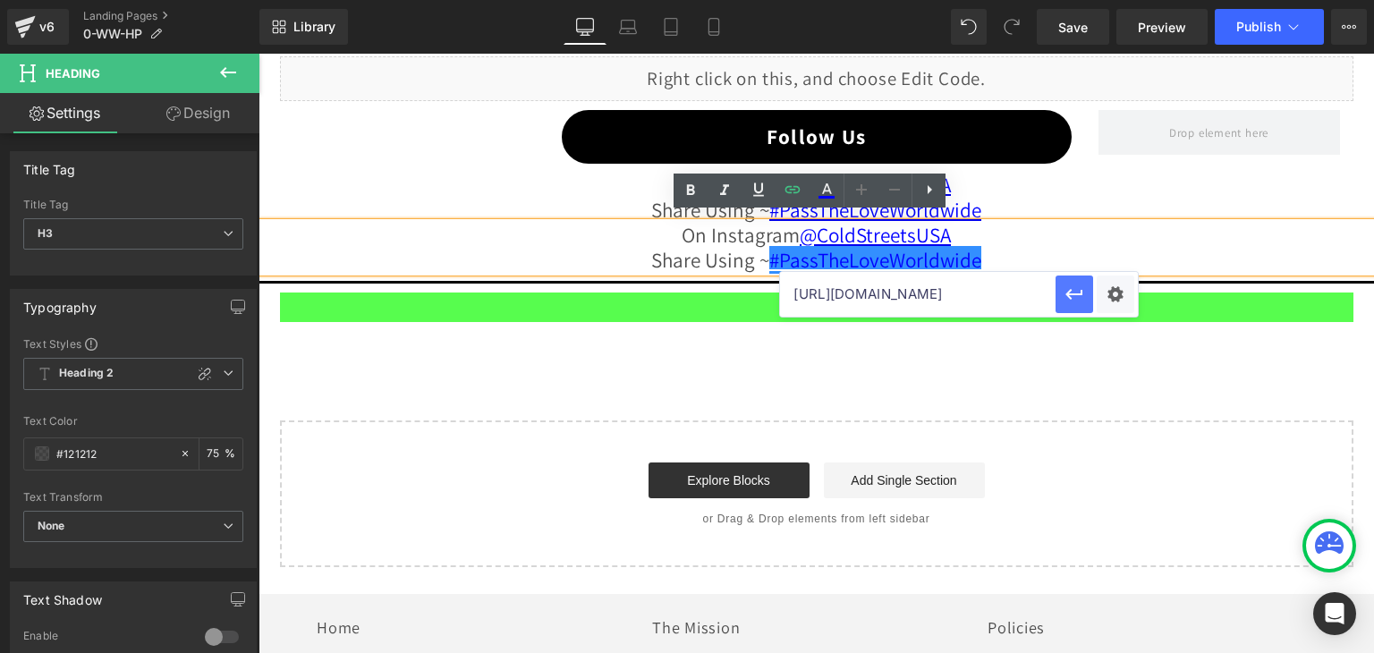
scroll to position [0, 117]
drag, startPoint x: 787, startPoint y: 292, endPoint x: 1077, endPoint y: 292, distance: 289.7
click at [1077, 292] on div "https://www.instagram.com/explore/tags/ptlworldwide/" at bounding box center [959, 294] width 358 height 45
paste input "asstheloveworldwide"
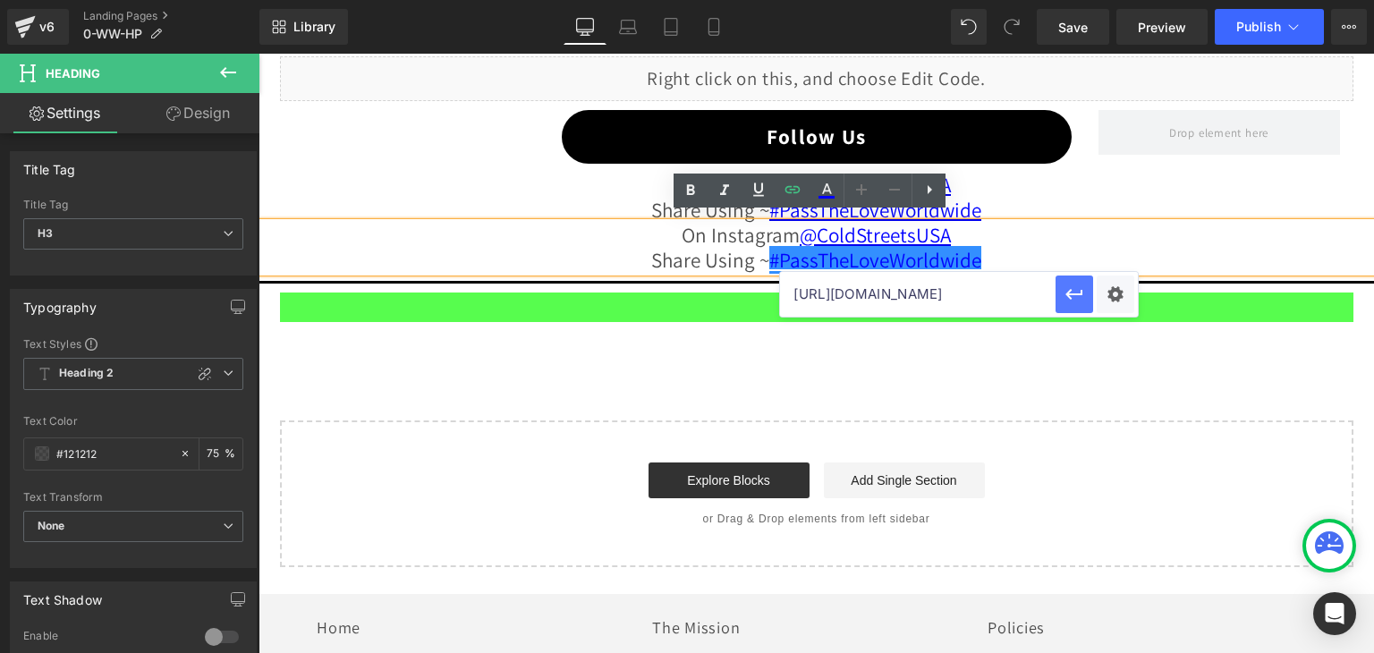
click at [1073, 299] on icon "button" at bounding box center [1073, 293] width 21 height 21
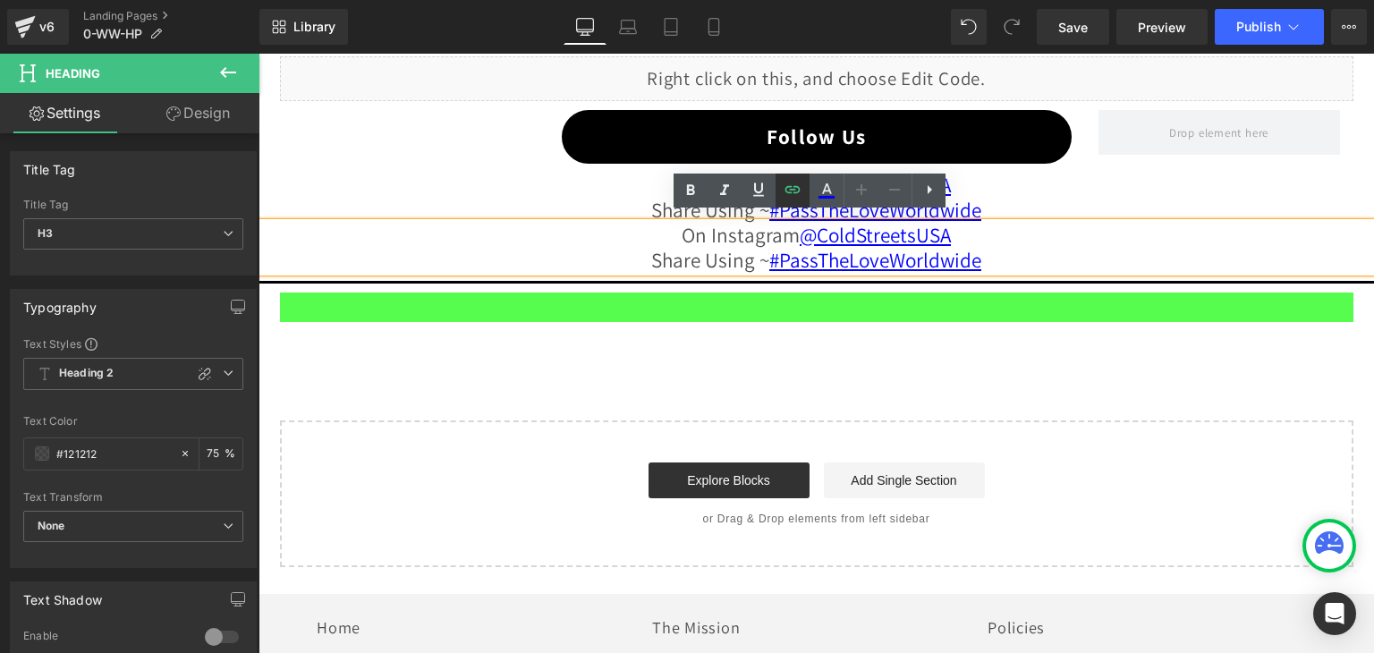
click at [794, 191] on icon at bounding box center [792, 189] width 15 height 7
click at [792, 182] on icon at bounding box center [792, 189] width 21 height 21
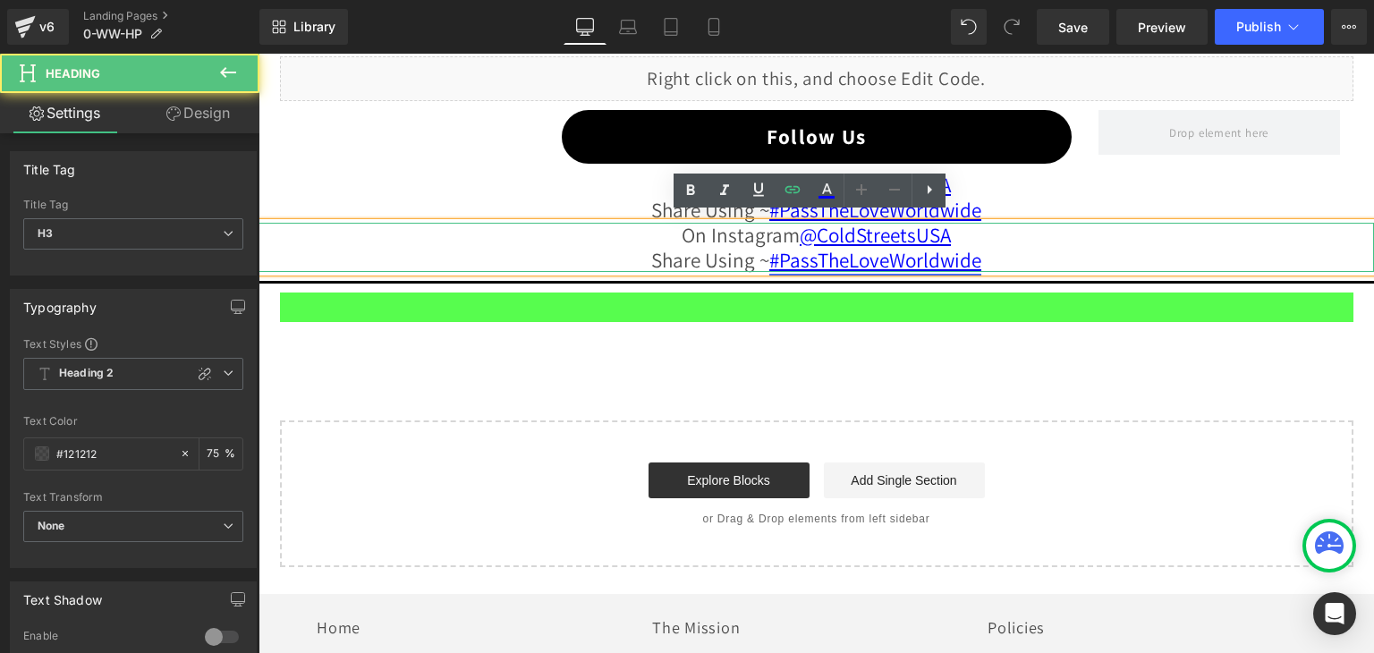
click at [824, 255] on font "#PassTheLoveWorldwide" at bounding box center [875, 260] width 212 height 28
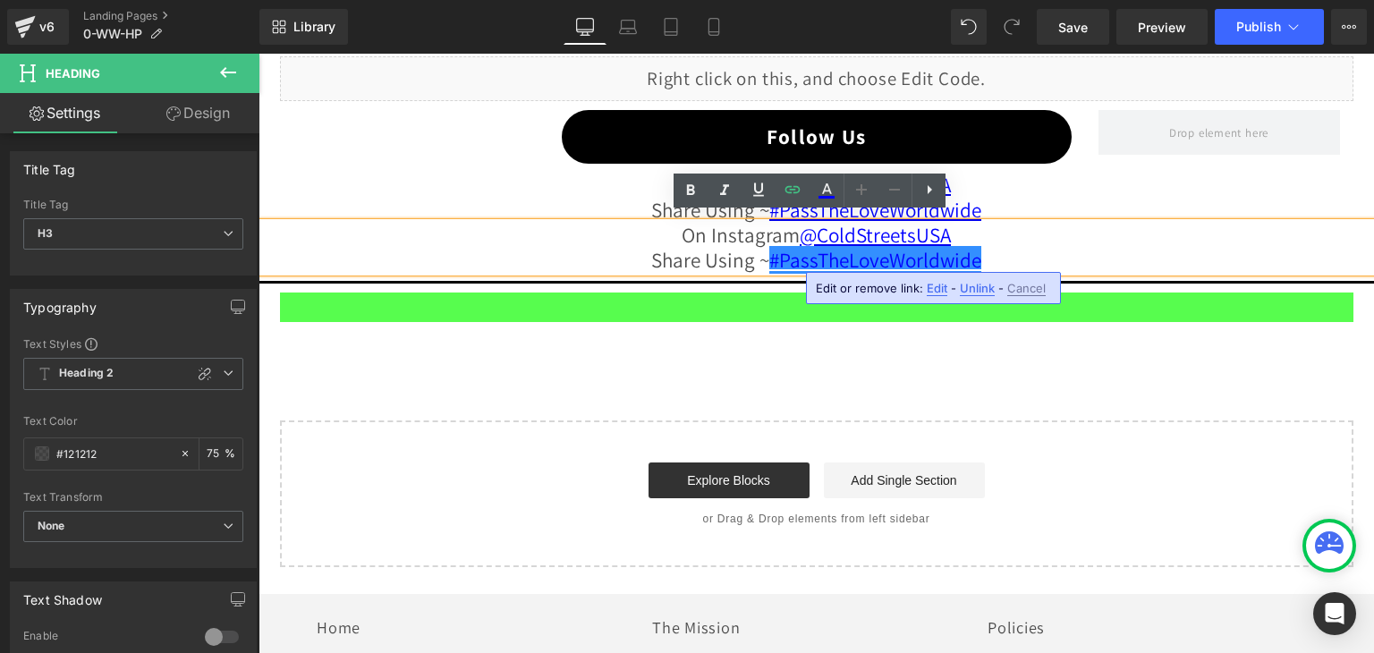
click at [935, 289] on span "Edit" at bounding box center [936, 288] width 21 height 15
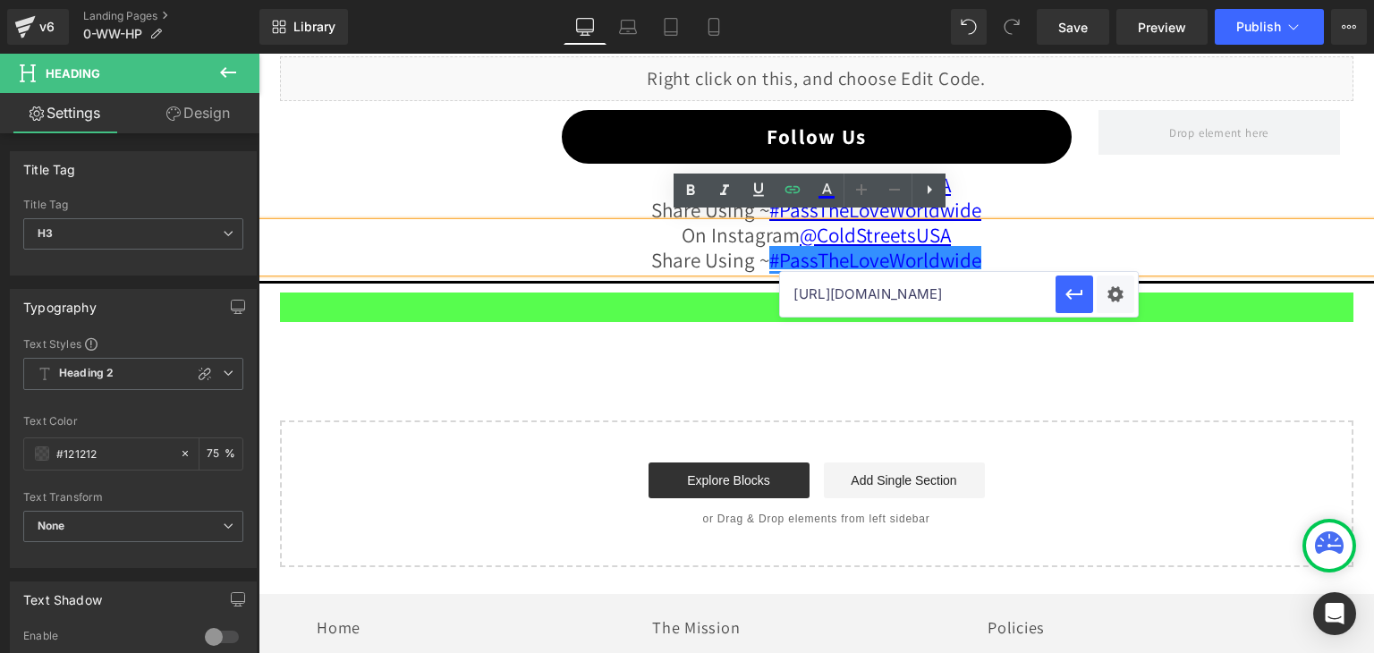
scroll to position [0, 174]
drag, startPoint x: 935, startPoint y: 289, endPoint x: 1052, endPoint y: 287, distance: 116.3
click at [1052, 287] on input "https://www.instagram.com/explore/tags/passtheloveworldwide" at bounding box center [917, 294] width 275 height 45
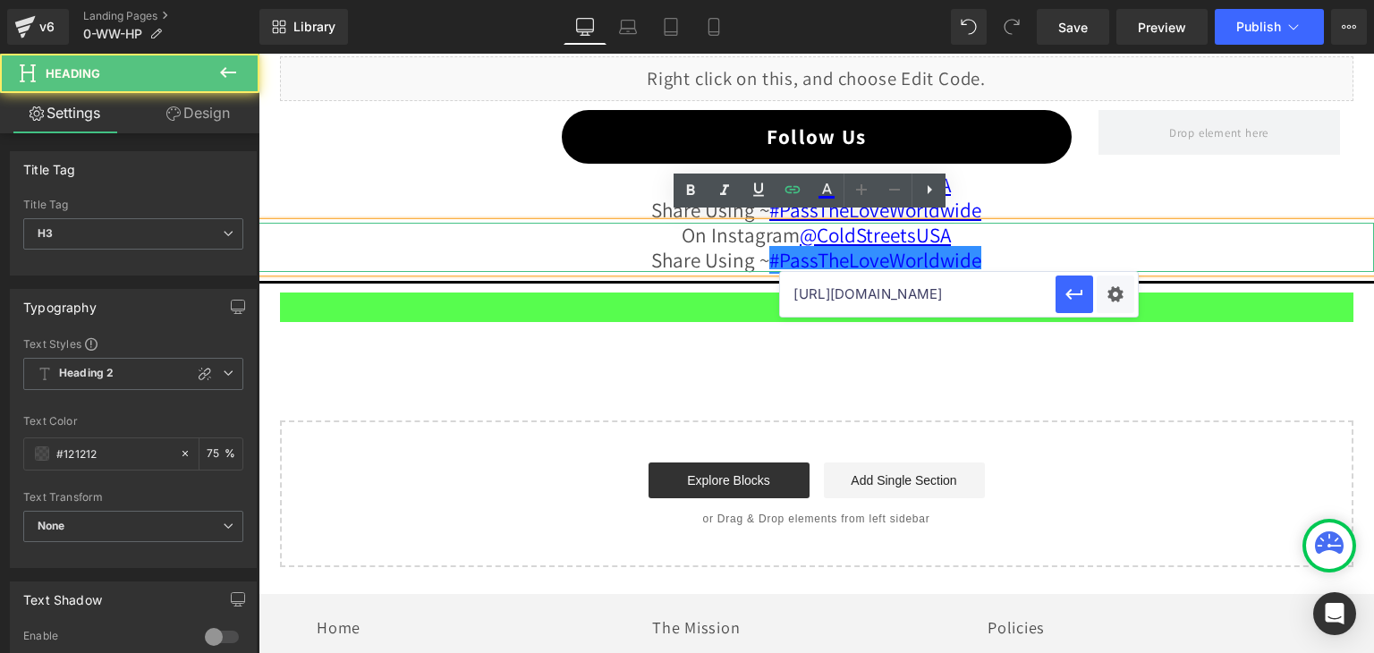
scroll to position [0, 0]
click at [990, 247] on div "On Instagram @ColdStreetsUSA Share Using ~ #PassTheLoveWorldwide" at bounding box center [815, 248] width 1115 height 50
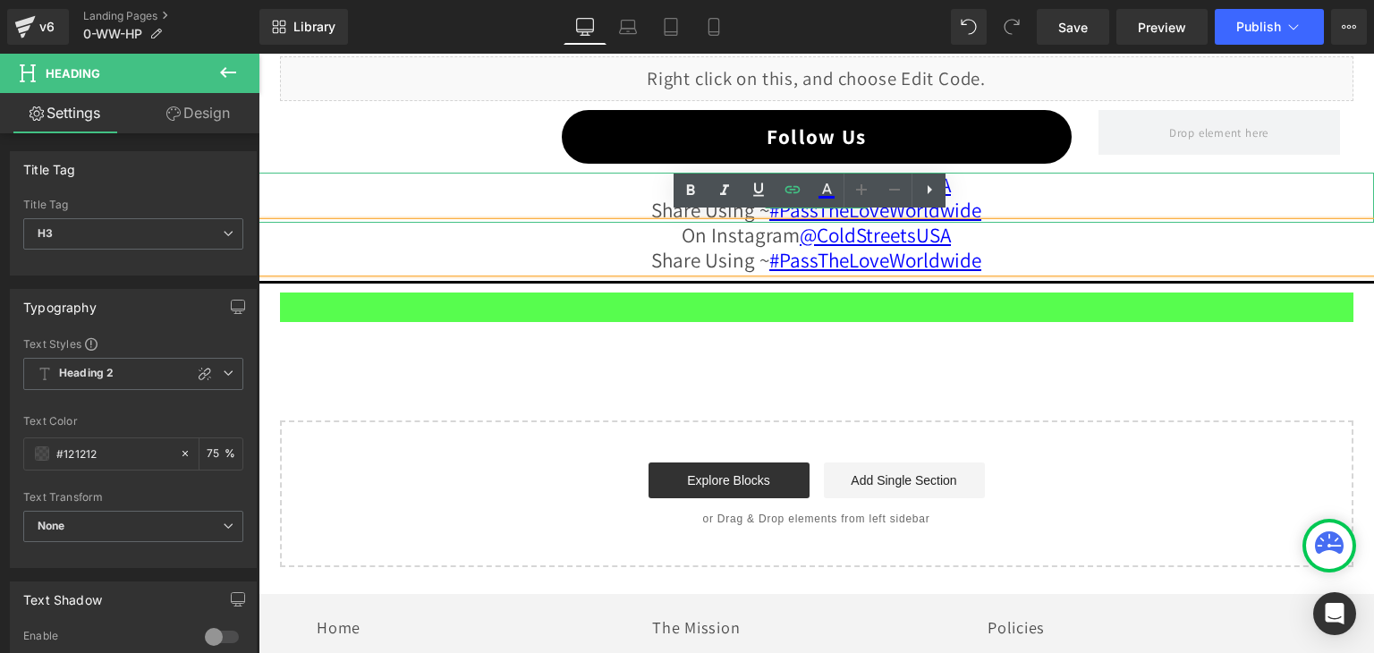
click at [1059, 179] on div "On Instagram @ColdStreetsUSA Share Using ~ #PassTheLoveWorldwide" at bounding box center [815, 198] width 1115 height 50
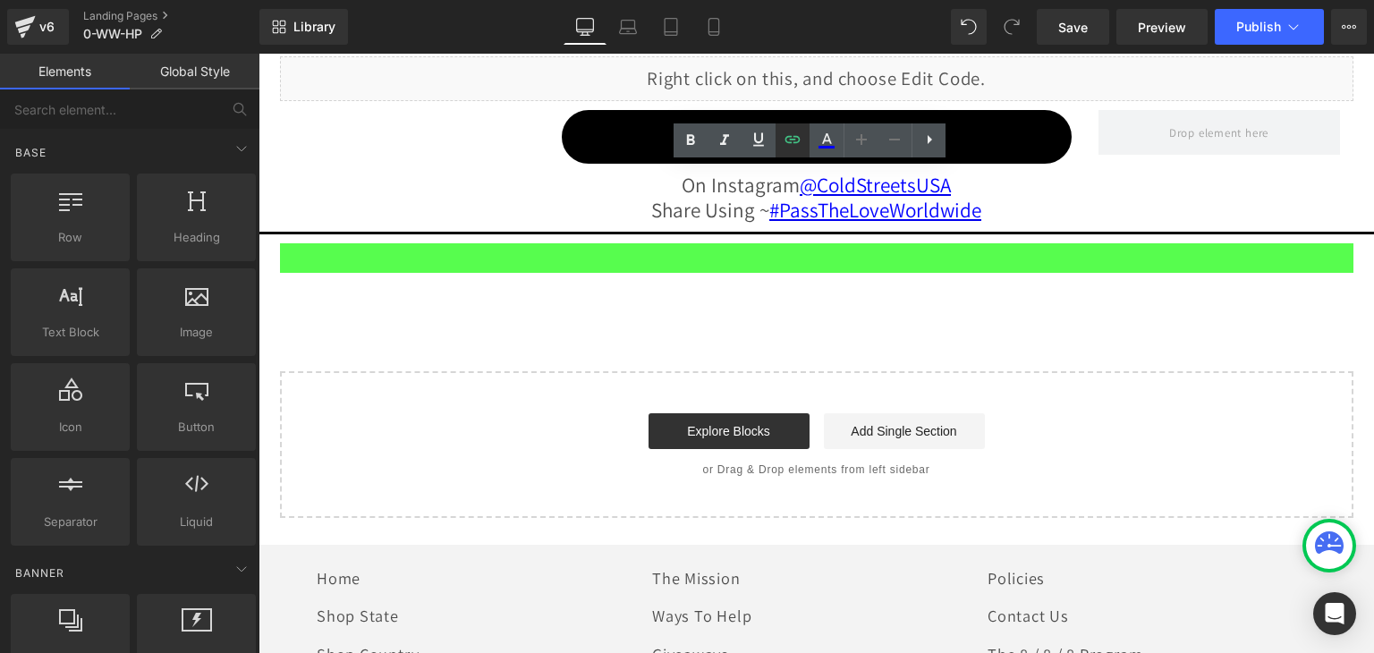
click at [791, 140] on icon at bounding box center [792, 139] width 15 height 7
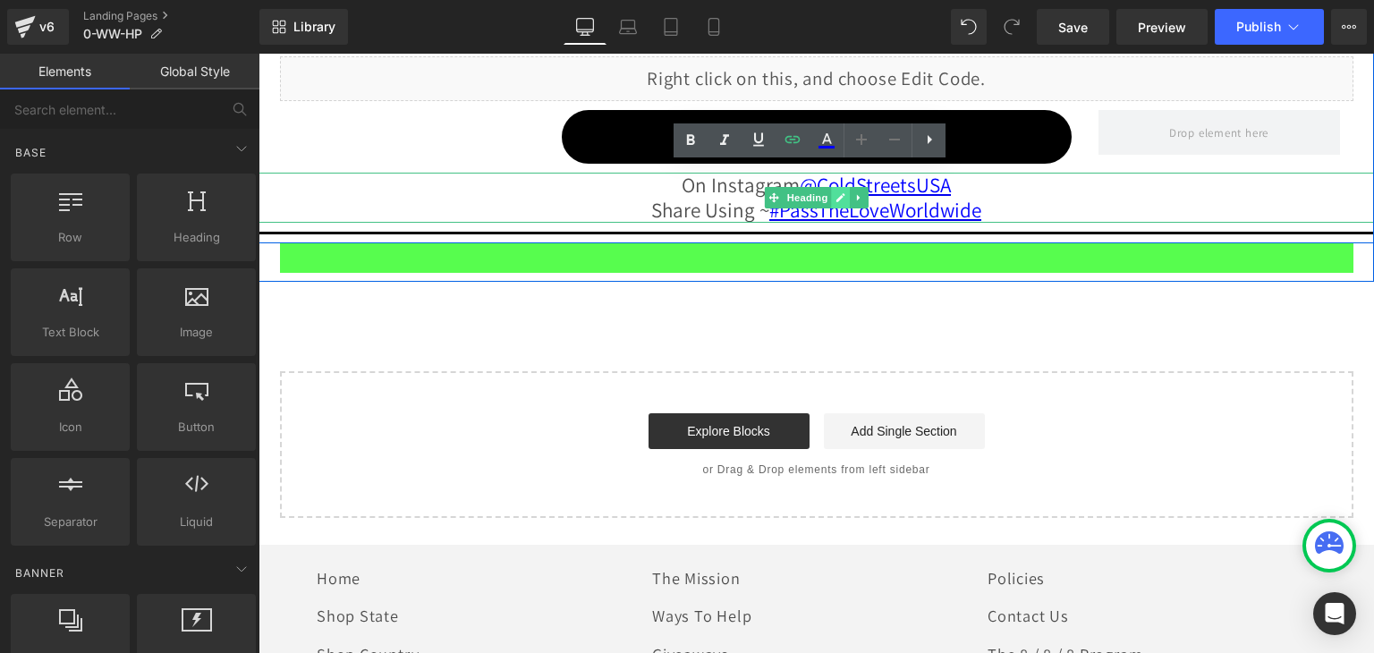
click at [835, 192] on icon at bounding box center [840, 197] width 10 height 11
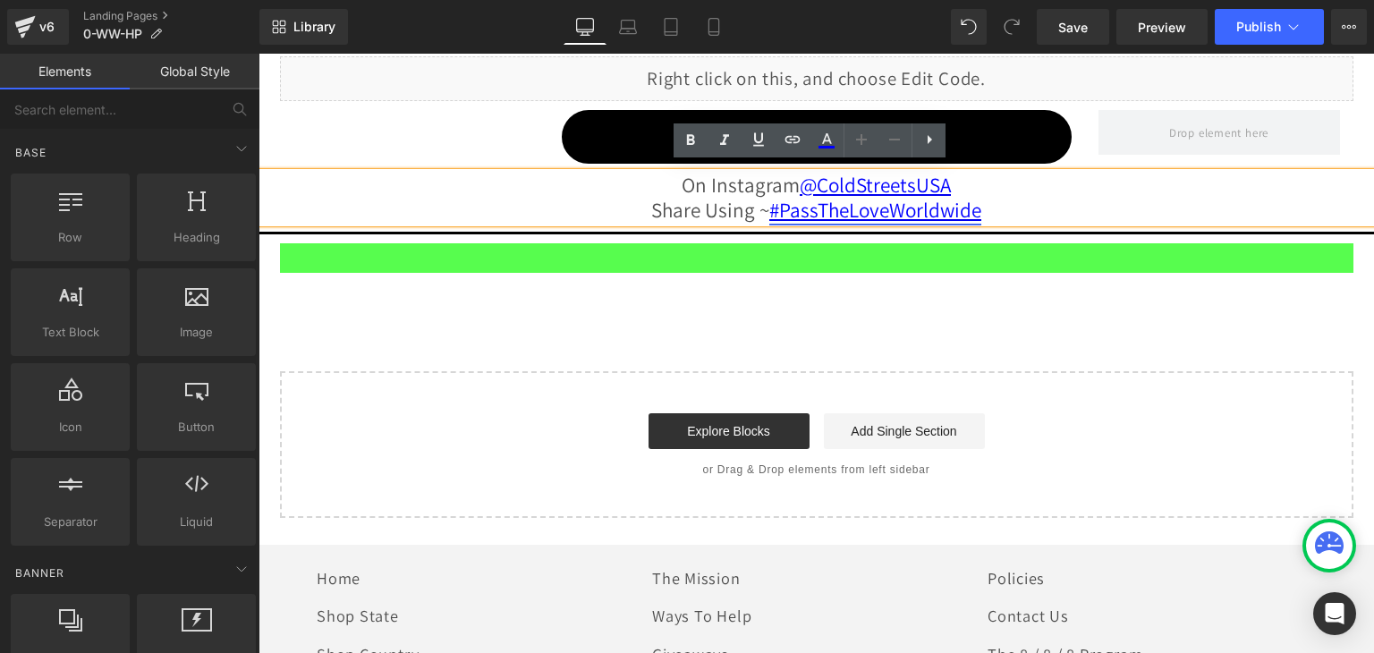
click at [826, 205] on font "#PassTheLoveWorldwide" at bounding box center [875, 210] width 212 height 28
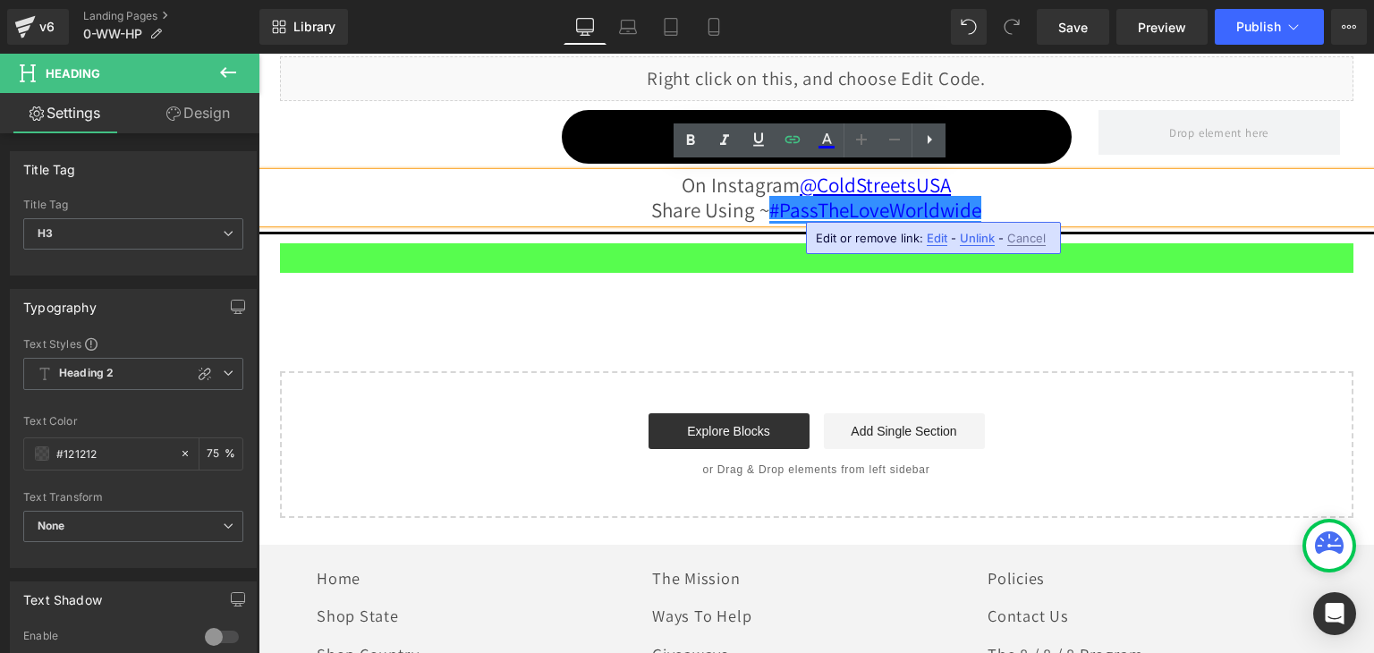
click at [936, 242] on span "Edit" at bounding box center [936, 238] width 21 height 15
type input "https://www.instagram.com/explore/tags/passtheloveworldwide"
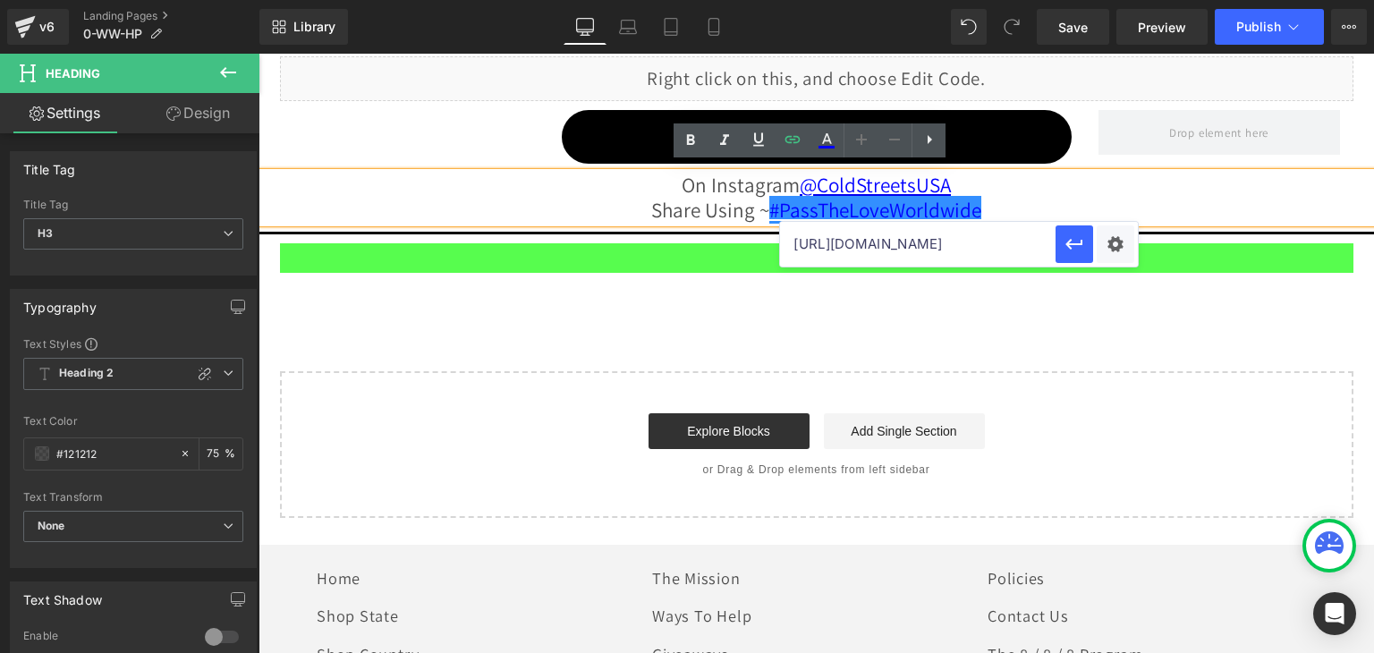
scroll to position [0, 174]
drag, startPoint x: 789, startPoint y: 241, endPoint x: 1055, endPoint y: 247, distance: 266.5
click at [1055, 247] on div "https://www.instagram.com/explore/tags/passtheloveworldwide" at bounding box center [959, 244] width 358 height 45
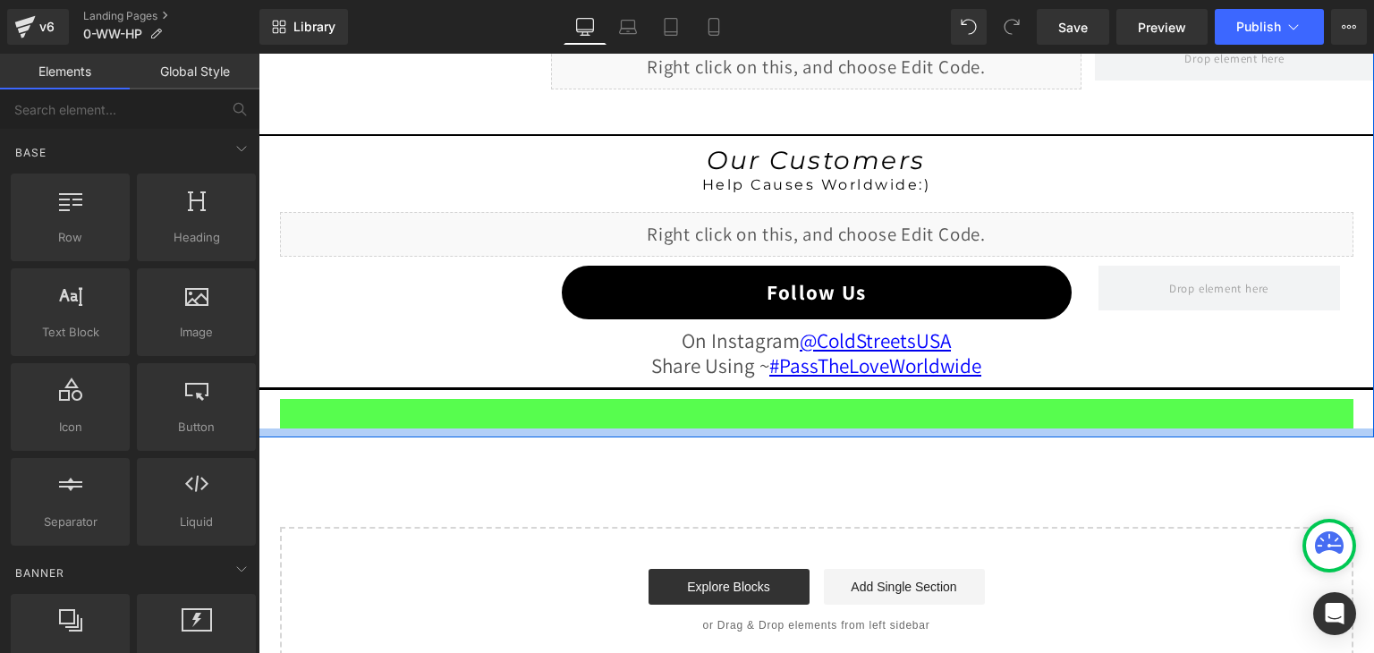
scroll to position [2158, 0]
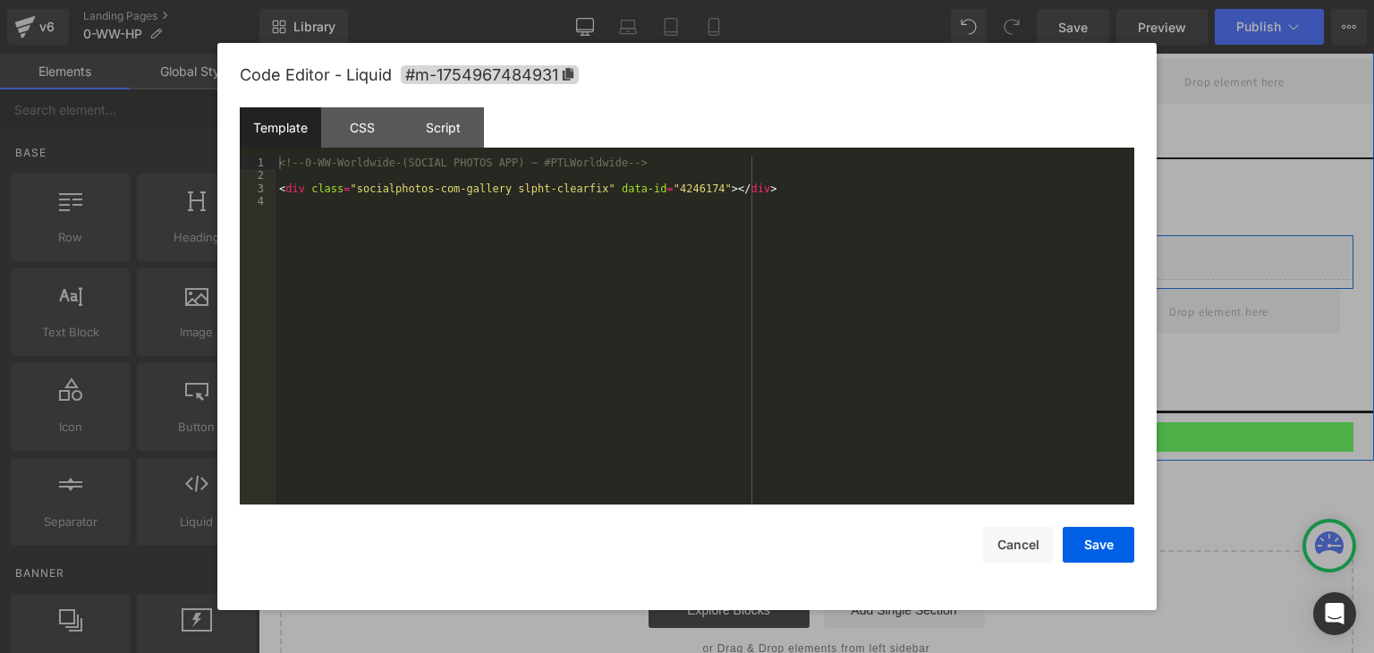
click at [830, 249] on div "Liquid" at bounding box center [816, 257] width 1073 height 45
click at [531, 162] on div "<!-- 0-WW-Worldwide-(SOCIAL PHOTOS APP) ~ #PTLWorldwide --> < div class = "soci…" at bounding box center [704, 343] width 858 height 374
click at [551, 163] on div "<!-- 0-WW-Worldwide-(SOCIAL PHOTOS APP) ~ #PassTLWorldwide --> < div class = "s…" at bounding box center [704, 343] width 858 height 374
click at [554, 159] on div "<!-- 0-WW-Worldwide-(SOCIAL PHOTOS APP) ~ #PassTLWorldwide --> < div class = "s…" at bounding box center [704, 343] width 858 height 374
click at [571, 159] on div "<!-- 0-WW-Worldwide-(SOCIAL PHOTOS APP) ~ #PassTheLWorldwide --> < div class = …" at bounding box center [704, 343] width 858 height 374
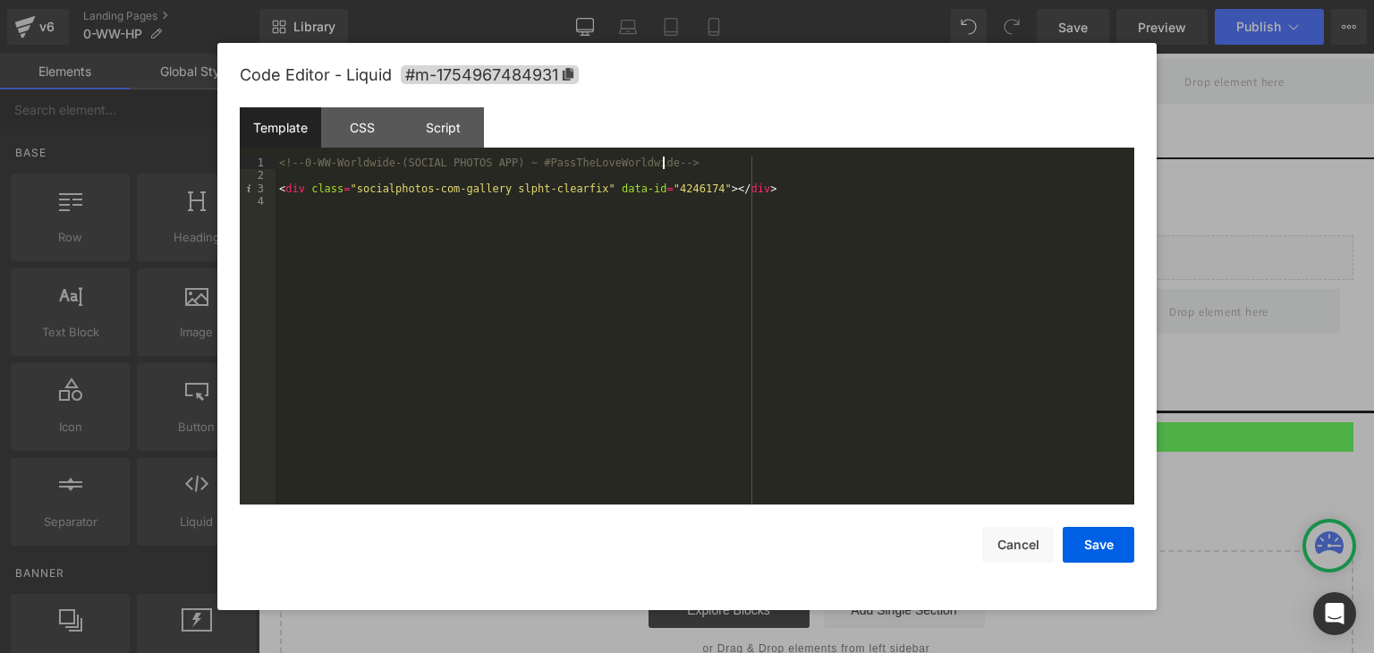
click at [759, 160] on div "<!-- 0-WW-Worldwide-(SOCIAL PHOTOS APP) ~ #PassTheLoveWorldwide --> < div class…" at bounding box center [704, 343] width 858 height 374
click at [1095, 545] on button "Save" at bounding box center [1098, 545] width 72 height 36
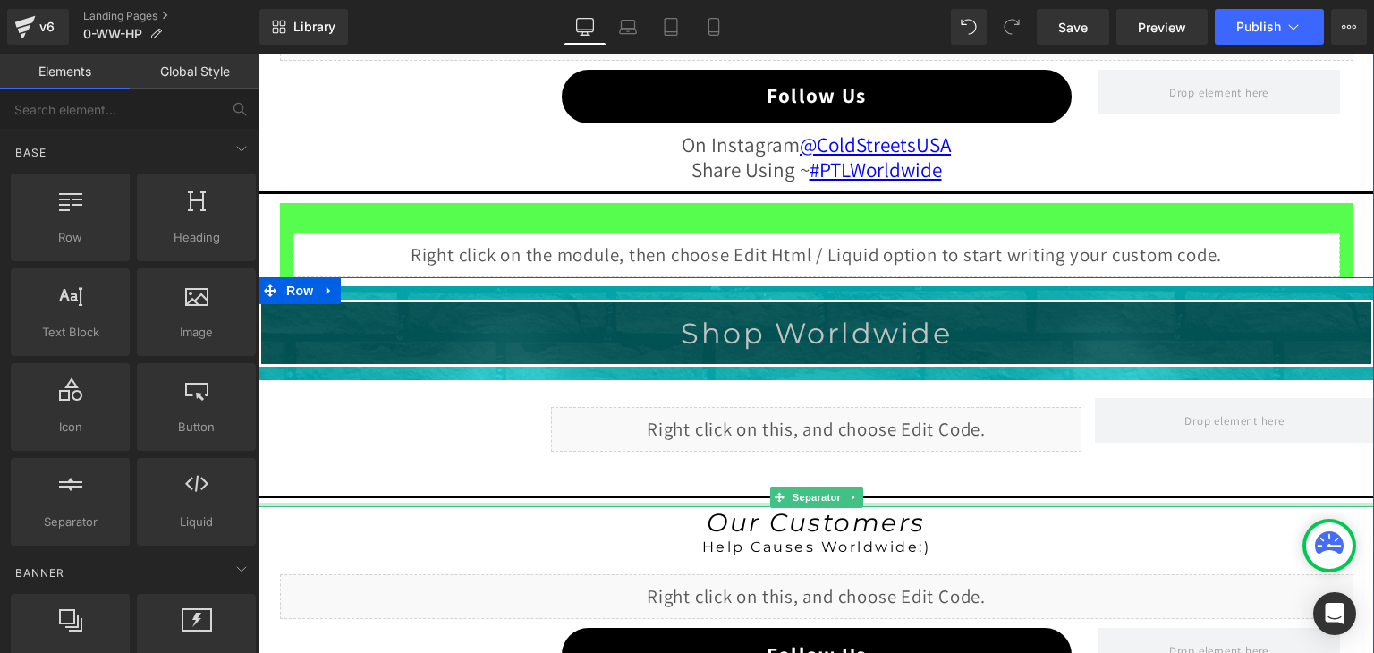
scroll to position [1800, 0]
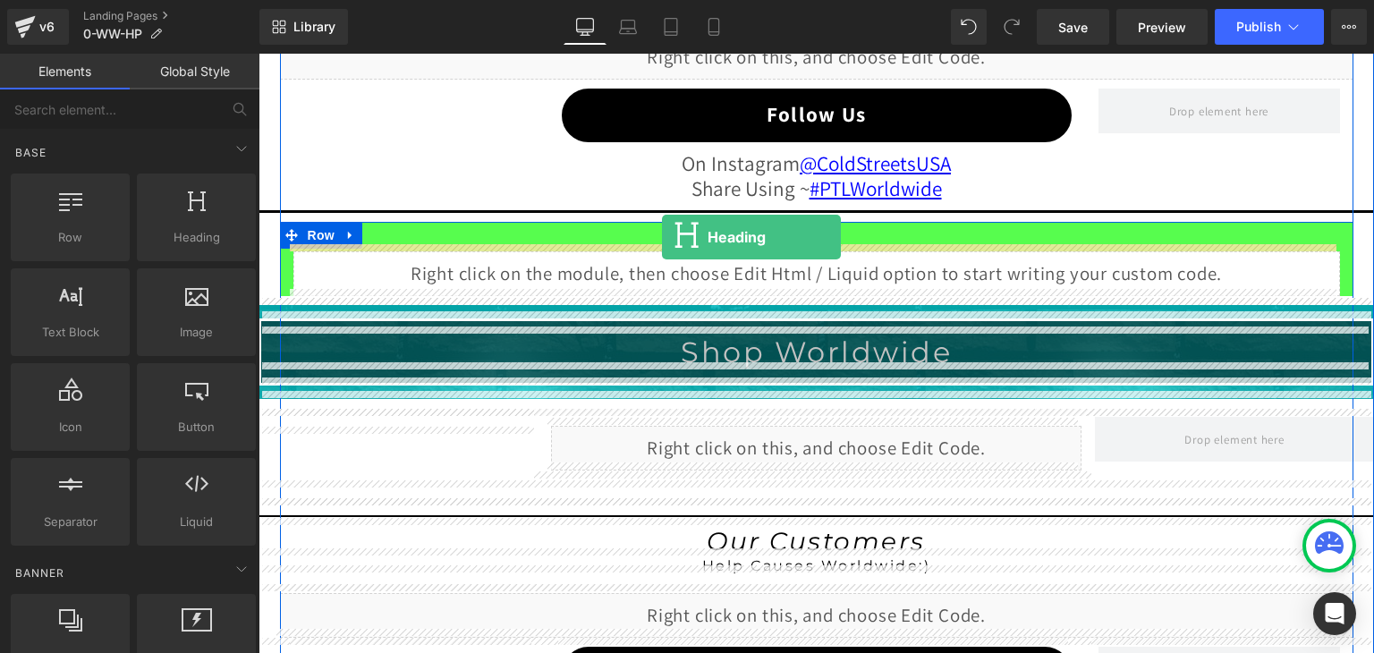
drag, startPoint x: 430, startPoint y: 283, endPoint x: 662, endPoint y: 237, distance: 236.2
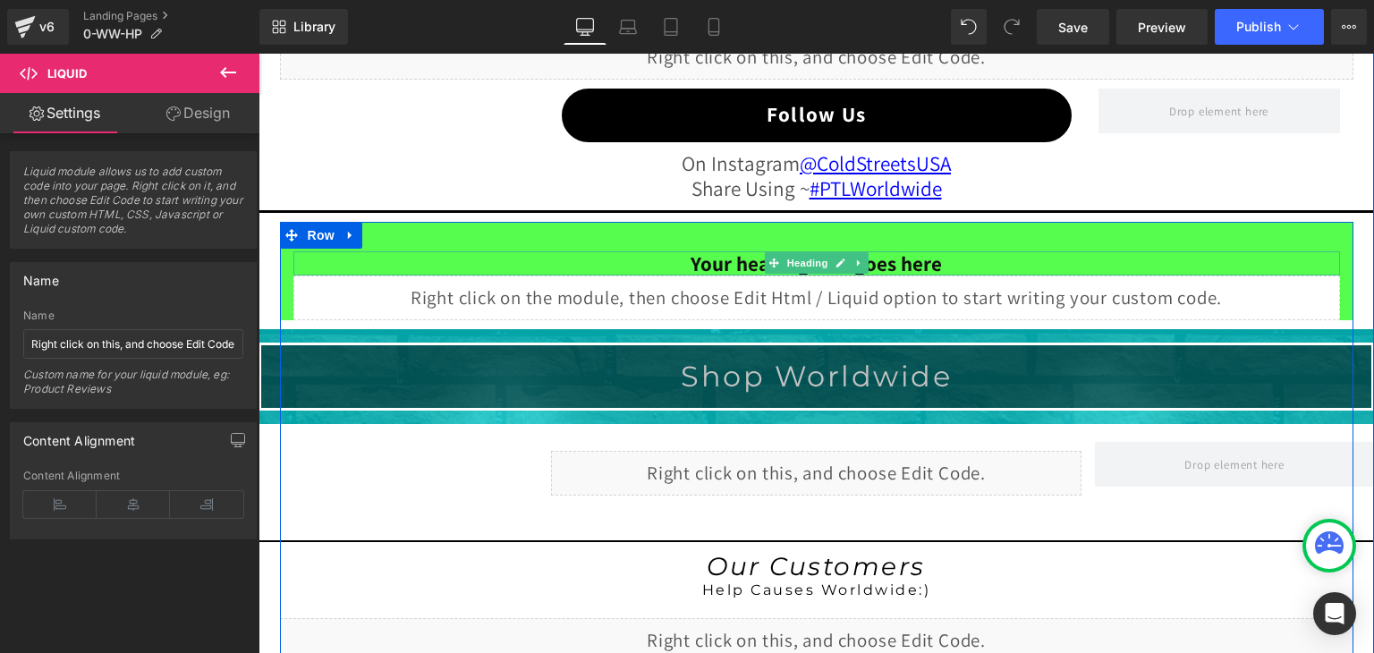
drag, startPoint x: 875, startPoint y: 271, endPoint x: 872, endPoint y: 260, distance: 11.3
click at [872, 260] on div "Your heading text goes here Heading Liquid Shop Worldwide Heading Row Row Separ…" at bounding box center [816, 528] width 1073 height 554
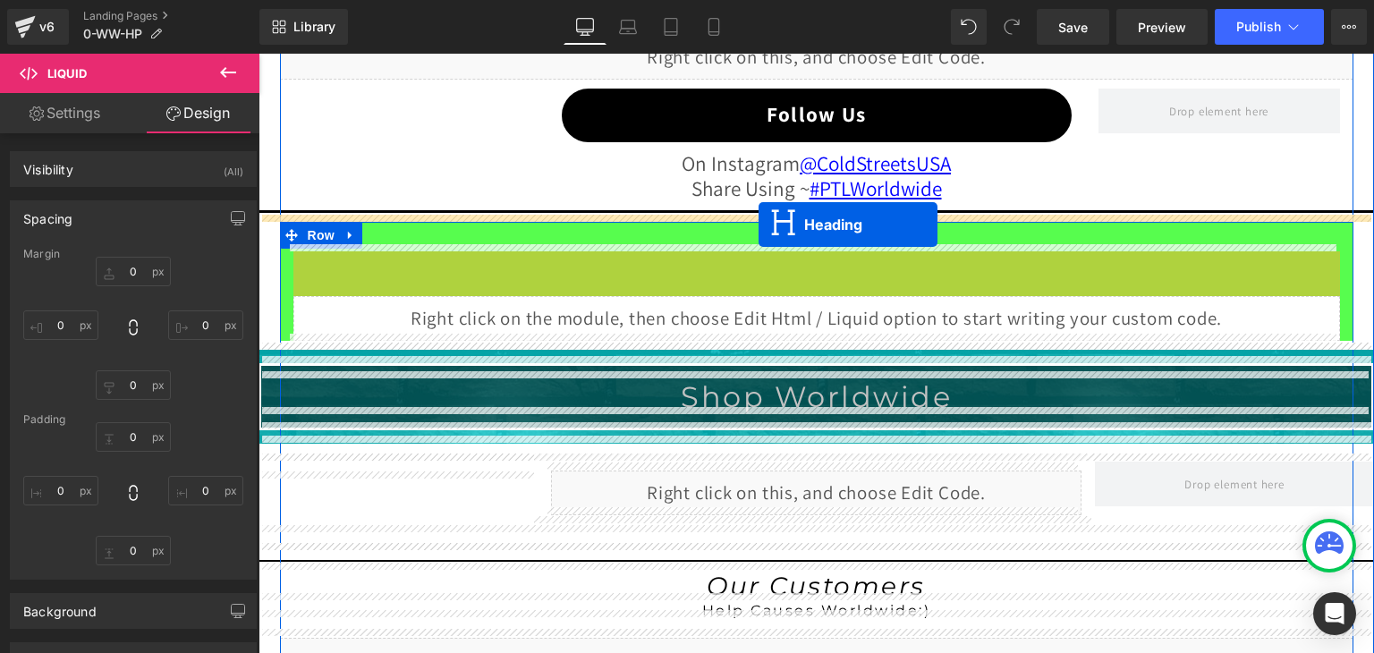
drag, startPoint x: 762, startPoint y: 251, endPoint x: 758, endPoint y: 225, distance: 26.2
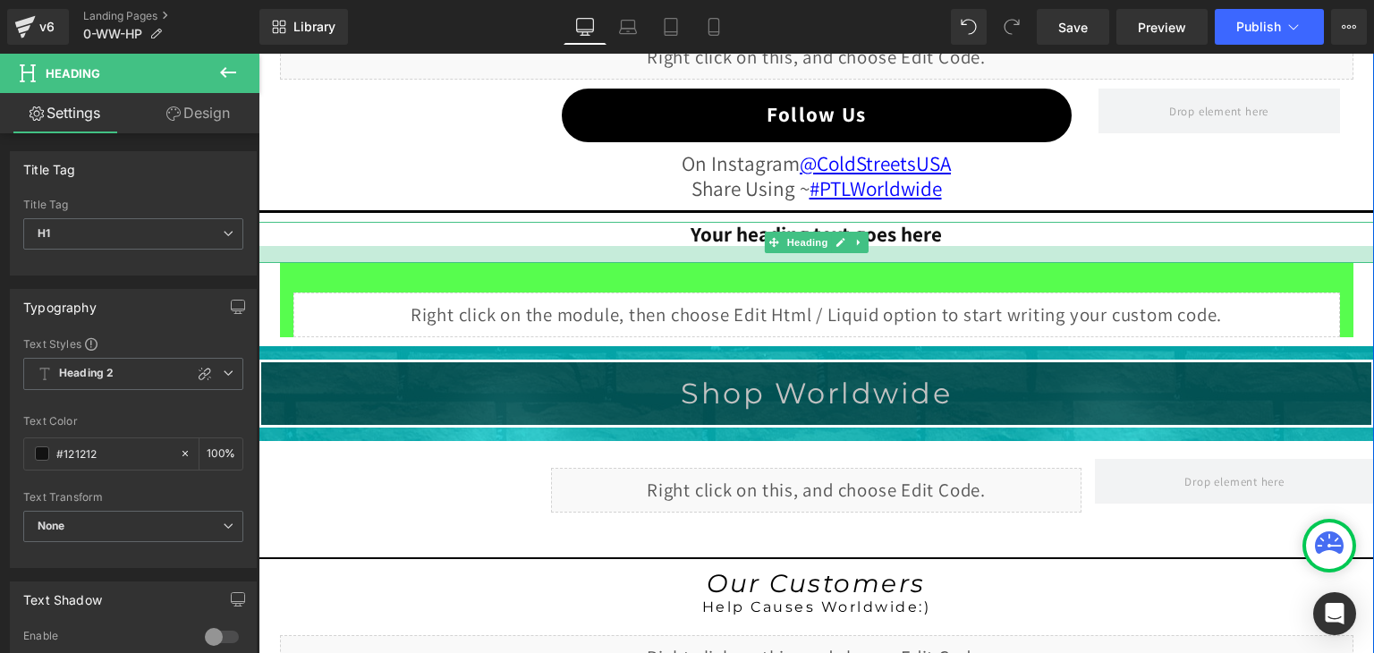
drag, startPoint x: 955, startPoint y: 237, endPoint x: 958, endPoint y: 254, distance: 17.2
click at [958, 254] on div at bounding box center [815, 254] width 1115 height 17
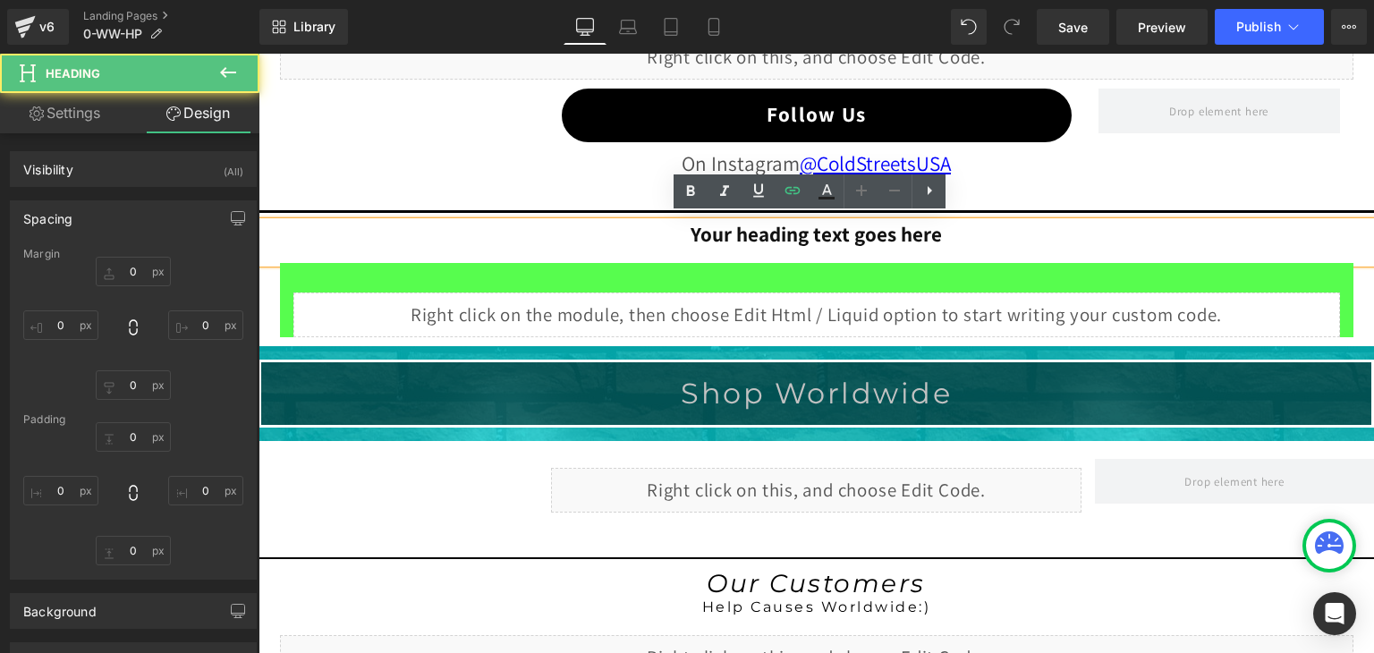
type input "0"
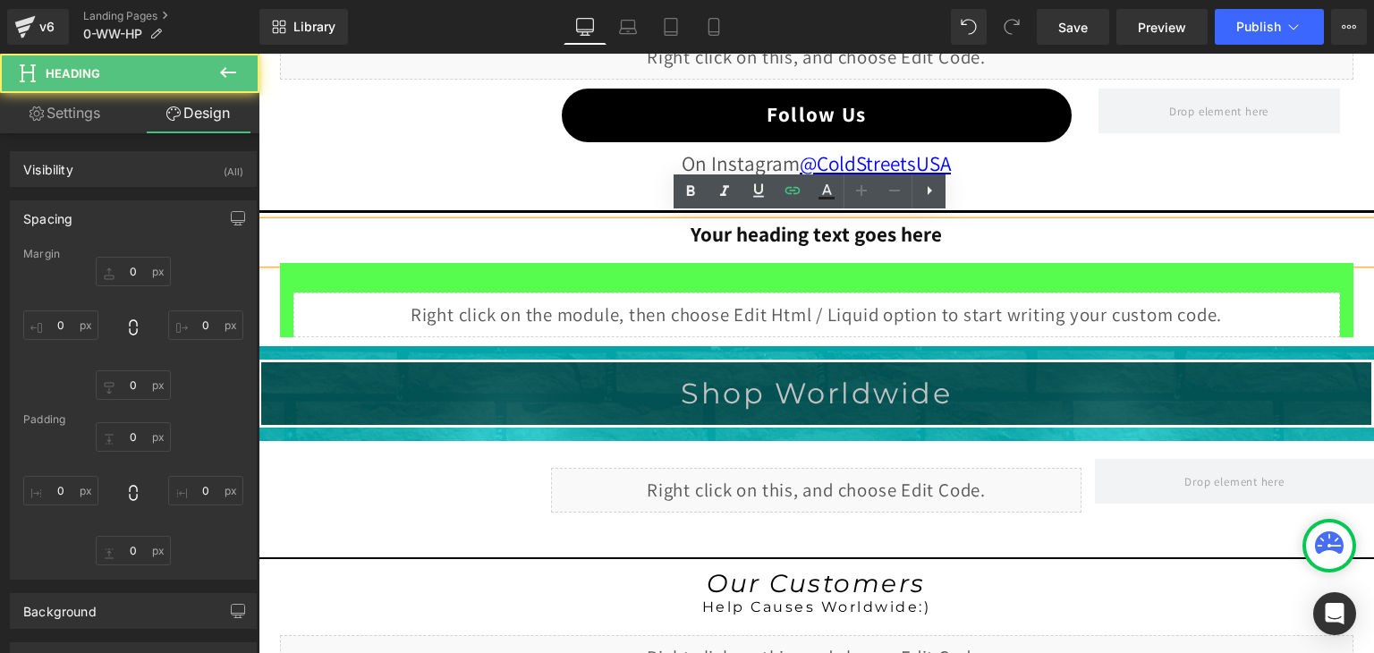
type input "0"
type input "19"
type input "0"
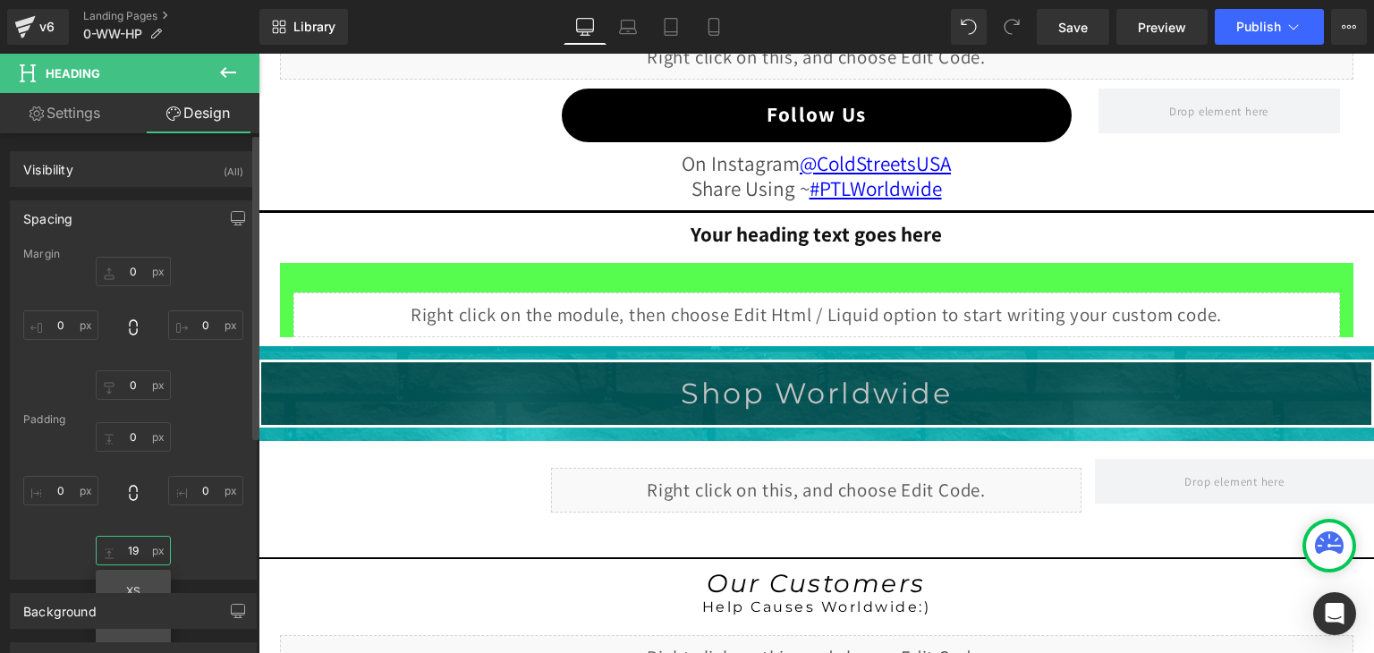
click at [125, 555] on input "19" at bounding box center [133, 551] width 75 height 30
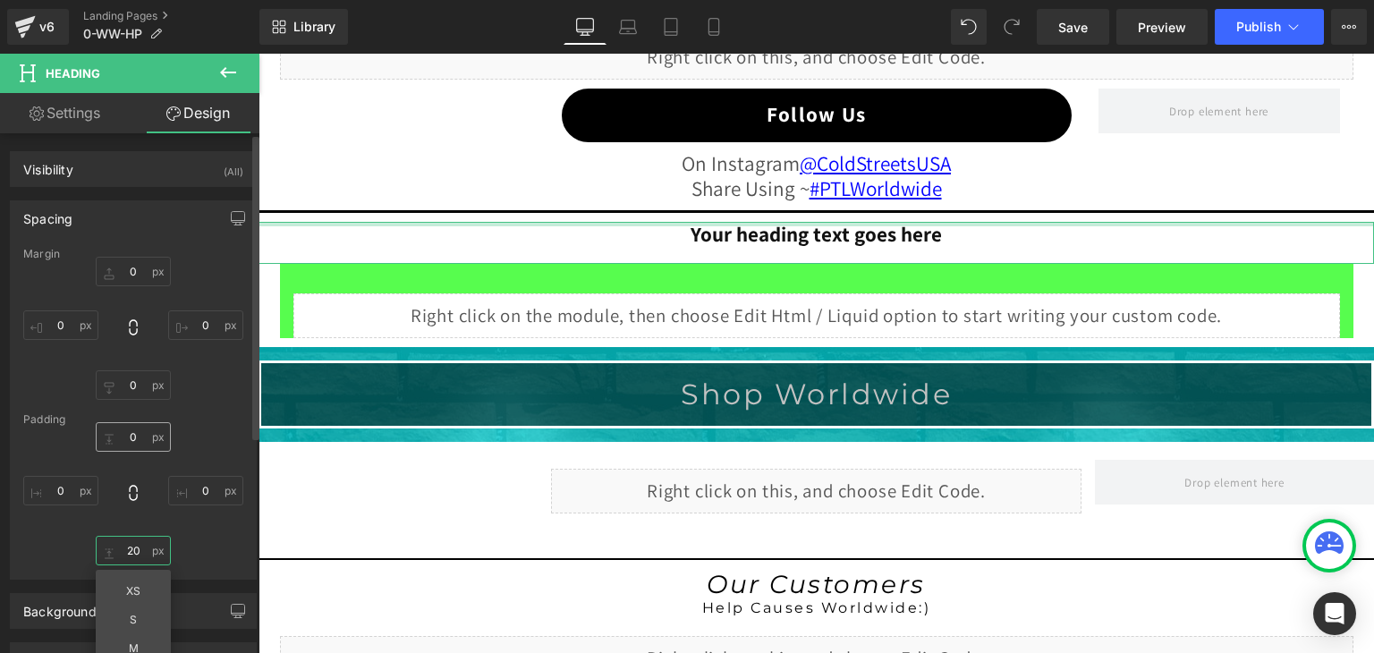
type input "20"
click at [120, 436] on input "0" at bounding box center [133, 437] width 75 height 30
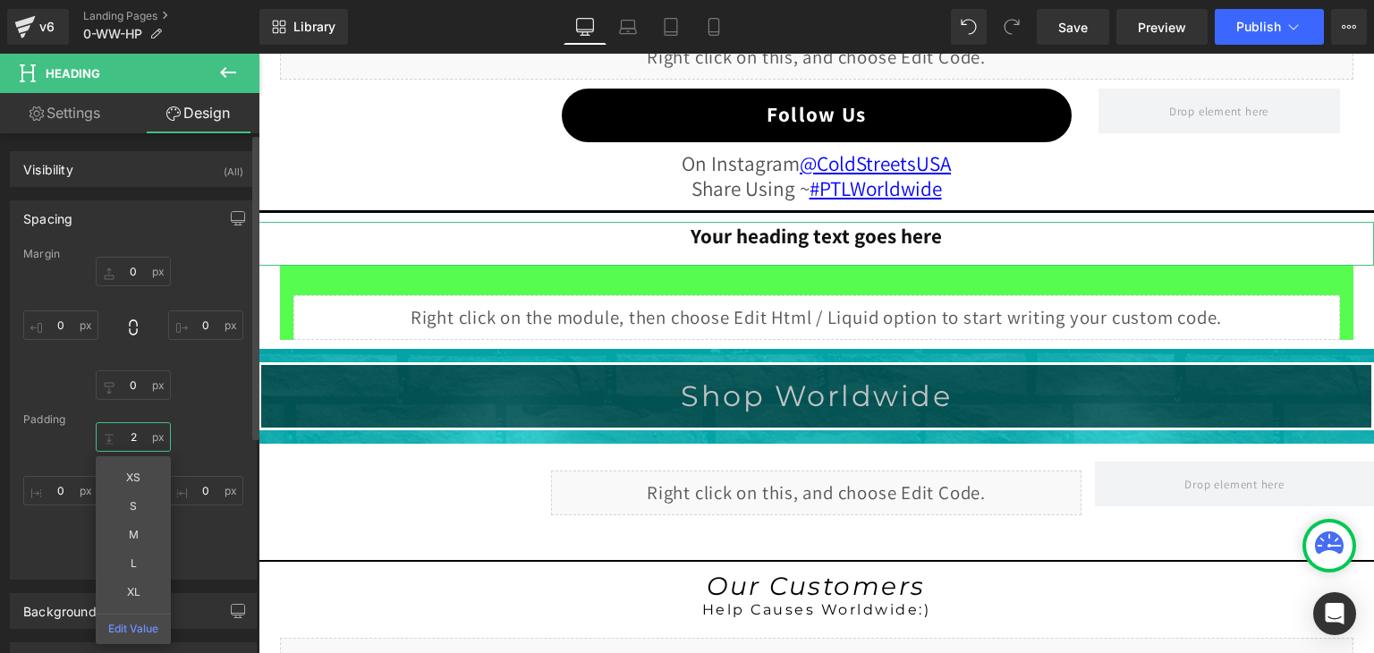
type input "20"
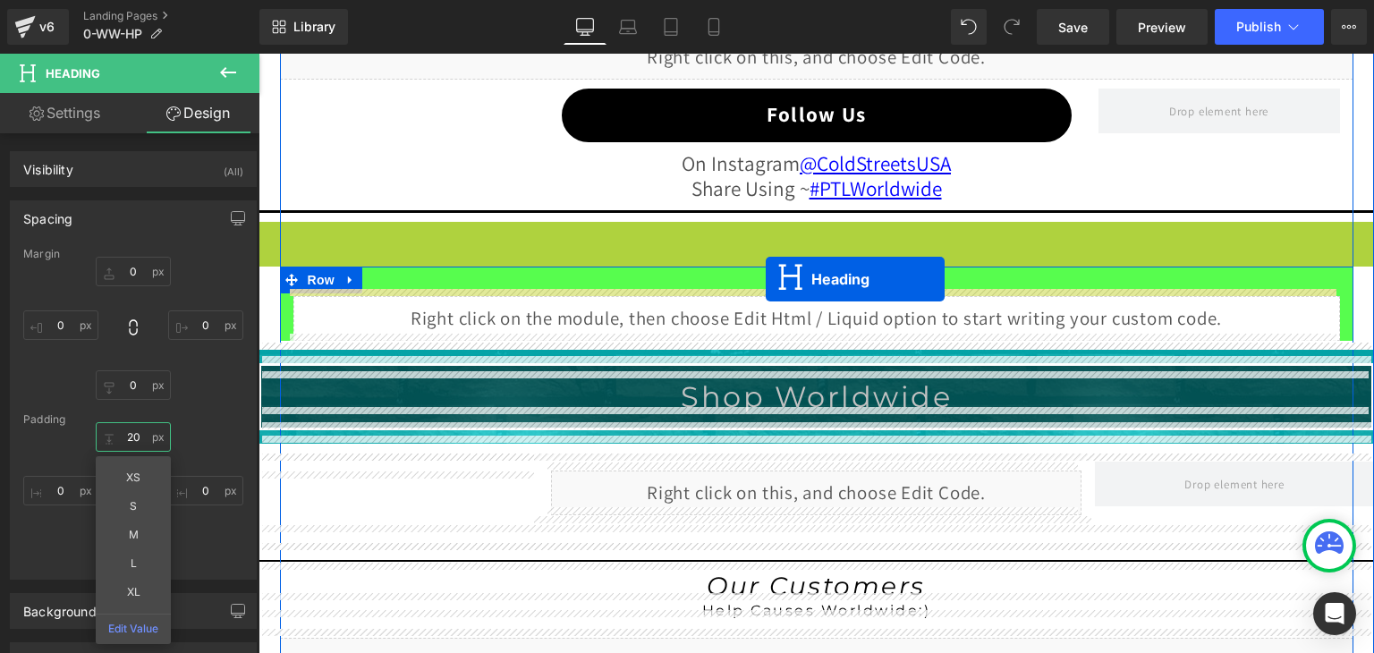
drag, startPoint x: 764, startPoint y: 239, endPoint x: 765, endPoint y: 280, distance: 41.2
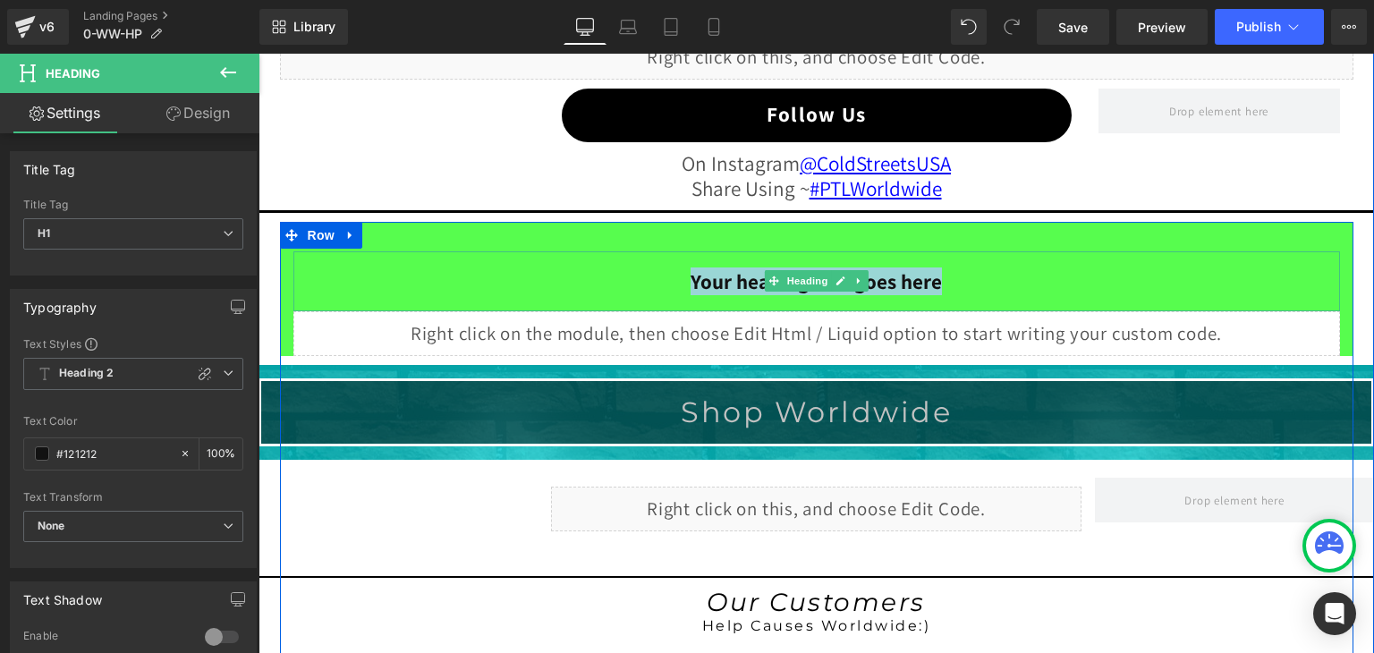
drag, startPoint x: 931, startPoint y: 275, endPoint x: 688, endPoint y: 280, distance: 243.3
click at [688, 280] on h1 "Your heading text goes here" at bounding box center [816, 281] width 1046 height 25
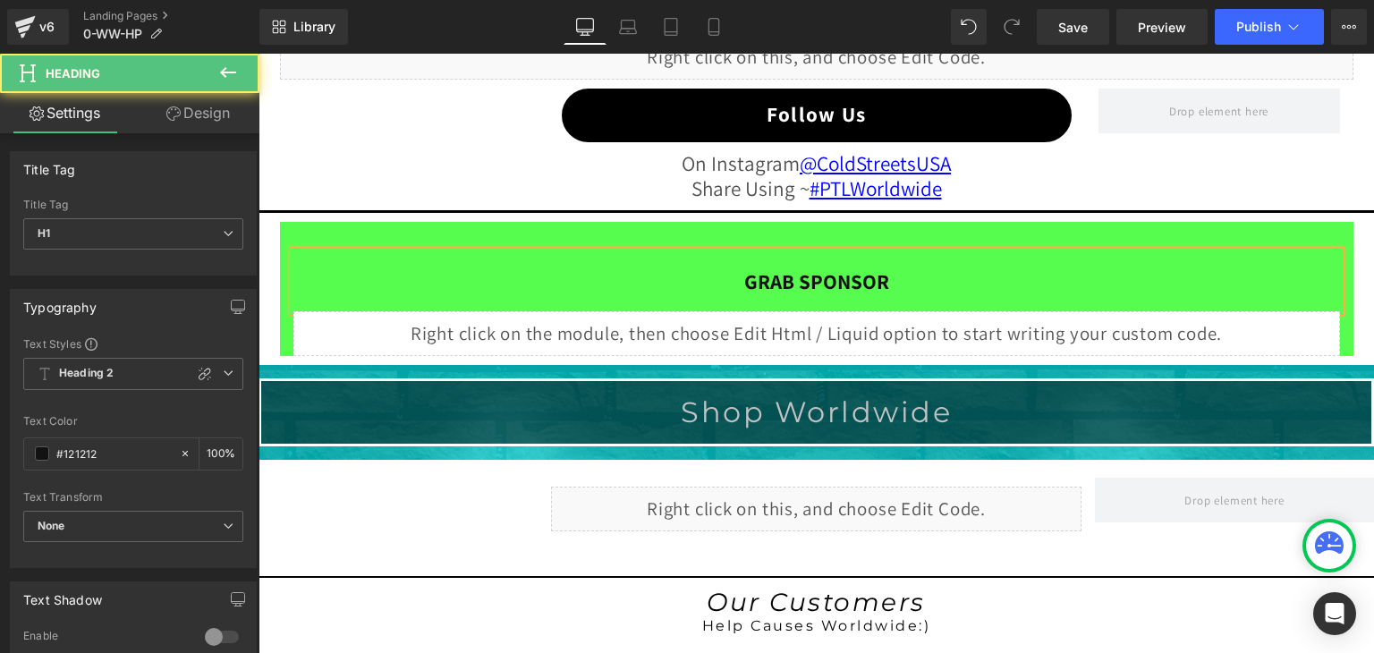
click at [688, 269] on h1 "GRAB SPONSOR" at bounding box center [816, 281] width 1046 height 25
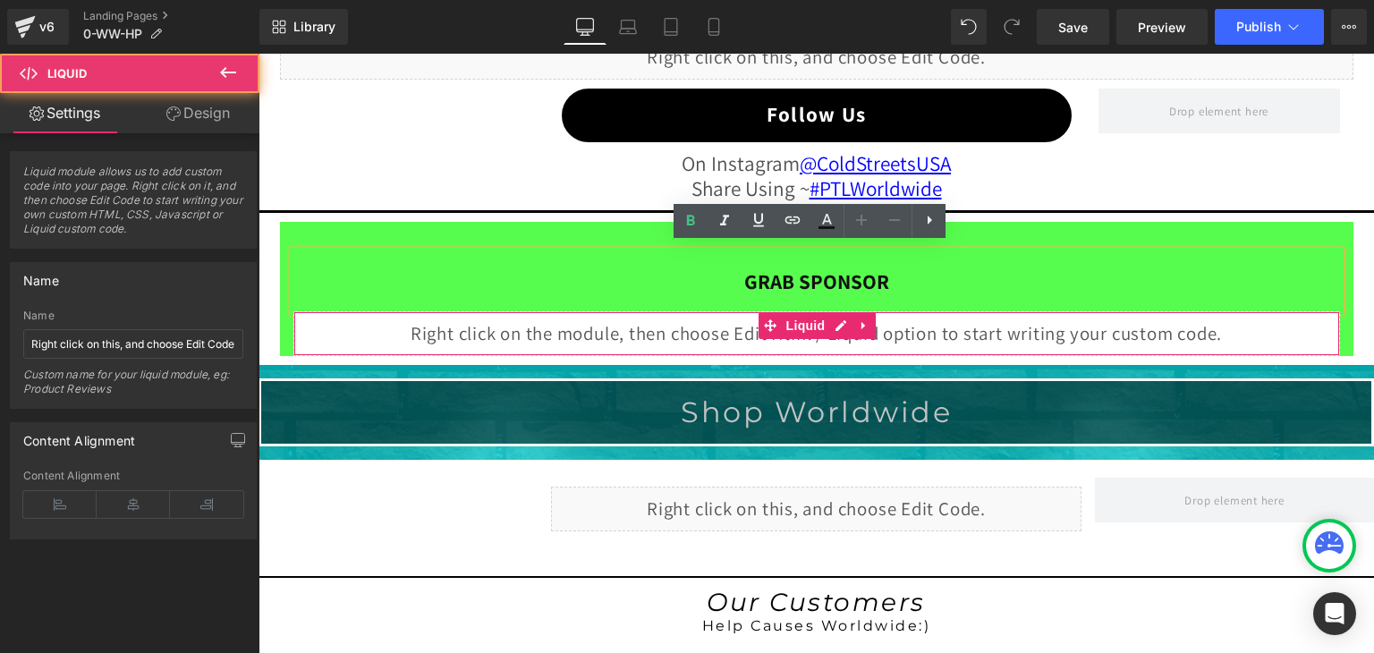
click at [977, 334] on div "Liquid" at bounding box center [816, 333] width 1046 height 45
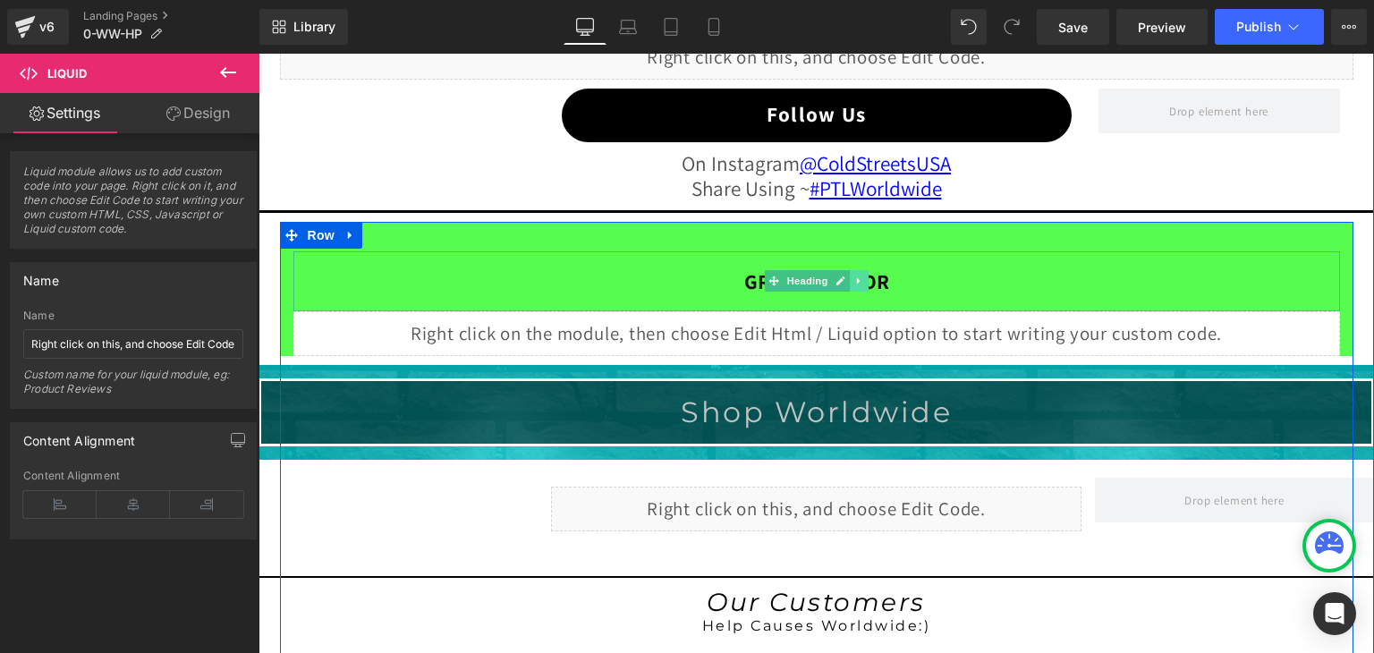
click at [854, 276] on icon at bounding box center [859, 280] width 10 height 11
click at [844, 276] on icon at bounding box center [849, 281] width 10 height 10
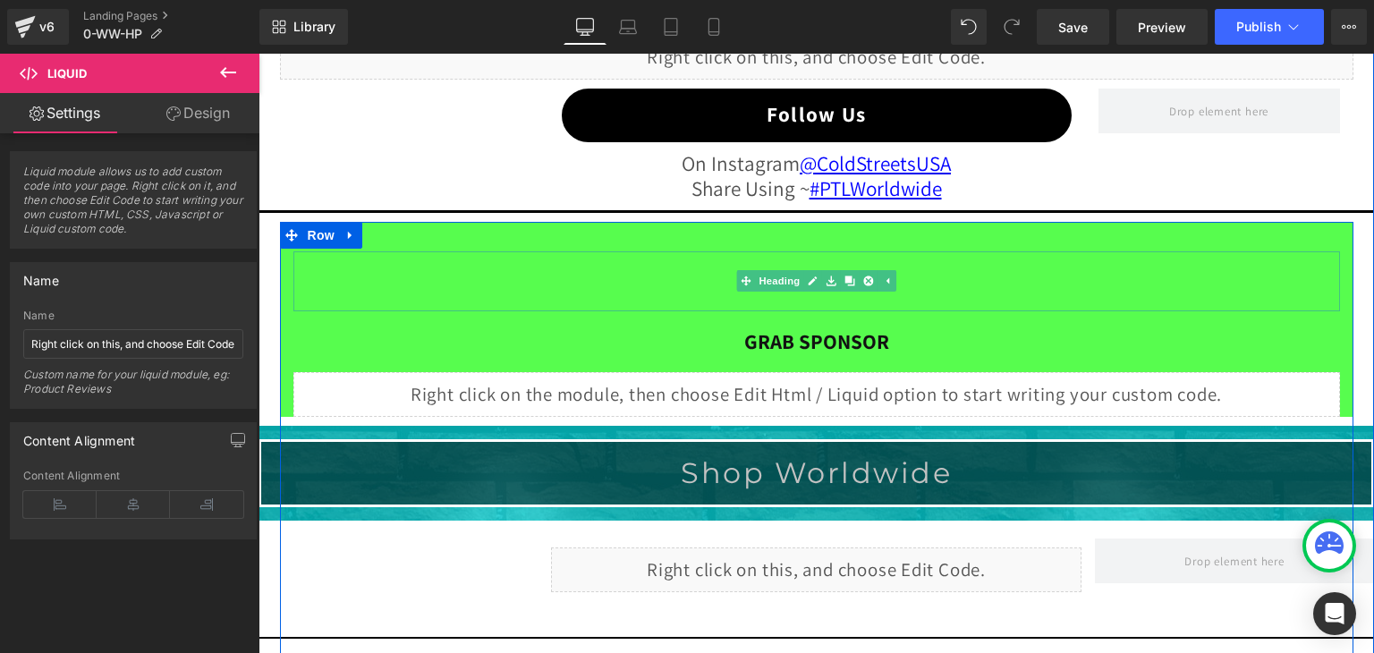
click at [545, 280] on h1 "GRAB SPONSOR" at bounding box center [816, 281] width 1046 height 25
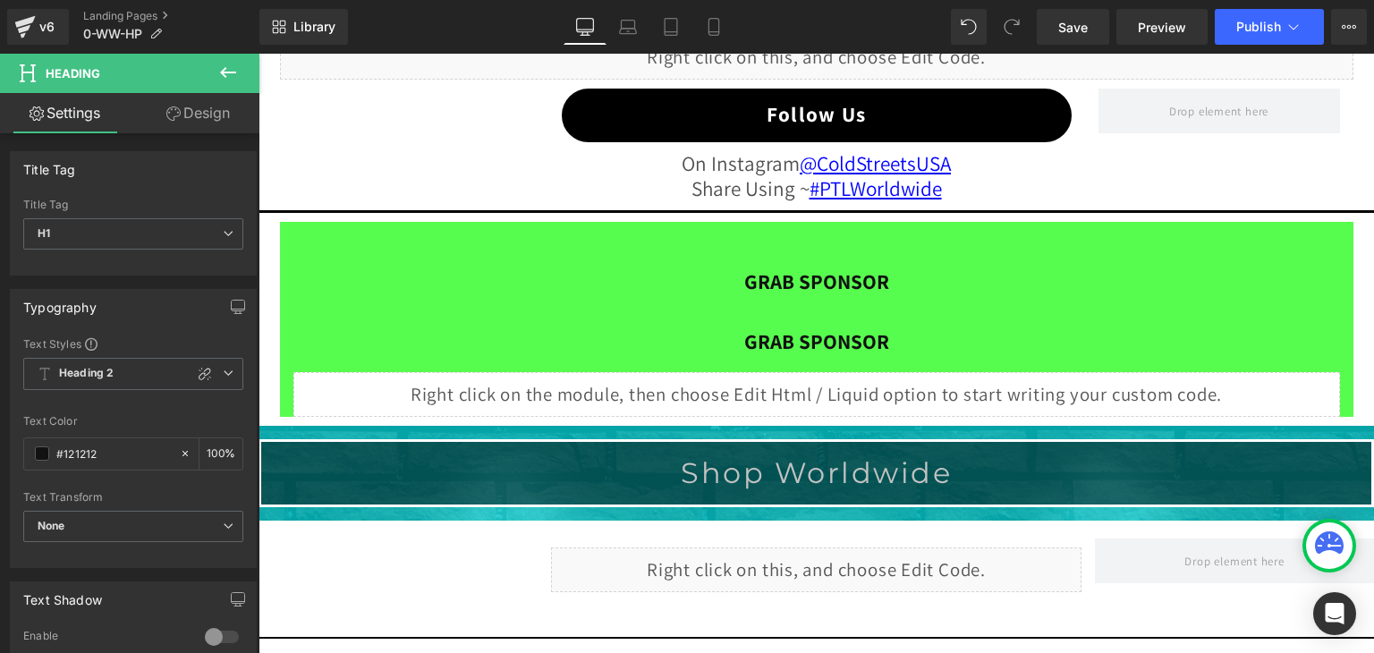
click at [215, 110] on link "Design" at bounding box center [198, 113] width 130 height 40
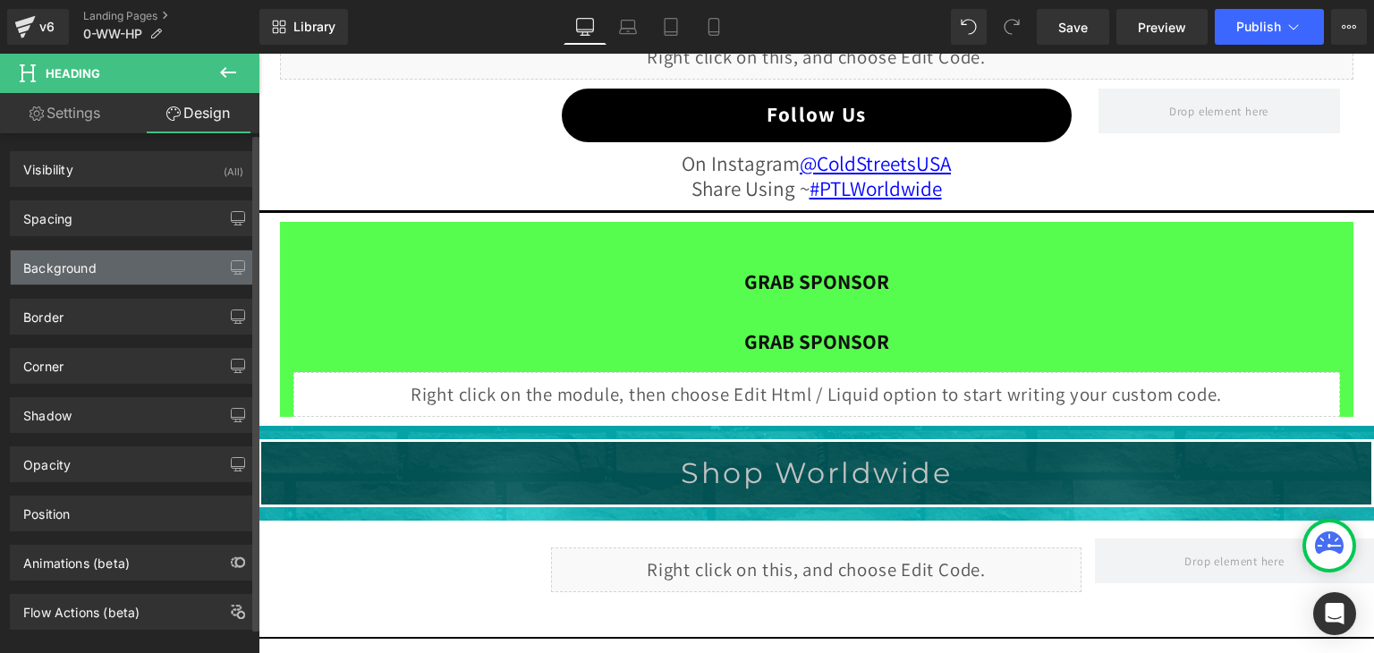
click at [77, 257] on div "Background" at bounding box center [59, 262] width 73 height 25
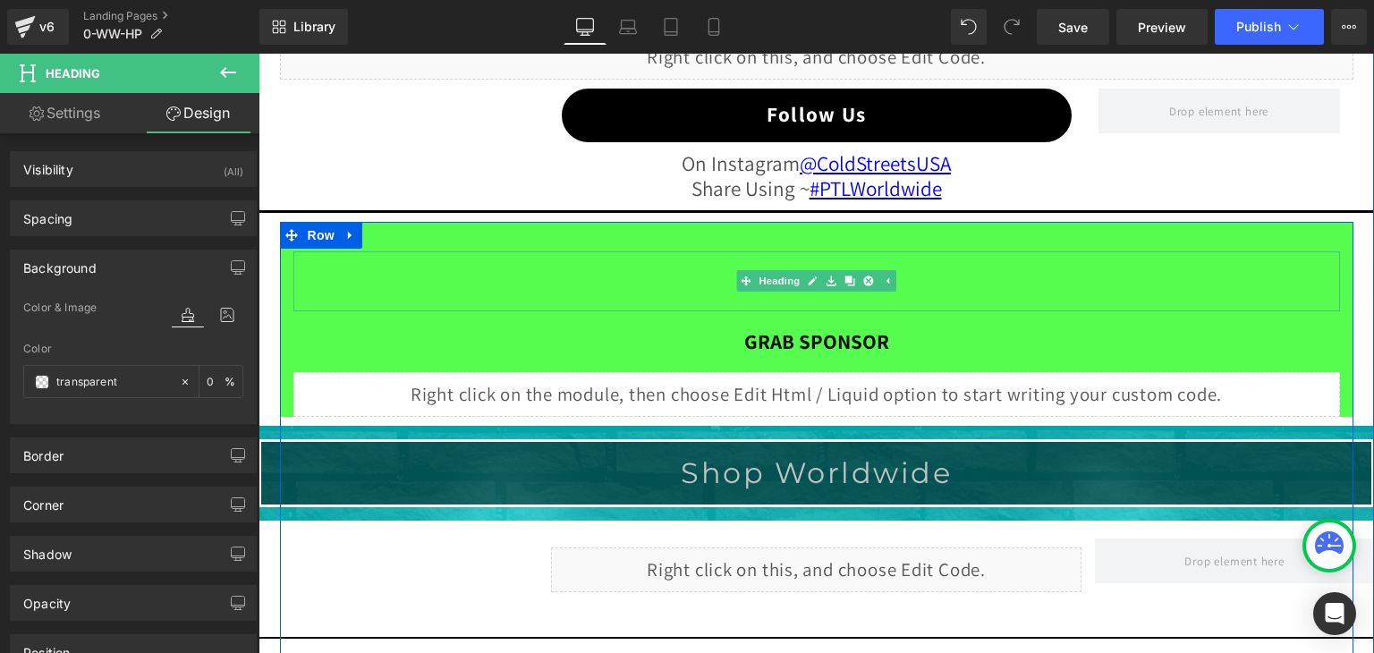
click at [306, 269] on h1 "GRAB SPONSOR" at bounding box center [816, 281] width 1046 height 25
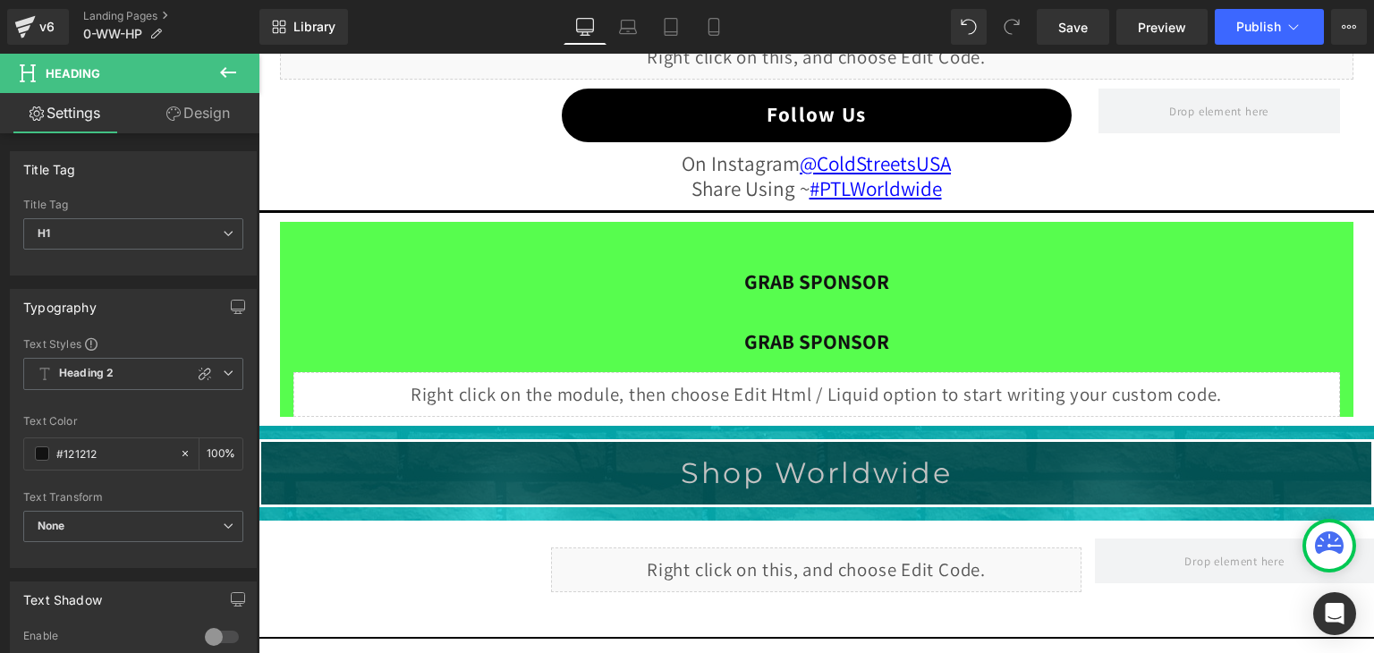
click at [196, 97] on link "Design" at bounding box center [198, 113] width 130 height 40
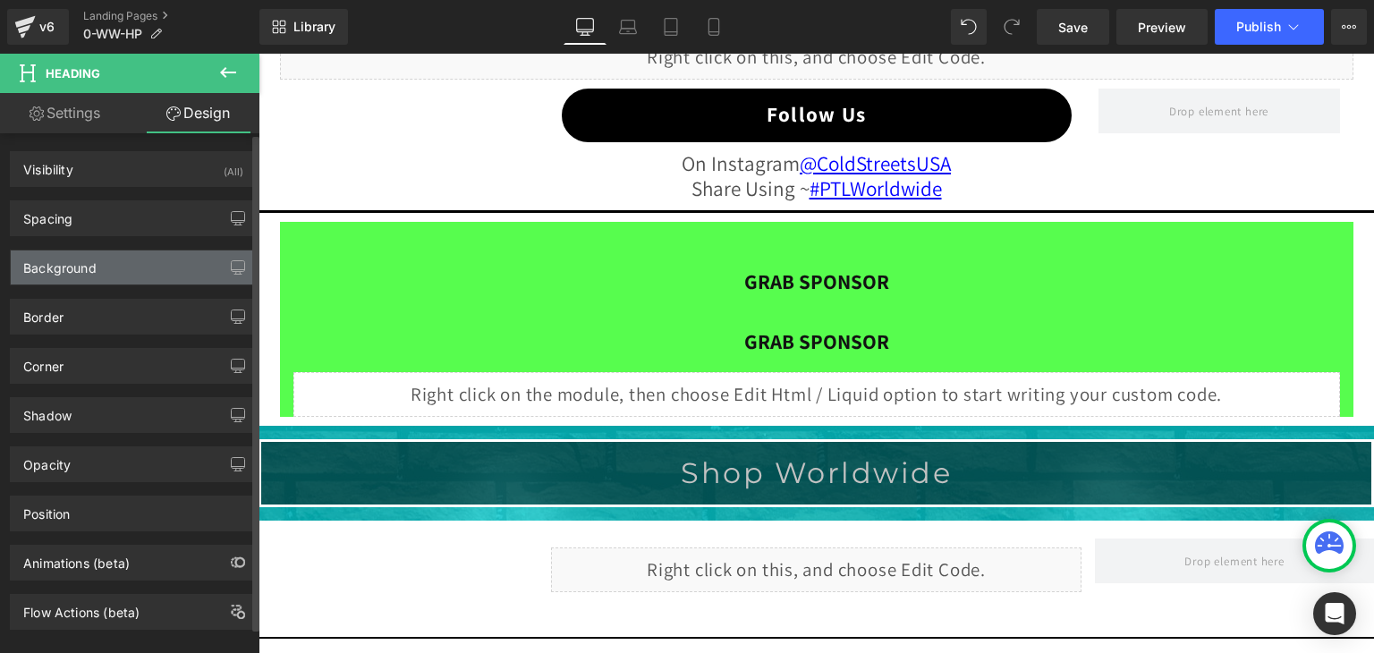
click at [61, 256] on div "Background" at bounding box center [59, 262] width 73 height 25
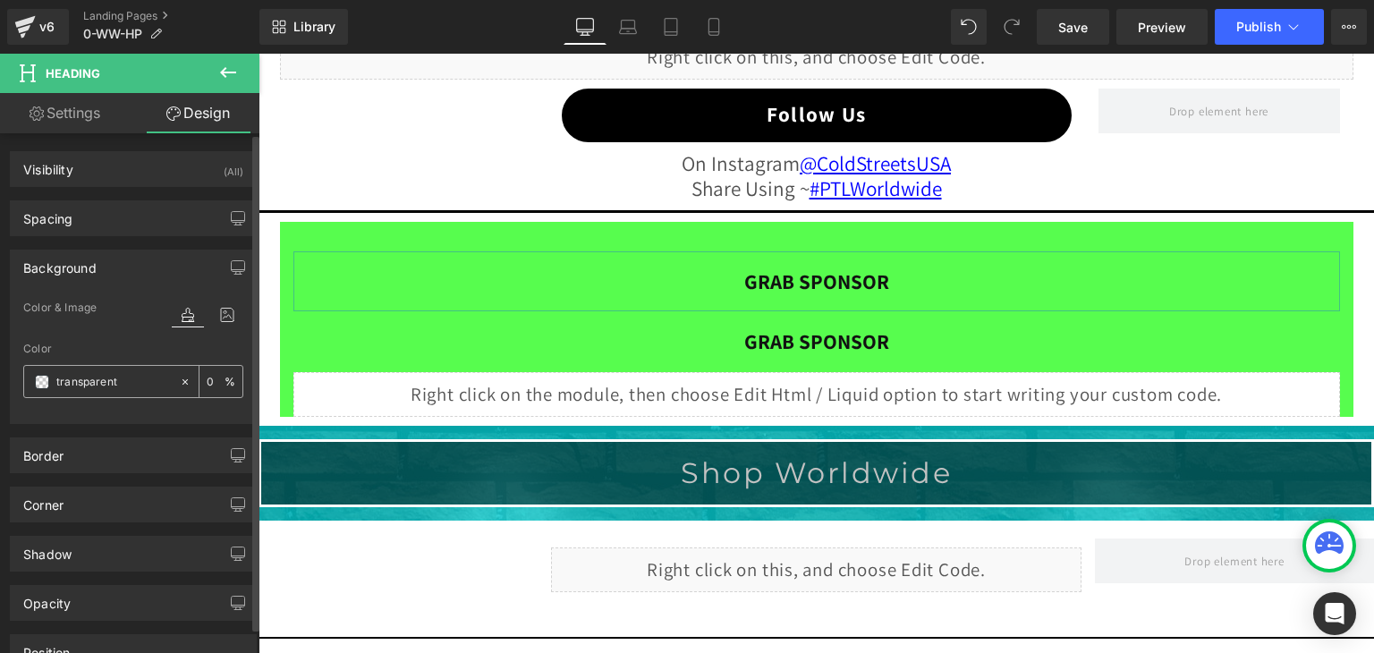
click at [39, 377] on span at bounding box center [42, 382] width 14 height 14
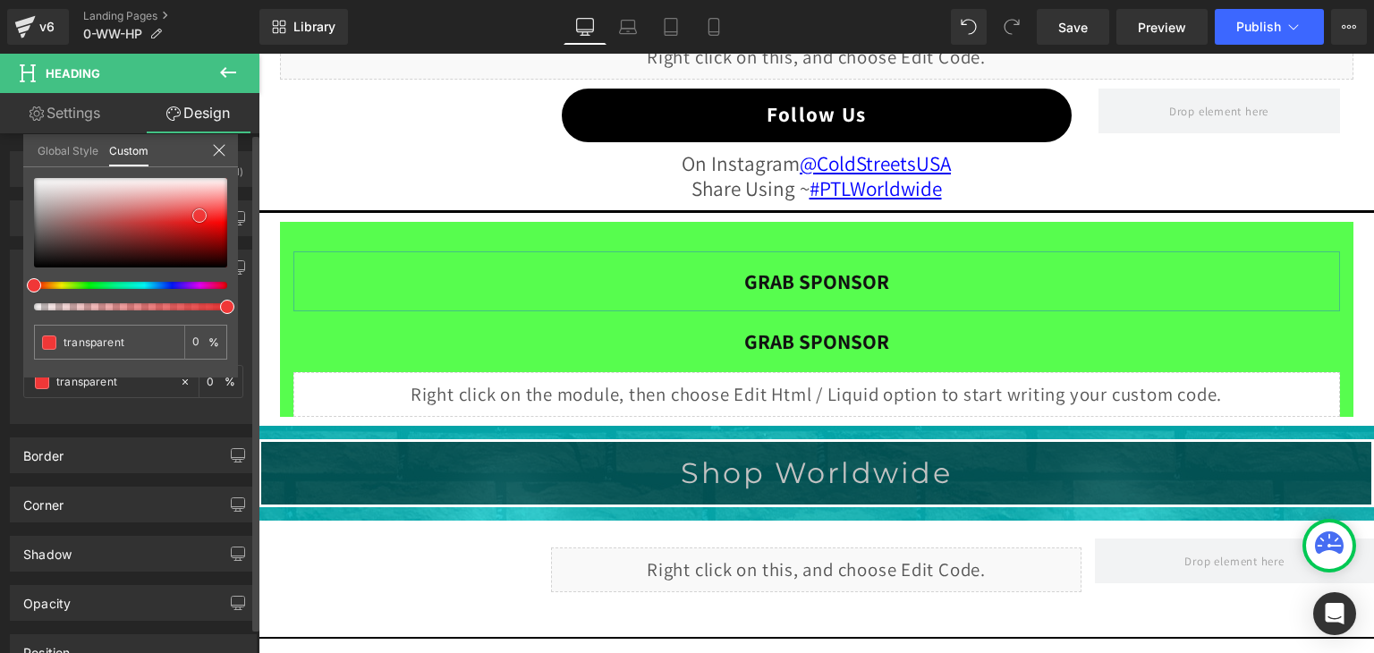
type input "#f03737"
type input "100"
type input "#f03737"
type input "100"
click at [199, 215] on div at bounding box center [130, 222] width 193 height 89
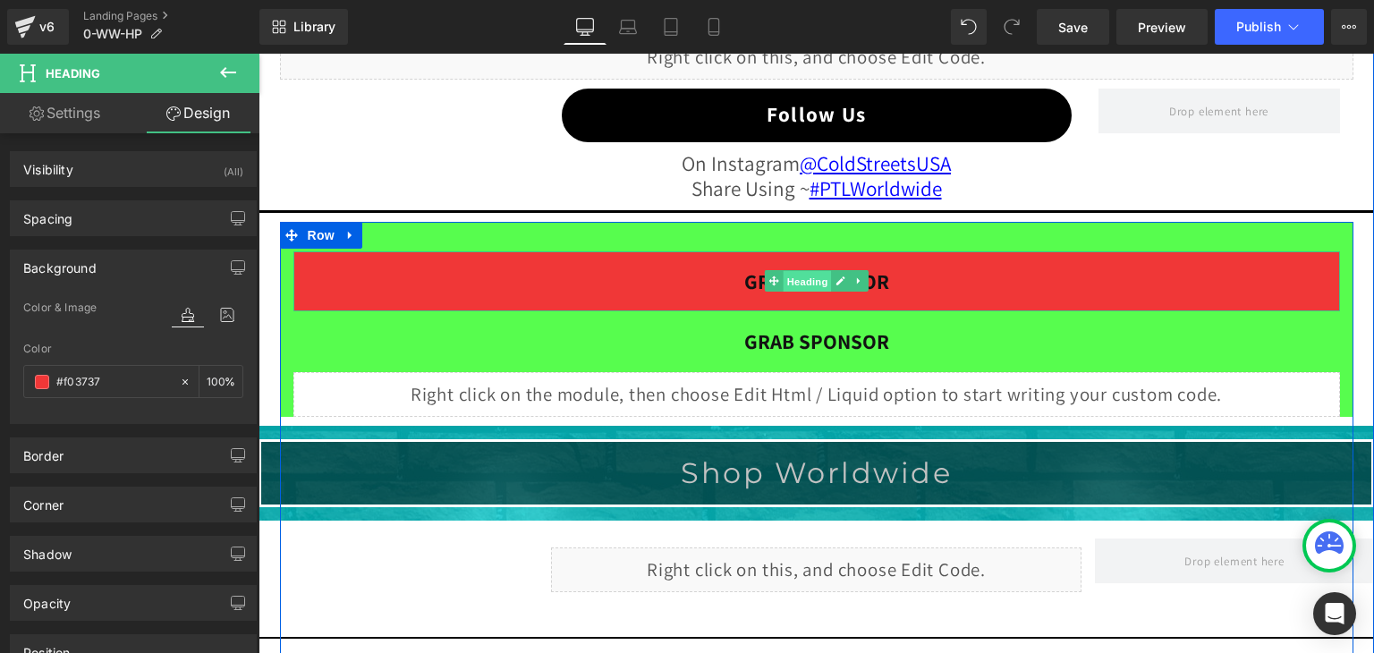
click at [782, 276] on span "Heading" at bounding box center [806, 281] width 48 height 21
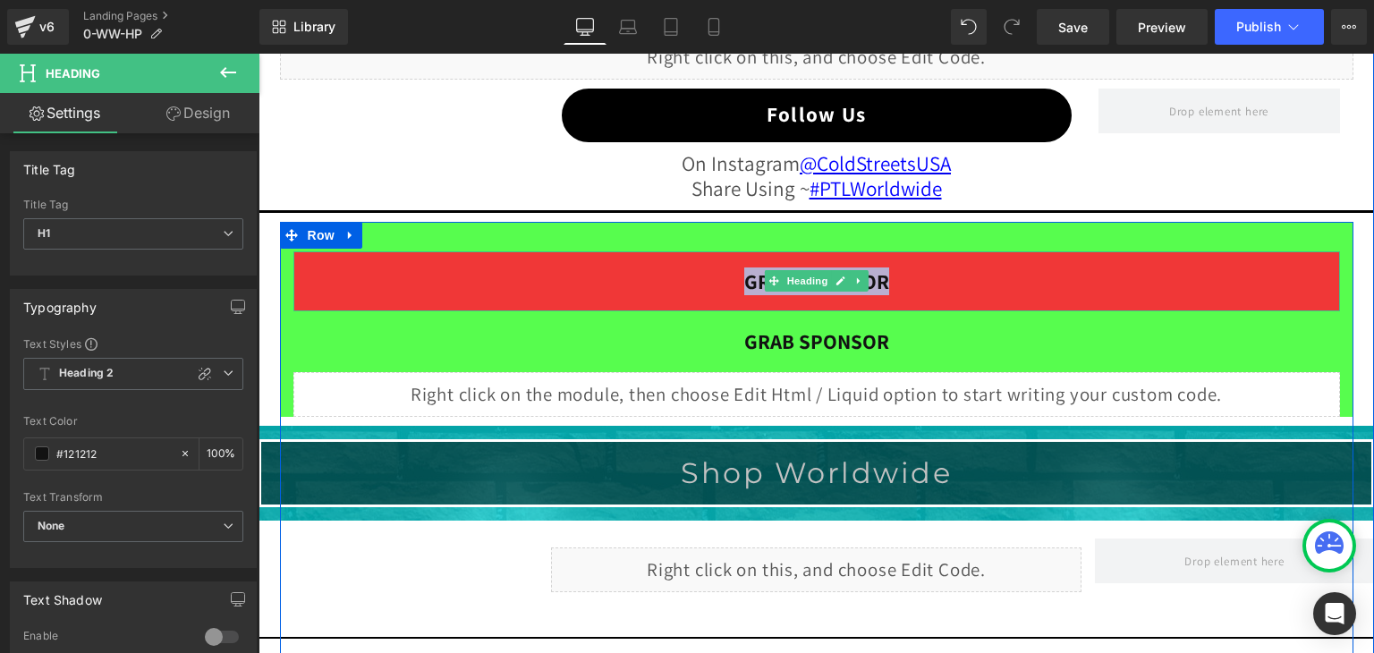
drag, startPoint x: 880, startPoint y: 276, endPoint x: 740, endPoint y: 272, distance: 139.6
click at [740, 272] on h1 "GRAB SPONSOR" at bounding box center [816, 281] width 1046 height 25
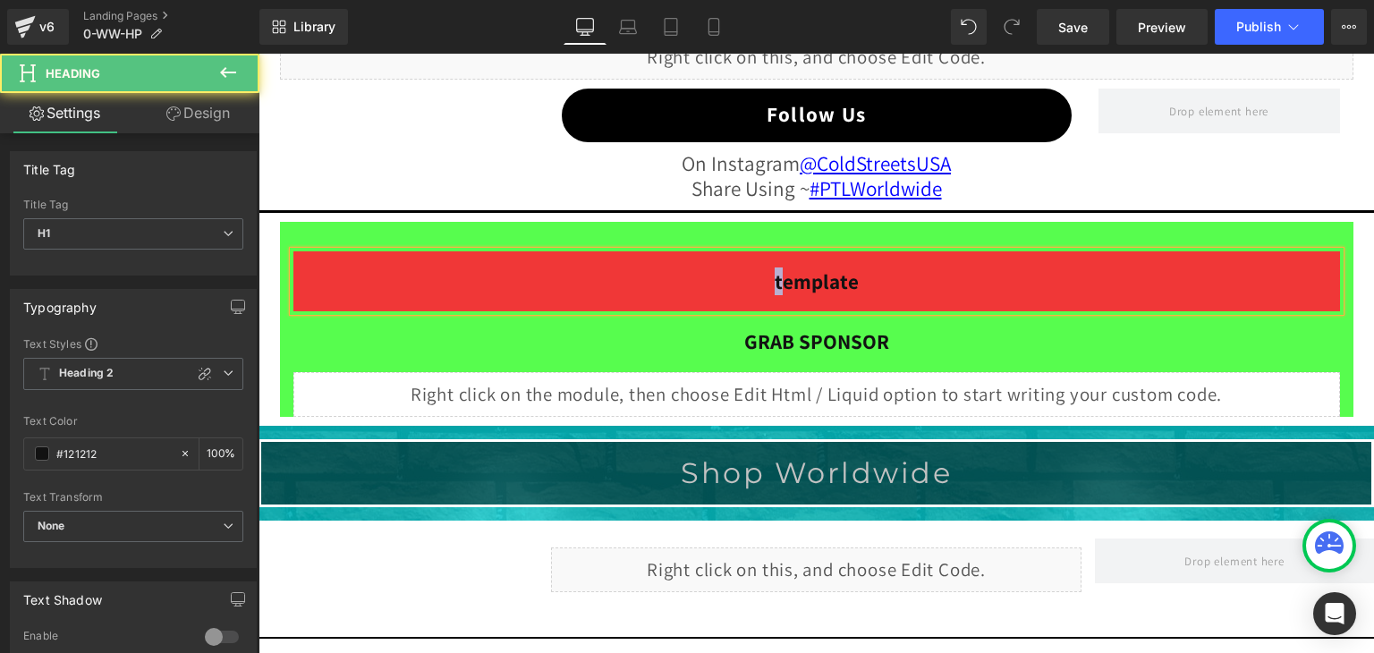
drag, startPoint x: 776, startPoint y: 276, endPoint x: 763, endPoint y: 276, distance: 13.4
click at [763, 276] on h1 "template" at bounding box center [816, 281] width 1046 height 25
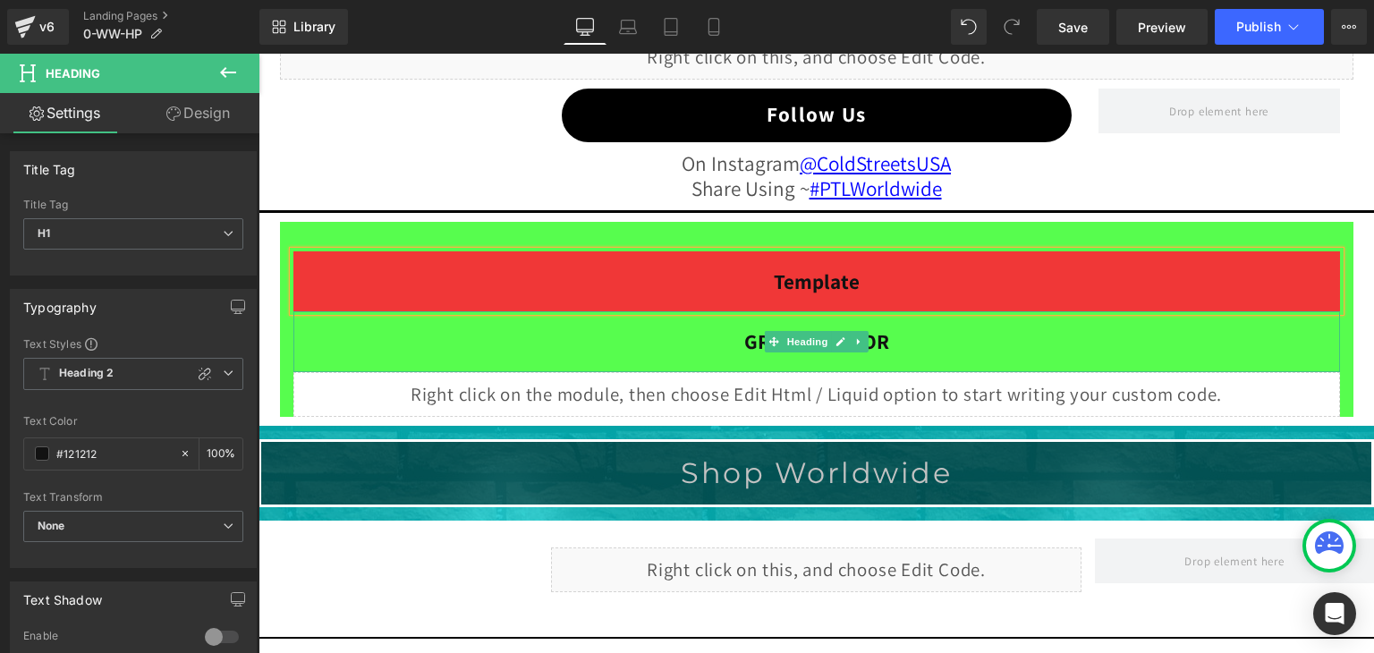
click at [898, 330] on h1 "GRAB SPONSOR" at bounding box center [816, 341] width 1046 height 25
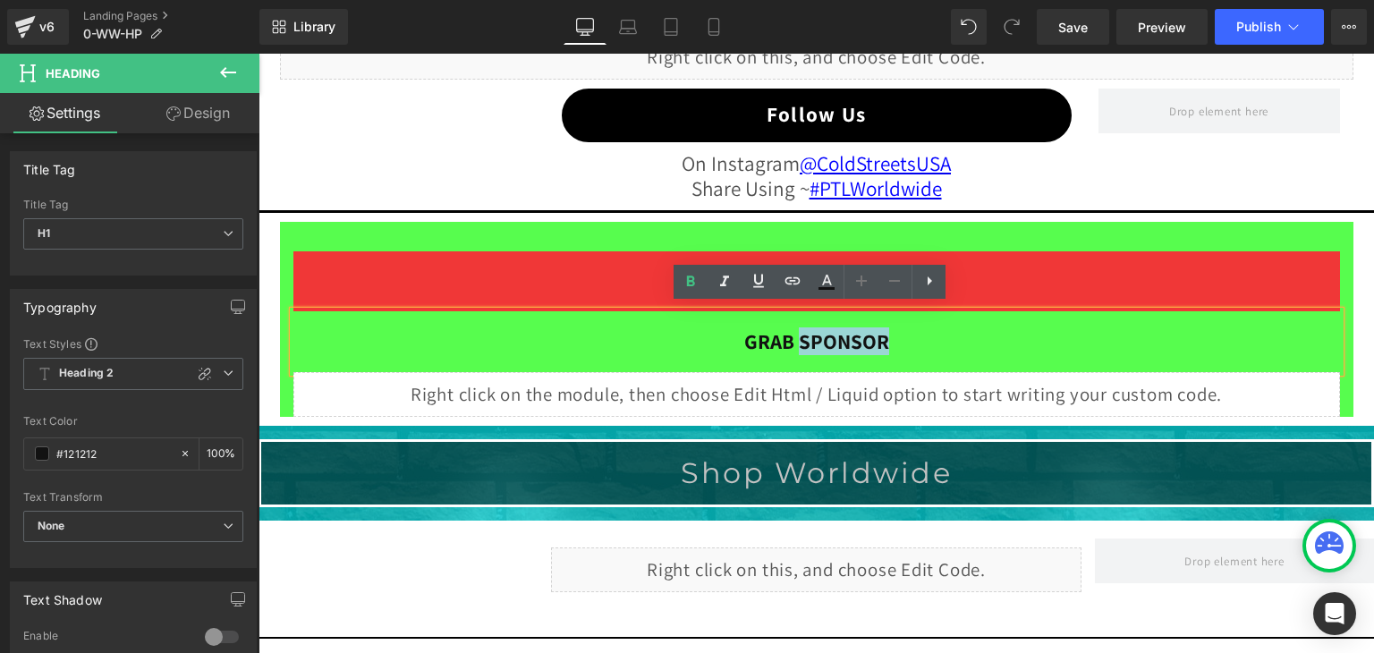
drag, startPoint x: 892, startPoint y: 333, endPoint x: 796, endPoint y: 334, distance: 96.6
click at [796, 334] on h1 "GRAB SPONSOR" at bounding box center [816, 341] width 1046 height 25
click at [794, 334] on h1 "GRAB SPONSOR" at bounding box center [816, 341] width 1046 height 25
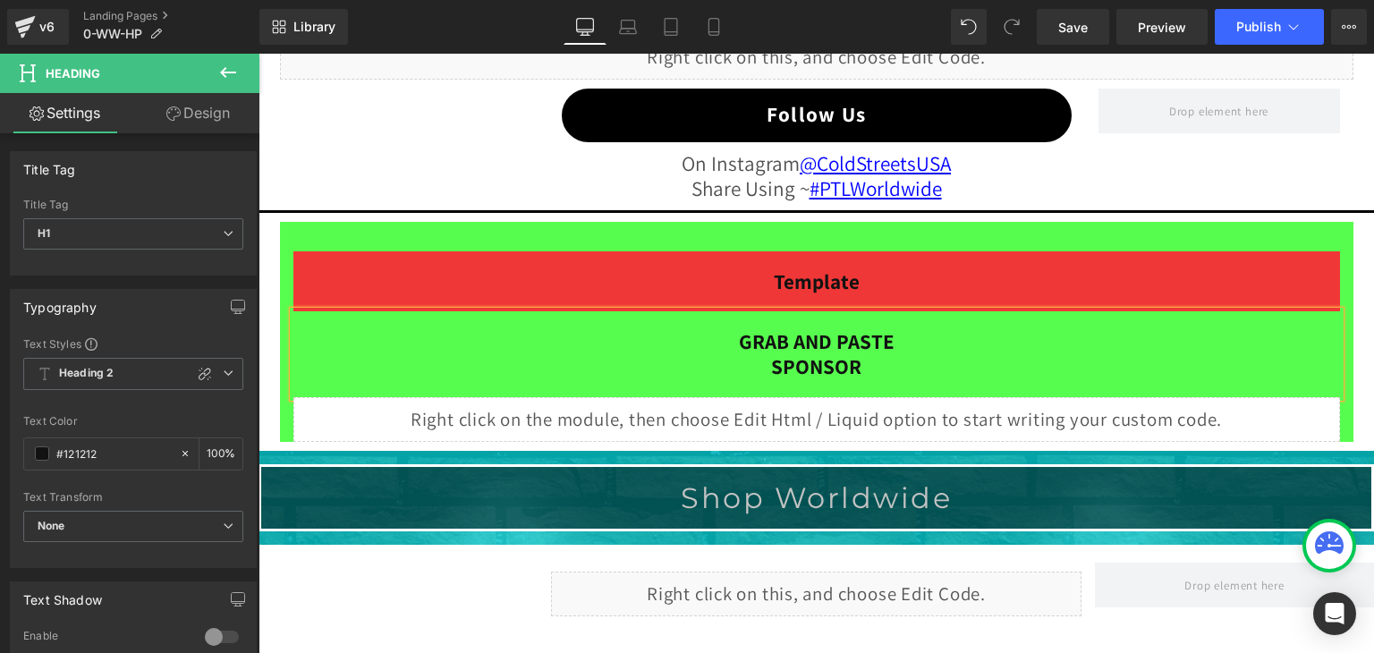
click at [896, 341] on h1 "GRAB AND PASTE" at bounding box center [816, 341] width 1046 height 25
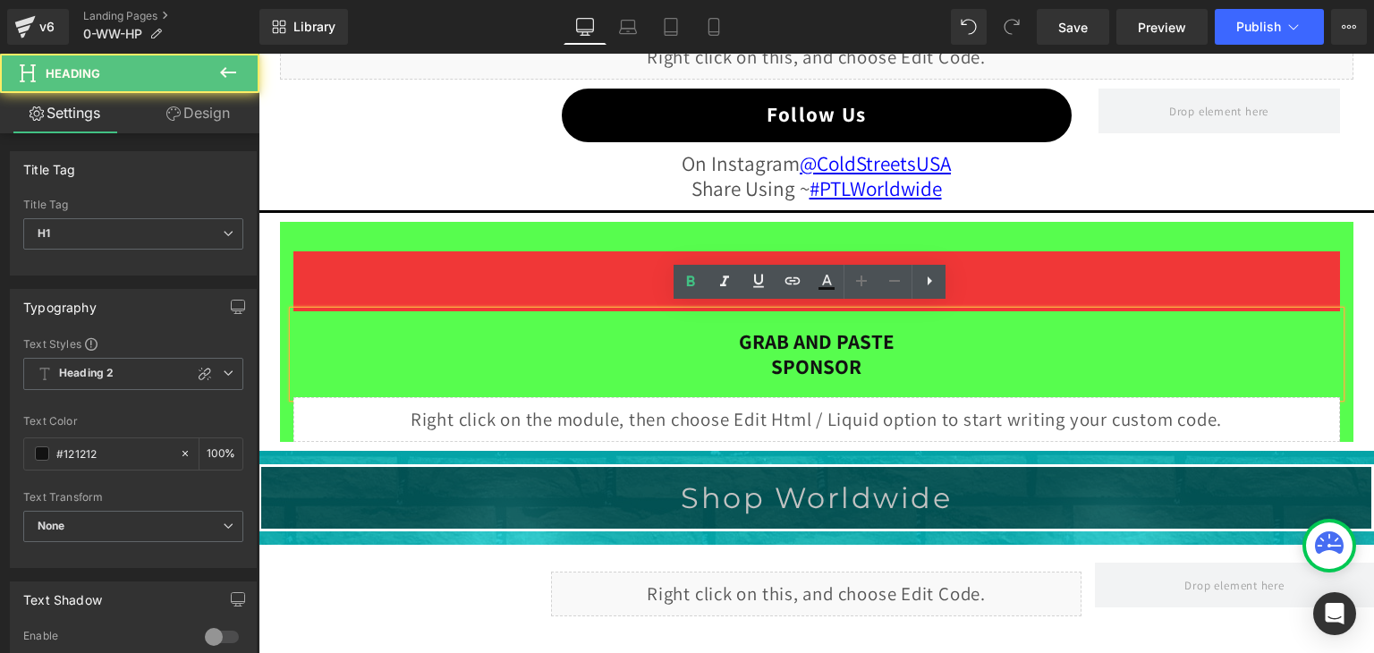
click at [880, 363] on h1 "SPONSOR" at bounding box center [816, 366] width 1046 height 25
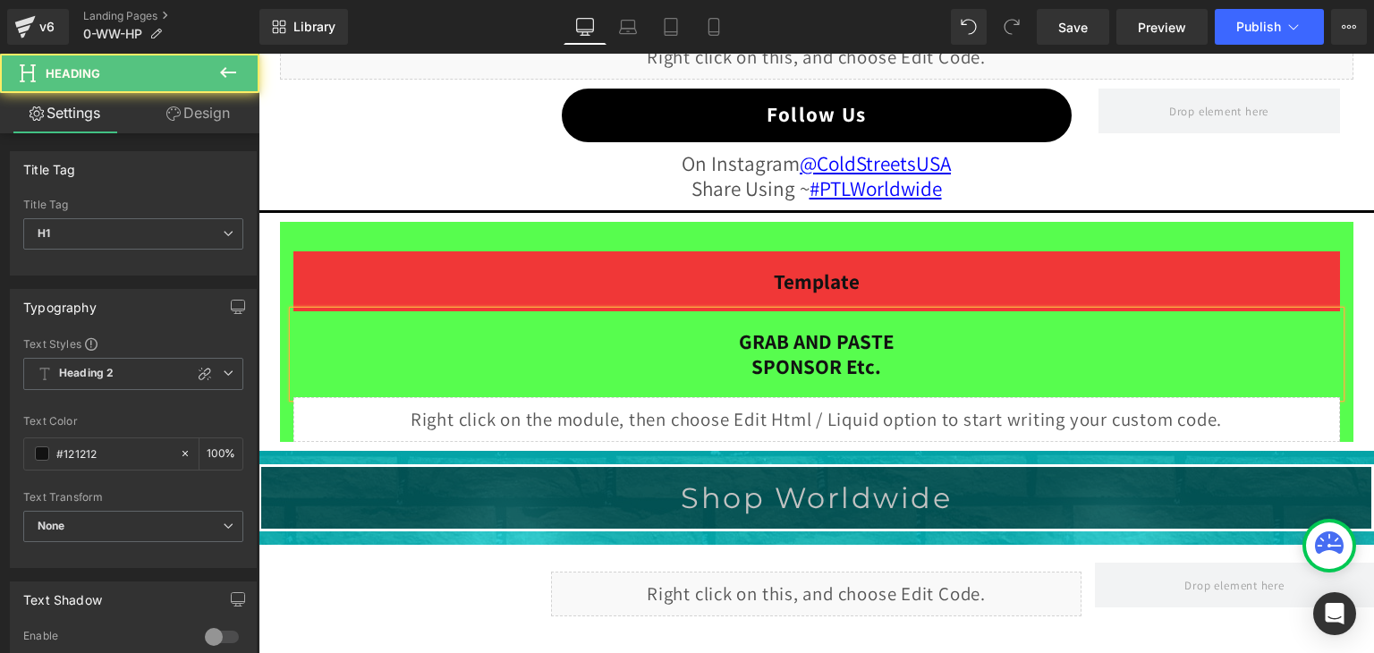
click at [731, 332] on h1 "GRAB AND PASTE" at bounding box center [816, 341] width 1046 height 25
click at [951, 329] on h1 "NO CHANGE GRAB AND PASTE" at bounding box center [816, 341] width 1046 height 25
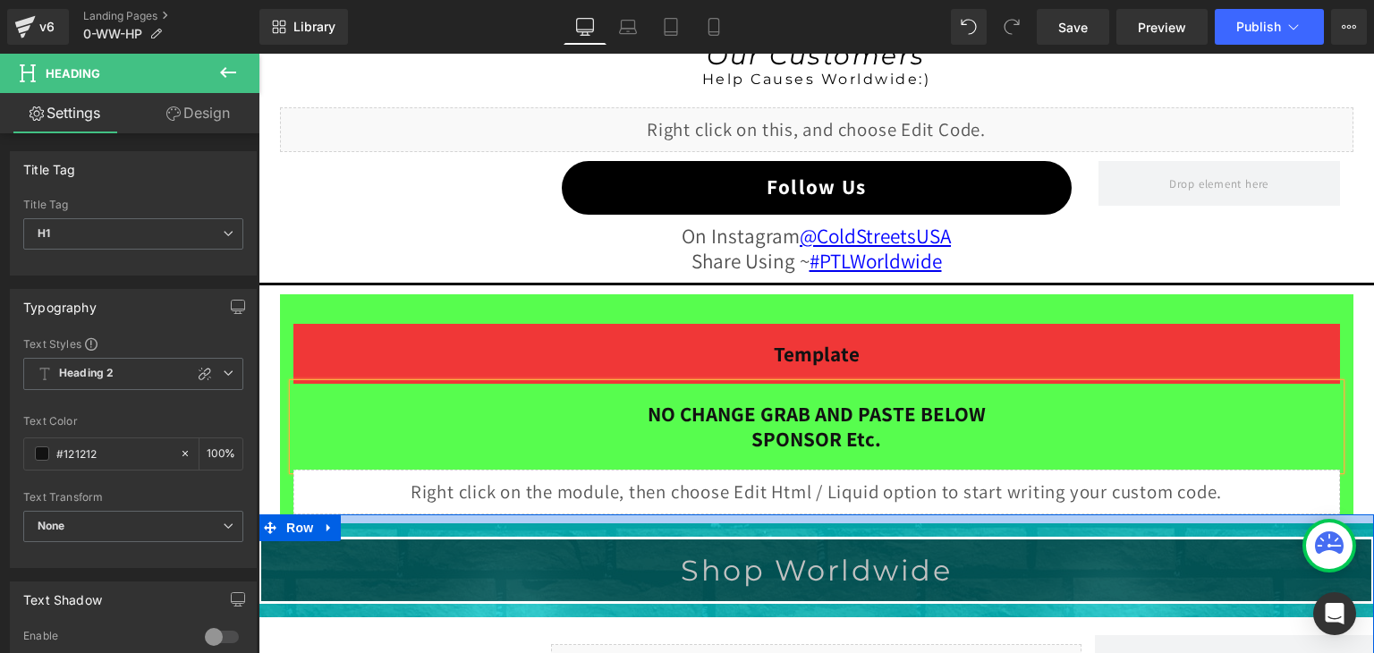
scroll to position [1678, 0]
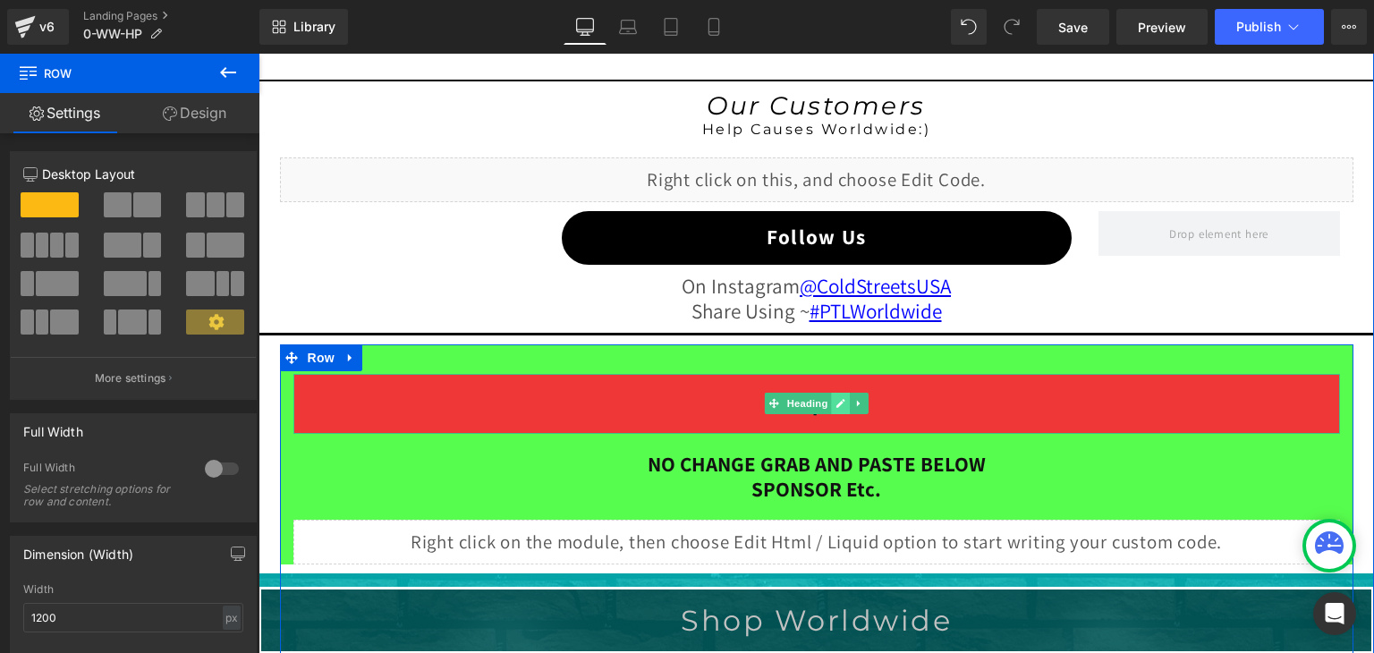
click at [835, 402] on icon at bounding box center [840, 403] width 10 height 11
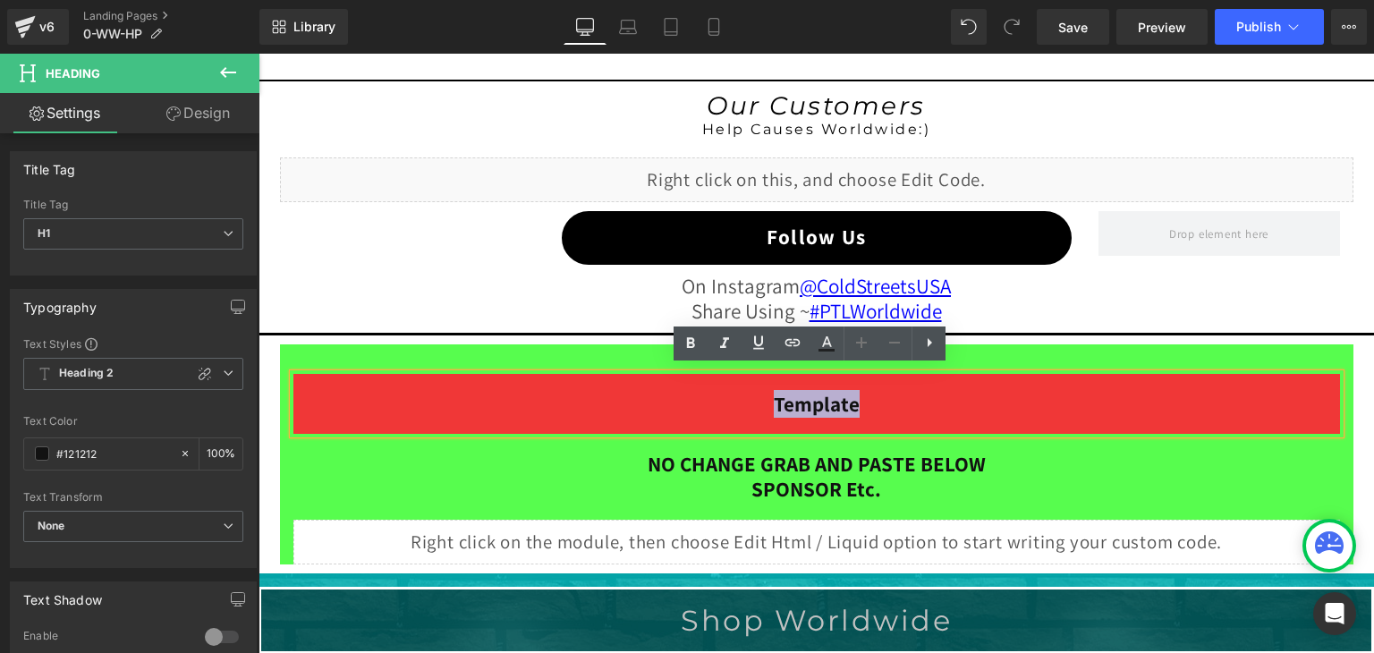
drag, startPoint x: 856, startPoint y: 398, endPoint x: 759, endPoint y: 394, distance: 96.6
click at [759, 394] on h1 "Template" at bounding box center [816, 404] width 1046 height 25
click at [304, 15] on link "Library" at bounding box center [303, 27] width 89 height 36
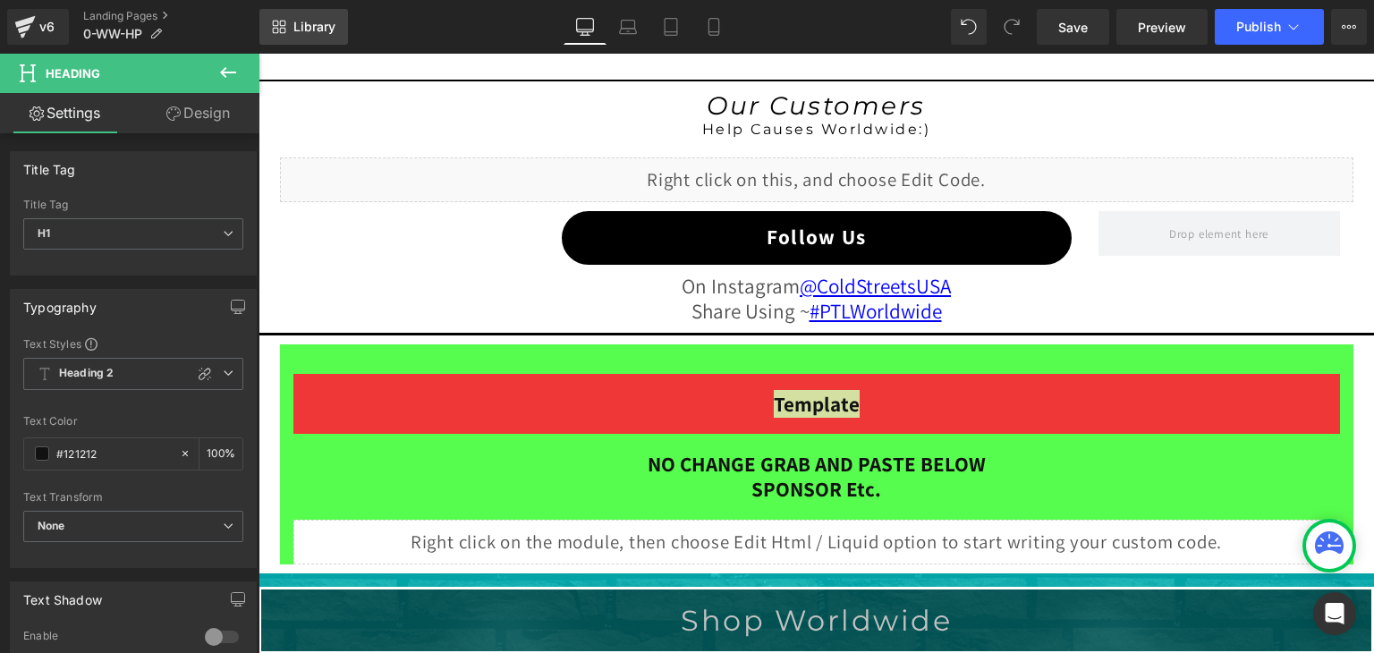
click at [304, 24] on span "Library" at bounding box center [314, 27] width 42 height 16
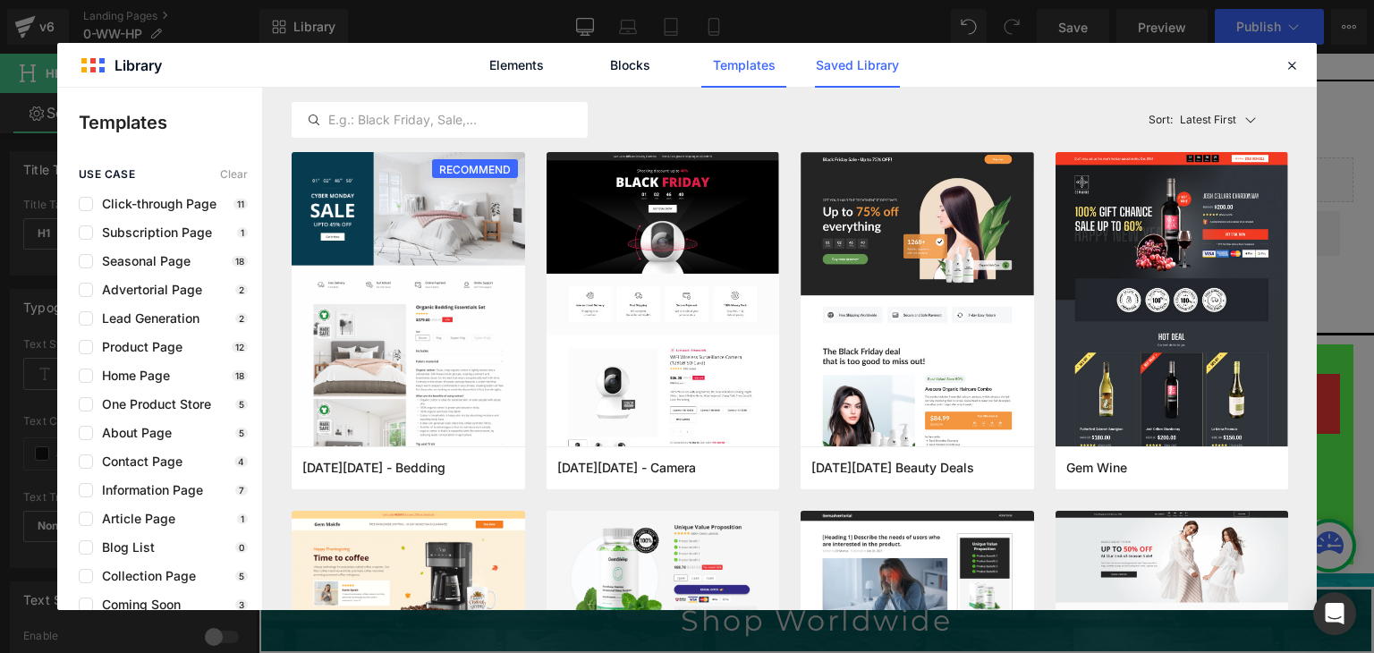
click at [828, 67] on link "Saved Library" at bounding box center [857, 65] width 85 height 45
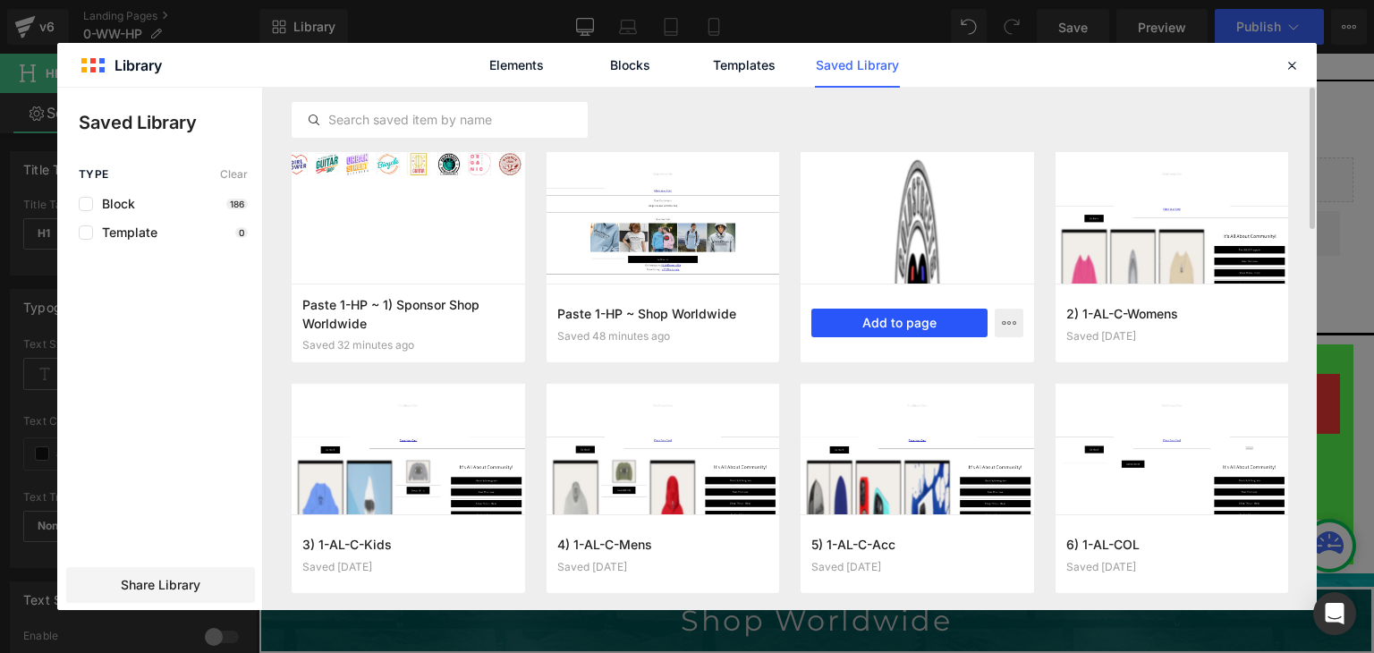
click at [913, 319] on button "Add to page" at bounding box center [899, 323] width 176 height 29
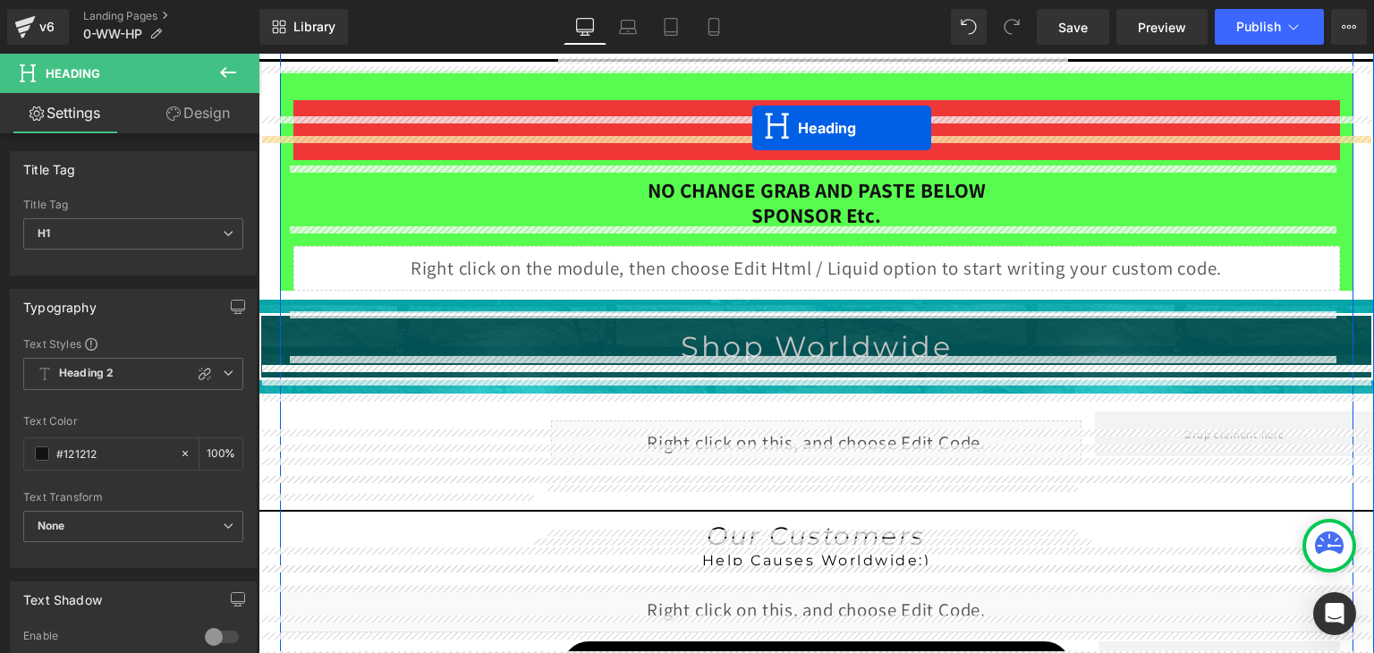
scroll to position [1880, 0]
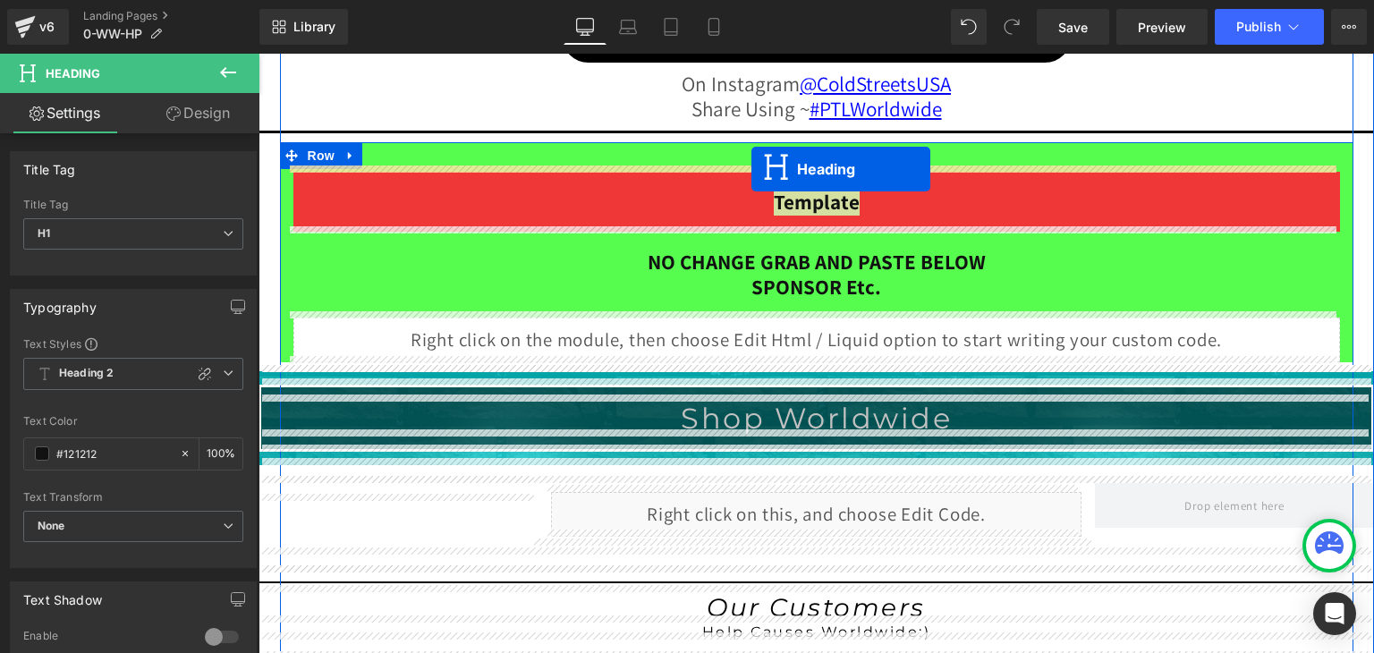
drag, startPoint x: 769, startPoint y: 311, endPoint x: 751, endPoint y: 169, distance: 143.3
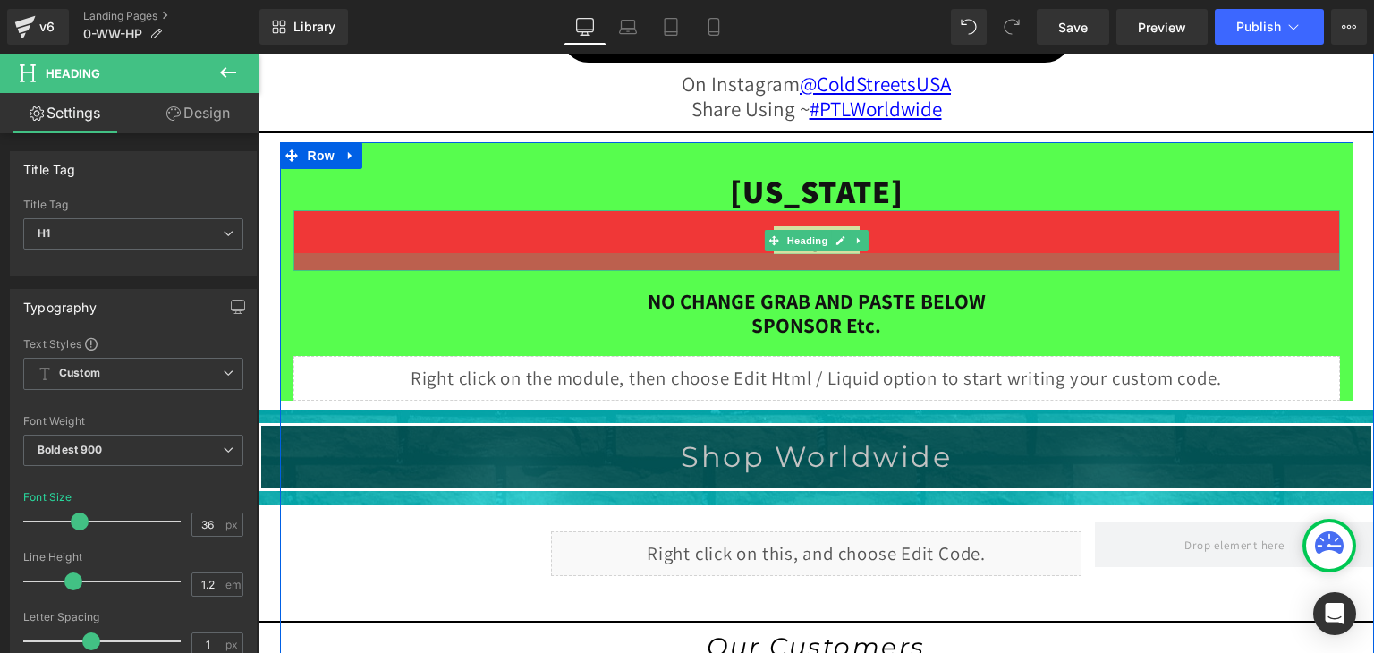
click at [1146, 253] on div at bounding box center [816, 262] width 1046 height 18
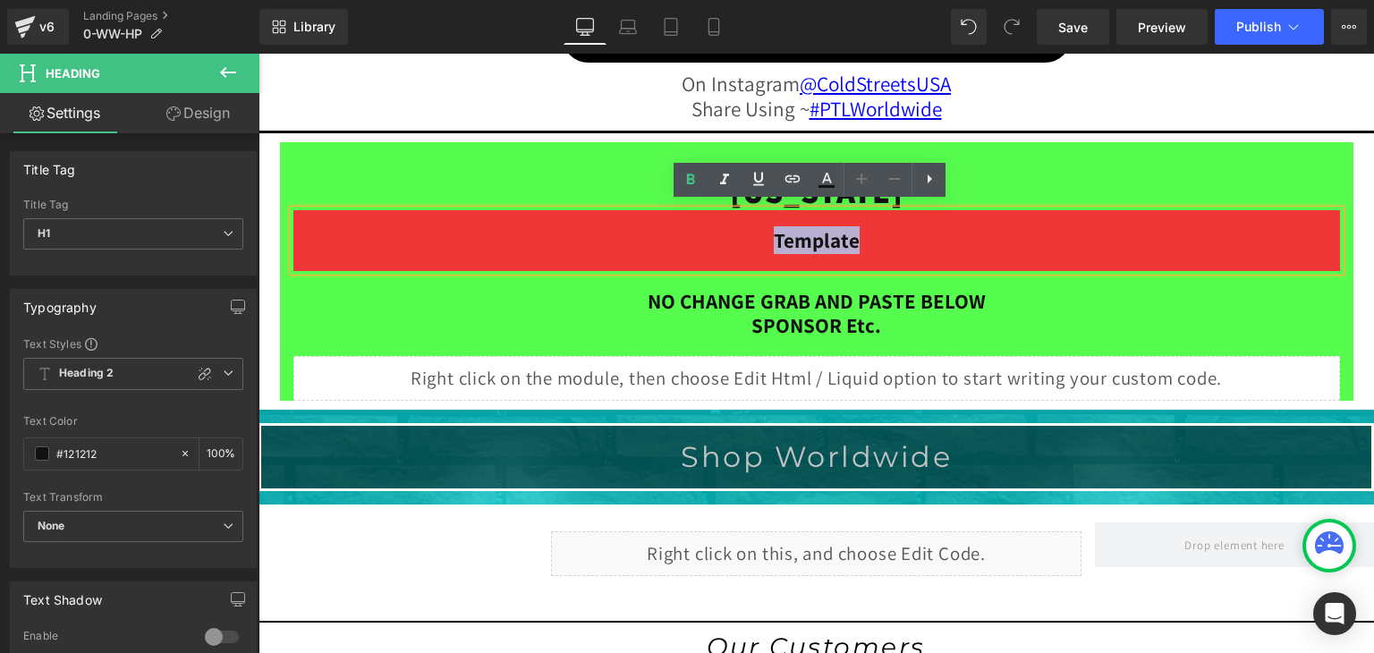
click at [1132, 181] on h1 "[US_STATE]" at bounding box center [816, 191] width 1046 height 38
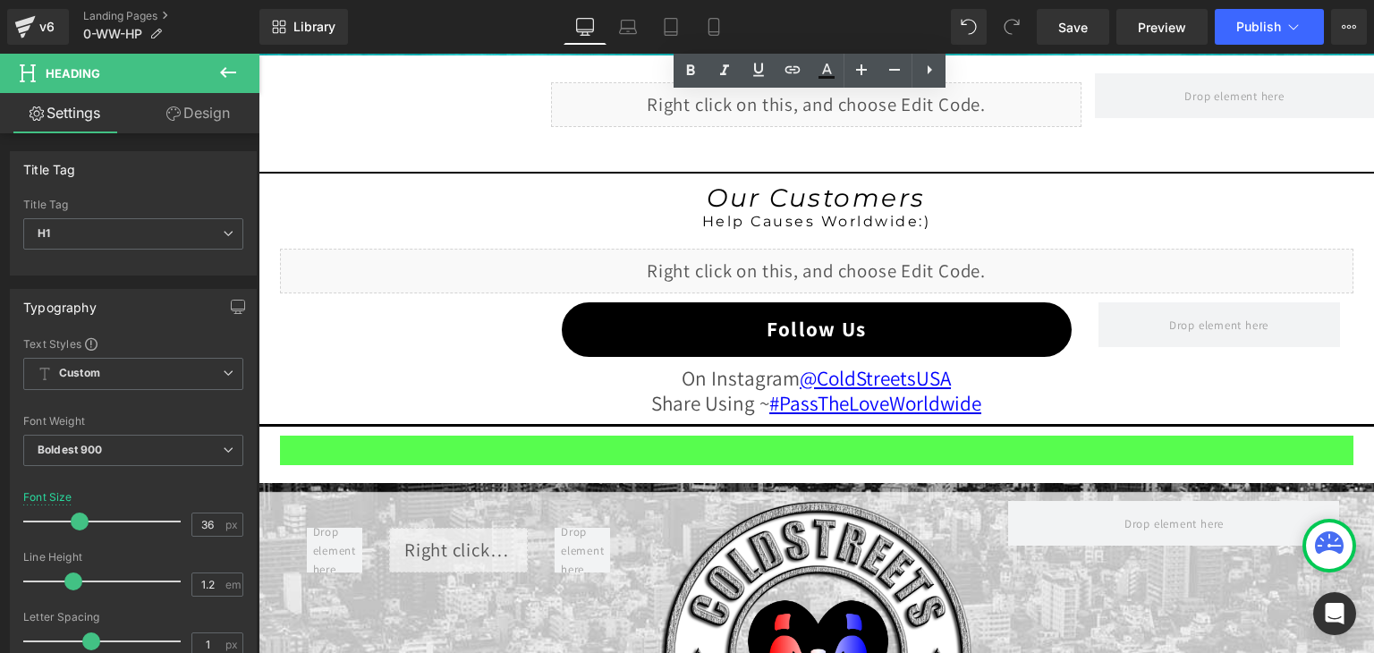
scroll to position [2327, 0]
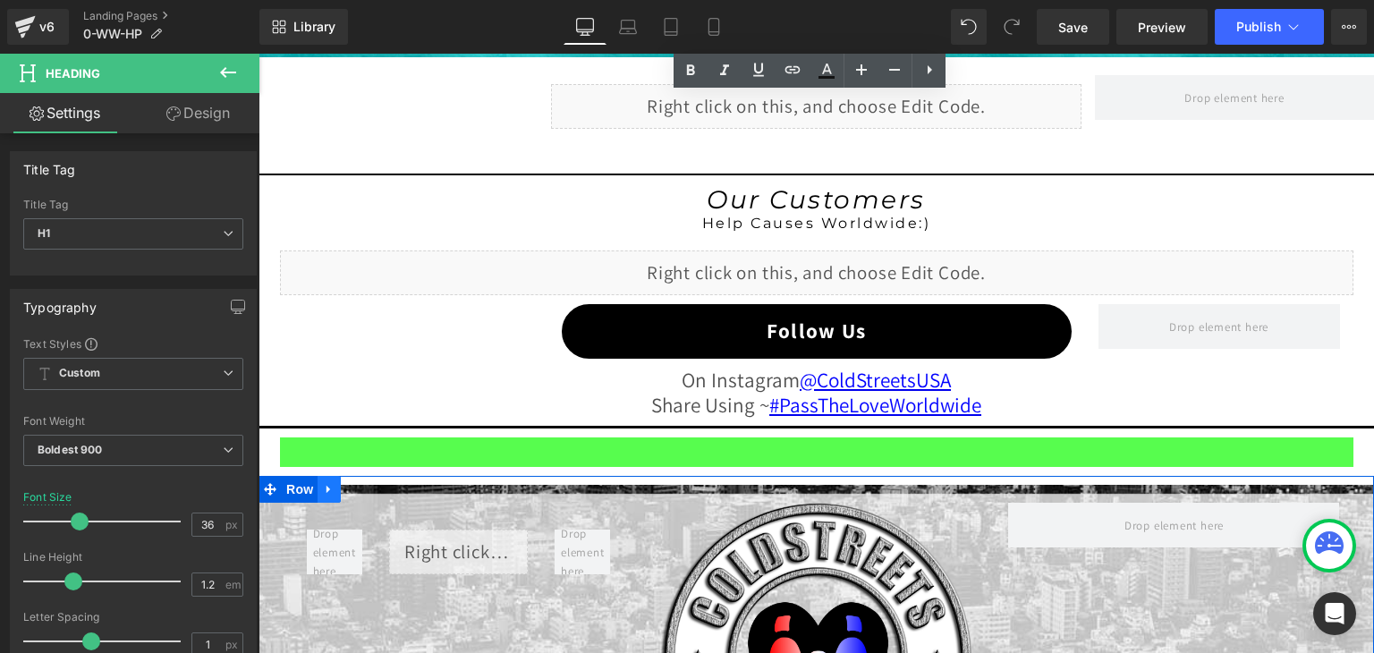
click at [323, 483] on icon at bounding box center [329, 489] width 13 height 13
click at [369, 483] on icon at bounding box center [375, 489] width 13 height 13
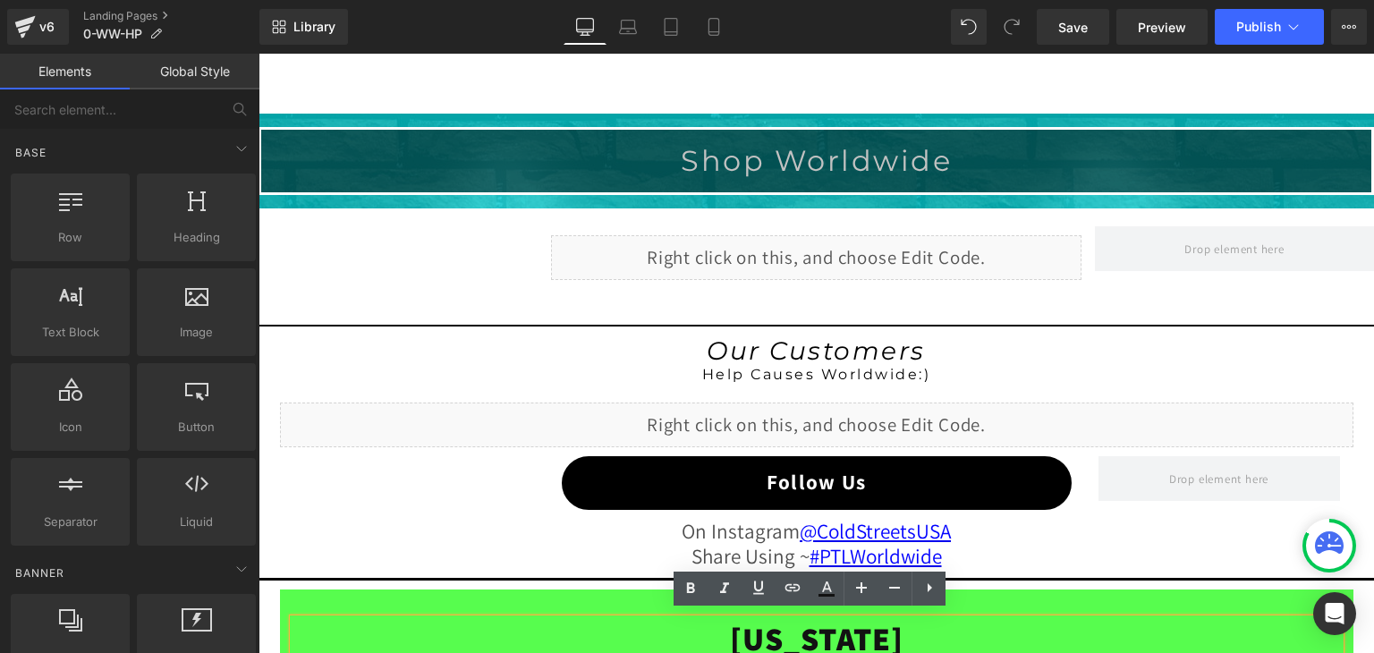
scroll to position [1790, 0]
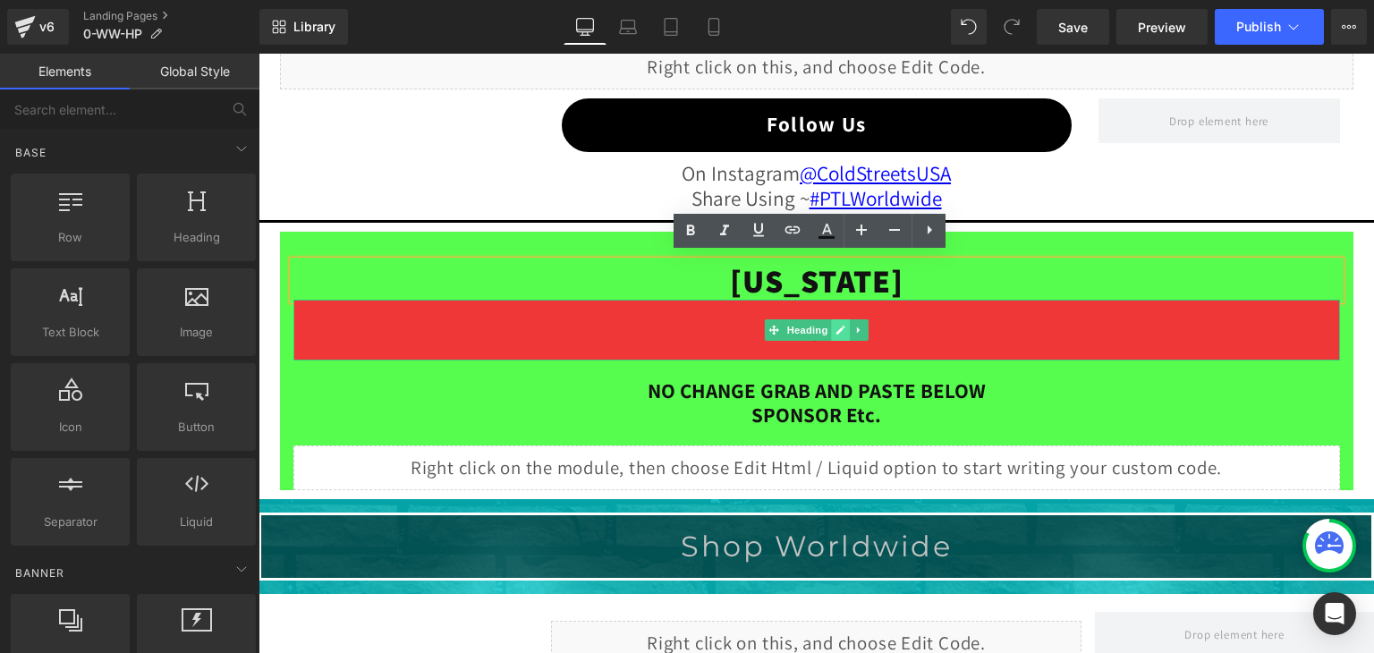
click at [836, 326] on icon at bounding box center [840, 330] width 9 height 9
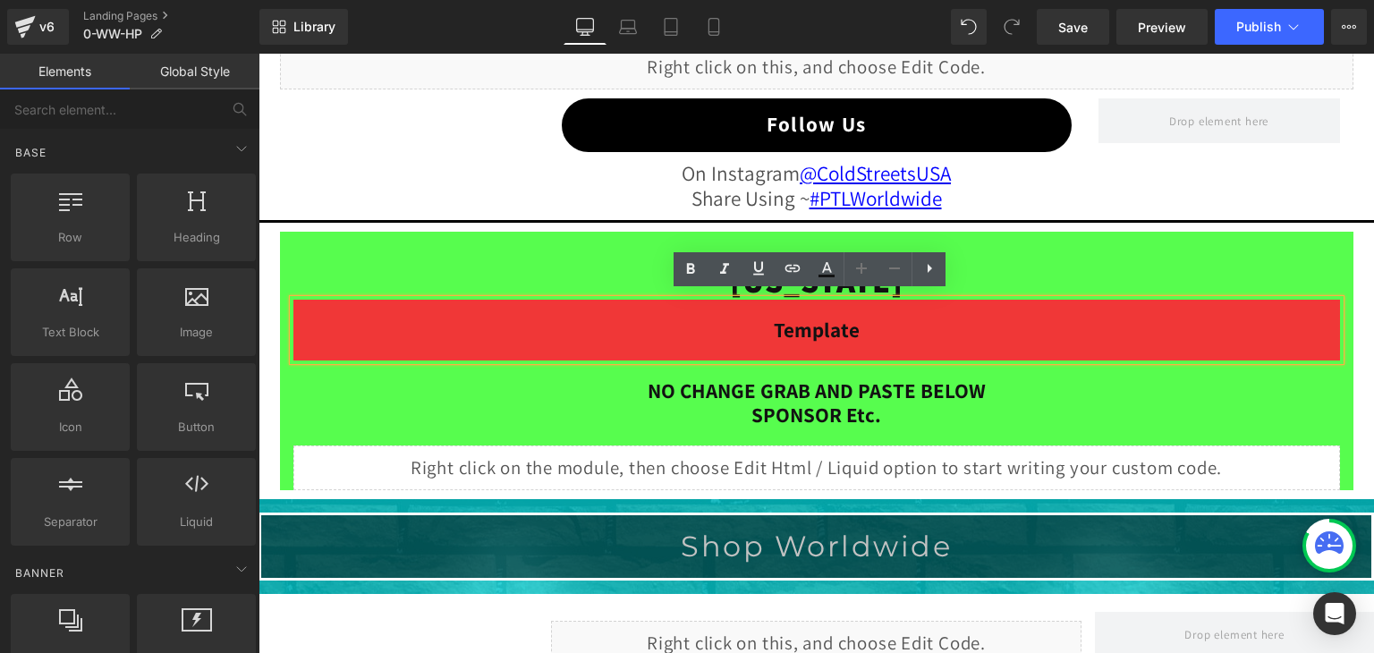
click at [861, 322] on h1 "Template" at bounding box center [816, 329] width 1046 height 25
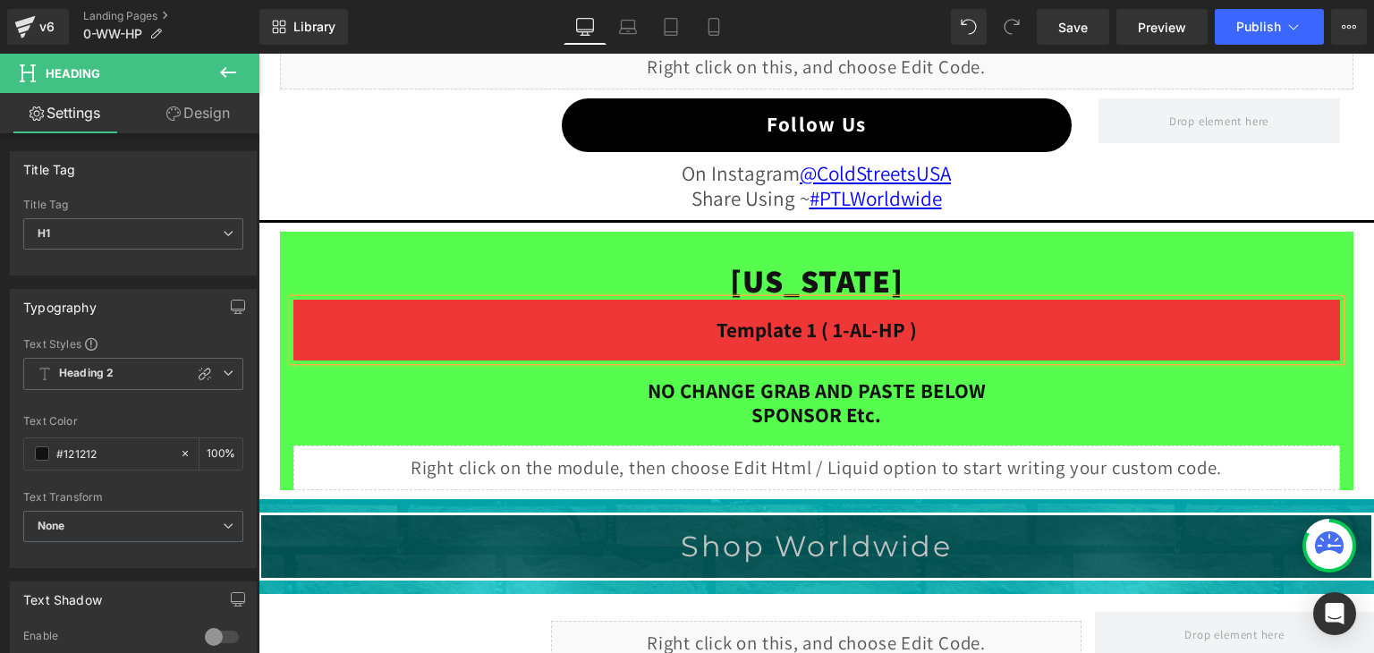
click at [289, 248] on div "ALABAMA Heading Template 1 ( 1-AL-HP ) Heading NO CHANGE GRAB AND PASTE BELOW S…" at bounding box center [816, 618] width 1073 height 773
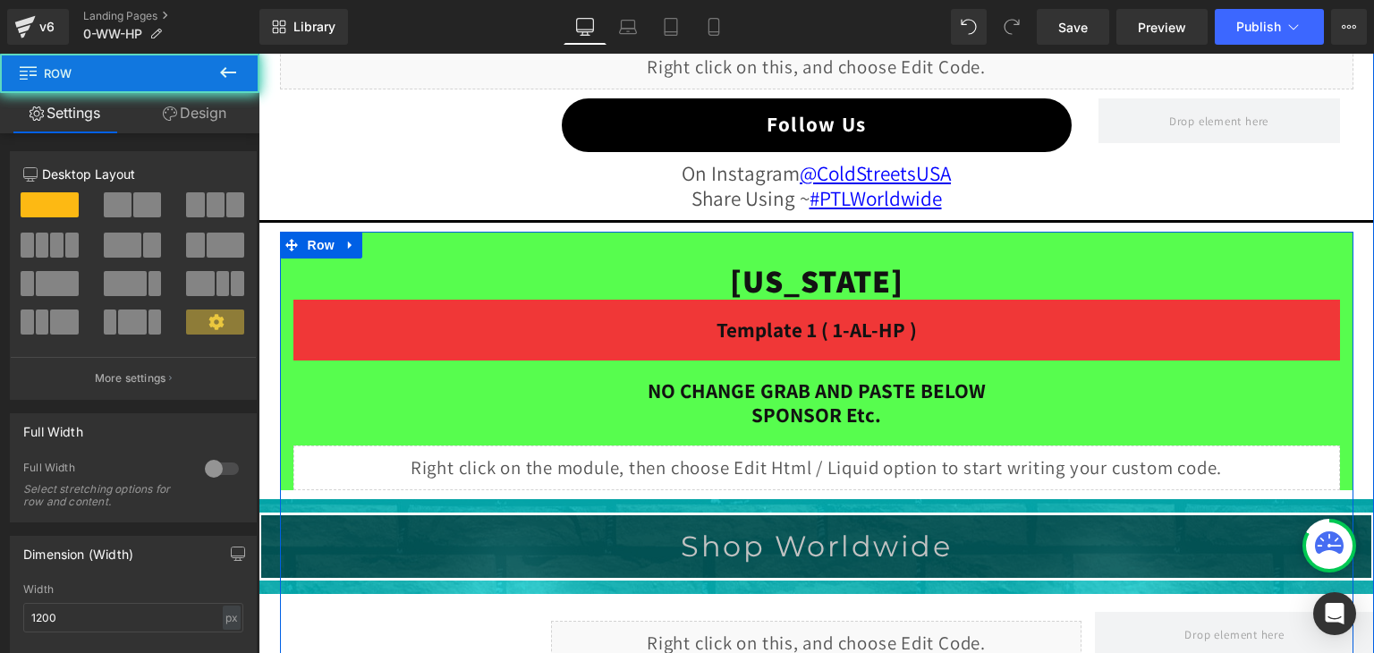
click at [290, 235] on div "ALABAMA Heading Template 1 ( 1-AL-HP ) Heading NO CHANGE GRAB AND PASTE BELOW S…" at bounding box center [816, 618] width 1073 height 773
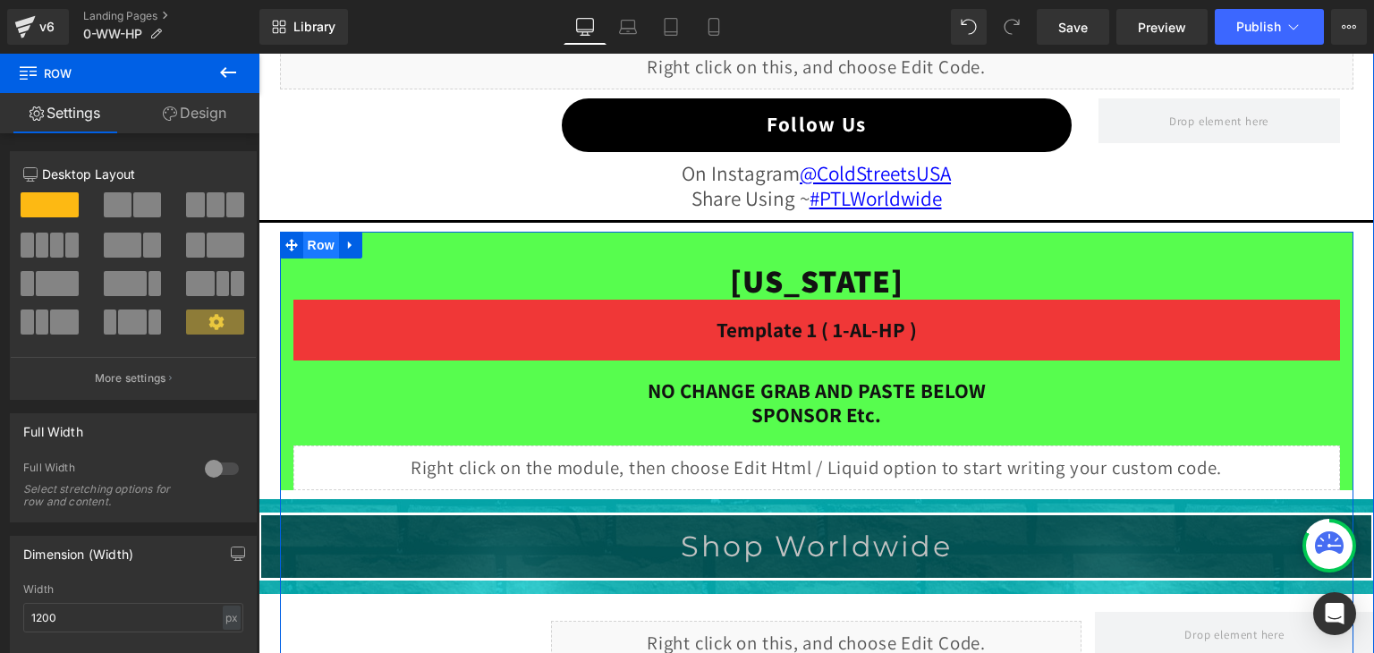
click at [303, 232] on span "Row" at bounding box center [321, 245] width 36 height 27
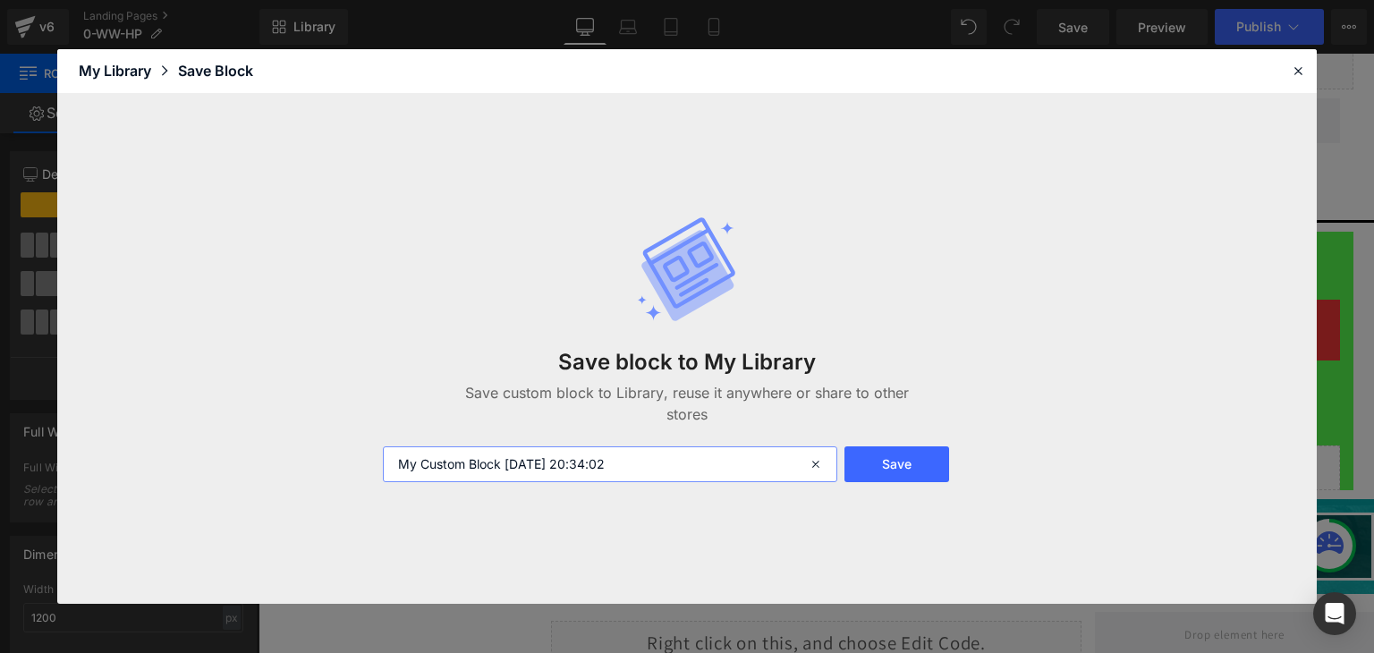
drag, startPoint x: 641, startPoint y: 459, endPoint x: 357, endPoint y: 452, distance: 284.5
click at [357, 452] on div "Save block to My Library Save custom block to Library, reuse it anywhere or sha…" at bounding box center [686, 349] width 1259 height 511
type input "here"
click at [867, 454] on button "Save" at bounding box center [896, 464] width 105 height 36
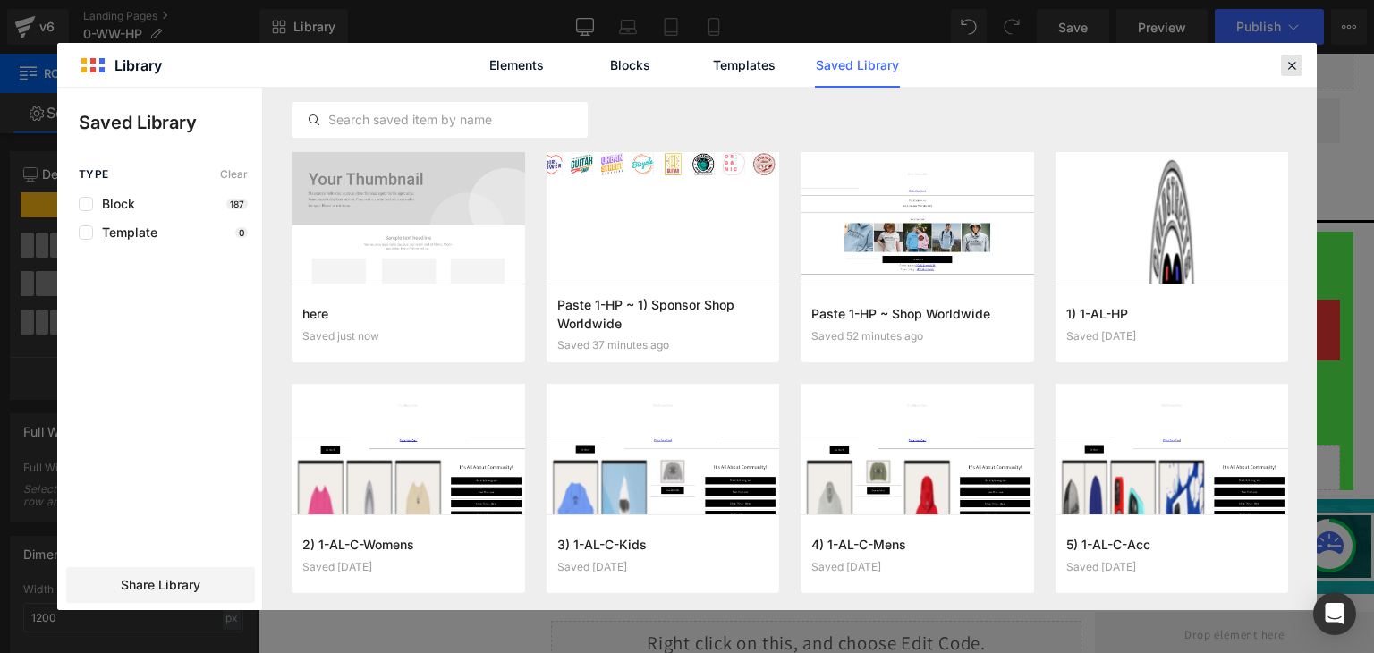
click at [1288, 58] on icon at bounding box center [1291, 65] width 16 height 16
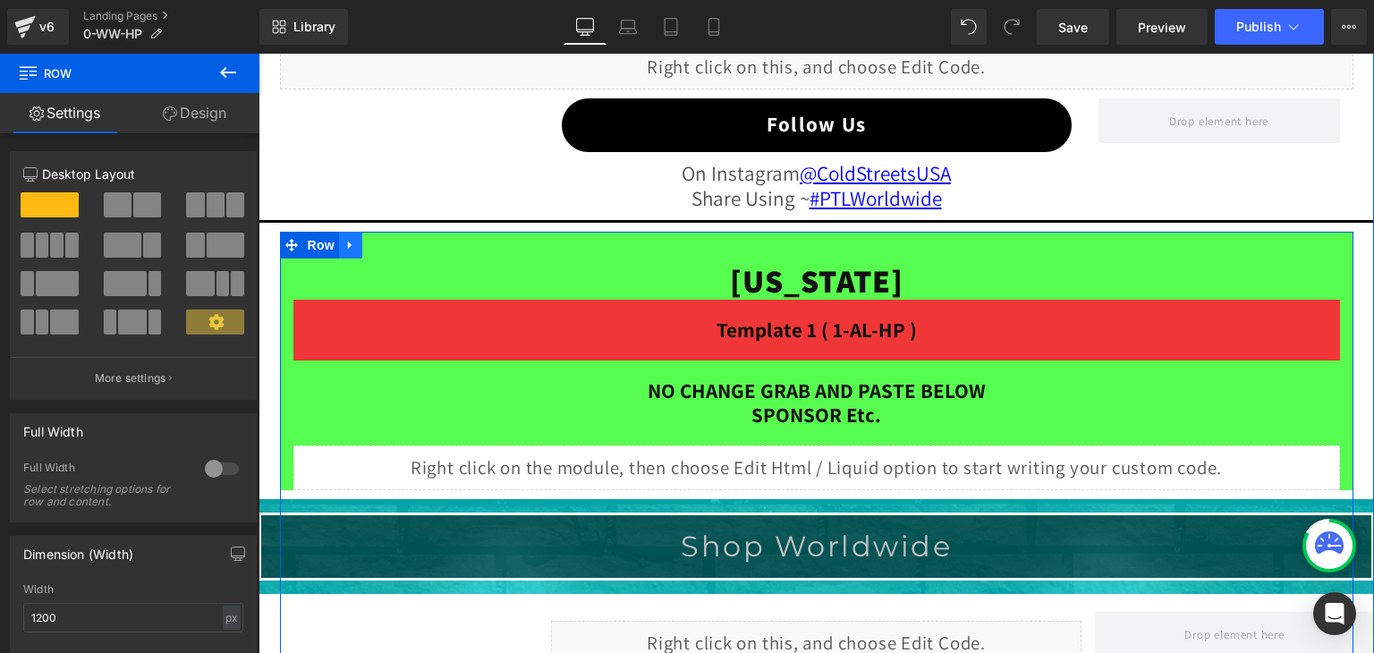
click at [346, 238] on icon at bounding box center [350, 244] width 13 height 13
click at [391, 239] on icon at bounding box center [397, 245] width 13 height 13
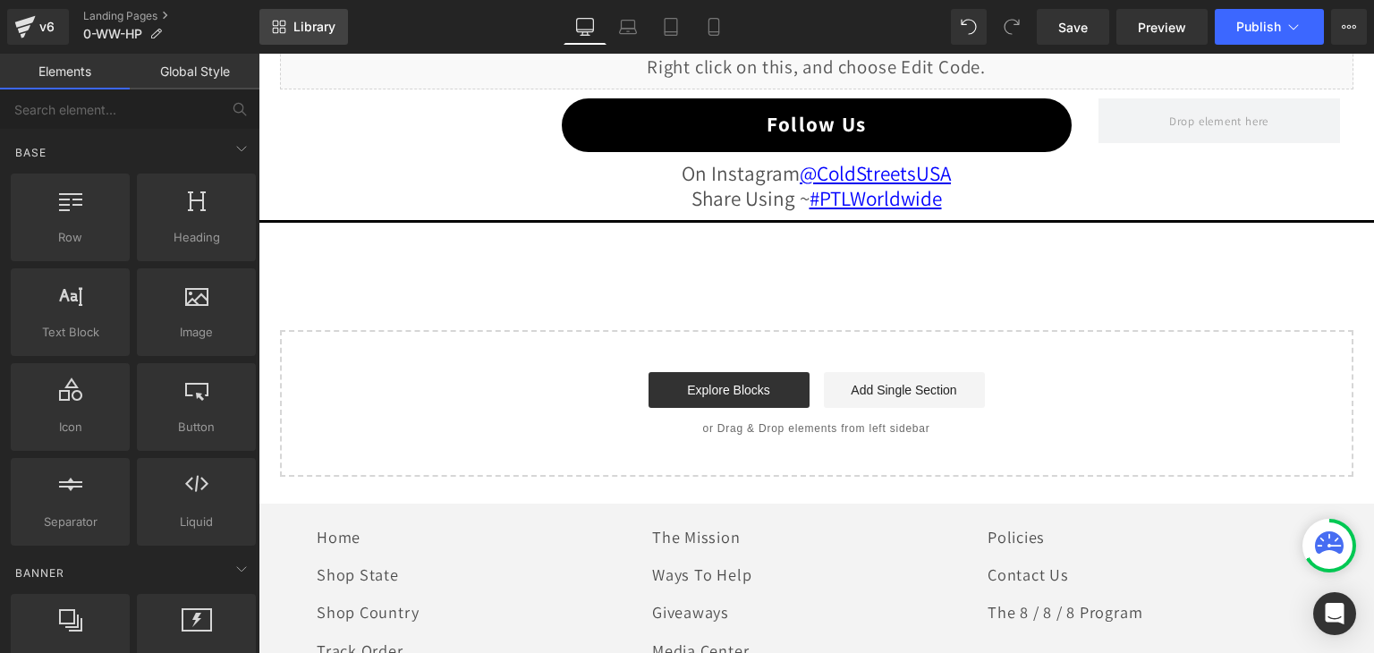
click at [333, 18] on link "Library" at bounding box center [303, 27] width 89 height 36
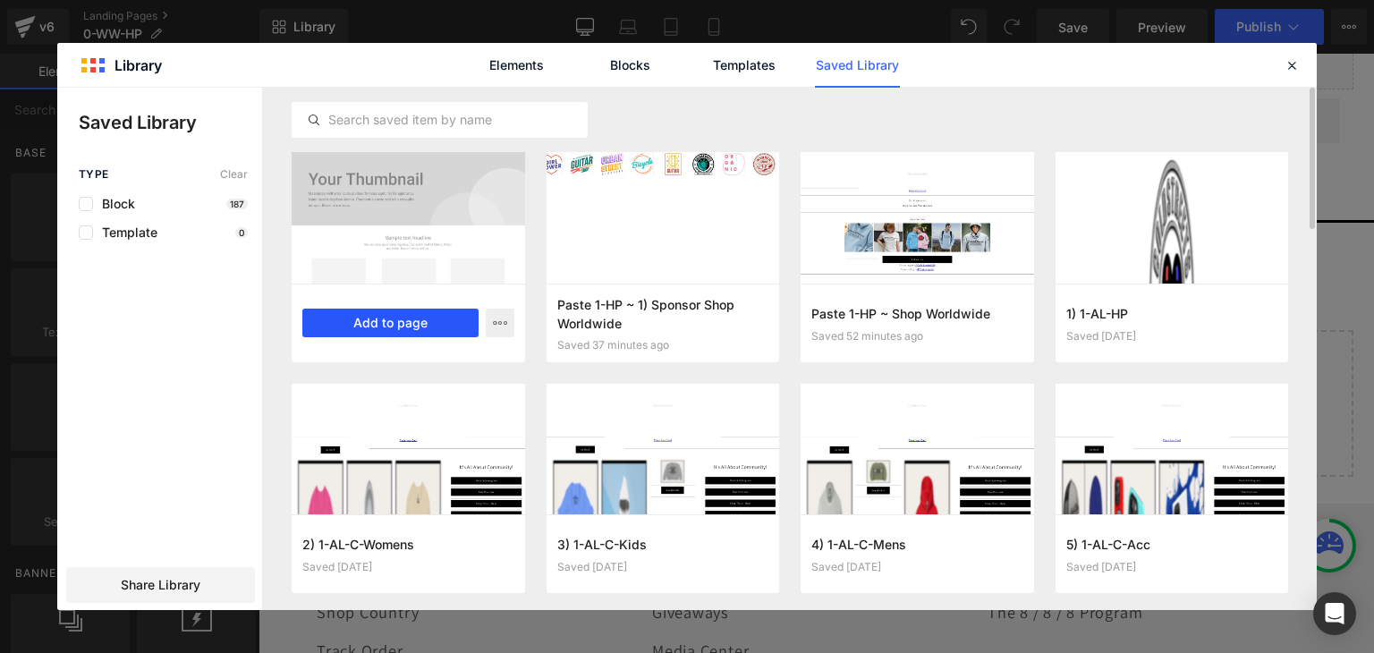
click at [401, 315] on button "Add to page" at bounding box center [390, 323] width 176 height 29
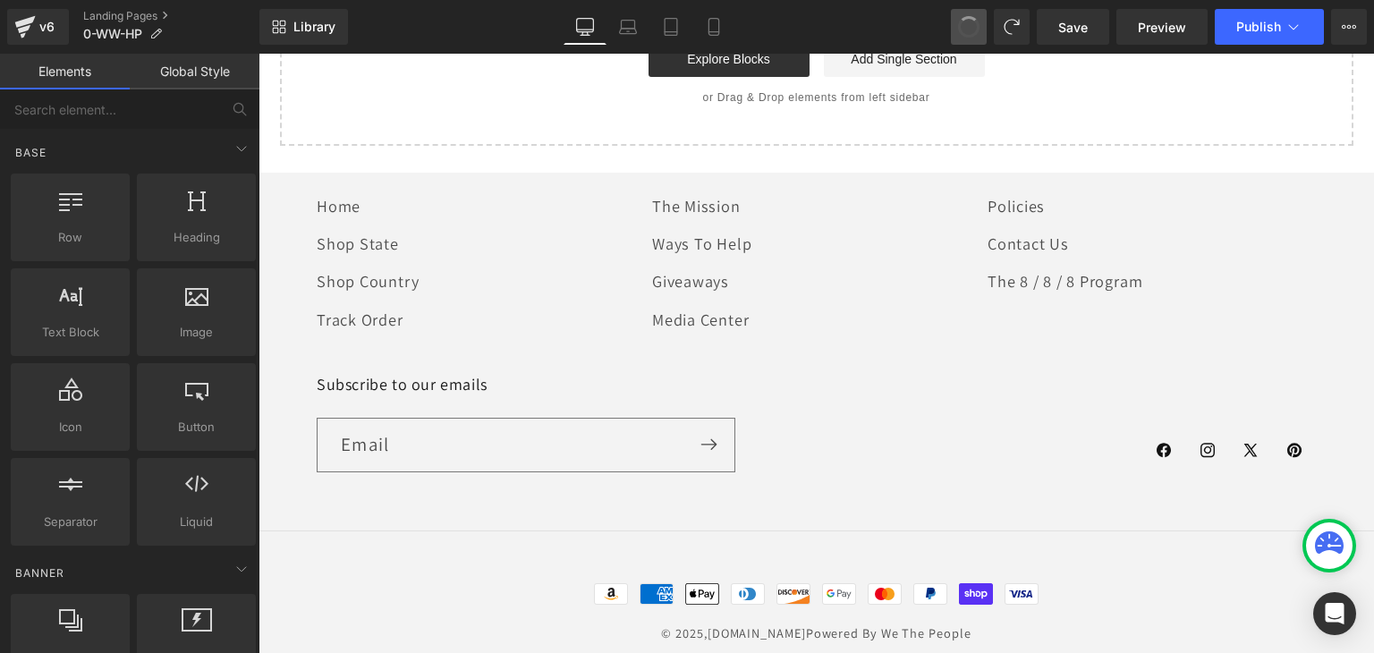
scroll to position [2115, 0]
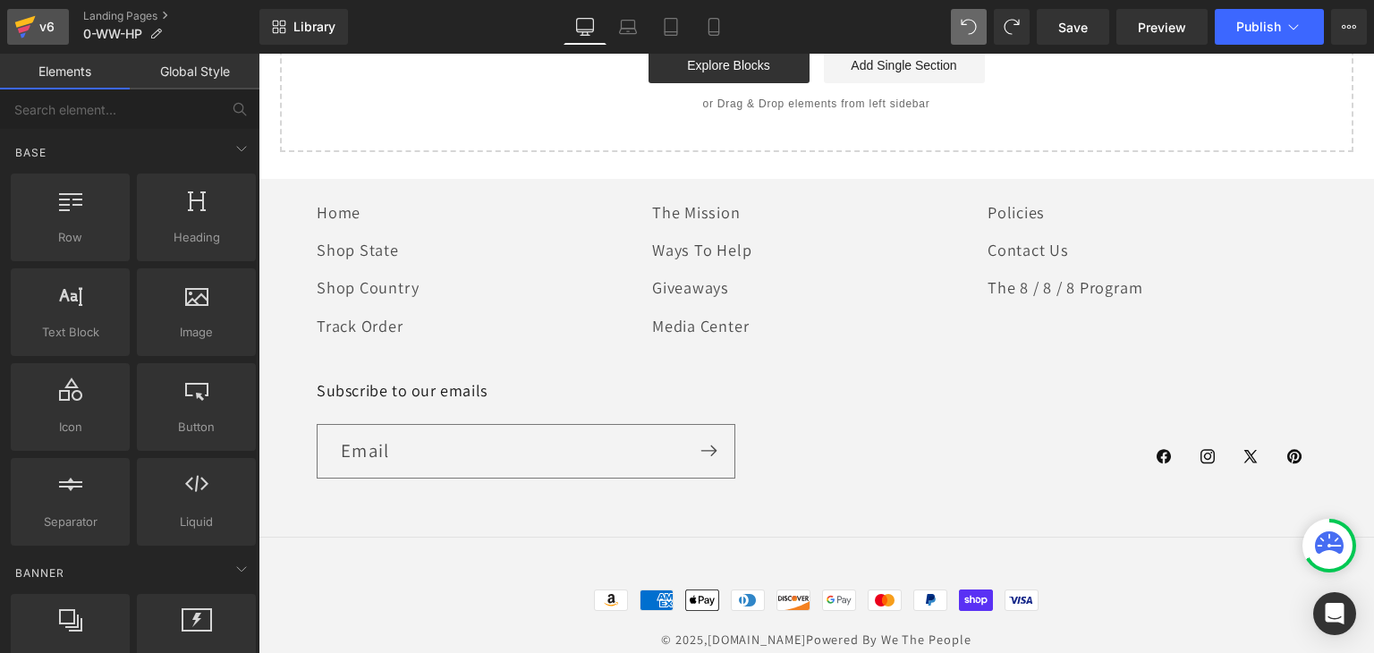
click at [24, 25] on icon at bounding box center [24, 26] width 21 height 45
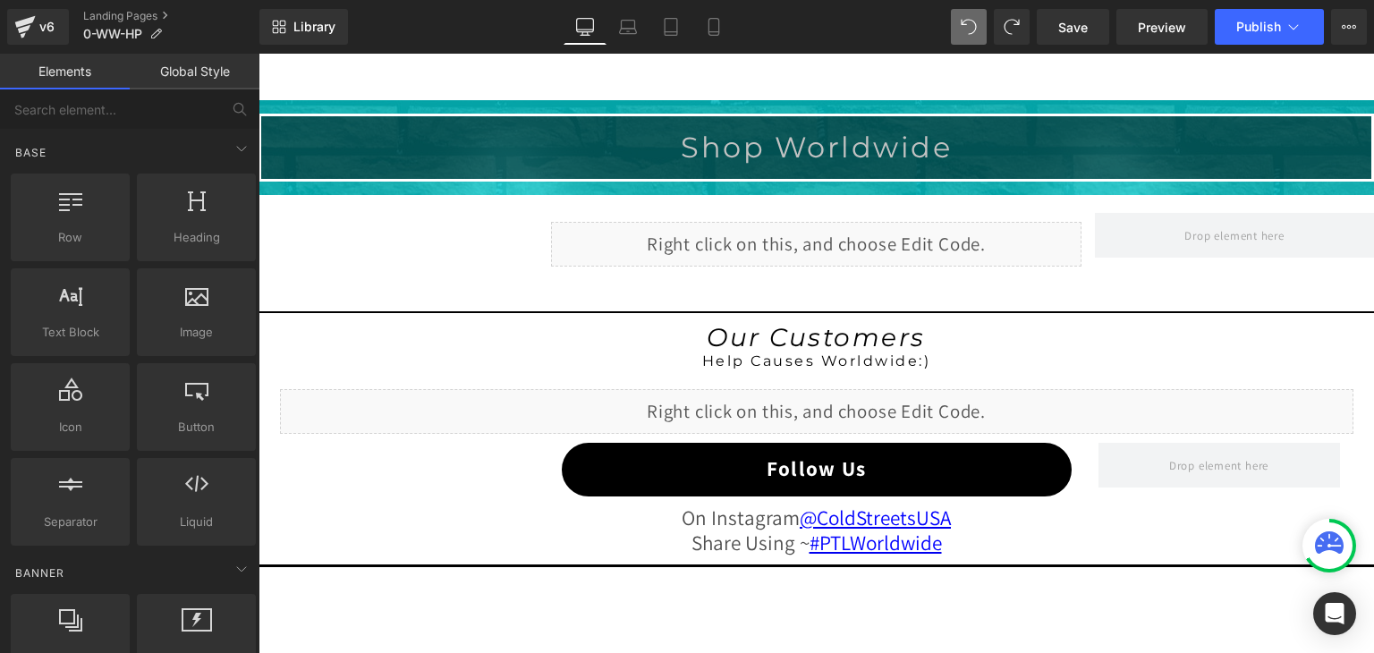
scroll to position [1449, 0]
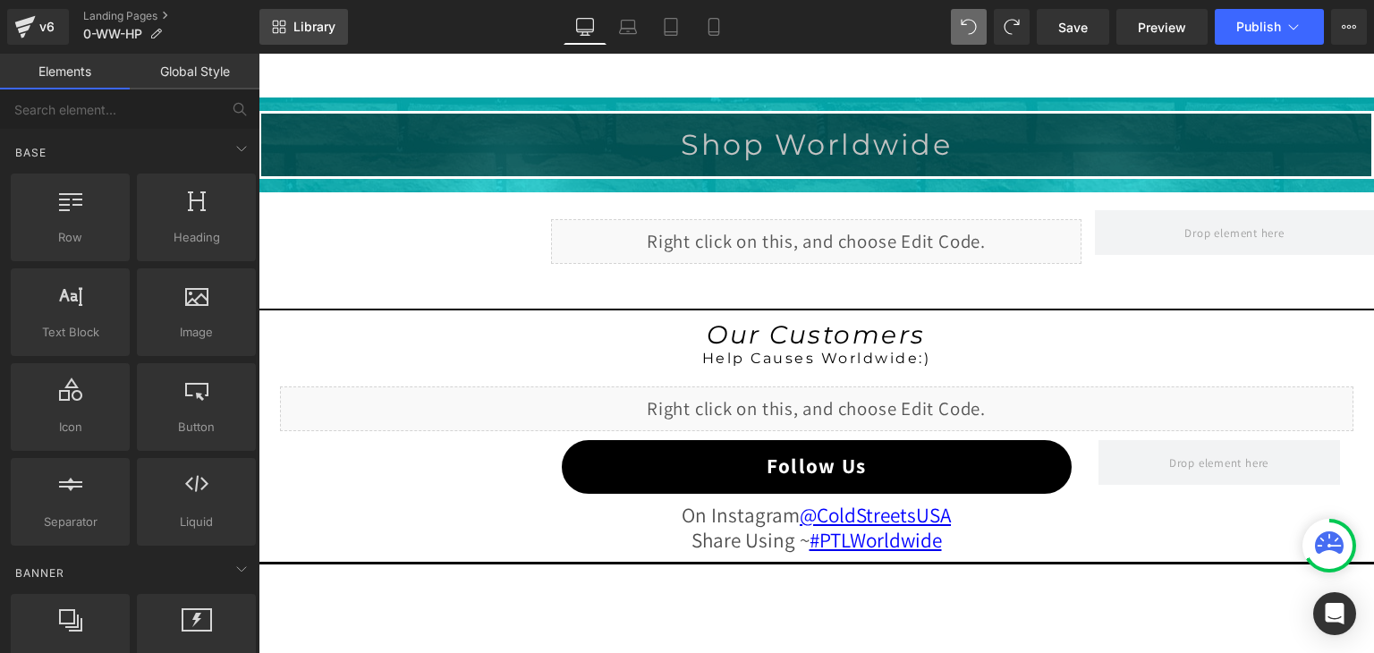
click at [315, 30] on span "Library" at bounding box center [314, 27] width 42 height 16
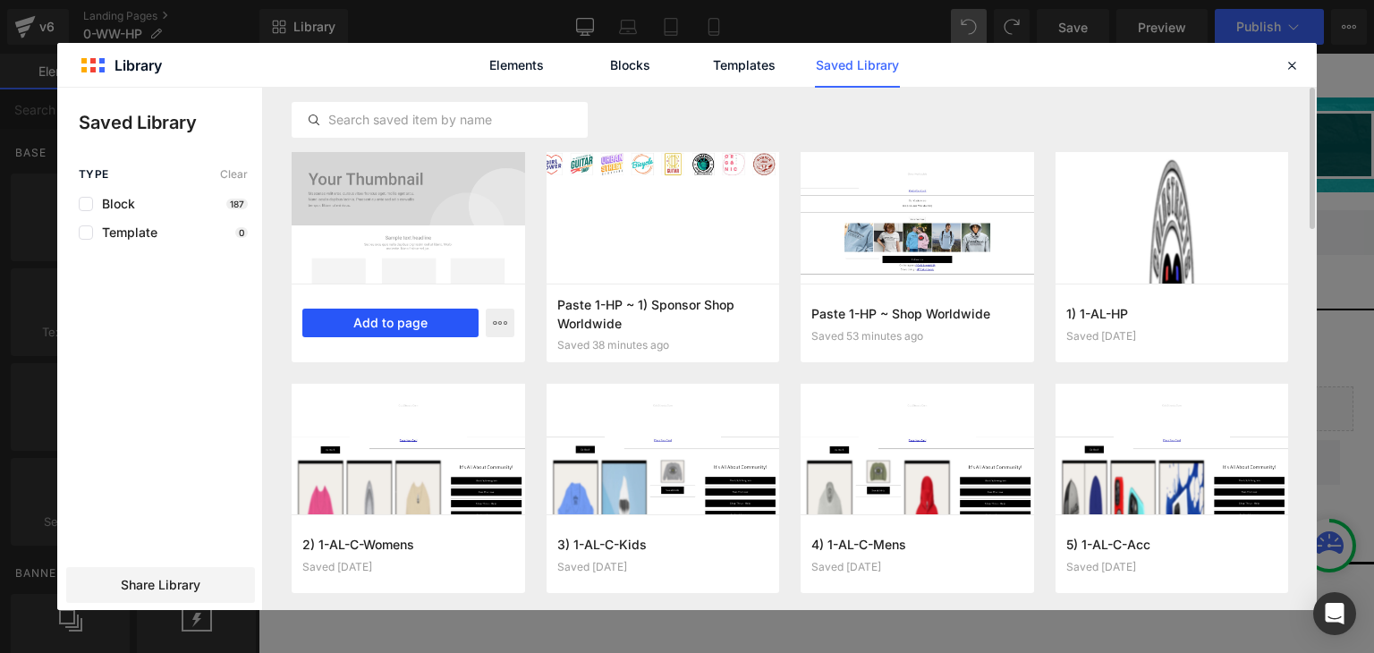
click at [401, 322] on button "Add to page" at bounding box center [390, 323] width 176 height 29
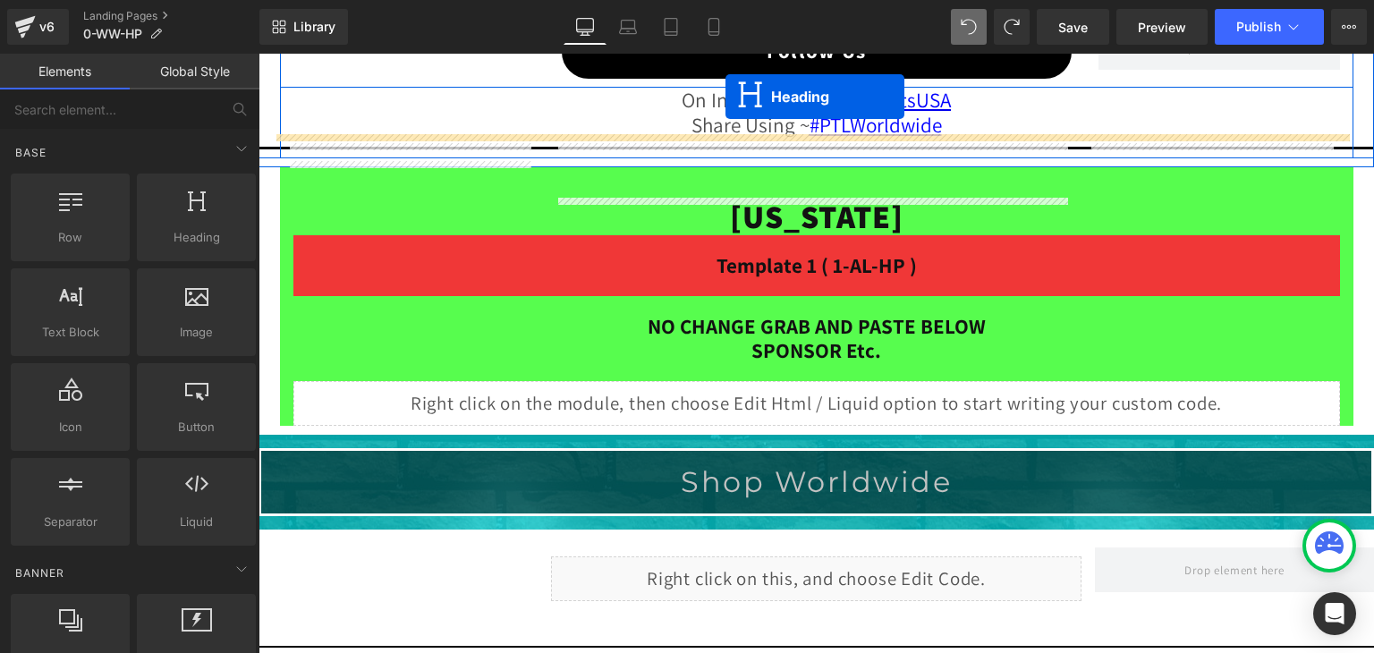
scroll to position [1631, 0]
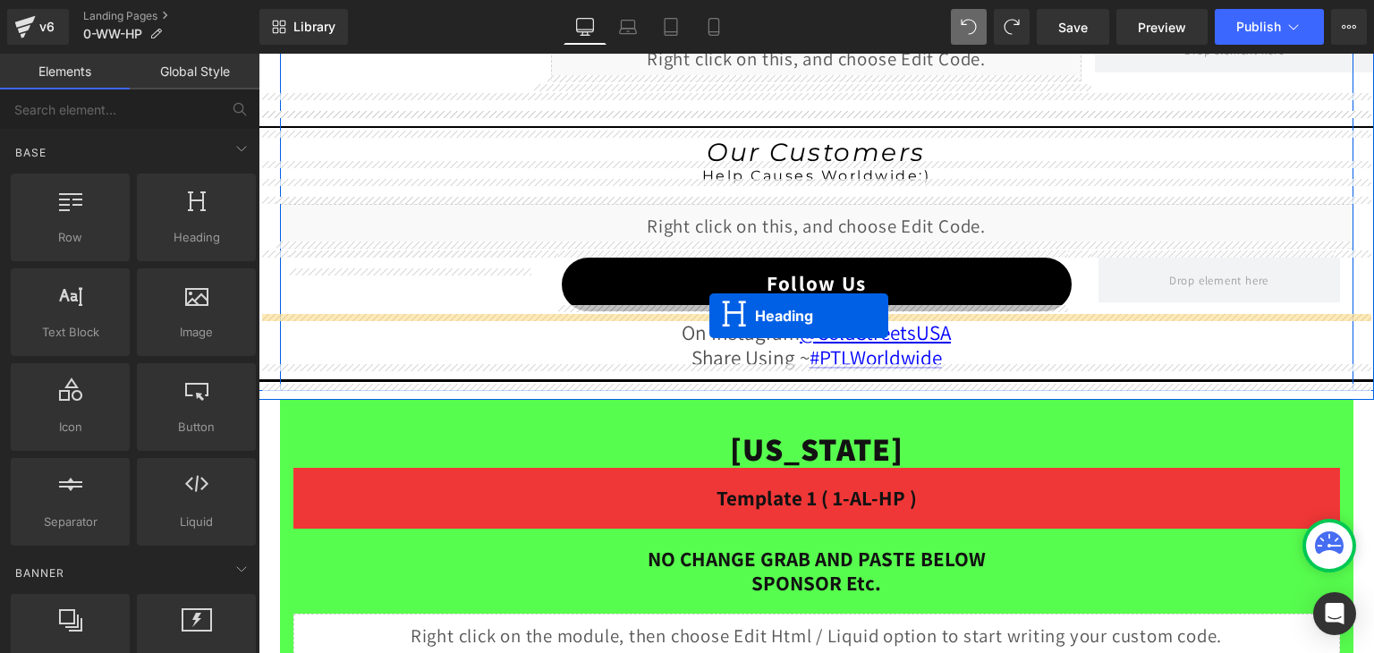
drag, startPoint x: 762, startPoint y: 566, endPoint x: 709, endPoint y: 316, distance: 255.9
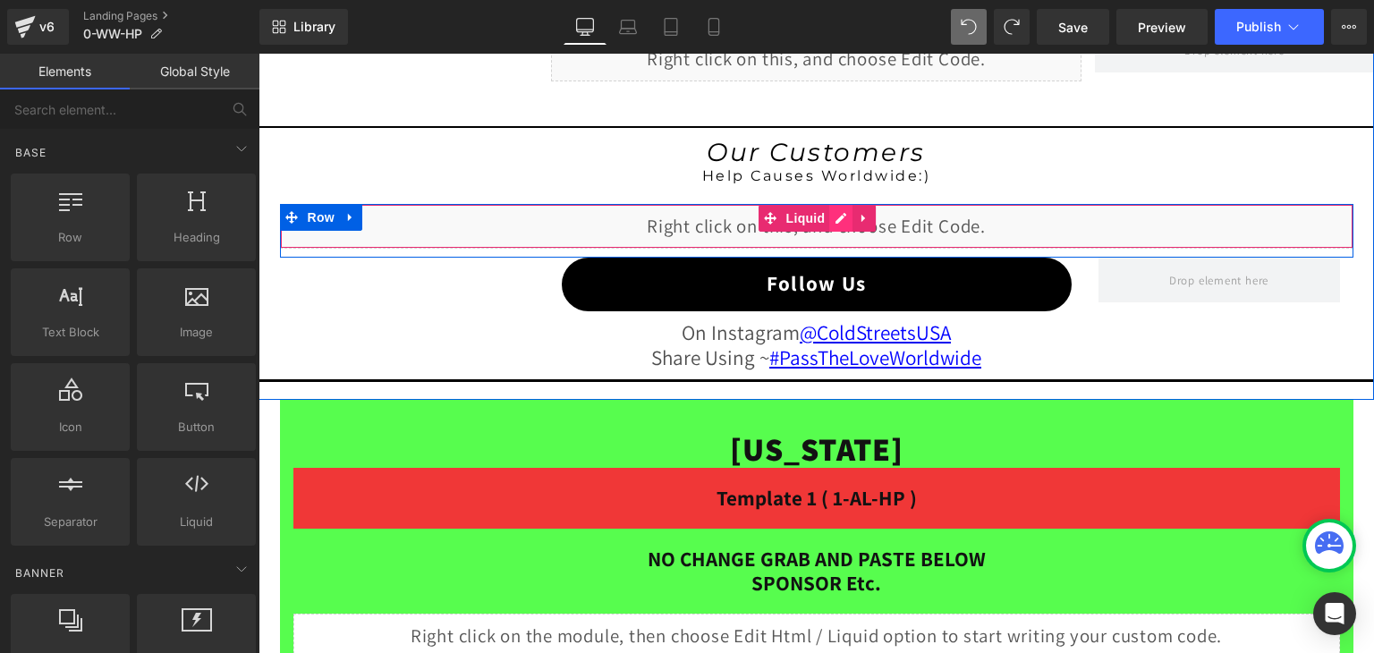
click at [837, 215] on div "Liquid" at bounding box center [816, 226] width 1073 height 45
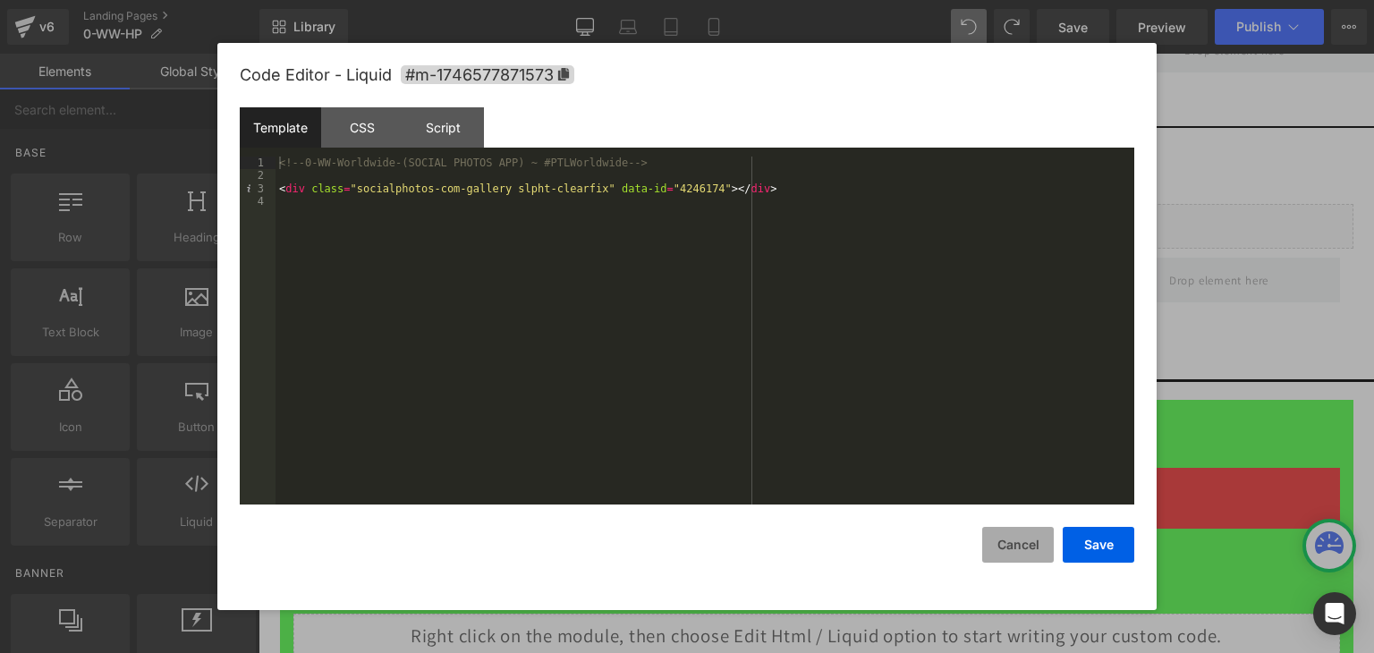
click at [1021, 537] on button "Cancel" at bounding box center [1018, 545] width 72 height 36
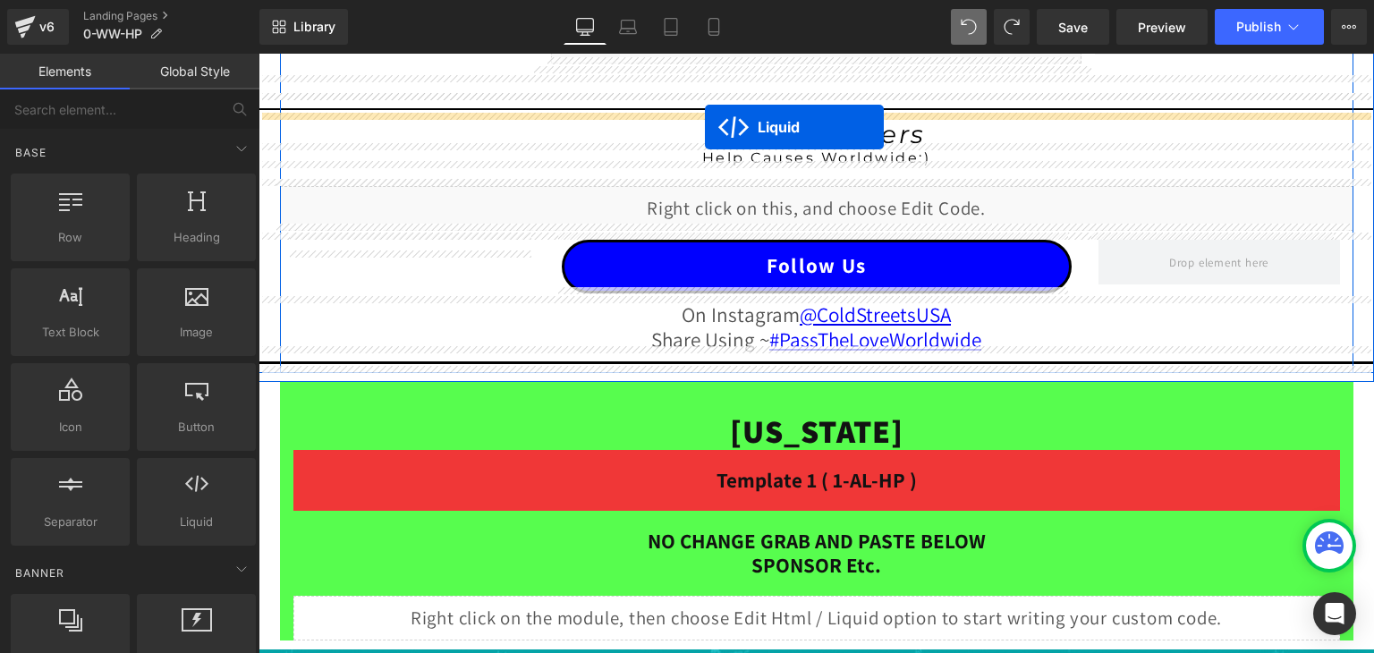
scroll to position [1595, 0]
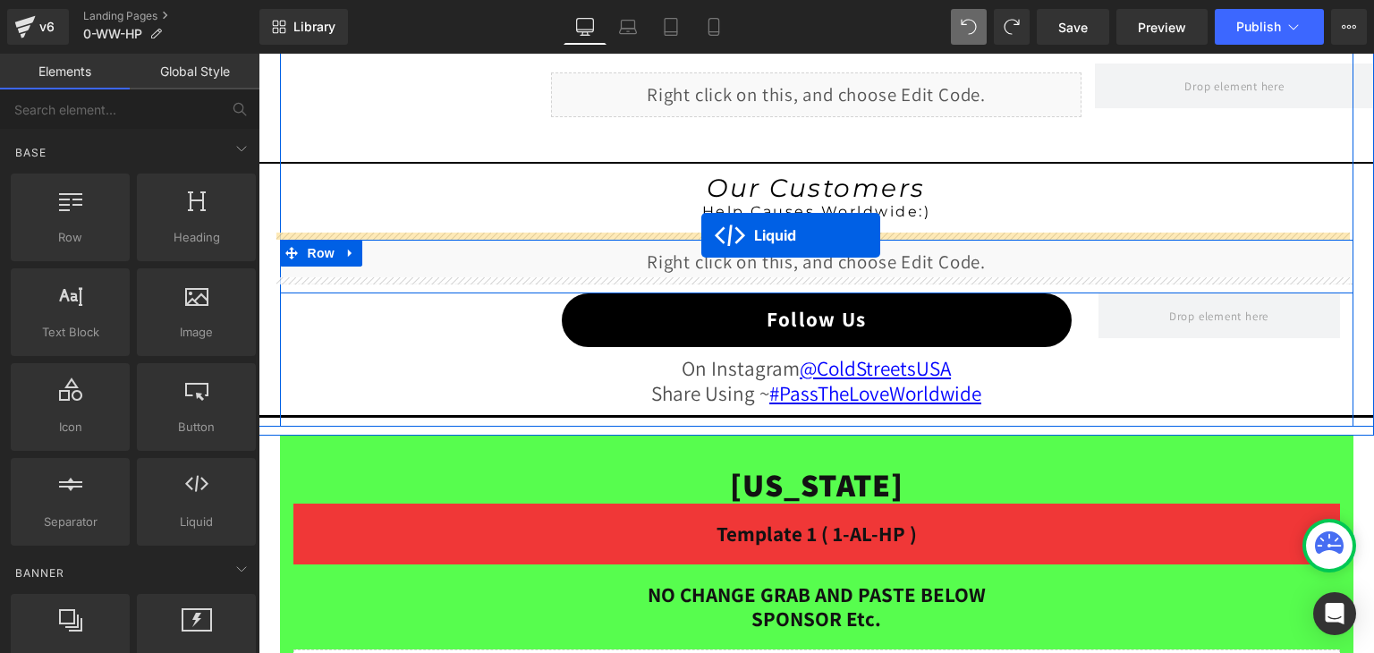
drag, startPoint x: 760, startPoint y: 425, endPoint x: 701, endPoint y: 235, distance: 198.6
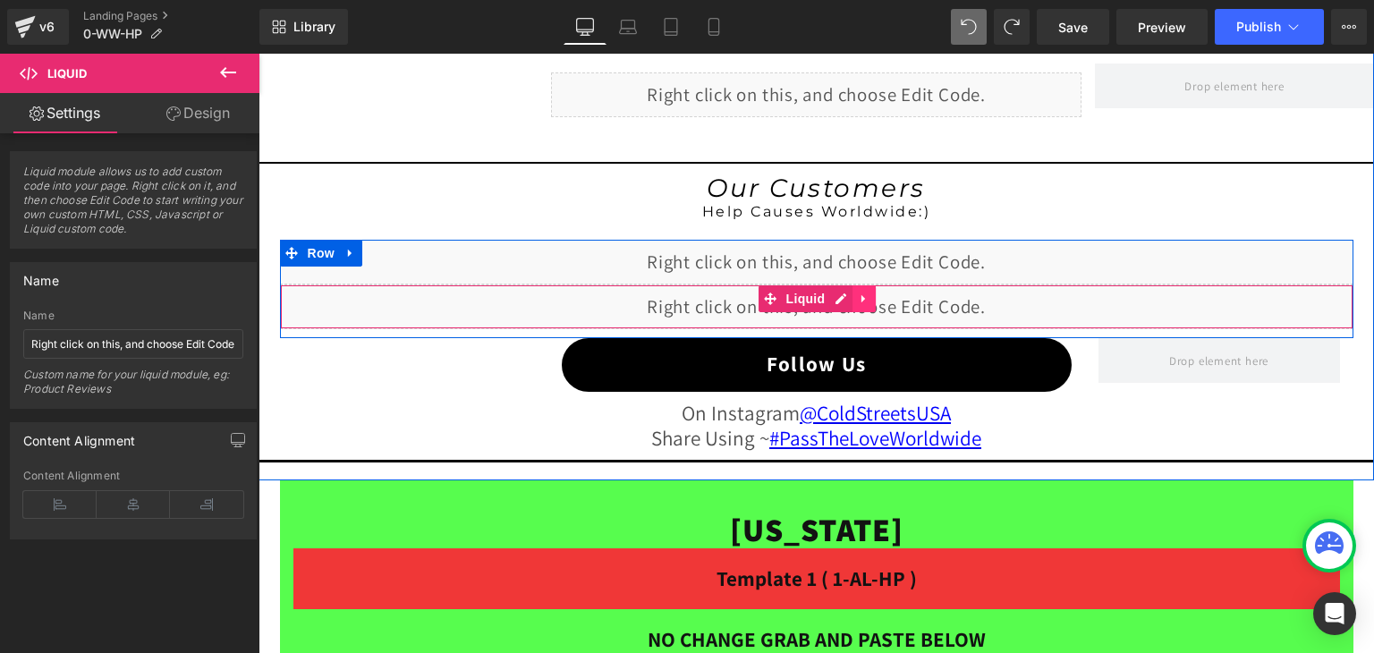
click at [858, 292] on icon at bounding box center [864, 298] width 13 height 13
click at [869, 292] on icon at bounding box center [875, 298] width 13 height 13
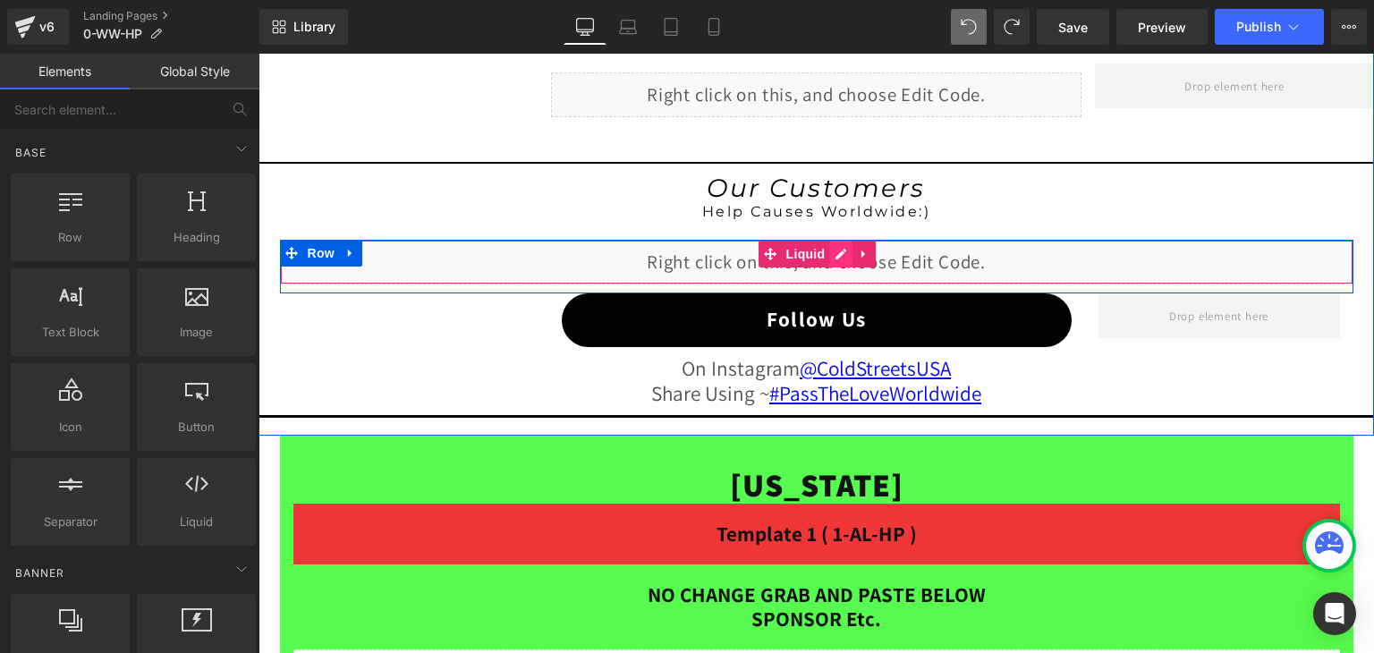
click at [837, 241] on div "Liquid" at bounding box center [816, 262] width 1073 height 45
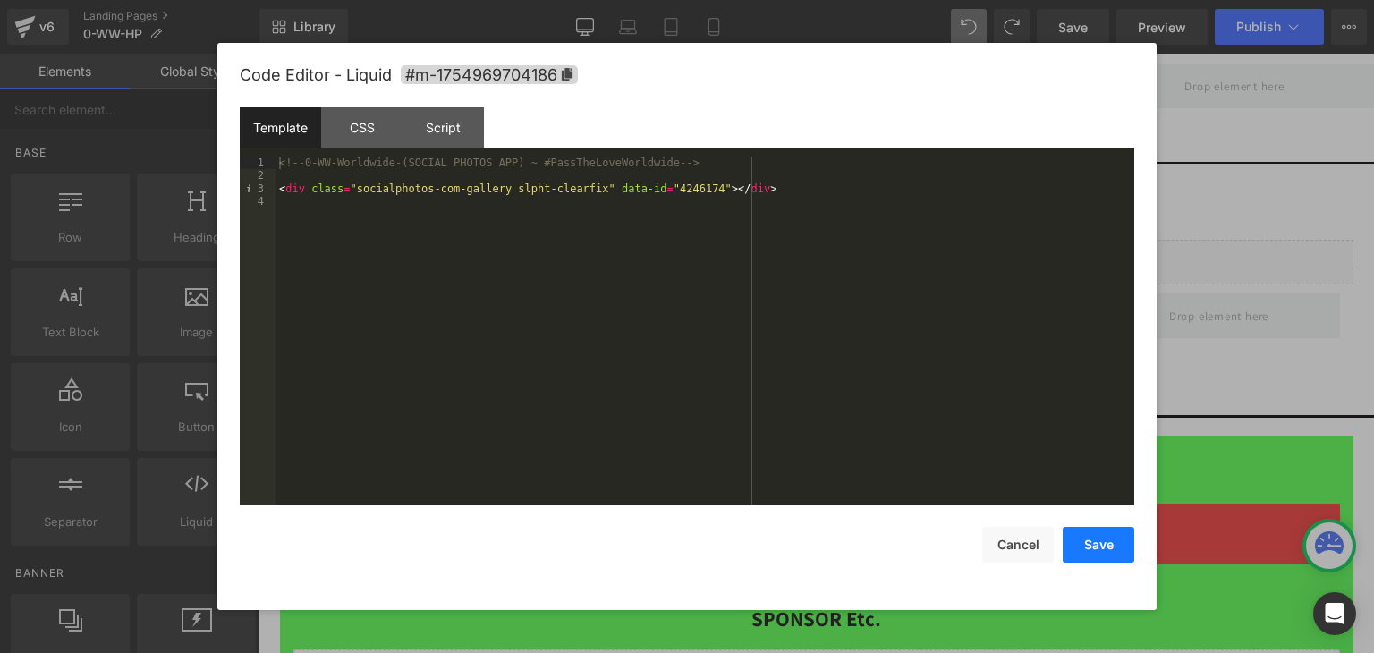
click at [1078, 534] on button "Save" at bounding box center [1098, 545] width 72 height 36
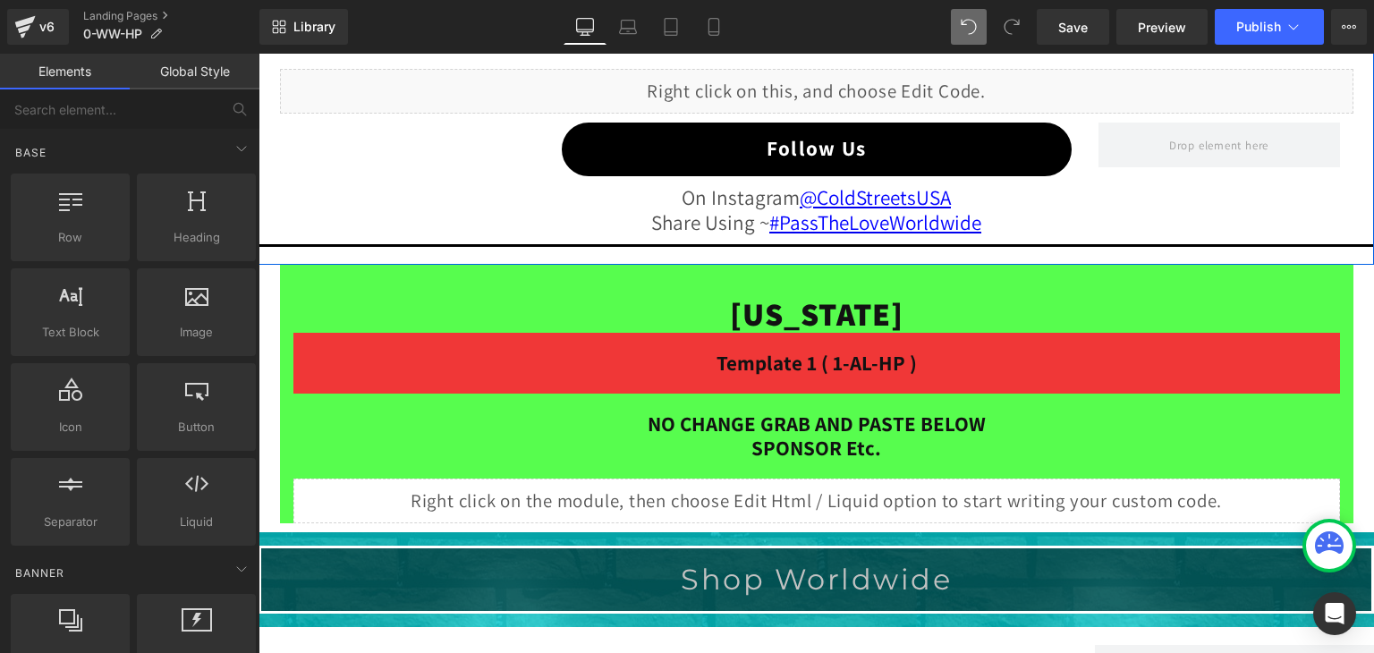
scroll to position [1774, 0]
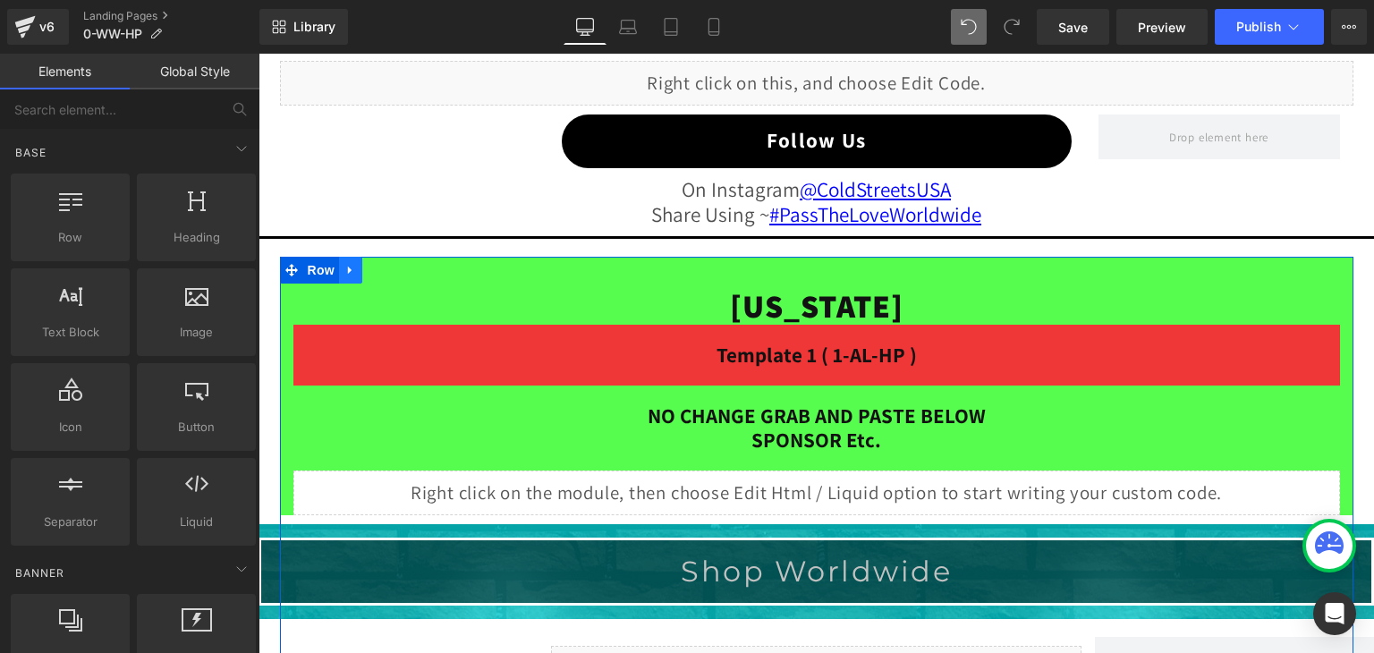
click at [345, 265] on icon at bounding box center [350, 269] width 13 height 13
click at [391, 264] on icon at bounding box center [397, 270] width 13 height 13
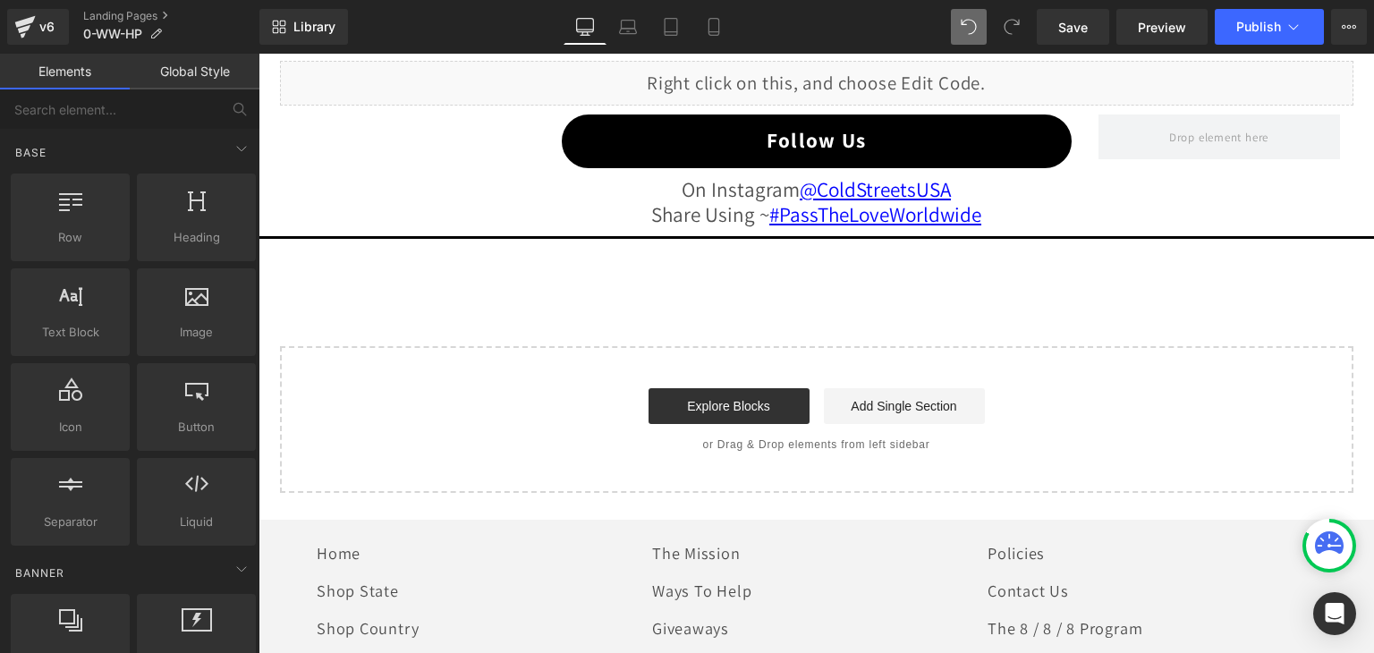
click at [1331, 545] on icon at bounding box center [1329, 542] width 29 height 22
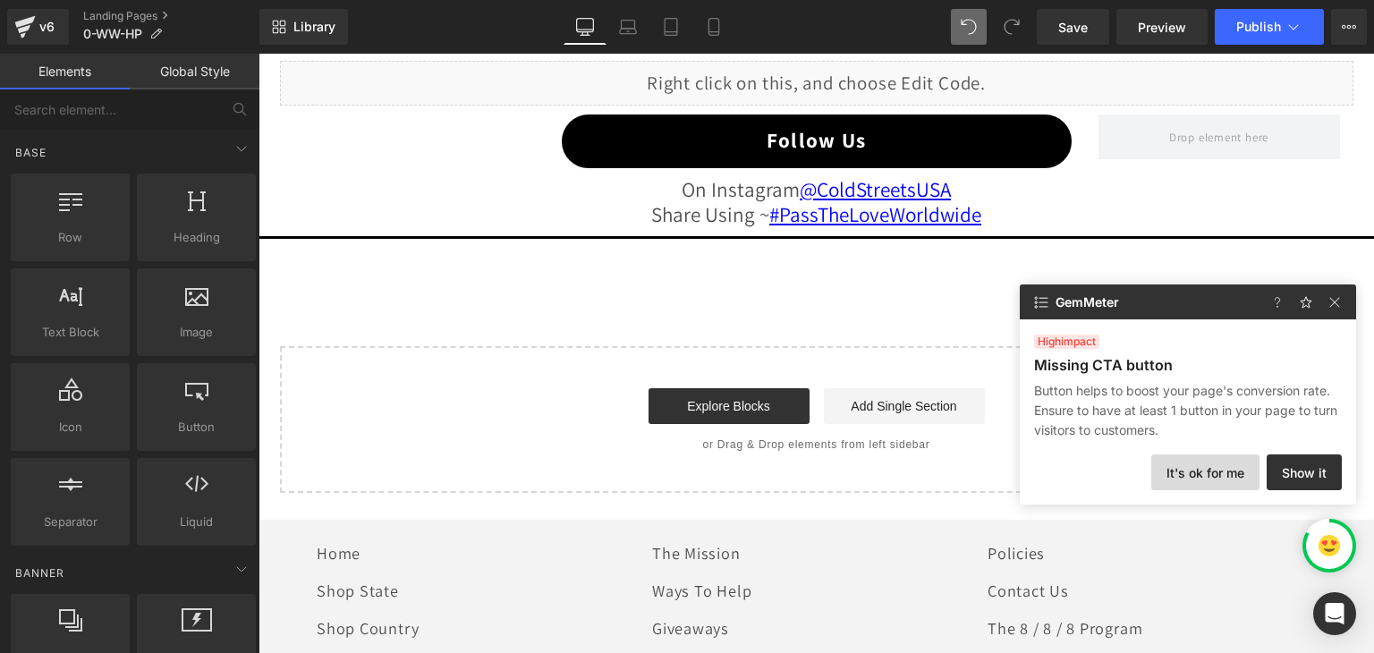
click at [1233, 476] on button "It's ok for me" at bounding box center [1205, 472] width 108 height 36
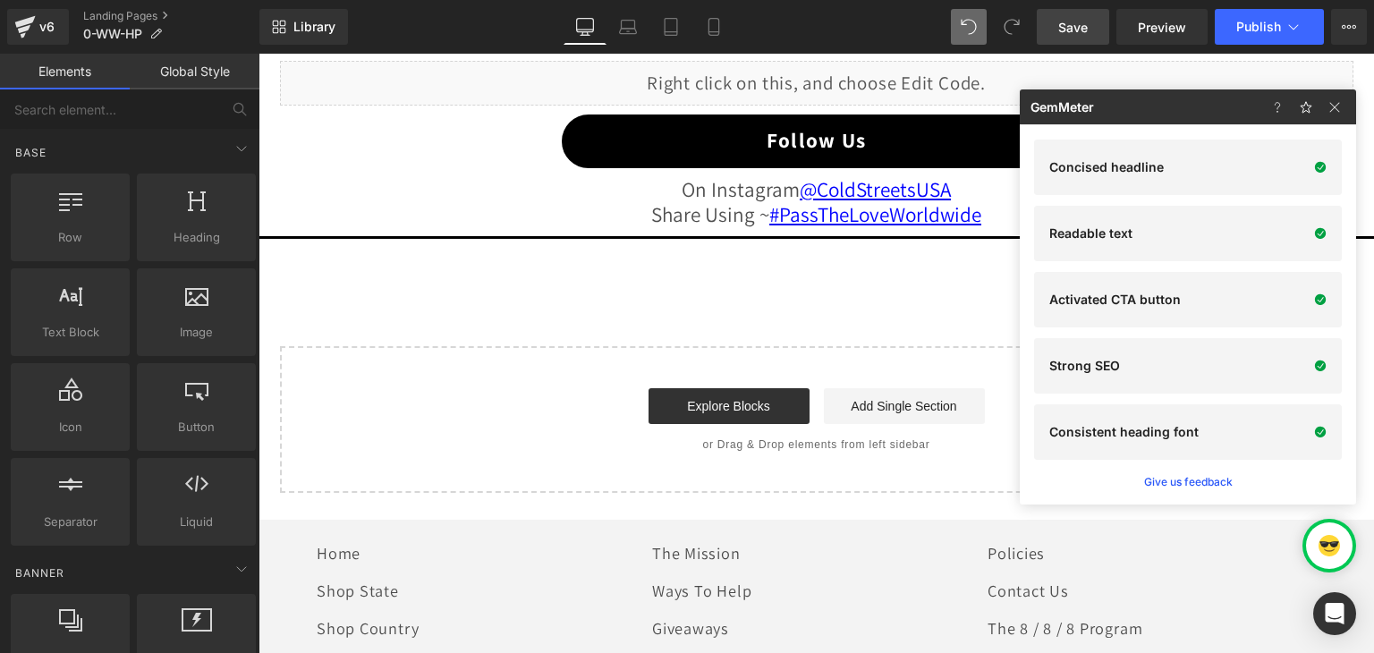
click at [1082, 25] on span "Save" at bounding box center [1073, 27] width 30 height 19
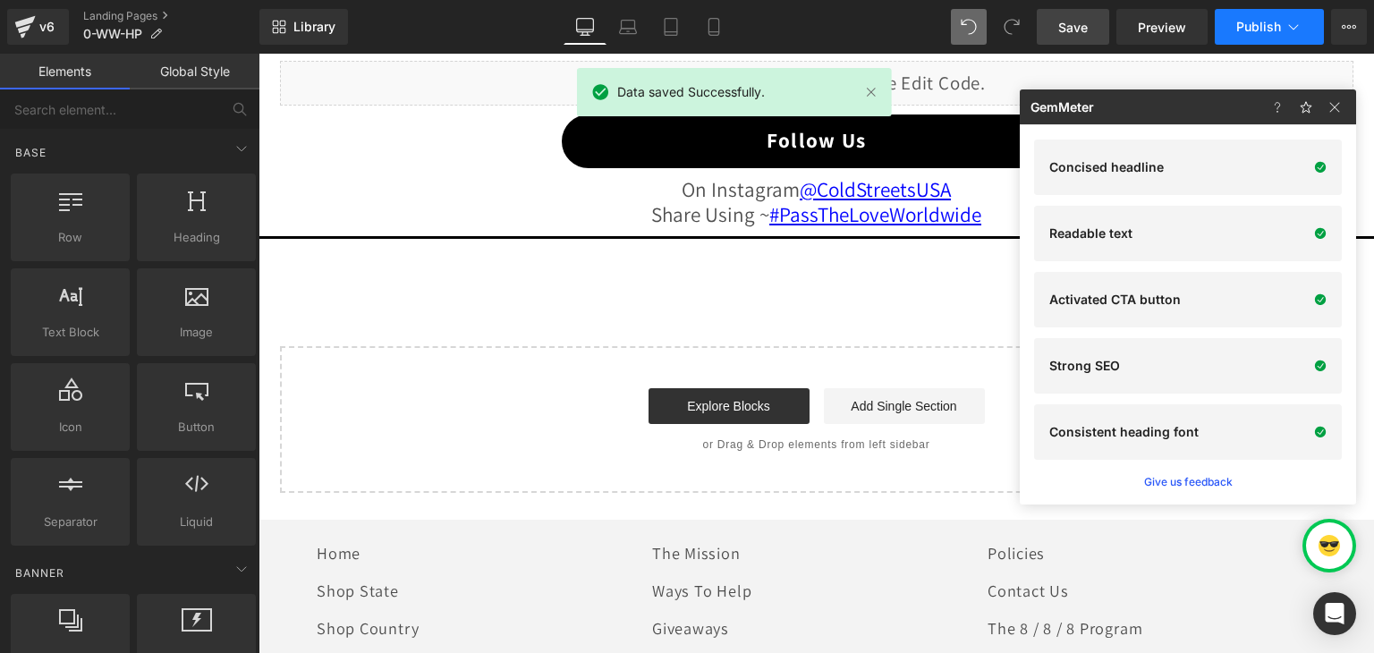
click at [1270, 20] on span "Publish" at bounding box center [1258, 27] width 45 height 14
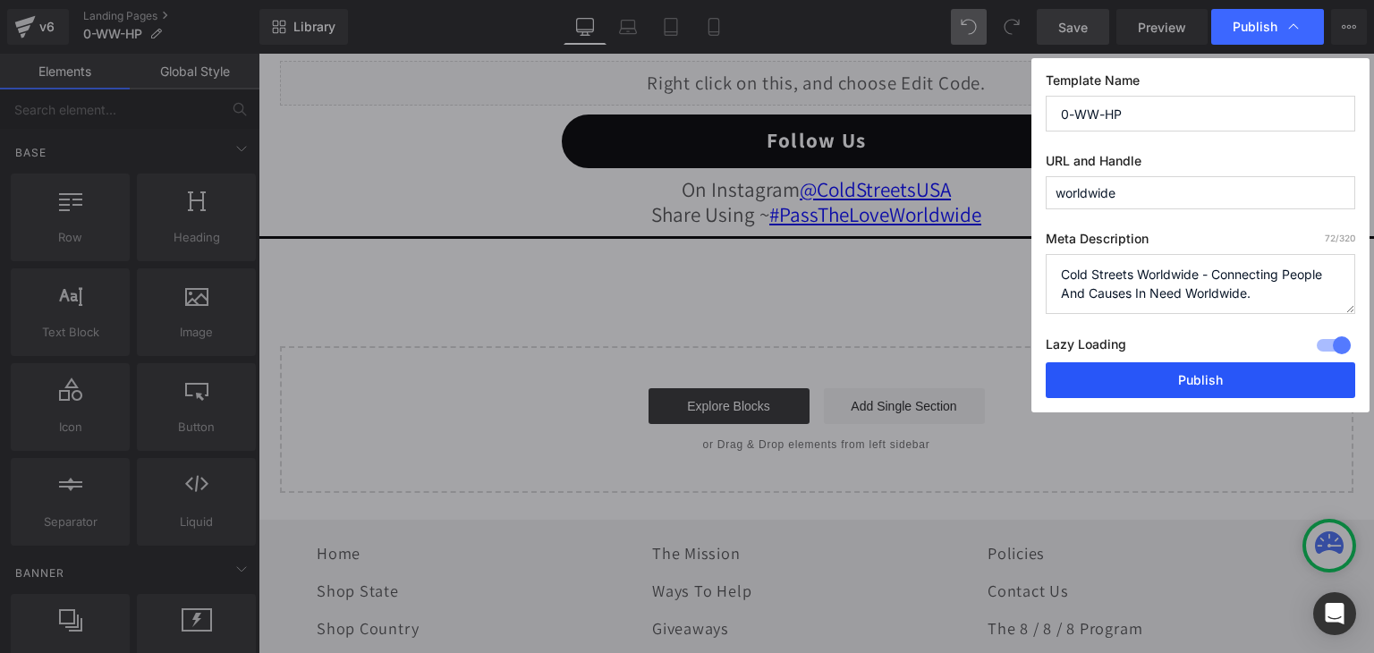
click at [1237, 364] on button "Publish" at bounding box center [1199, 380] width 309 height 36
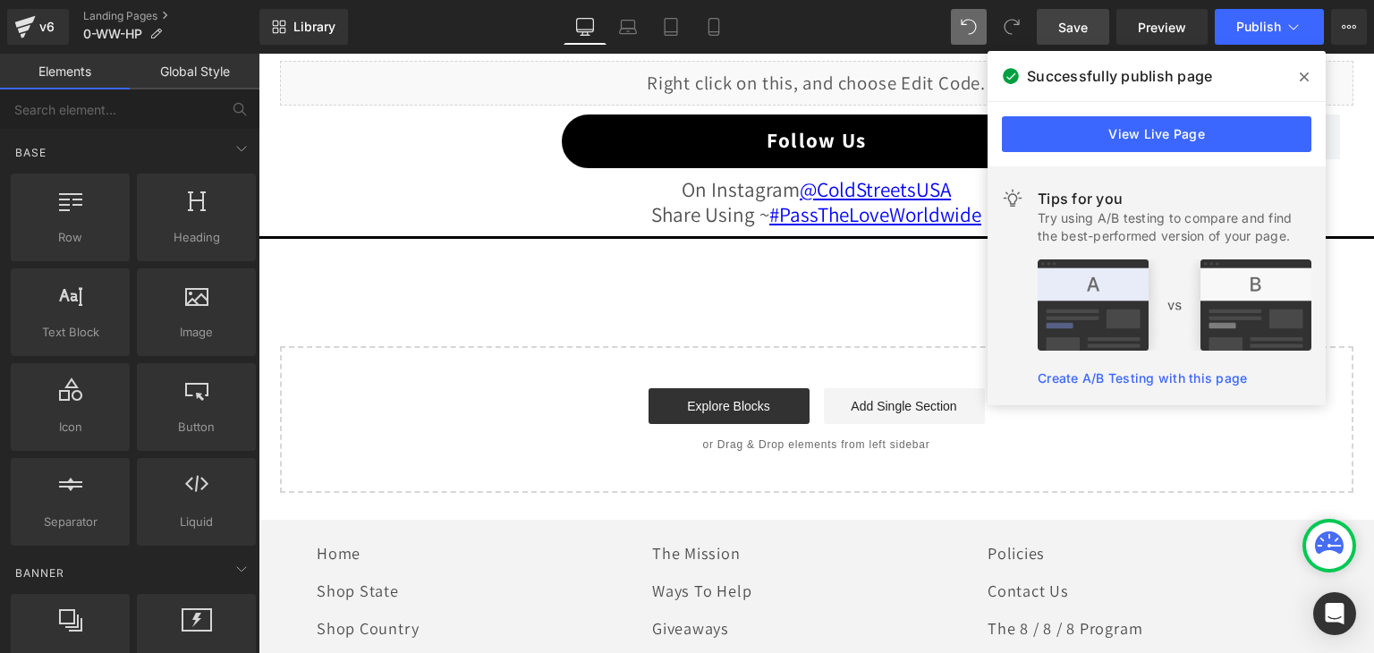
click at [1300, 70] on icon at bounding box center [1303, 77] width 9 height 14
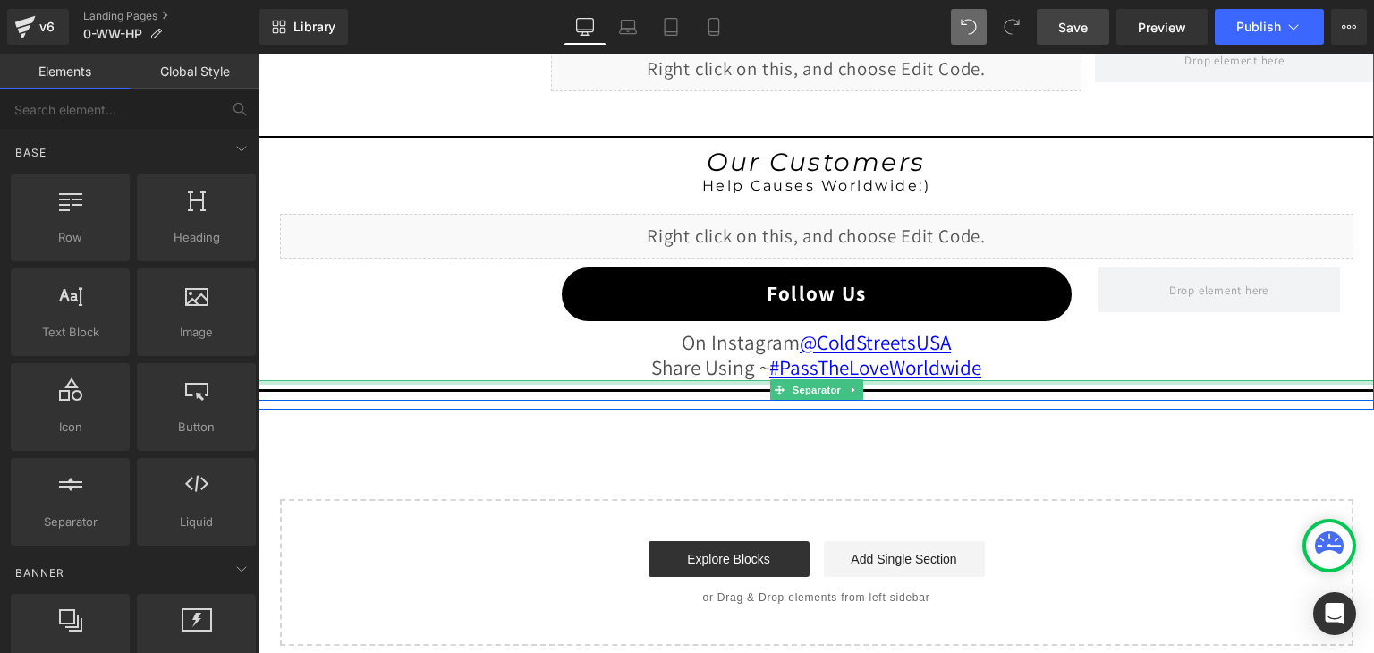
scroll to position [1595, 0]
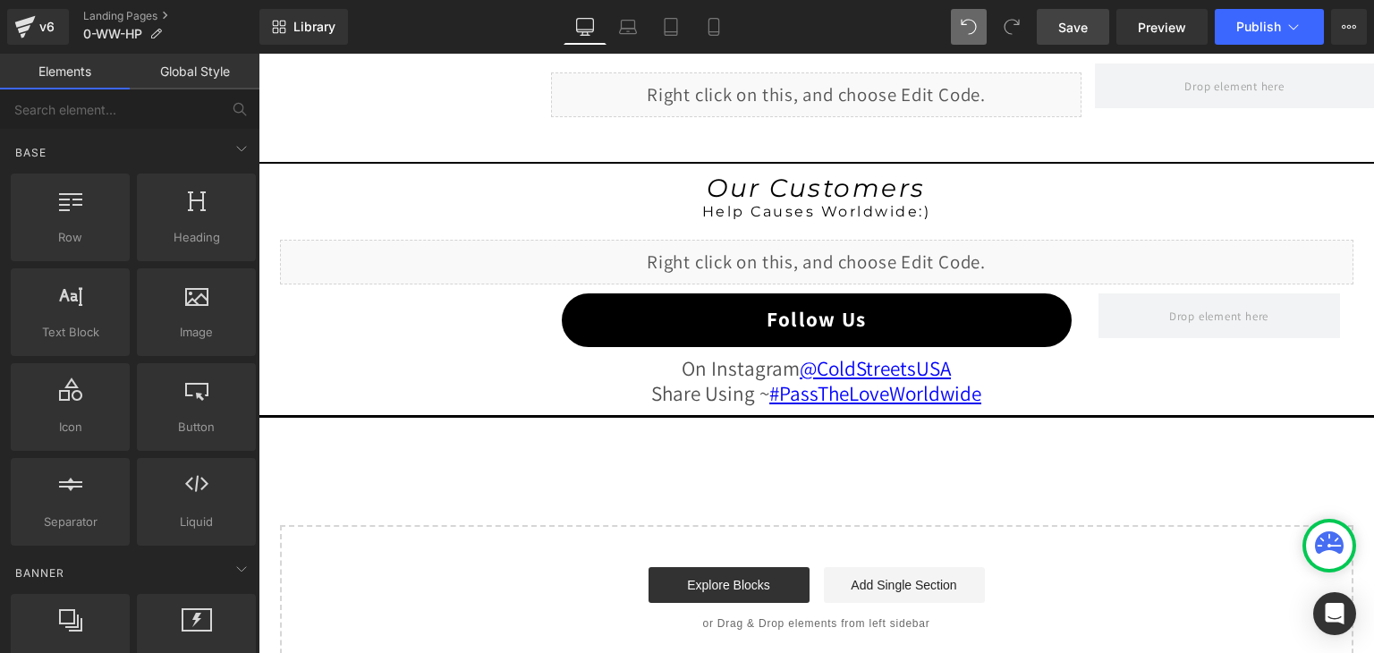
click at [1078, 28] on span "Save" at bounding box center [1073, 27] width 30 height 19
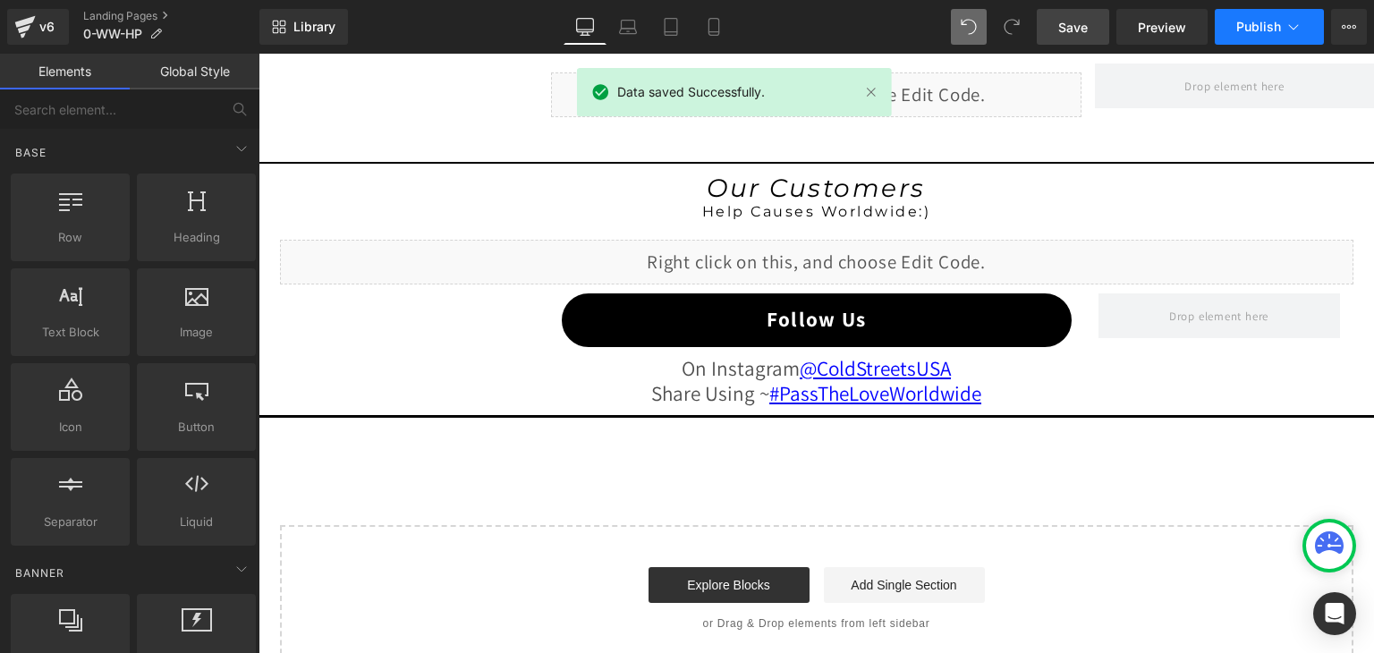
click at [1280, 23] on span "Publish" at bounding box center [1258, 27] width 45 height 14
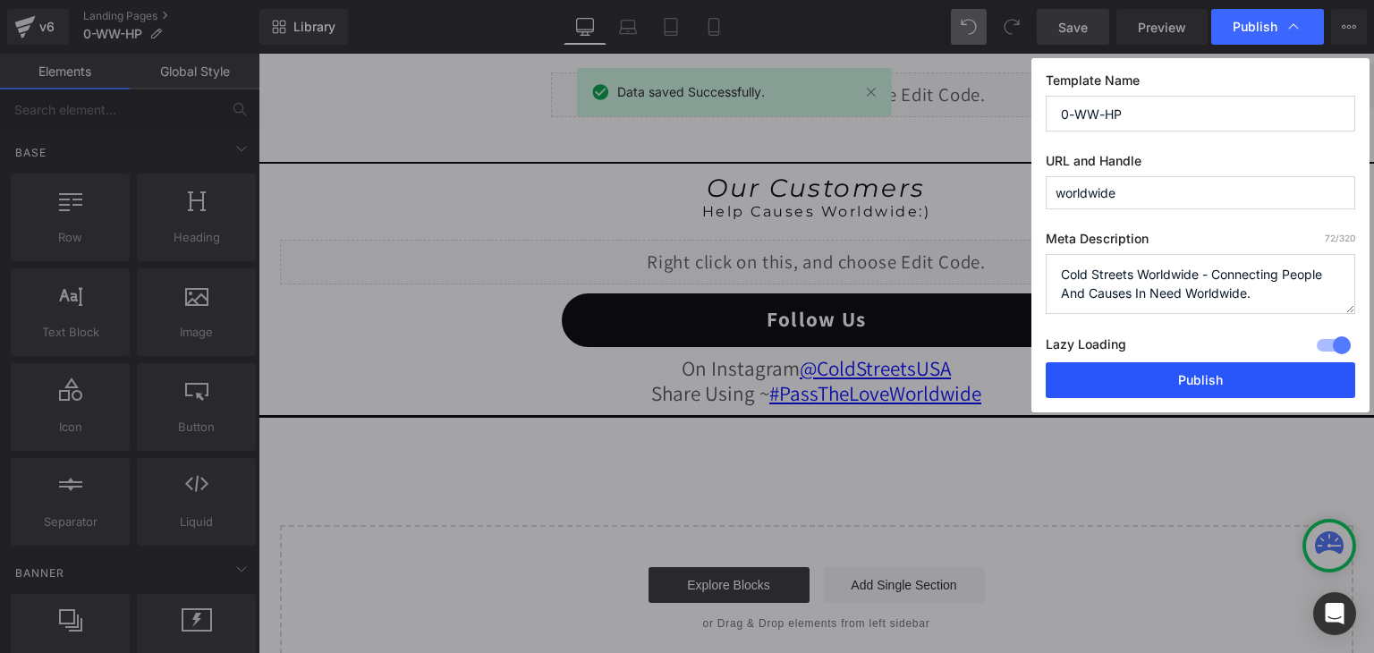
click at [1207, 387] on button "Publish" at bounding box center [1199, 380] width 309 height 36
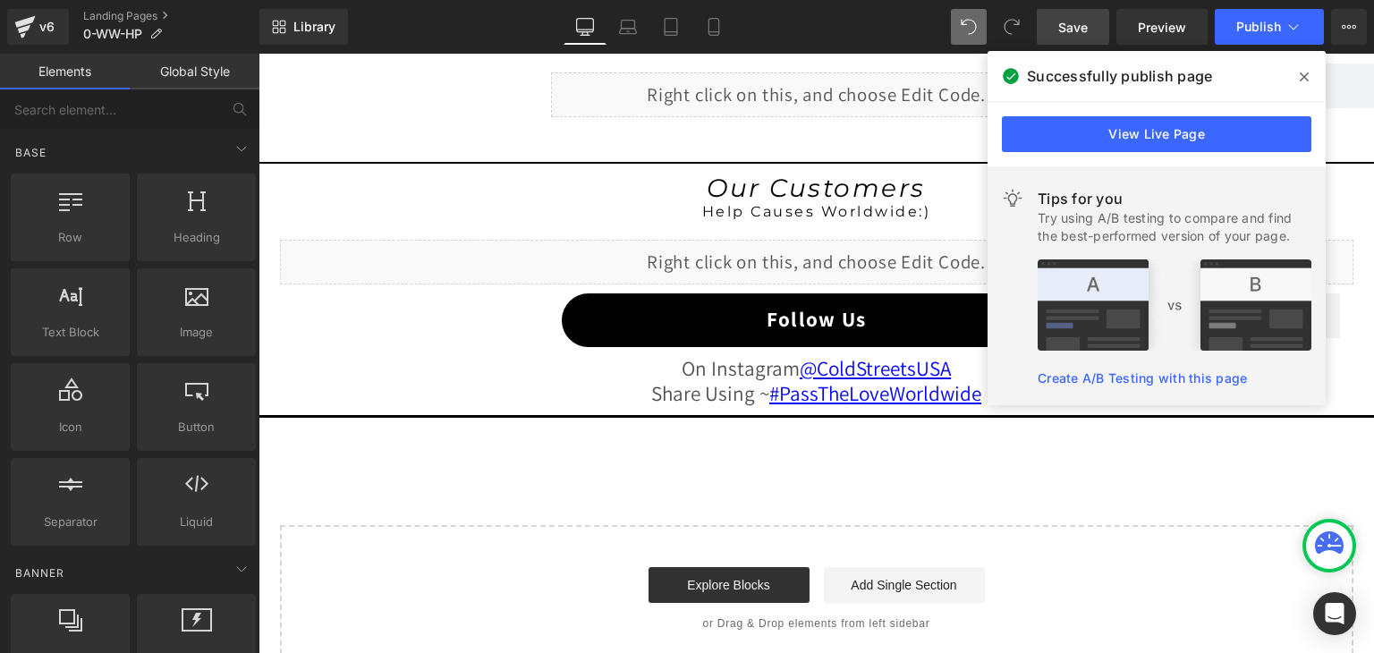
click at [1302, 80] on icon at bounding box center [1303, 77] width 9 height 14
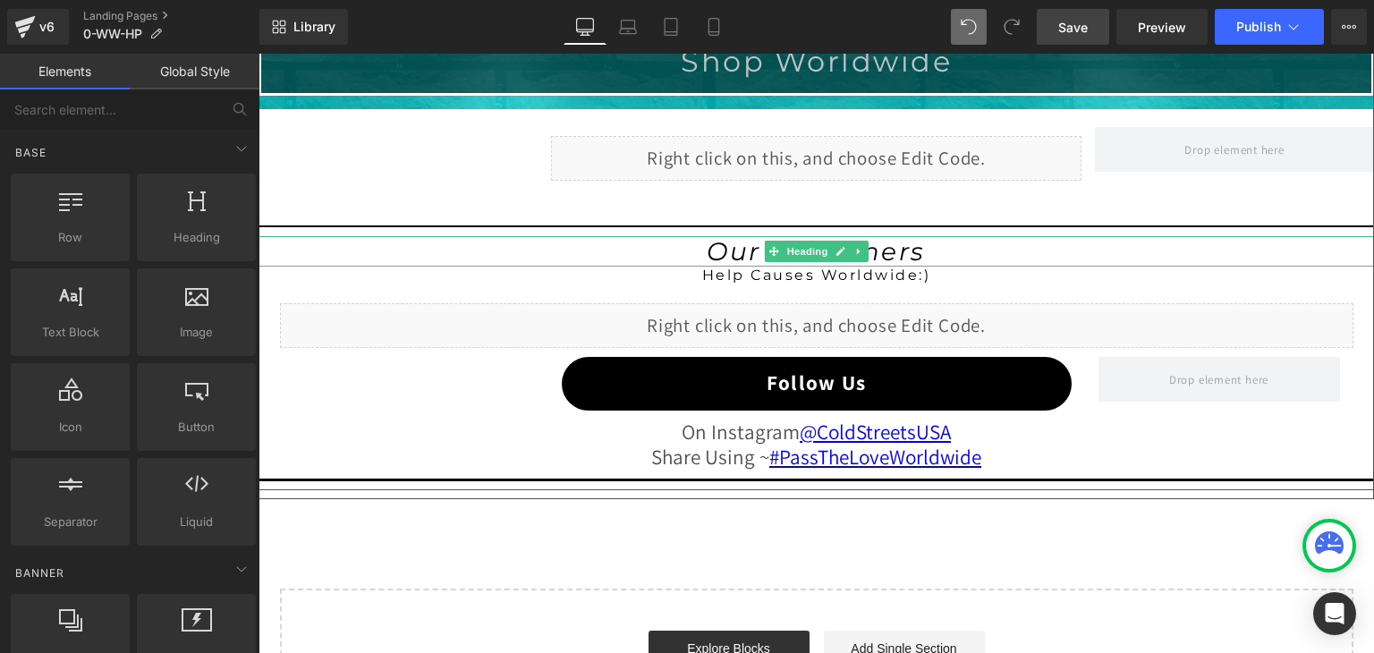
scroll to position [1506, 0]
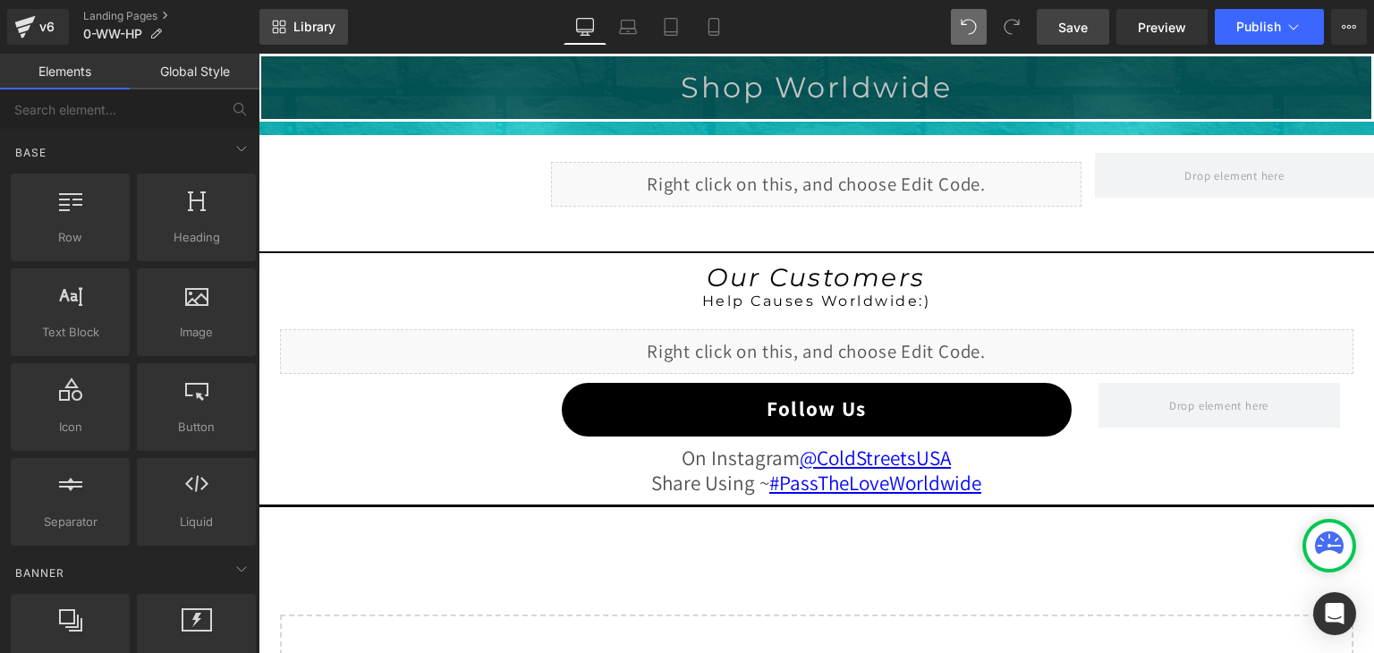
click at [276, 27] on icon at bounding box center [279, 27] width 14 height 14
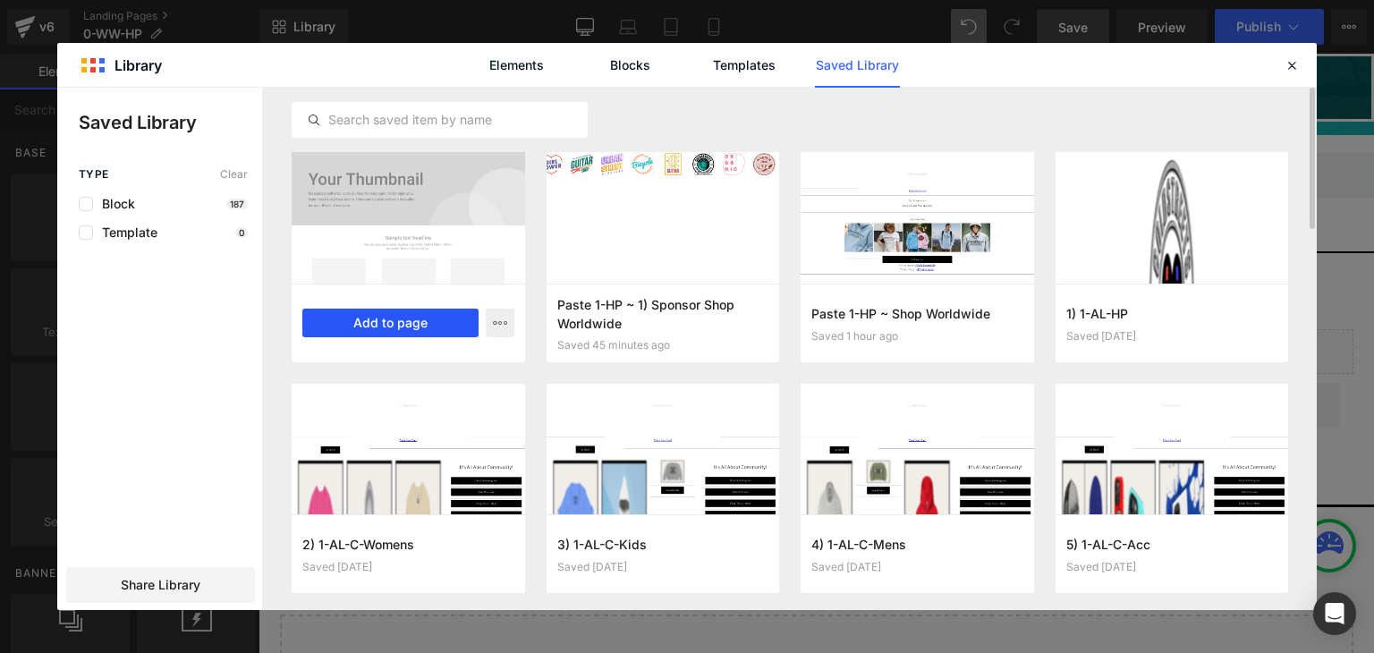
click at [436, 316] on button "Add to page" at bounding box center [390, 323] width 176 height 29
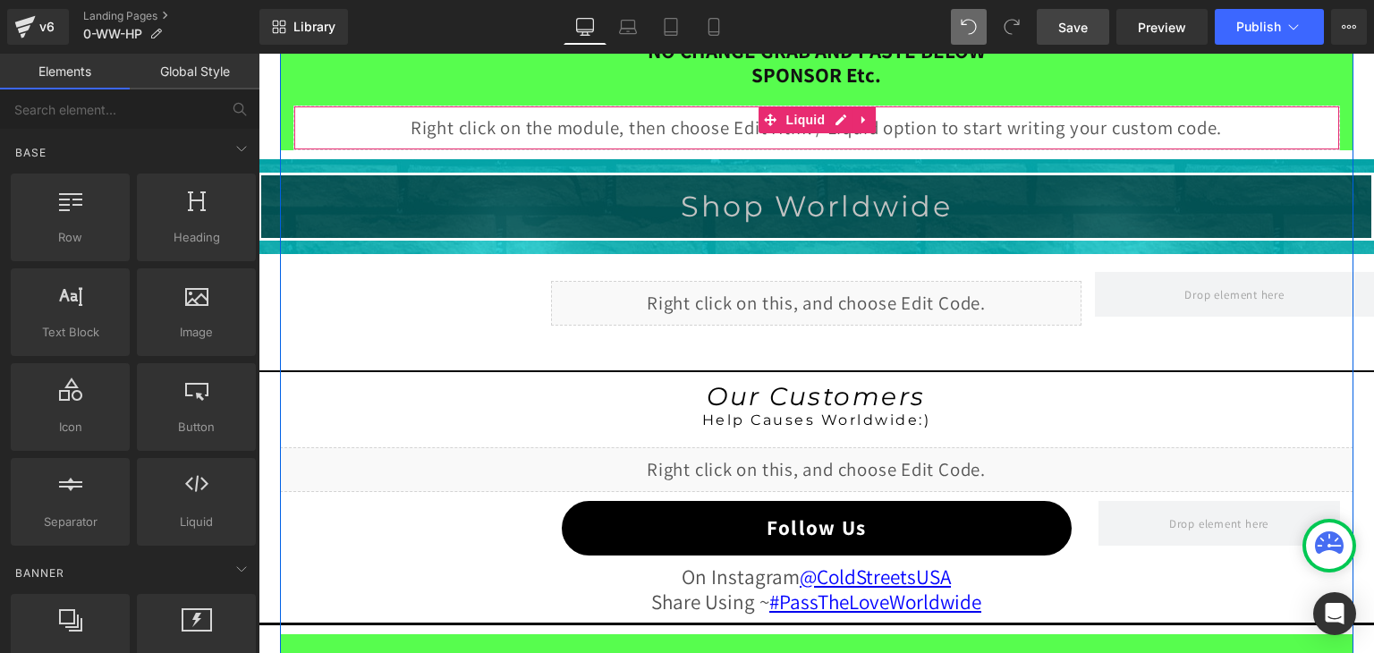
scroll to position [2239, 0]
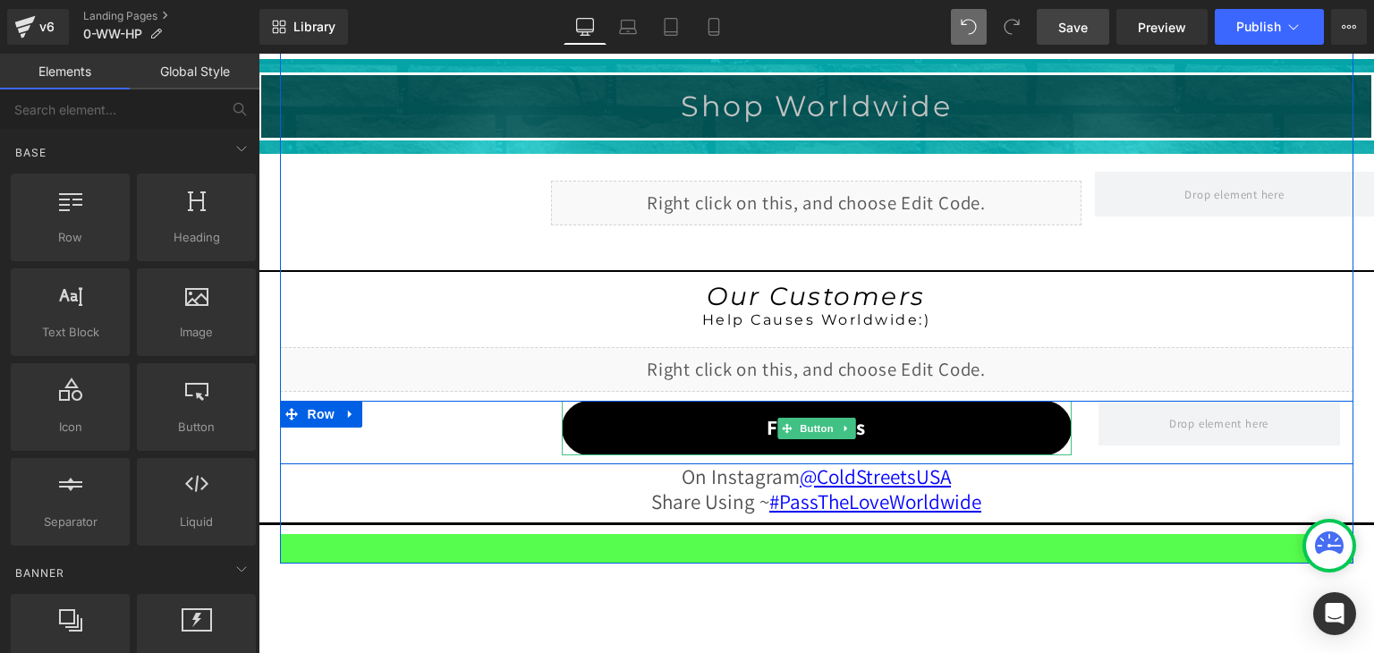
drag, startPoint x: 810, startPoint y: 426, endPoint x: 723, endPoint y: 455, distance: 91.6
click at [810, 426] on span "Button" at bounding box center [816, 428] width 41 height 21
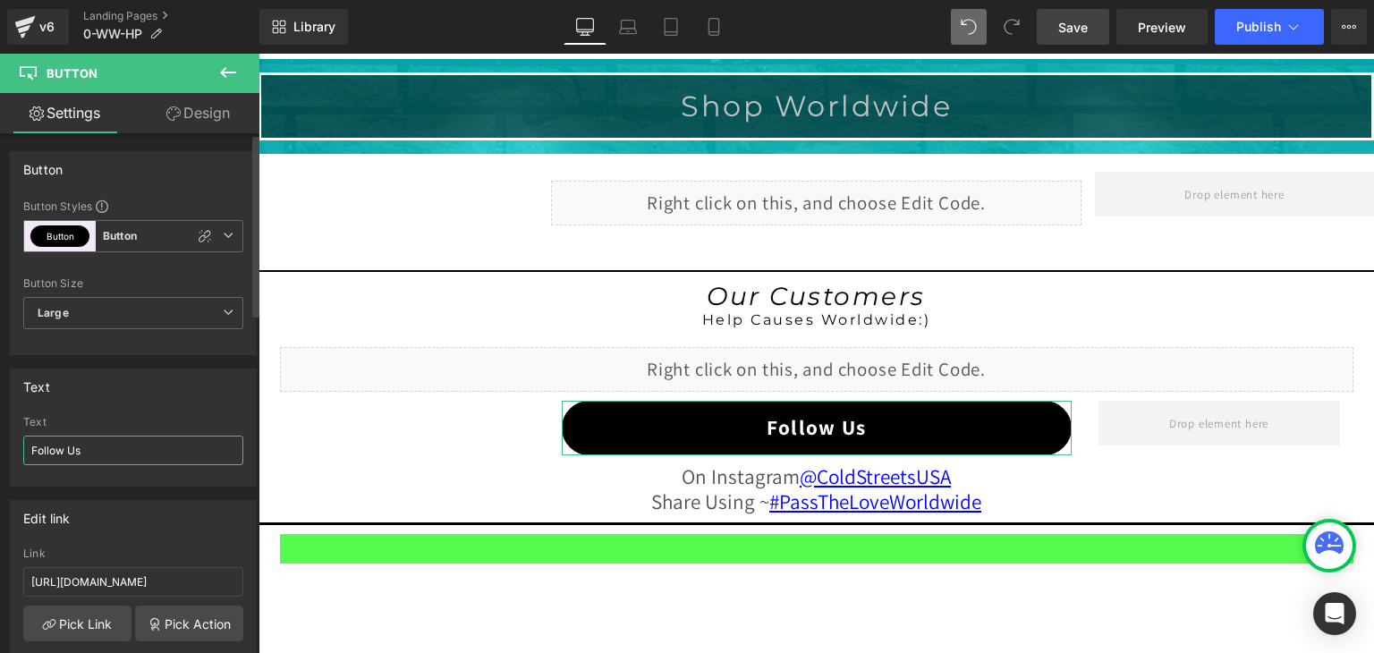
click at [102, 450] on input "Follow Us" at bounding box center [133, 451] width 220 height 30
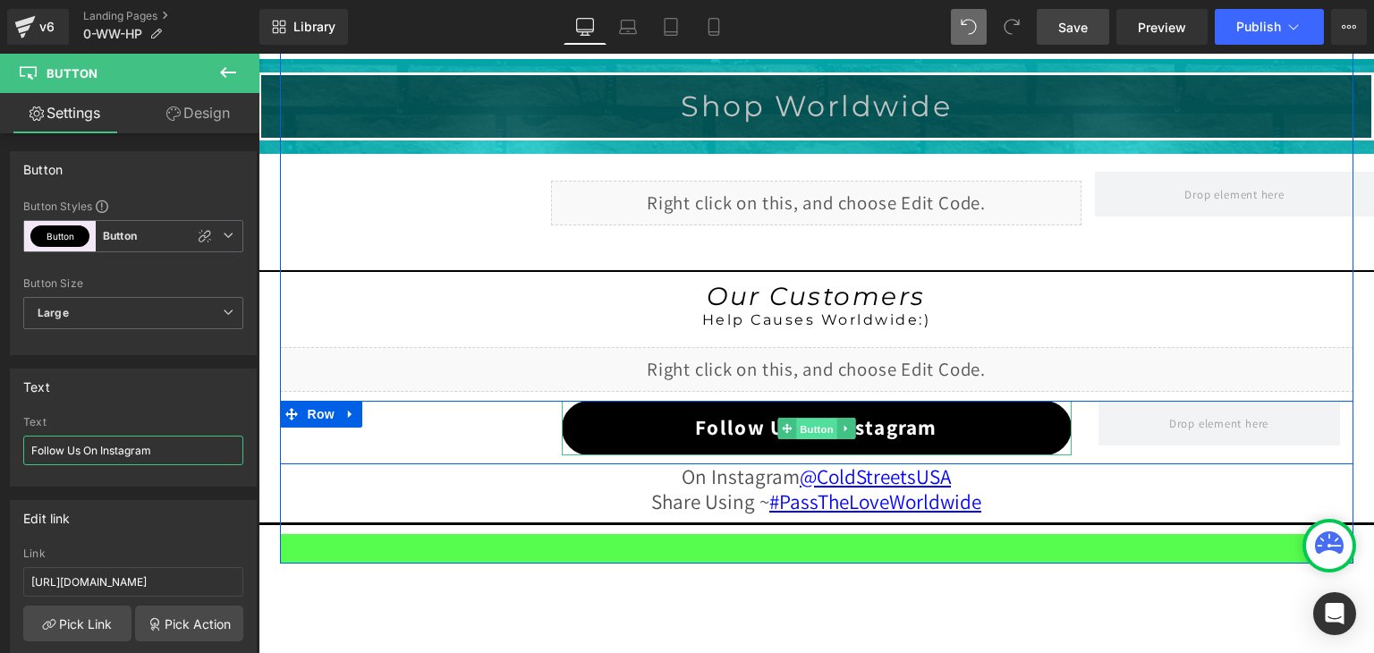
click at [803, 419] on span "Button" at bounding box center [816, 428] width 41 height 21
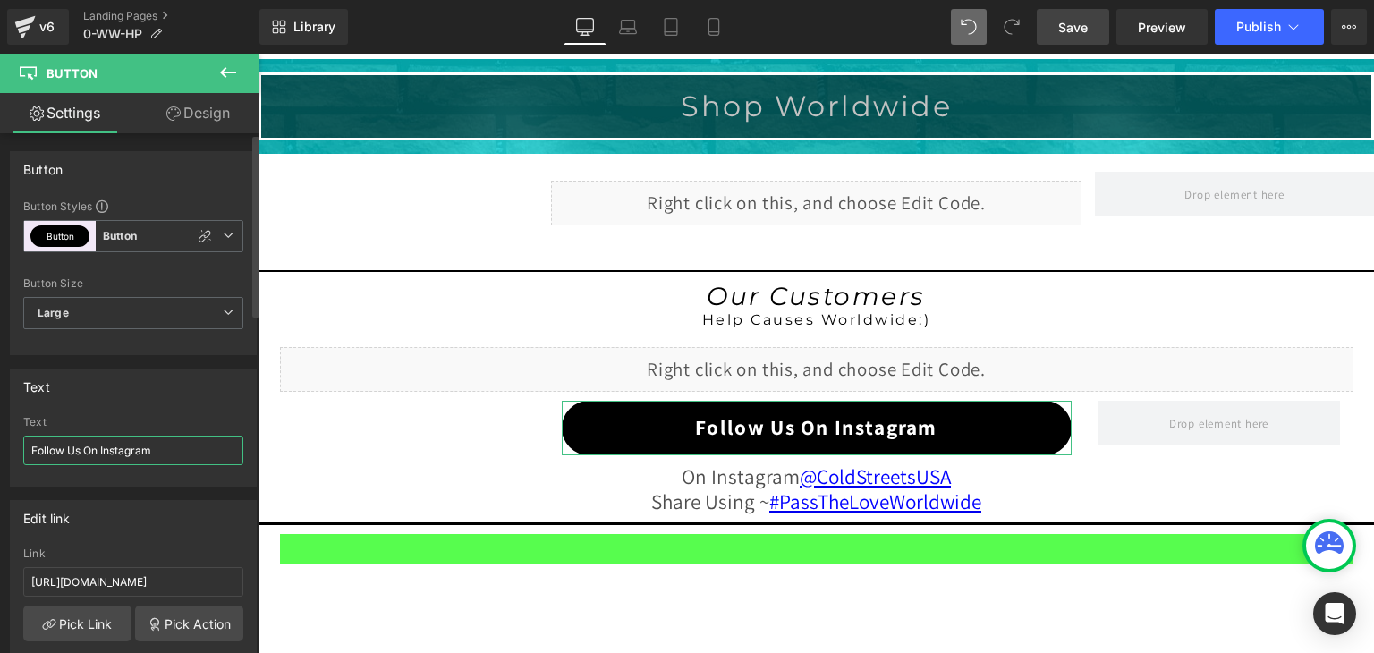
drag, startPoint x: 94, startPoint y: 446, endPoint x: 65, endPoint y: 452, distance: 29.3
click at [65, 452] on input "Follow Us On Instagram" at bounding box center [133, 451] width 220 height 30
click at [95, 449] on input "Follow Us On Instagram" at bounding box center [133, 451] width 220 height 30
drag, startPoint x: 95, startPoint y: 449, endPoint x: 4, endPoint y: 455, distance: 91.4
click at [4, 455] on div "Text Follow Us On Instagram Text Follow Us On Instagram" at bounding box center [133, 420] width 267 height 131
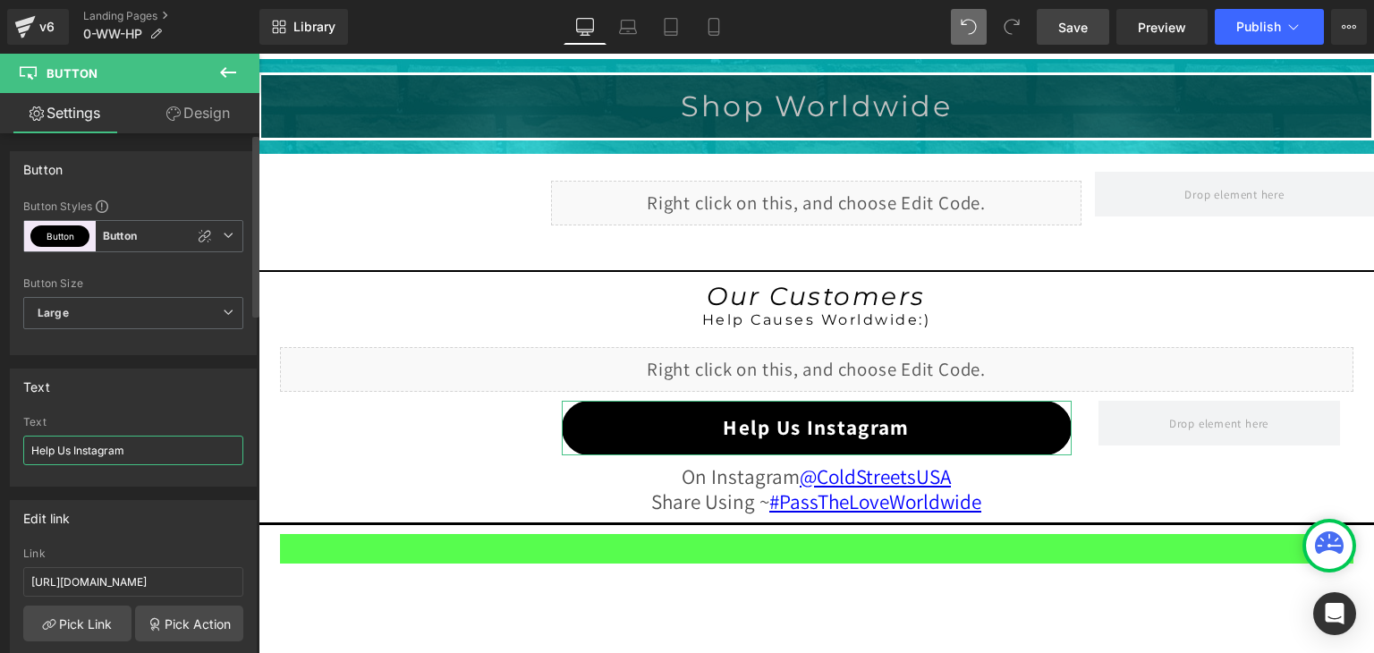
drag, startPoint x: 54, startPoint y: 452, endPoint x: 17, endPoint y: 449, distance: 36.8
click at [17, 449] on div "Help Us Instagram Text Help Us Instagram" at bounding box center [133, 451] width 245 height 70
type input "Share Us Instagram"
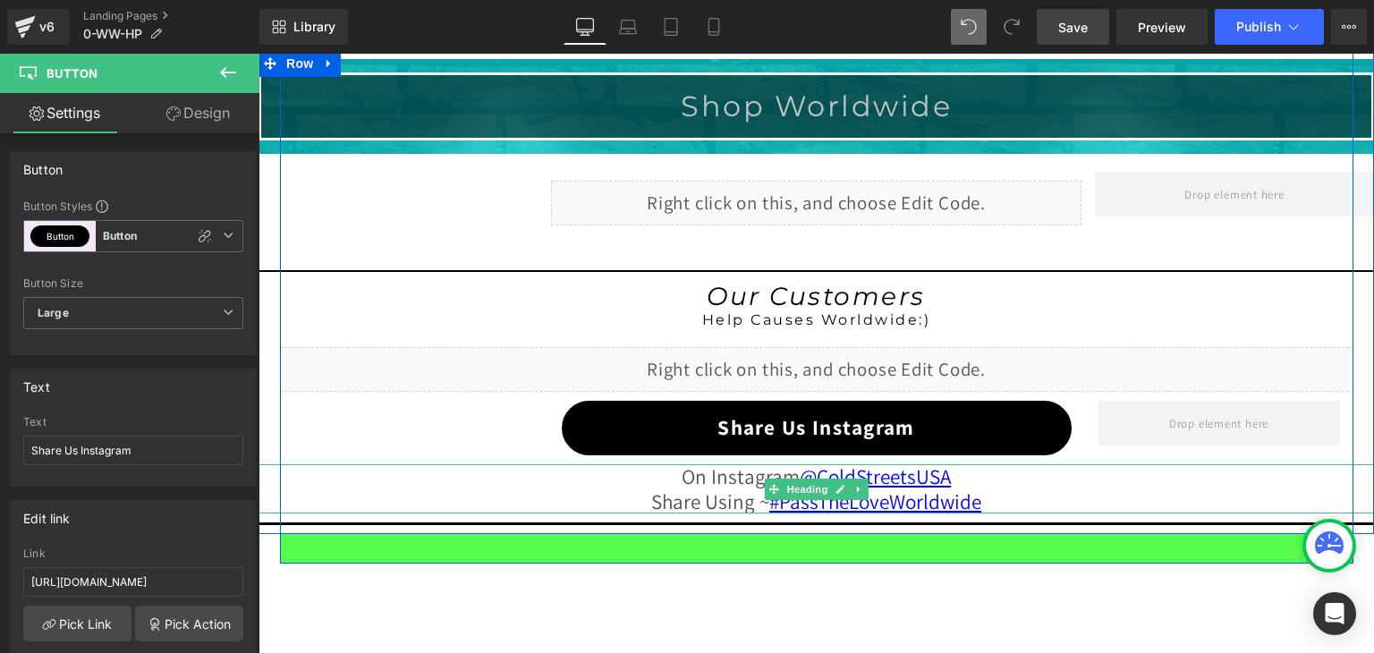
click at [946, 465] on div "On Instagram @ColdStreetsUSA Share Using ~ #PassTheLoveWorldwide" at bounding box center [815, 489] width 1115 height 50
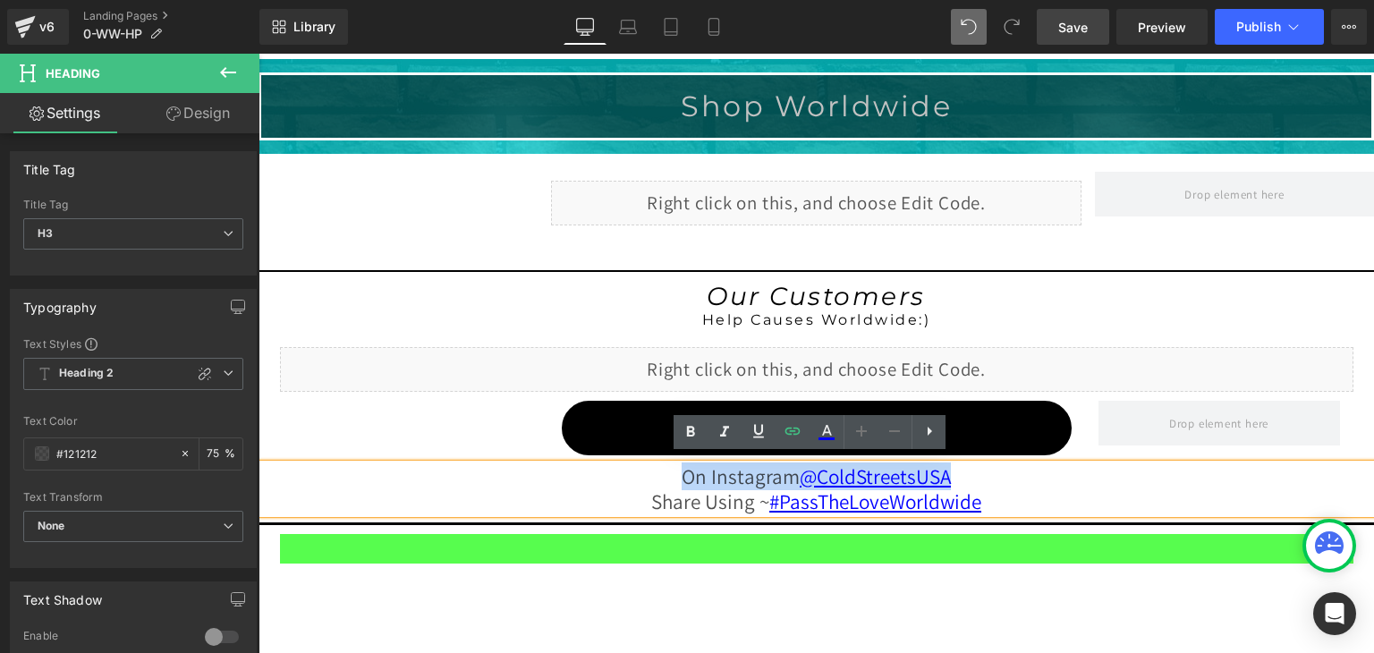
drag, startPoint x: 944, startPoint y: 469, endPoint x: 664, endPoint y: 473, distance: 280.8
click at [664, 473] on div "On Instagram @ColdStreetsUSA Share Using ~ #PassTheLoveWorldwide" at bounding box center [815, 489] width 1115 height 50
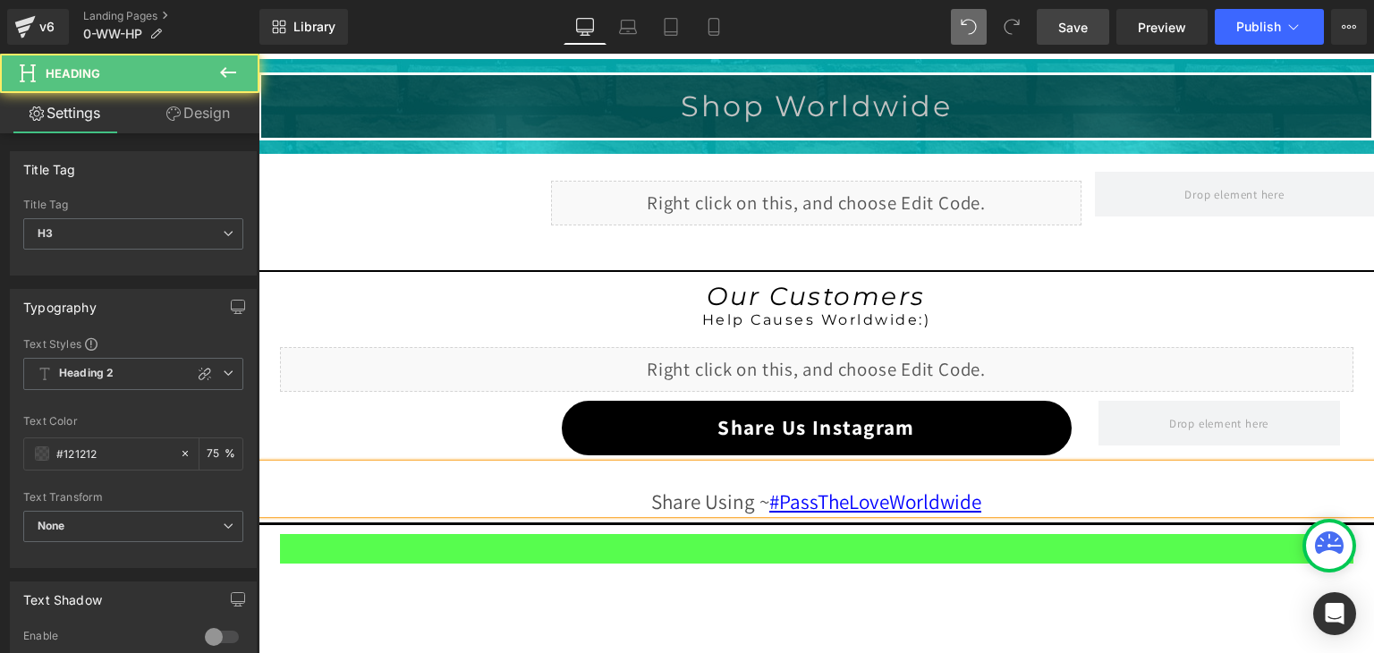
click at [651, 492] on span "Share Using ~ #PassTheLoveWorldwide" at bounding box center [816, 501] width 330 height 28
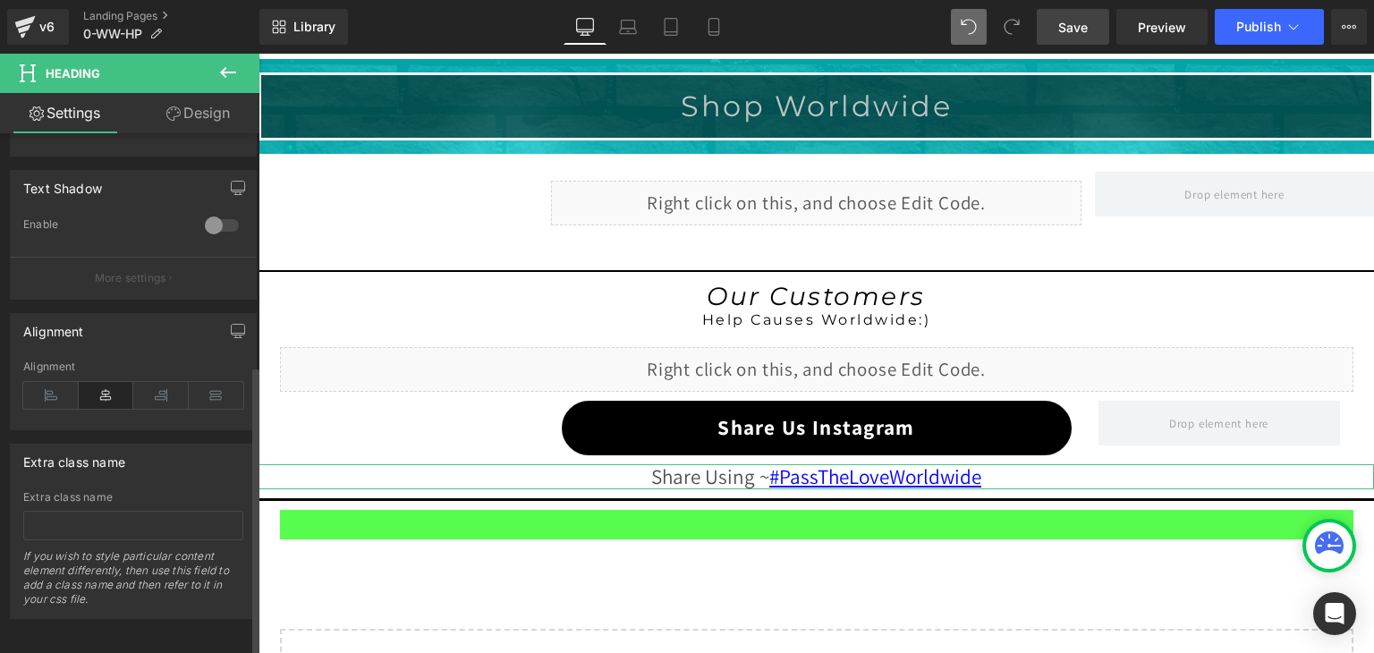
scroll to position [424, 0]
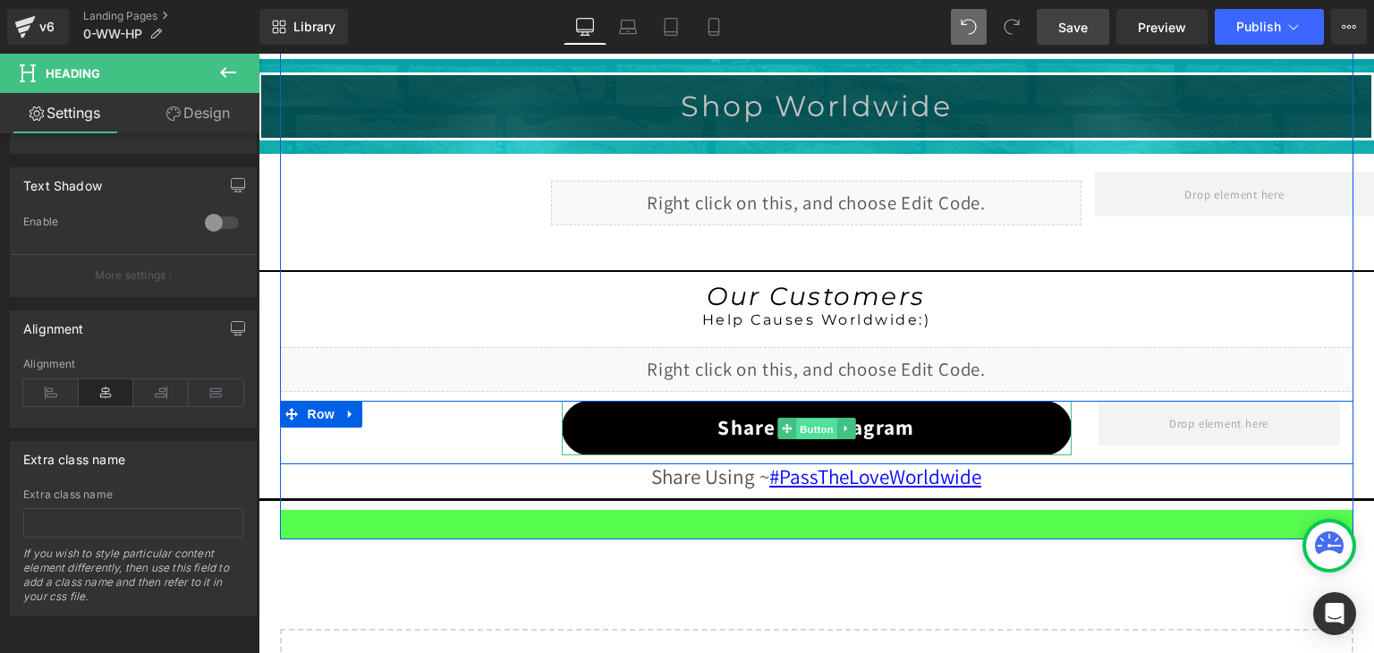
click at [798, 418] on span "Button" at bounding box center [816, 428] width 41 height 21
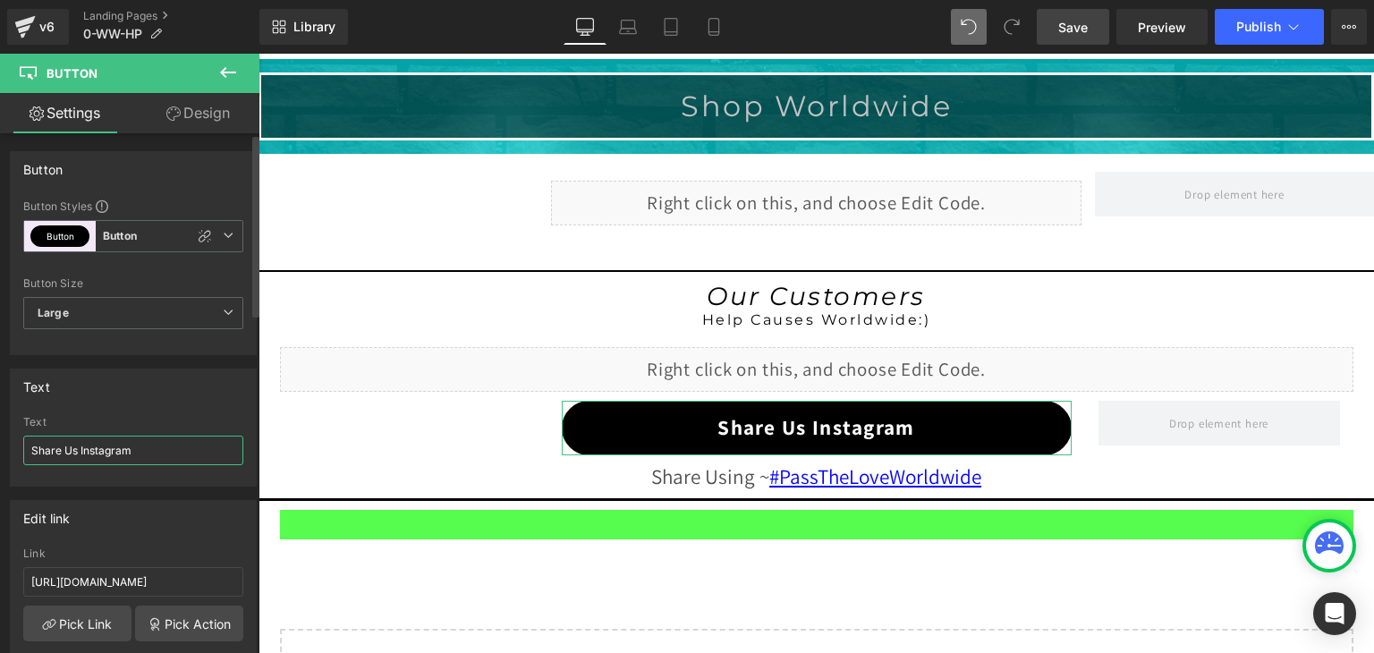
click at [77, 448] on input "Share Us Instagram" at bounding box center [133, 451] width 220 height 30
click at [95, 450] on input "Share Us On Instagram" at bounding box center [133, 451] width 220 height 30
click at [97, 448] on input "Share Us On Instagram" at bounding box center [133, 451] width 220 height 30
type input "Share Us On - Instagram"
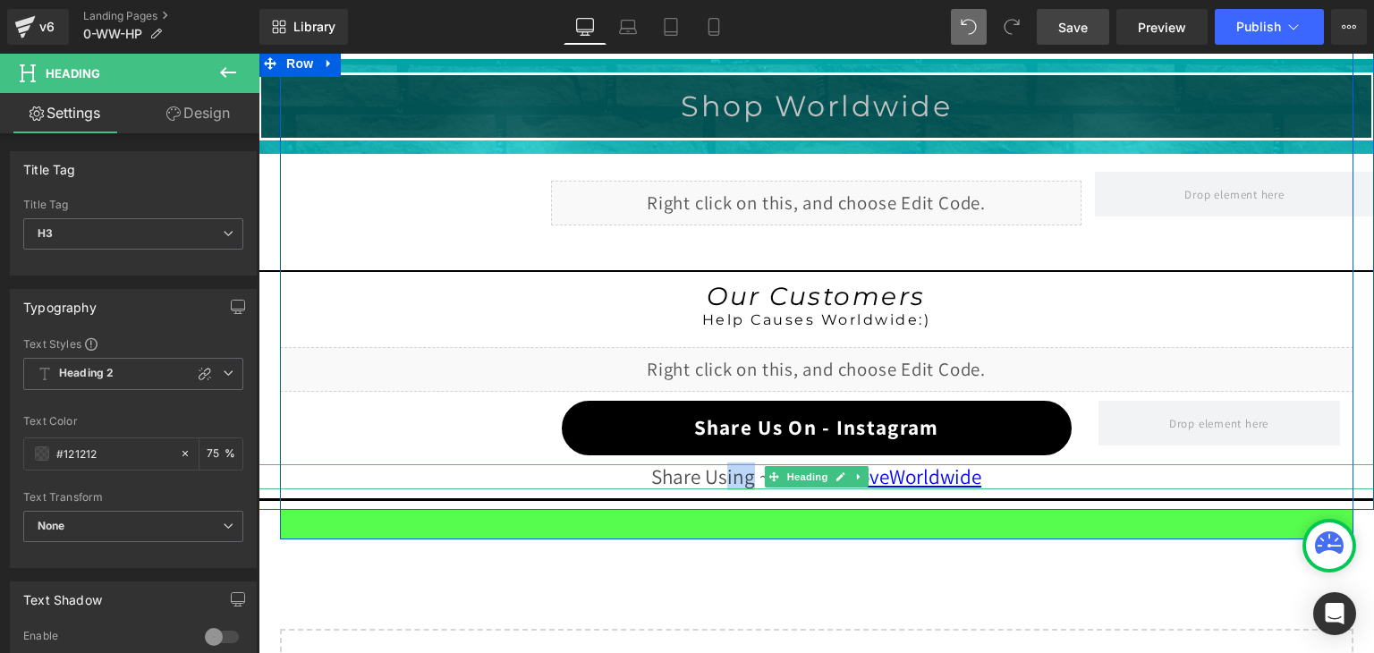
drag, startPoint x: 743, startPoint y: 469, endPoint x: 717, endPoint y: 468, distance: 26.0
click at [717, 468] on span "Share Using ~ #PassTheLoveWorldwide" at bounding box center [816, 476] width 330 height 28
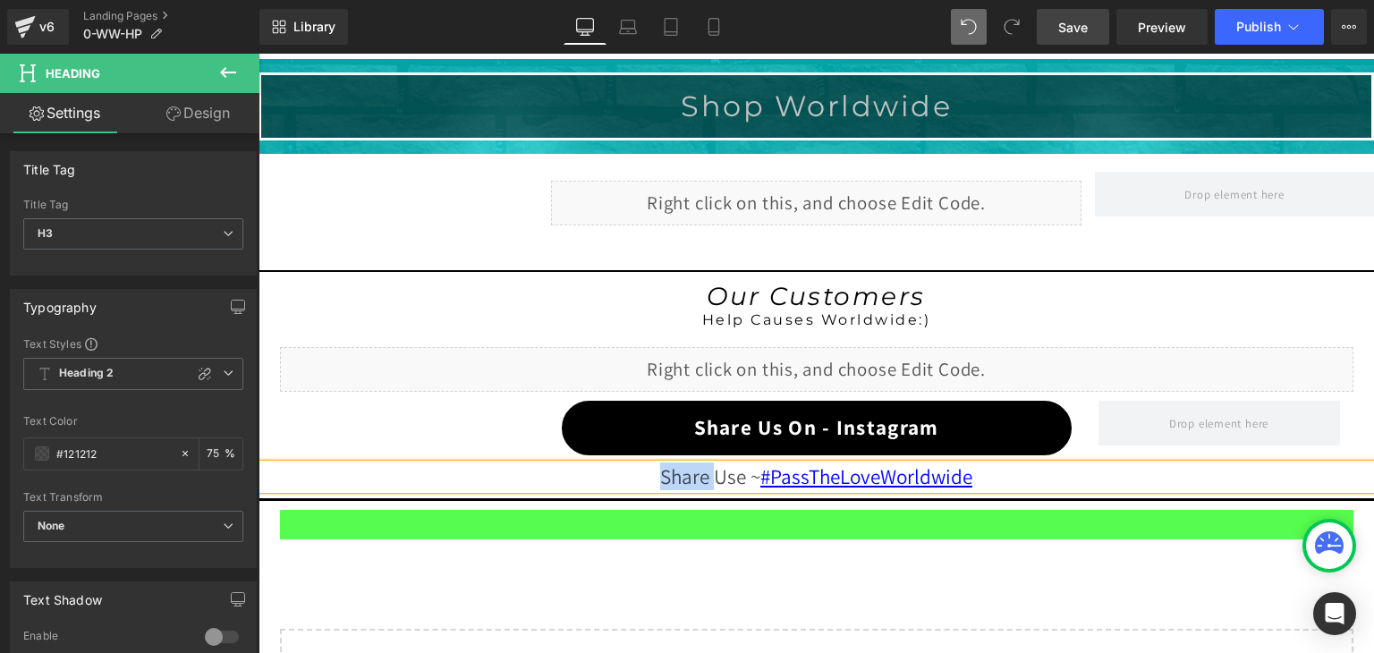
drag, startPoint x: 707, startPoint y: 467, endPoint x: 649, endPoint y: 462, distance: 58.3
click at [649, 464] on div "Share Use ~ #PassTheLoveWorldwide" at bounding box center [815, 476] width 1115 height 25
click at [1084, 25] on span "Save" at bounding box center [1073, 27] width 30 height 19
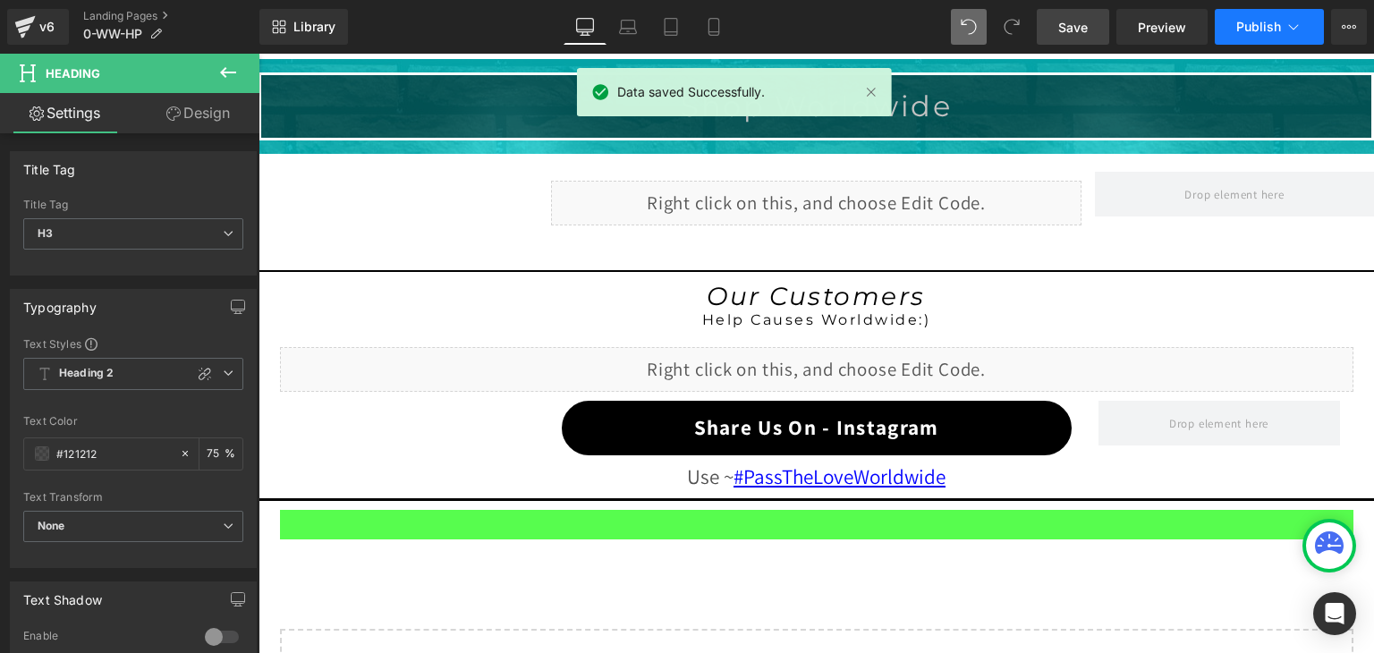
click at [1290, 30] on icon at bounding box center [1293, 27] width 18 height 18
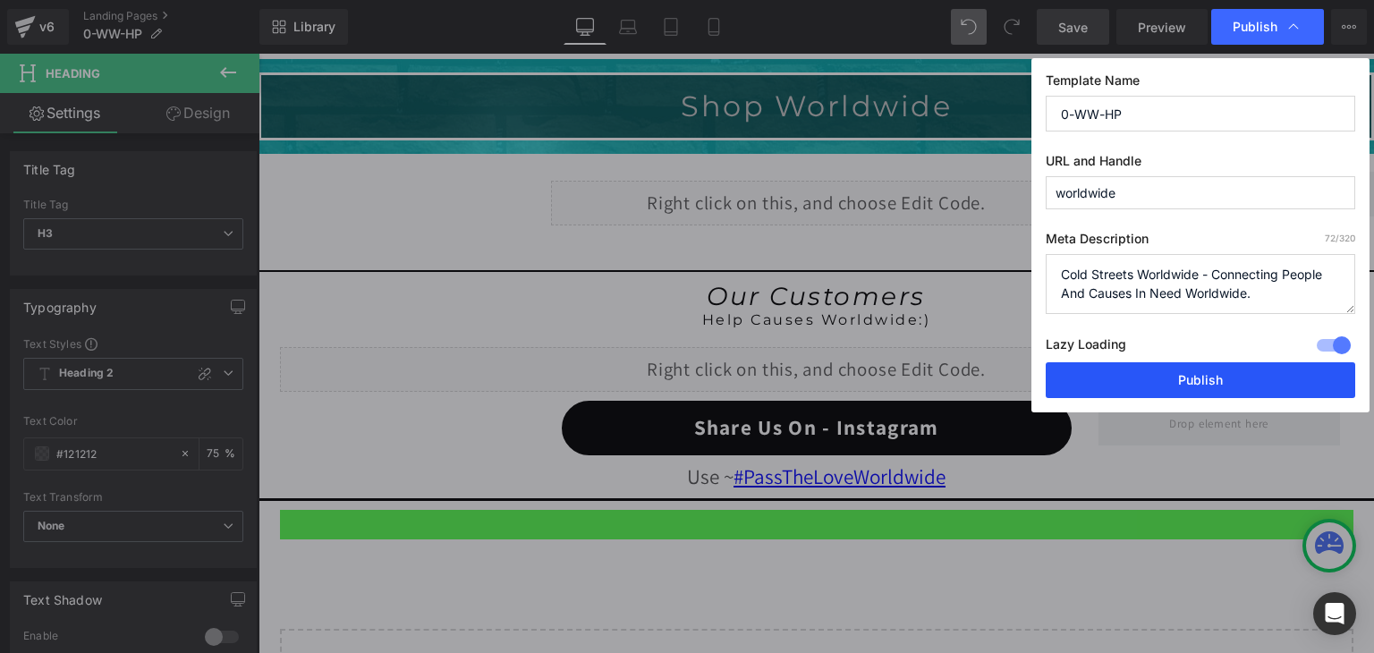
click at [1229, 376] on button "Publish" at bounding box center [1199, 380] width 309 height 36
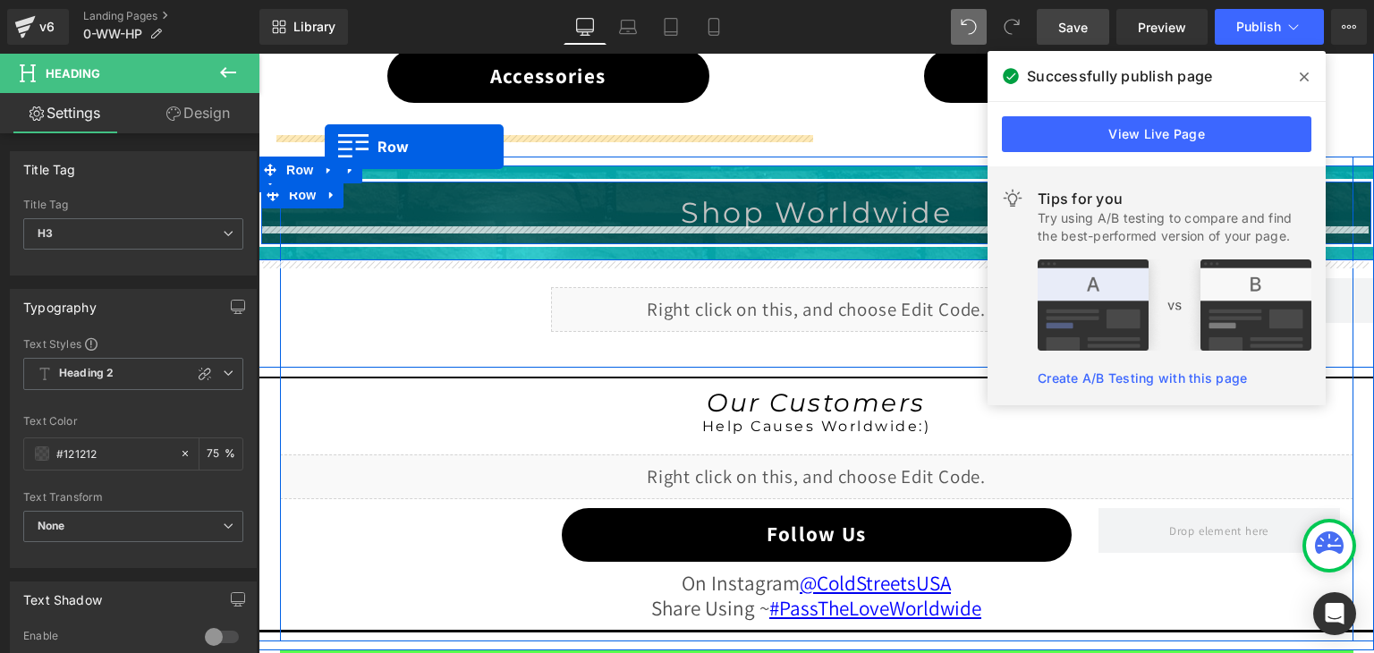
scroll to position [1345, 0]
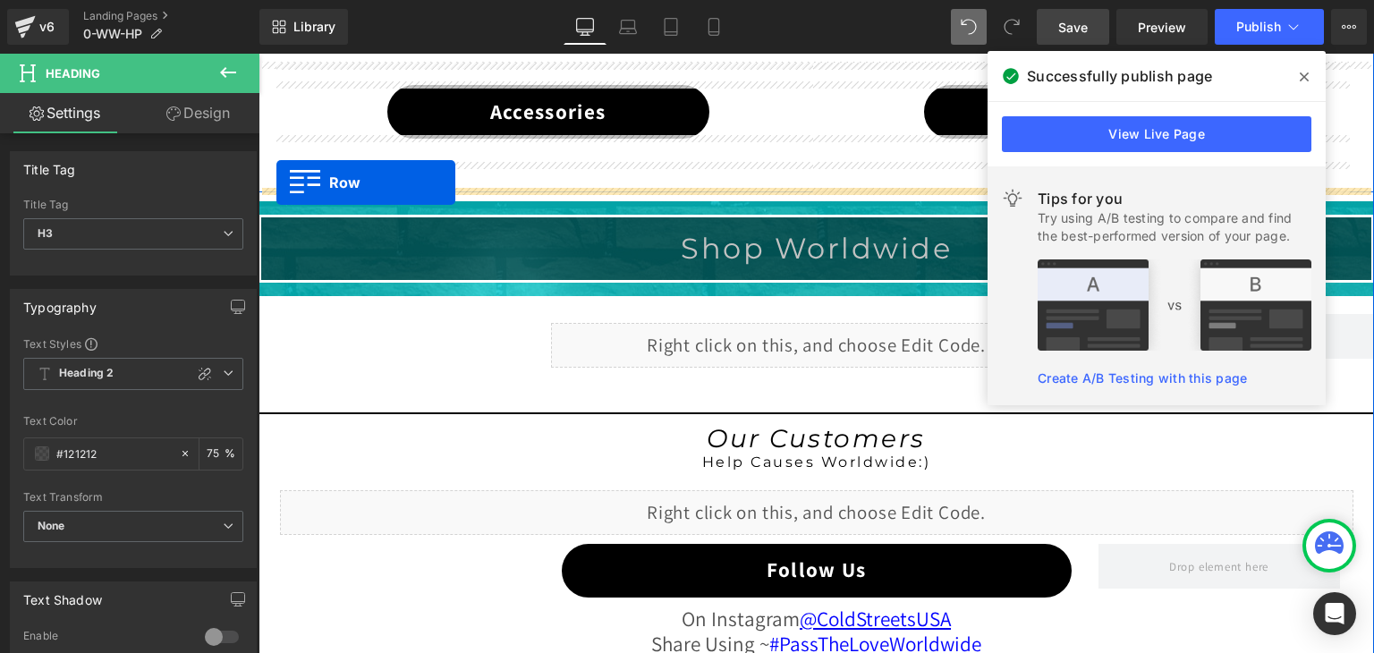
drag, startPoint x: 287, startPoint y: 324, endPoint x: 276, endPoint y: 182, distance: 141.7
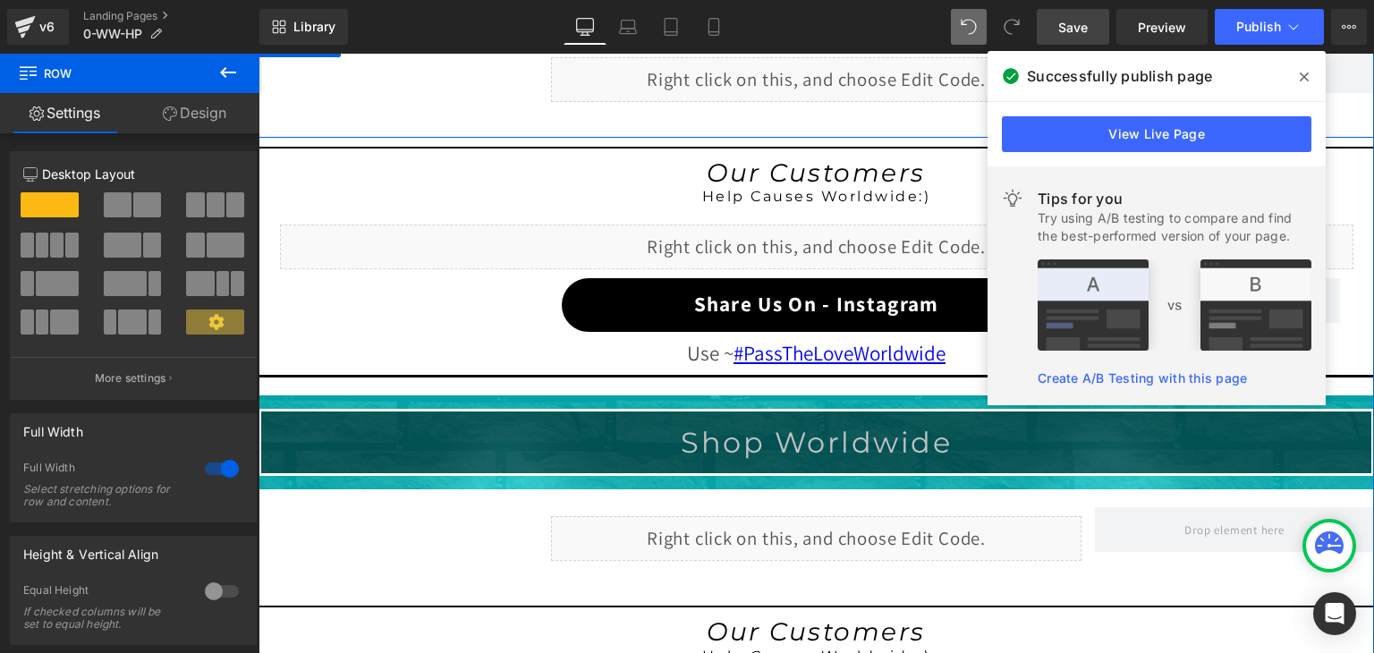
scroll to position [1613, 0]
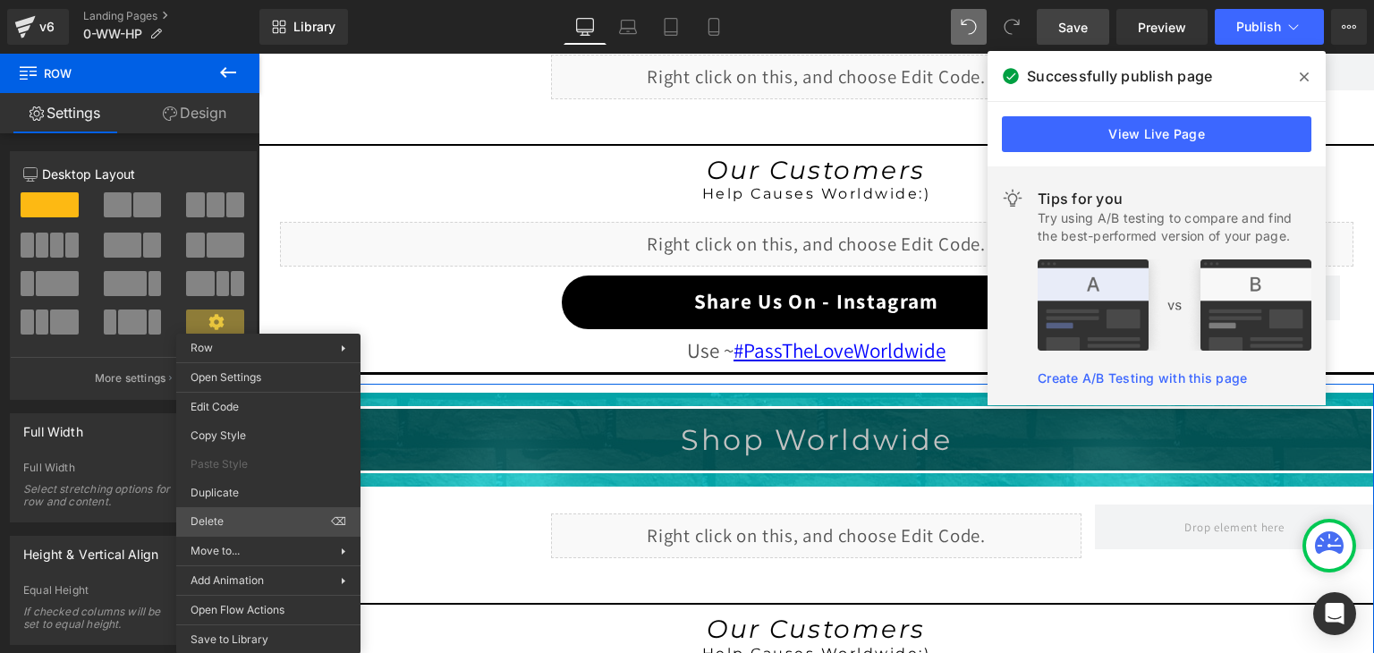
click at [227, 516] on div "Row You are previewing how the will restyle your page. You can not edit Element…" at bounding box center [687, 341] width 1374 height 683
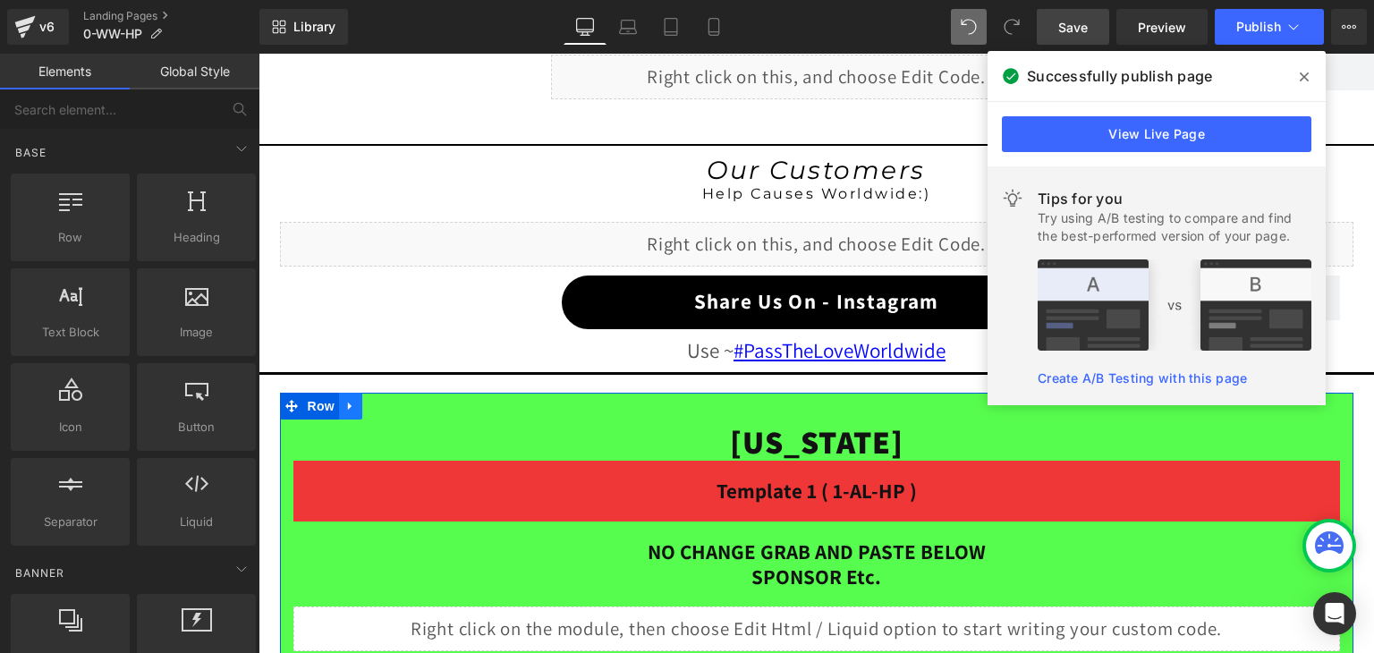
click at [346, 399] on icon at bounding box center [350, 405] width 13 height 13
click at [391, 400] on icon at bounding box center [397, 406] width 13 height 13
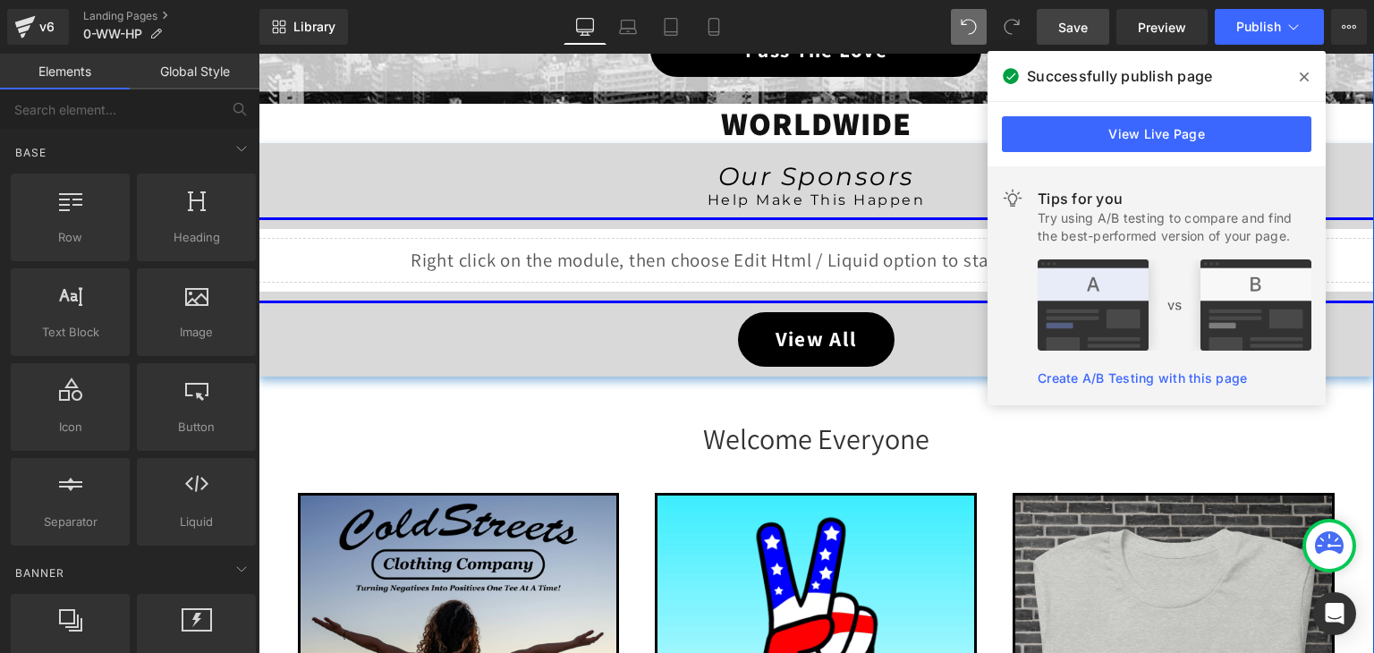
scroll to position [451, 0]
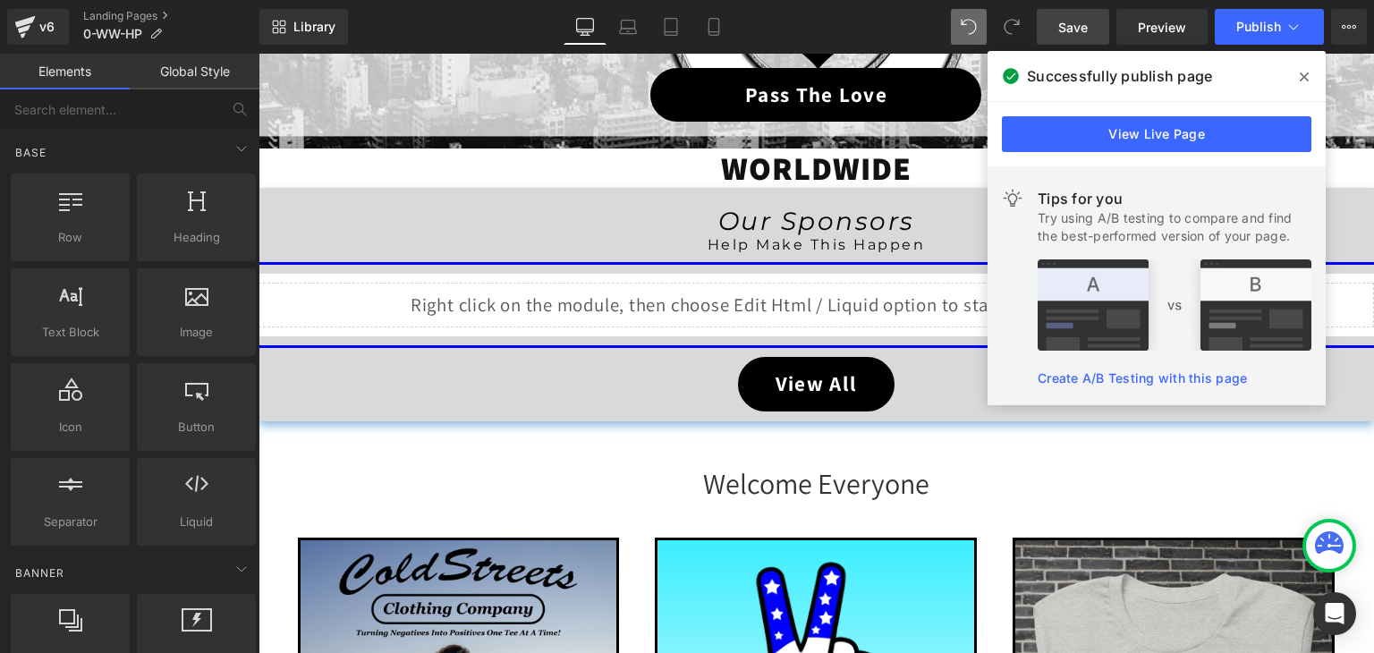
click at [1070, 29] on span "Save" at bounding box center [1073, 27] width 30 height 19
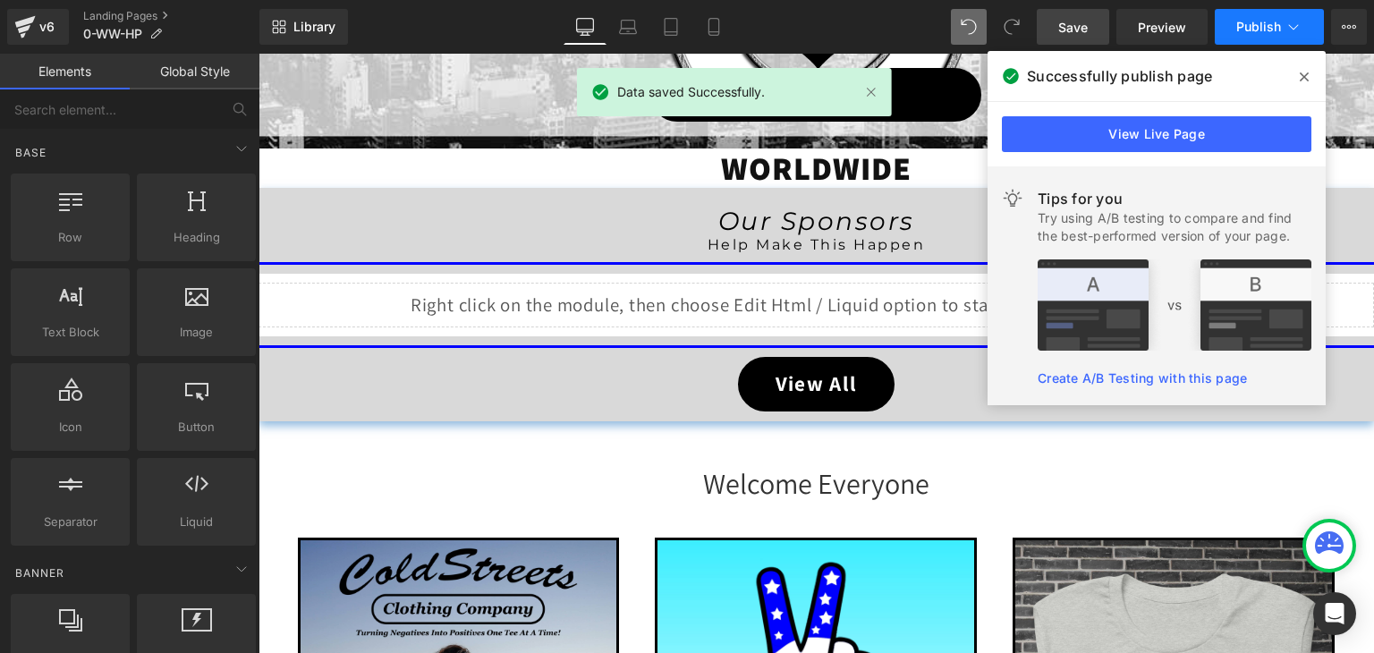
click at [1291, 21] on icon at bounding box center [1293, 27] width 18 height 18
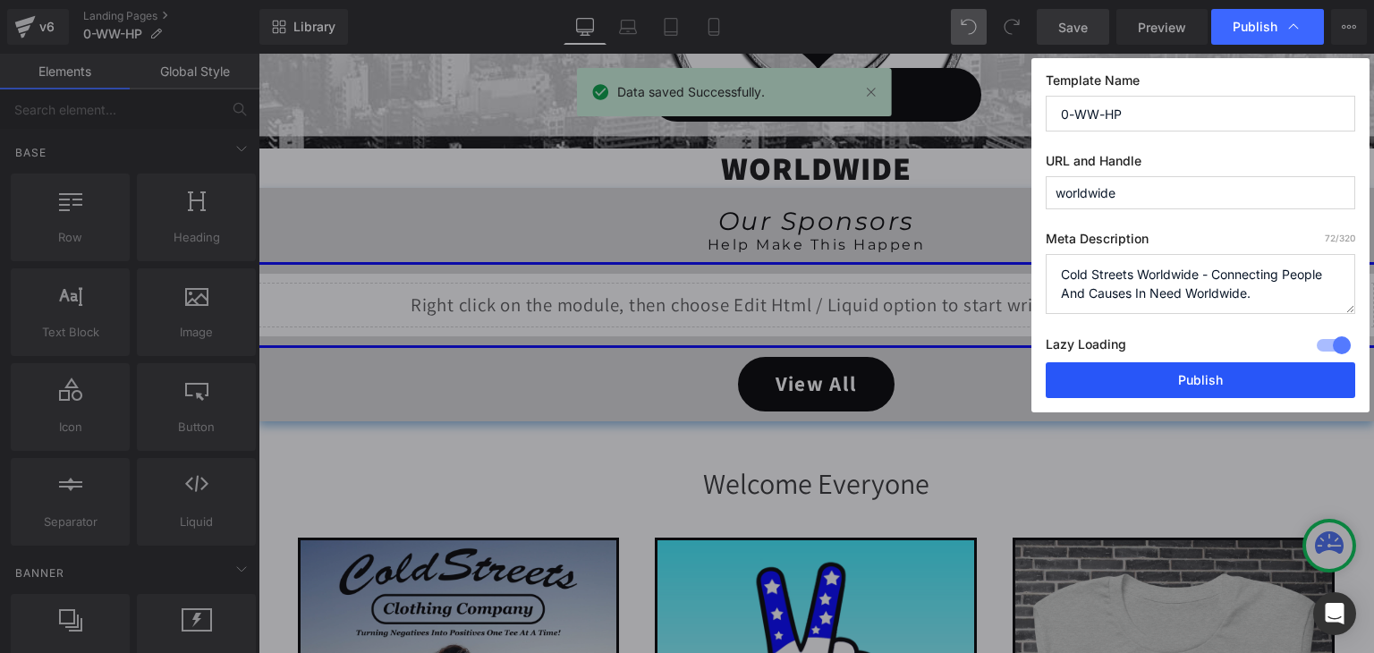
click at [1222, 368] on button "Publish" at bounding box center [1199, 380] width 309 height 36
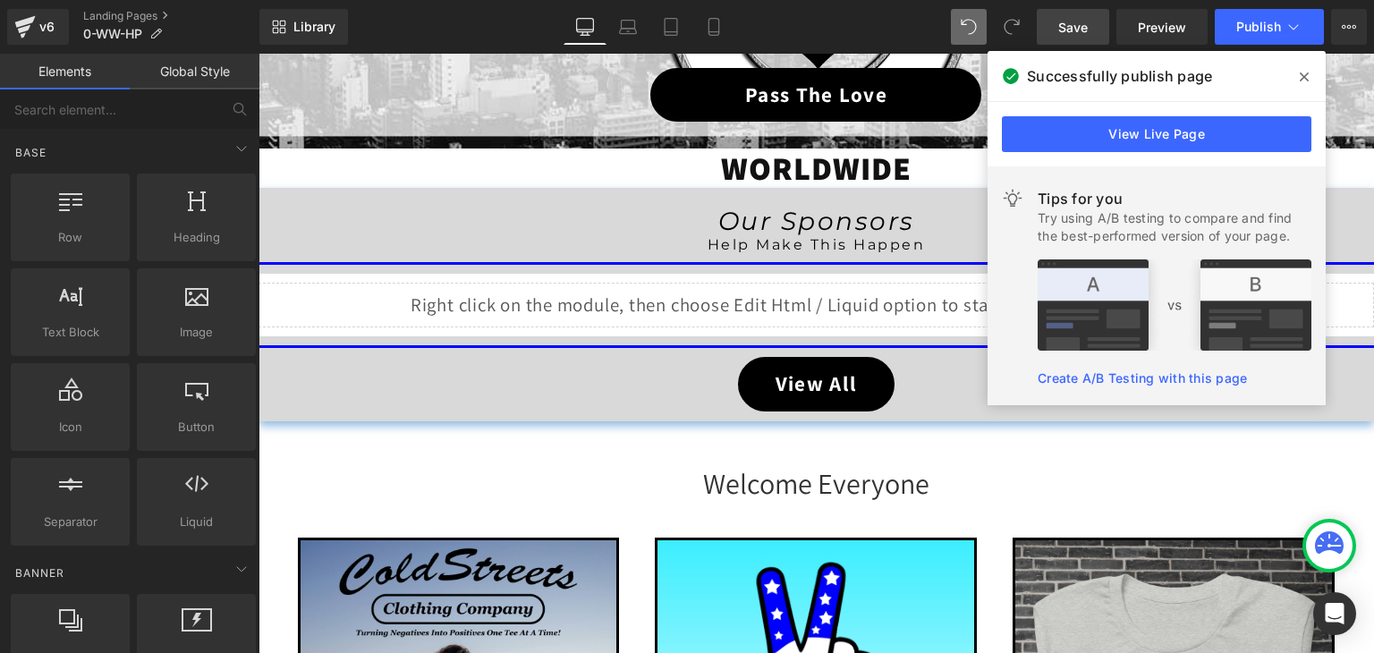
click at [1300, 73] on icon at bounding box center [1303, 76] width 9 height 9
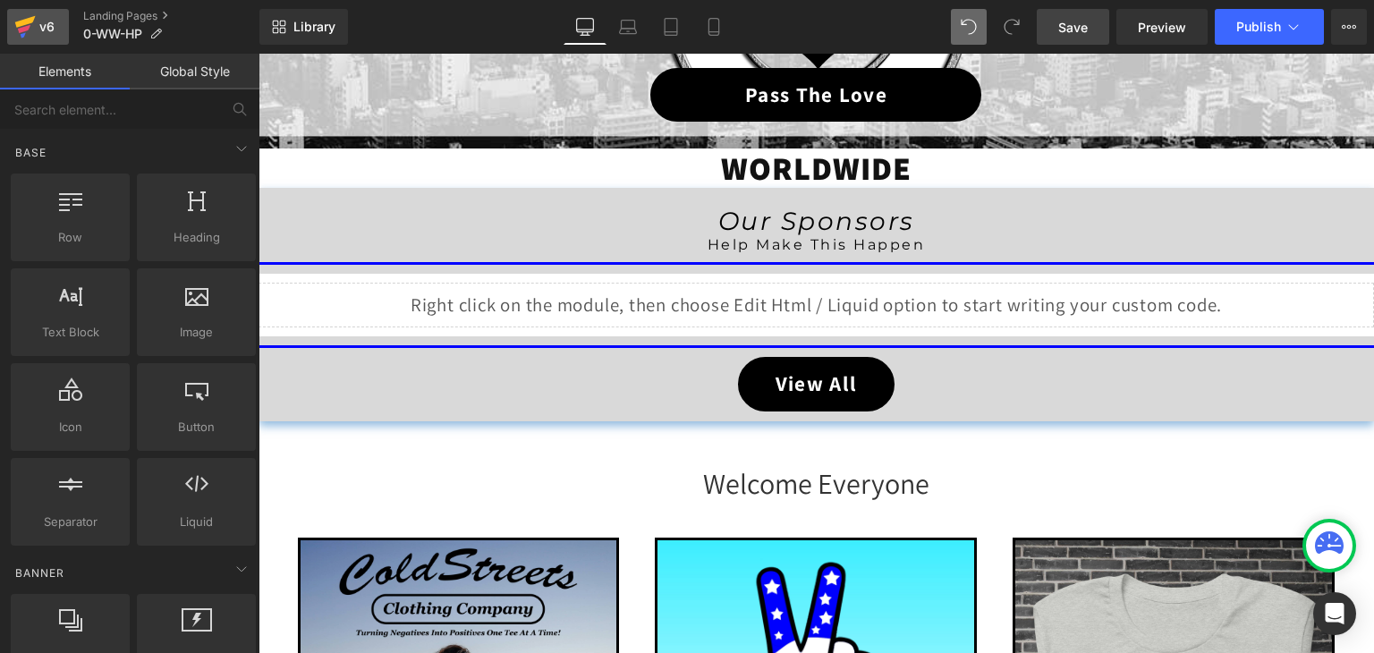
click at [21, 24] on icon at bounding box center [25, 22] width 21 height 12
